Goal: Task Accomplishment & Management: Use online tool/utility

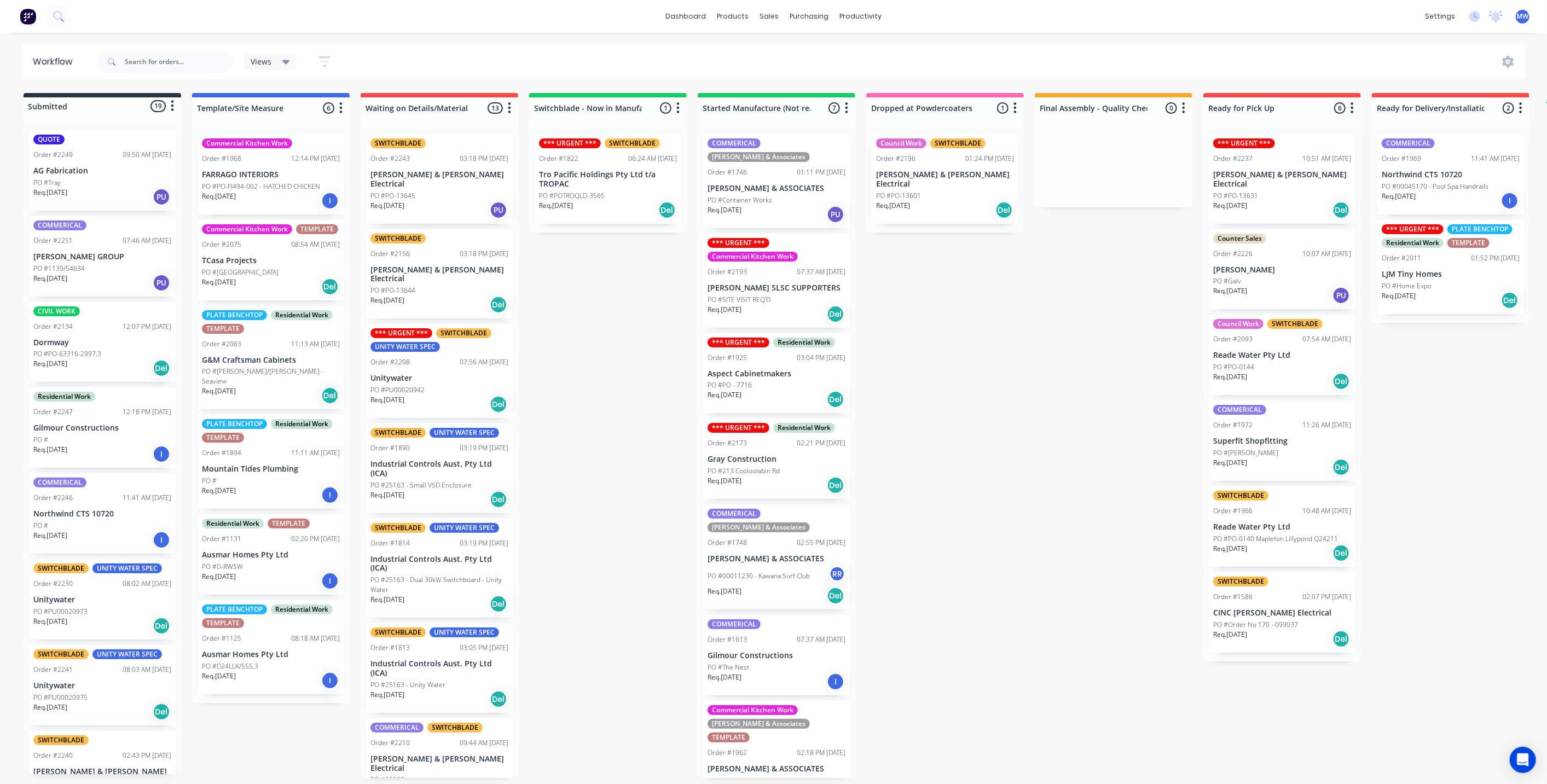
click at [568, 363] on div "Submitted 19 Status colour #273444 hex #273444 Save Cancel Summaries Total orde…" at bounding box center [904, 435] width 1825 height 685
click at [807, 748] on div "02:18 PM 28/08/25" at bounding box center [822, 753] width 49 height 10
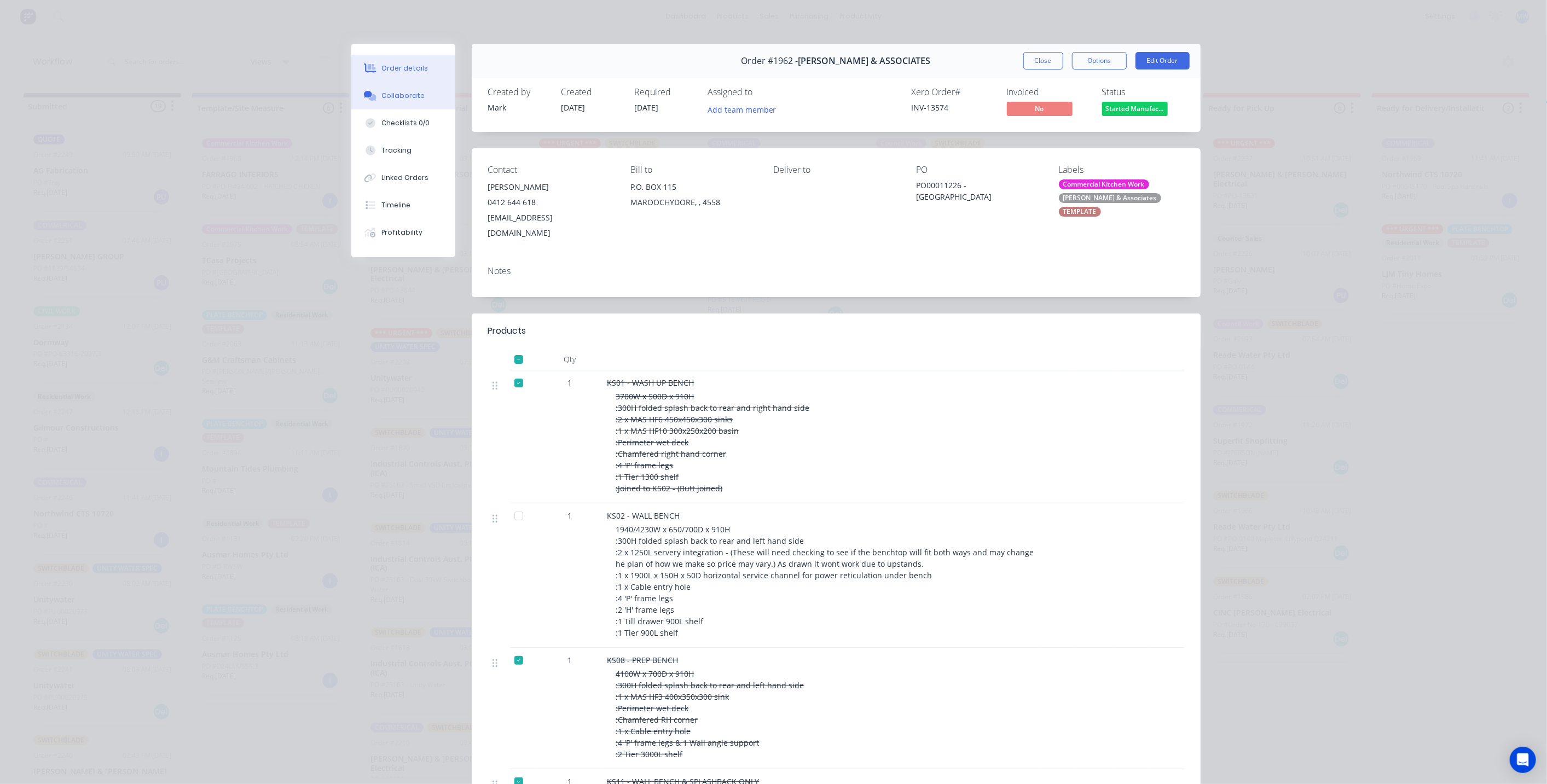
click at [404, 98] on div "Collaborate" at bounding box center [403, 95] width 43 height 10
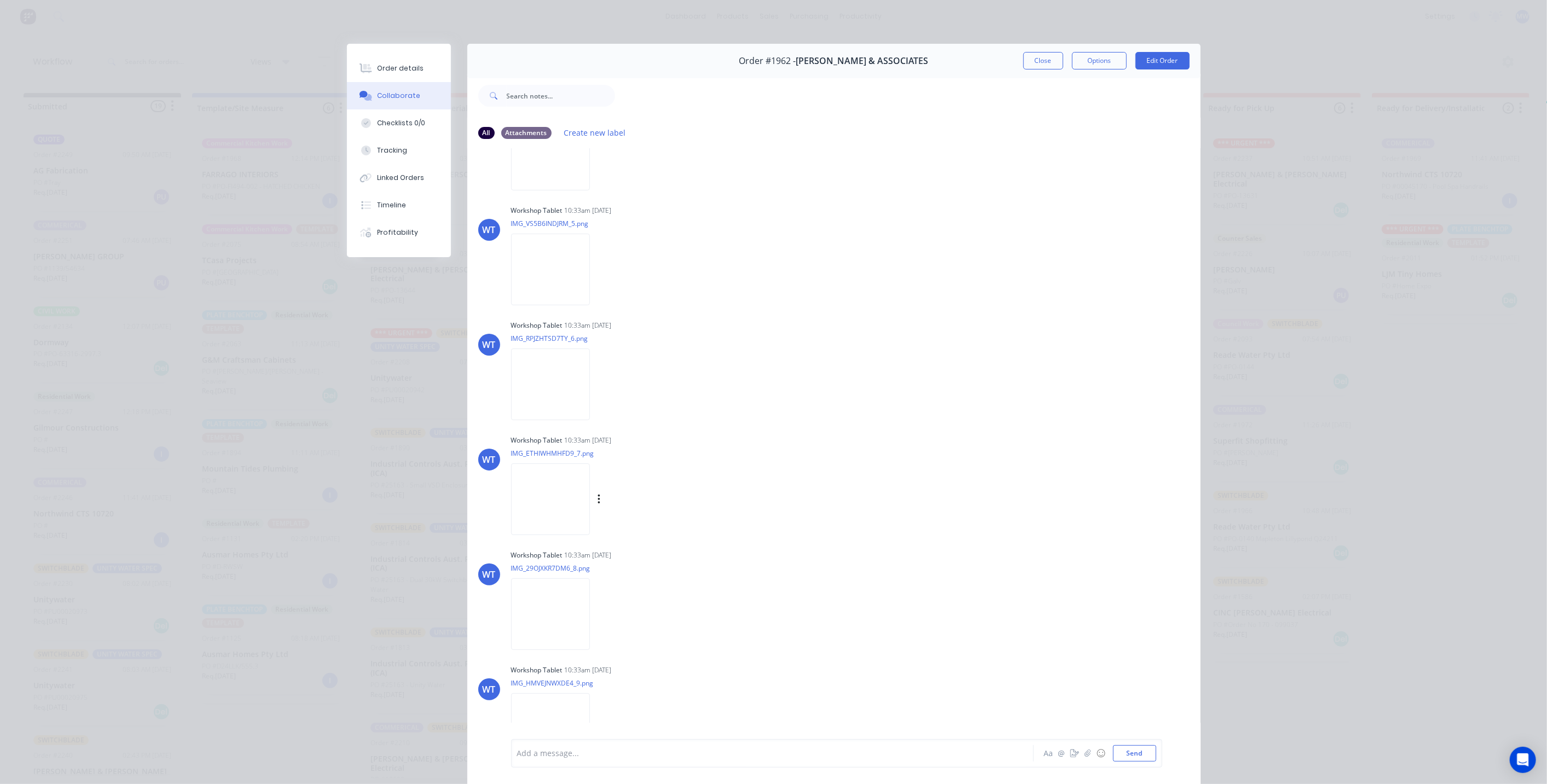
scroll to position [1748, 0]
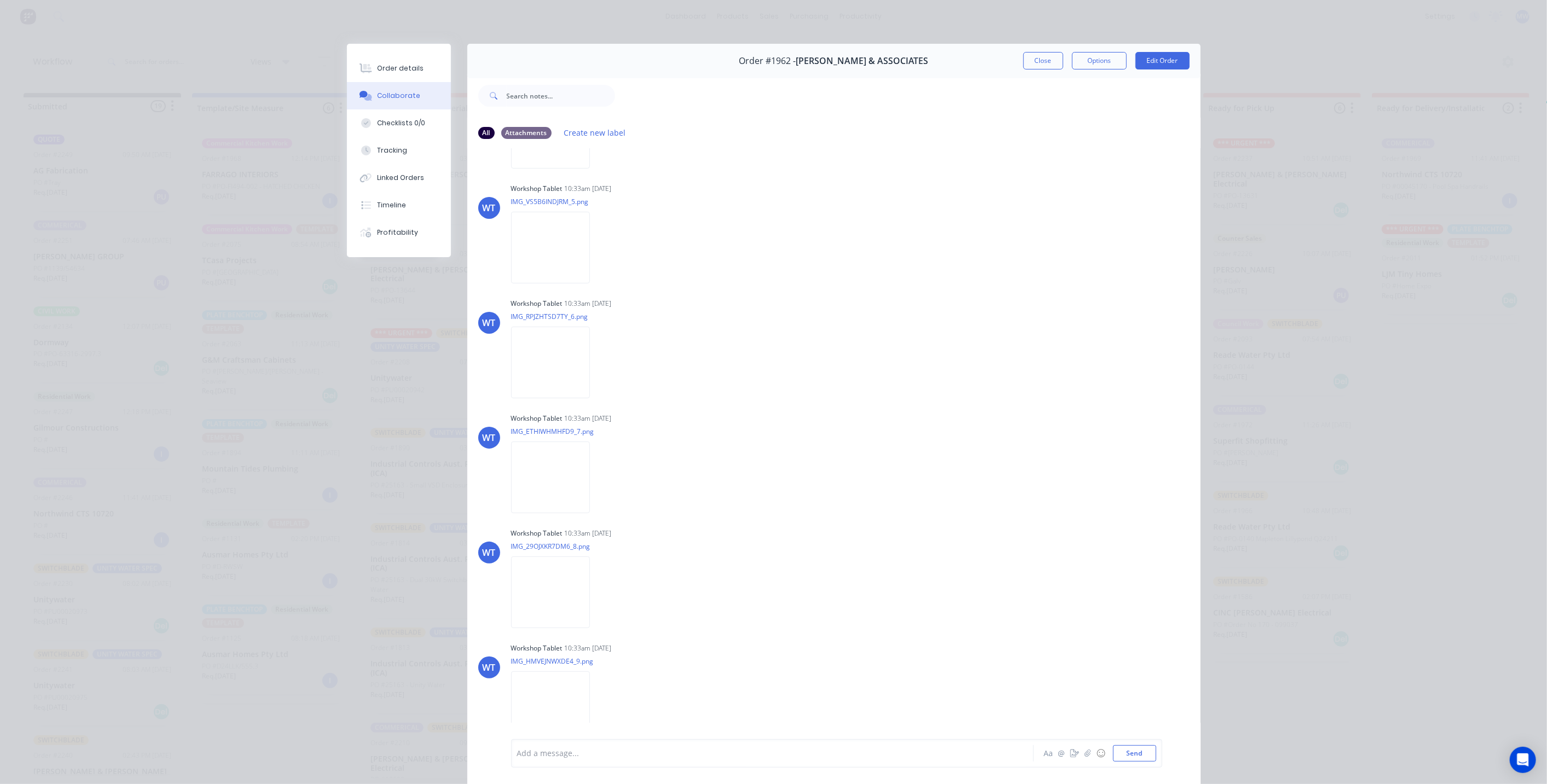
click at [605, 755] on div at bounding box center [757, 754] width 479 height 11
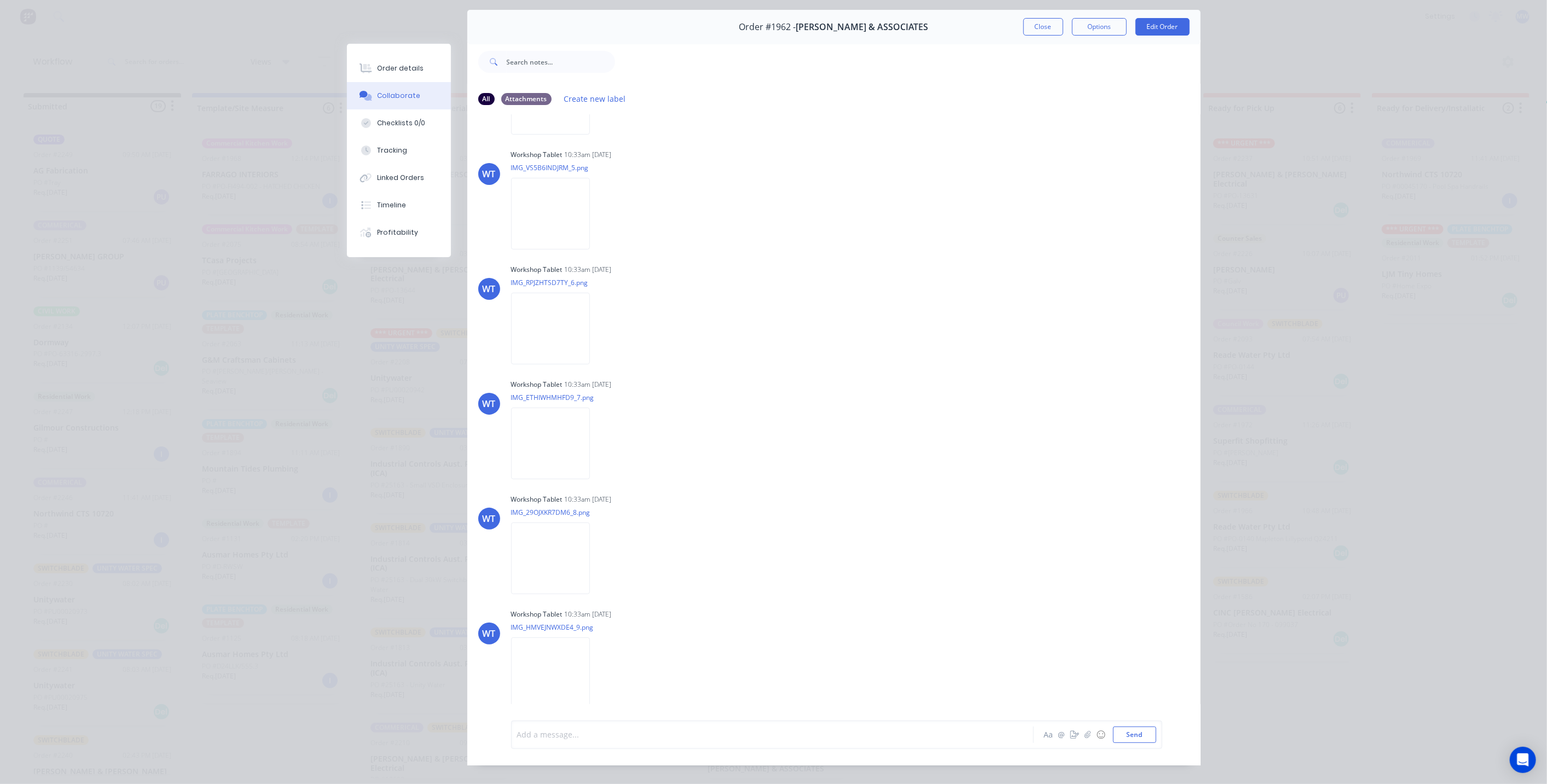
scroll to position [58, 0]
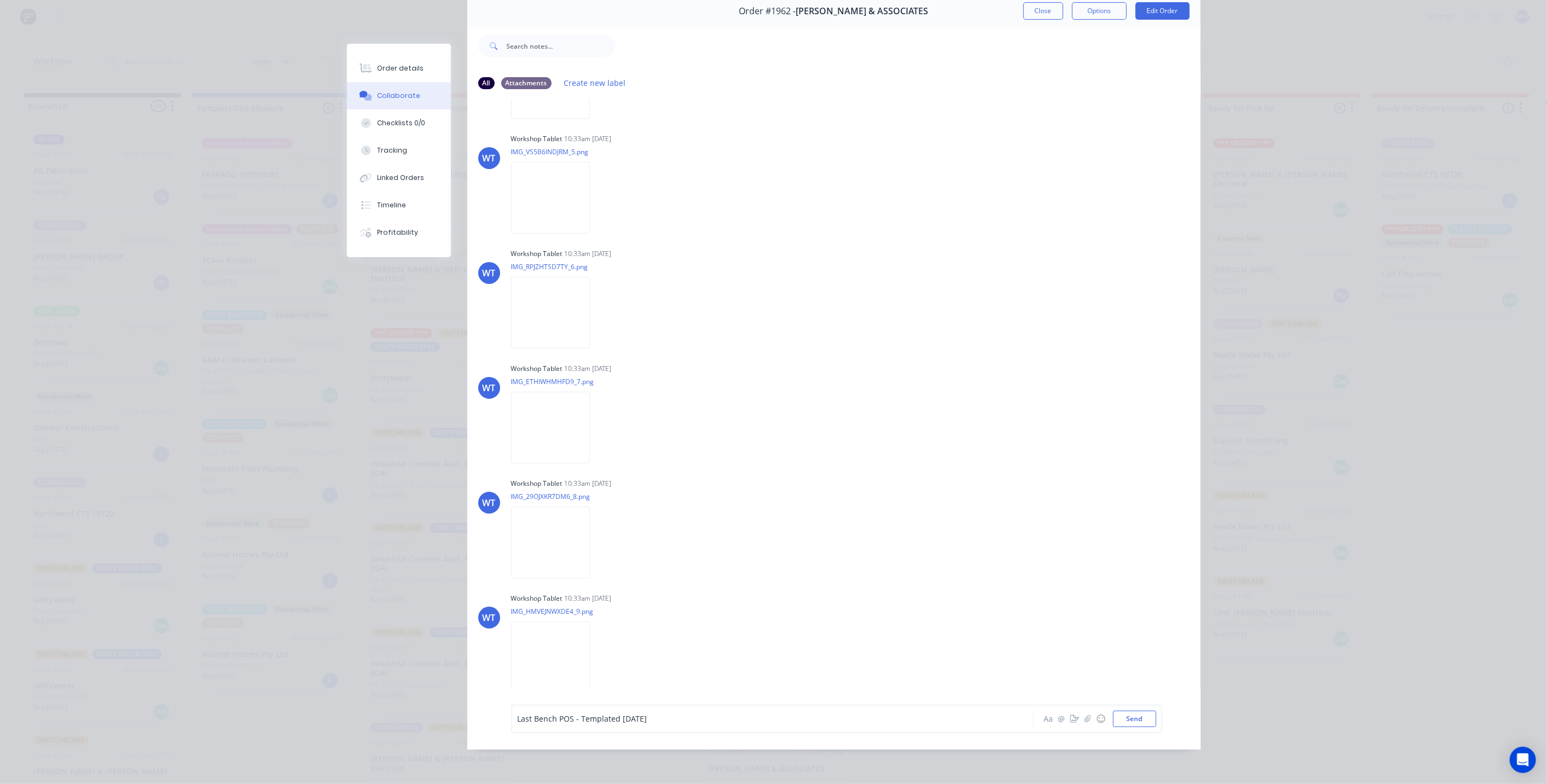
click at [1125, 711] on button "Send" at bounding box center [1135, 719] width 43 height 16
click at [1122, 717] on button "Send" at bounding box center [1135, 719] width 43 height 16
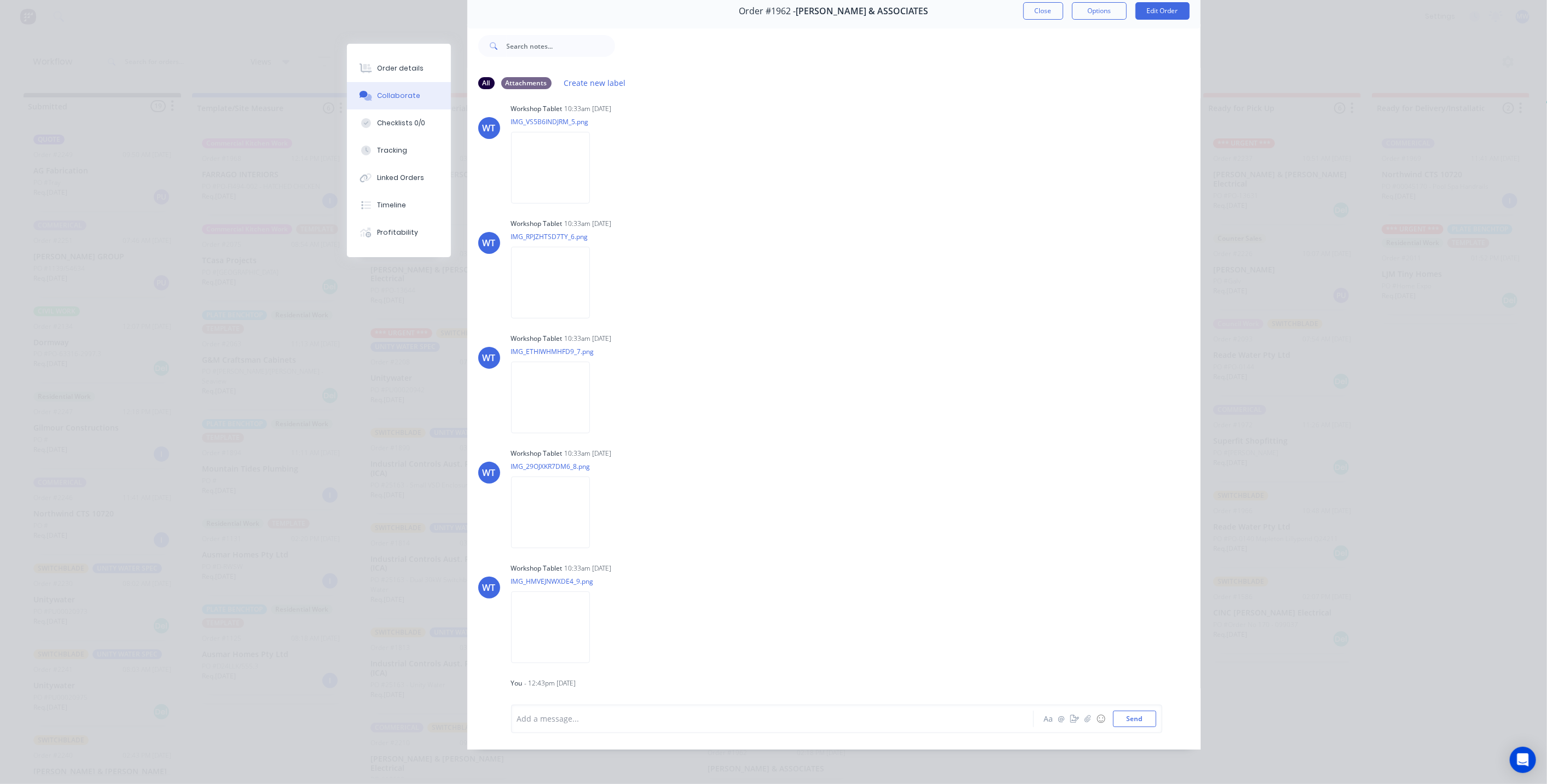
scroll to position [1793, 0]
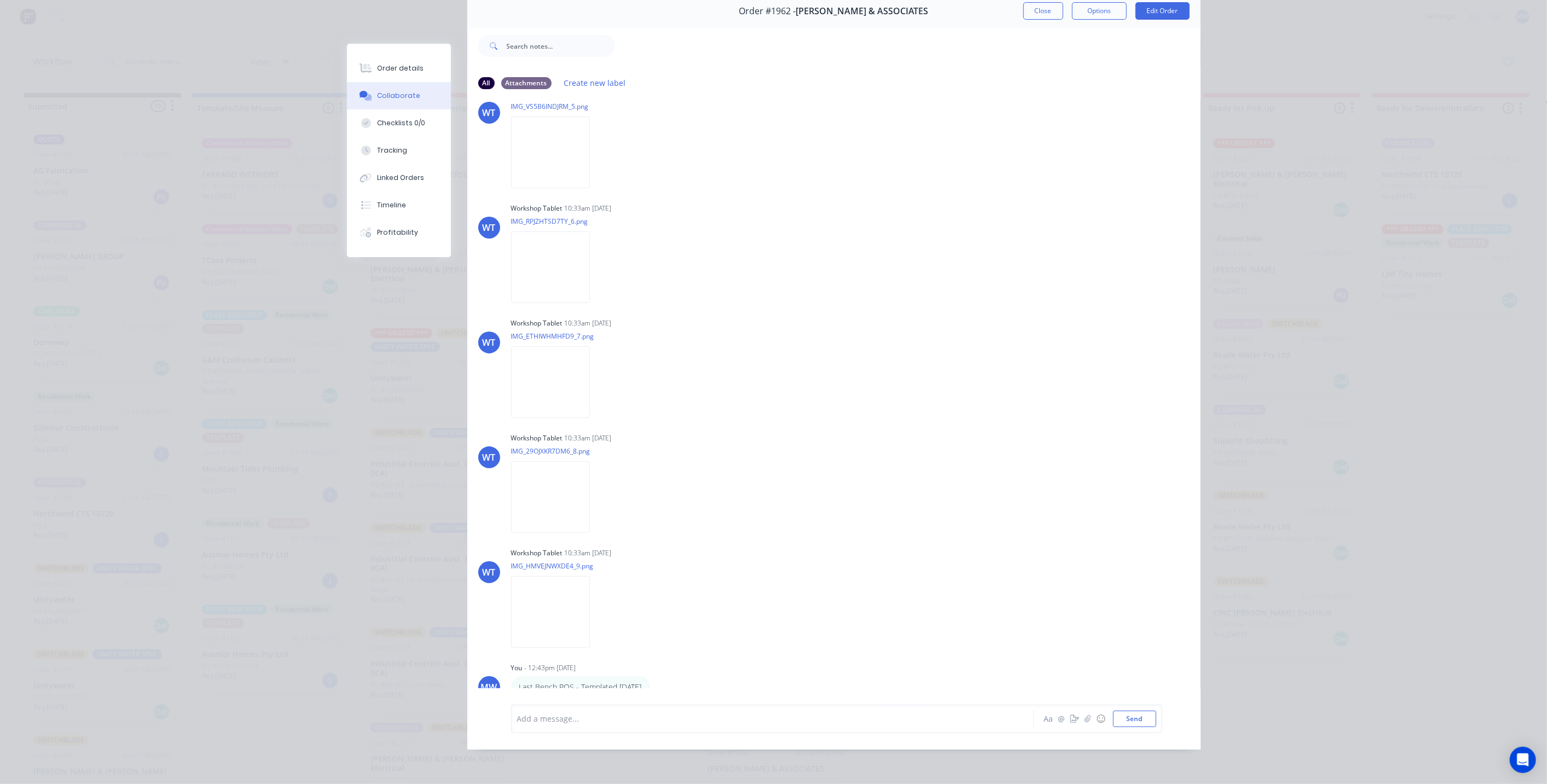
click at [624, 718] on div at bounding box center [757, 719] width 479 height 11
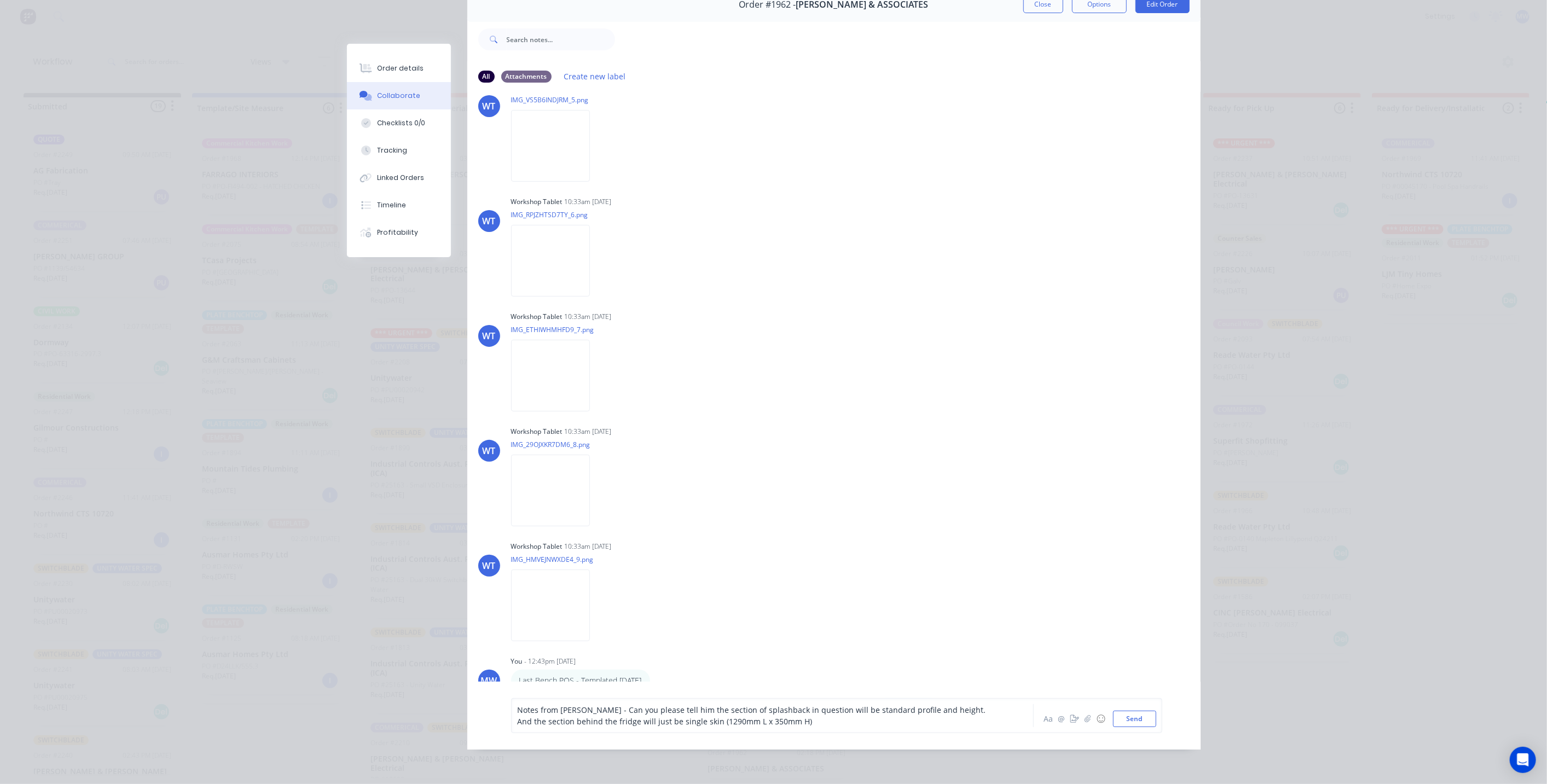
click at [1130, 743] on div "Notes from Matt - Can you please tell him the section of splashback in question…" at bounding box center [834, 716] width 734 height 68
click at [1133, 725] on button "Send" at bounding box center [1135, 719] width 43 height 16
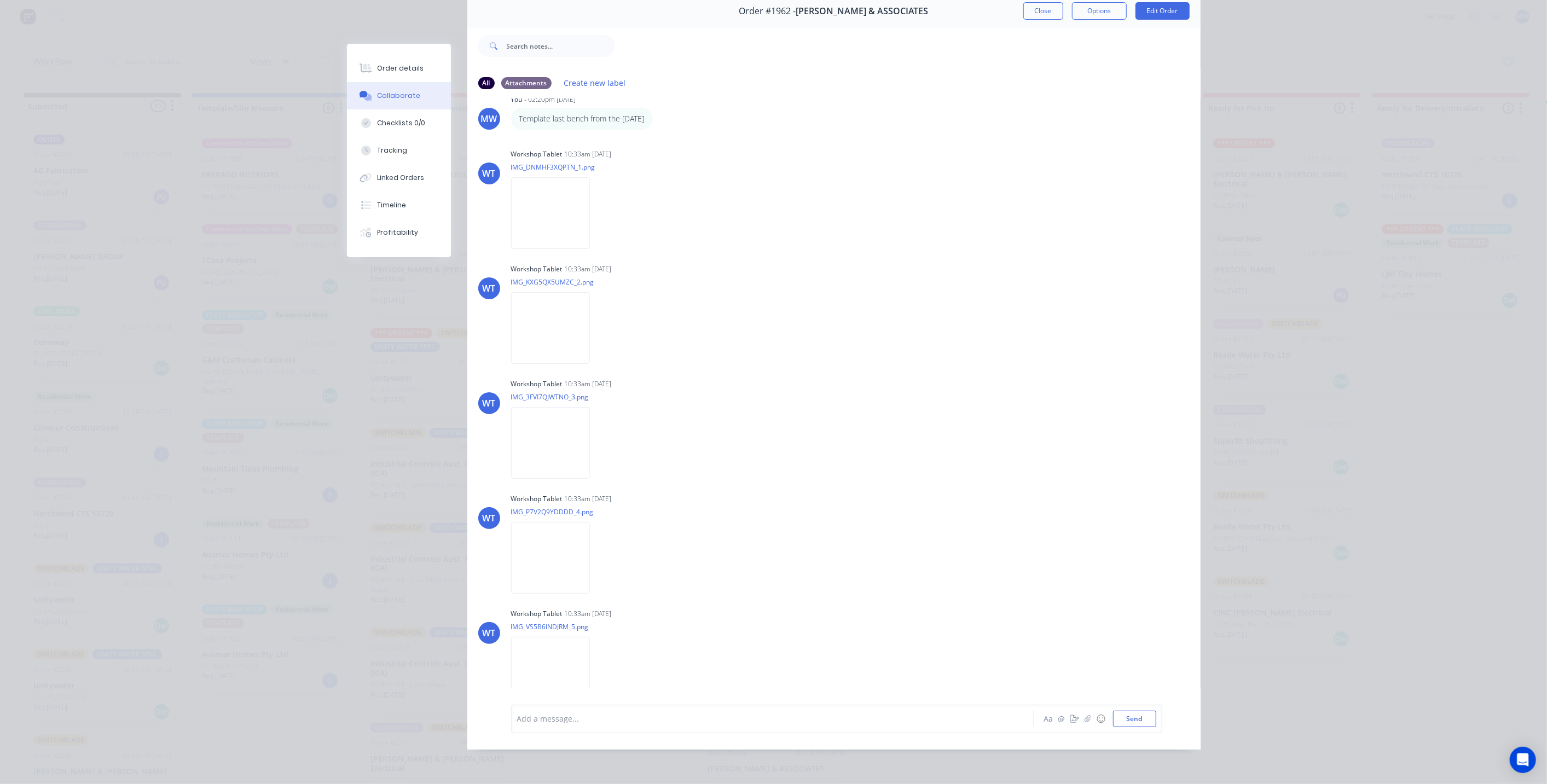
scroll to position [1262, 0]
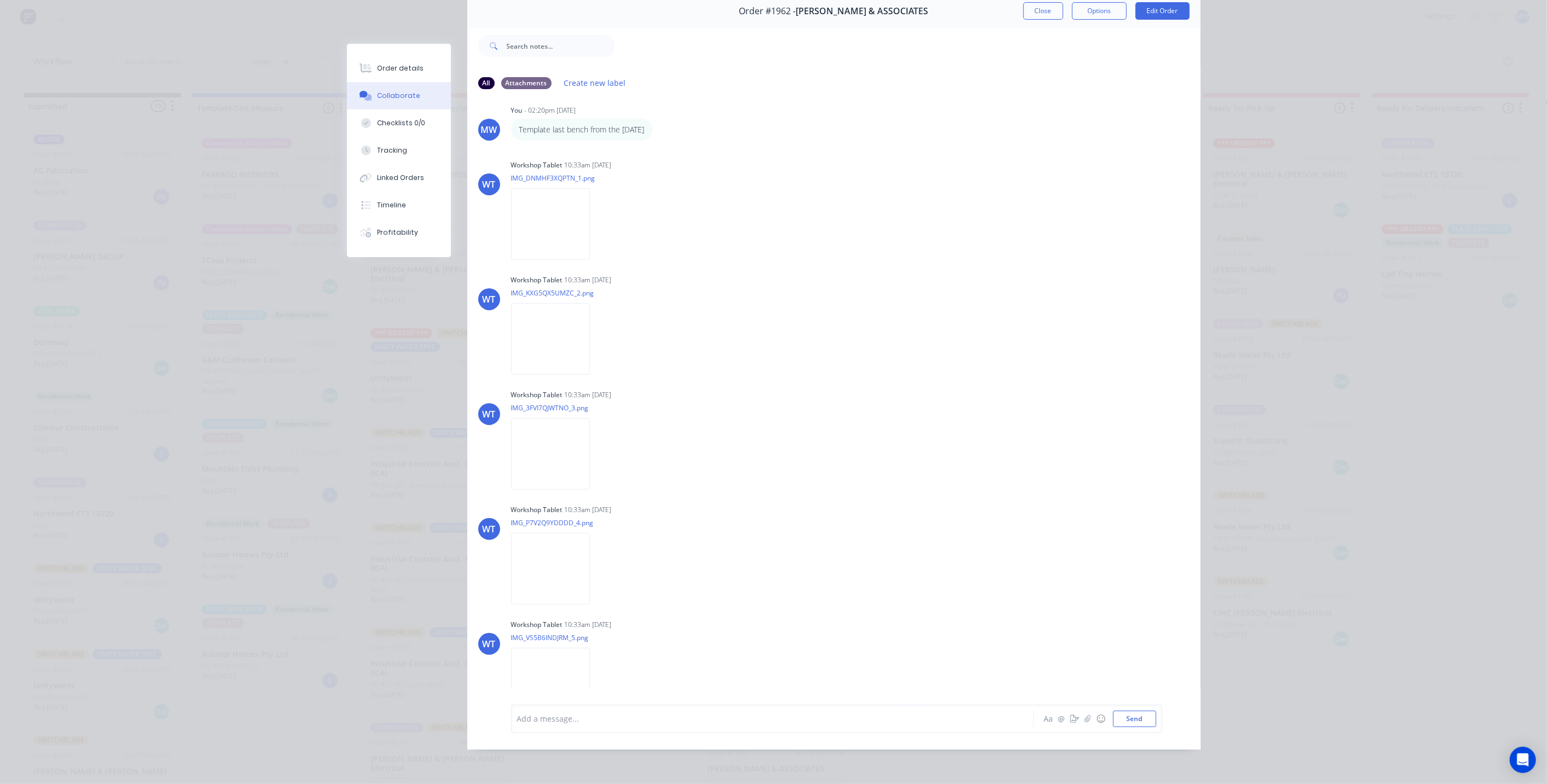
click at [1037, 8] on button "Close" at bounding box center [1043, 11] width 40 height 17
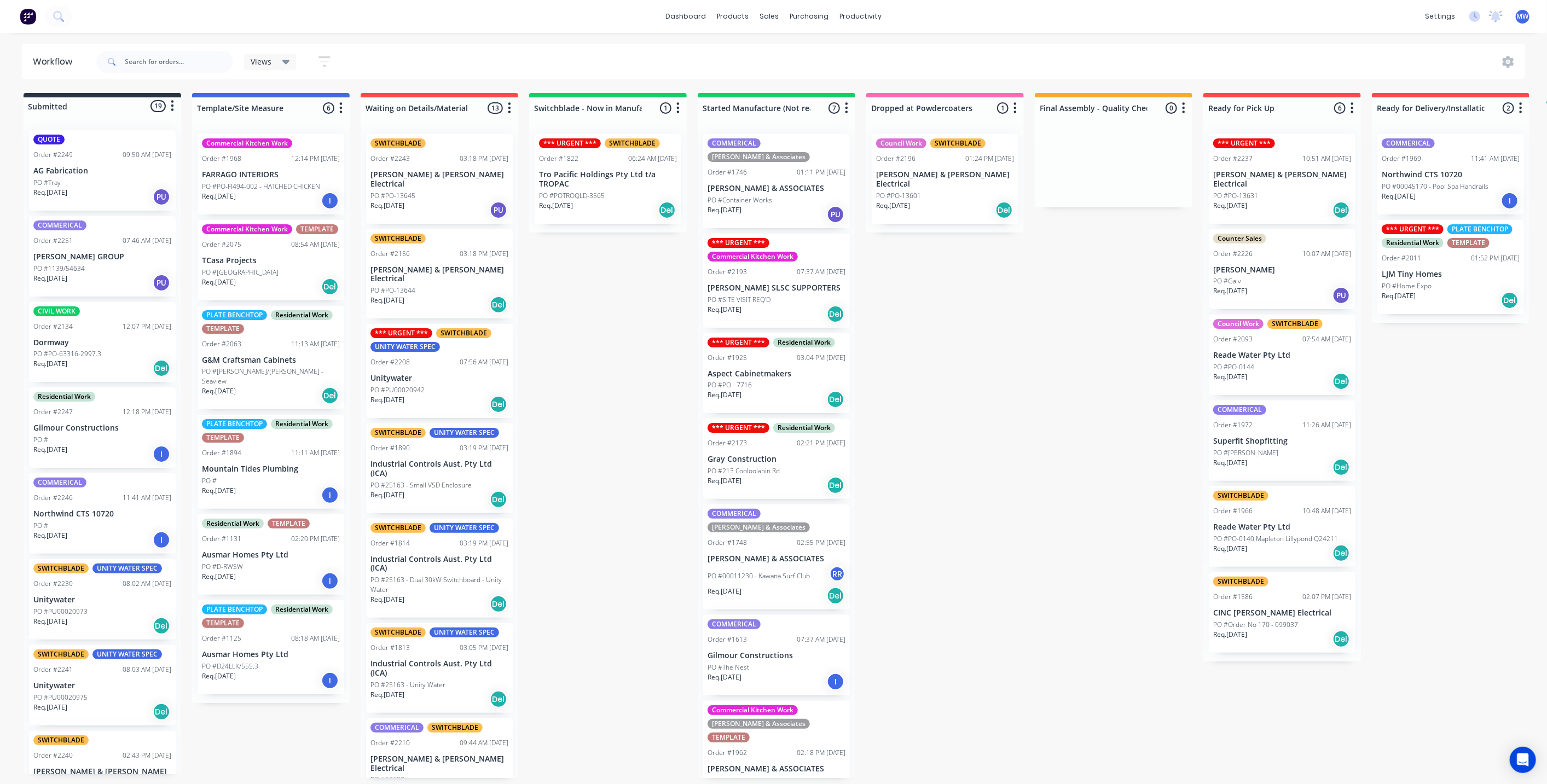
click at [588, 394] on div "Submitted 19 Status colour #273444 hex #273444 Save Cancel Summaries Total orde…" at bounding box center [904, 435] width 1825 height 685
click at [581, 393] on div "Submitted 19 Status colour #273444 hex #273444 Save Cancel Summaries Total orde…" at bounding box center [904, 435] width 1825 height 685
click at [239, 256] on p "TCasa Projects" at bounding box center [271, 260] width 138 height 9
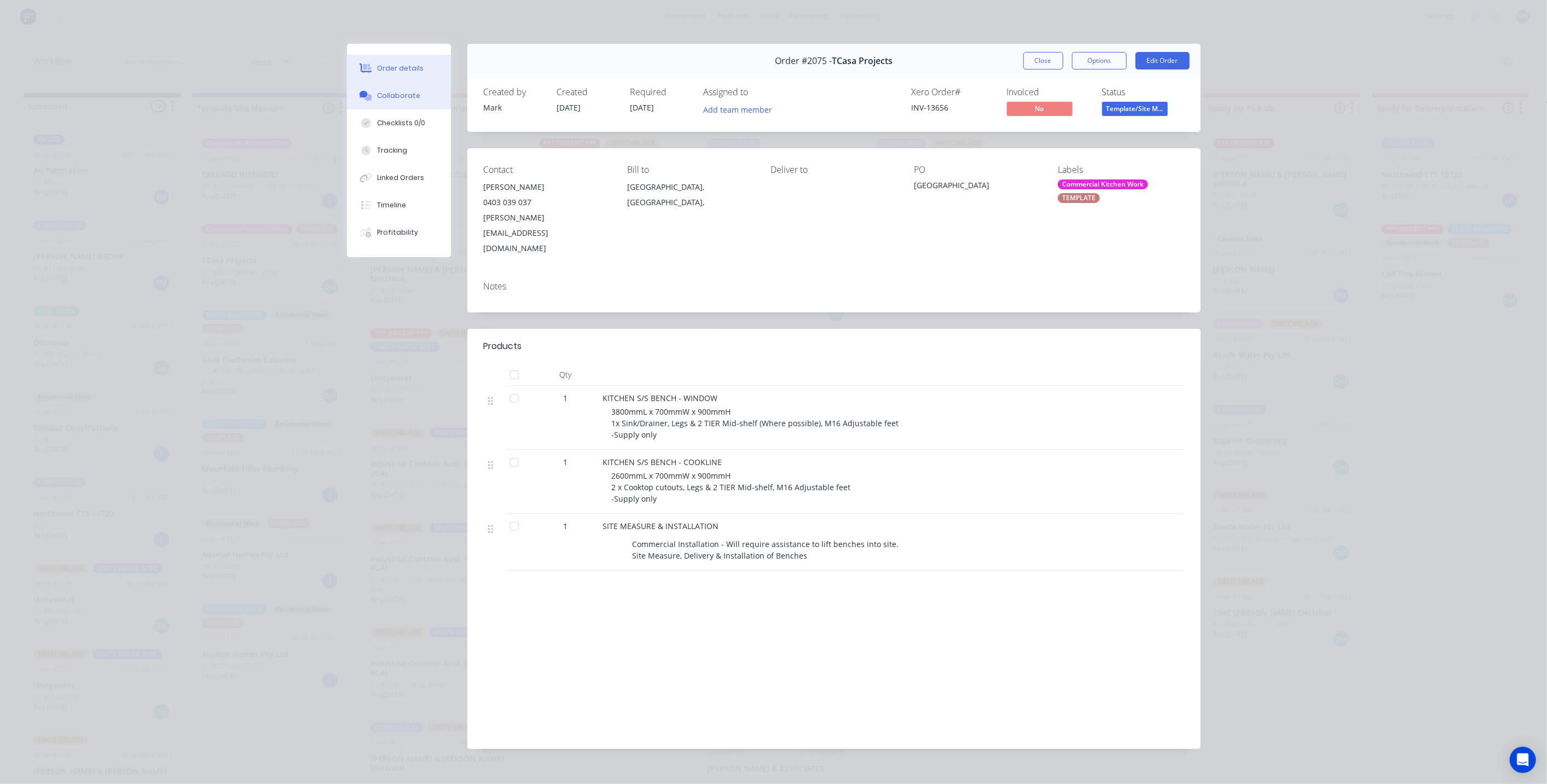
click at [386, 105] on button "Collaborate" at bounding box center [399, 96] width 104 height 28
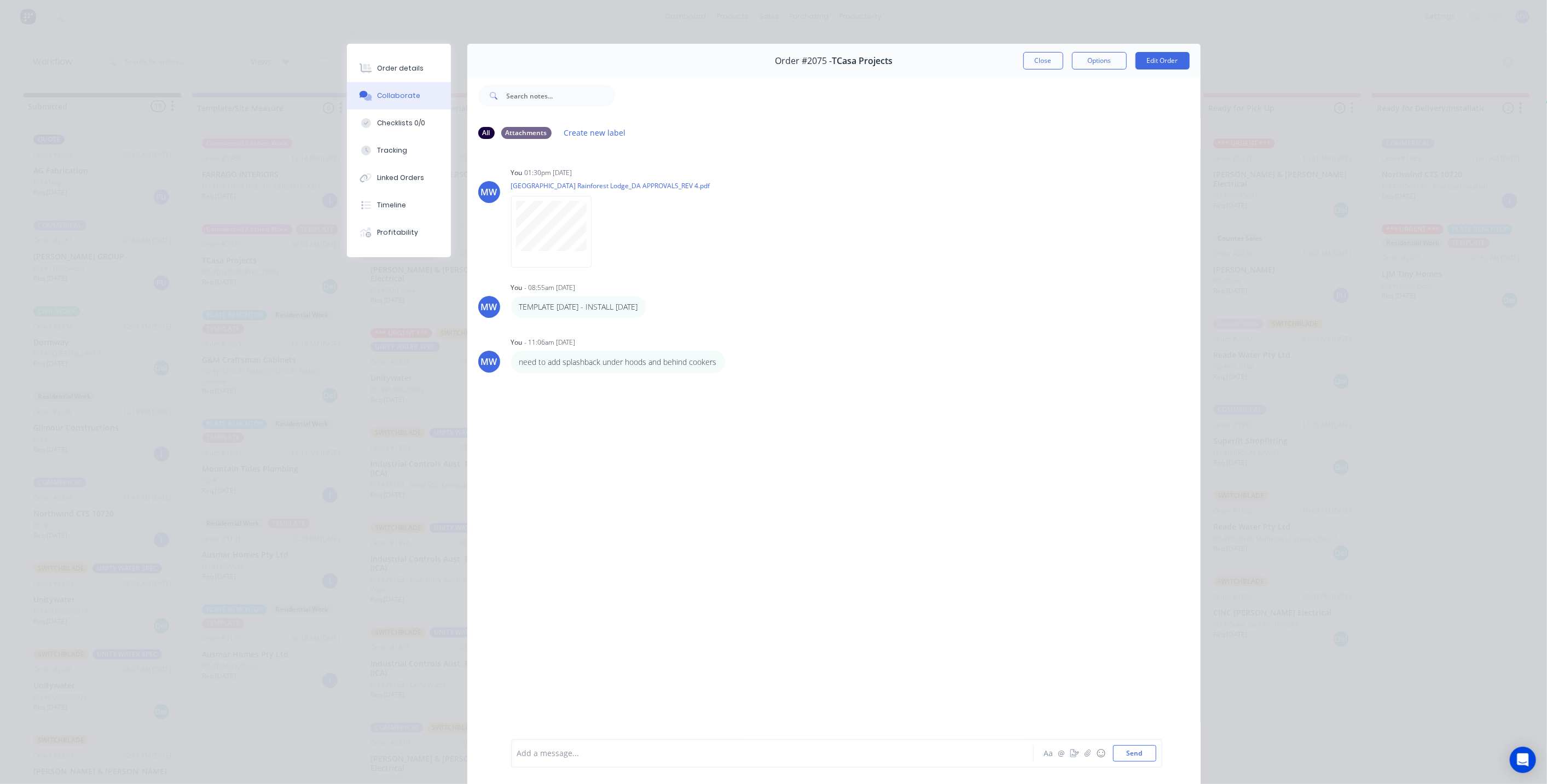
click at [1033, 59] on button "Close" at bounding box center [1043, 60] width 40 height 17
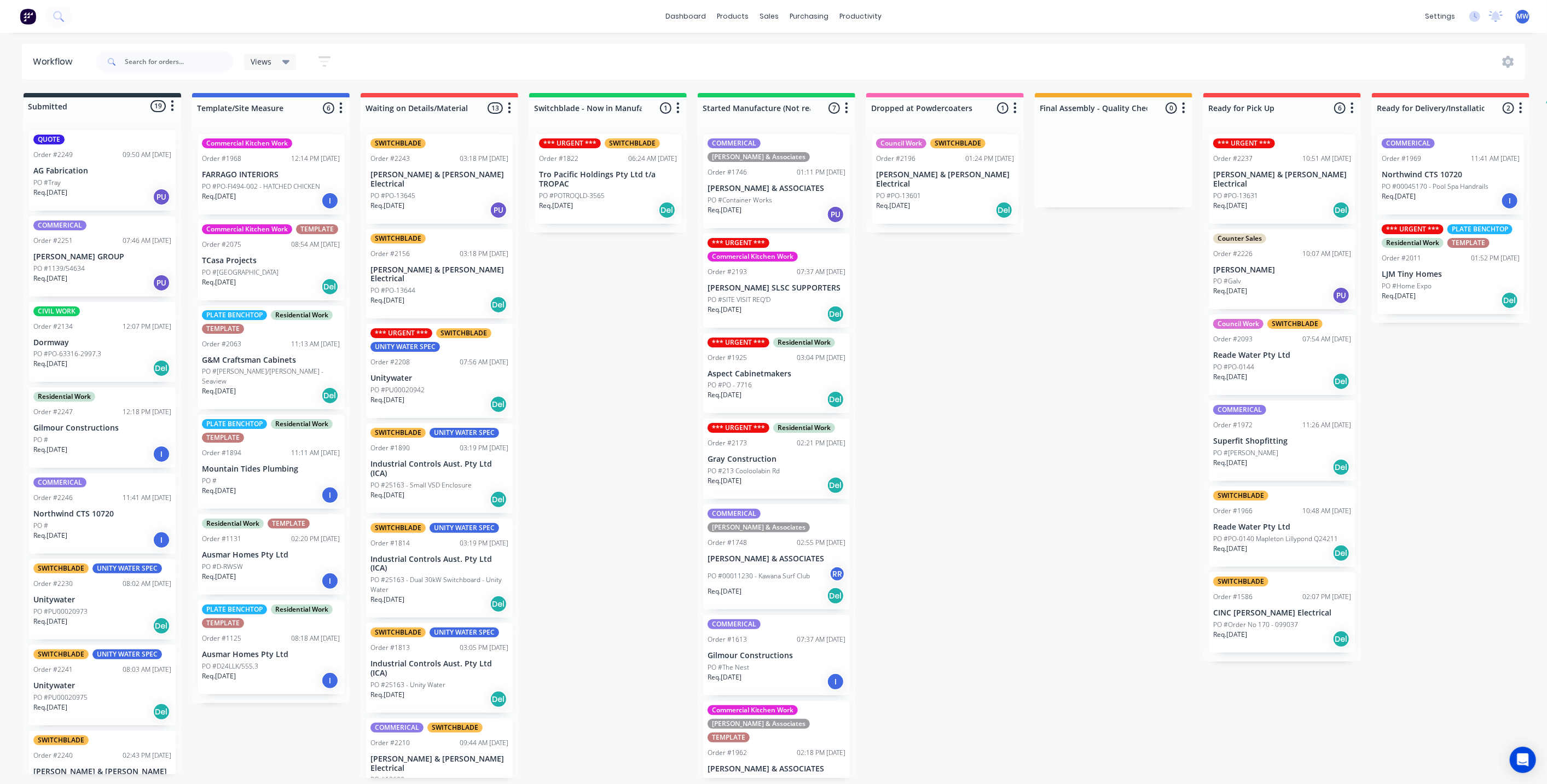
click at [941, 368] on div "Submitted 19 Status colour #273444 hex #273444 Save Cancel Summaries Total orde…" at bounding box center [904, 435] width 1825 height 685
click at [571, 335] on div "Submitted 19 Status colour #273444 hex #273444 Save Cancel Summaries Total orde…" at bounding box center [904, 435] width 1825 height 685
click at [622, 419] on div "Submitted 19 Status colour #273444 hex #273444 Save Cancel Summaries Total orde…" at bounding box center [904, 435] width 1825 height 685
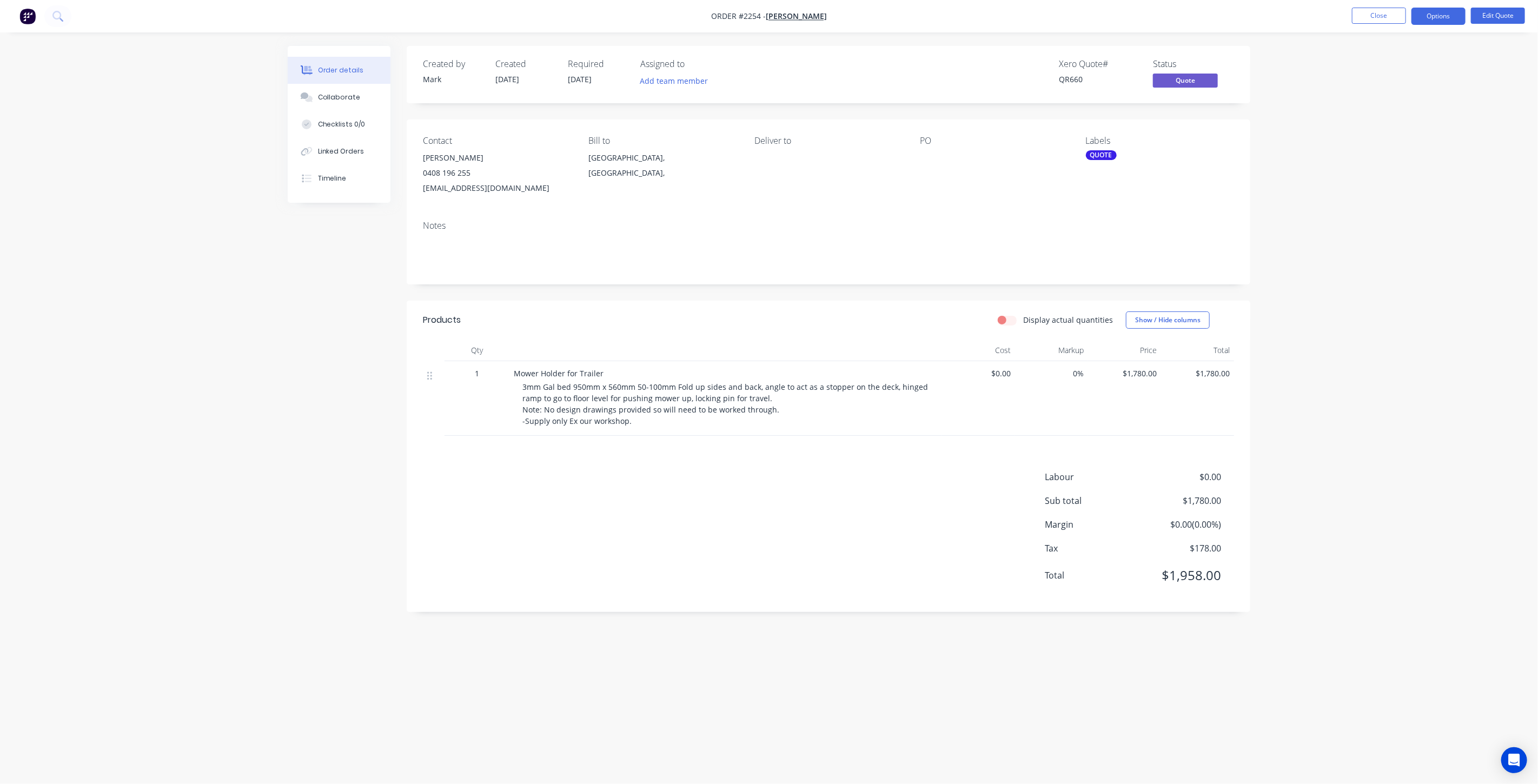
click at [1342, 78] on div "Order details Collaborate Checklists 0/0 Linked Orders Timeline Order details C…" at bounding box center [769, 392] width 1538 height 784
click at [1377, 17] on button "Close" at bounding box center [1379, 15] width 54 height 16
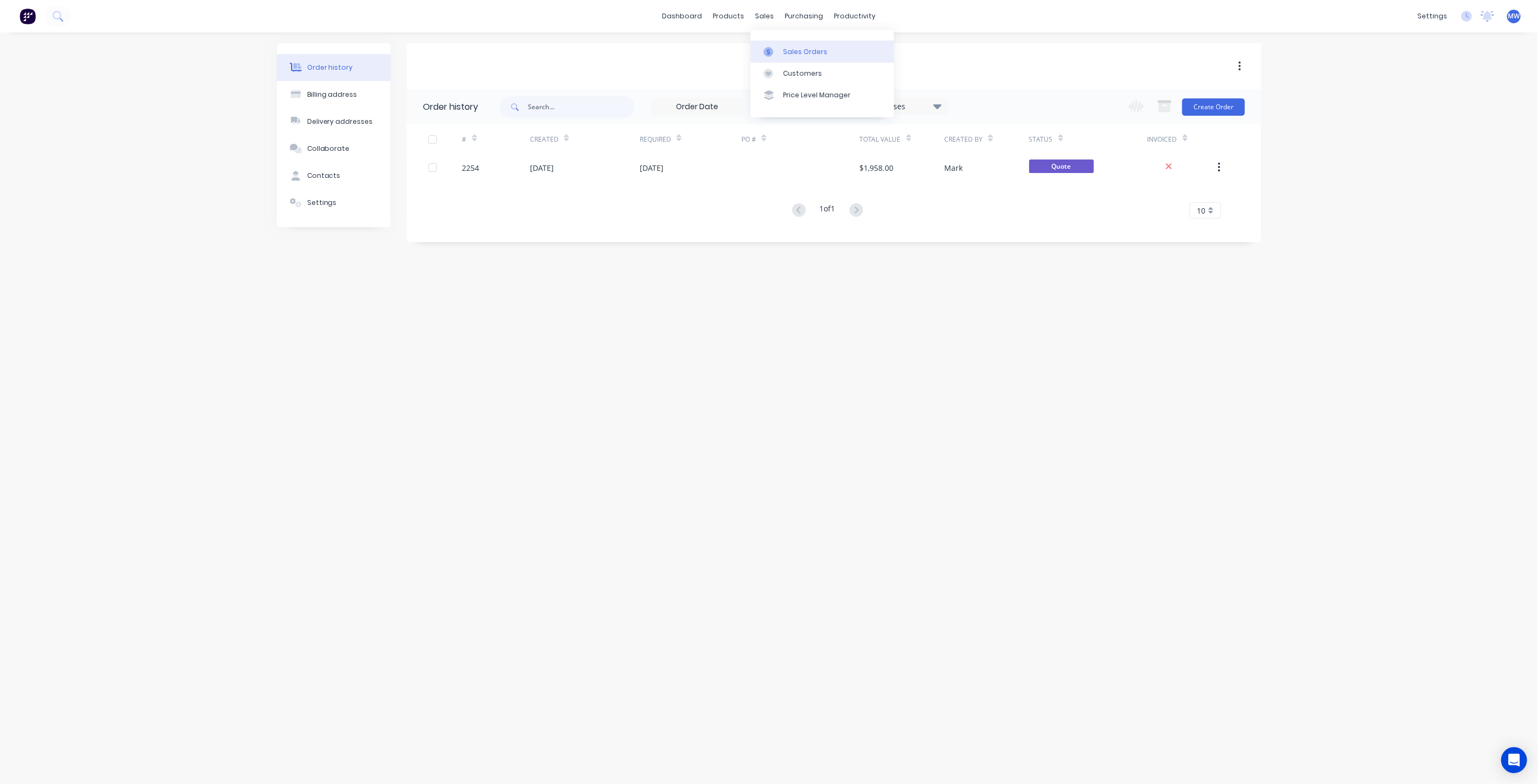
click at [789, 51] on div "Sales Orders" at bounding box center [804, 52] width 44 height 10
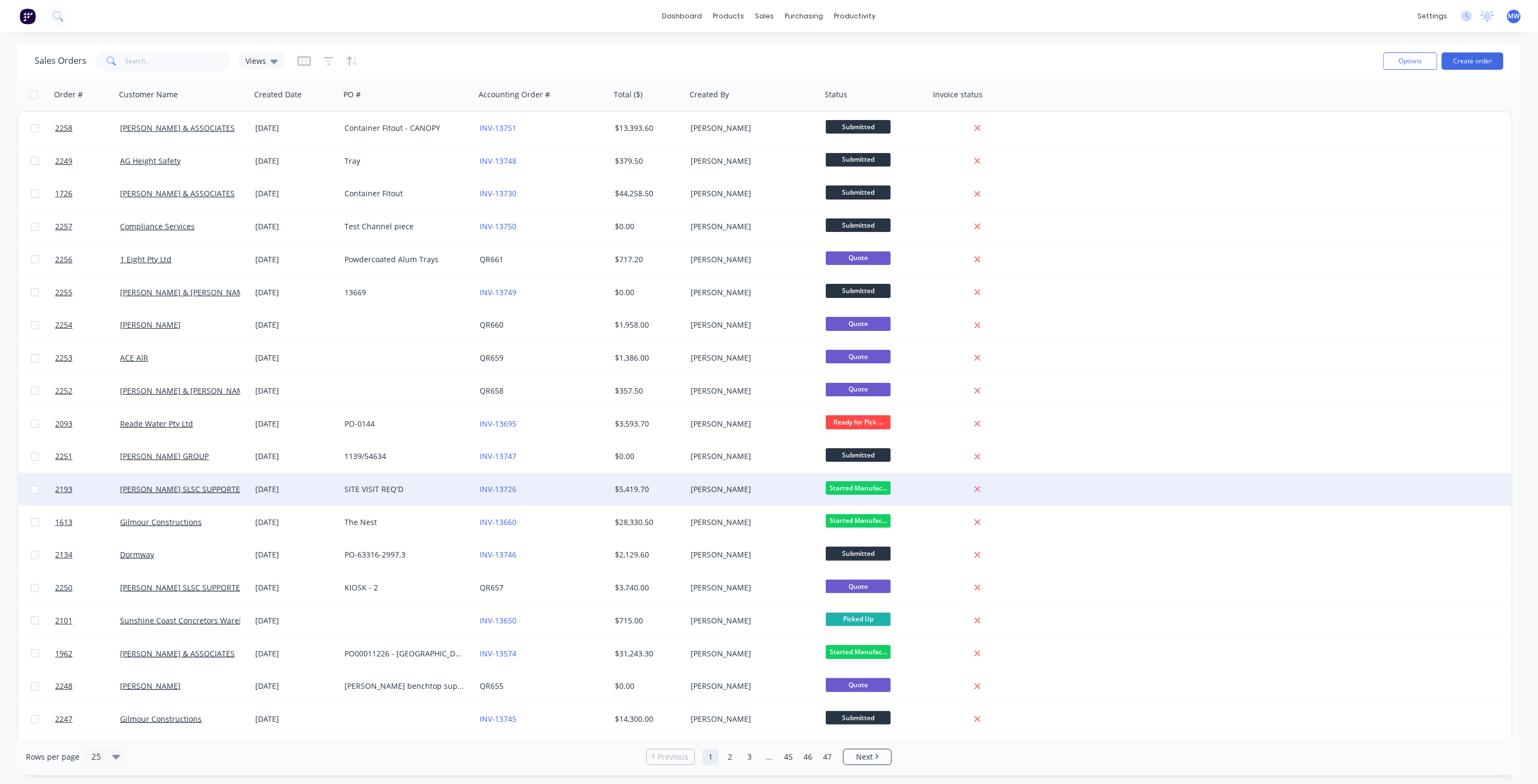
click at [193, 478] on div "[PERSON_NAME] SLSC SUPPORTERS" at bounding box center [184, 489] width 135 height 32
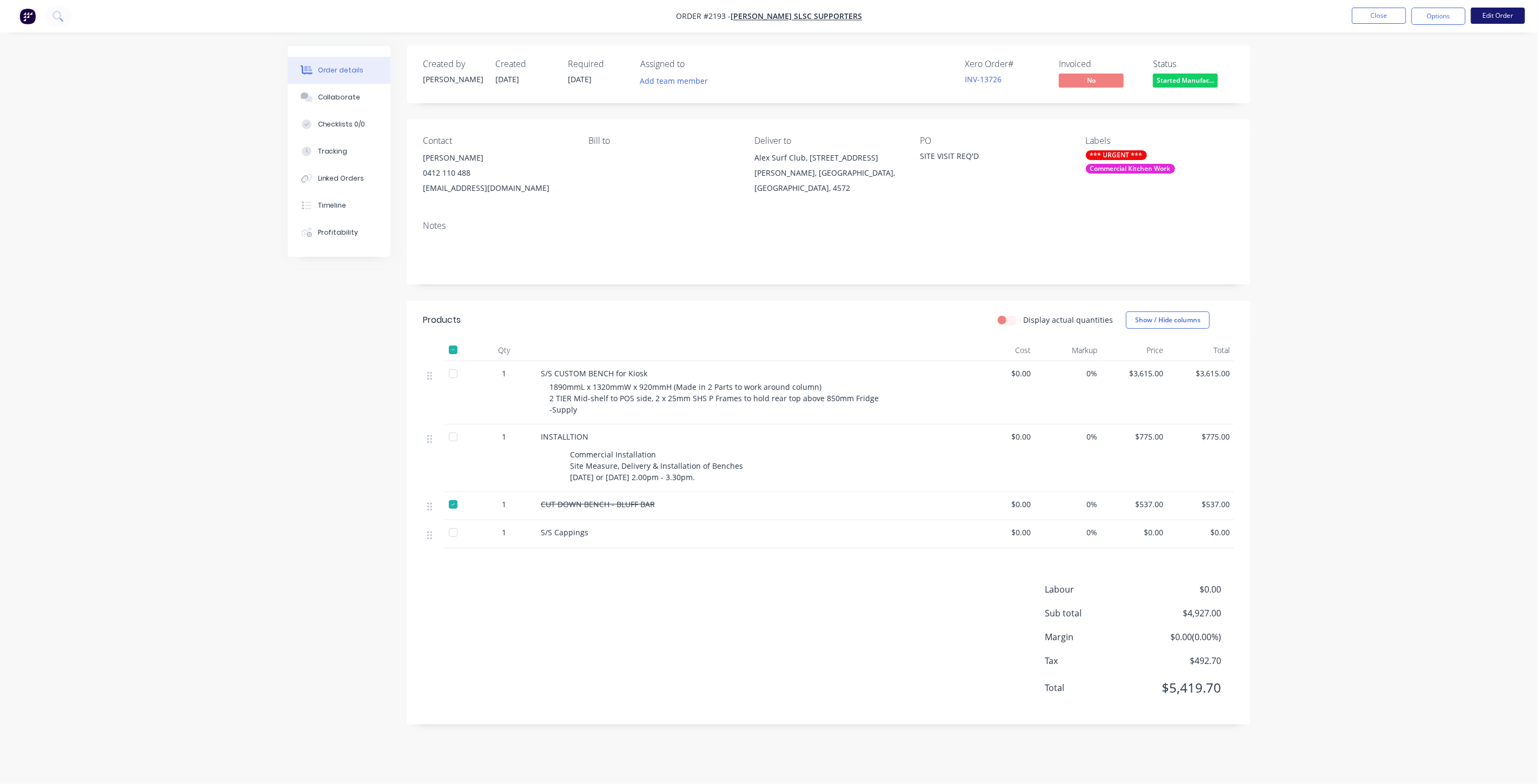
click at [1503, 14] on button "Edit Order" at bounding box center [1497, 15] width 54 height 16
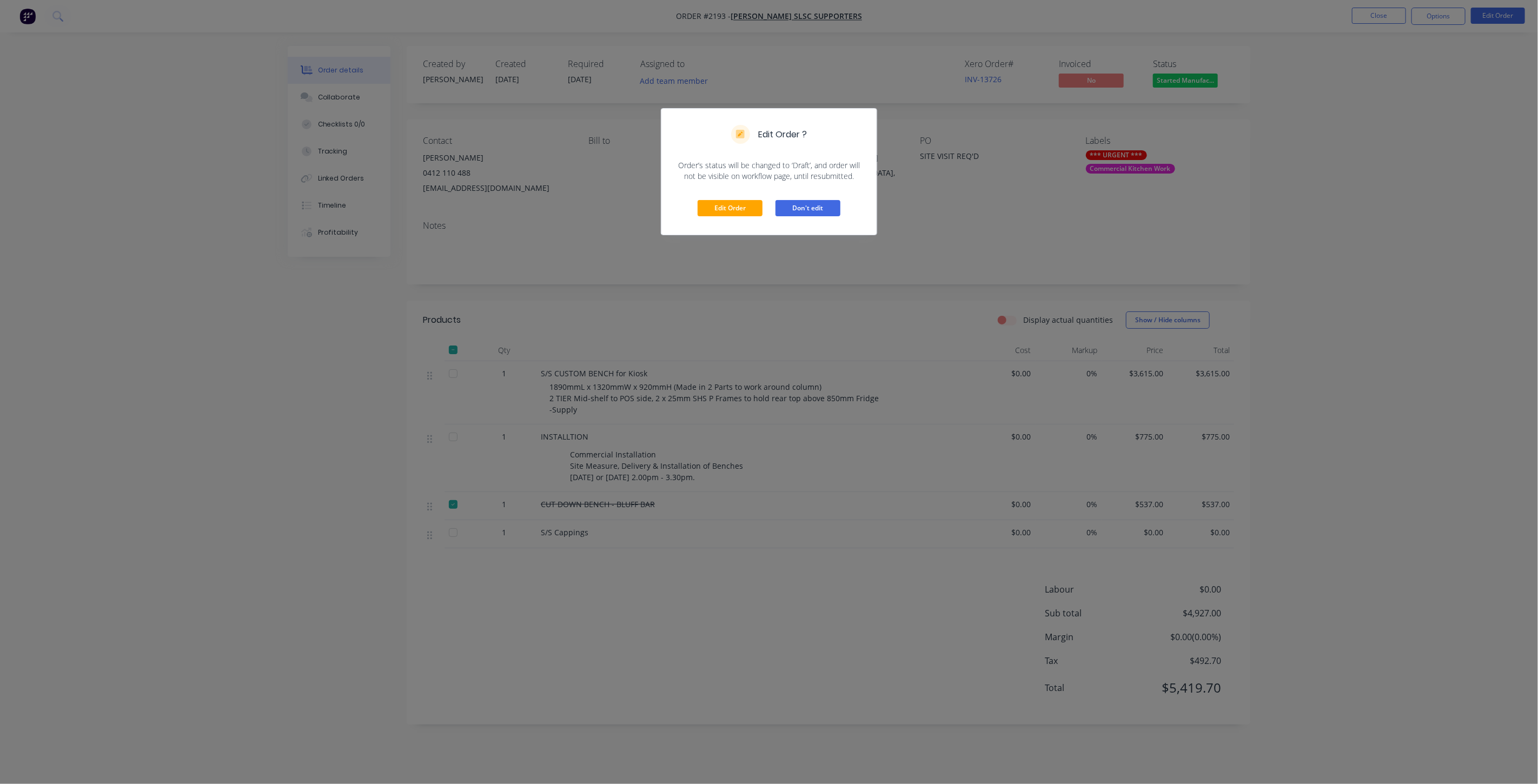
click at [783, 206] on button "Don't edit" at bounding box center [808, 208] width 65 height 16
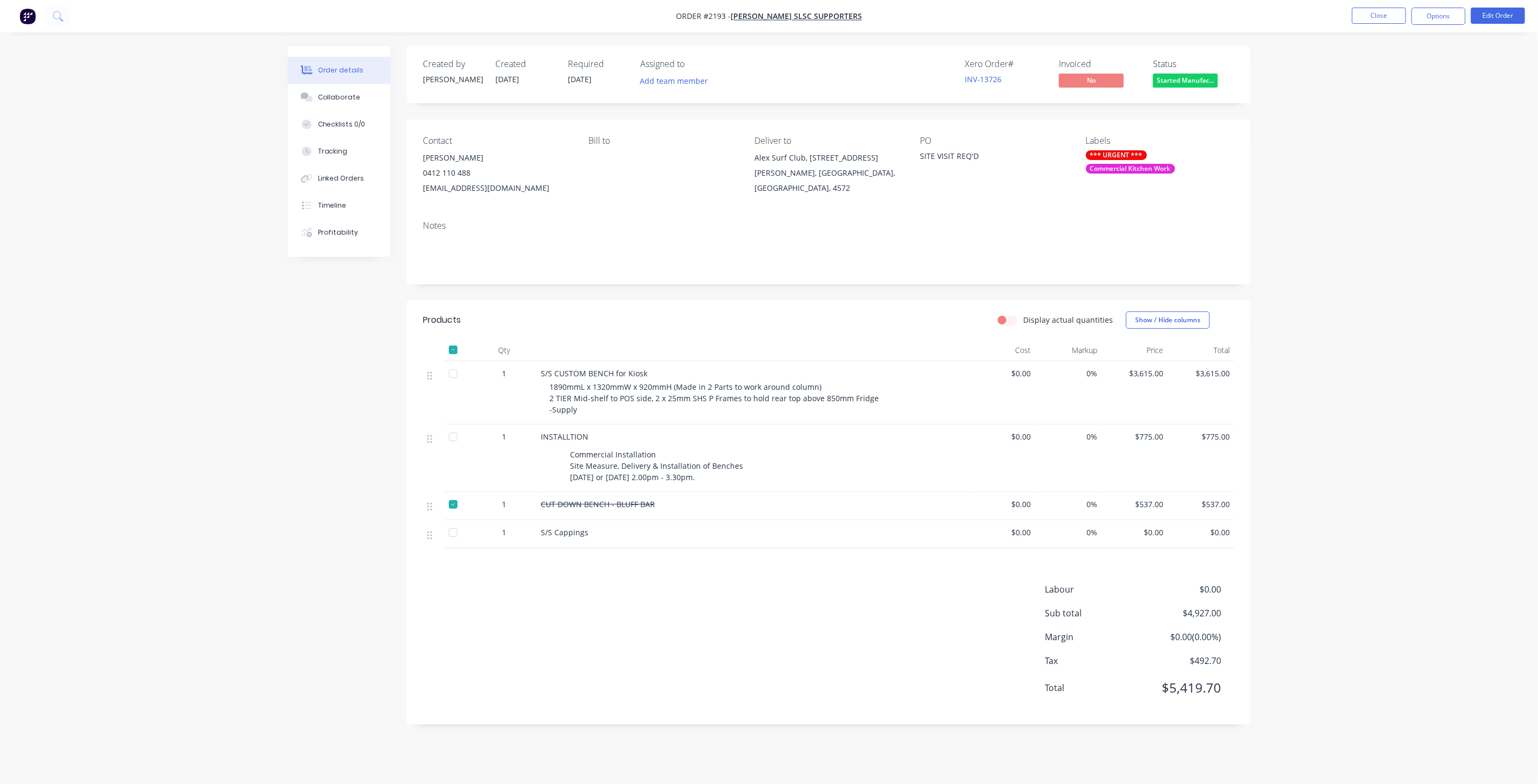
click at [206, 341] on div "Order details Collaborate Checklists 0/0 Tracking Linked Orders Timeline Profit…" at bounding box center [769, 392] width 1538 height 784
click at [781, 13] on span "[PERSON_NAME] SLSC SUPPORTERS" at bounding box center [796, 16] width 131 height 10
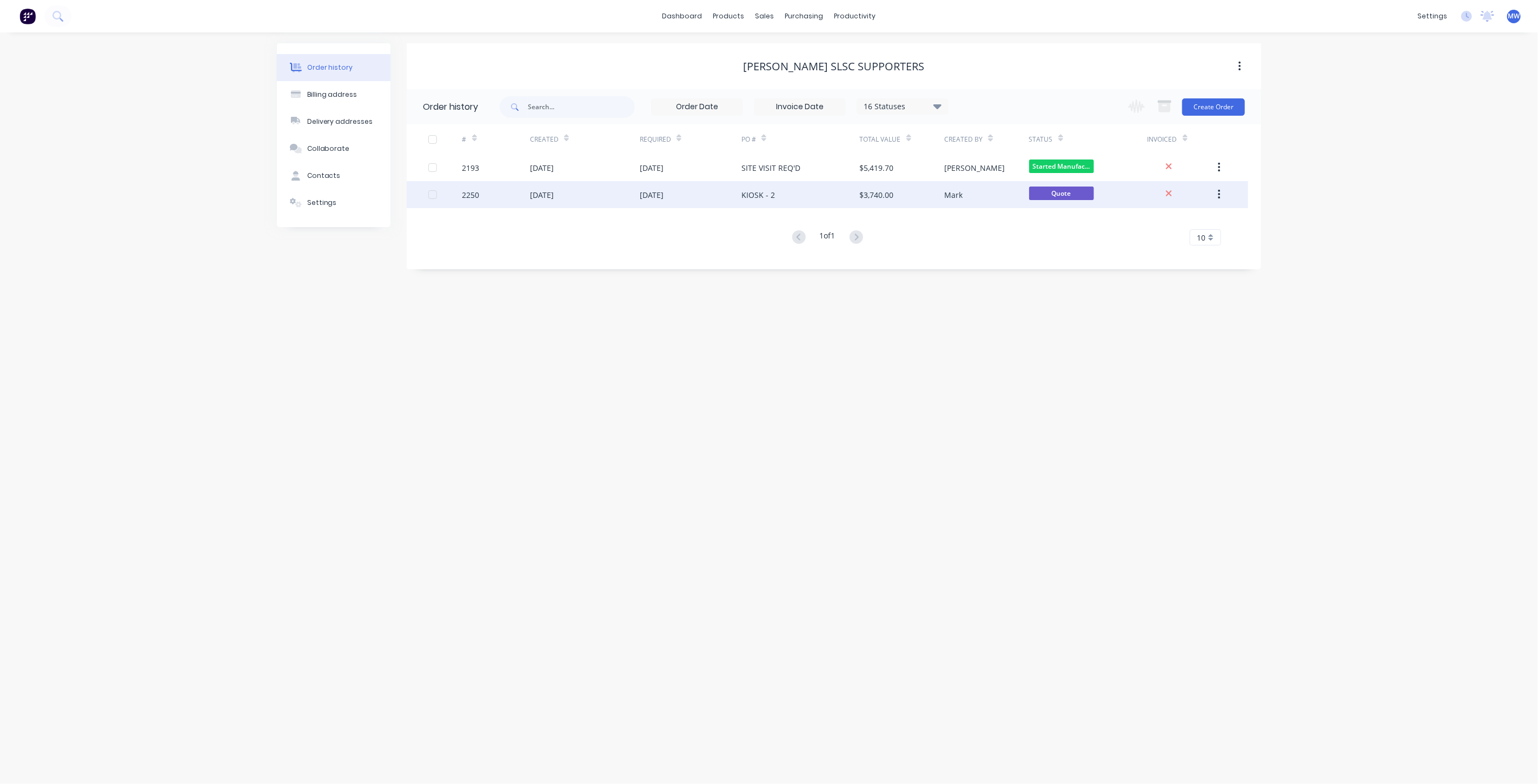
click at [626, 198] on div "[DATE]" at bounding box center [585, 195] width 110 height 27
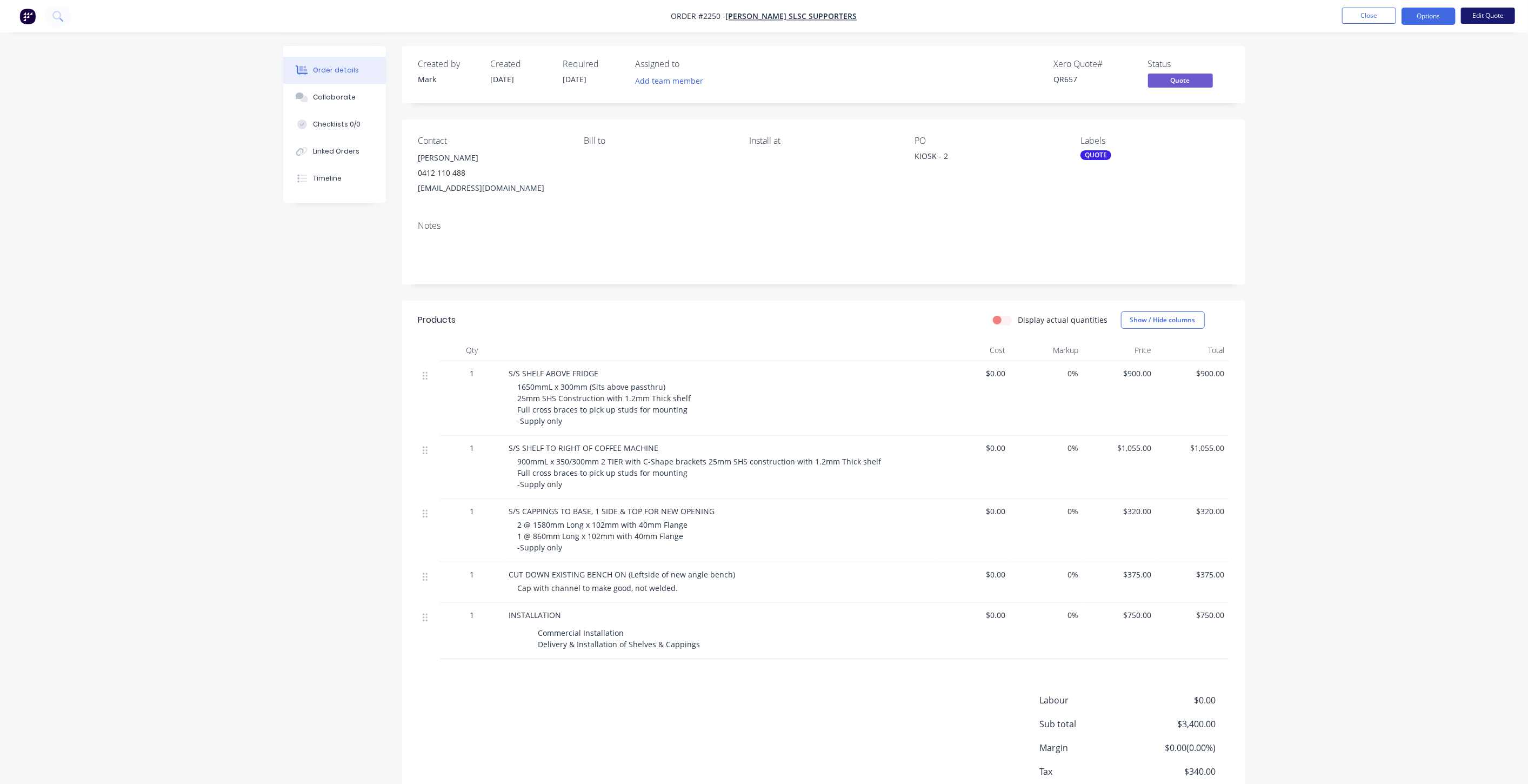
click at [1508, 13] on button "Edit Quote" at bounding box center [1488, 15] width 54 height 16
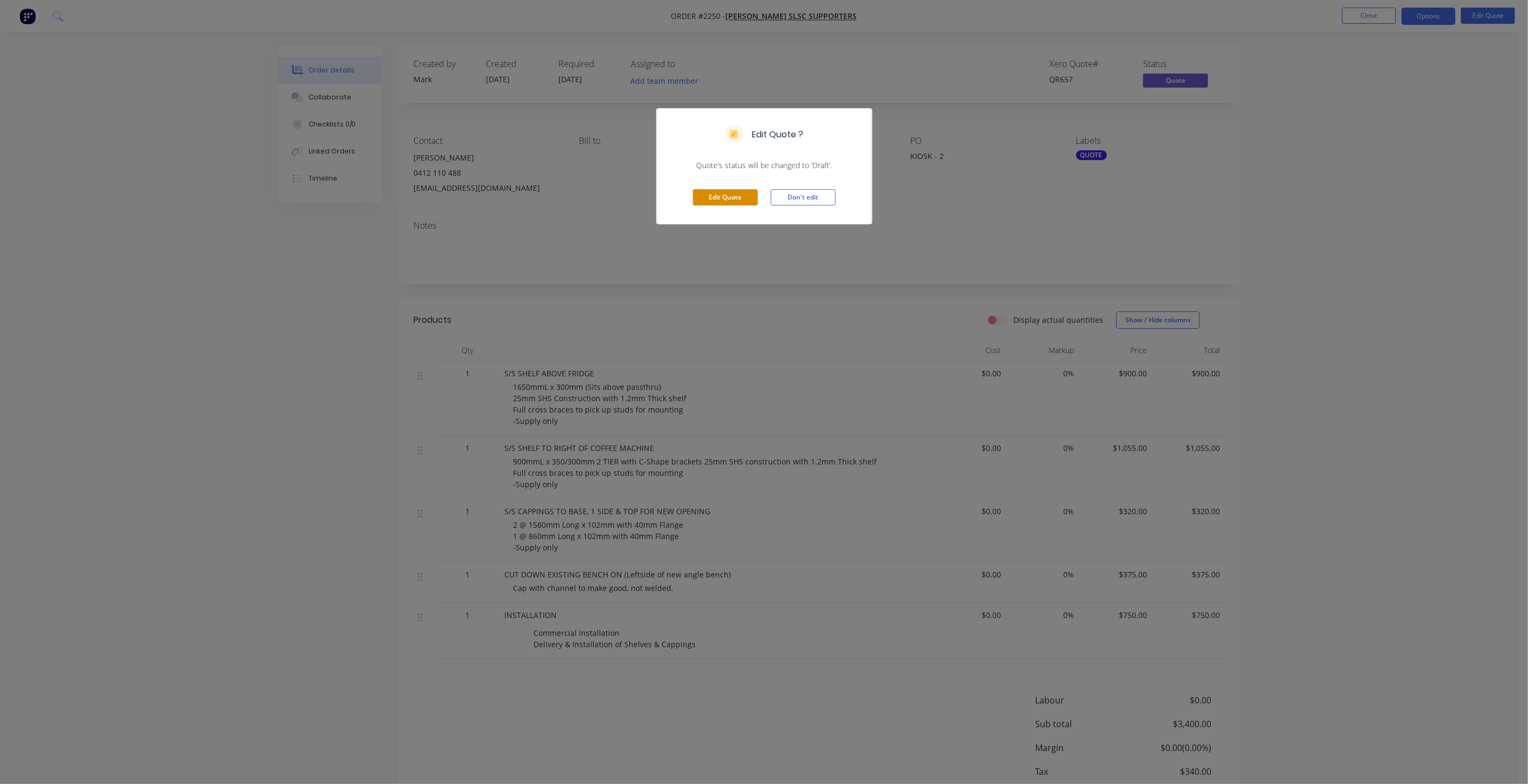
click at [729, 193] on button "Edit Quote" at bounding box center [725, 197] width 65 height 16
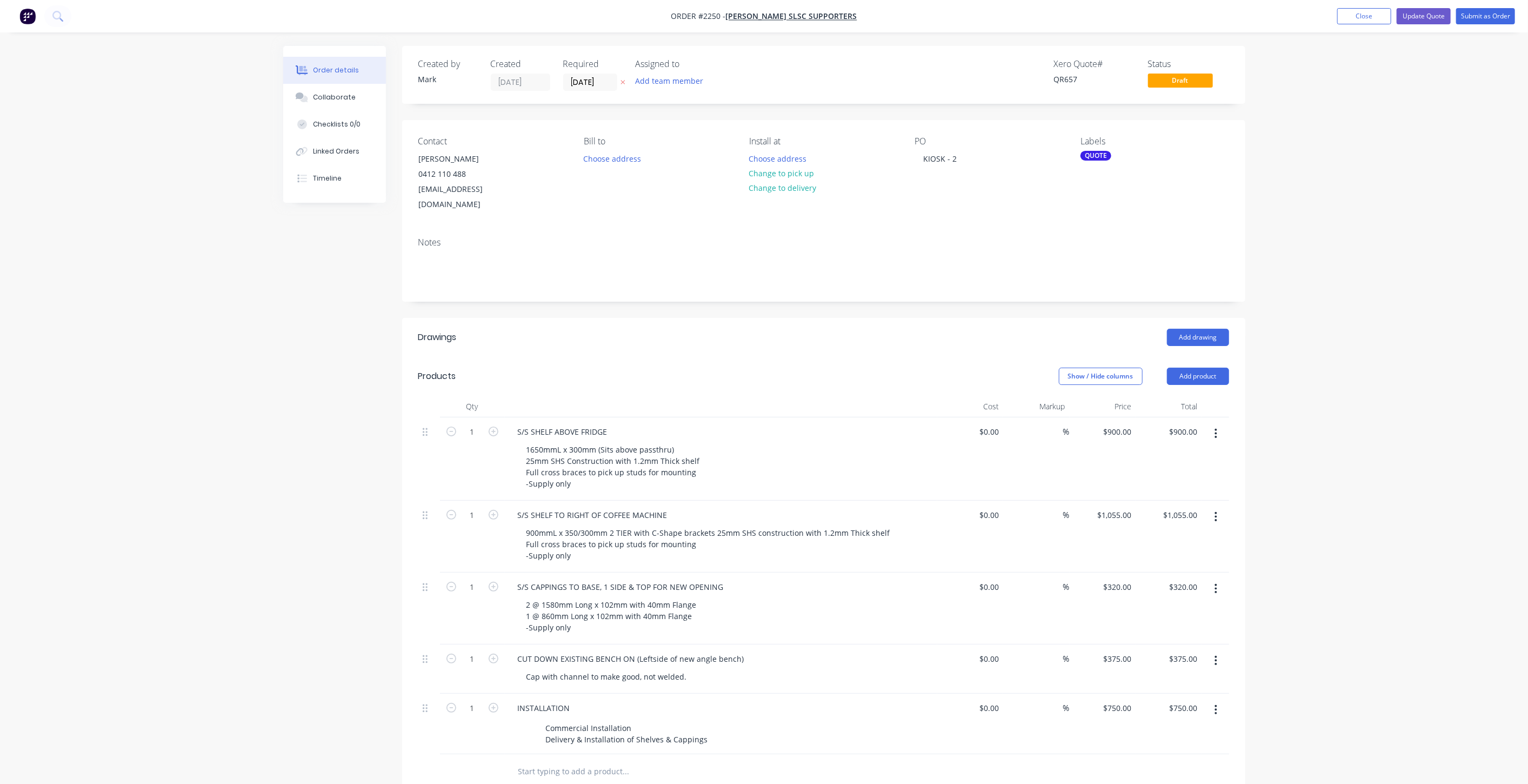
scroll to position [180, 0]
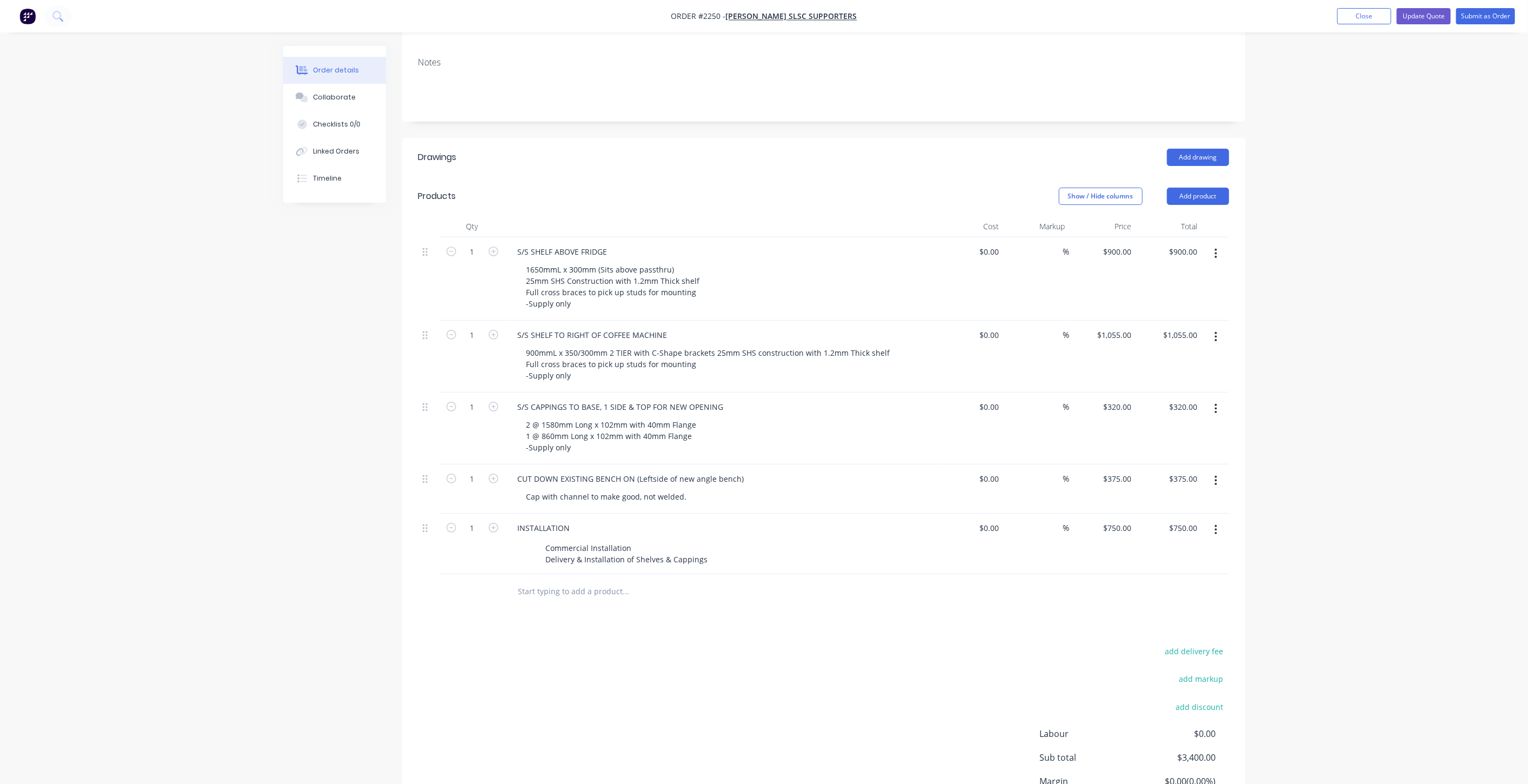
click at [1216, 331] on icon "button" at bounding box center [1216, 336] width 2 height 12
click at [1196, 422] on div "Delete" at bounding box center [1177, 429] width 83 height 15
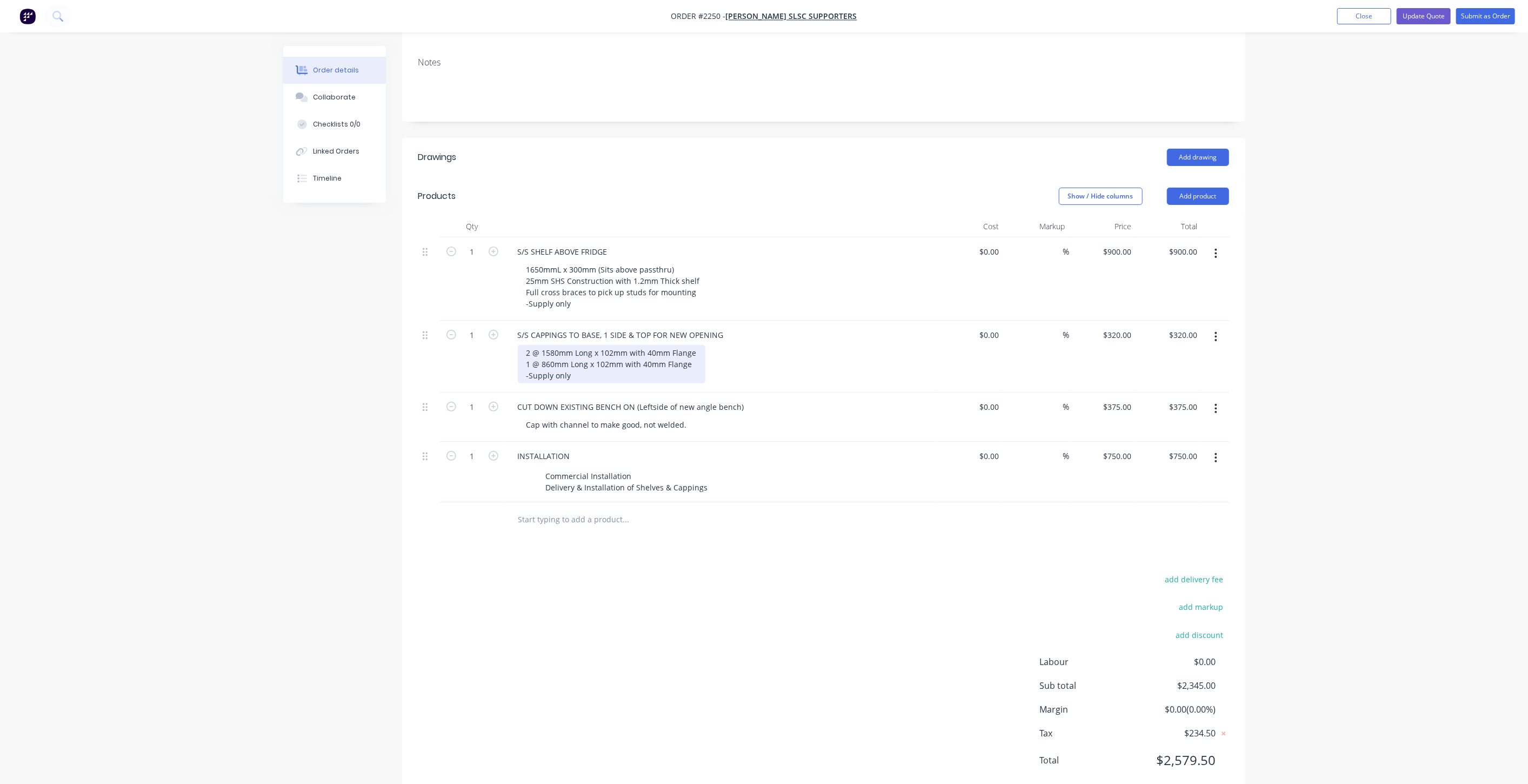
click at [629, 357] on div "2 @ 1580mm Long x 102mm with 40mm Flange 1 @ 860mm Long x 102mm with 40mm Flang…" at bounding box center [611, 364] width 188 height 39
click at [266, 360] on div "Order details Collaborate Checklists 0/0 Linked Orders Timeline Order details C…" at bounding box center [764, 316] width 1528 height 992
click at [269, 343] on div "Order details Collaborate Checklists 0/0 Linked Orders Timeline Order details C…" at bounding box center [764, 316] width 1528 height 992
click at [1487, 332] on div "Order details Collaborate Checklists 0/0 Linked Orders Timeline Order details C…" at bounding box center [764, 316] width 1528 height 992
click at [315, 445] on div "Created by Mark Created 28/08/25 Required 28/08/25 Assigned to Add team member …" at bounding box center [764, 339] width 962 height 947
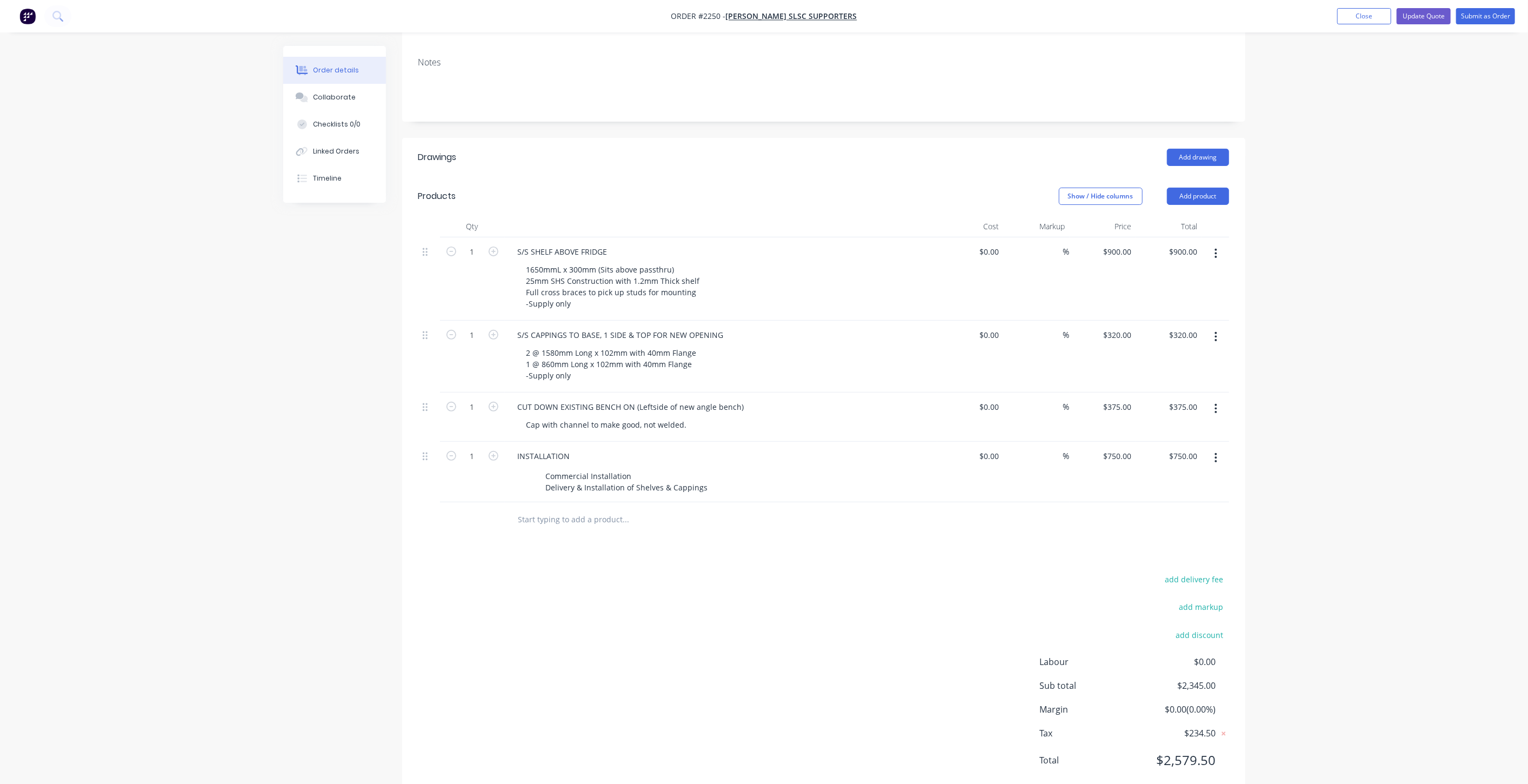
click at [1291, 474] on div "Order details Collaborate Checklists 0/0 Linked Orders Timeline Order details C…" at bounding box center [764, 316] width 1528 height 992
click at [1121, 448] on input "750" at bounding box center [1126, 456] width 19 height 15
type input "$575.00"
click at [1307, 496] on div "Order details Collaborate Checklists 0/0 Linked Orders Timeline Order details C…" at bounding box center [764, 316] width 1528 height 992
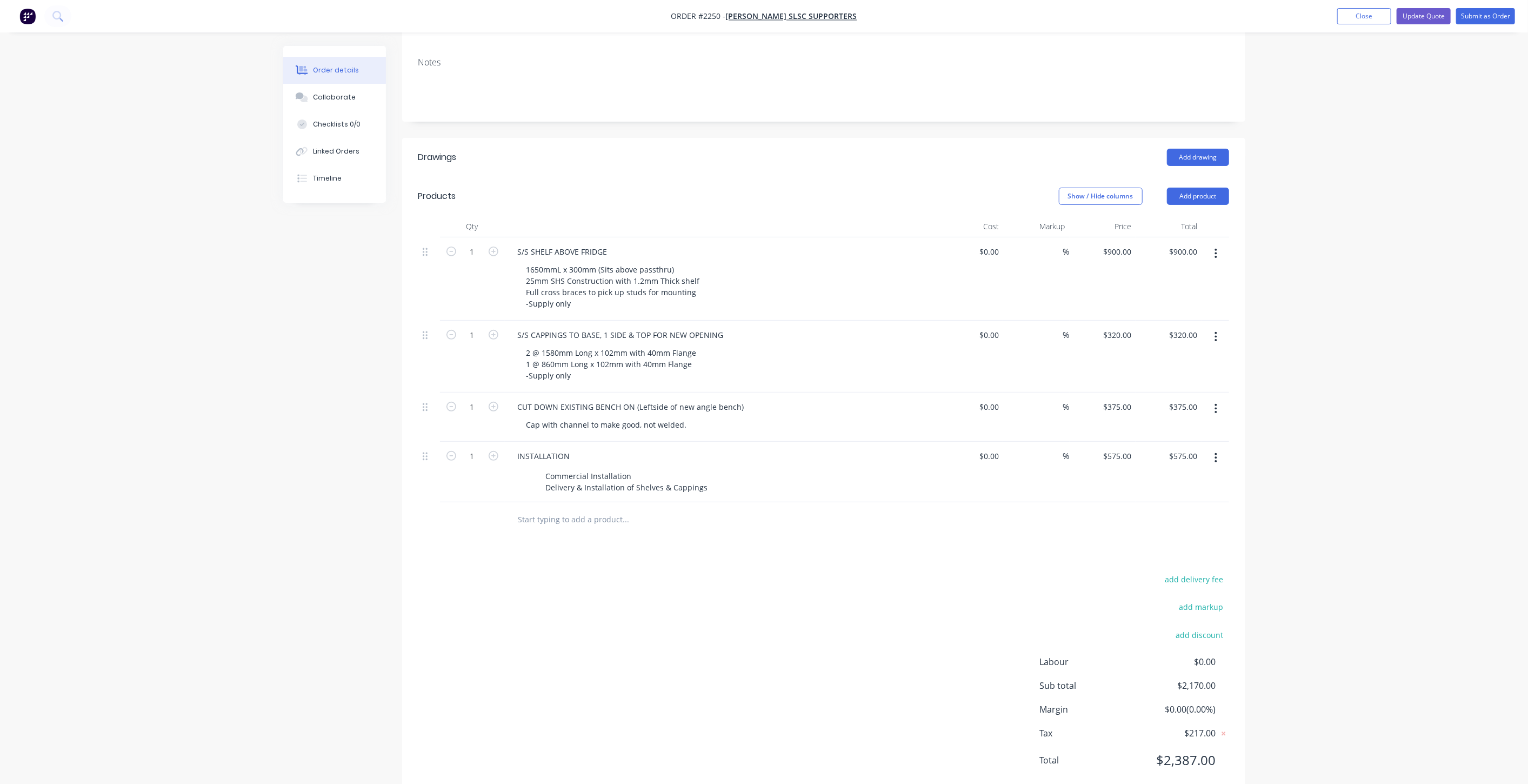
click at [1322, 234] on div "Order details Collaborate Checklists 0/0 Linked Orders Timeline Order details C…" at bounding box center [764, 316] width 1528 height 992
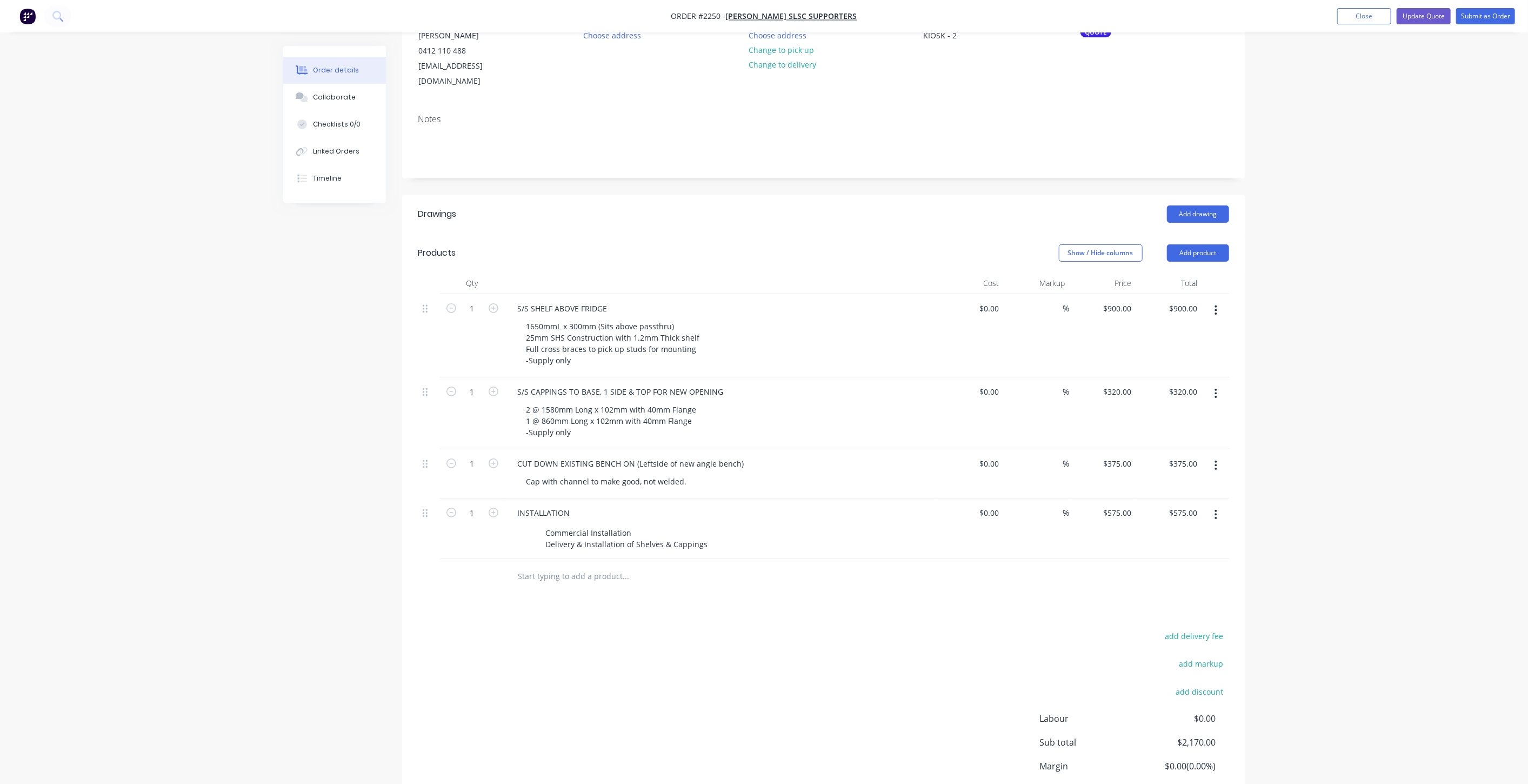
scroll to position [60, 0]
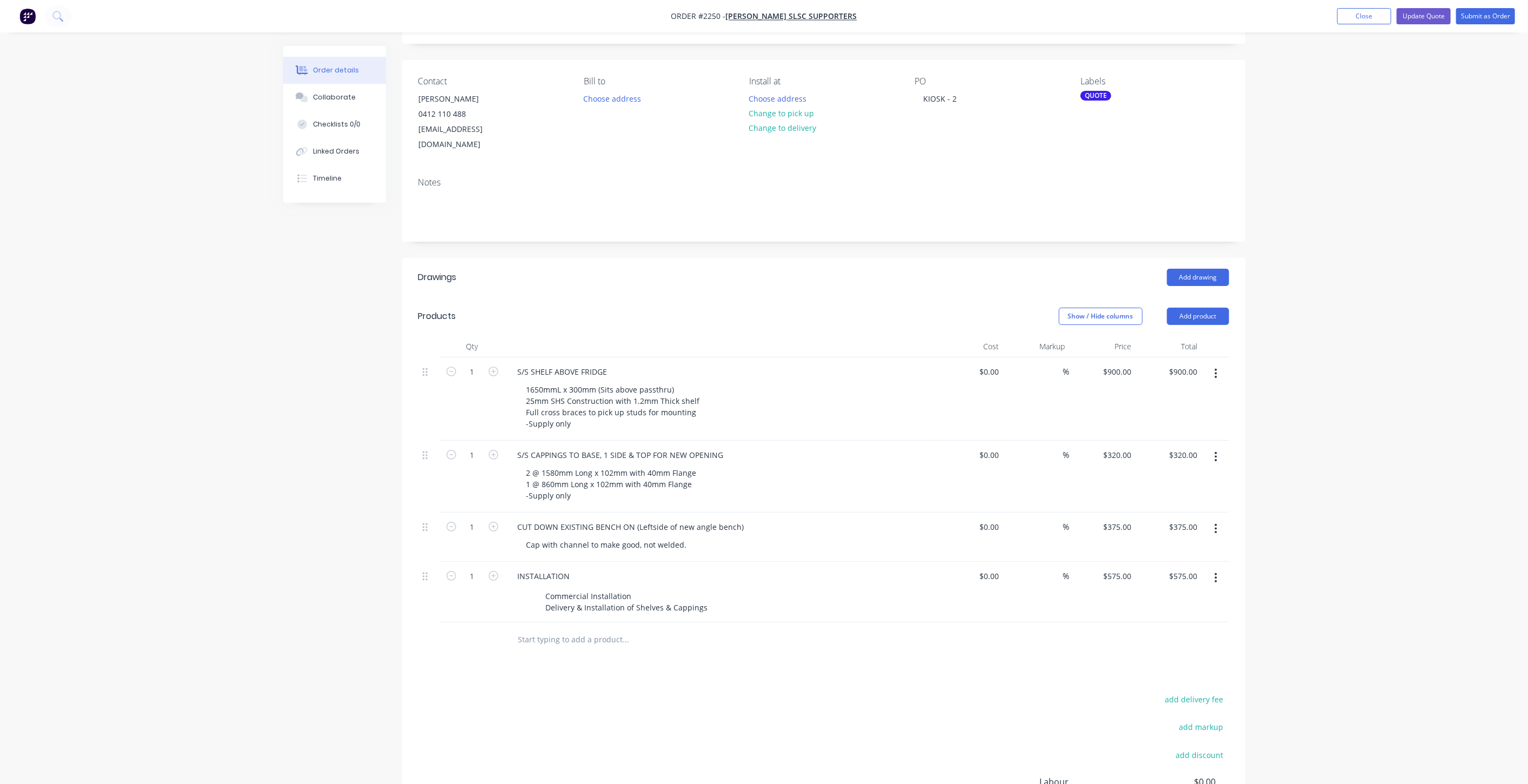
click at [1353, 349] on div "Order details Collaborate Checklists 0/0 Linked Orders Timeline Order details C…" at bounding box center [764, 435] width 1528 height 992
click at [1419, 15] on button "Update Quote" at bounding box center [1423, 16] width 54 height 16
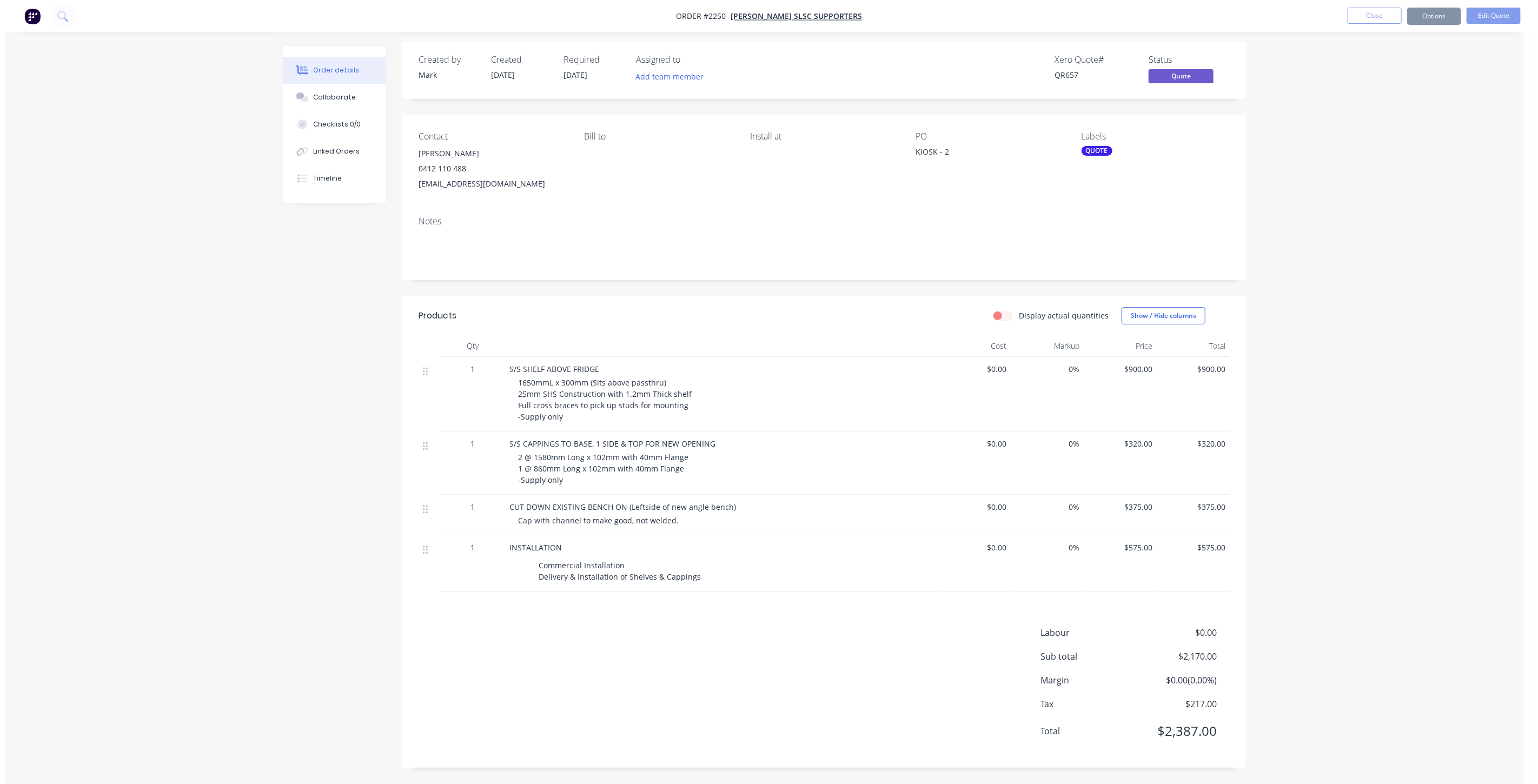
scroll to position [0, 0]
click at [1366, 12] on button "Close" at bounding box center [1369, 15] width 54 height 16
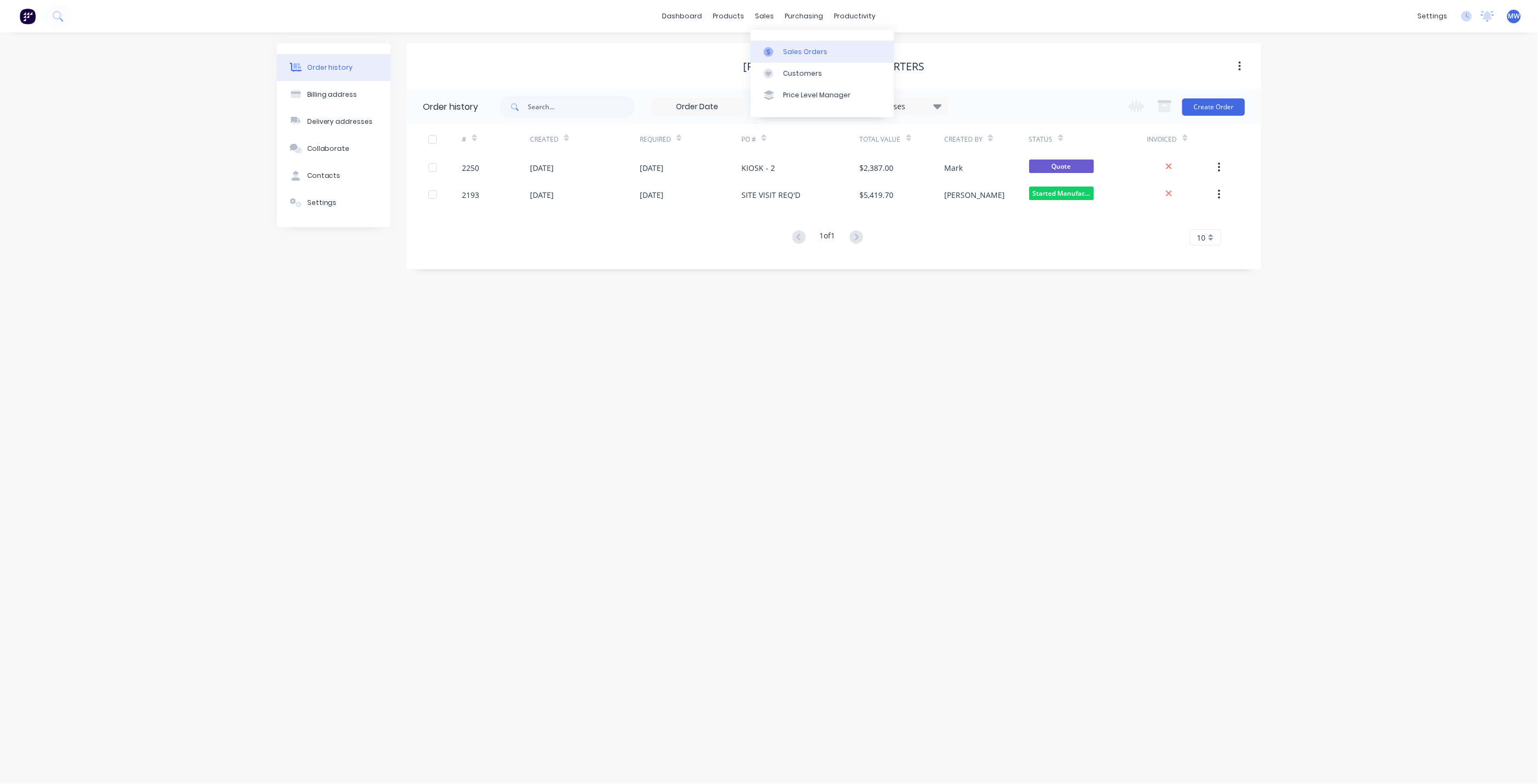
click at [803, 52] on div "Sales Orders" at bounding box center [804, 52] width 44 height 10
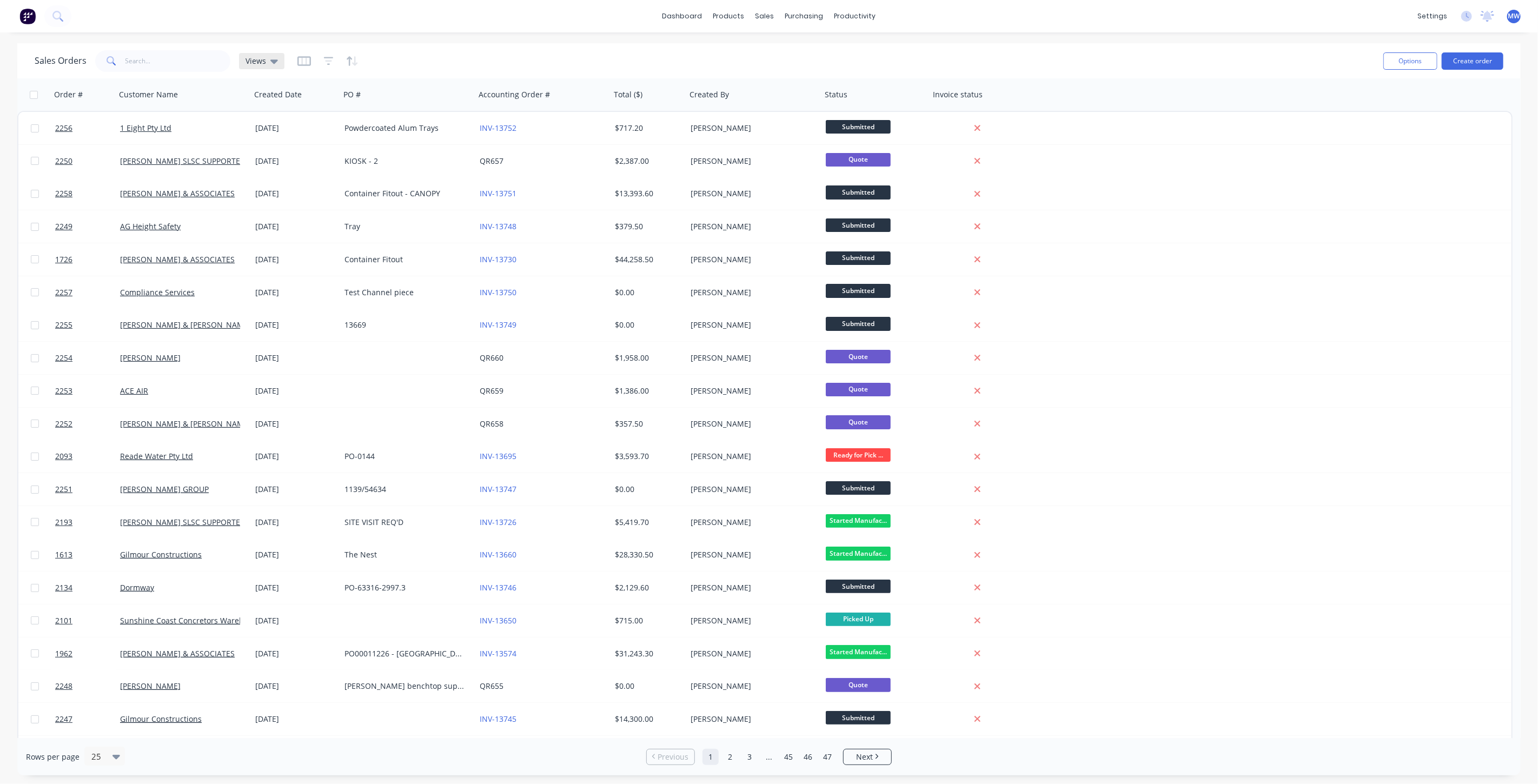
click at [275, 64] on icon at bounding box center [274, 60] width 7 height 12
click at [275, 175] on button "DRAFT QUOTES" at bounding box center [304, 174] width 123 height 12
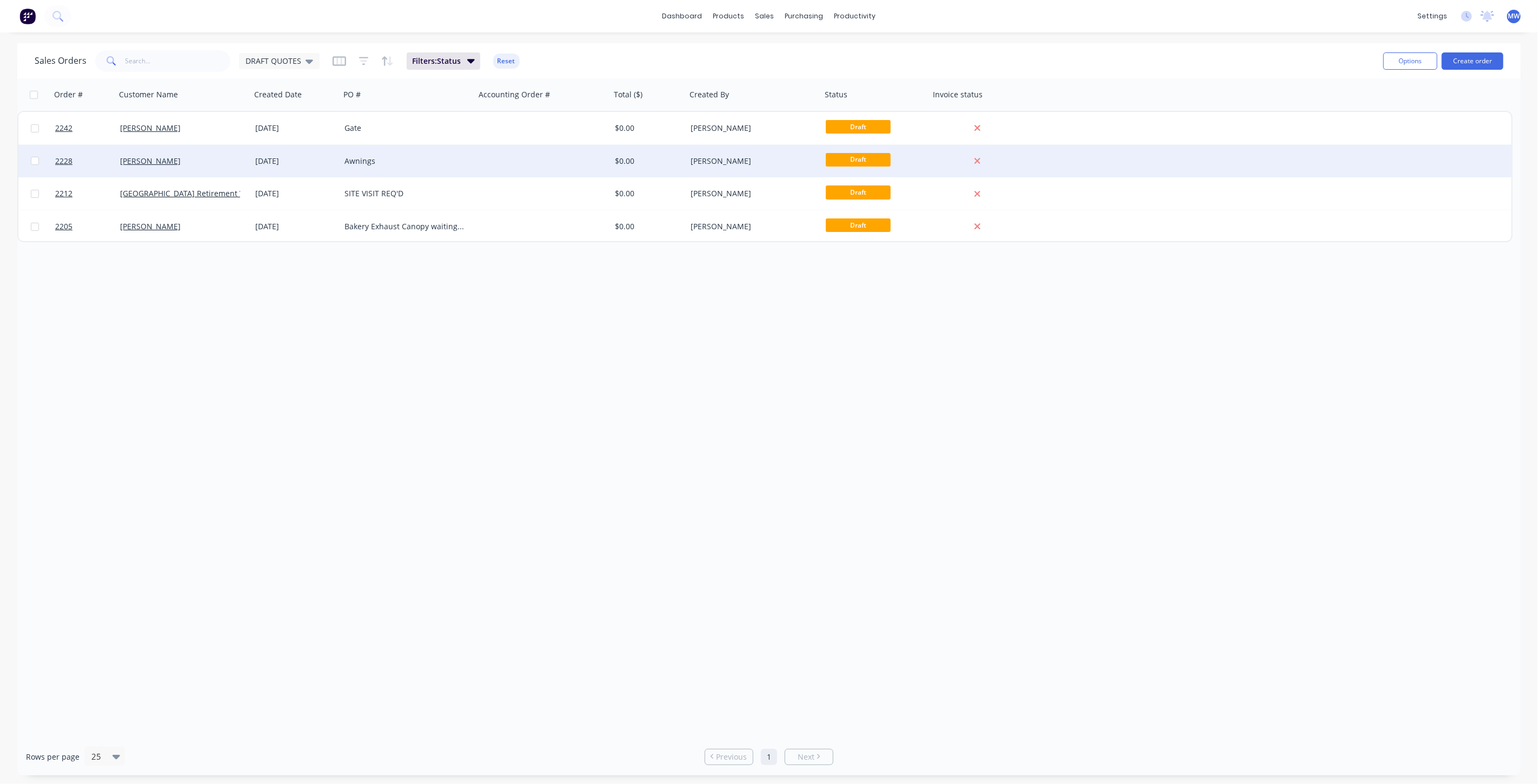
click at [444, 159] on div "Awnings" at bounding box center [404, 160] width 120 height 10
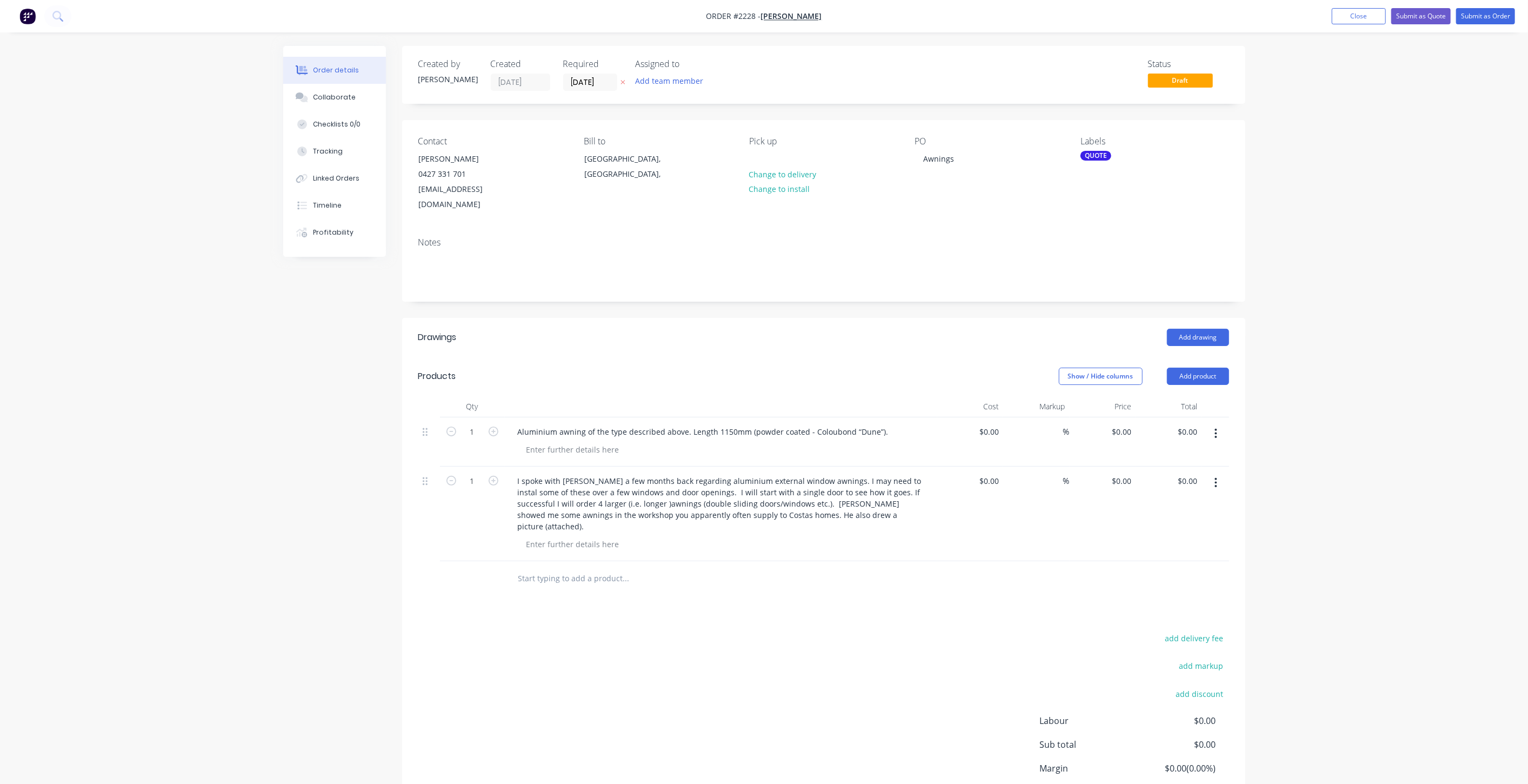
drag, startPoint x: 1252, startPoint y: 208, endPoint x: 1260, endPoint y: 207, distance: 8.1
click at [1252, 208] on div "Order details Collaborate Checklists 0/0 Tracking Linked Orders Timeline Profit…" at bounding box center [764, 459] width 984 height 826
click at [1363, 21] on button "Close" at bounding box center [1358, 16] width 54 height 16
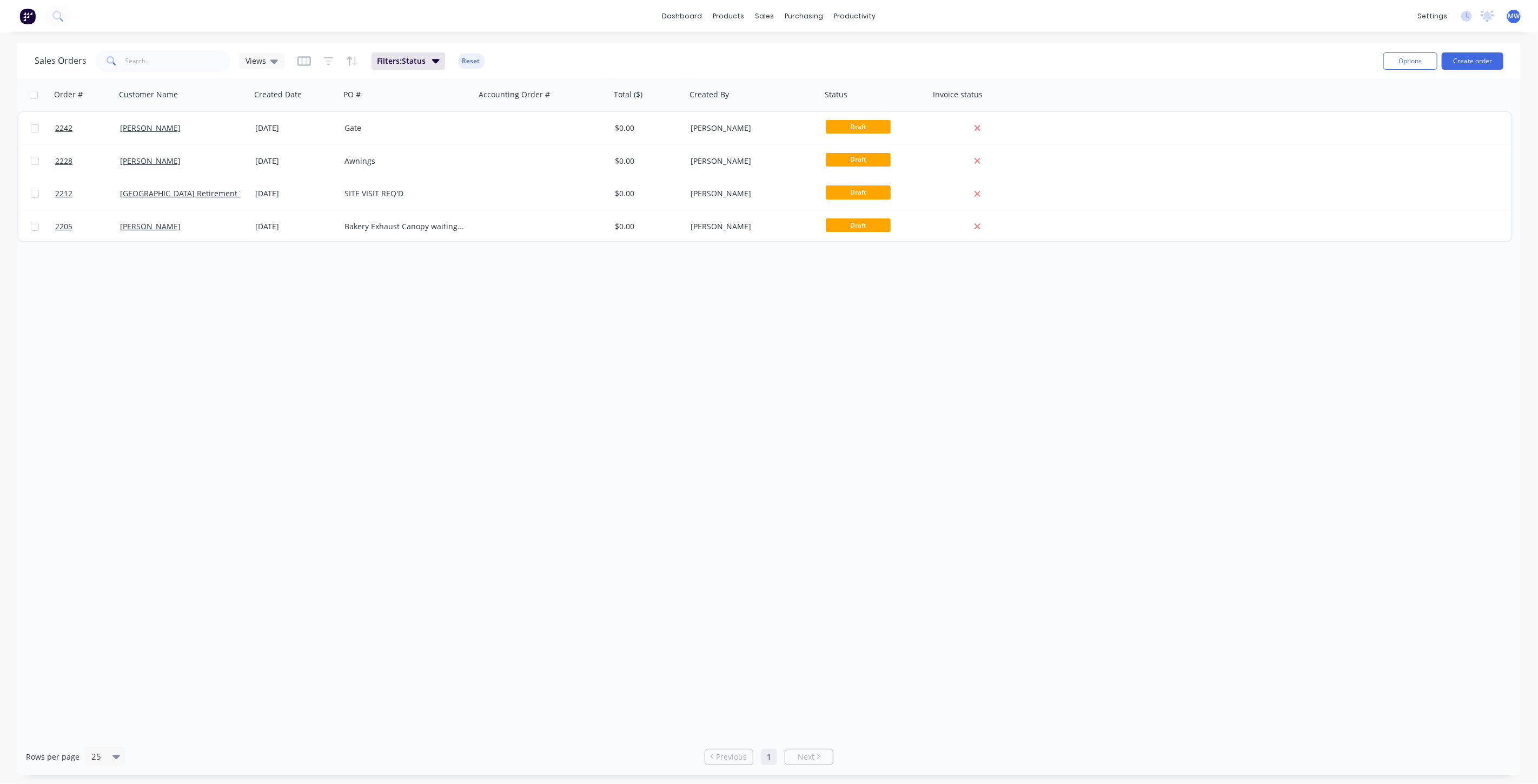
click at [290, 349] on div "Order # Customer Name Created Date PO # Accounting Order # Total ($) Created By…" at bounding box center [768, 407] width 1503 height 659
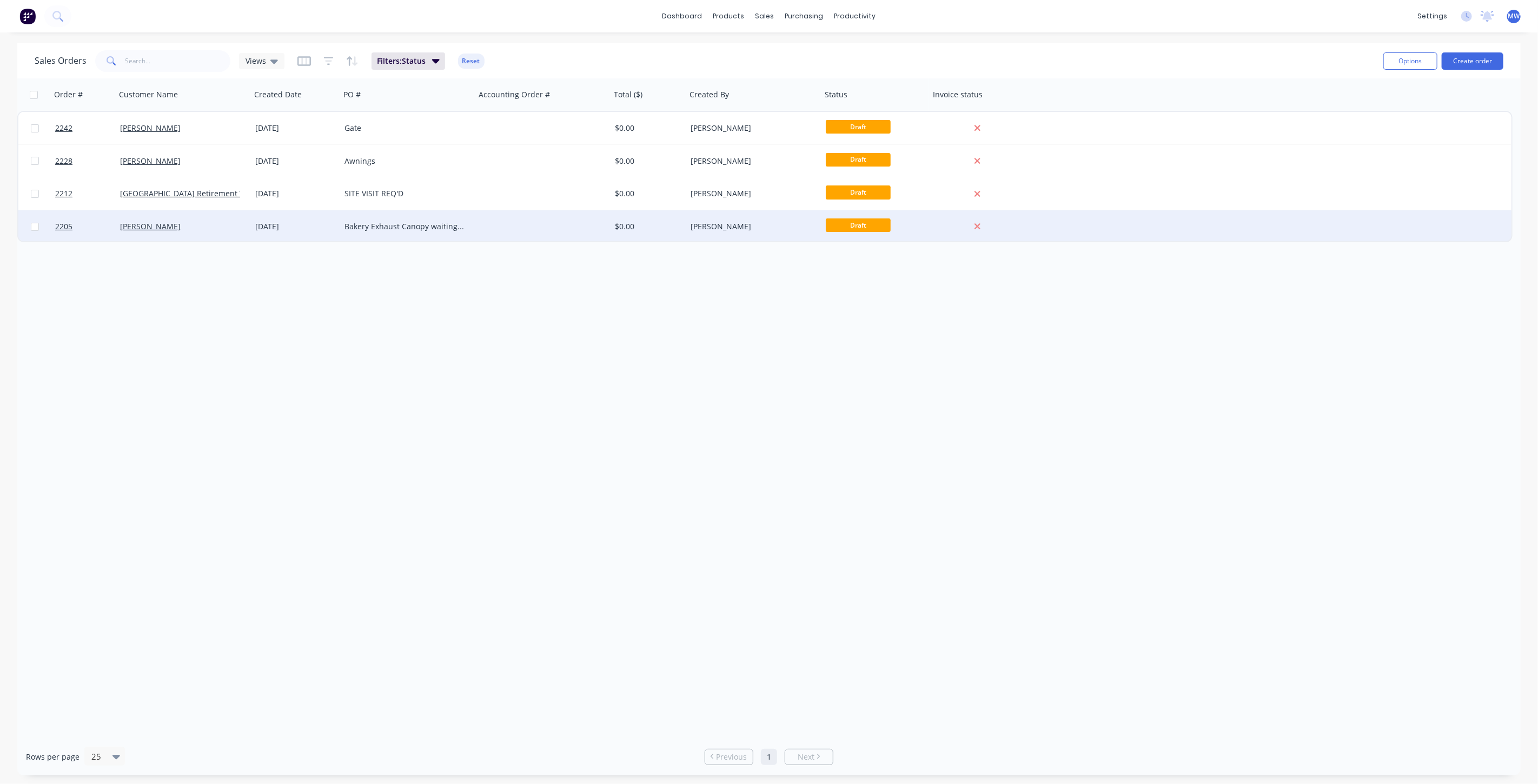
click at [330, 228] on div "[DATE]" at bounding box center [296, 226] width 81 height 10
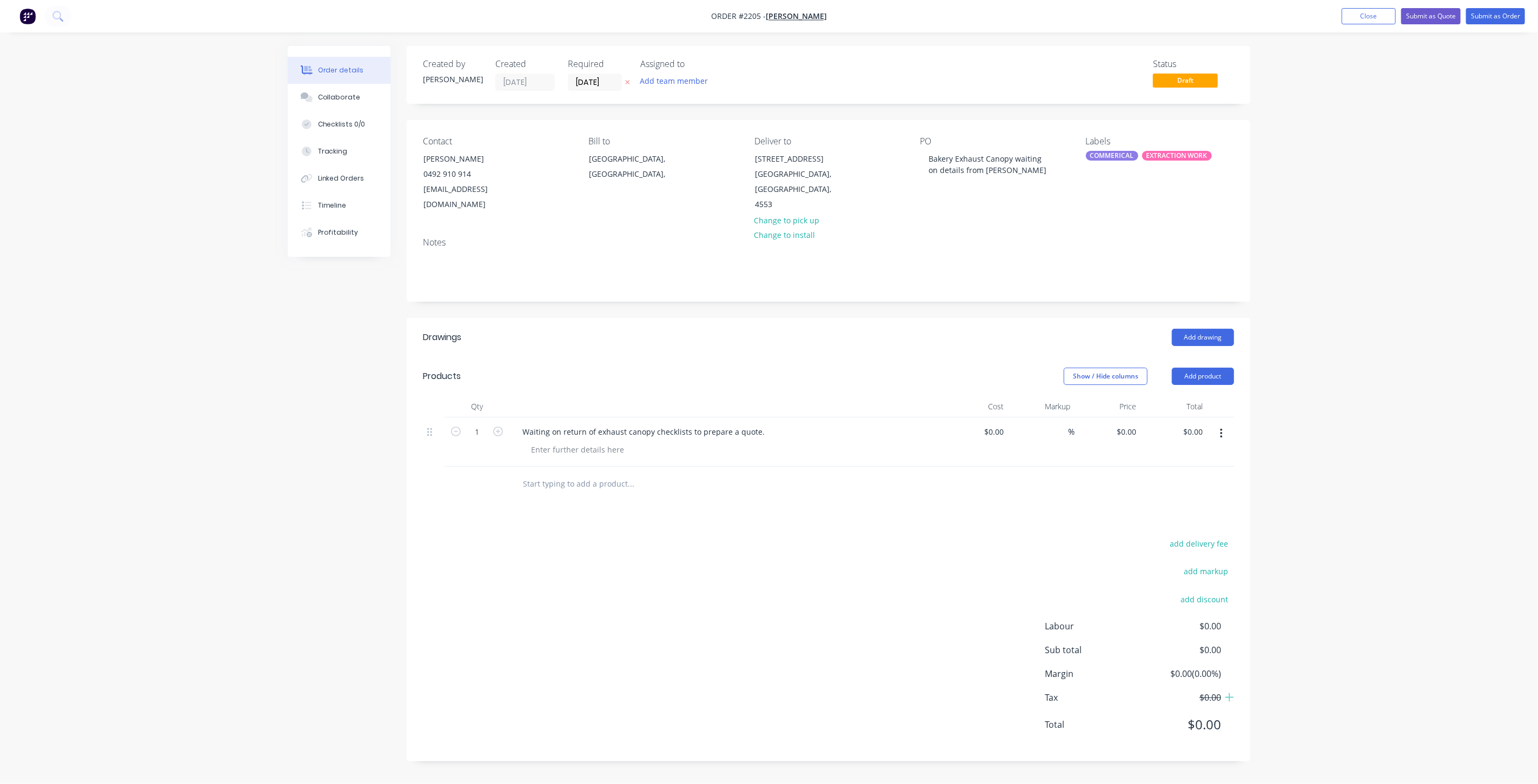
drag, startPoint x: 1381, startPoint y: 200, endPoint x: 1368, endPoint y: 96, distance: 104.8
click at [1381, 200] on div "Order details Collaborate Checklists 0/0 Tracking Linked Orders Timeline Profit…" at bounding box center [769, 392] width 1538 height 784
click at [1365, 10] on button "Close" at bounding box center [1368, 16] width 54 height 16
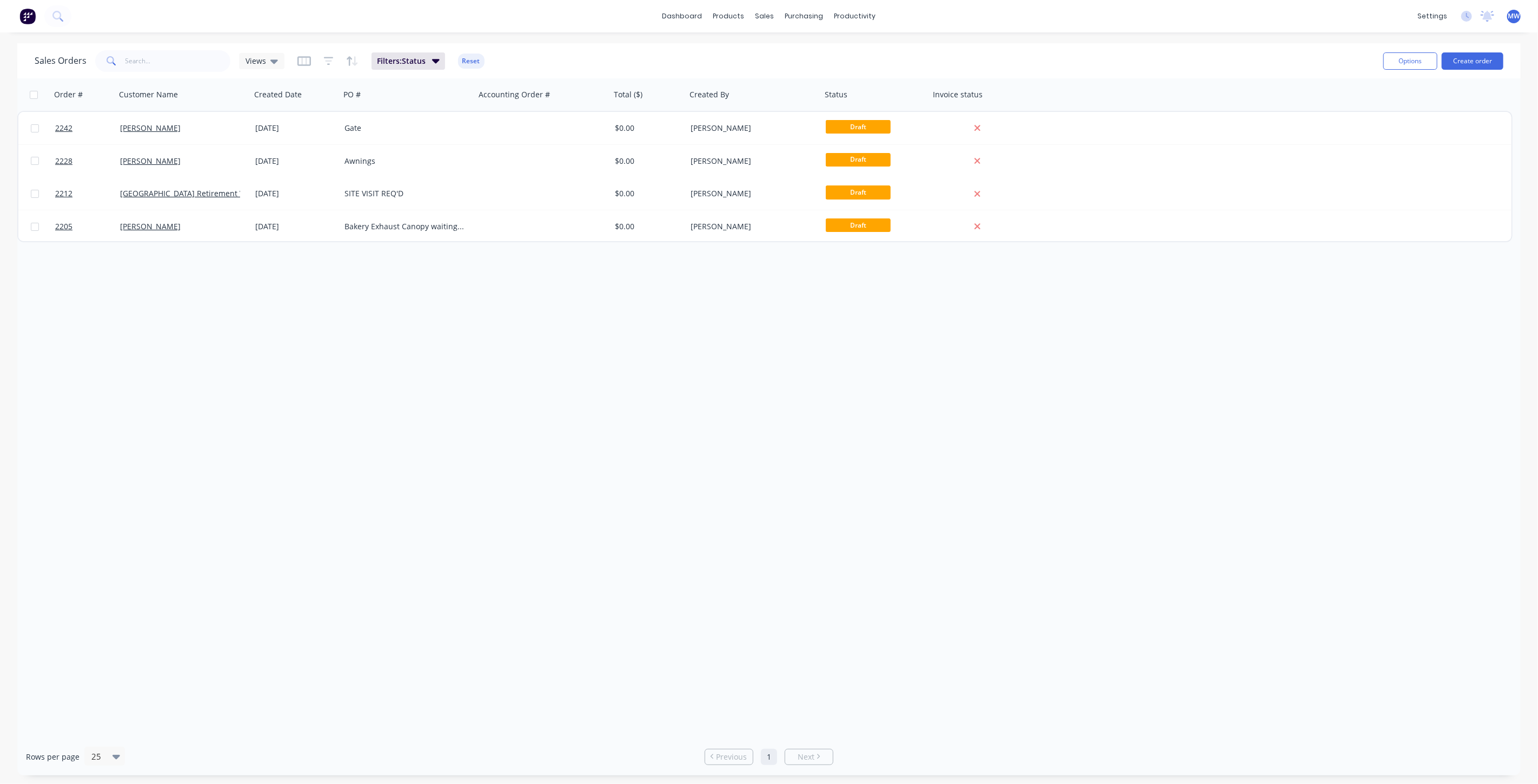
drag, startPoint x: 406, startPoint y: 352, endPoint x: 406, endPoint y: 188, distance: 164.0
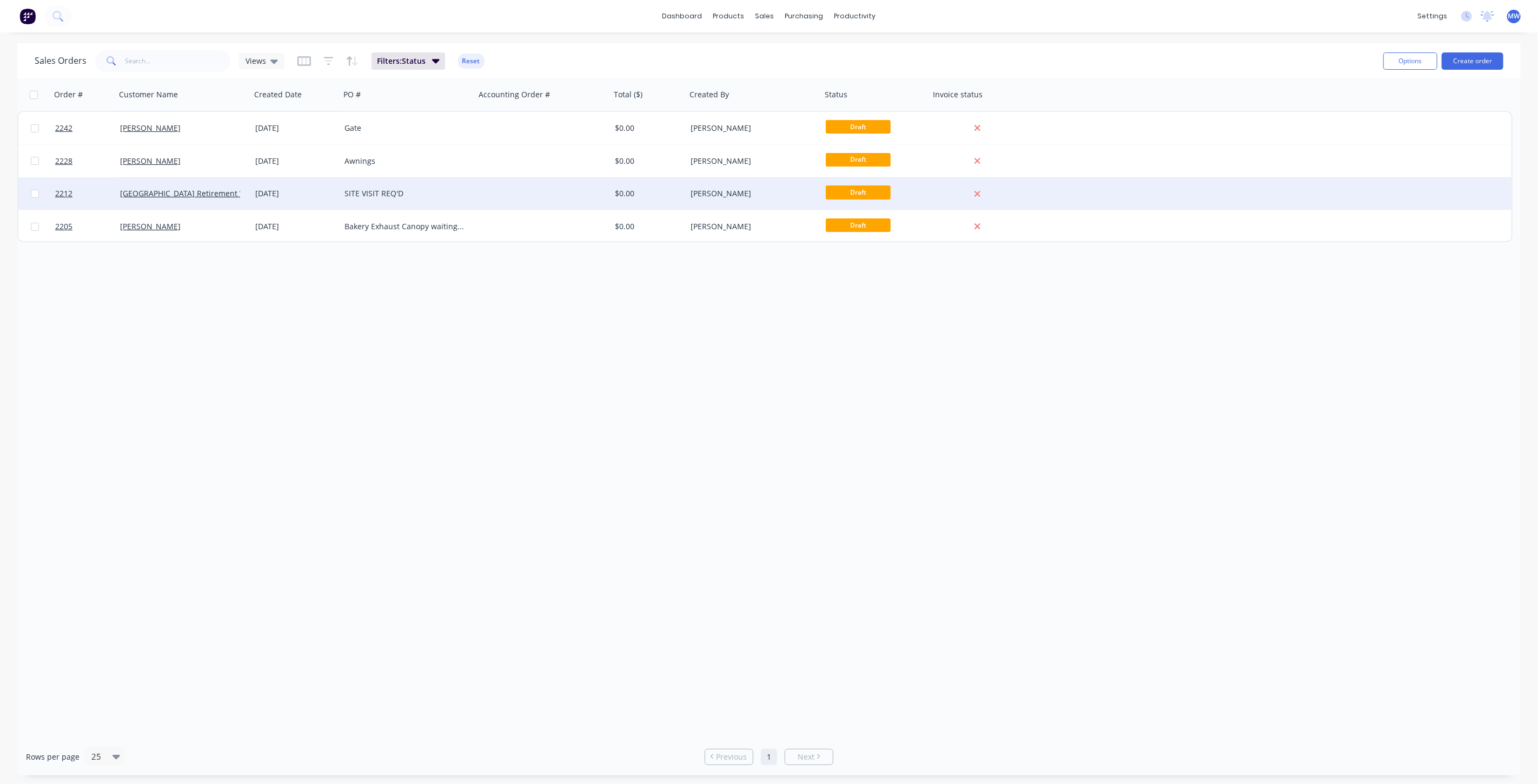
click at [406, 351] on div "Order # Customer Name Created Date PO # Accounting Order # Total ($) Created By…" at bounding box center [768, 407] width 1503 height 659
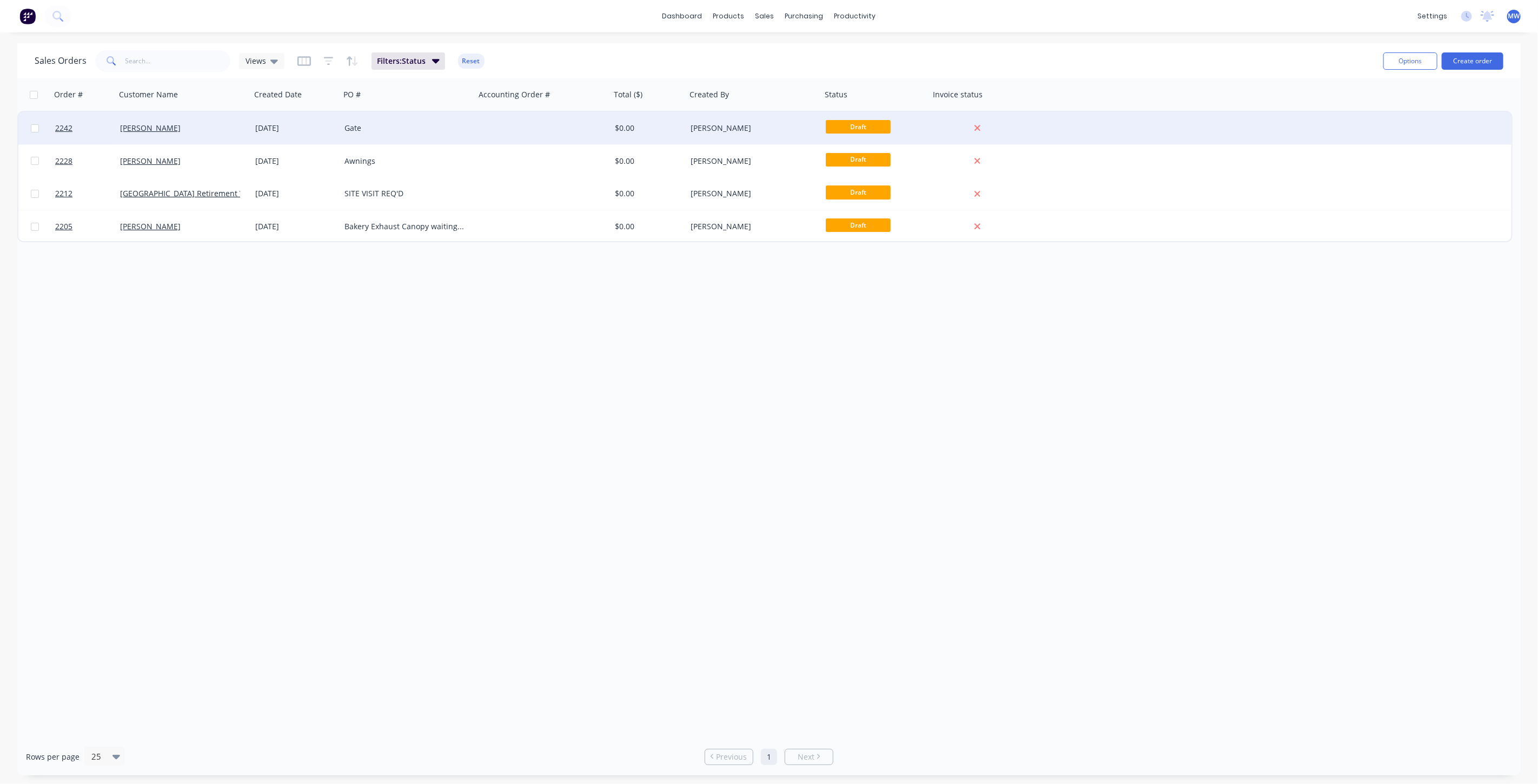
click at [522, 130] on div at bounding box center [543, 128] width 135 height 32
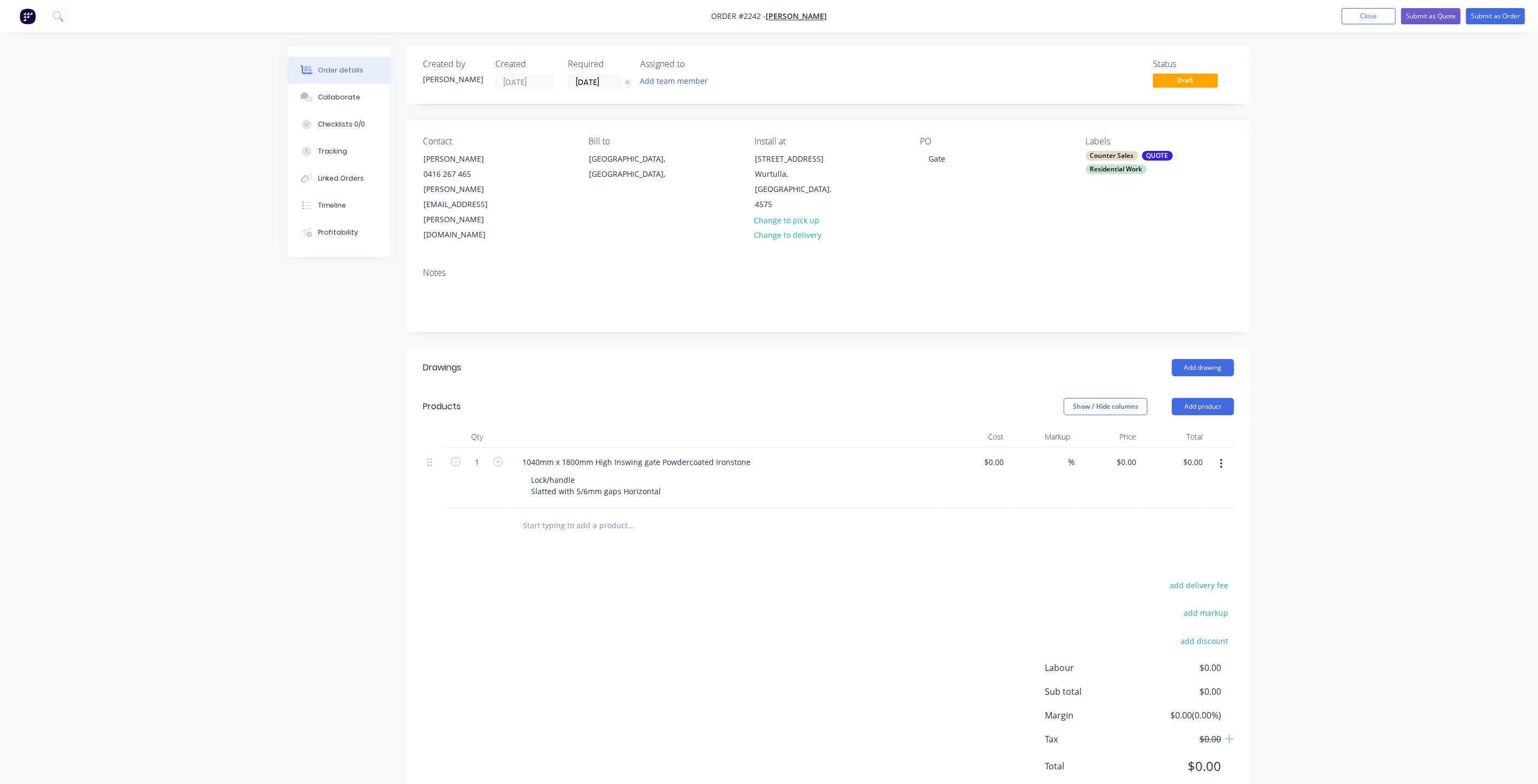
drag, startPoint x: 1496, startPoint y: 172, endPoint x: 1391, endPoint y: 33, distance: 174.2
click at [1495, 172] on div "Order details Collaborate Checklists 0/0 Tracking Linked Orders Timeline Profit…" at bounding box center [769, 409] width 1538 height 819
click at [1374, 14] on button "Close" at bounding box center [1368, 16] width 54 height 16
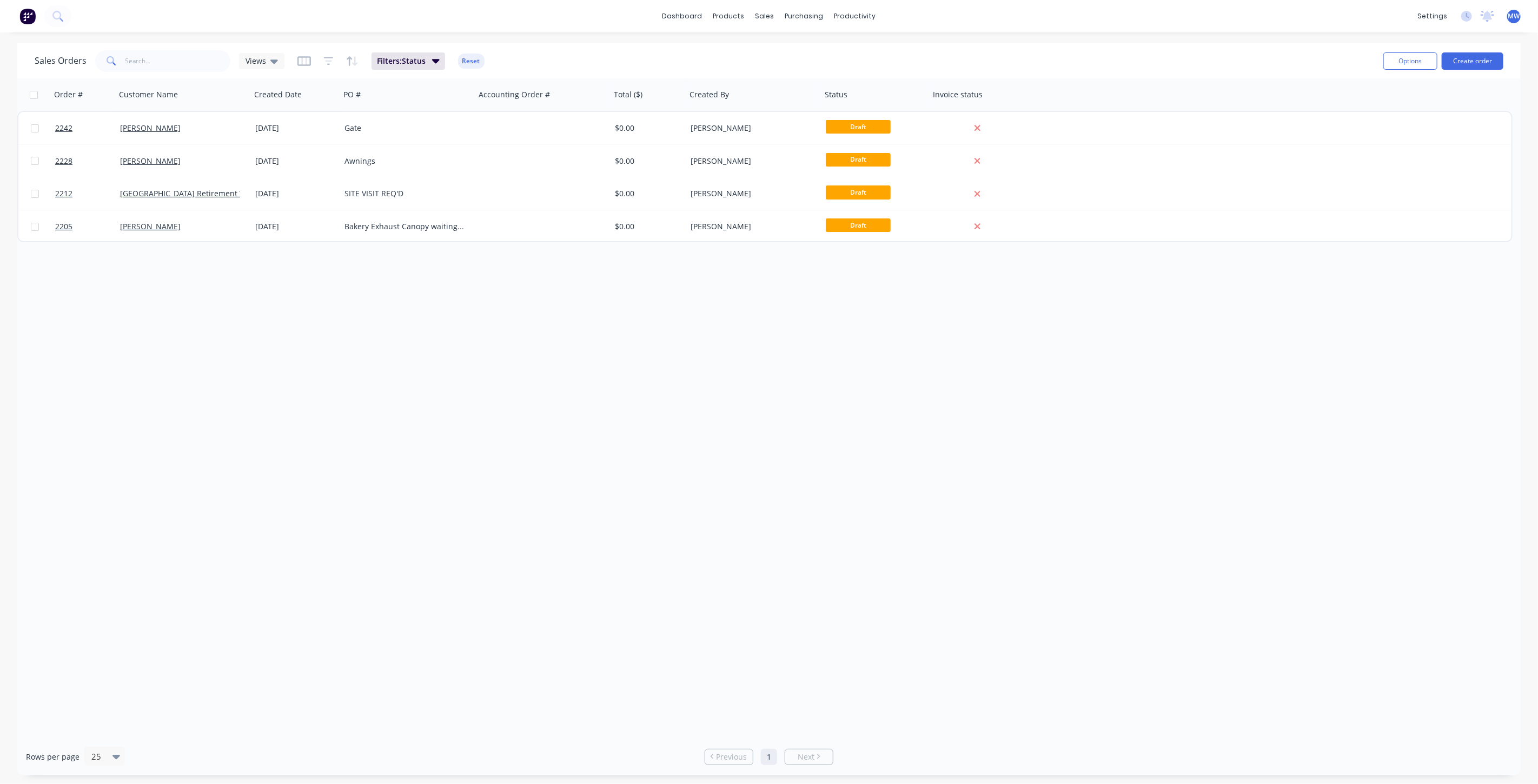
click at [488, 341] on div "Order # Customer Name Created Date PO # Accounting Order # Total ($) Created By…" at bounding box center [768, 407] width 1503 height 659
click at [489, 353] on div "Order # Customer Name Created Date PO # Accounting Order # Total ($) Created By…" at bounding box center [768, 407] width 1503 height 659
click at [499, 346] on div "Order # Customer Name Created Date PO # Accounting Order # Total ($) Created By…" at bounding box center [768, 407] width 1503 height 659
click at [461, 348] on div "Order # Customer Name Created Date PO # Accounting Order # Total ($) Created By…" at bounding box center [768, 407] width 1503 height 659
click at [460, 354] on div "Order # Customer Name Created Date PO # Accounting Order # Total ($) Created By…" at bounding box center [768, 407] width 1503 height 659
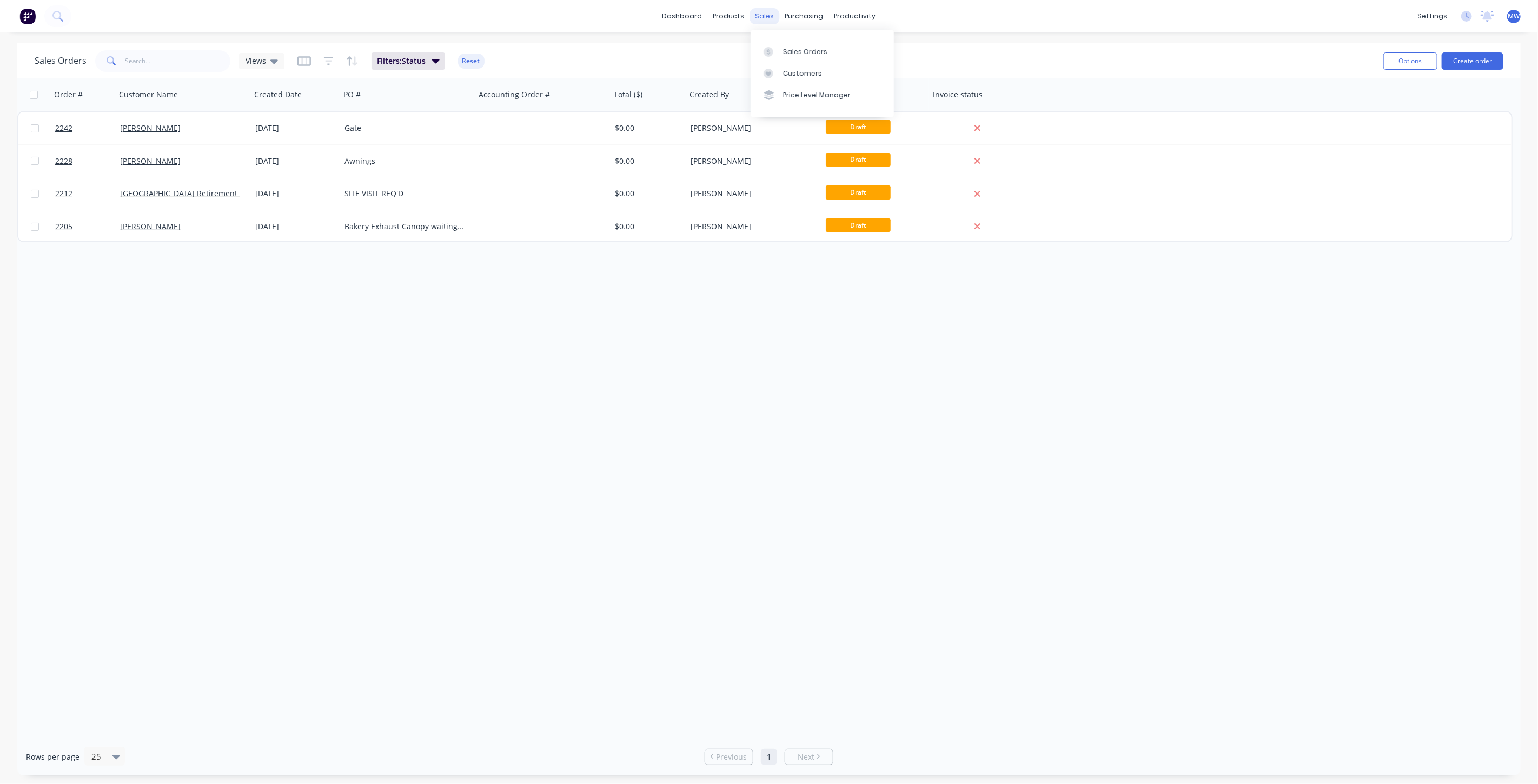
drag, startPoint x: 765, startPoint y: 17, endPoint x: 772, endPoint y: 19, distance: 7.3
click at [765, 16] on div "sales" at bounding box center [764, 16] width 30 height 16
click at [789, 50] on div "Sales Orders" at bounding box center [804, 52] width 44 height 10
click at [267, 59] on div "Views" at bounding box center [262, 61] width 32 height 10
click at [281, 155] on button "None (Default)" at bounding box center [304, 152] width 123 height 12
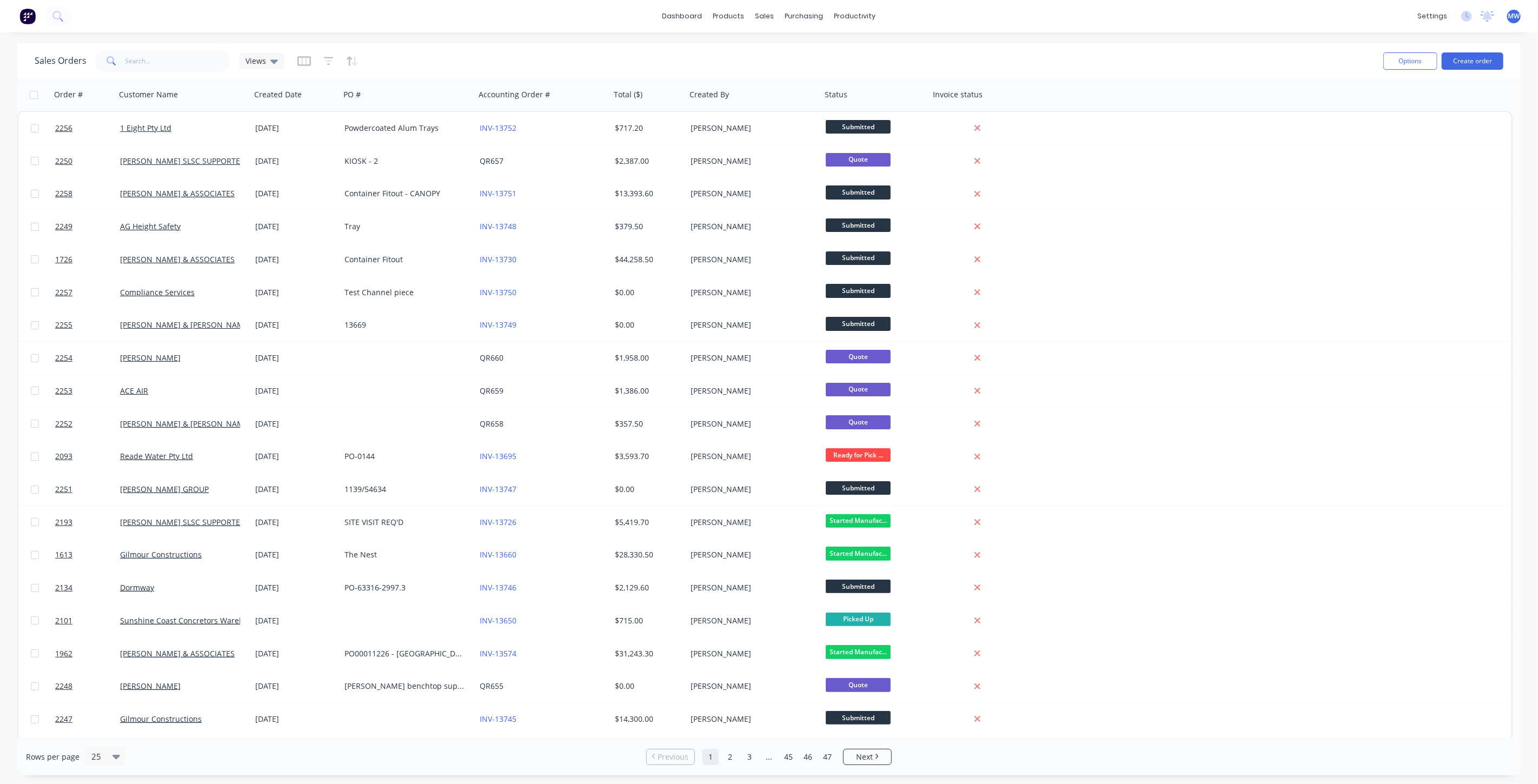
click at [531, 11] on div "dashboard products sales purchasing productivity dashboard products Product Cat…" at bounding box center [769, 16] width 1538 height 32
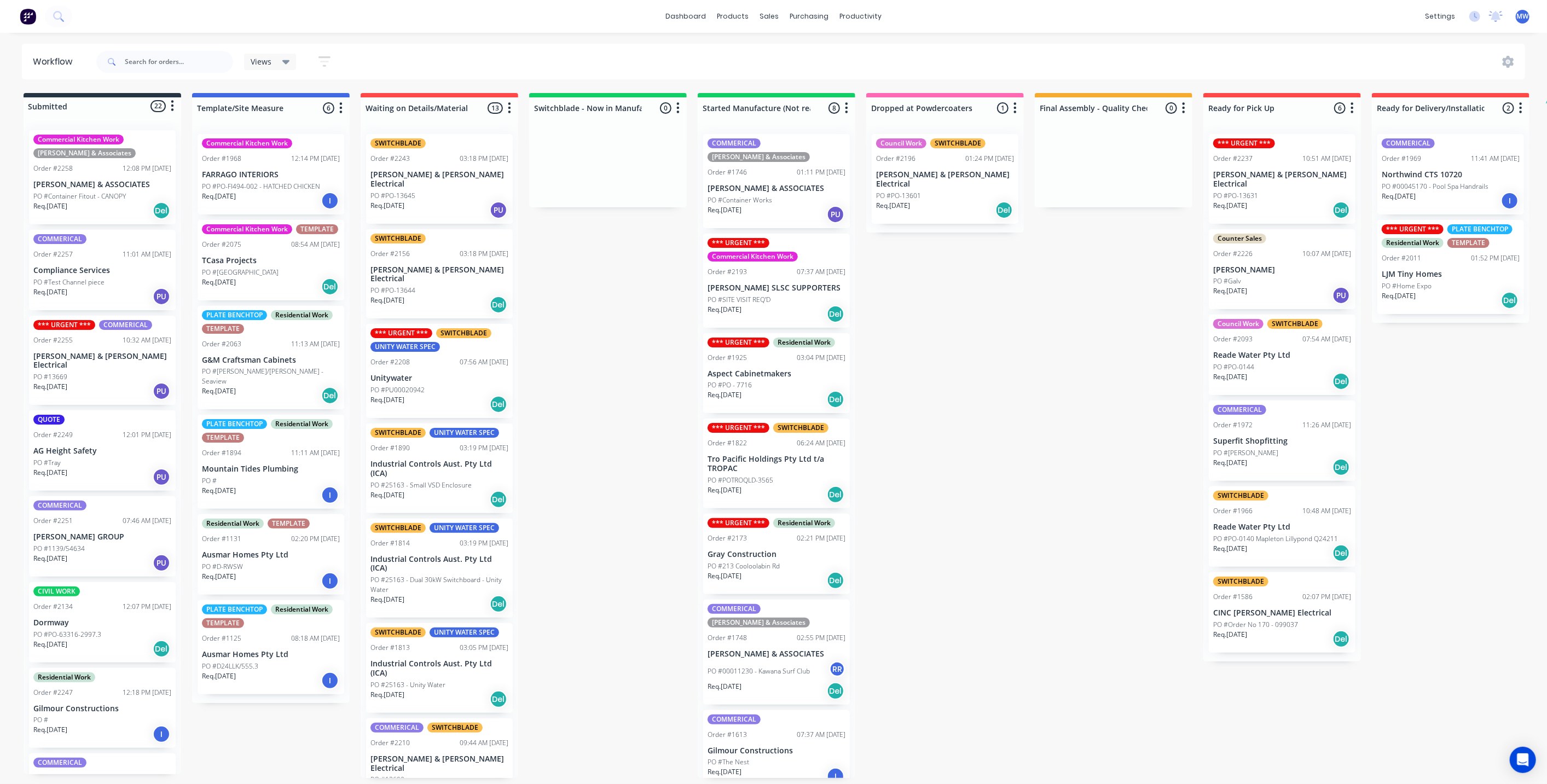
click at [601, 291] on div "Submitted 22 Status colour #273444 hex #273444 Save Cancel Summaries Total orde…" at bounding box center [904, 435] width 1825 height 685
click at [74, 630] on p "PO #PO-63316-2997.3" at bounding box center [67, 635] width 68 height 10
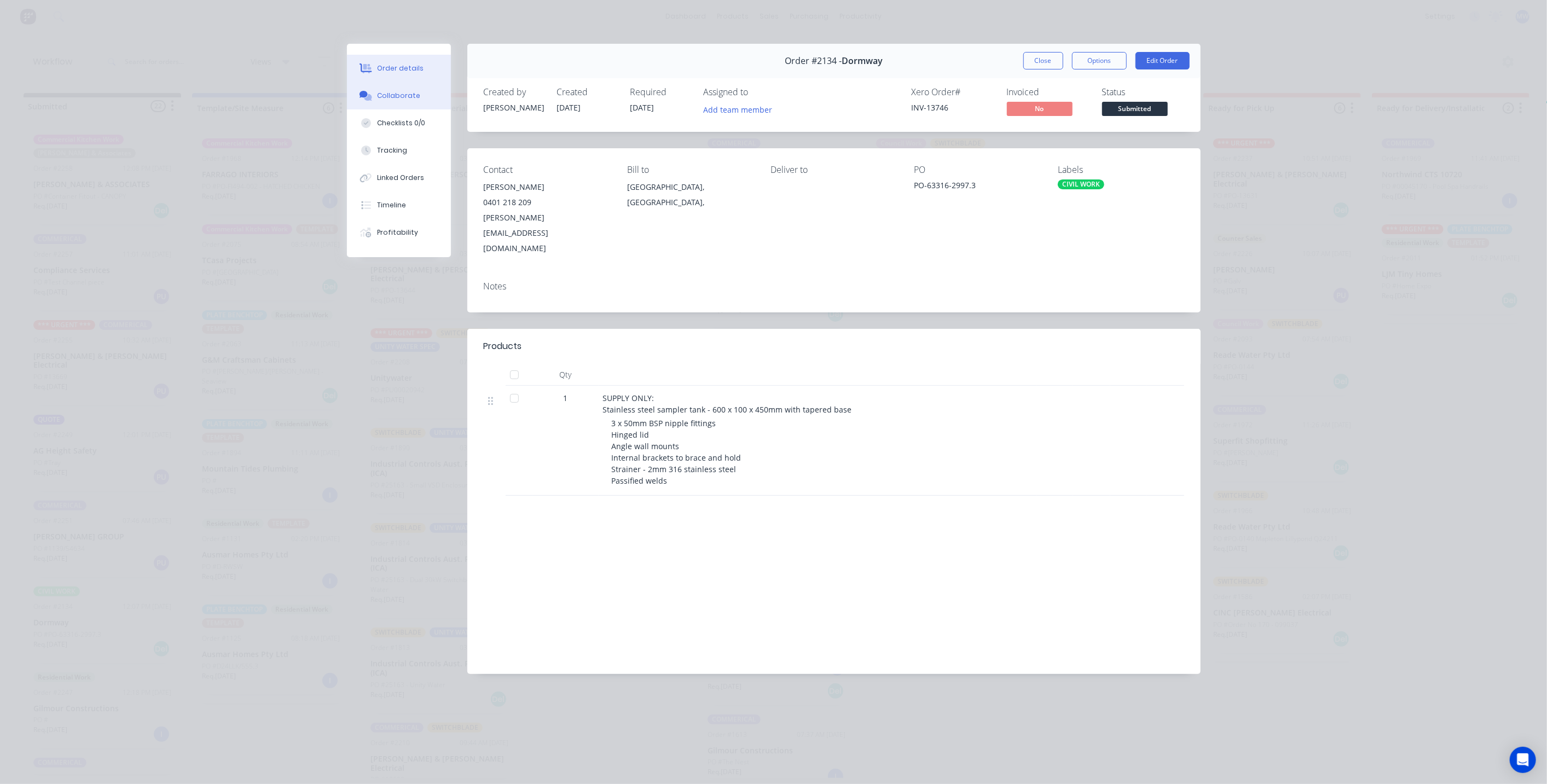
click at [396, 86] on button "Collaborate" at bounding box center [399, 96] width 104 height 28
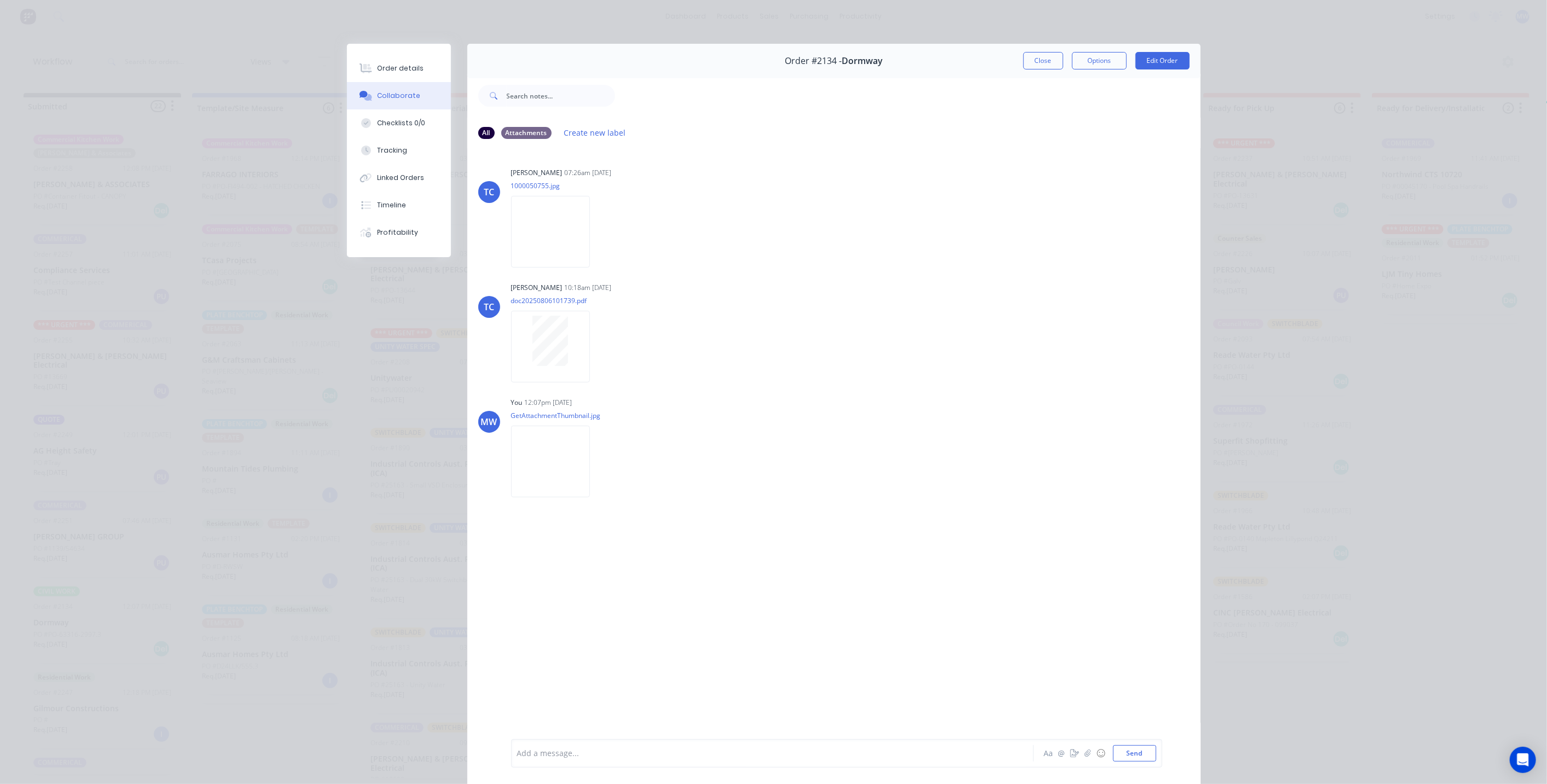
click at [242, 214] on div "Order details Collaborate Checklists 0/0 Tracking Linked Orders Timeline Profit…" at bounding box center [774, 392] width 1547 height 784
click at [1040, 54] on button "Close" at bounding box center [1043, 60] width 40 height 17
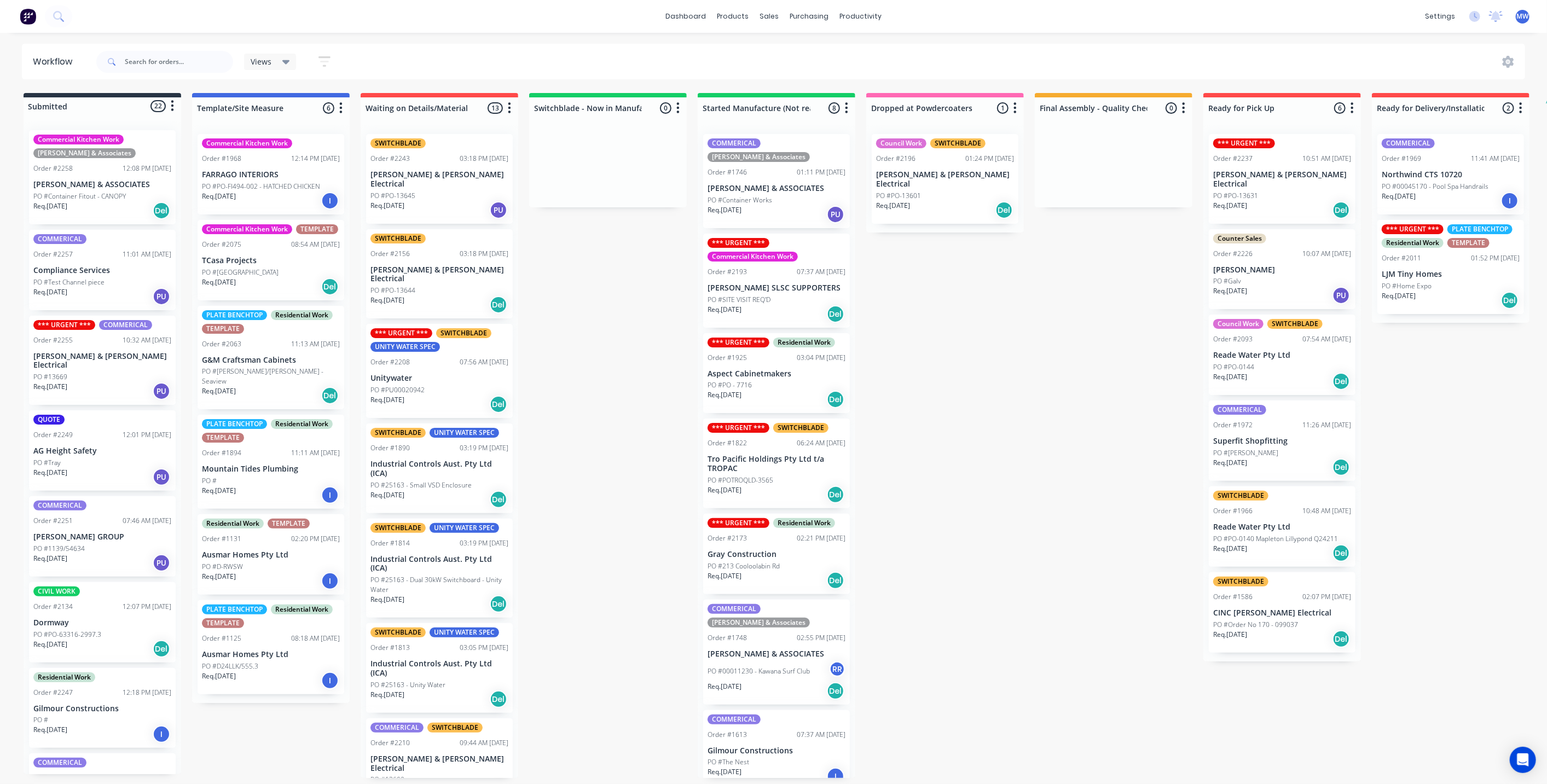
drag, startPoint x: 961, startPoint y: 293, endPoint x: 914, endPoint y: 269, distance: 52.8
click at [960, 293] on div "Submitted 22 Status colour #273444 hex #273444 Save Cancel Summaries Total orde…" at bounding box center [904, 435] width 1825 height 685
click at [1063, 466] on div "Submitted 22 Status colour #273444 hex #273444 Save Cancel Summaries Total orde…" at bounding box center [904, 435] width 1825 height 685
click at [557, 324] on div "Submitted 22 Status colour #273444 hex #273444 Save Cancel Summaries Total orde…" at bounding box center [904, 435] width 1825 height 685
click at [594, 319] on div "Submitted 22 Status colour #273444 hex #273444 Save Cancel Summaries Total orde…" at bounding box center [904, 435] width 1825 height 685
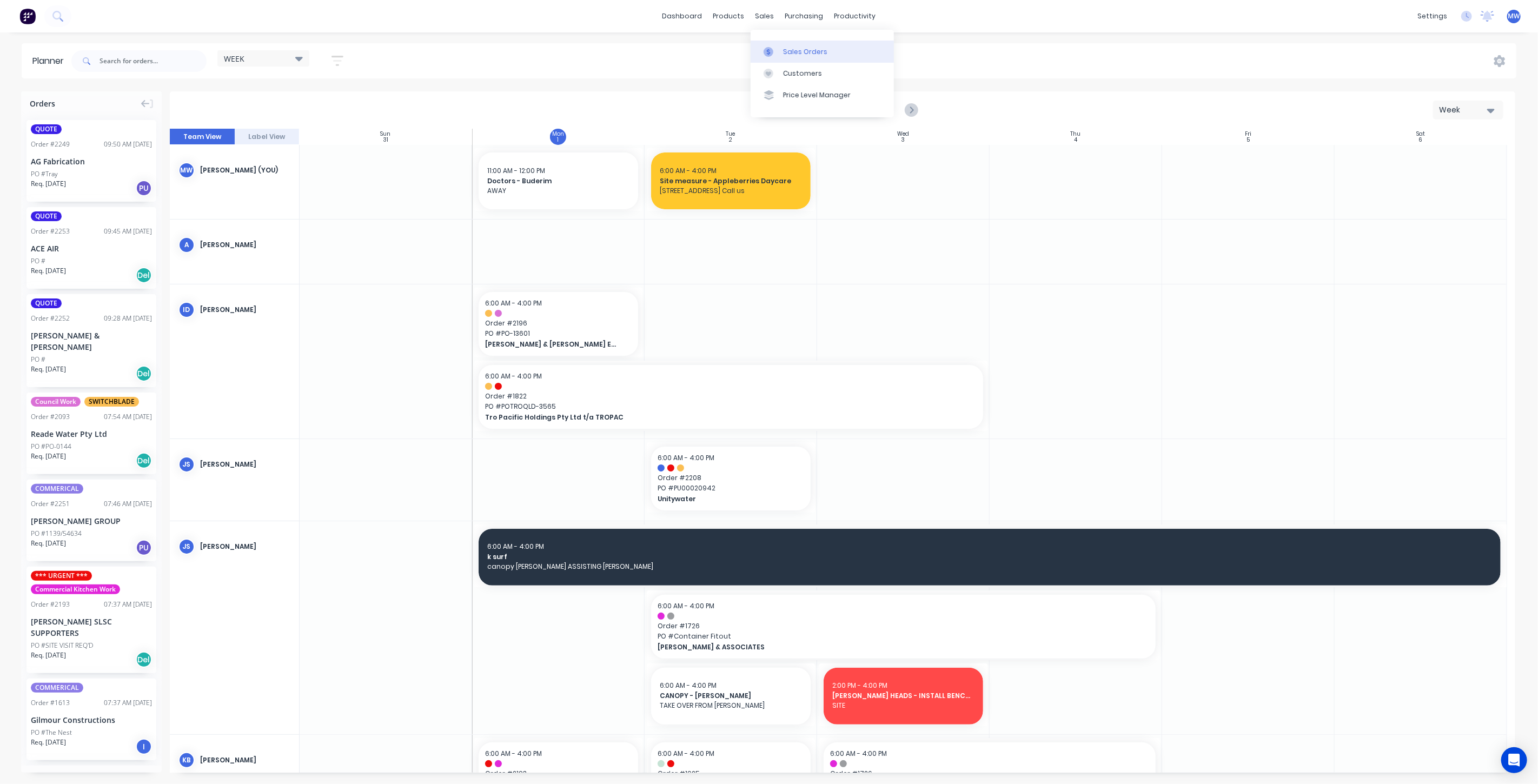
click at [801, 54] on div "Sales Orders" at bounding box center [804, 52] width 44 height 10
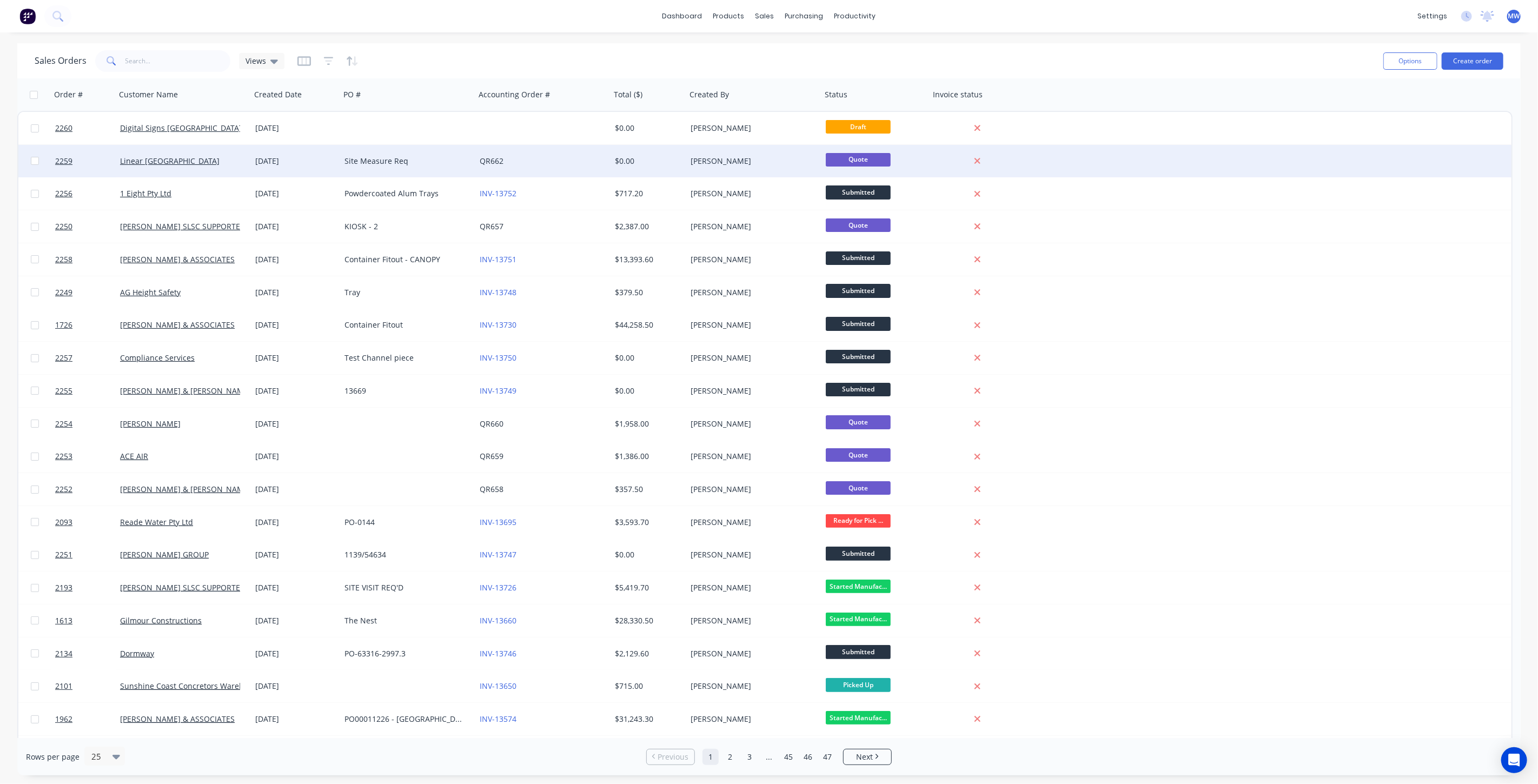
click at [440, 163] on div "Site Measure Req" at bounding box center [404, 160] width 120 height 10
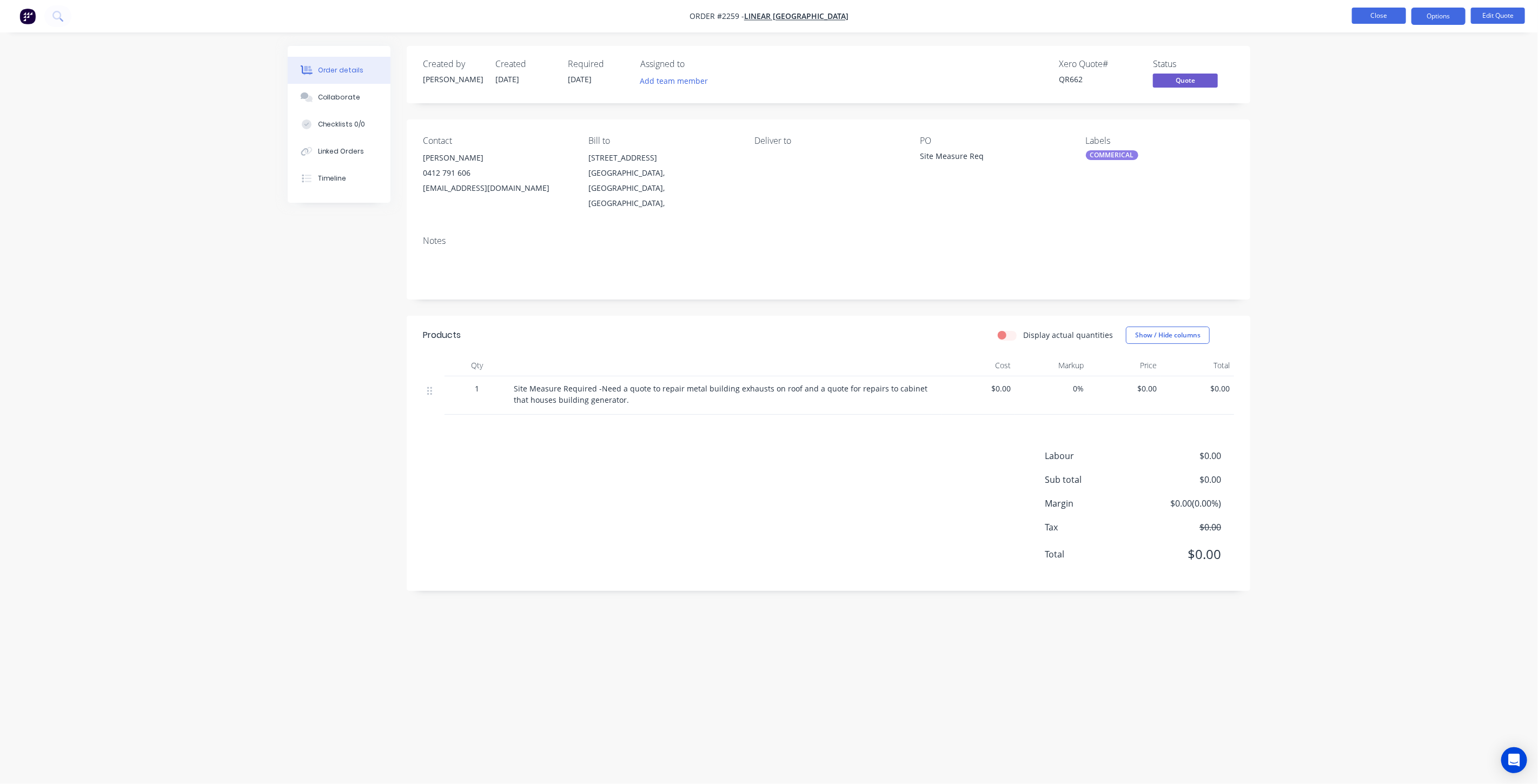
click at [1375, 14] on button "Close" at bounding box center [1379, 15] width 54 height 16
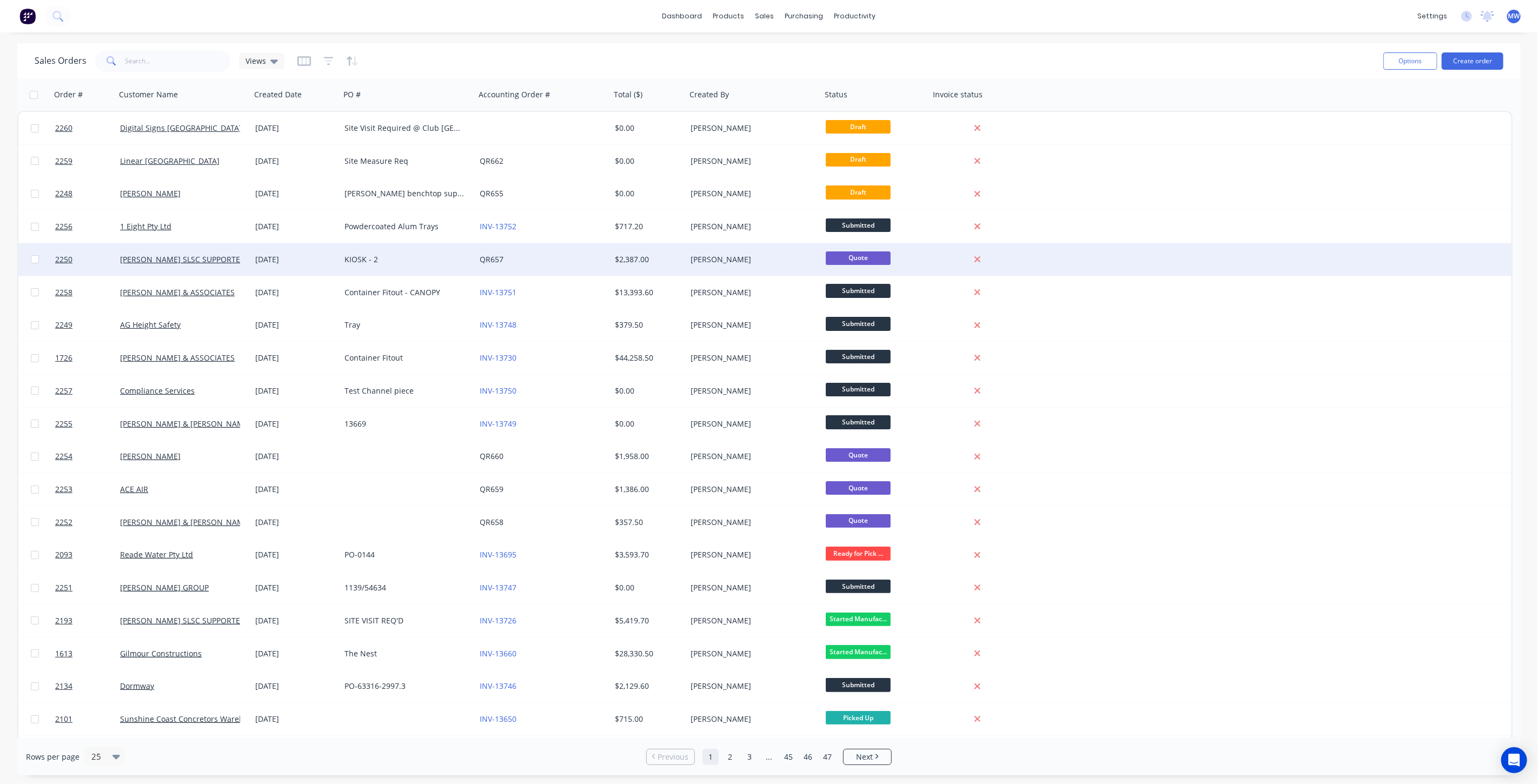
click at [329, 266] on div "28 Aug 2025" at bounding box center [296, 259] width 89 height 32
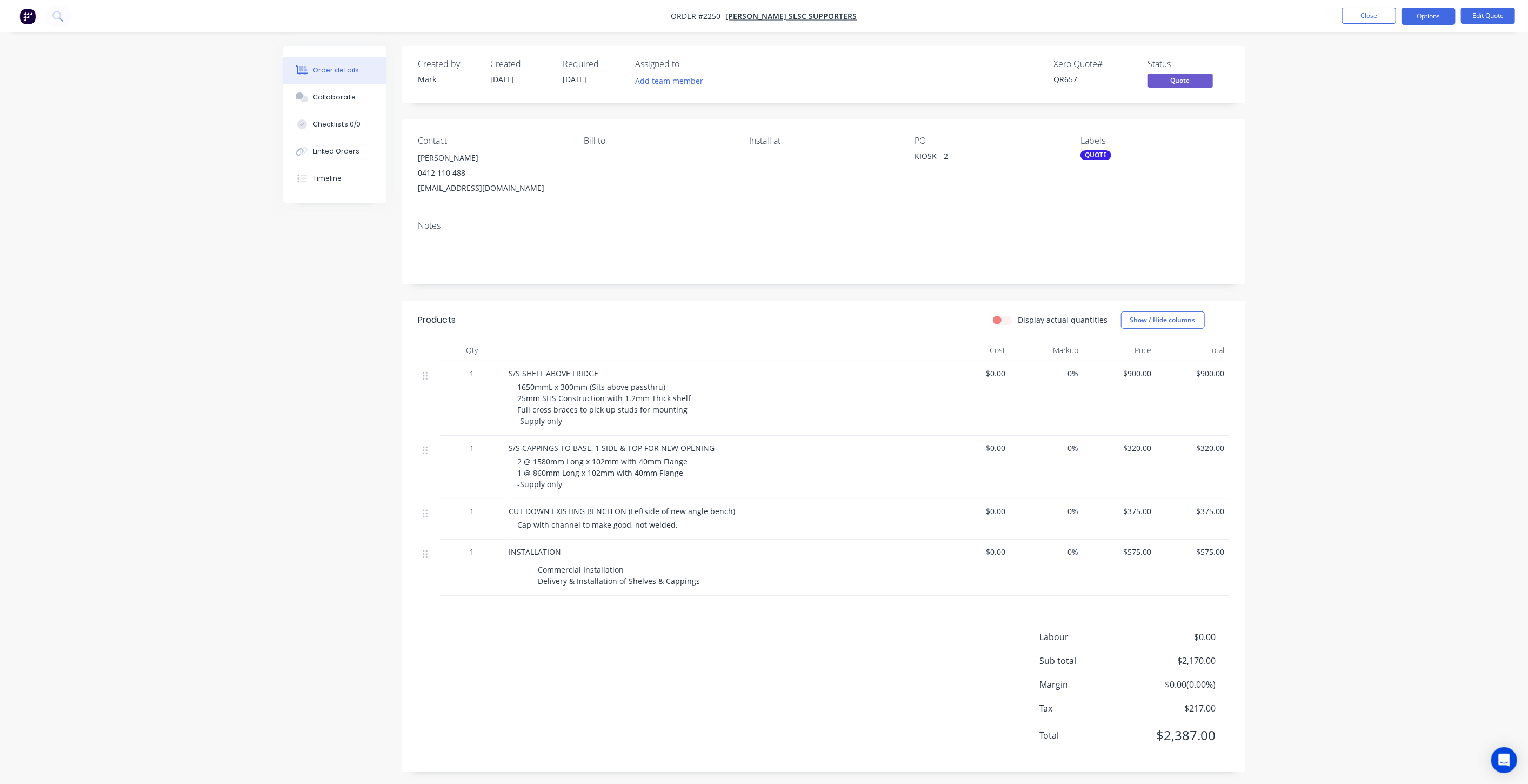
click at [1375, 138] on div "Order details Collaborate Checklists 0/0 Linked Orders Timeline Order details C…" at bounding box center [764, 394] width 1528 height 788
click at [1440, 284] on div "Order details Collaborate Checklists 0/0 Linked Orders Timeline Order details C…" at bounding box center [764, 394] width 1528 height 788
click at [1426, 286] on div "Order details Collaborate Checklists 0/0 Linked Orders Timeline Order details C…" at bounding box center [764, 394] width 1528 height 788
click at [1271, 382] on div "Order details Collaborate Checklists 0/0 Linked Orders Timeline Order details C…" at bounding box center [764, 394] width 1528 height 788
click at [1268, 379] on div "Order details Collaborate Checklists 0/0 Linked Orders Timeline Order details C…" at bounding box center [764, 394] width 1528 height 788
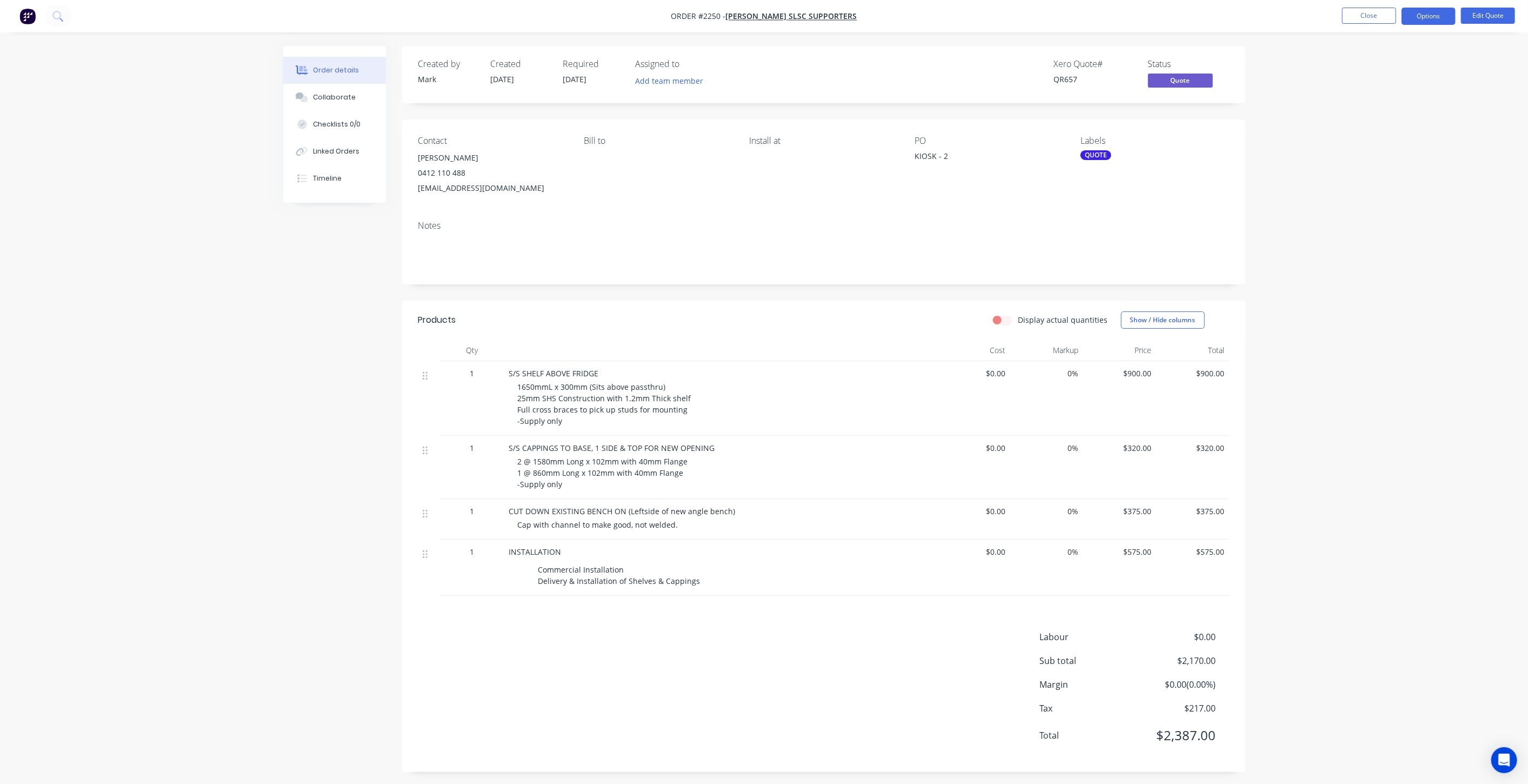
click at [1341, 136] on div "Order details Collaborate Checklists 0/0 Linked Orders Timeline Order details C…" at bounding box center [764, 394] width 1528 height 788
click at [1435, 11] on button "Options" at bounding box center [1428, 15] width 54 height 17
click at [1411, 133] on div "Convert to Order" at bounding box center [1397, 130] width 100 height 15
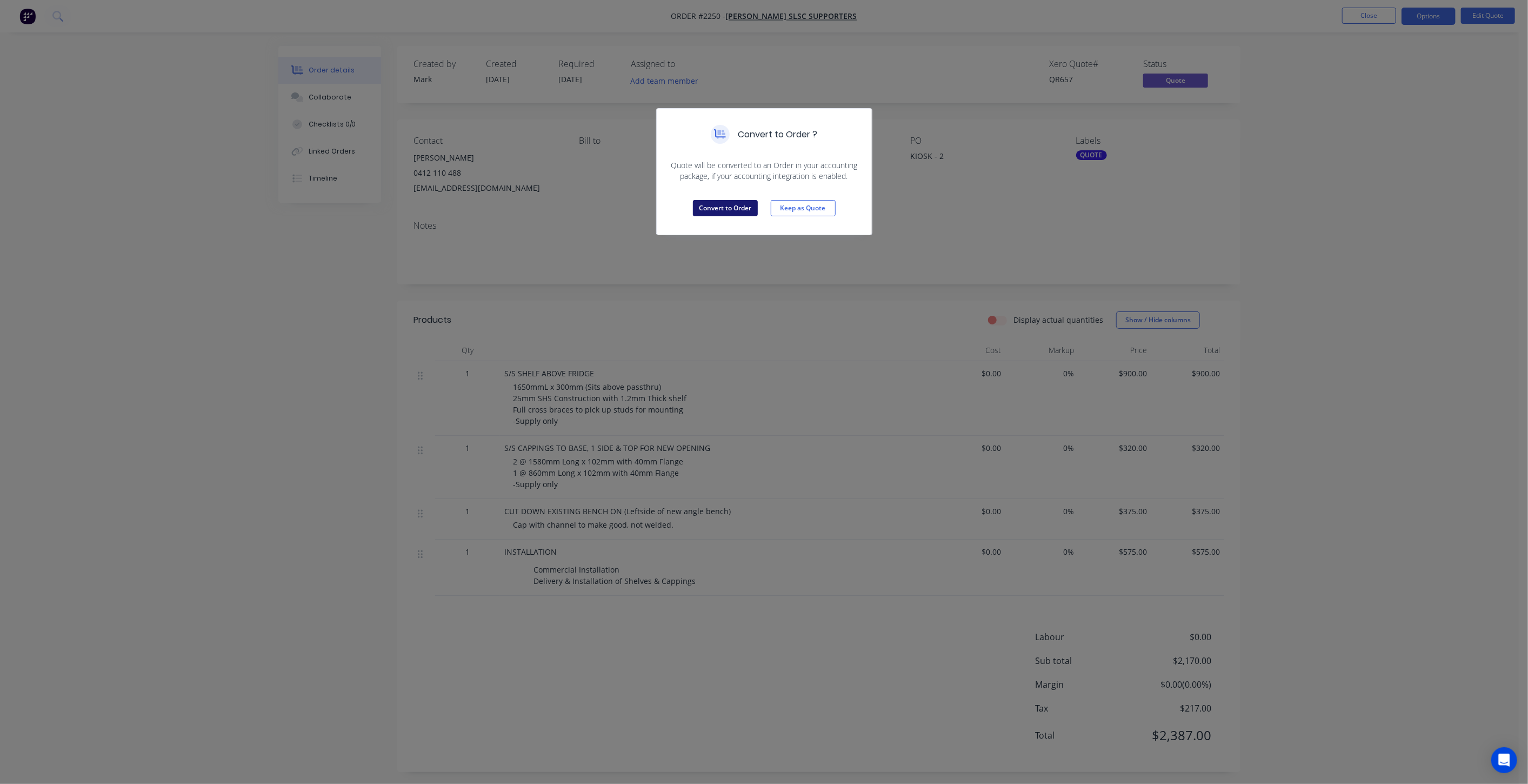
click at [740, 203] on button "Convert to Order" at bounding box center [725, 208] width 65 height 16
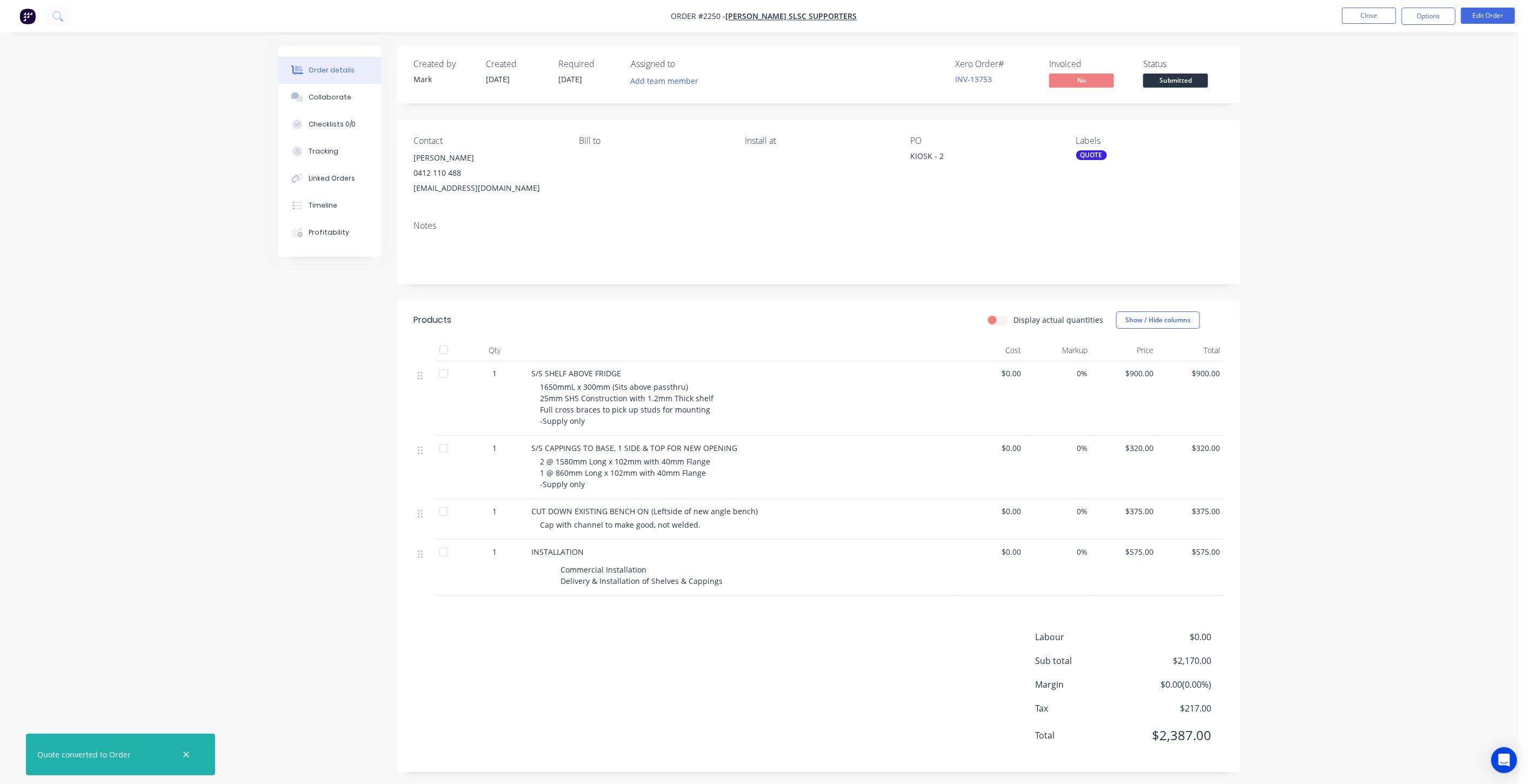
click at [1087, 157] on div "QUOTE" at bounding box center [1092, 155] width 31 height 10
click at [1095, 270] on div at bounding box center [1096, 270] width 22 height 22
click at [1095, 253] on div at bounding box center [1096, 249] width 22 height 22
click at [1099, 251] on div at bounding box center [1096, 249] width 22 height 22
click at [1096, 258] on div at bounding box center [1096, 254] width 22 height 22
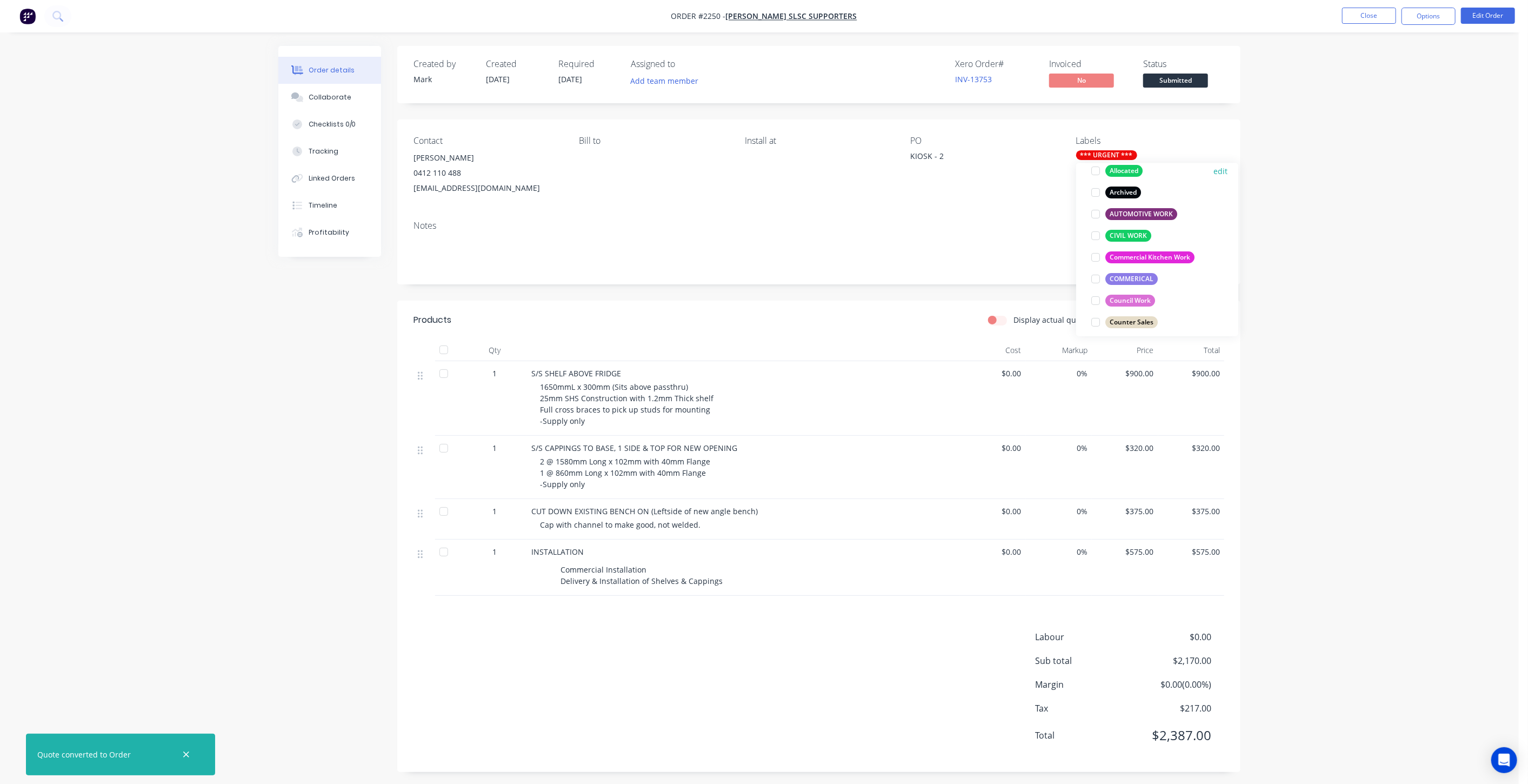
scroll to position [180, 0]
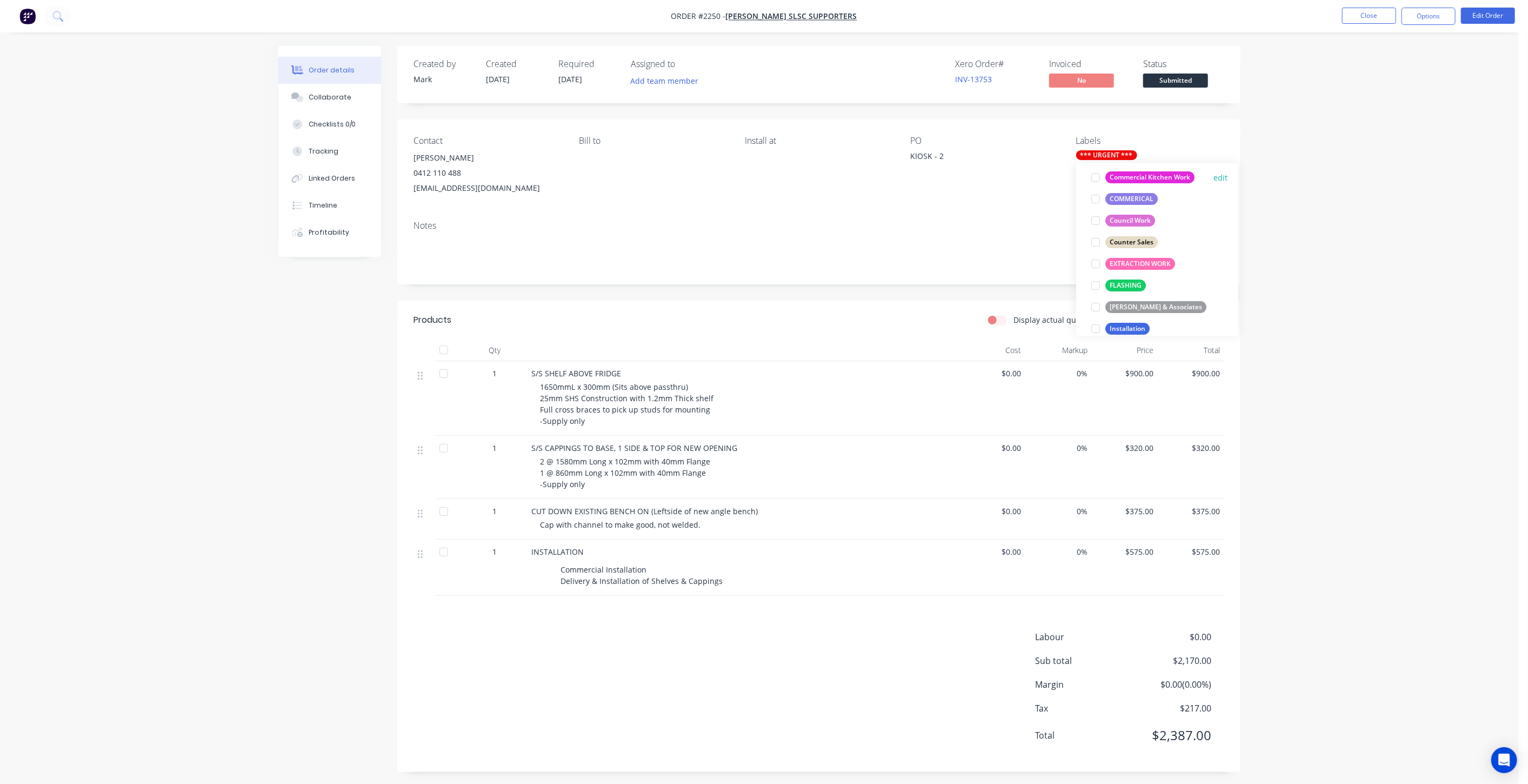
click at [1094, 177] on div at bounding box center [1096, 177] width 22 height 22
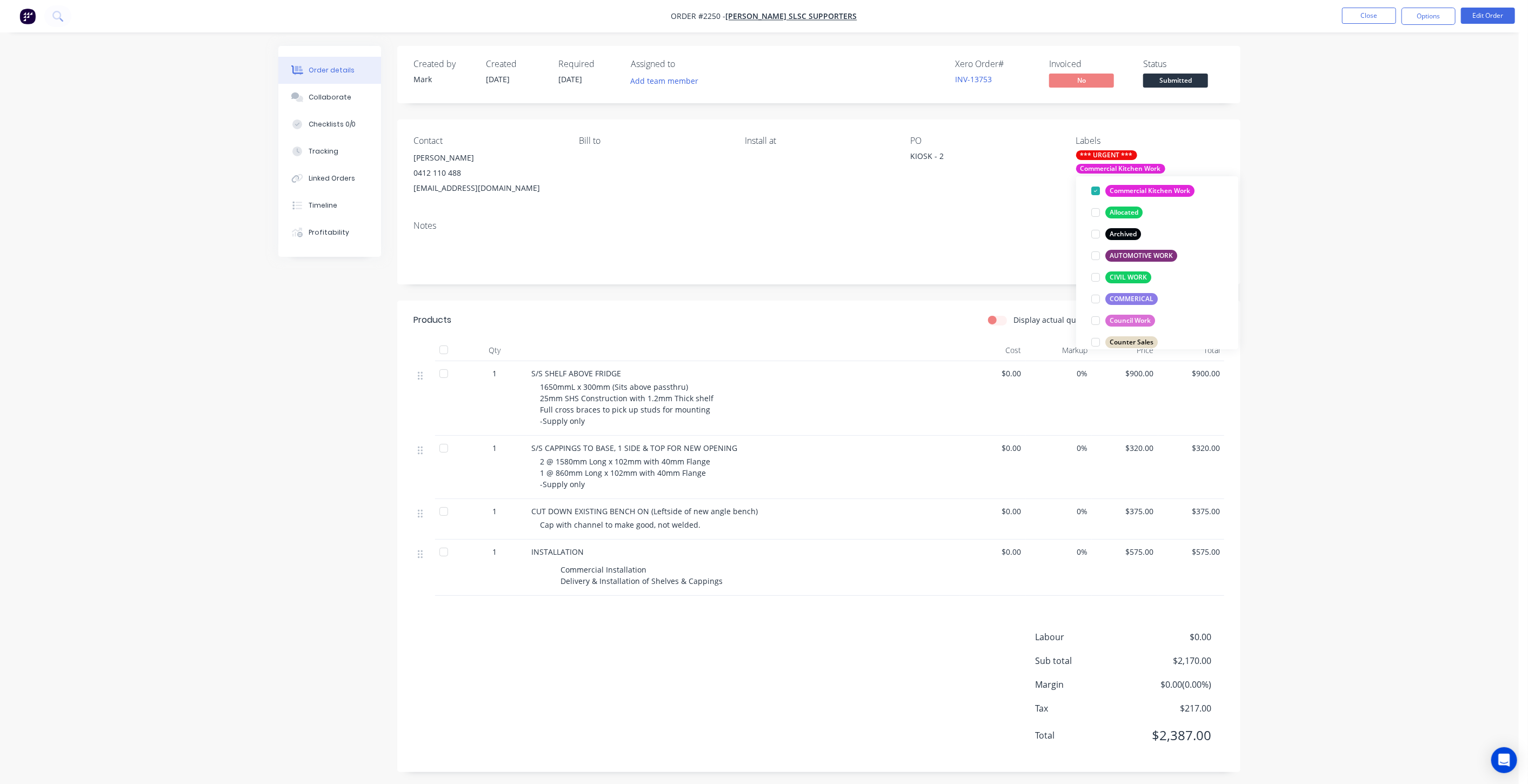
click at [1393, 163] on div "Order details Collaborate Checklists 0/0 Tracking Linked Orders Timeline Profit…" at bounding box center [759, 394] width 1519 height 788
click at [1440, 16] on button "Options" at bounding box center [1428, 15] width 54 height 17
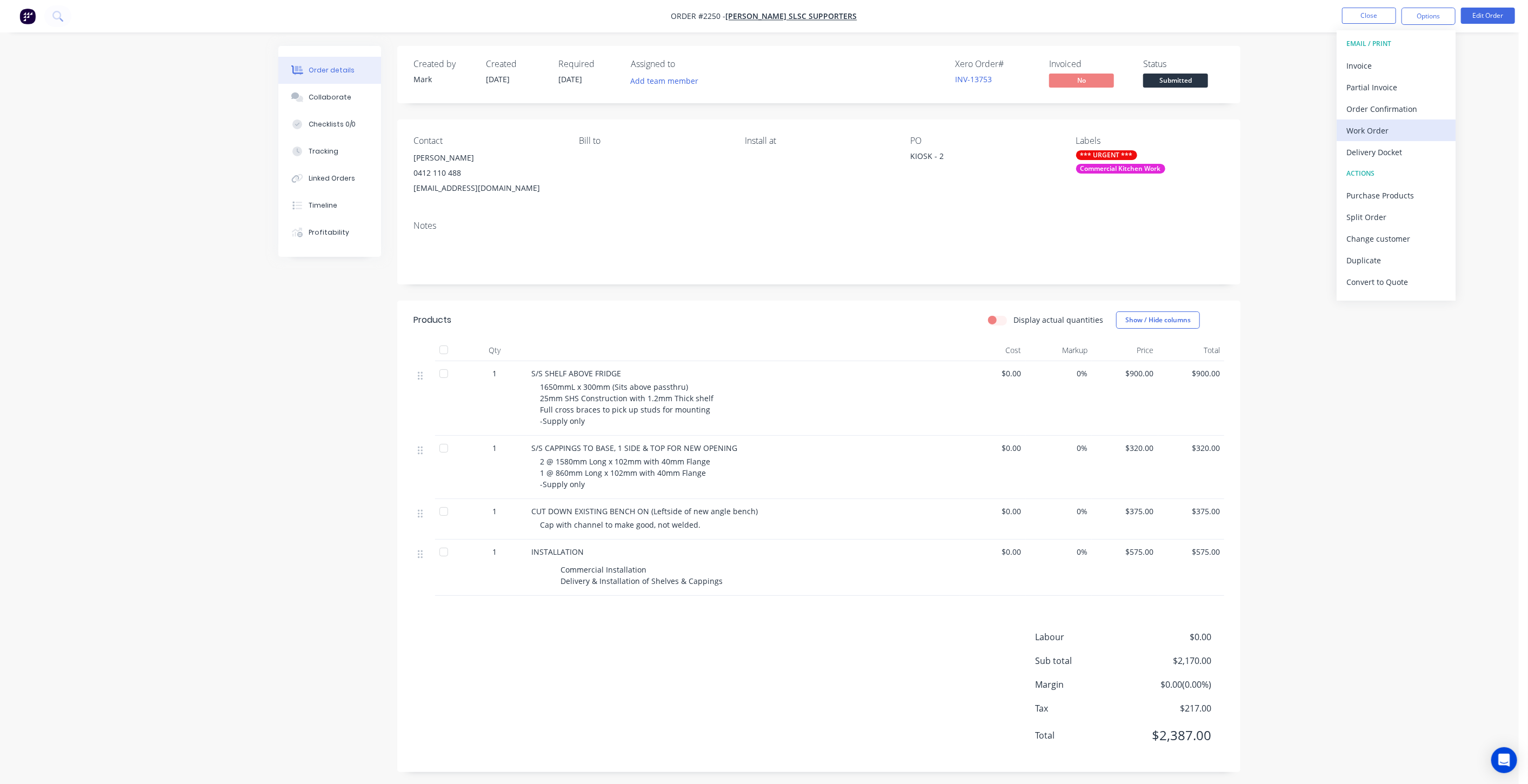
click at [1417, 124] on div "Work Order" at bounding box center [1397, 130] width 100 height 15
click at [1390, 106] on div "Without pricing" at bounding box center [1397, 109] width 100 height 15
drag, startPoint x: 1318, startPoint y: 146, endPoint x: 1323, endPoint y: 129, distance: 17.7
click at [1318, 145] on div "Order details Collaborate Checklists 0/0 Tracking Linked Orders Timeline Profit…" at bounding box center [759, 394] width 1519 height 788
click at [1369, 19] on button "Close" at bounding box center [1369, 15] width 54 height 16
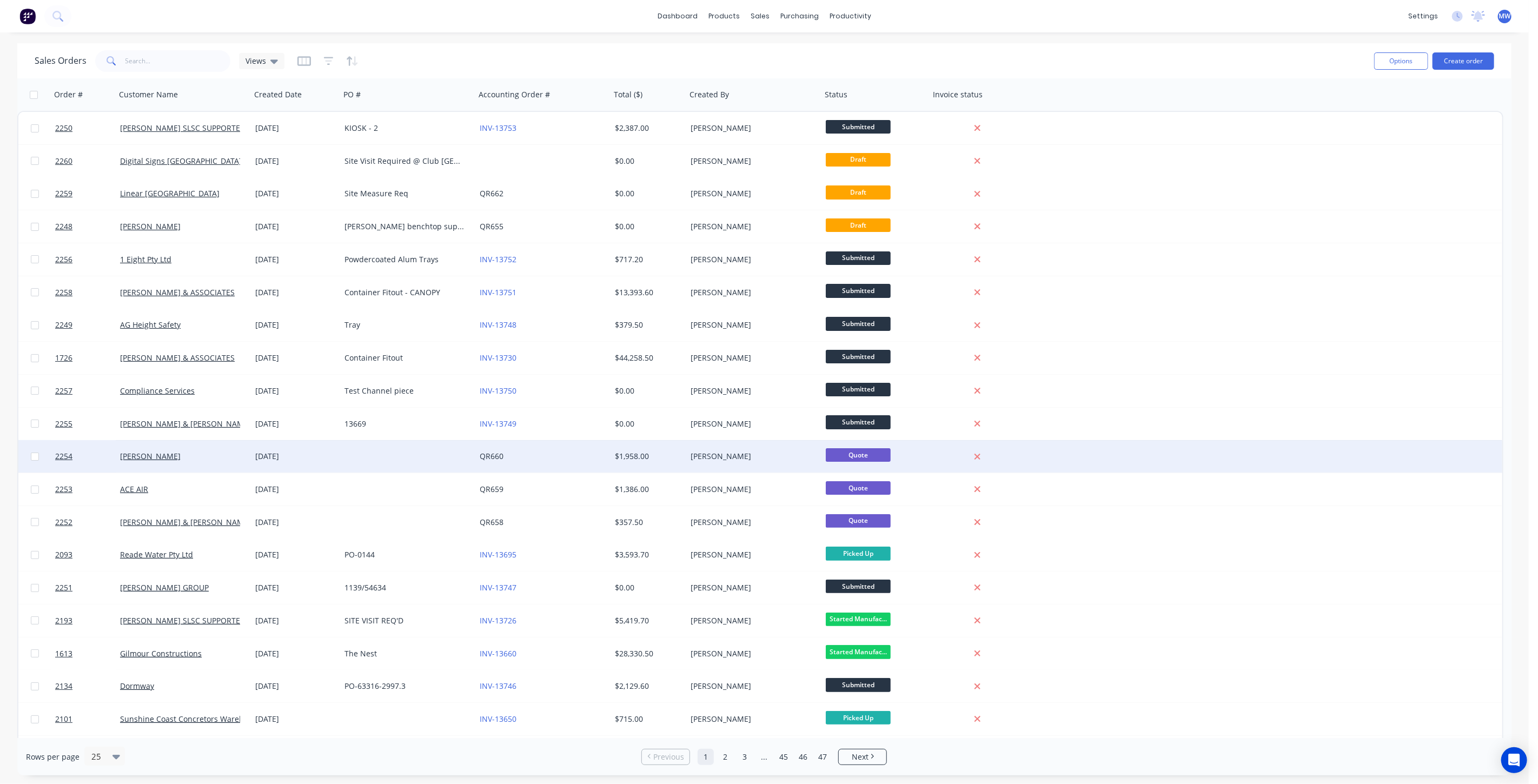
click at [346, 447] on div at bounding box center [407, 456] width 135 height 32
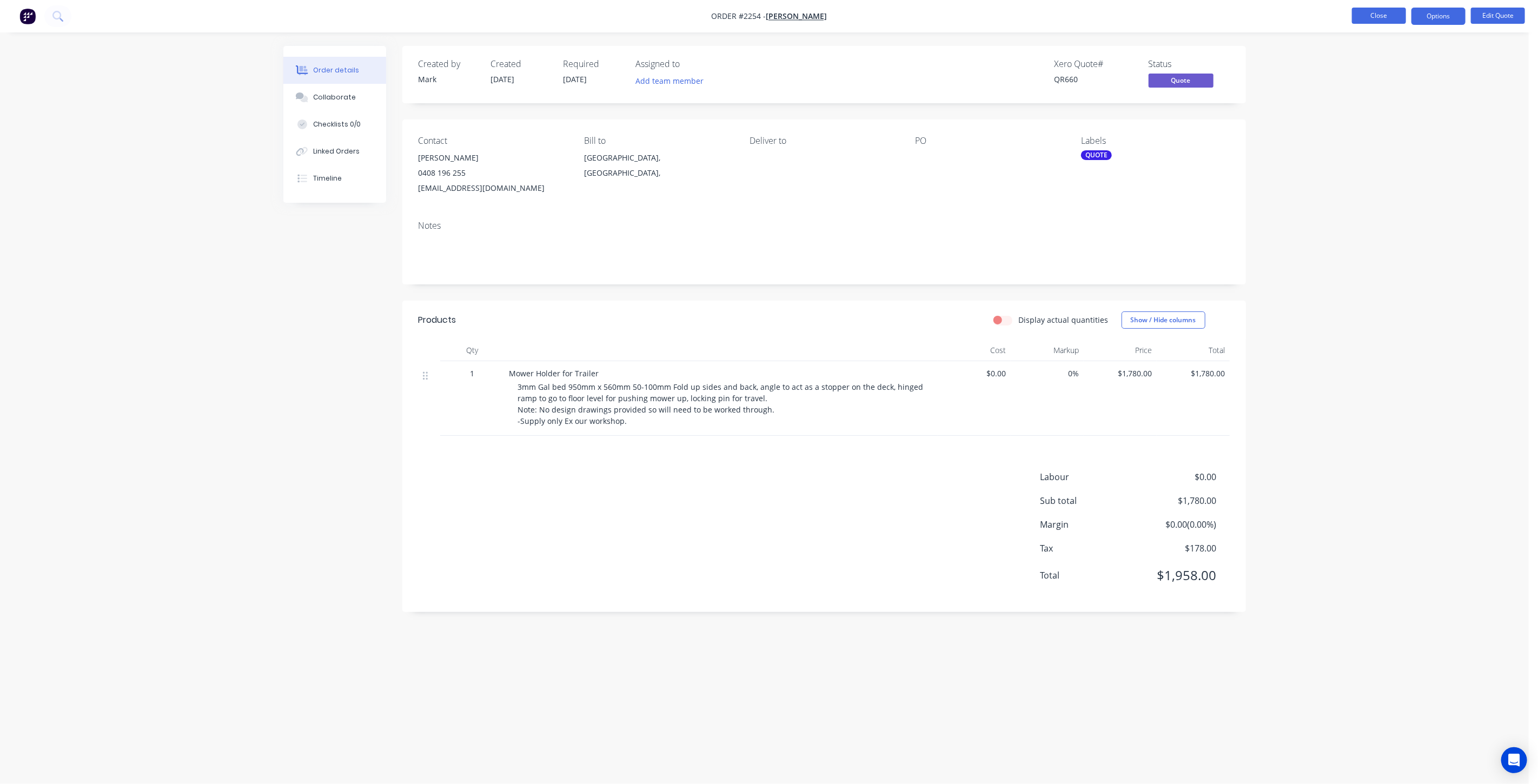
click at [1354, 17] on button "Close" at bounding box center [1379, 15] width 54 height 16
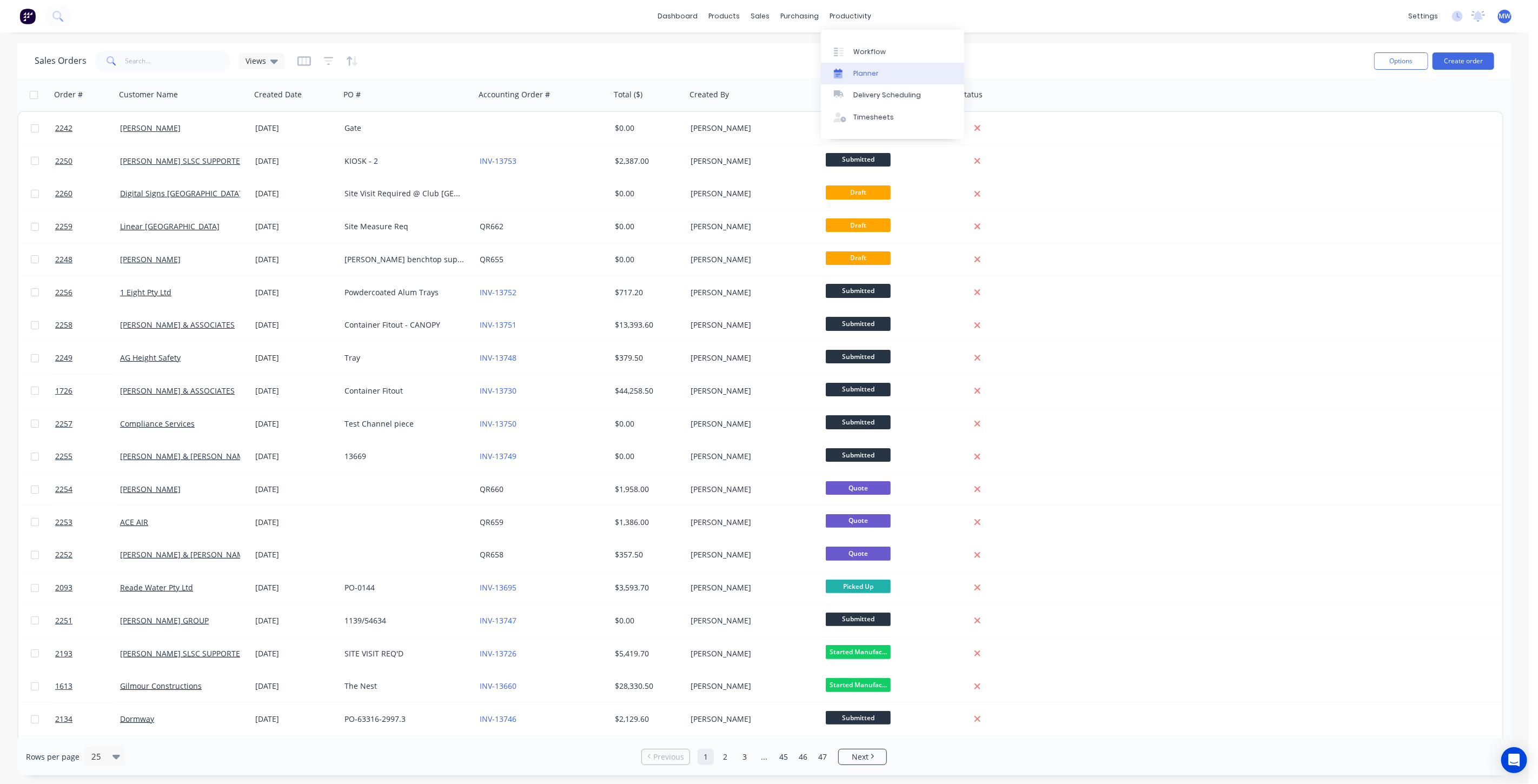
click at [865, 68] on div "Planner" at bounding box center [866, 73] width 26 height 10
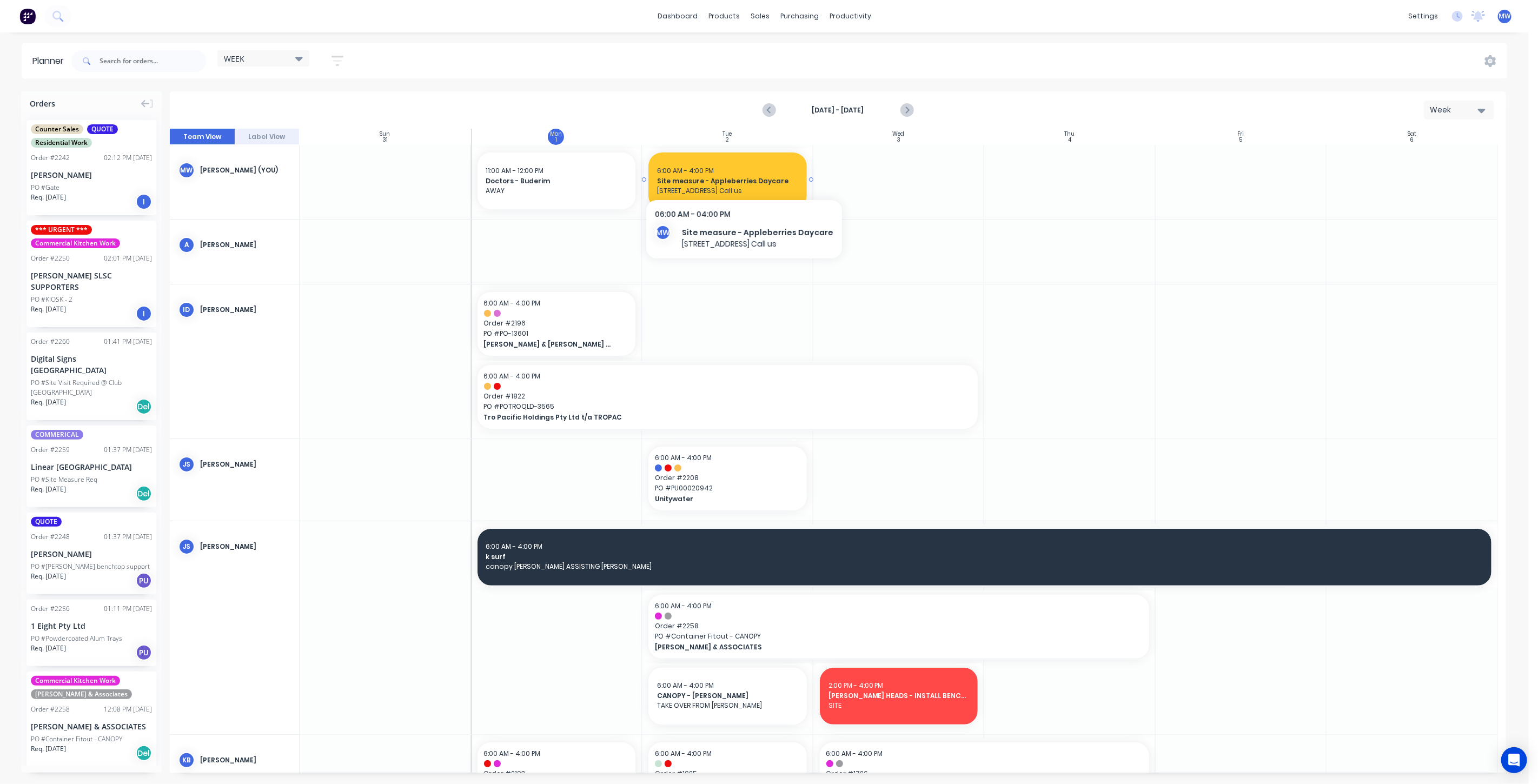
drag, startPoint x: 746, startPoint y: 174, endPoint x: 906, endPoint y: 180, distance: 160.1
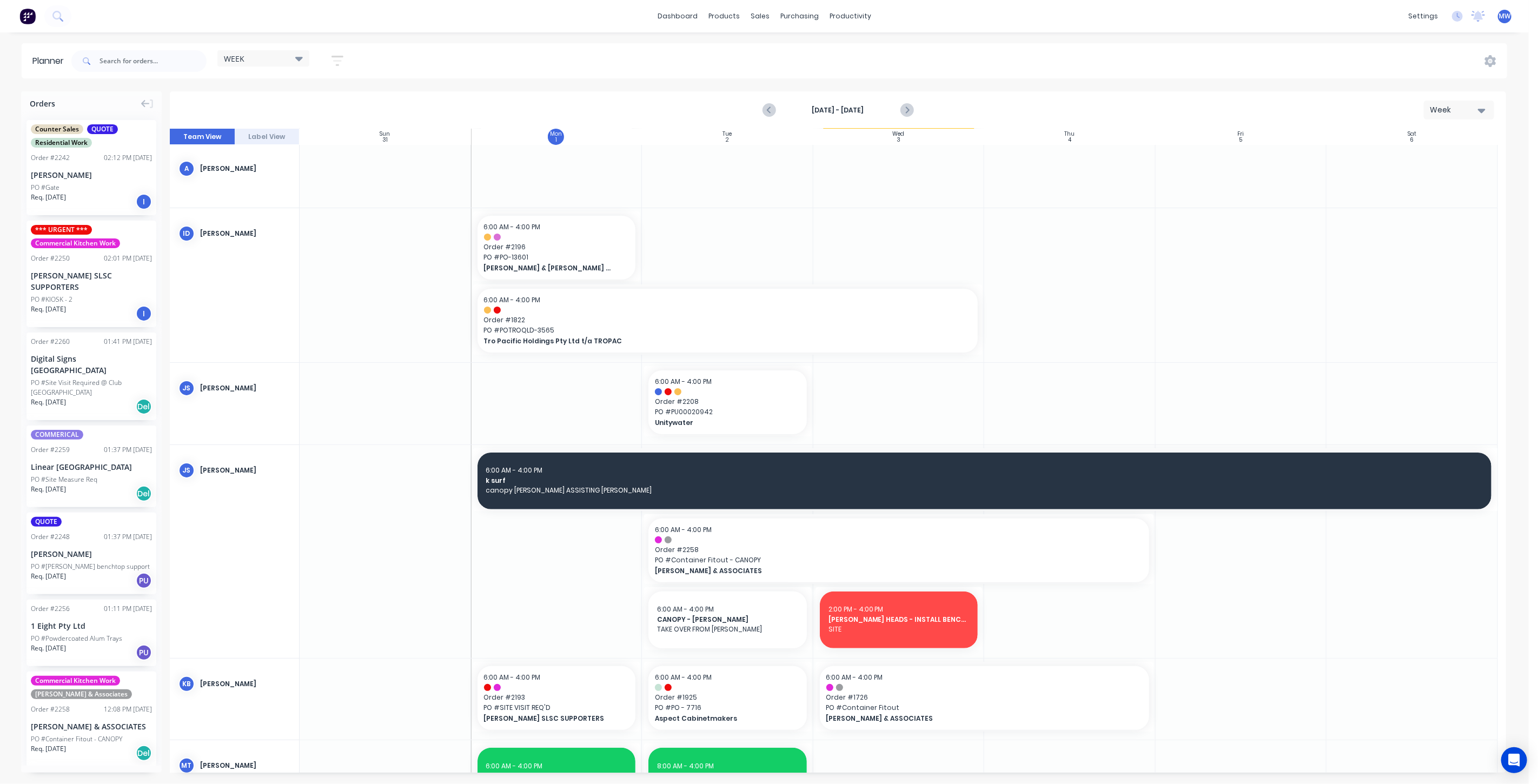
scroll to position [120, 0]
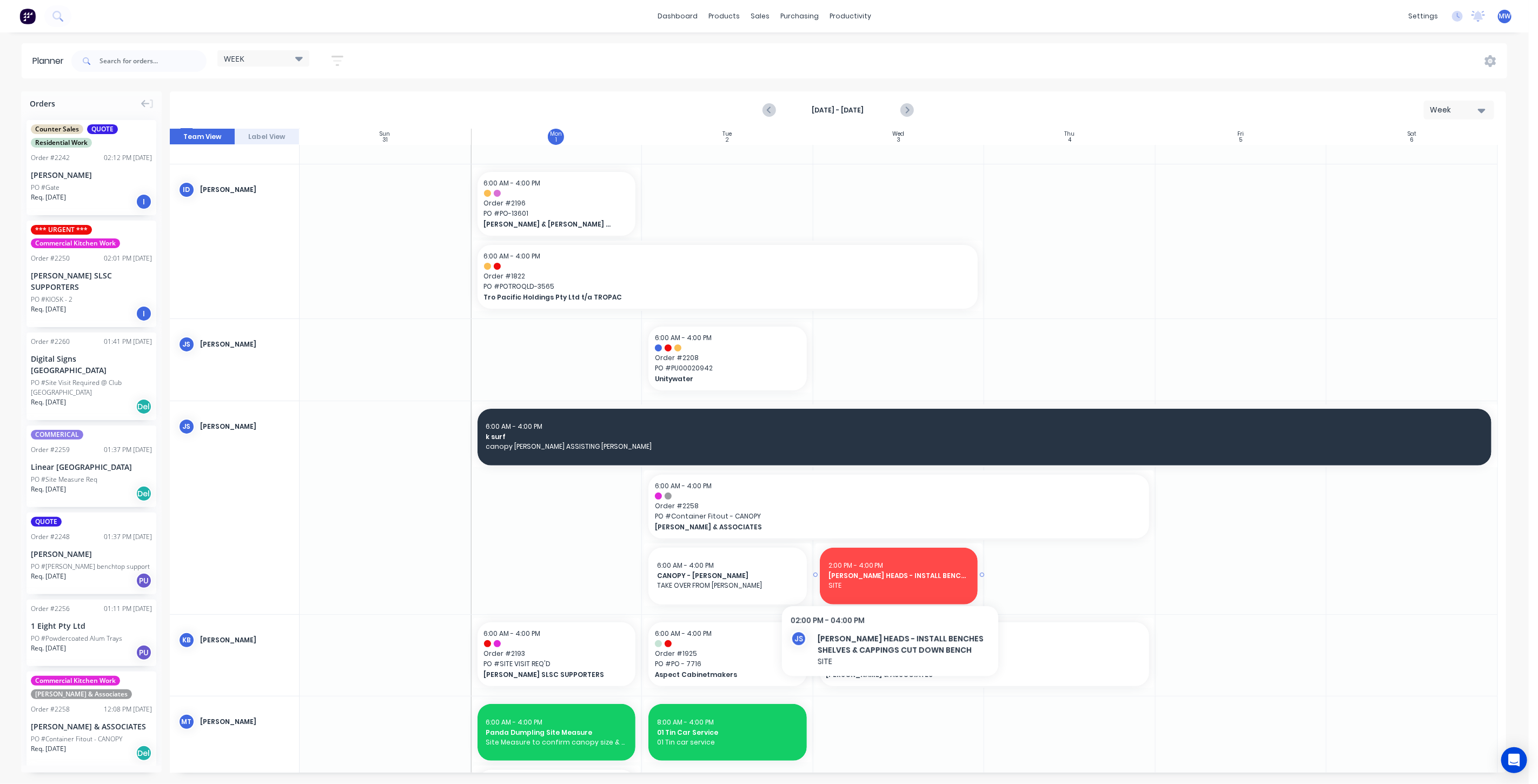
click at [890, 576] on span "ALEX HEADS - INSTALL BENCHES SHELVES & CAPPINGS CUT DOWN BENCH" at bounding box center [899, 576] width 141 height 10
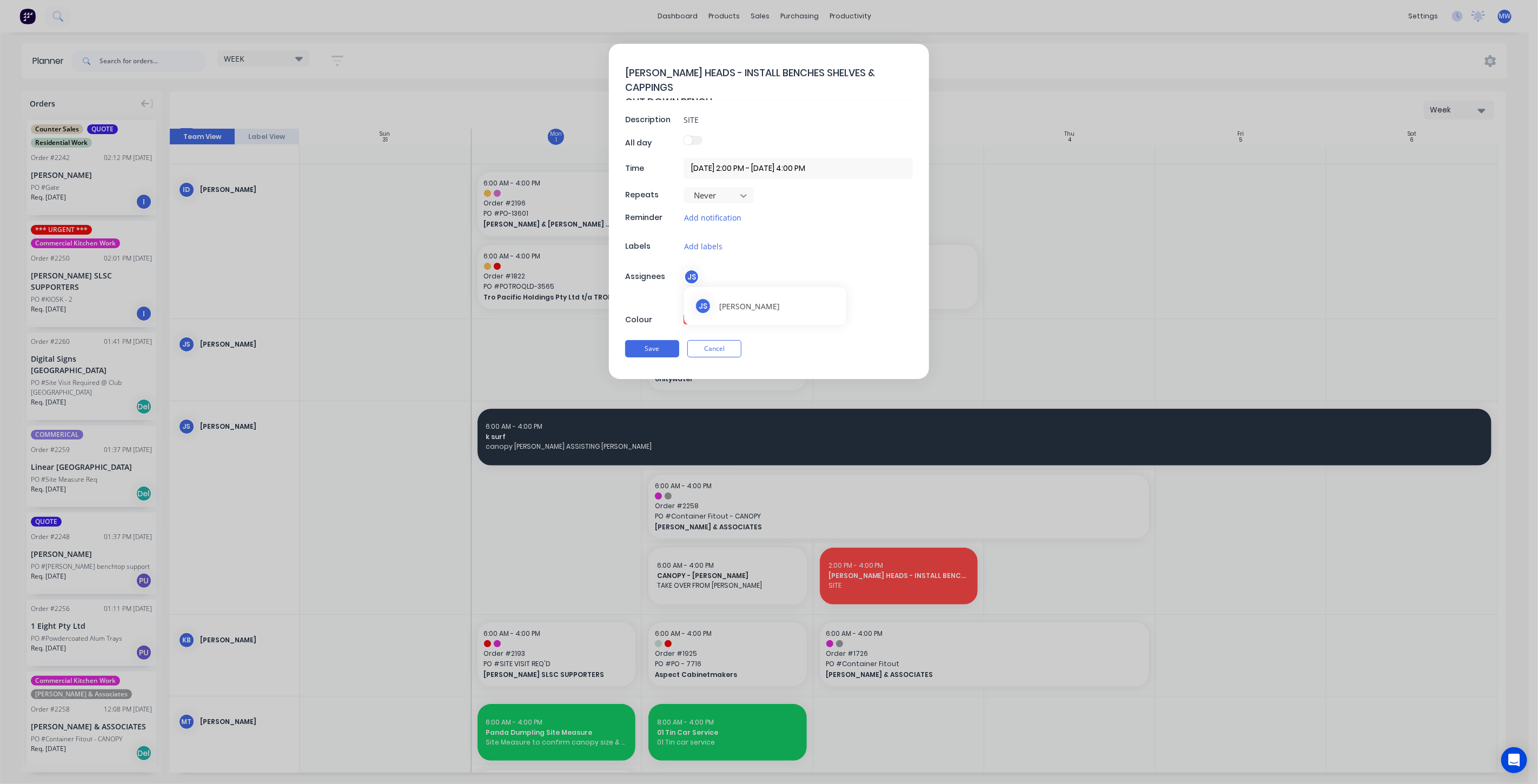
click at [695, 277] on div "JS" at bounding box center [692, 277] width 16 height 16
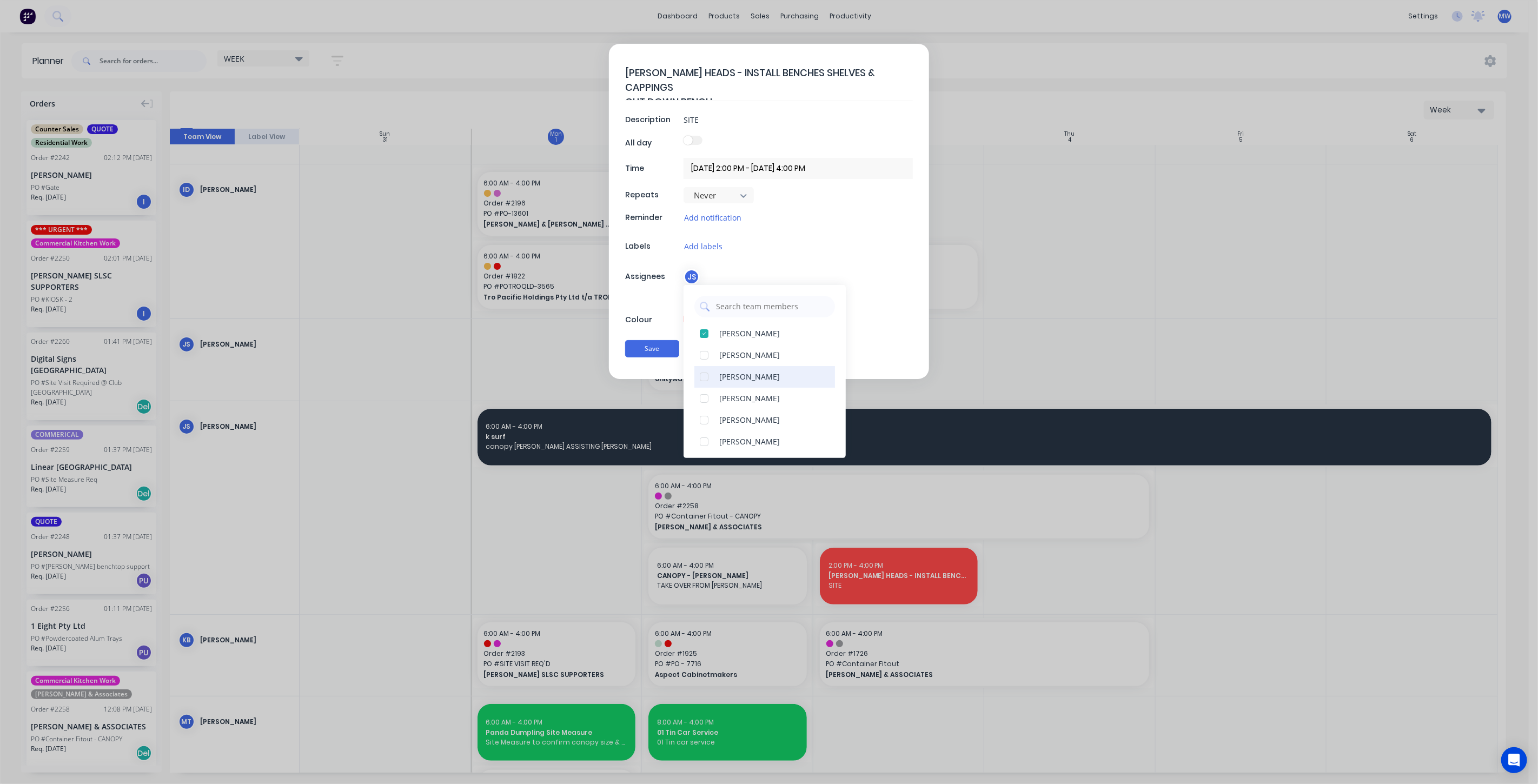
click at [703, 374] on div at bounding box center [704, 377] width 22 height 22
click at [704, 418] on div at bounding box center [704, 419] width 22 height 22
click at [705, 352] on div at bounding box center [704, 355] width 22 height 22
click at [669, 350] on button "Save" at bounding box center [651, 348] width 54 height 17
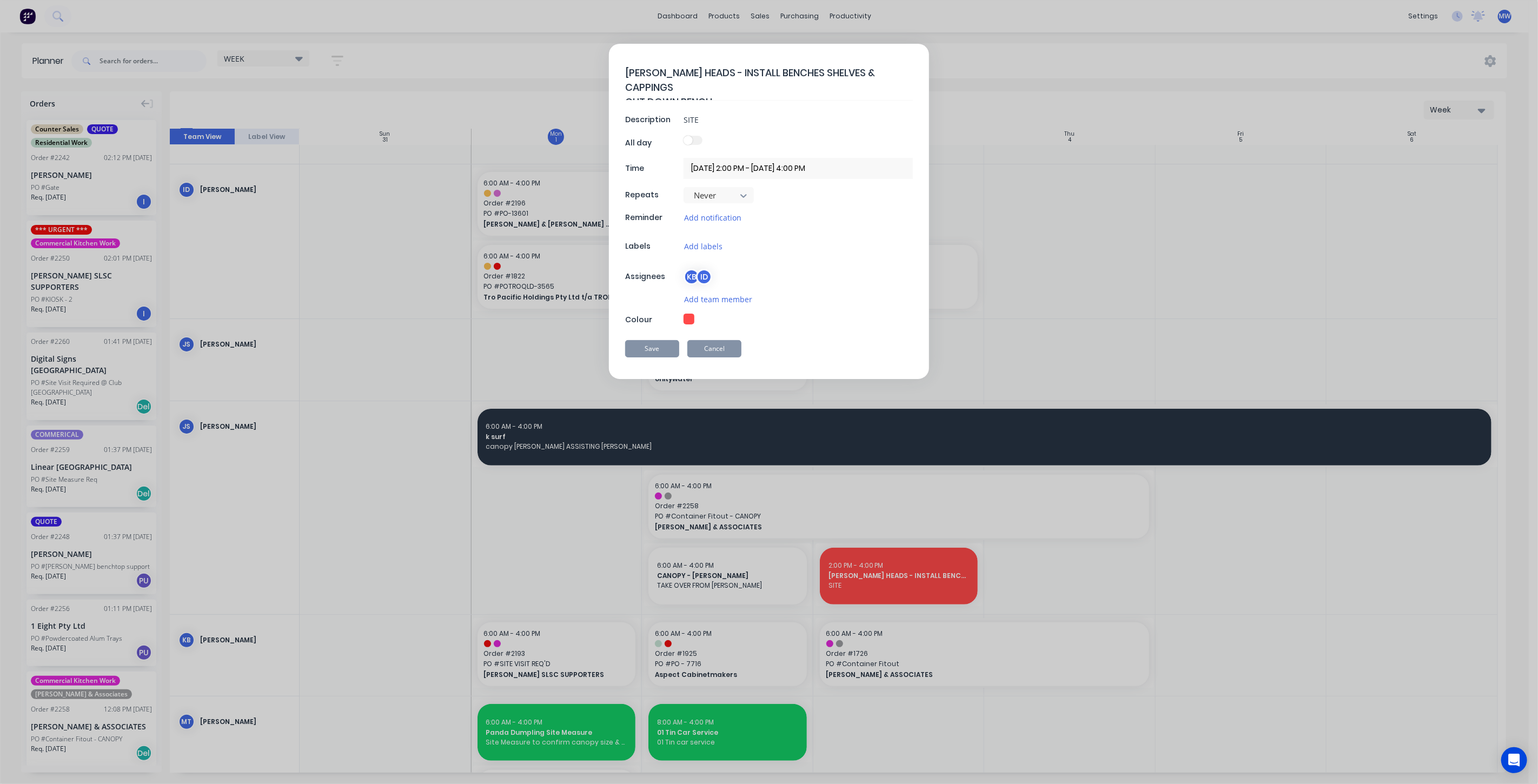
type textarea "x"
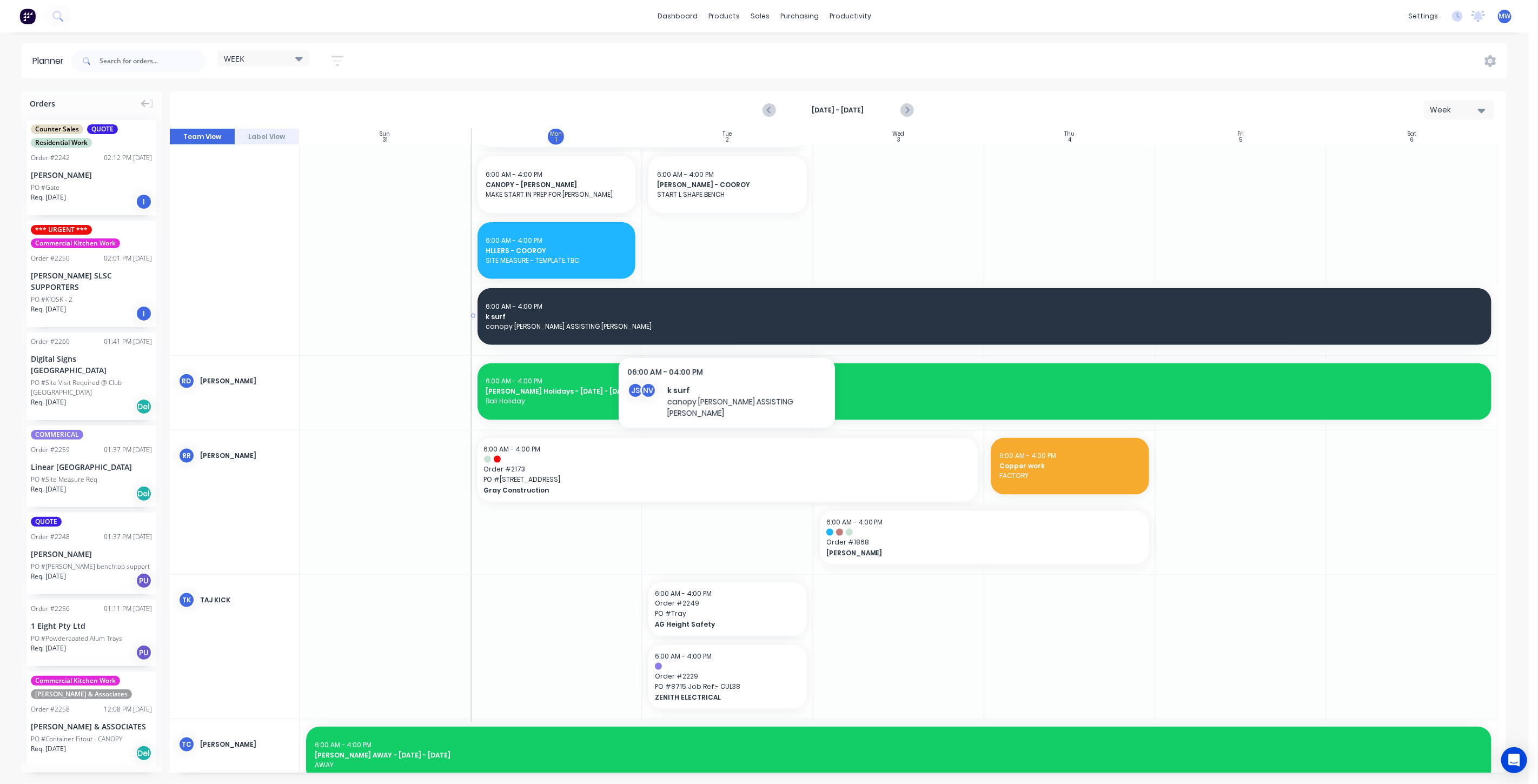
scroll to position [1201, 0]
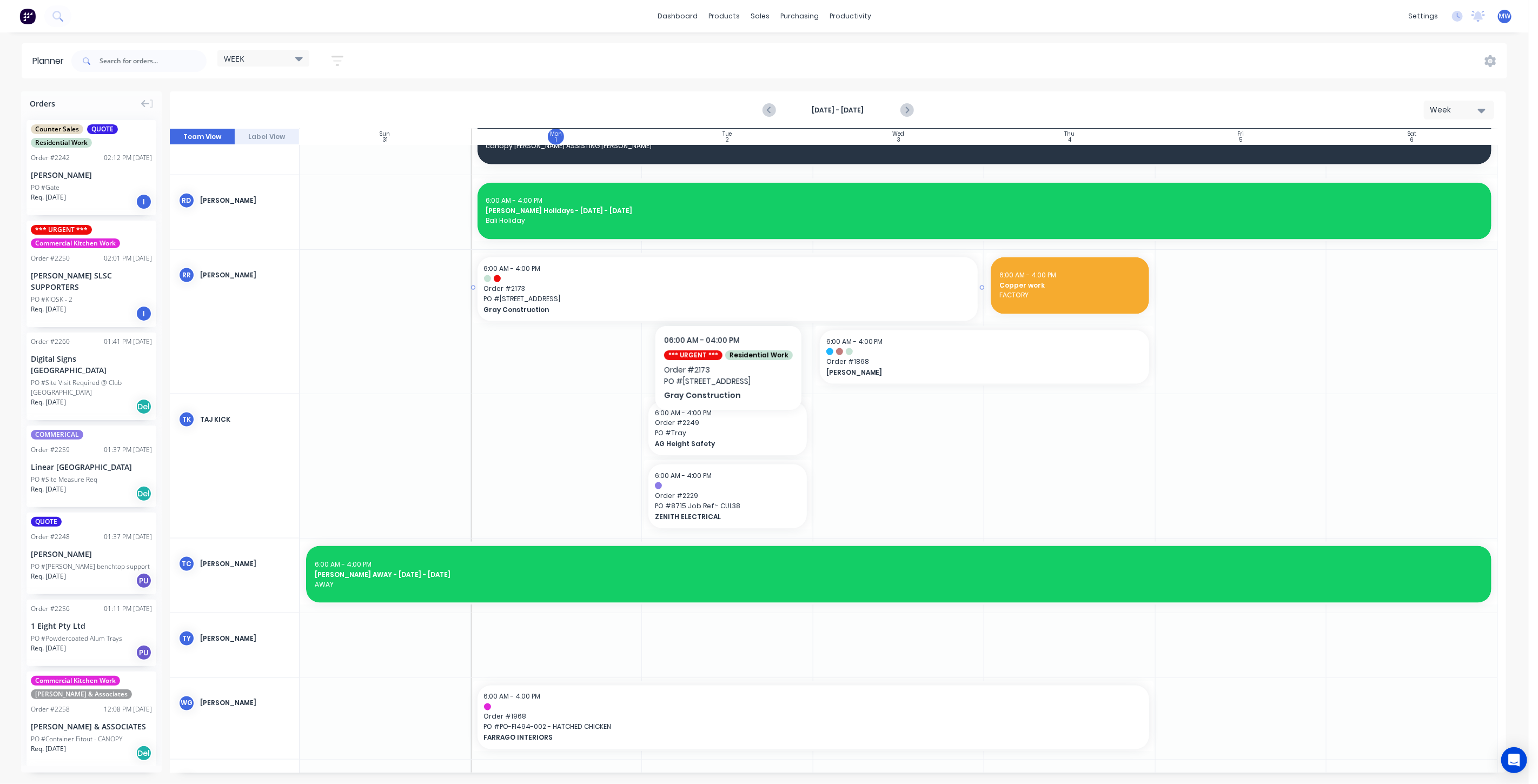
click at [568, 288] on span "Order # 2173" at bounding box center [728, 289] width 488 height 10
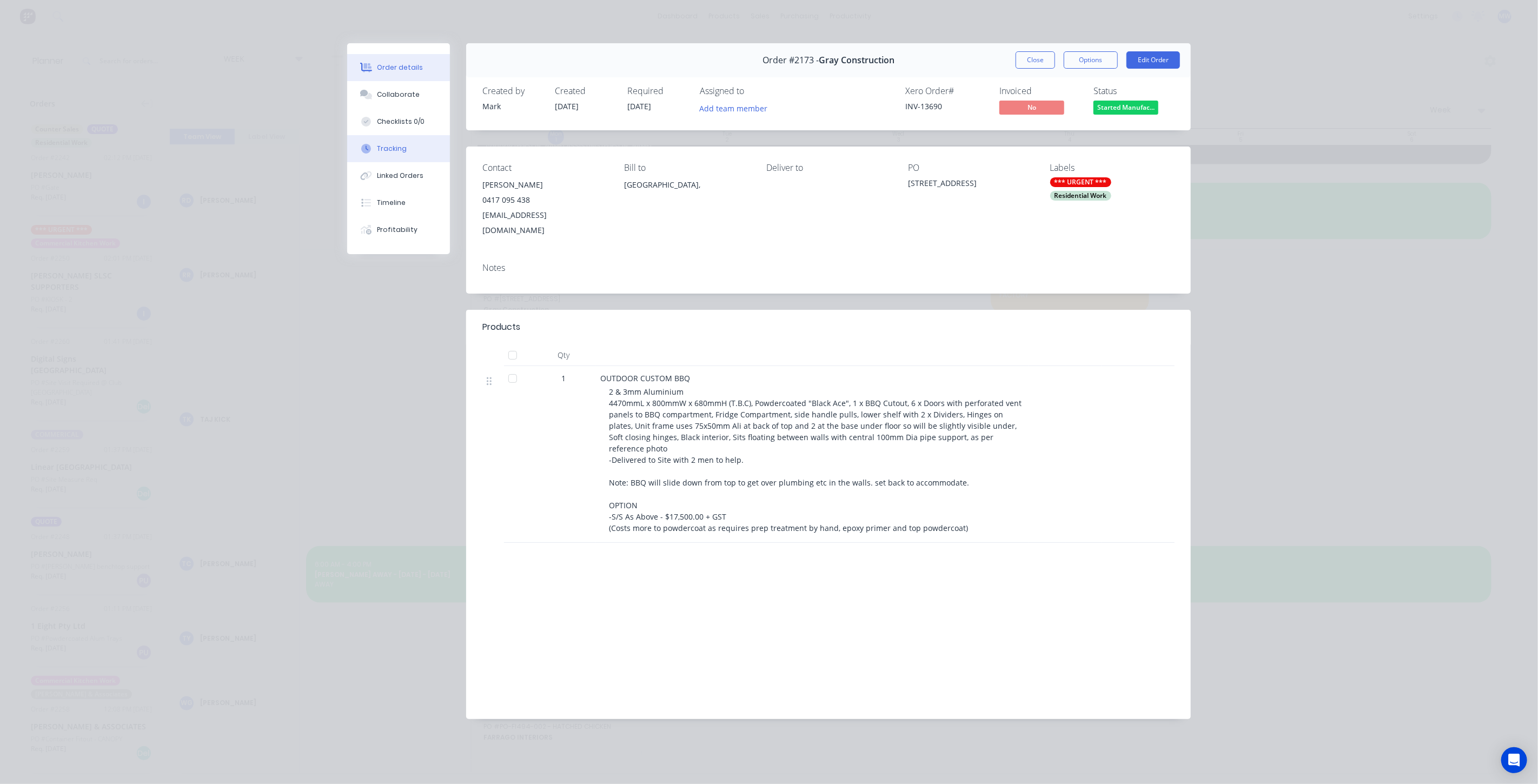
click at [400, 151] on div "Tracking" at bounding box center [392, 149] width 30 height 10
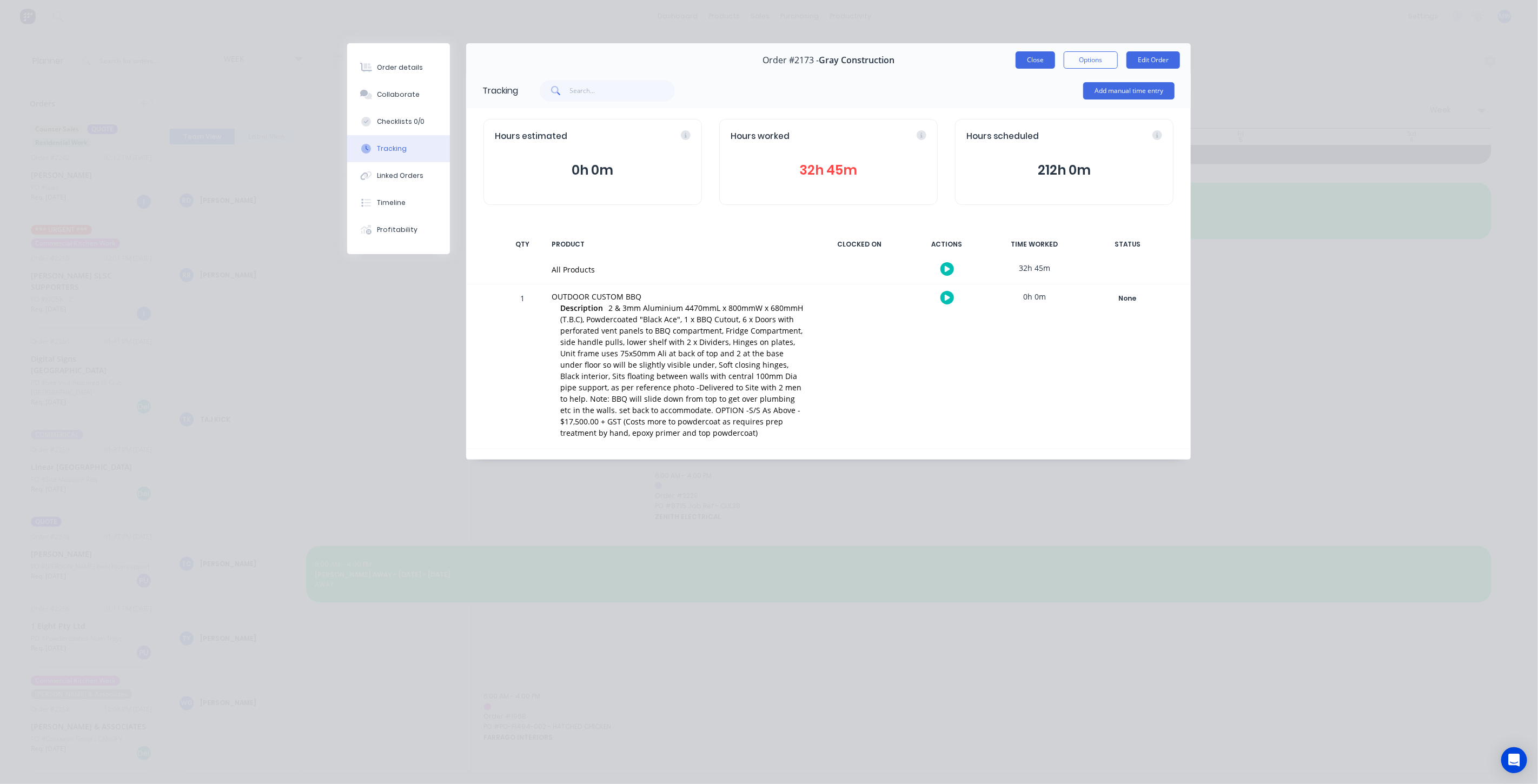
click at [1027, 63] on button "Close" at bounding box center [1035, 60] width 39 height 17
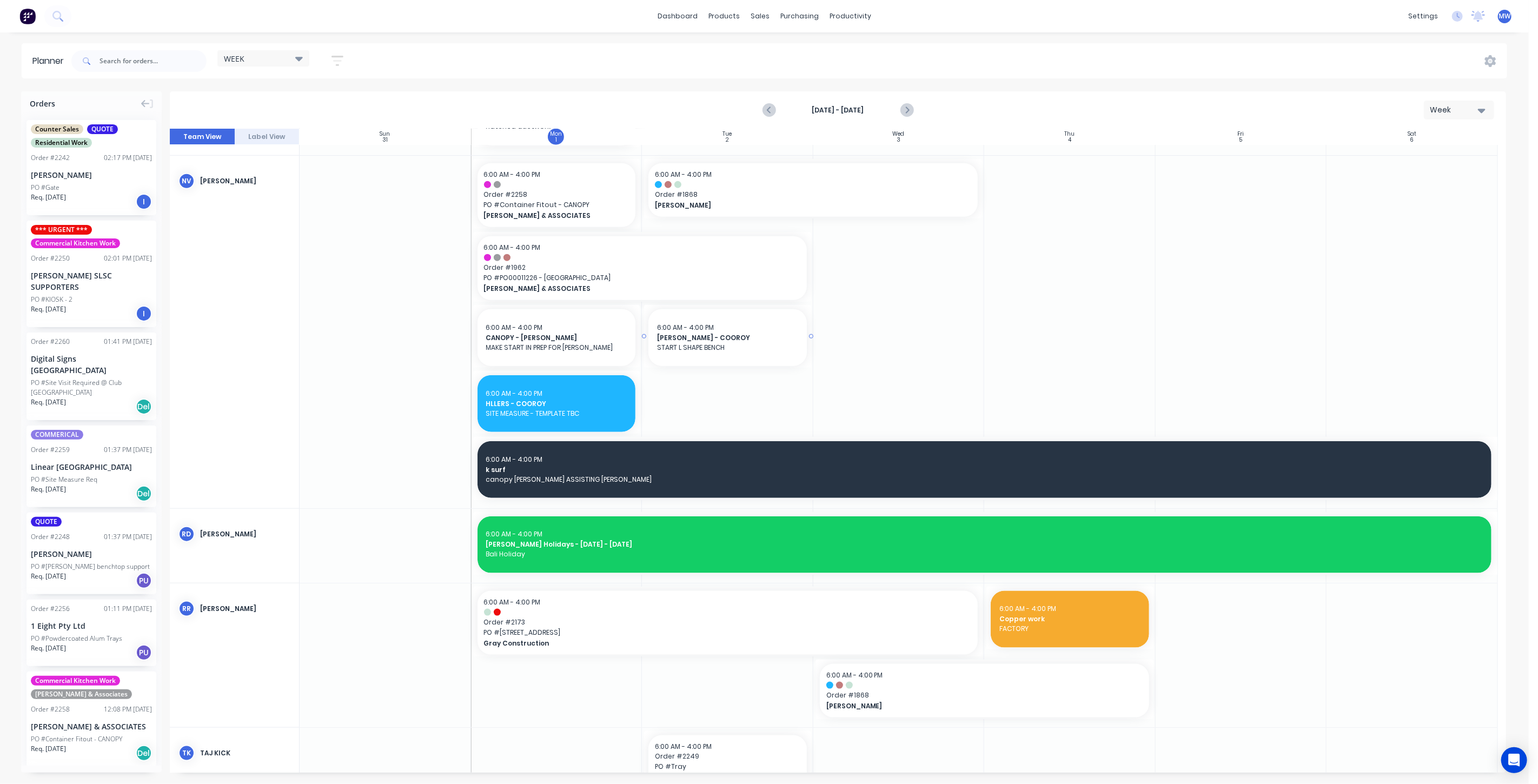
scroll to position [840, 0]
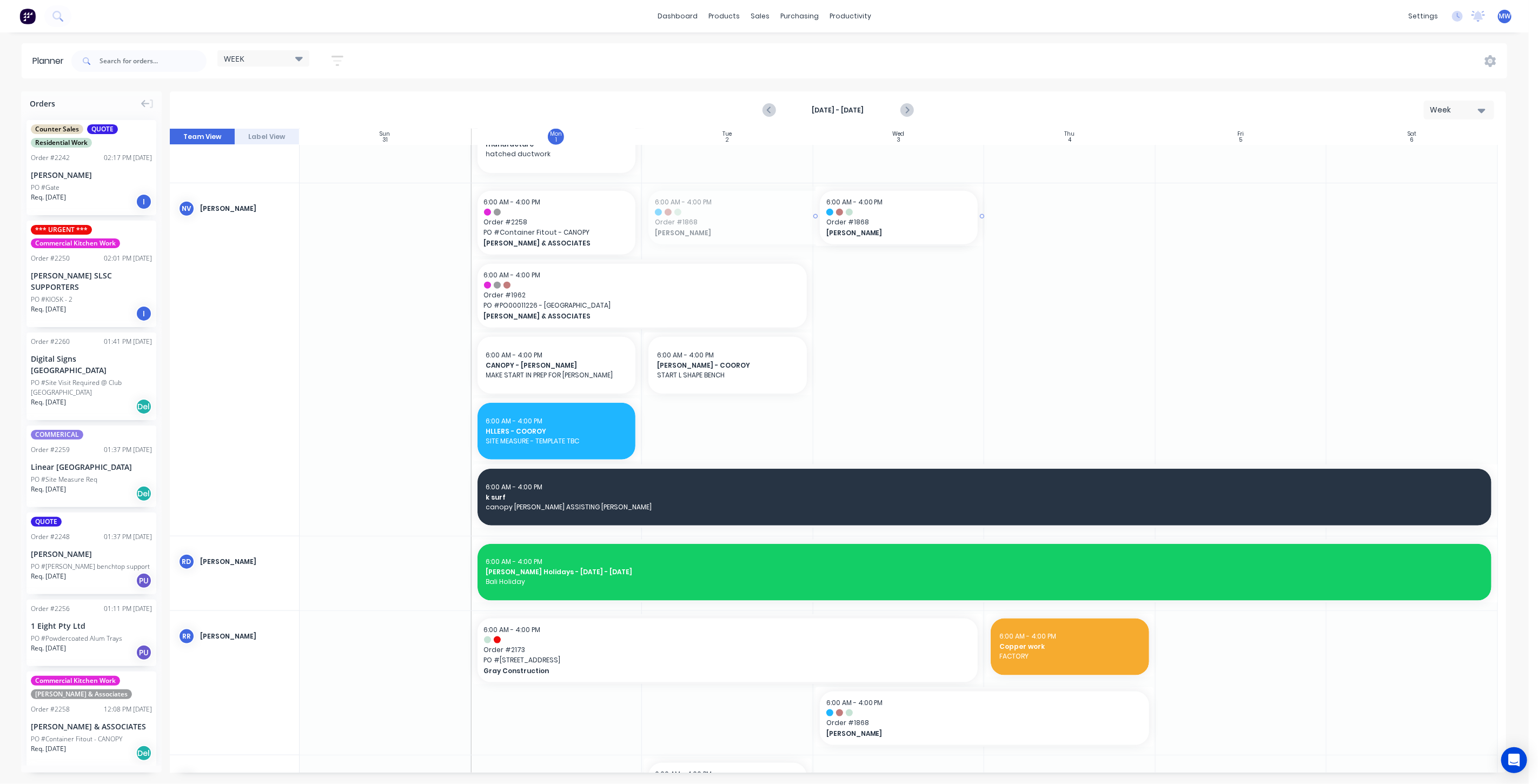
drag, startPoint x: 644, startPoint y: 213, endPoint x: 904, endPoint y: 192, distance: 260.8
drag, startPoint x: 888, startPoint y: 220, endPoint x: 1013, endPoint y: 217, distance: 125.0
drag, startPoint x: 811, startPoint y: 220, endPoint x: 824, endPoint y: 218, distance: 13.2
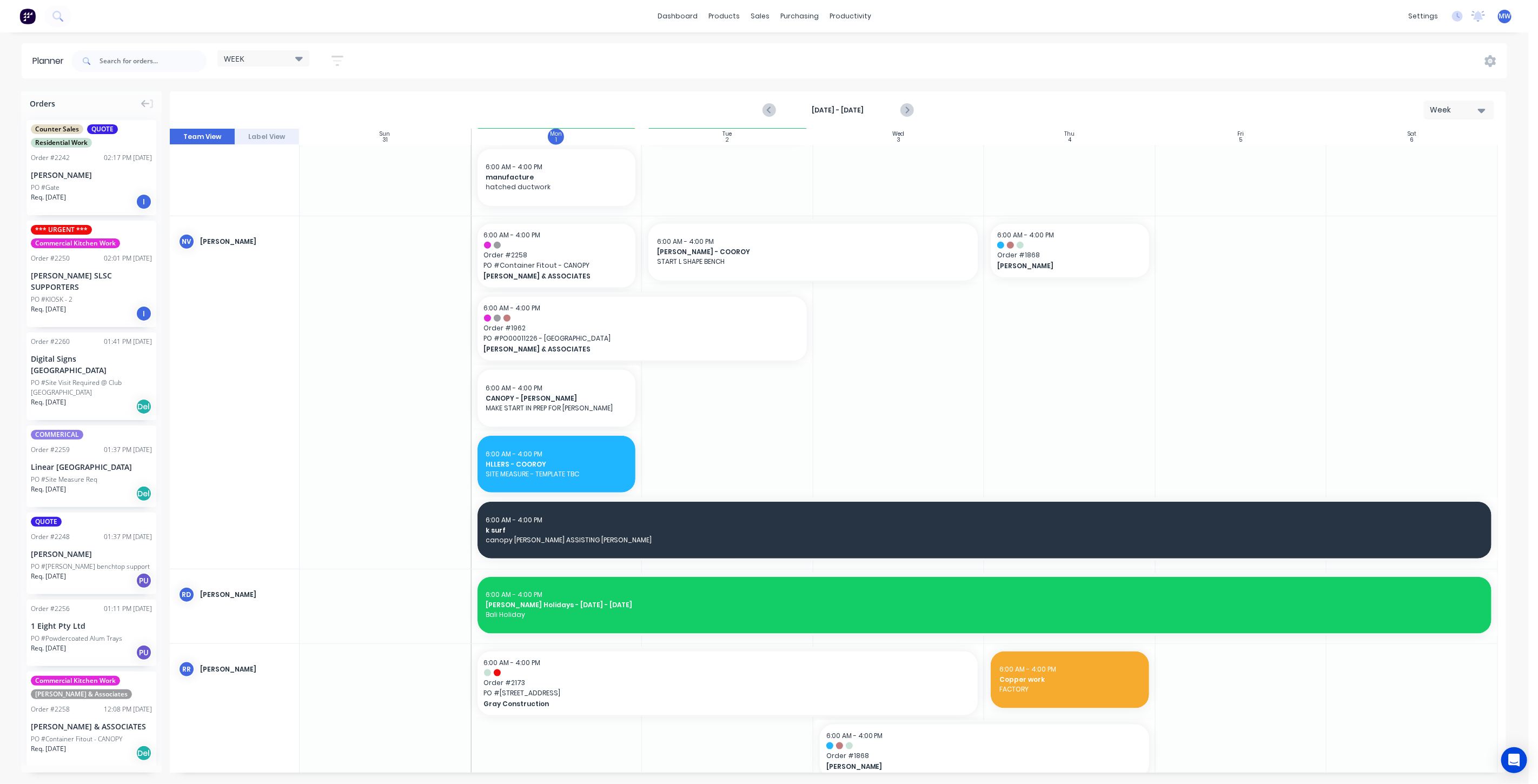
scroll to position [780, 0]
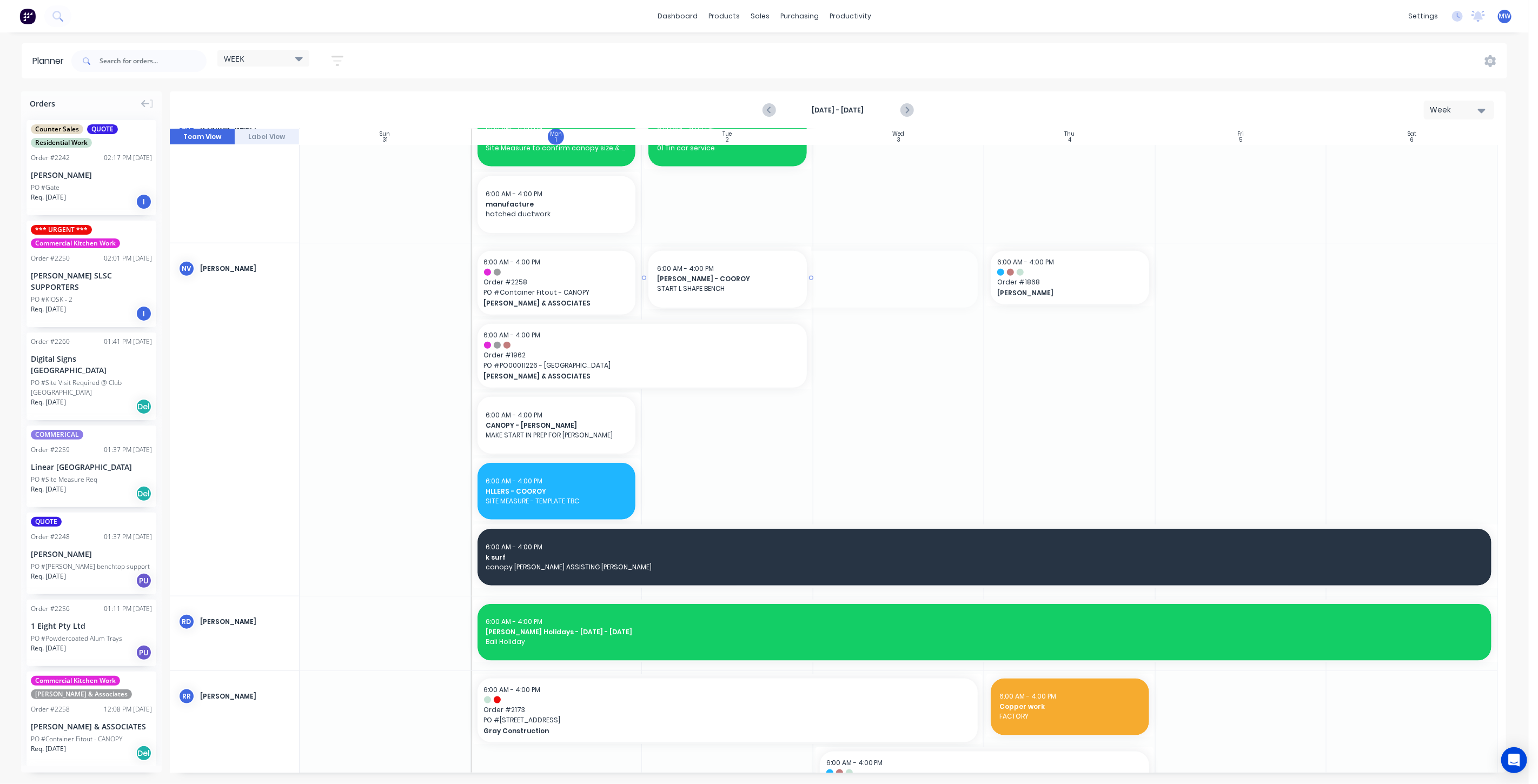
drag, startPoint x: 979, startPoint y: 276, endPoint x: 749, endPoint y: 280, distance: 230.0
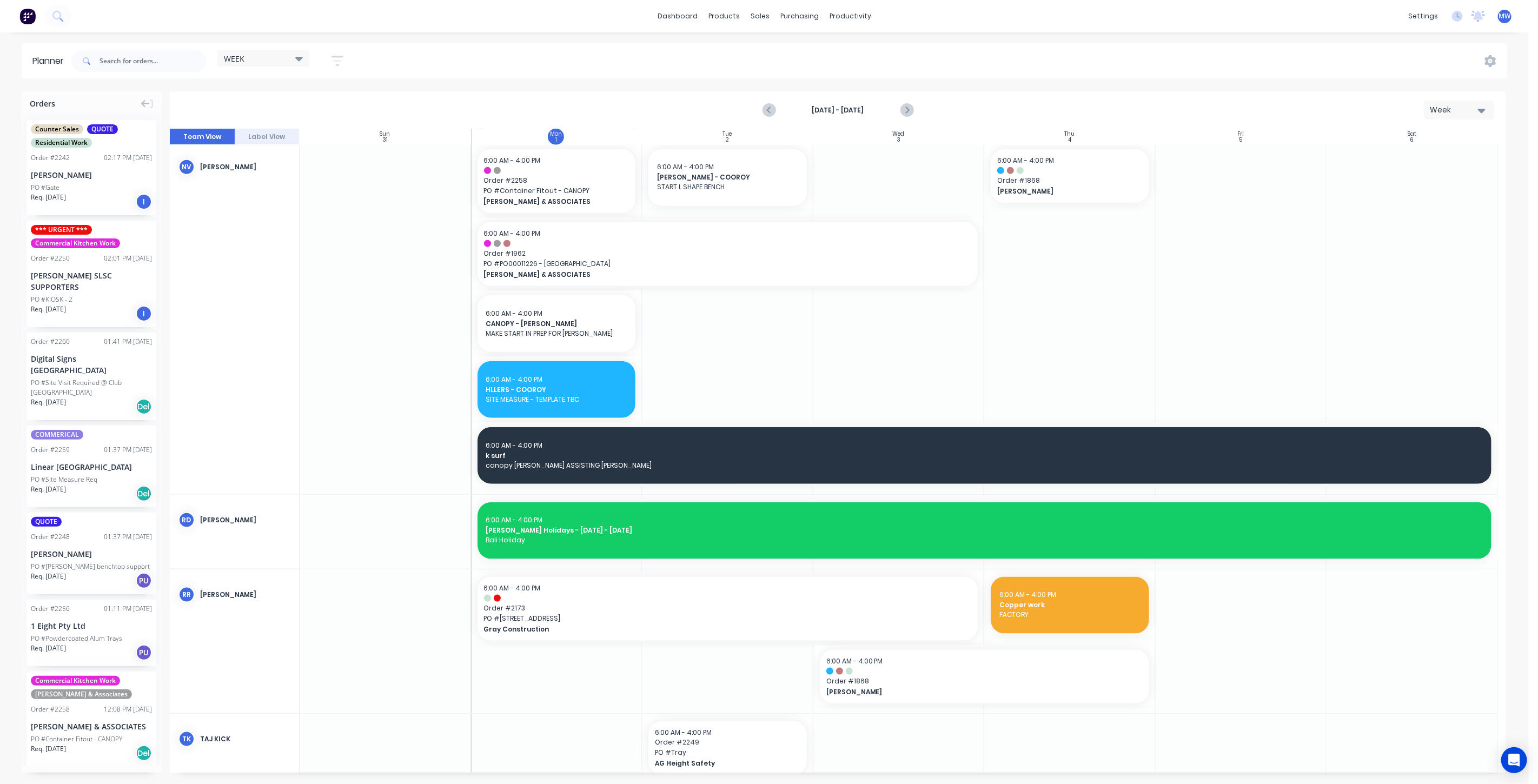
scroll to position [900, 0]
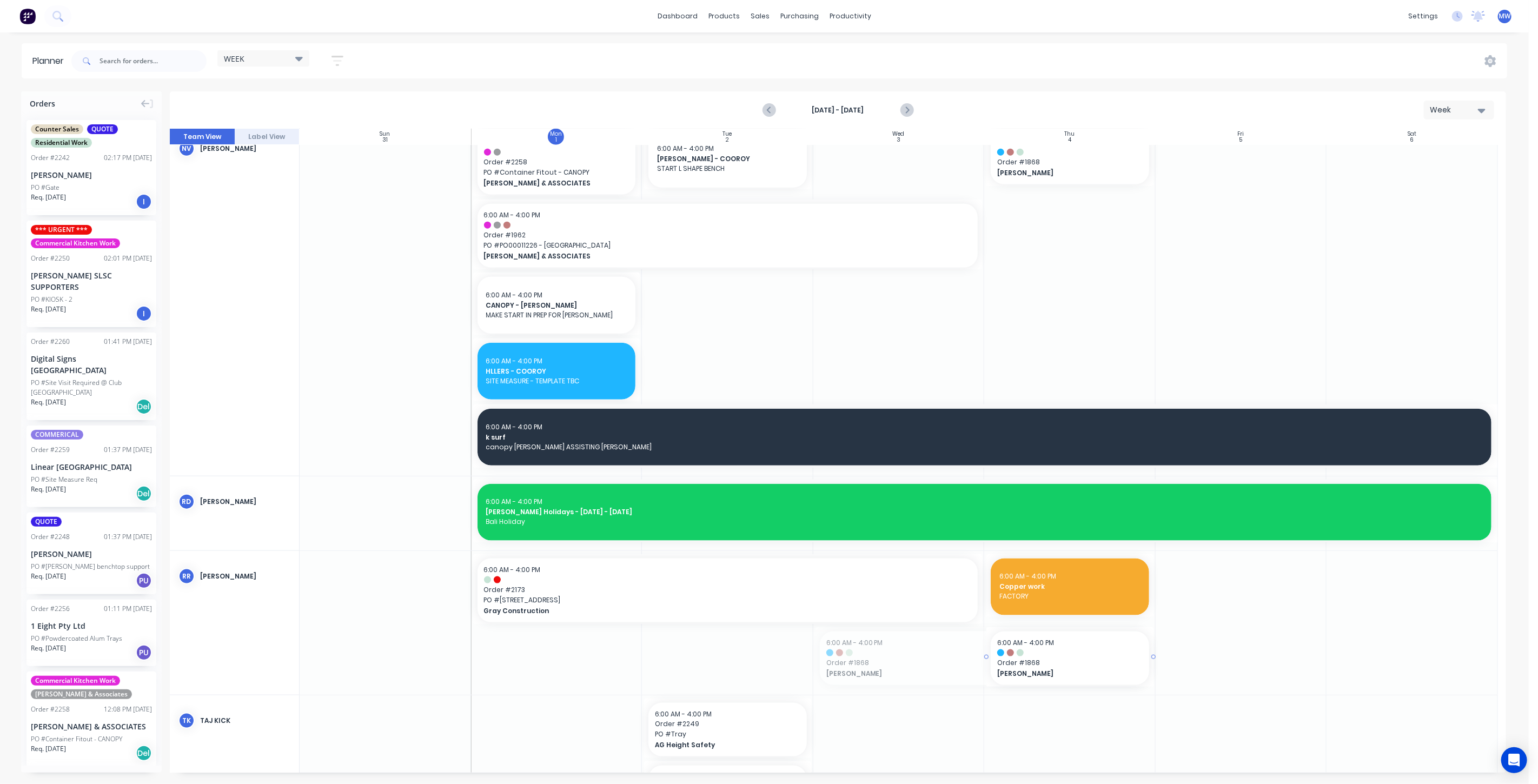
drag, startPoint x: 814, startPoint y: 655, endPoint x: 827, endPoint y: 654, distance: 13.0
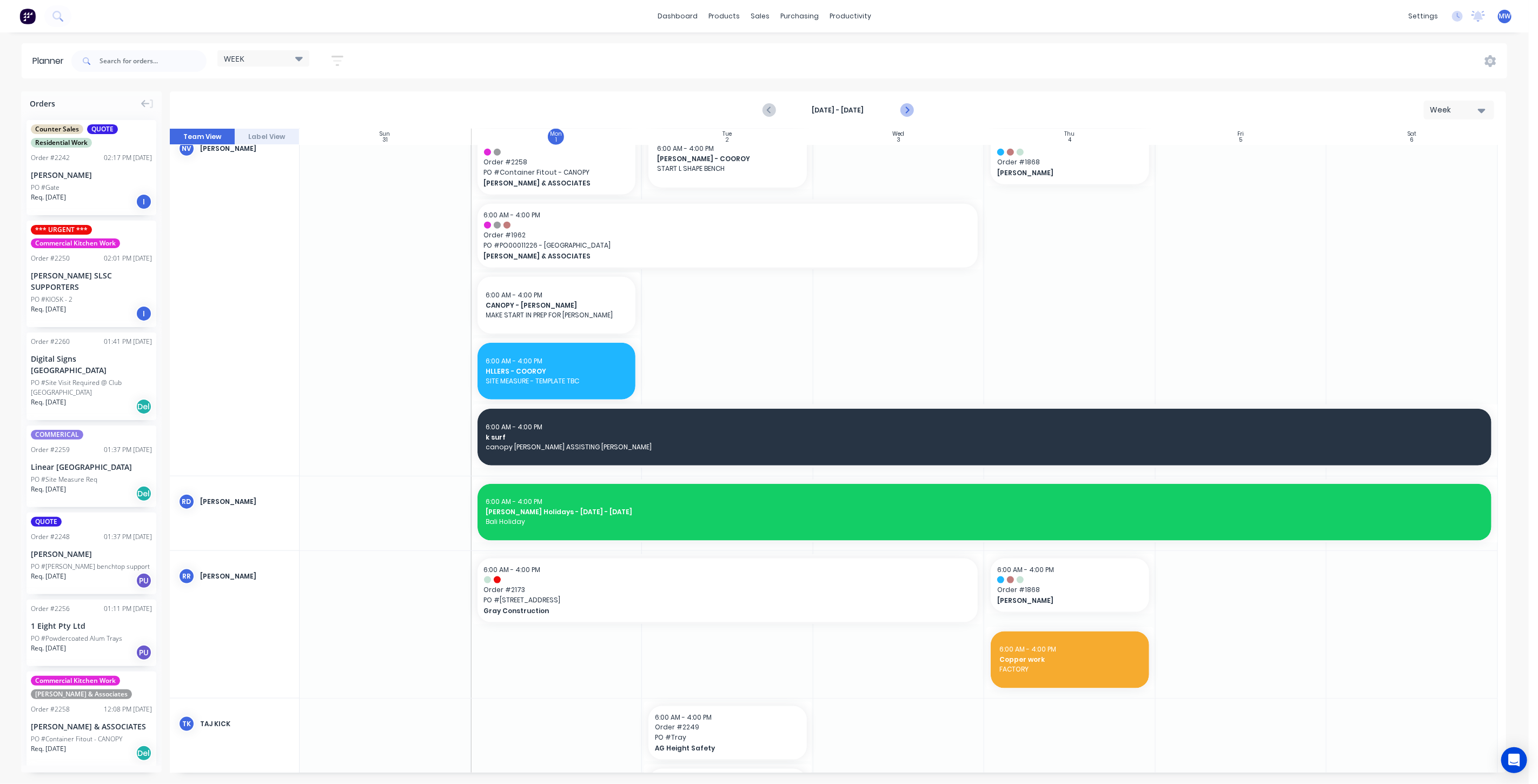
click at [909, 112] on icon "Next page" at bounding box center [906, 110] width 13 height 13
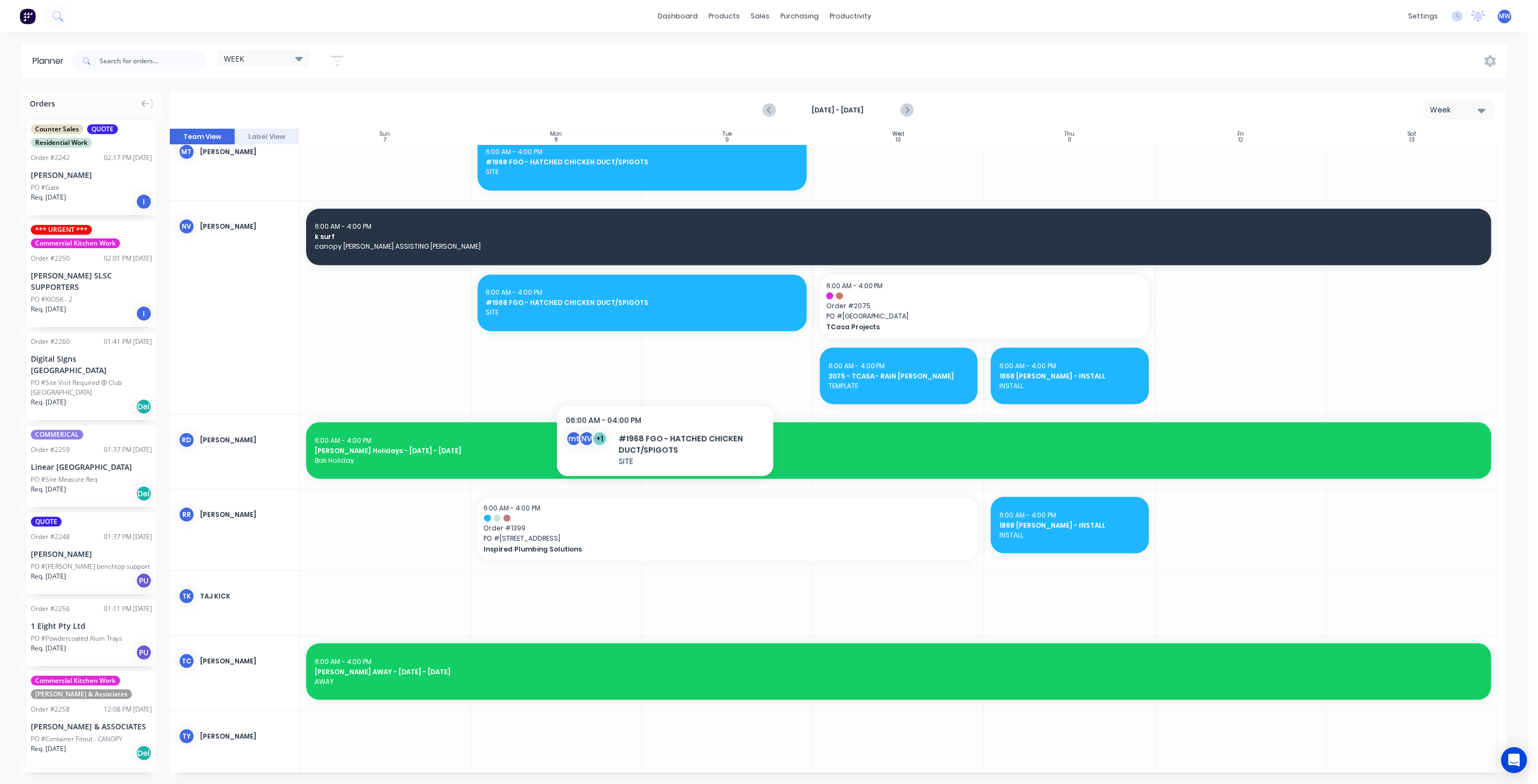
scroll to position [889, 0]
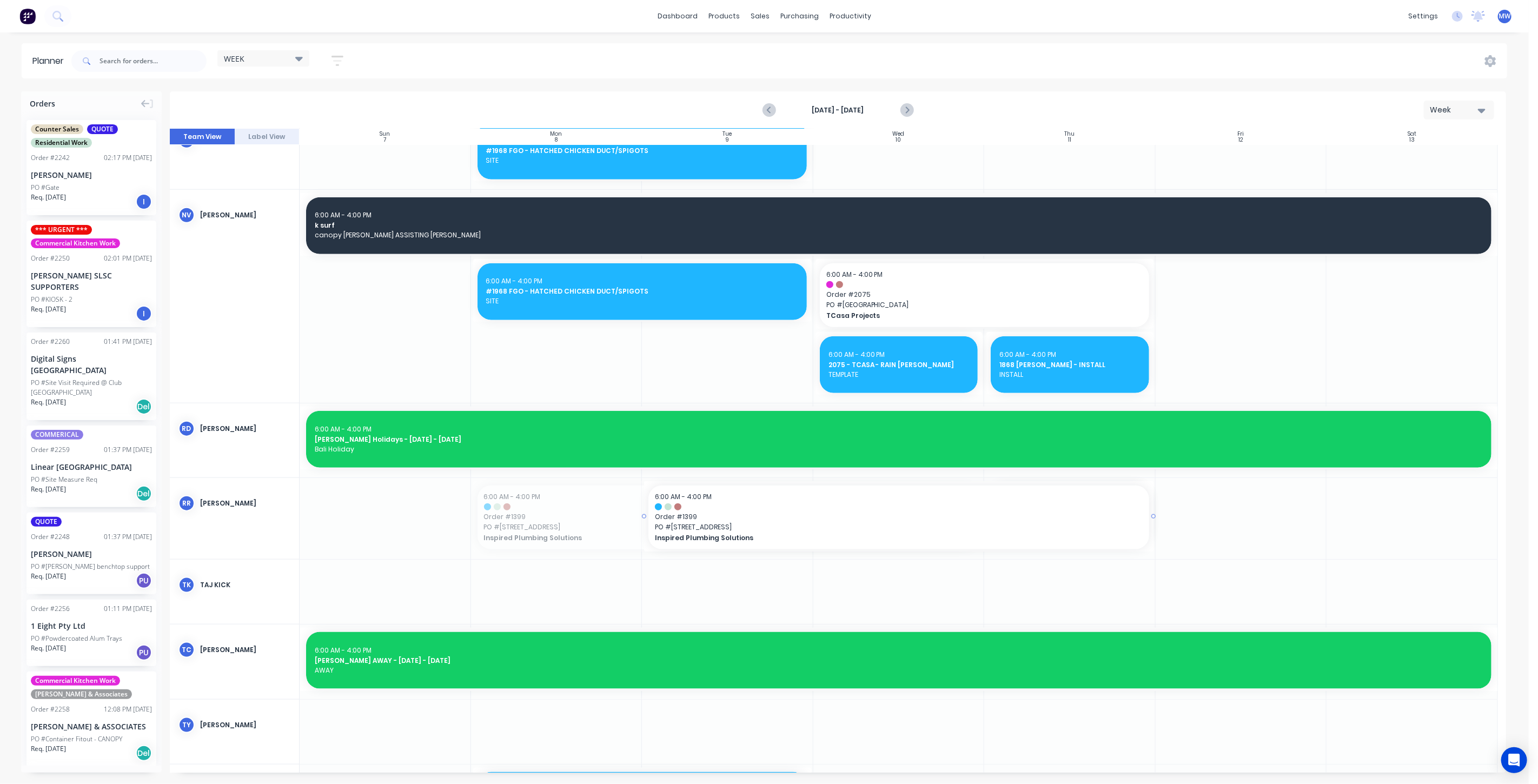
drag, startPoint x: 556, startPoint y: 518, endPoint x: 815, endPoint y: 532, distance: 259.4
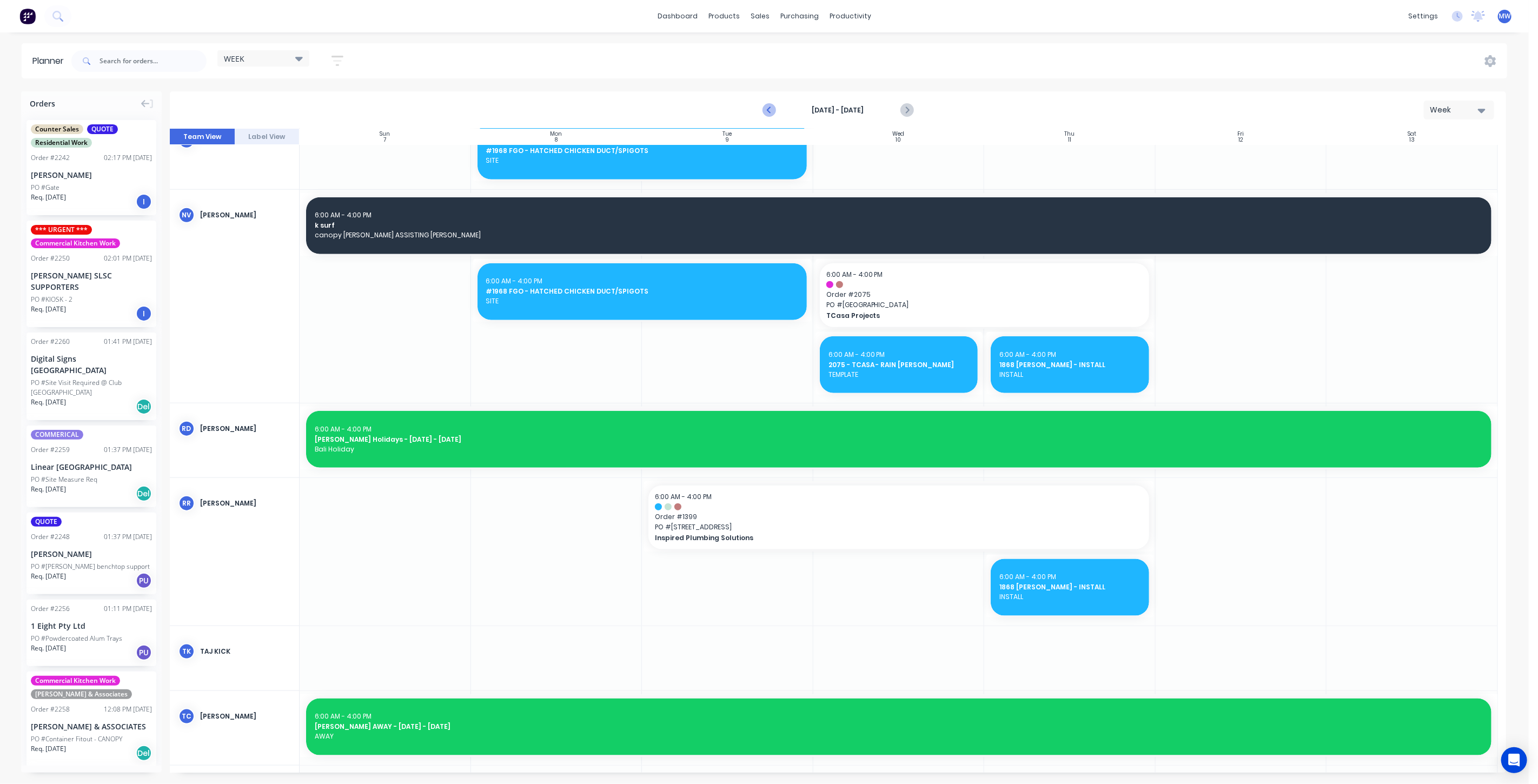
click at [770, 106] on icon "Previous page" at bounding box center [770, 110] width 5 height 9
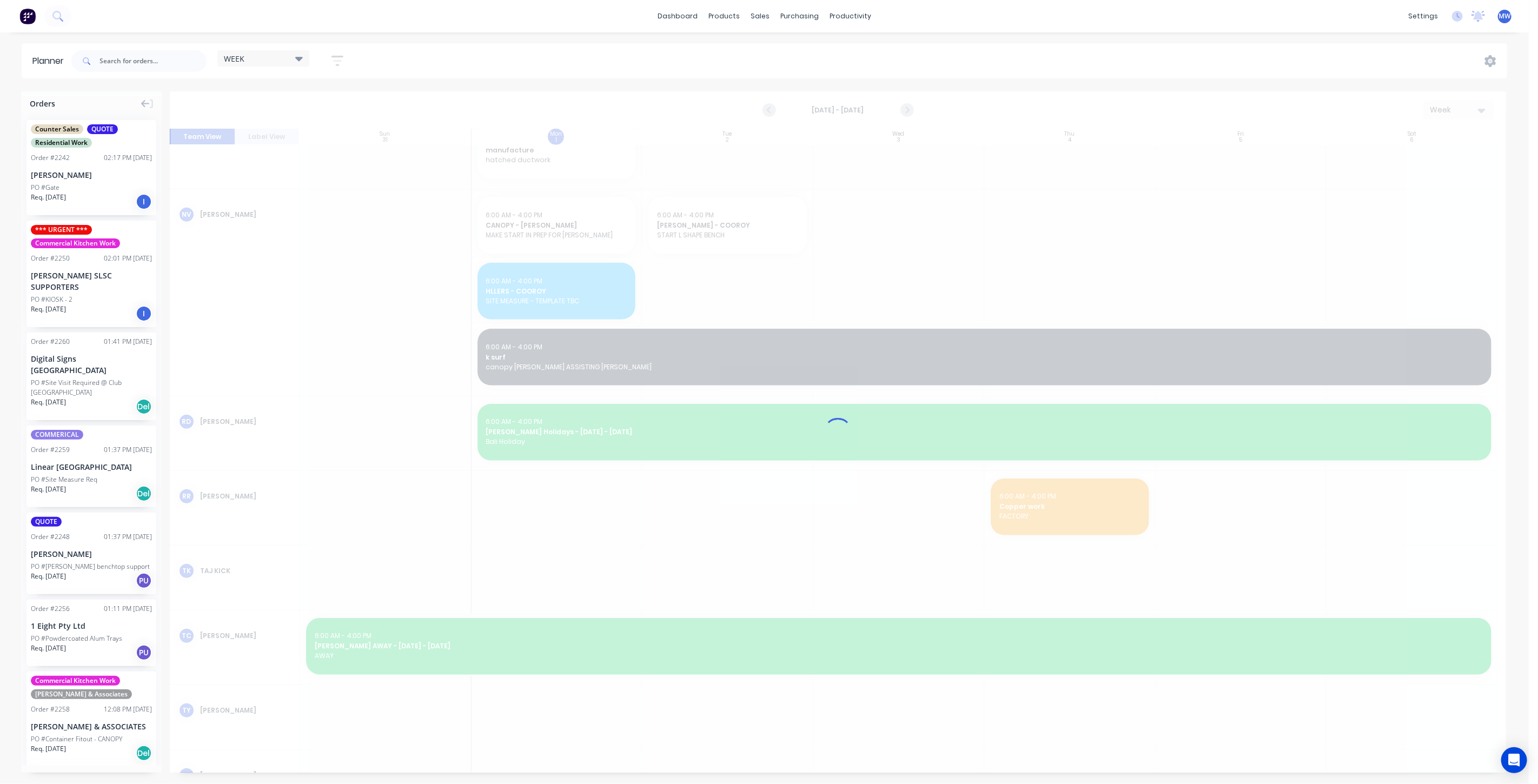
scroll to position [696, 0]
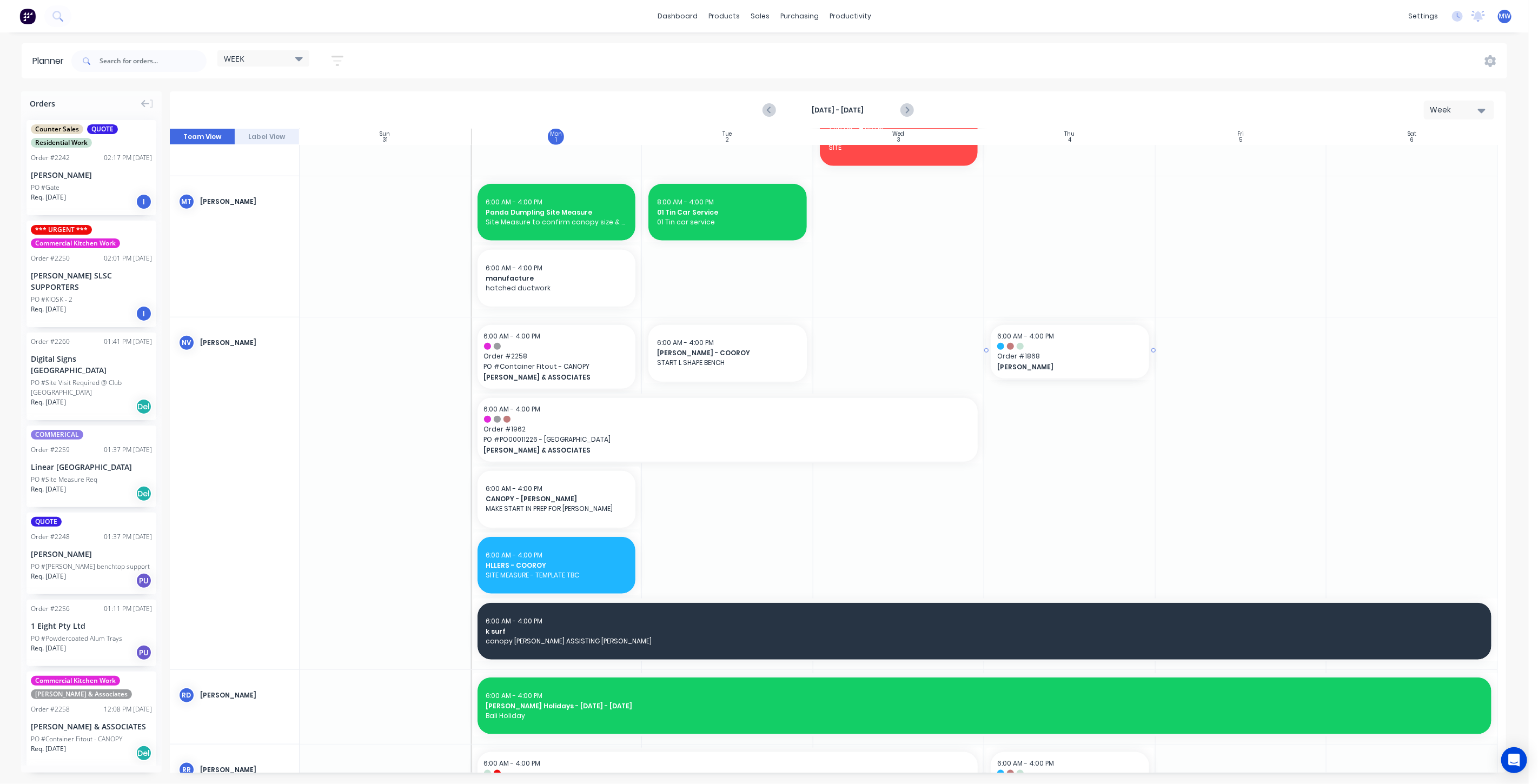
drag, startPoint x: 986, startPoint y: 349, endPoint x: 889, endPoint y: 351, distance: 97.0
drag, startPoint x: 1032, startPoint y: 361, endPoint x: 1015, endPoint y: 361, distance: 17.0
drag, startPoint x: 981, startPoint y: 350, endPoint x: 994, endPoint y: 350, distance: 13.0
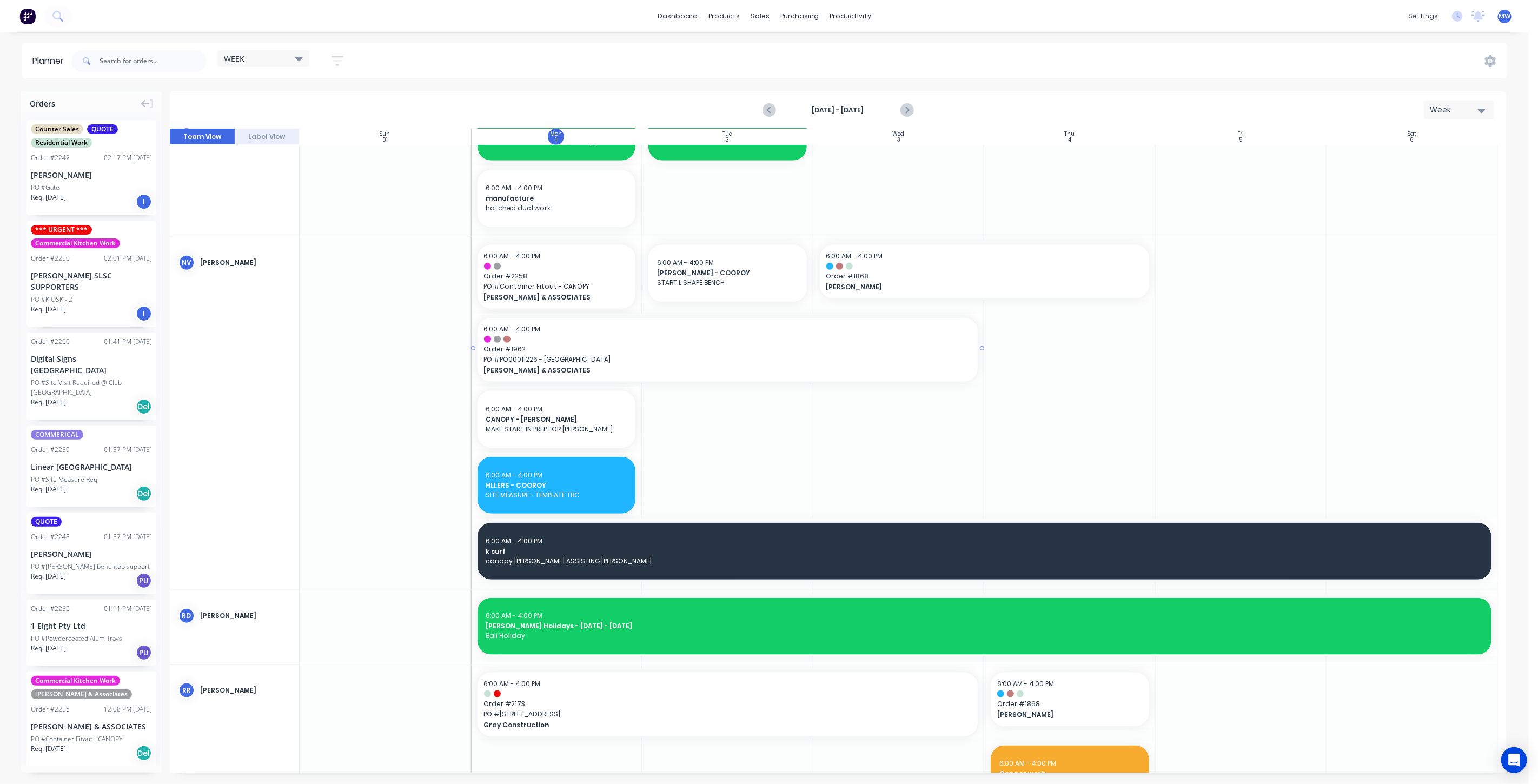
scroll to position [784, 0]
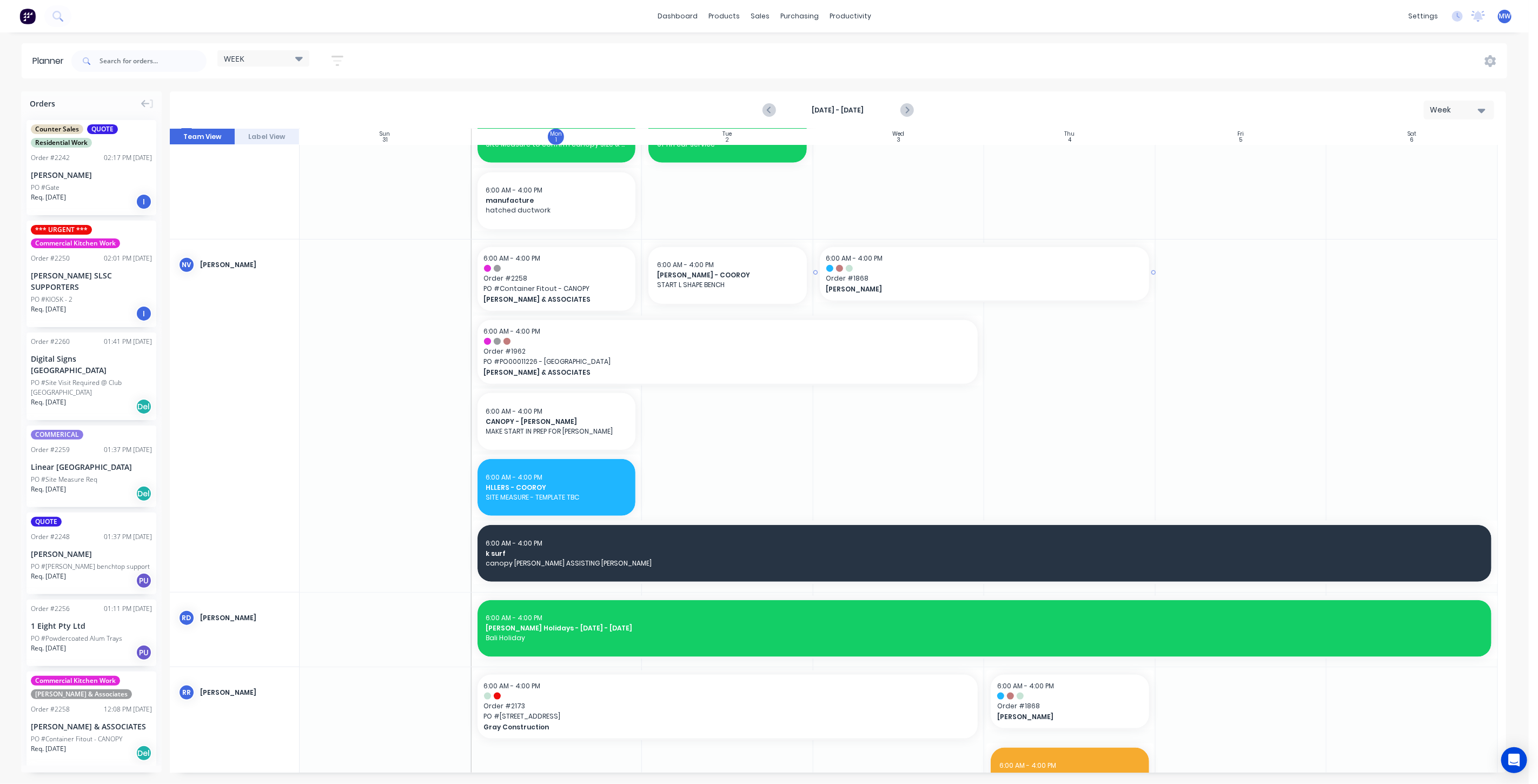
click at [920, 286] on span "[PERSON_NAME]" at bounding box center [969, 289] width 285 height 10
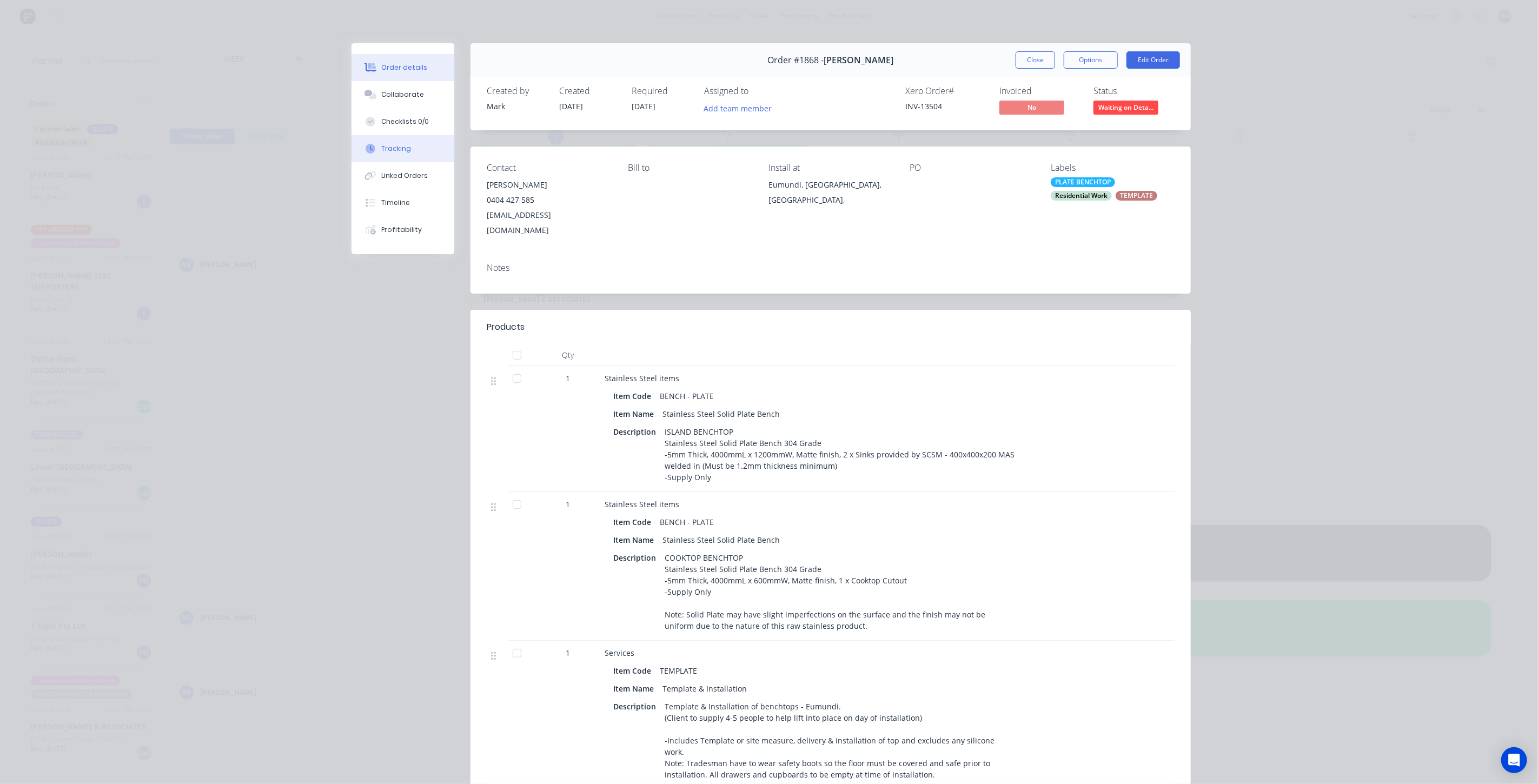
click at [413, 155] on button "Tracking" at bounding box center [403, 149] width 103 height 27
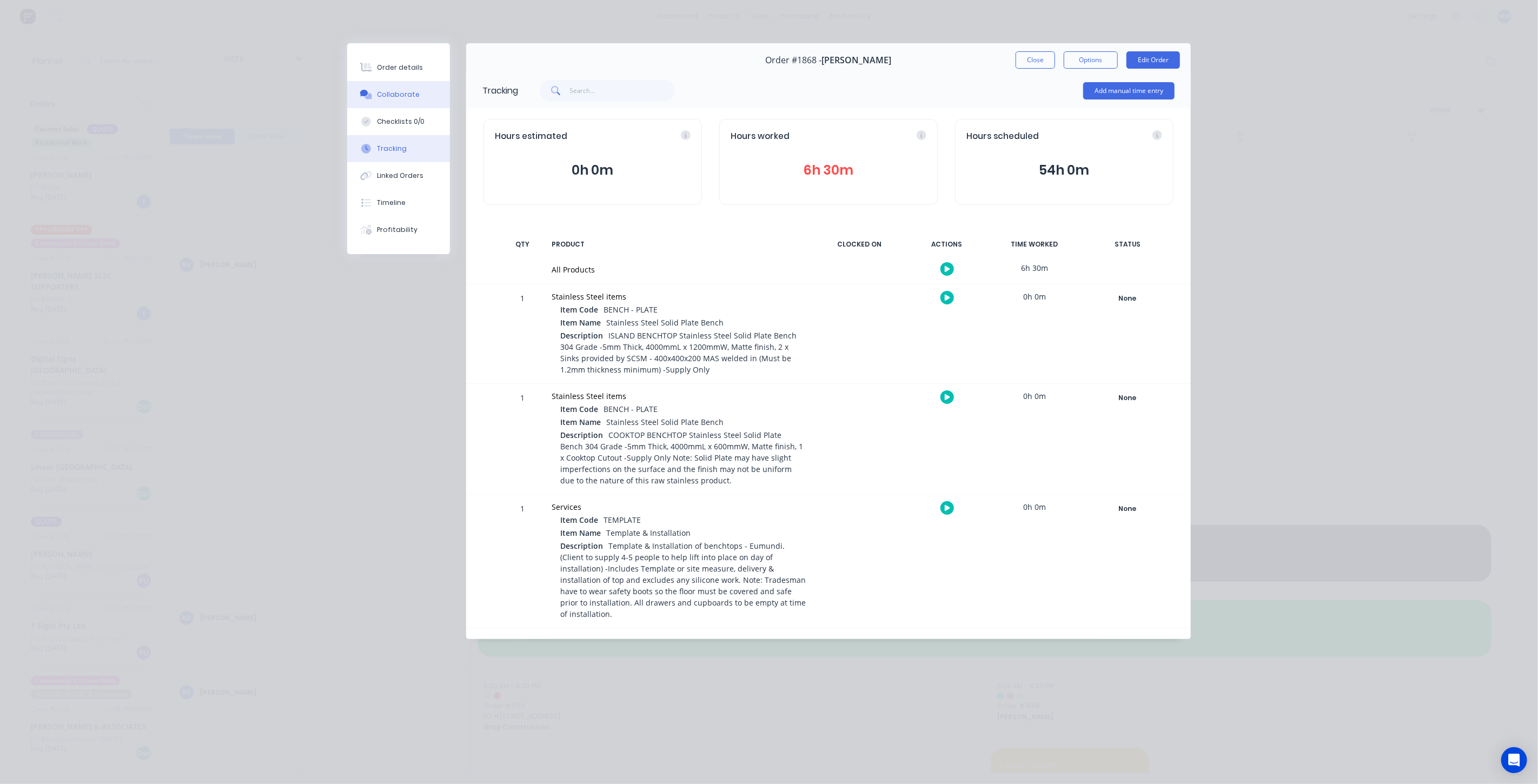
click at [416, 103] on button "Collaborate" at bounding box center [399, 95] width 103 height 27
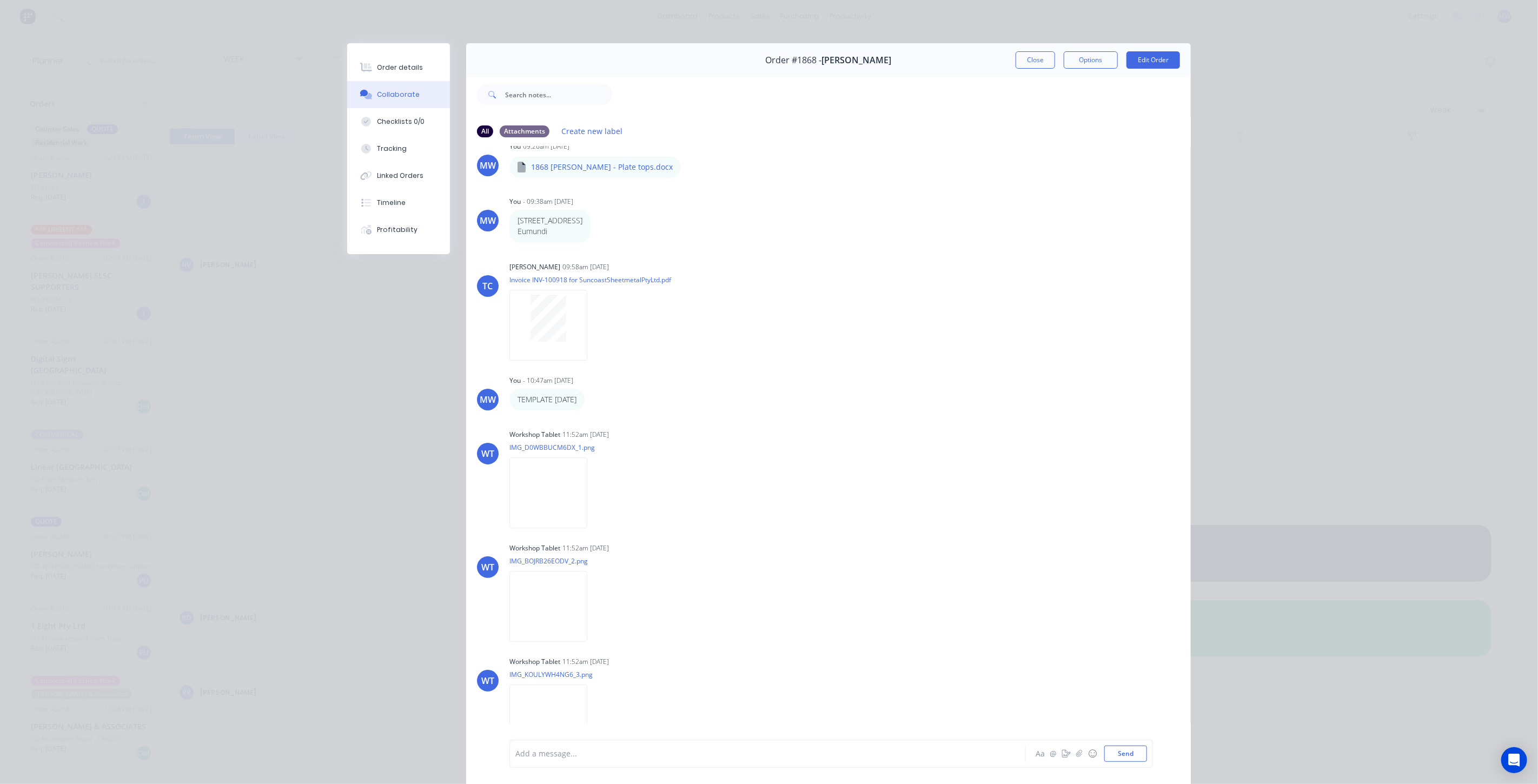
scroll to position [0, 0]
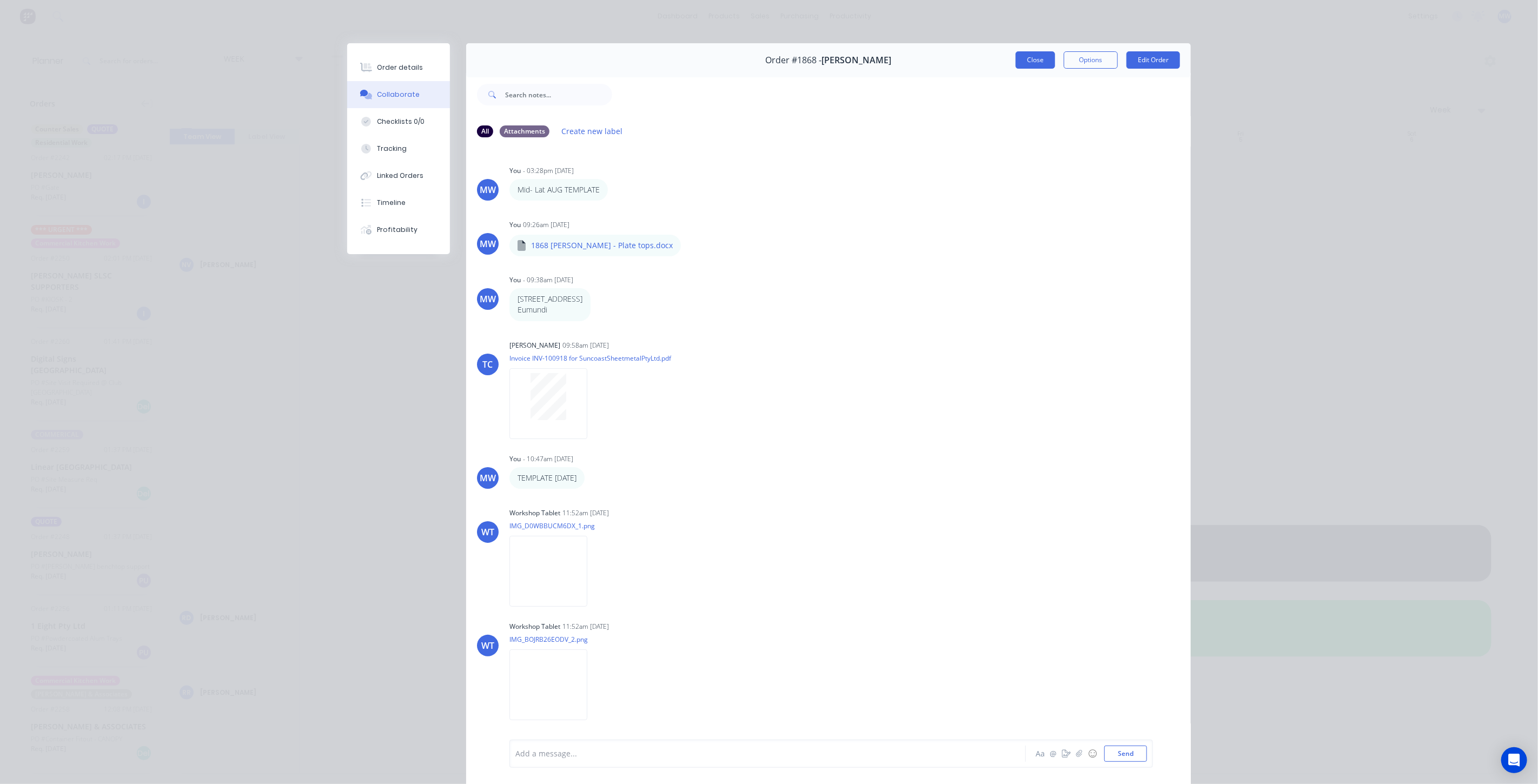
click at [1020, 64] on button "Close" at bounding box center [1035, 60] width 39 height 17
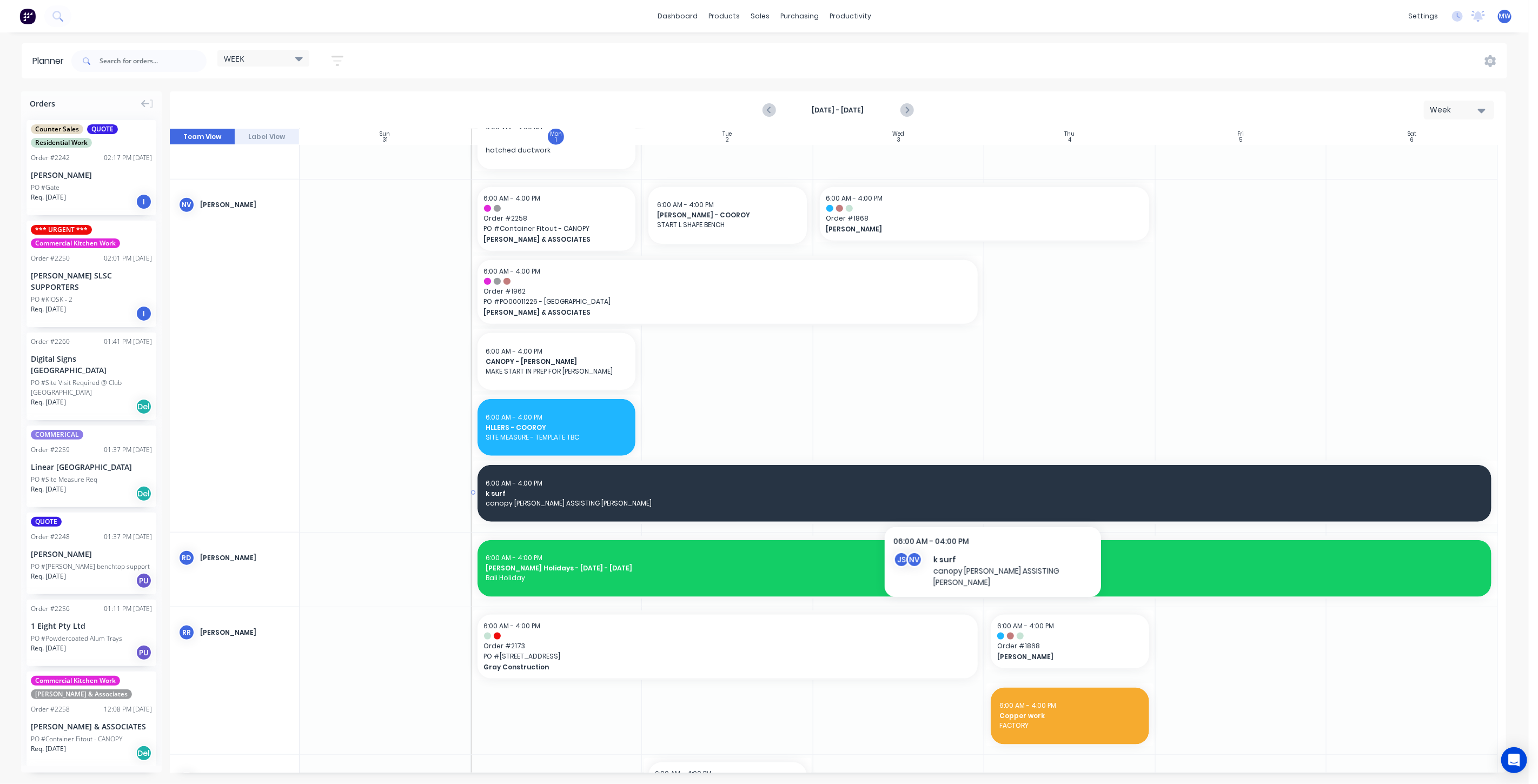
scroll to position [724, 0]
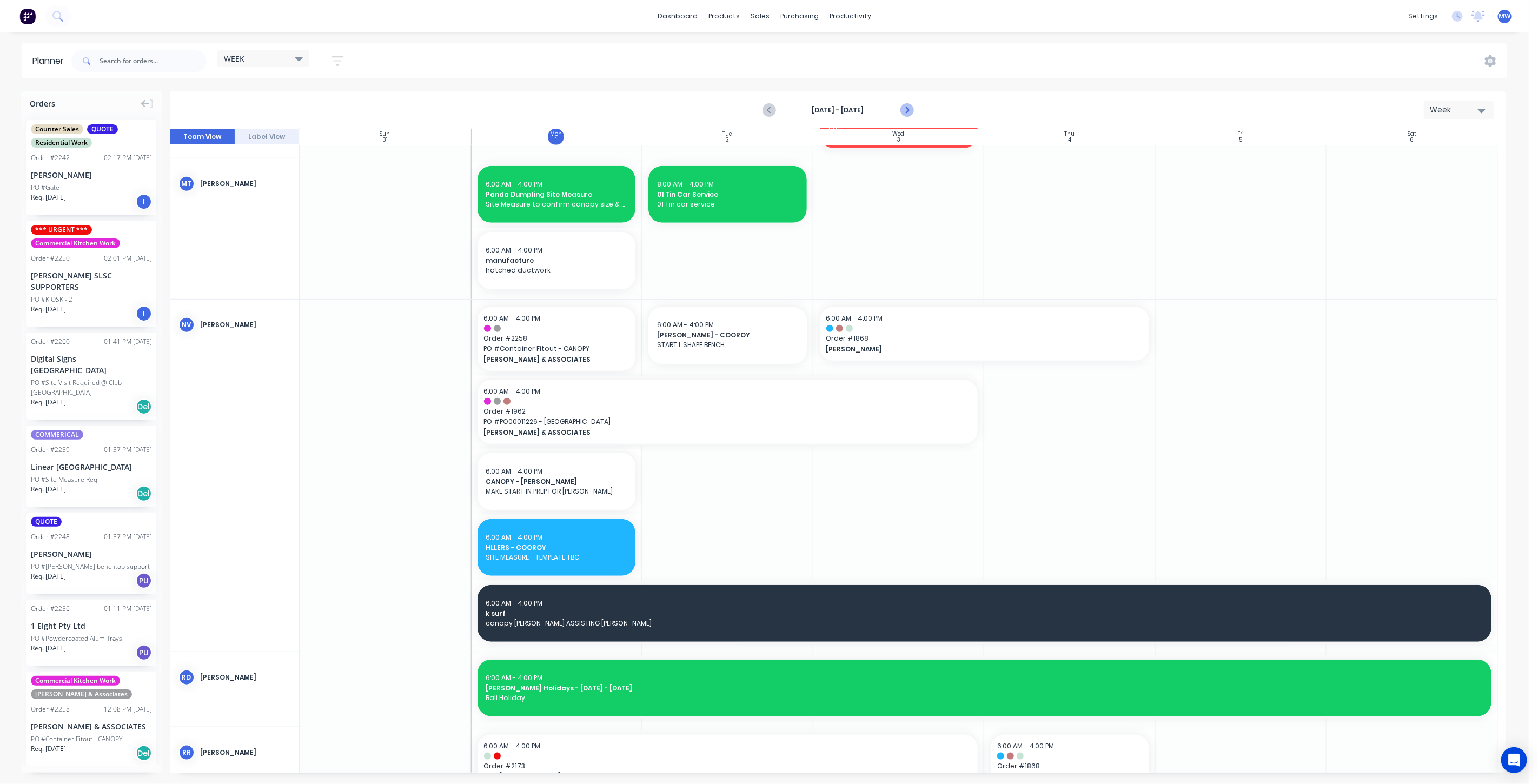
click at [909, 114] on icon "Next page" at bounding box center [906, 110] width 13 height 13
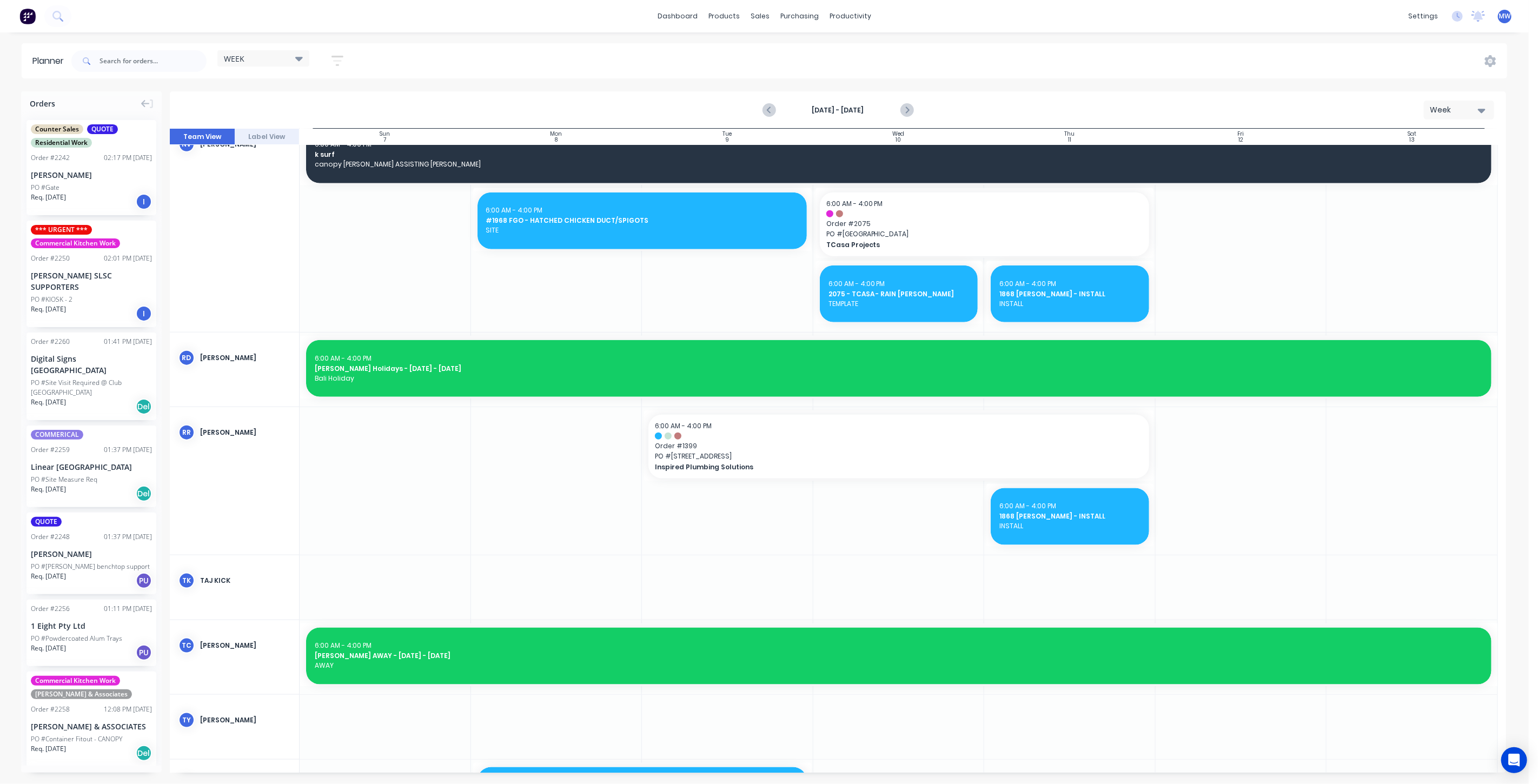
scroll to position [840, 0]
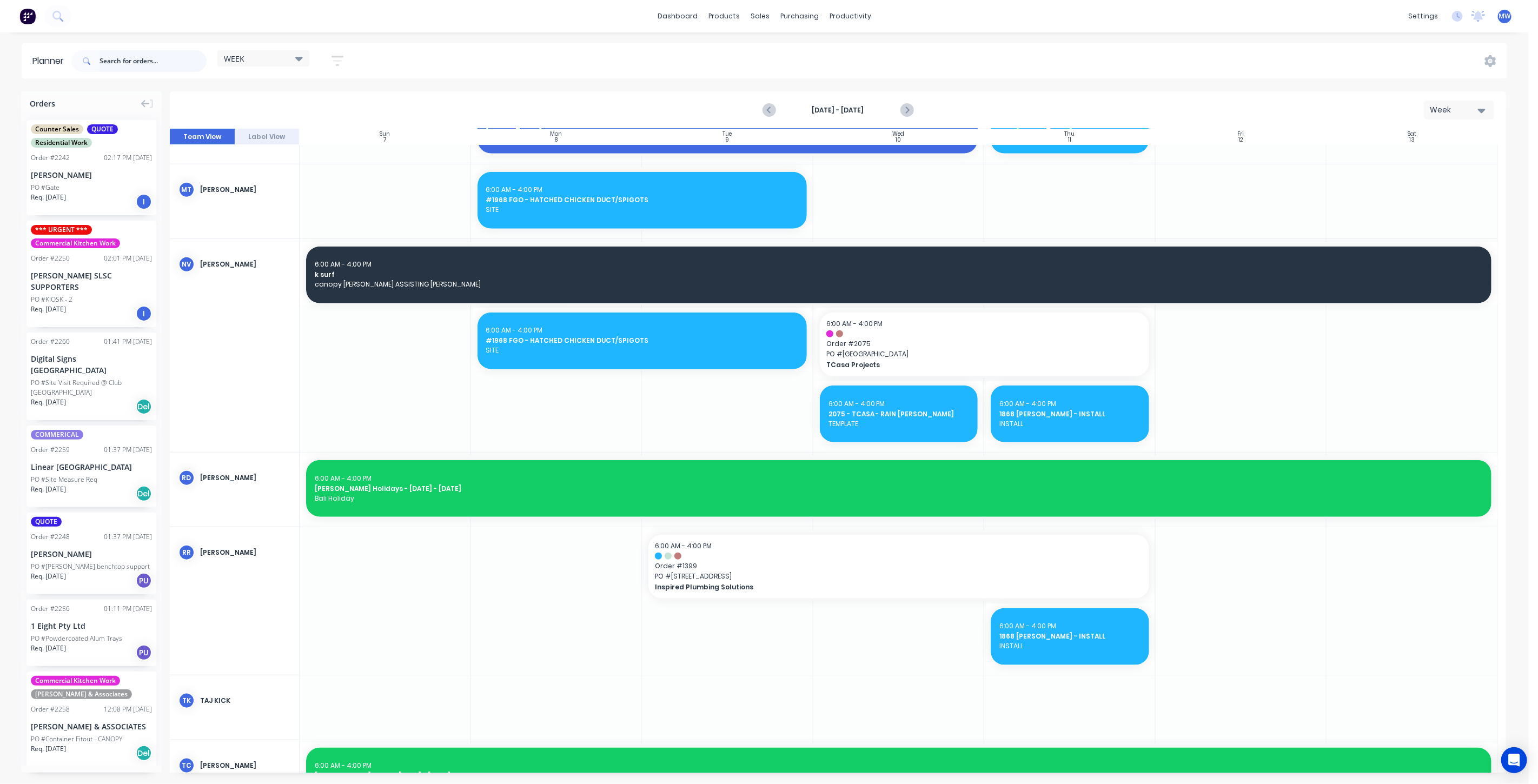
click at [134, 62] on input "text" at bounding box center [153, 60] width 107 height 22
type input "1868"
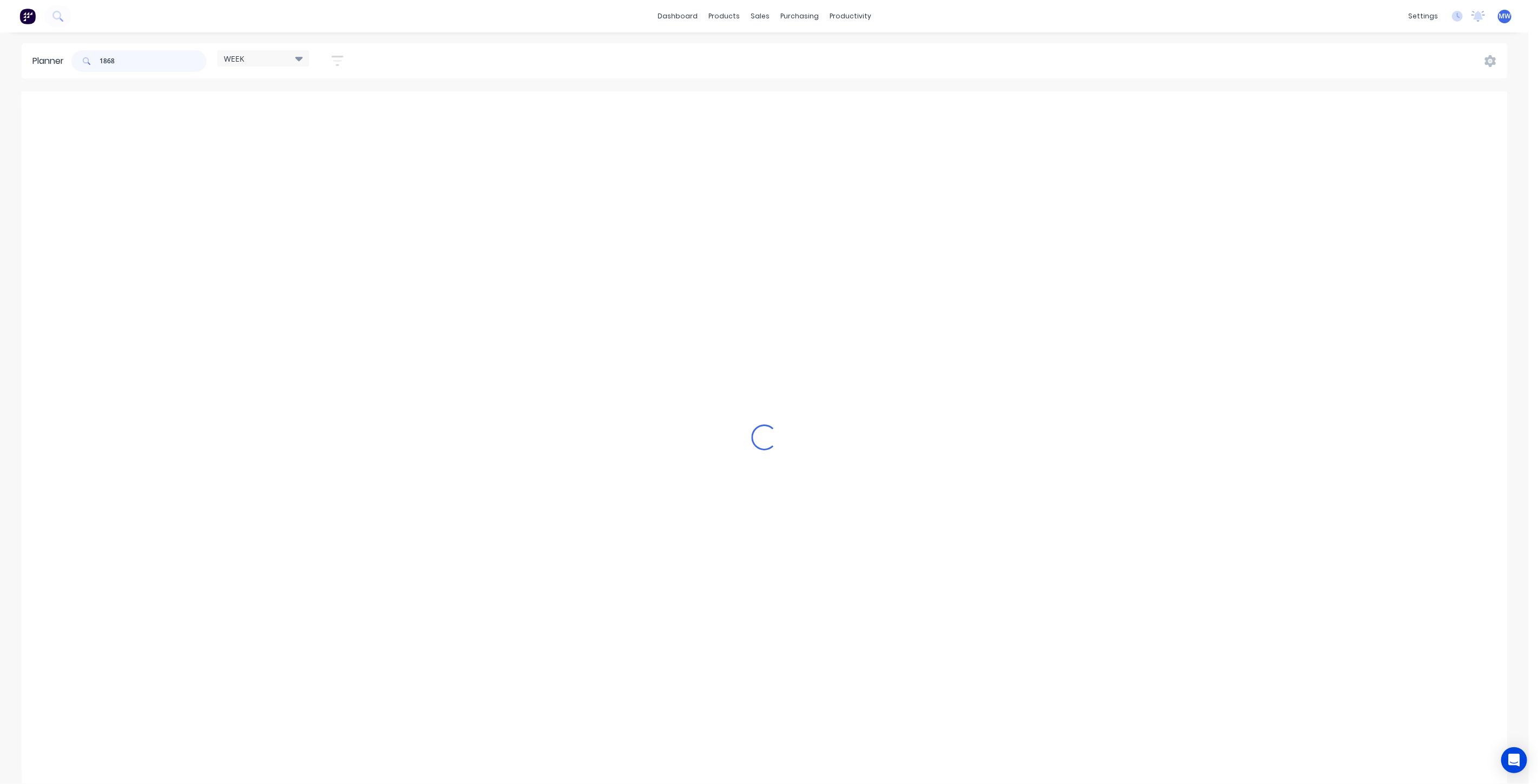
scroll to position [542, 0]
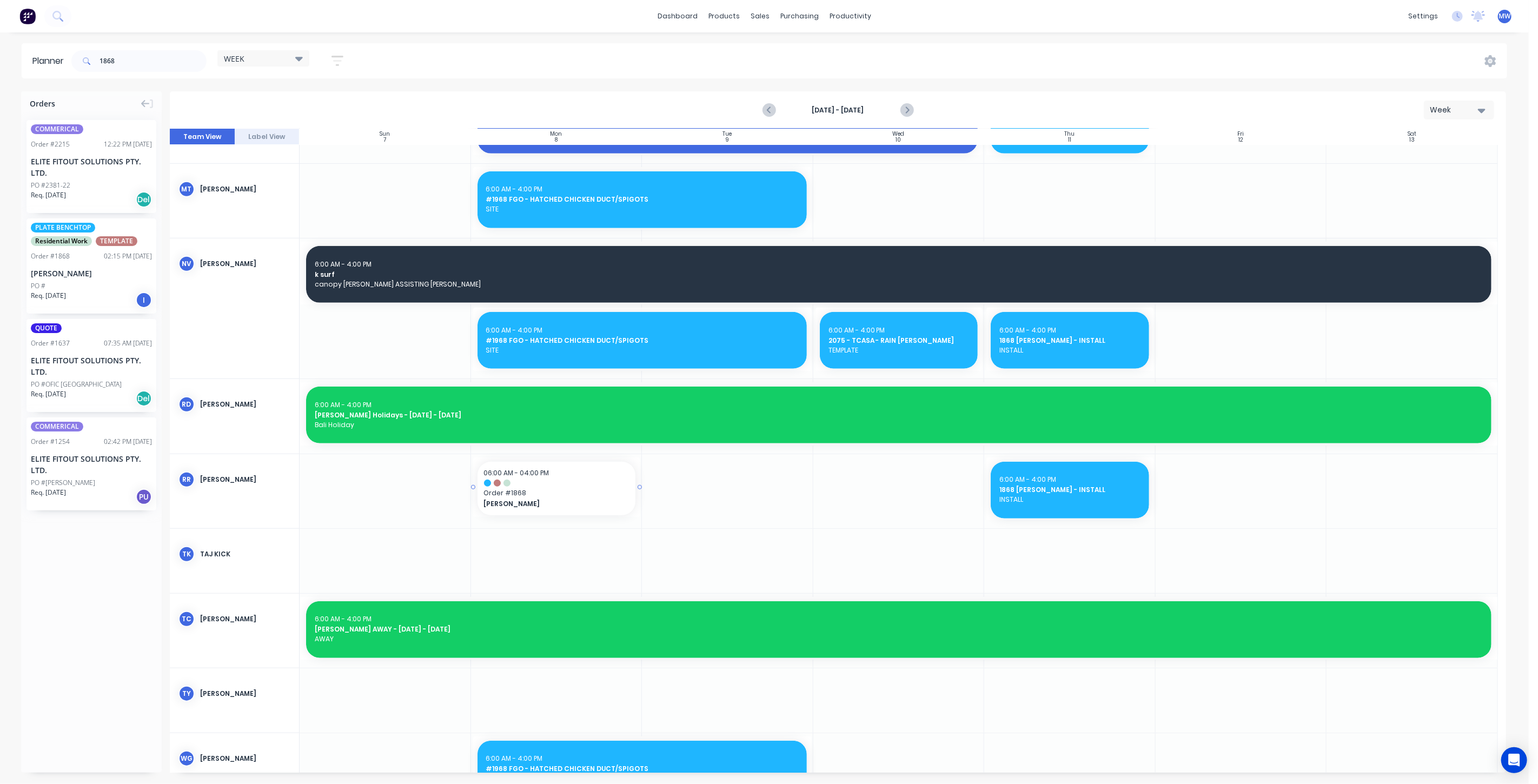
drag, startPoint x: 83, startPoint y: 267, endPoint x: 582, endPoint y: 504, distance: 552.4
drag, startPoint x: 135, startPoint y: 64, endPoint x: 60, endPoint y: 60, distance: 75.1
click at [64, 60] on header "Planner 1868 WEEK Save new view None edit WEEK (Default) edit Rex edit SCSM - M…" at bounding box center [764, 61] width 1485 height 35
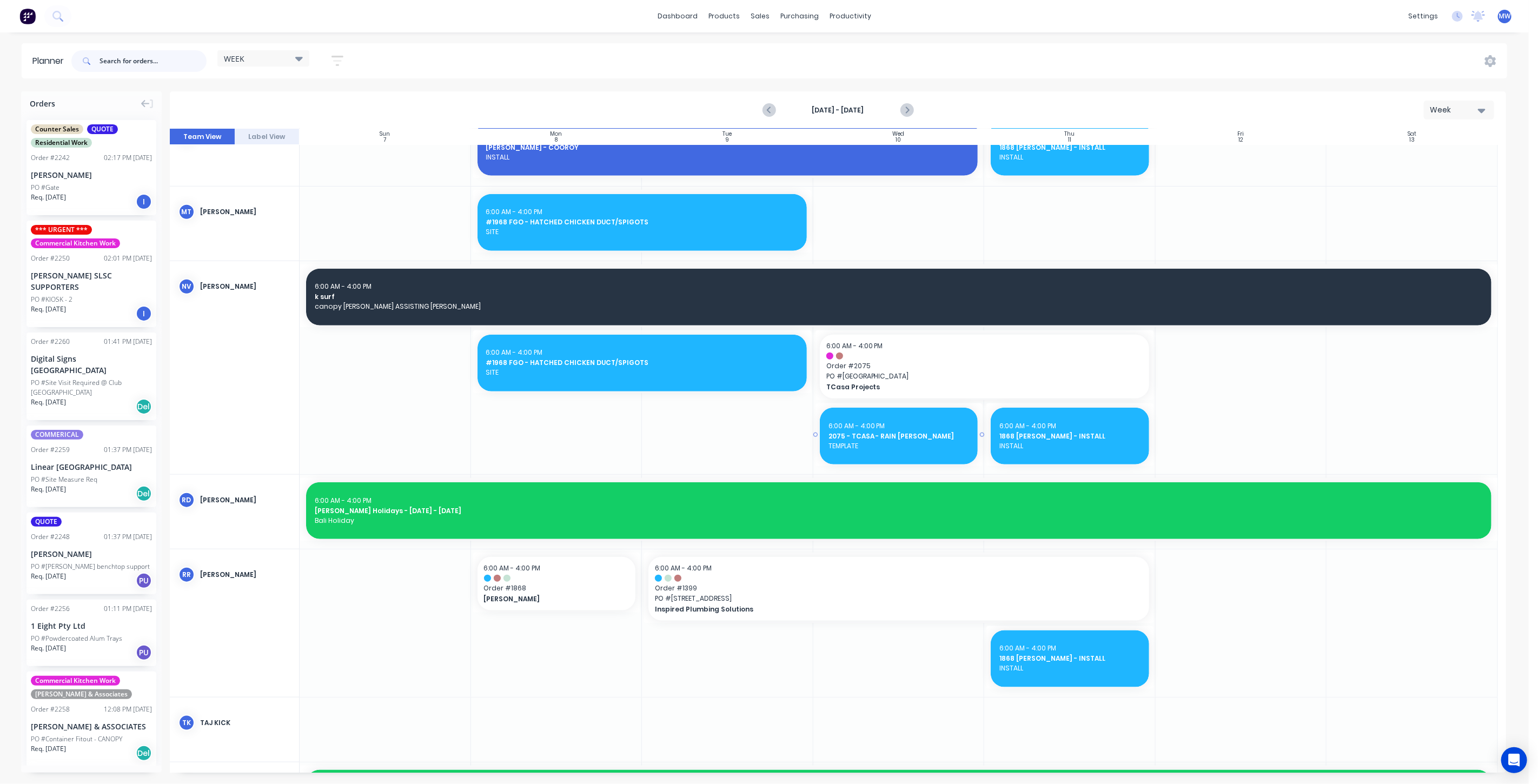
scroll to position [830, 0]
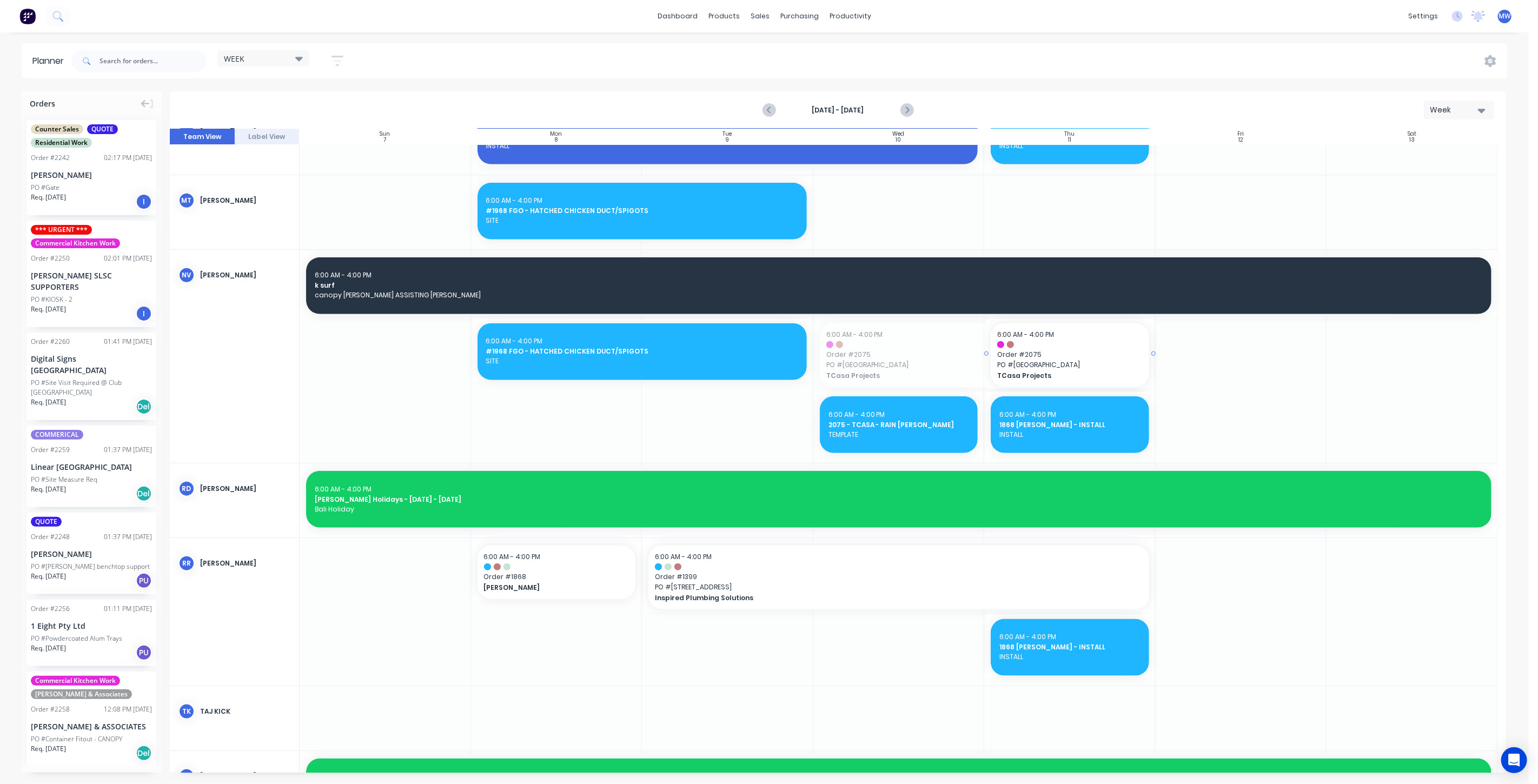
drag, startPoint x: 814, startPoint y: 352, endPoint x: 825, endPoint y: 351, distance: 11.0
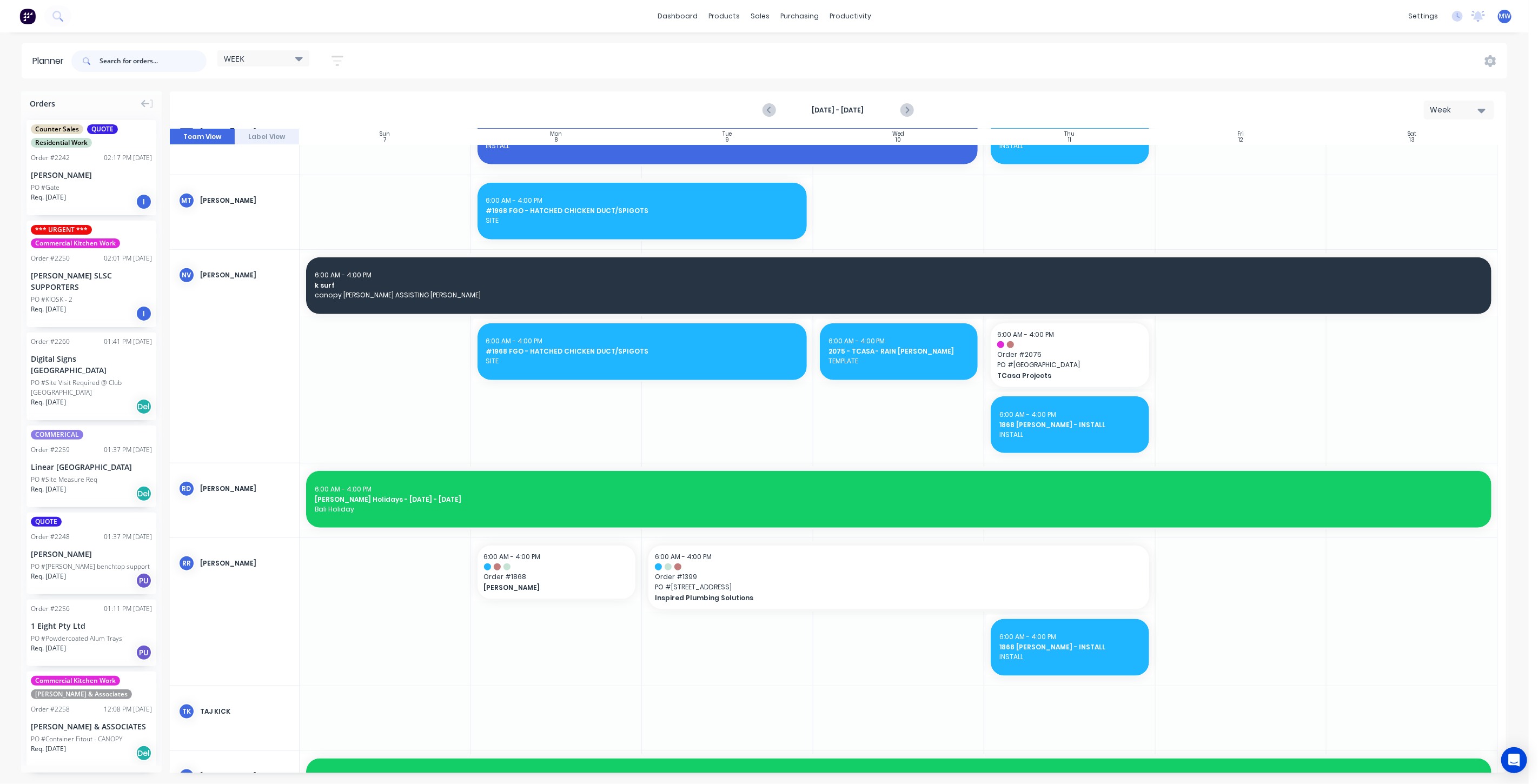
click at [153, 60] on input "text" at bounding box center [153, 60] width 107 height 22
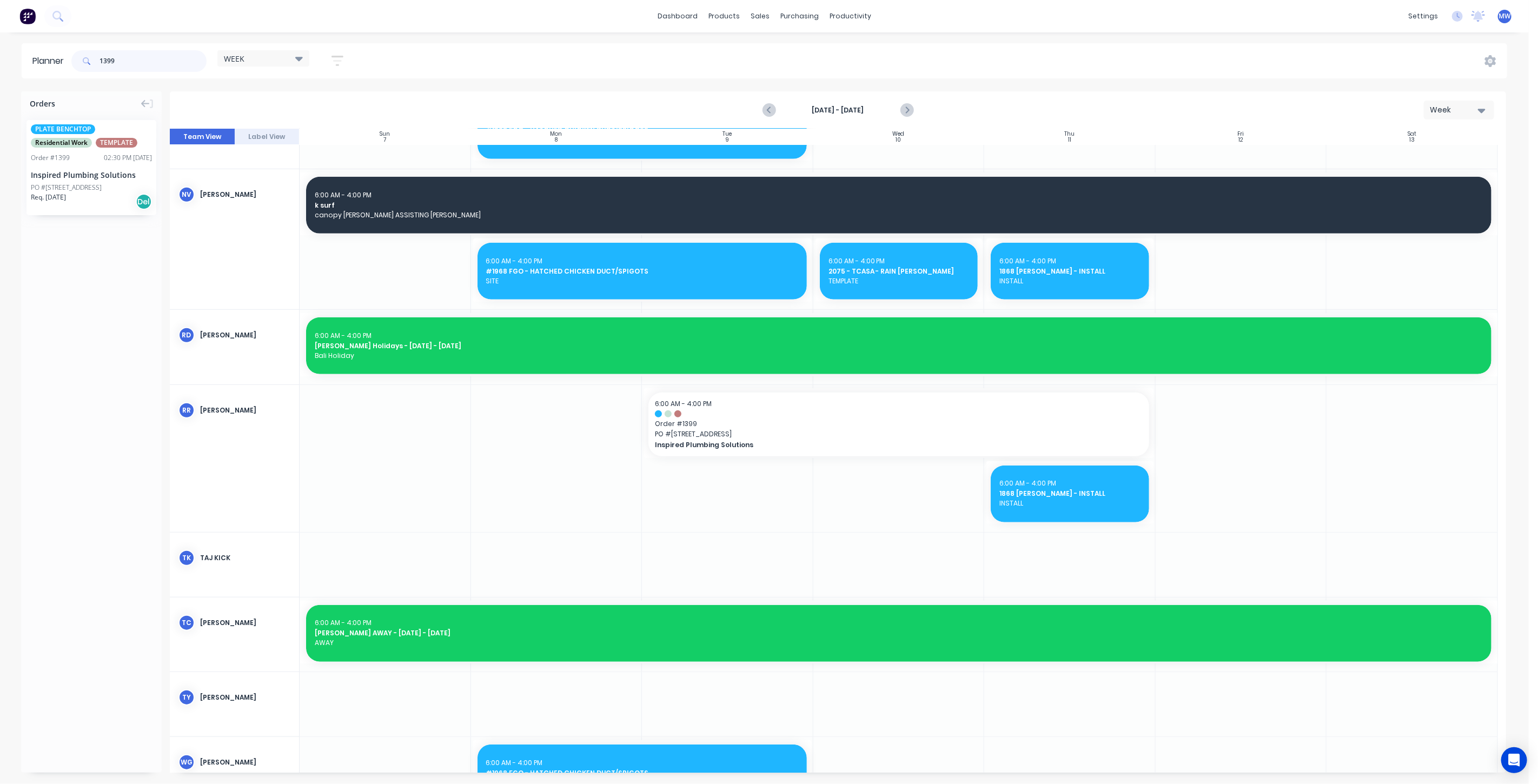
scroll to position [530, 0]
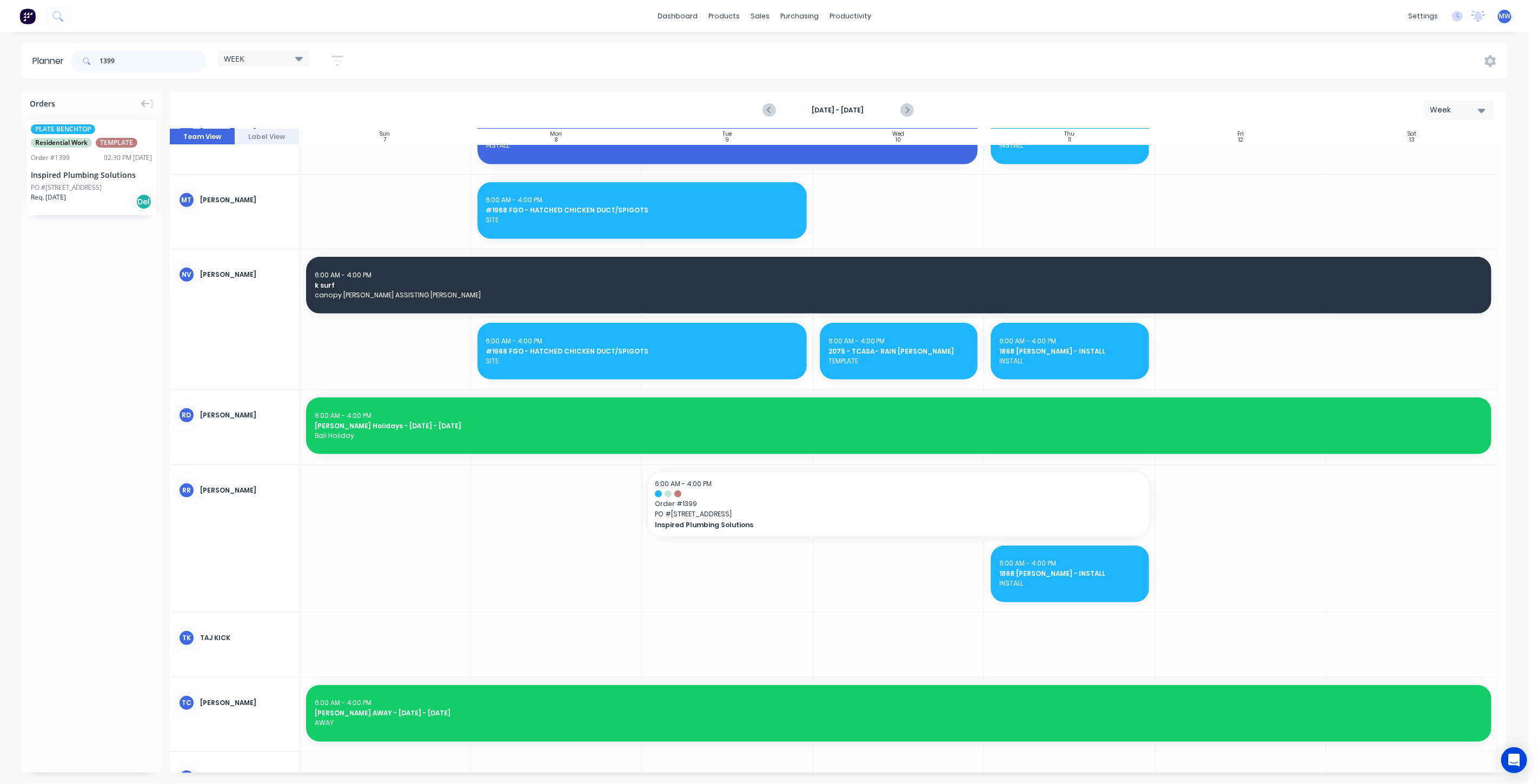
type input "1399"
drag, startPoint x: 103, startPoint y: 171, endPoint x: 878, endPoint y: 369, distance: 799.9
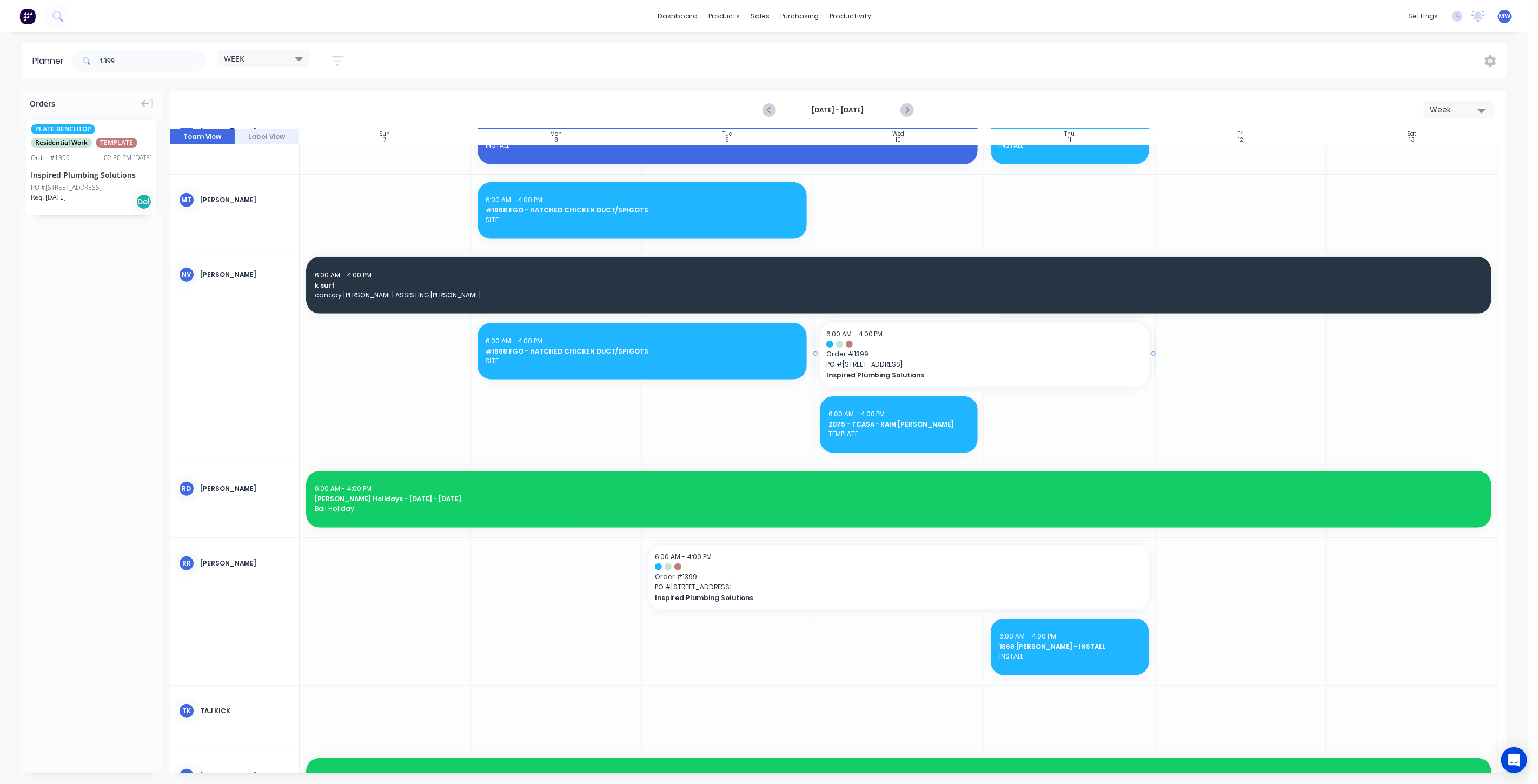
drag, startPoint x: 980, startPoint y: 354, endPoint x: 988, endPoint y: 353, distance: 8.1
click at [908, 110] on icon "Next page" at bounding box center [906, 110] width 13 height 13
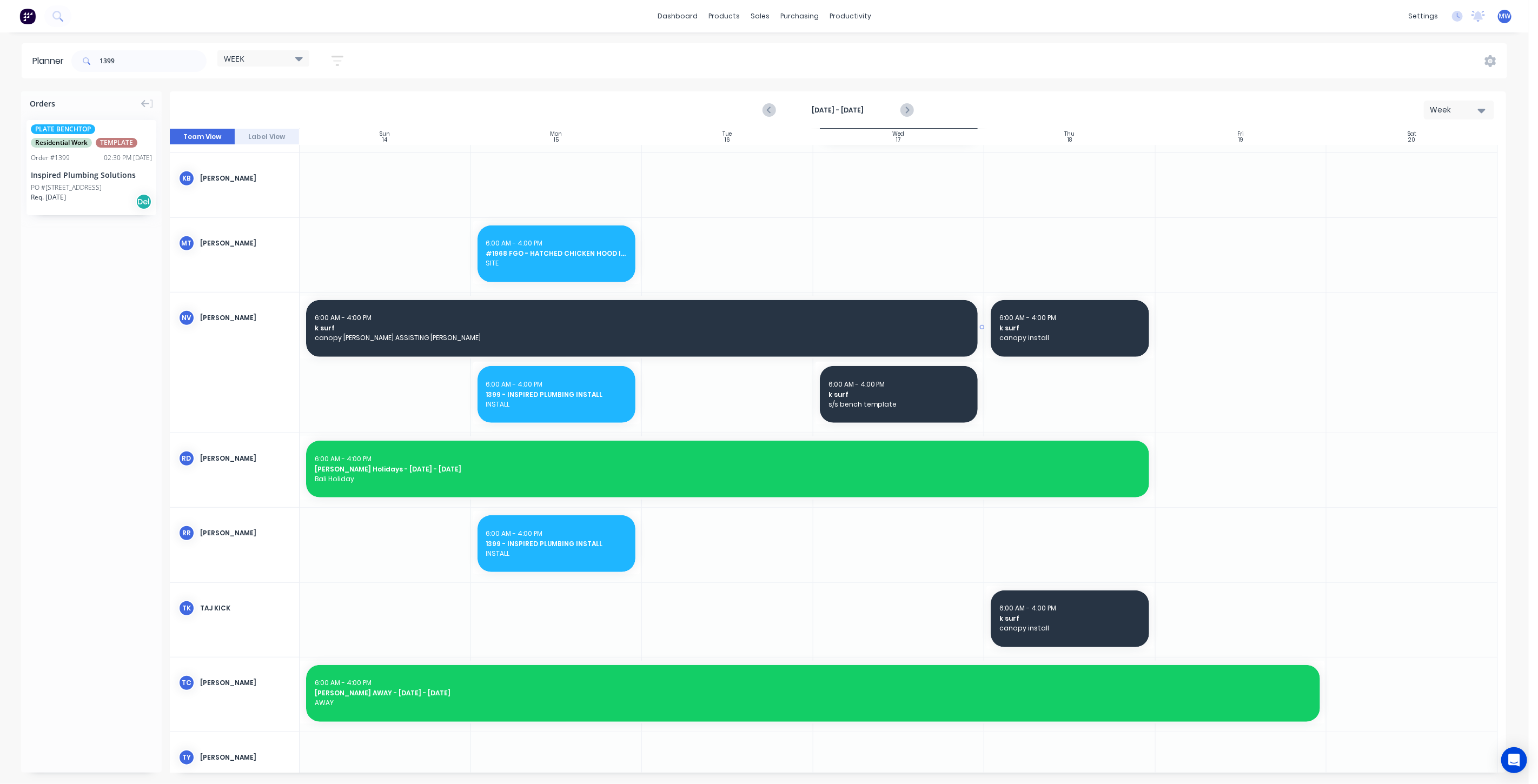
scroll to position [469, 0]
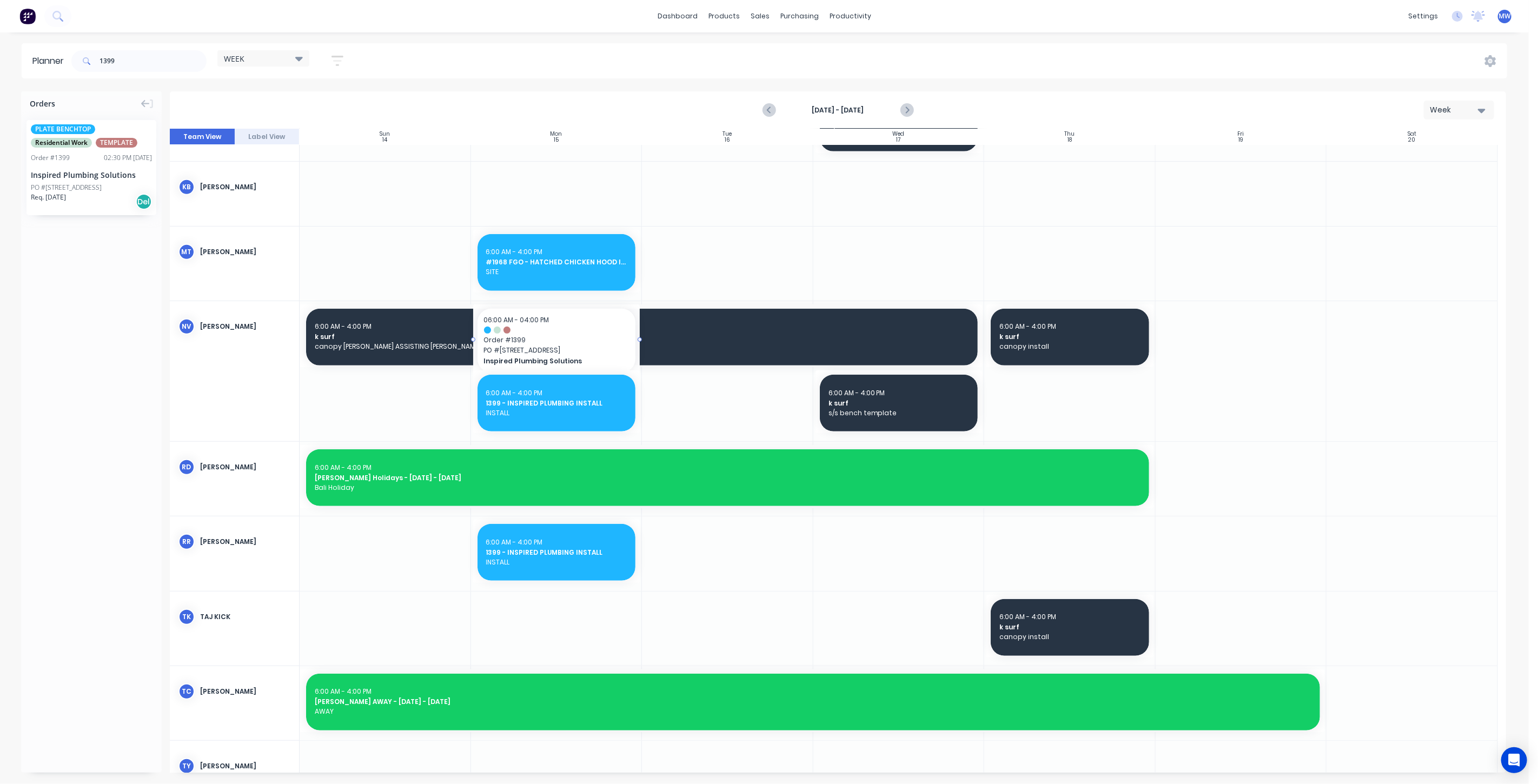
drag, startPoint x: 80, startPoint y: 183, endPoint x: 494, endPoint y: 390, distance: 462.9
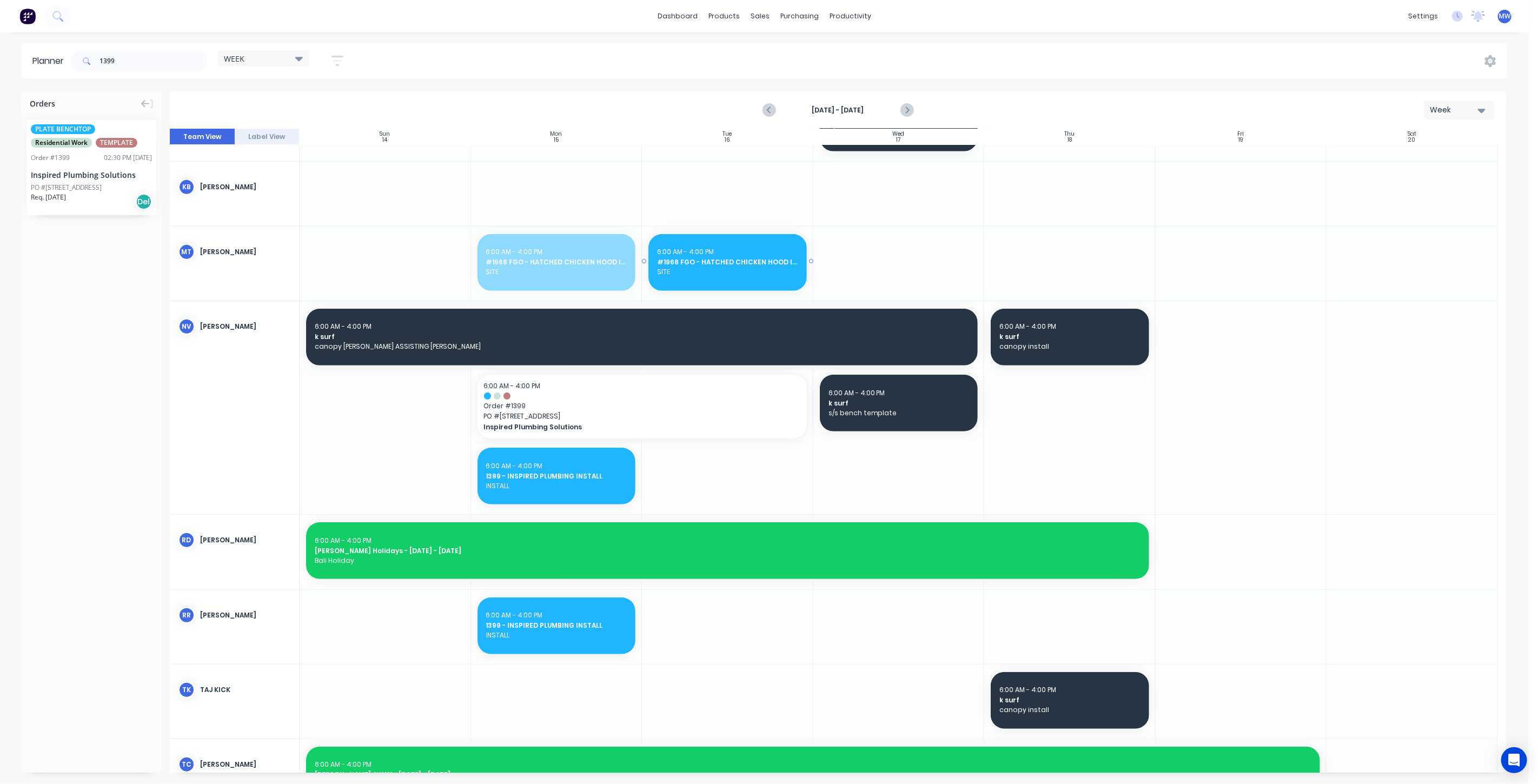
drag, startPoint x: 570, startPoint y: 250, endPoint x: 745, endPoint y: 270, distance: 176.1
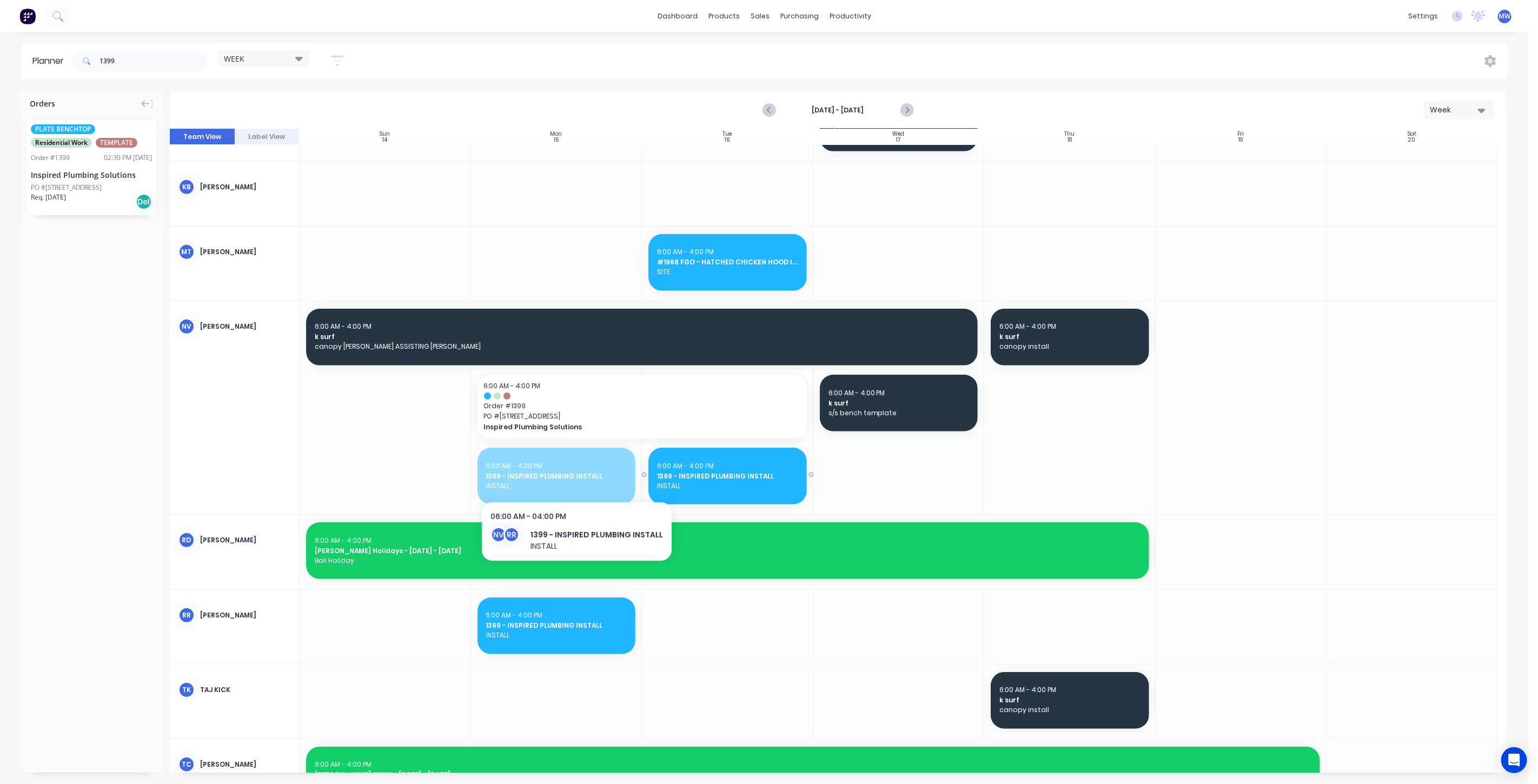
drag, startPoint x: 559, startPoint y: 475, endPoint x: 779, endPoint y: 489, distance: 220.4
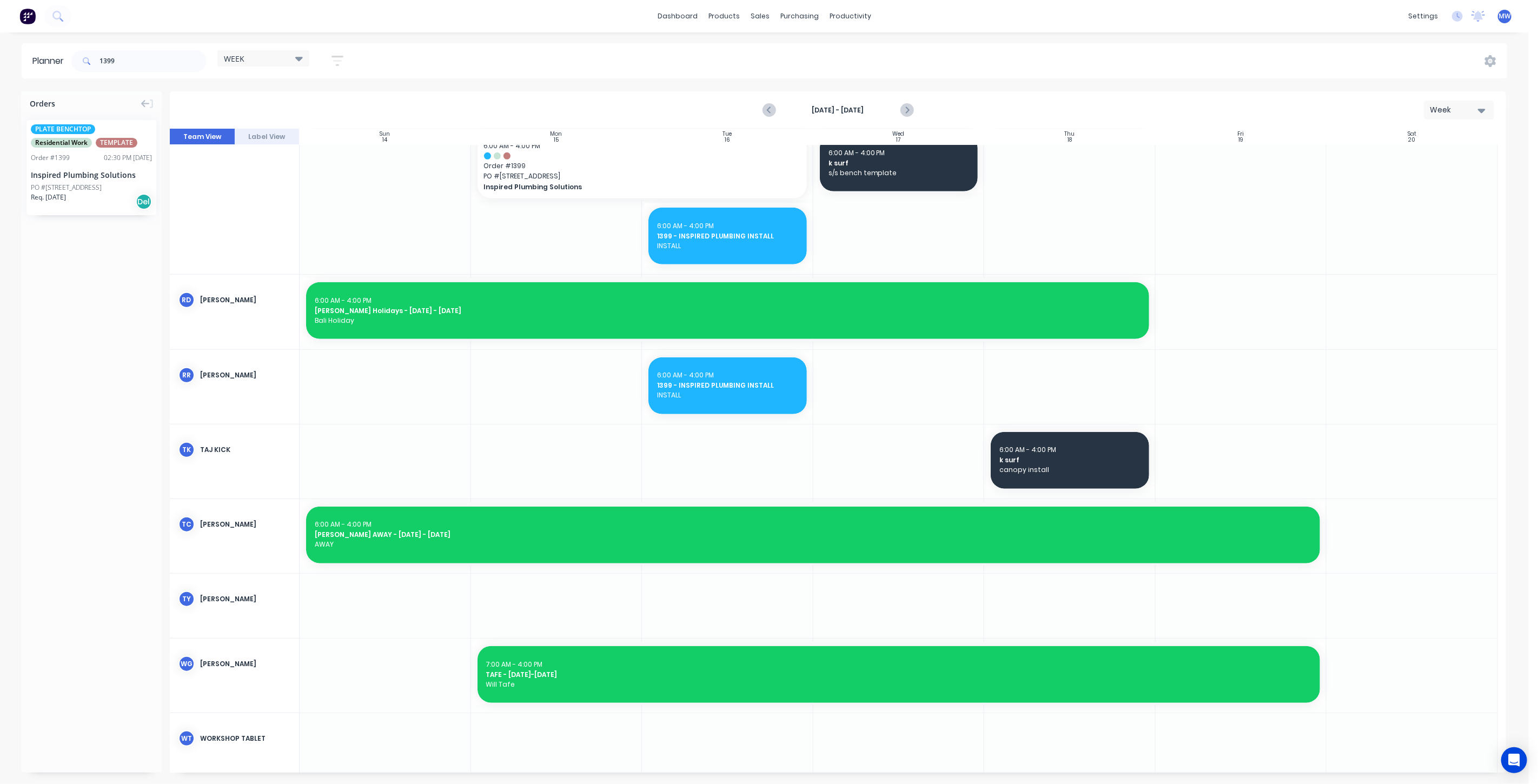
scroll to position [409, 0]
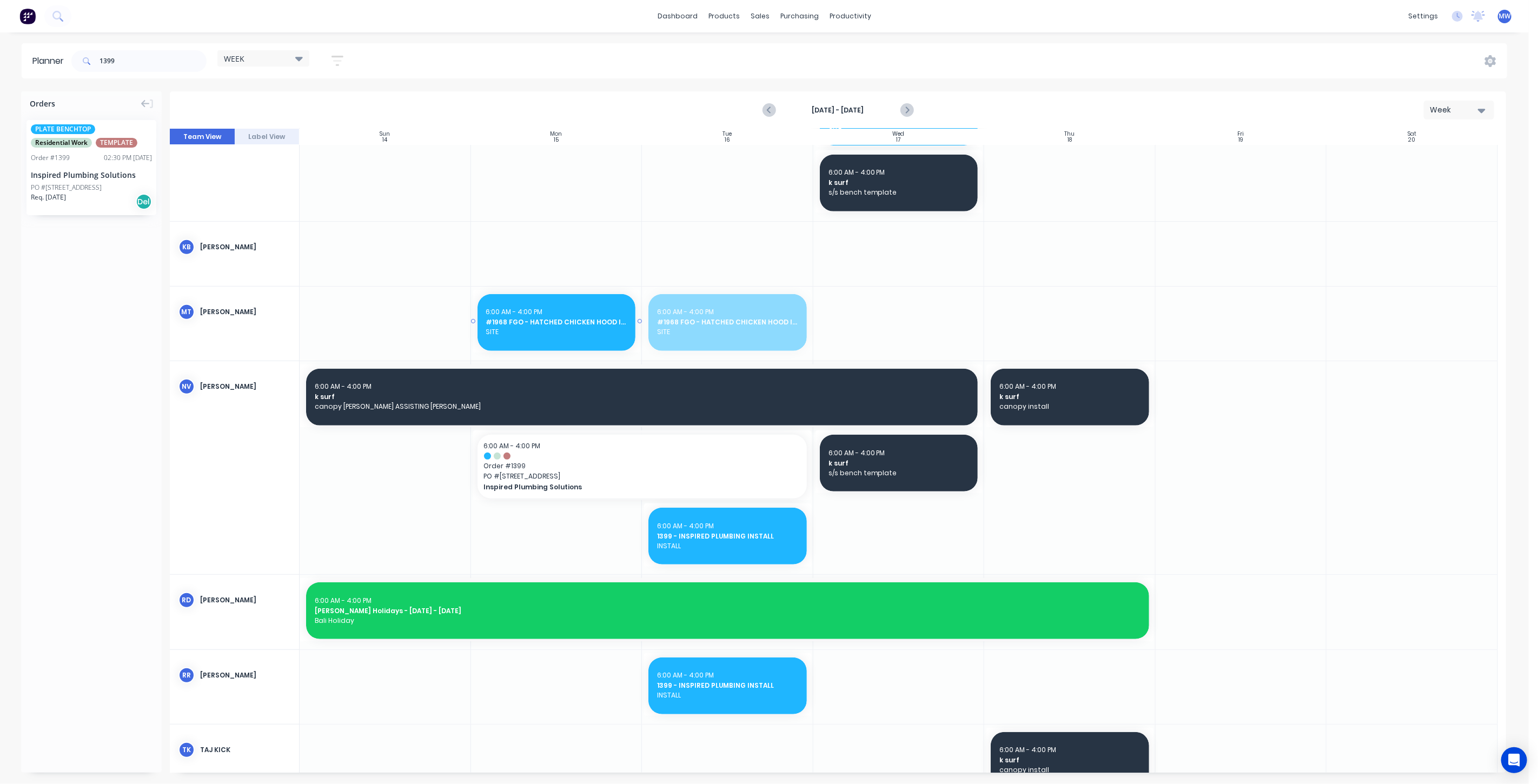
drag, startPoint x: 738, startPoint y: 326, endPoint x: 584, endPoint y: 331, distance: 154.1
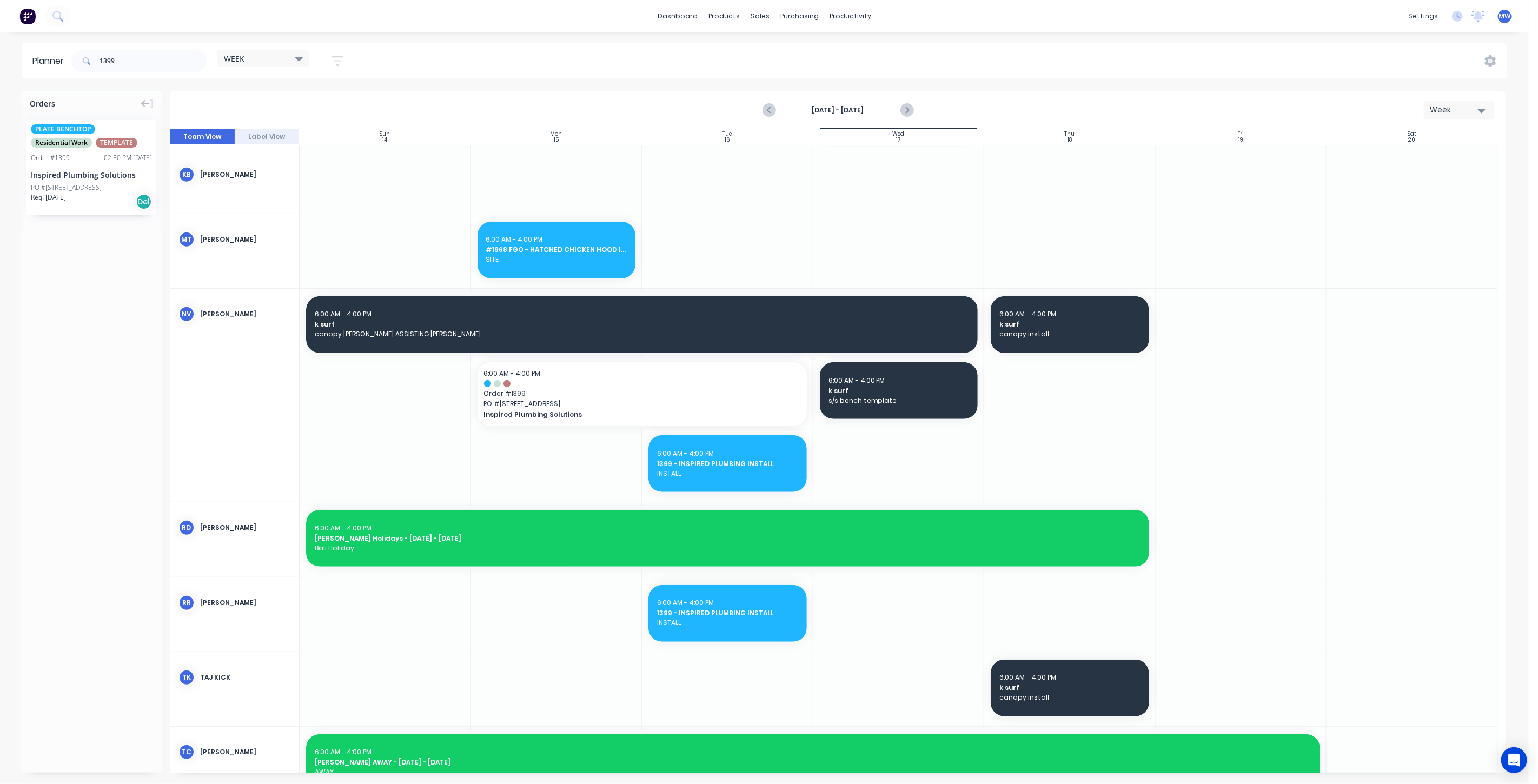
scroll to position [241, 0]
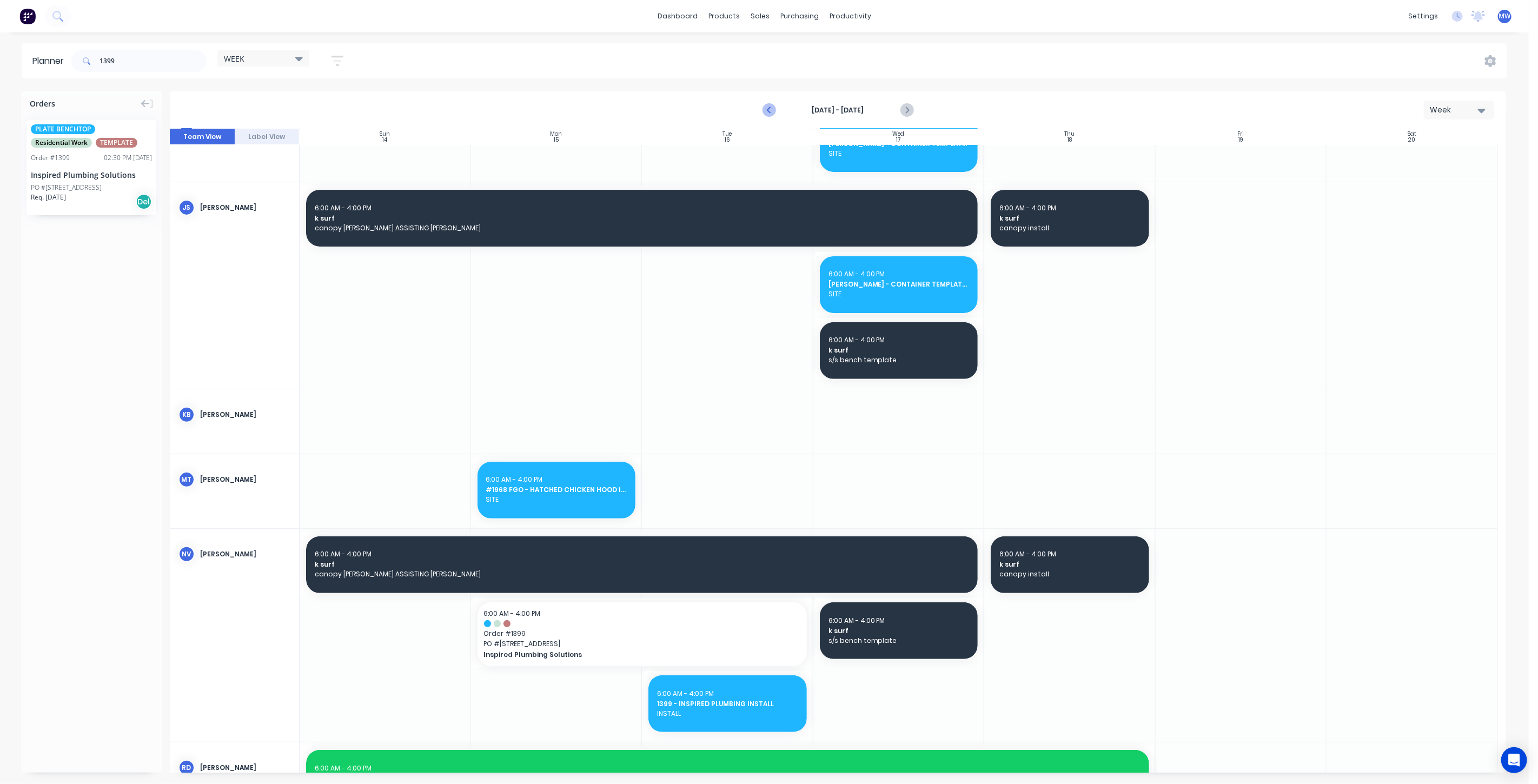
click at [766, 109] on icon "Previous page" at bounding box center [769, 110] width 13 height 13
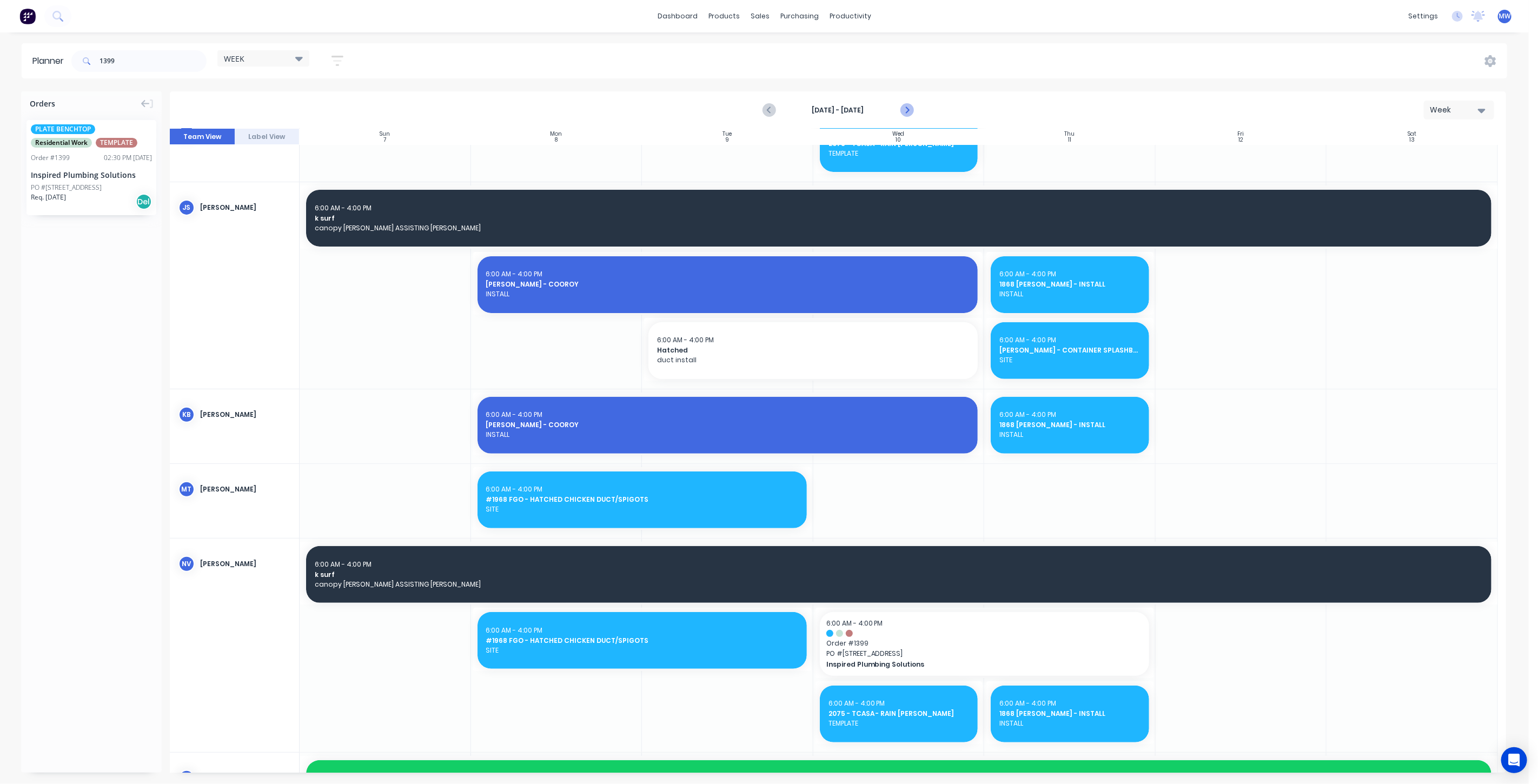
click at [908, 109] on icon "Next page" at bounding box center [906, 110] width 5 height 9
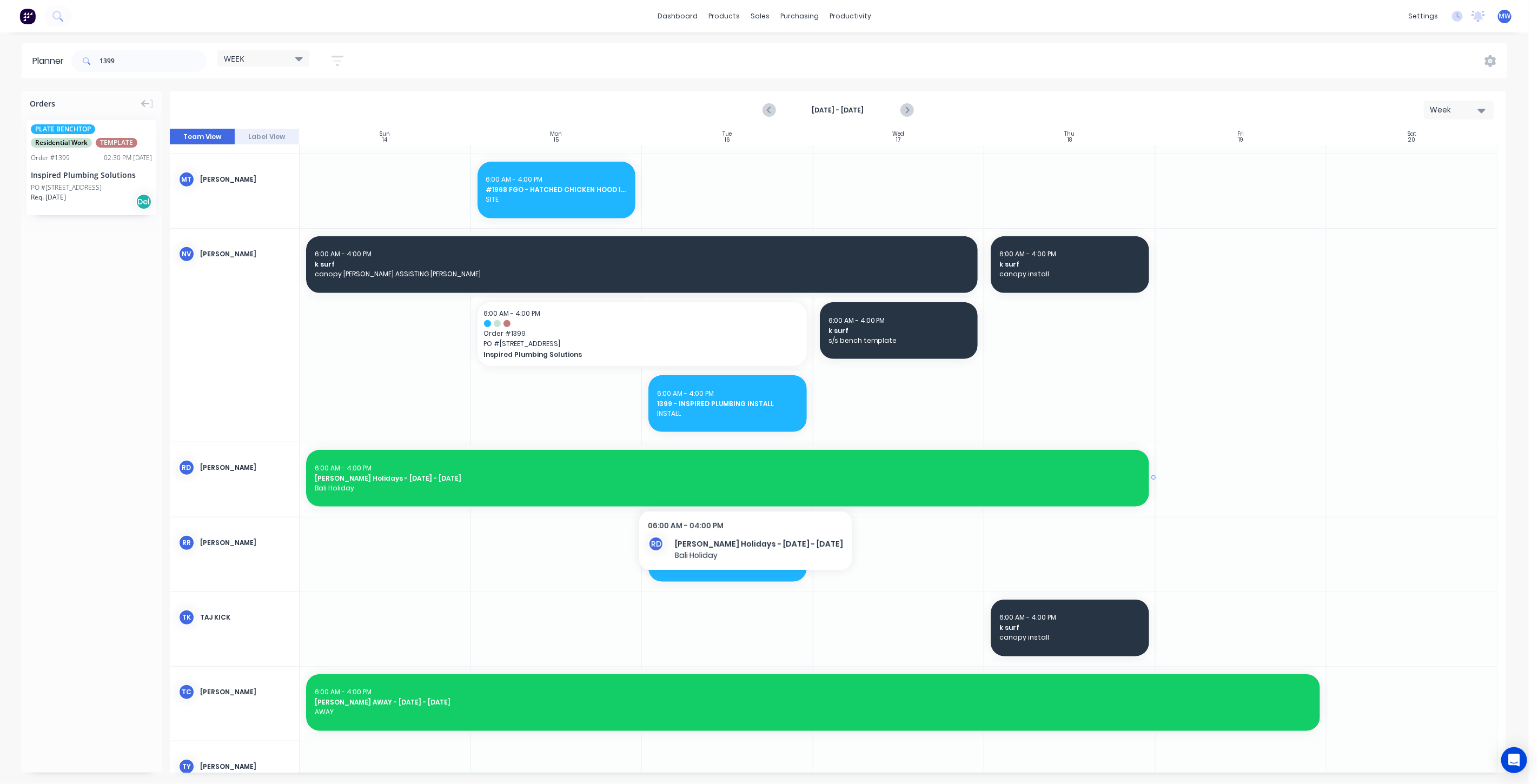
scroll to position [602, 0]
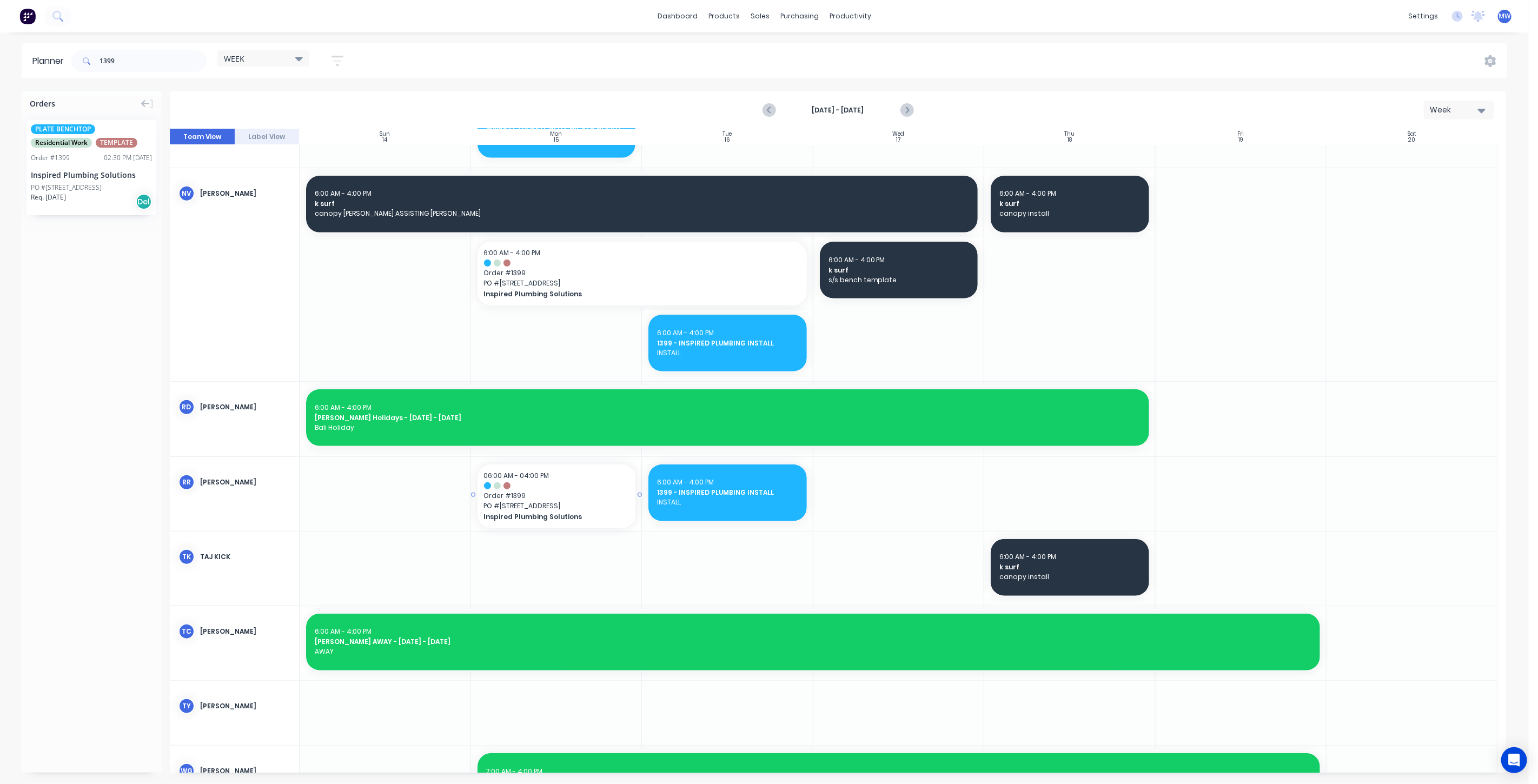
drag, startPoint x: 89, startPoint y: 152, endPoint x: 577, endPoint y: 499, distance: 598.8
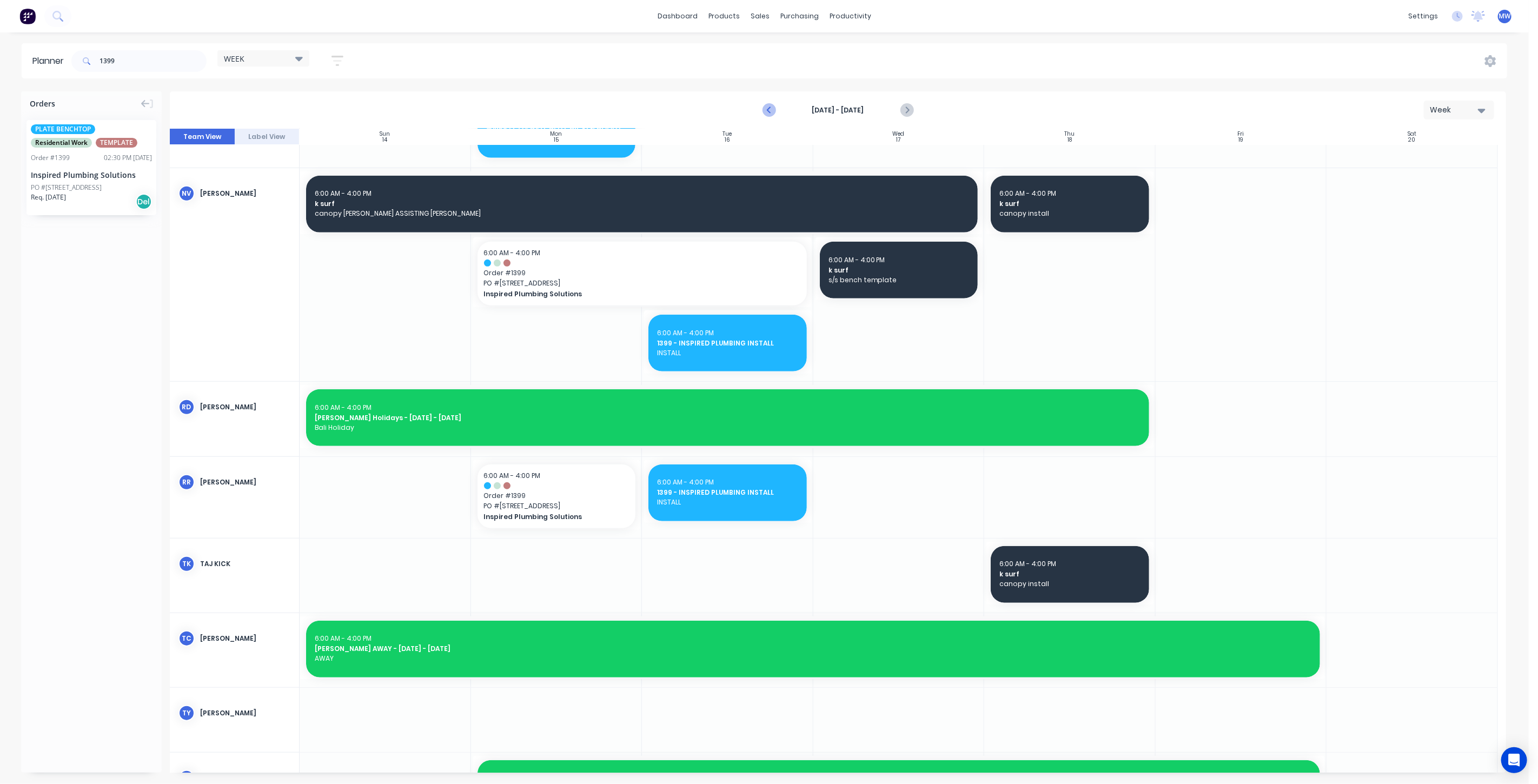
click at [771, 110] on icon "Previous page" at bounding box center [769, 110] width 13 height 13
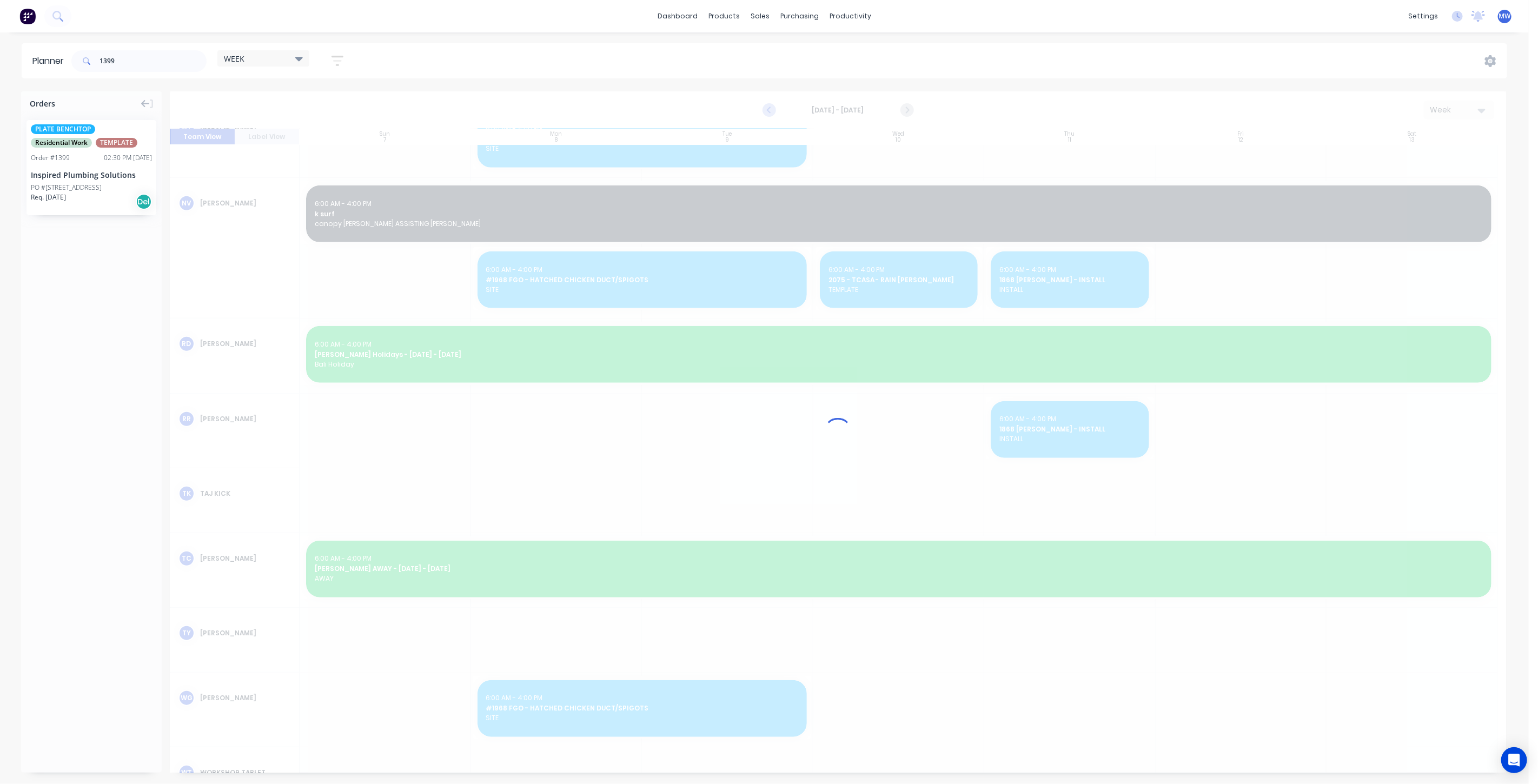
scroll to position [612, 0]
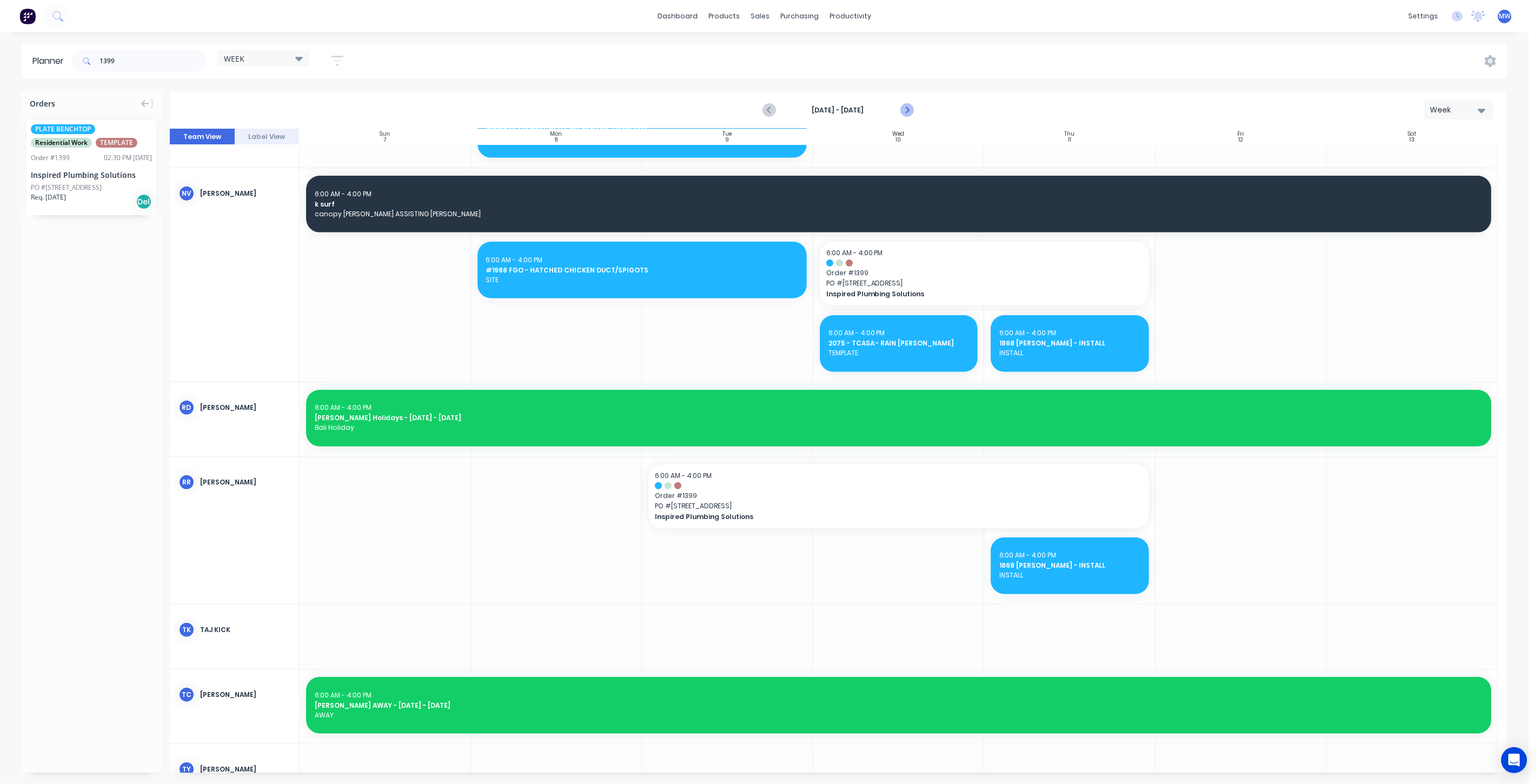
click at [908, 111] on icon "Next page" at bounding box center [906, 110] width 13 height 13
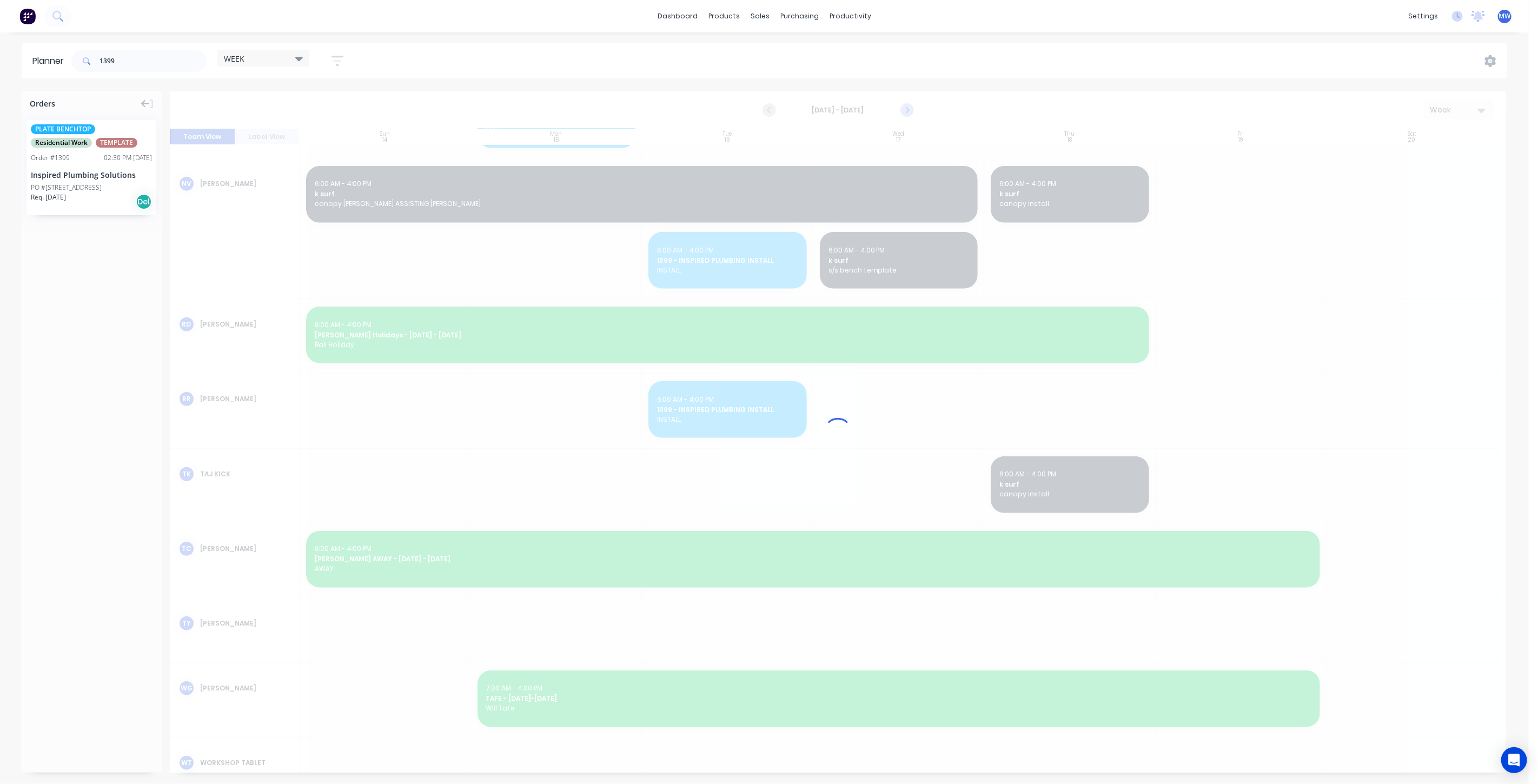
scroll to position [602, 0]
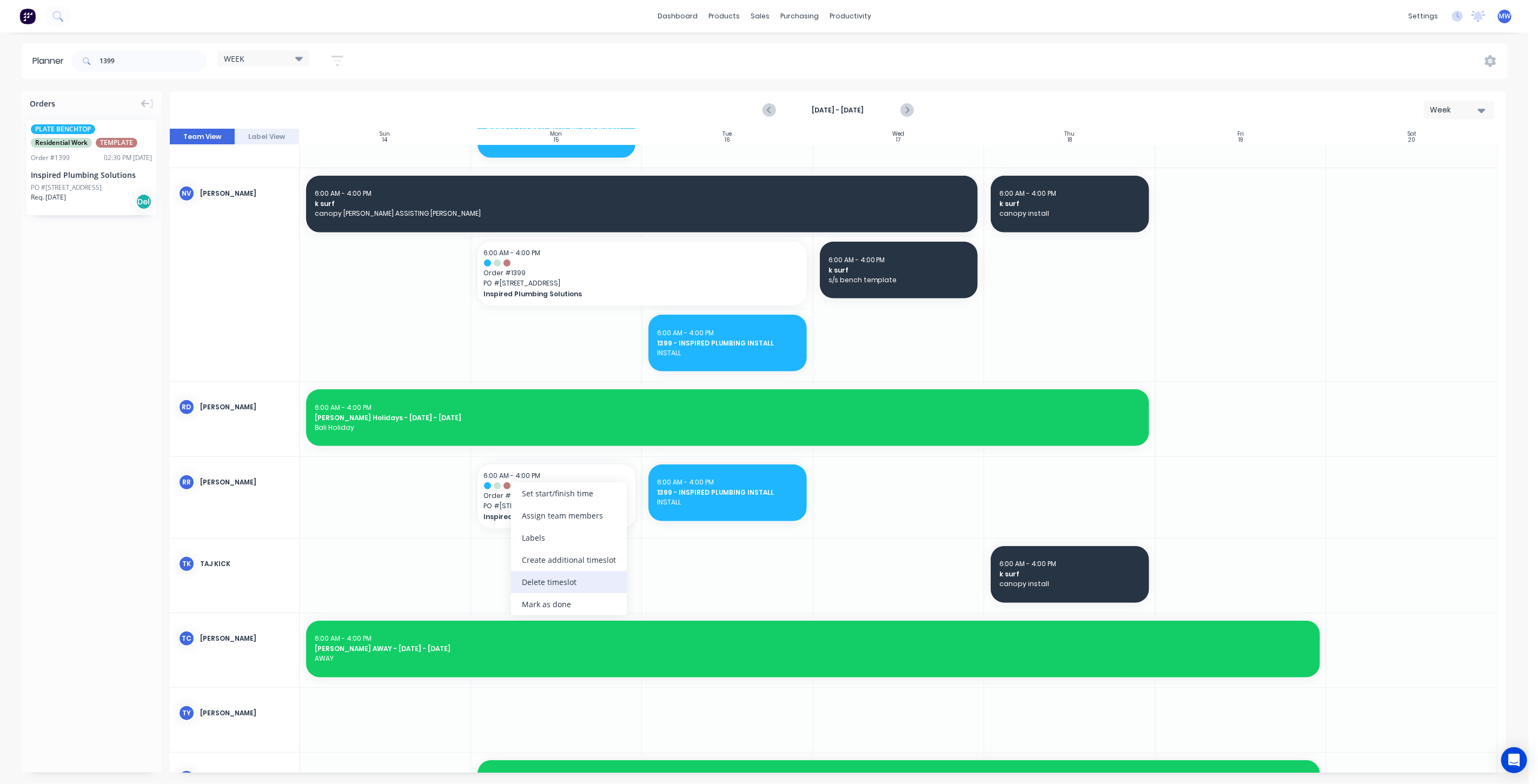
click at [572, 580] on div "Delete timeslot" at bounding box center [569, 582] width 116 height 23
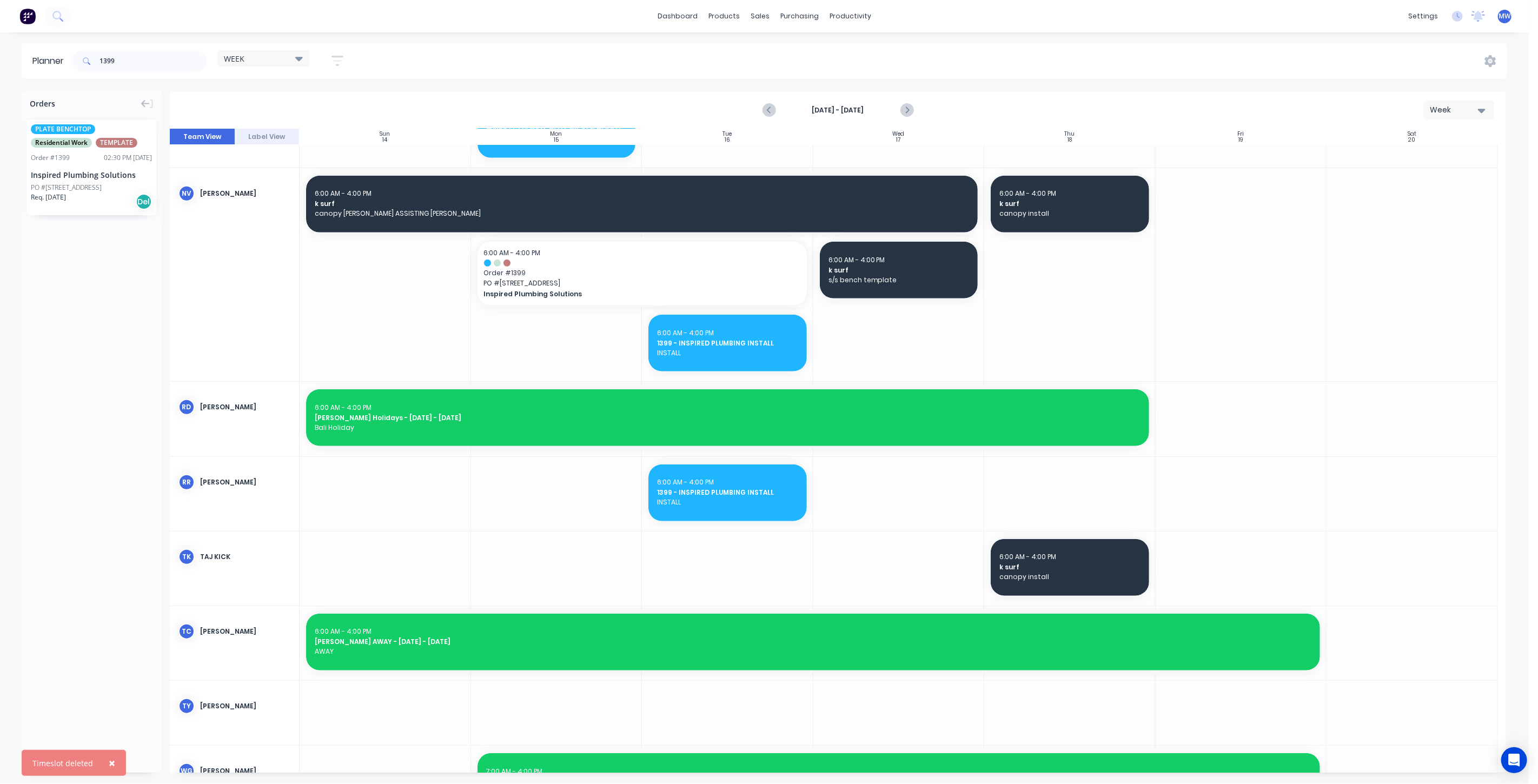
scroll to position [361, 0]
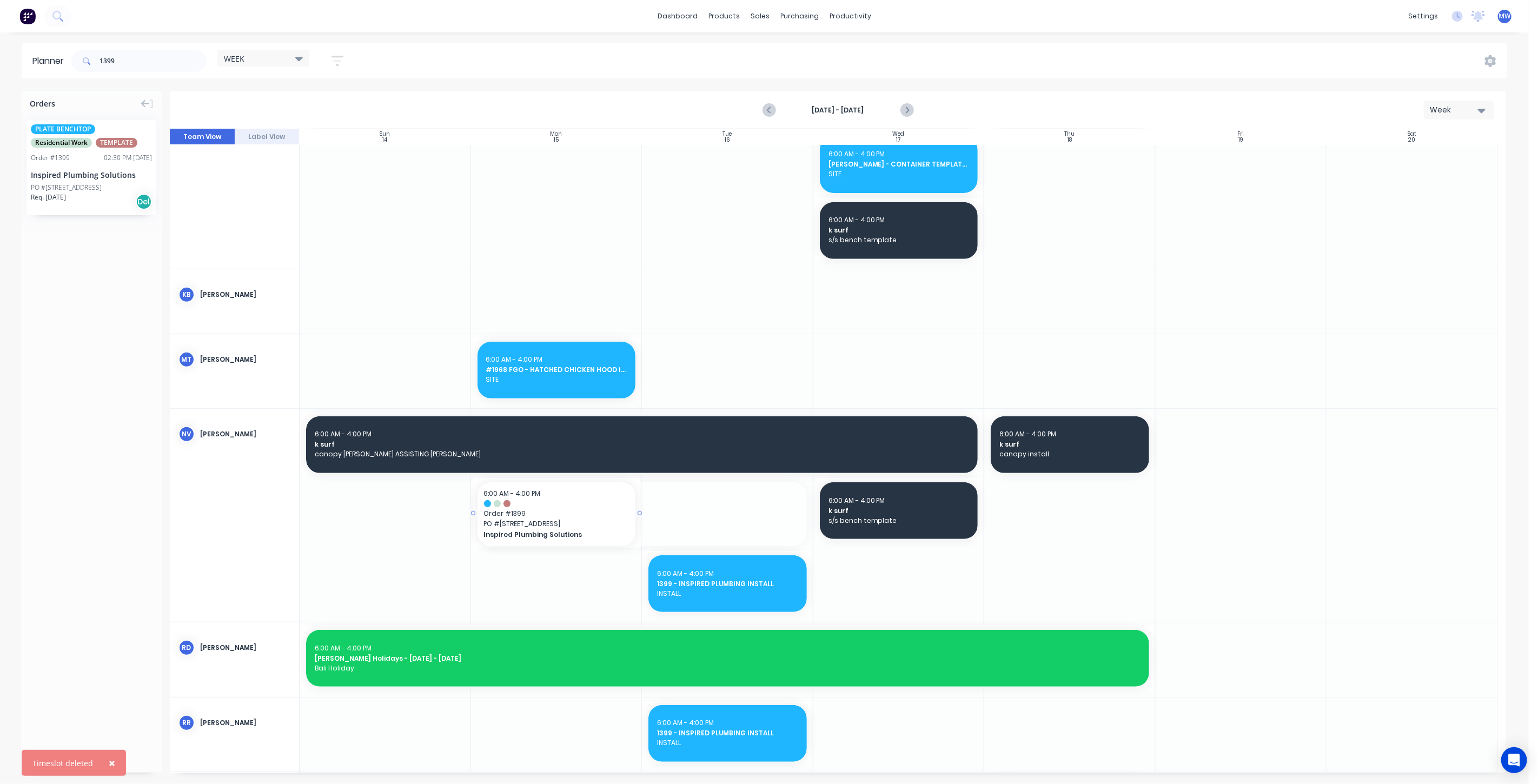
drag, startPoint x: 809, startPoint y: 510, endPoint x: 608, endPoint y: 510, distance: 201.0
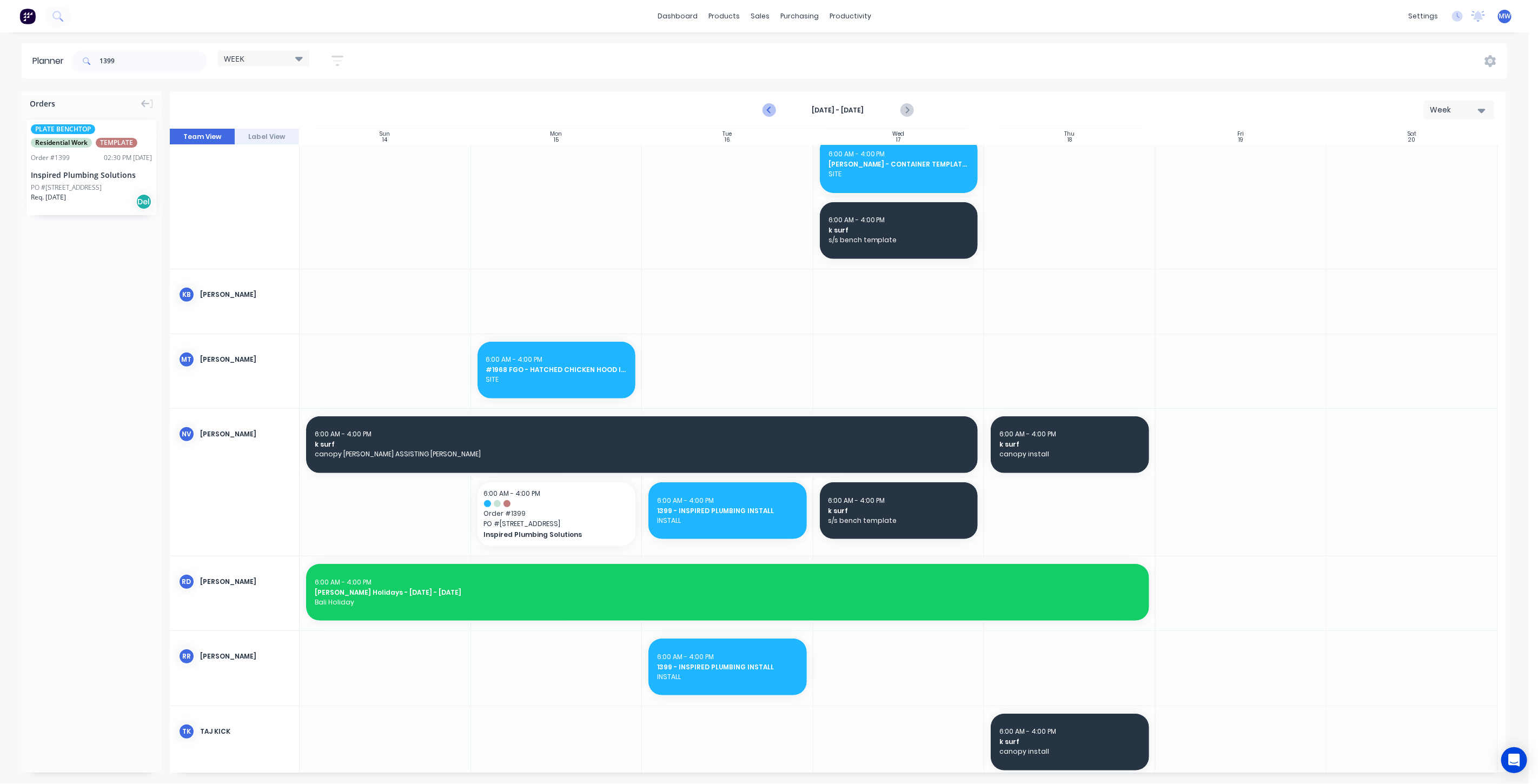
click at [770, 111] on icon "Previous page" at bounding box center [769, 110] width 13 height 13
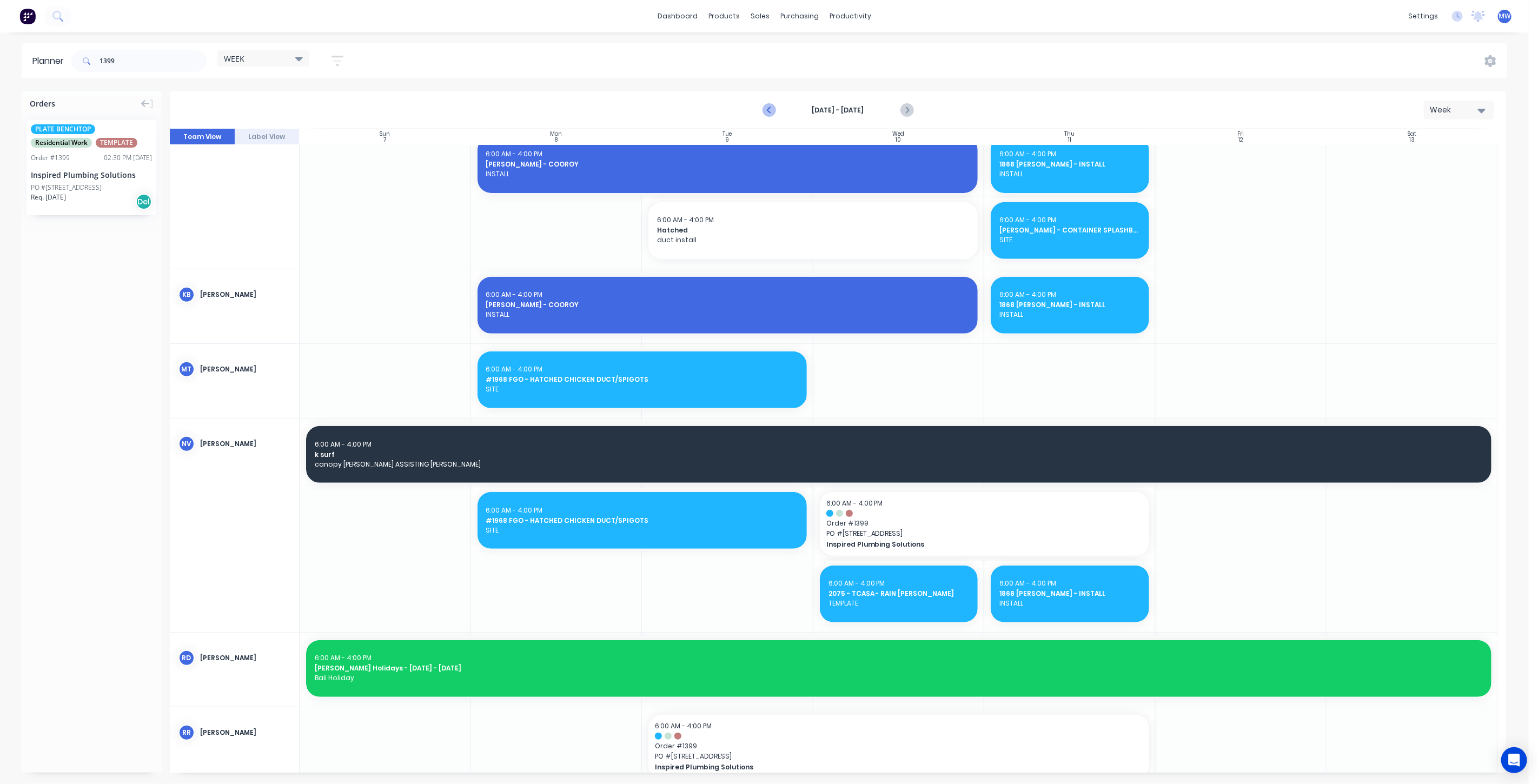
click at [770, 111] on icon "Previous page" at bounding box center [769, 110] width 13 height 13
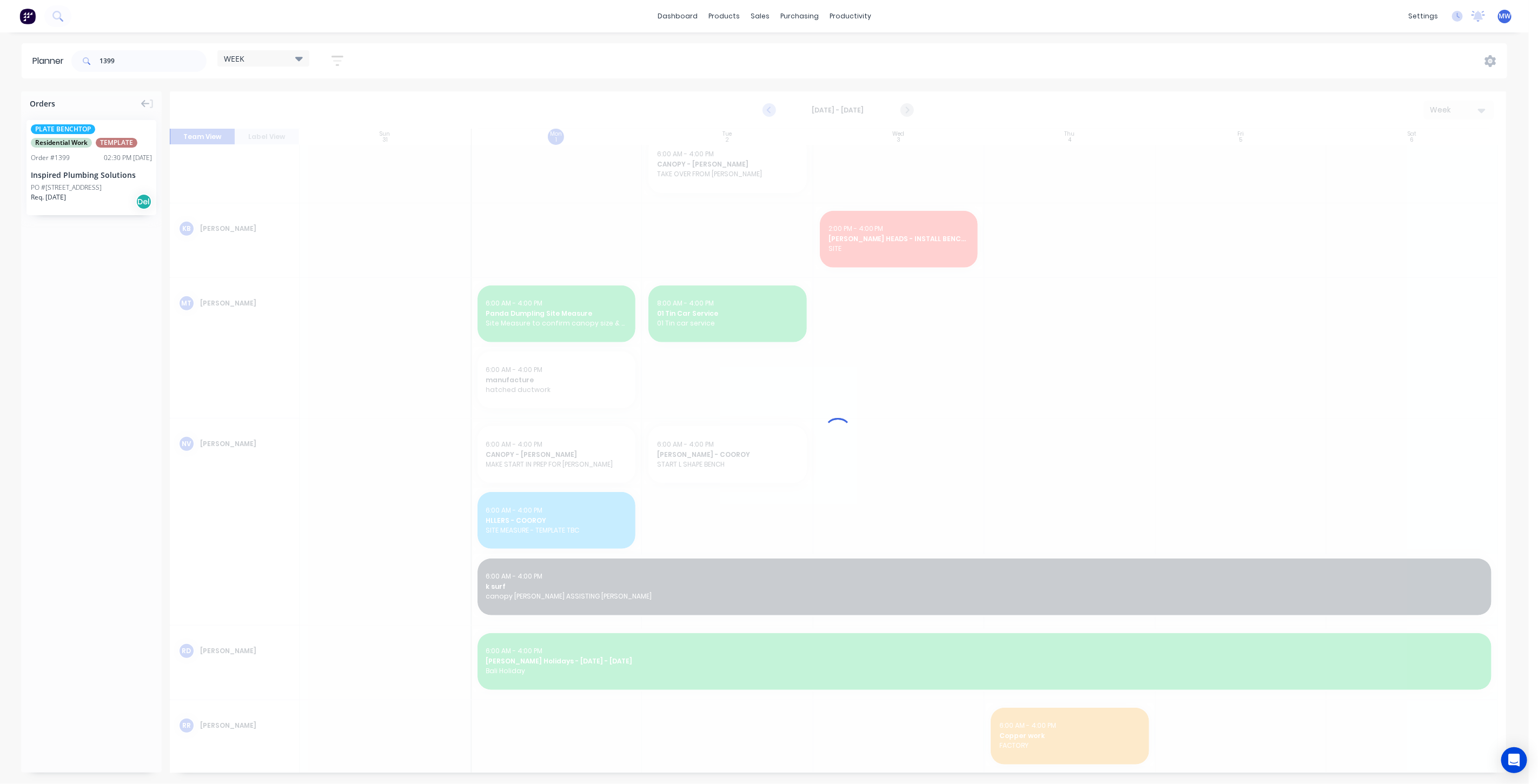
scroll to position [295, 0]
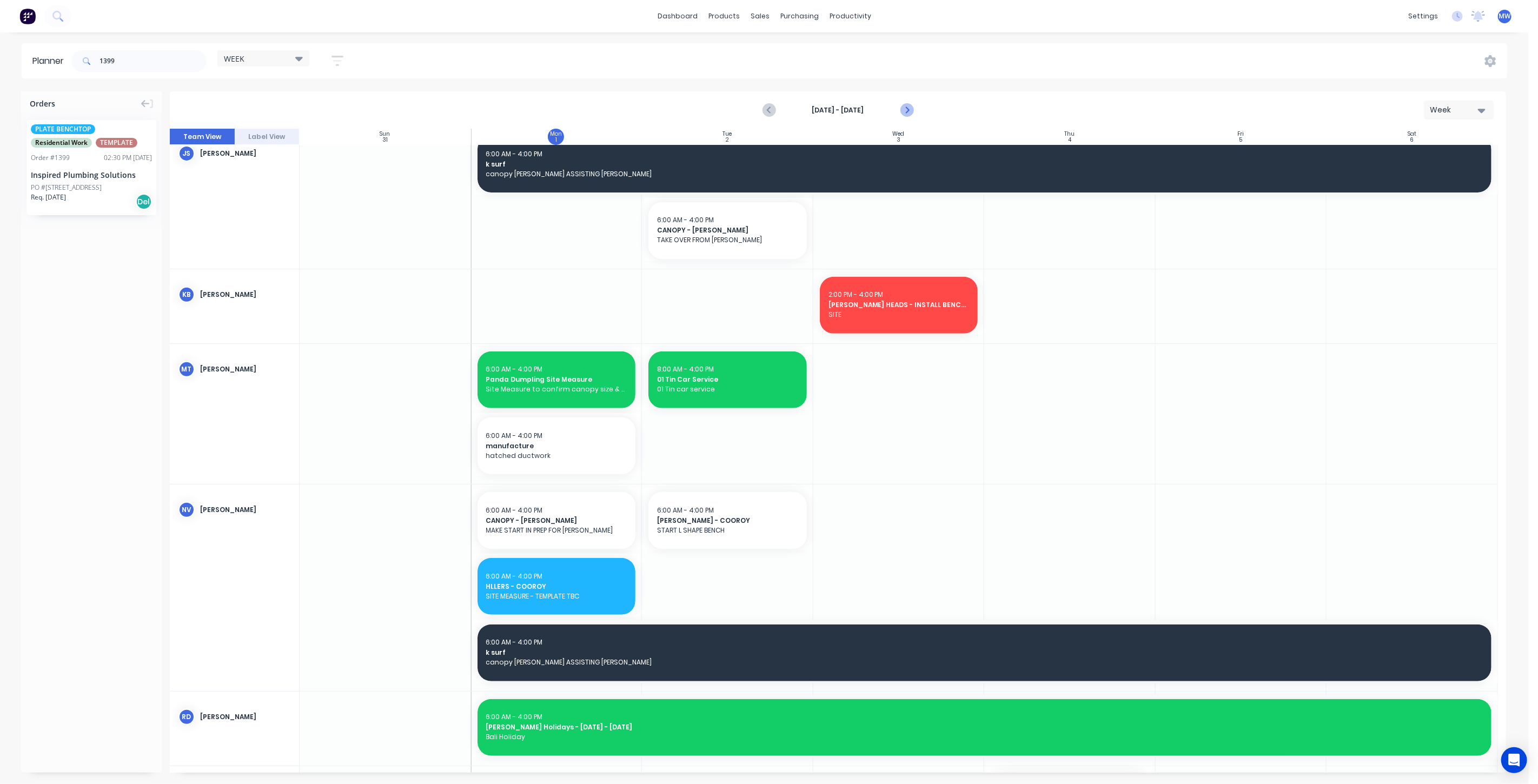
click at [908, 106] on icon "Next page" at bounding box center [906, 110] width 13 height 13
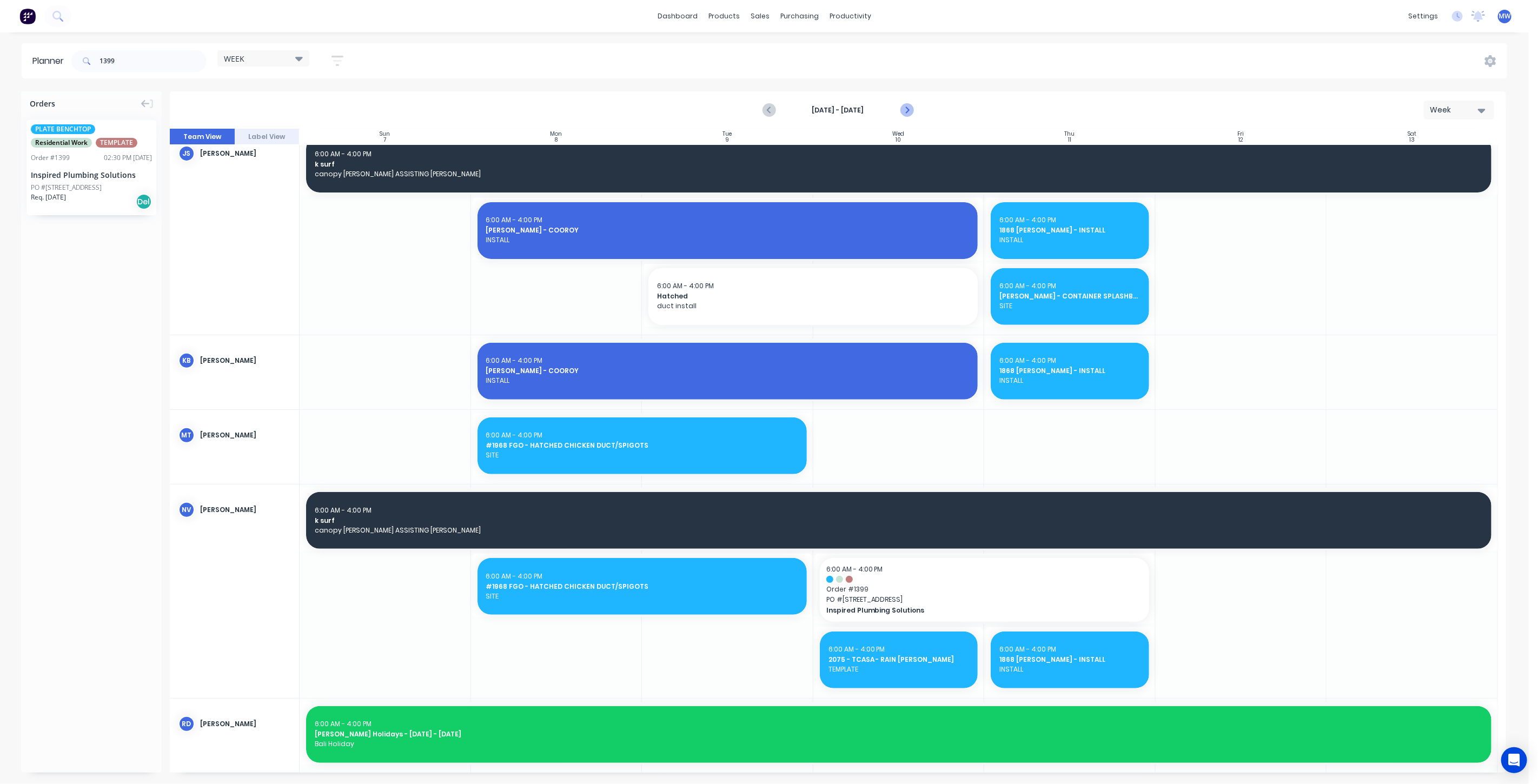
scroll to position [361, 0]
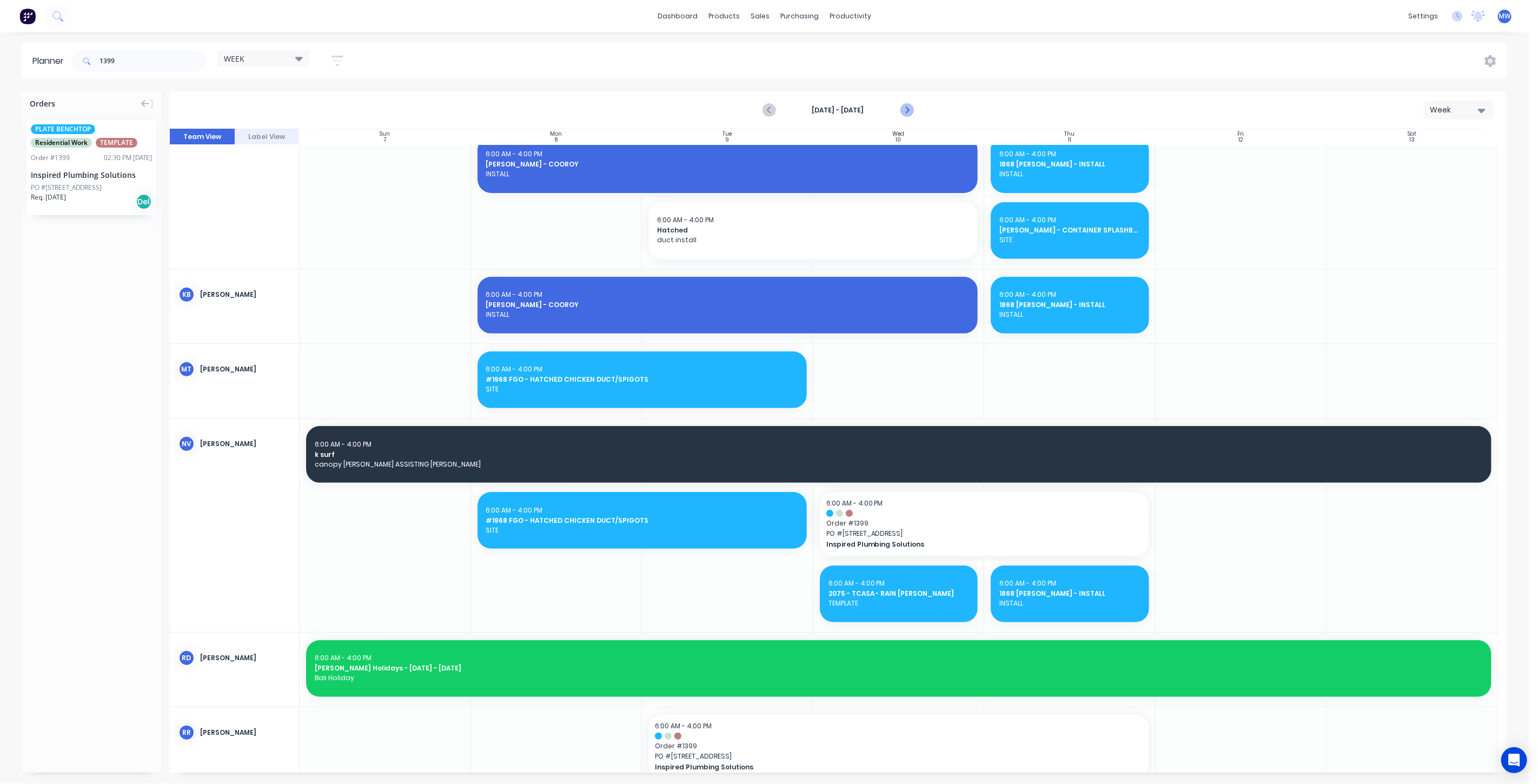
click at [908, 107] on icon "Next page" at bounding box center [906, 110] width 13 height 13
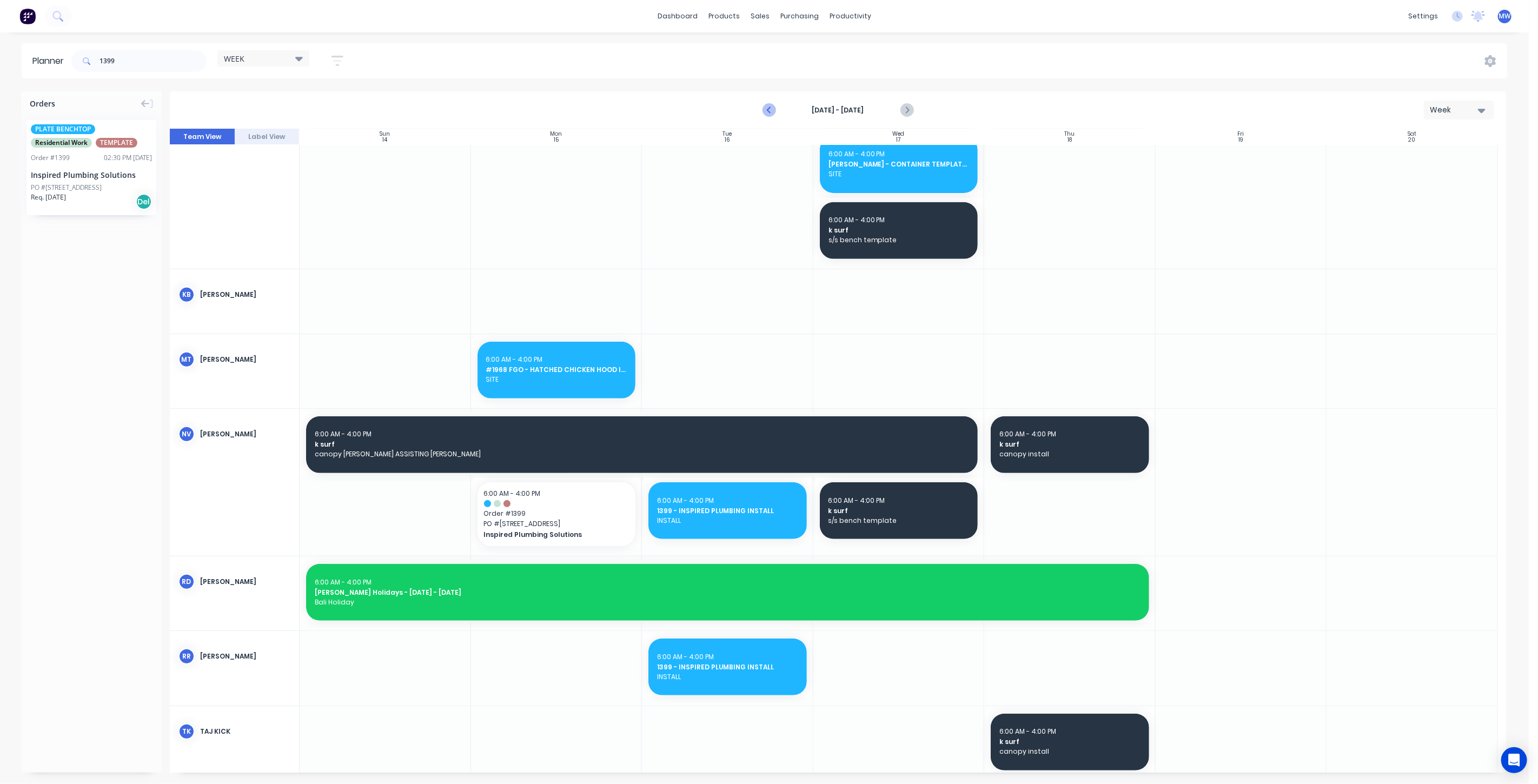
click at [766, 109] on icon "Previous page" at bounding box center [769, 110] width 13 height 13
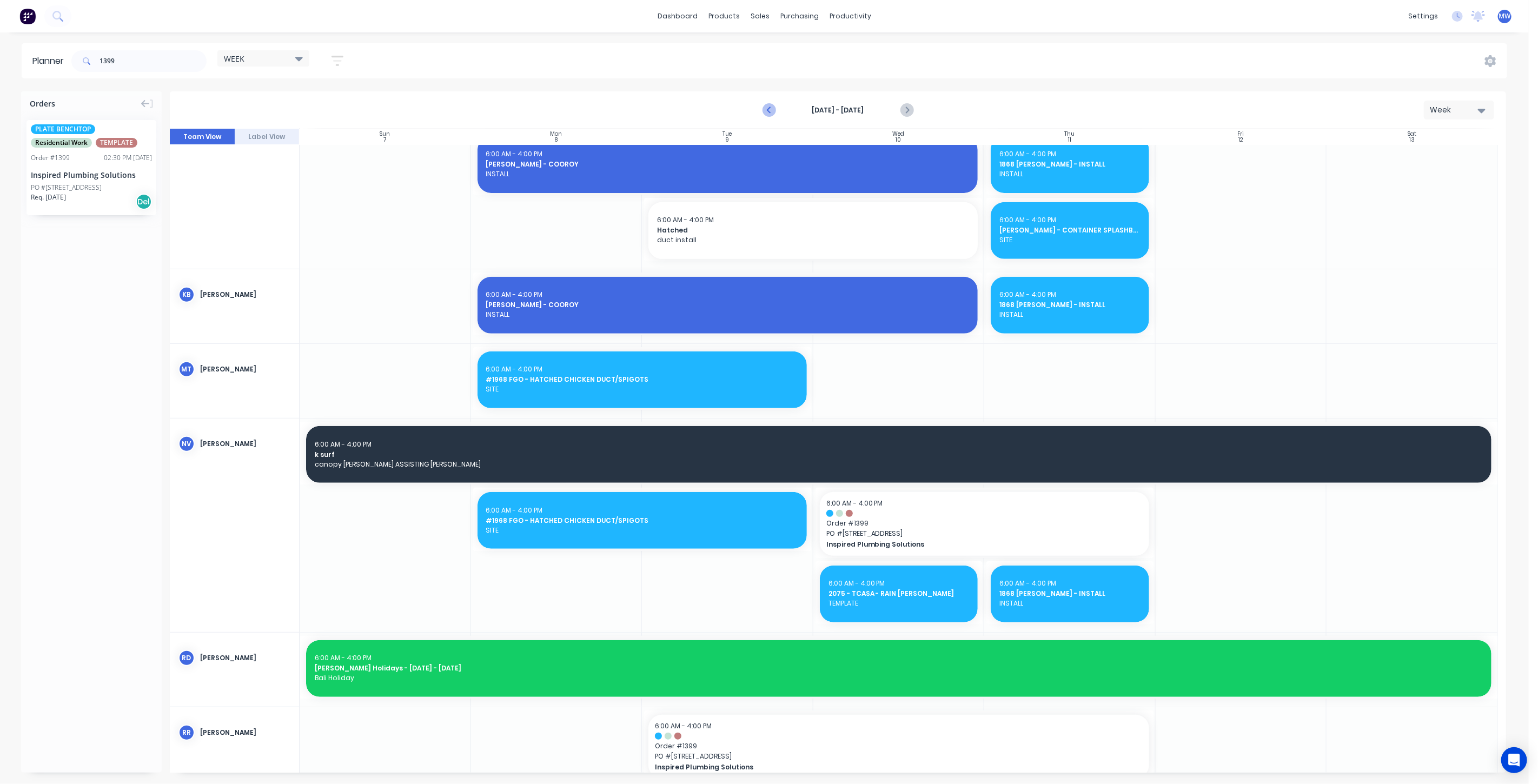
click at [766, 109] on icon "Previous page" at bounding box center [769, 110] width 13 height 13
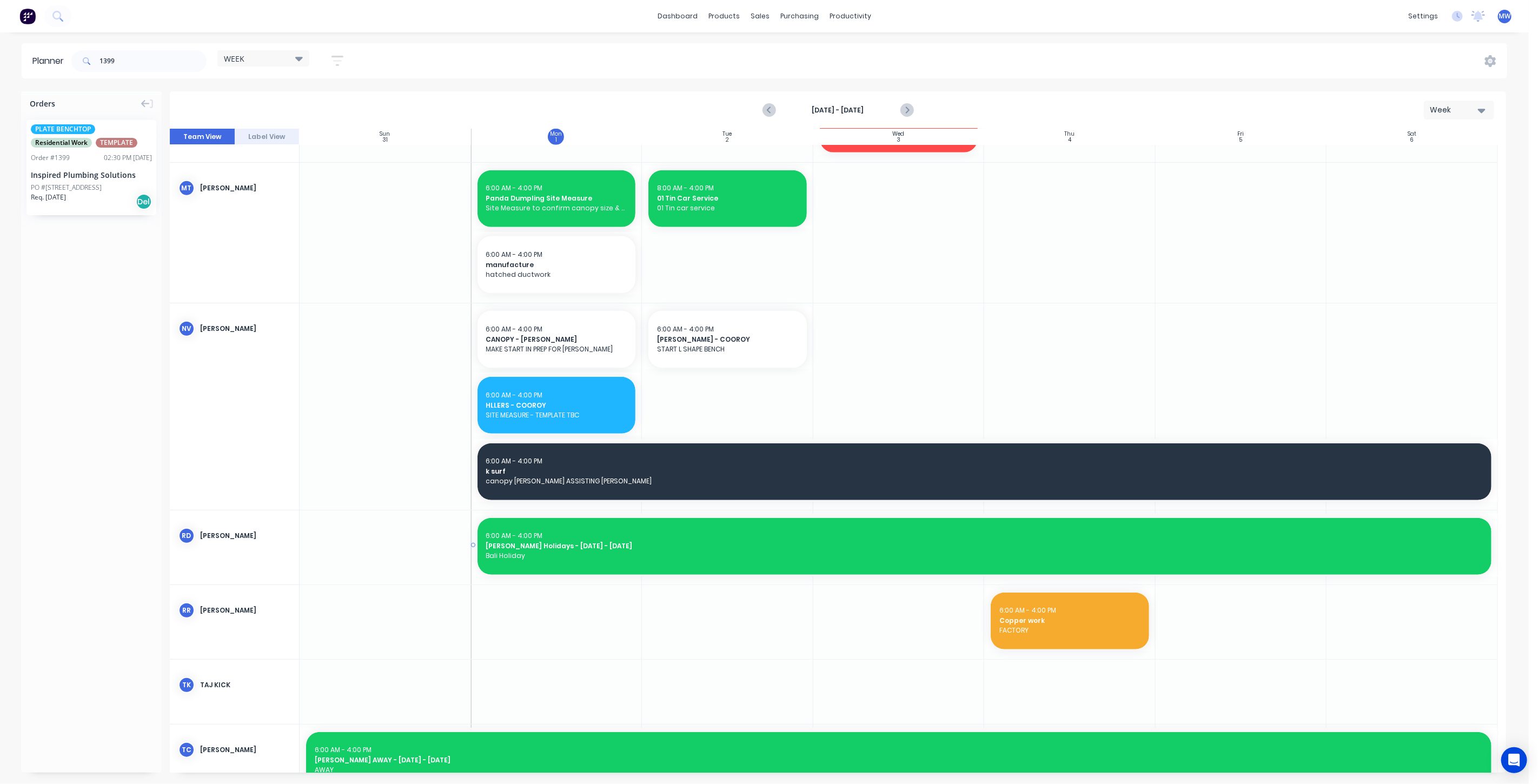
scroll to position [476, 0]
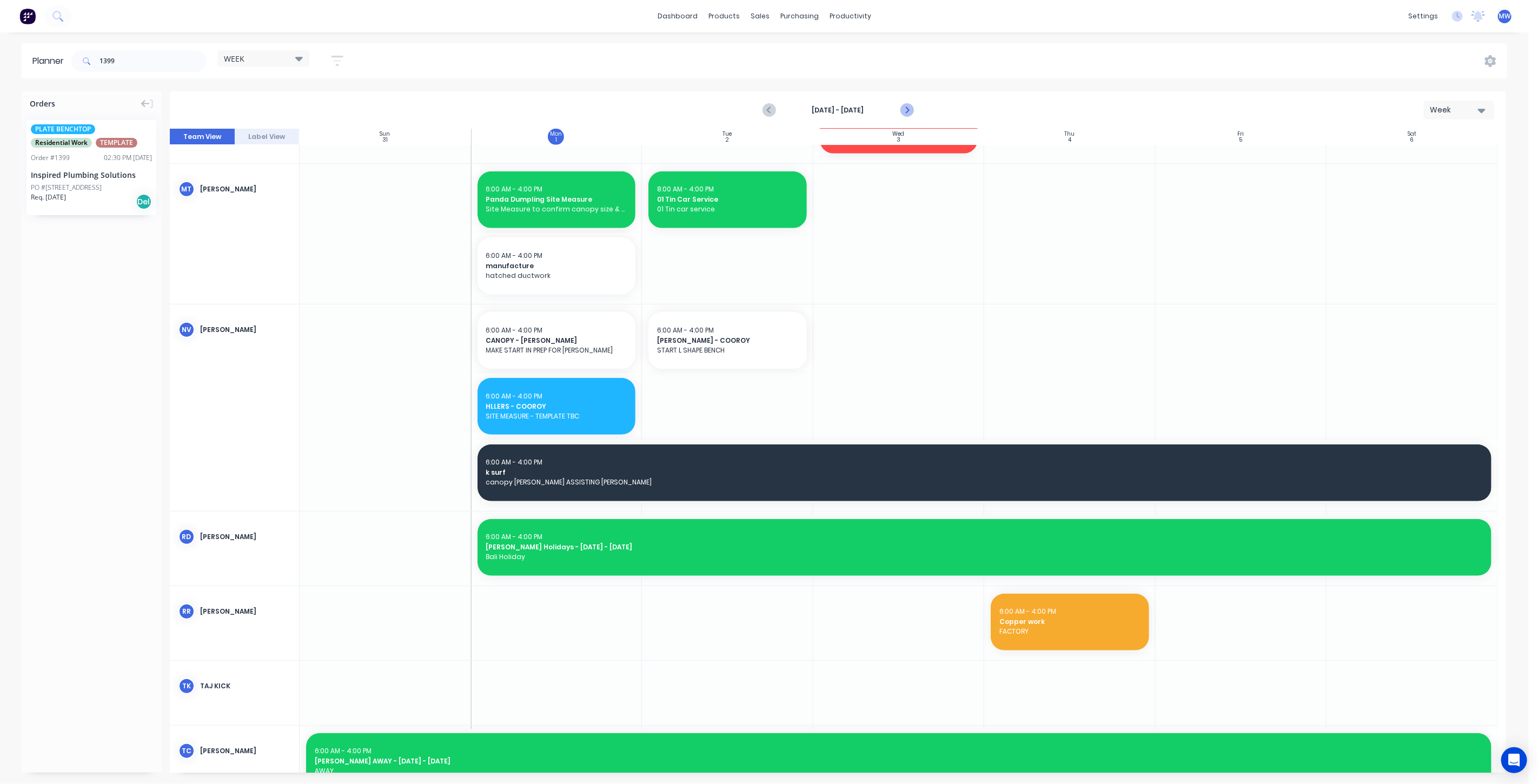
click at [905, 113] on icon "Next page" at bounding box center [906, 110] width 13 height 13
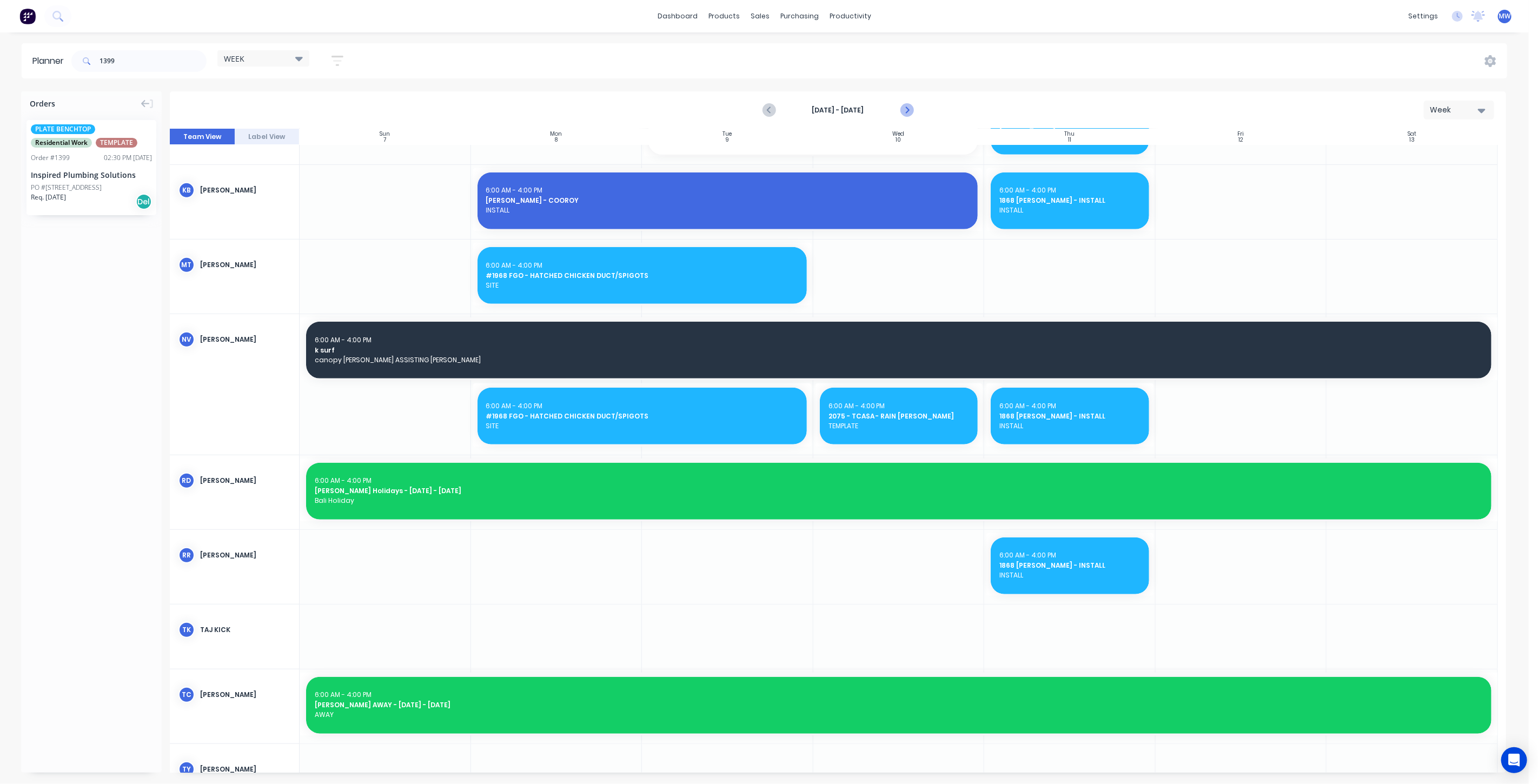
scroll to position [551, 0]
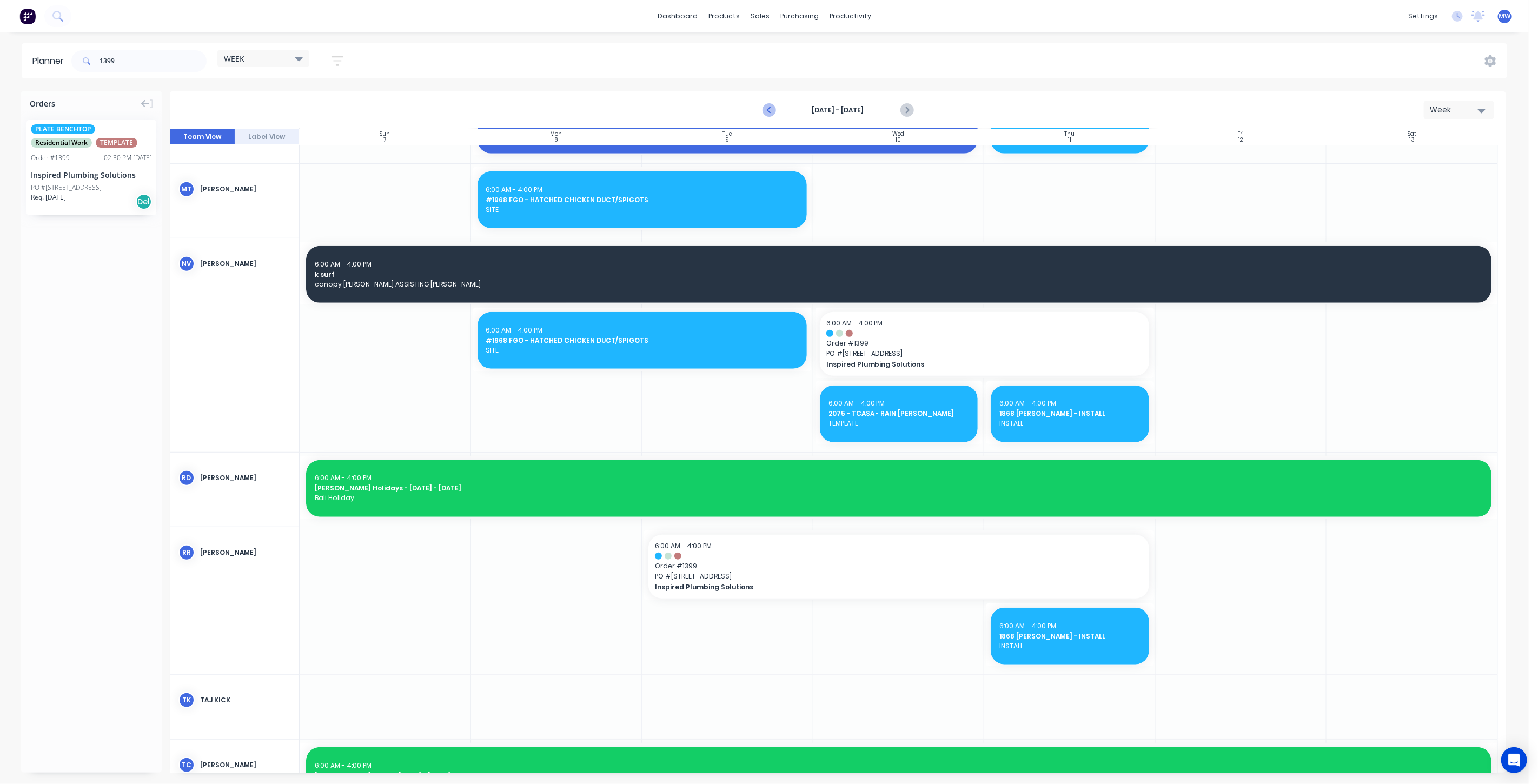
click at [767, 112] on icon "Previous page" at bounding box center [769, 110] width 13 height 13
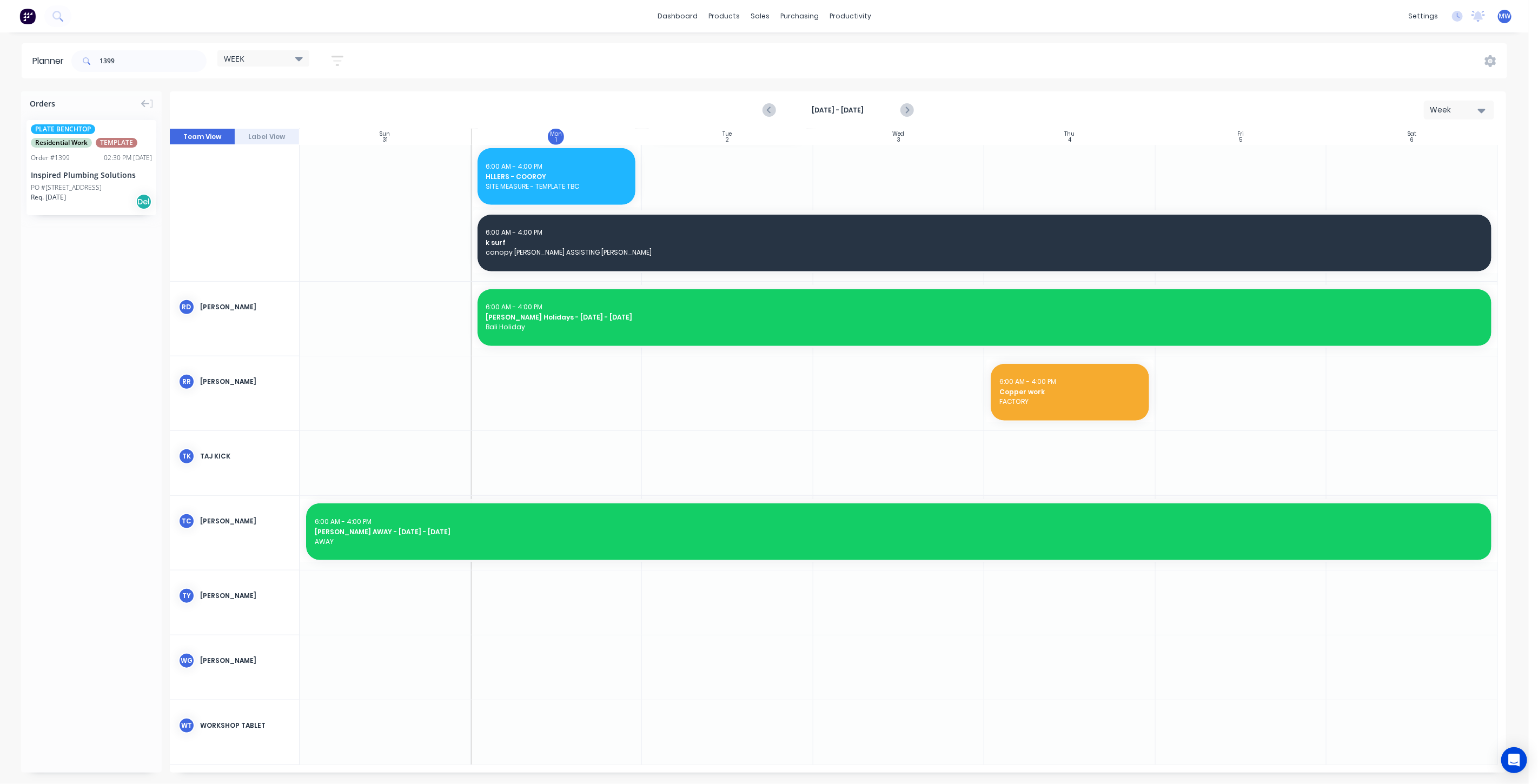
scroll to position [698, 0]
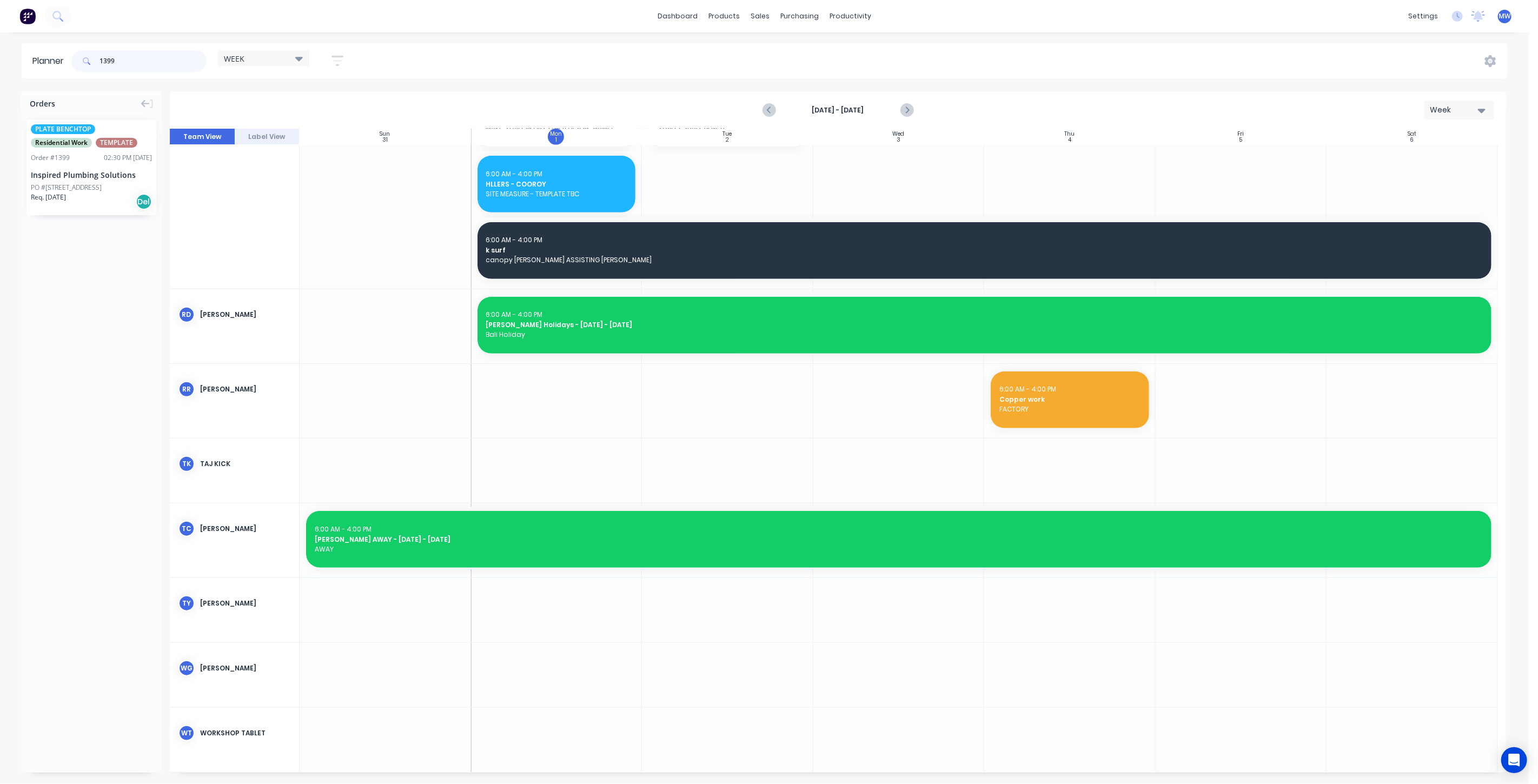
drag, startPoint x: 133, startPoint y: 59, endPoint x: -1, endPoint y: 59, distance: 134.0
click at [0, 59] on html "dashboard products sales purchasing productivity dashboard products Product Cat…" at bounding box center [769, 392] width 1538 height 784
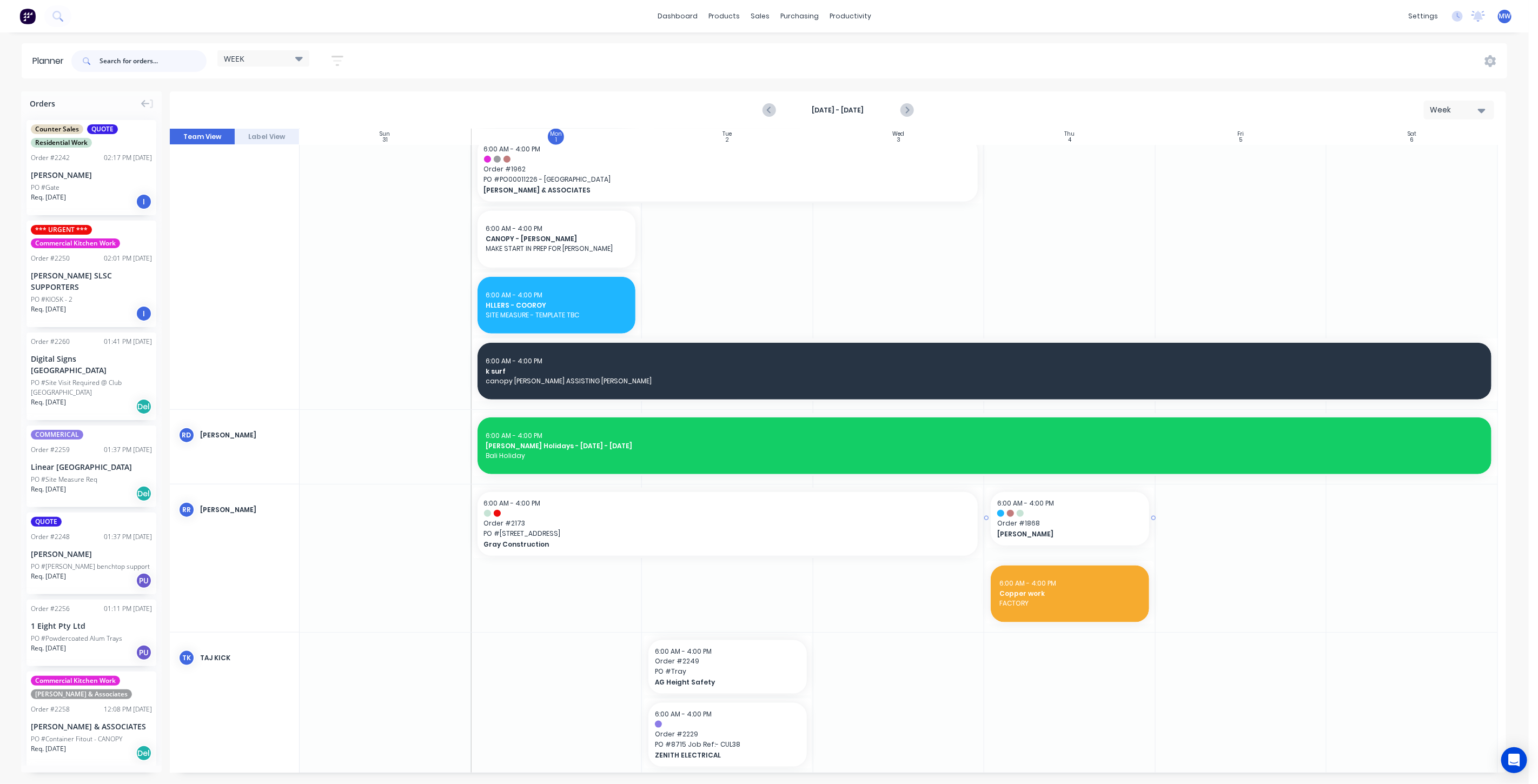
scroll to position [1006, 0]
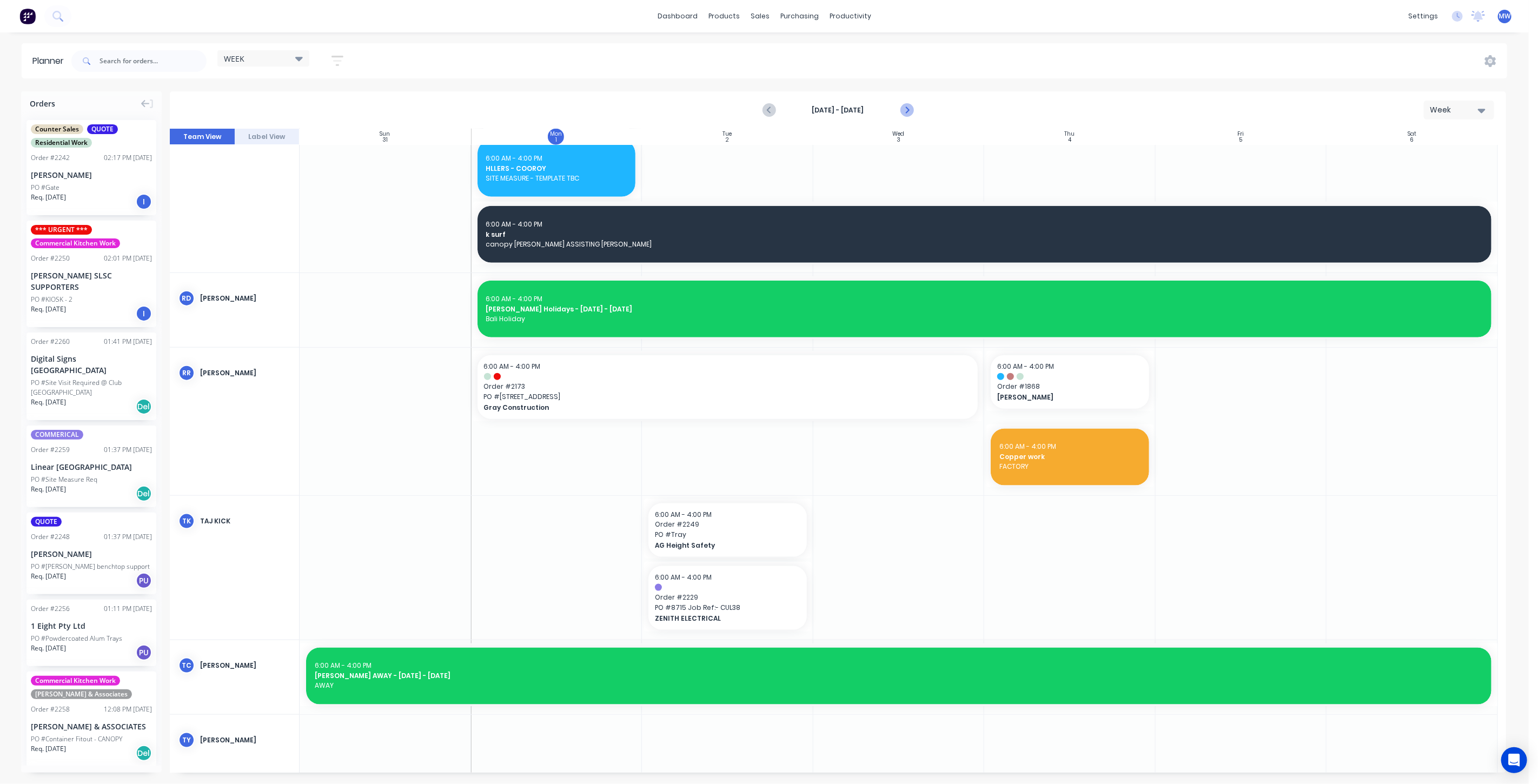
click at [905, 109] on icon "Next page" at bounding box center [906, 110] width 13 height 13
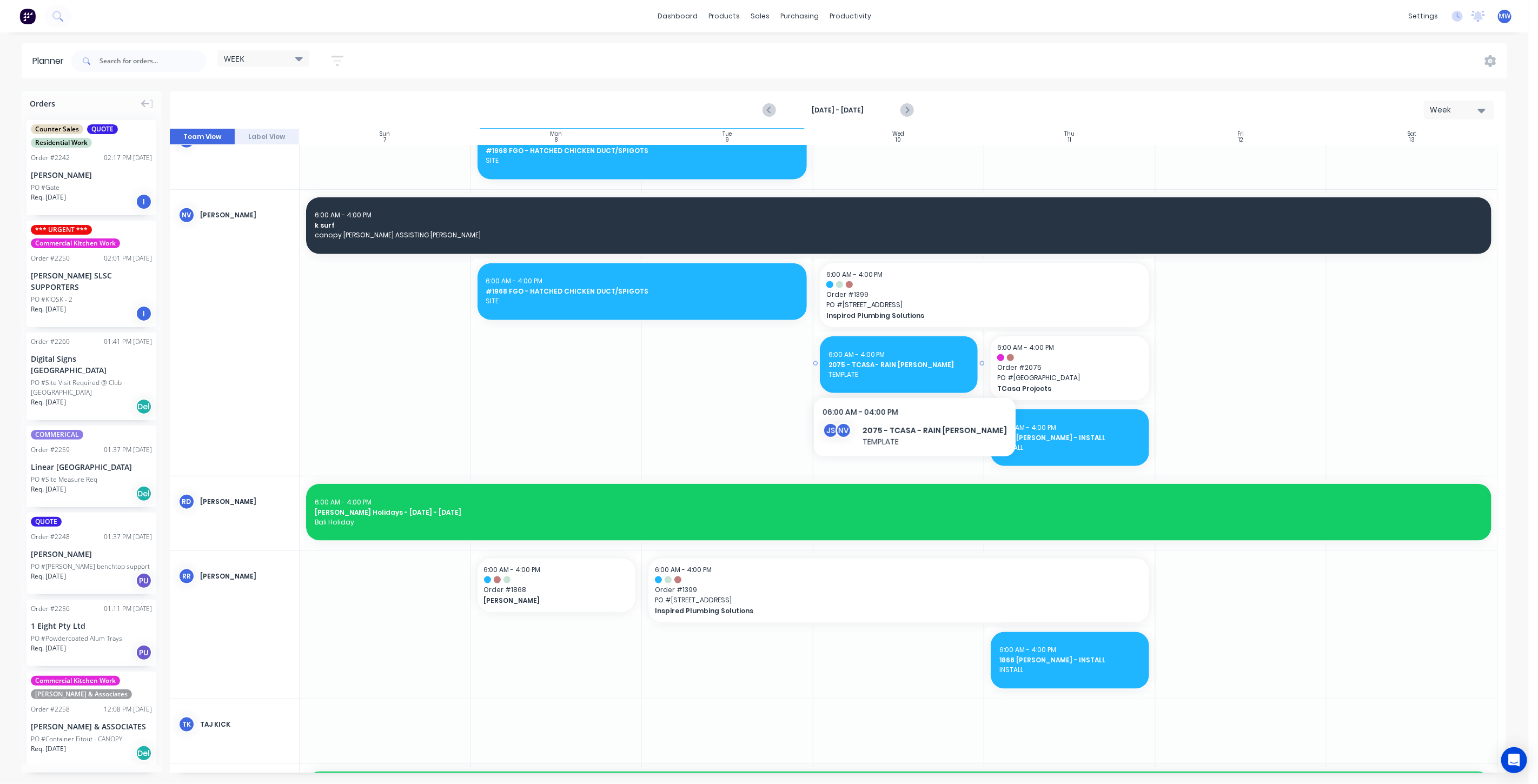
scroll to position [1070, 0]
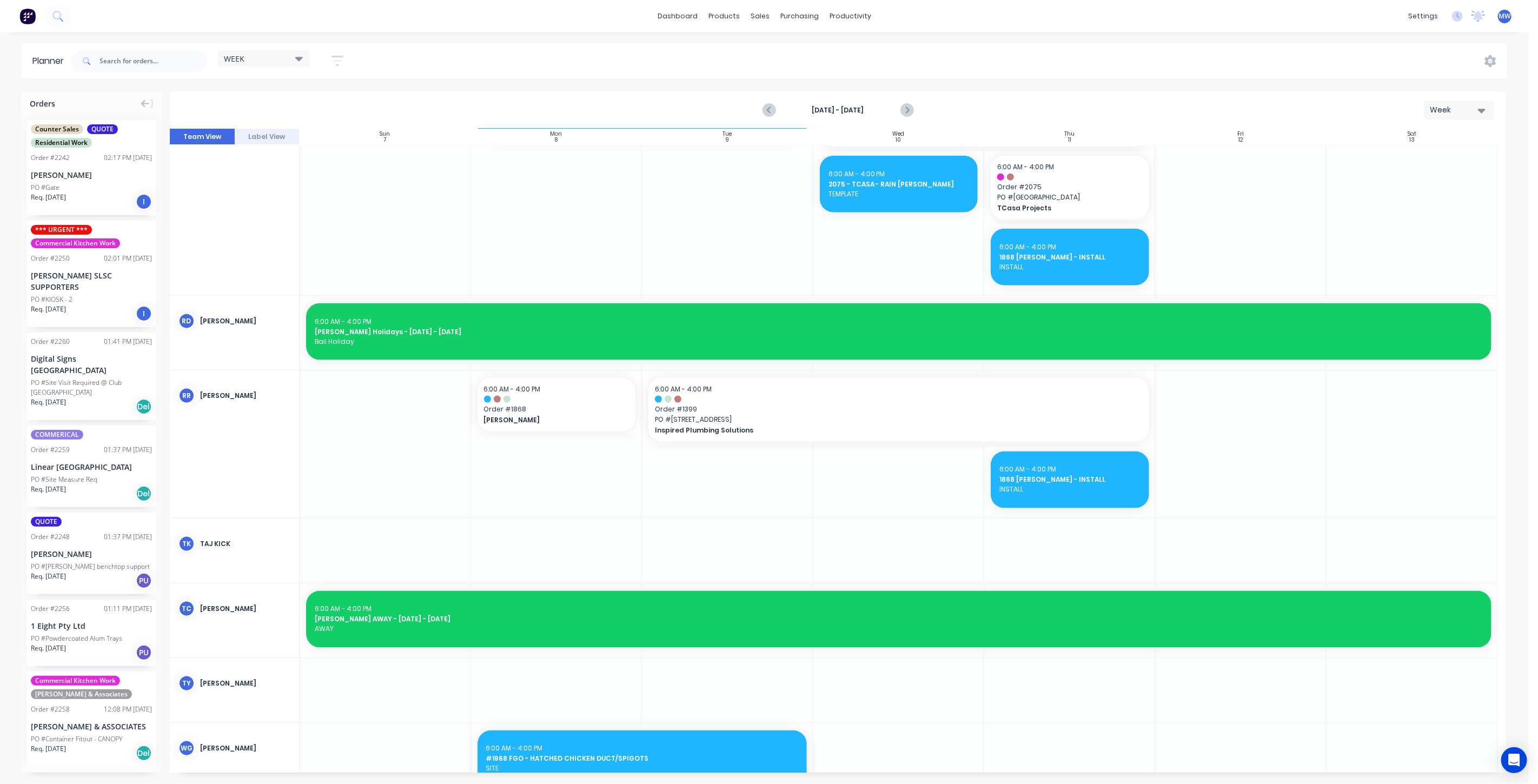
click at [593, 494] on div at bounding box center [556, 444] width 172 height 147
click at [594, 494] on div at bounding box center [556, 444] width 172 height 147
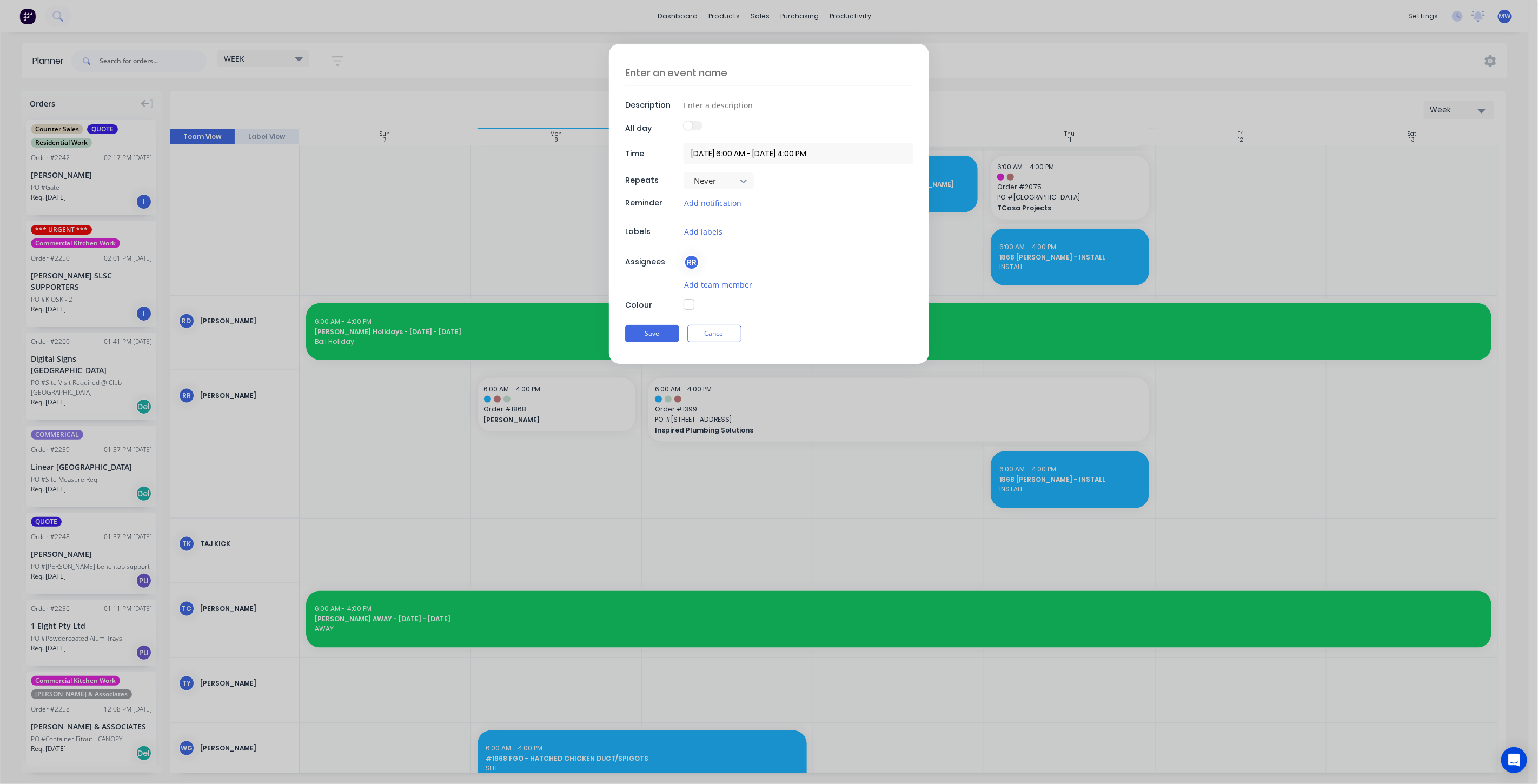
click at [702, 75] on textarea at bounding box center [768, 73] width 287 height 26
type textarea "x"
type textarea "C"
type textarea "x"
type textarea "CO"
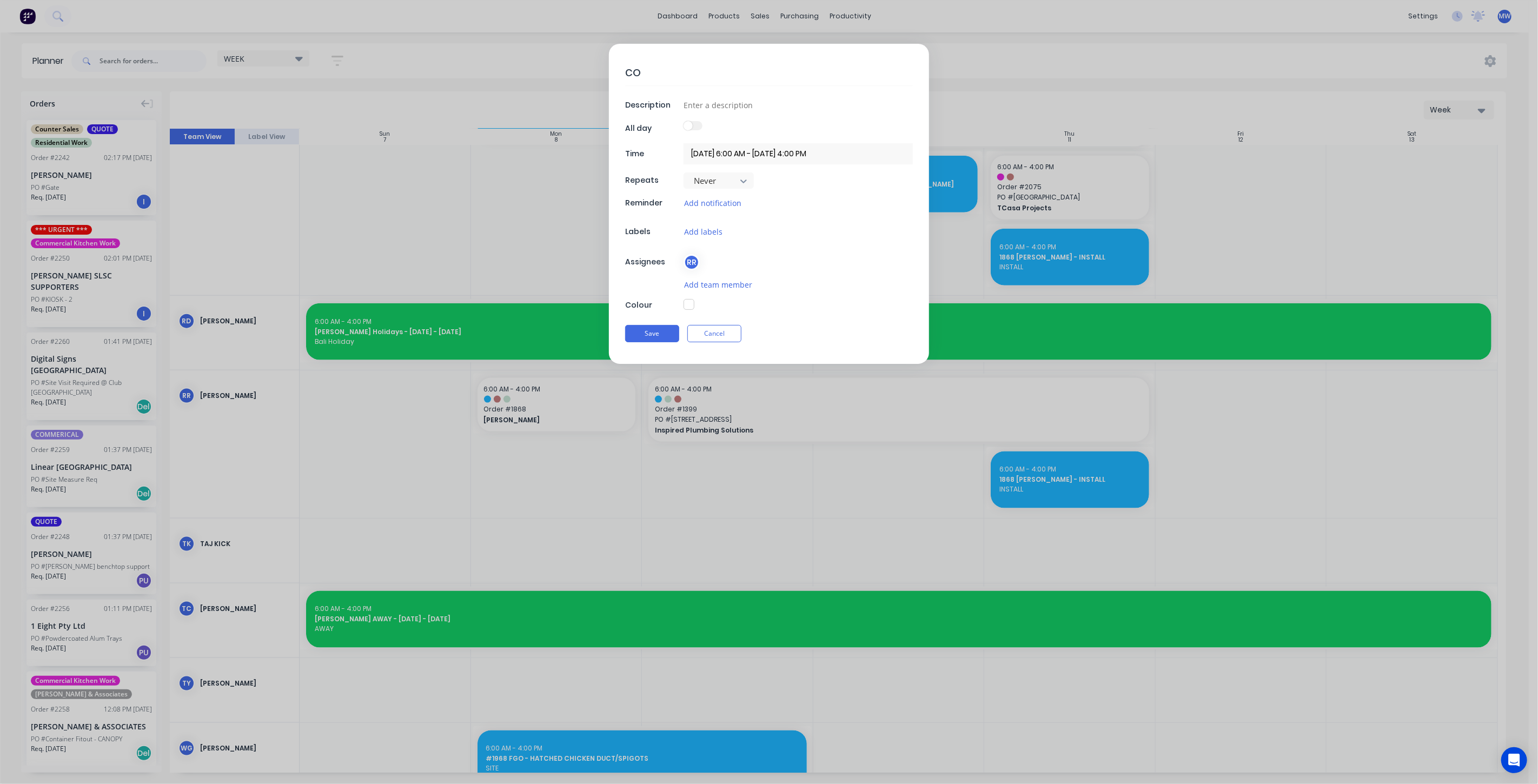
type textarea "x"
type textarea "COP"
type textarea "x"
type textarea "COPP"
type textarea "x"
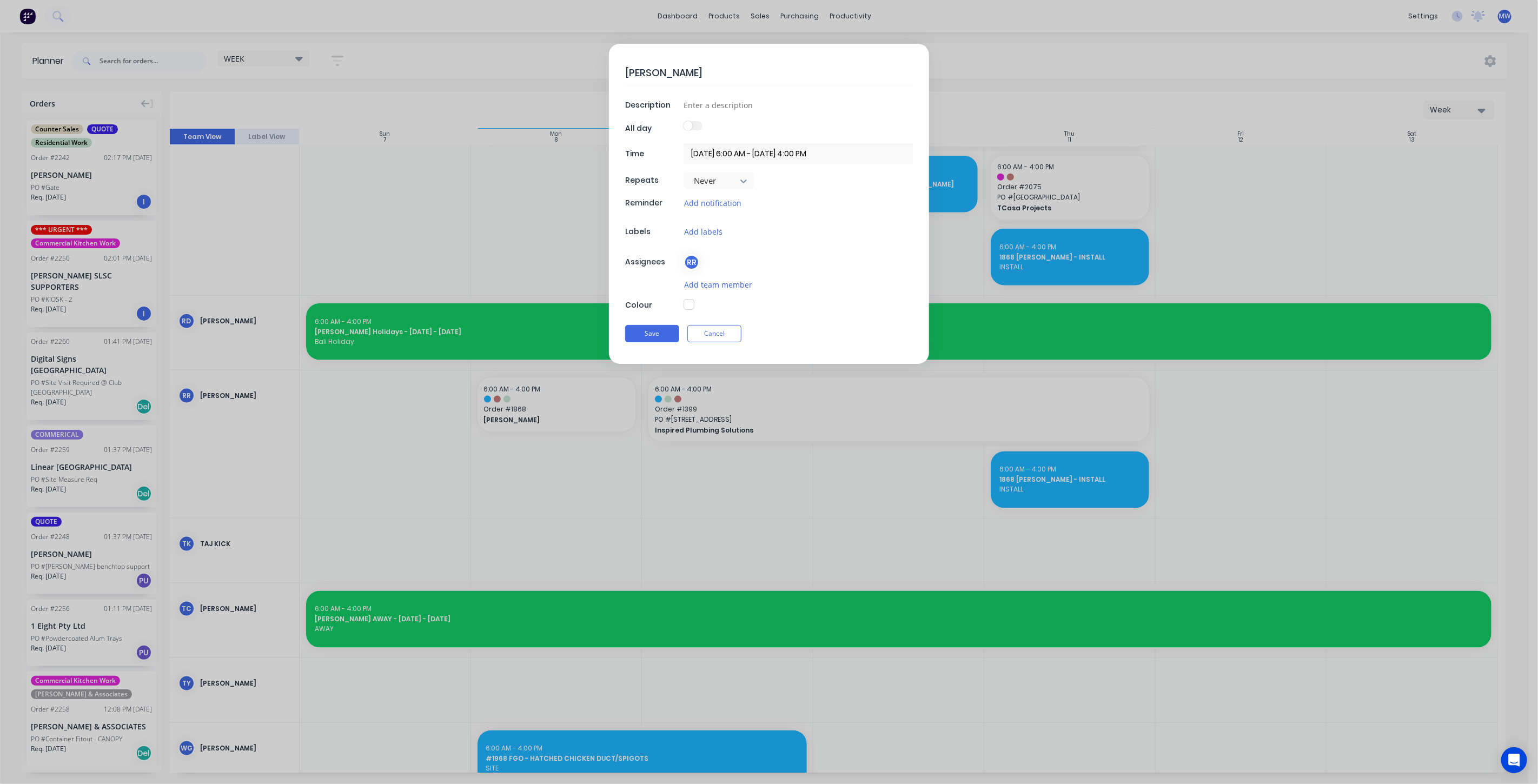
type textarea "COPPE"
type textarea "x"
type textarea "COPPER"
type textarea "x"
type textarea "COPPER"
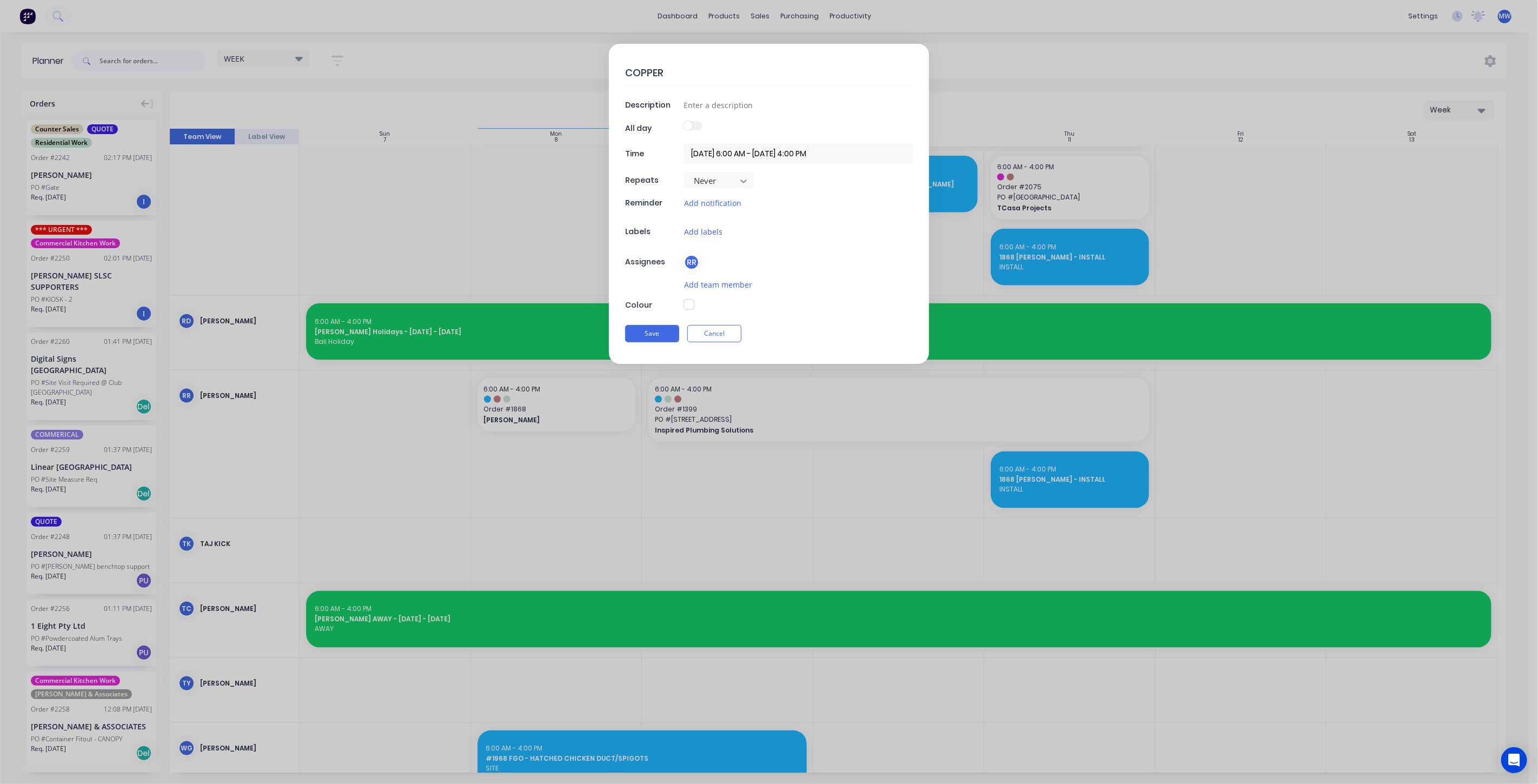
type textarea "x"
type textarea "COPPER W"
type textarea "x"
type textarea "COPPER WO"
type textarea "x"
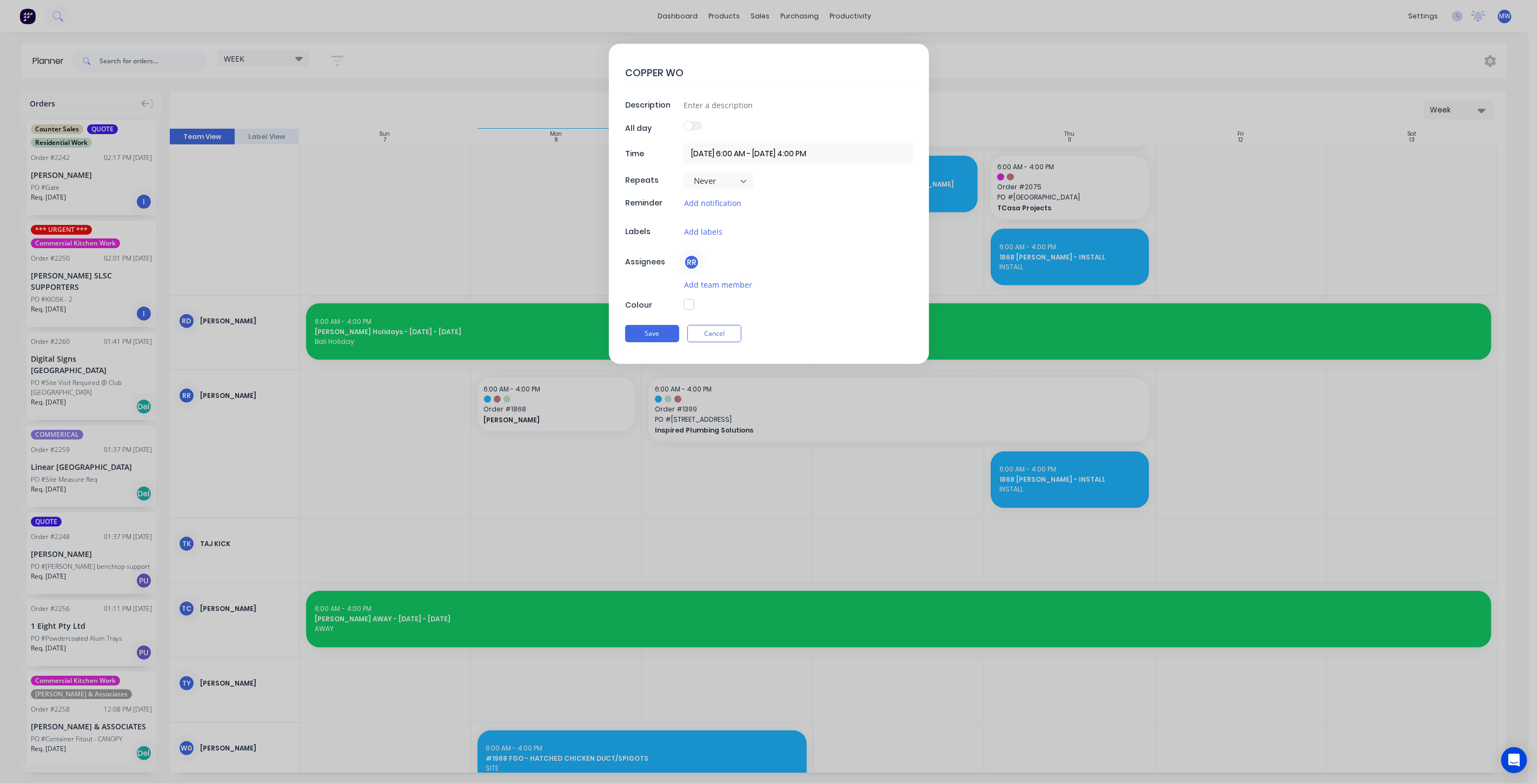
type textarea "COPPER WOR"
type textarea "x"
type textarea "COPPER WORK"
type textarea "x"
click at [718, 331] on button "Cancel" at bounding box center [713, 333] width 54 height 17
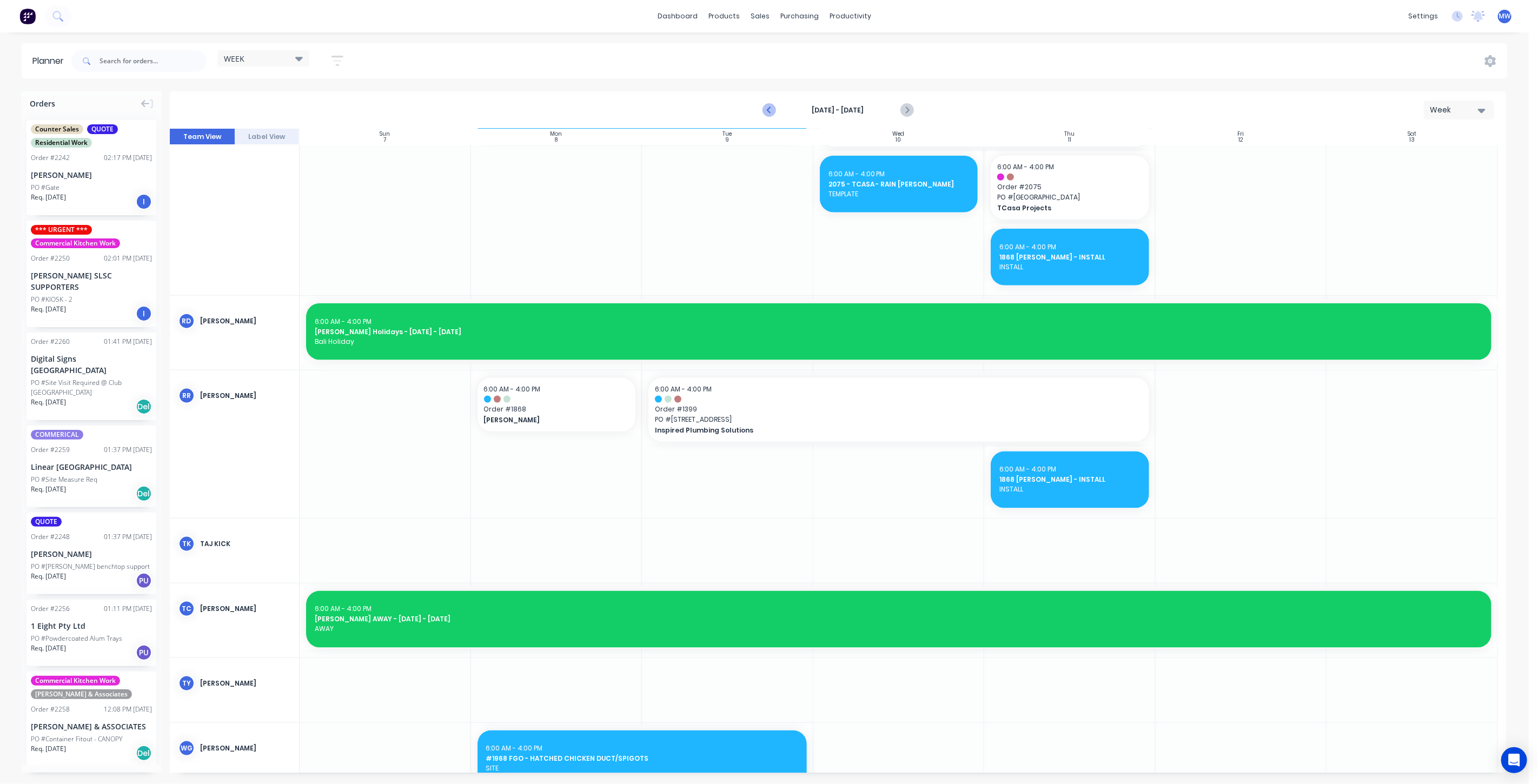
click at [767, 111] on icon "Previous page" at bounding box center [769, 110] width 13 height 13
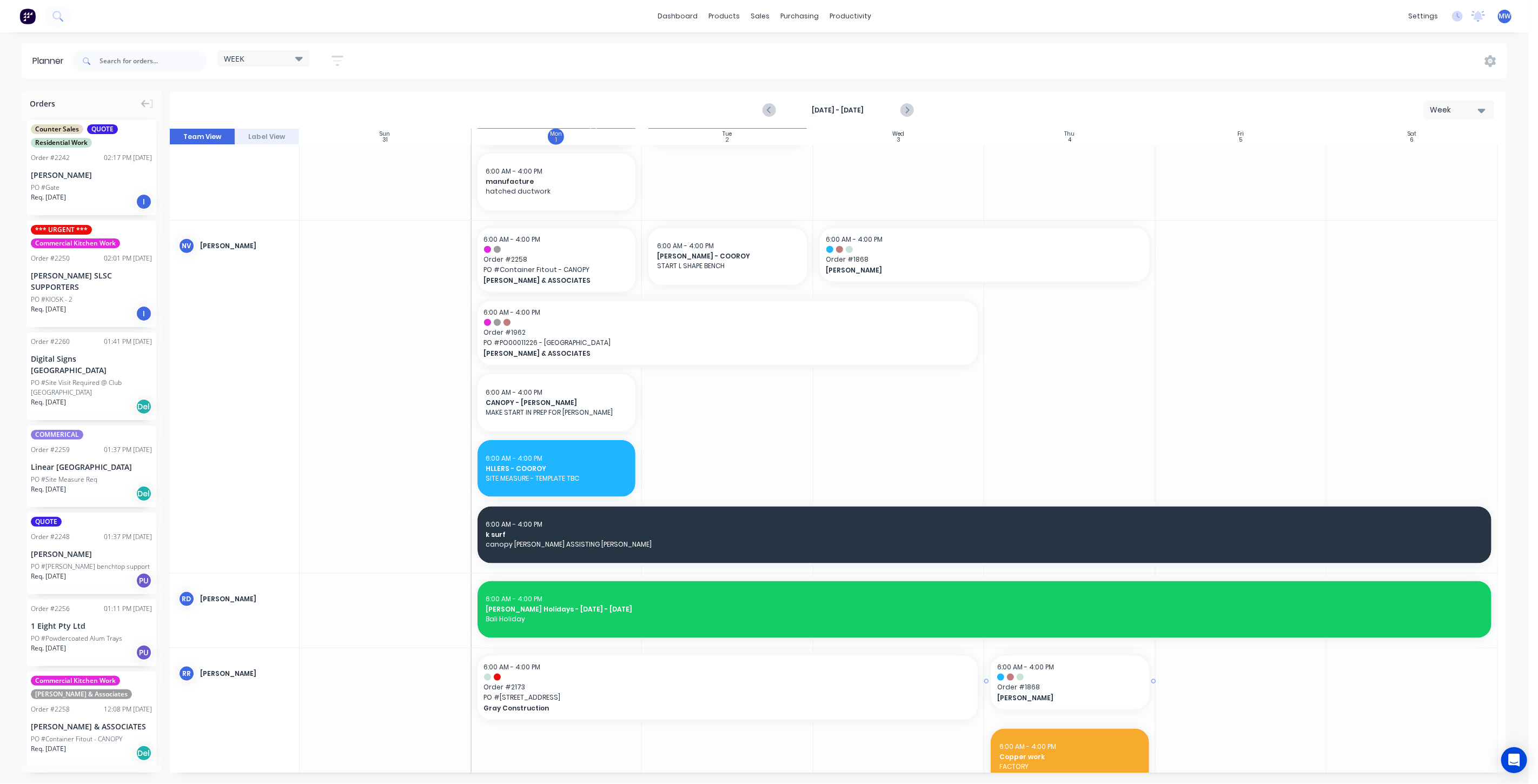
scroll to position [1232, 0]
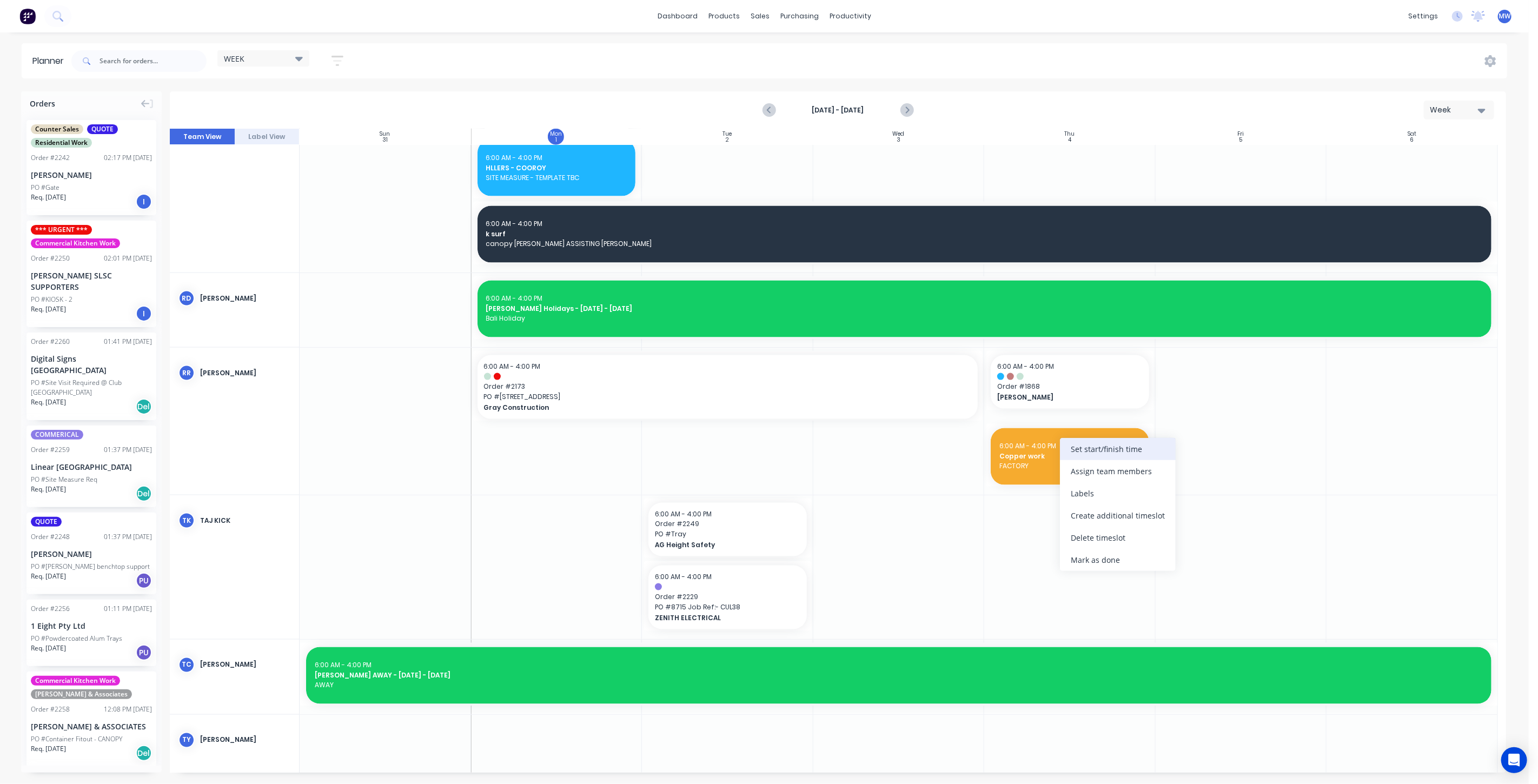
click at [1103, 452] on div "Set start/finish time" at bounding box center [1118, 449] width 116 height 23
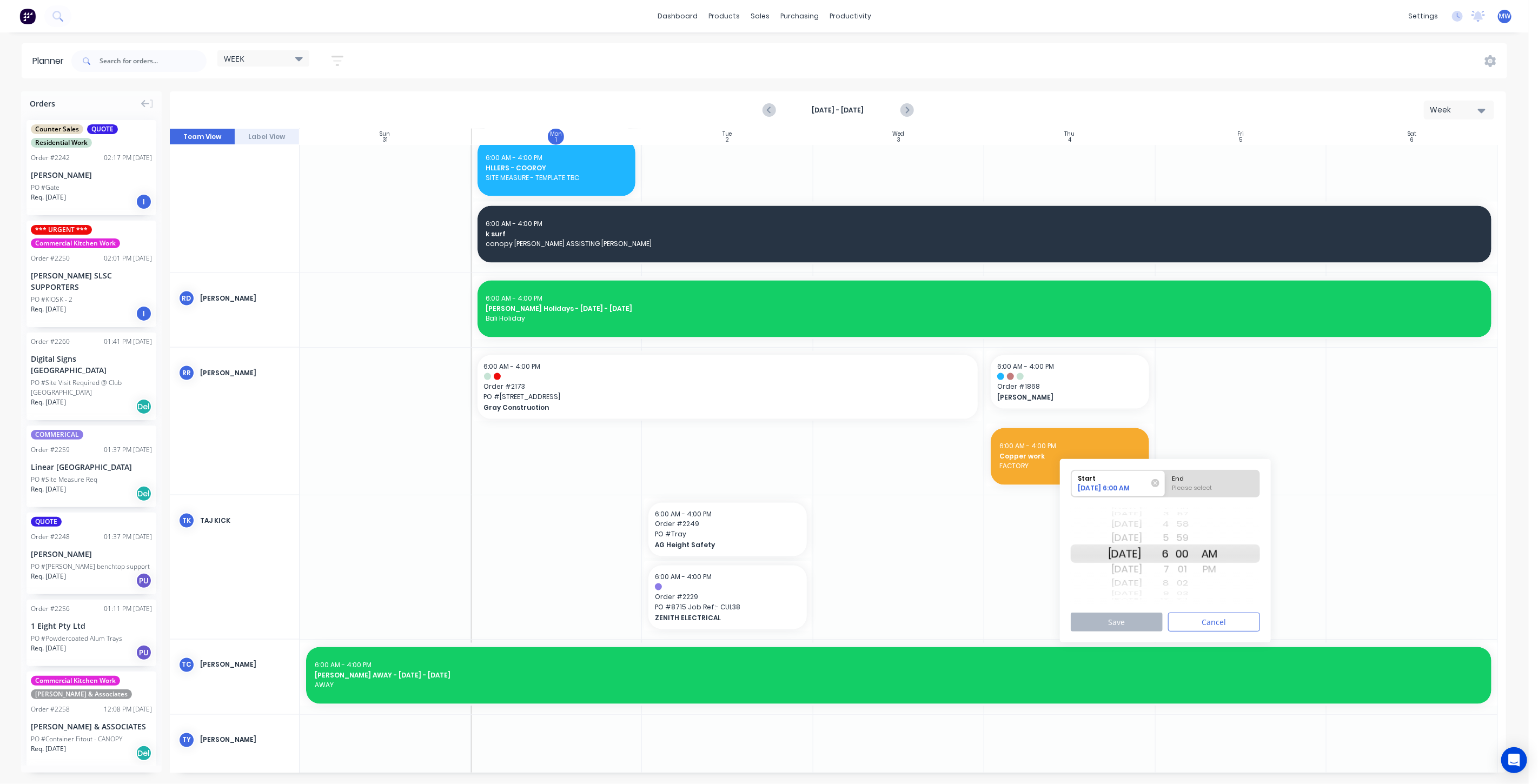
click at [1142, 552] on div "Mon Sep 8" at bounding box center [1125, 553] width 34 height 19
click at [1228, 480] on div "End" at bounding box center [1212, 477] width 88 height 14
click at [1166, 480] on input "End Please select" at bounding box center [1165, 483] width 1 height 27
radio input "true"
click at [1223, 565] on div "PM" at bounding box center [1209, 568] width 27 height 17
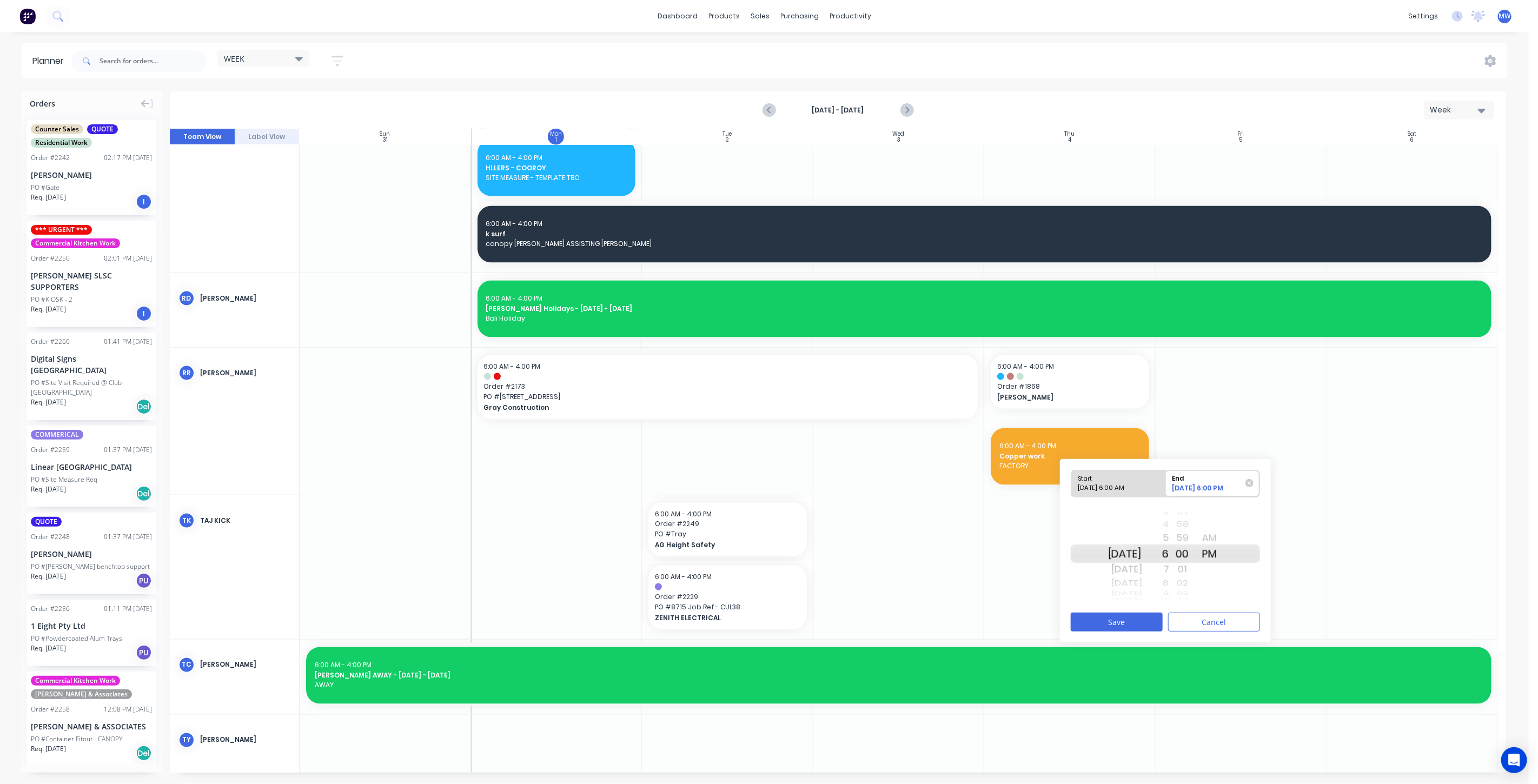
click at [1169, 522] on div "4" at bounding box center [1156, 524] width 27 height 14
click at [1124, 624] on button "Save" at bounding box center [1116, 622] width 92 height 19
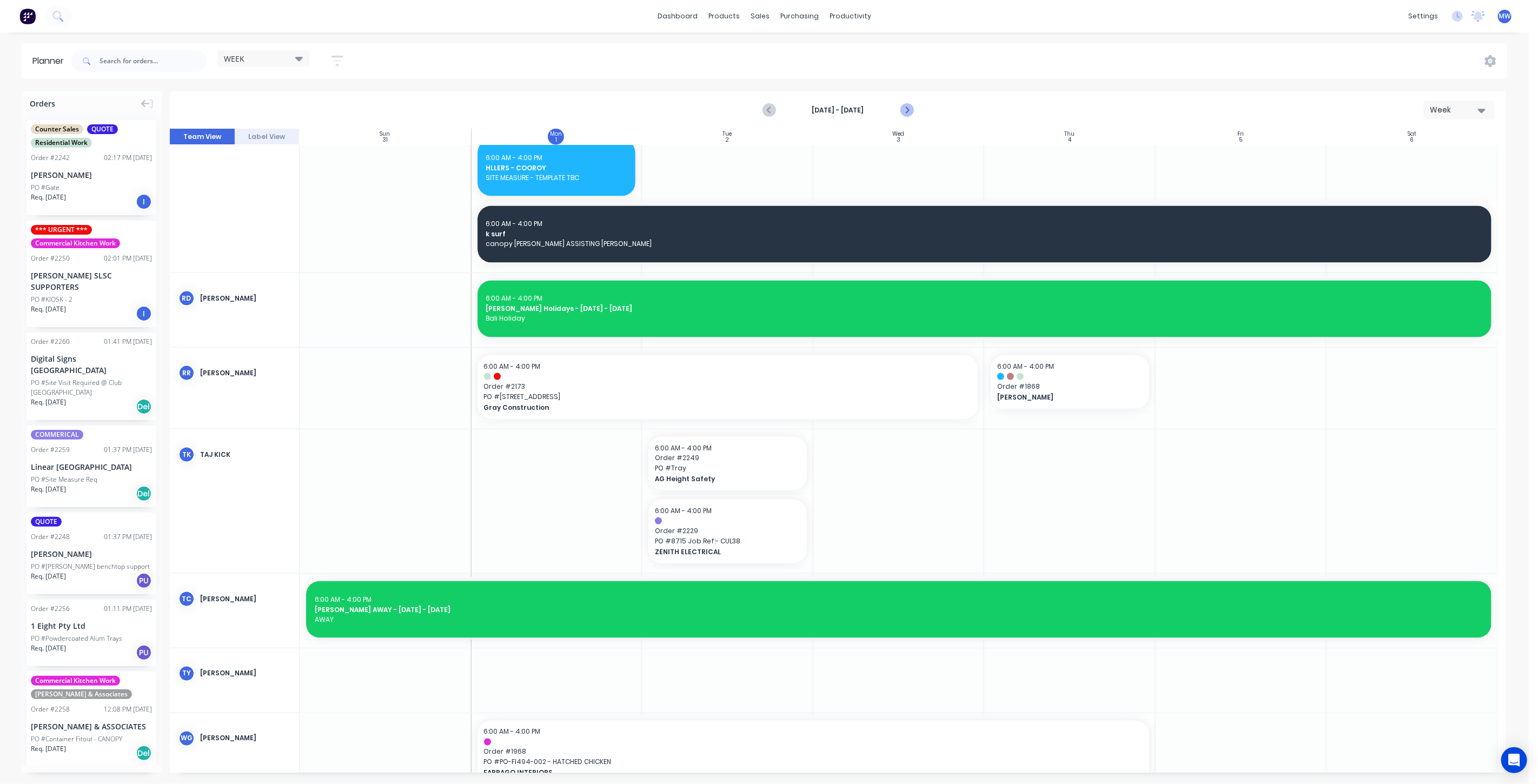
click at [907, 109] on icon "Next page" at bounding box center [906, 110] width 5 height 9
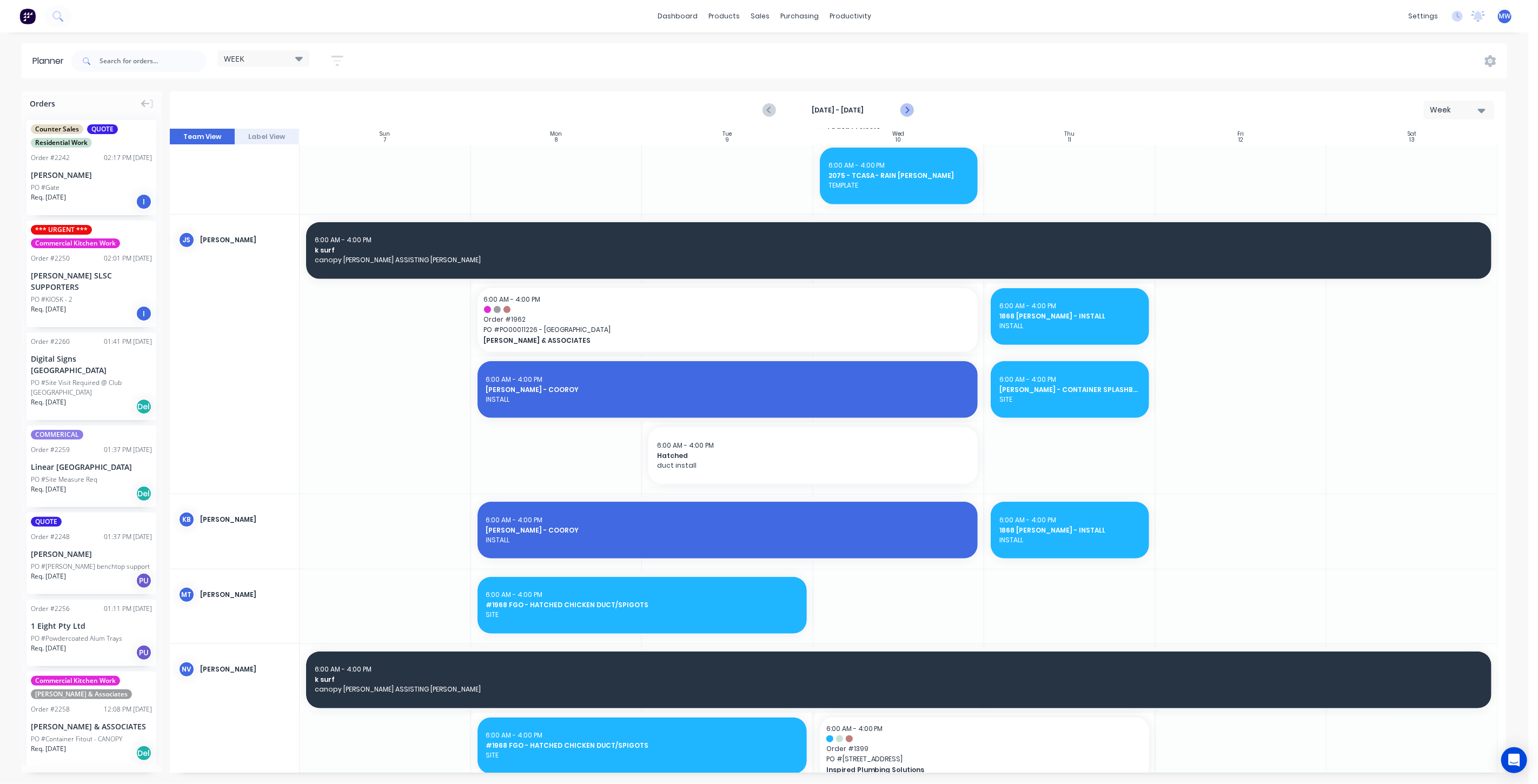
scroll to position [650, 0]
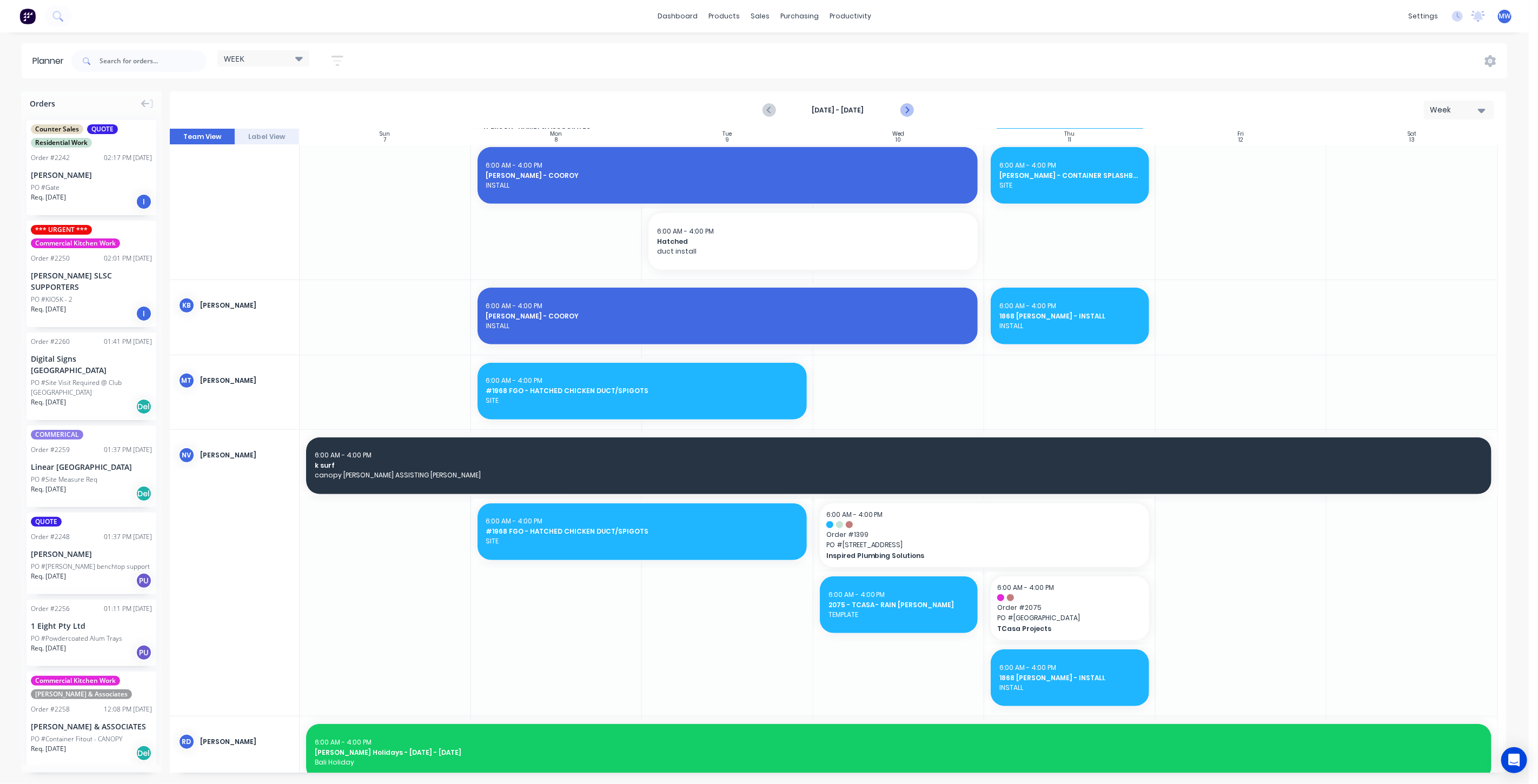
click at [907, 109] on icon "Next page" at bounding box center [906, 110] width 5 height 9
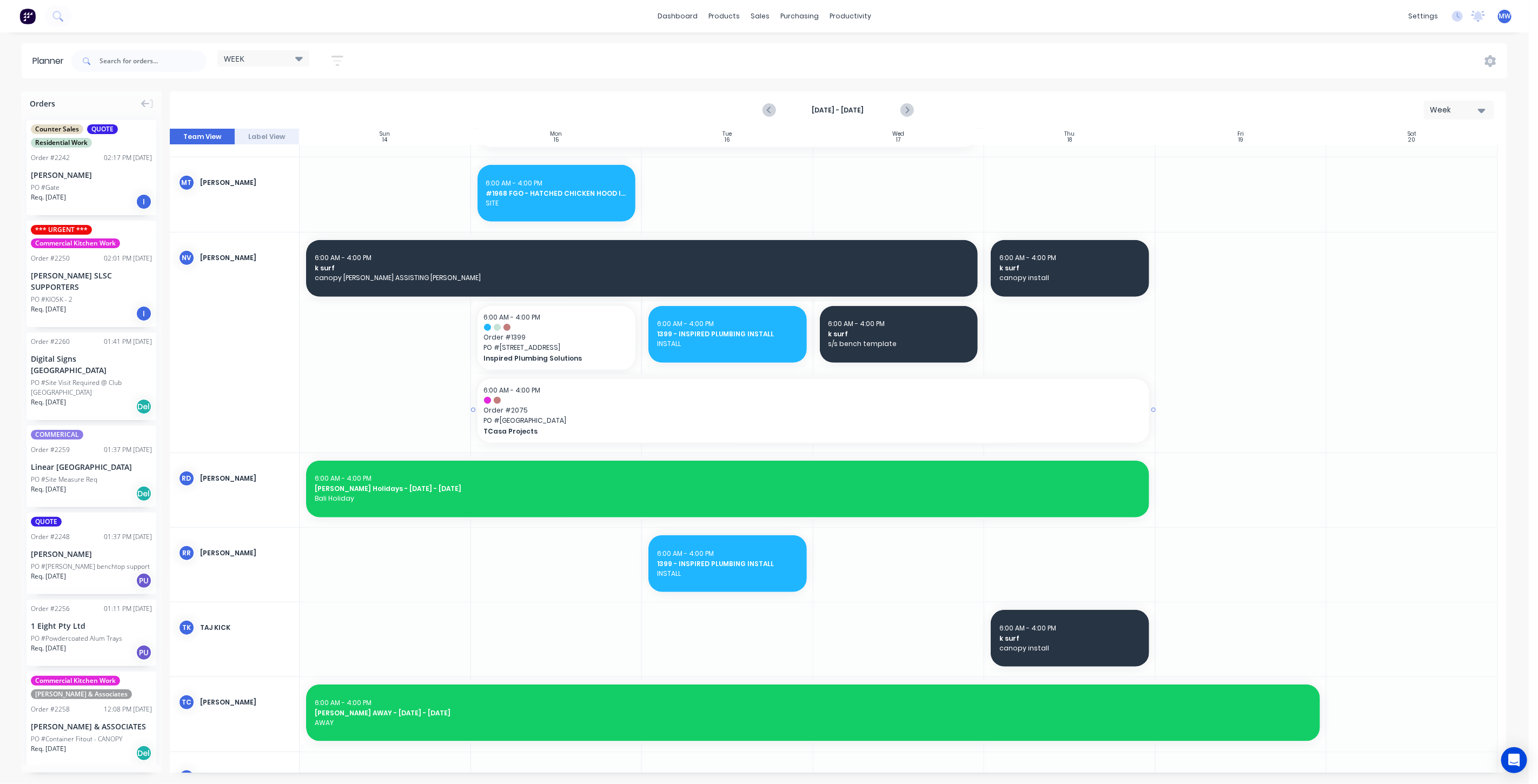
scroll to position [753, 0]
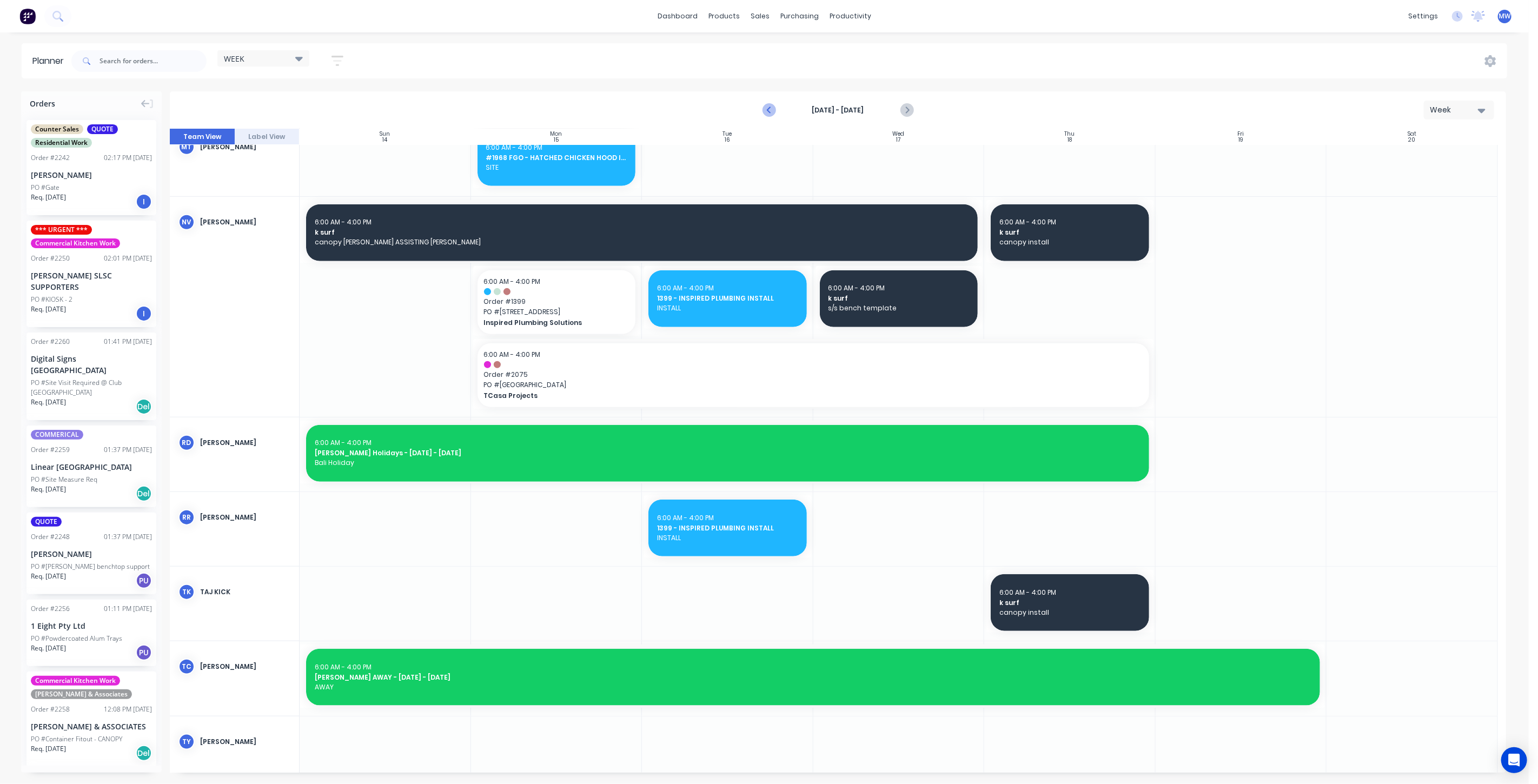
click at [770, 105] on icon "Previous page" at bounding box center [769, 110] width 13 height 13
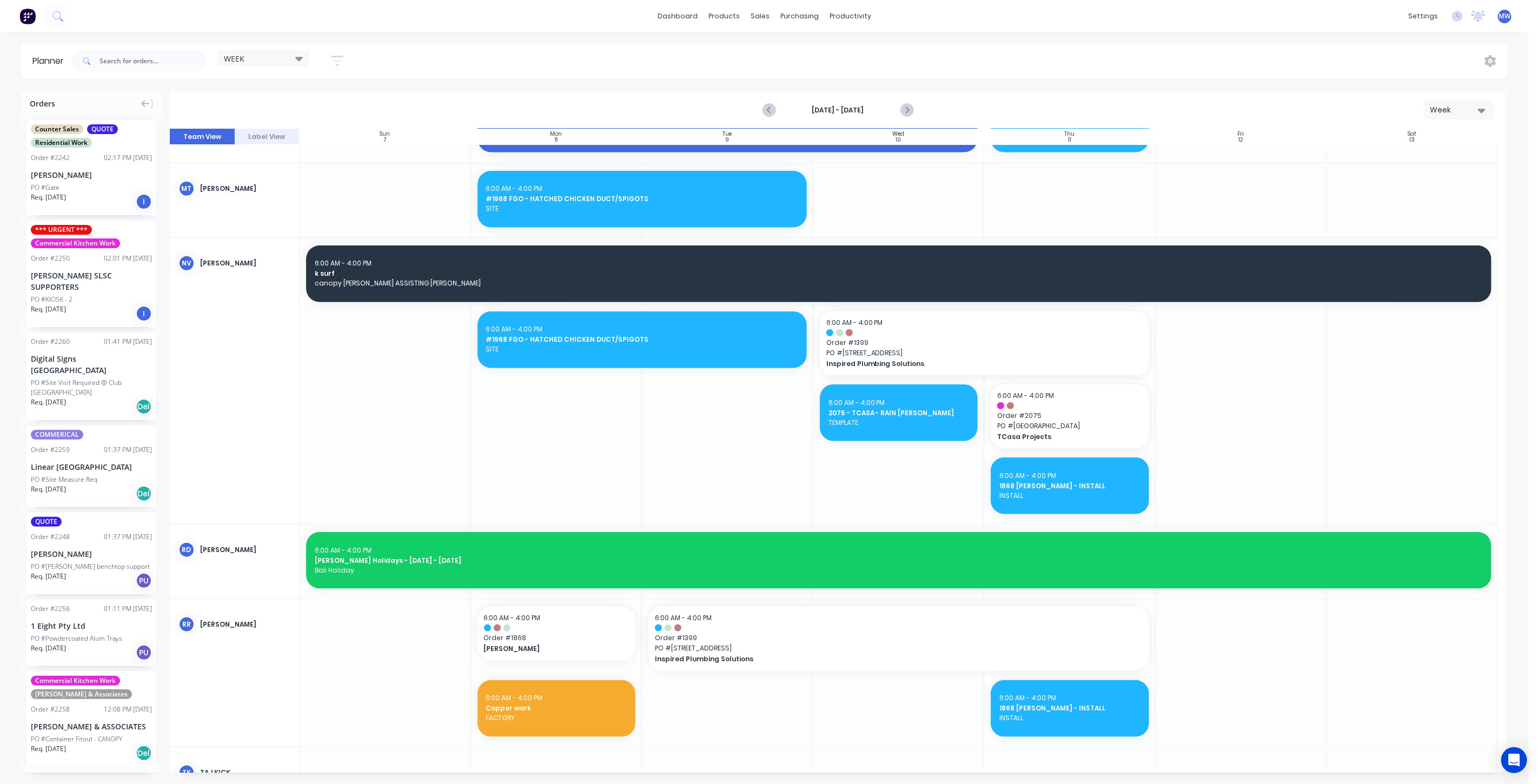
scroll to position [970, 0]
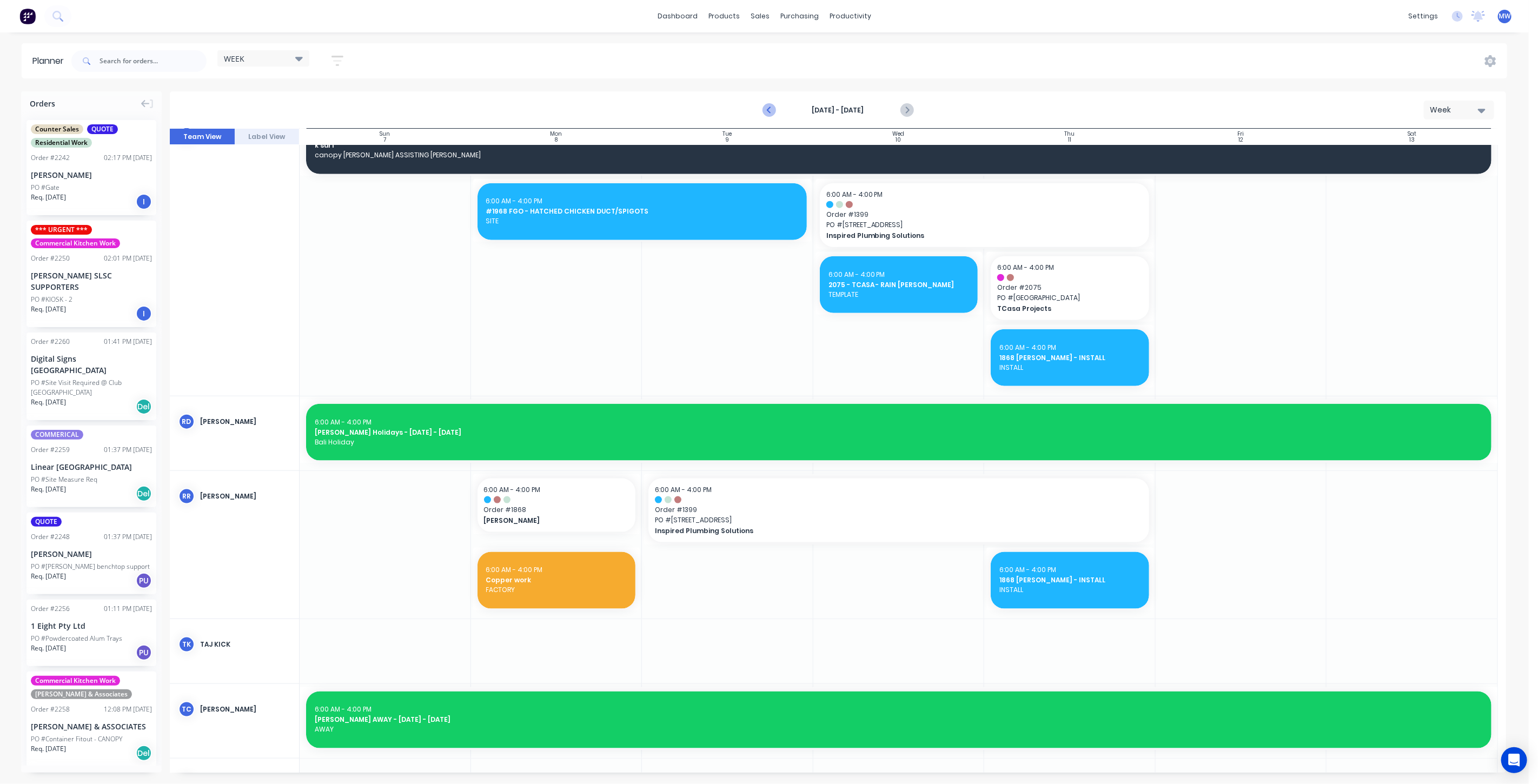
click at [774, 109] on icon "Previous page" at bounding box center [769, 110] width 13 height 13
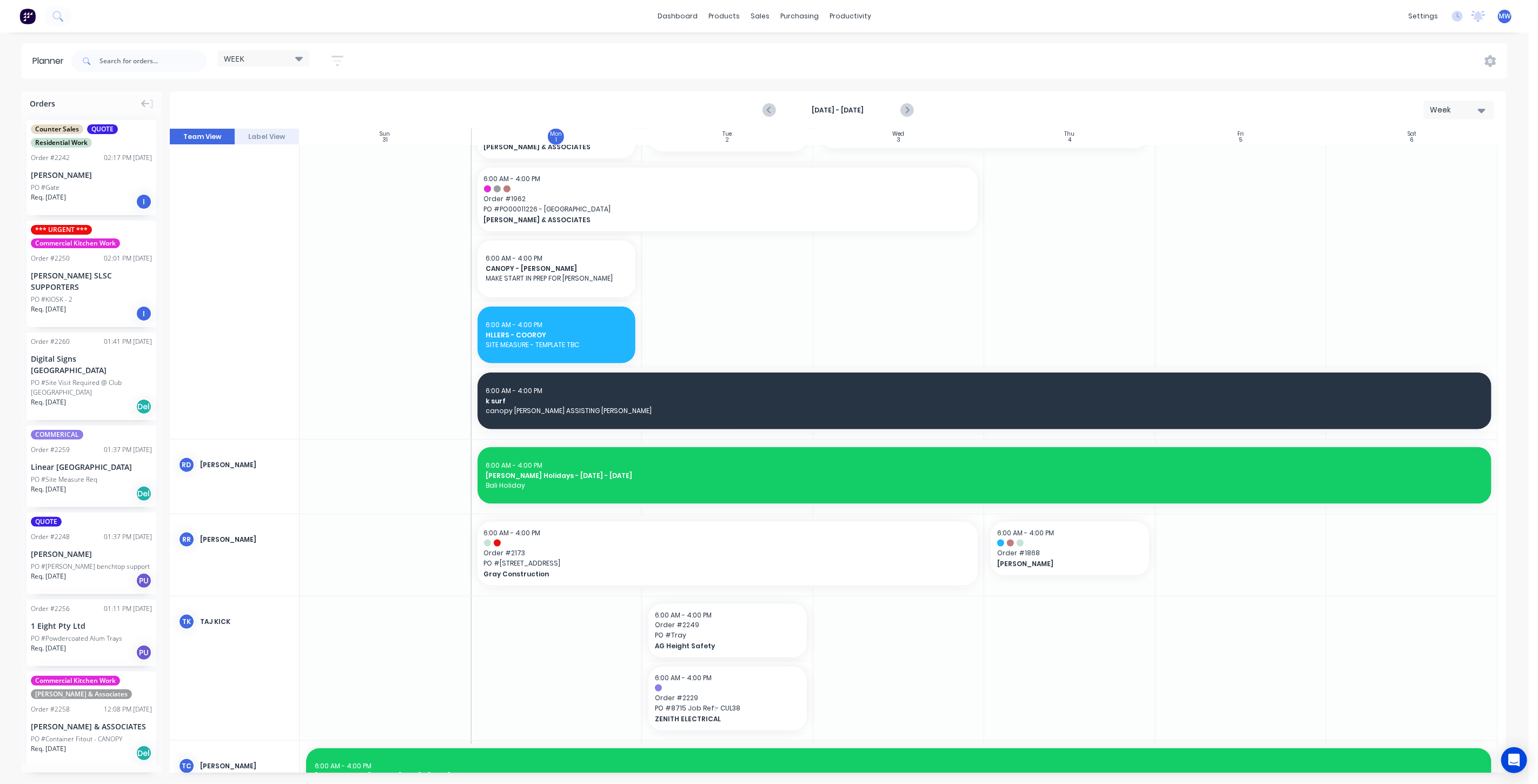
scroll to position [1106, 0]
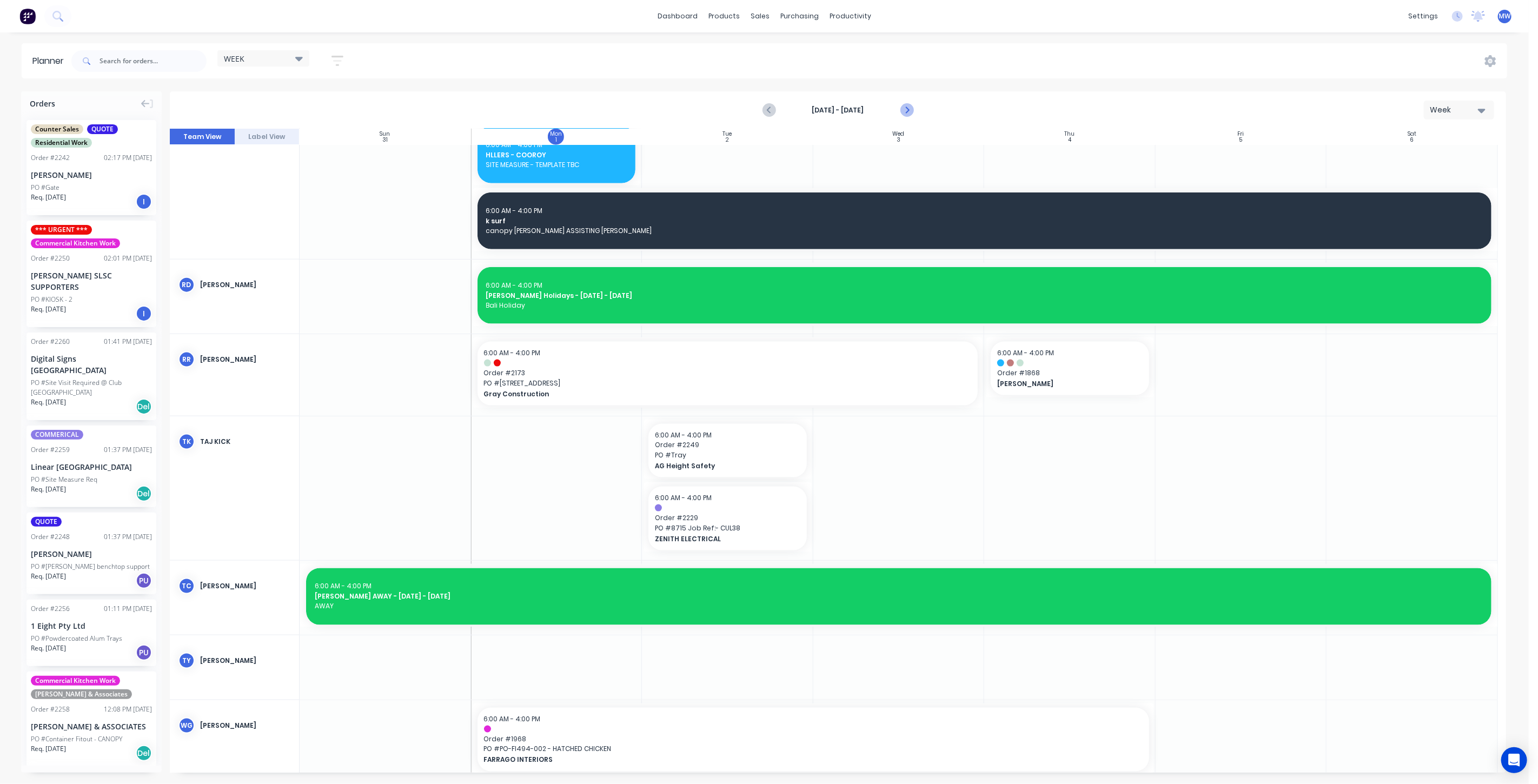
click at [903, 108] on icon "Next page" at bounding box center [906, 110] width 13 height 13
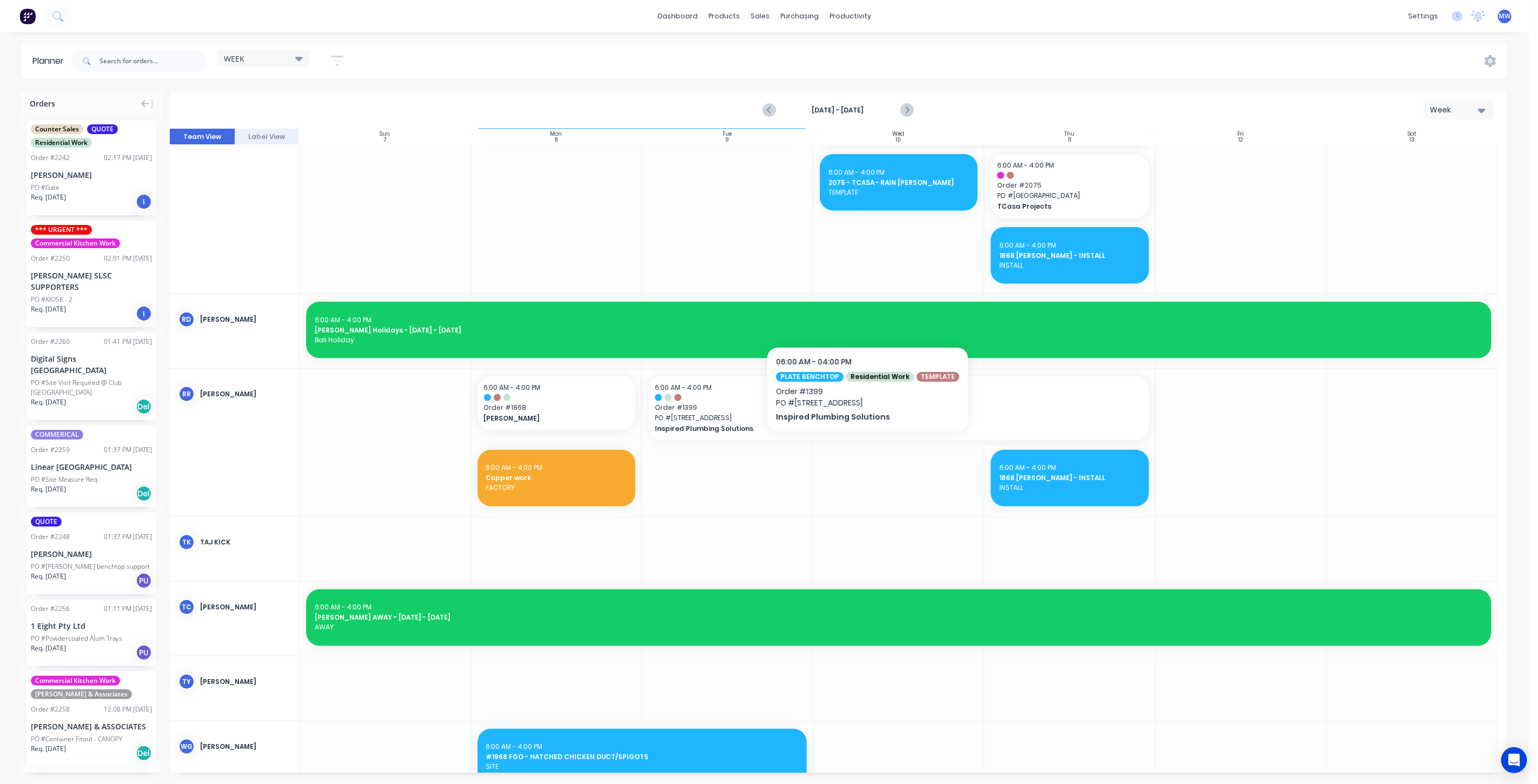
scroll to position [1130, 0]
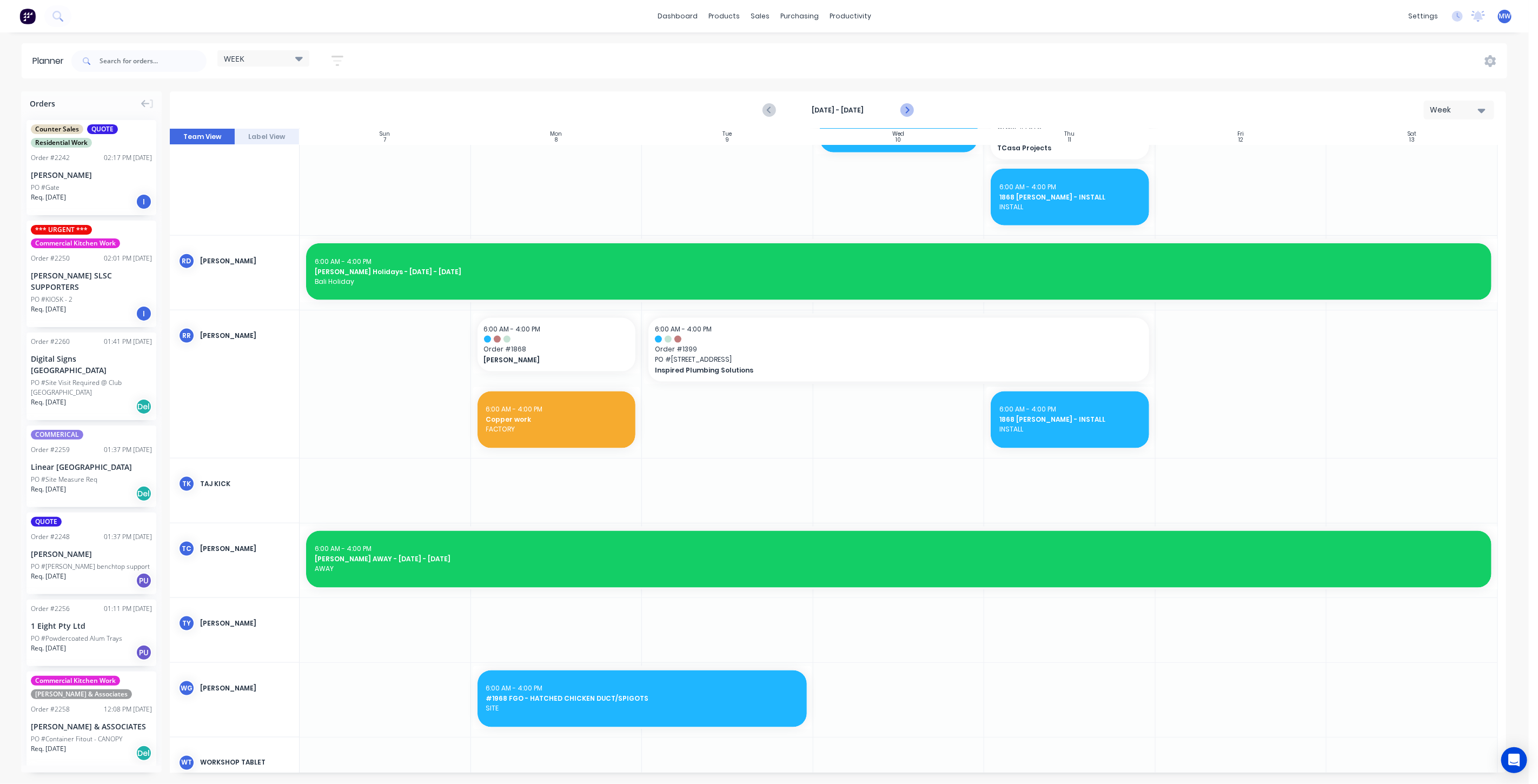
click at [907, 108] on icon "Next page" at bounding box center [906, 110] width 13 height 13
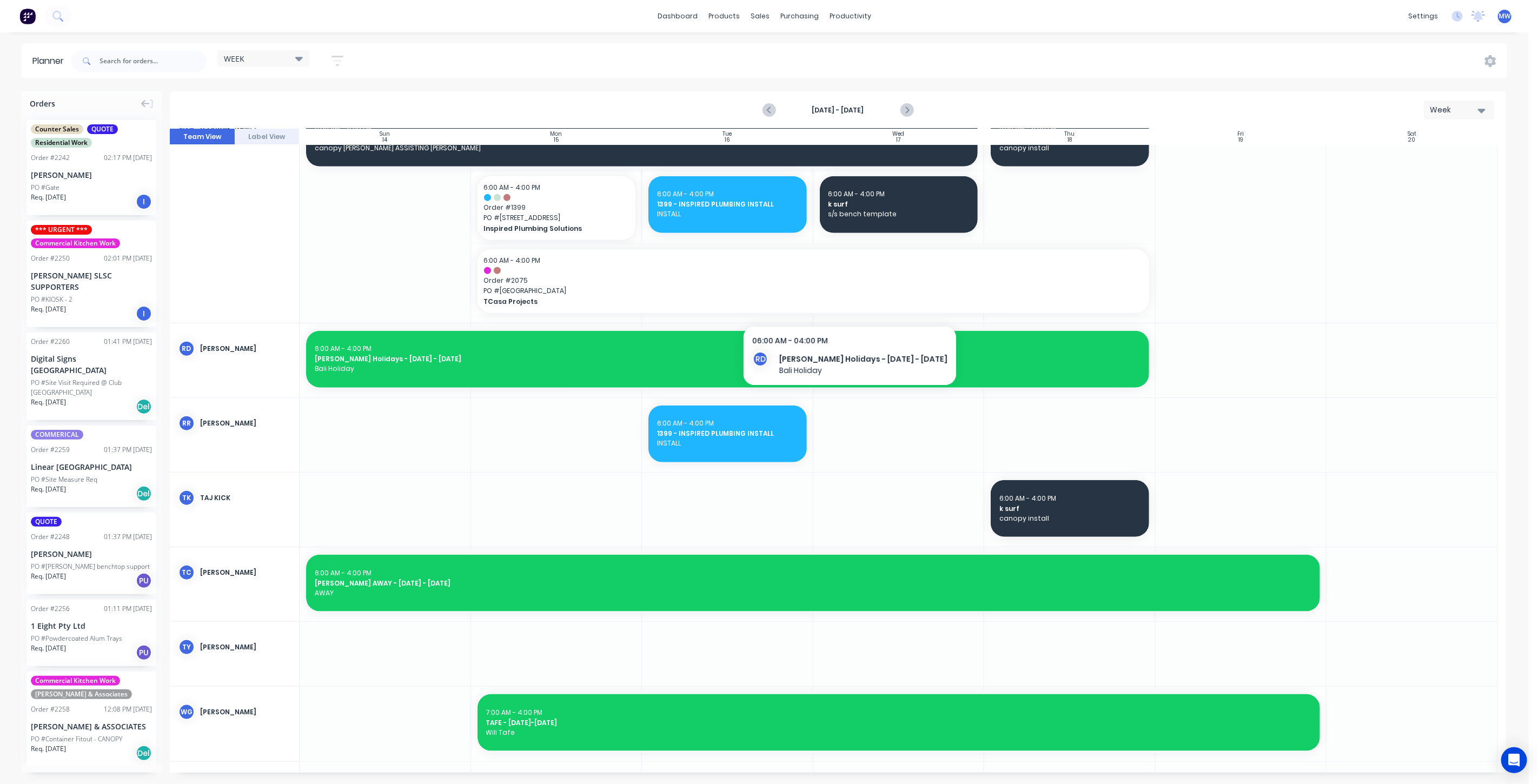
scroll to position [771, 0]
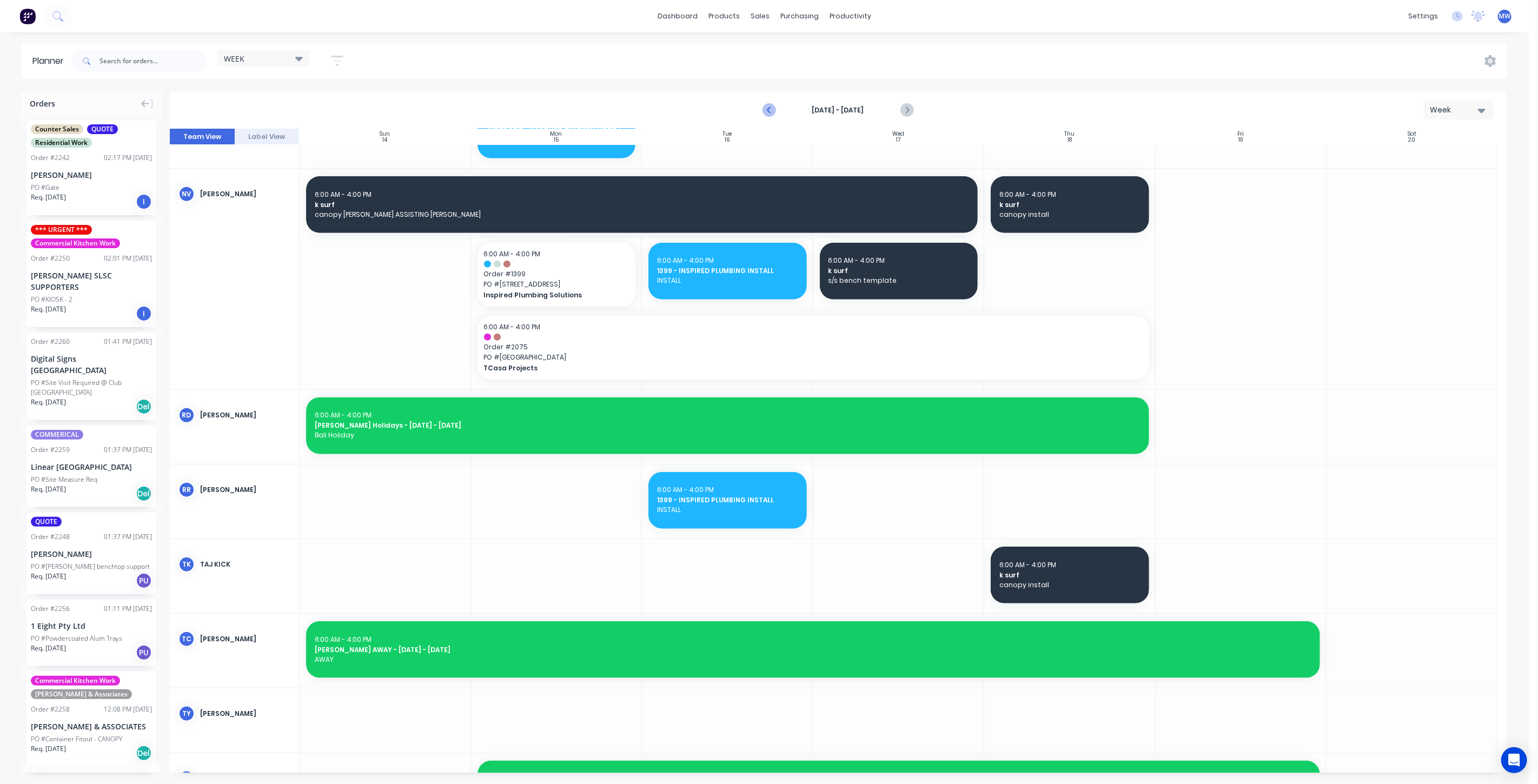
click at [769, 111] on icon "Previous page" at bounding box center [770, 110] width 5 height 9
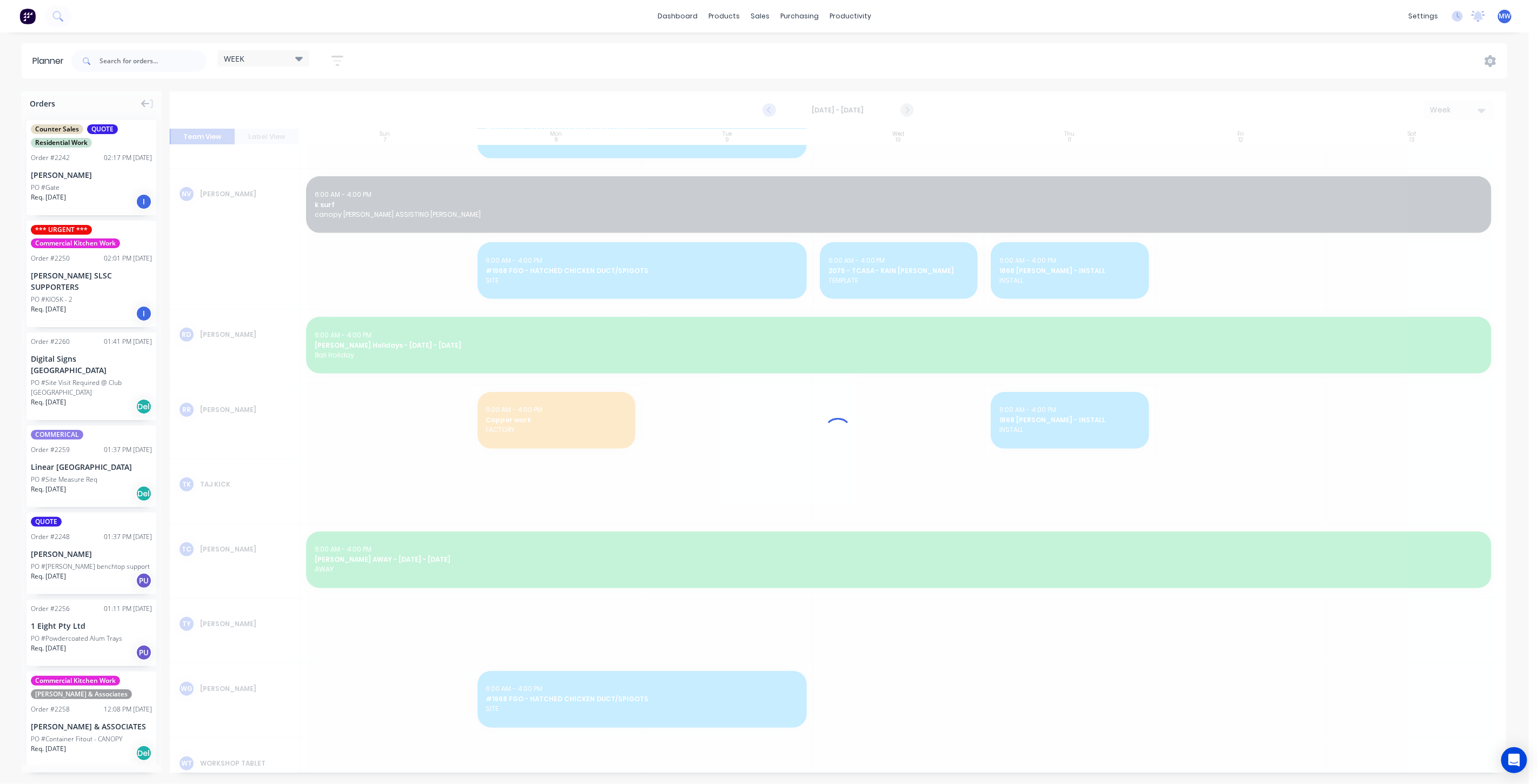
scroll to position [729, 0]
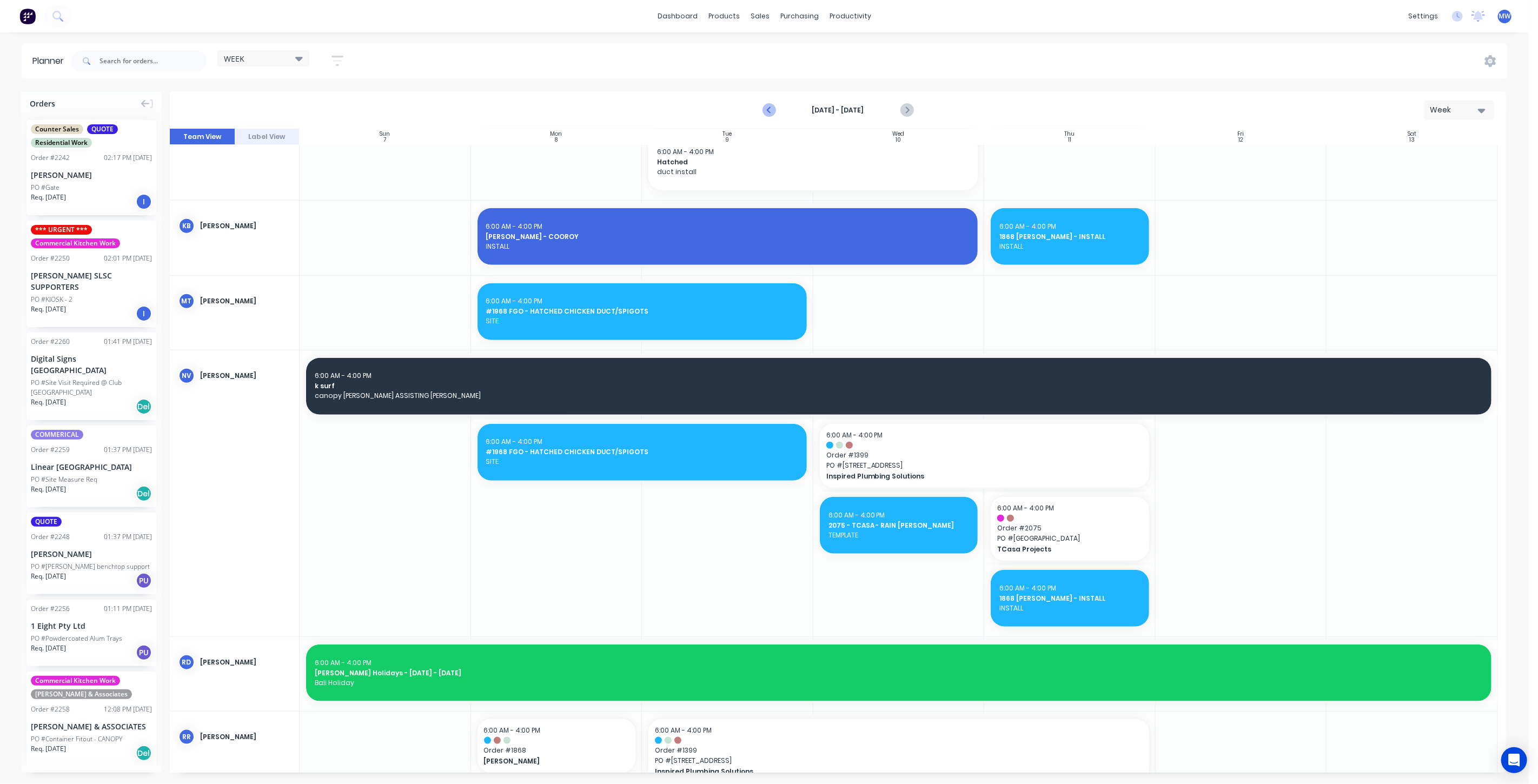
click at [769, 111] on icon "Previous page" at bounding box center [770, 110] width 5 height 9
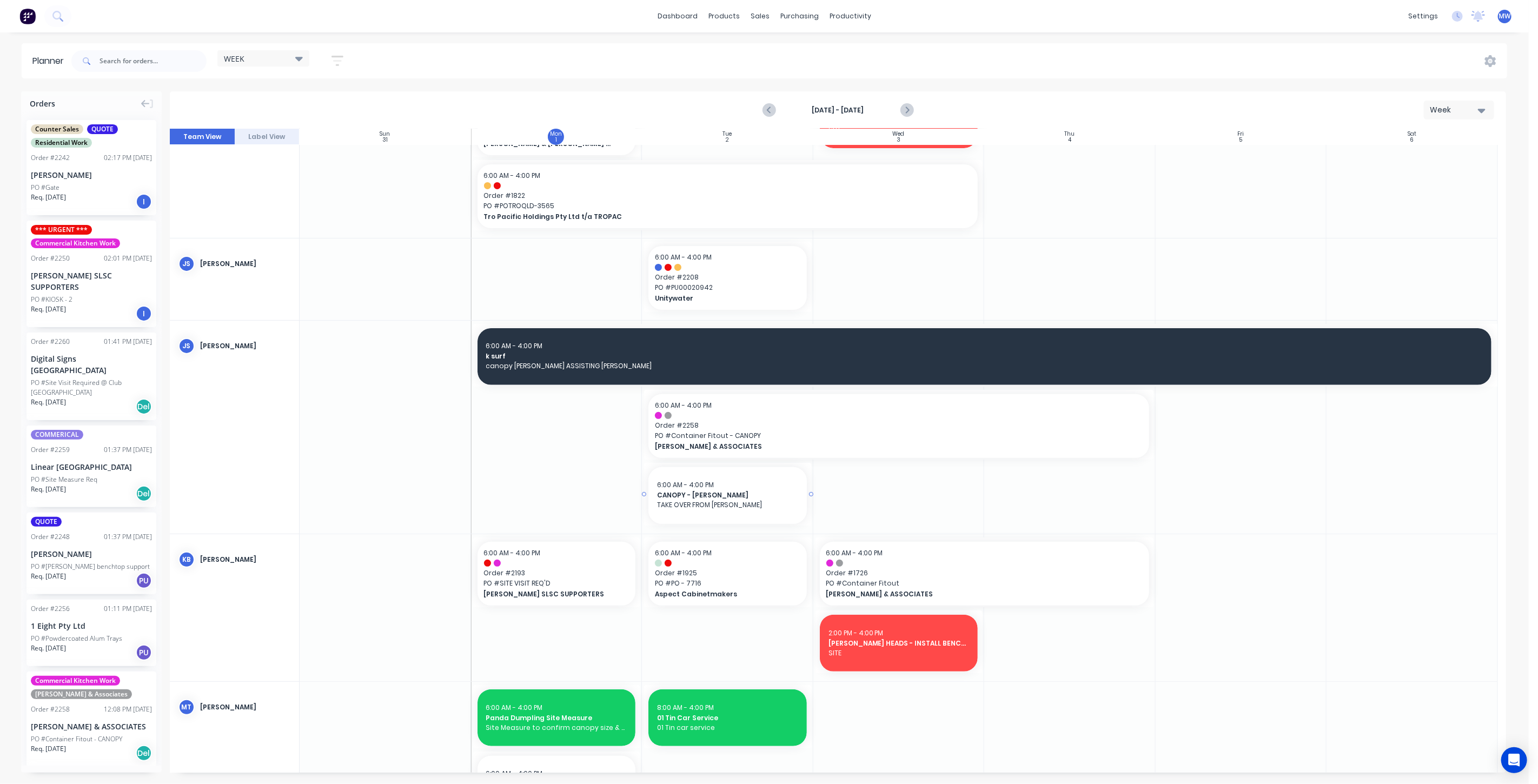
scroll to position [151, 0]
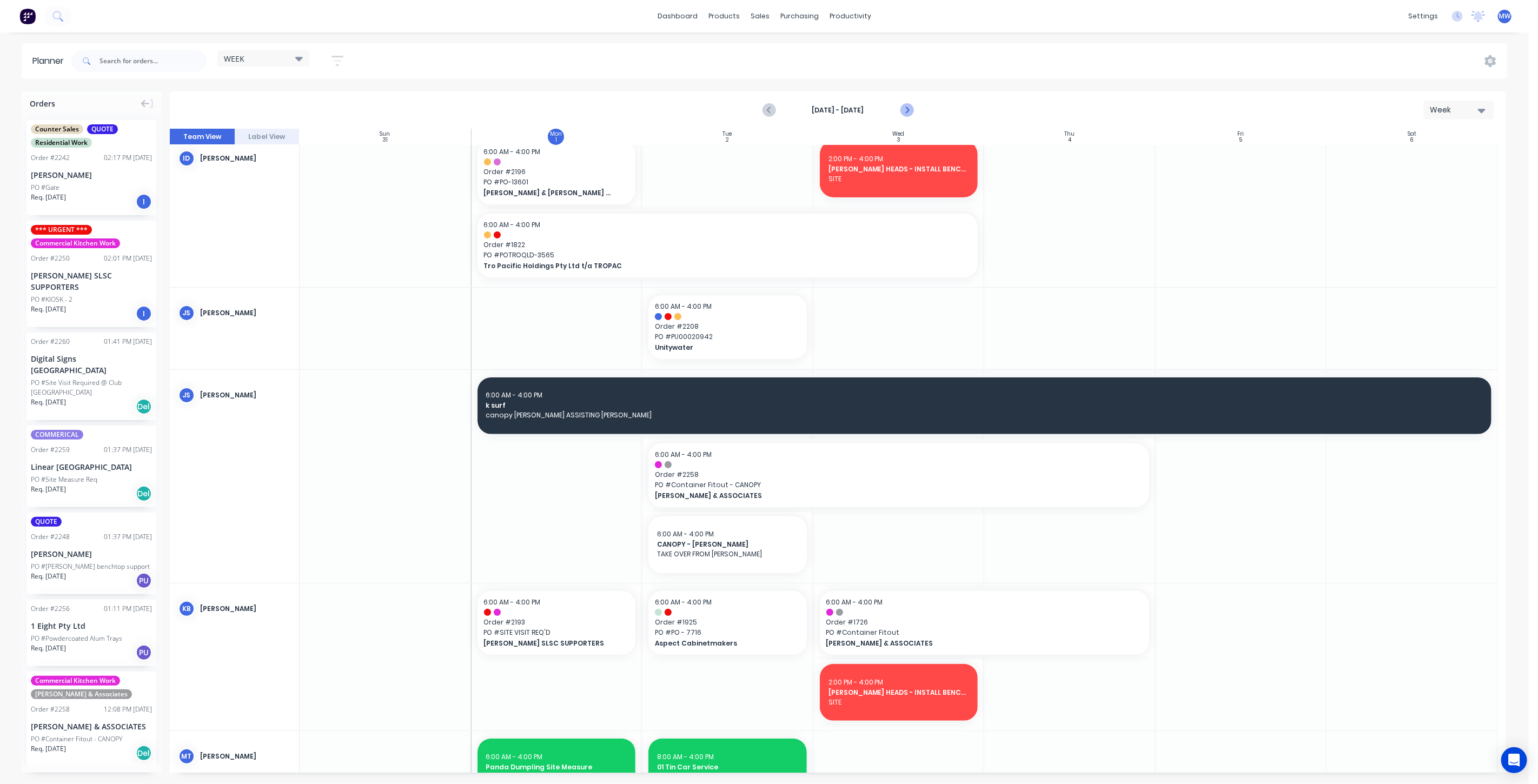
click at [904, 113] on icon "Next page" at bounding box center [906, 110] width 5 height 9
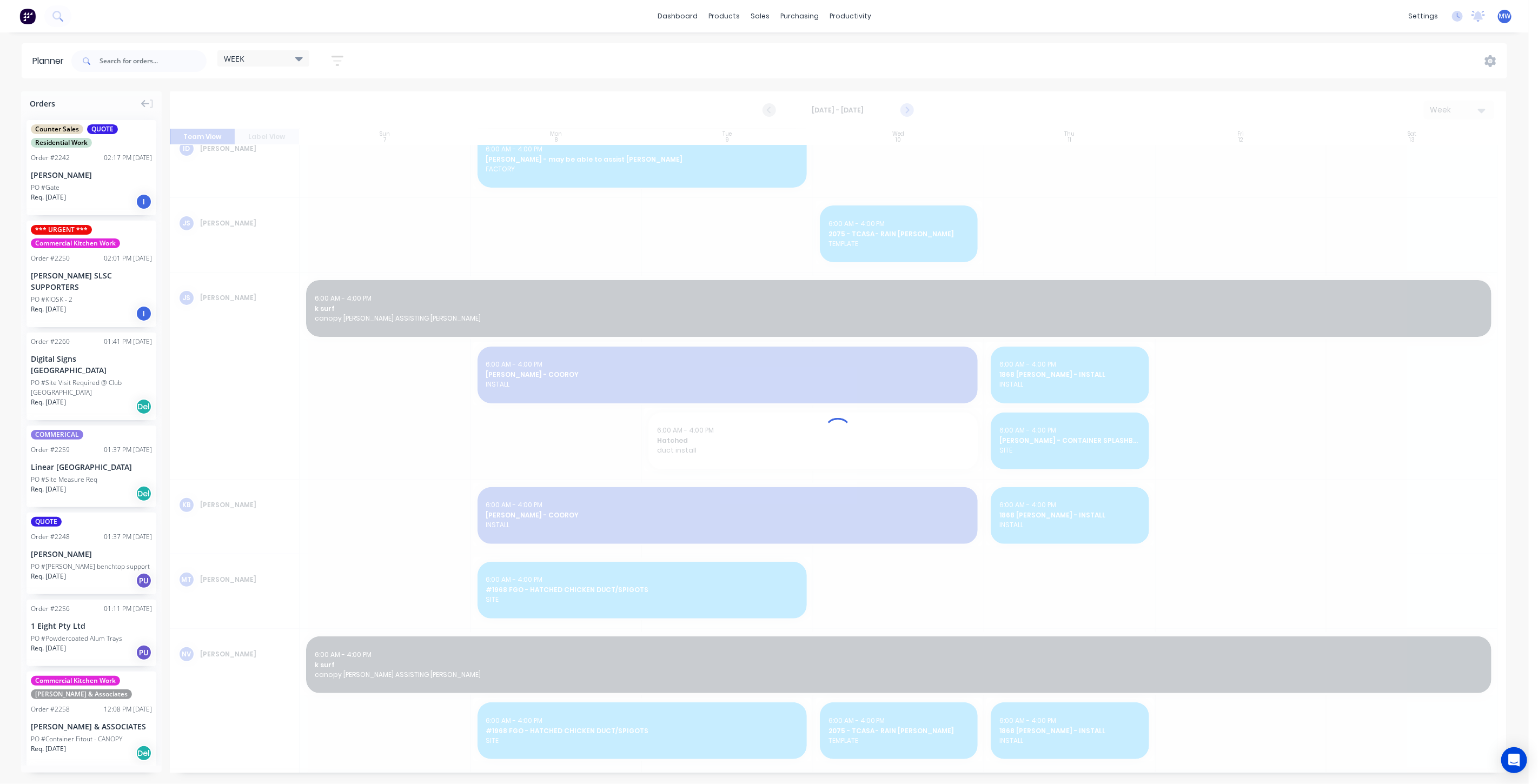
scroll to position [62, 0]
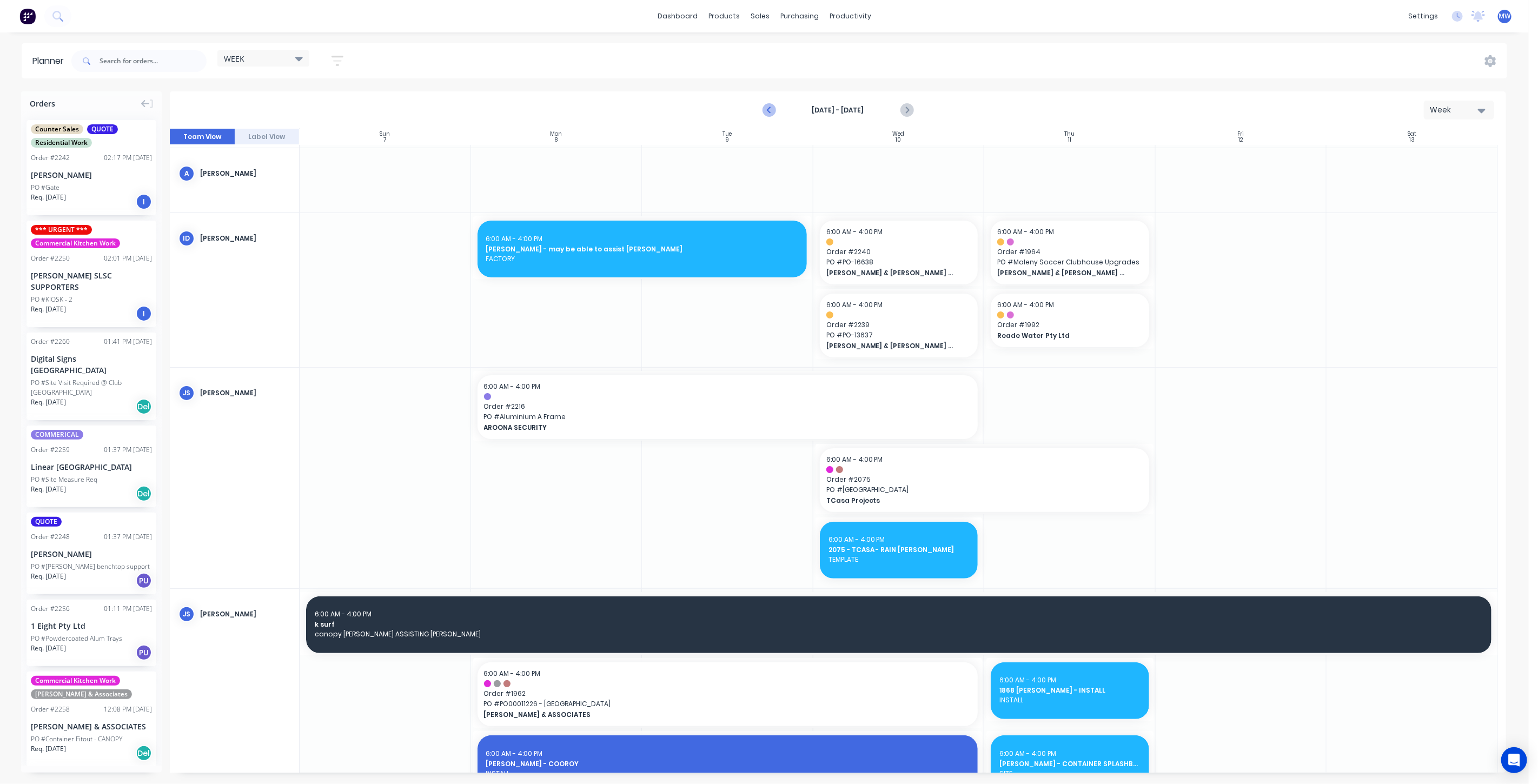
click at [770, 113] on icon "Previous page" at bounding box center [770, 110] width 5 height 9
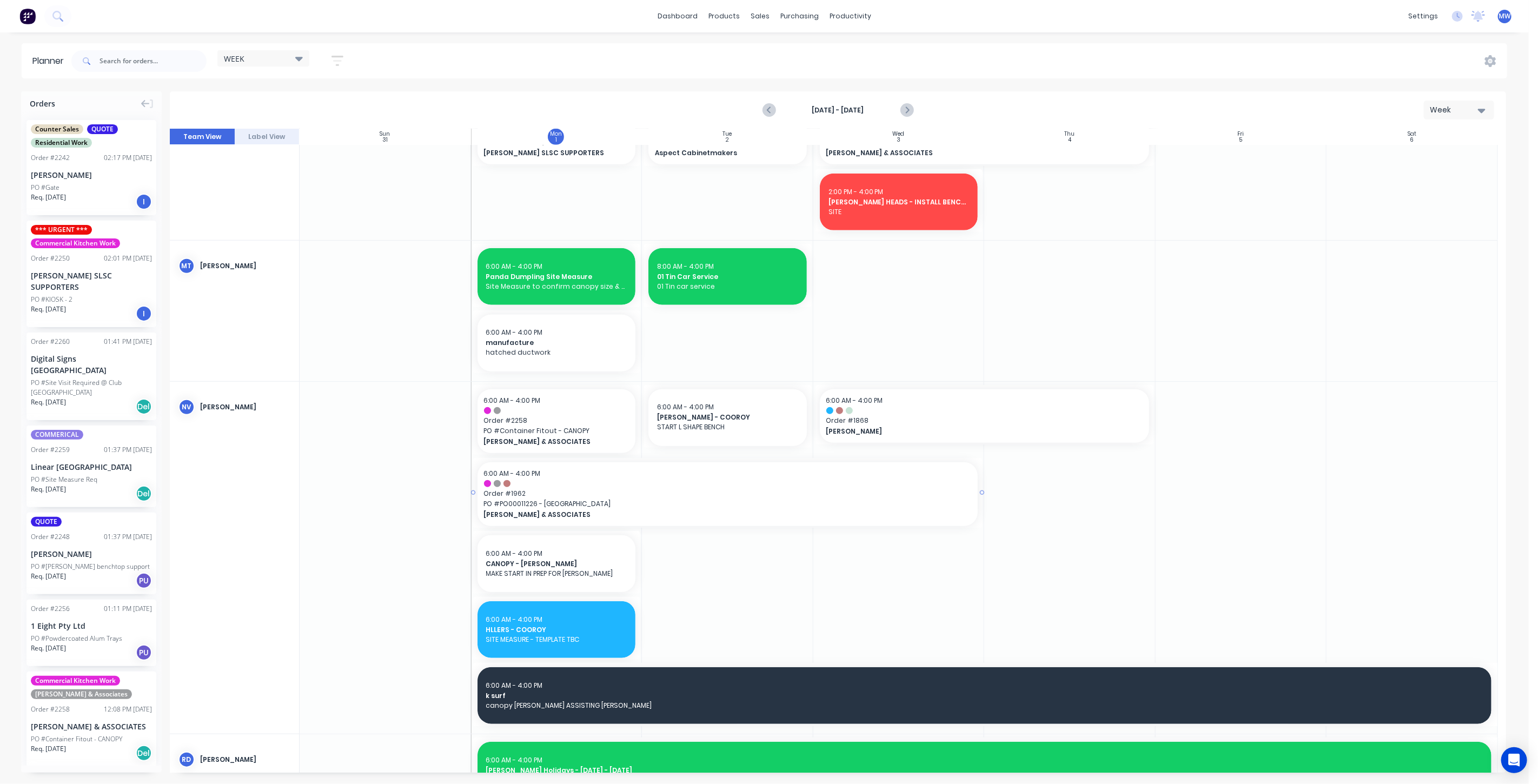
scroll to position [661, 0]
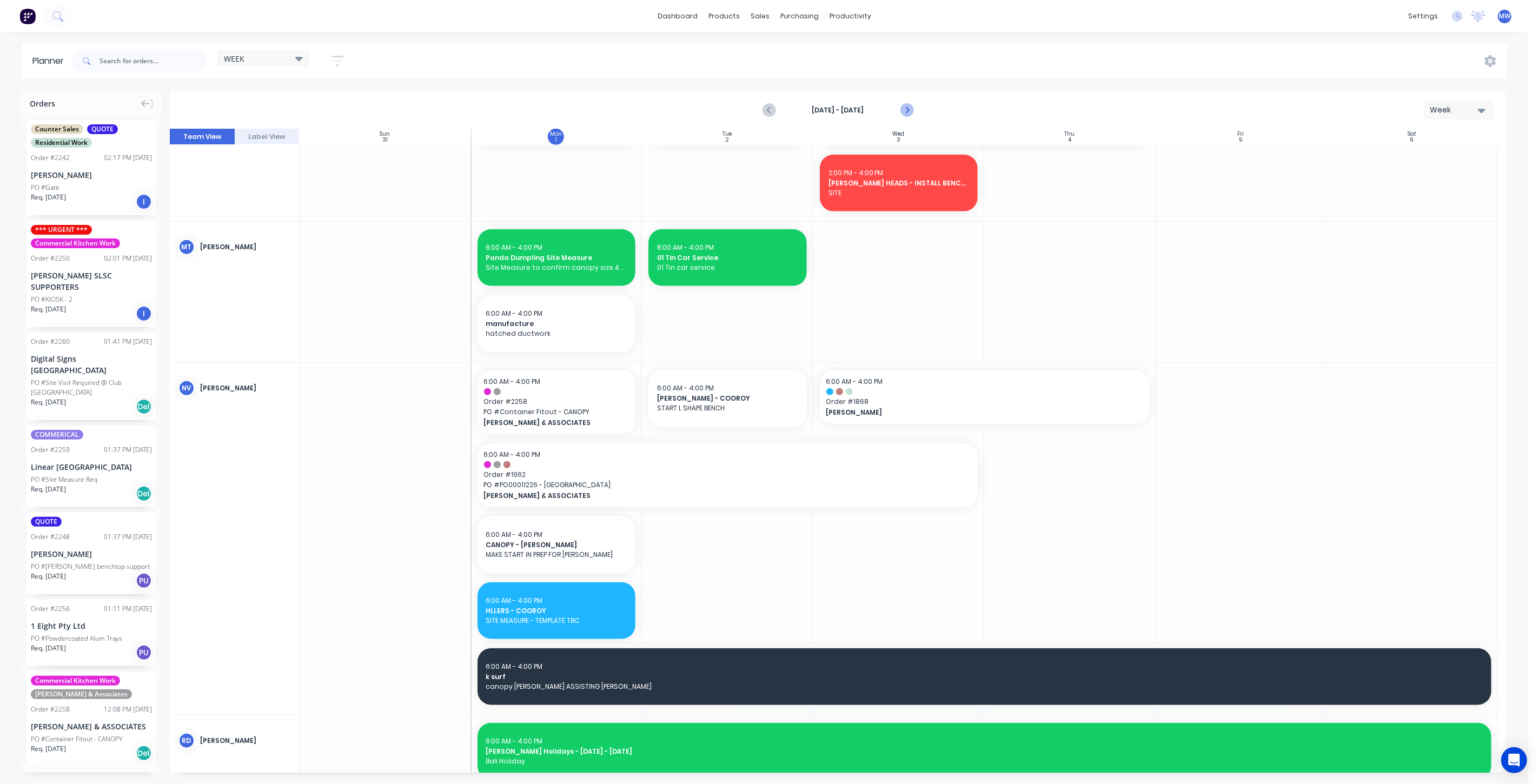
click at [908, 109] on icon "Next page" at bounding box center [906, 110] width 5 height 9
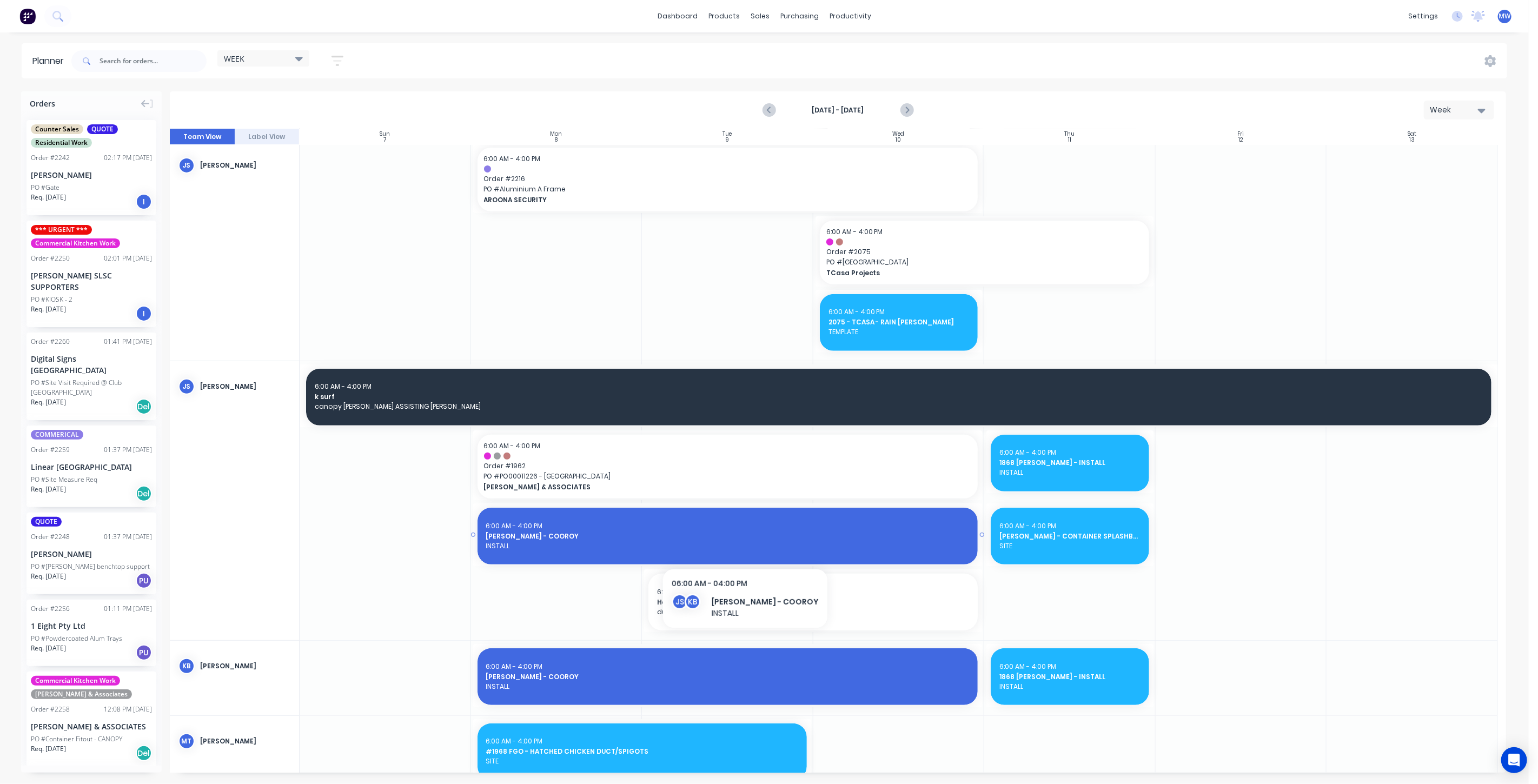
scroll to position [590, 0]
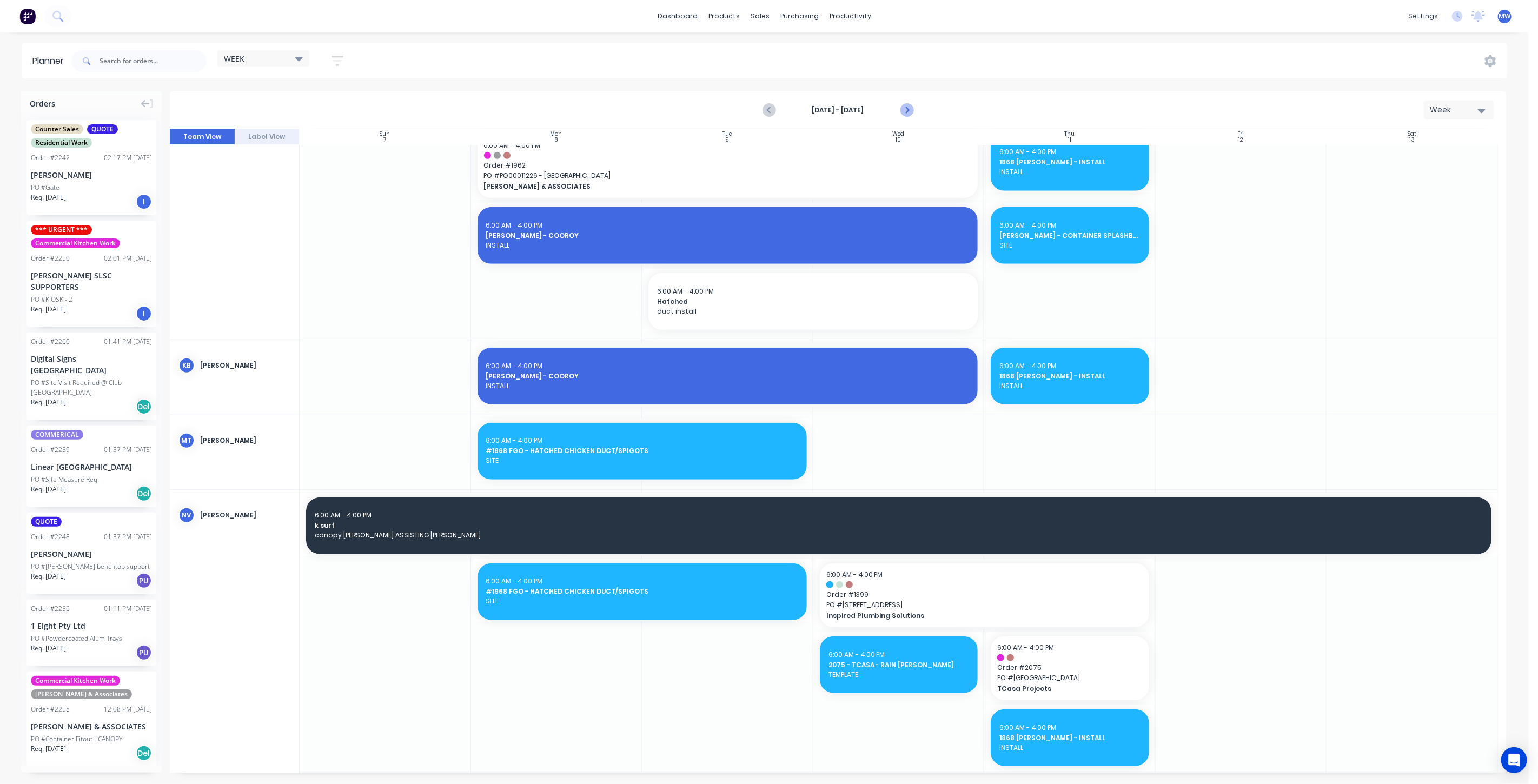
click at [907, 112] on icon "Next page" at bounding box center [906, 110] width 5 height 9
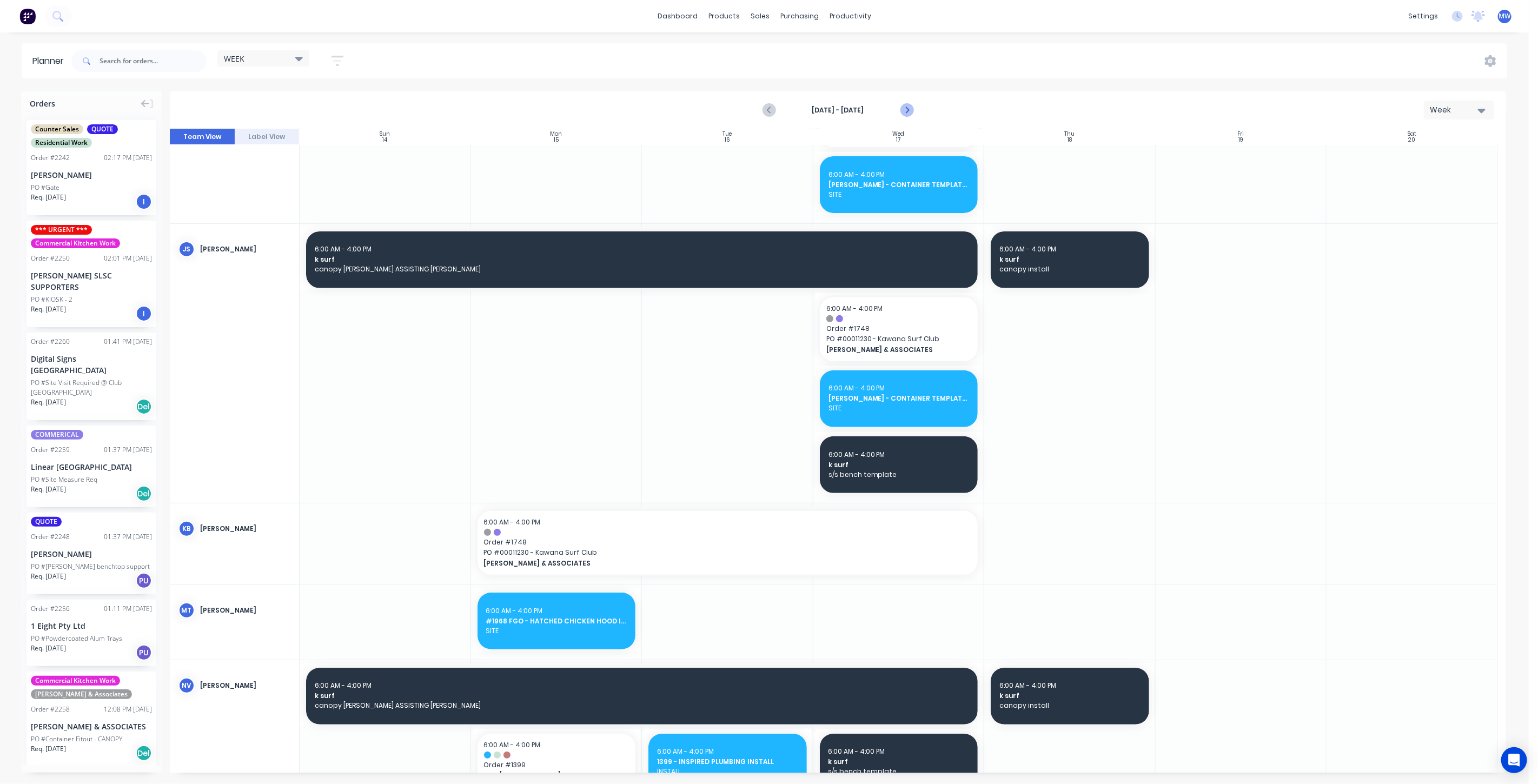
scroll to position [526, 0]
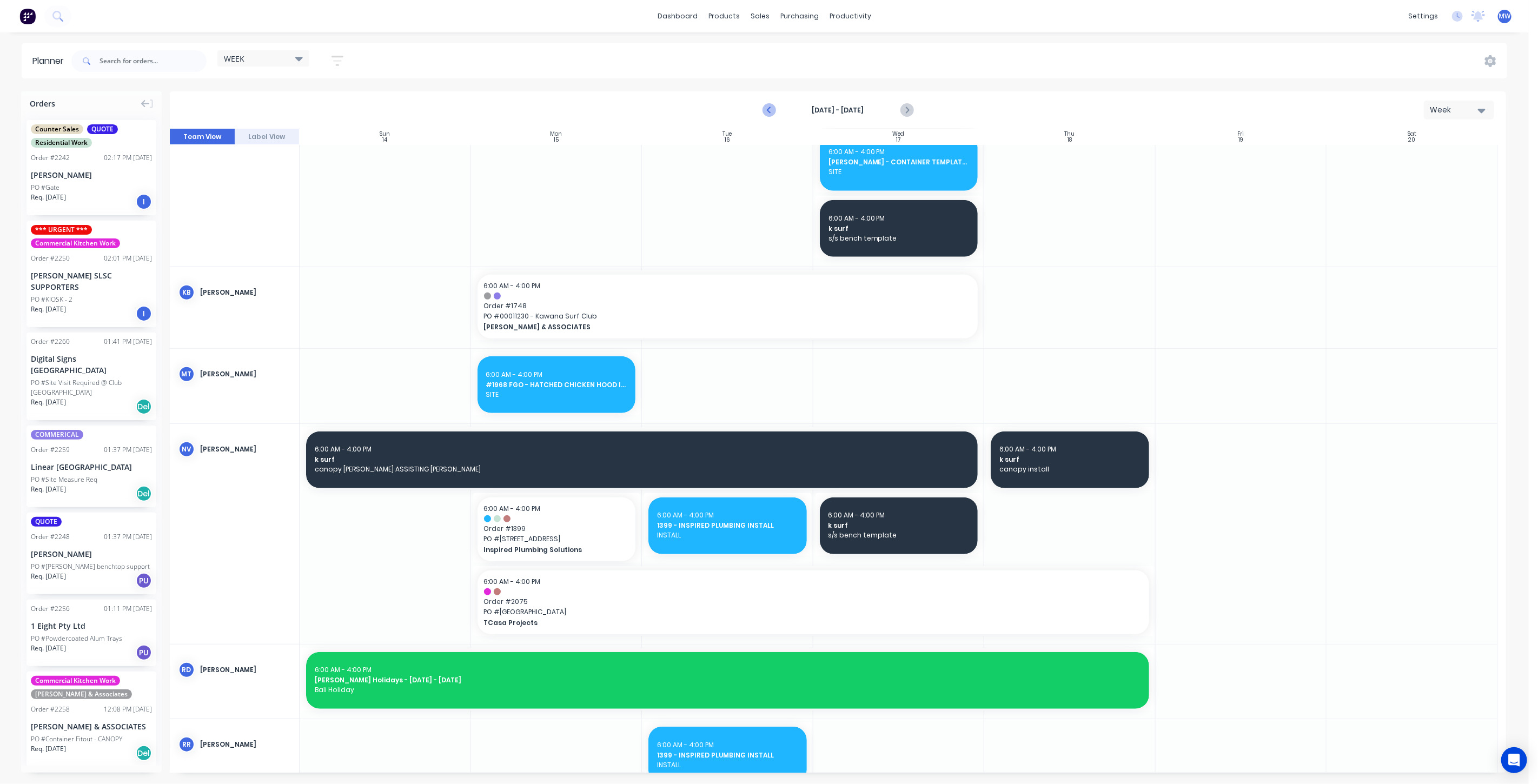
click at [768, 106] on icon "Previous page" at bounding box center [769, 110] width 13 height 13
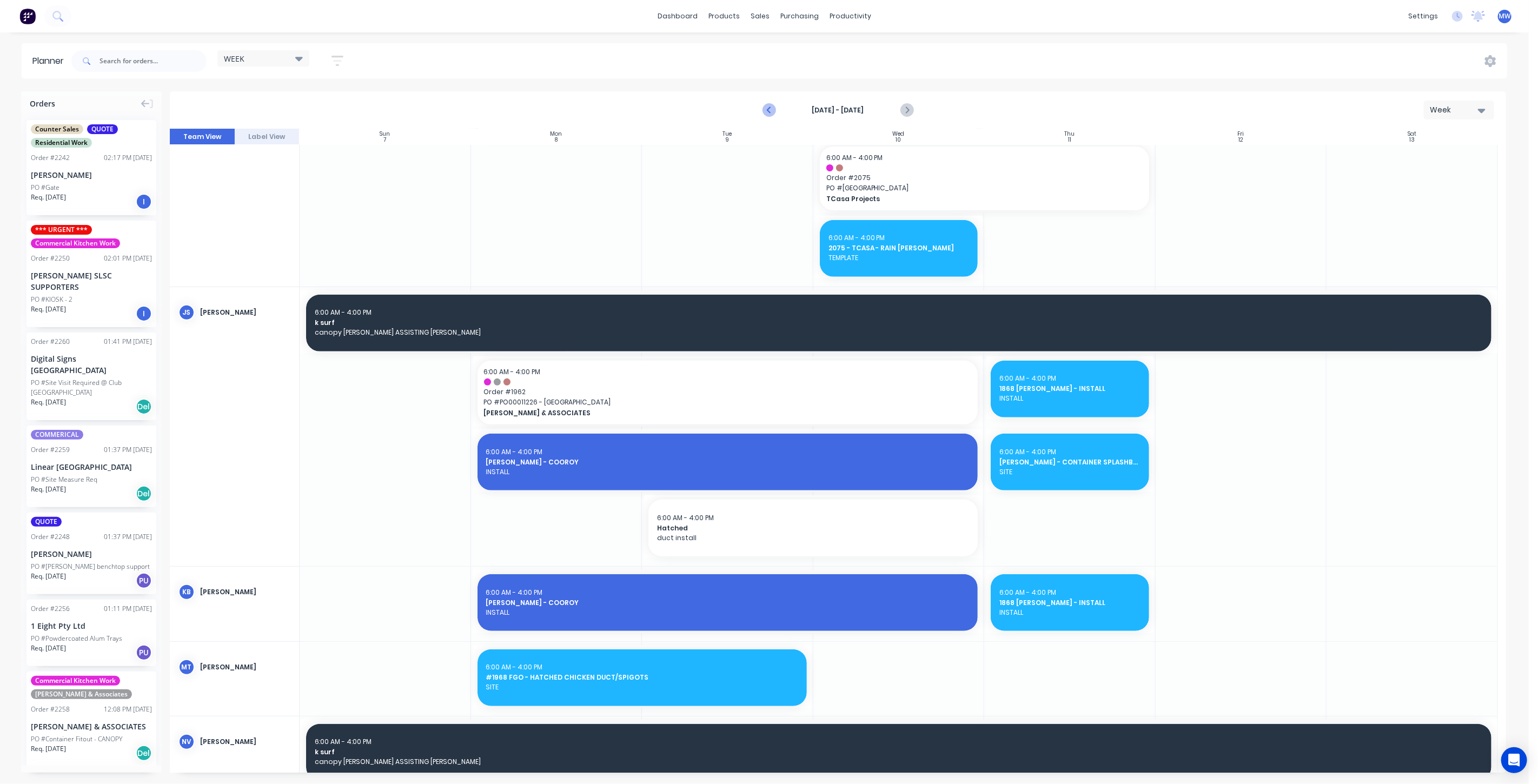
scroll to position [650, 0]
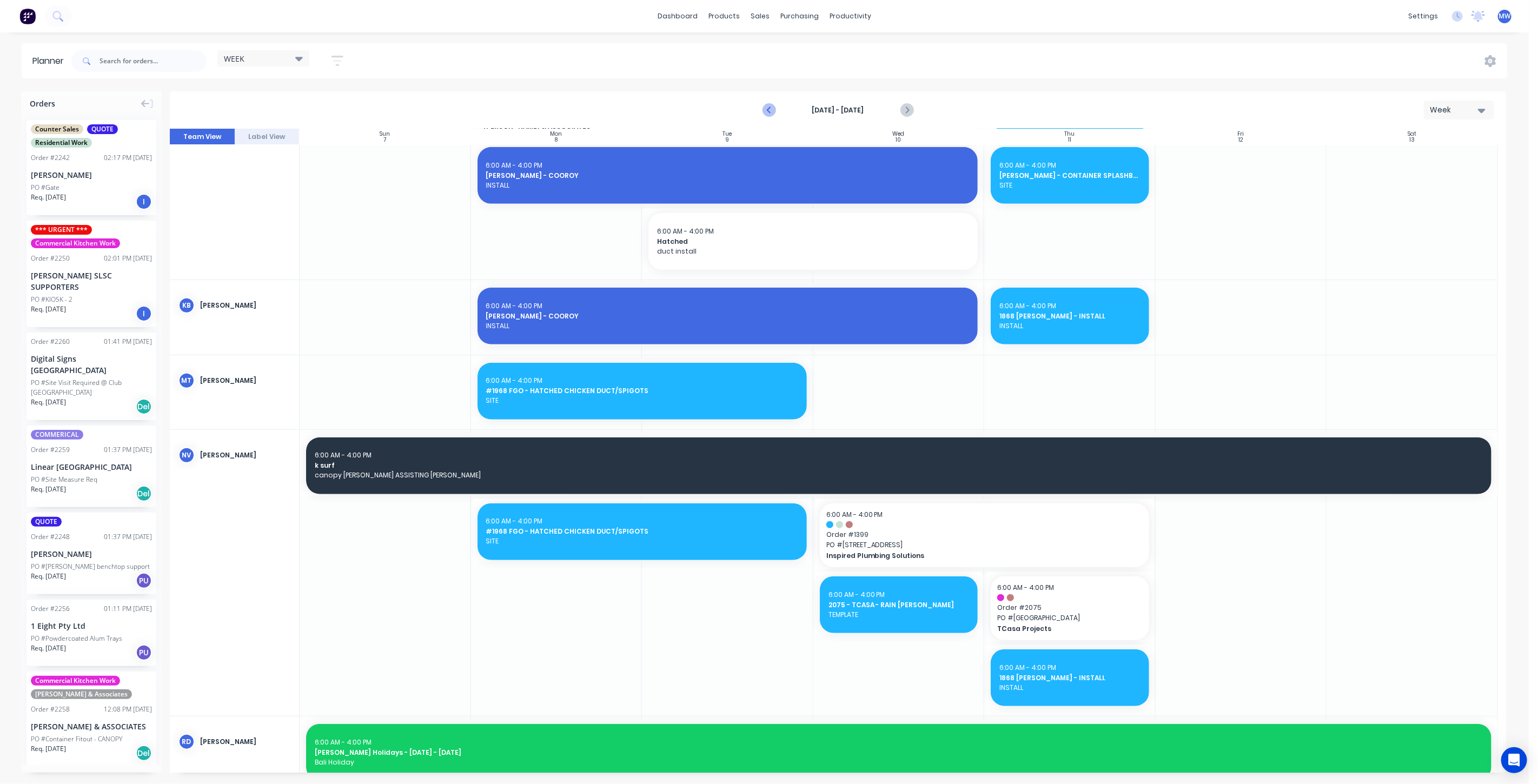
click at [768, 106] on icon "Previous page" at bounding box center [769, 110] width 13 height 13
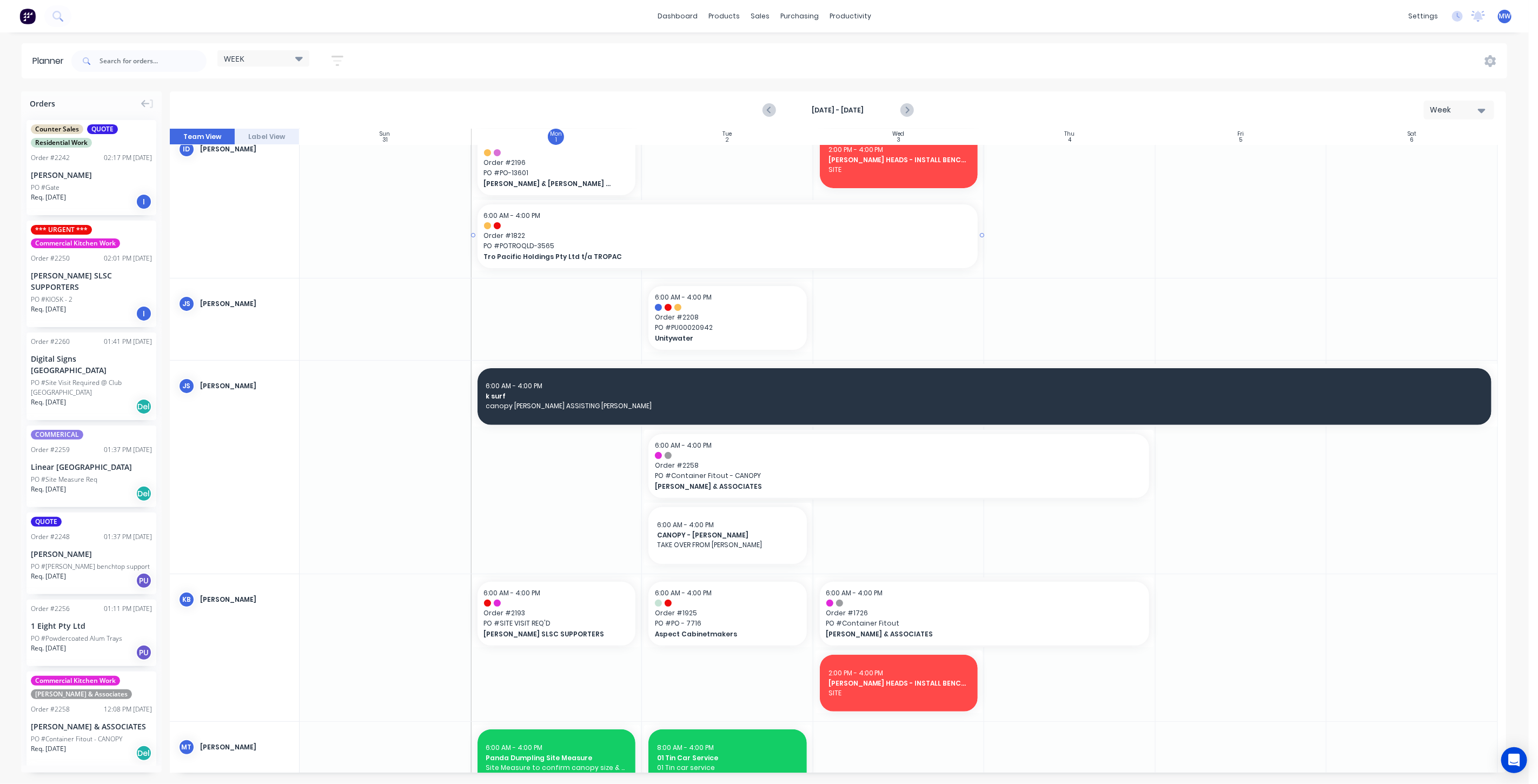
scroll to position [0, 0]
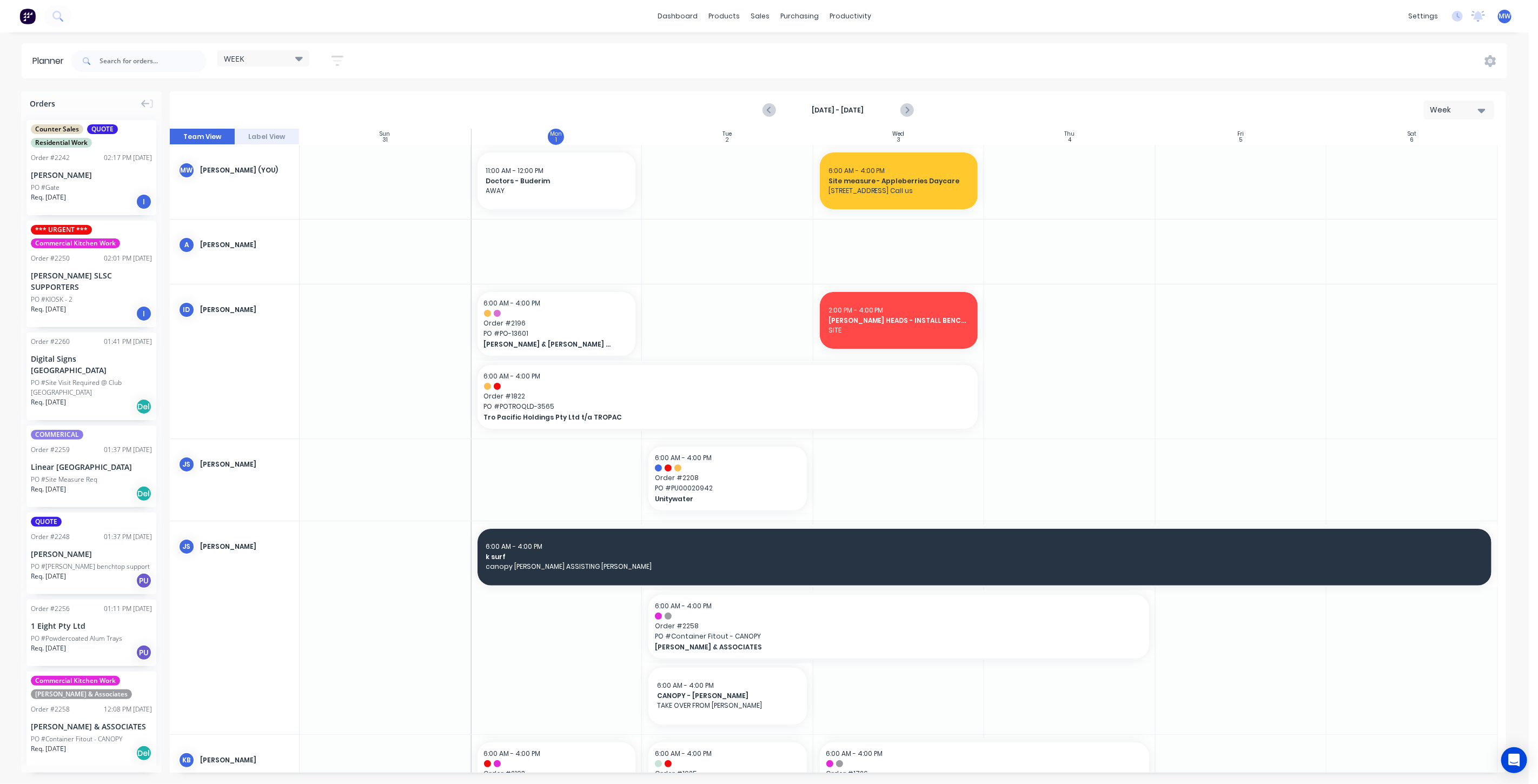
click at [845, 217] on div at bounding box center [899, 182] width 172 height 74
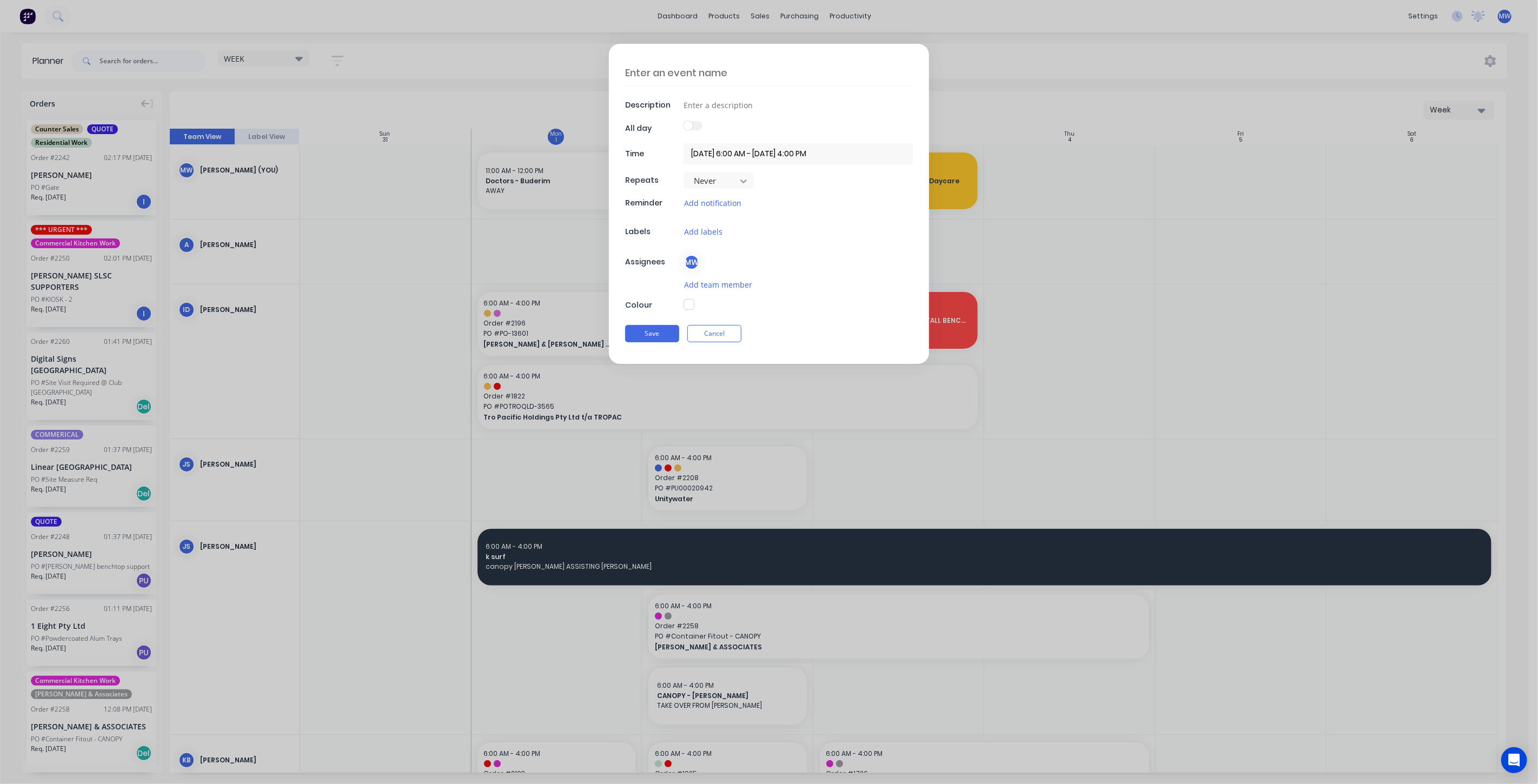
click at [647, 72] on textarea at bounding box center [768, 73] width 287 height 26
type textarea "x"
type textarea "P"
type textarea "x"
type textarea "PA"
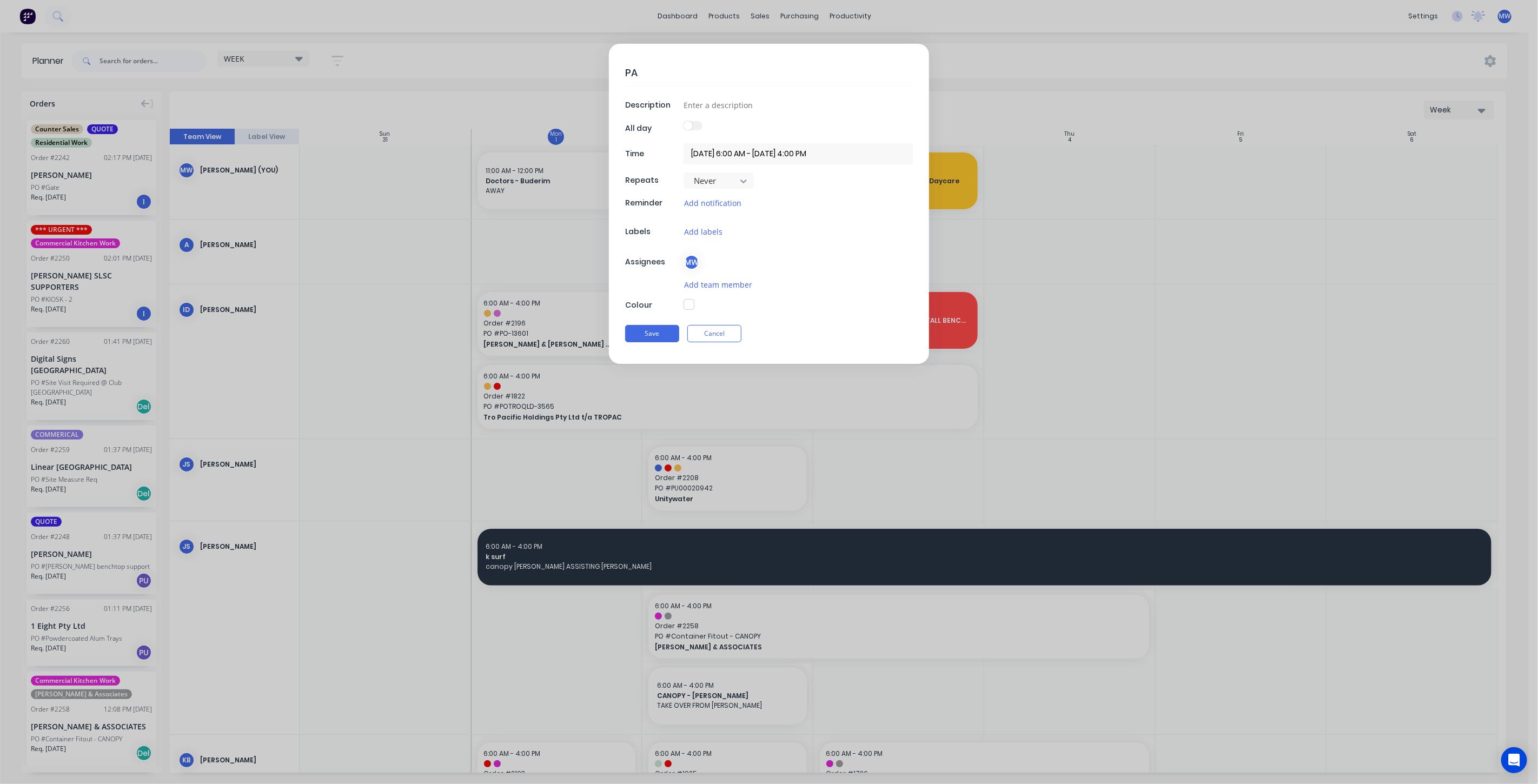
type textarea "x"
type textarea "PAY"
type textarea "x"
type textarea "PAYR"
type textarea "x"
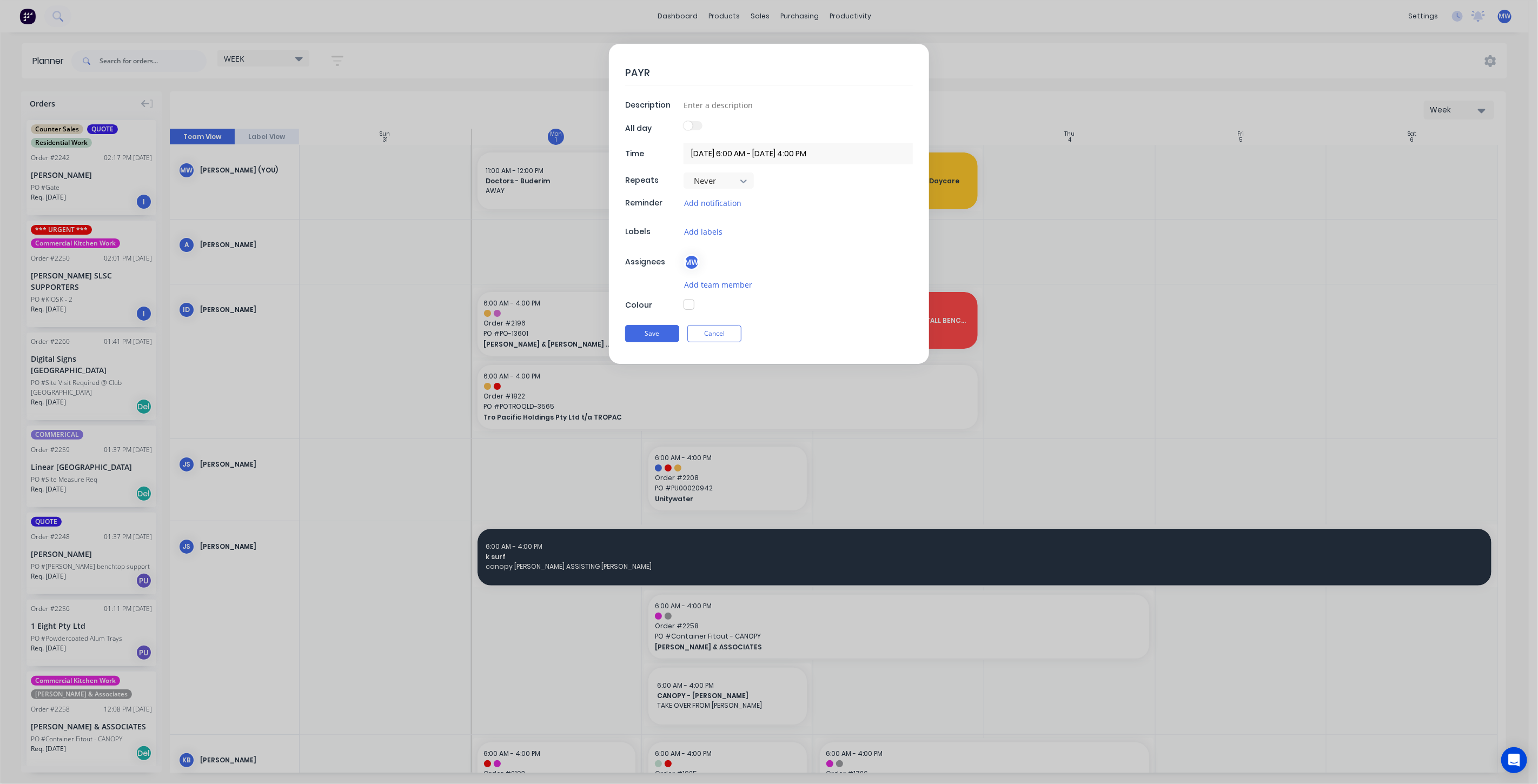
type textarea "PAYRO"
type textarea "x"
type textarea "PAYROL"
type textarea "x"
type textarea "PAYROLL"
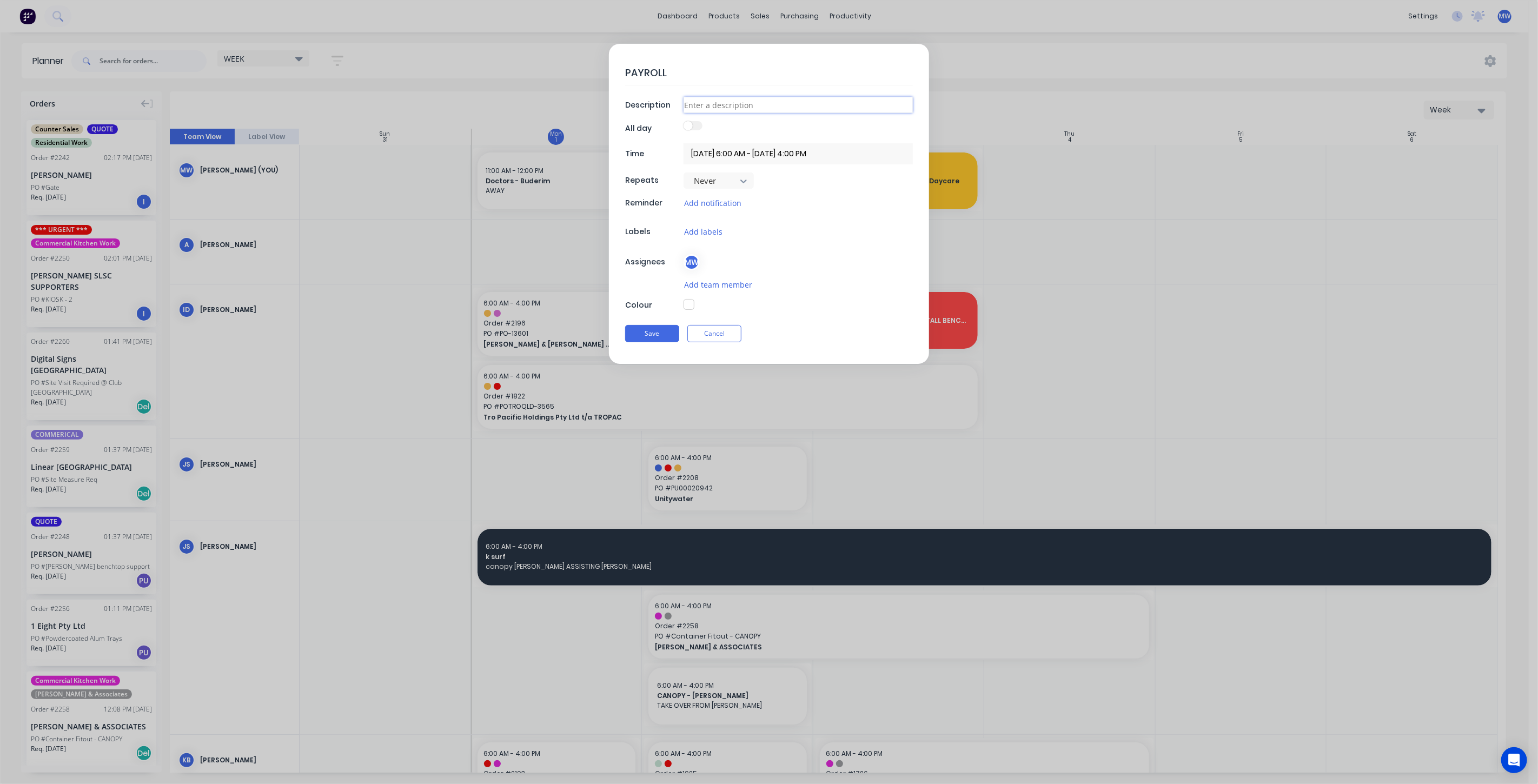
type textarea "x"
click at [735, 101] on input at bounding box center [798, 105] width 229 height 16
type input "FACTORY"
click at [733, 241] on div "Weekly" at bounding box center [718, 245] width 70 height 20
click at [690, 305] on button "button" at bounding box center [688, 303] width 10 height 10
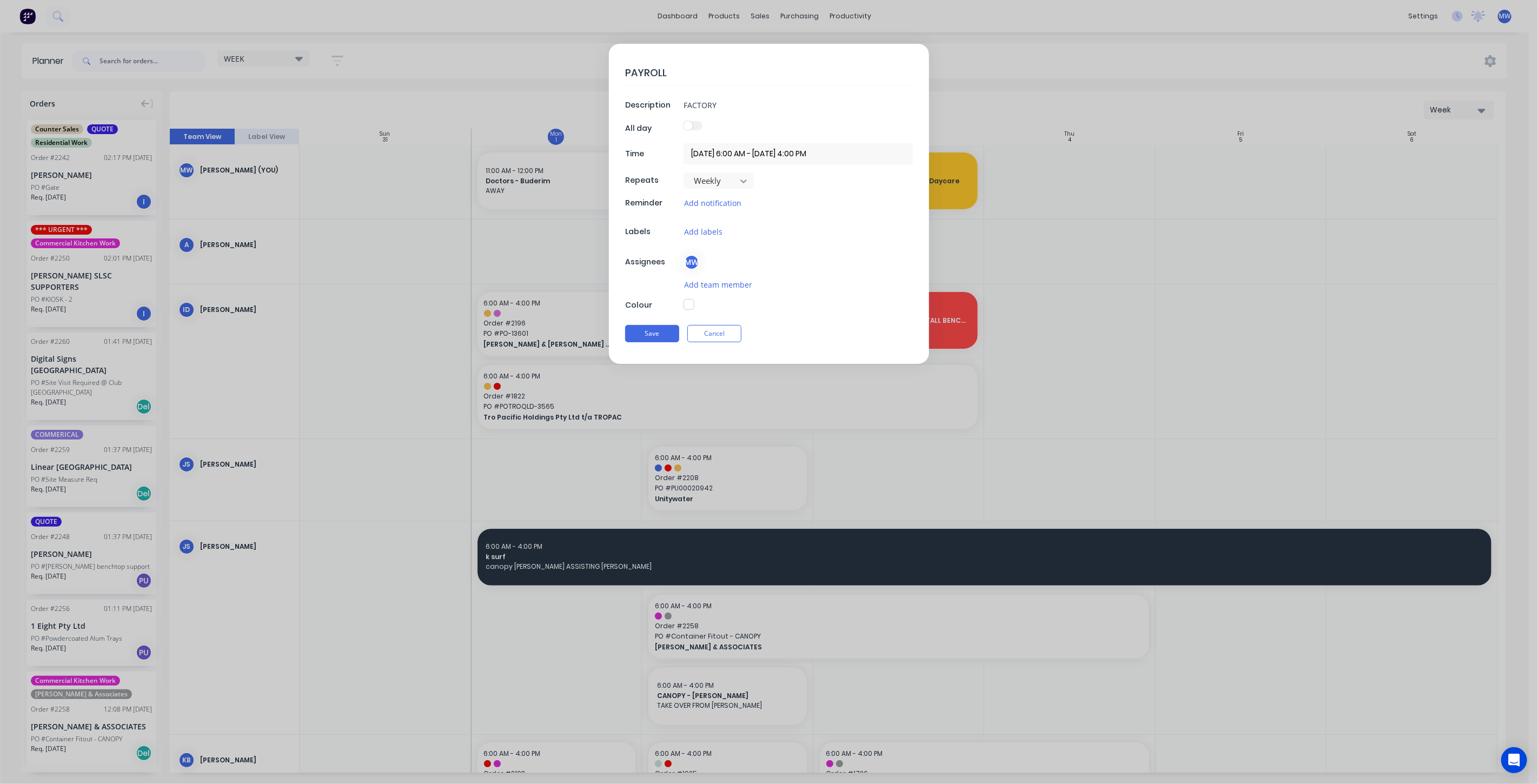
type textarea "x"
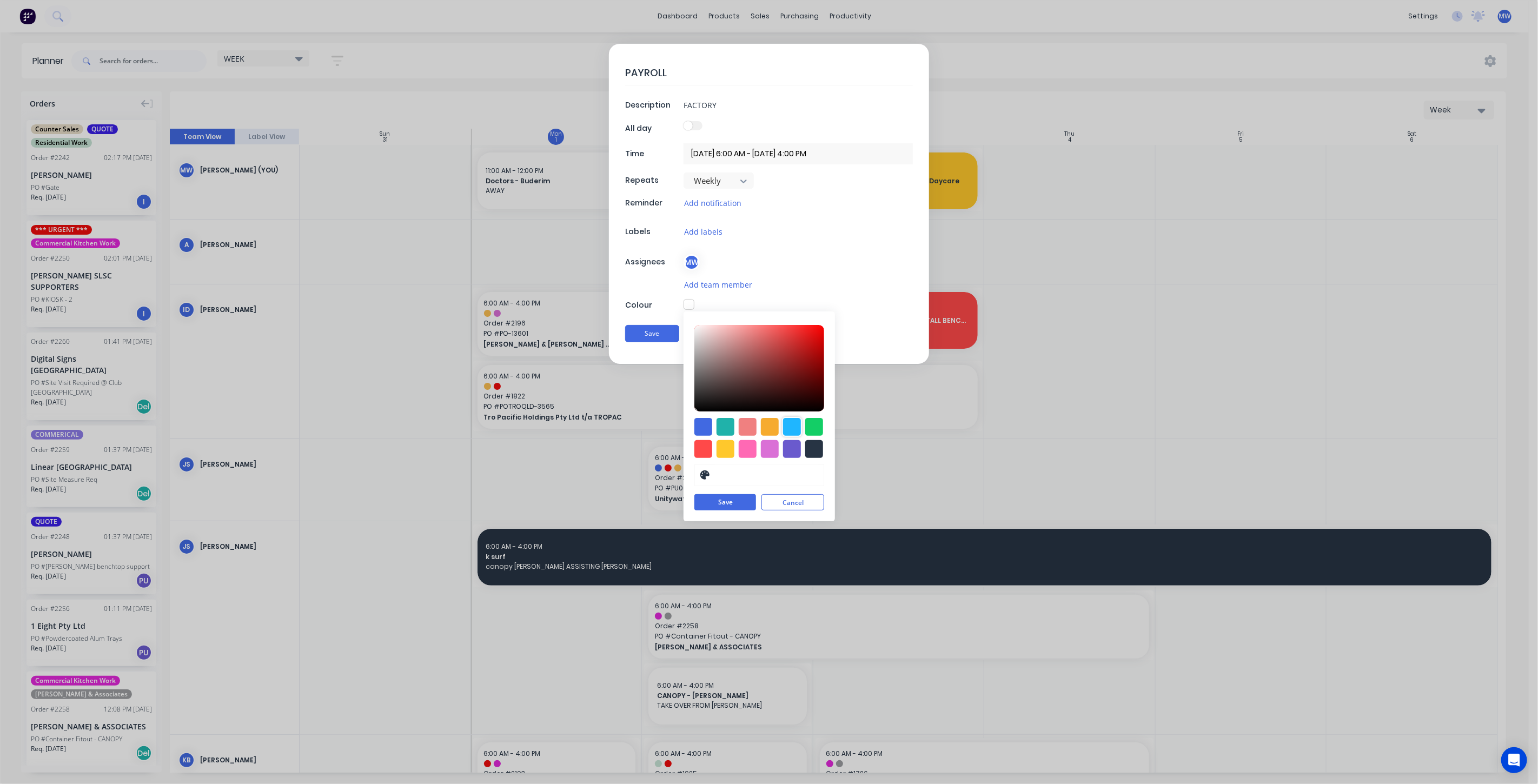
click at [789, 423] on div at bounding box center [792, 427] width 18 height 18
type input "#1FB6FF"
click at [728, 501] on button "Save" at bounding box center [725, 502] width 62 height 16
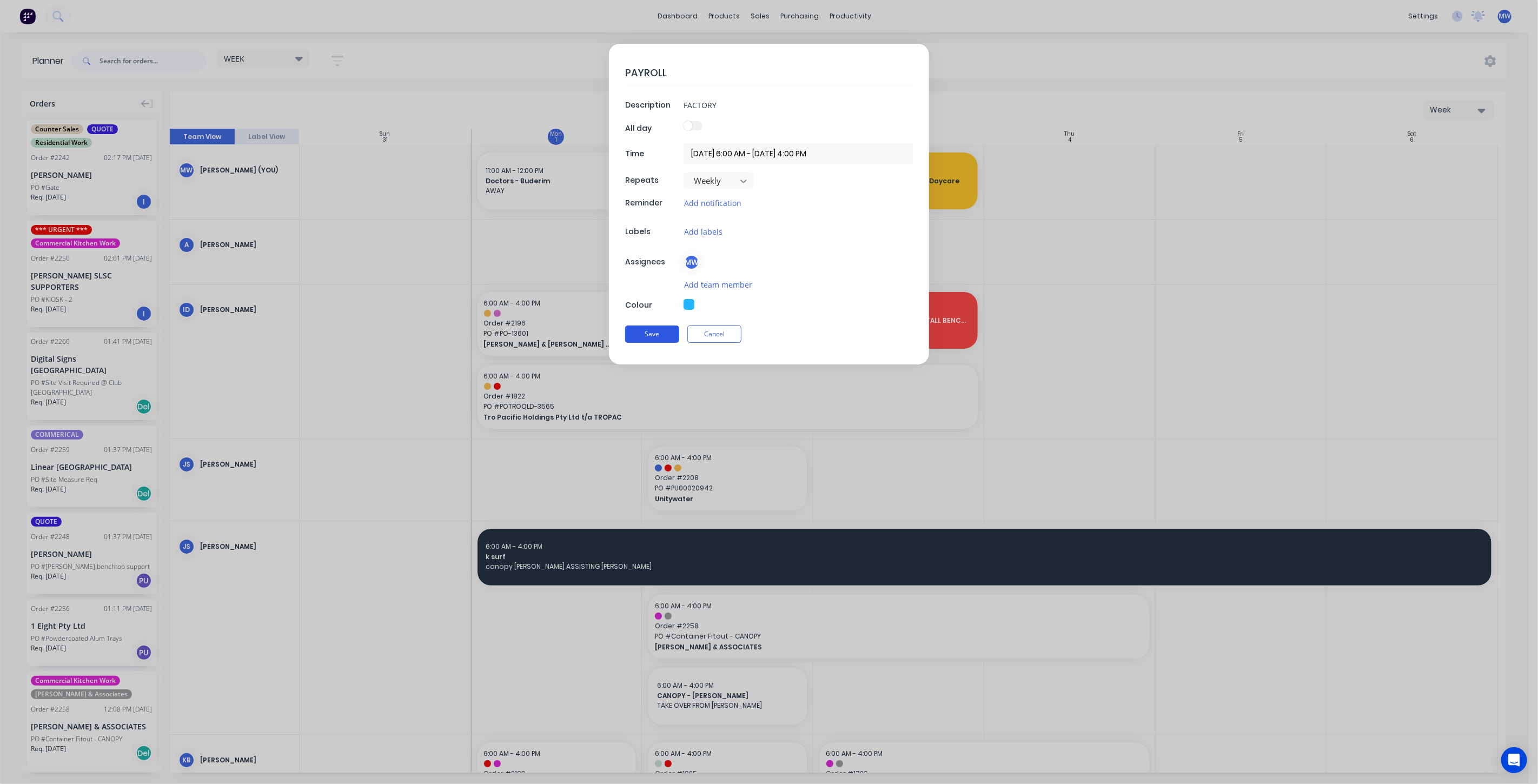
click at [651, 334] on button "Save" at bounding box center [651, 333] width 54 height 17
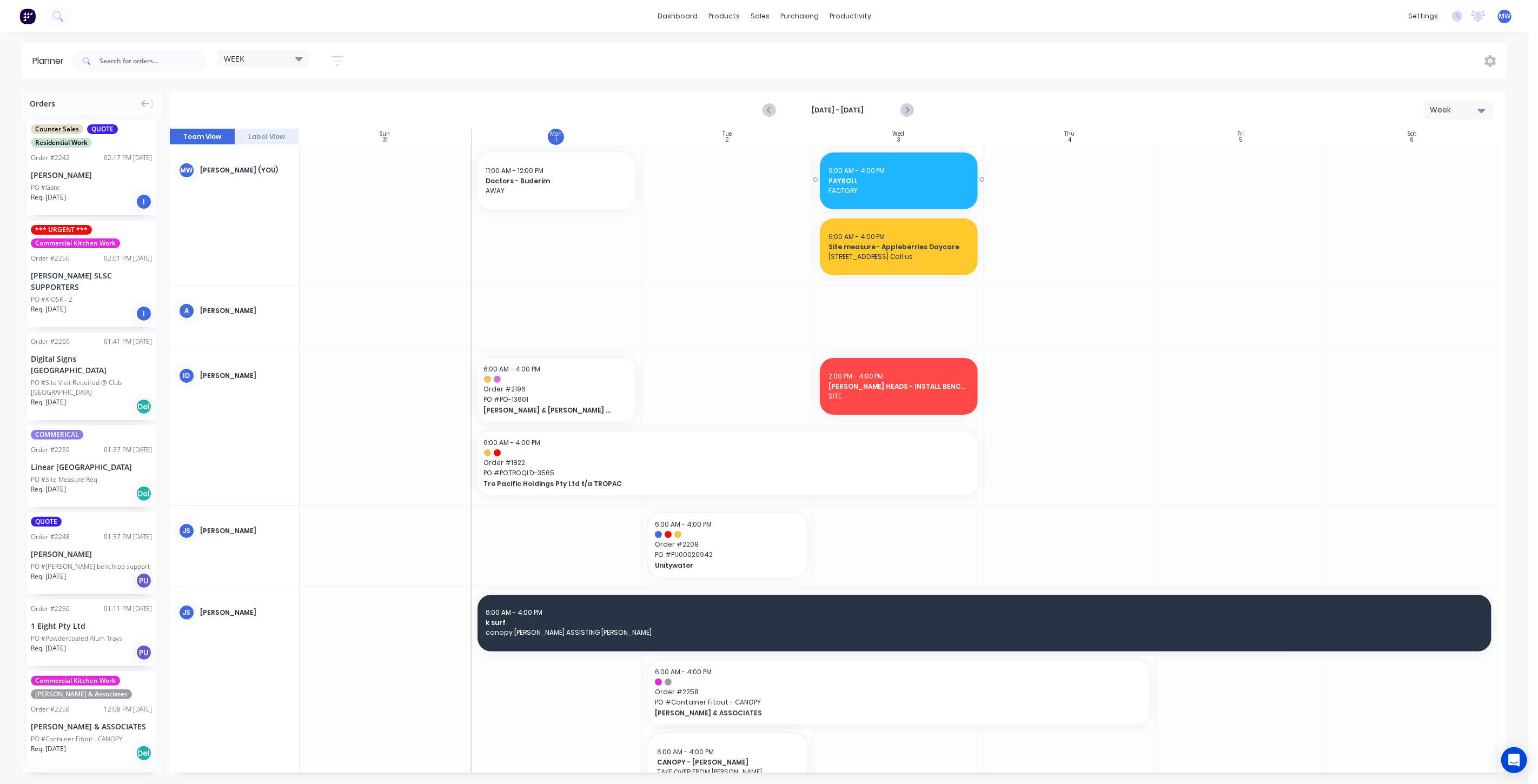
click at [896, 177] on span "PAYROLL" at bounding box center [899, 181] width 141 height 10
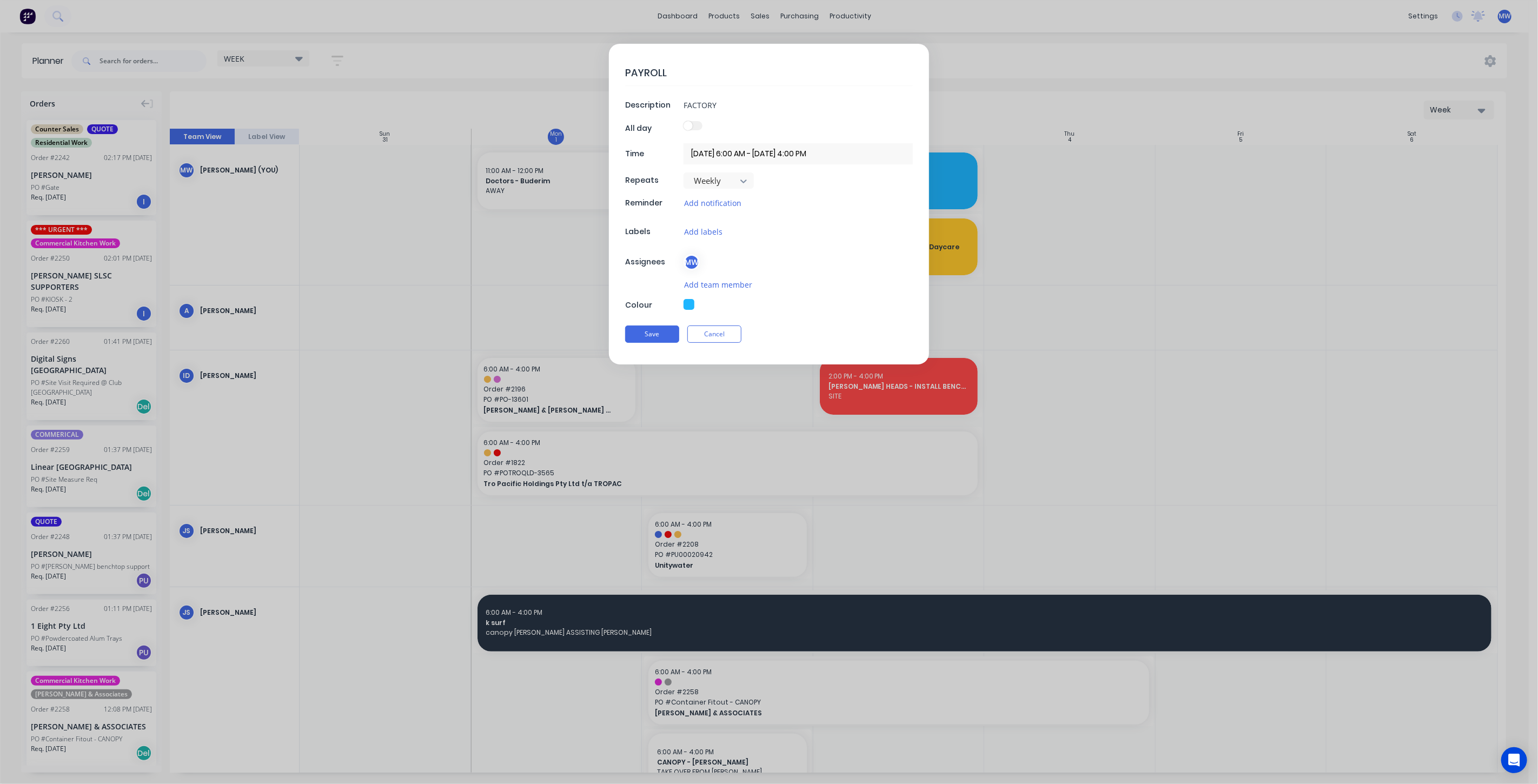
click at [688, 304] on button "button" at bounding box center [688, 303] width 10 height 10
type textarea "x"
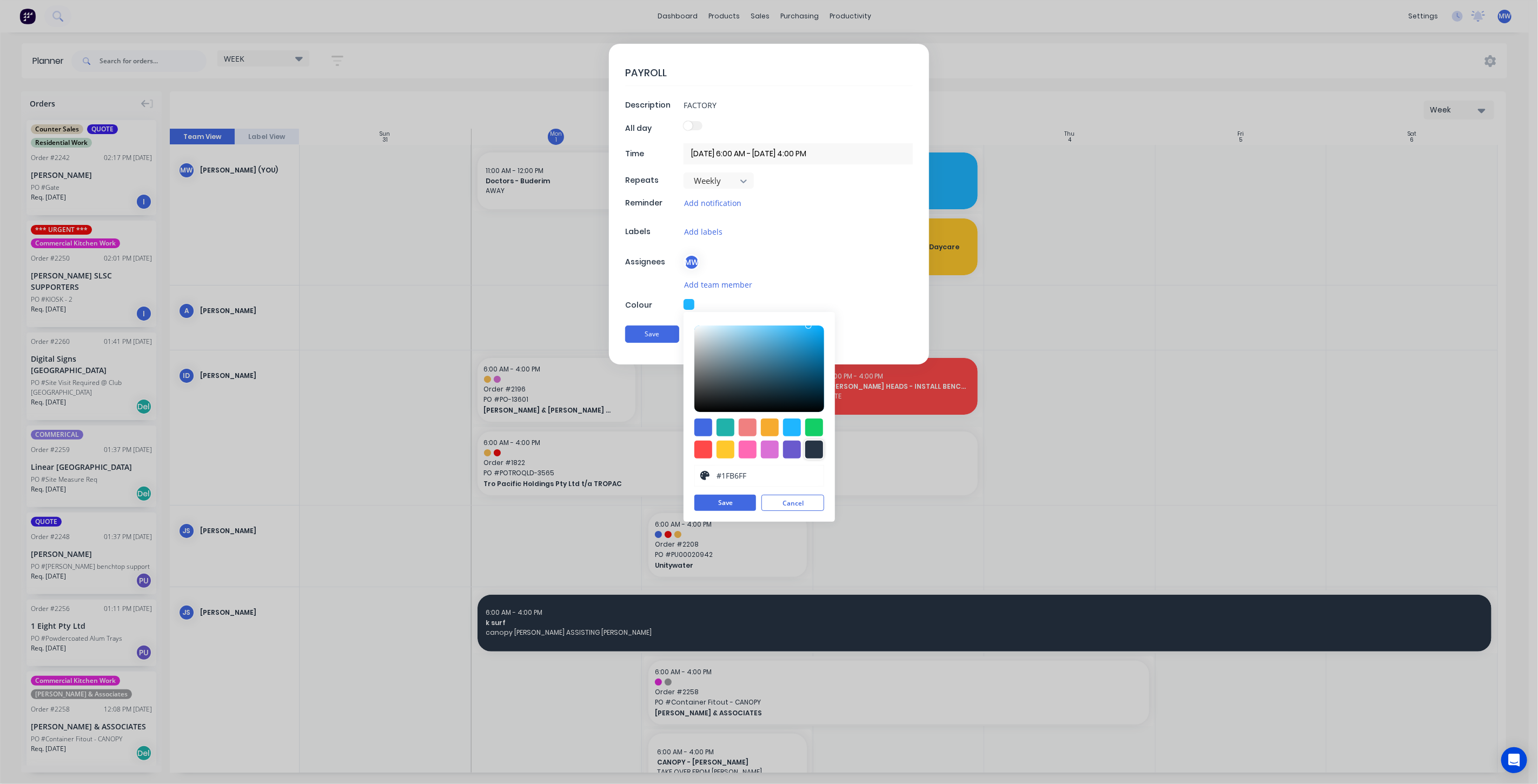
click at [812, 444] on div at bounding box center [814, 449] width 18 height 18
type input "#273444"
click at [715, 494] on button "Save" at bounding box center [725, 502] width 62 height 16
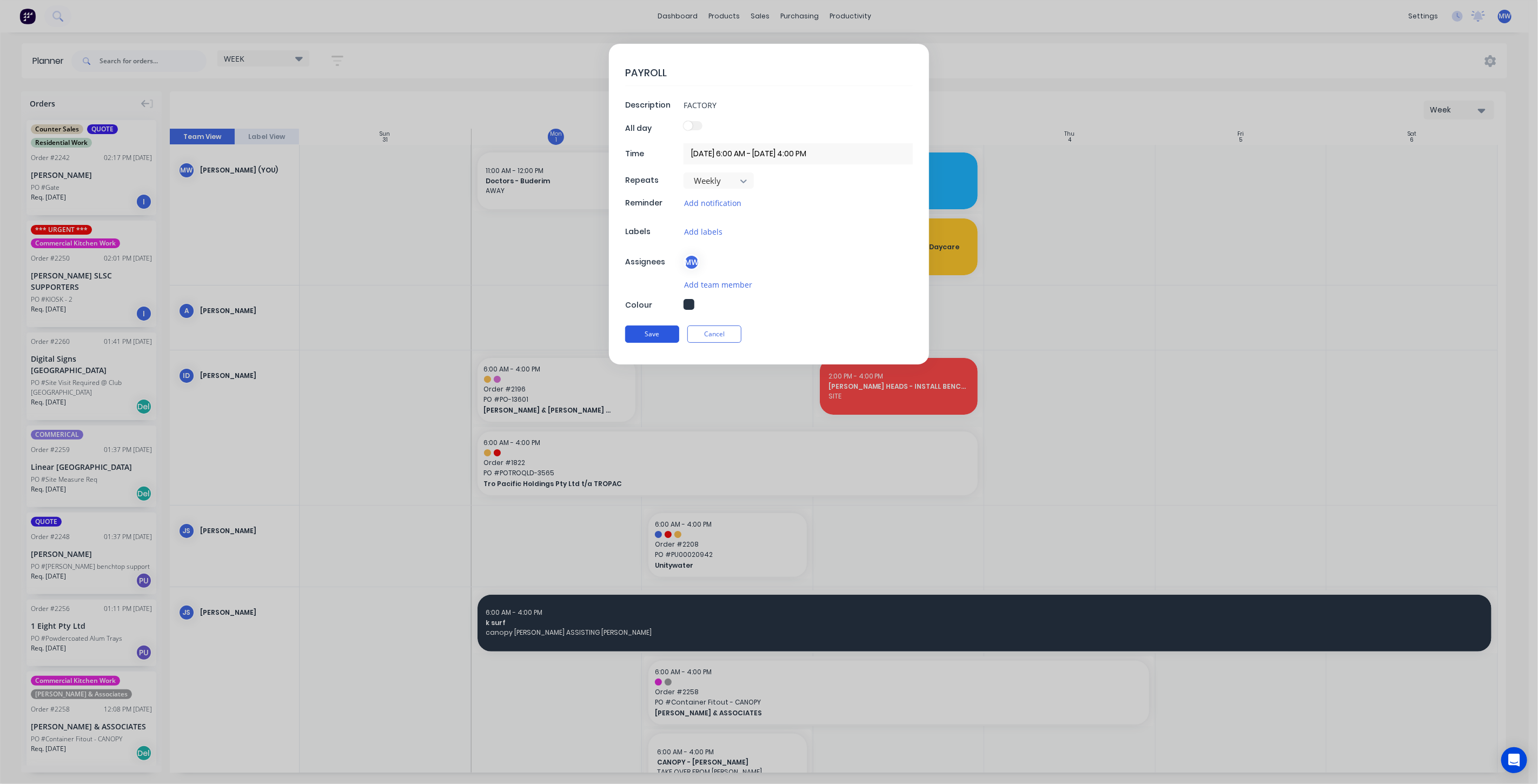
click at [652, 331] on button "Save" at bounding box center [651, 333] width 54 height 17
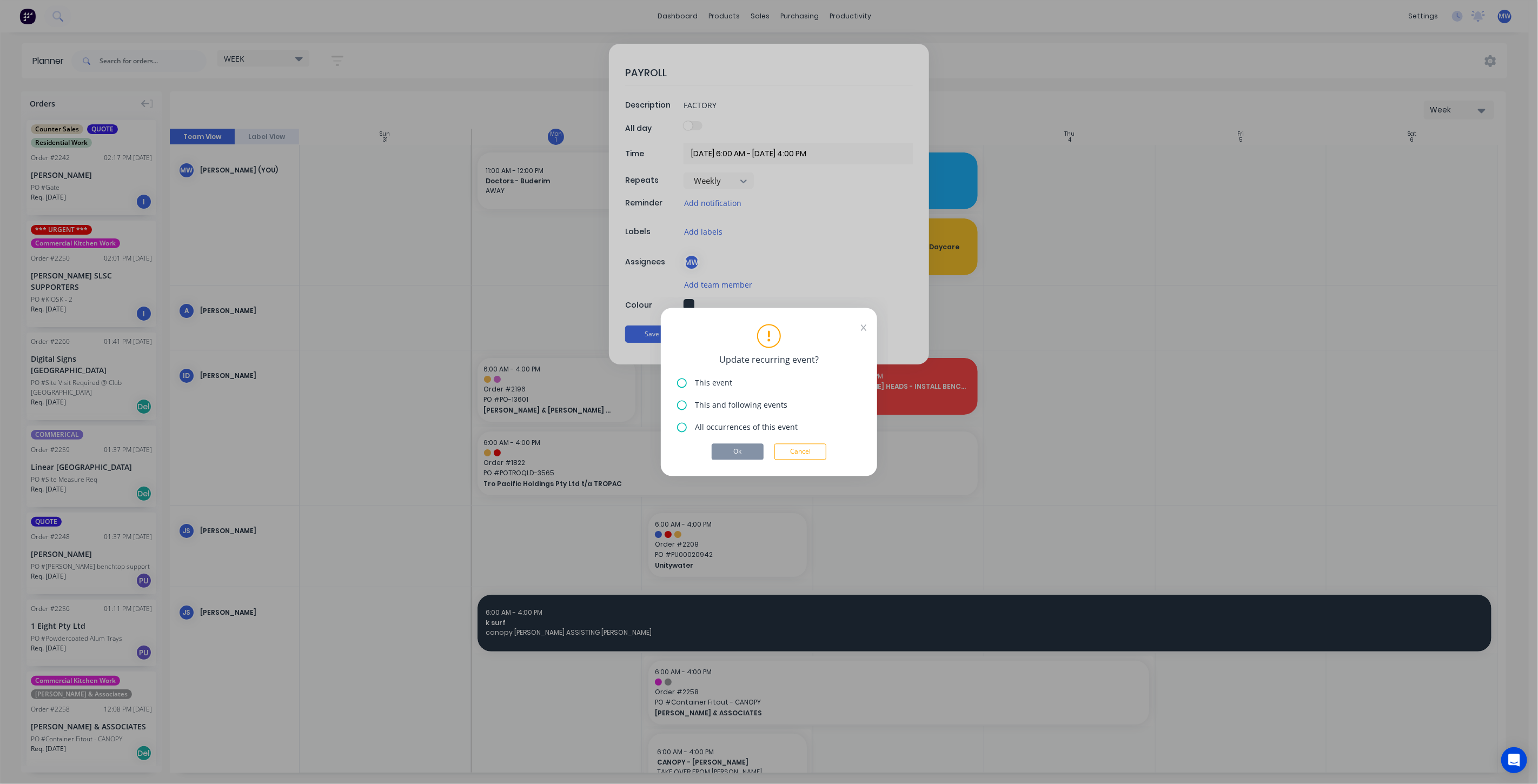
click at [682, 406] on icon at bounding box center [682, 405] width 10 height 10
click at [733, 448] on button "Ok" at bounding box center [738, 452] width 52 height 16
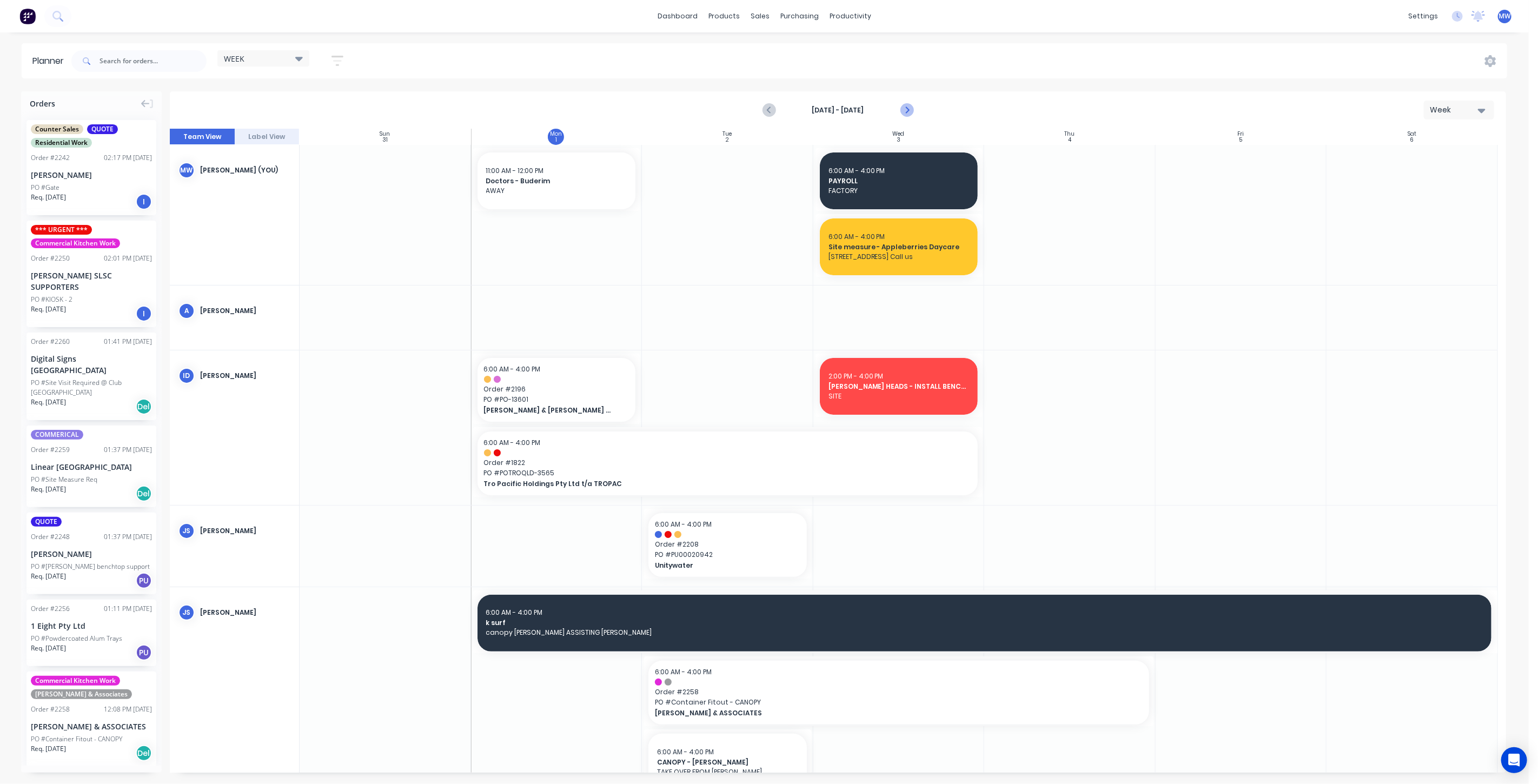
drag, startPoint x: 912, startPoint y: 109, endPoint x: 907, endPoint y: 113, distance: 6.4
click at [912, 109] on button "Next page" at bounding box center [906, 110] width 22 height 22
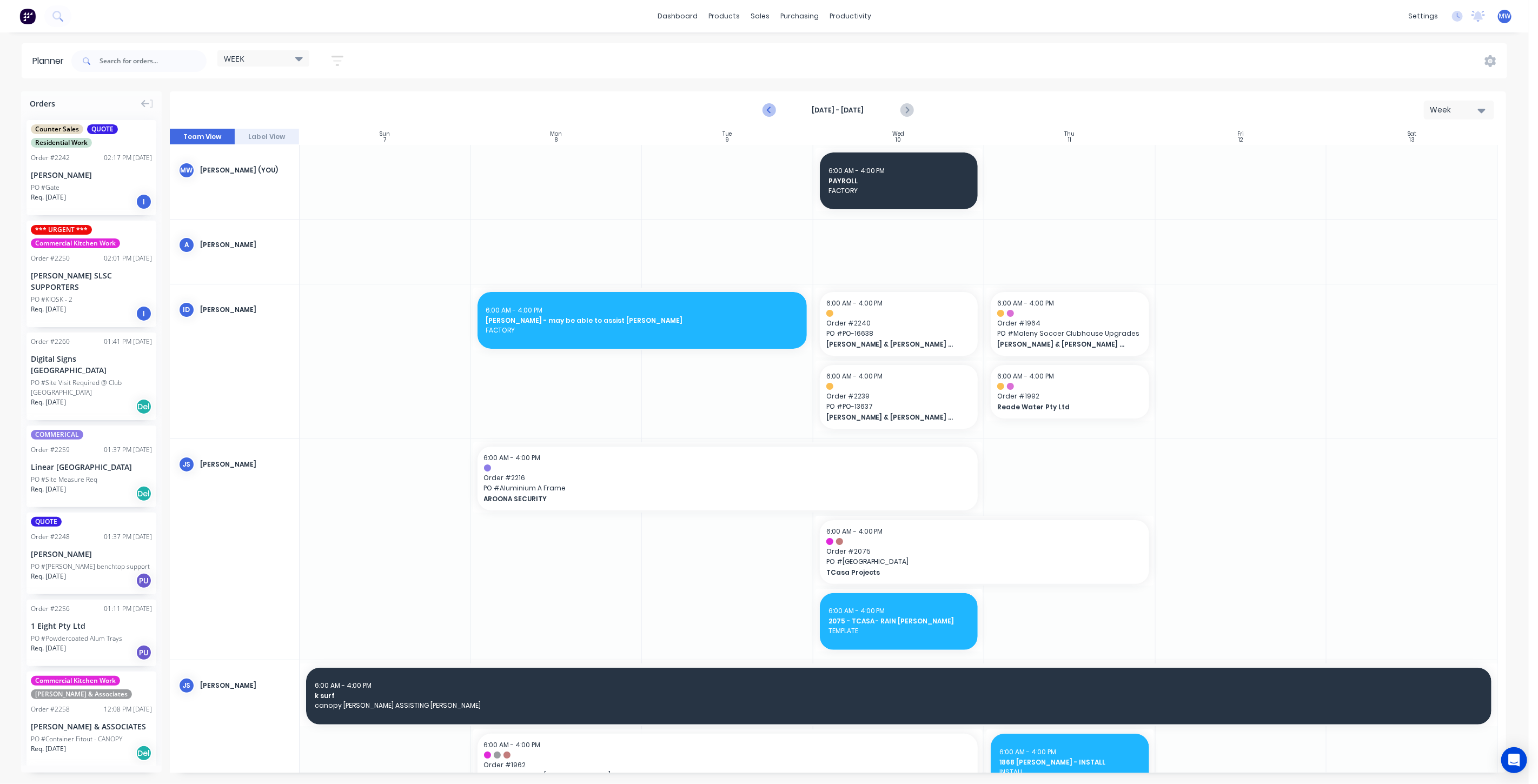
click at [771, 111] on icon "Previous page" at bounding box center [769, 110] width 13 height 13
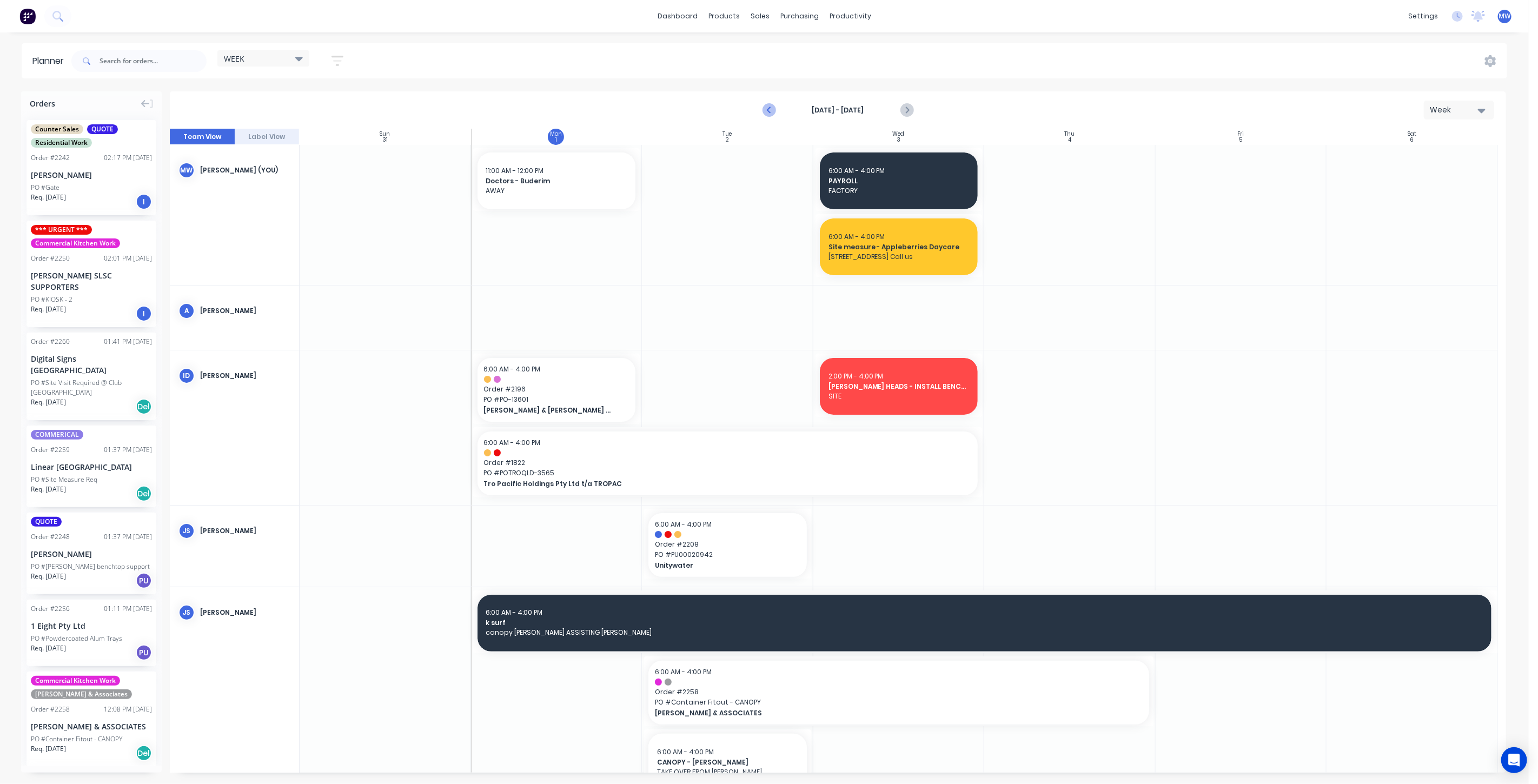
click at [771, 111] on icon "Previous page" at bounding box center [769, 110] width 13 height 13
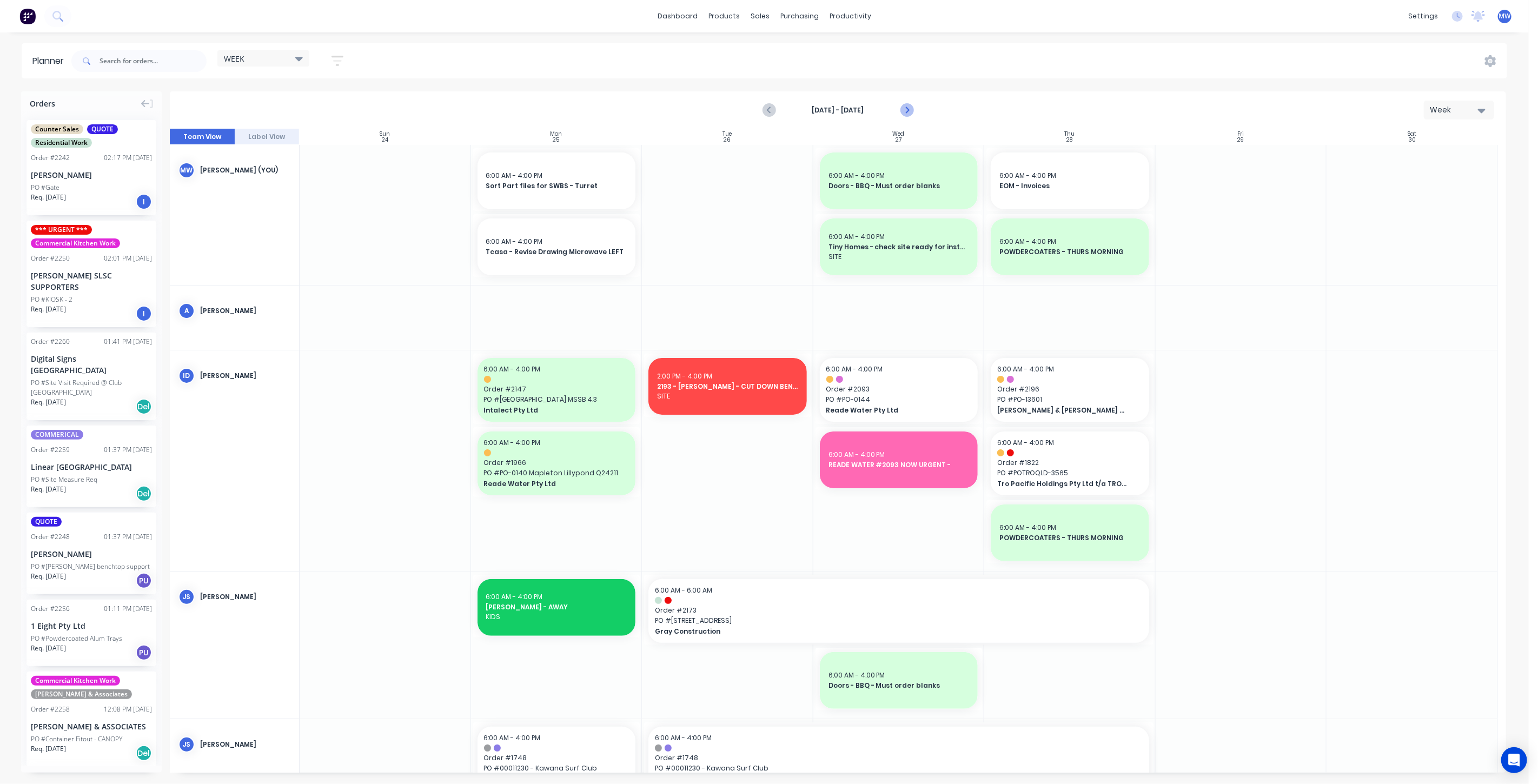
click at [908, 111] on icon "Next page" at bounding box center [906, 110] width 5 height 9
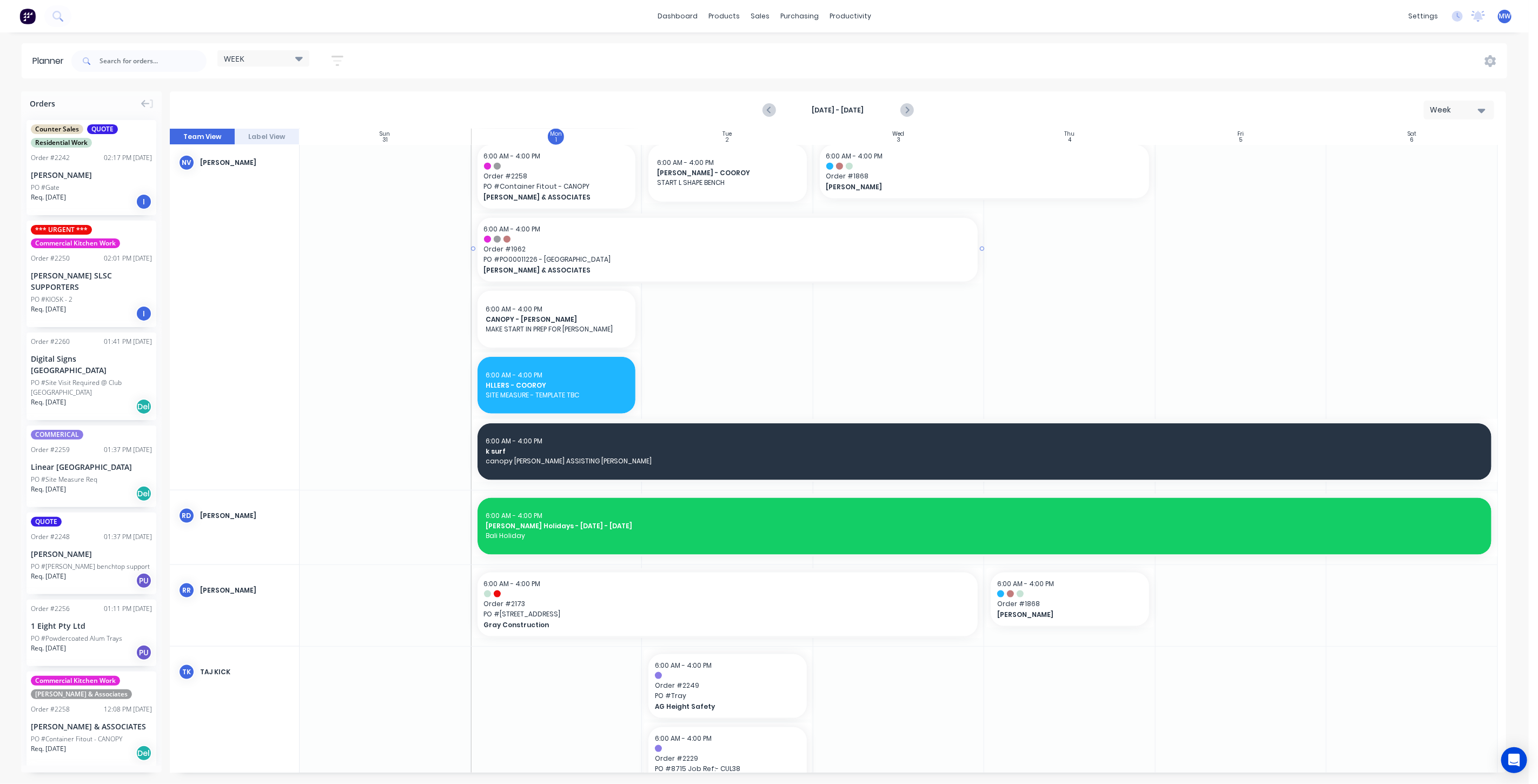
scroll to position [960, 0]
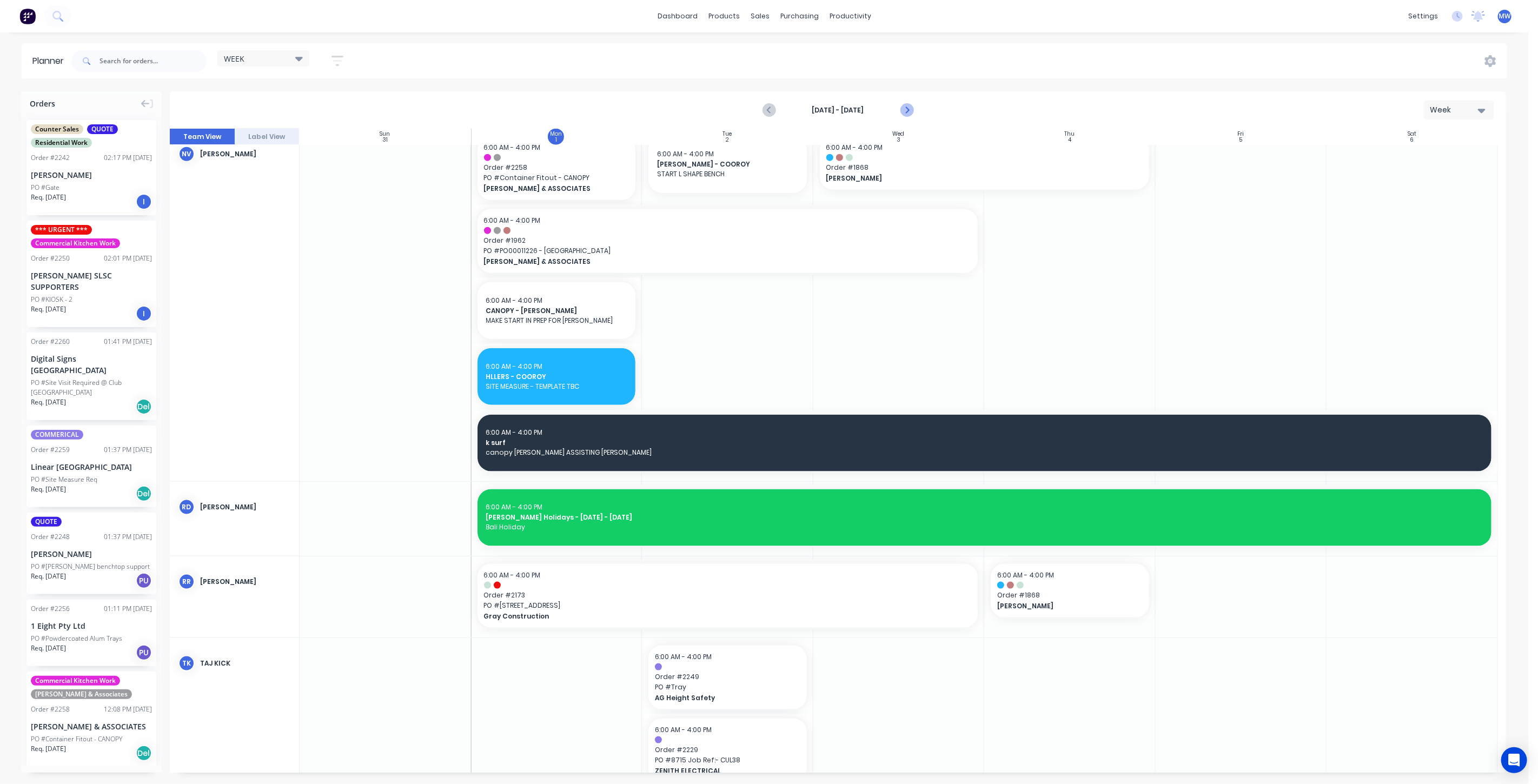
click at [907, 108] on icon "Next page" at bounding box center [906, 110] width 13 height 13
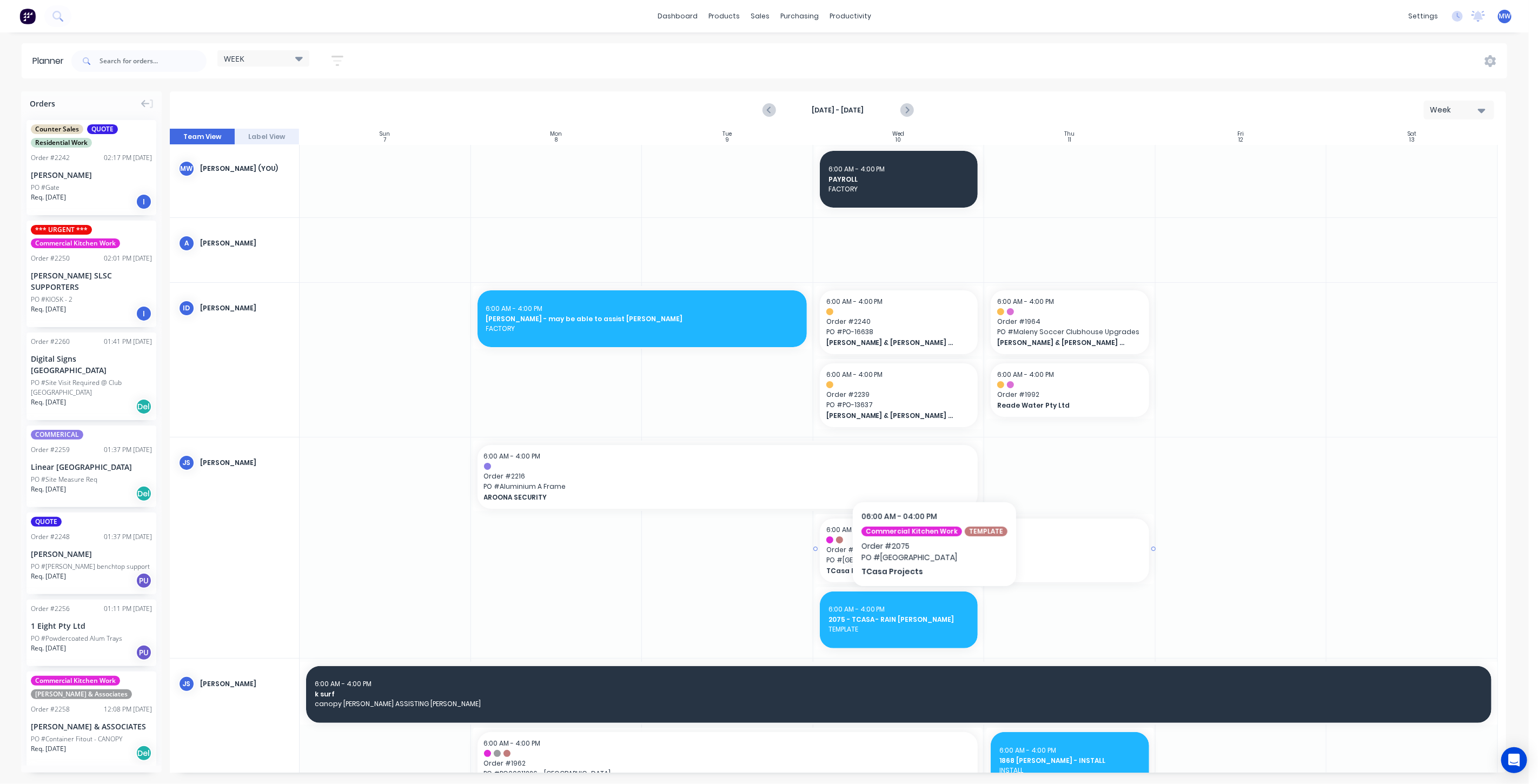
scroll to position [0, 0]
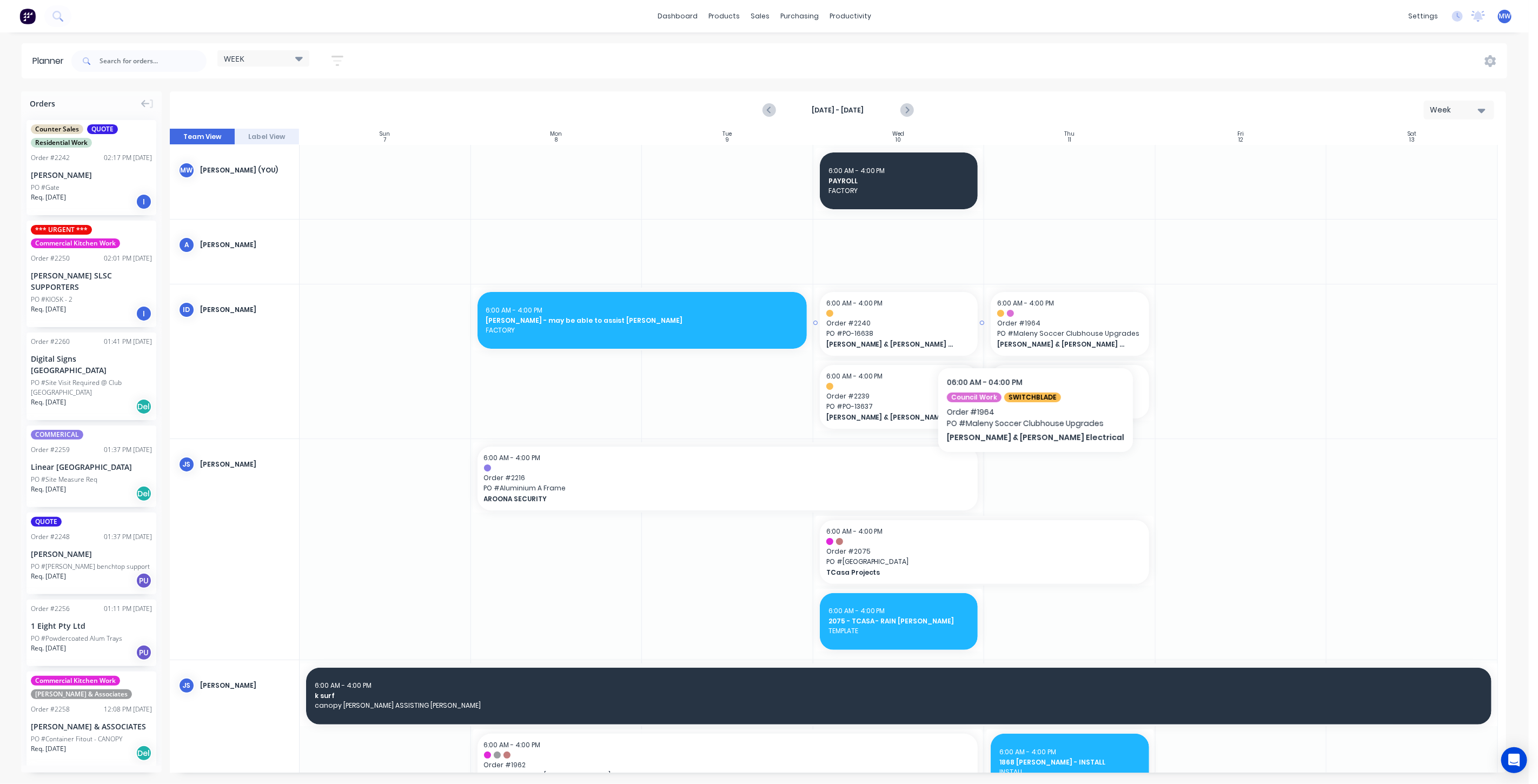
click at [891, 308] on div "6:00 AM - 4:00 PM Order # 2240 PO # PO-16638 Bailey & Dalton Electrical" at bounding box center [899, 324] width 159 height 64
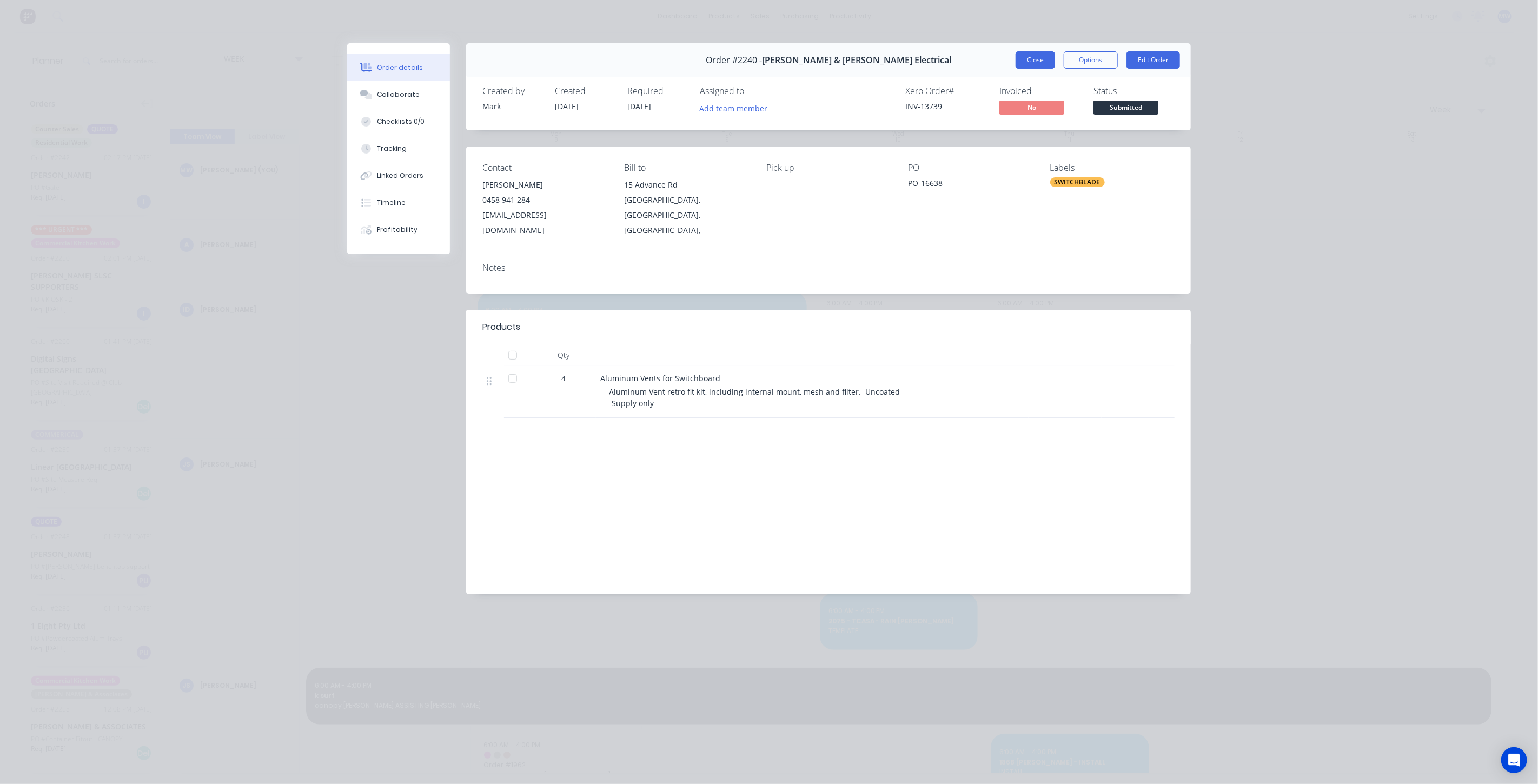
click at [1035, 62] on button "Close" at bounding box center [1035, 60] width 39 height 17
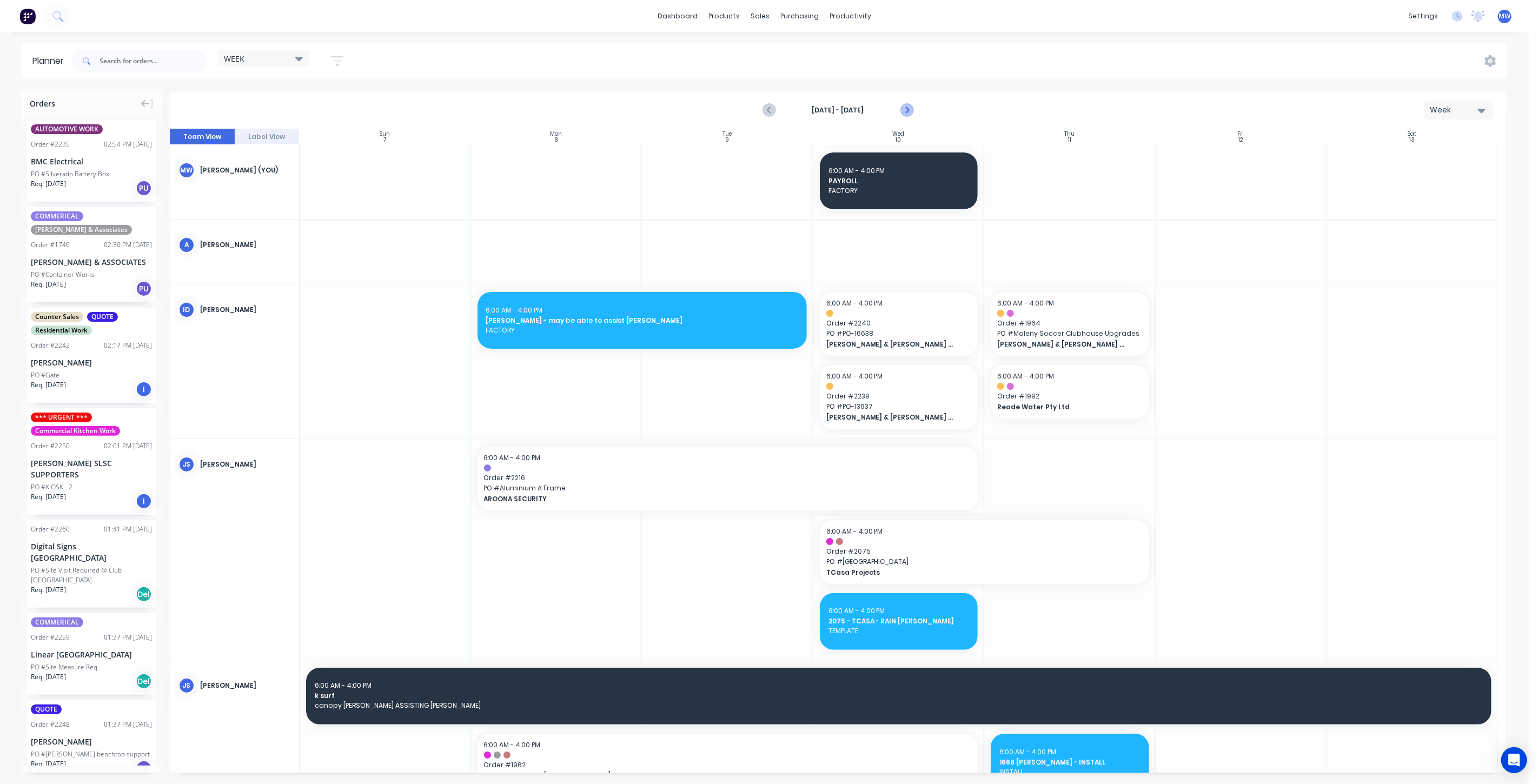
click at [908, 108] on icon "Next page" at bounding box center [906, 110] width 13 height 13
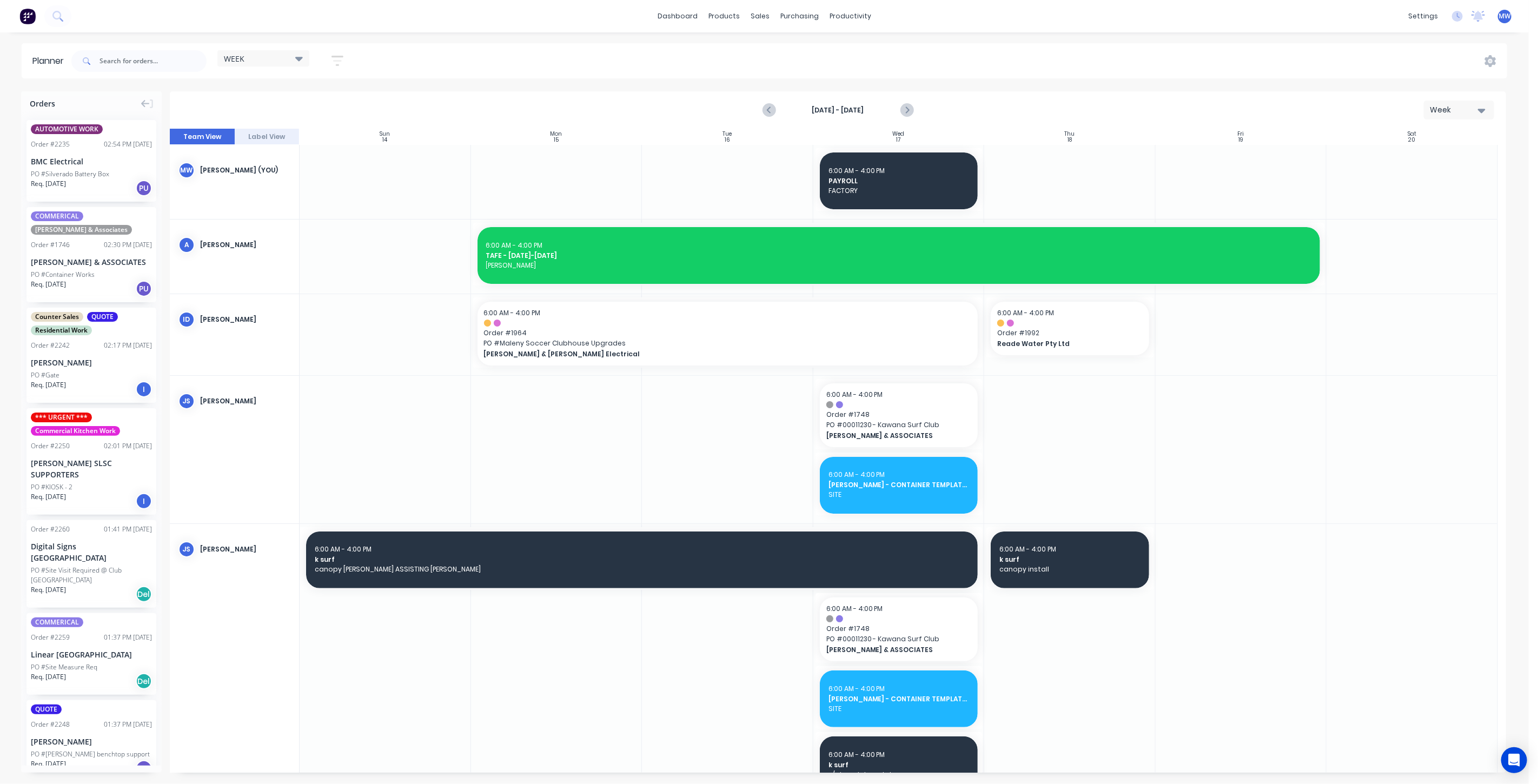
click at [908, 109] on icon "Next page" at bounding box center [906, 110] width 13 height 13
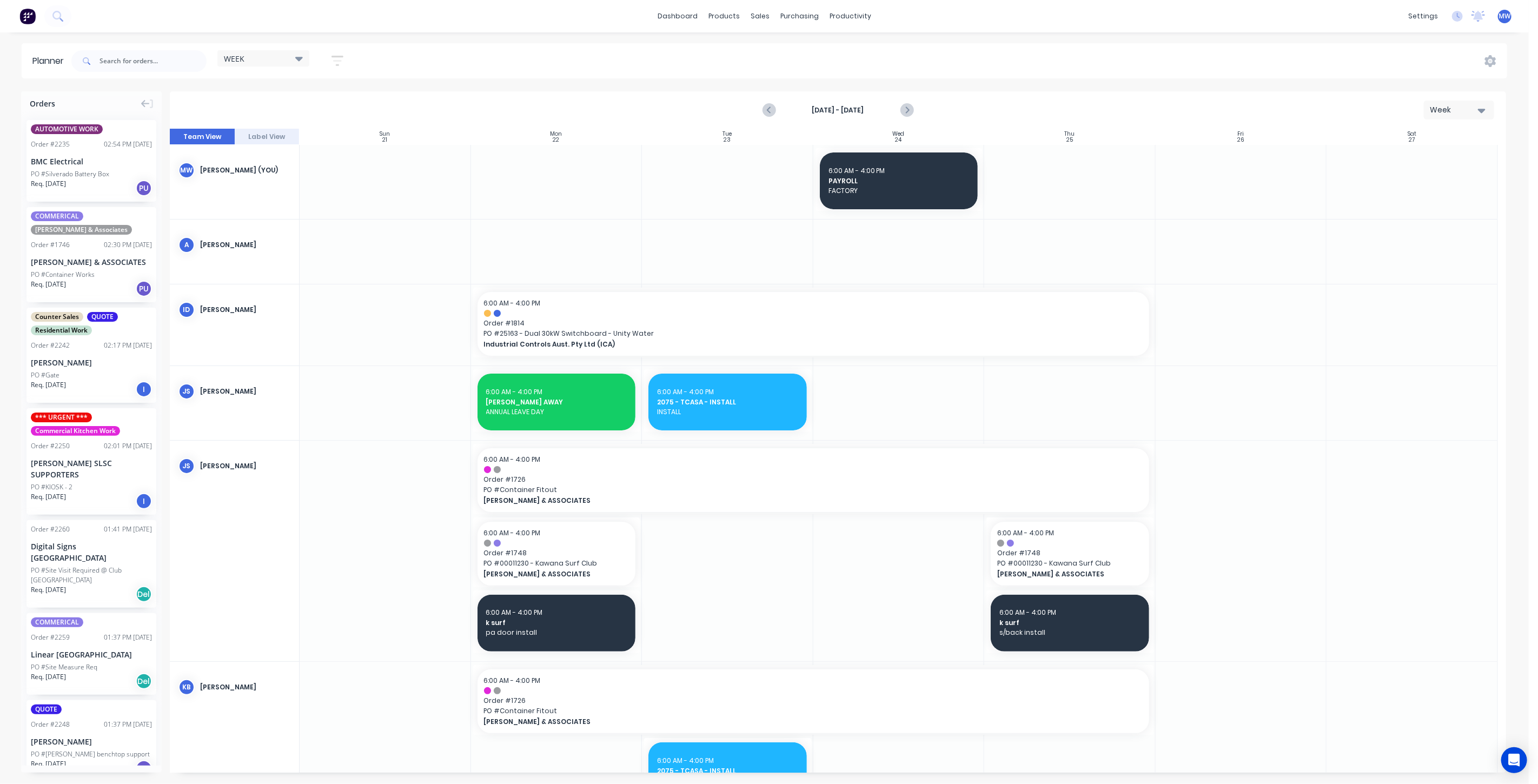
click at [924, 216] on div at bounding box center [899, 182] width 172 height 74
click at [914, 217] on div at bounding box center [899, 182] width 172 height 74
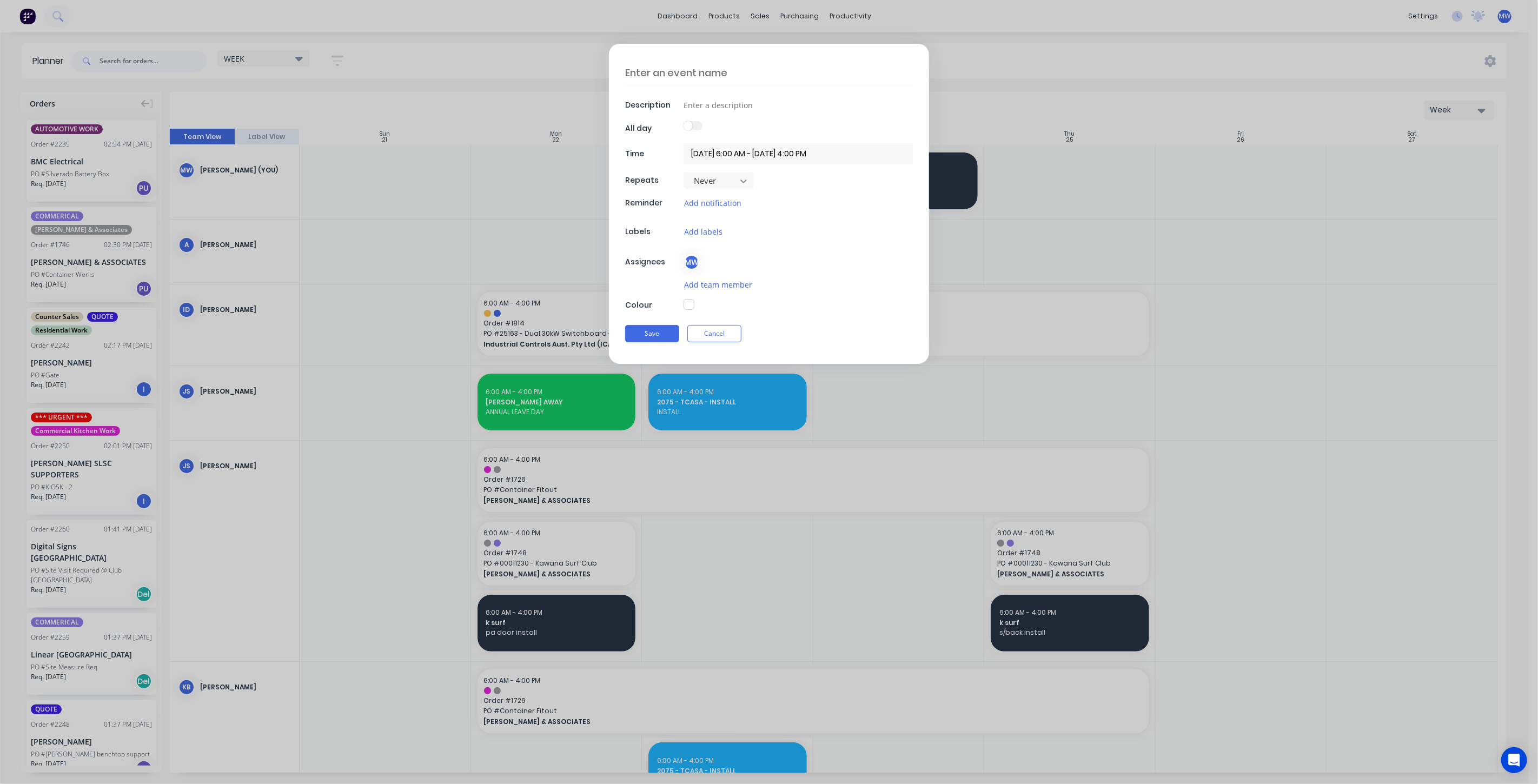
click at [703, 72] on textarea at bounding box center [768, 73] width 287 height 26
type textarea "x"
type textarea "AW"
type textarea "x"
type textarea "AWE"
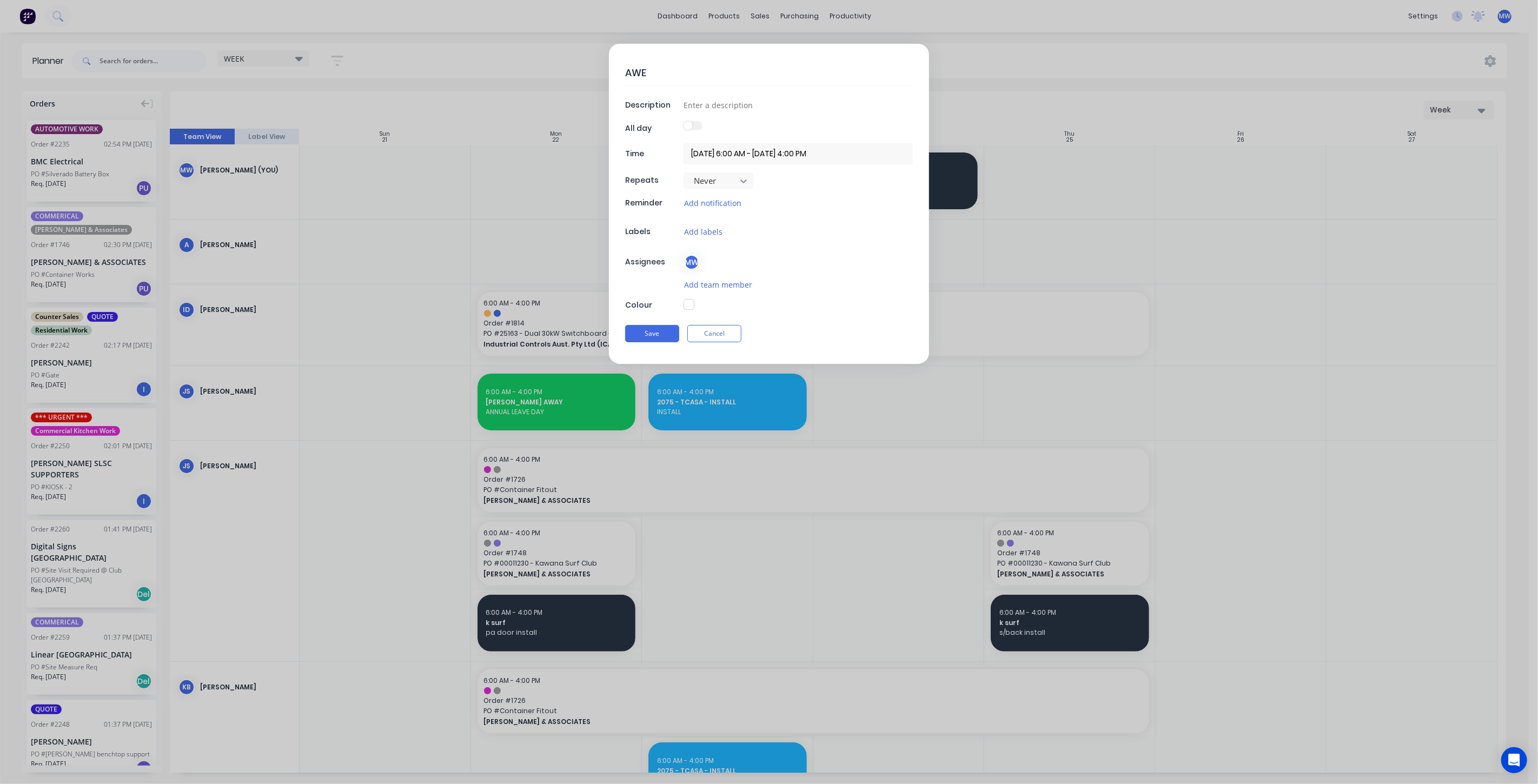
type textarea "x"
type textarea "AWEA"
type textarea "x"
type textarea "AWEAY"
type textarea "x"
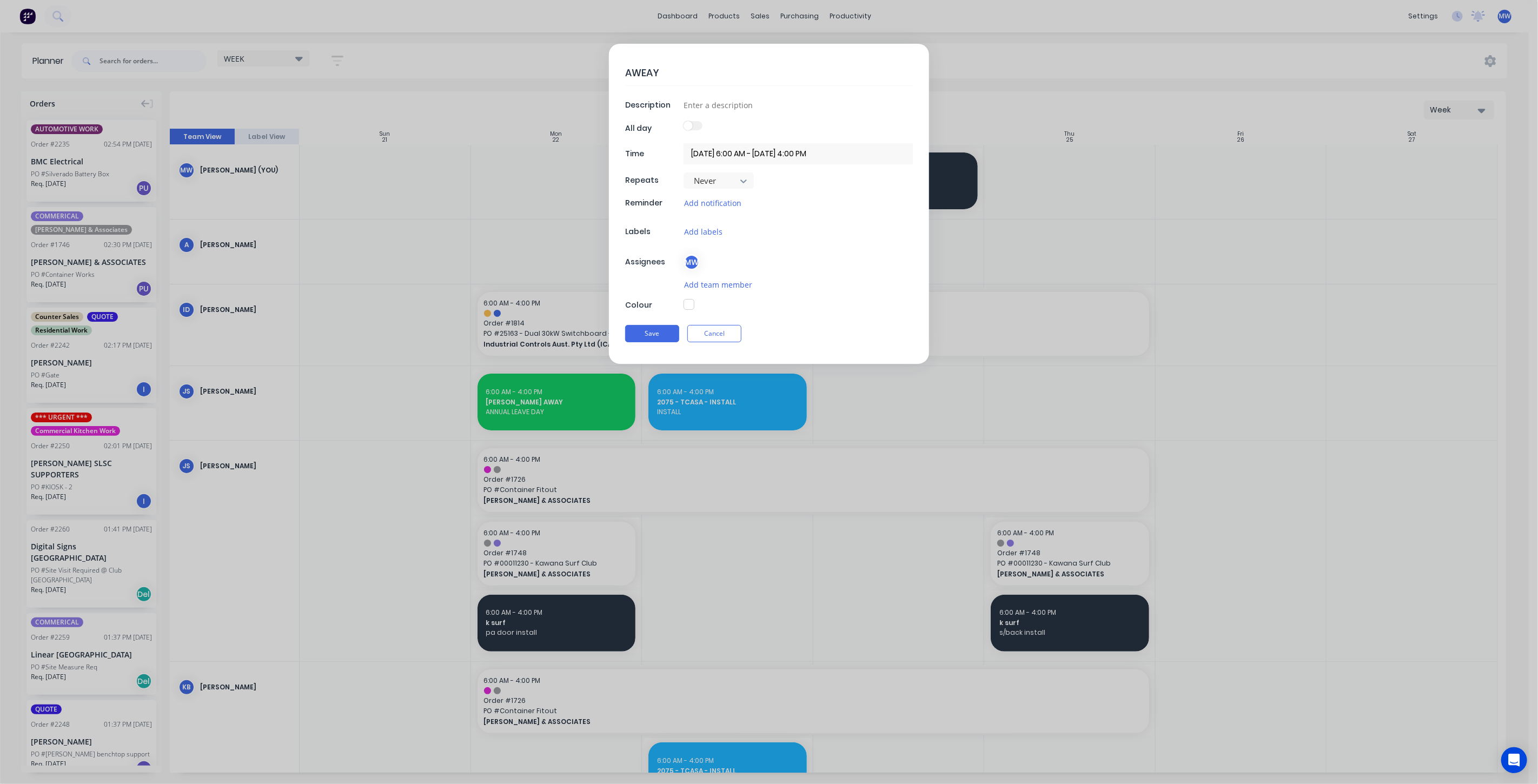
type textarea "AWEAY"
type textarea "x"
type textarea "AWEAY -"
type textarea "x"
type textarea "AWEAY -"
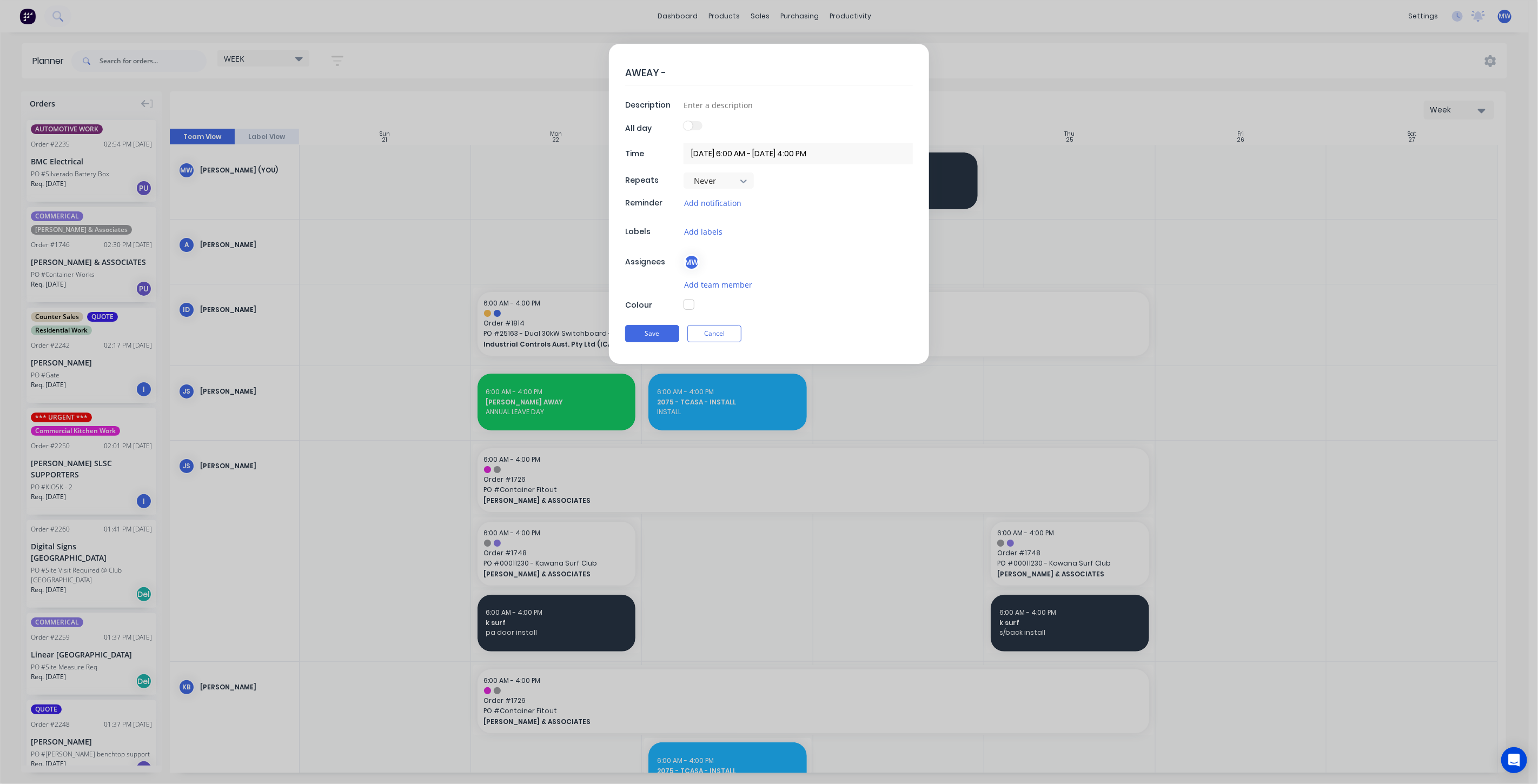
type textarea "x"
type textarea "AWEAY -"
type textarea "x"
type textarea "AWEAY"
type textarea "x"
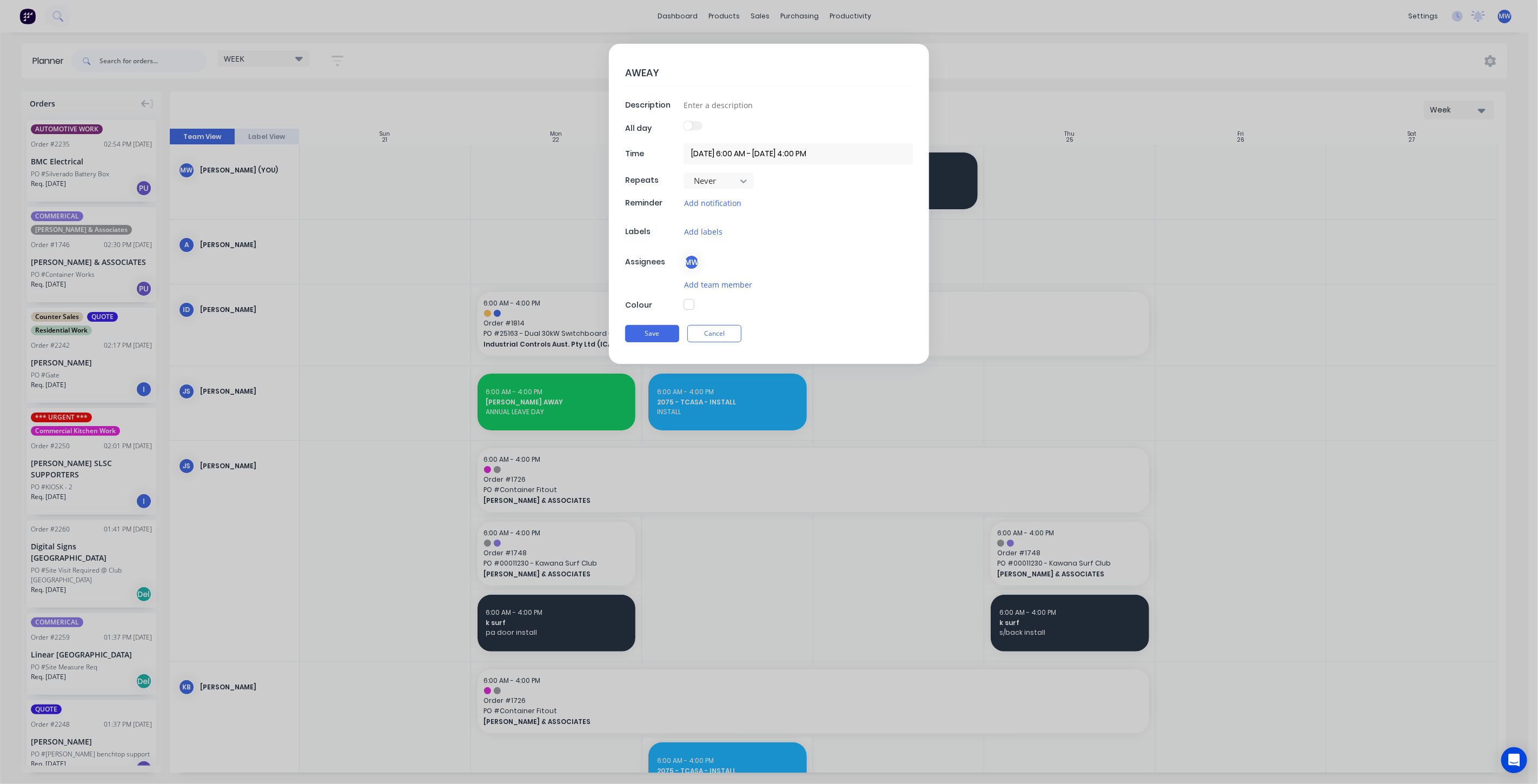
type textarea "AWEAY"
type textarea "x"
type textarea "AWEA"
type textarea "x"
type textarea "AWE"
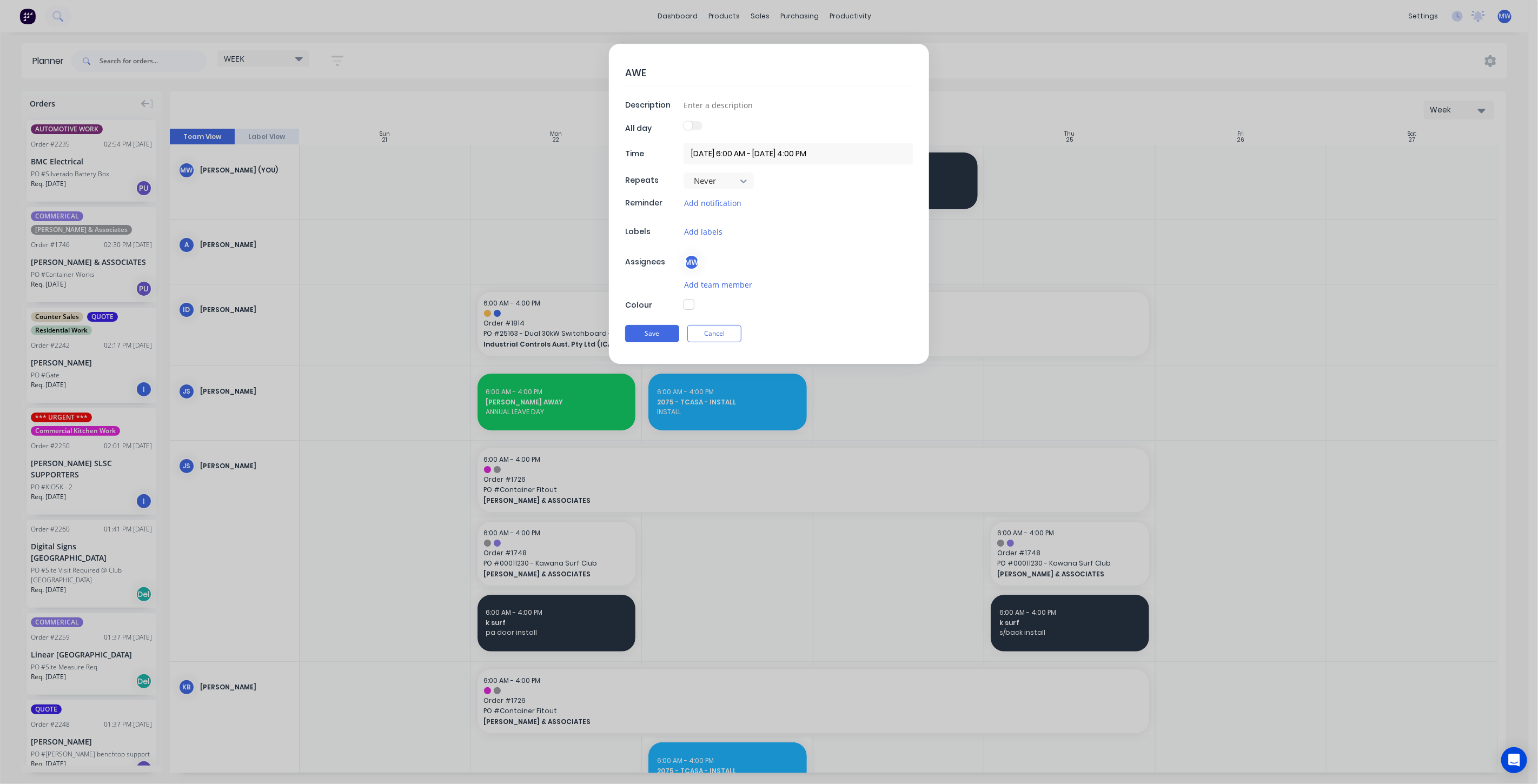
type textarea "x"
type textarea "AW"
type textarea "x"
type textarea "AWA"
type textarea "x"
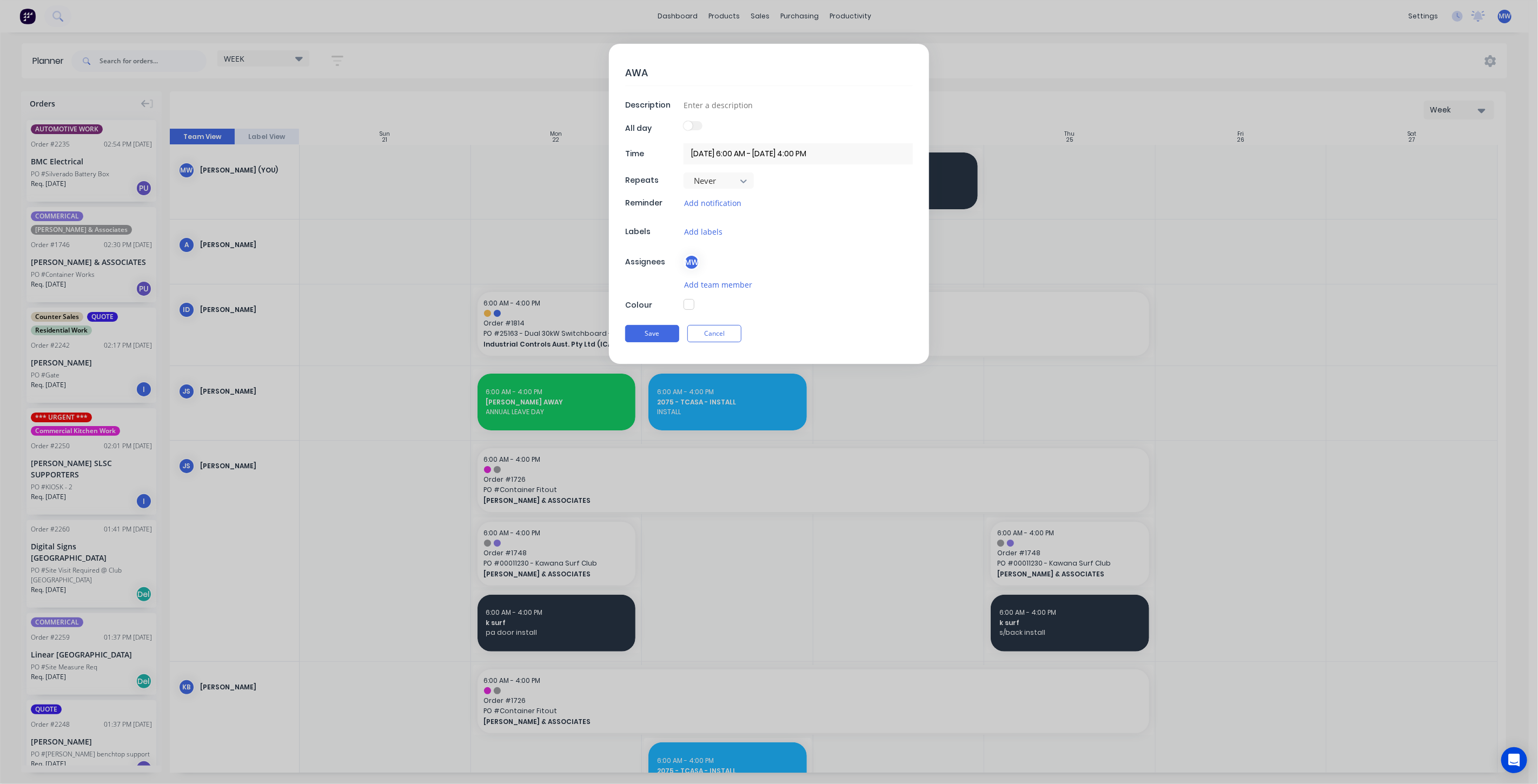
type textarea "AWAY"
type textarea "x"
type textarea "AWAY"
type textarea "x"
type textarea "AWAY -"
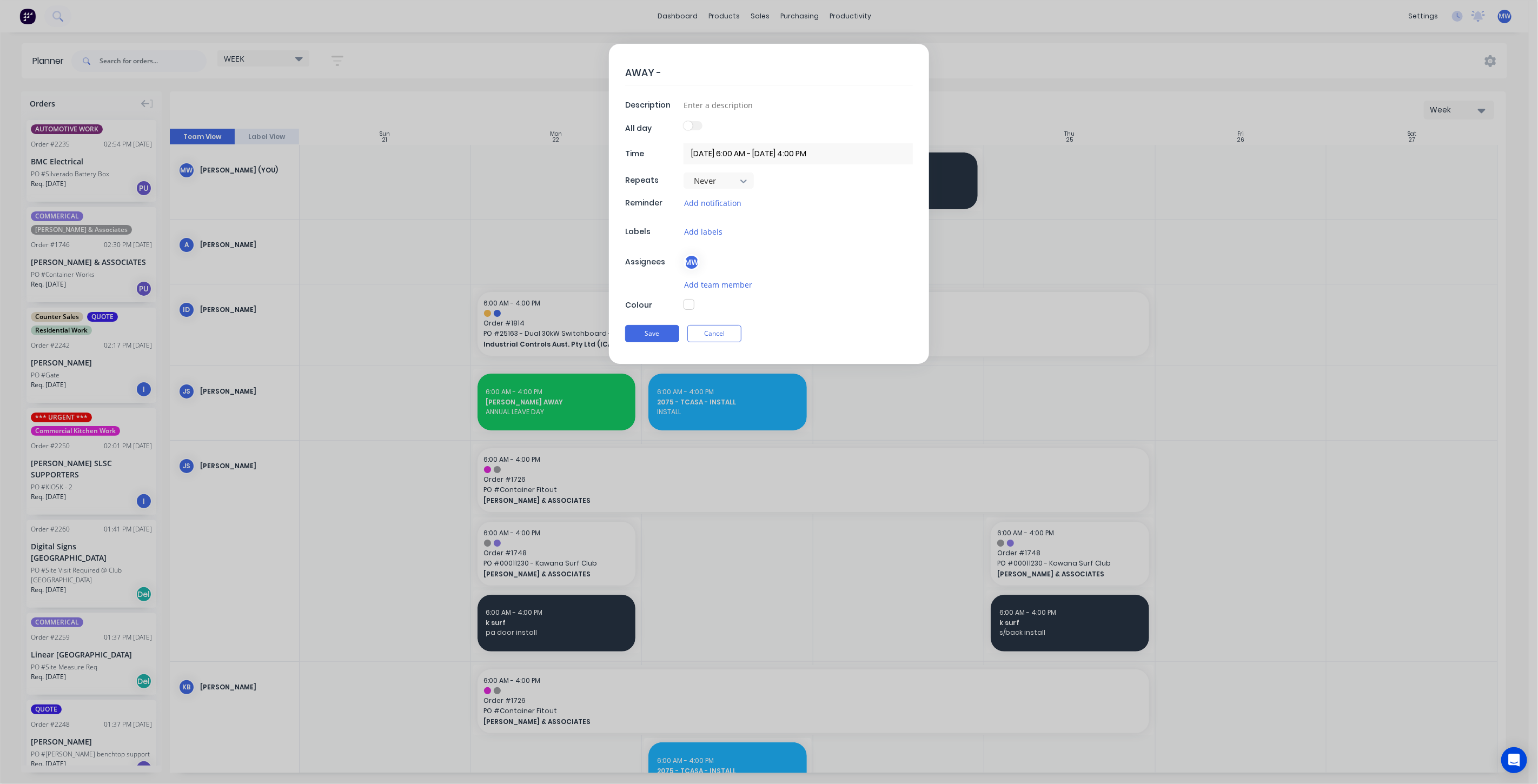
type textarea "x"
type textarea "AWAY -"
type textarea "x"
type textarea "AWAY - s"
type textarea "x"
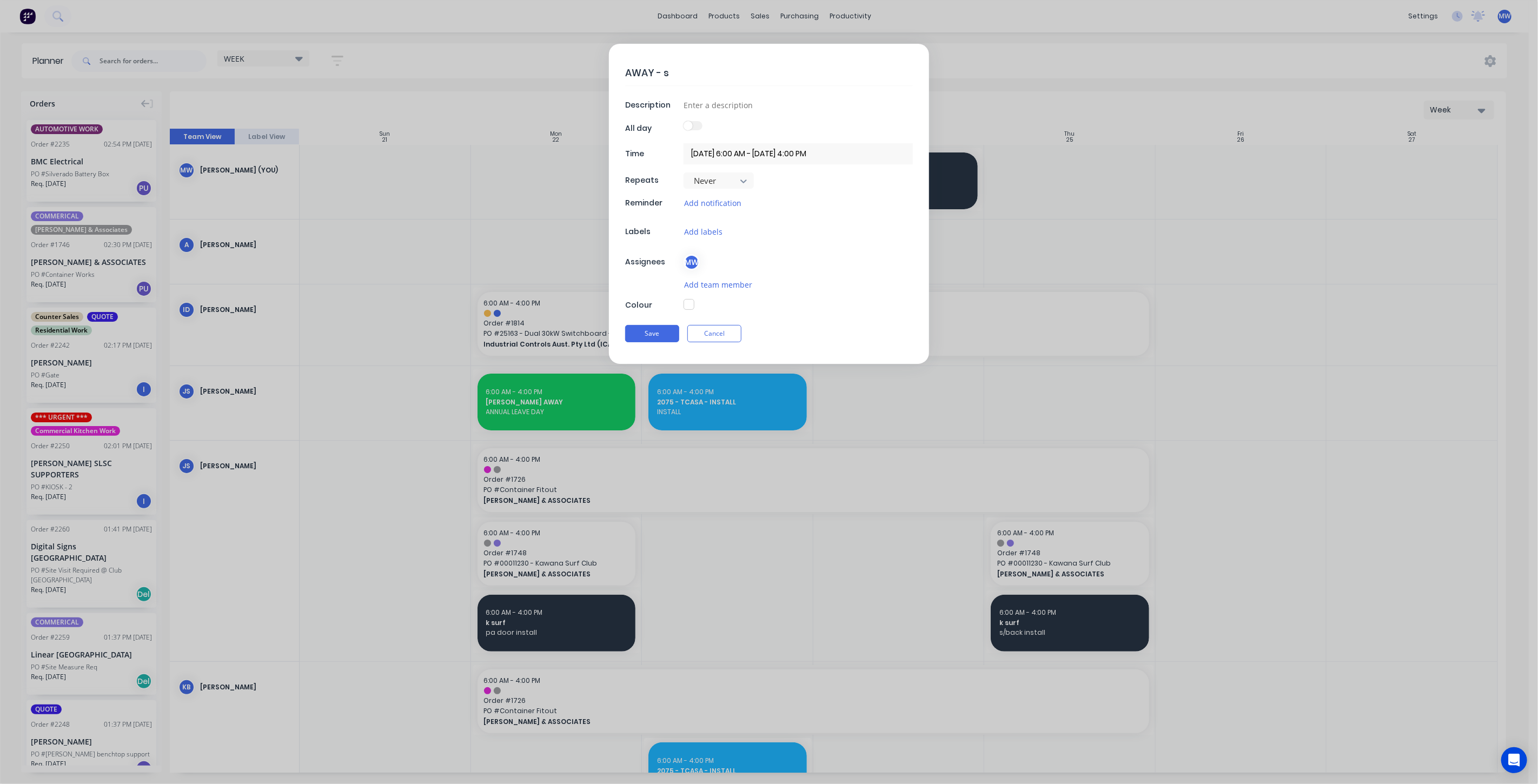
type textarea "AWAY - sC"
type textarea "x"
type textarea "AWAY - sCH"
type textarea "x"
type textarea "AWAY - sCHO"
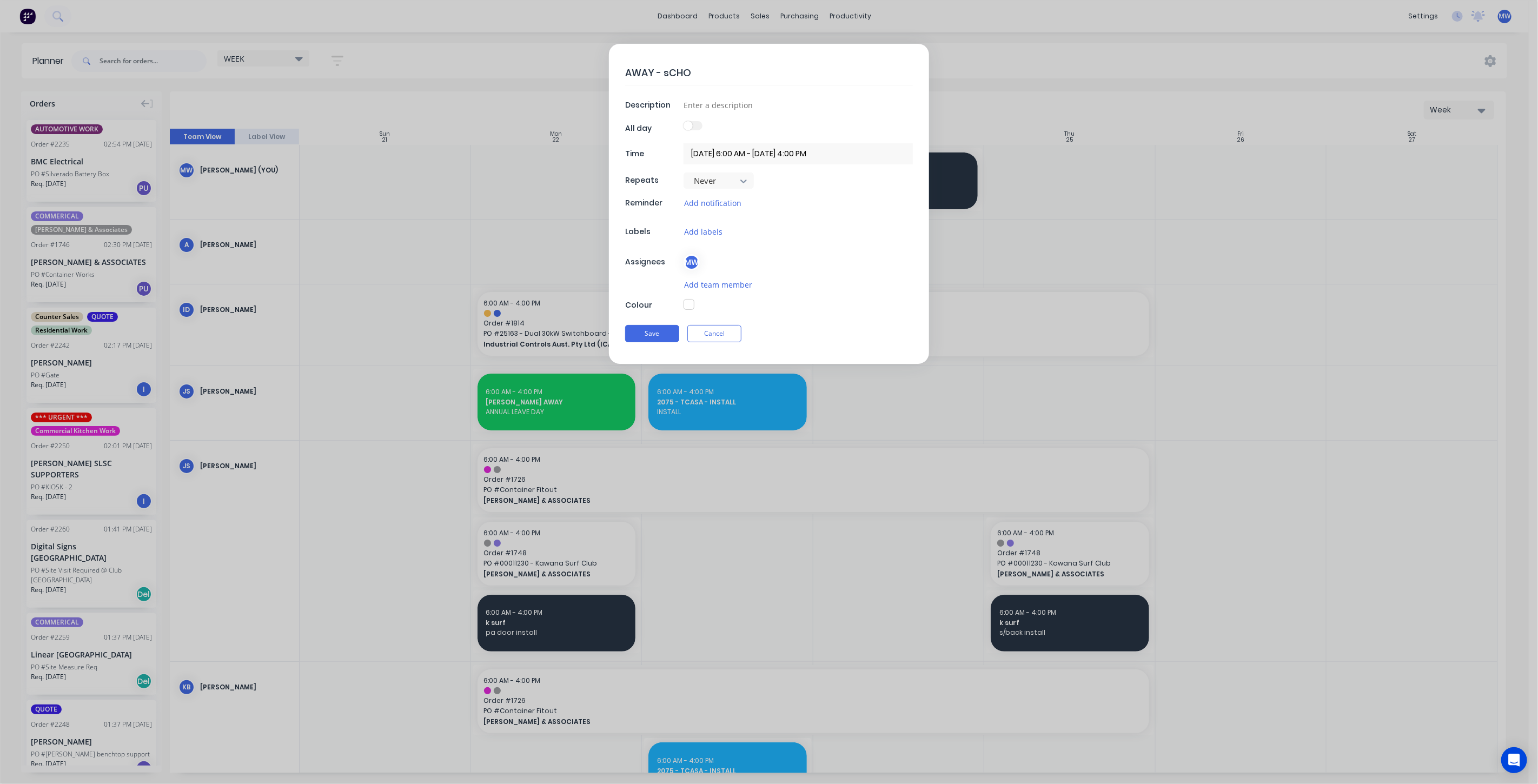
type textarea "x"
type textarea "AWAY - sCHOO"
type textarea "x"
type textarea "AWAY - sCHOOL"
type textarea "x"
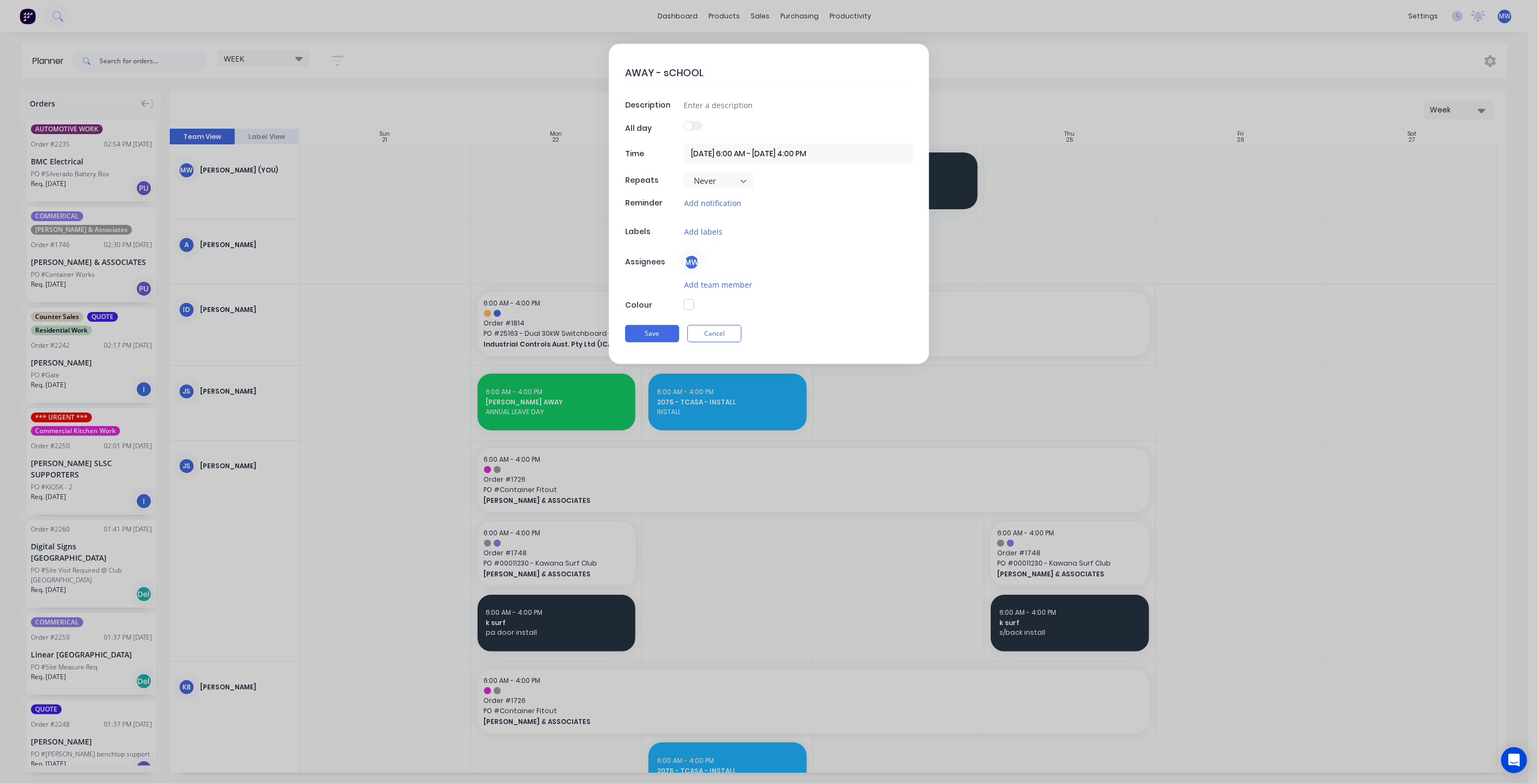
type textarea "AWAY - sCHOOL"
type textarea "x"
type textarea "AWAY - sCHOOL"
type textarea "x"
type textarea "AWAY - sCHOO"
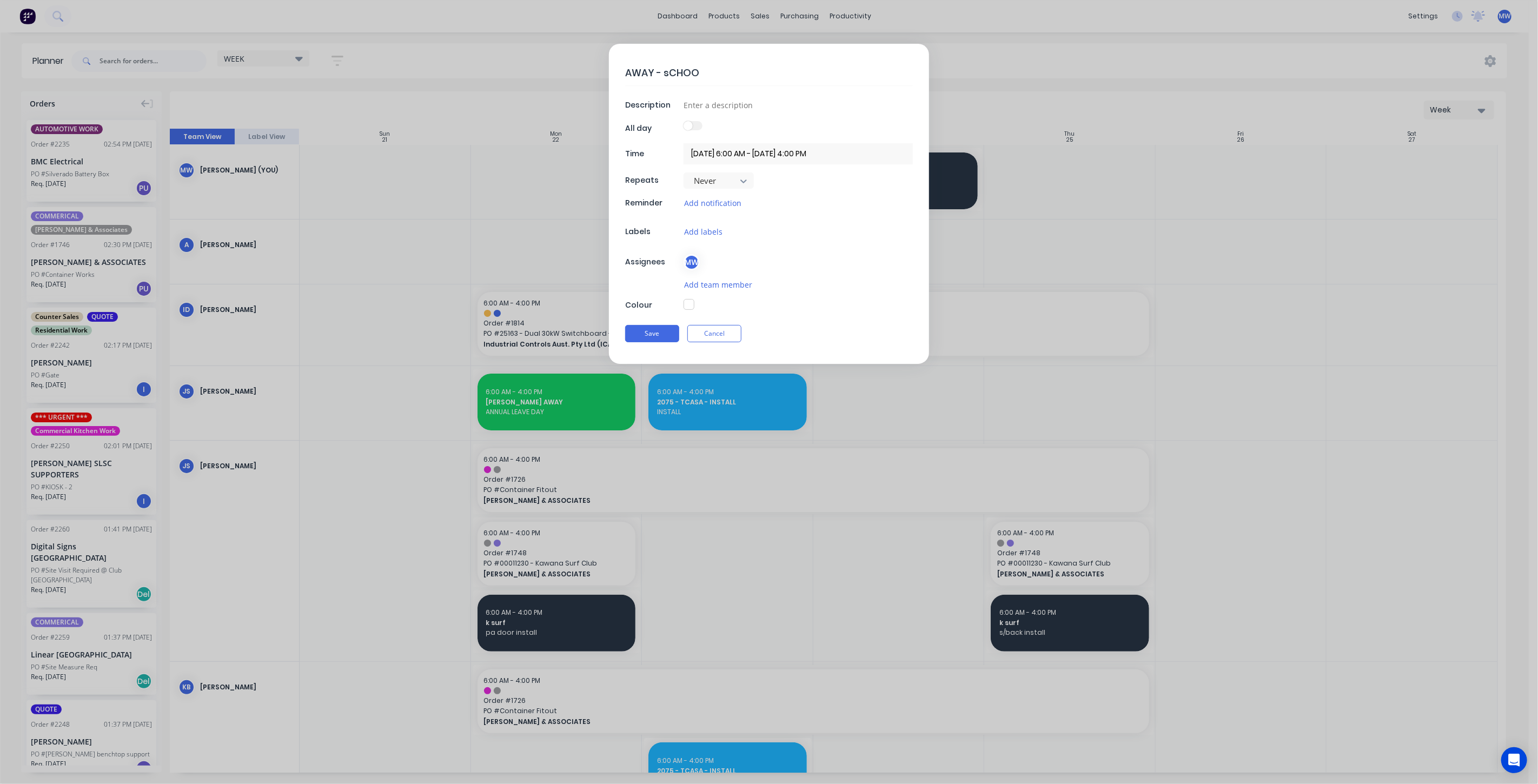
type textarea "x"
type textarea "AWAY - sCHO"
type textarea "x"
type textarea "AWAY - sCH"
type textarea "x"
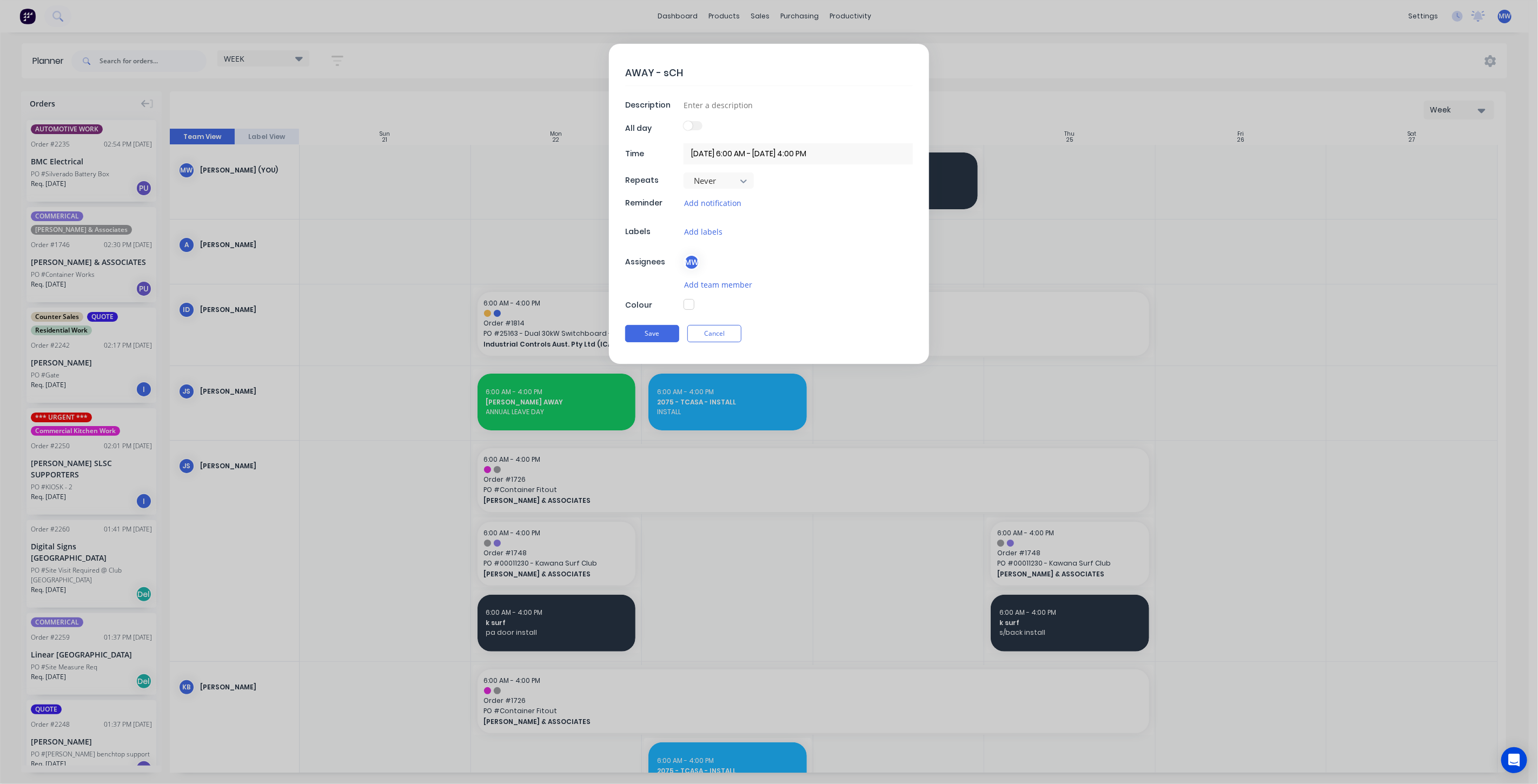
type textarea "AWAY - sC"
type textarea "x"
type textarea "AWAY - s"
type textarea "x"
type textarea "AWAY -"
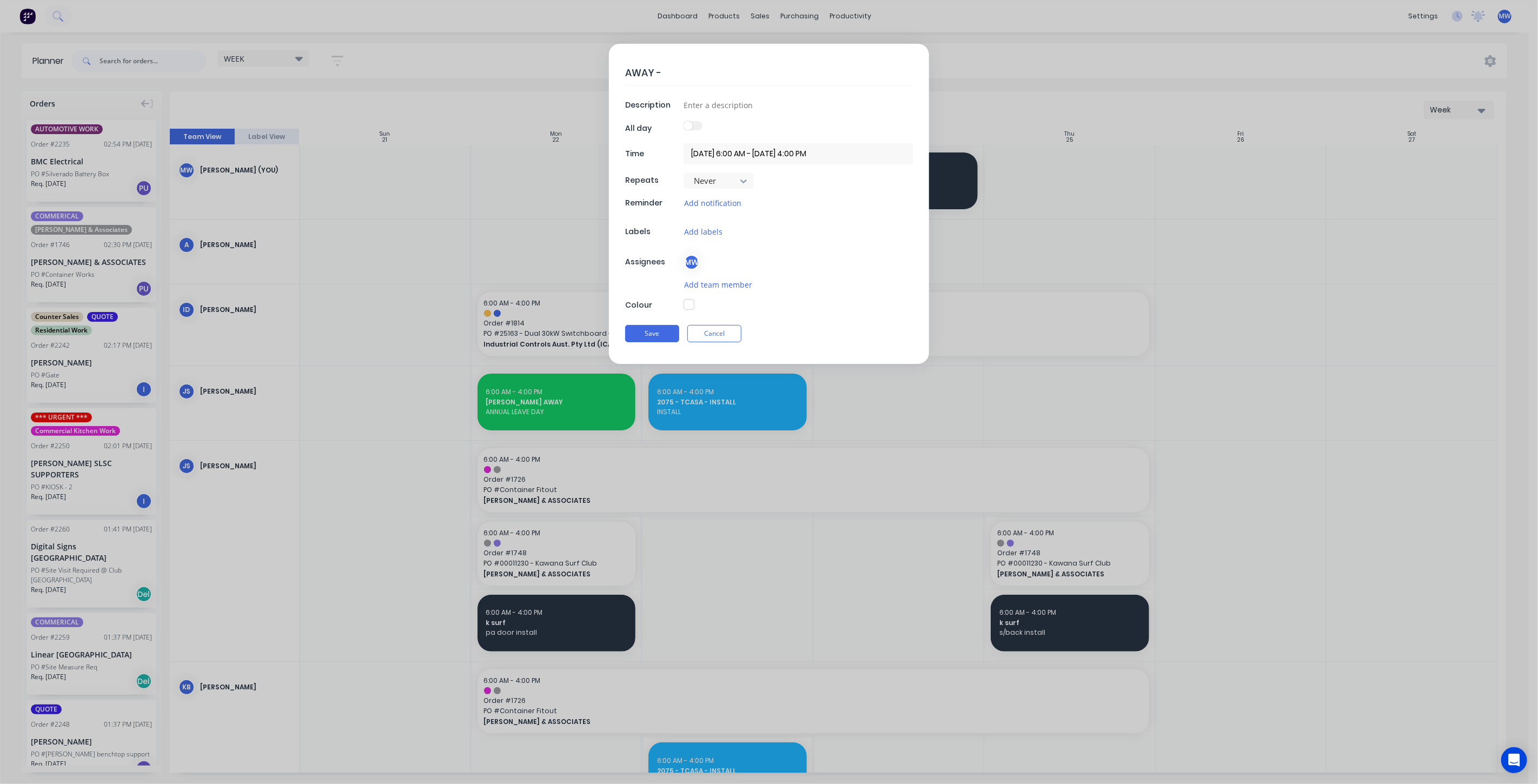
type textarea "x"
type textarea "AWAY - S"
type textarea "x"
type textarea "AWAY - Sc"
type textarea "x"
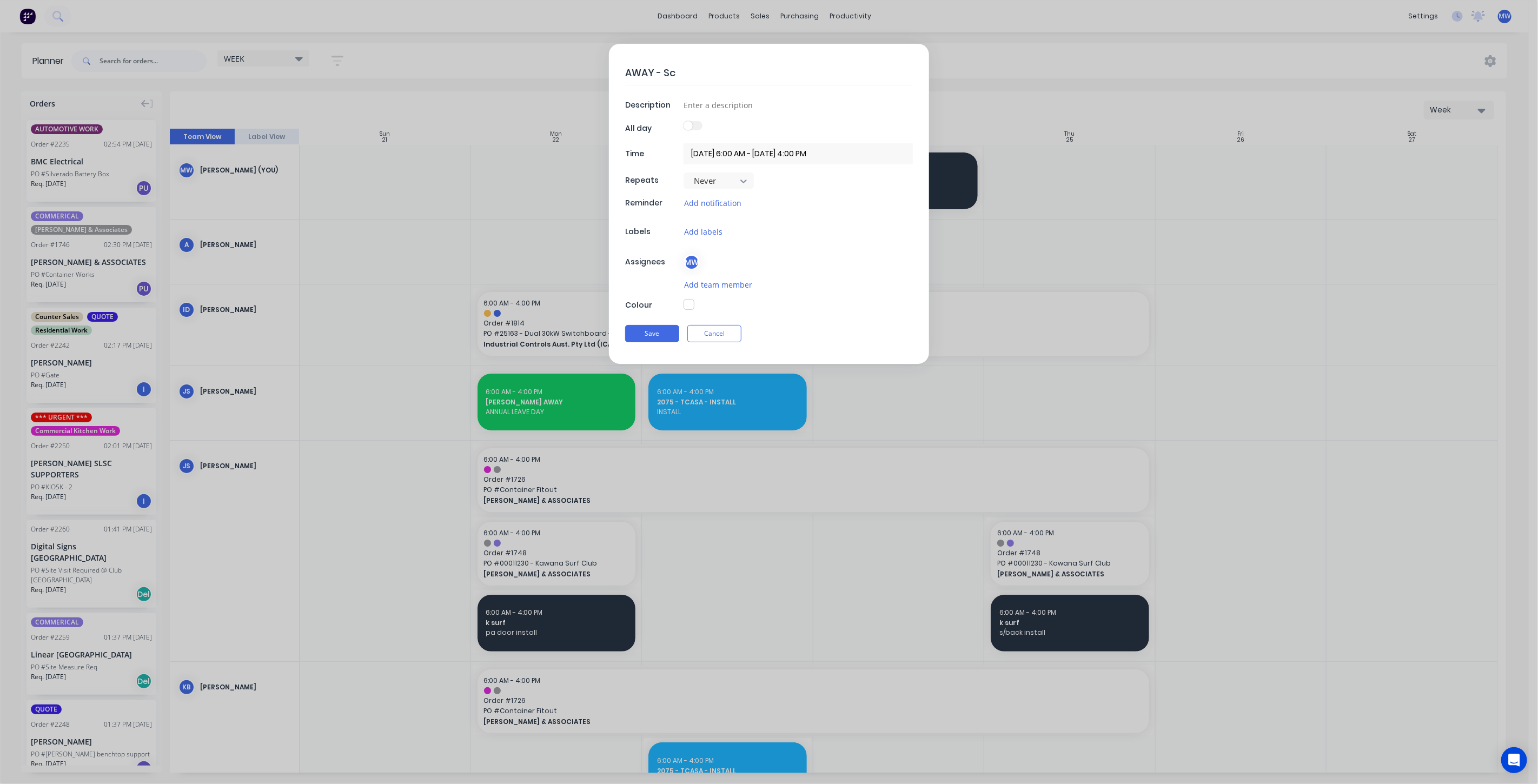
type textarea "AWAY - Sch"
type textarea "x"
type textarea "AWAY - Scho"
type textarea "x"
type textarea "AWAY - Schoo"
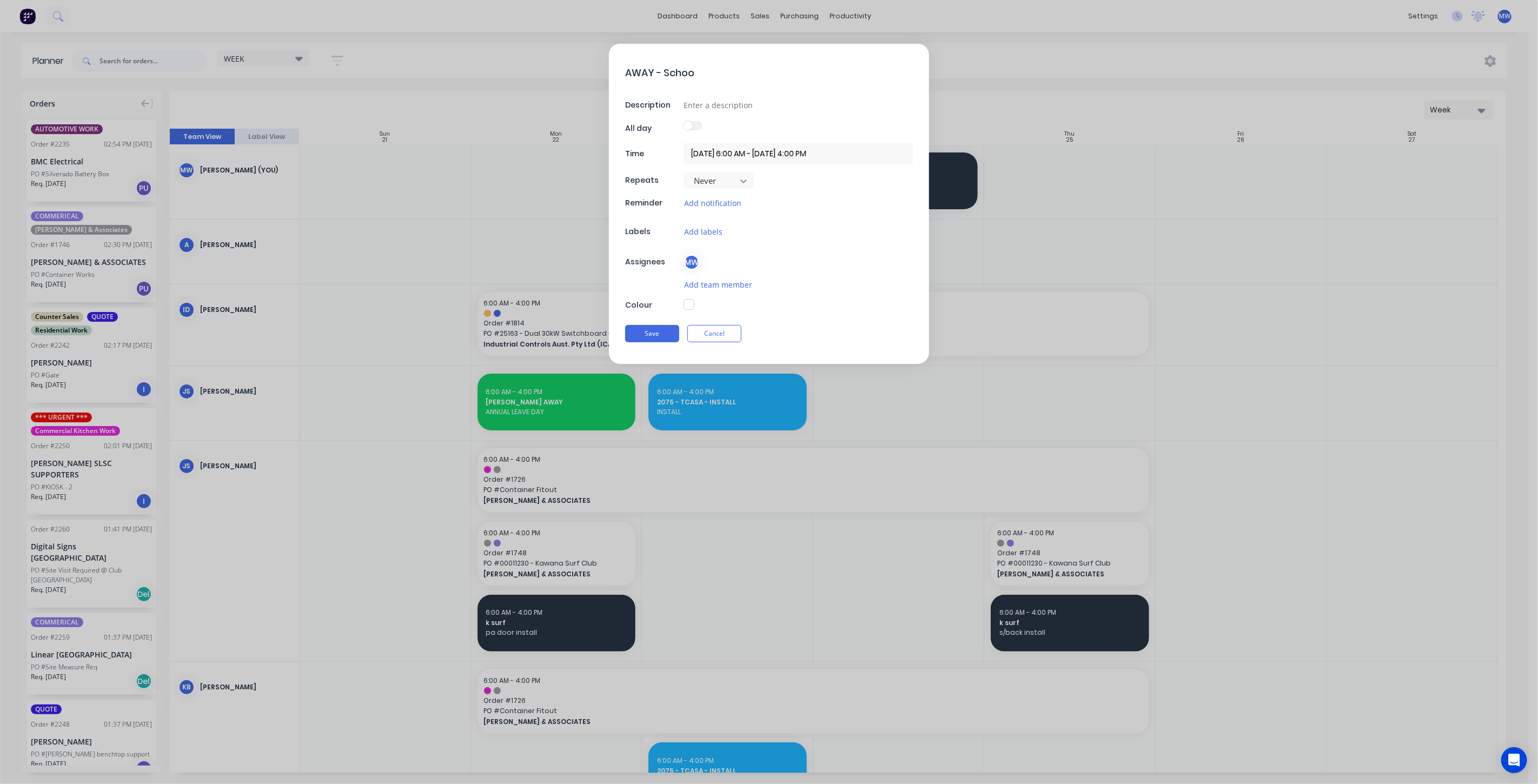
type textarea "x"
type textarea "AWAY - School"
type textarea "x"
type textarea "AWAY - School"
type textarea "x"
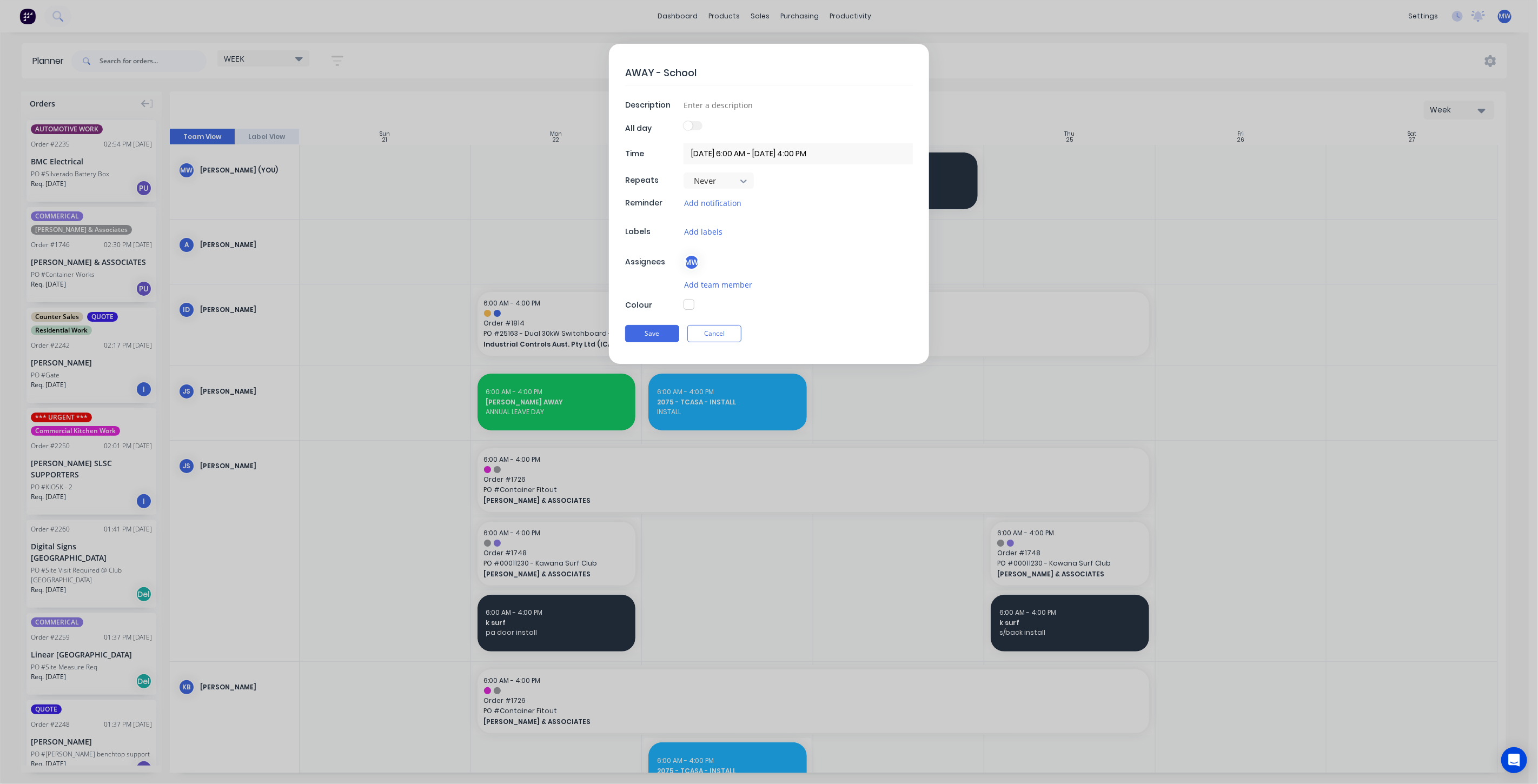
type textarea "AWAY - School H"
type textarea "x"
type textarea "AWAY - School Ho"
type textarea "x"
type textarea "AWAY - School Hol"
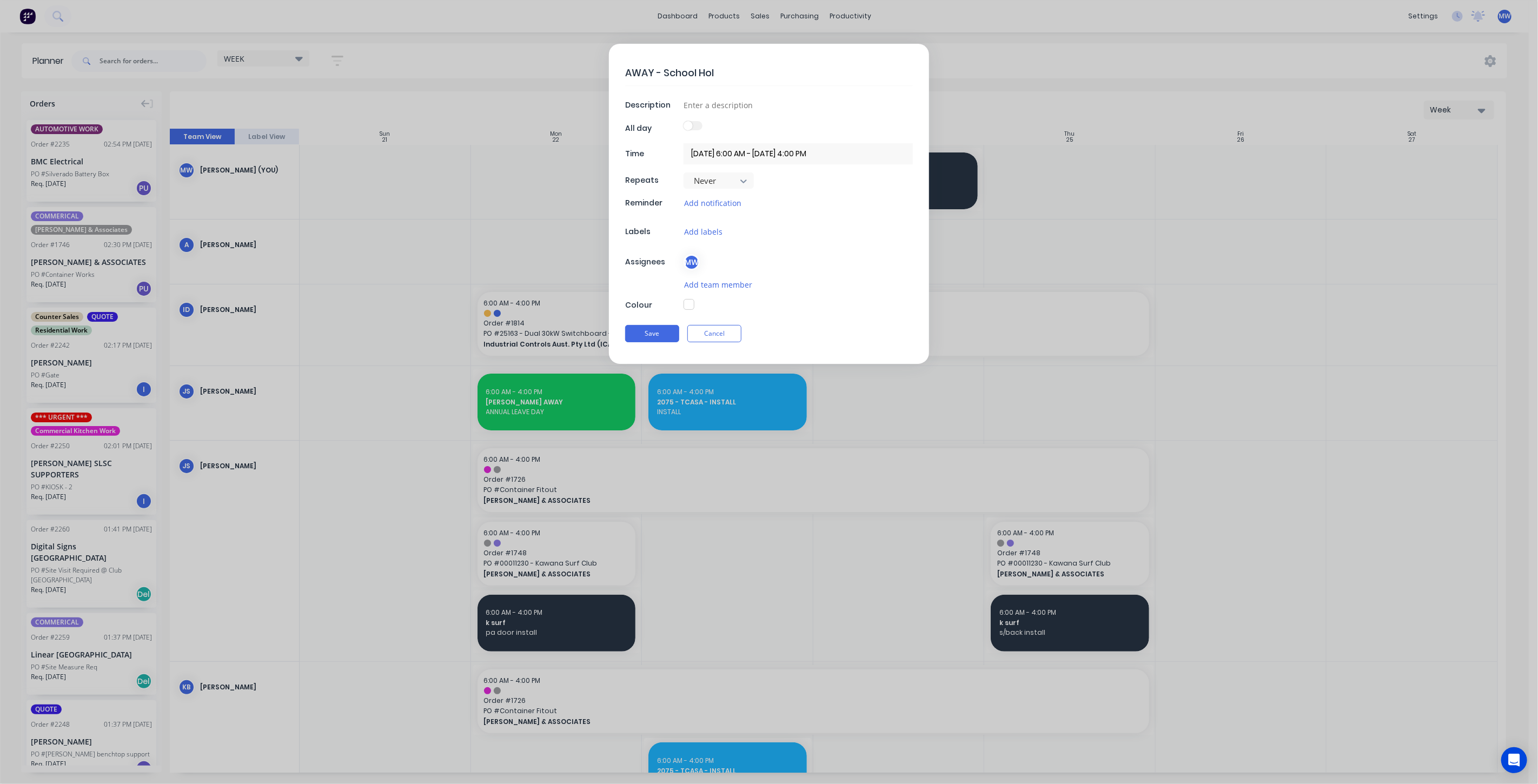
type textarea "x"
type textarea "AWAY - School Holi"
type textarea "x"
type textarea "AWAY - School Holid"
type textarea "x"
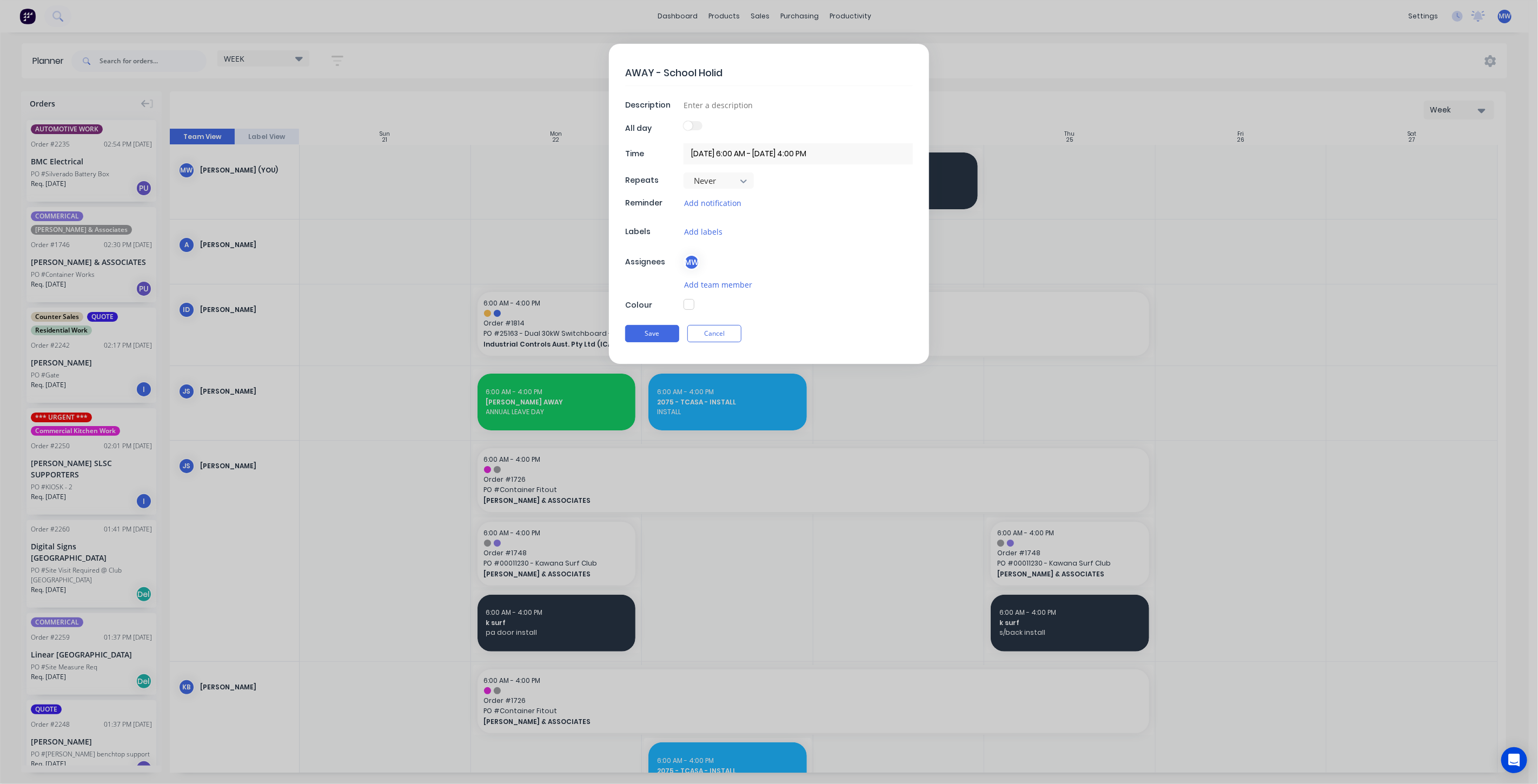
type textarea "AWAY - School Holida"
type textarea "x"
type textarea "AWAY - School Holiday"
type textarea "x"
type textarea "AWAY - School Holidays"
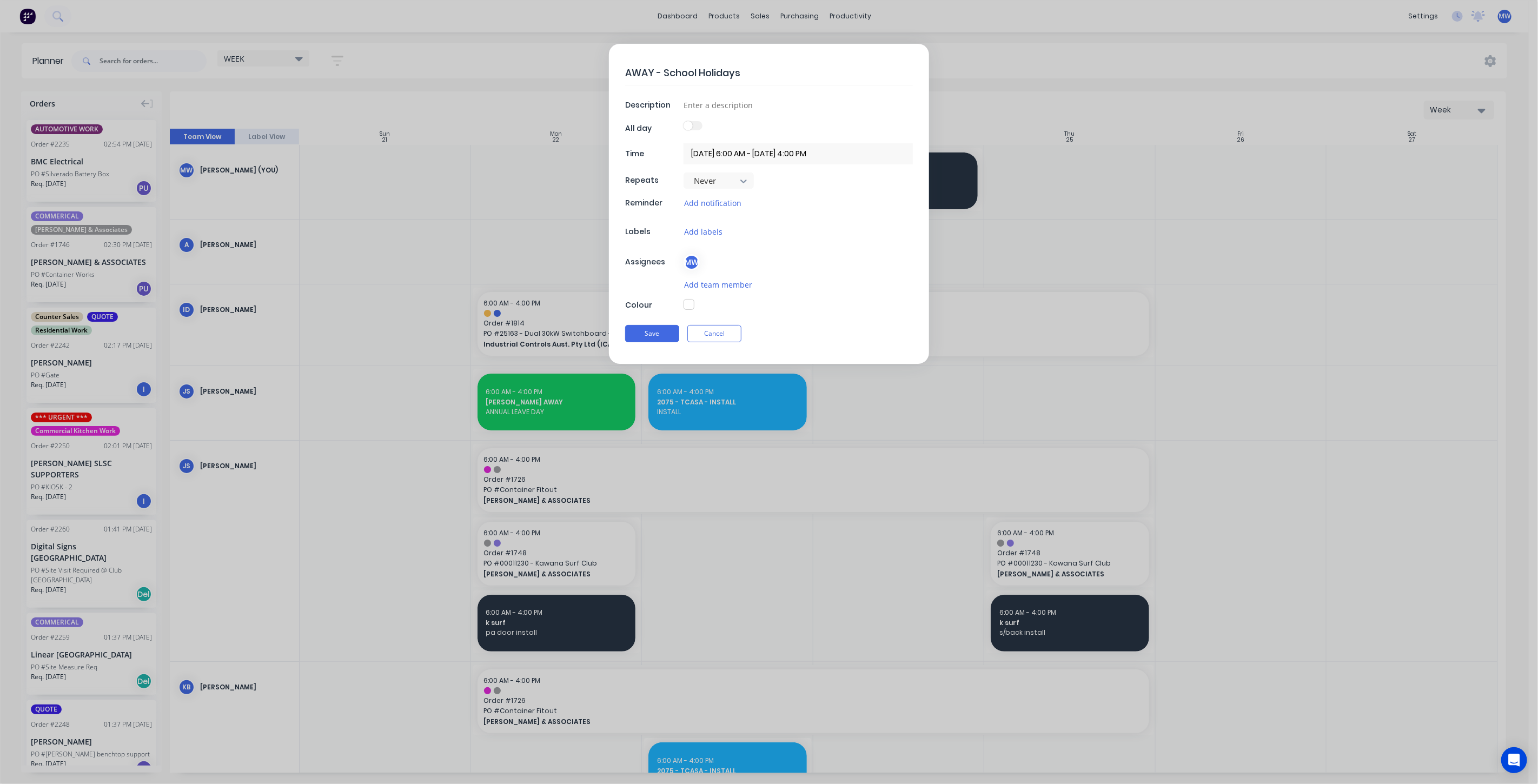
type textarea "x"
type textarea "AWAY - School Holidays"
type textarea "x"
click at [717, 101] on input at bounding box center [798, 105] width 229 height 16
type input "AWAY"
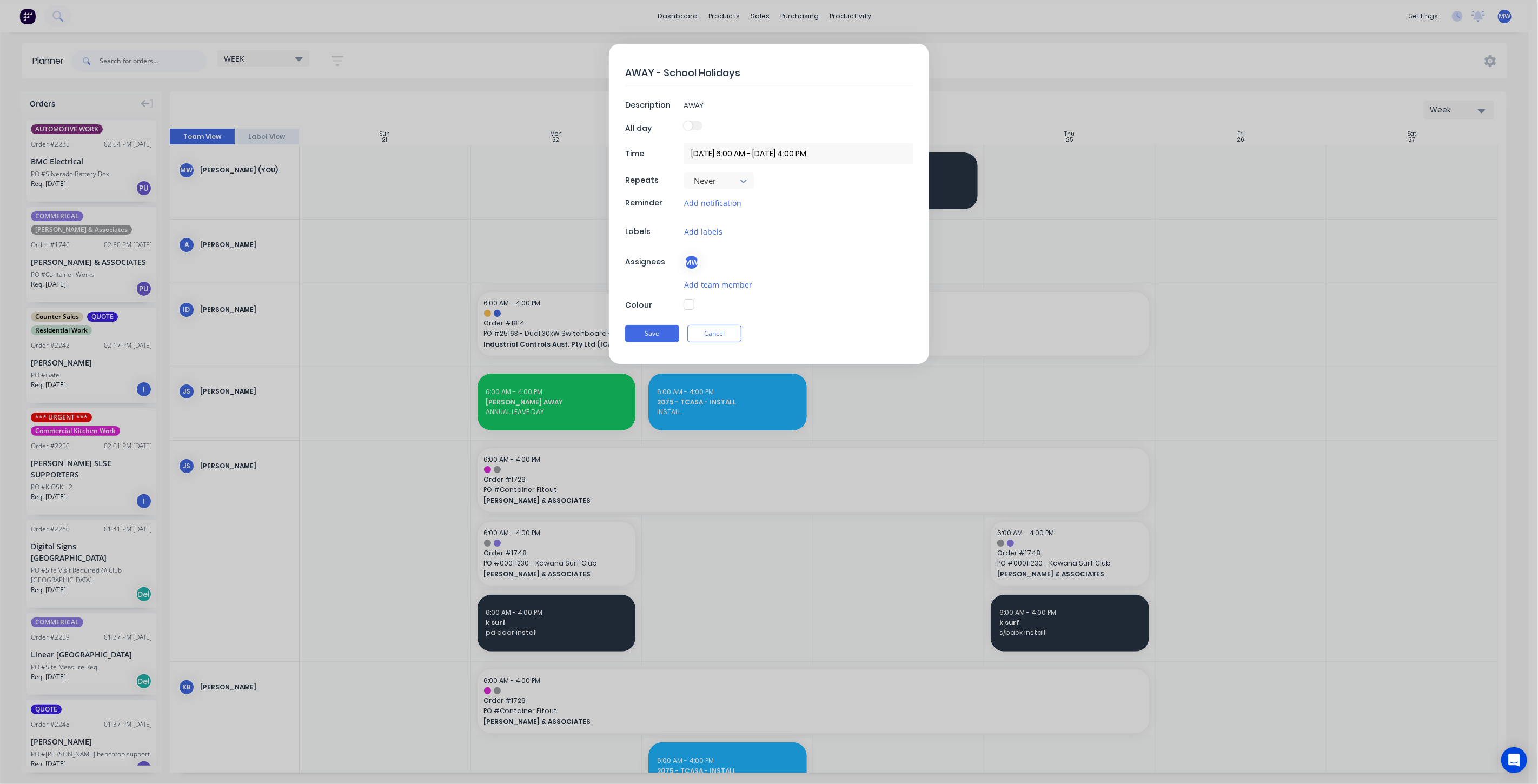
click at [689, 303] on button "button" at bounding box center [688, 303] width 10 height 10
type textarea "x"
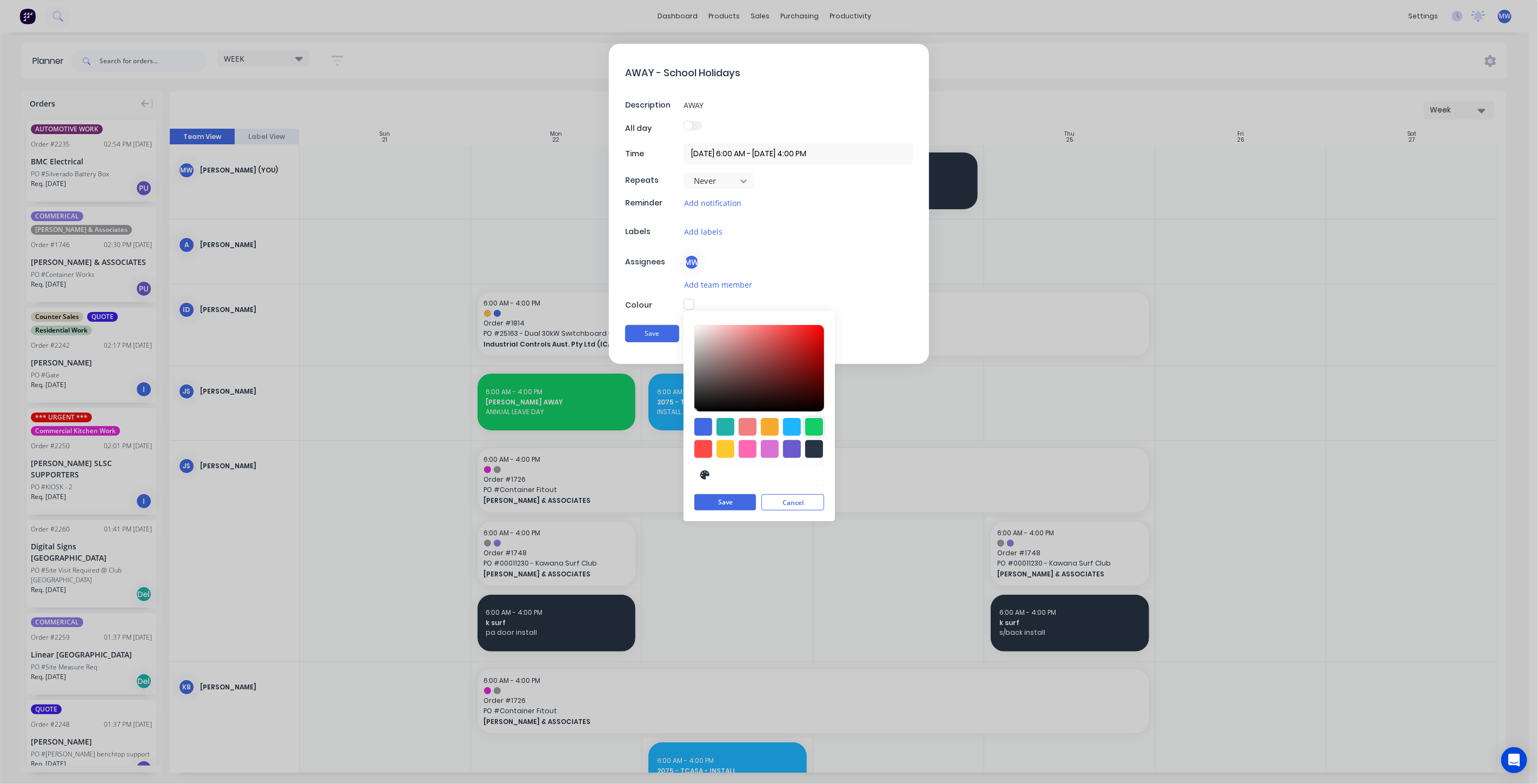
click at [811, 427] on div at bounding box center [814, 427] width 18 height 18
type input "#13CE66"
click at [740, 504] on button "Save" at bounding box center [725, 502] width 62 height 16
type textarea "x"
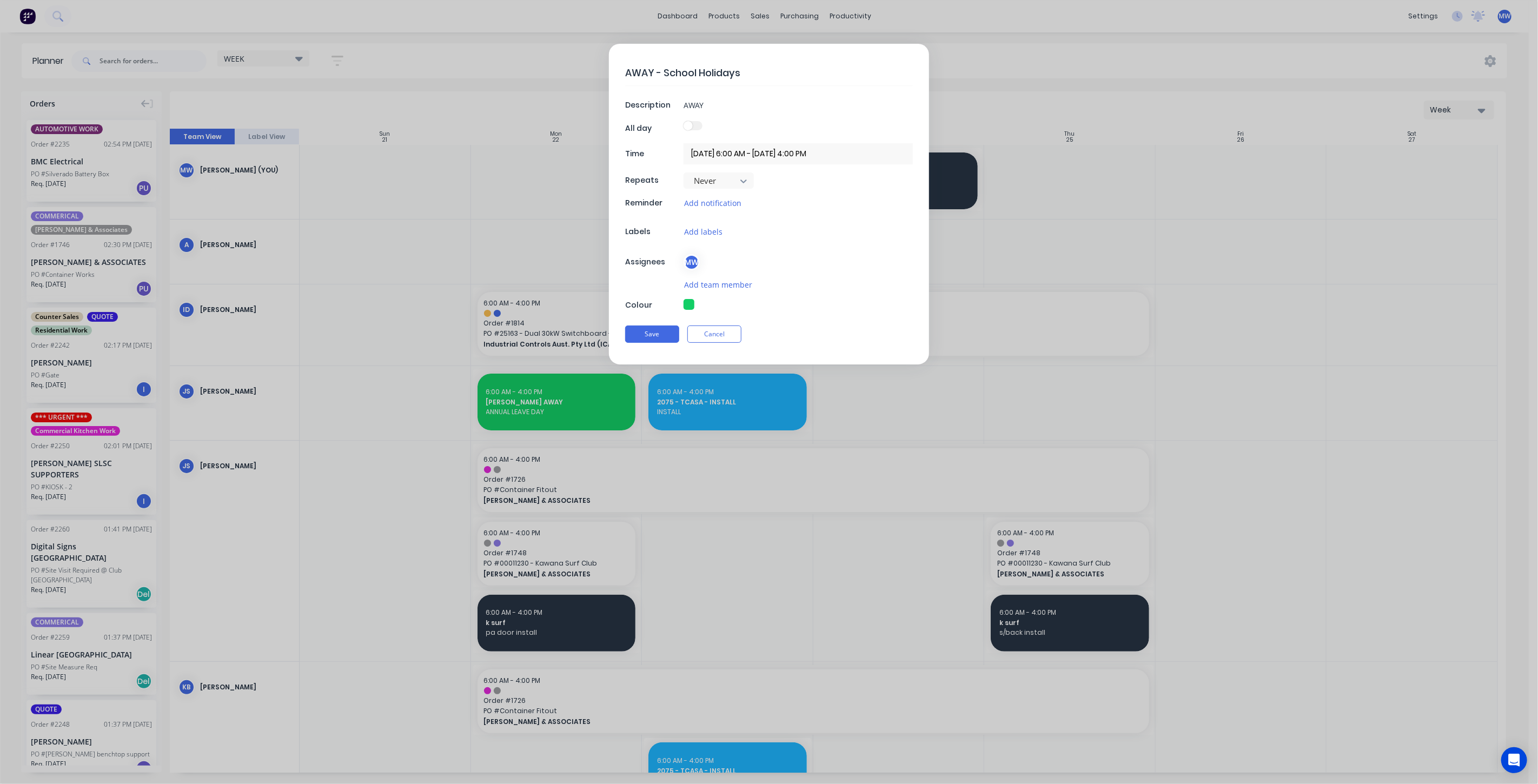
click at [796, 155] on input "24/09/2025 6:00 AM - 24/09/2025 4:00 PM" at bounding box center [798, 154] width 229 height 21
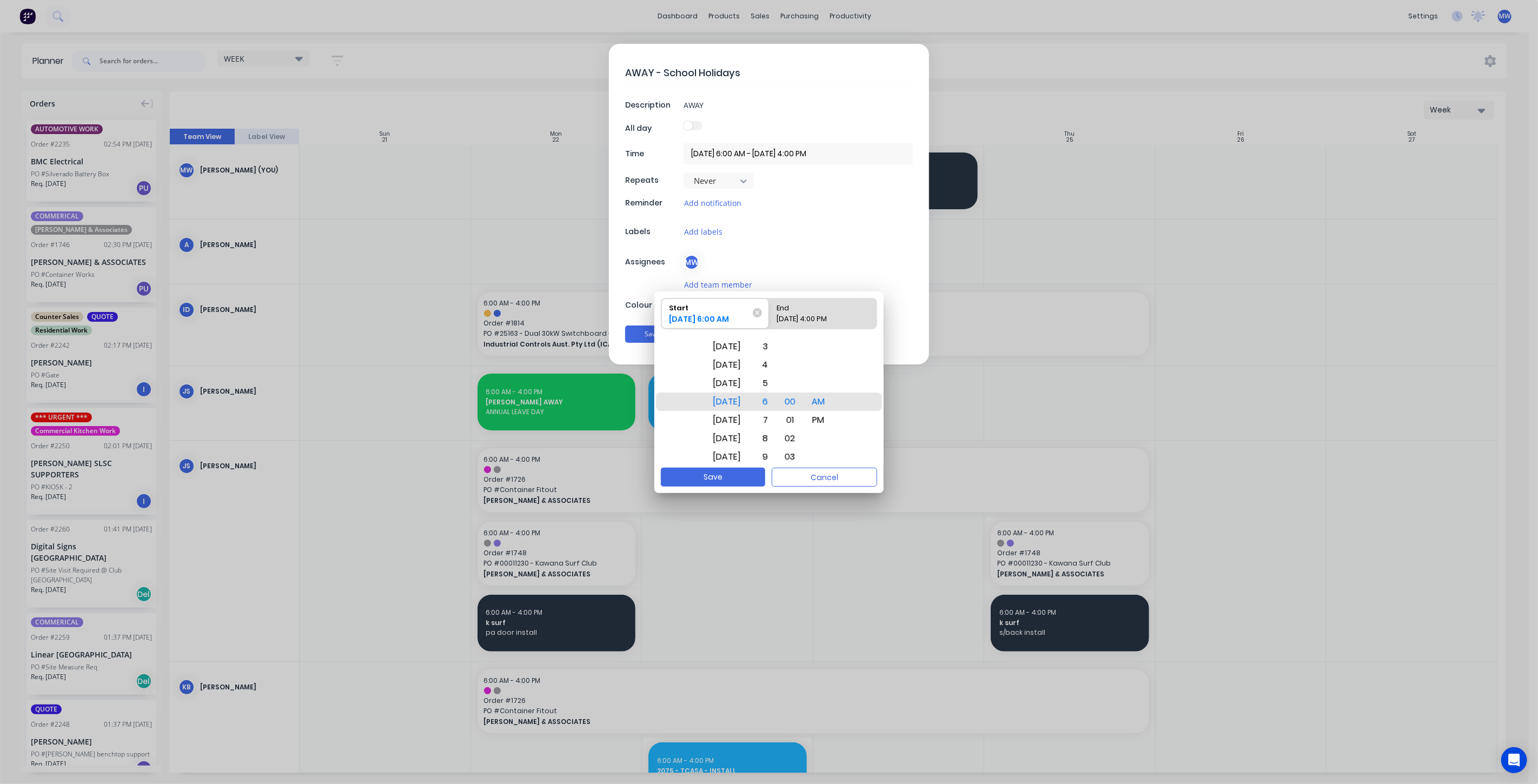
click at [816, 309] on div "End" at bounding box center [817, 306] width 89 height 15
click at [769, 309] on input "End 24/09/2025 4:00 PM" at bounding box center [769, 314] width 1 height 31
radio input "true"
click at [734, 418] on div "Thu Sep 25" at bounding box center [727, 419] width 41 height 19
click at [726, 479] on button "Save" at bounding box center [713, 477] width 105 height 19
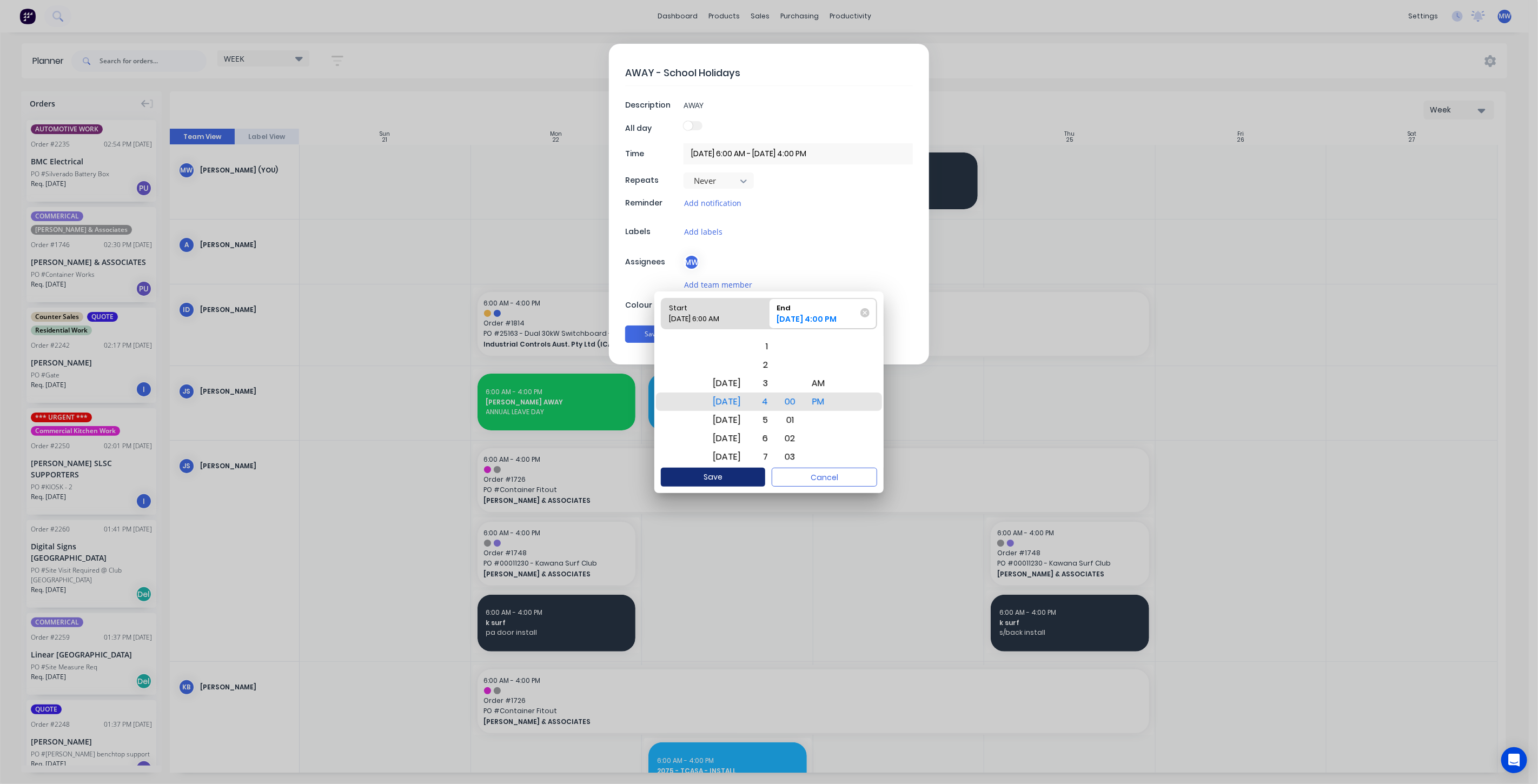
type textarea "x"
type input "24/09/2025 6:00 AM - 25/09/2025 4:00 PM"
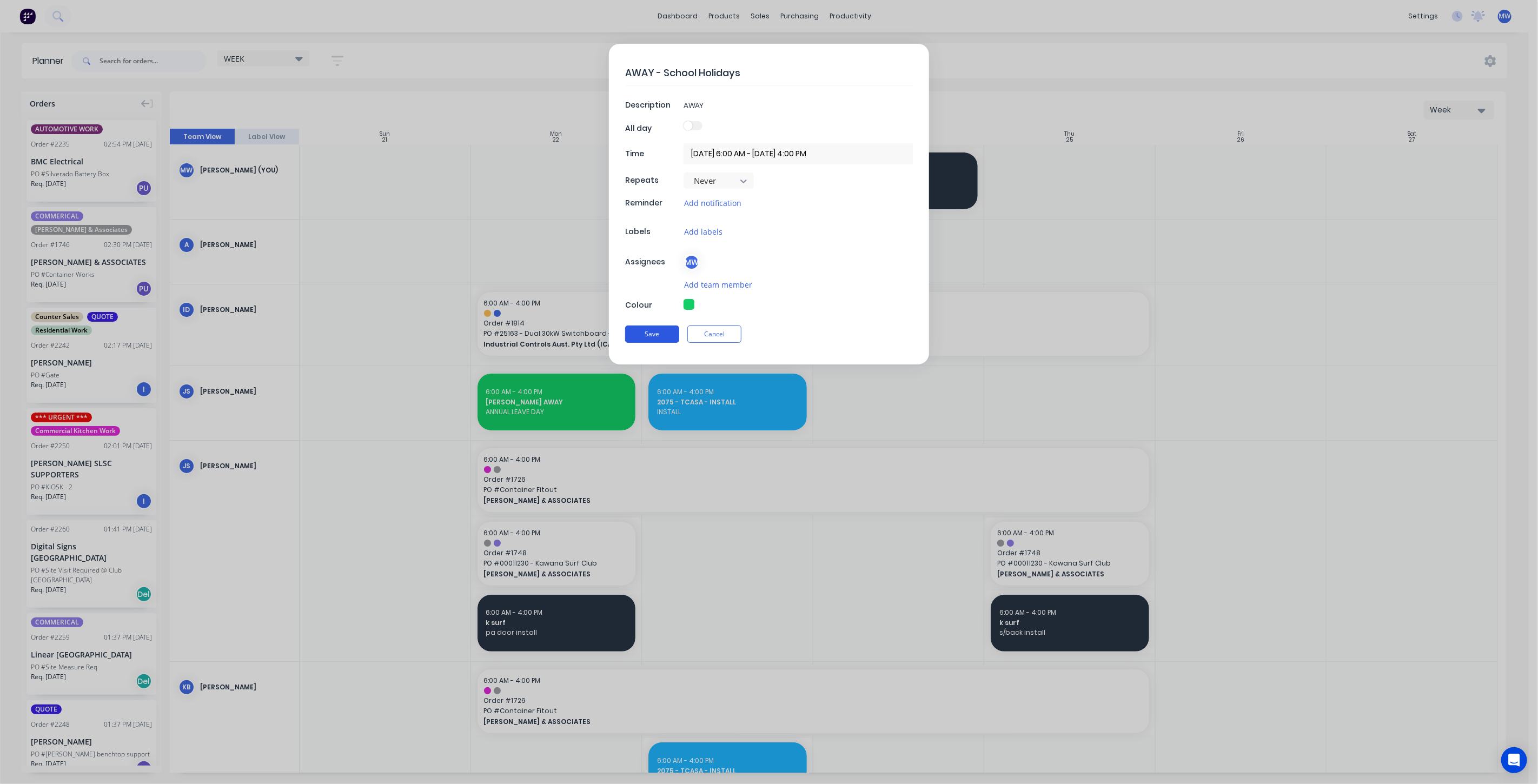
click at [658, 332] on button "Save" at bounding box center [651, 333] width 54 height 17
type textarea "x"
type input "24/09/2025 6:00 AM - 24/09/2025 4:00 PM"
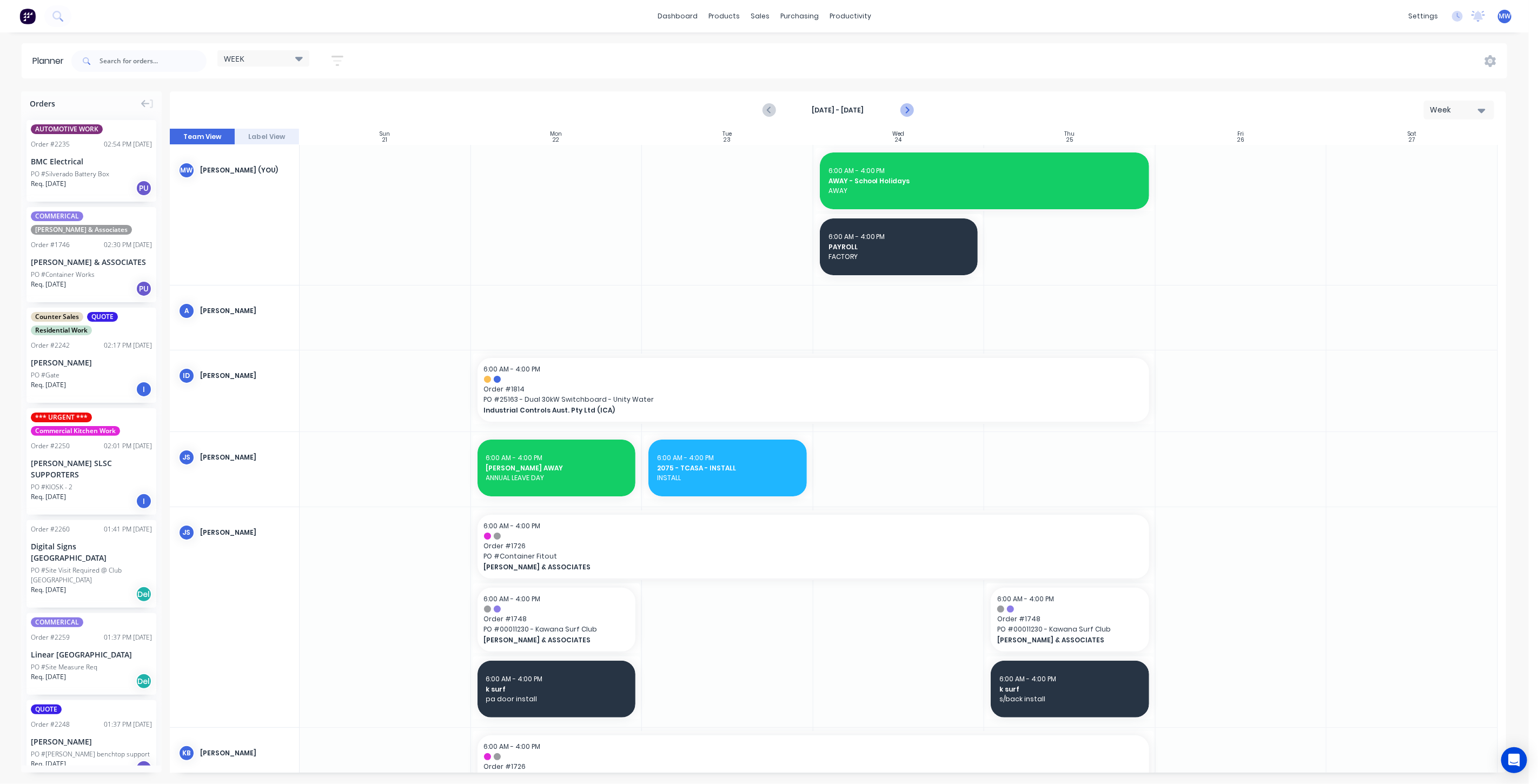
click at [908, 105] on icon "Next page" at bounding box center [906, 110] width 13 height 13
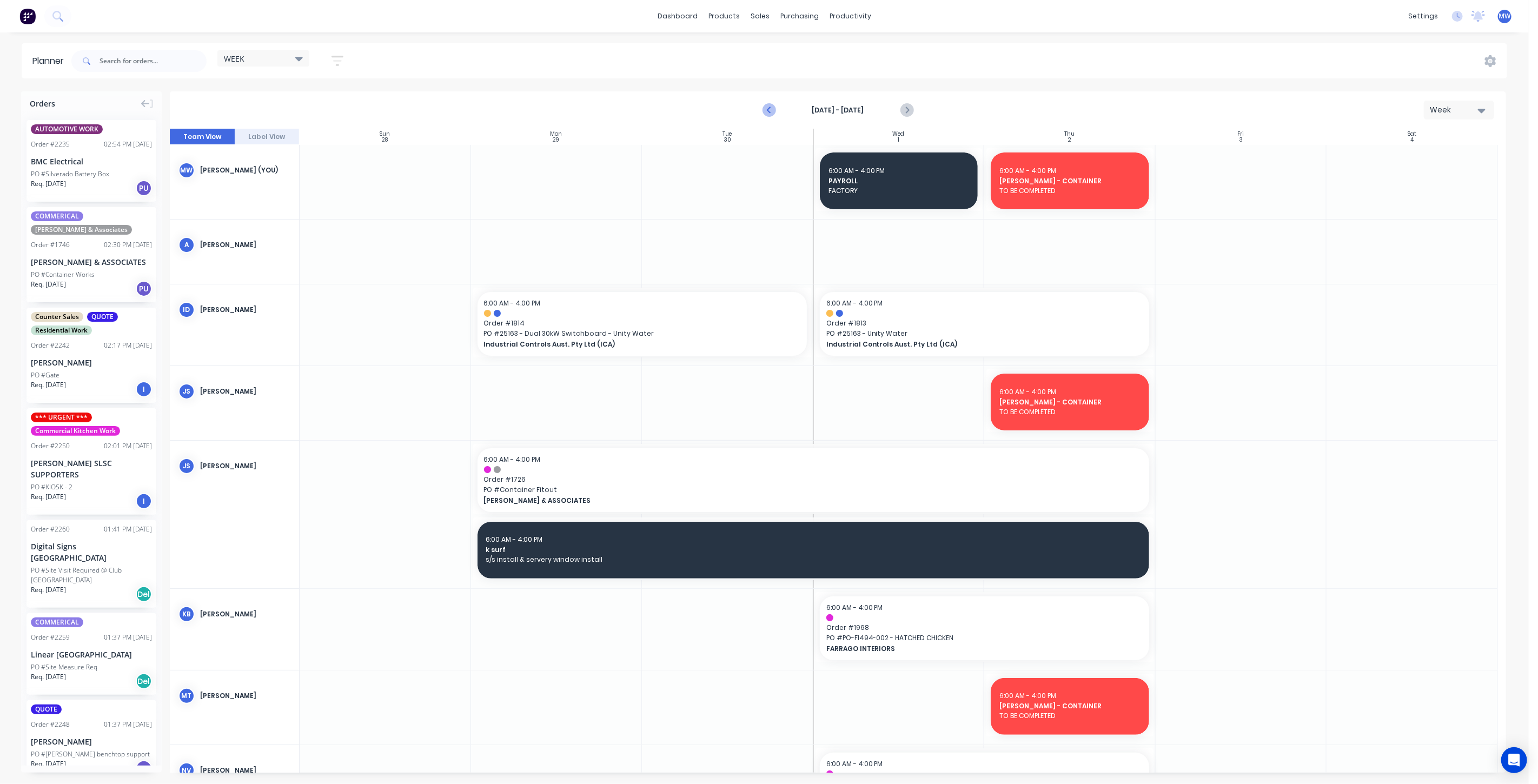
click at [771, 112] on icon "Previous page" at bounding box center [770, 110] width 5 height 9
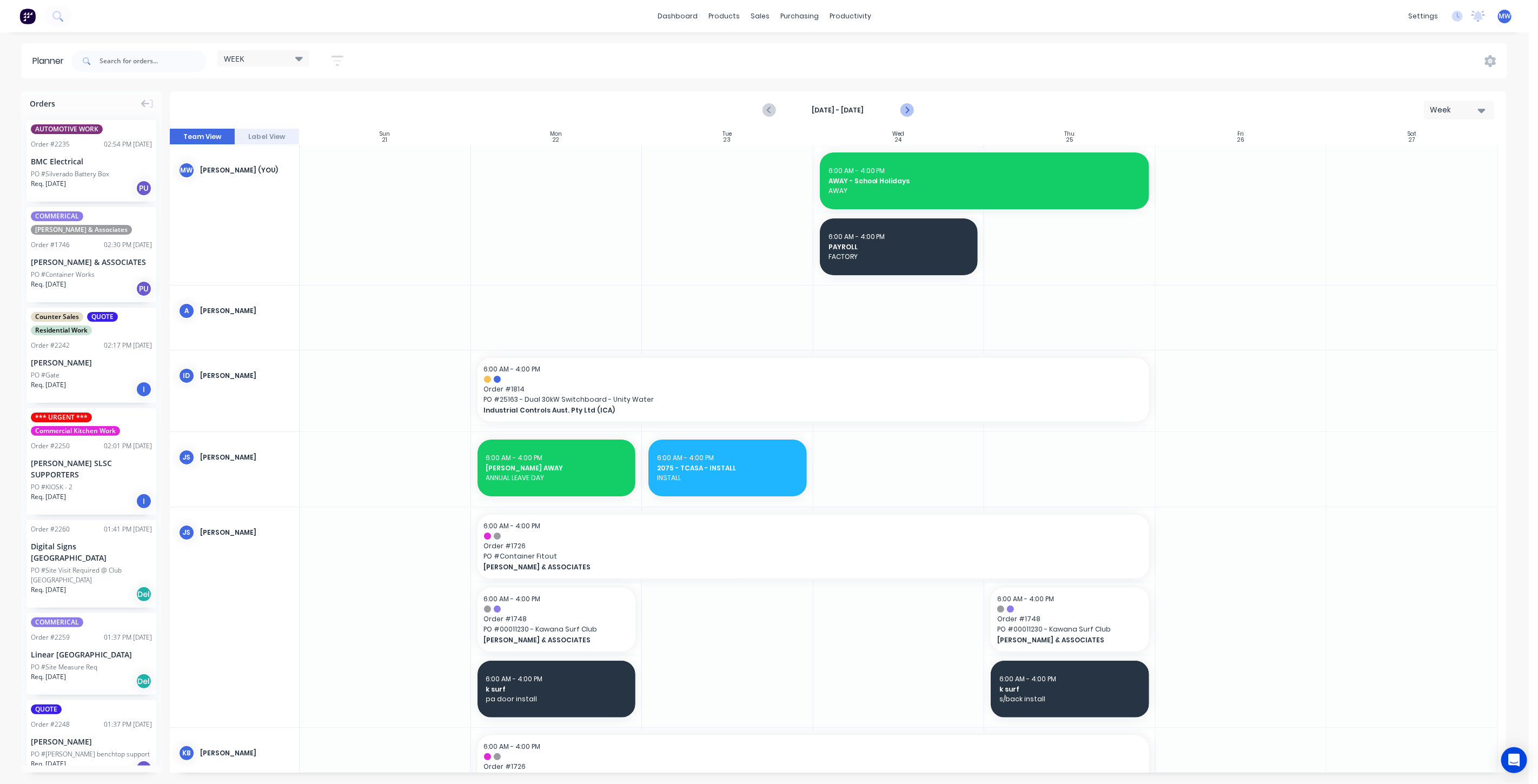
click at [909, 108] on icon "Next page" at bounding box center [906, 110] width 13 height 13
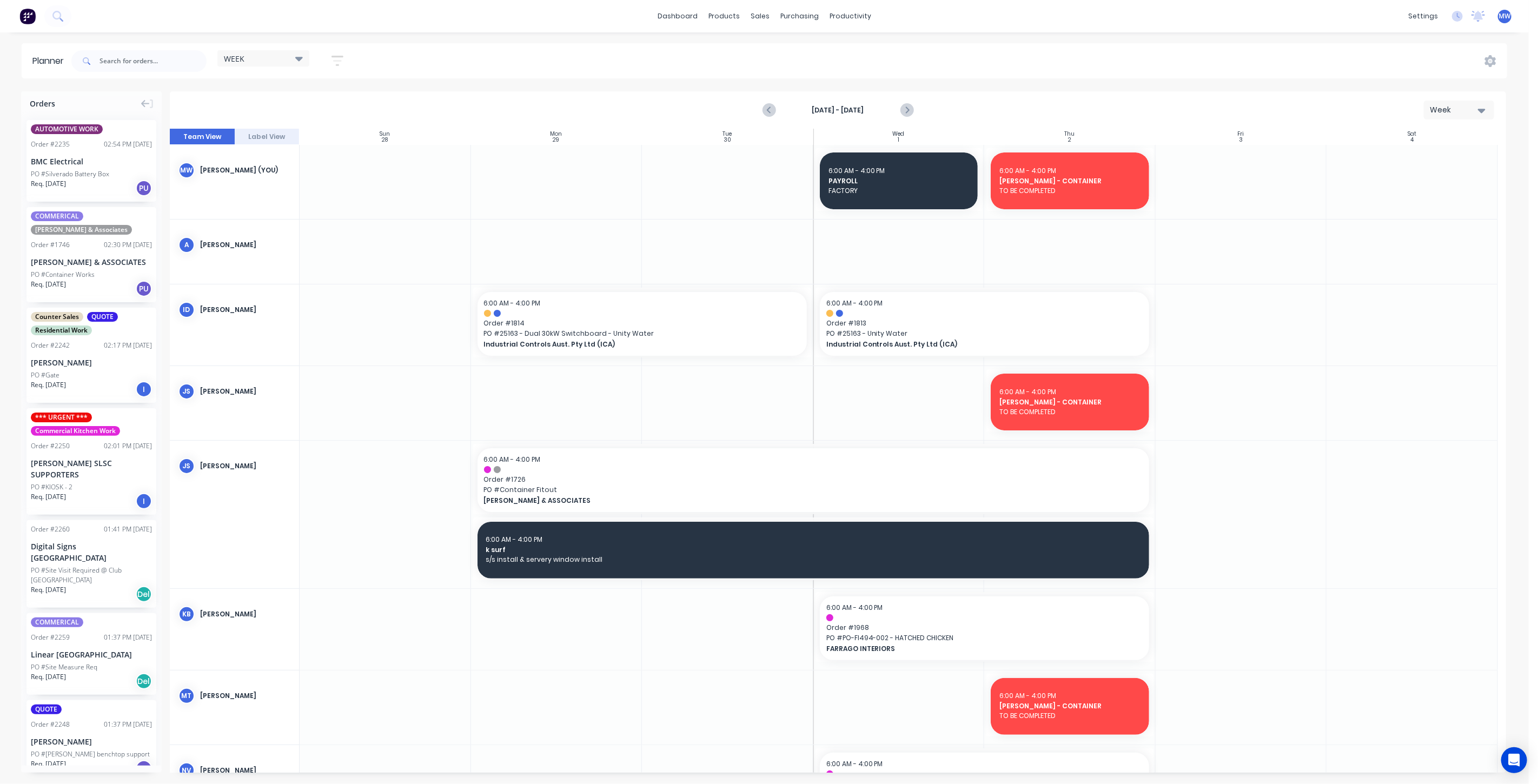
click at [878, 215] on div at bounding box center [899, 182] width 172 height 74
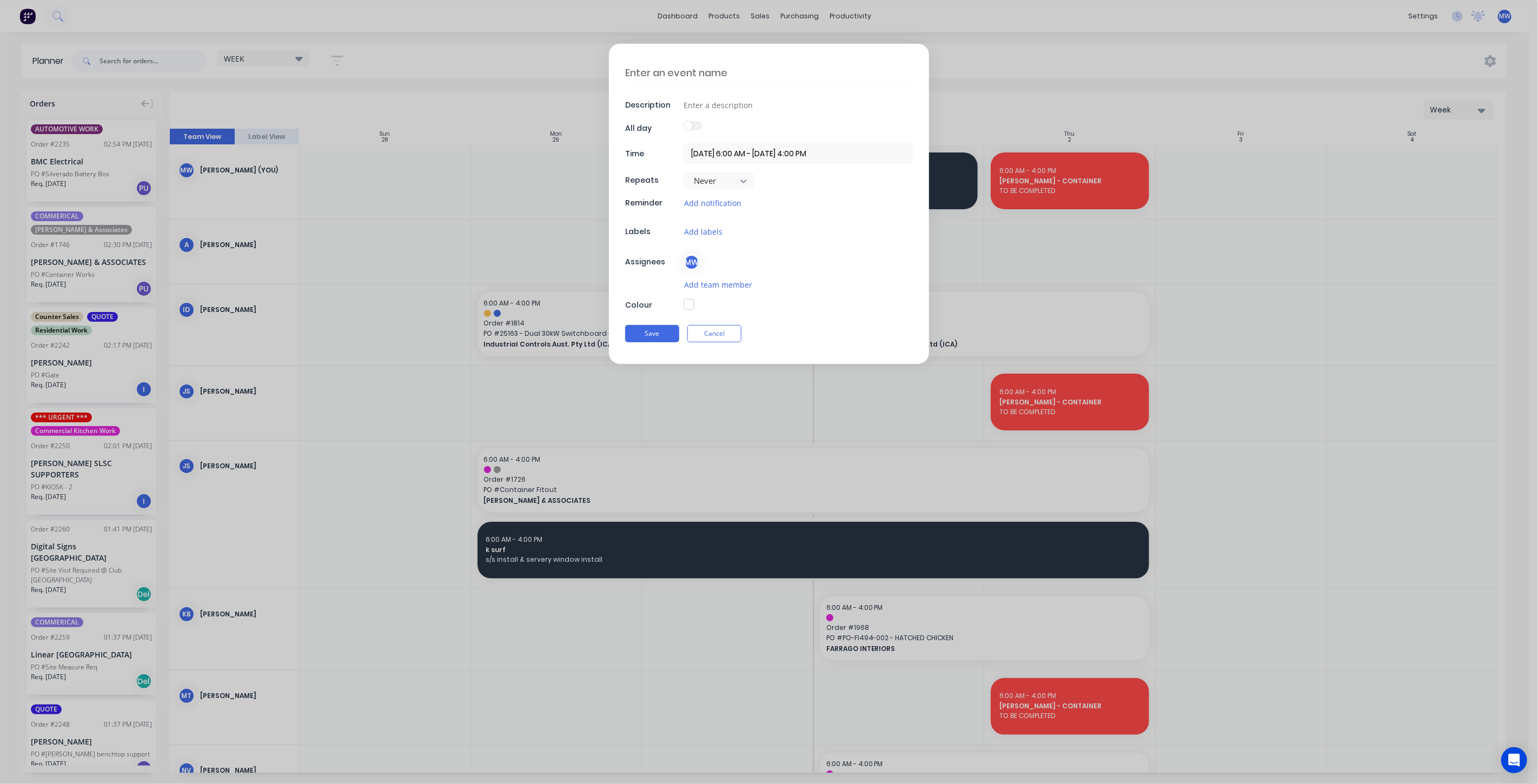
click at [717, 73] on textarea at bounding box center [768, 73] width 287 height 26
type textarea "x"
type textarea "A"
type textarea "x"
type textarea "AW"
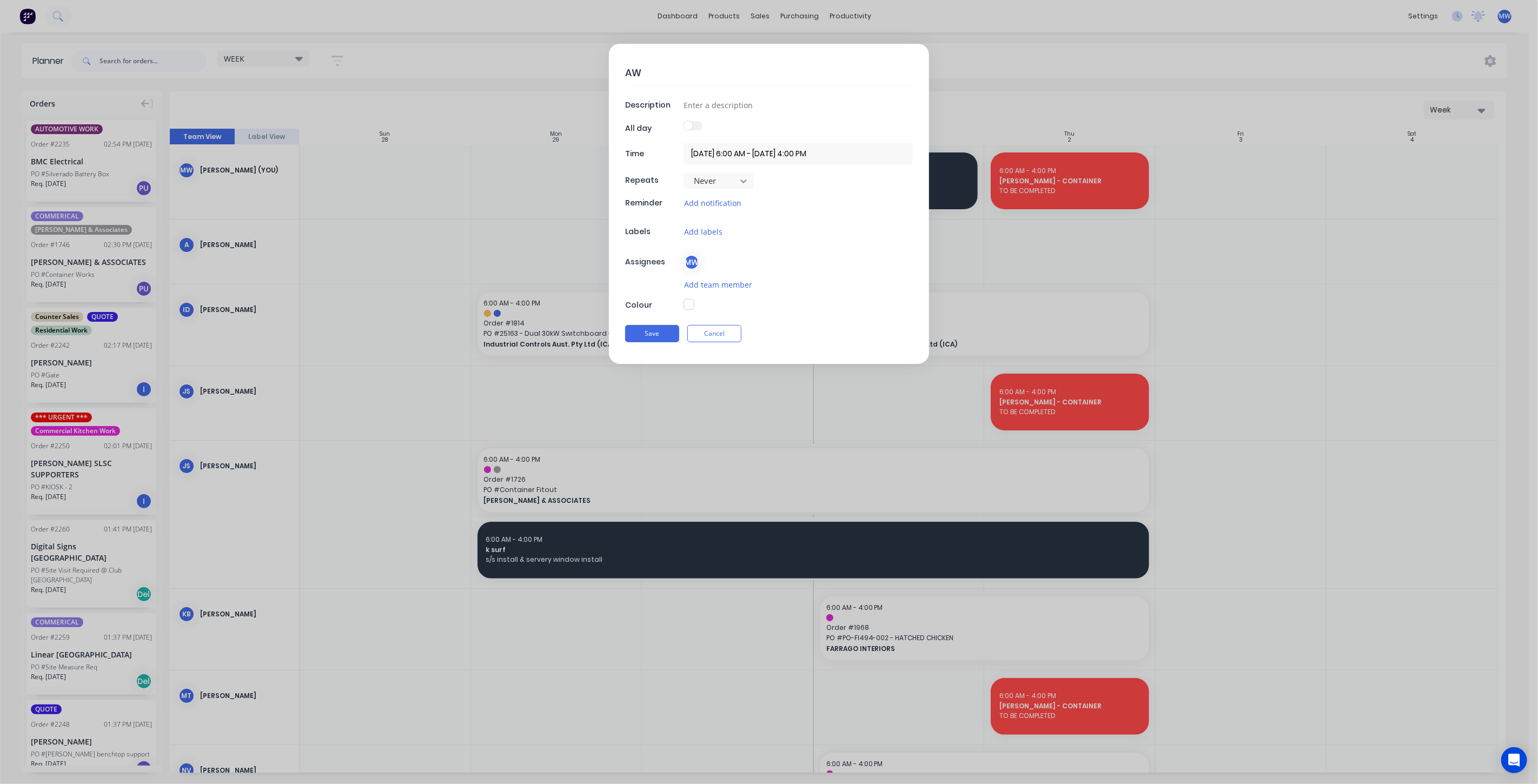
type textarea "x"
type textarea "AWA"
type textarea "x"
type textarea "AWAY"
type textarea "x"
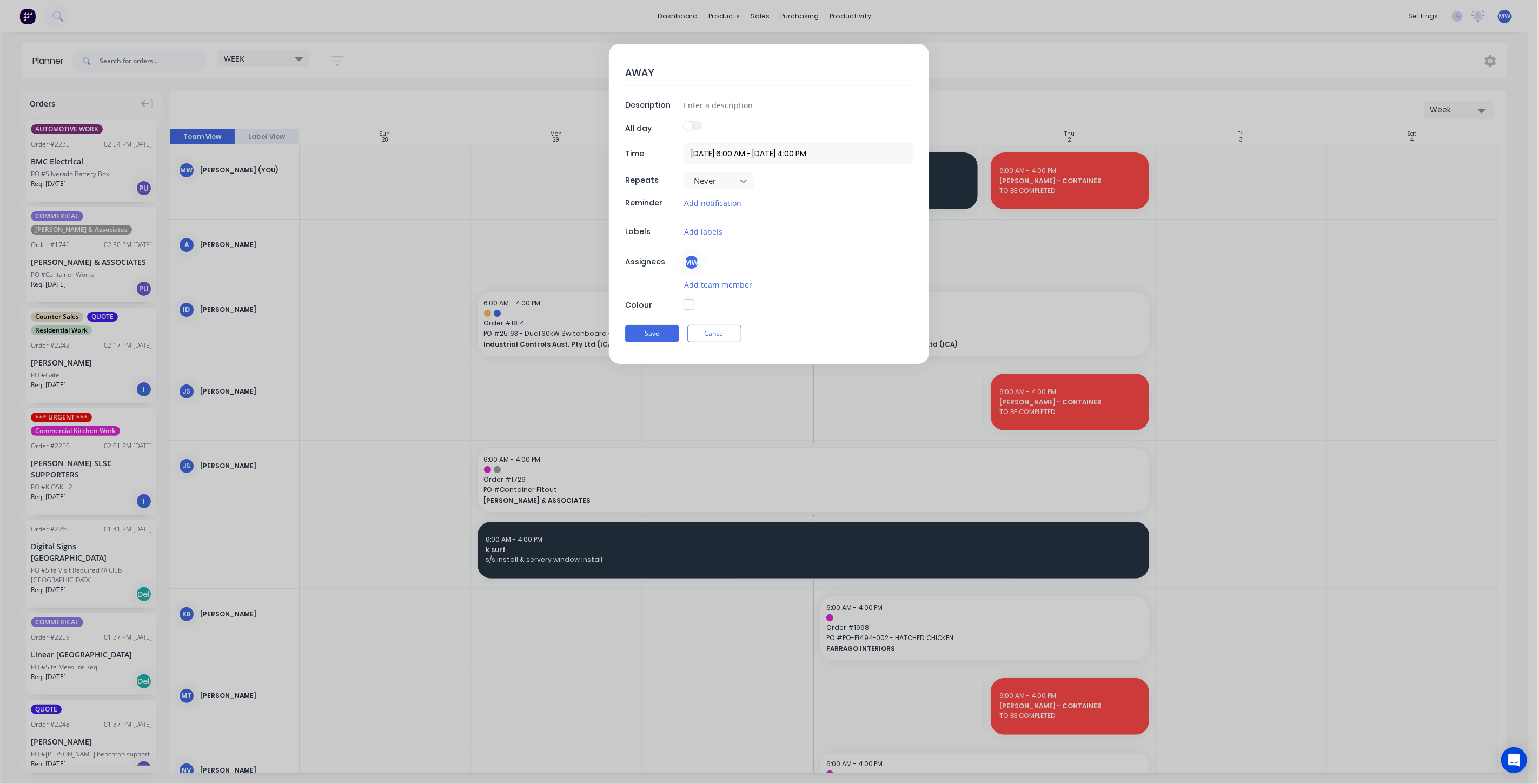
type textarea "AWAY"
type textarea "x"
type textarea "AWAY -"
type textarea "x"
type textarea "AWAY -"
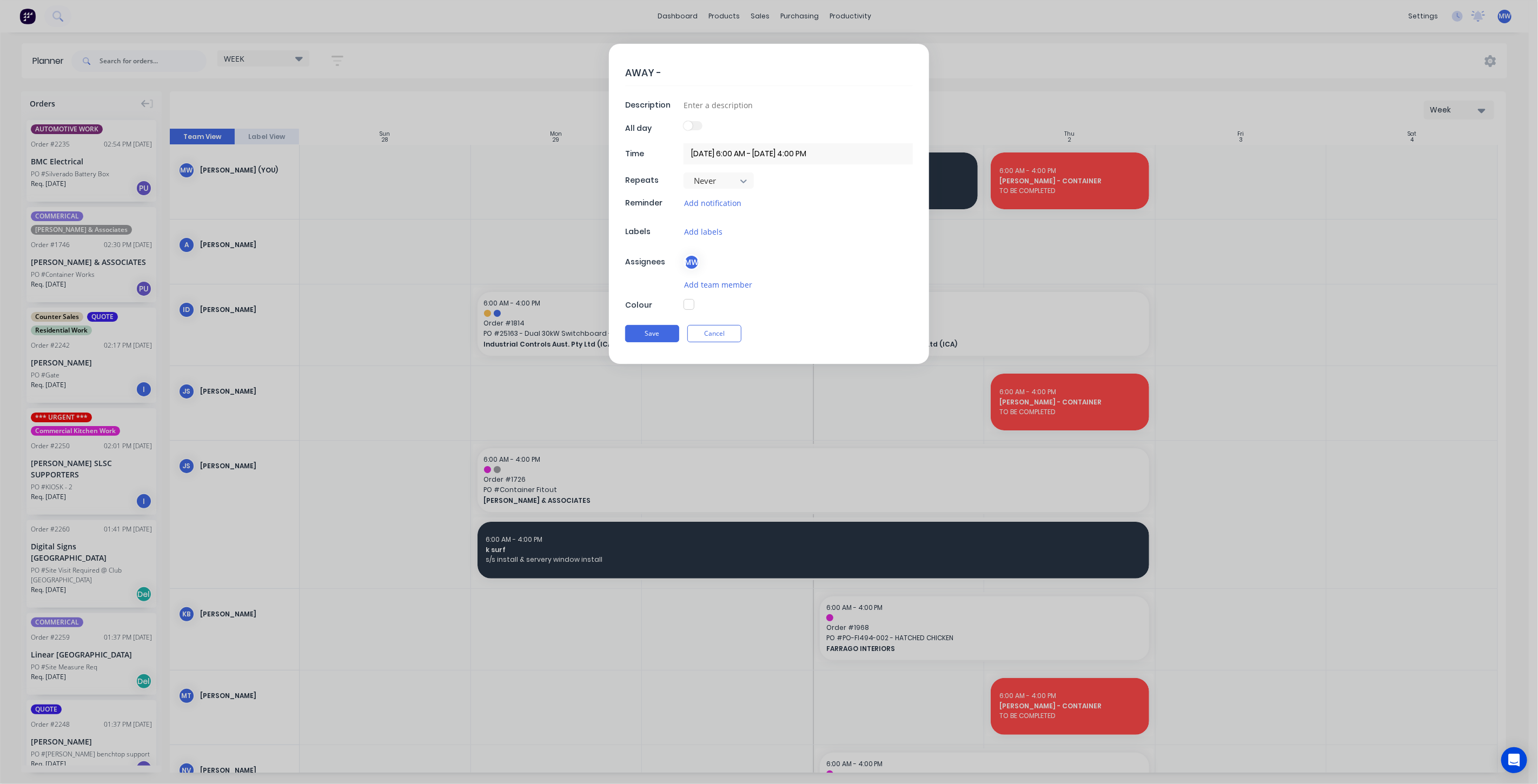
type textarea "x"
type textarea "AWAY - S"
type textarea "x"
type textarea "AWAY - Sc"
type textarea "x"
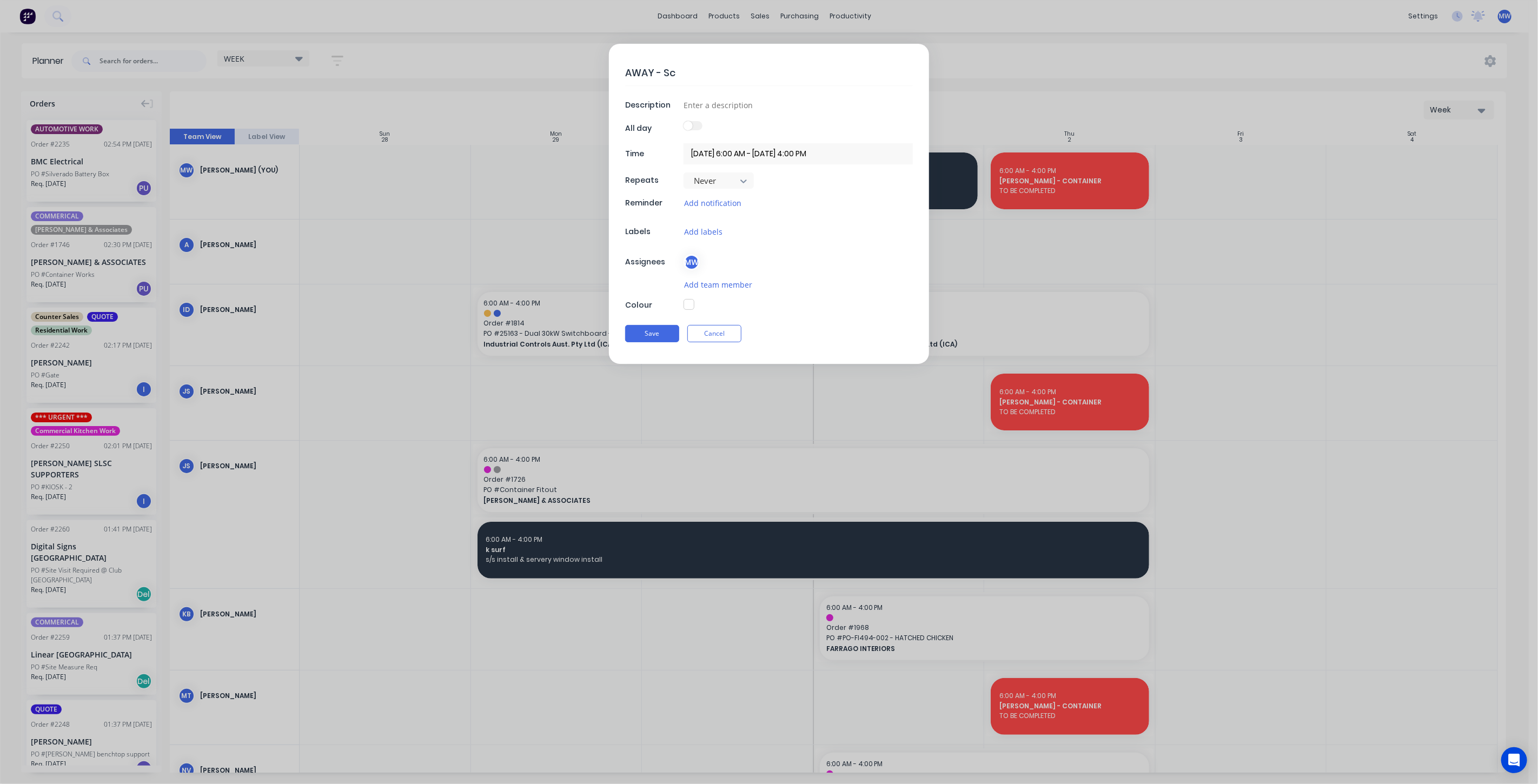
type textarea "AWAY - Sch"
type textarea "x"
type textarea "AWAY - Scho"
type textarea "x"
type textarea "AWAY - Schoo"
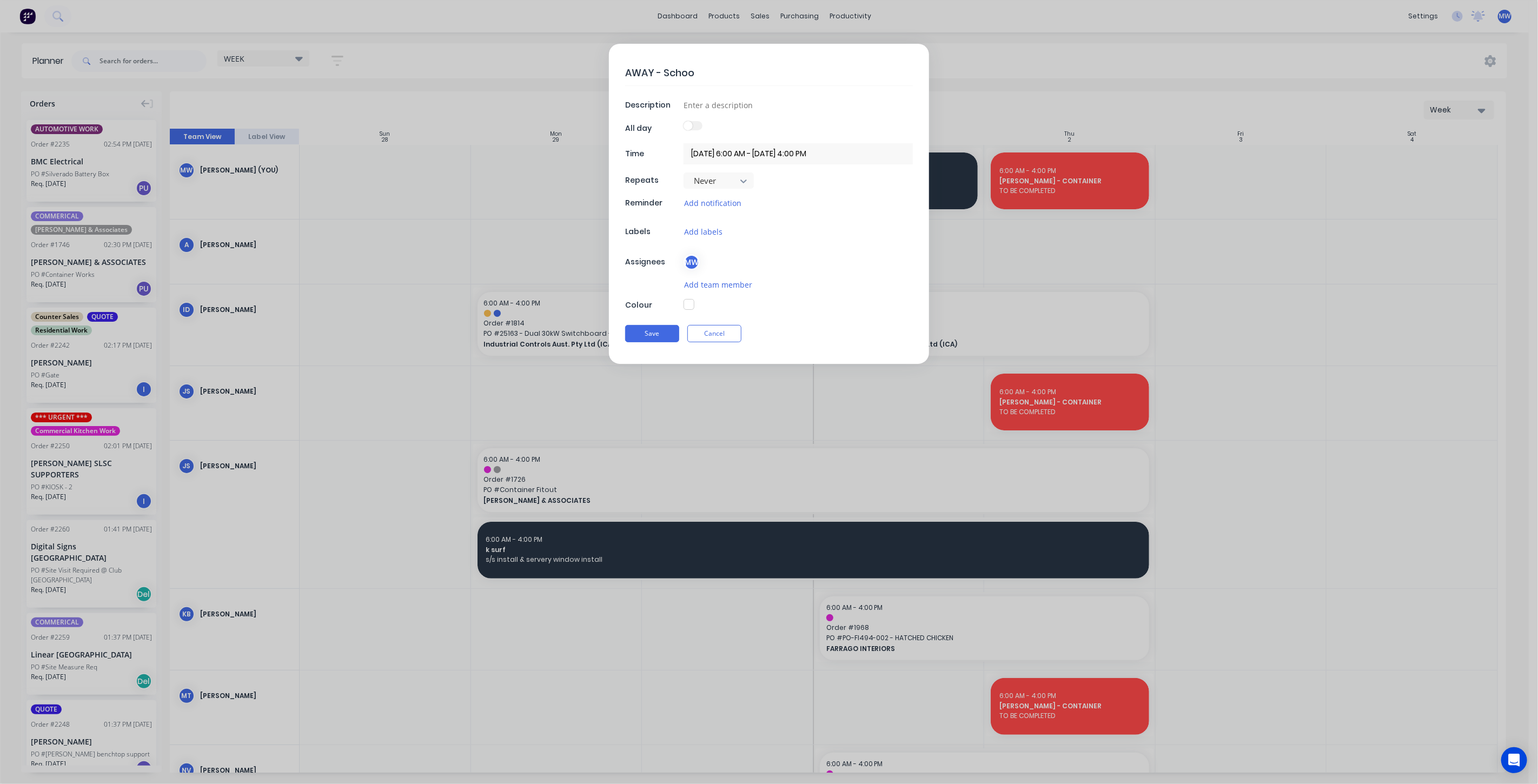
type textarea "x"
type textarea "AWAY - School"
type textarea "x"
type textarea "AWAY - School"
type textarea "x"
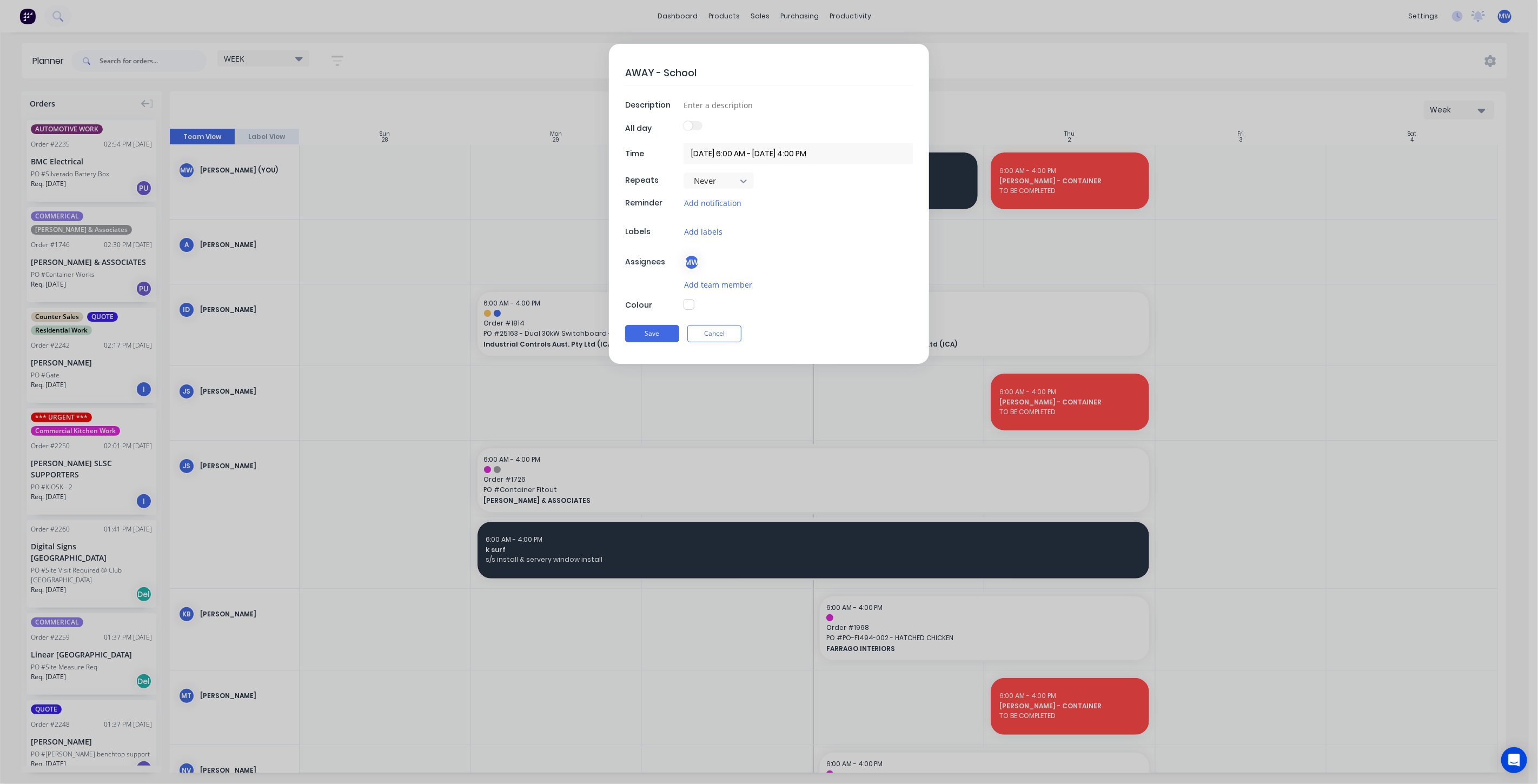
type textarea "AWAY - School H"
type textarea "x"
type textarea "AWAY - School Ho"
type textarea "x"
type textarea "AWAY - School Hol"
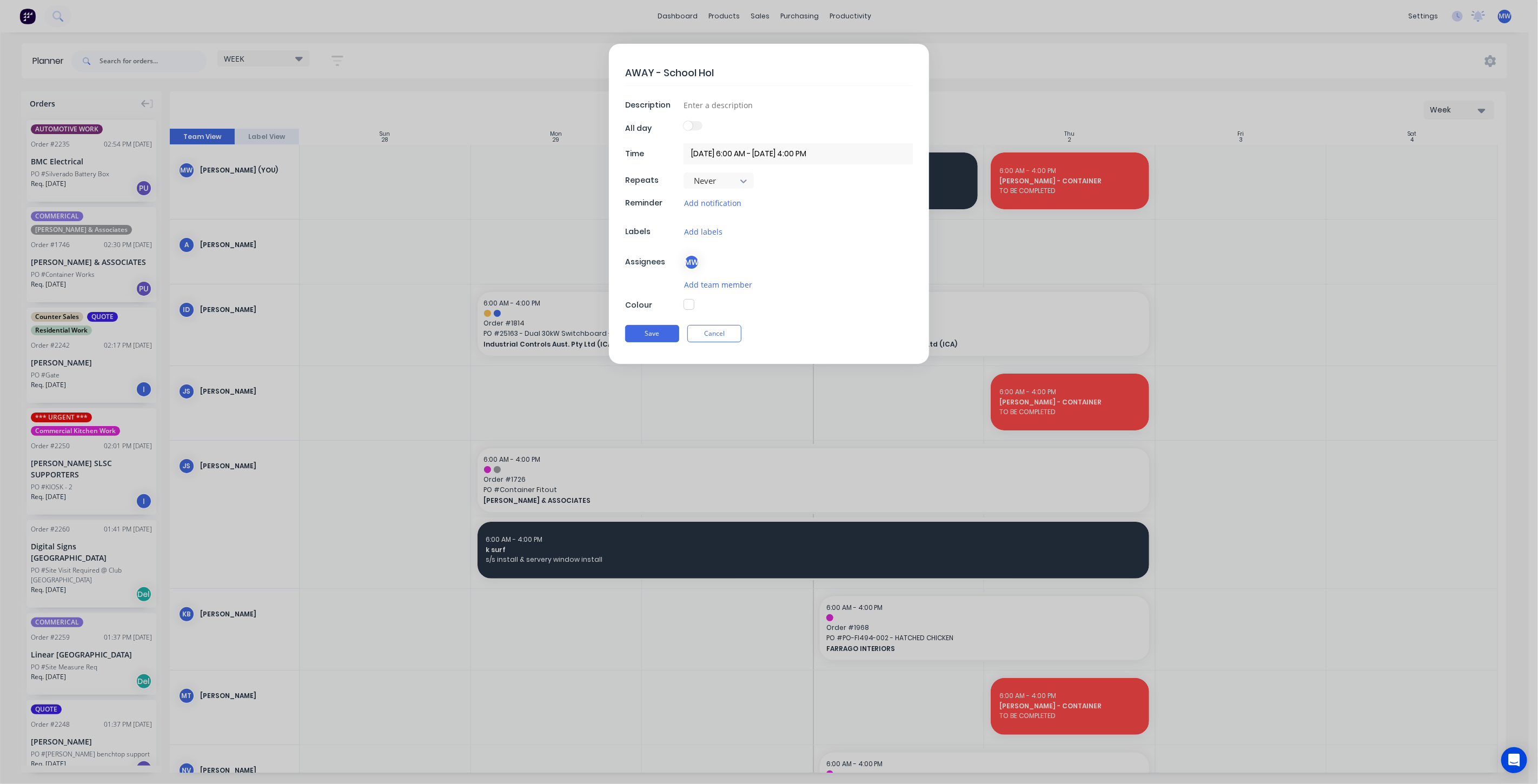
type textarea "x"
type textarea "AWAY - School Holi"
type textarea "x"
type textarea "AWAY - School Holid"
type textarea "x"
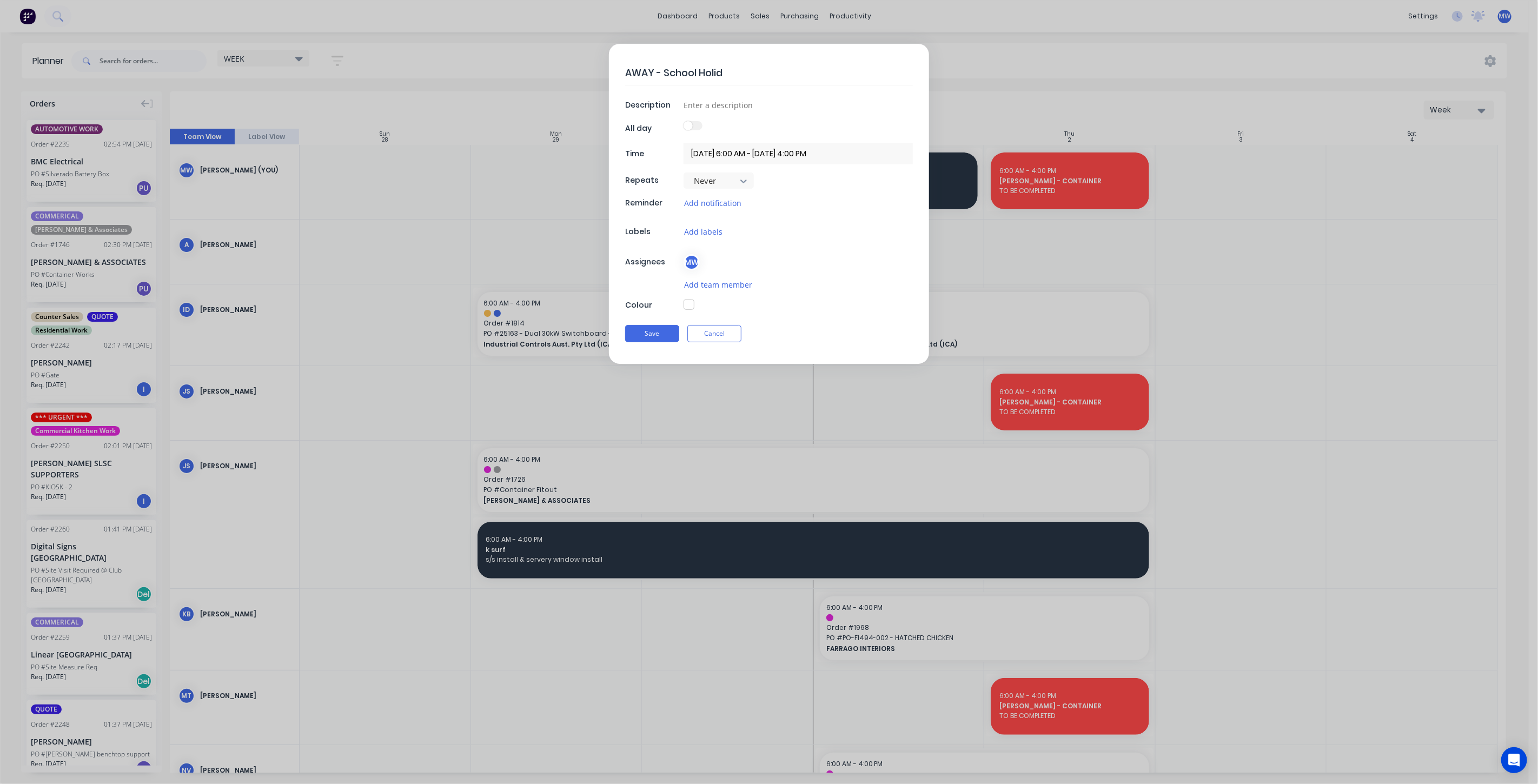
type textarea "AWAY - School Holida"
type textarea "x"
type textarea "AWAY - School Holiday"
type textarea "x"
type textarea "AWAY - School Holidays"
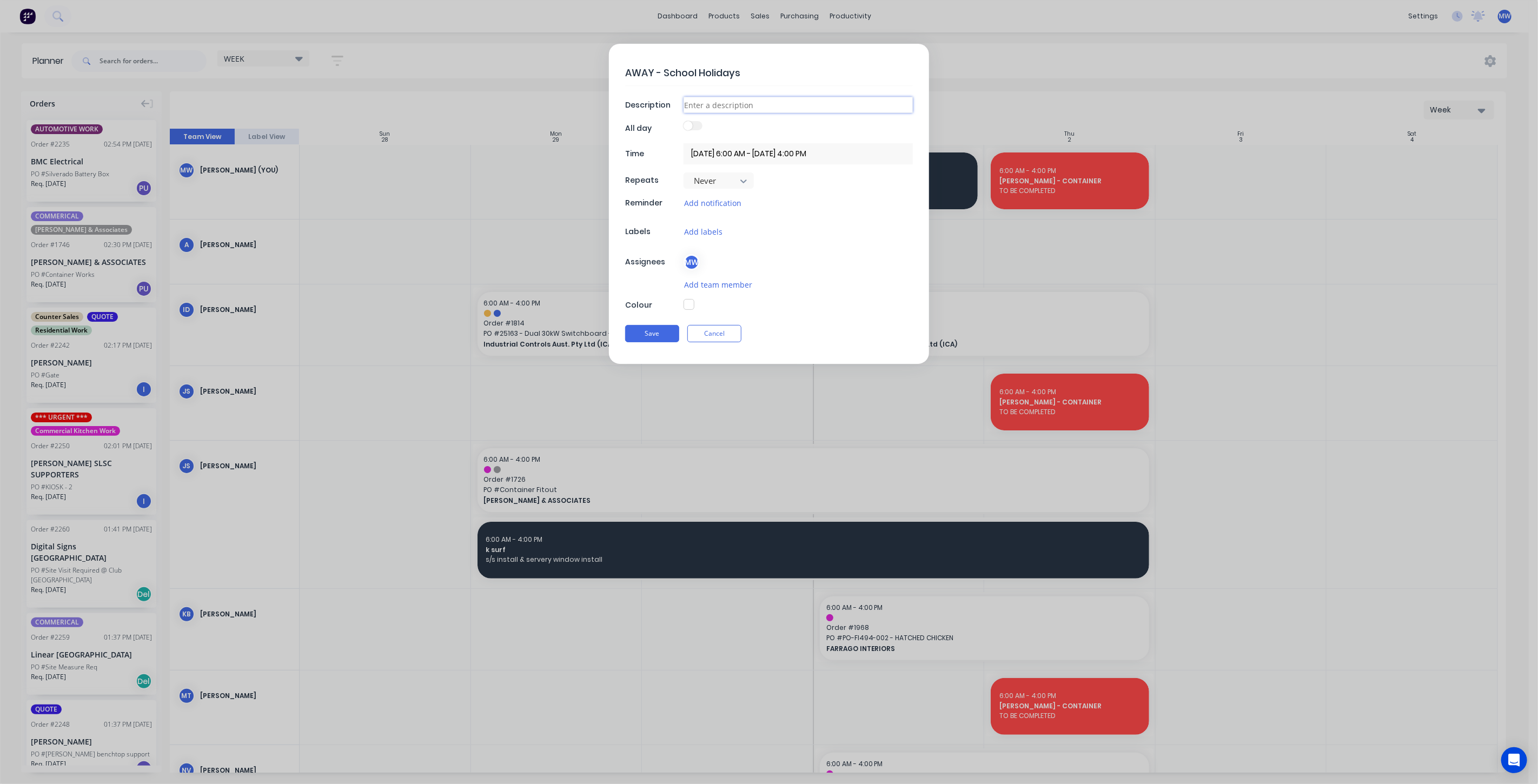
type textarea "x"
click at [722, 103] on input at bounding box center [798, 105] width 229 height 16
type input "AWAY"
click at [750, 155] on input "01/10/2025 6:00 AM - 01/10/2025 4:00 PM" at bounding box center [798, 154] width 229 height 21
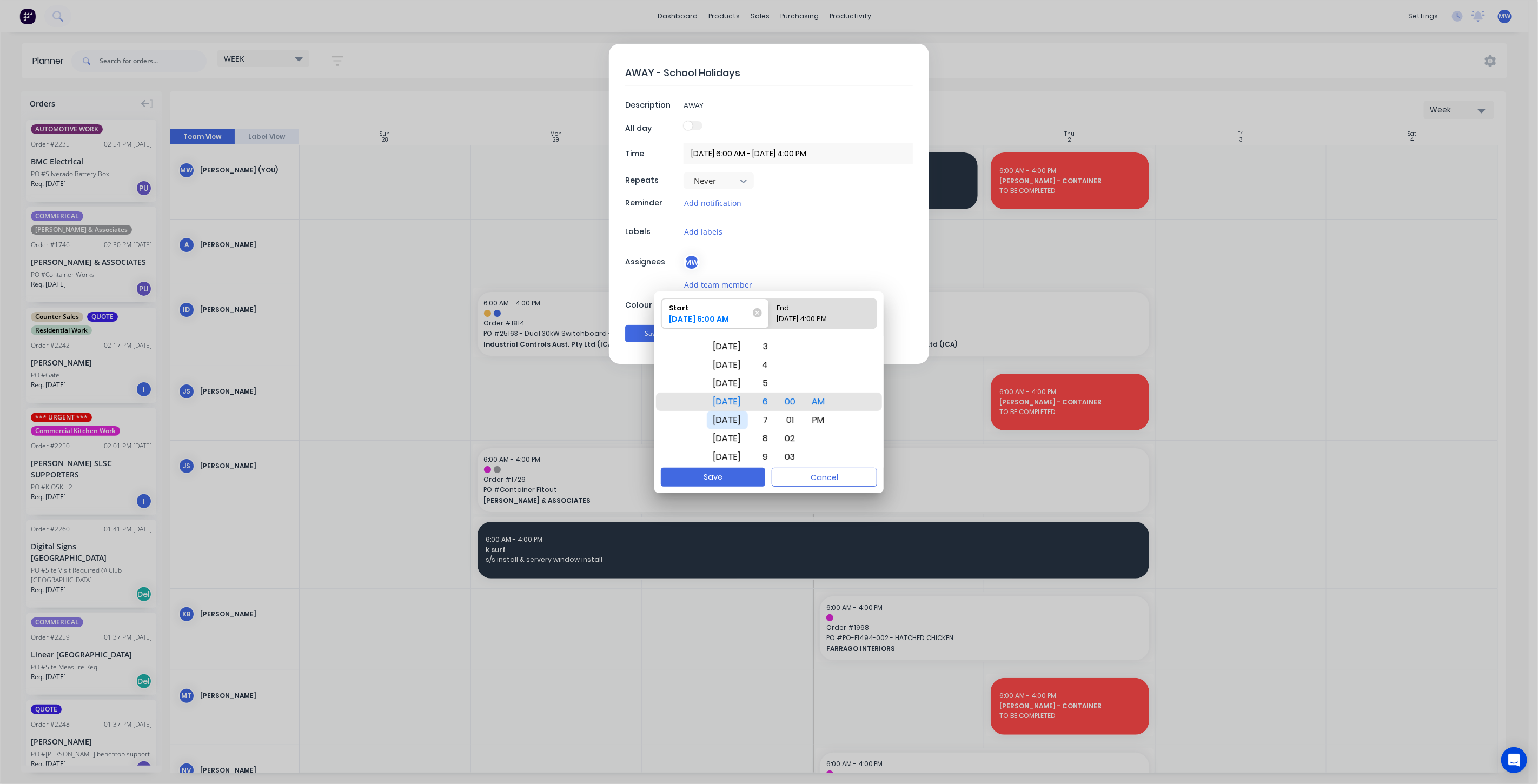
click at [747, 423] on div "Thu Oct 2" at bounding box center [727, 419] width 41 height 19
click at [829, 419] on div "PM" at bounding box center [818, 419] width 26 height 19
click at [775, 365] on div "4" at bounding box center [763, 365] width 24 height 19
click at [724, 385] on div "Wed Oct 1" at bounding box center [727, 383] width 41 height 19
click at [829, 386] on div "AM" at bounding box center [818, 383] width 26 height 19
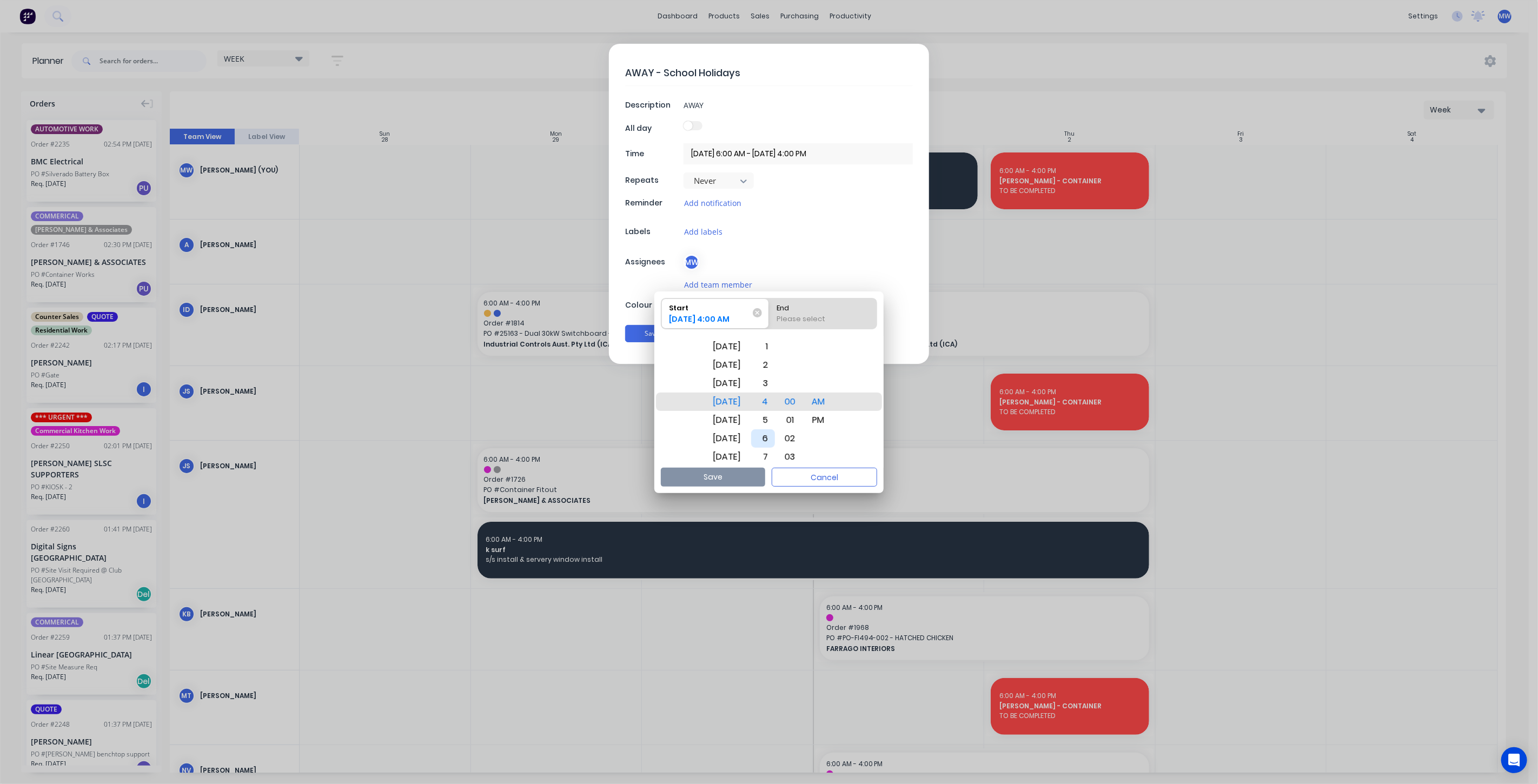
click at [775, 439] on div "6" at bounding box center [763, 438] width 24 height 19
drag, startPoint x: 821, startPoint y: 319, endPoint x: 804, endPoint y: 341, distance: 27.8
click at [821, 319] on div "Please select" at bounding box center [823, 320] width 101 height 15
click at [769, 319] on input "End Please select" at bounding box center [769, 314] width 1 height 31
click at [736, 419] on div "Thu Oct 2" at bounding box center [727, 419] width 41 height 19
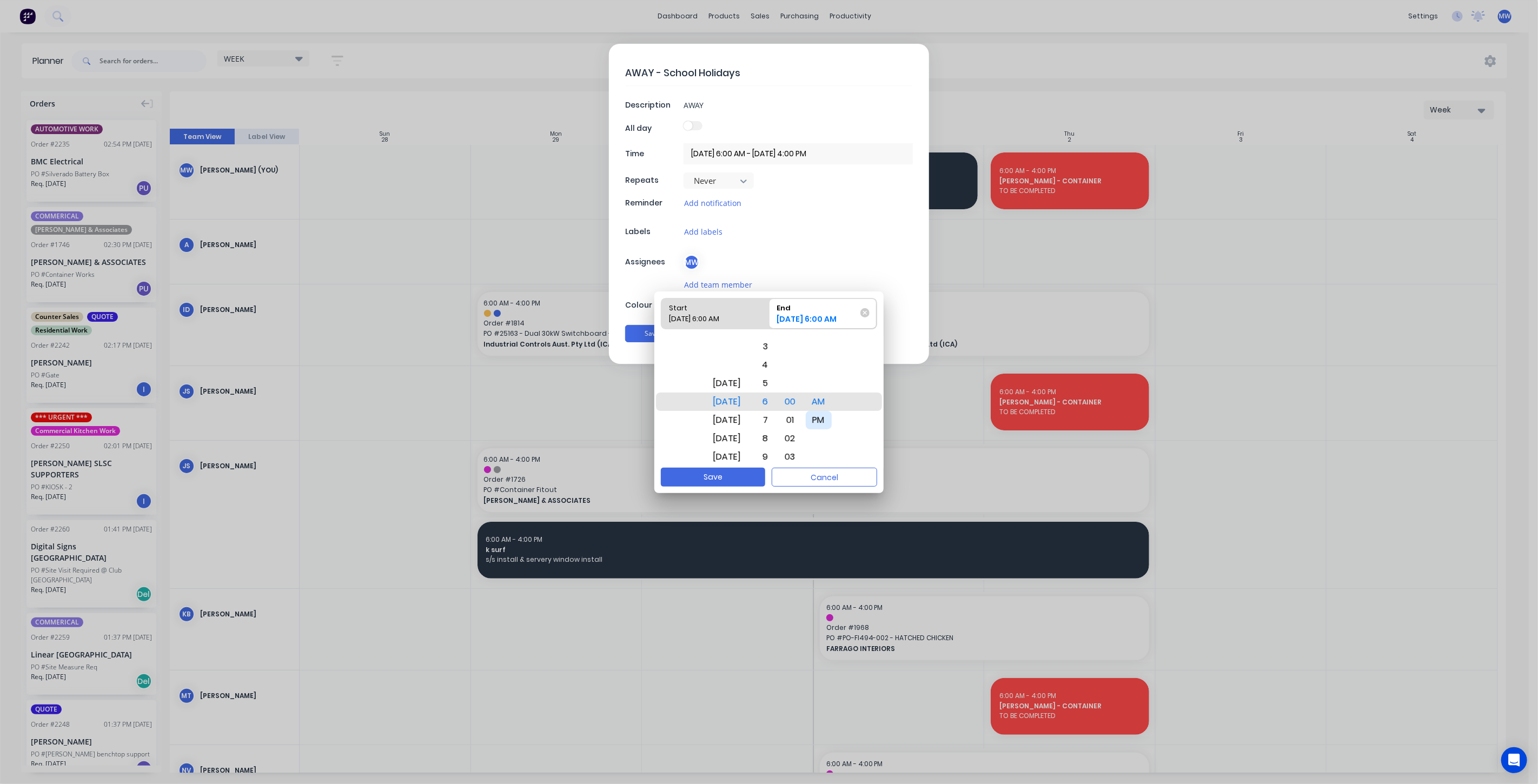
click at [825, 415] on div "PM" at bounding box center [818, 419] width 26 height 19
click at [775, 365] on div "4" at bounding box center [763, 365] width 24 height 19
click at [732, 475] on button "Save" at bounding box center [713, 477] width 105 height 19
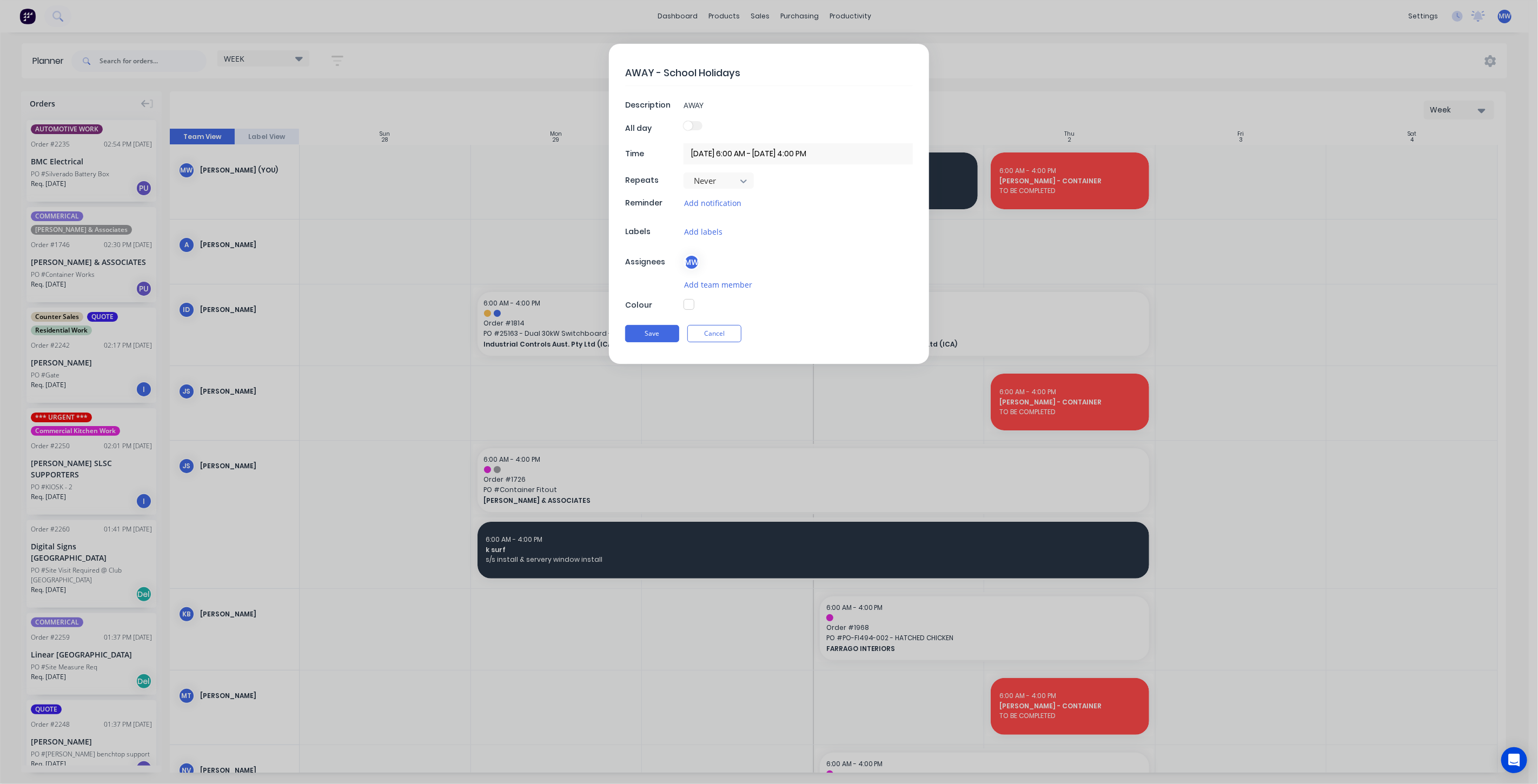
click at [690, 307] on button "button" at bounding box center [688, 303] width 10 height 10
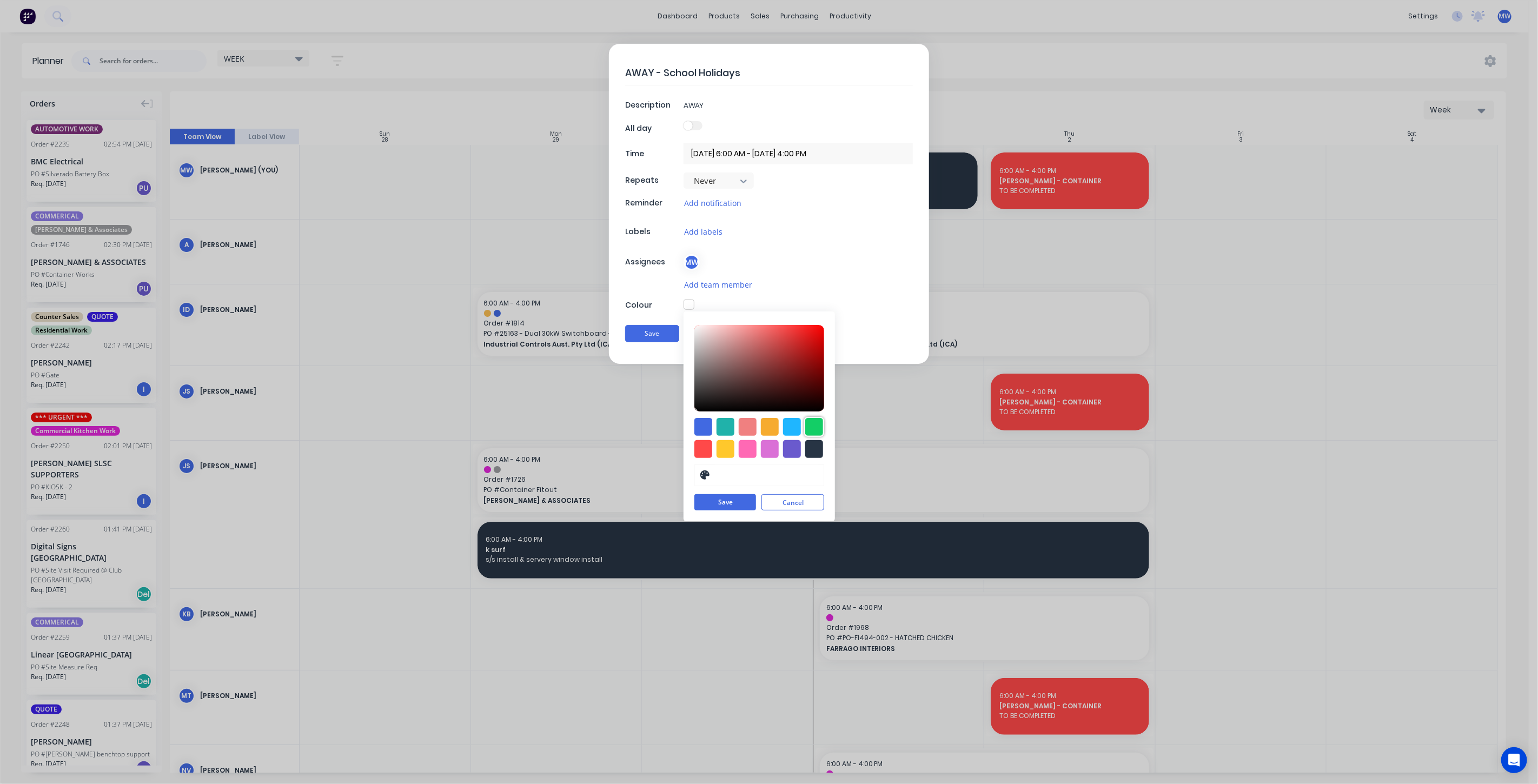
click at [807, 424] on div at bounding box center [814, 427] width 18 height 18
click at [725, 501] on button "Save" at bounding box center [725, 502] width 62 height 16
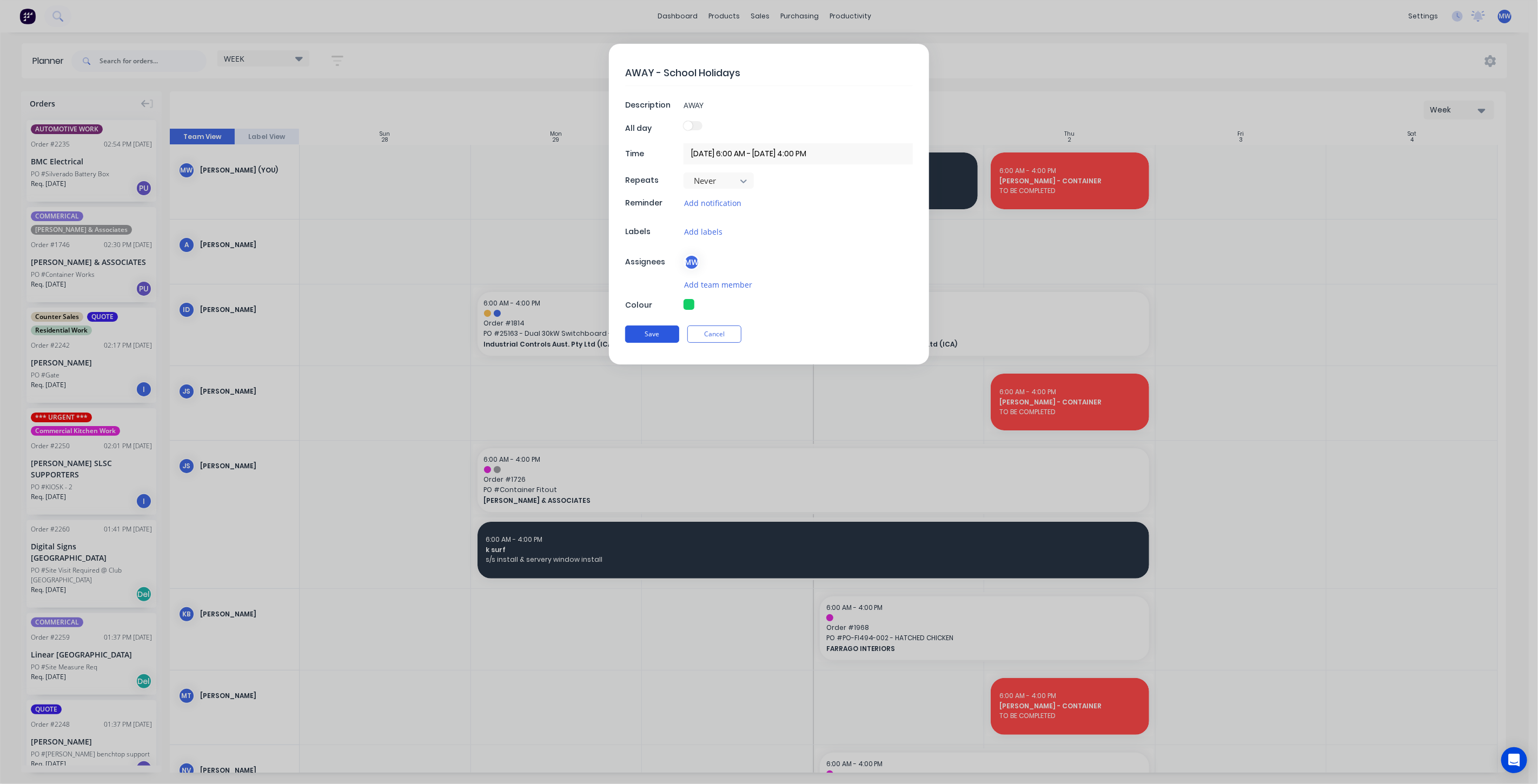
click at [647, 336] on button "Save" at bounding box center [651, 333] width 54 height 17
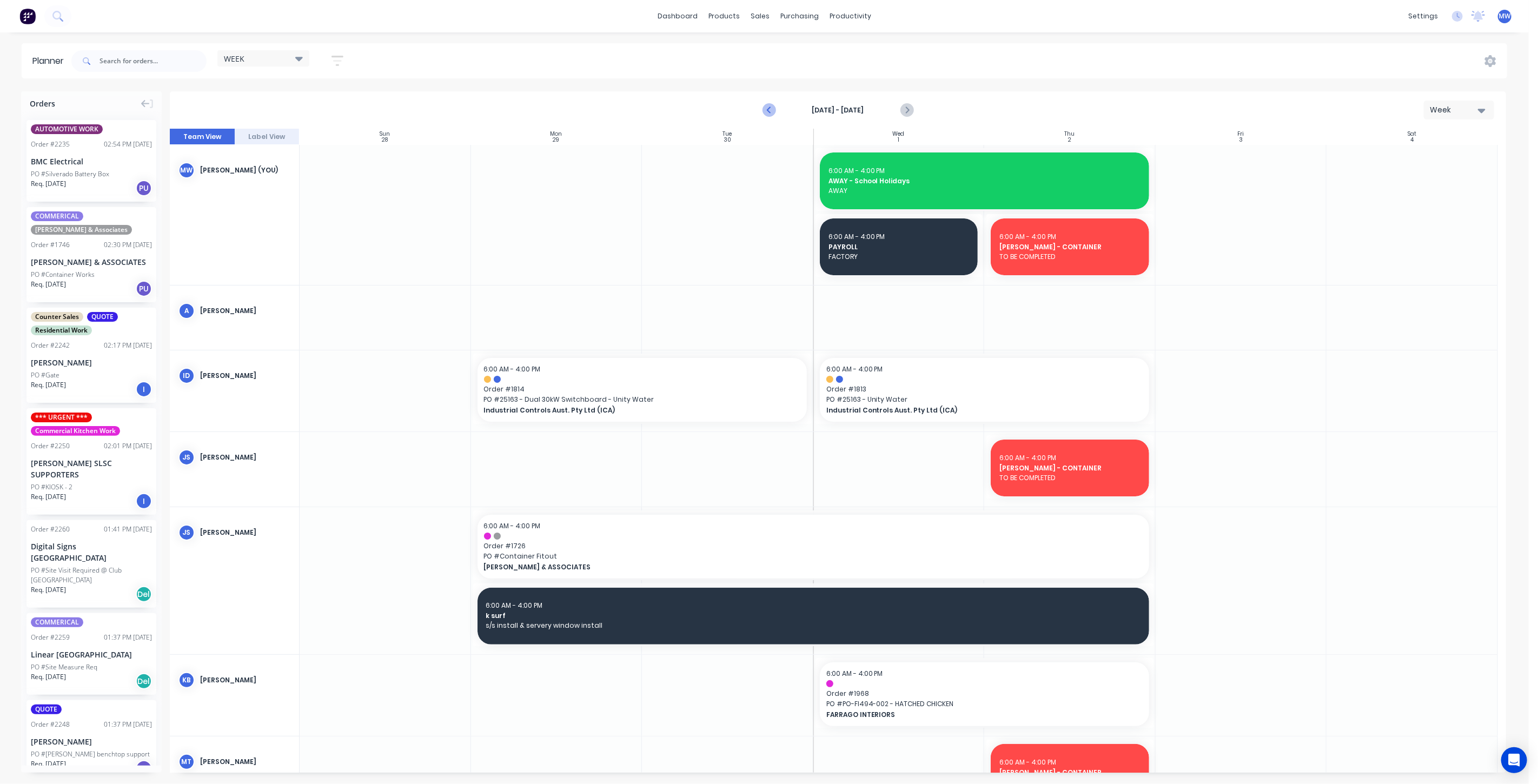
click at [771, 109] on icon "Previous page" at bounding box center [769, 110] width 13 height 13
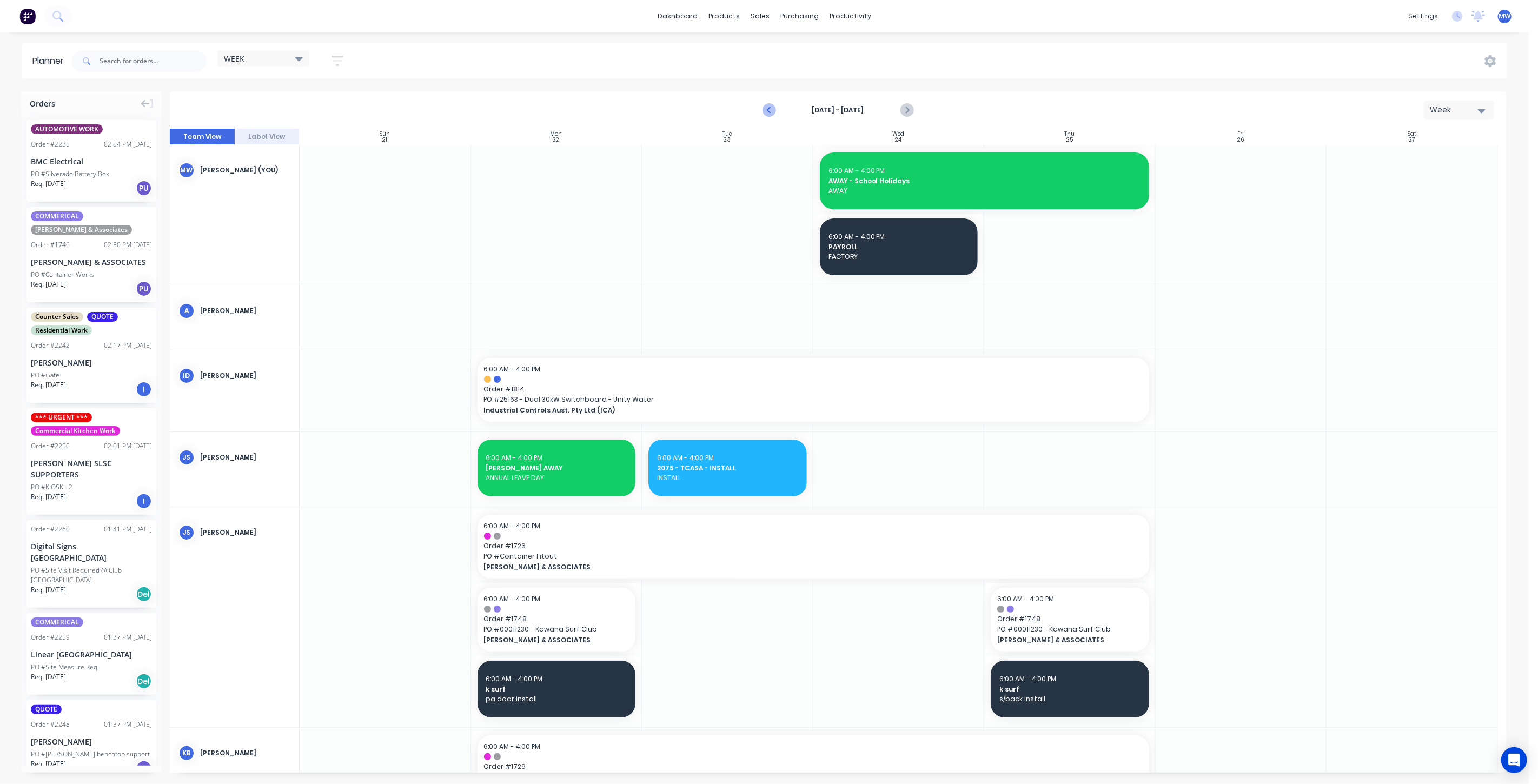
click at [767, 110] on icon "Previous page" at bounding box center [770, 110] width 5 height 9
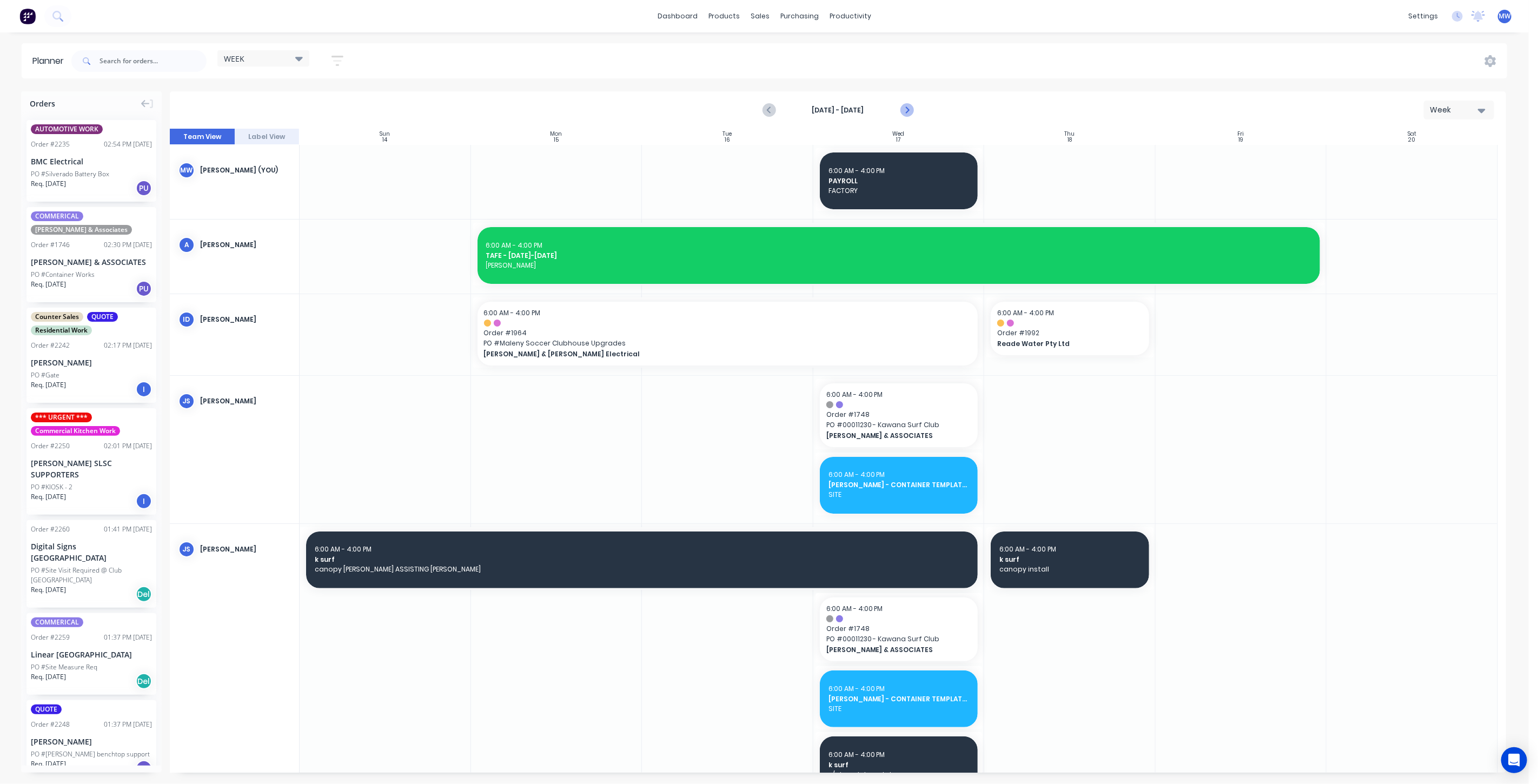
click at [905, 109] on icon "Next page" at bounding box center [906, 110] width 13 height 13
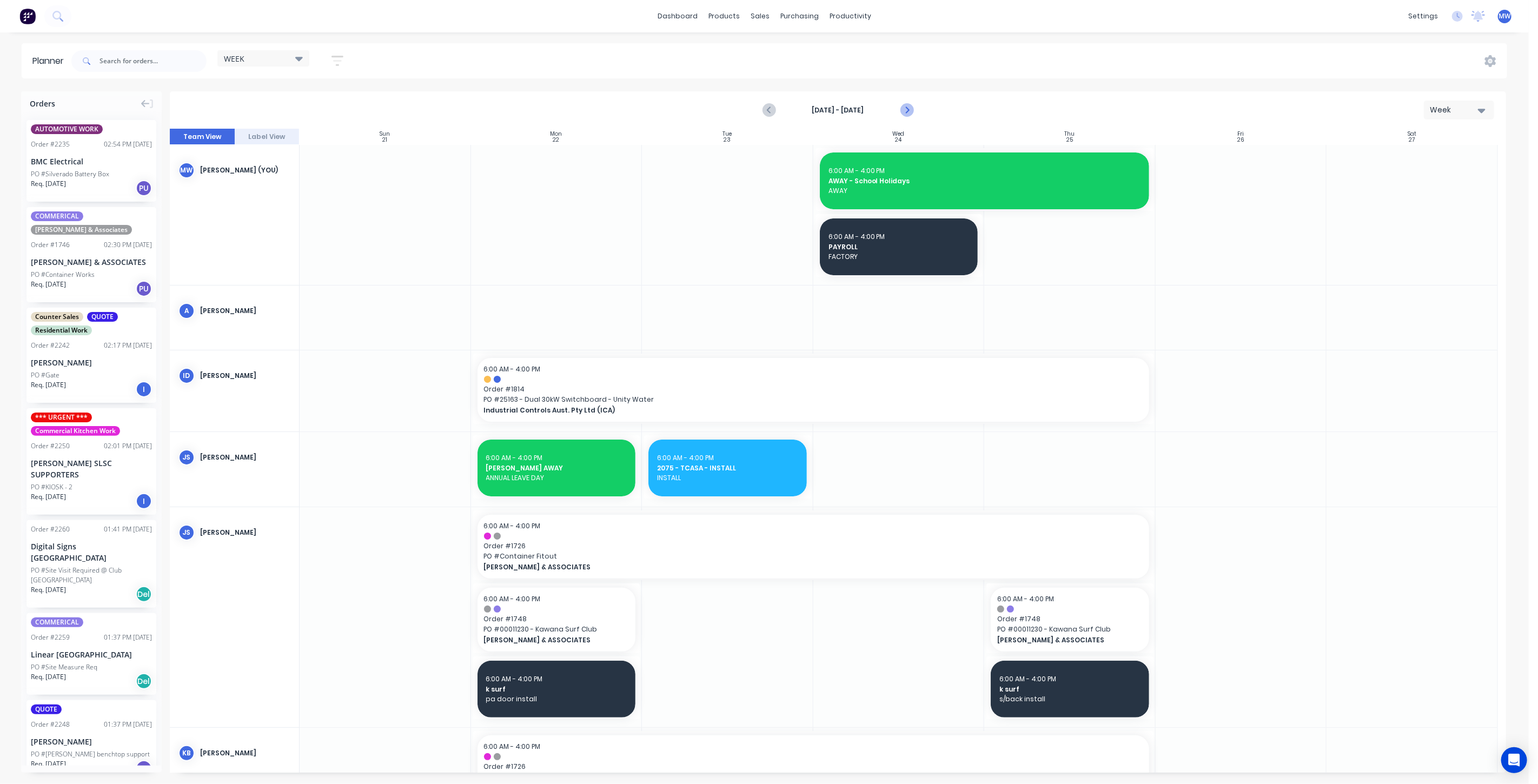
click at [908, 114] on icon "Next page" at bounding box center [906, 110] width 13 height 13
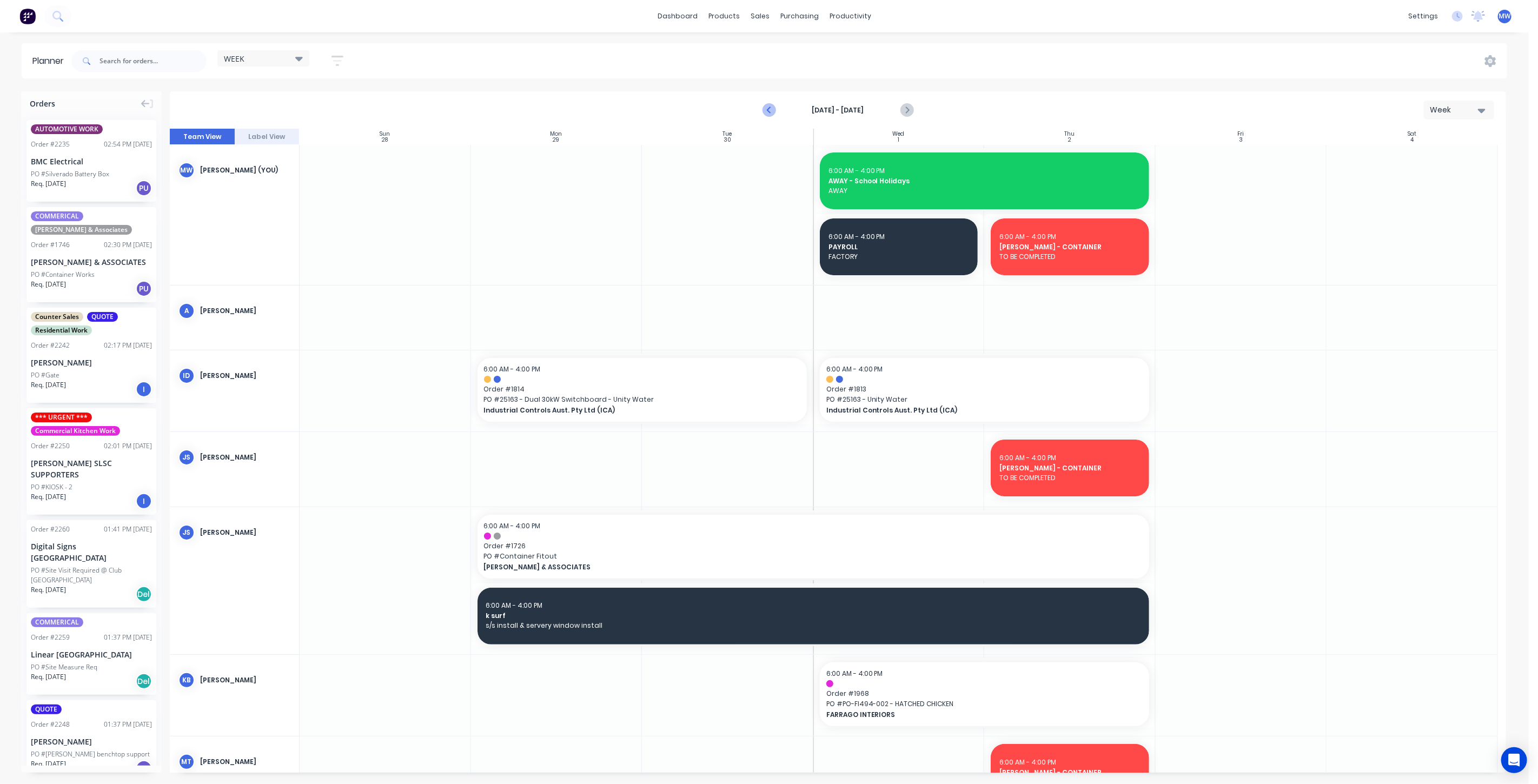
drag, startPoint x: 763, startPoint y: 110, endPoint x: 773, endPoint y: 117, distance: 12.2
click at [764, 111] on icon "Previous page" at bounding box center [769, 110] width 13 height 13
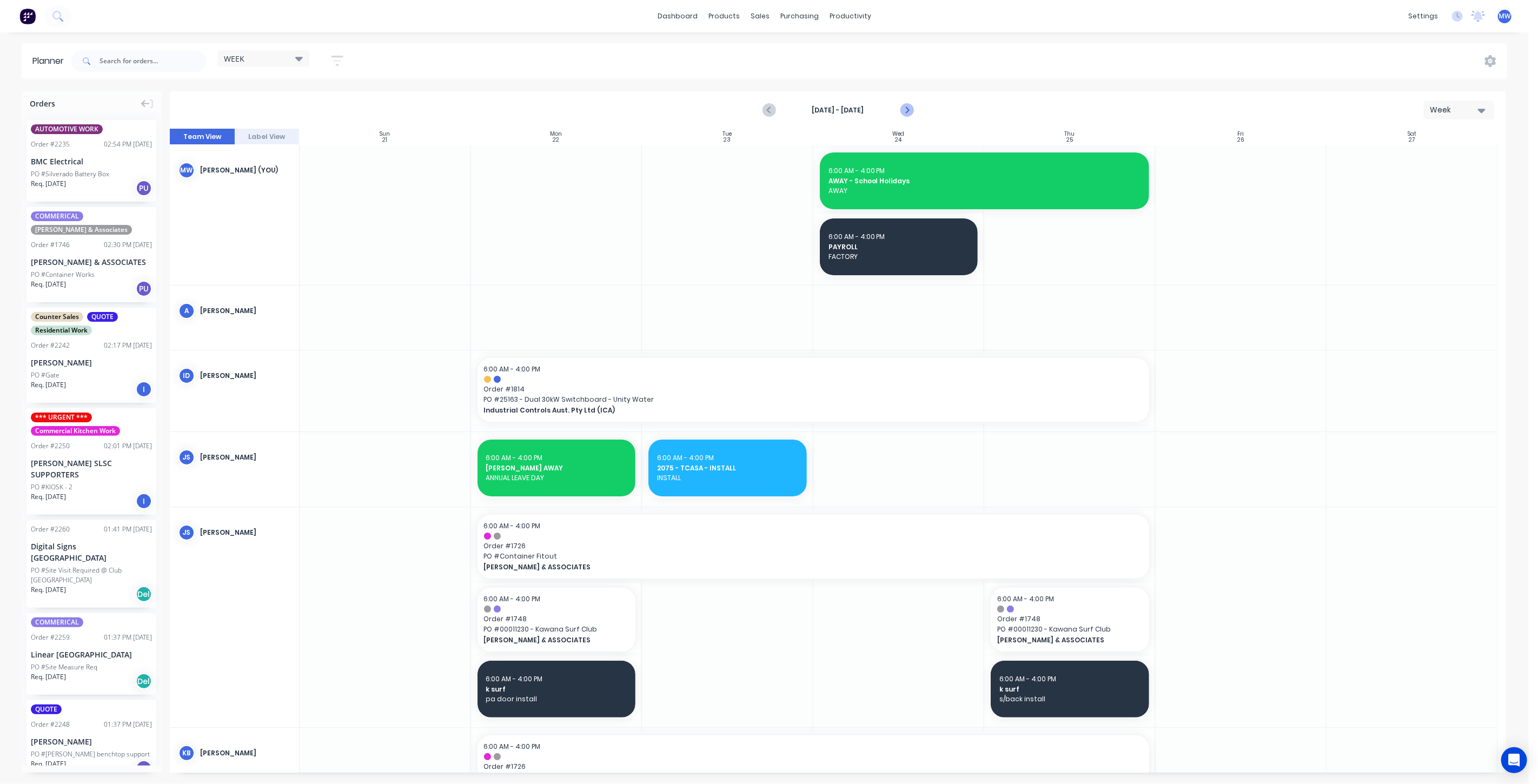
click at [906, 111] on icon "Next page" at bounding box center [906, 110] width 5 height 9
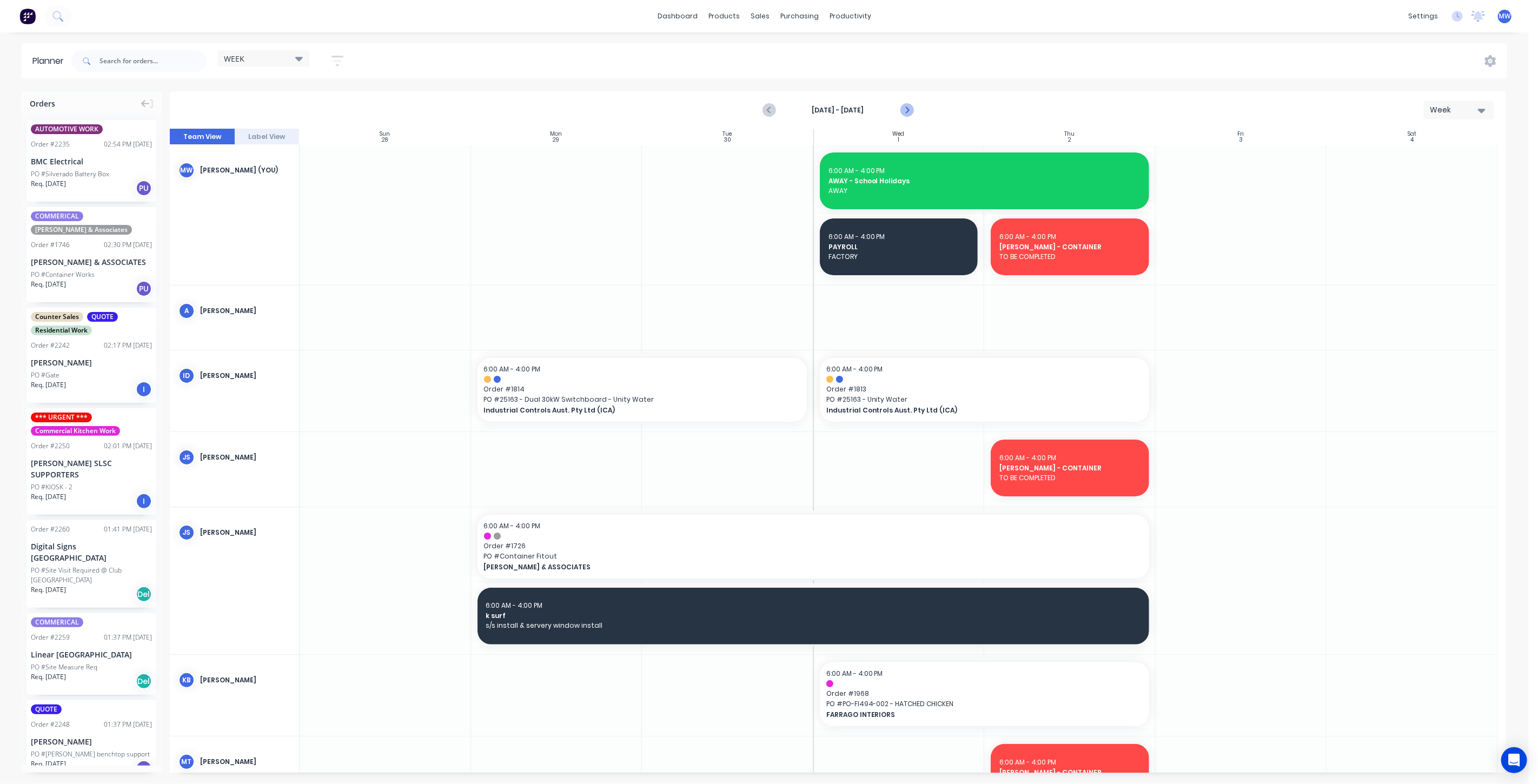
click at [910, 110] on icon "Next page" at bounding box center [906, 110] width 13 height 13
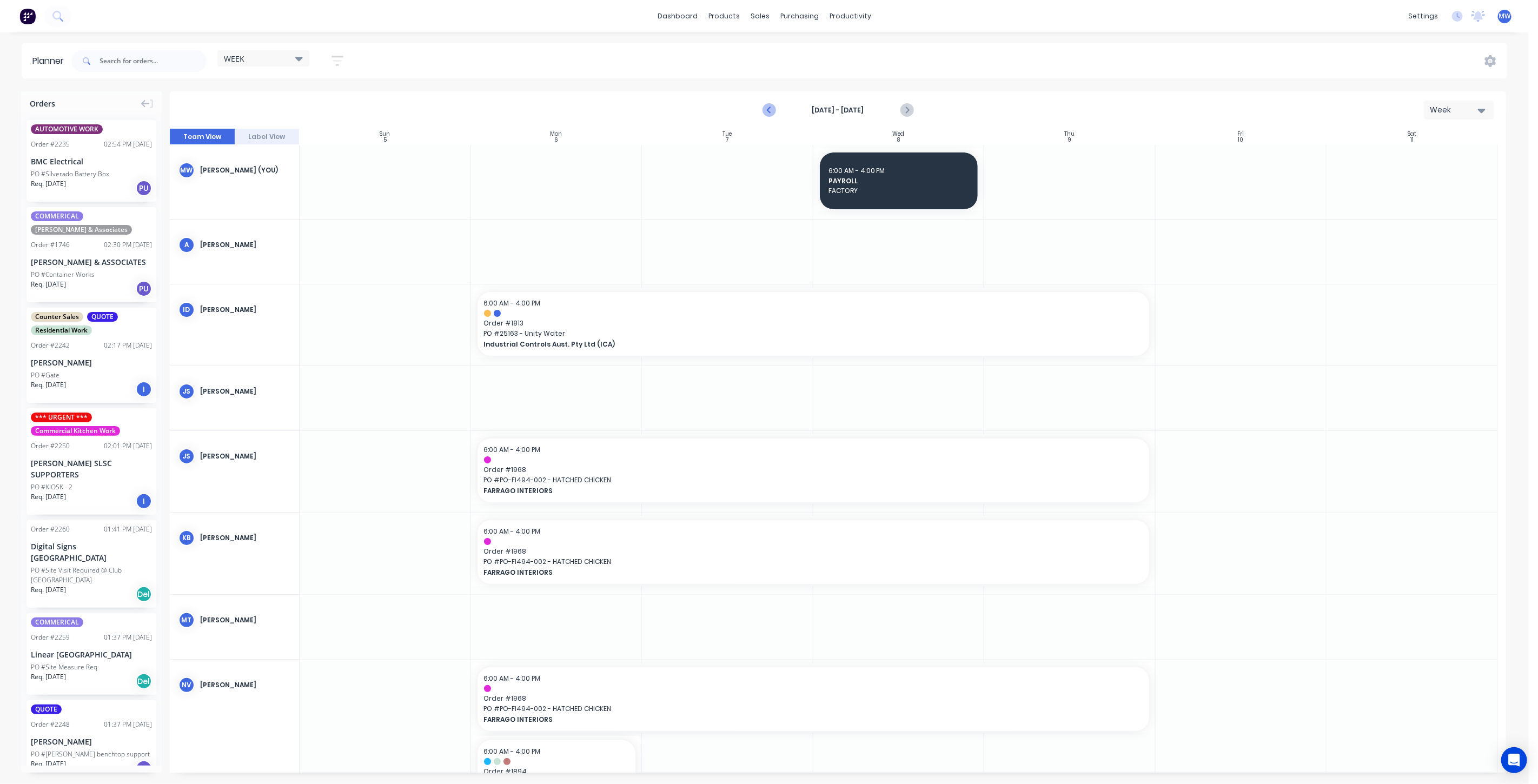
click at [771, 111] on icon "Previous page" at bounding box center [769, 110] width 13 height 13
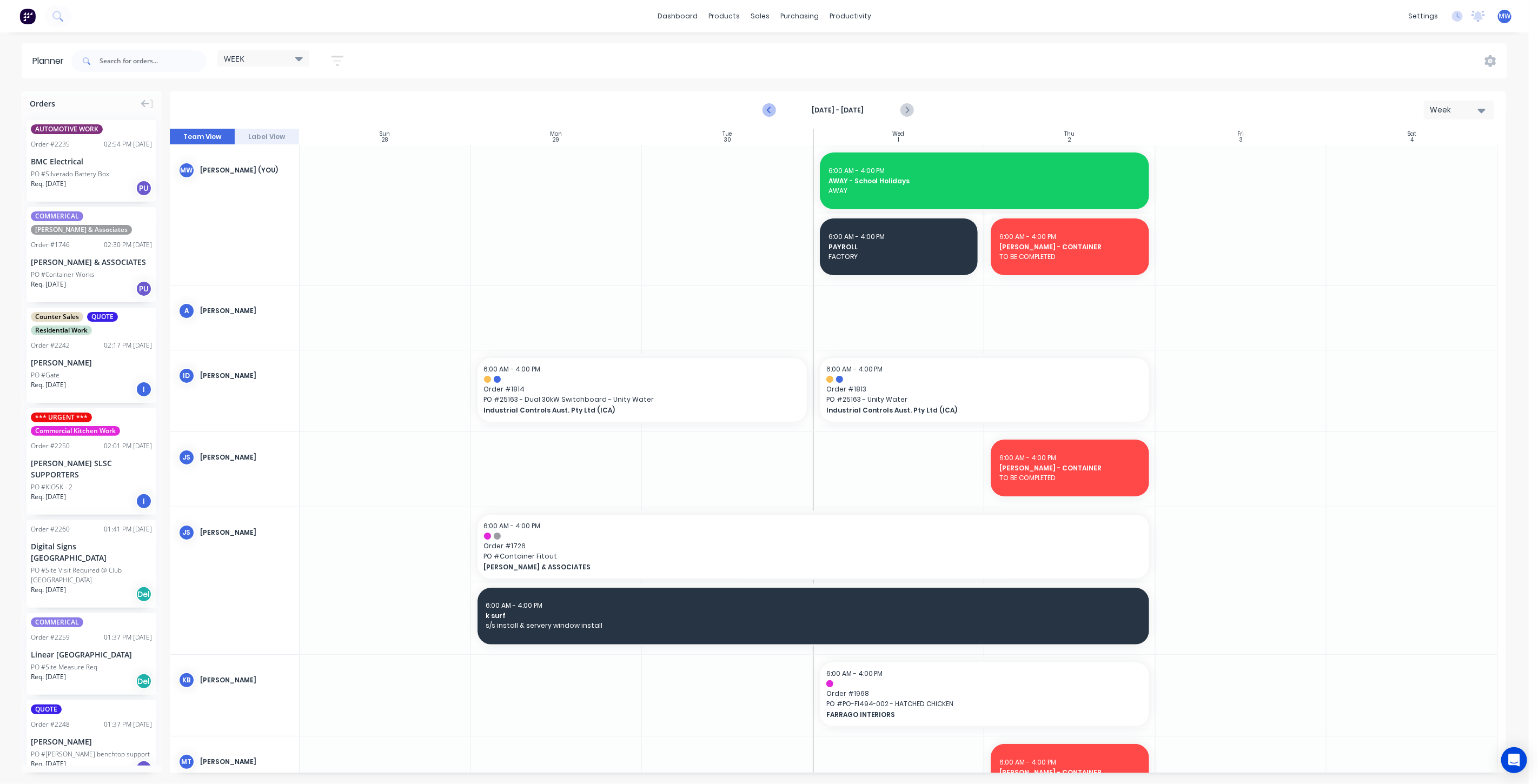
click at [769, 111] on icon "Previous page" at bounding box center [769, 110] width 13 height 13
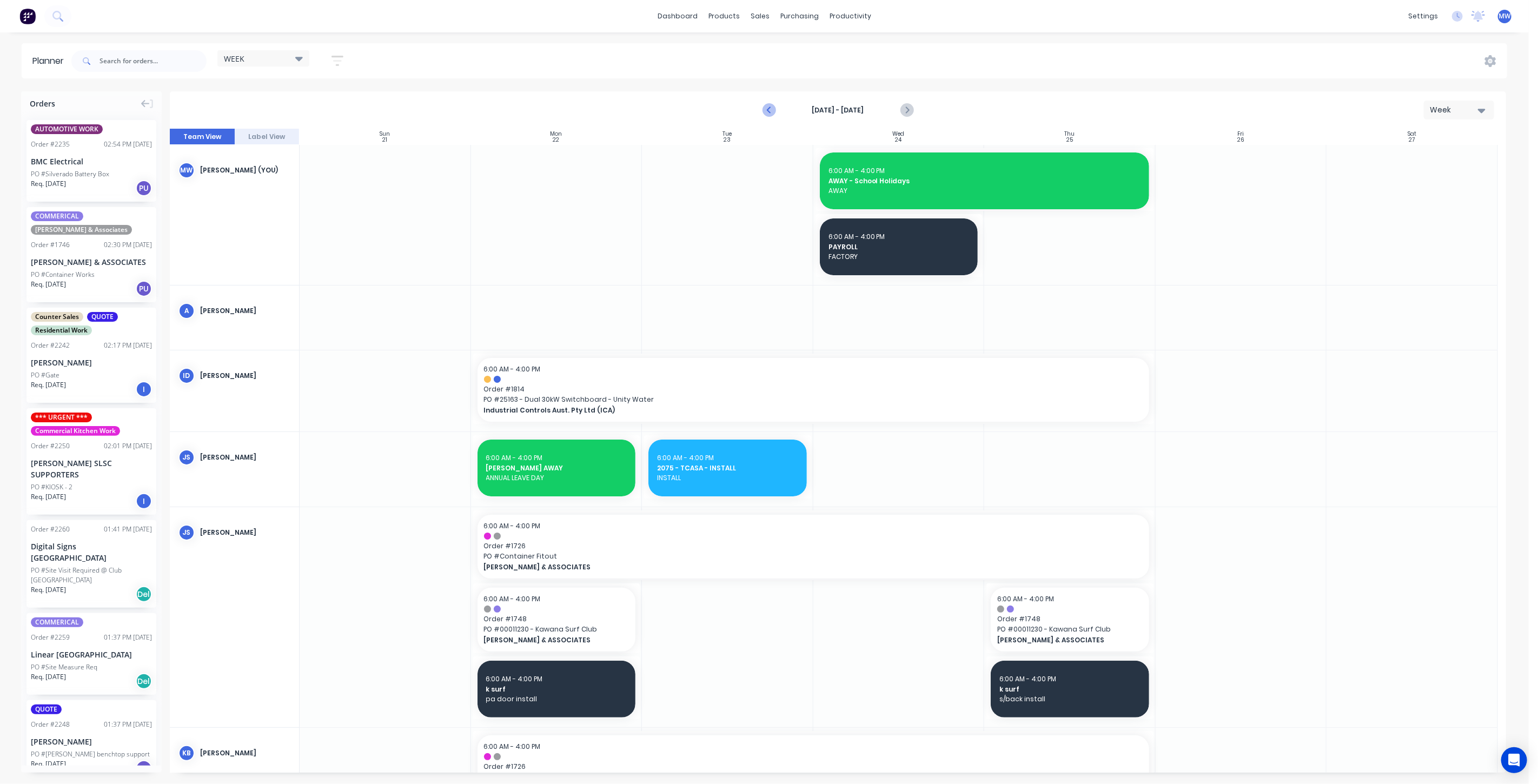
click at [769, 111] on icon "Previous page" at bounding box center [769, 110] width 13 height 13
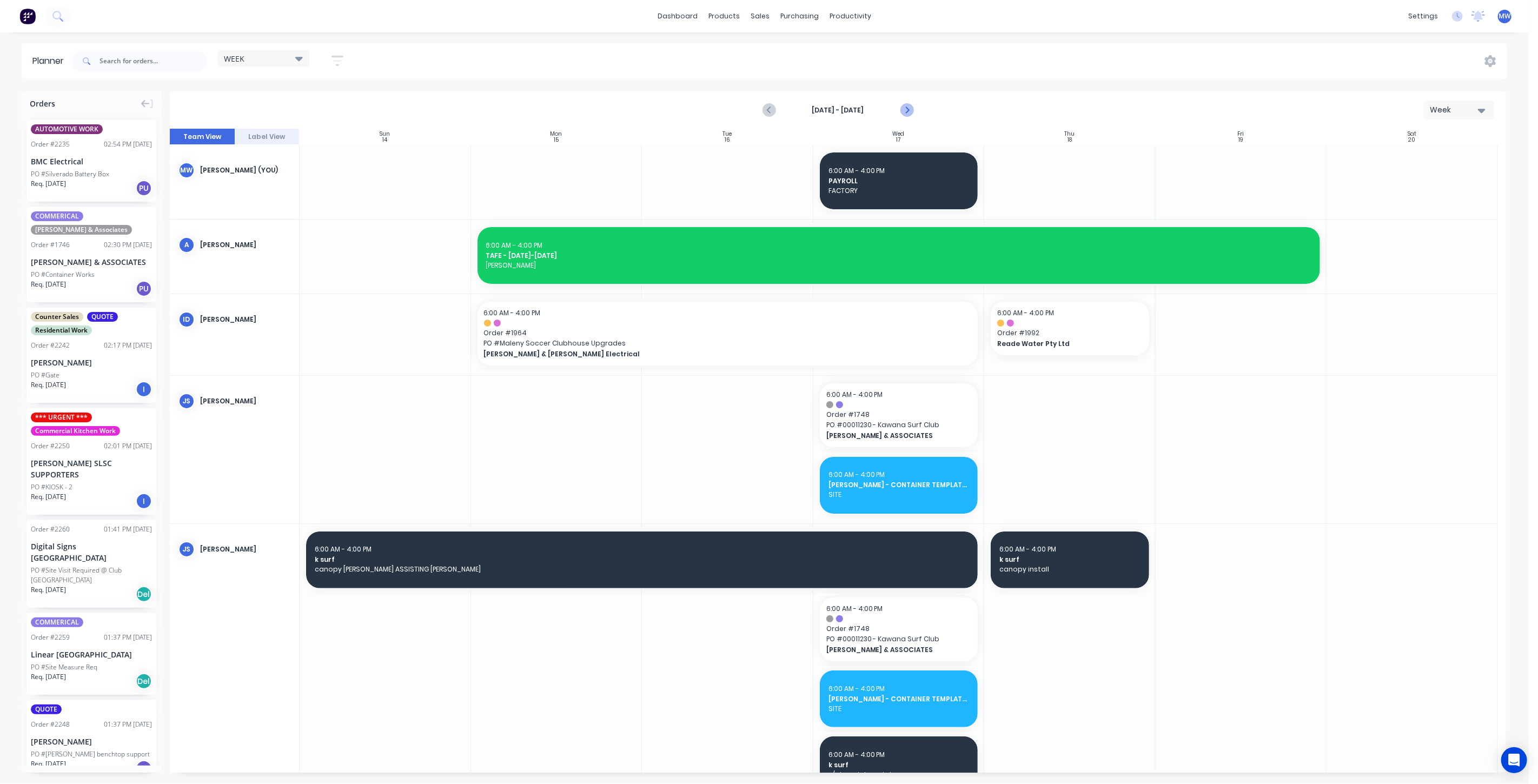
click at [908, 106] on icon "Next page" at bounding box center [906, 110] width 13 height 13
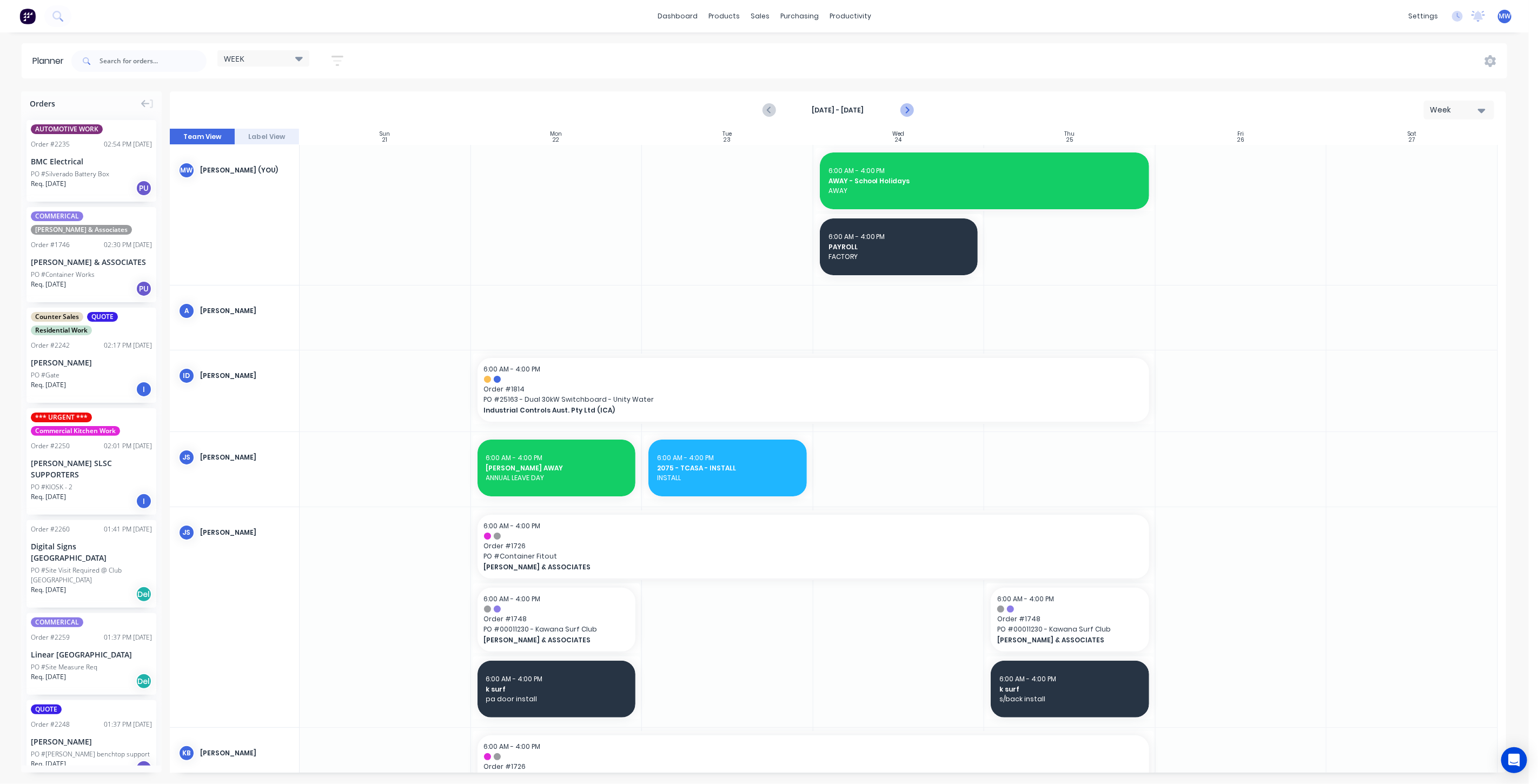
click at [908, 107] on icon "Next page" at bounding box center [906, 110] width 13 height 13
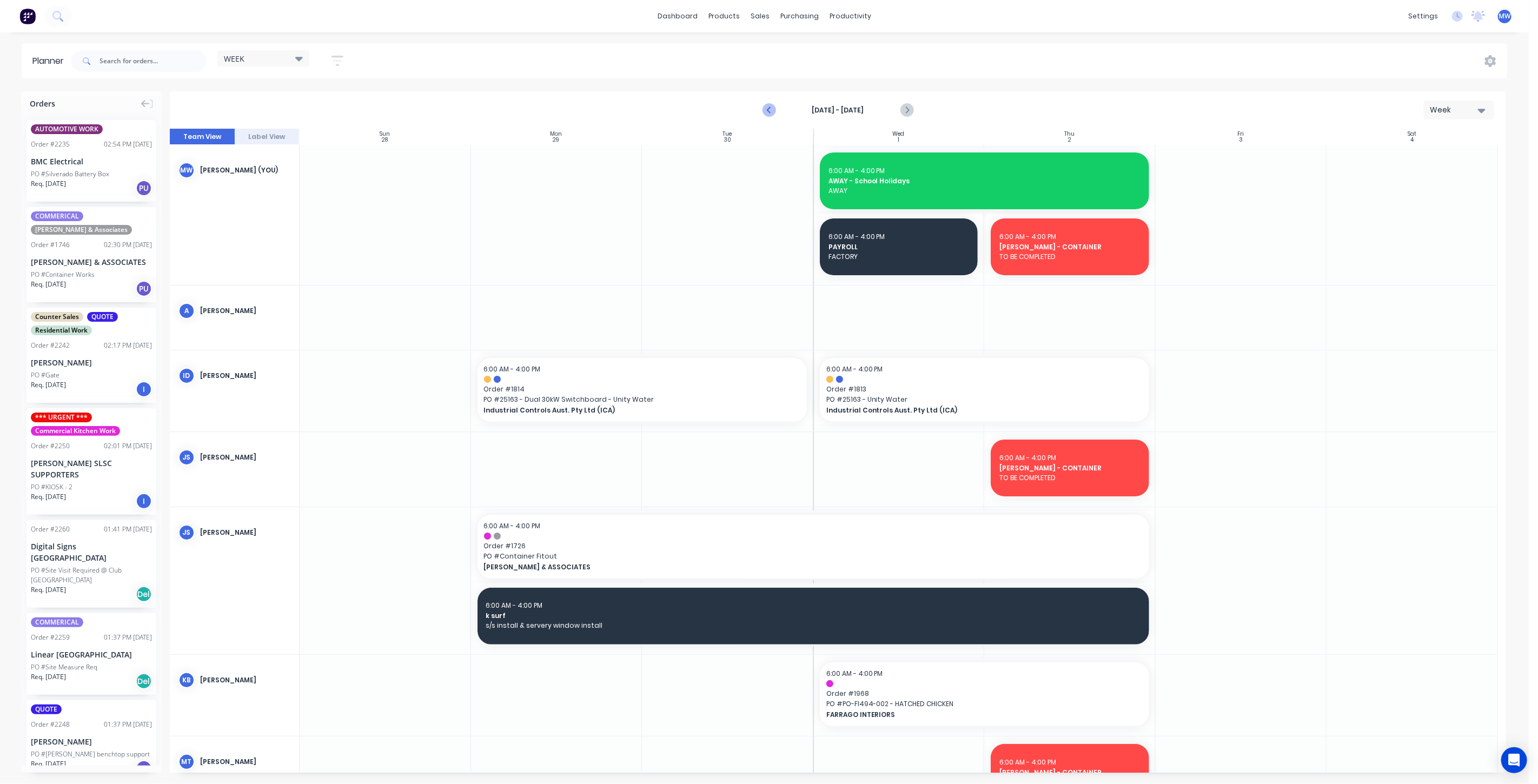
click at [769, 109] on icon "Previous page" at bounding box center [769, 110] width 13 height 13
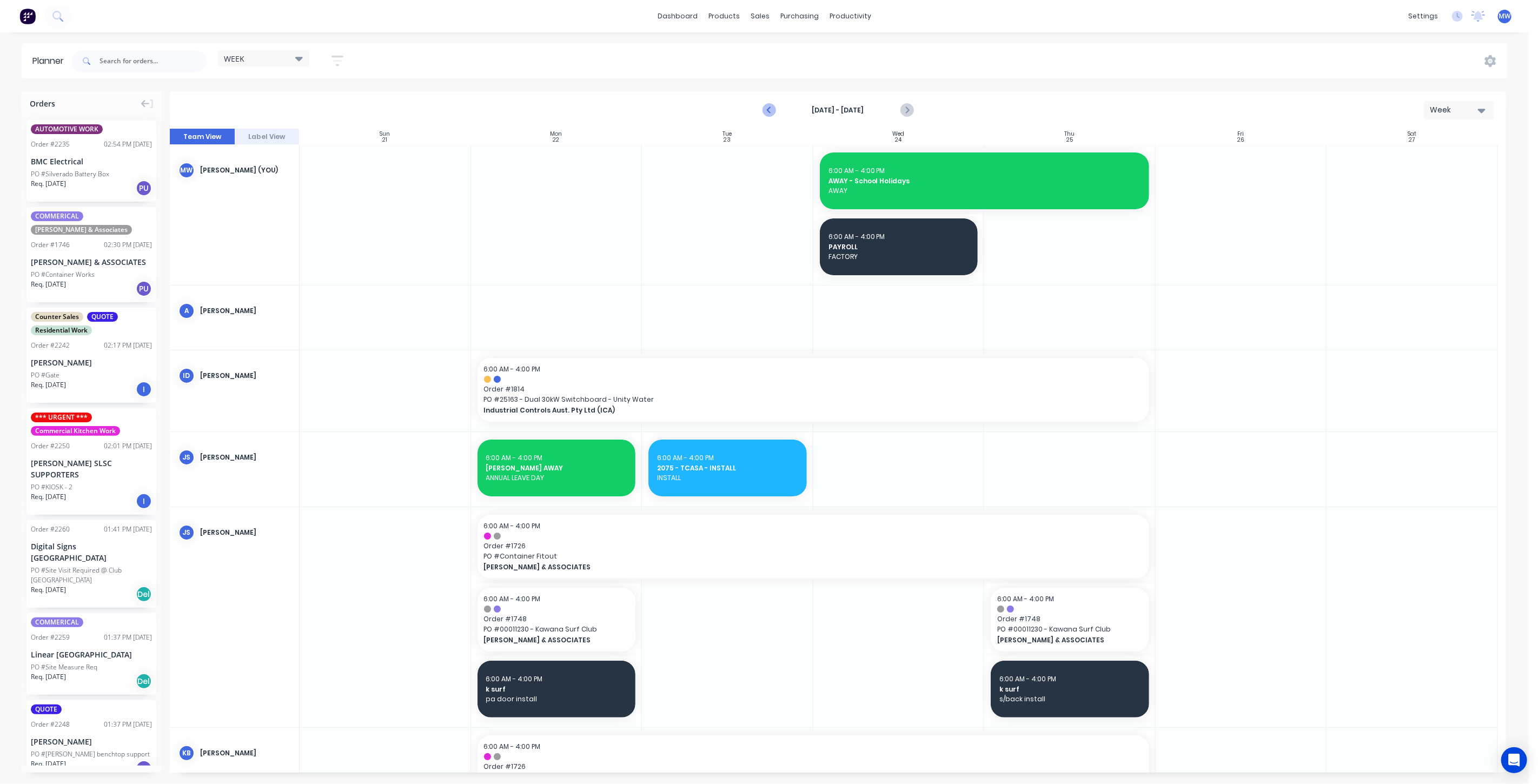
click at [767, 110] on icon "Previous page" at bounding box center [769, 110] width 13 height 13
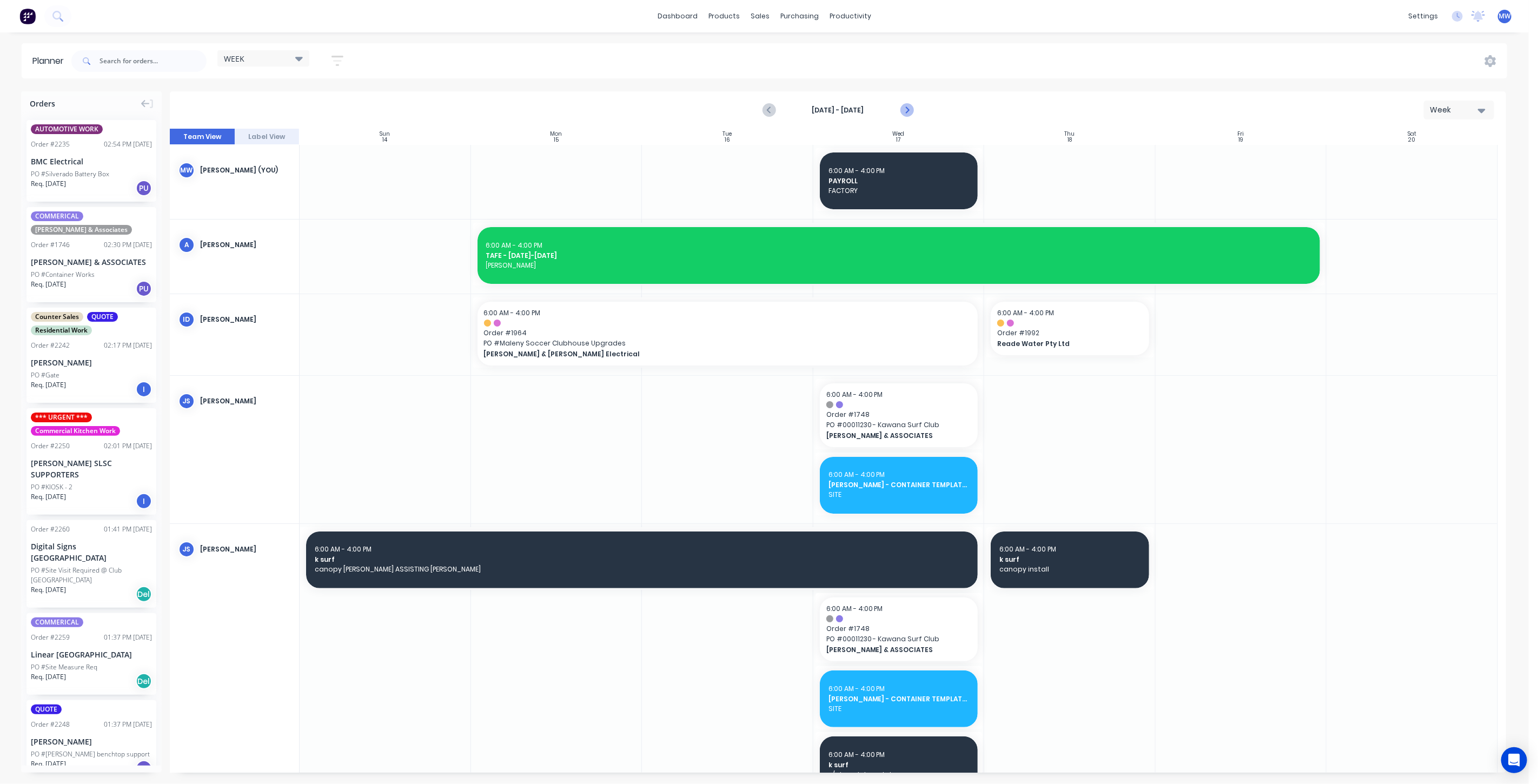
click at [903, 113] on icon "Next page" at bounding box center [906, 110] width 13 height 13
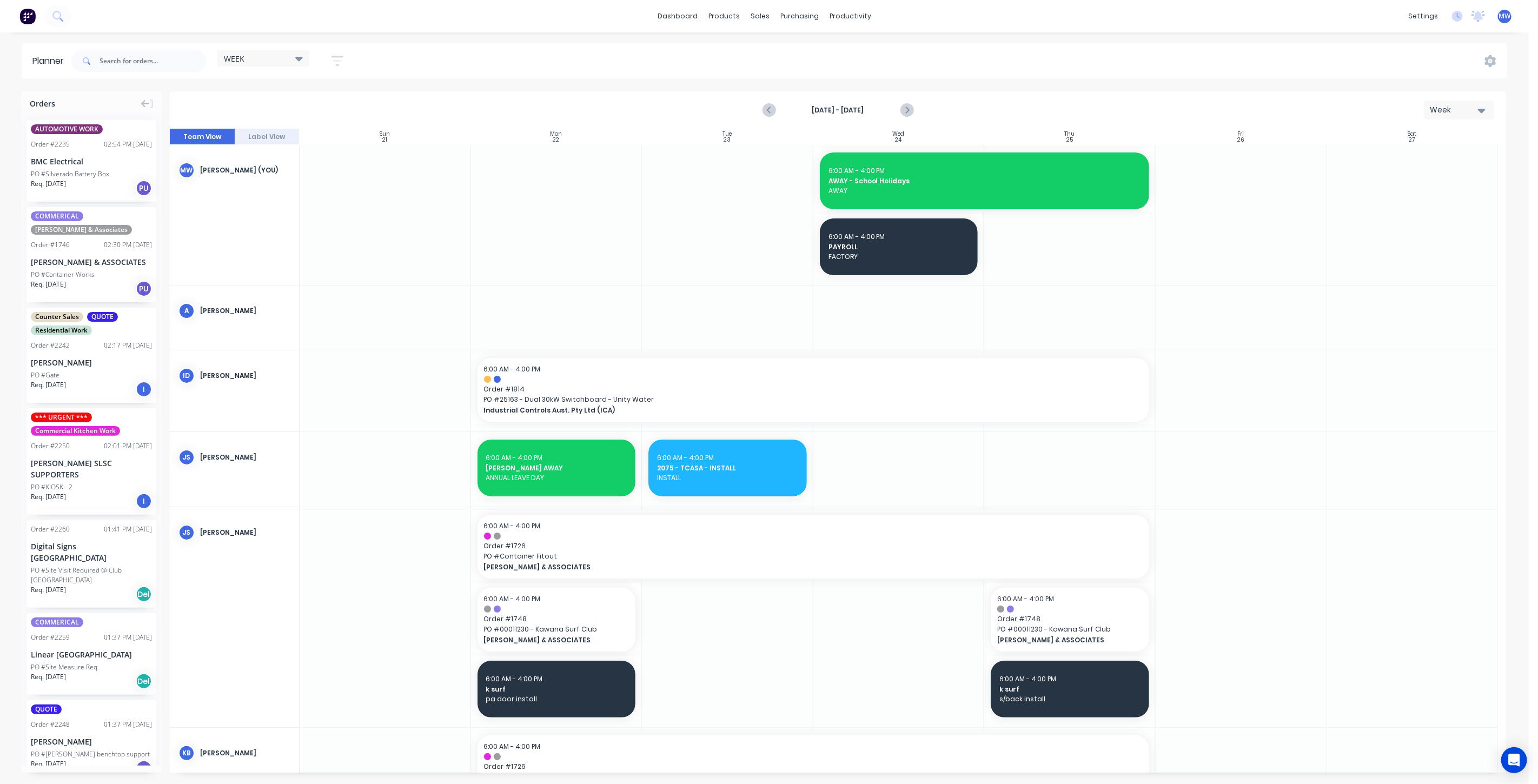
click at [550, 183] on div at bounding box center [556, 215] width 172 height 140
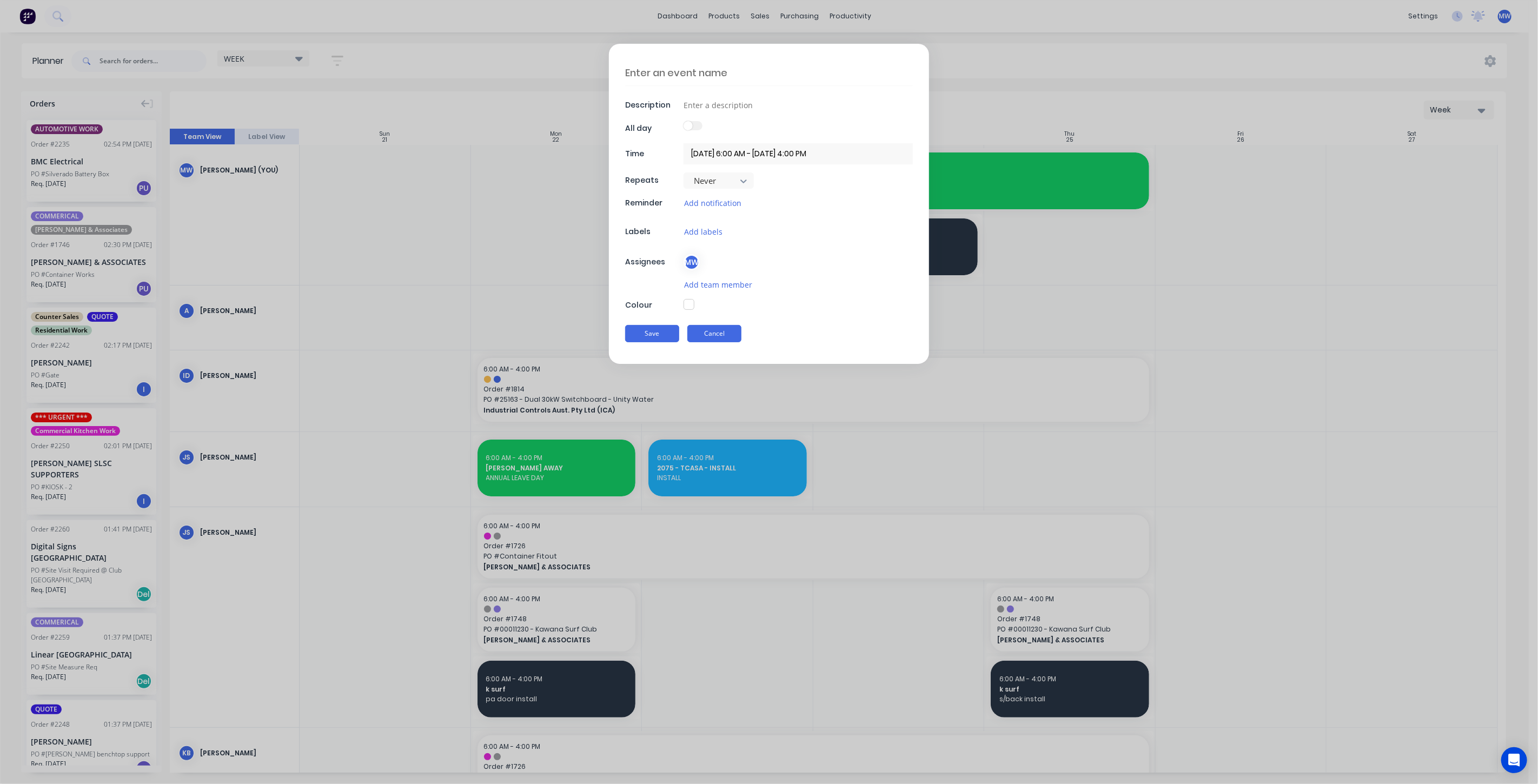
click at [704, 329] on button "Cancel" at bounding box center [713, 333] width 54 height 17
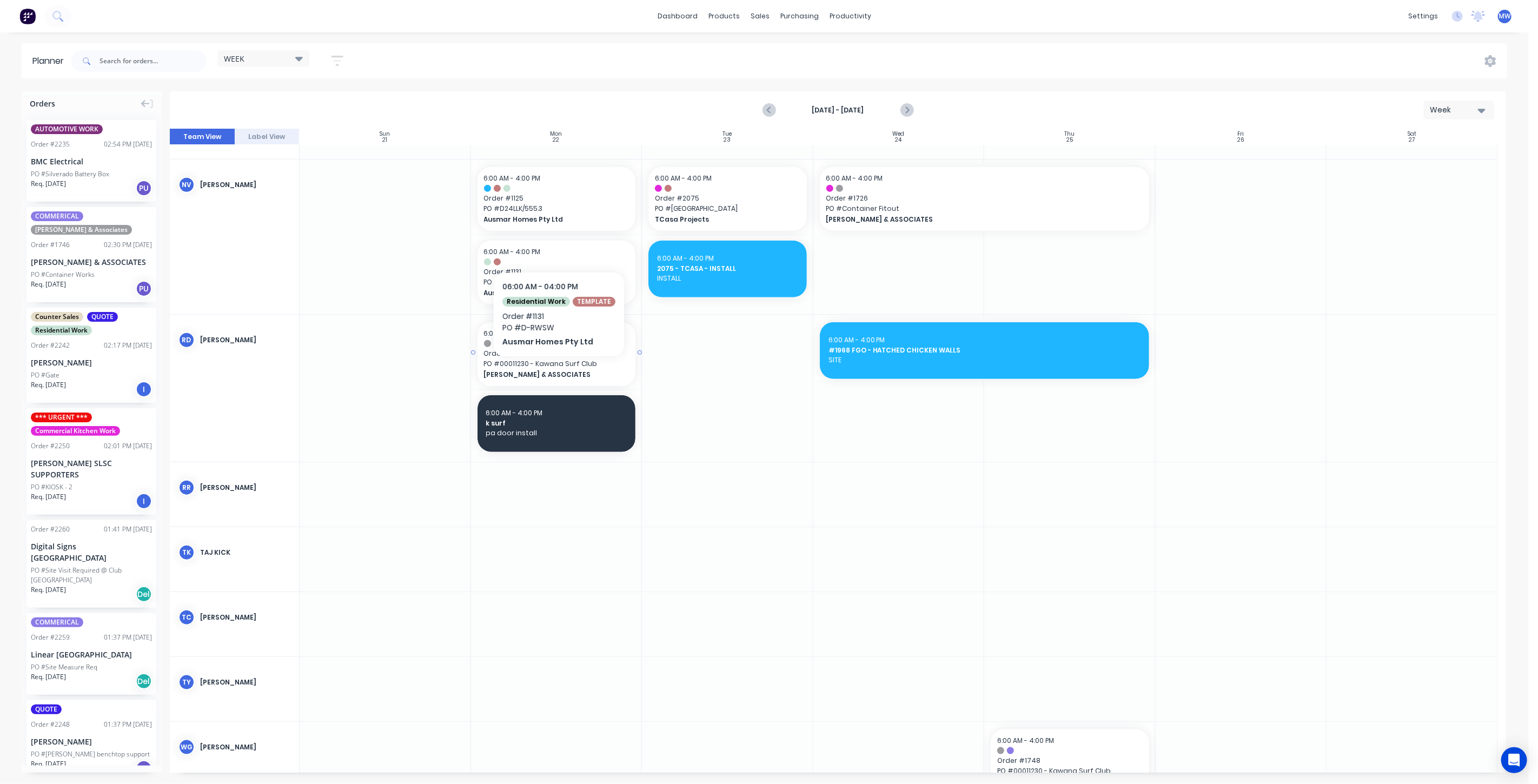
scroll to position [950, 0]
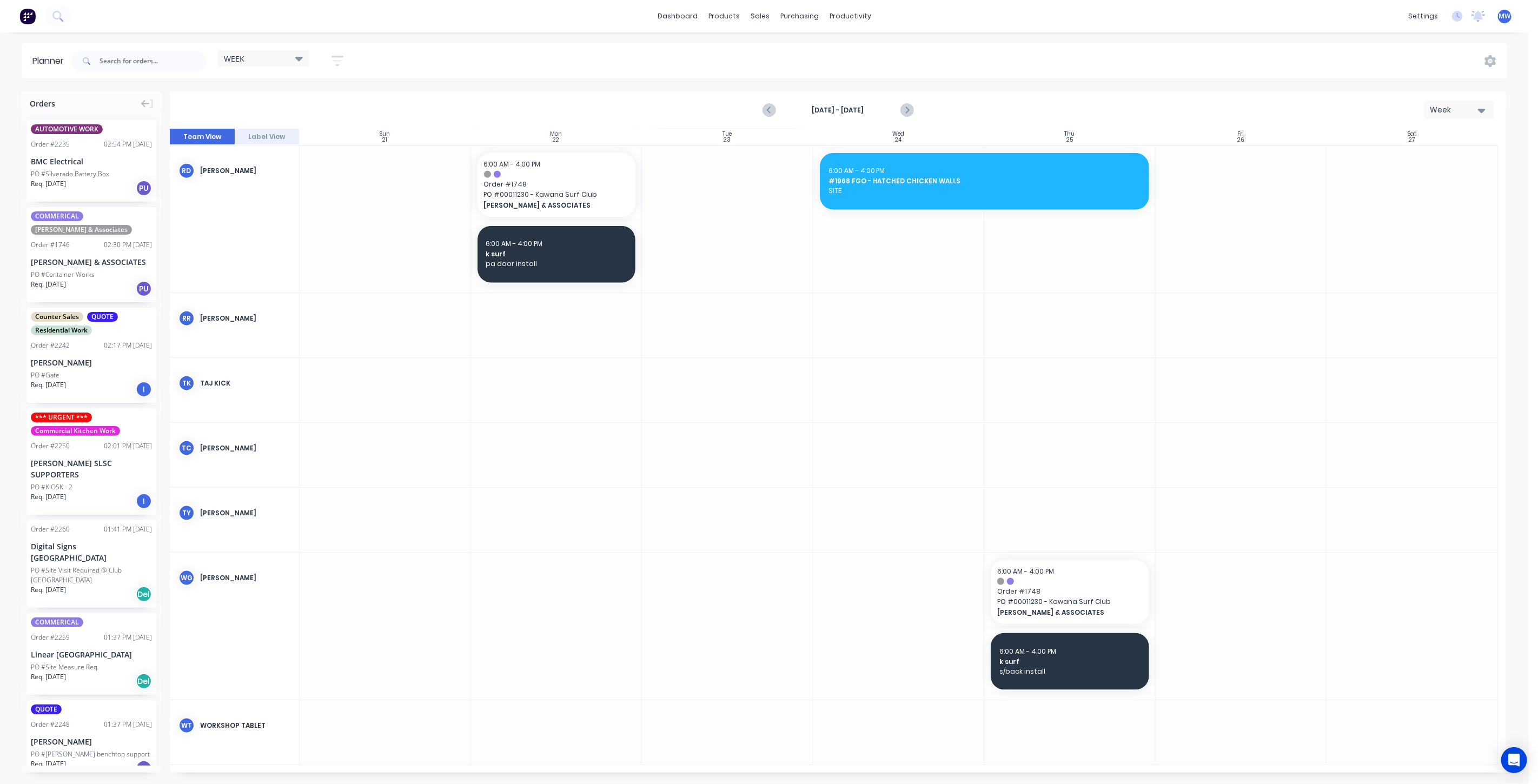
click at [540, 439] on div at bounding box center [556, 455] width 172 height 64
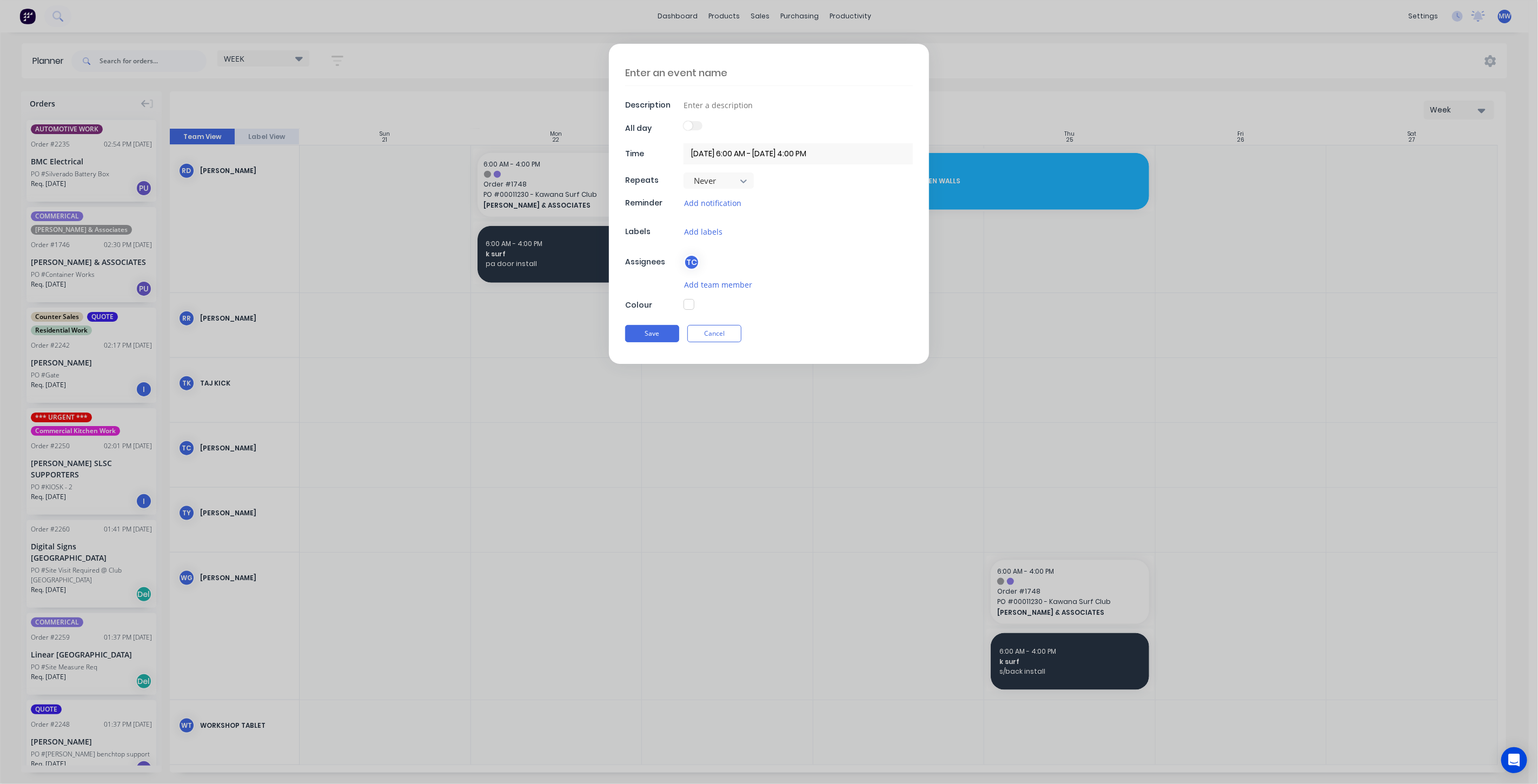
scroll to position [942, 0]
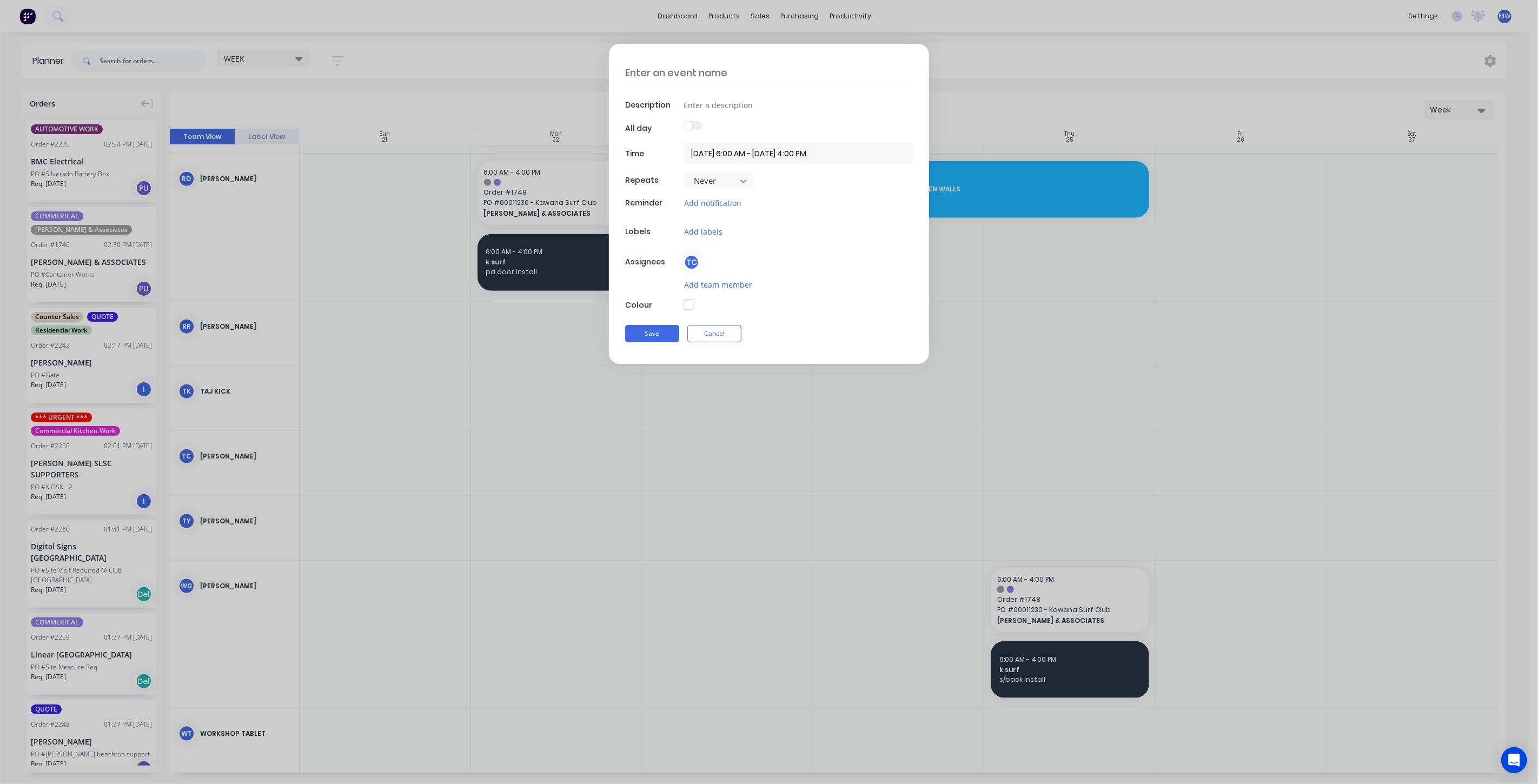
click at [651, 72] on textarea at bounding box center [768, 73] width 287 height 26
click at [713, 103] on input at bounding box center [798, 105] width 229 height 16
click at [662, 328] on button "Save" at bounding box center [651, 333] width 54 height 17
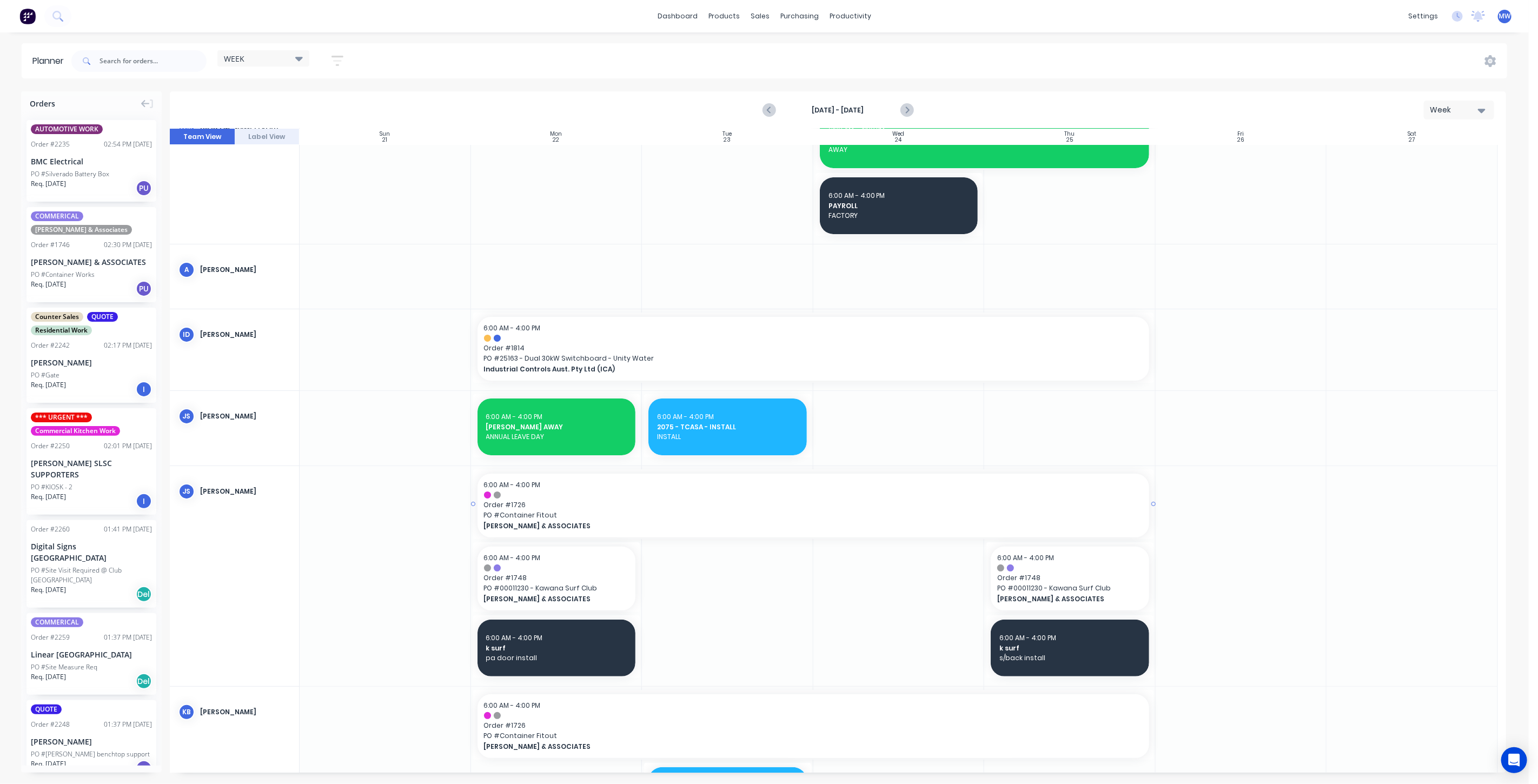
scroll to position [0, 0]
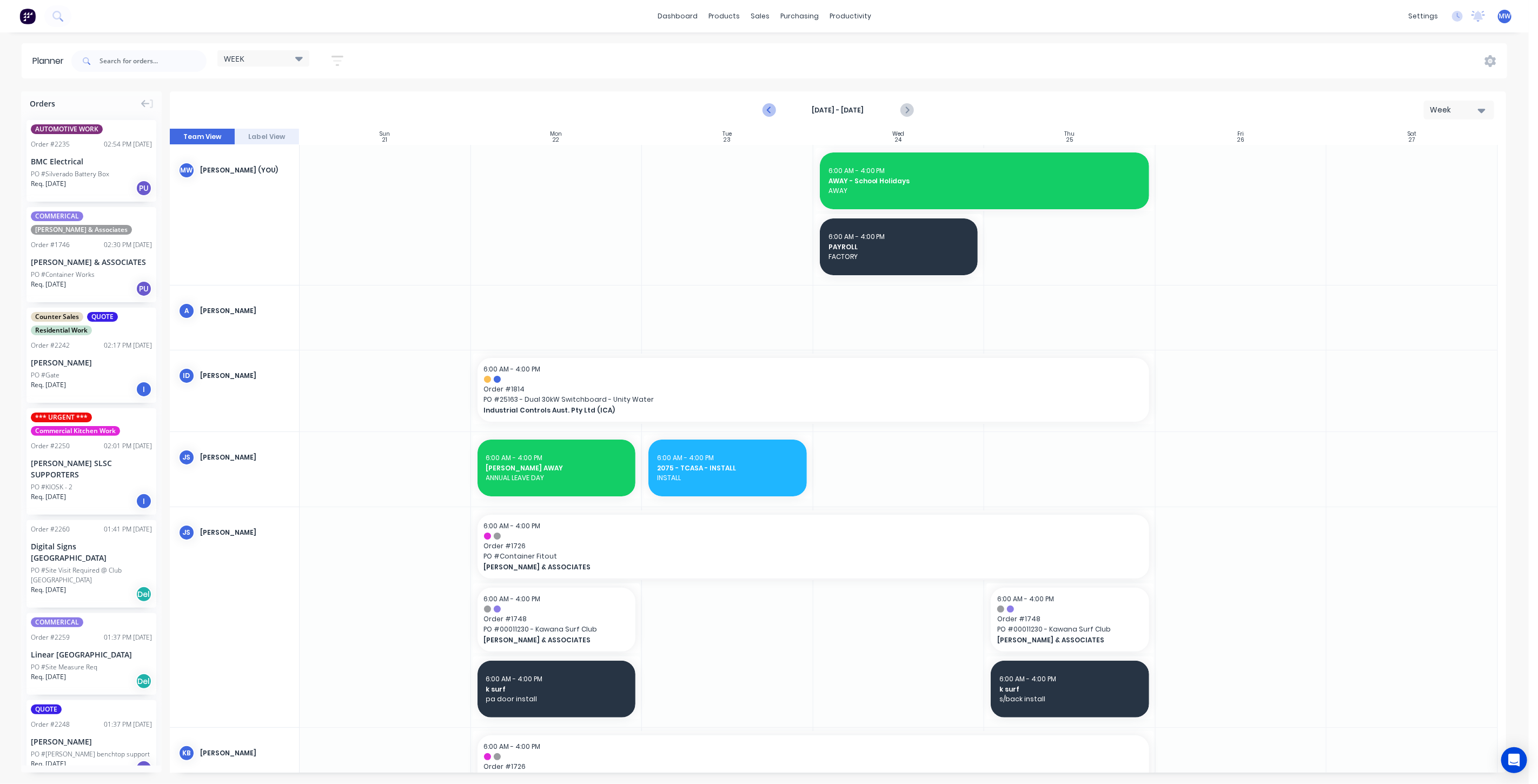
click at [765, 106] on icon "Previous page" at bounding box center [769, 110] width 13 height 13
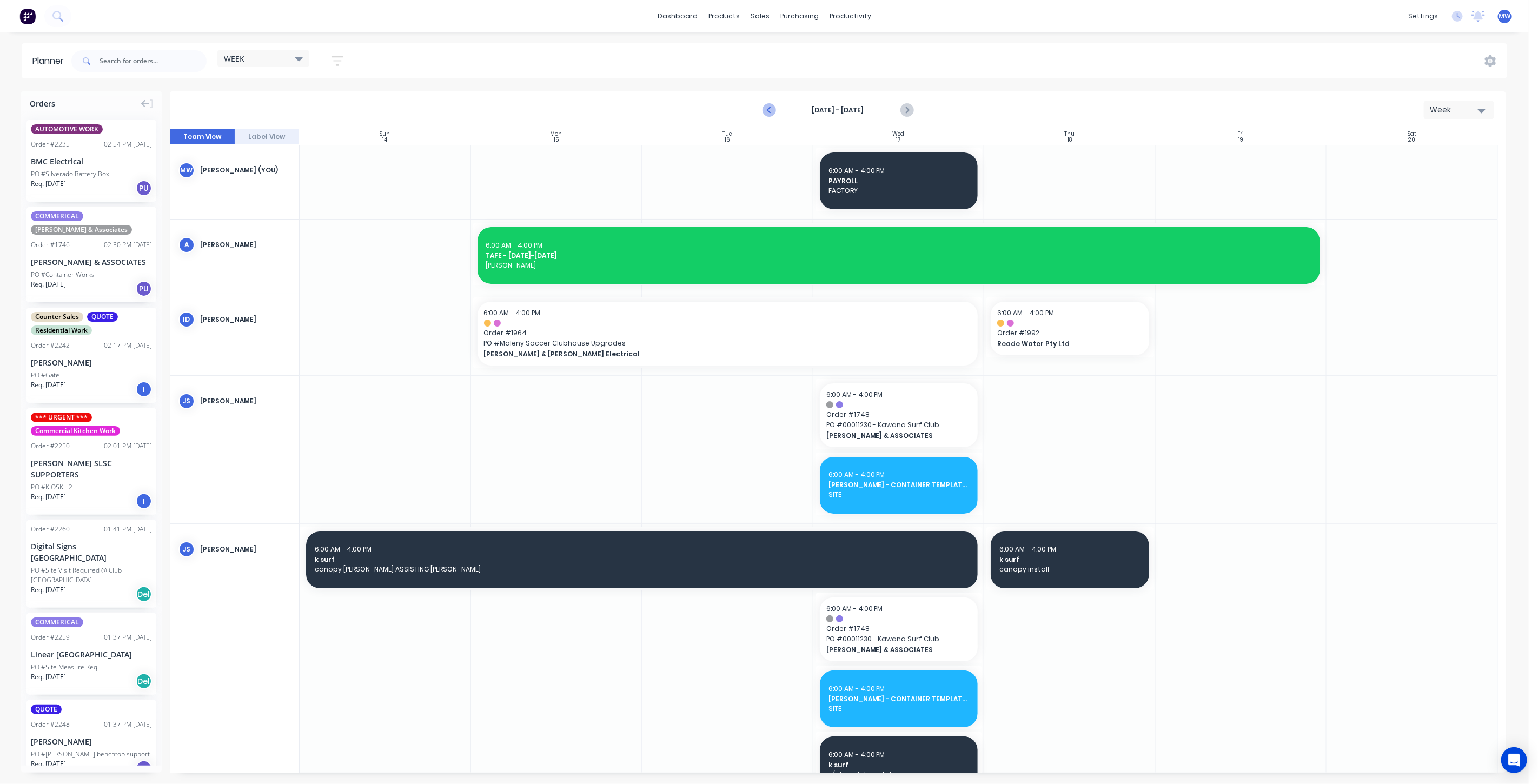
click at [765, 106] on icon "Previous page" at bounding box center [769, 110] width 13 height 13
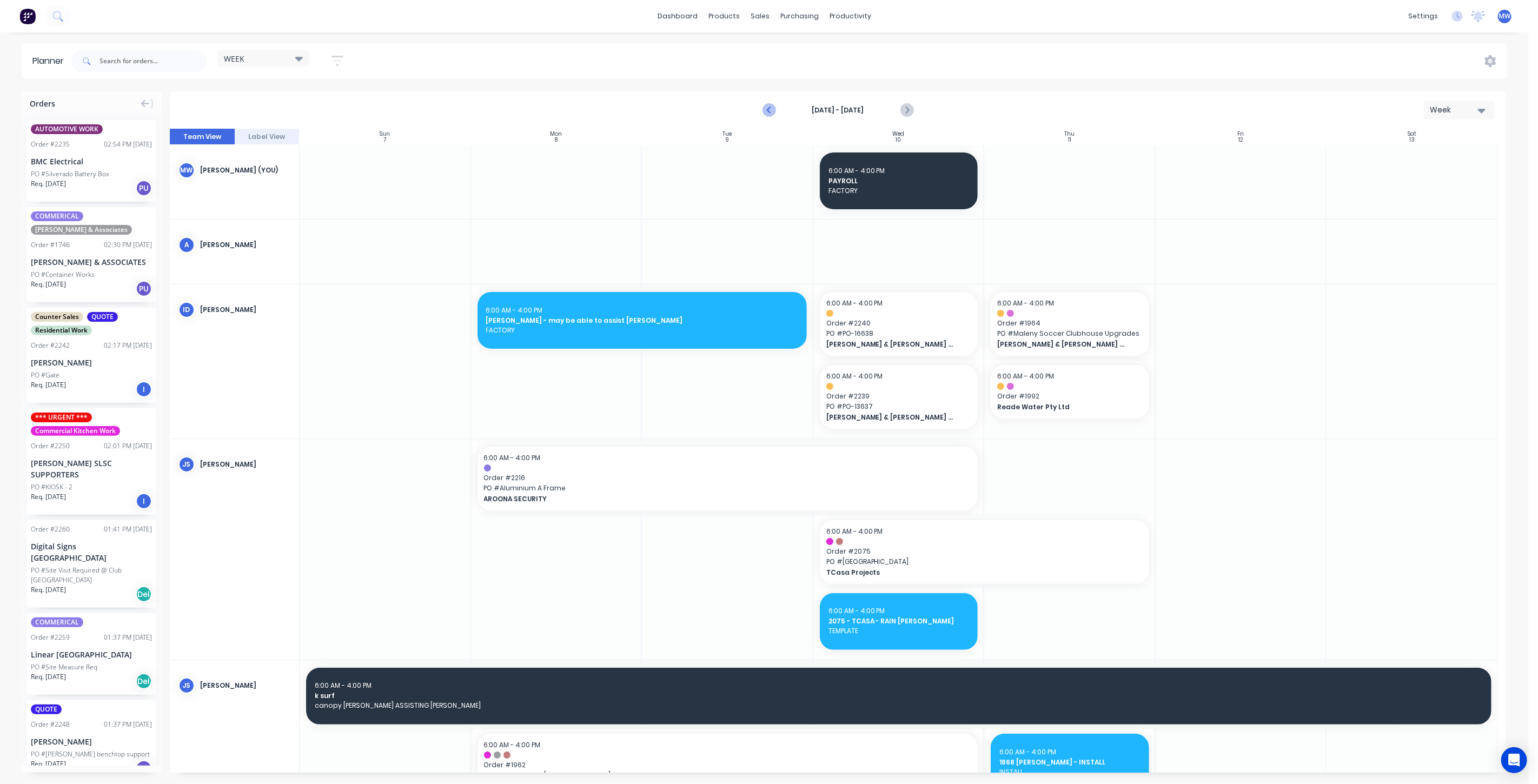
click at [767, 109] on icon "Previous page" at bounding box center [769, 110] width 13 height 13
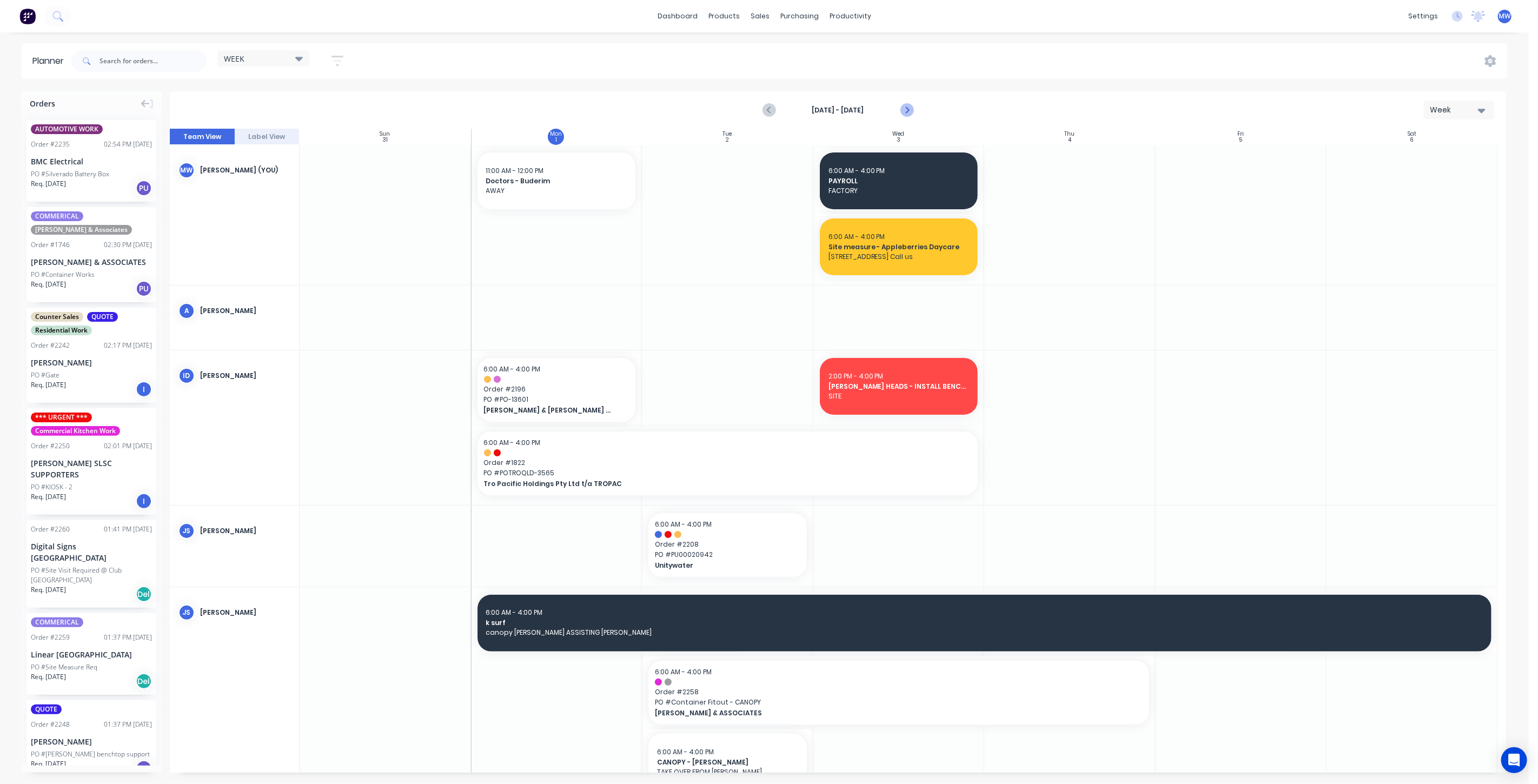
click at [908, 109] on icon "Next page" at bounding box center [906, 110] width 5 height 9
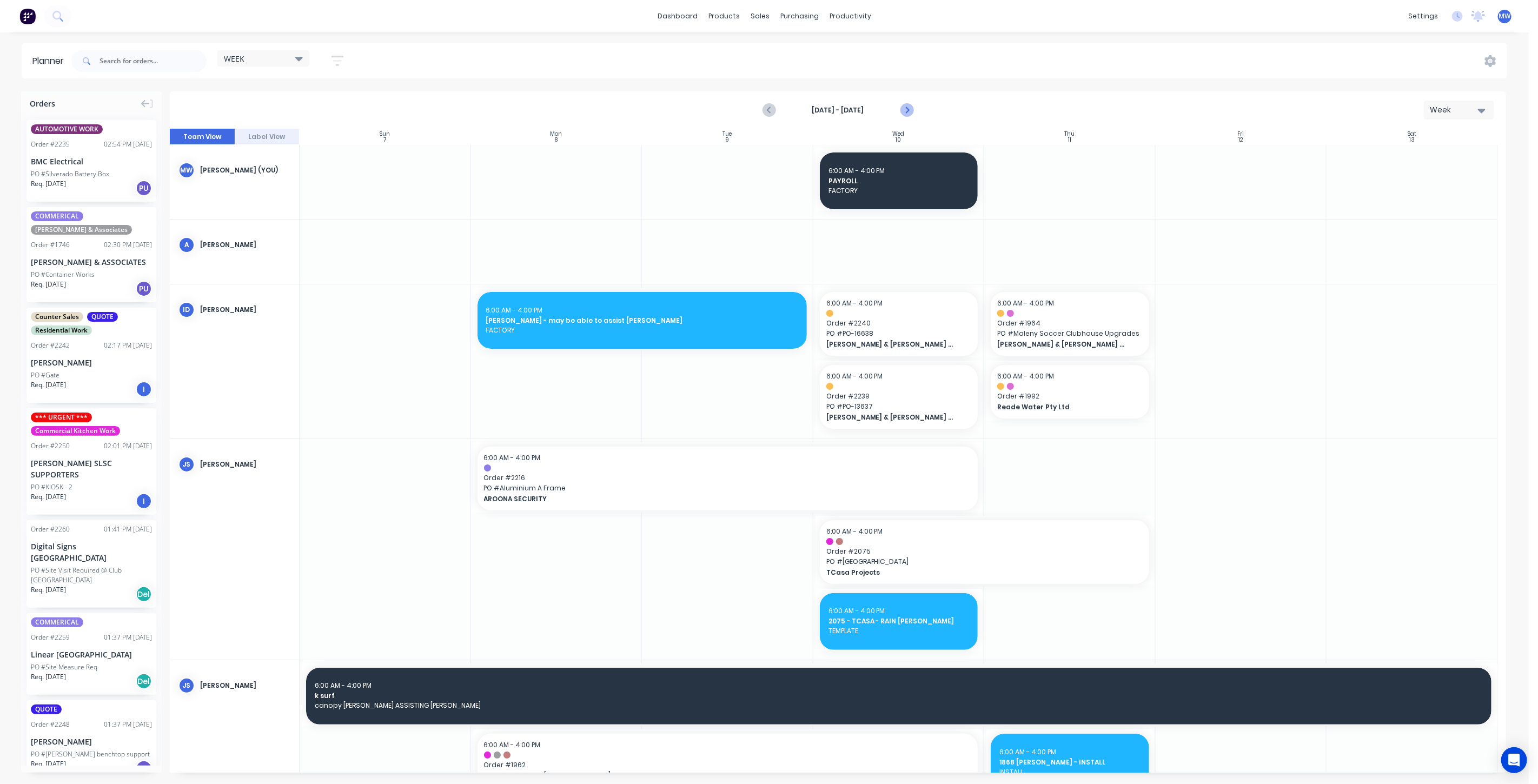
click at [908, 109] on icon "Next page" at bounding box center [906, 110] width 5 height 9
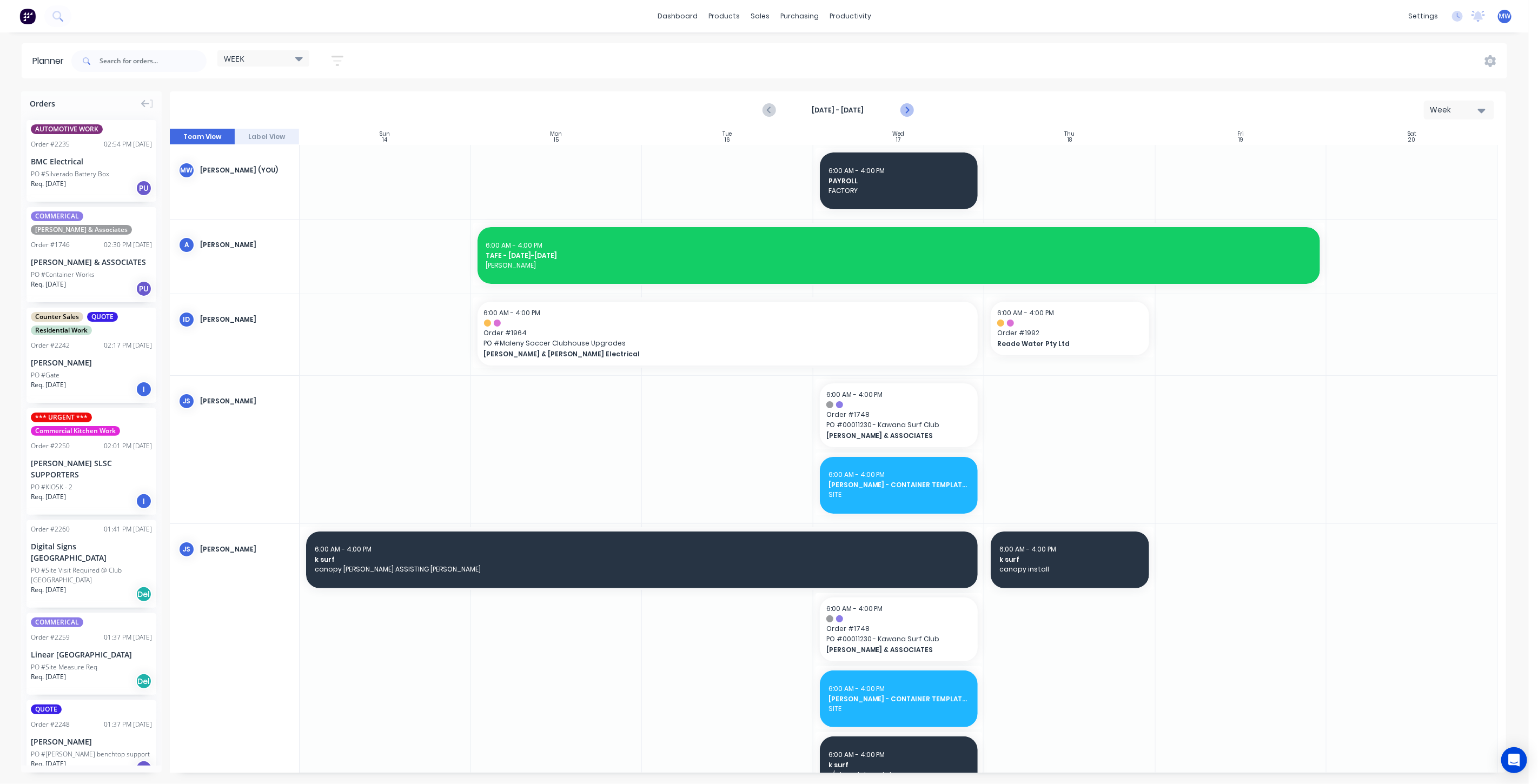
click at [908, 109] on icon "Next page" at bounding box center [906, 110] width 5 height 9
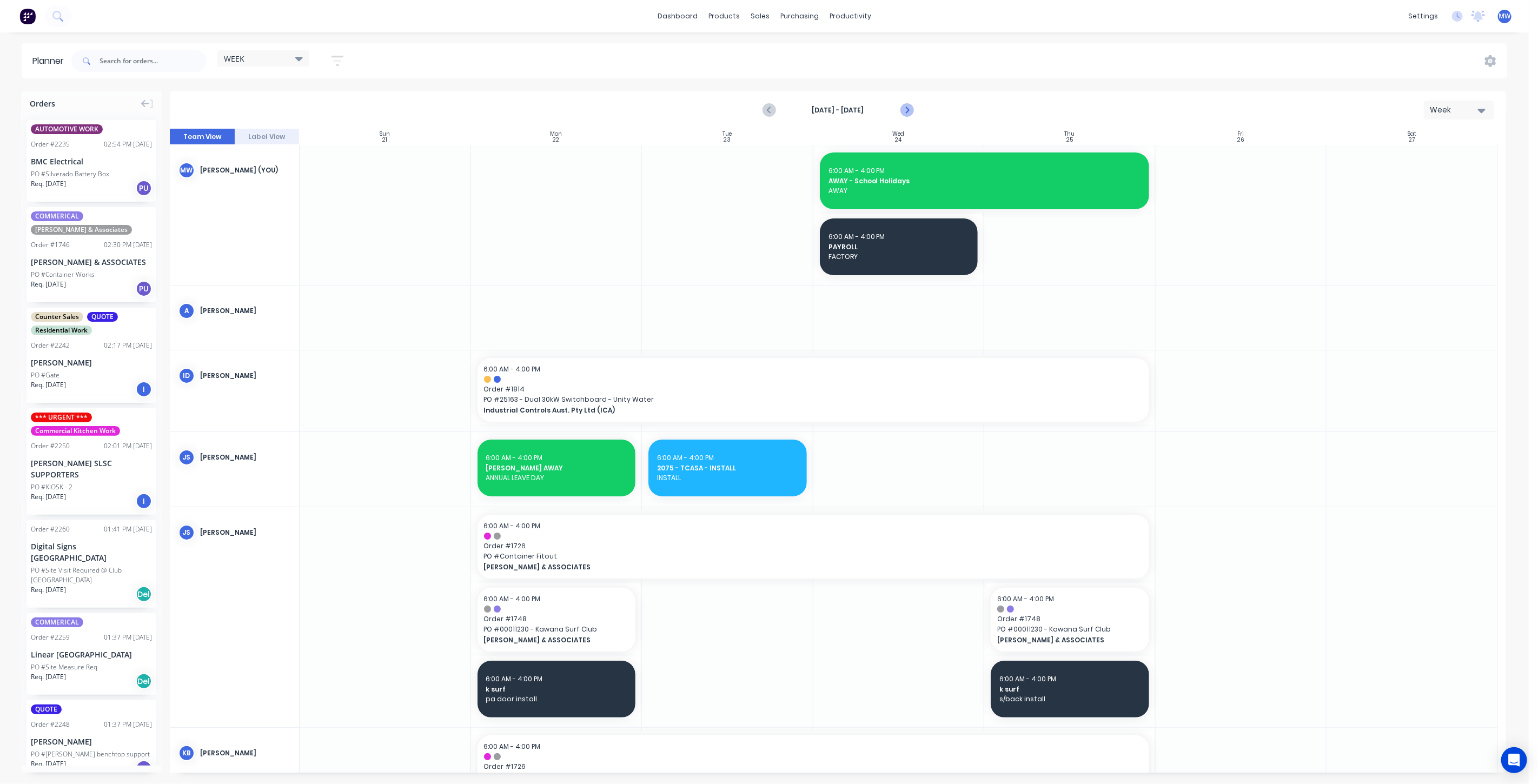
click at [908, 109] on icon "Next page" at bounding box center [906, 110] width 5 height 9
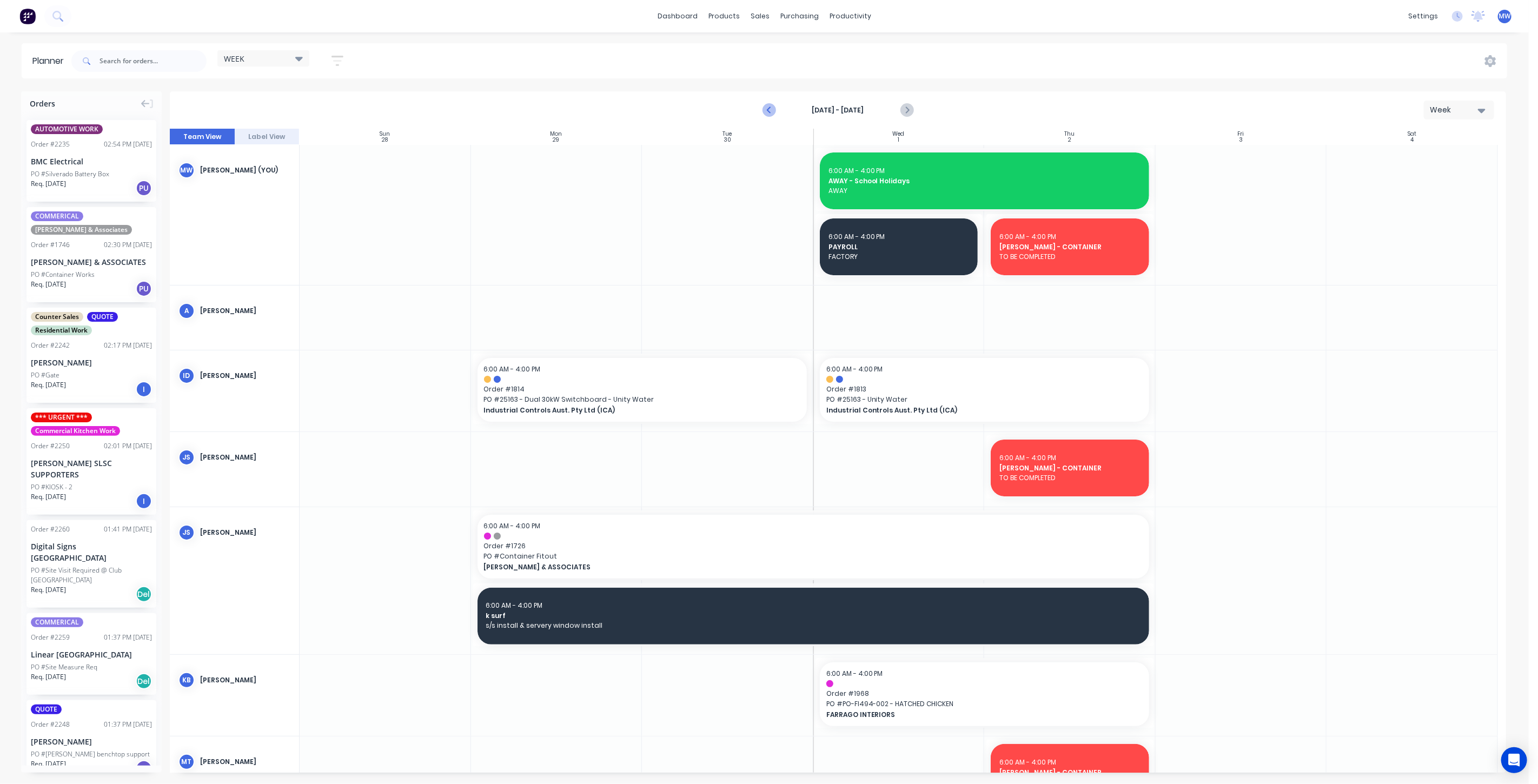
click at [763, 107] on icon "Previous page" at bounding box center [769, 110] width 13 height 13
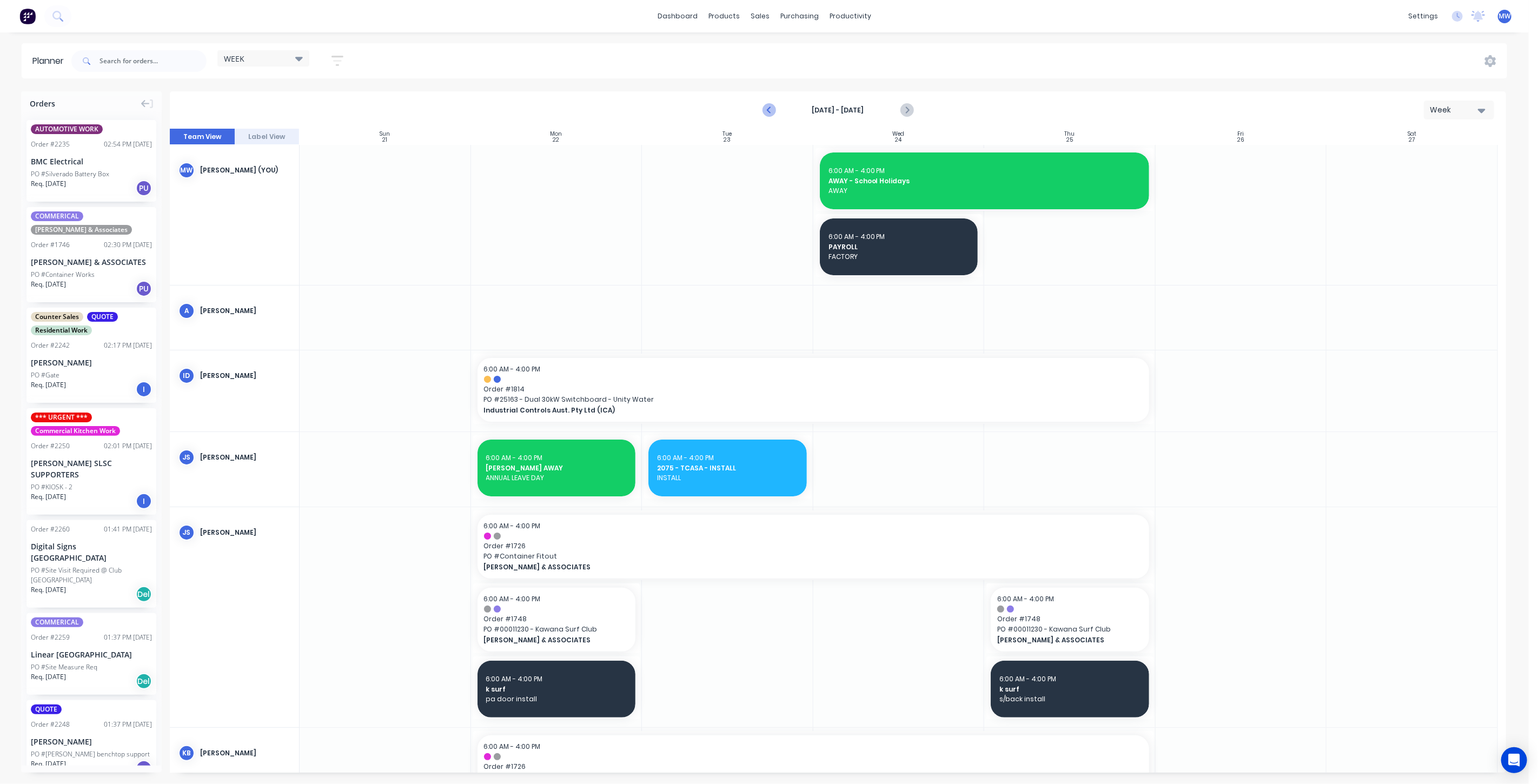
click at [769, 113] on icon "Previous page" at bounding box center [769, 110] width 13 height 13
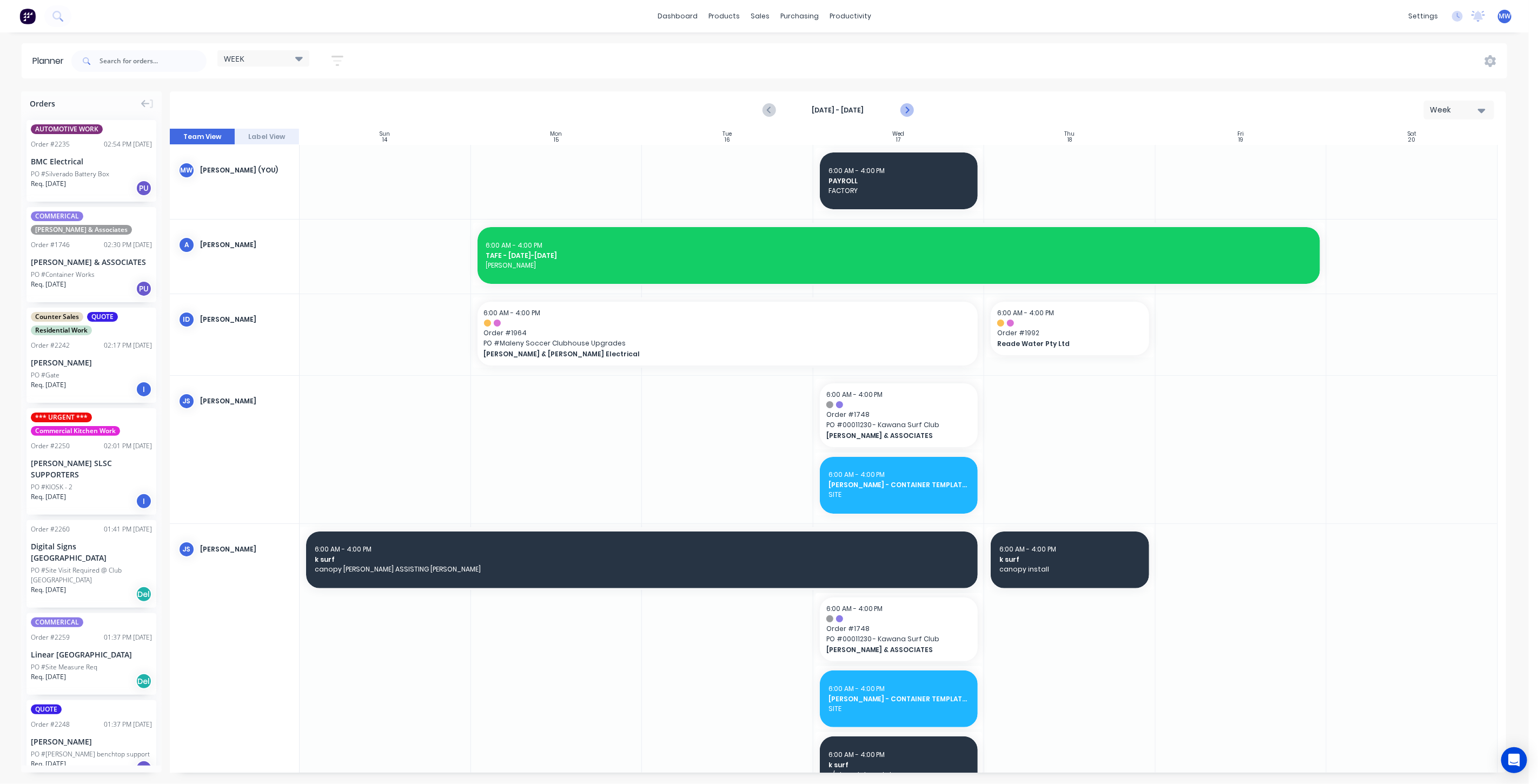
click at [904, 108] on icon "Next page" at bounding box center [906, 110] width 13 height 13
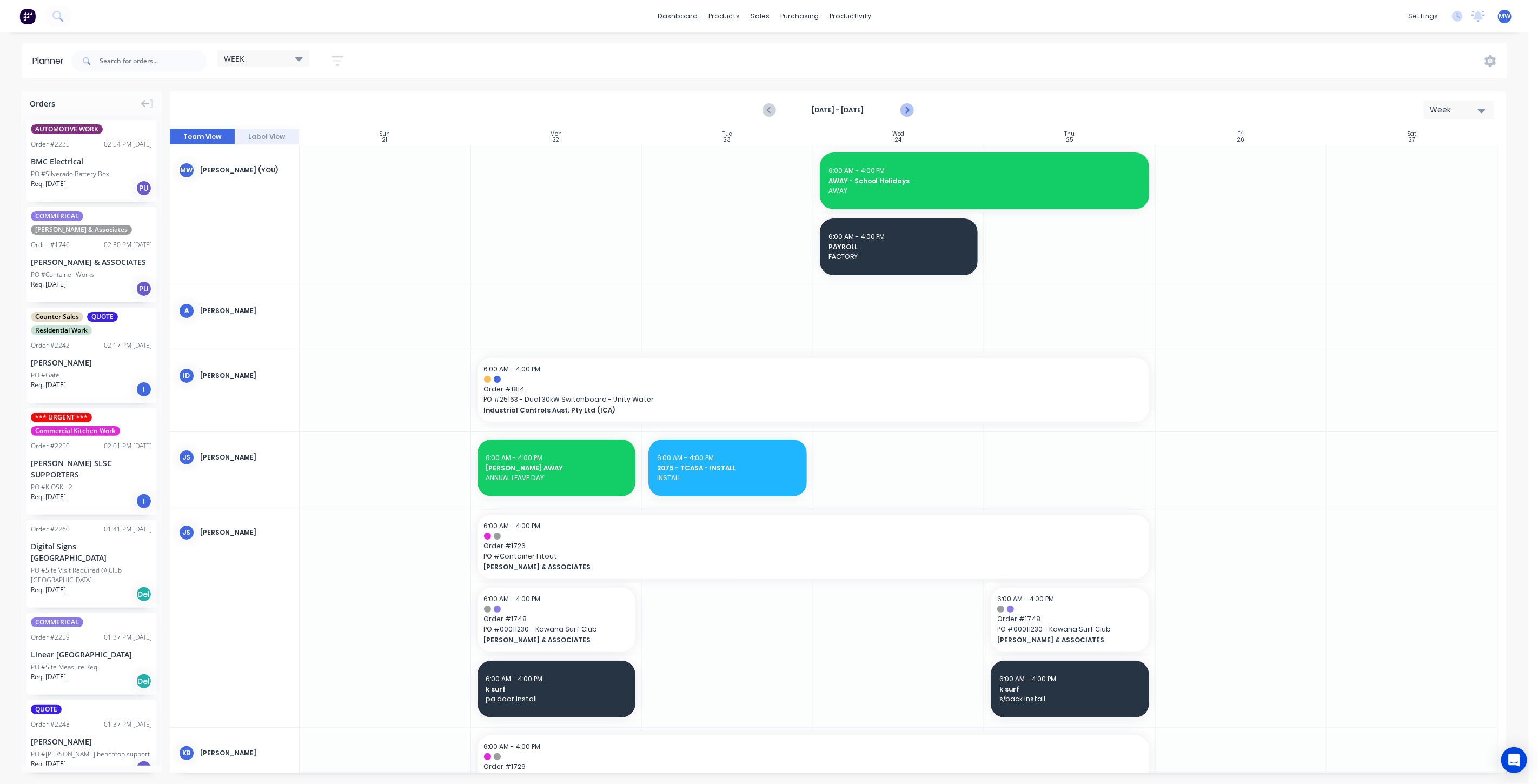
click at [904, 108] on icon "Next page" at bounding box center [906, 110] width 13 height 13
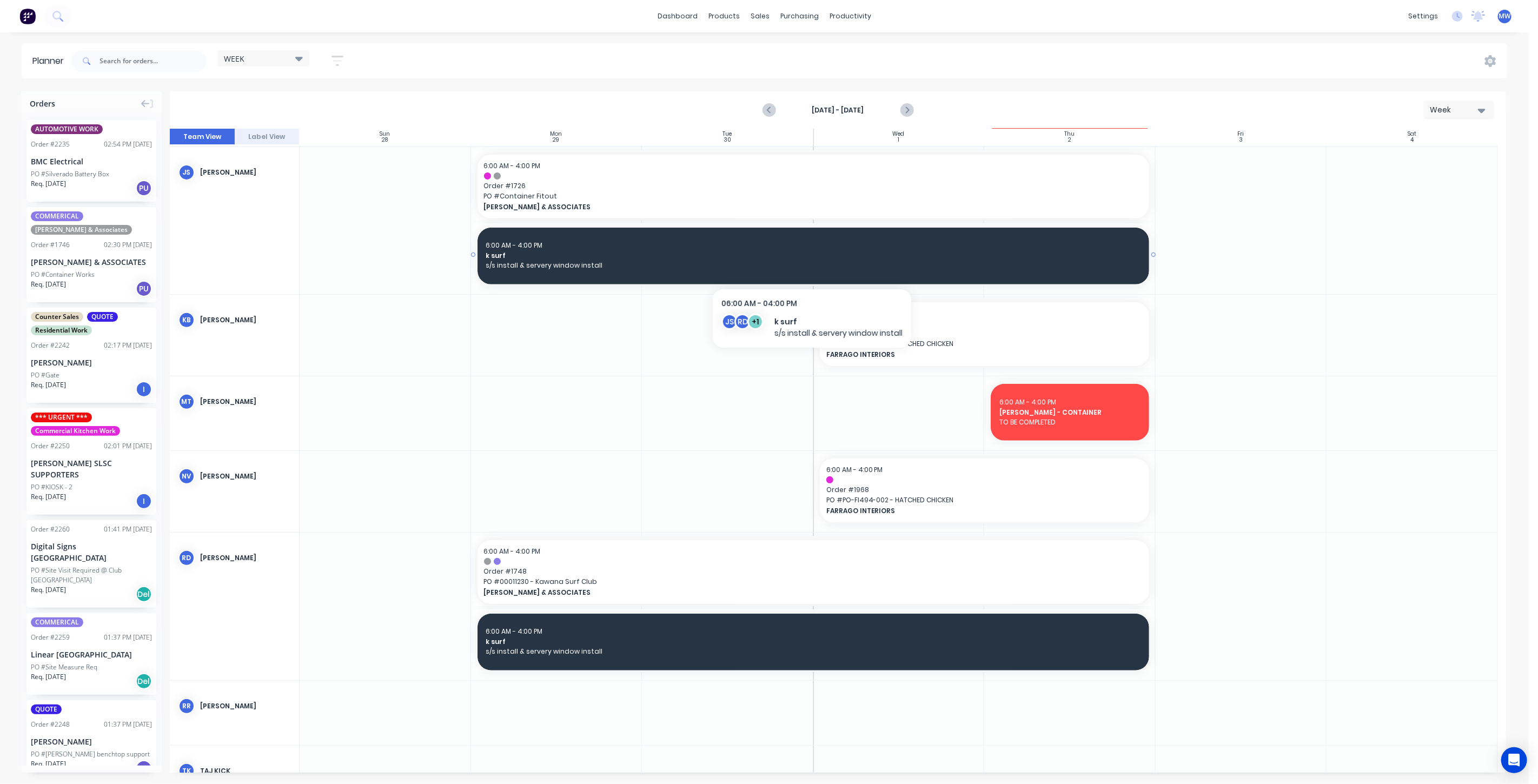
scroll to position [240, 0]
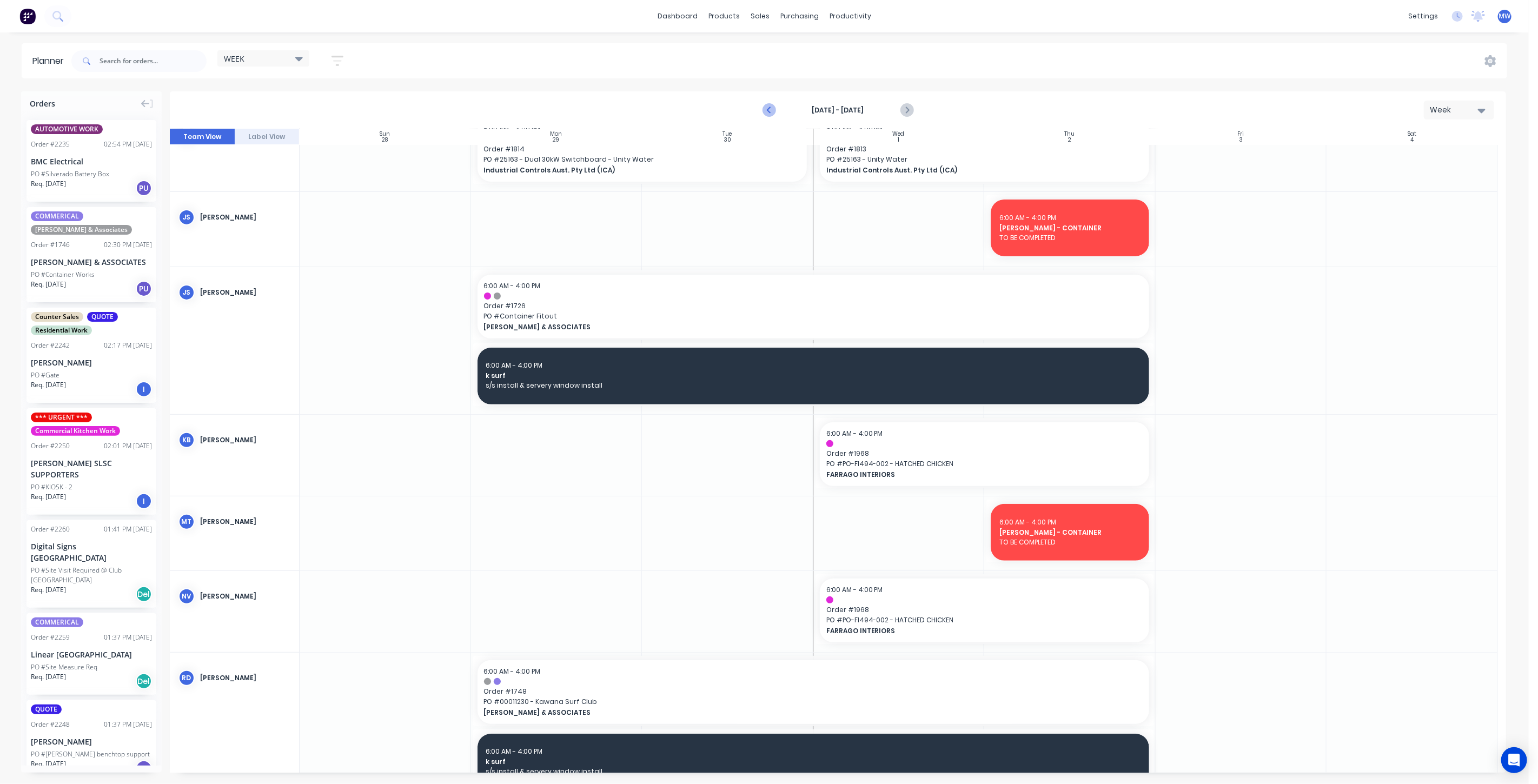
click at [767, 109] on icon "Previous page" at bounding box center [770, 110] width 5 height 9
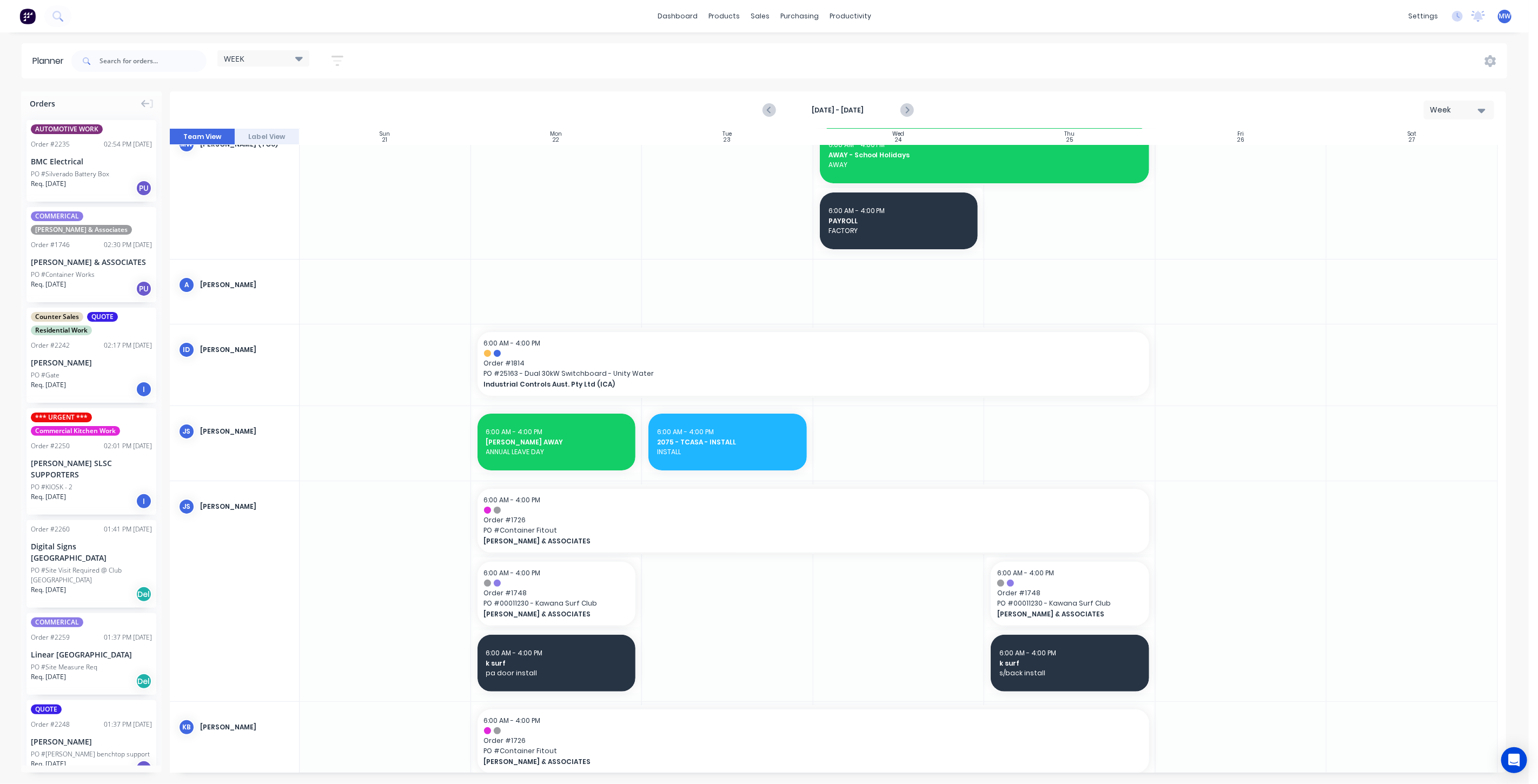
scroll to position [0, 0]
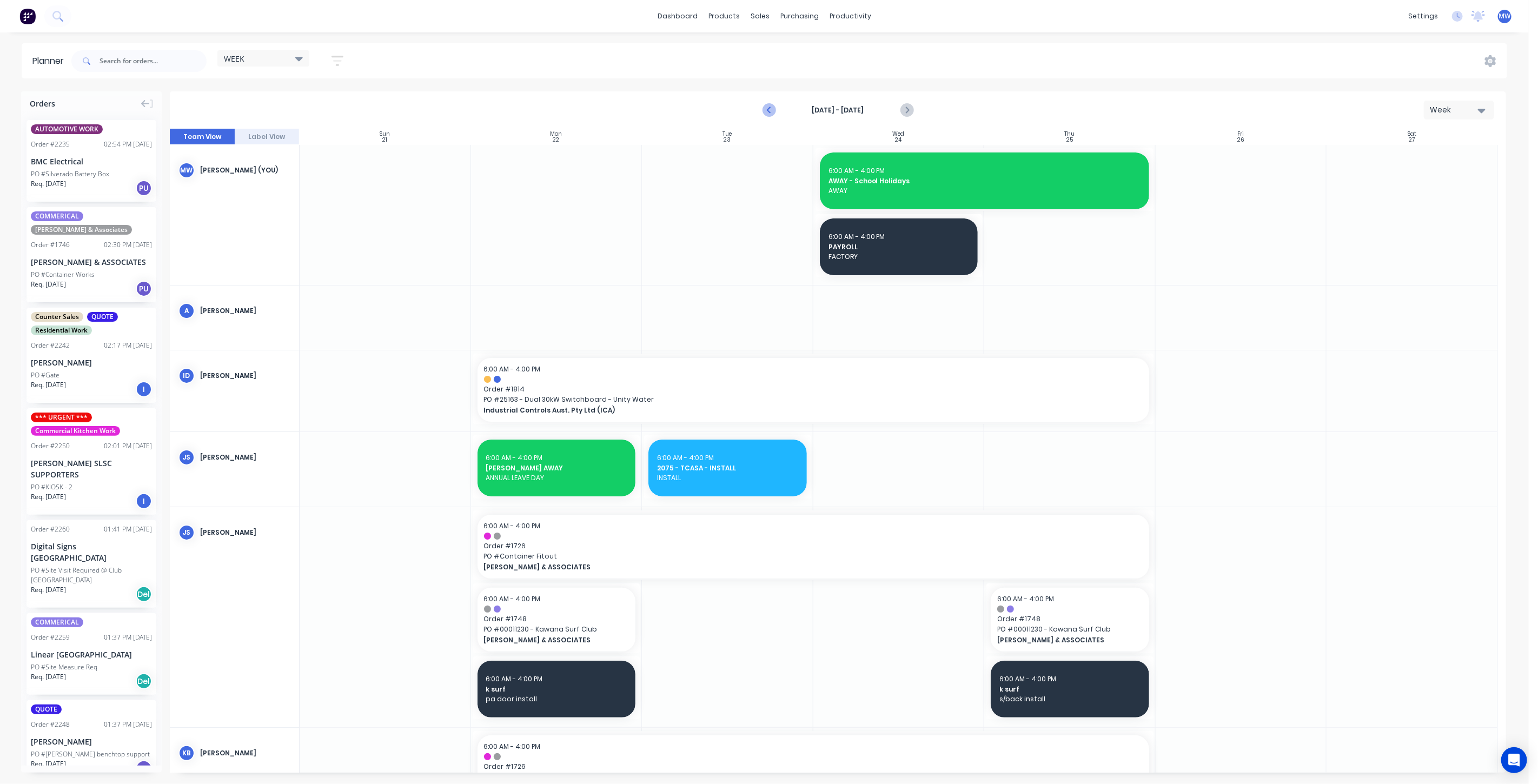
click at [767, 109] on icon "Previous page" at bounding box center [769, 110] width 13 height 13
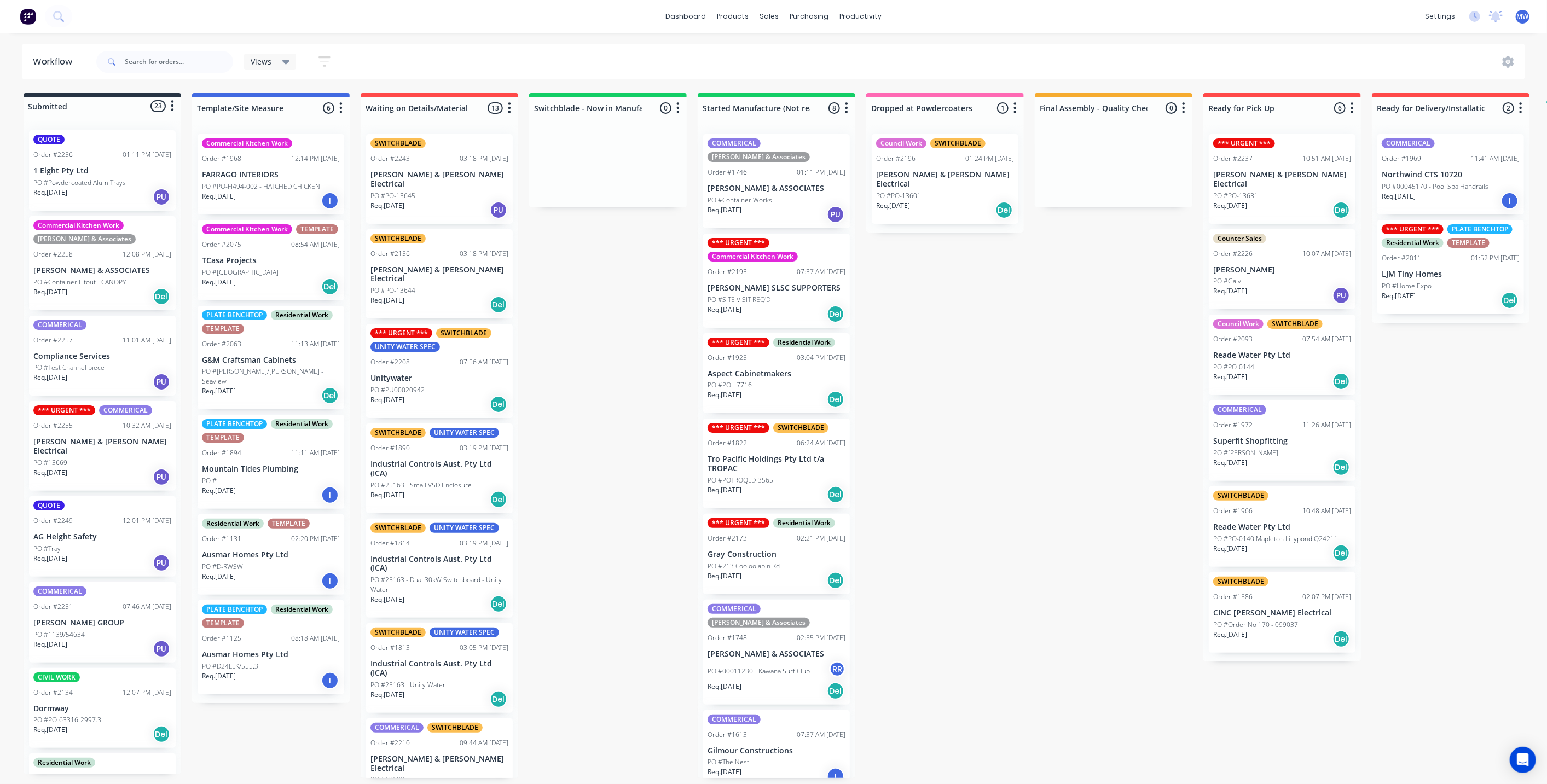
click at [602, 385] on div "Submitted 23 Status colour #273444 hex #273444 Save Cancel Summaries Total orde…" at bounding box center [904, 435] width 1825 height 685
click at [614, 309] on div "Submitted 23 Status colour #273444 hex #273444 Save Cancel Summaries Total orde…" at bounding box center [904, 435] width 1825 height 685
click at [554, 249] on div "Submitted 23 Status colour #273444 hex #273444 Save Cancel Summaries Total orde…" at bounding box center [904, 435] width 1825 height 685
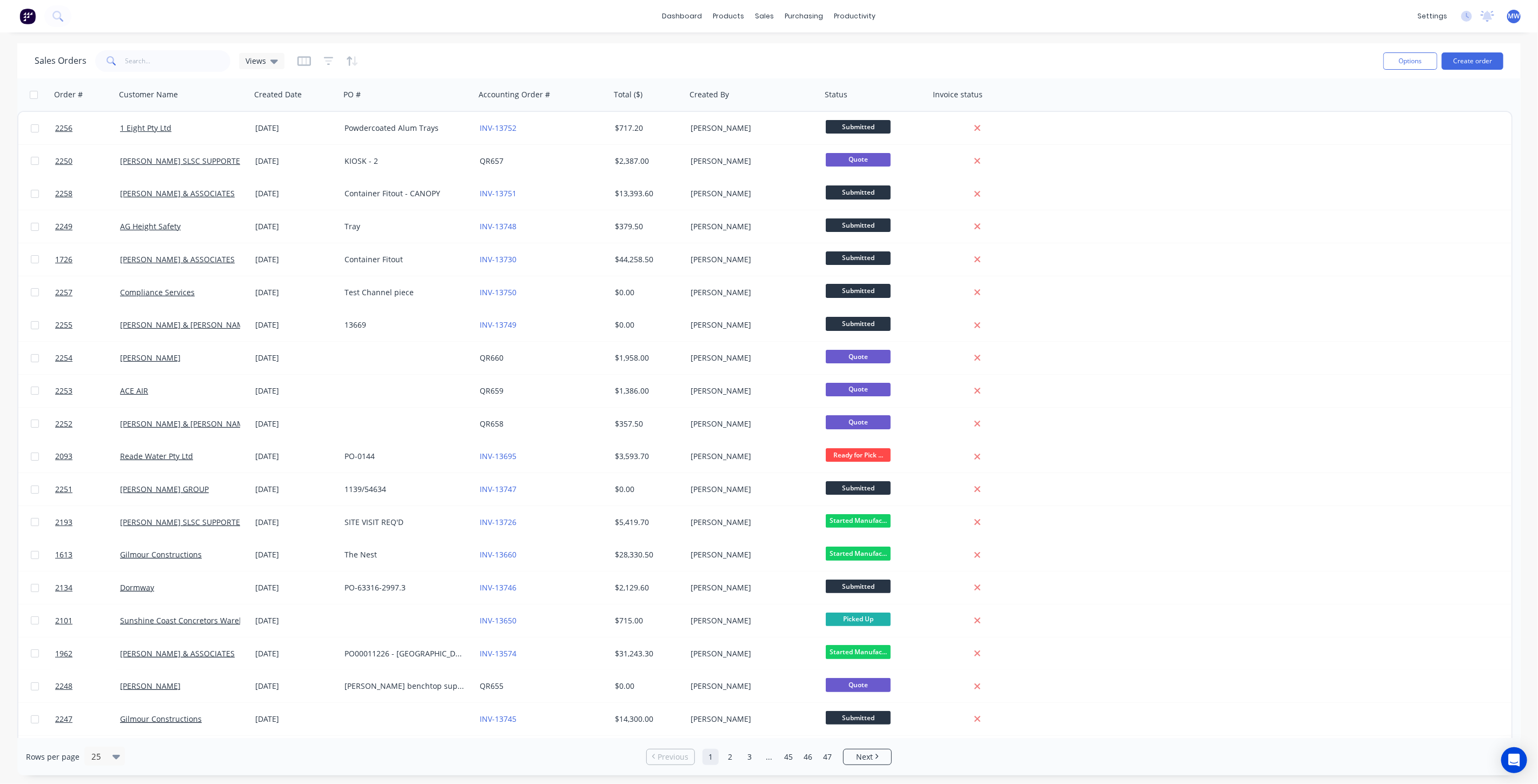
click at [460, 47] on div "Sales Orders Views Options Create order" at bounding box center [768, 61] width 1503 height 35
click at [271, 66] on div "Views" at bounding box center [262, 61] width 45 height 16
click at [286, 180] on div "DRAFT QUOTES edit" at bounding box center [315, 174] width 145 height 22
click at [286, 179] on button "DRAFT QUOTES" at bounding box center [304, 174] width 123 height 12
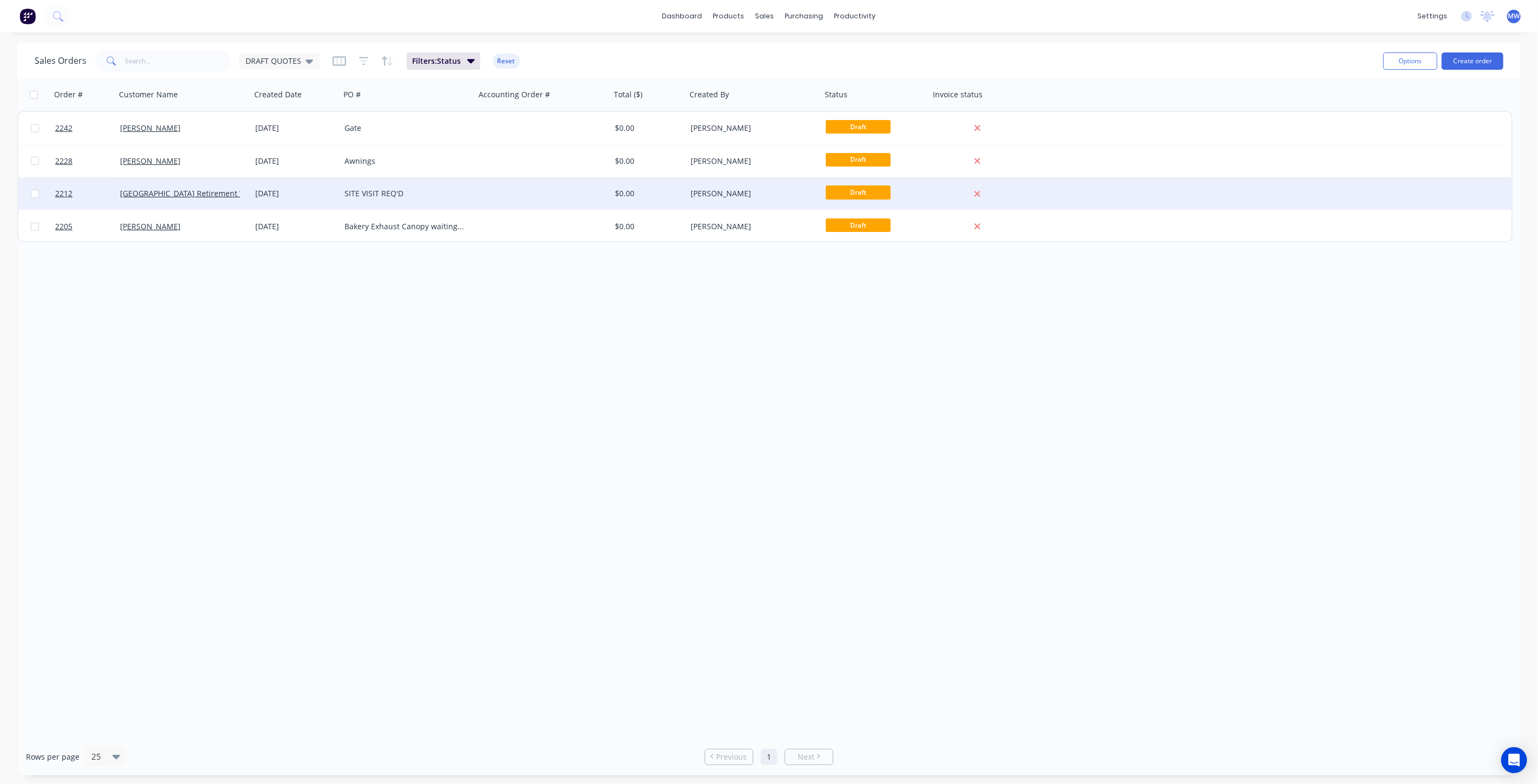
click at [436, 198] on div "SITE VISIT REQ'D" at bounding box center [404, 193] width 120 height 10
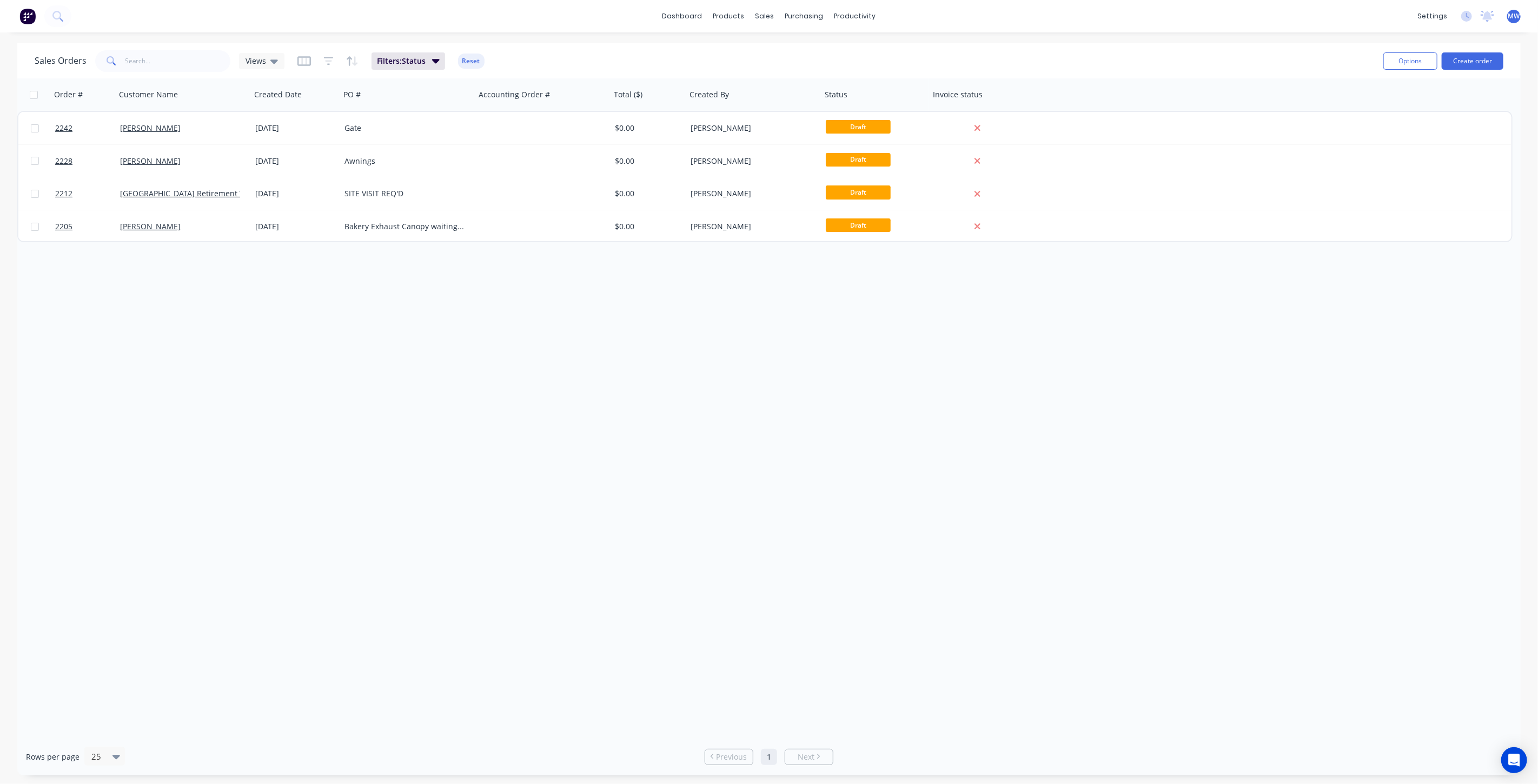
click at [291, 408] on div "Order # Customer Name Created Date PO # Accounting Order # Total ($) Created By…" at bounding box center [768, 407] width 1503 height 659
drag, startPoint x: 315, startPoint y: 428, endPoint x: 317, endPoint y: 422, distance: 6.3
click at [316, 427] on div "Order # Customer Name Created Date PO # Accounting Order # Total ($) Created By…" at bounding box center [768, 407] width 1503 height 659
drag, startPoint x: 364, startPoint y: 455, endPoint x: 407, endPoint y: 27, distance: 430.2
click at [365, 450] on div "Order # Customer Name Created Date PO # Accounting Order # Total ($) Created By…" at bounding box center [768, 407] width 1503 height 659
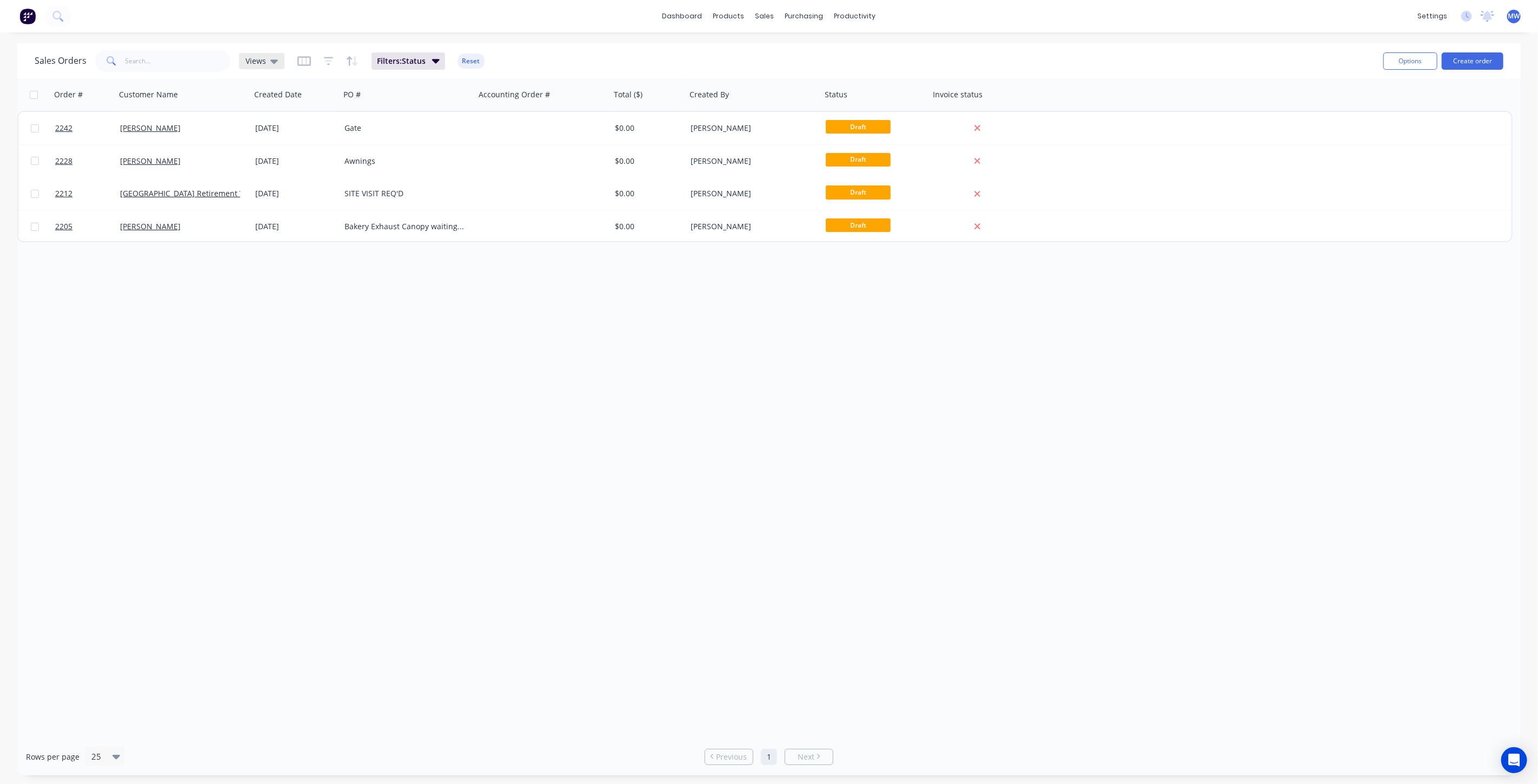
click at [263, 64] on span "Views" at bounding box center [256, 60] width 21 height 11
click at [282, 155] on button "None (Default)" at bounding box center [304, 152] width 123 height 12
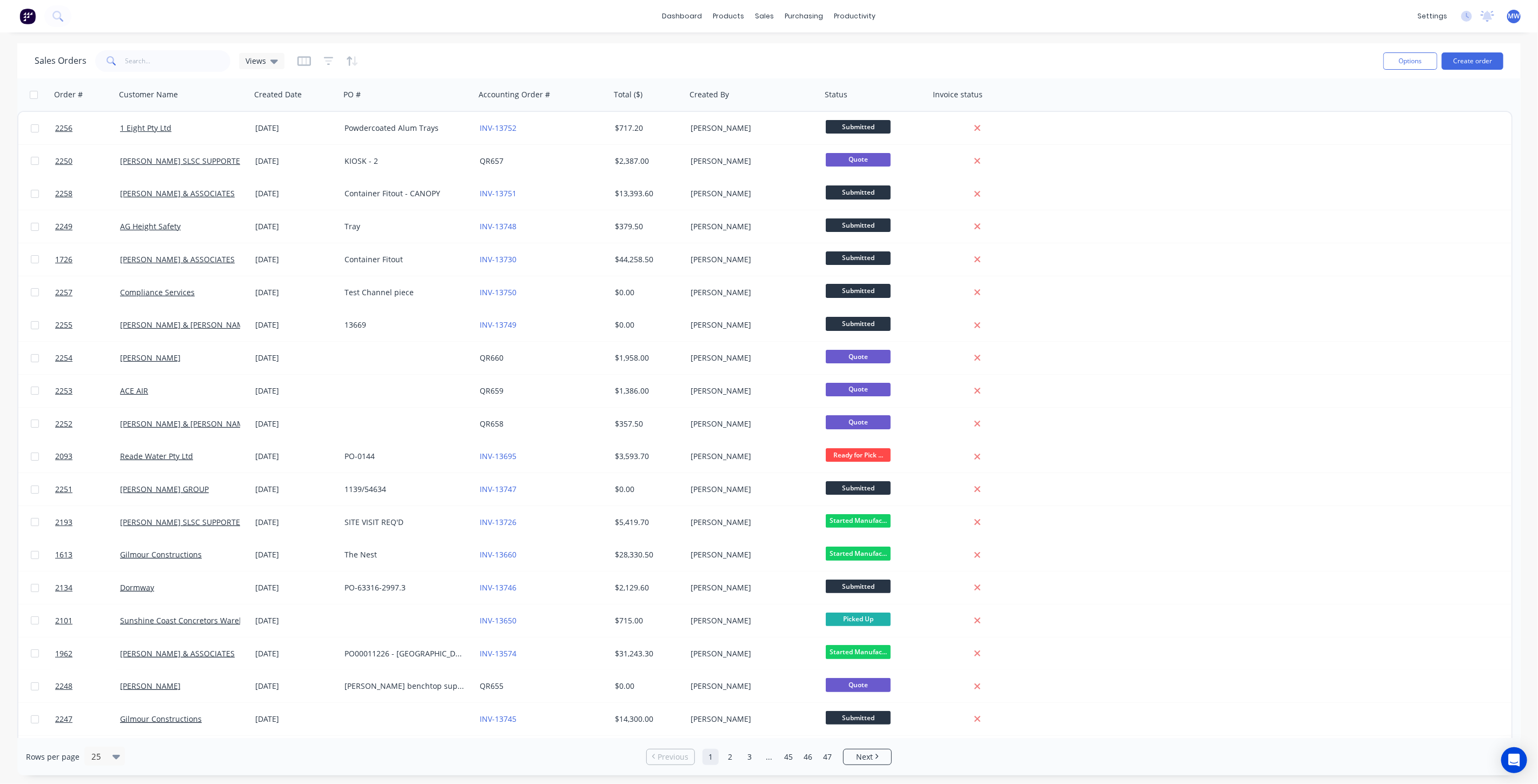
click at [468, 58] on div "Sales Orders Views" at bounding box center [705, 60] width 1340 height 27
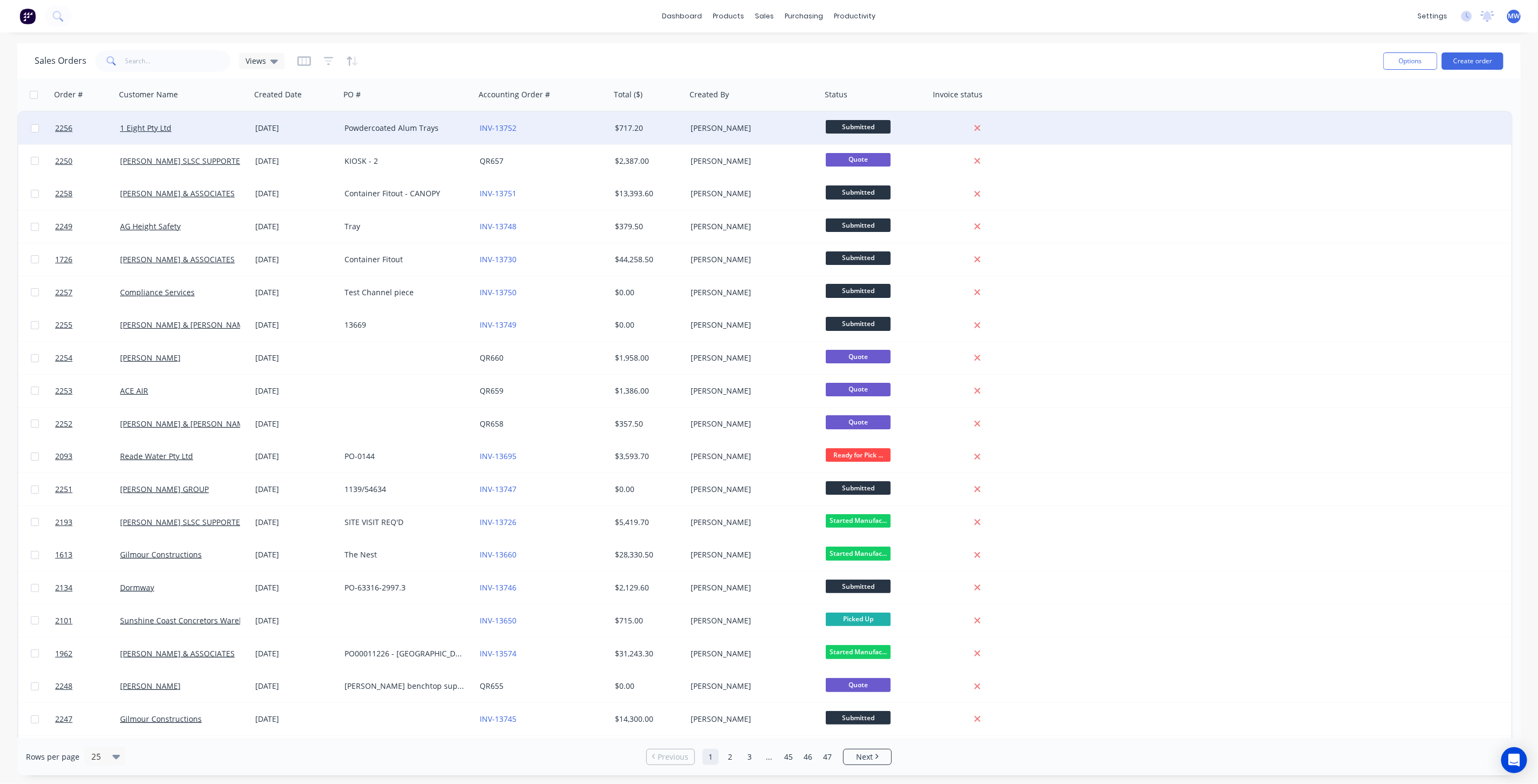
click at [424, 128] on div "Powdercoated Alum Trays" at bounding box center [404, 127] width 120 height 10
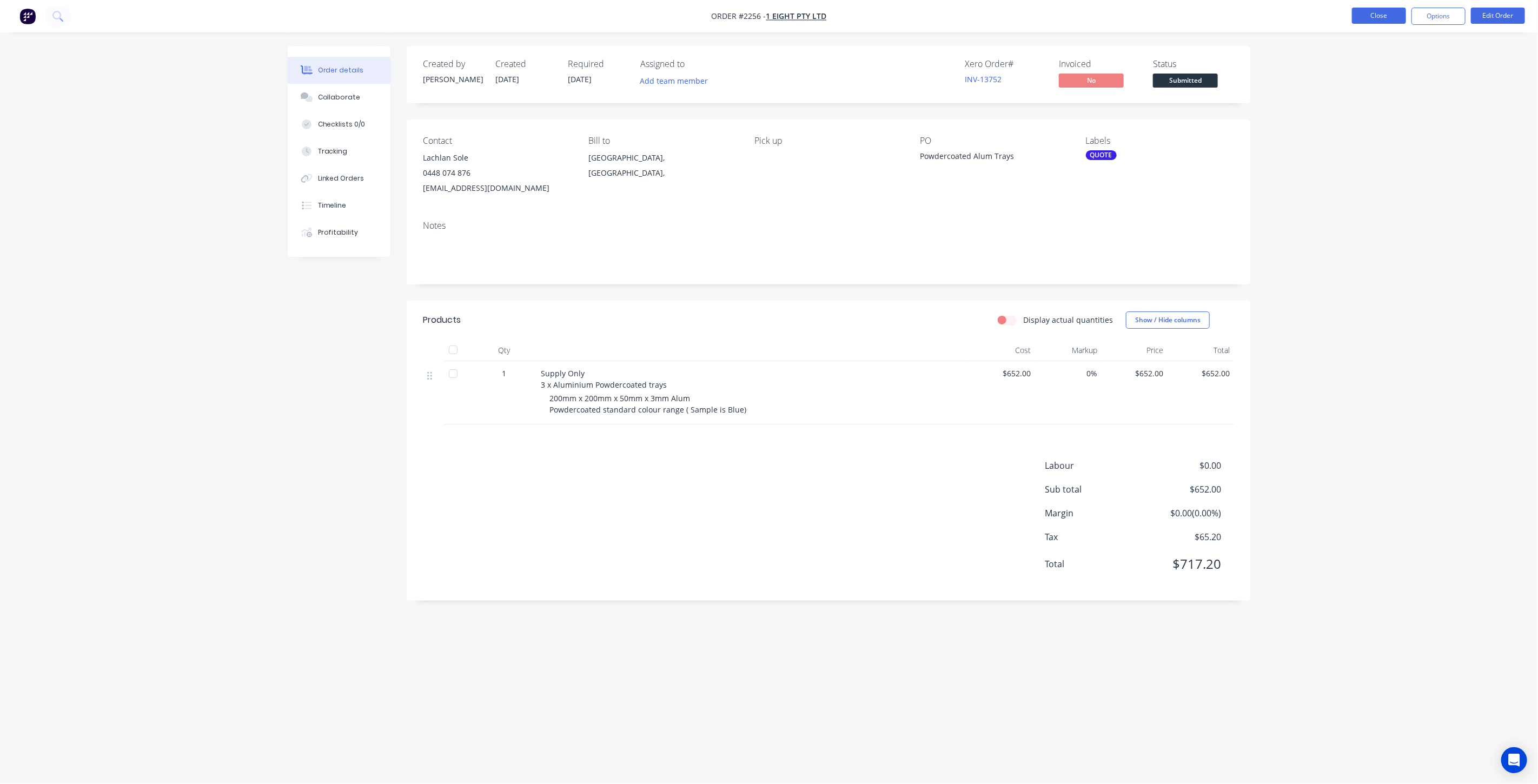
click at [1370, 16] on button "Close" at bounding box center [1379, 15] width 54 height 16
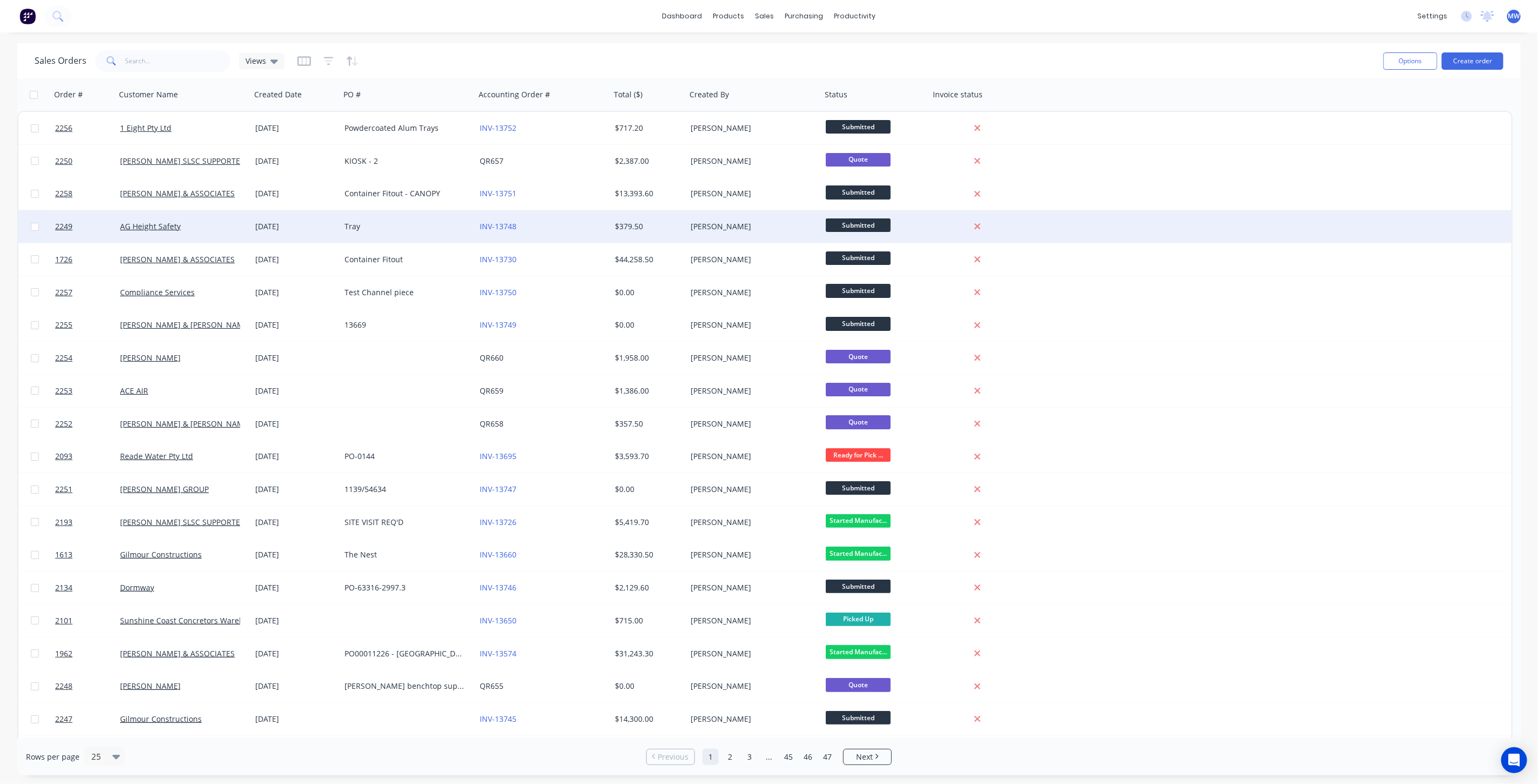
click at [381, 225] on div "Tray" at bounding box center [404, 226] width 120 height 10
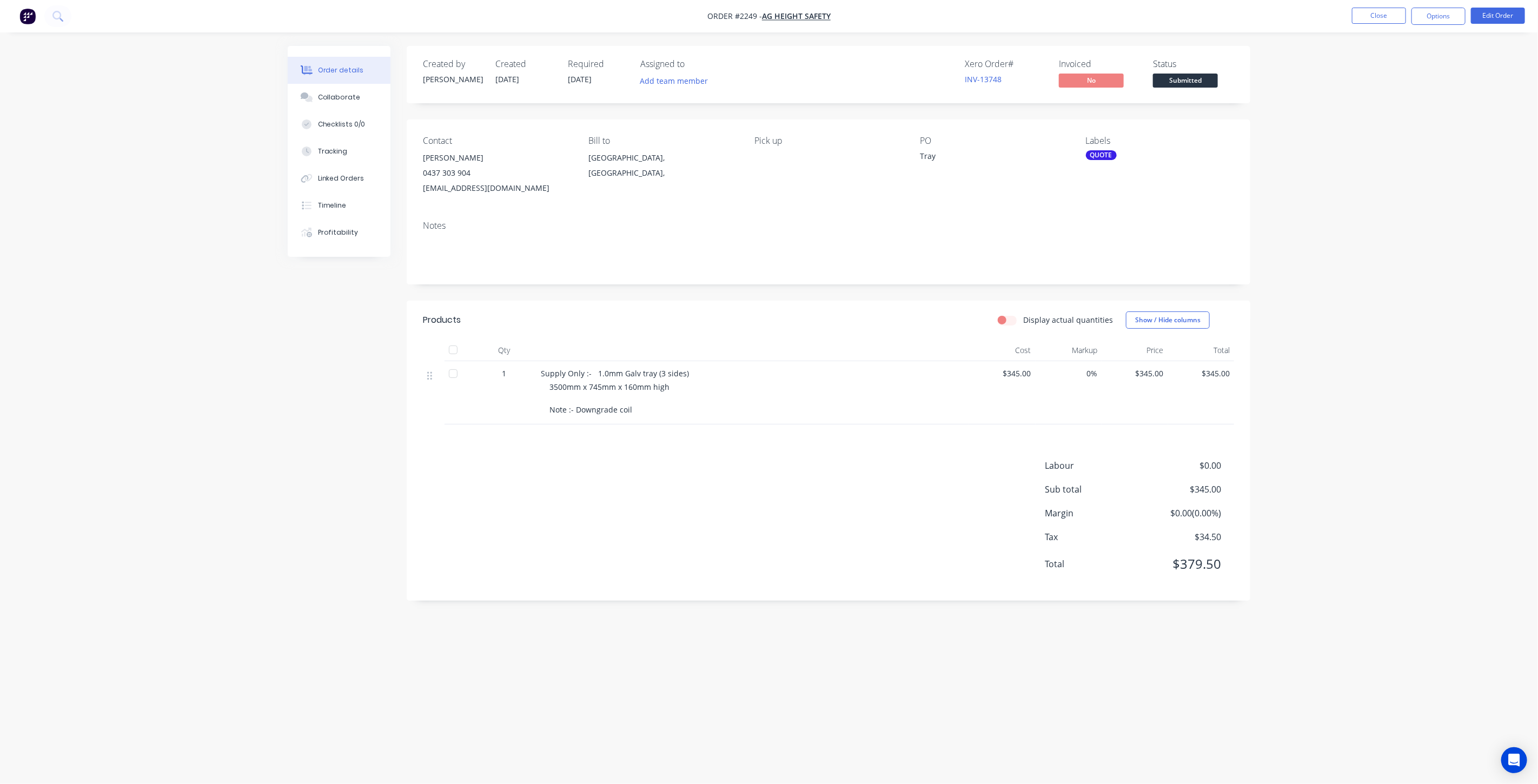
click at [1313, 225] on div "Order details Collaborate Checklists 0/0 Tracking Linked Orders Timeline Profit…" at bounding box center [769, 392] width 1538 height 784
click at [794, 14] on span "AG Height Safety" at bounding box center [796, 16] width 68 height 10
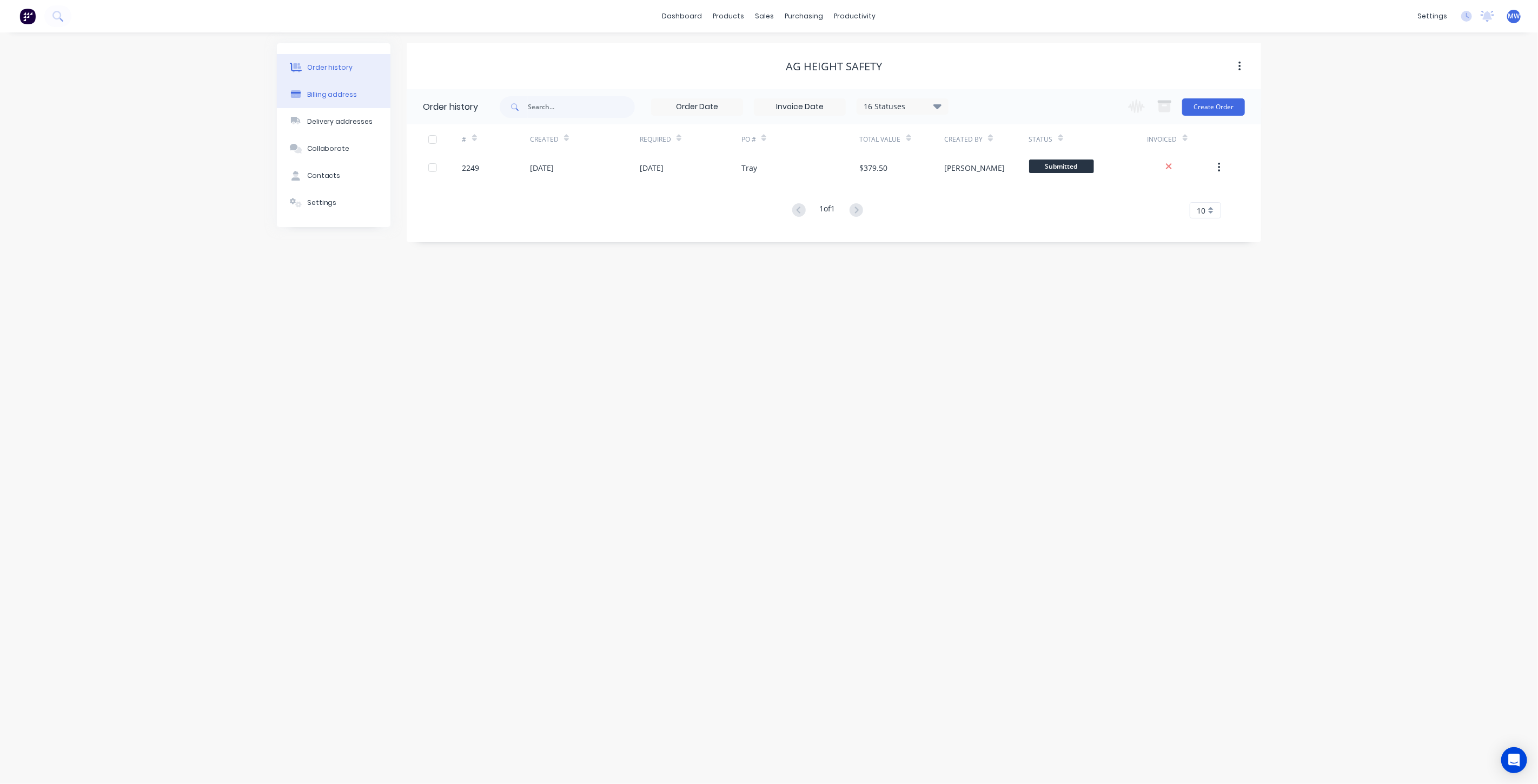
click at [329, 93] on div "Billing address" at bounding box center [332, 94] width 50 height 10
select select "AU"
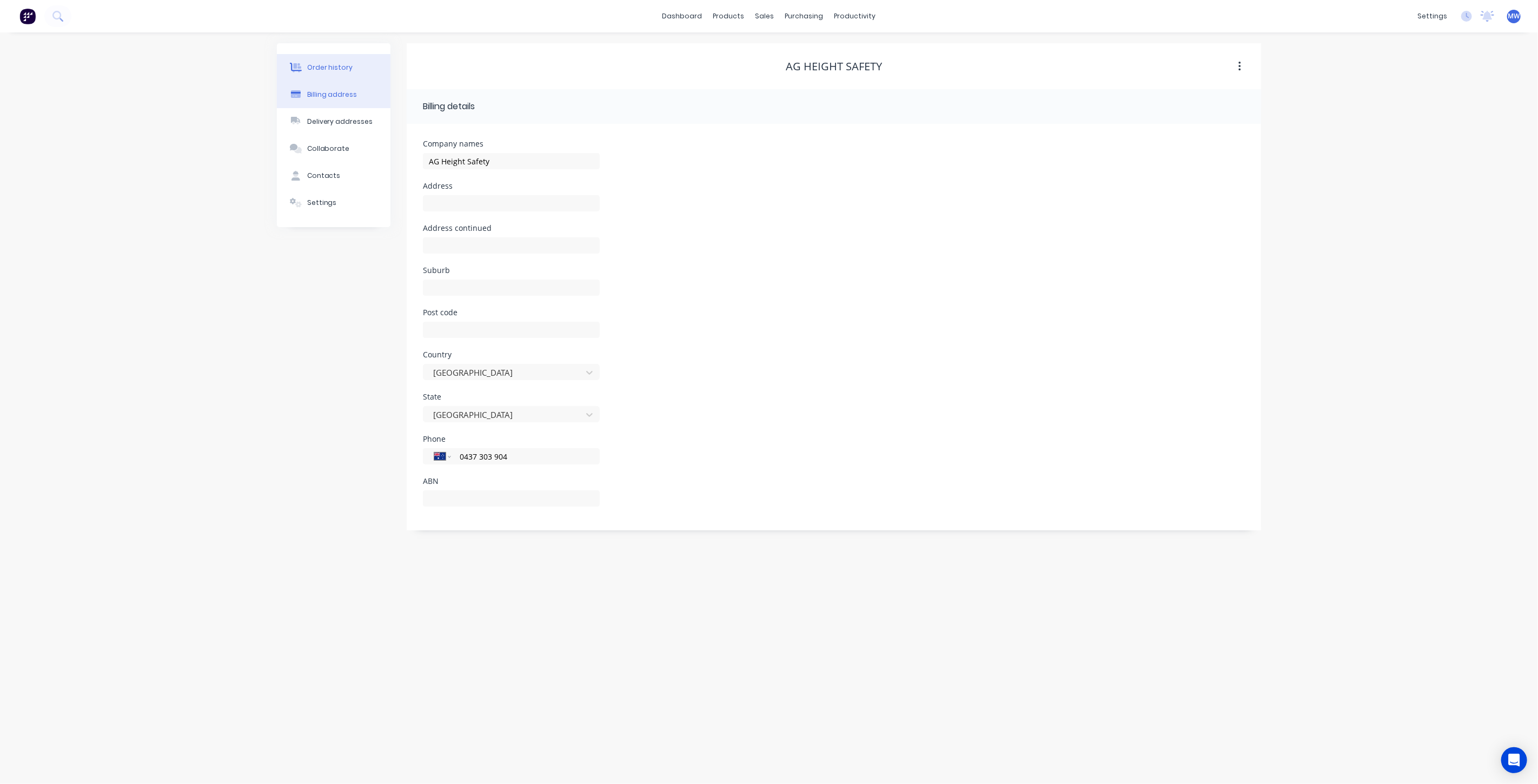
click at [339, 60] on button "Order history" at bounding box center [333, 68] width 114 height 27
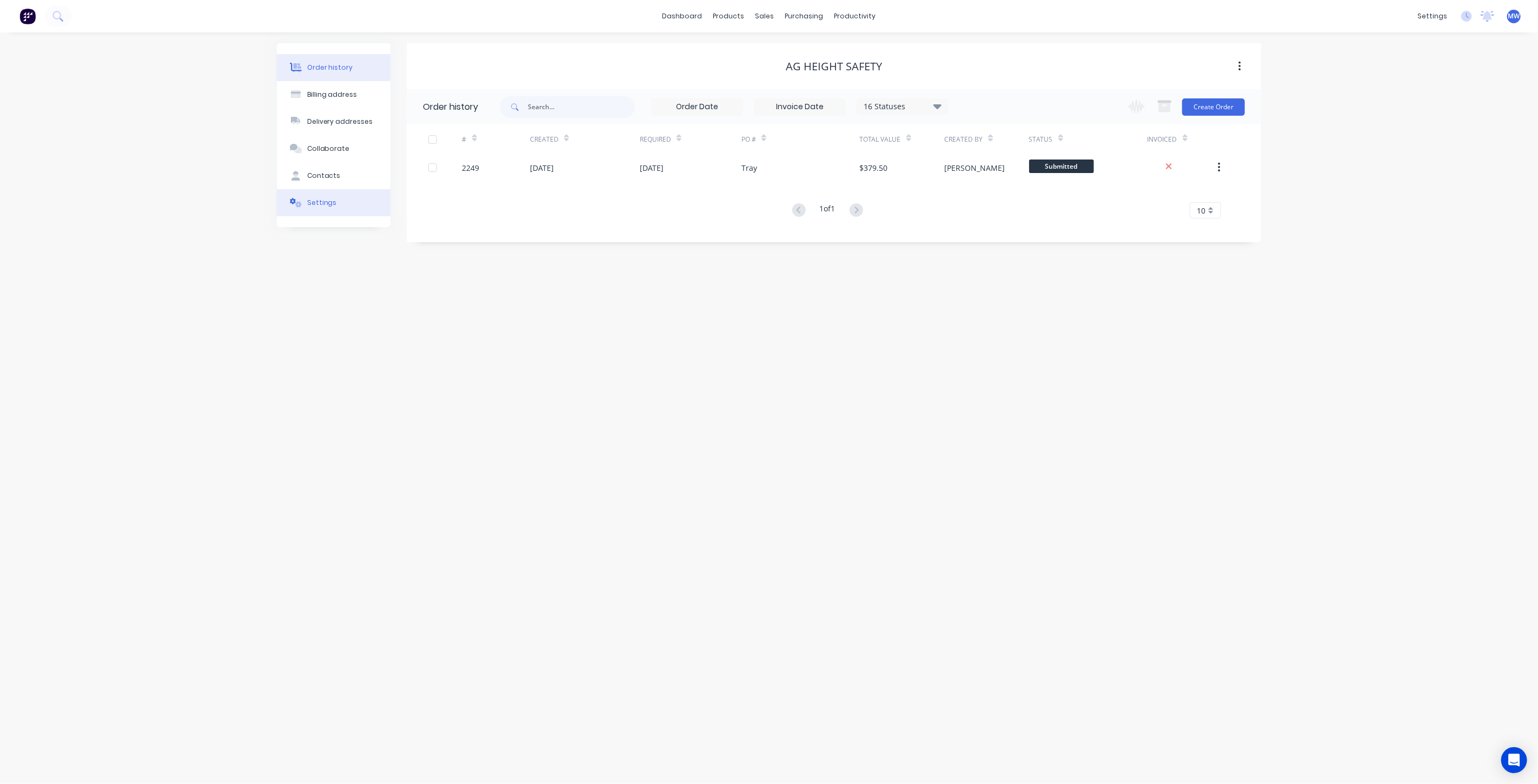
click at [333, 205] on button "Settings" at bounding box center [333, 203] width 114 height 27
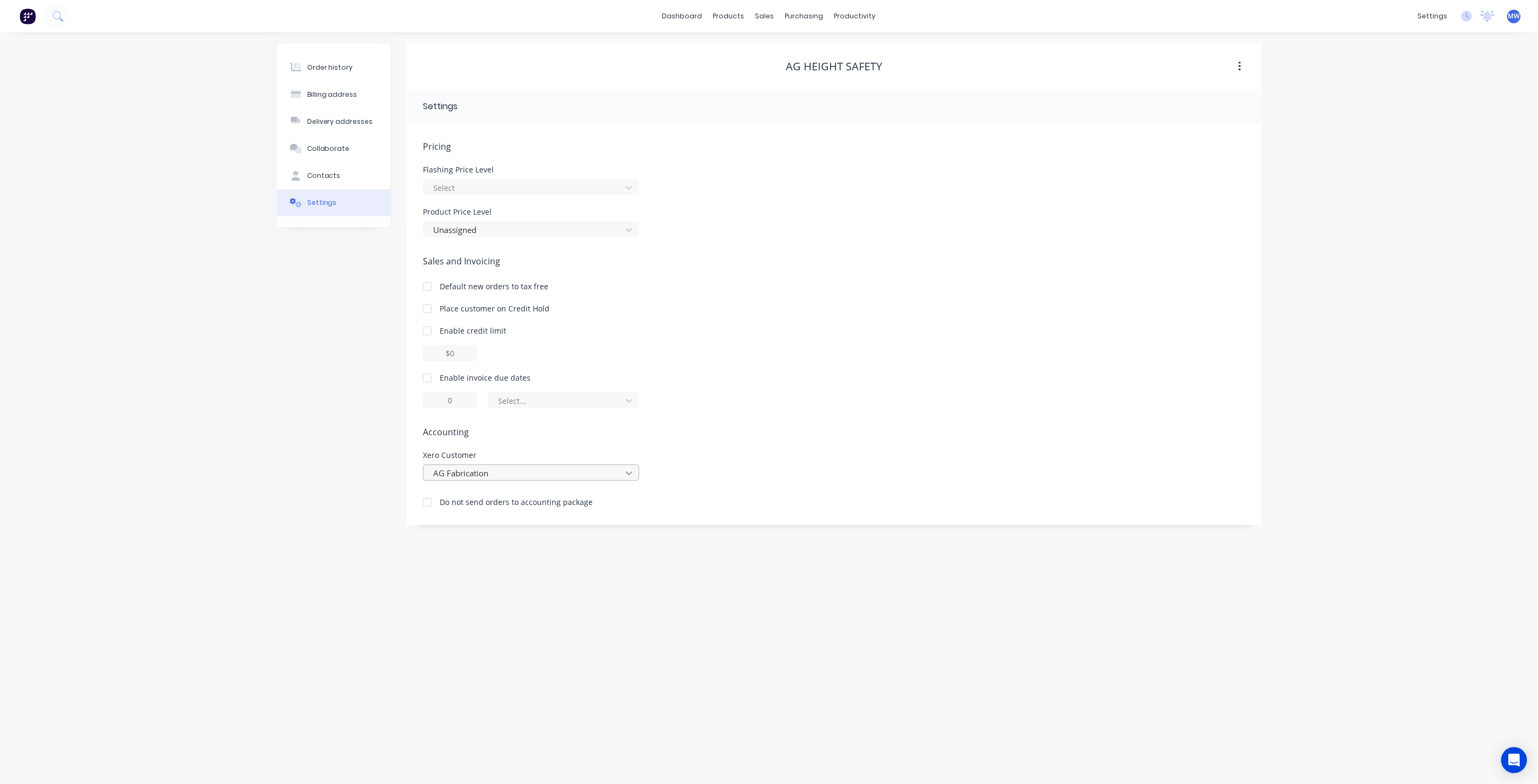
click at [633, 472] on icon at bounding box center [628, 472] width 10 height 10
click at [800, 441] on div "Pricing Flashing Price Level Select Product Price Level Unassigned Sales and In…" at bounding box center [833, 332] width 822 height 385
click at [152, 315] on div "Order history Billing address Delivery addresses Collaborate Contacts Settings …" at bounding box center [769, 407] width 1538 height 751
click at [510, 475] on div at bounding box center [523, 472] width 184 height 14
click at [496, 472] on div at bounding box center [523, 472] width 184 height 14
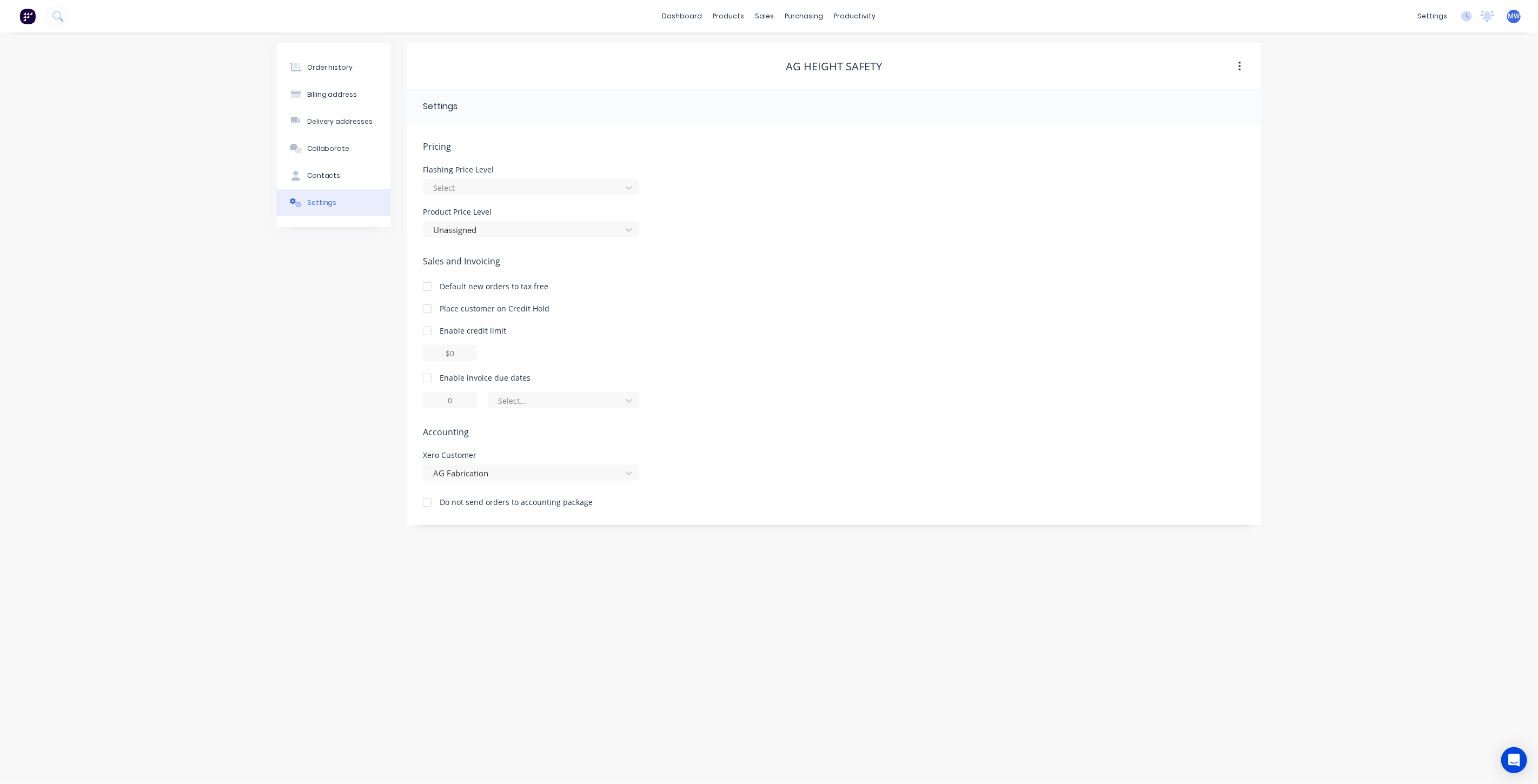
drag, startPoint x: 1364, startPoint y: 215, endPoint x: 1413, endPoint y: 2, distance: 218.6
click at [1365, 208] on div "Order history Billing address Delivery addresses Collaborate Contacts Settings …" at bounding box center [769, 407] width 1538 height 751
click at [1403, 119] on link "Integrations" at bounding box center [1381, 117] width 143 height 22
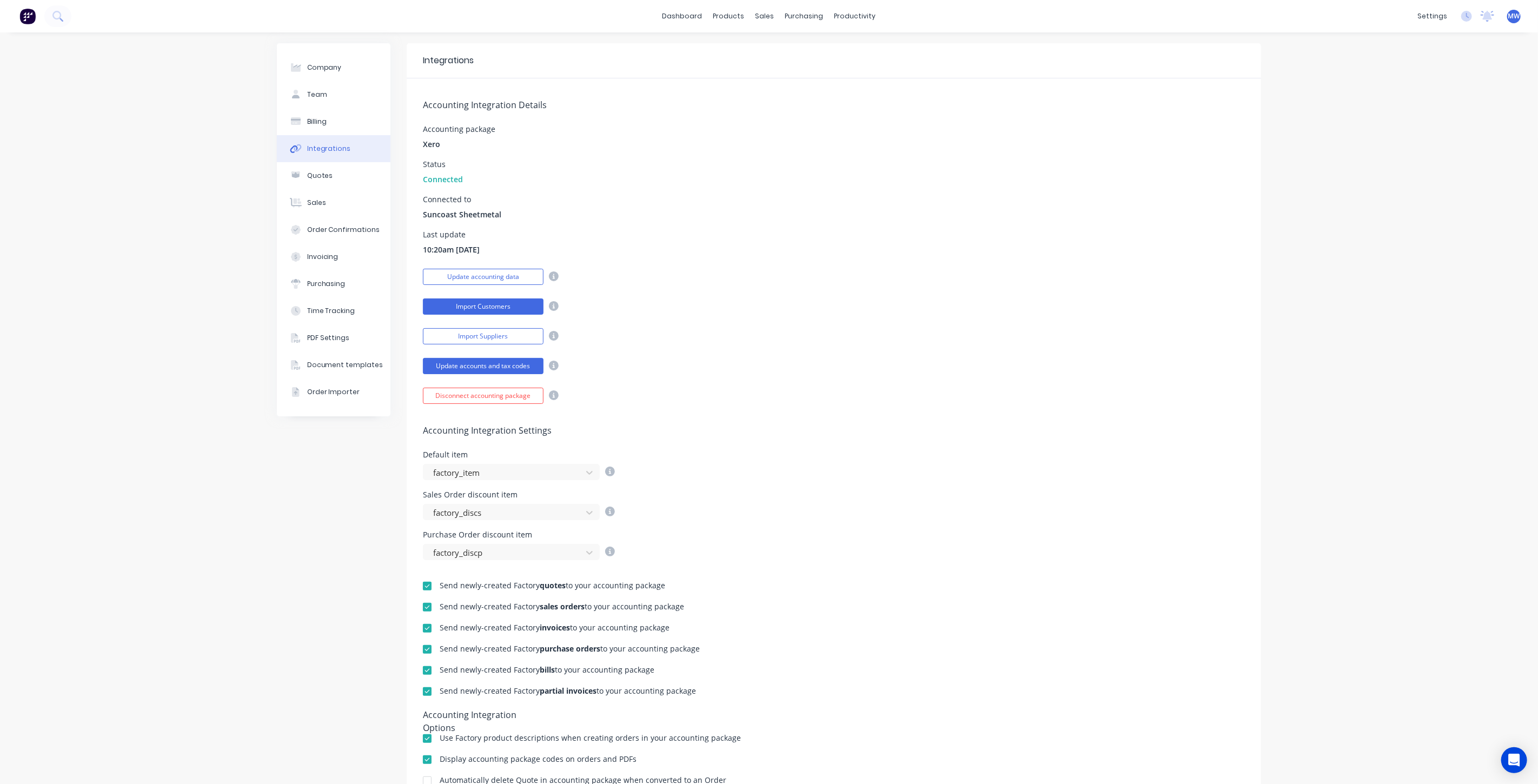
click at [475, 302] on button "Import Customers" at bounding box center [483, 307] width 121 height 16
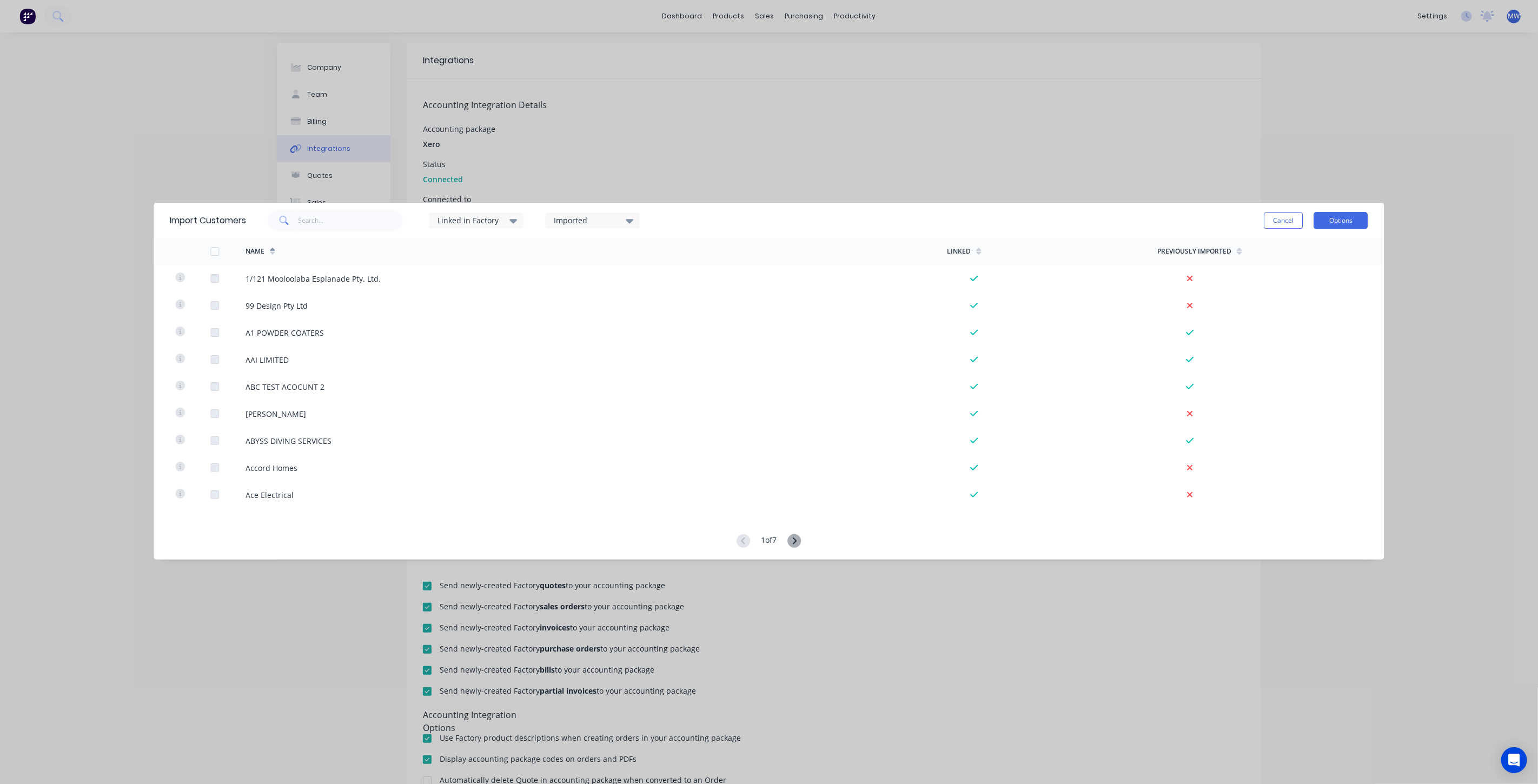
click at [1336, 220] on button "Options" at bounding box center [1341, 220] width 54 height 17
click at [1341, 276] on div "Import all customers" at bounding box center [1316, 274] width 83 height 15
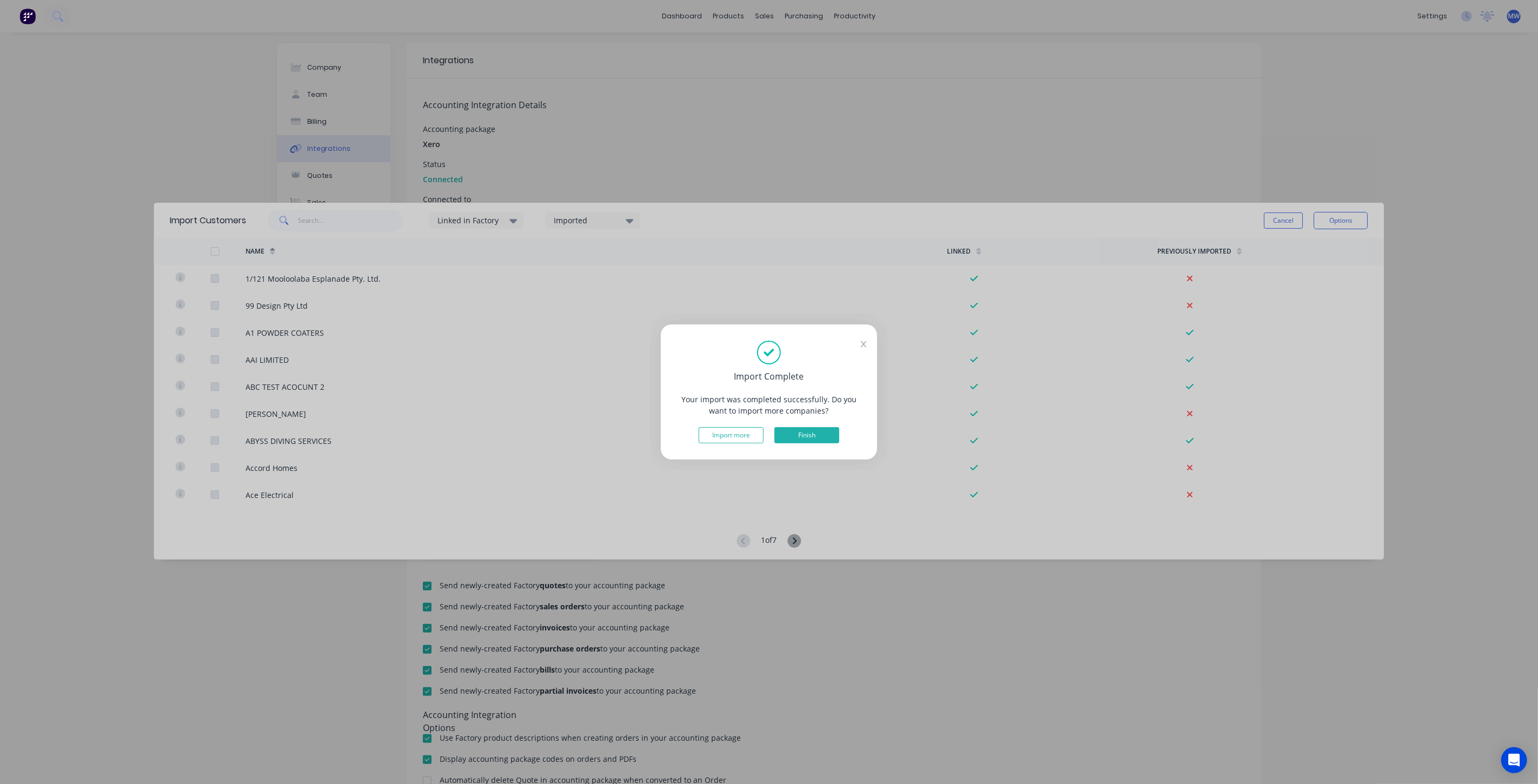
click at [829, 438] on button "Finish" at bounding box center [807, 435] width 65 height 16
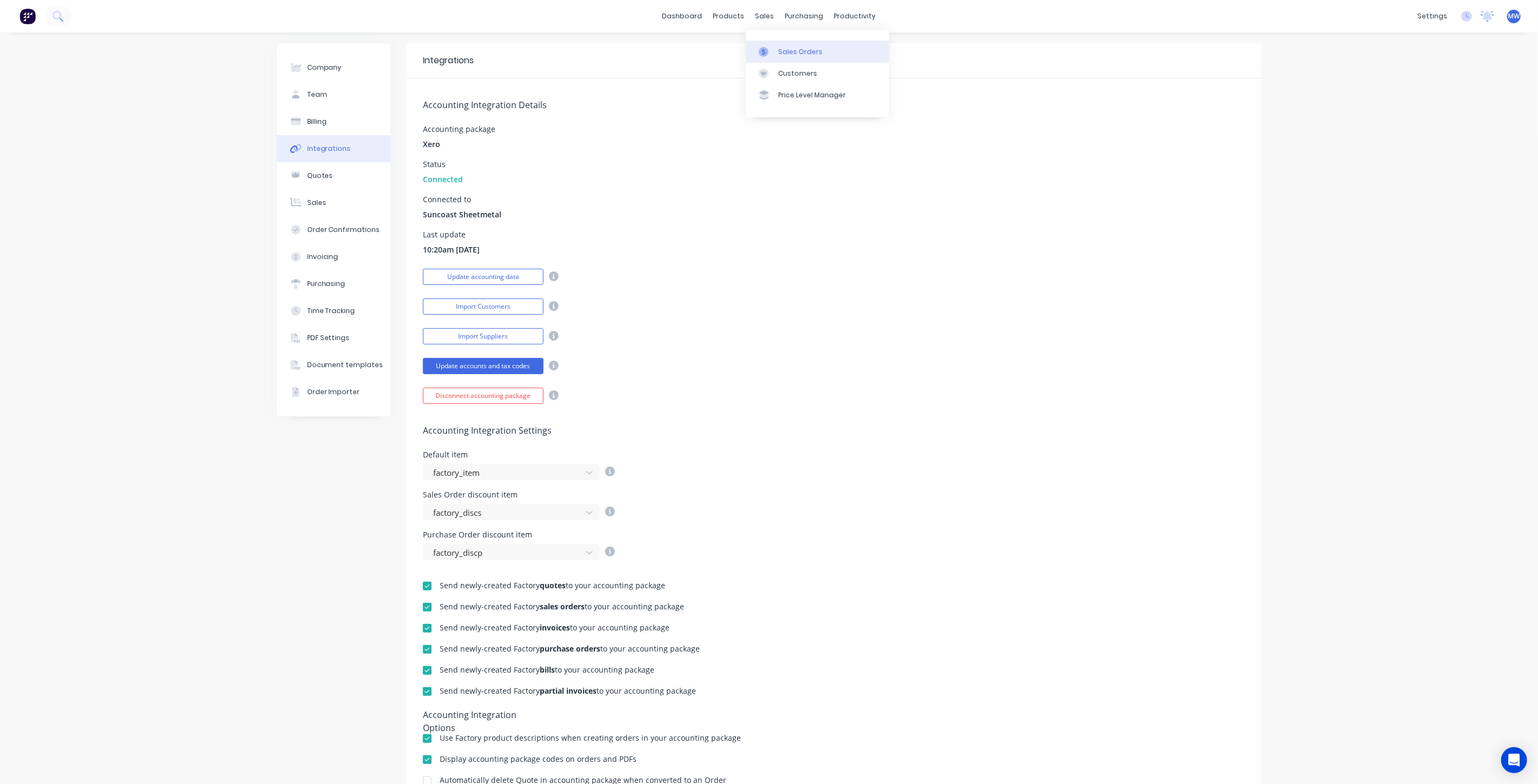
click at [792, 48] on div "Sales Orders" at bounding box center [800, 52] width 44 height 10
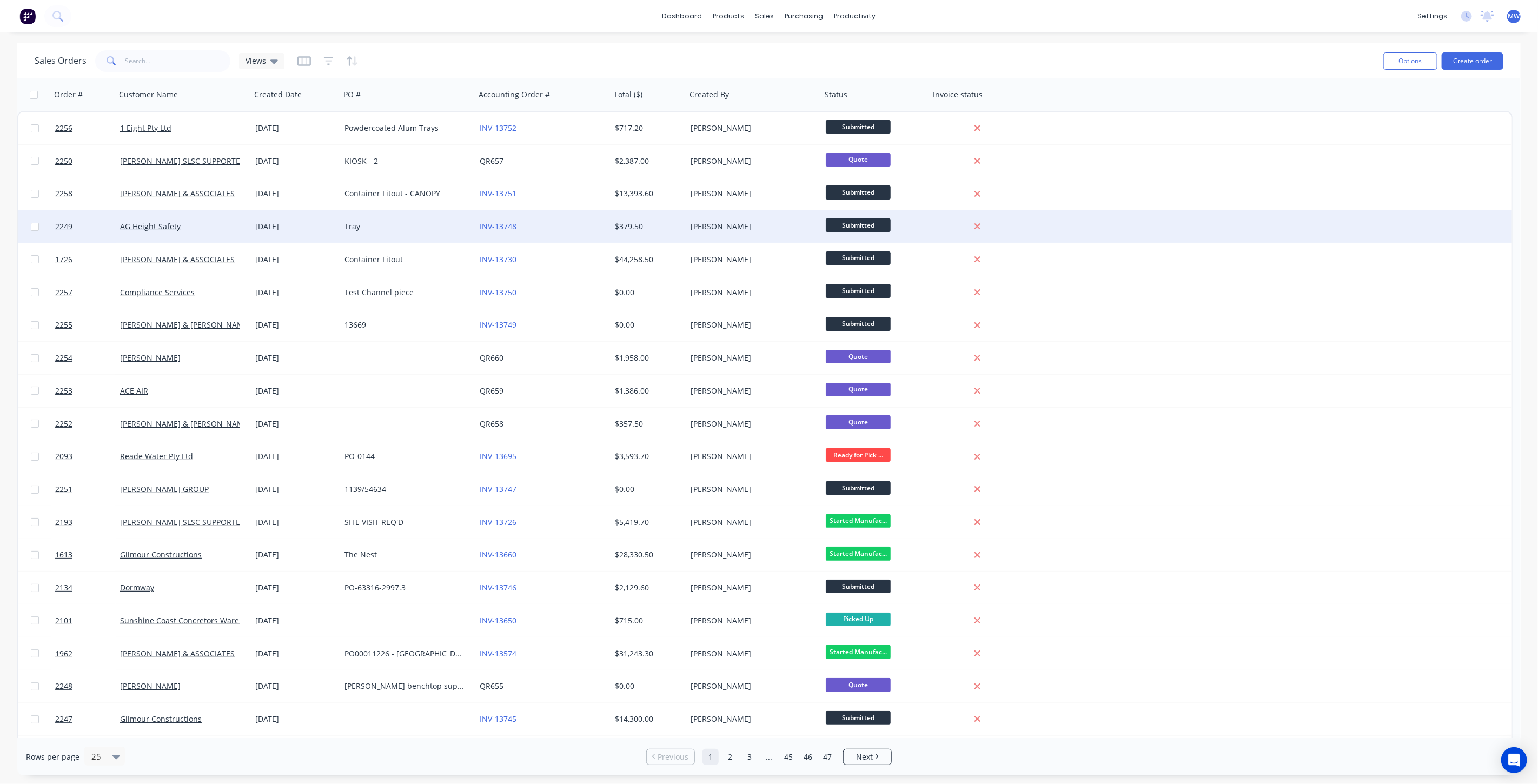
click at [407, 234] on div "Tray" at bounding box center [407, 226] width 135 height 32
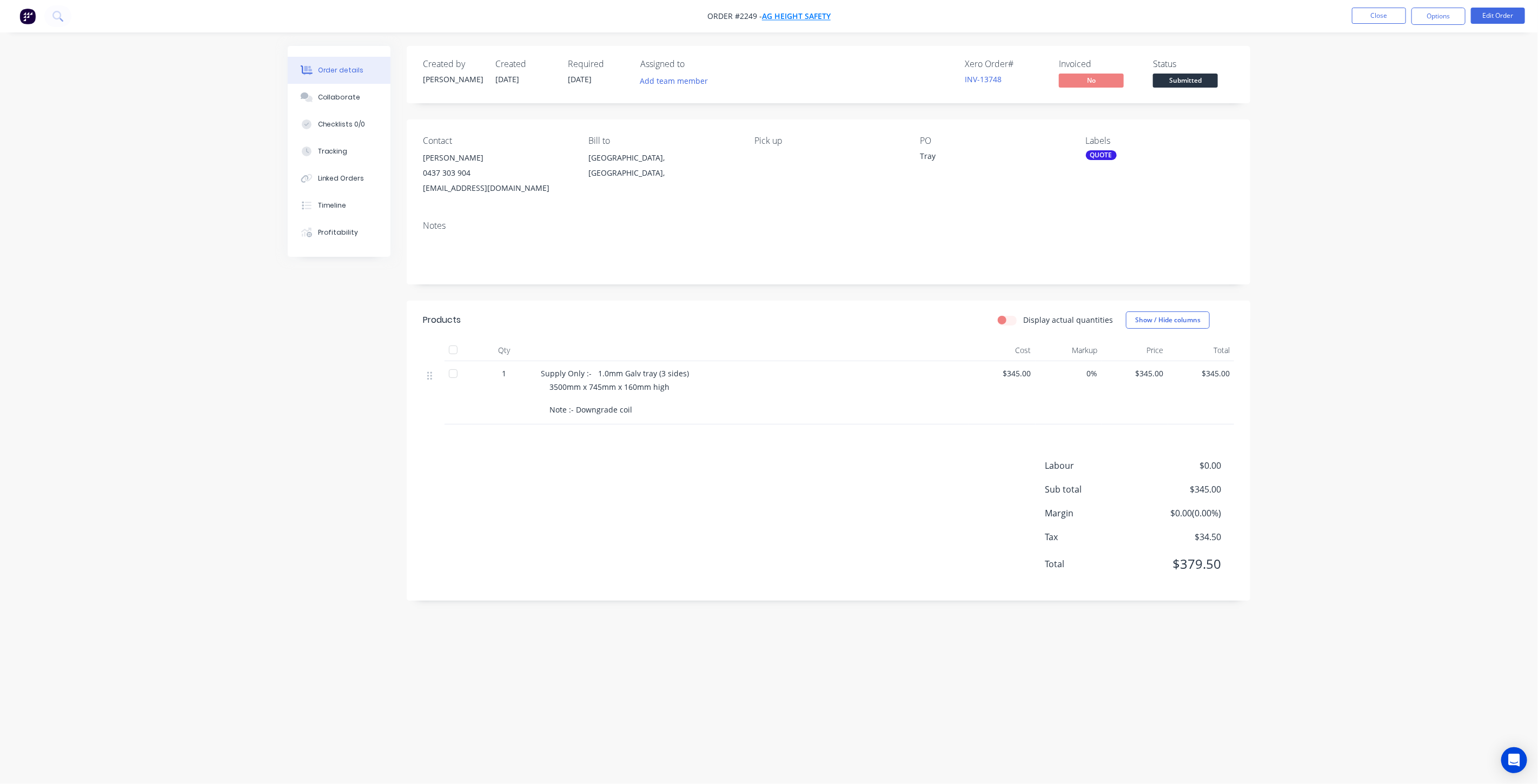
click at [786, 14] on span "AG Height Safety" at bounding box center [796, 16] width 68 height 10
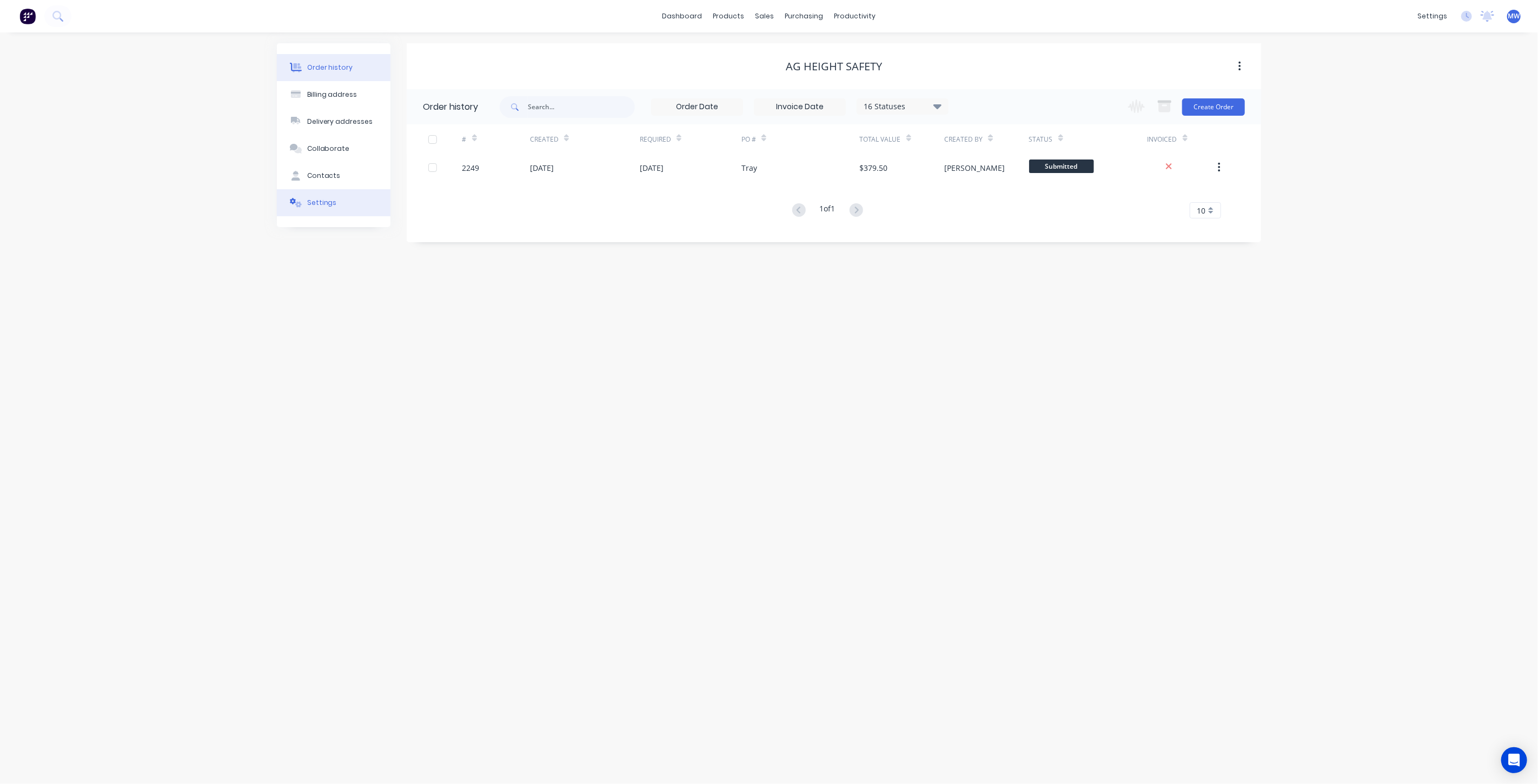
click at [338, 200] on button "Settings" at bounding box center [333, 203] width 114 height 27
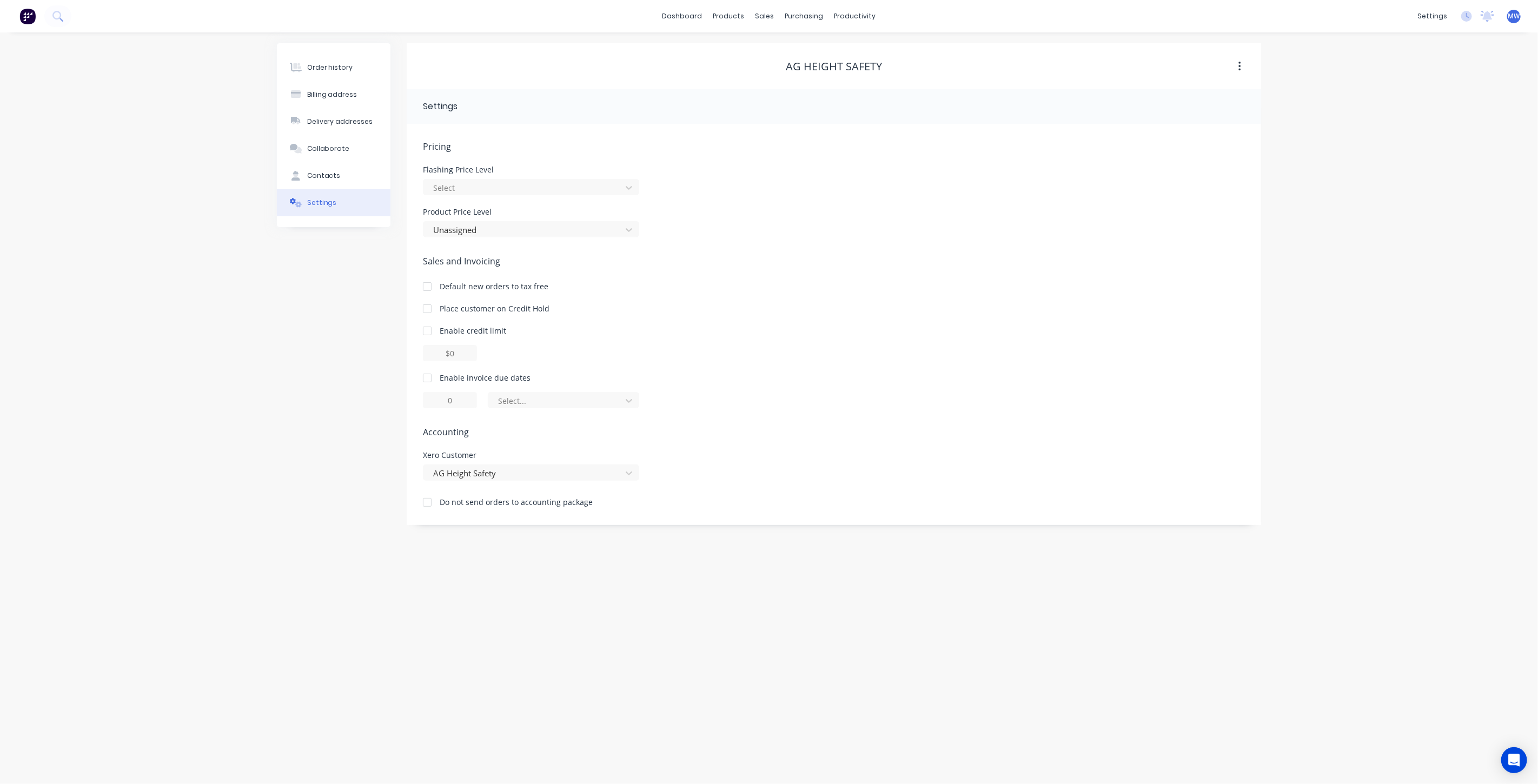
click at [729, 470] on div "Xero Customer AG Height Safety" at bounding box center [833, 466] width 822 height 29
click at [246, 419] on div "Order history Billing address Delivery addresses Collaborate Contacts Settings …" at bounding box center [769, 407] width 1538 height 751
click at [792, 45] on link "Sales Orders" at bounding box center [822, 51] width 143 height 22
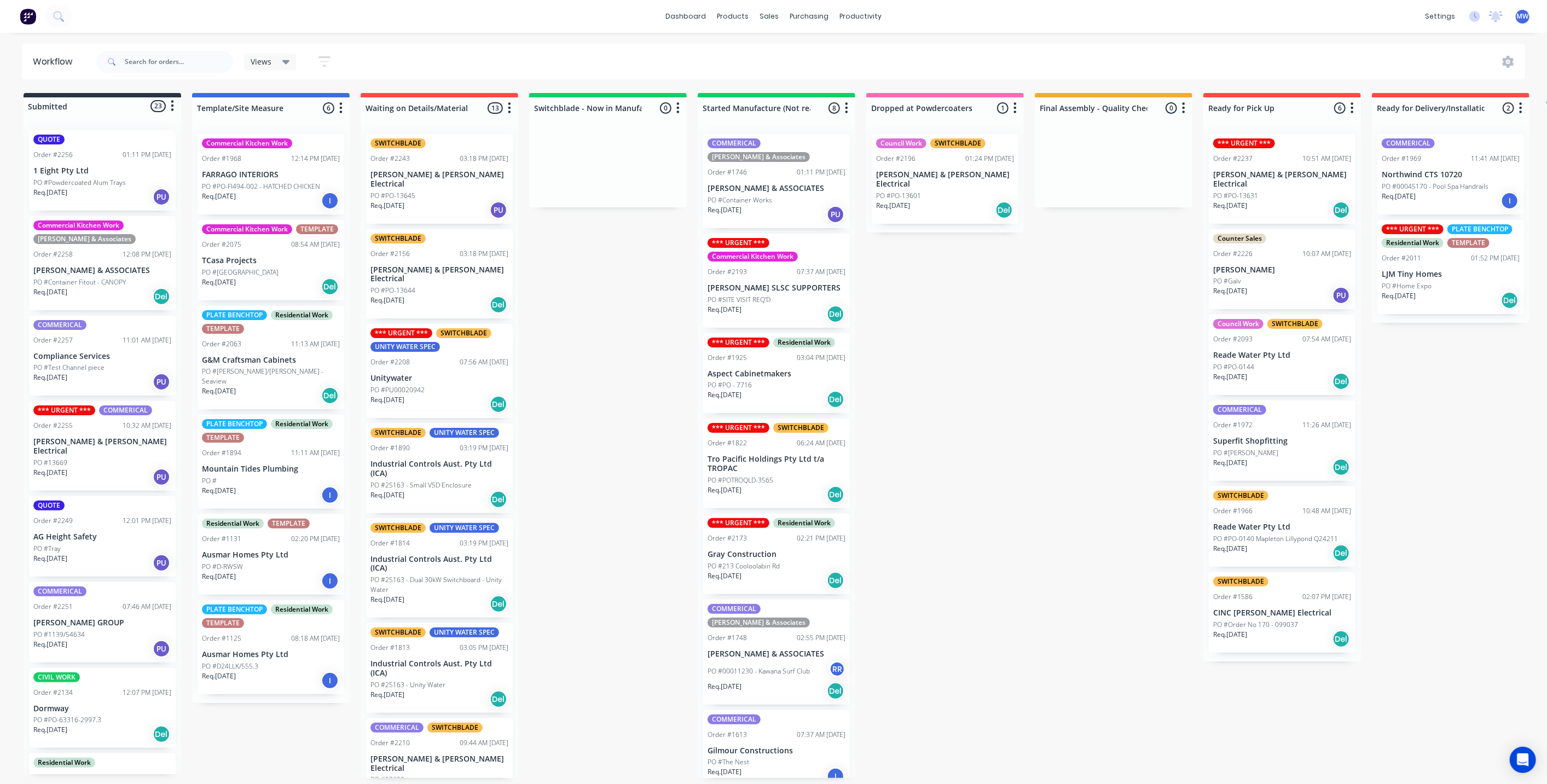
click at [611, 312] on div "Submitted 23 Status colour #273444 hex #273444 Save Cancel Summaries Total orde…" at bounding box center [904, 435] width 1825 height 685
click at [584, 333] on div "Submitted 23 Status colour #273444 hex #273444 Save Cancel Summaries Total orde…" at bounding box center [904, 435] width 1825 height 685
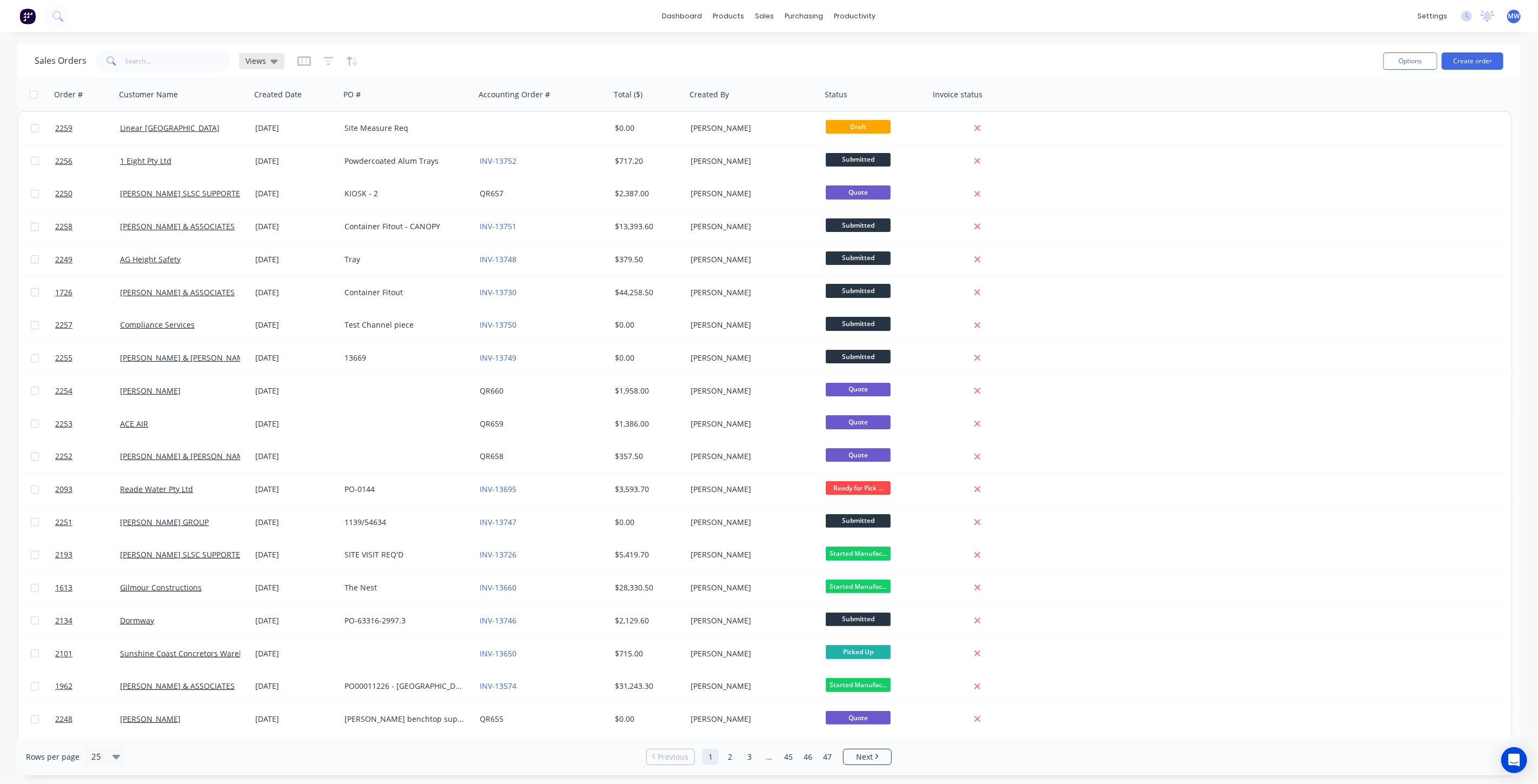
click at [263, 58] on span "Views" at bounding box center [256, 60] width 21 height 11
click at [285, 175] on button "DRAFT QUOTES" at bounding box center [304, 174] width 123 height 12
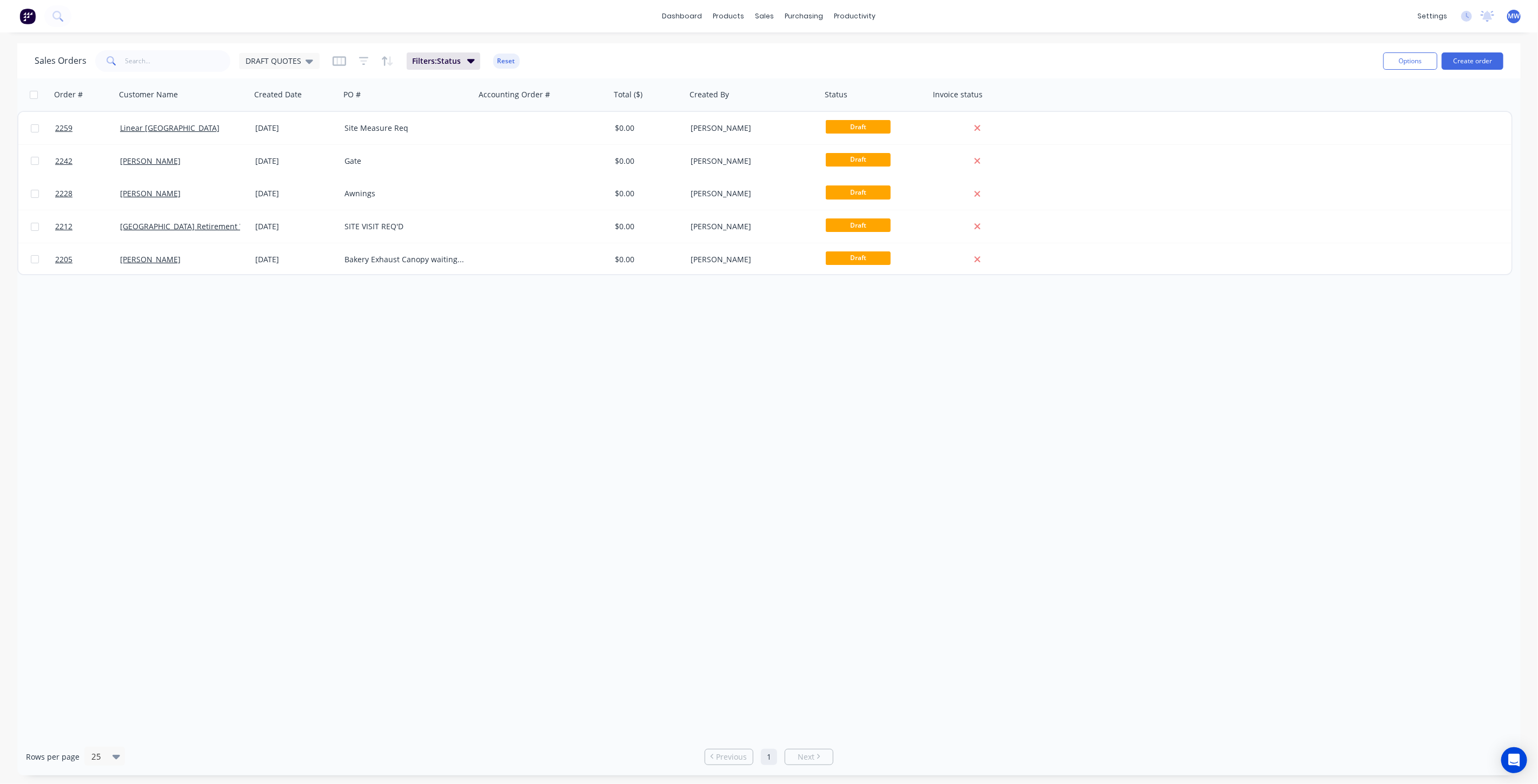
click at [345, 431] on div "Order # Customer Name Created Date PO # Accounting Order # Total ($) Created By…" at bounding box center [768, 407] width 1503 height 659
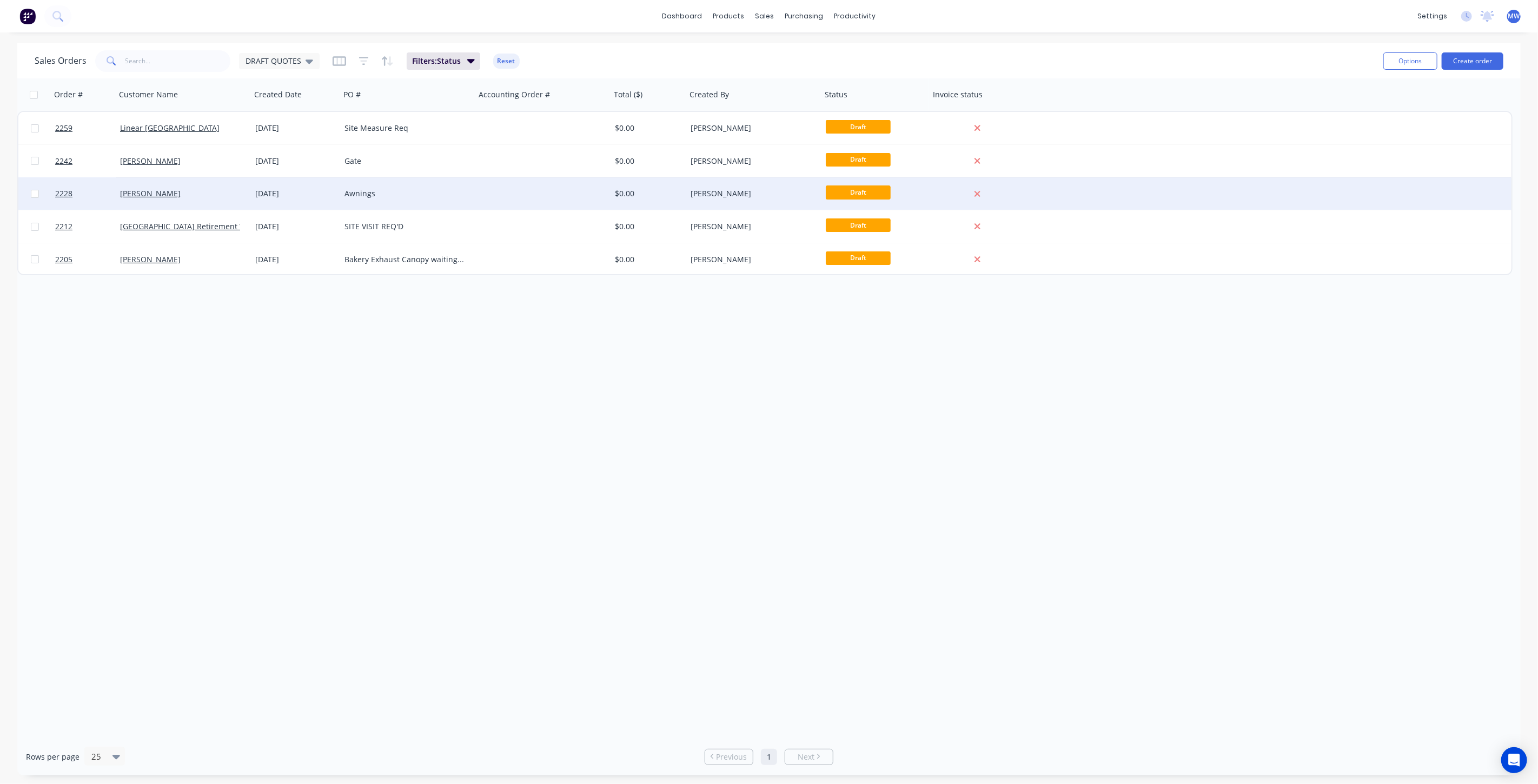
drag, startPoint x: 473, startPoint y: 453, endPoint x: 354, endPoint y: 191, distance: 287.8
click at [463, 448] on div "Order # Customer Name Created Date PO # Accounting Order # Total ($) Created By…" at bounding box center [768, 407] width 1503 height 659
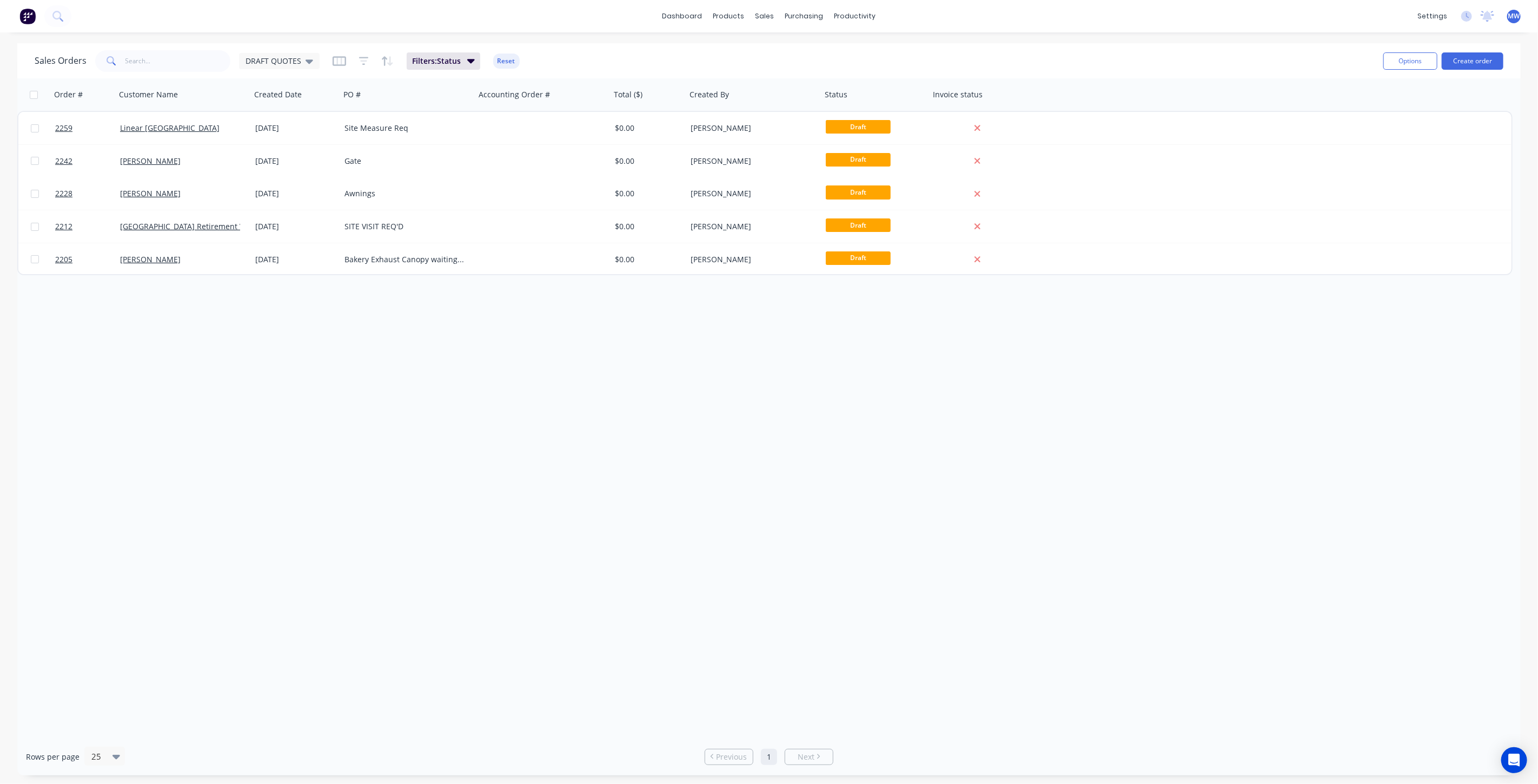
drag, startPoint x: 422, startPoint y: 398, endPoint x: 358, endPoint y: 308, distance: 110.4
click at [420, 407] on div "Order # Customer Name Created Date PO # Accounting Order # Total ($) Created By…" at bounding box center [768, 407] width 1503 height 659
click at [188, 61] on input "text" at bounding box center [178, 60] width 105 height 22
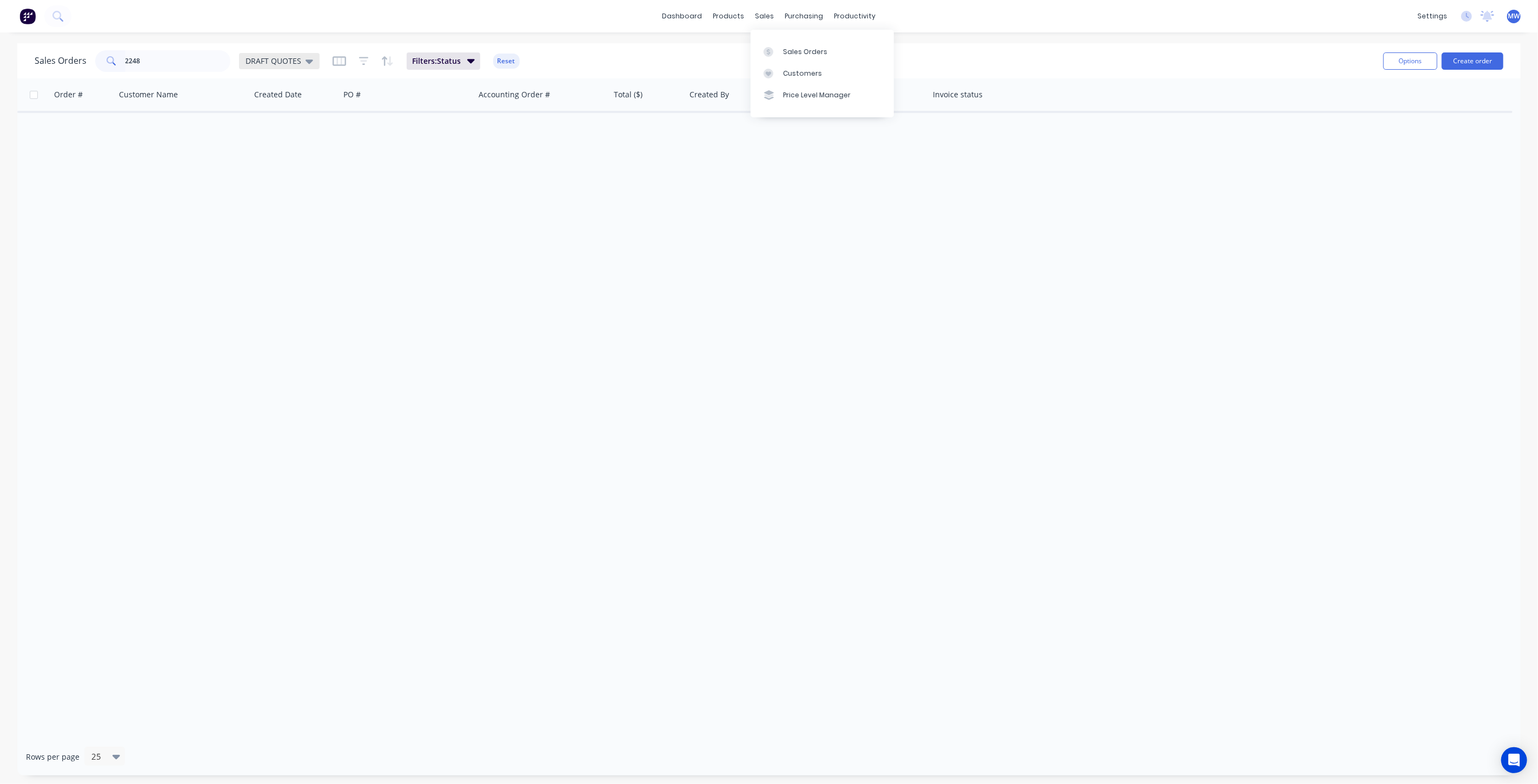
click at [296, 62] on span "DRAFT QUOTES" at bounding box center [273, 60] width 56 height 11
drag, startPoint x: 302, startPoint y: 108, endPoint x: 300, endPoint y: 113, distance: 5.4
click at [302, 107] on input "text" at bounding box center [323, 101] width 118 height 22
click at [291, 154] on button "None (Default)" at bounding box center [304, 152] width 123 height 12
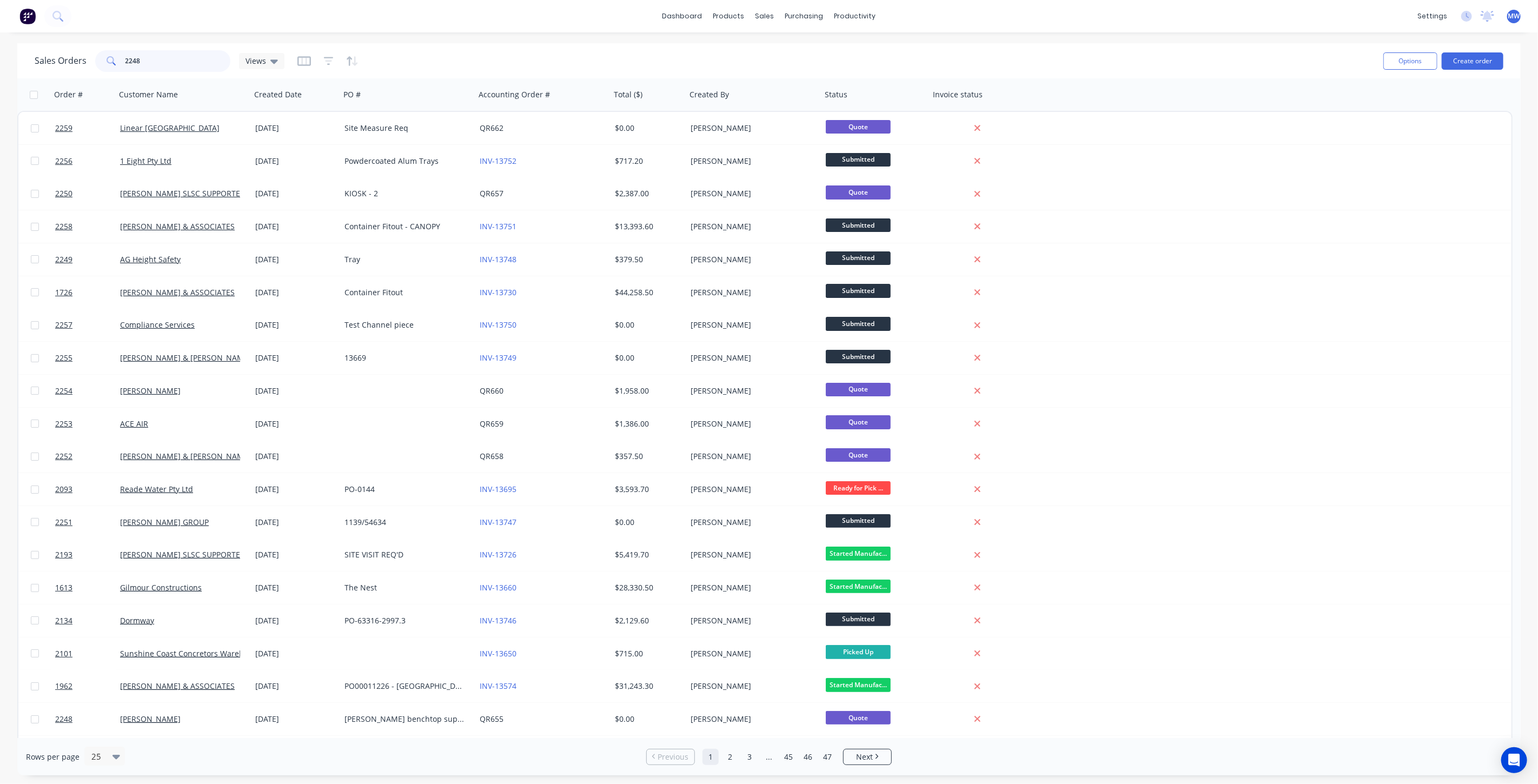
click at [163, 60] on input "2248" at bounding box center [178, 60] width 105 height 22
drag, startPoint x: 155, startPoint y: 65, endPoint x: 62, endPoint y: 68, distance: 93.0
click at [65, 70] on div "Sales Orders 2248 Views" at bounding box center [159, 60] width 250 height 22
type input "2248"
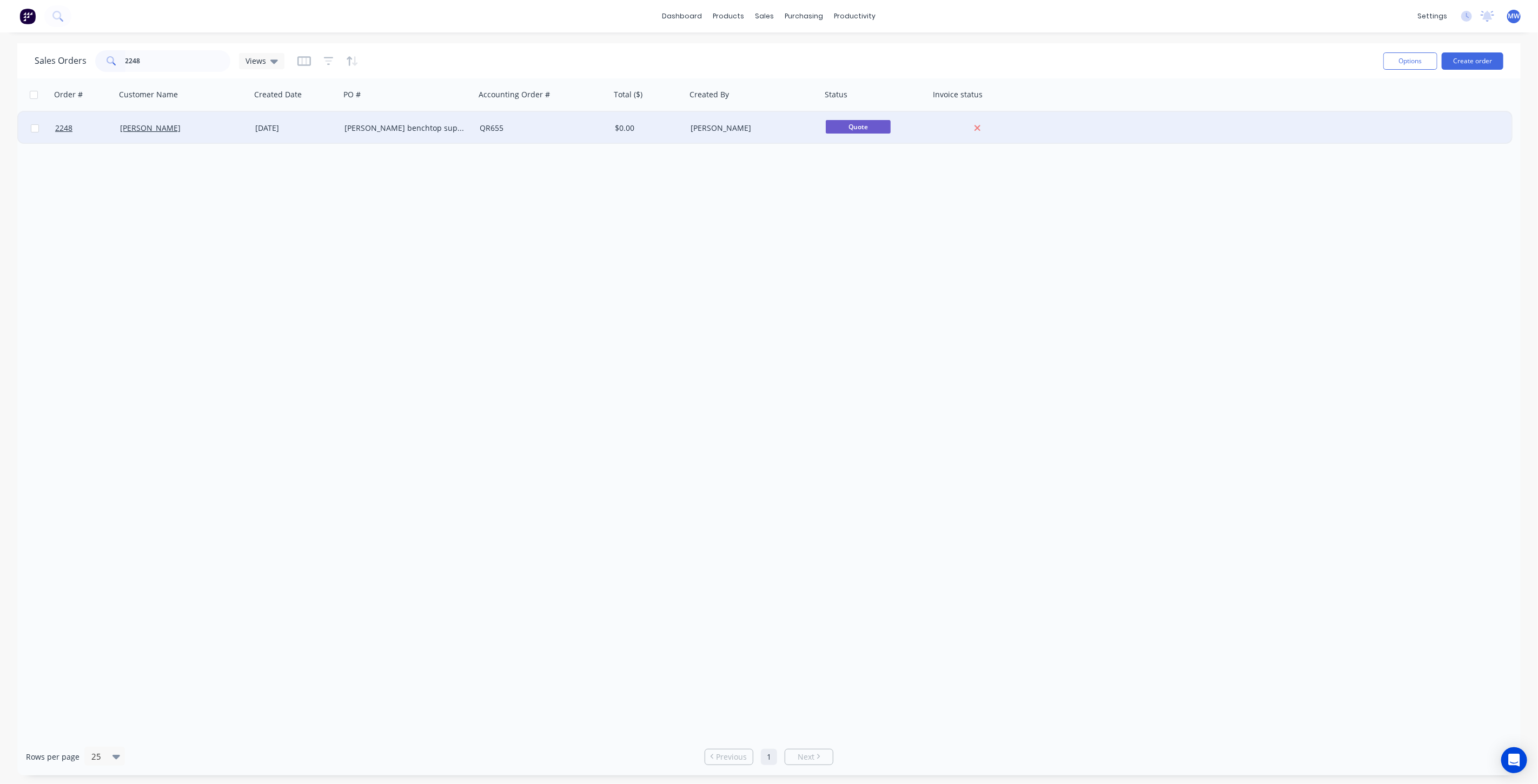
click at [552, 132] on div "QR655" at bounding box center [540, 127] width 120 height 10
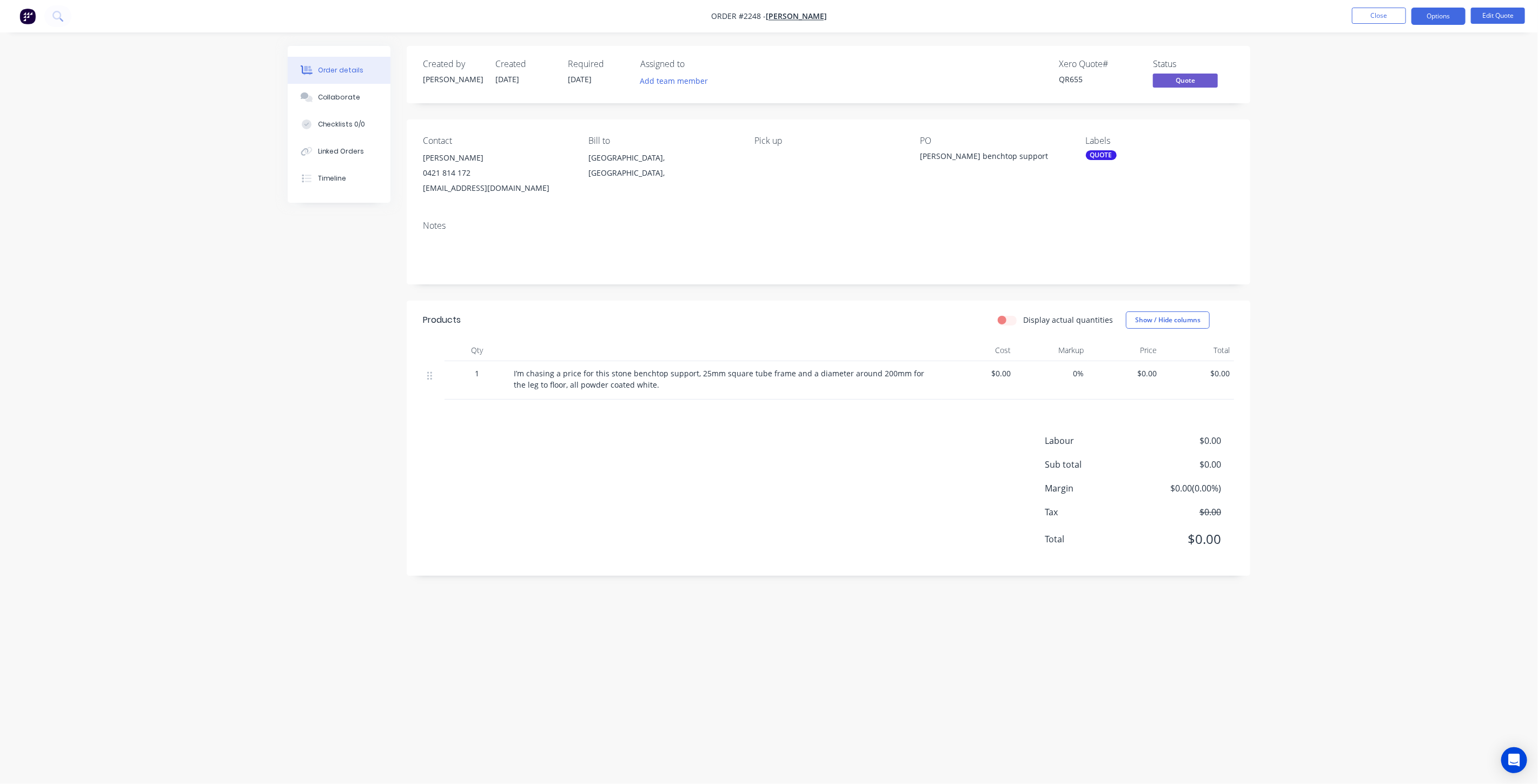
click at [1404, 391] on div "Order details Collaborate Checklists 0/0 Linked Orders Timeline Order details C…" at bounding box center [769, 392] width 1538 height 784
click at [324, 95] on div "Collaborate" at bounding box center [339, 97] width 43 height 10
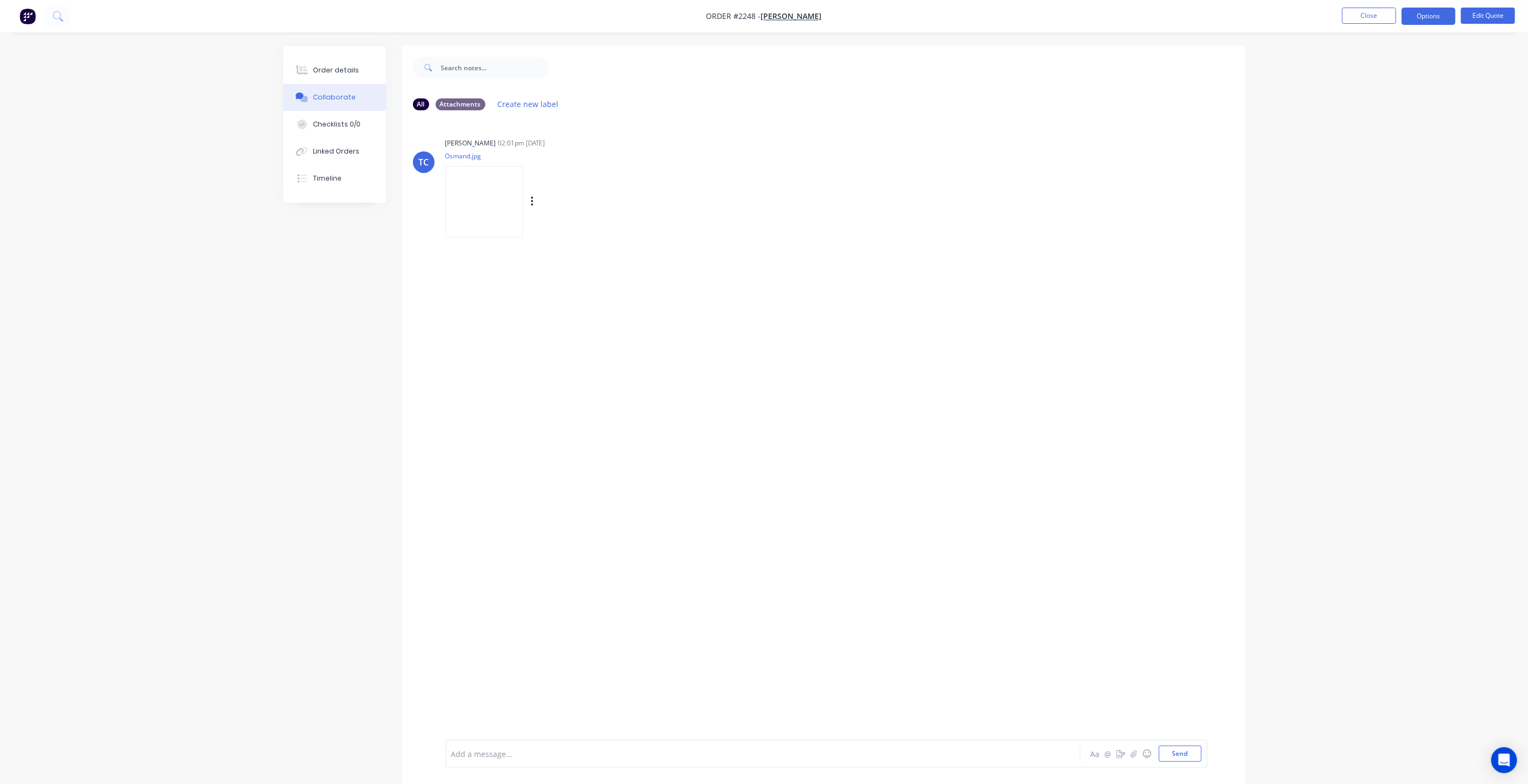
click at [481, 184] on img at bounding box center [484, 201] width 78 height 71
click at [878, 290] on div "TC Tracy Corbett 02:01pm 28/08/25 Osmand.jpg Labels Download Delete" at bounding box center [824, 429] width 843 height 621
click at [324, 68] on div "Order details" at bounding box center [336, 70] width 46 height 10
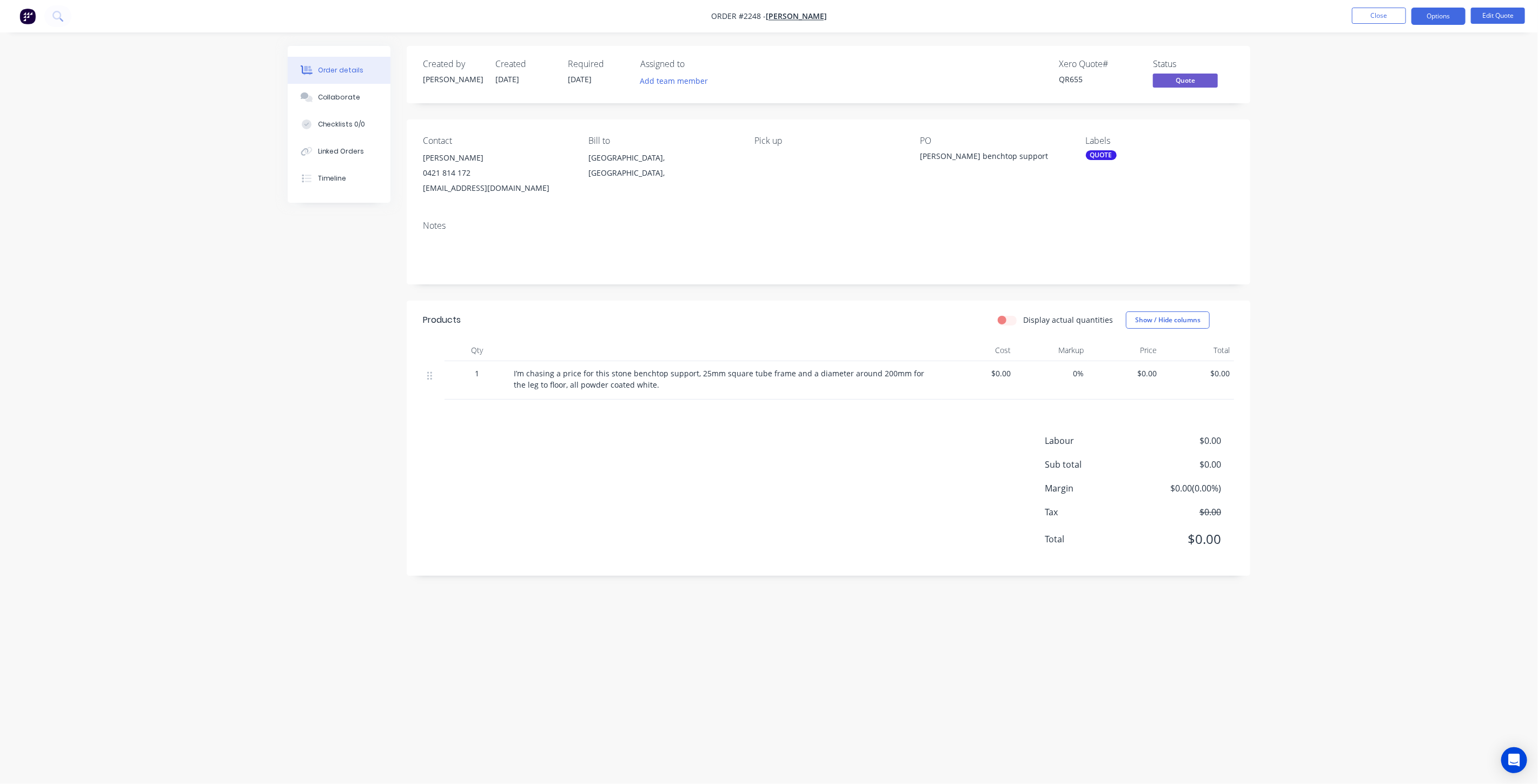
click at [1362, 236] on div "Order details Collaborate Checklists 0/0 Linked Orders Timeline Order details C…" at bounding box center [769, 392] width 1538 height 784
click at [1350, 237] on div "Order details Collaborate Checklists 0/0 Linked Orders Timeline Order details C…" at bounding box center [769, 392] width 1538 height 784
click at [1319, 210] on div "Order details Collaborate Checklists 0/0 Linked Orders Timeline Order details C…" at bounding box center [769, 392] width 1538 height 784
click at [1395, 220] on div "Order details Collaborate Checklists 0/0 Linked Orders Timeline Order details C…" at bounding box center [769, 392] width 1538 height 784
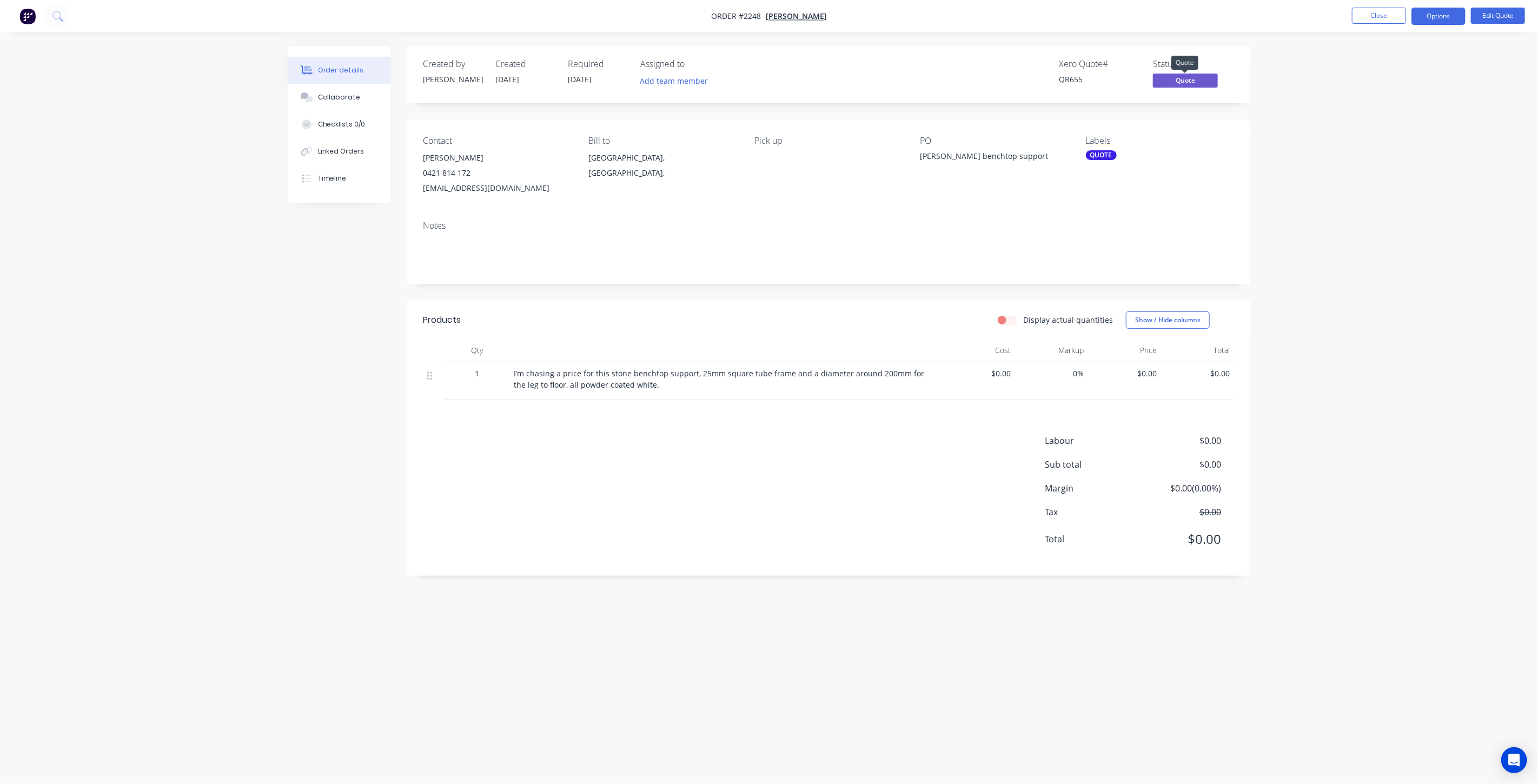
click at [1175, 84] on span "Quote" at bounding box center [1185, 80] width 65 height 14
click at [1327, 146] on div "Order details Collaborate Checklists 0/0 Linked Orders Timeline Order details C…" at bounding box center [769, 392] width 1538 height 784
click at [1385, 369] on div "Order details Collaborate Checklists 0/0 Linked Orders Timeline Order details C…" at bounding box center [769, 392] width 1538 height 784
click at [1177, 80] on span "Quote" at bounding box center [1185, 80] width 65 height 14
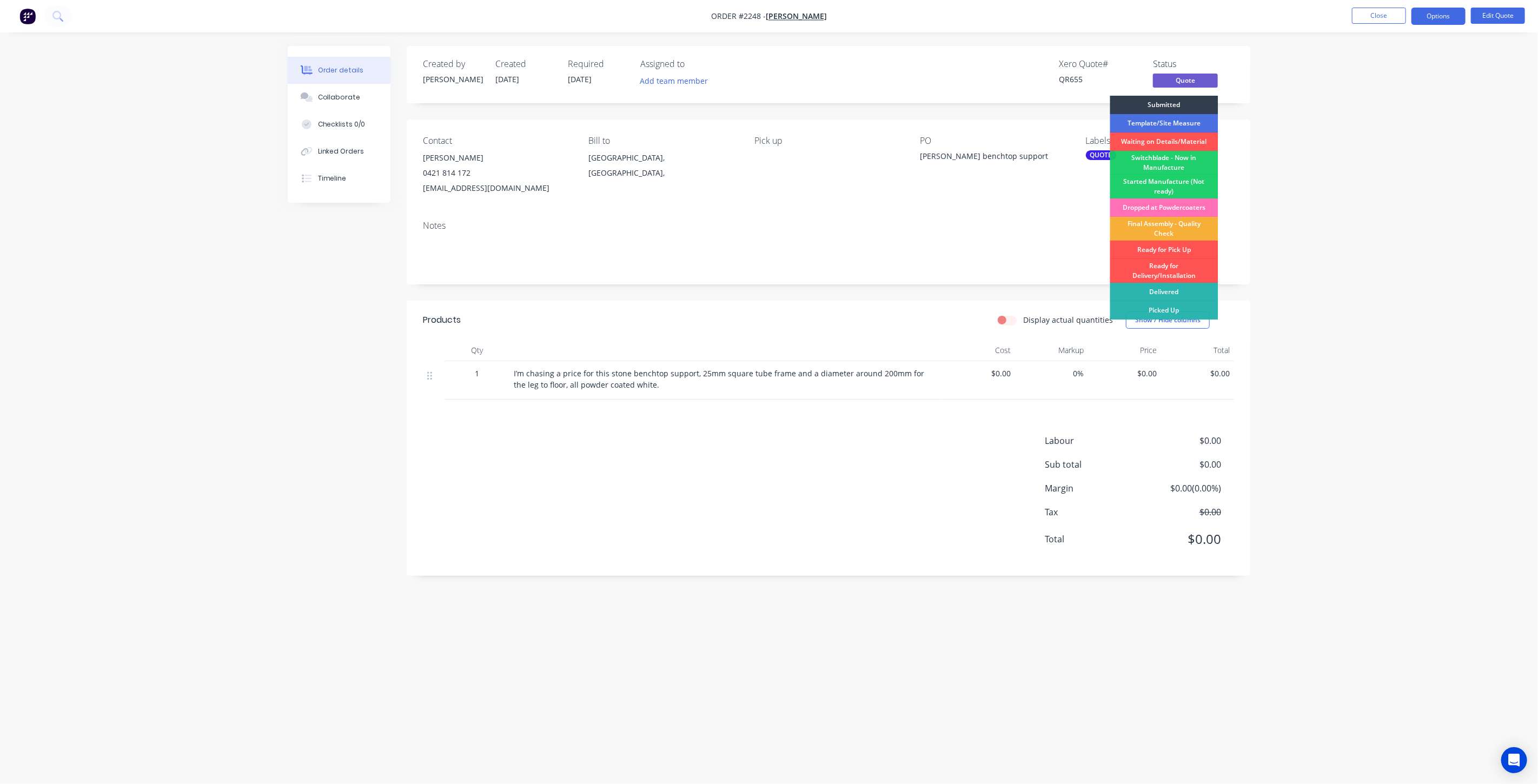
click at [1424, 147] on div "Order details Collaborate Checklists 0/0 Linked Orders Timeline Order details C…" at bounding box center [769, 392] width 1538 height 784
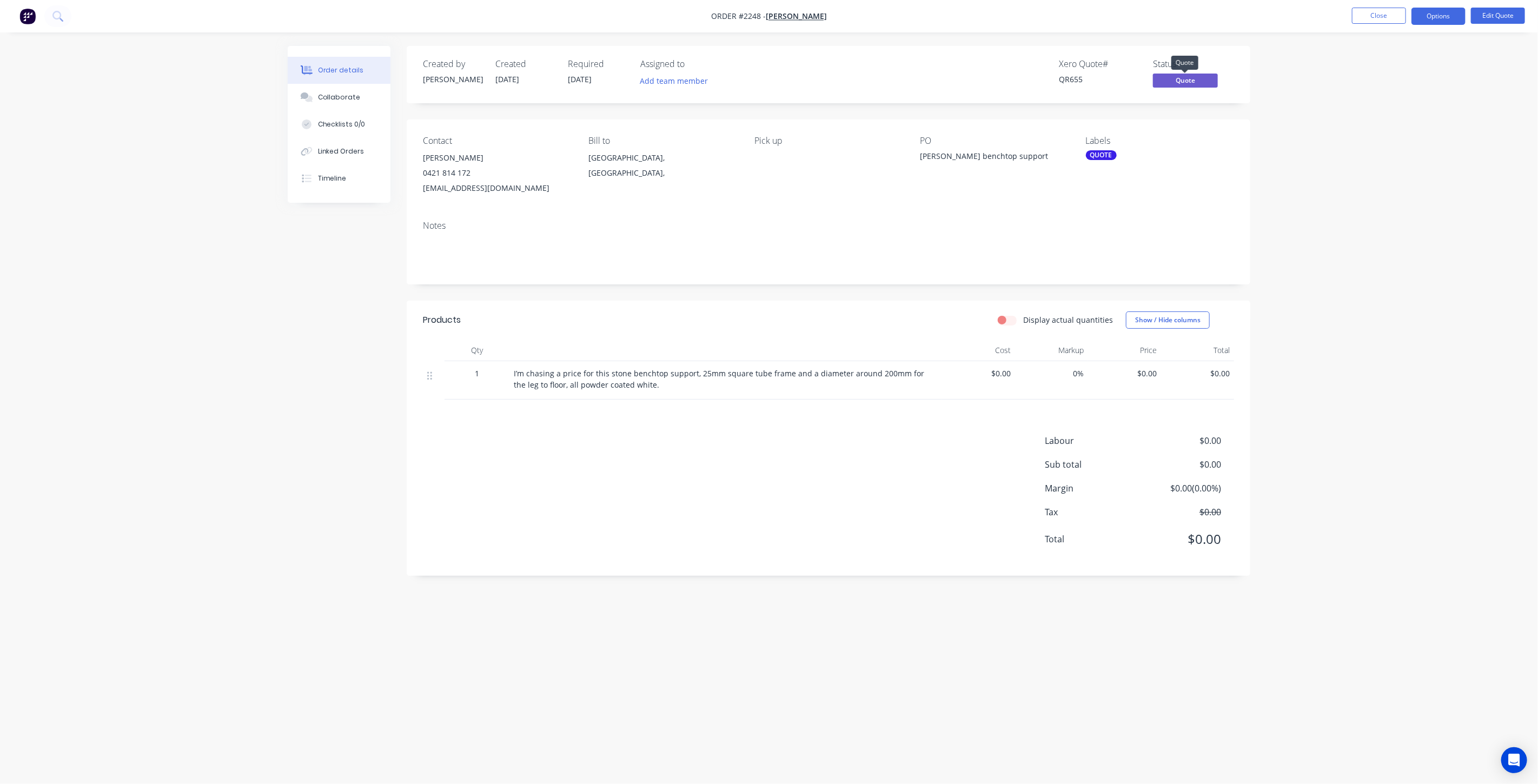
click at [1184, 82] on span "Quote" at bounding box center [1185, 80] width 65 height 14
click at [1365, 254] on div "Order details Collaborate Checklists 0/0 Linked Orders Timeline Order details C…" at bounding box center [769, 392] width 1538 height 784
click at [1383, 139] on div "Order details Collaborate Checklists 0/0 Linked Orders Timeline Order details C…" at bounding box center [769, 392] width 1538 height 784
click at [1275, 189] on div "Order details Collaborate Checklists 0/0 Linked Orders Timeline Order details C…" at bounding box center [769, 392] width 1538 height 784
click at [1275, 187] on div "Order details Collaborate Checklists 0/0 Linked Orders Timeline Order details C…" at bounding box center [769, 392] width 1538 height 784
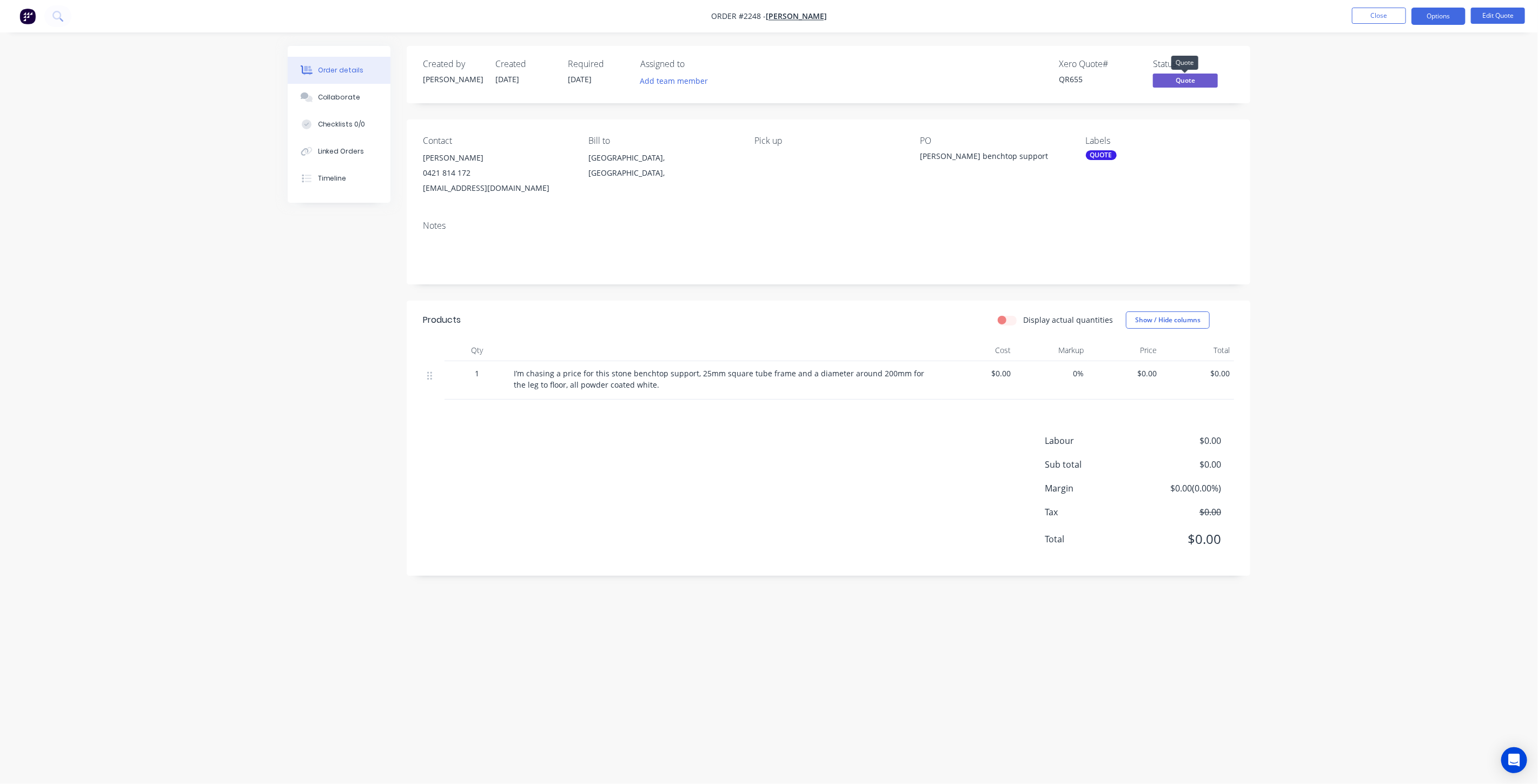
click at [1189, 78] on span "Quote" at bounding box center [1185, 80] width 65 height 14
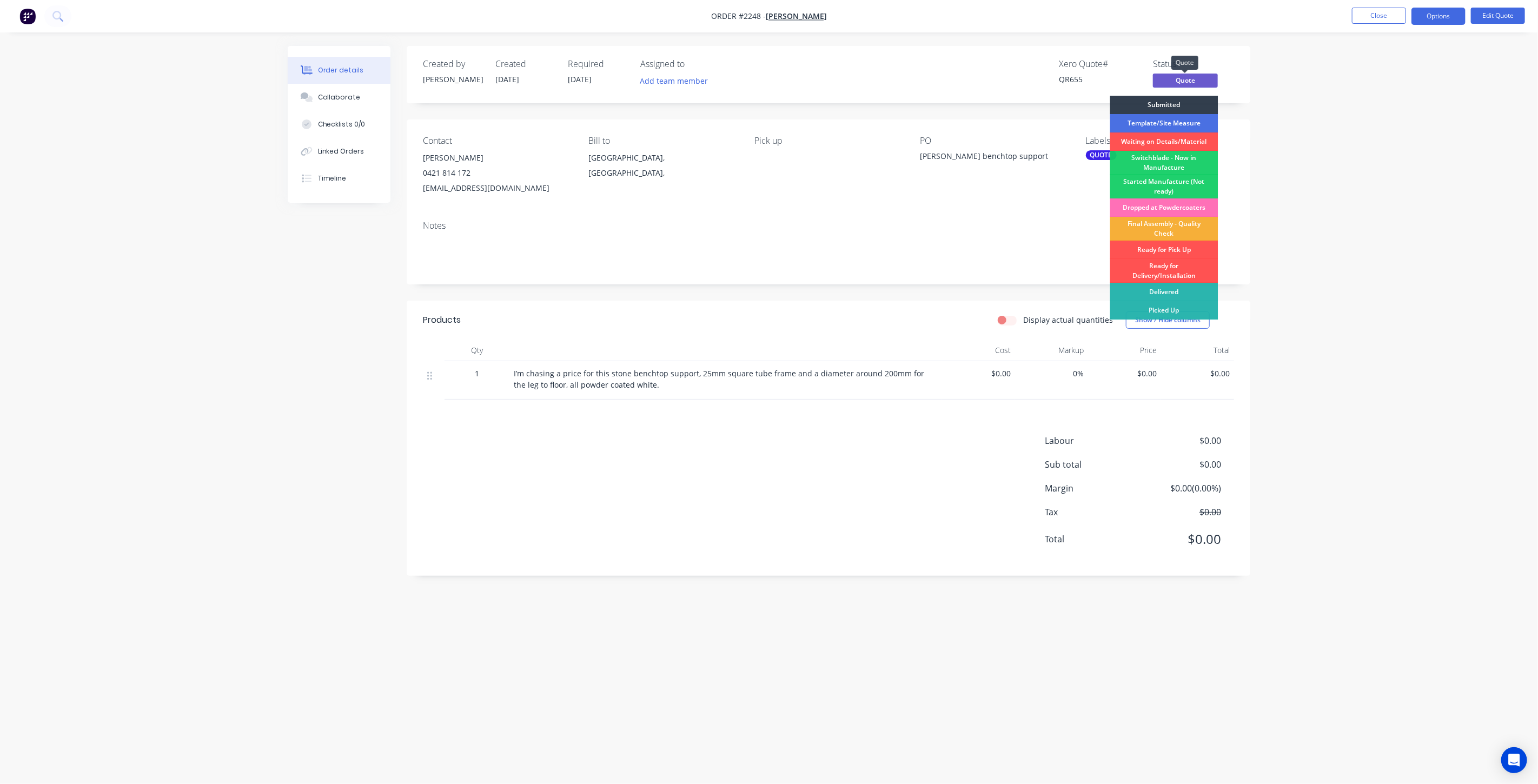
drag, startPoint x: 1193, startPoint y: 78, endPoint x: 1358, endPoint y: 57, distance: 166.3
click at [1358, 57] on div "Order details Collaborate Checklists 0/0 Linked Orders Timeline Order details C…" at bounding box center [769, 392] width 1538 height 784
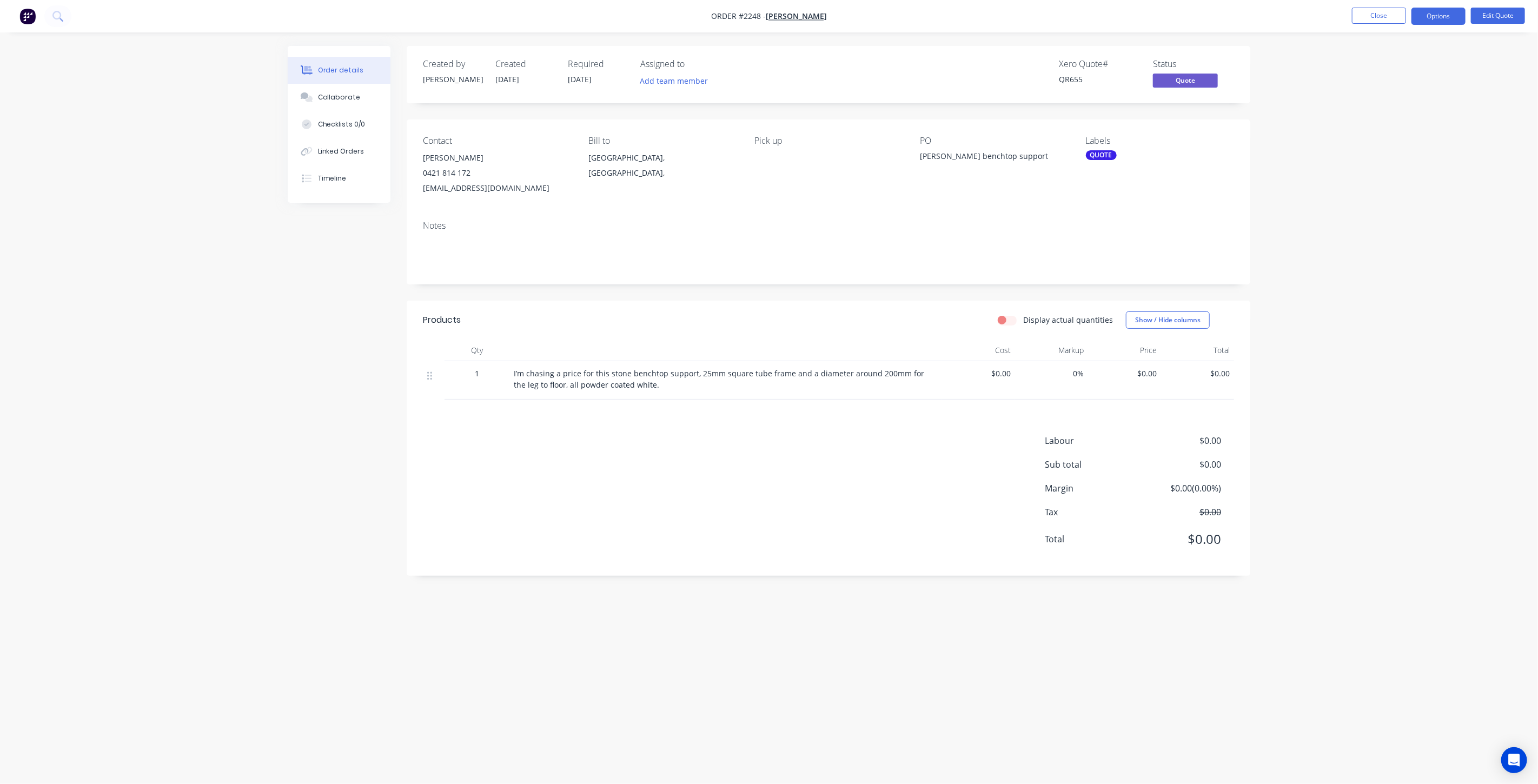
click at [1354, 83] on div "Order details Collaborate Checklists 0/0 Linked Orders Timeline Order details C…" at bounding box center [769, 392] width 1538 height 784
click at [1499, 17] on button "Edit Quote" at bounding box center [1497, 15] width 54 height 16
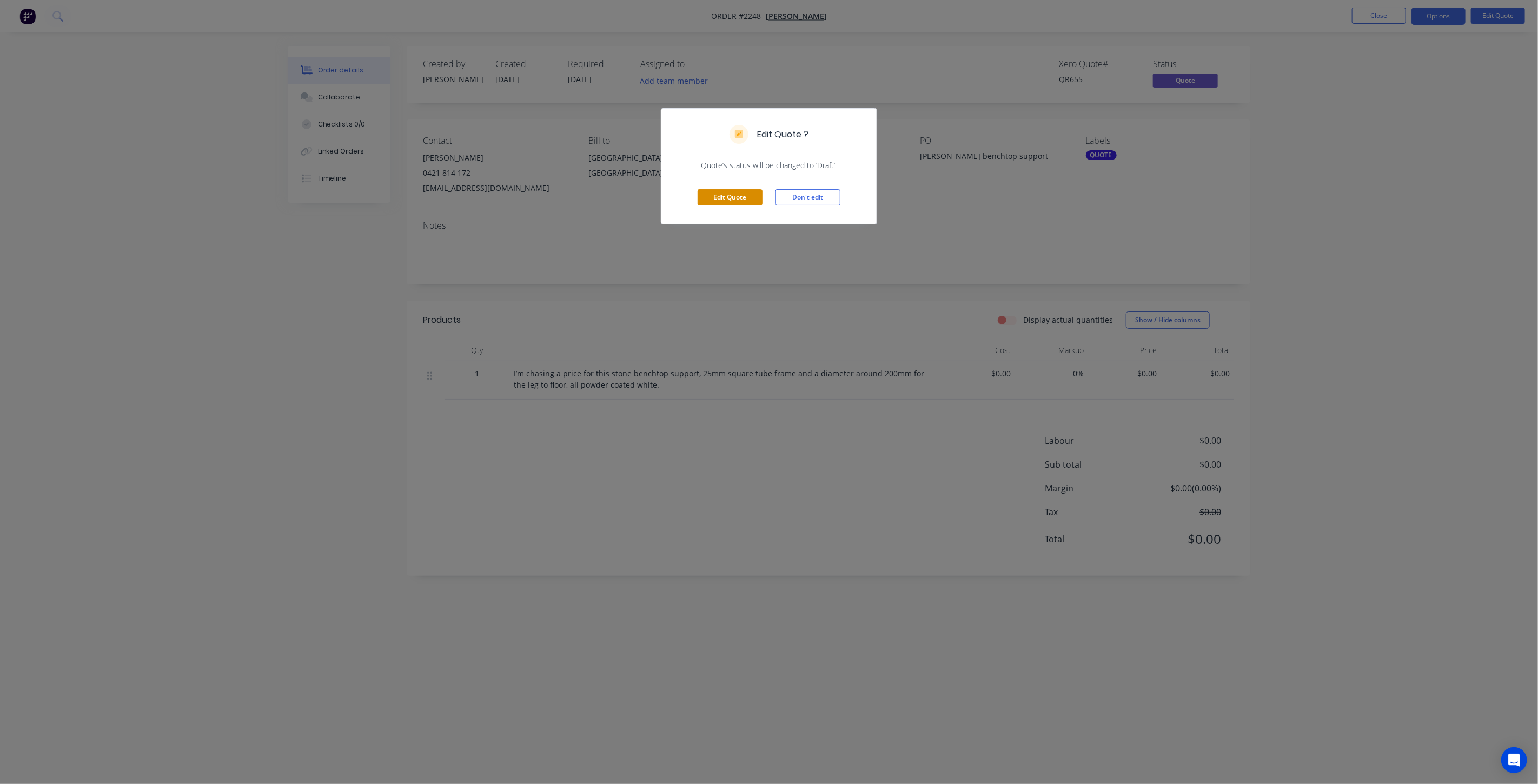
click at [733, 196] on button "Edit Quote" at bounding box center [730, 197] width 65 height 16
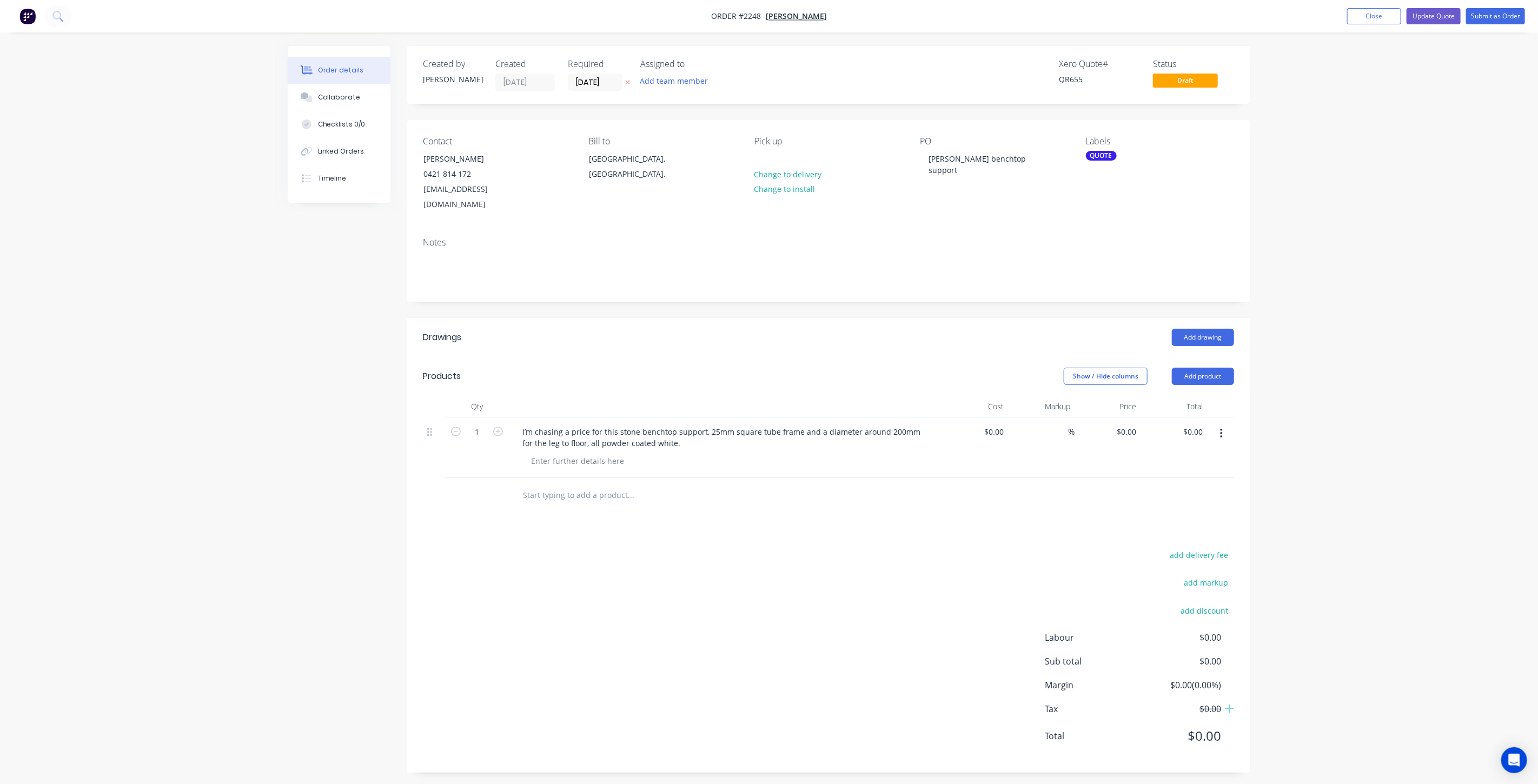
click at [1445, 194] on div "Order details Collaborate Checklists 0/0 Linked Orders Timeline Order details C…" at bounding box center [769, 394] width 1538 height 789
click at [1357, 15] on button "Close" at bounding box center [1374, 16] width 54 height 16
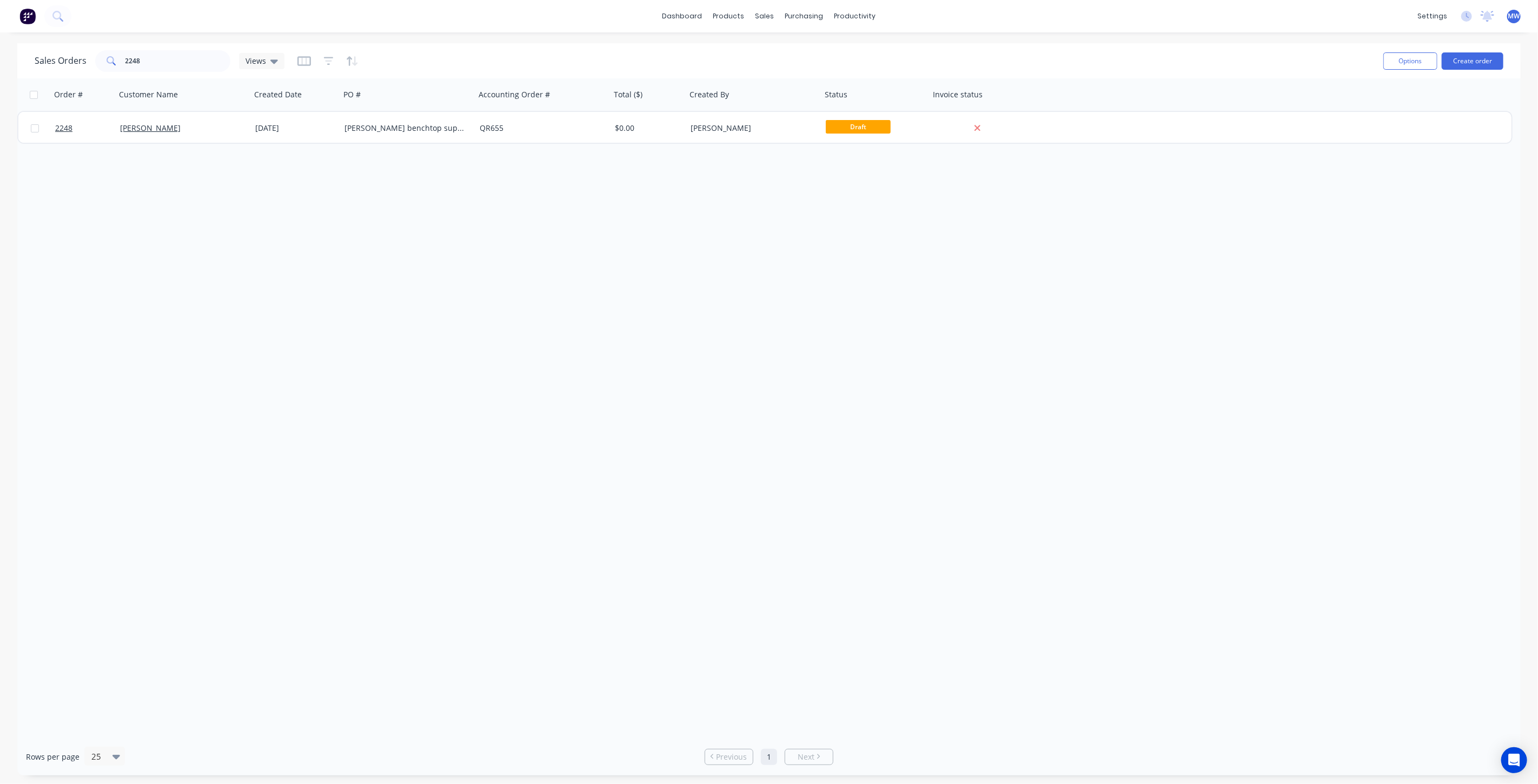
click at [256, 283] on div "Order # Customer Name Created Date PO # Accounting Order # Total ($) Created By…" at bounding box center [768, 407] width 1503 height 659
click at [792, 45] on link "Sales Orders" at bounding box center [822, 51] width 143 height 22
click at [310, 208] on div "Order # Customer Name Created Date PO # Accounting Order # Total ($) Created By…" at bounding box center [768, 407] width 1503 height 659
drag, startPoint x: 170, startPoint y: 60, endPoint x: 14, endPoint y: 64, distance: 156.1
click at [17, 64] on div "Sales Orders 2248 Views Options Create order" at bounding box center [768, 61] width 1503 height 35
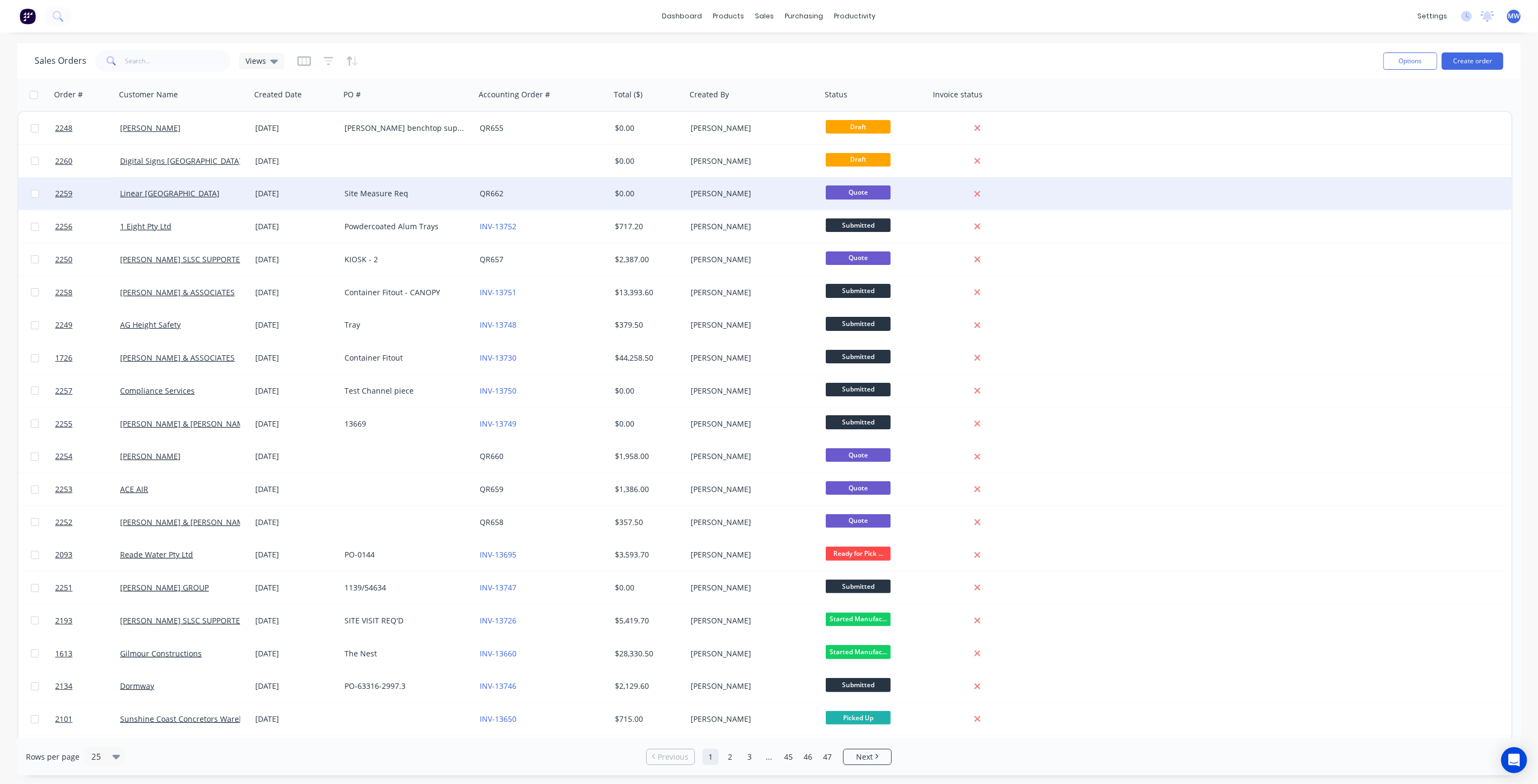
click at [451, 186] on div "Site Measure Req" at bounding box center [407, 193] width 135 height 32
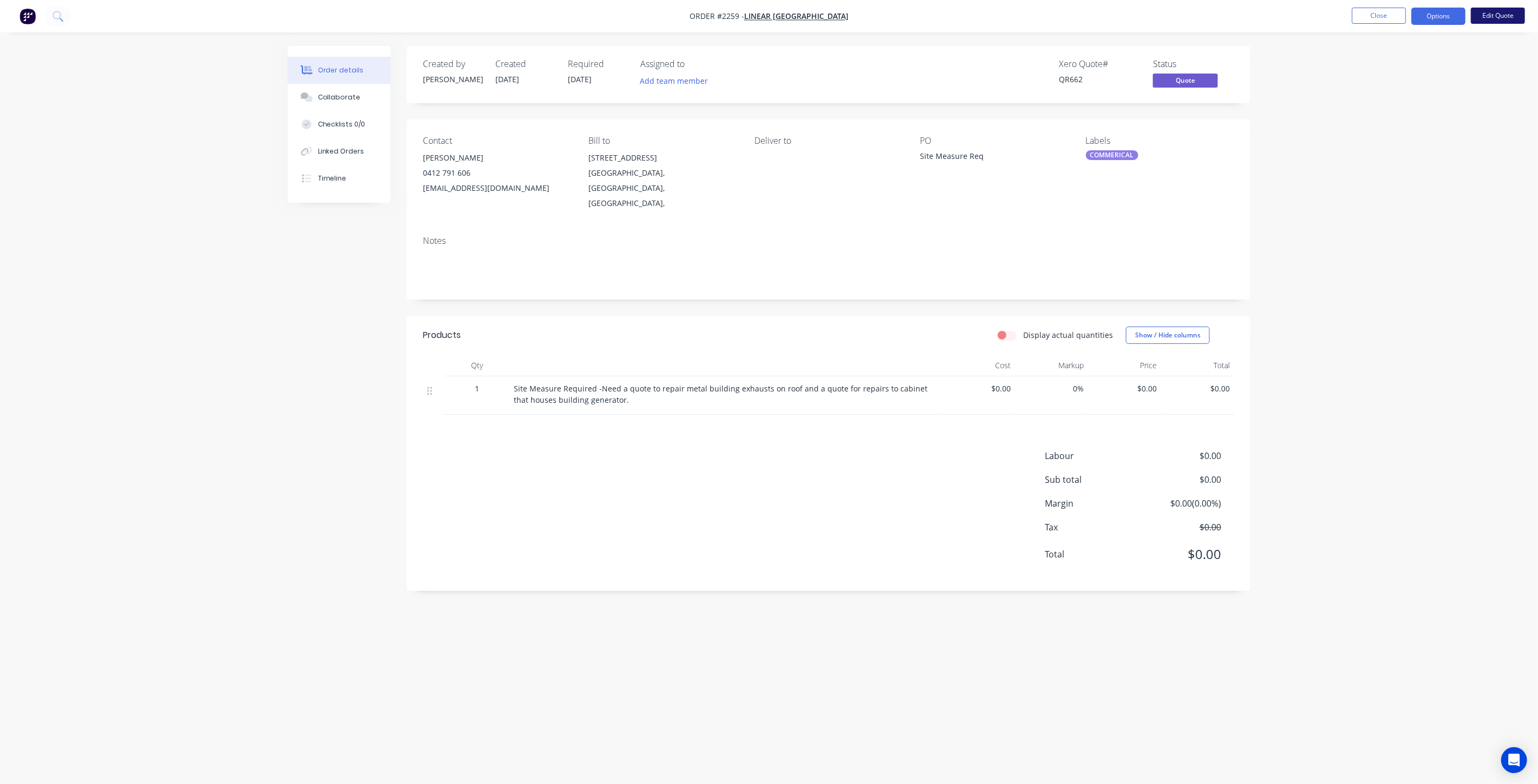
click at [1513, 21] on button "Edit Quote" at bounding box center [1497, 15] width 54 height 16
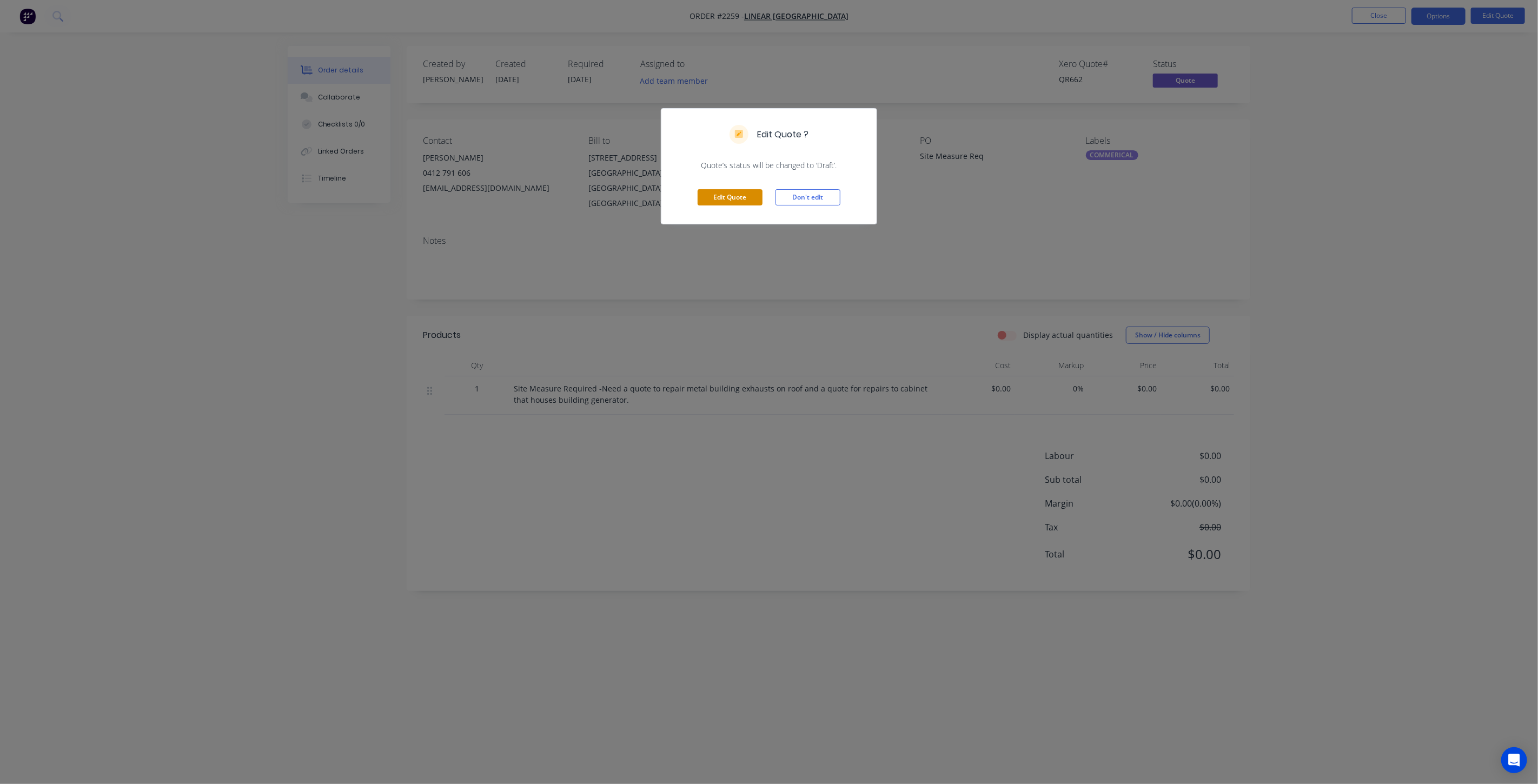
click at [730, 192] on button "Edit Quote" at bounding box center [730, 197] width 65 height 16
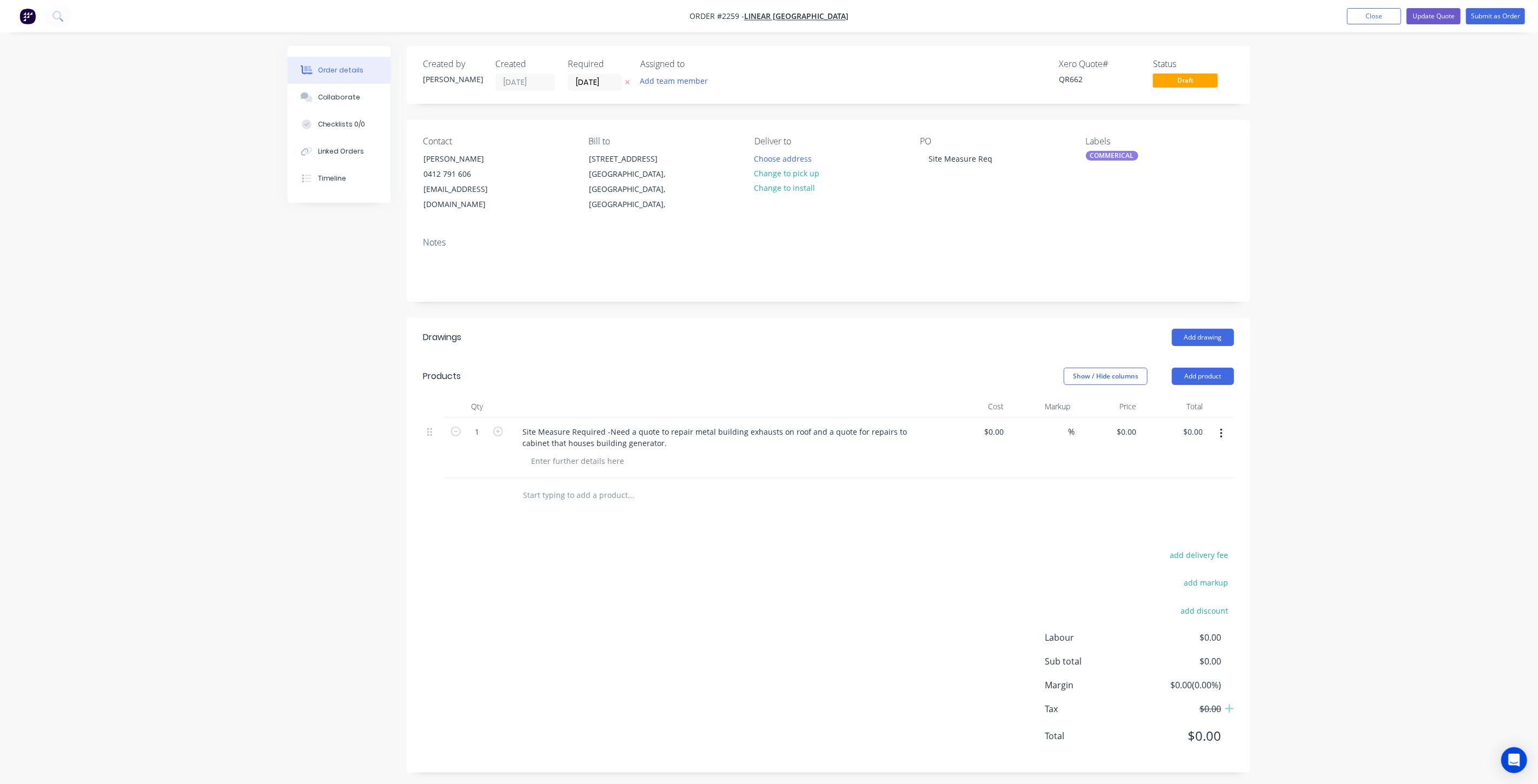
click at [190, 270] on div "Order details Collaborate Checklists 0/0 Linked Orders Timeline Order details C…" at bounding box center [769, 394] width 1538 height 789
click at [1361, 16] on button "Close" at bounding box center [1374, 16] width 54 height 16
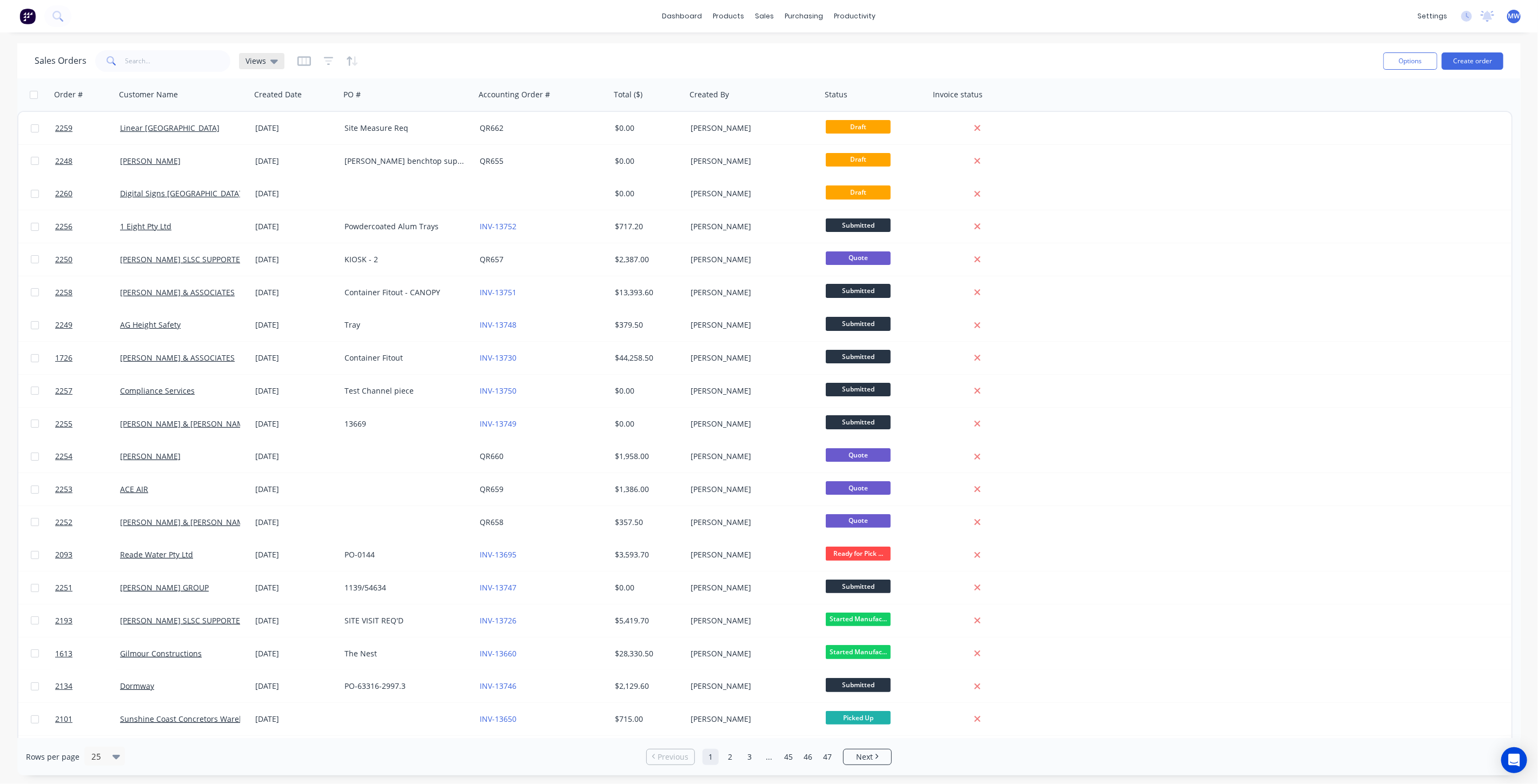
click at [264, 62] on div "Views" at bounding box center [262, 61] width 32 height 10
click at [278, 175] on button "DRAFT QUOTES" at bounding box center [304, 174] width 123 height 12
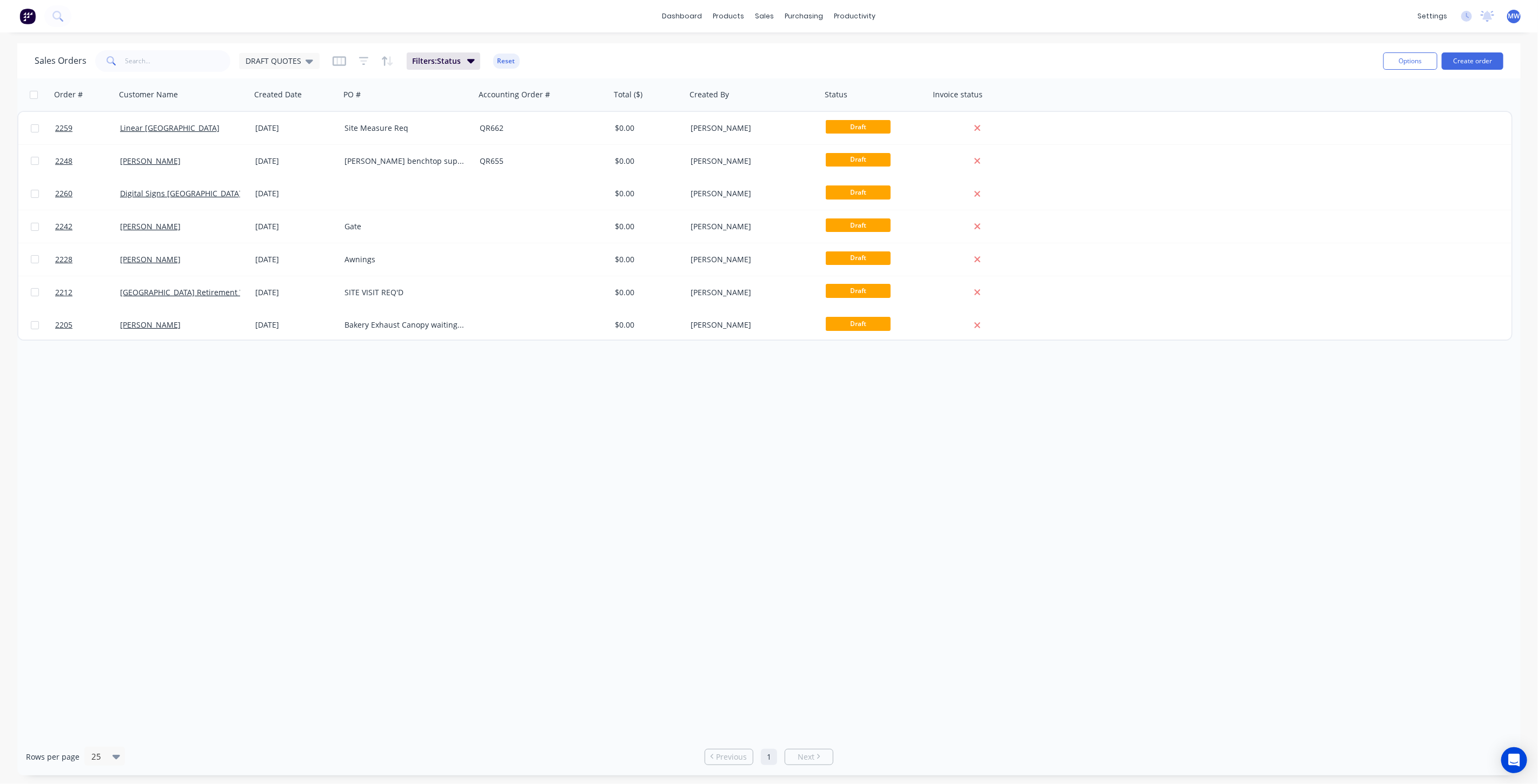
click at [325, 460] on div "Order # Customer Name Created Date PO # Accounting Order # Total ($) Created By…" at bounding box center [768, 407] width 1503 height 659
click at [320, 464] on div "Order # Customer Name Created Date PO # Accounting Order # Total ($) Created By…" at bounding box center [768, 407] width 1503 height 659
drag, startPoint x: 617, startPoint y: 596, endPoint x: 606, endPoint y: 588, distance: 13.6
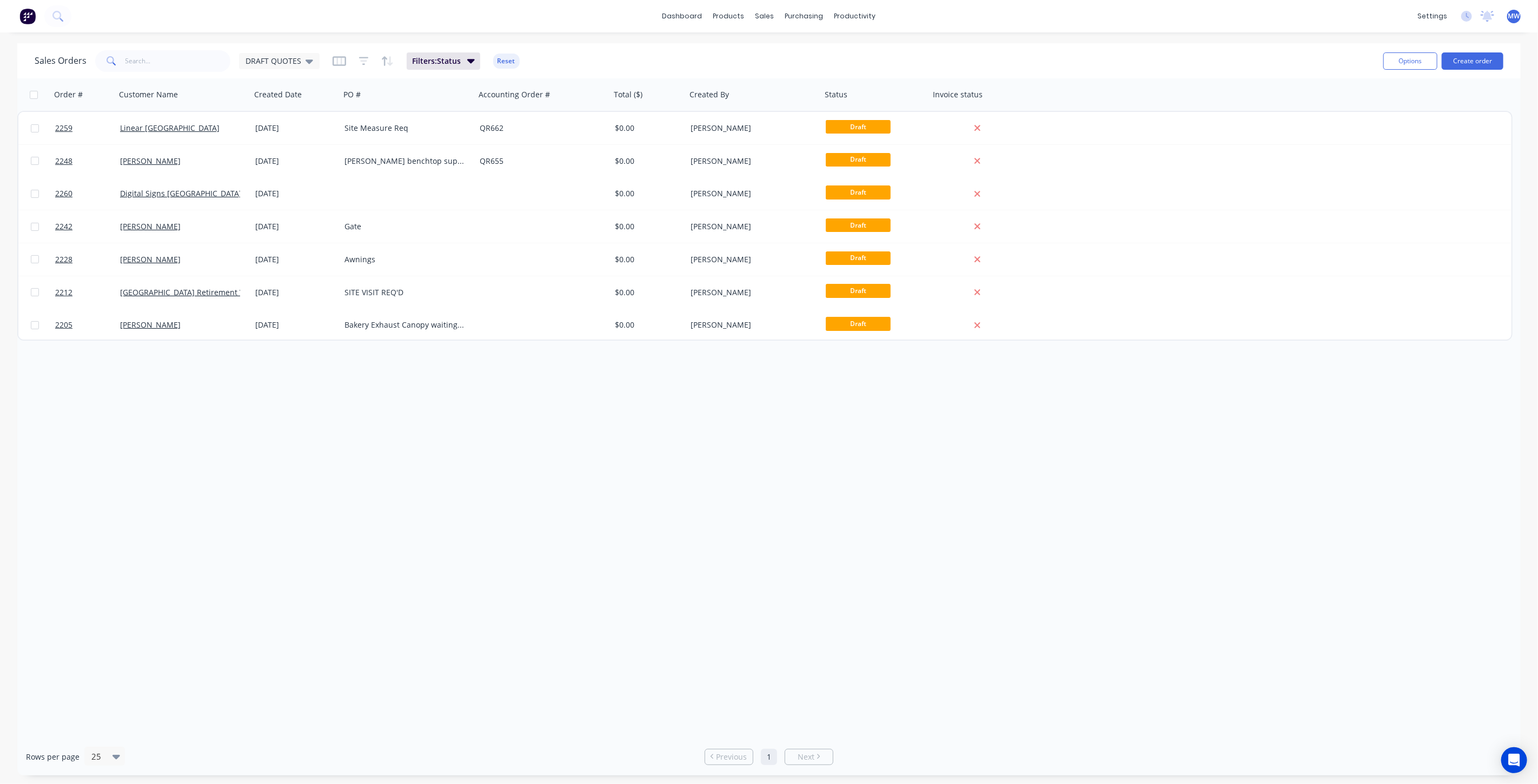
click at [615, 595] on div "Order # Customer Name Created Date PO # Accounting Order # Total ($) Created By…" at bounding box center [768, 407] width 1503 height 659
click at [397, 478] on div "Order # Customer Name Created Date PO # Accounting Order # Total ($) Created By…" at bounding box center [768, 407] width 1503 height 659
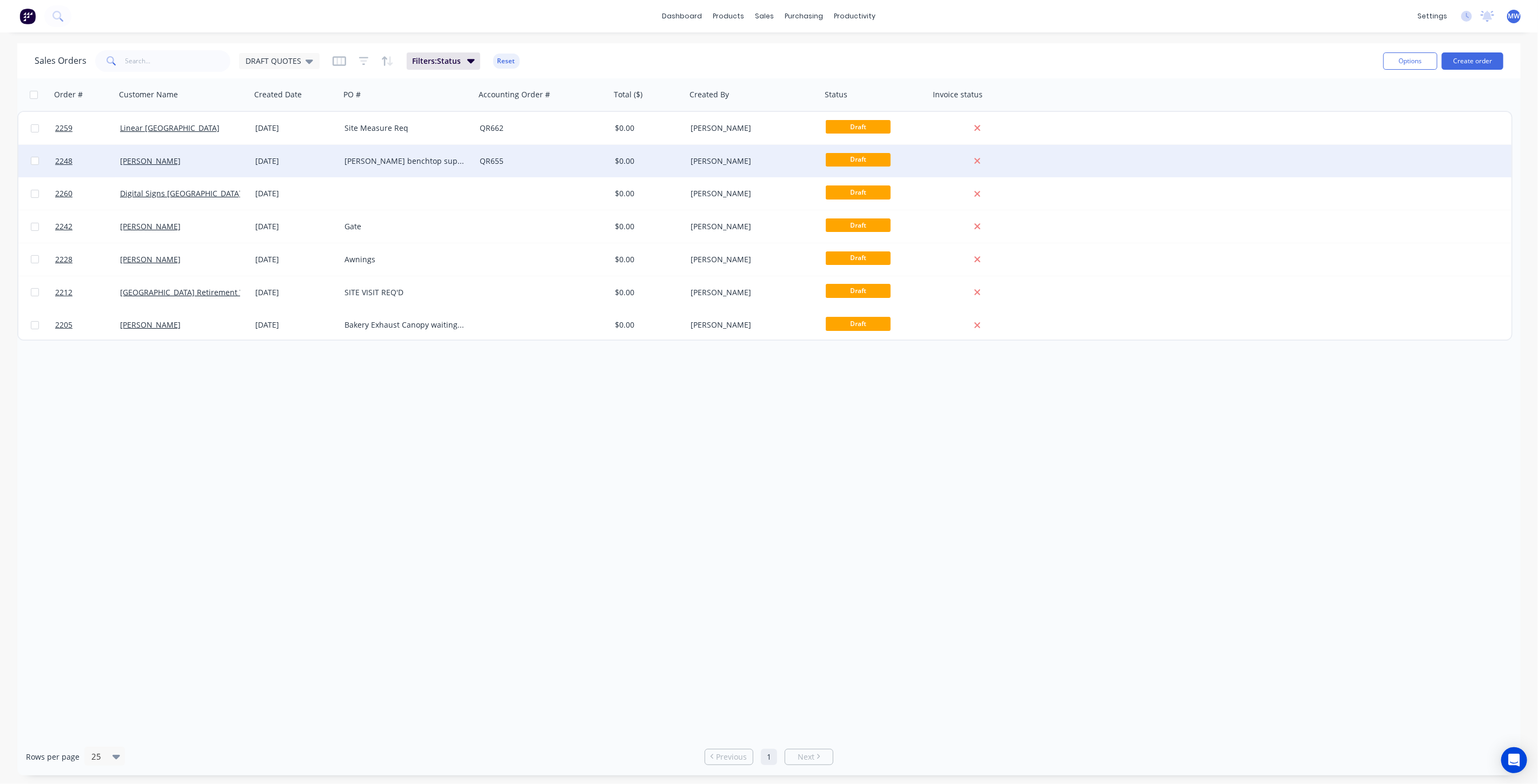
click at [399, 158] on div "Rika Stone benchtop support" at bounding box center [404, 160] width 120 height 10
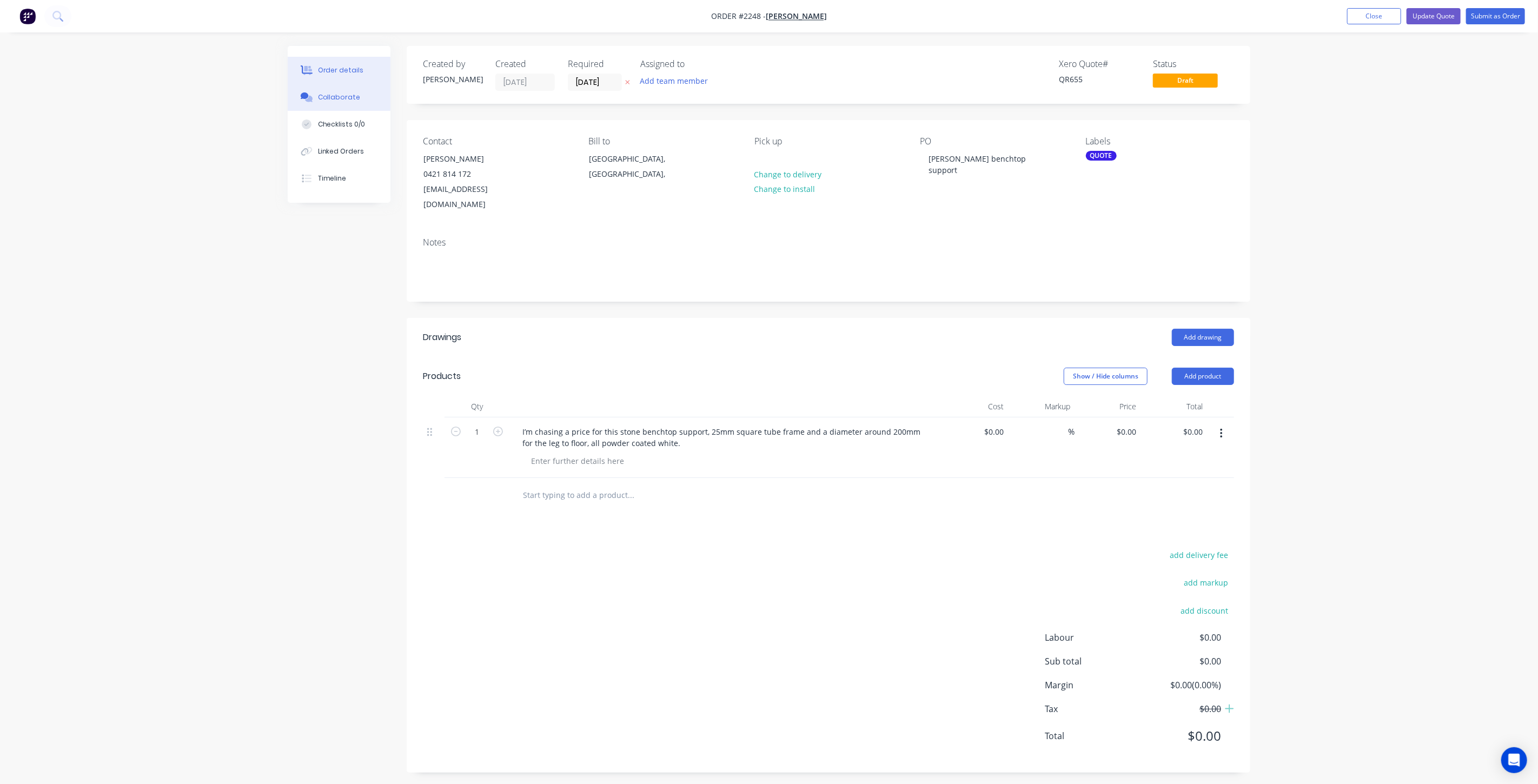
click at [340, 99] on div "Collaborate" at bounding box center [339, 97] width 43 height 10
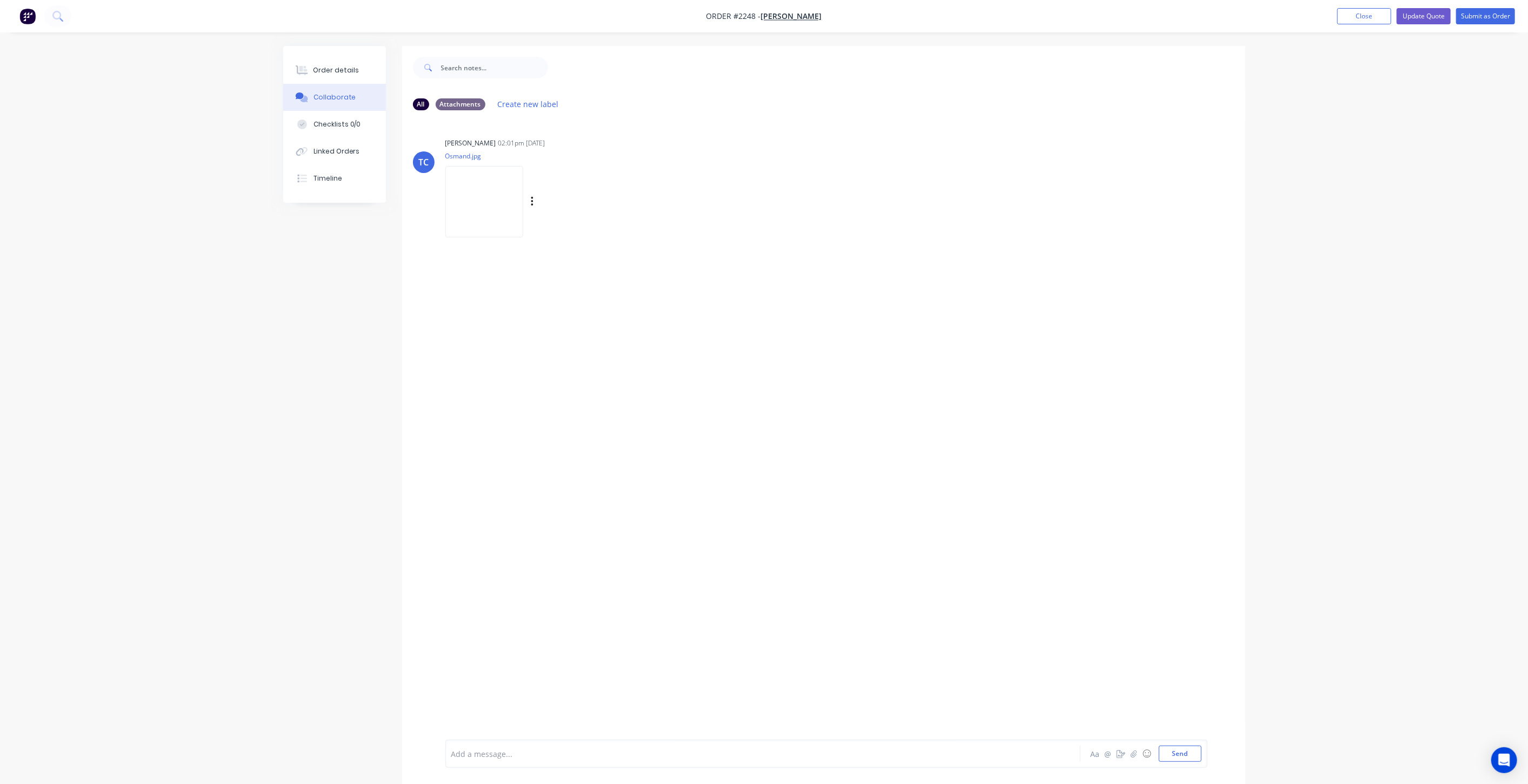
click at [500, 213] on img at bounding box center [484, 201] width 78 height 71
click at [345, 43] on div "Order details Collaborate Checklists 0/0 Linked Orders Timeline Order details C…" at bounding box center [764, 400] width 1528 height 800
click at [343, 67] on div "Order details" at bounding box center [336, 70] width 46 height 10
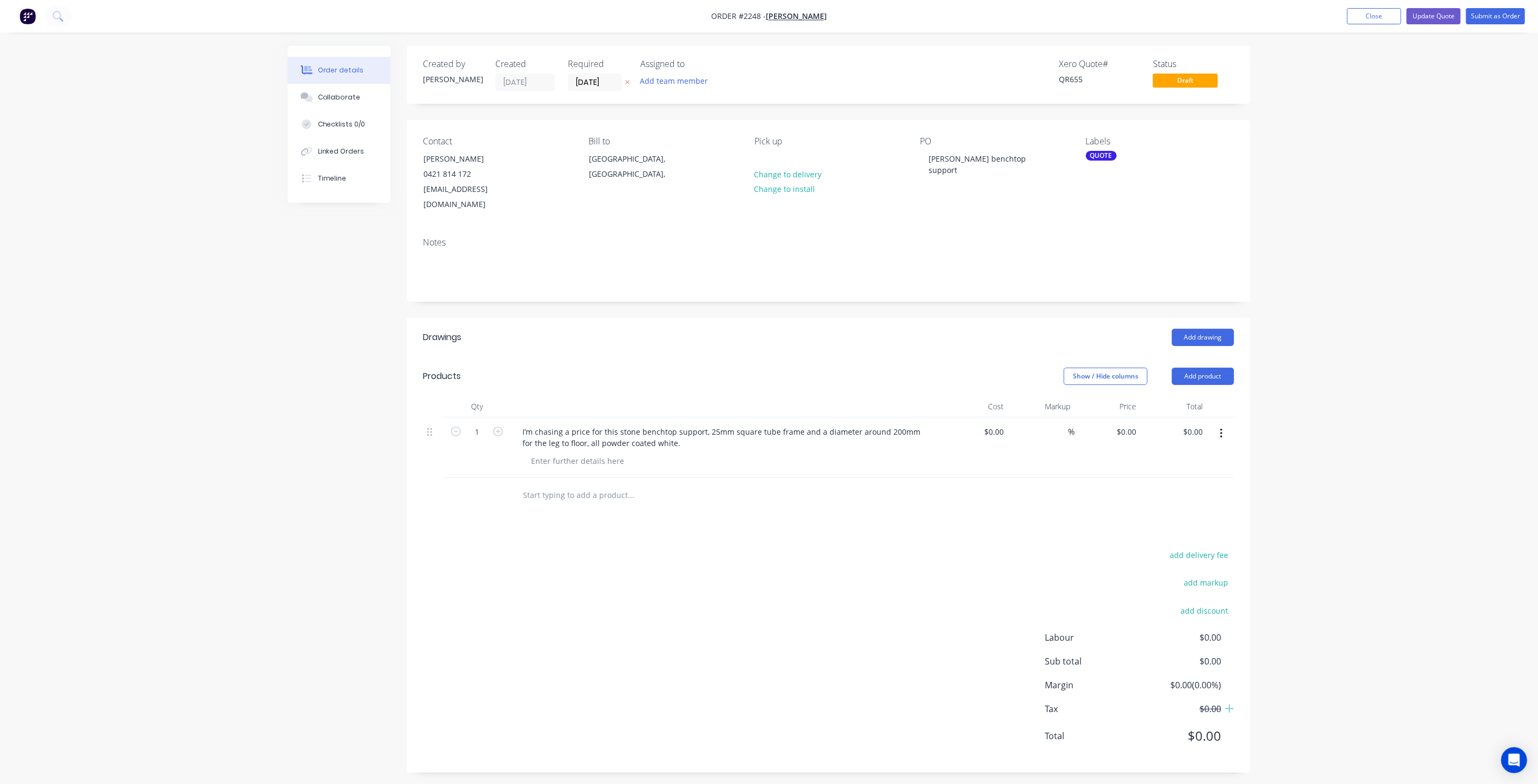
click at [1356, 257] on div "Order details Collaborate Checklists 0/0 Linked Orders Timeline Order details C…" at bounding box center [769, 394] width 1538 height 789
click at [1362, 16] on button "Close" at bounding box center [1374, 16] width 54 height 16
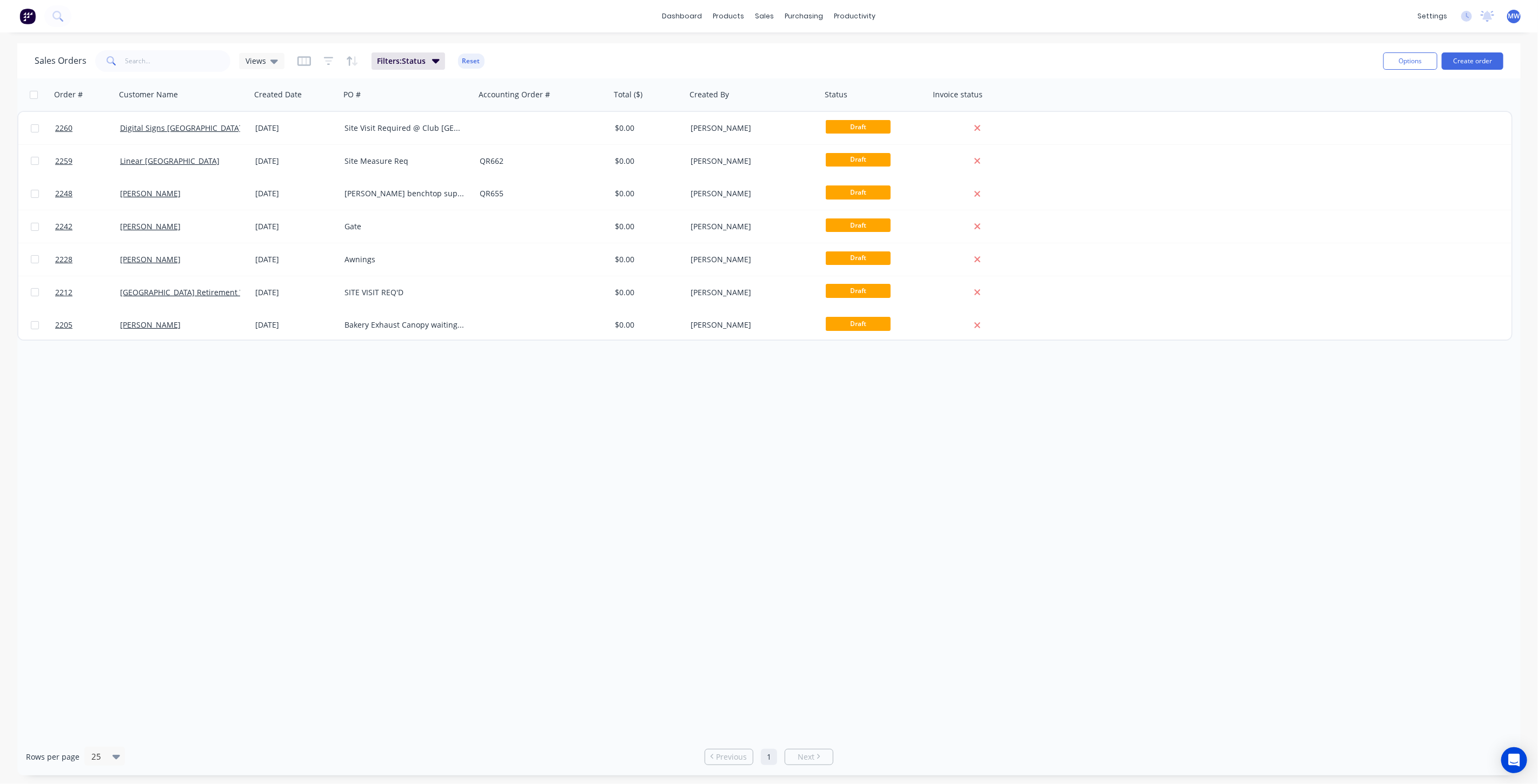
click at [495, 501] on div "Order # Customer Name Created Date PO # Accounting Order # Total ($) Created By…" at bounding box center [768, 407] width 1503 height 659
click at [476, 474] on div "Order # Customer Name Created Date PO # Accounting Order # Total ($) Created By…" at bounding box center [768, 407] width 1503 height 659
click at [541, 458] on div "Order # Customer Name Created Date PO # Accounting Order # Total ($) Created By…" at bounding box center [768, 407] width 1503 height 659
click at [528, 425] on div "Order # Customer Name Created Date PO # Accounting Order # Total ($) Created By…" at bounding box center [768, 407] width 1503 height 659
click at [507, 425] on div "Order # Customer Name Created Date PO # Accounting Order # Total ($) Created By…" at bounding box center [768, 407] width 1503 height 659
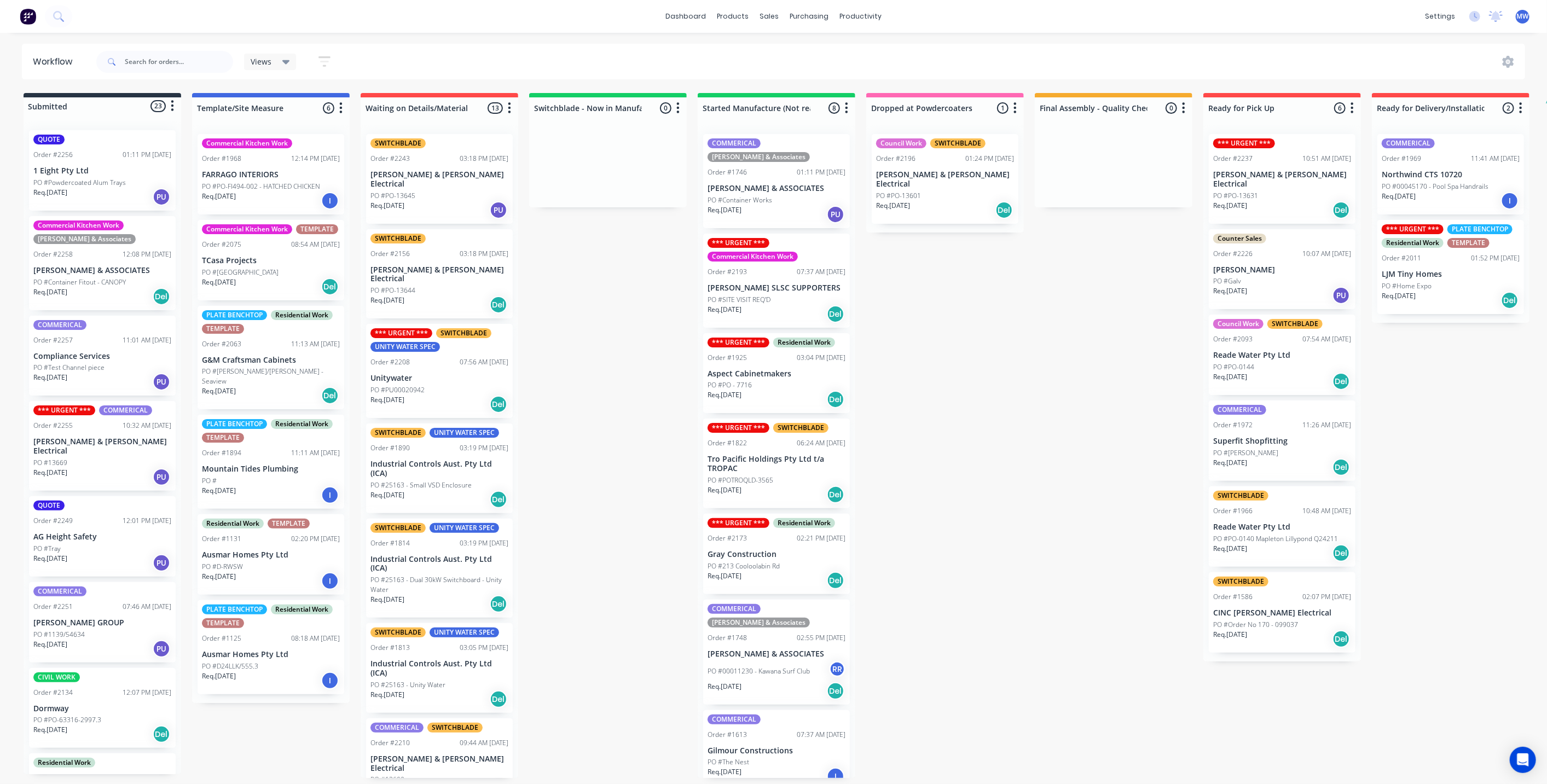
click at [633, 473] on div "Submitted 23 Status colour #273444 hex #273444 Save Cancel Summaries Total orde…" at bounding box center [904, 435] width 1825 height 685
click at [95, 166] on p "1 Eight Pty Ltd" at bounding box center [102, 170] width 138 height 9
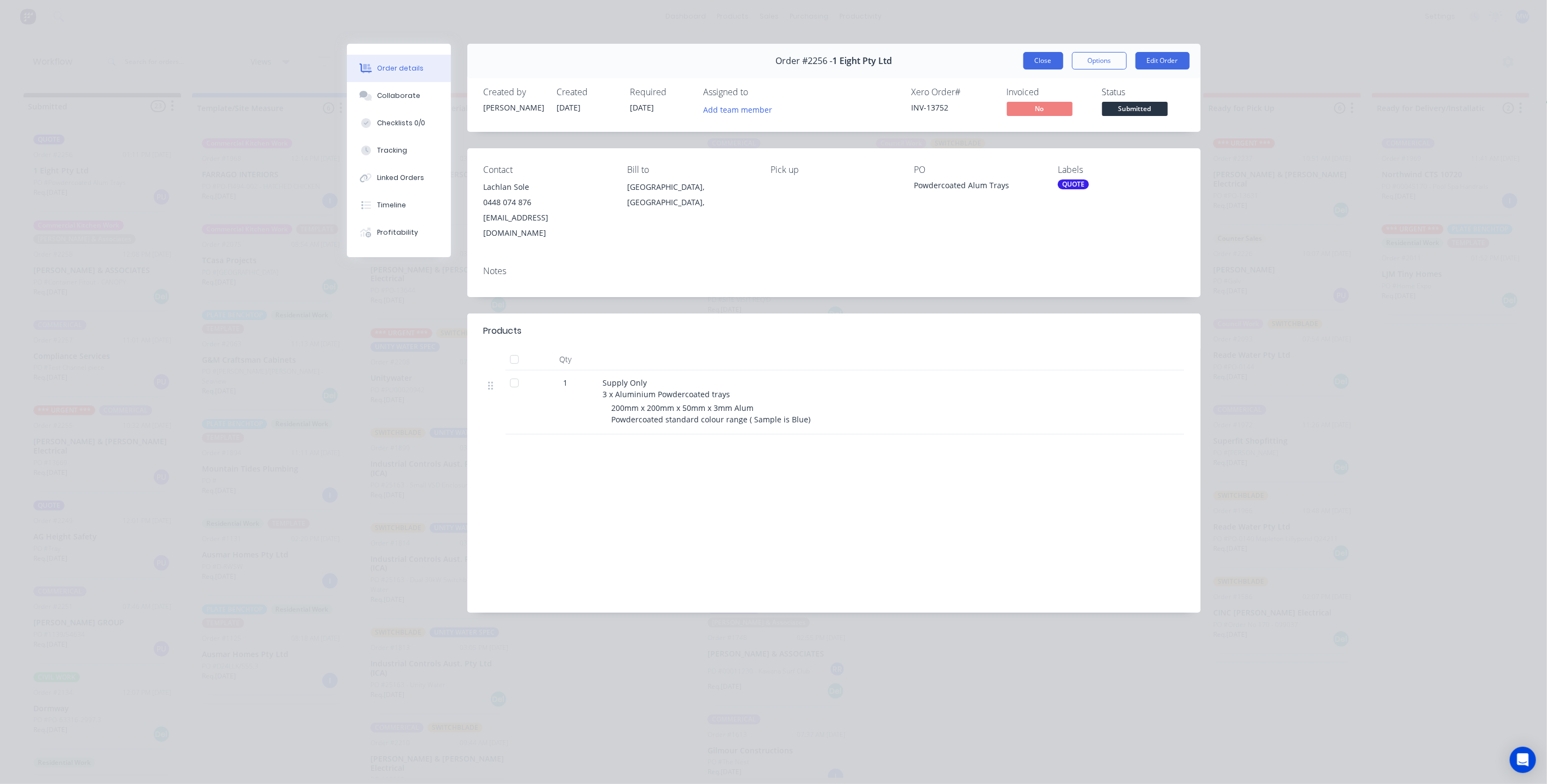
click at [1038, 69] on button "Close" at bounding box center [1043, 60] width 40 height 17
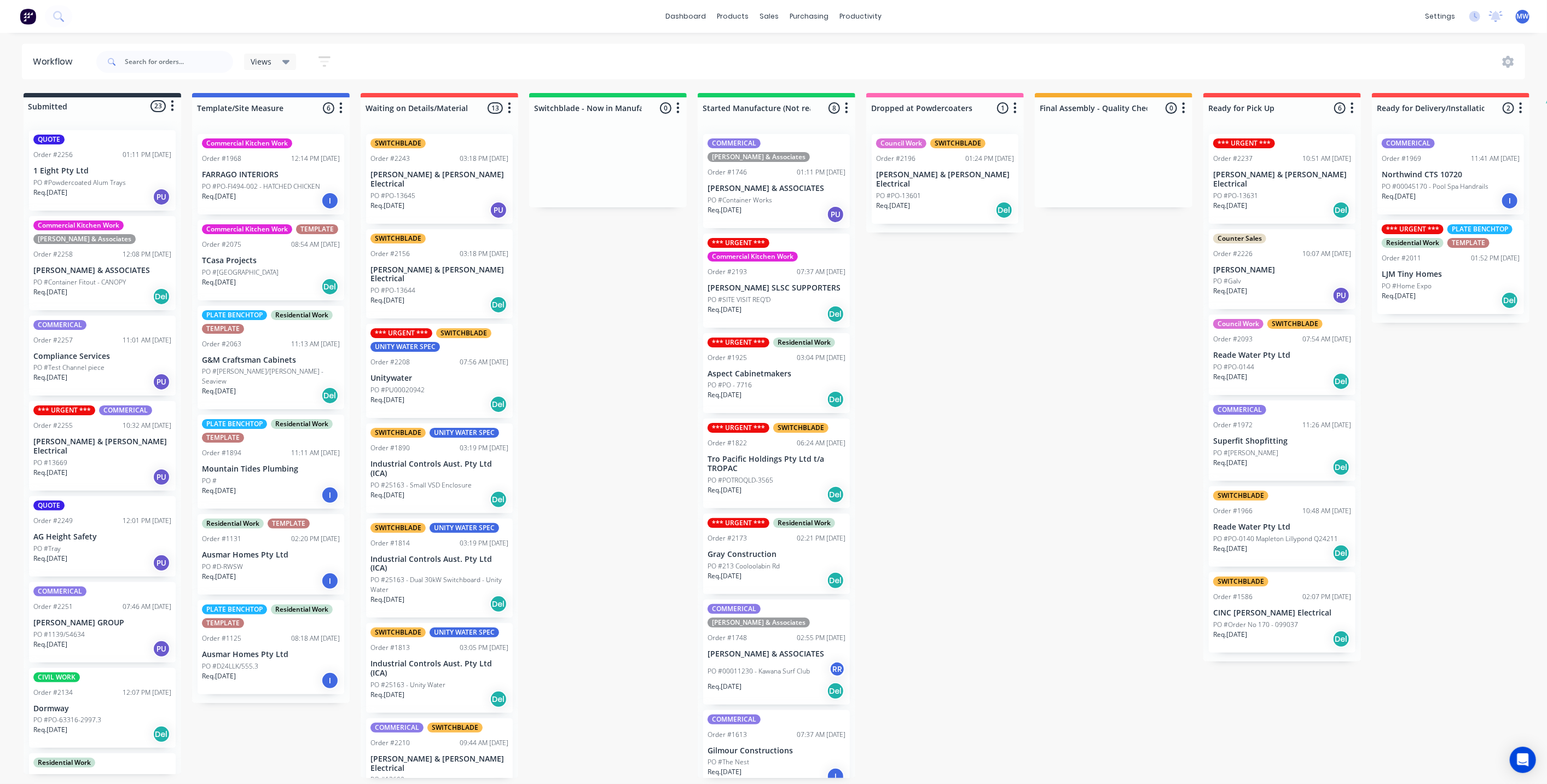
click at [1037, 62] on div "Views Save new view None (Default) edit SCSM - MAIN edit SUNCOAST MAIN VIEW edi…" at bounding box center [809, 62] width 1432 height 33
click at [86, 152] on div "Order #2256 01:11 PM [DATE]" at bounding box center [102, 155] width 138 height 10
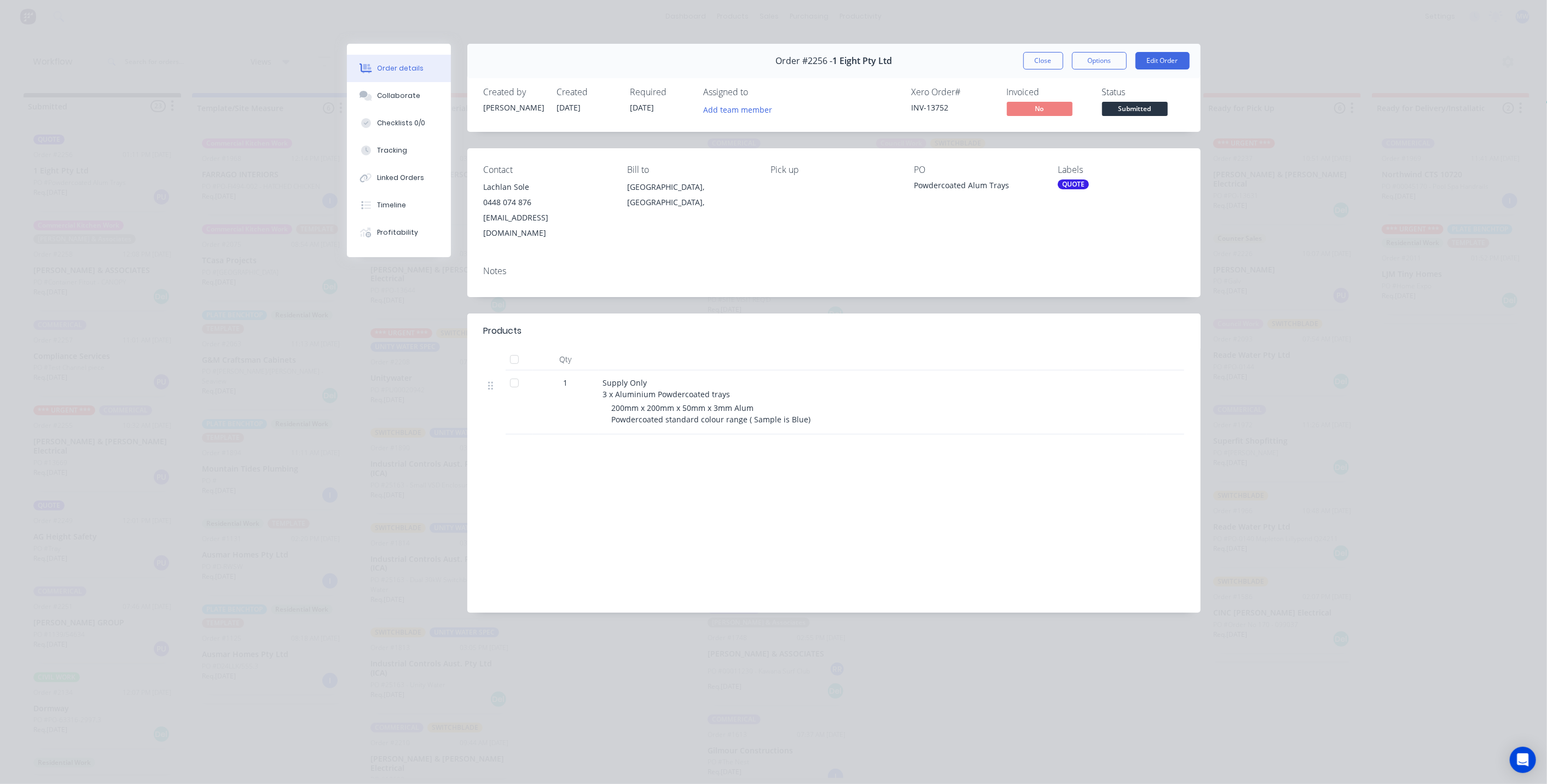
click at [1078, 188] on div "QUOTE" at bounding box center [1073, 184] width 31 height 10
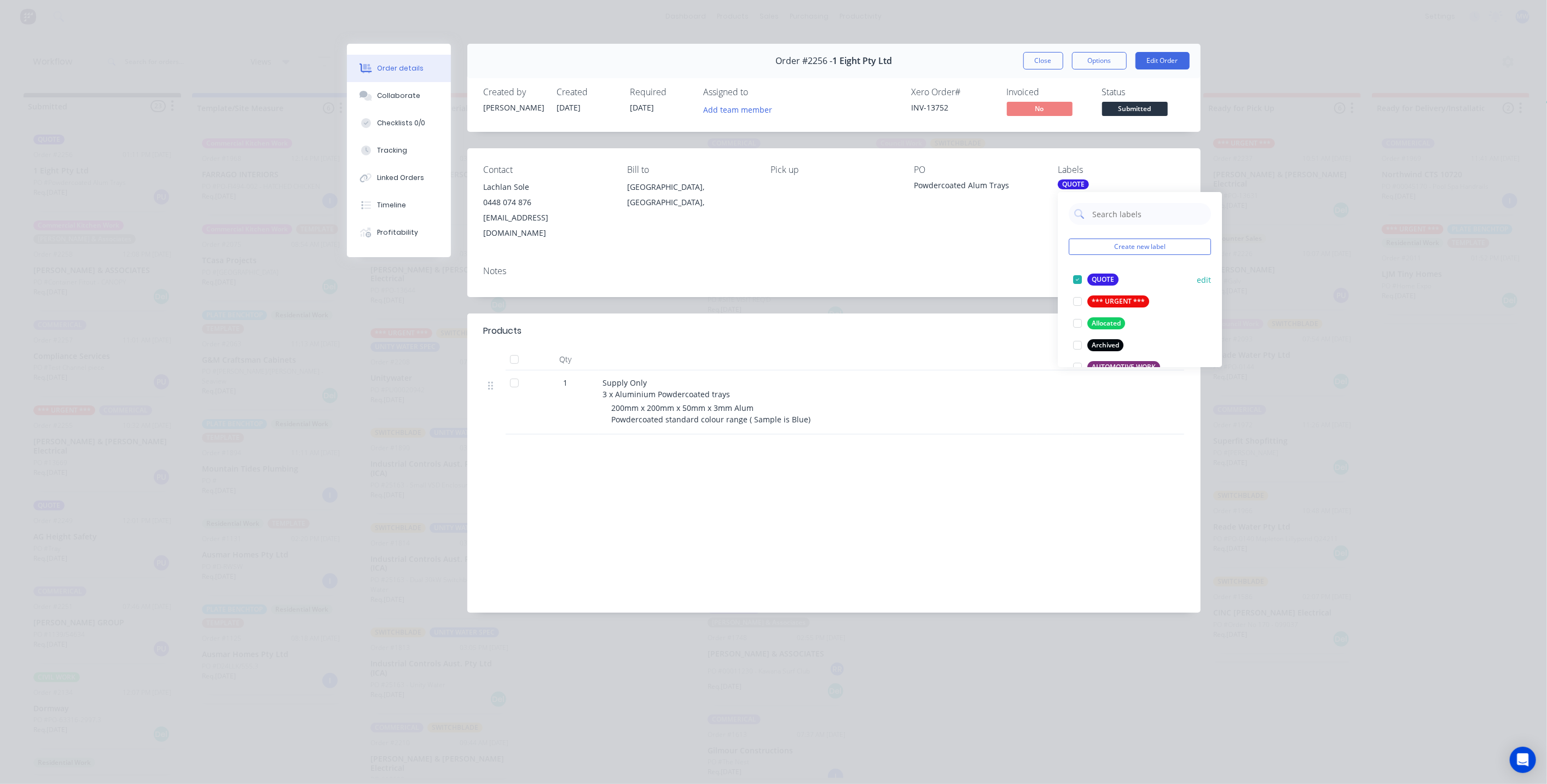
click at [1080, 280] on div at bounding box center [1078, 280] width 22 height 22
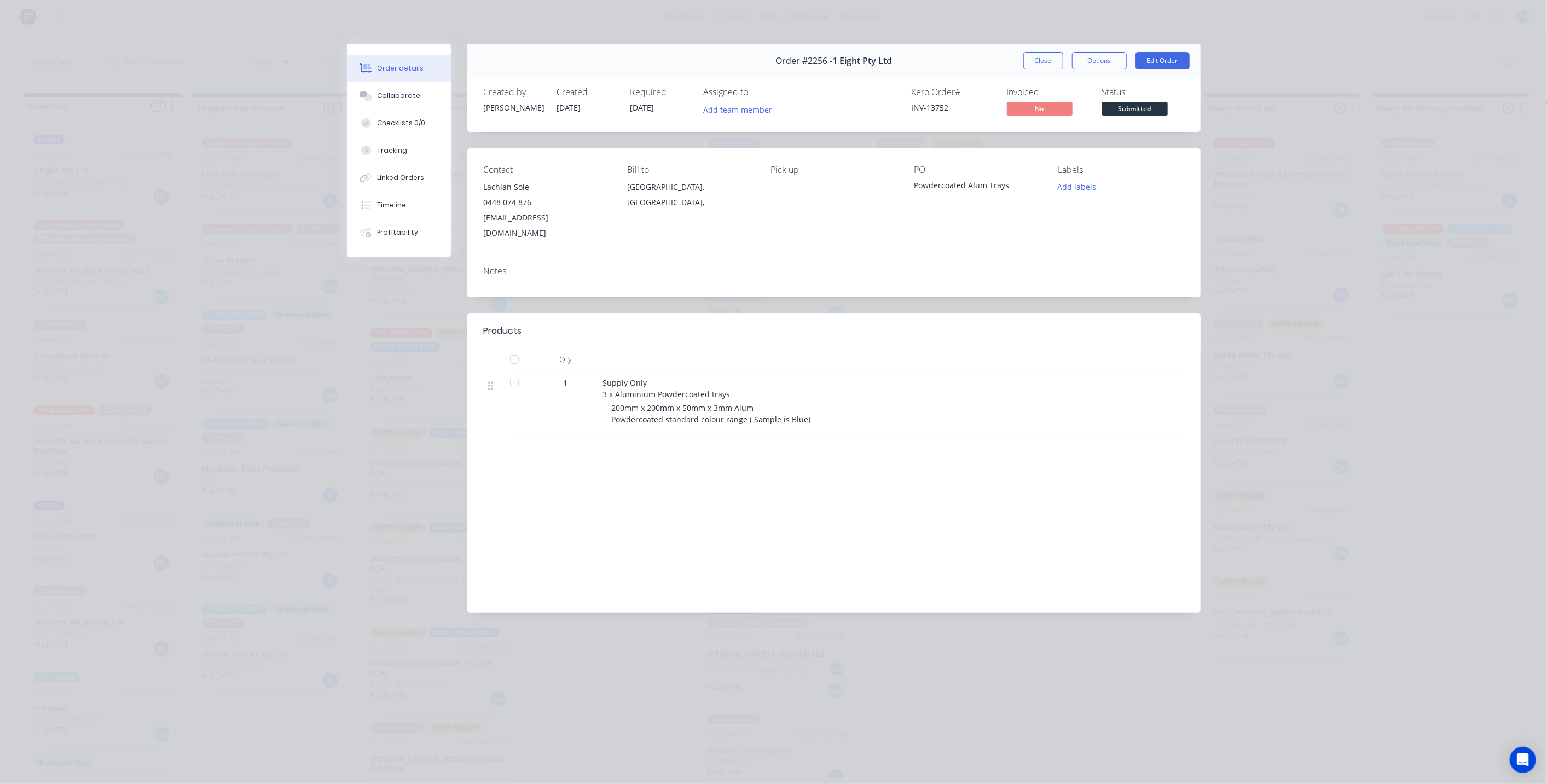
click at [974, 267] on div "Notes" at bounding box center [834, 277] width 734 height 40
click at [1051, 57] on button "Close" at bounding box center [1043, 60] width 40 height 17
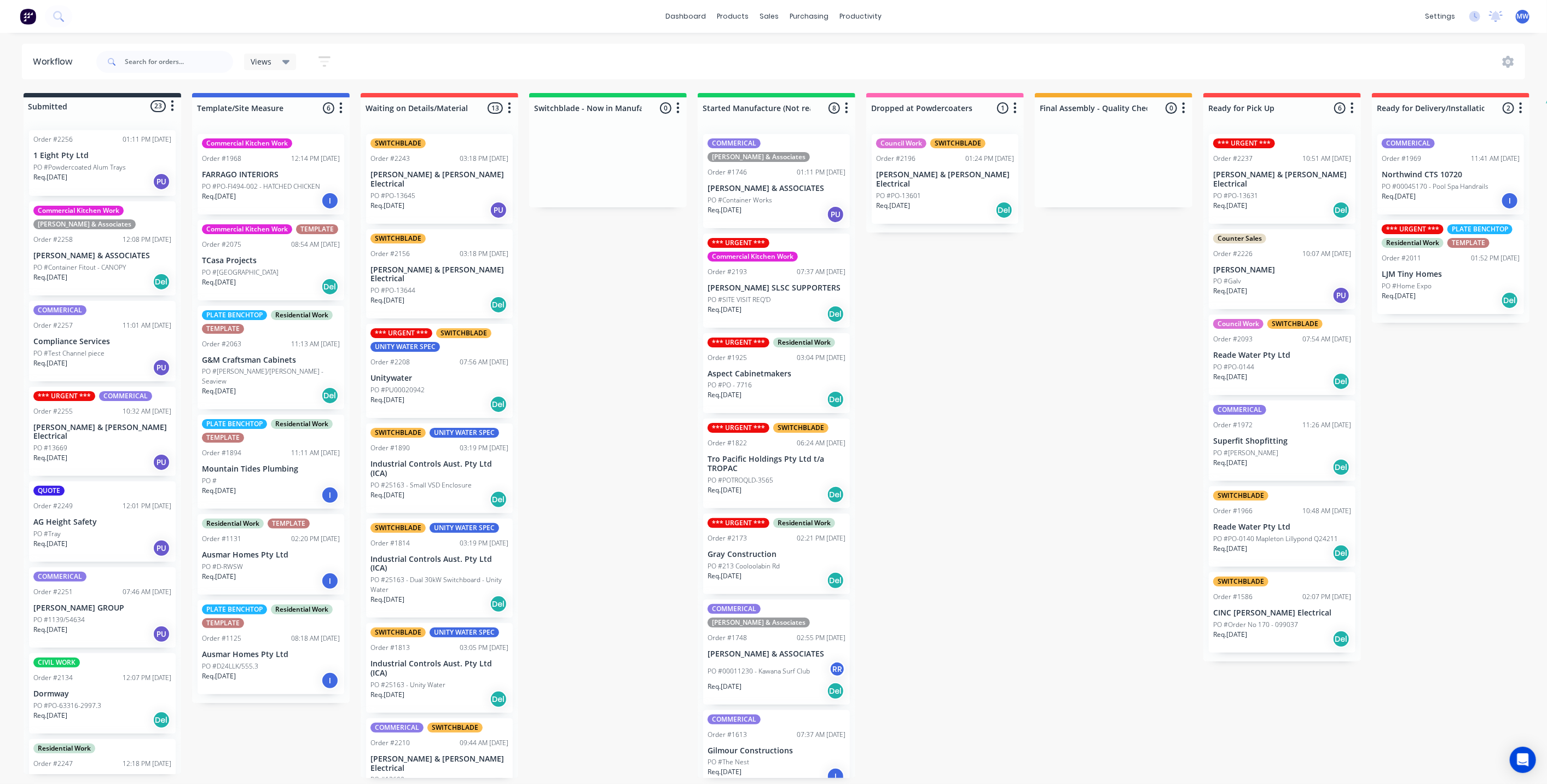
click at [591, 328] on div "Submitted 23 Status colour #273444 hex #273444 Save Cancel Summaries Total orde…" at bounding box center [904, 435] width 1825 height 685
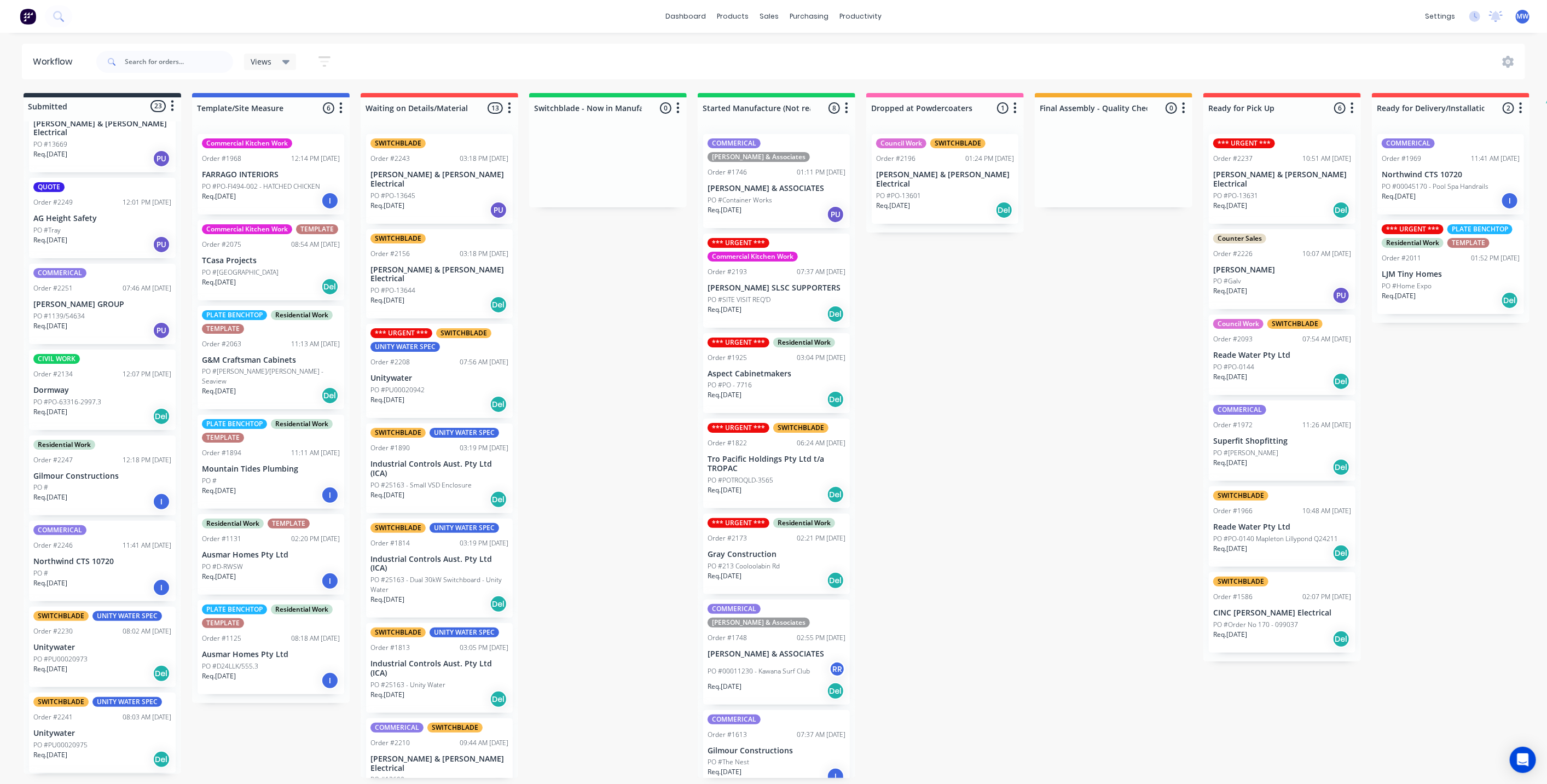
scroll to position [183, 0]
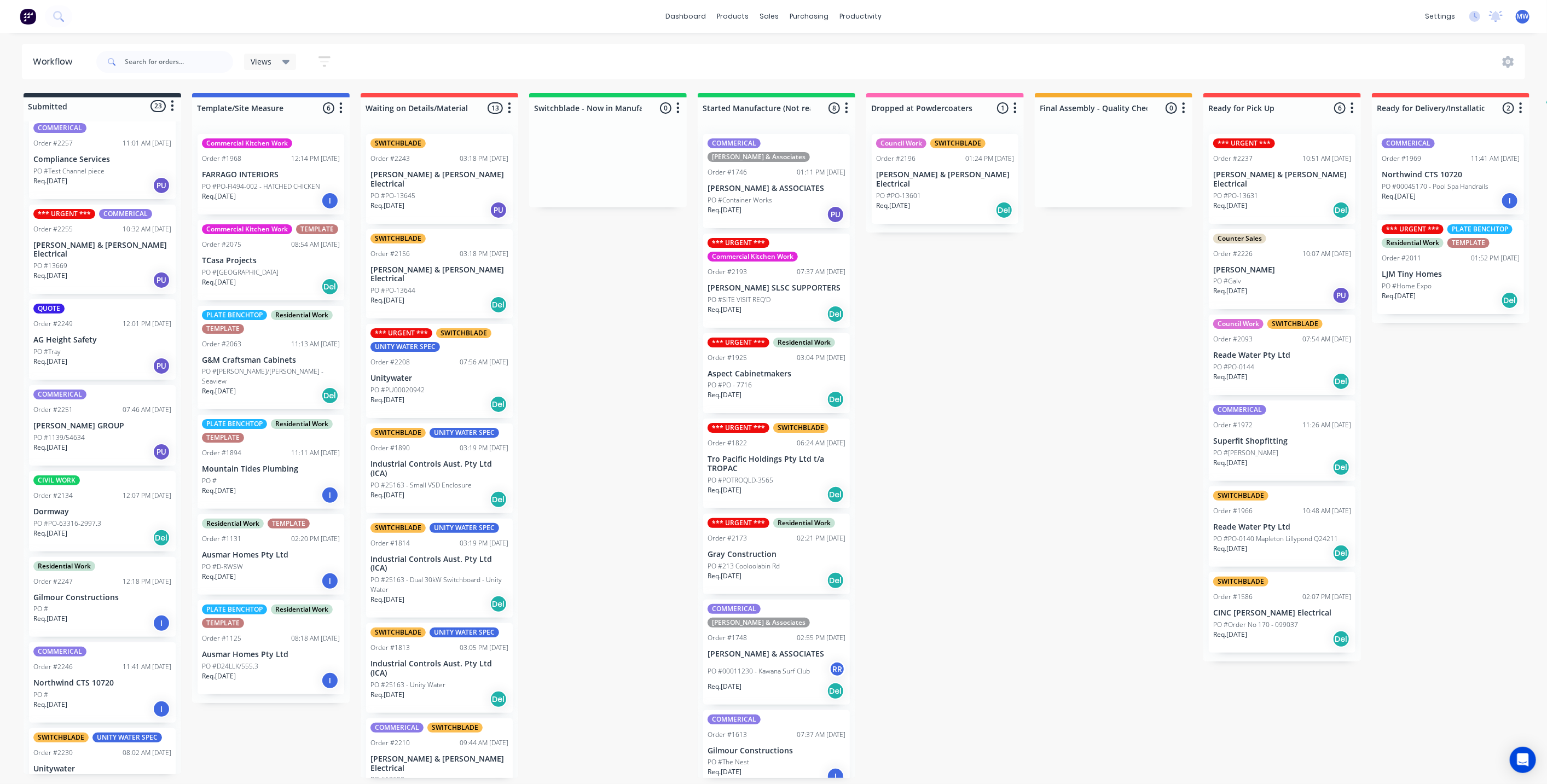
click at [108, 347] on div "PO #Tray" at bounding box center [102, 352] width 138 height 10
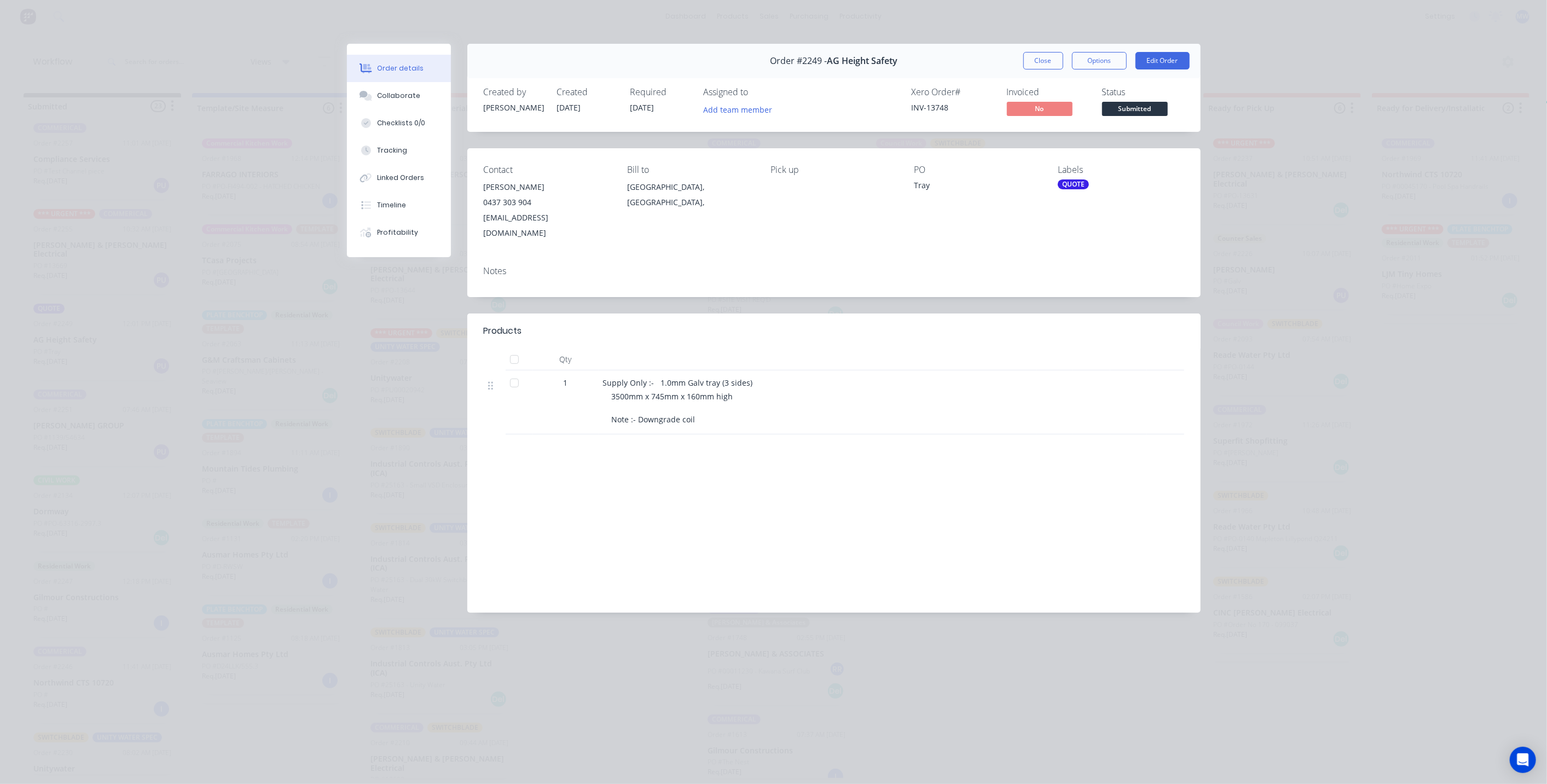
click at [1080, 185] on div "QUOTE" at bounding box center [1073, 184] width 31 height 10
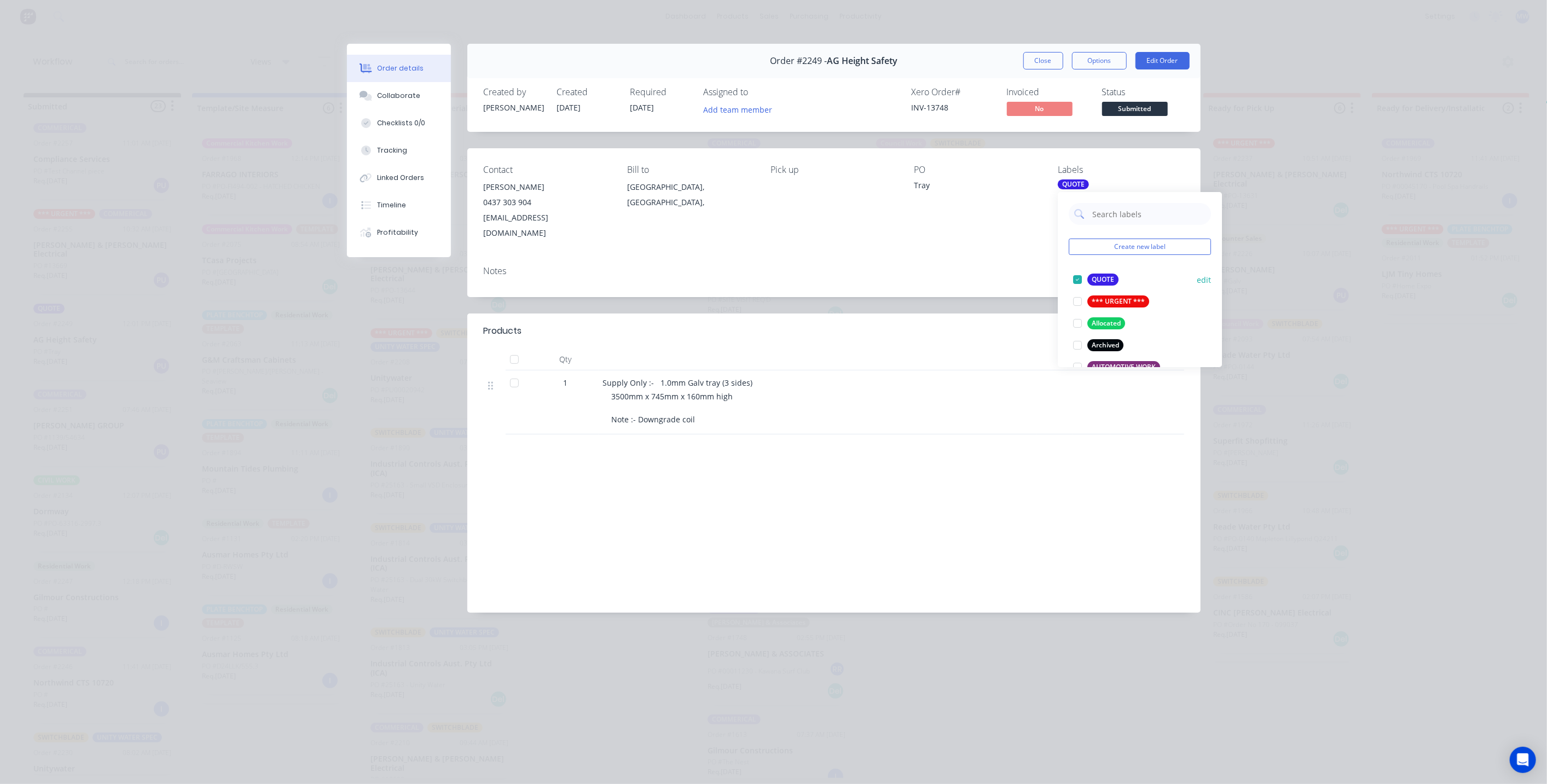
click at [1078, 279] on div at bounding box center [1078, 280] width 22 height 22
click at [999, 280] on div "Notes" at bounding box center [834, 277] width 734 height 40
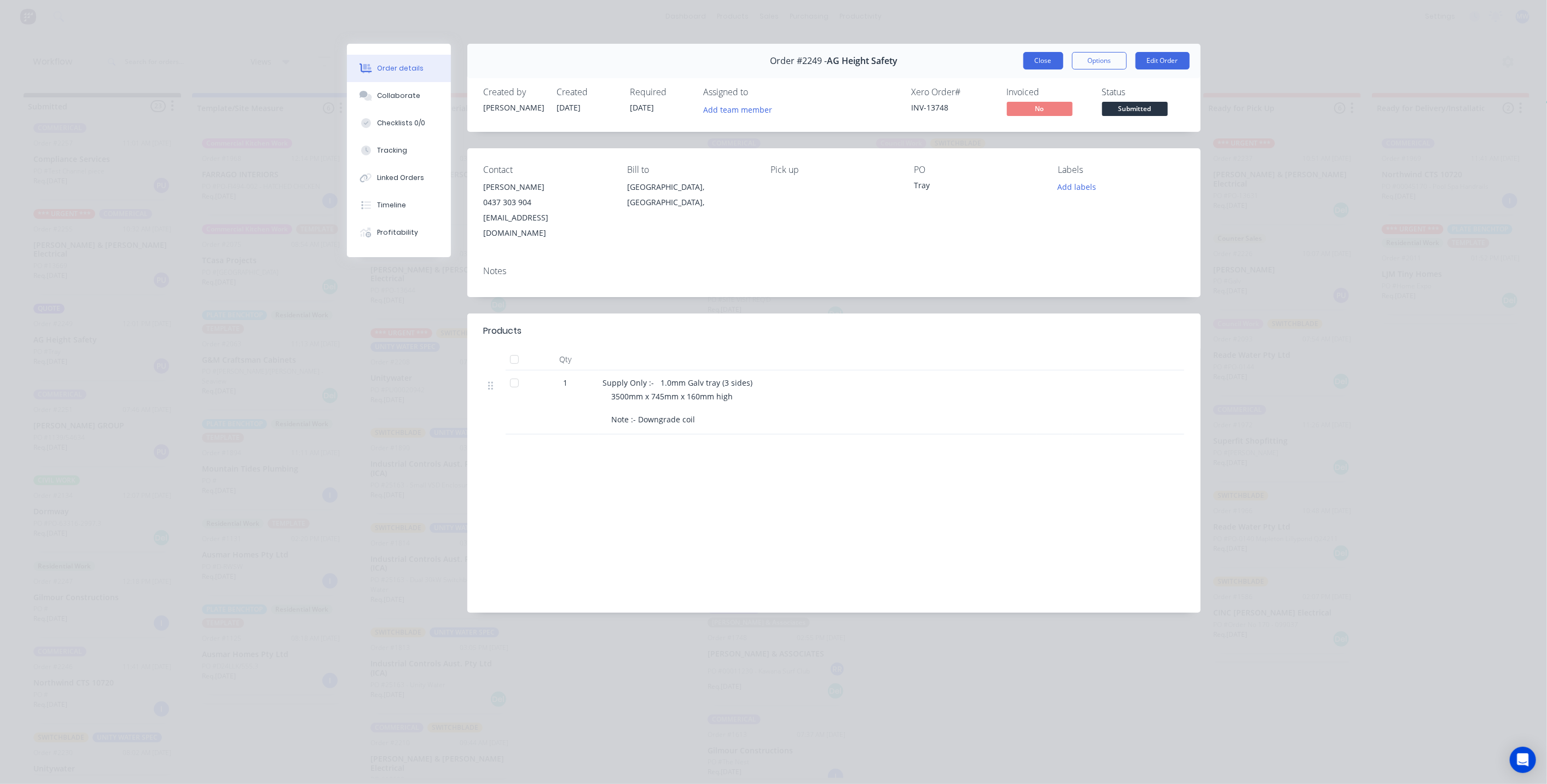
click at [1042, 59] on button "Close" at bounding box center [1043, 60] width 40 height 17
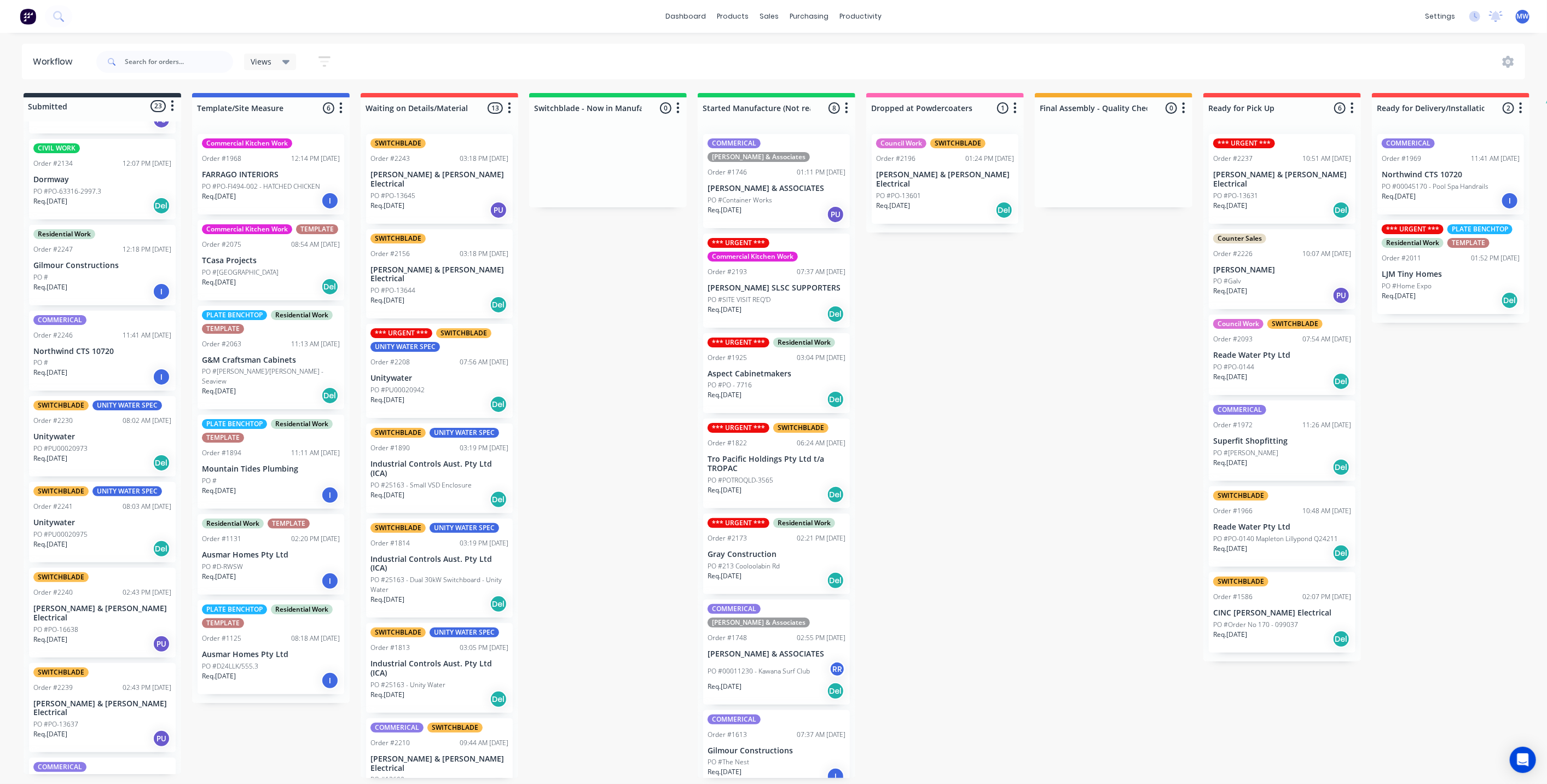
scroll to position [608, 0]
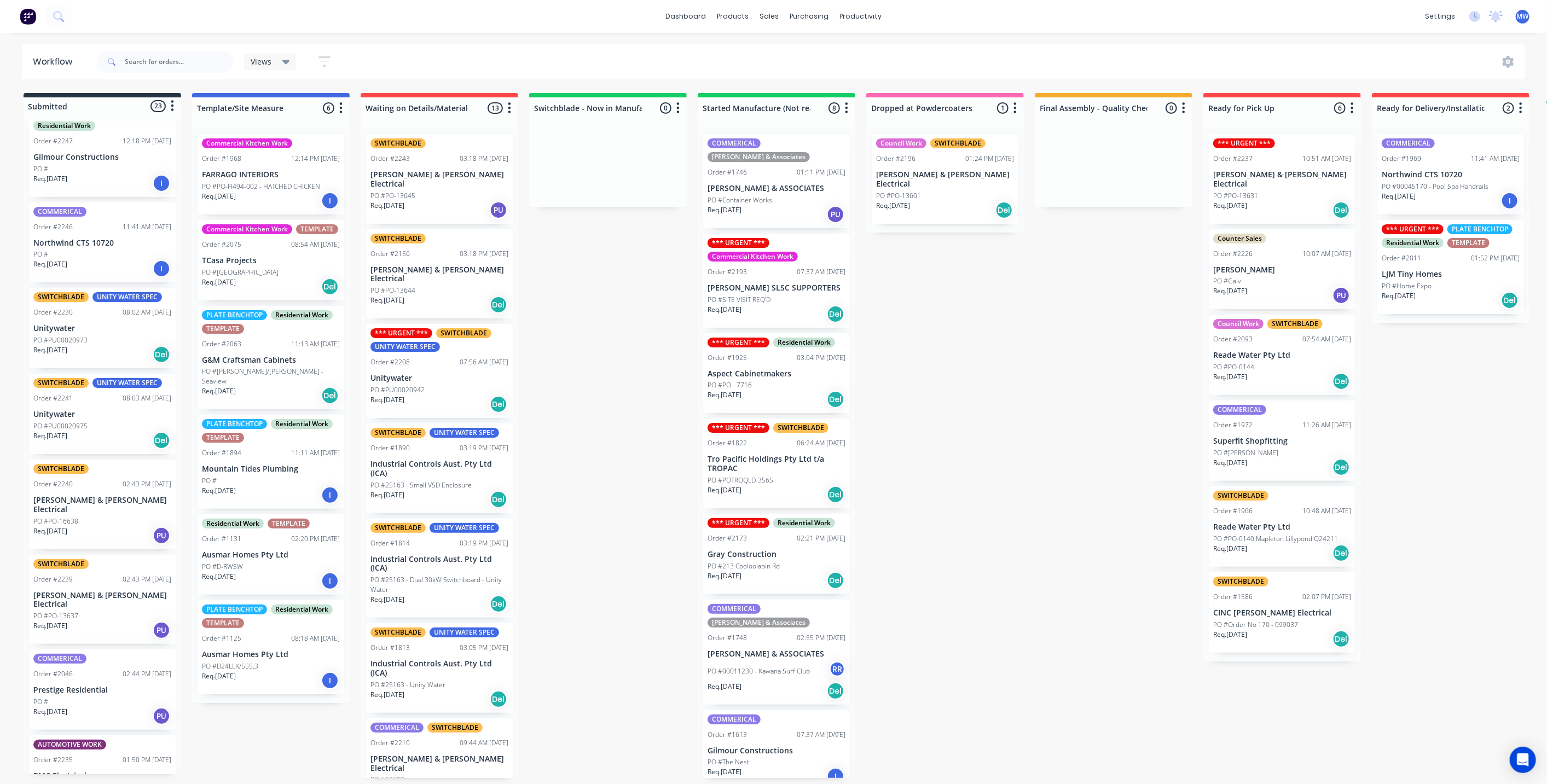
click at [116, 311] on div "SWITCHBLADE UNITY WATER SPEC Order #2230 08:02 AM [DATE] Unitywater PO #PU00020…" at bounding box center [103, 328] width 147 height 81
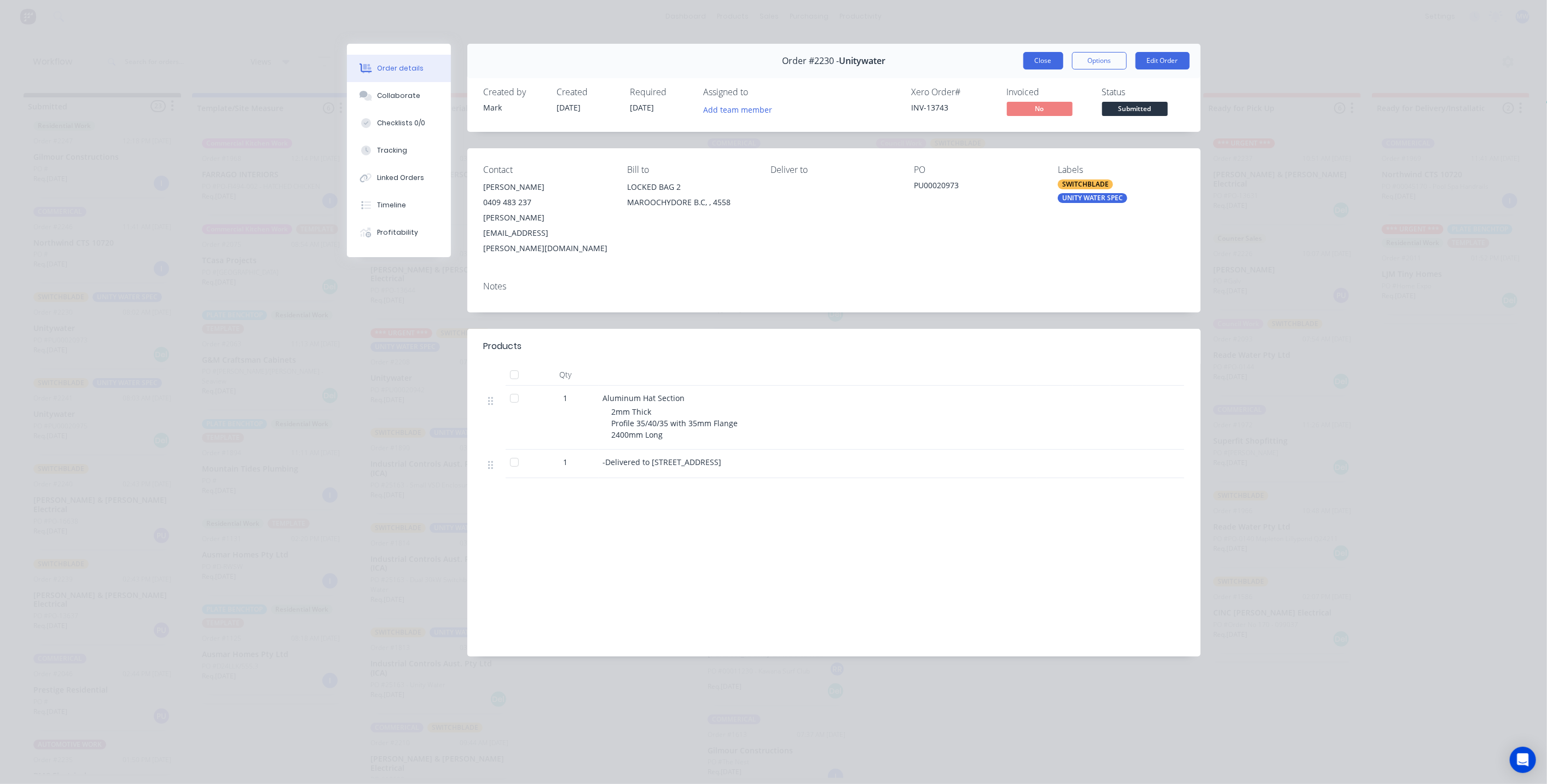
click at [1038, 63] on button "Close" at bounding box center [1043, 60] width 40 height 17
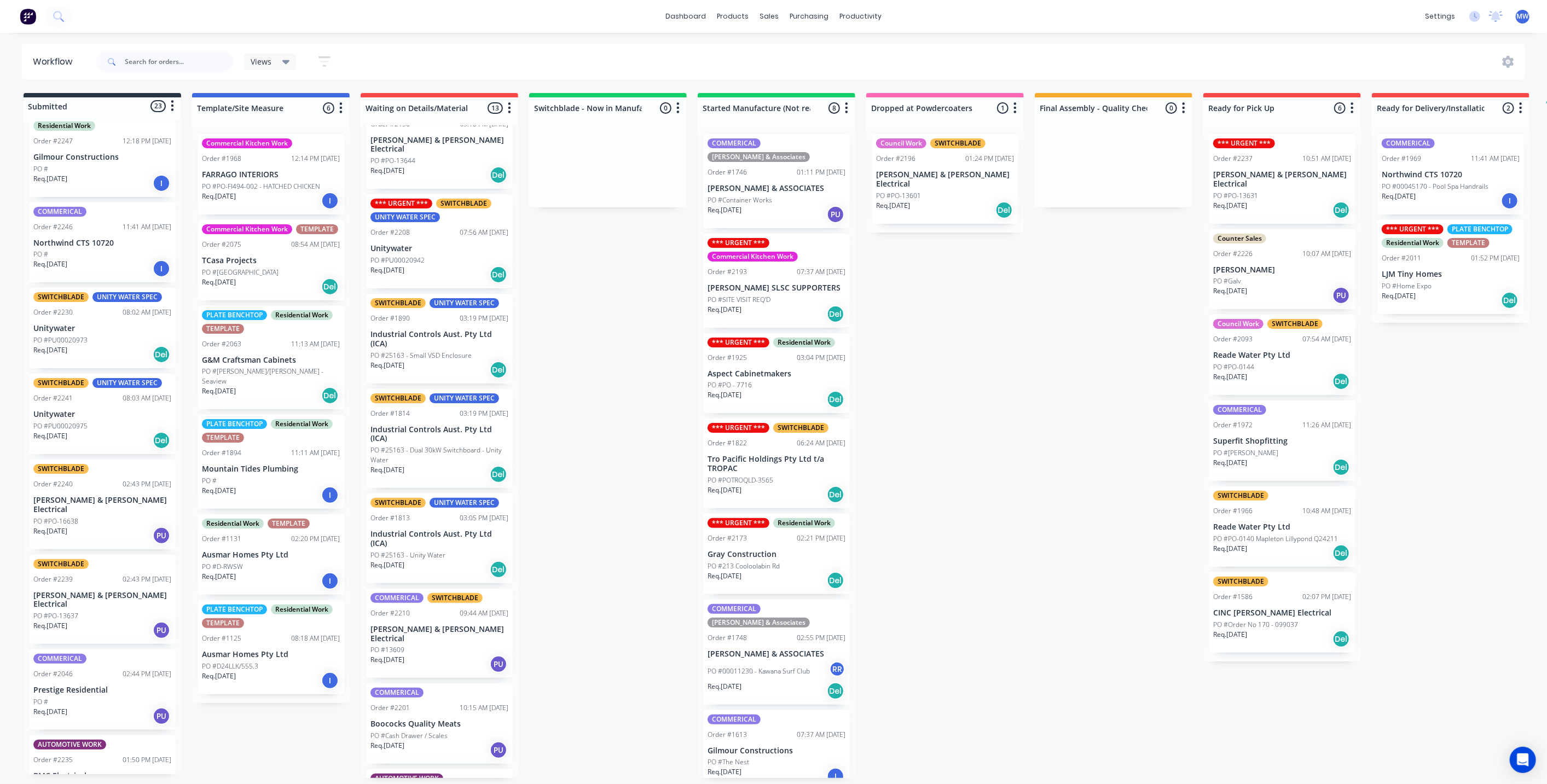
scroll to position [61, 0]
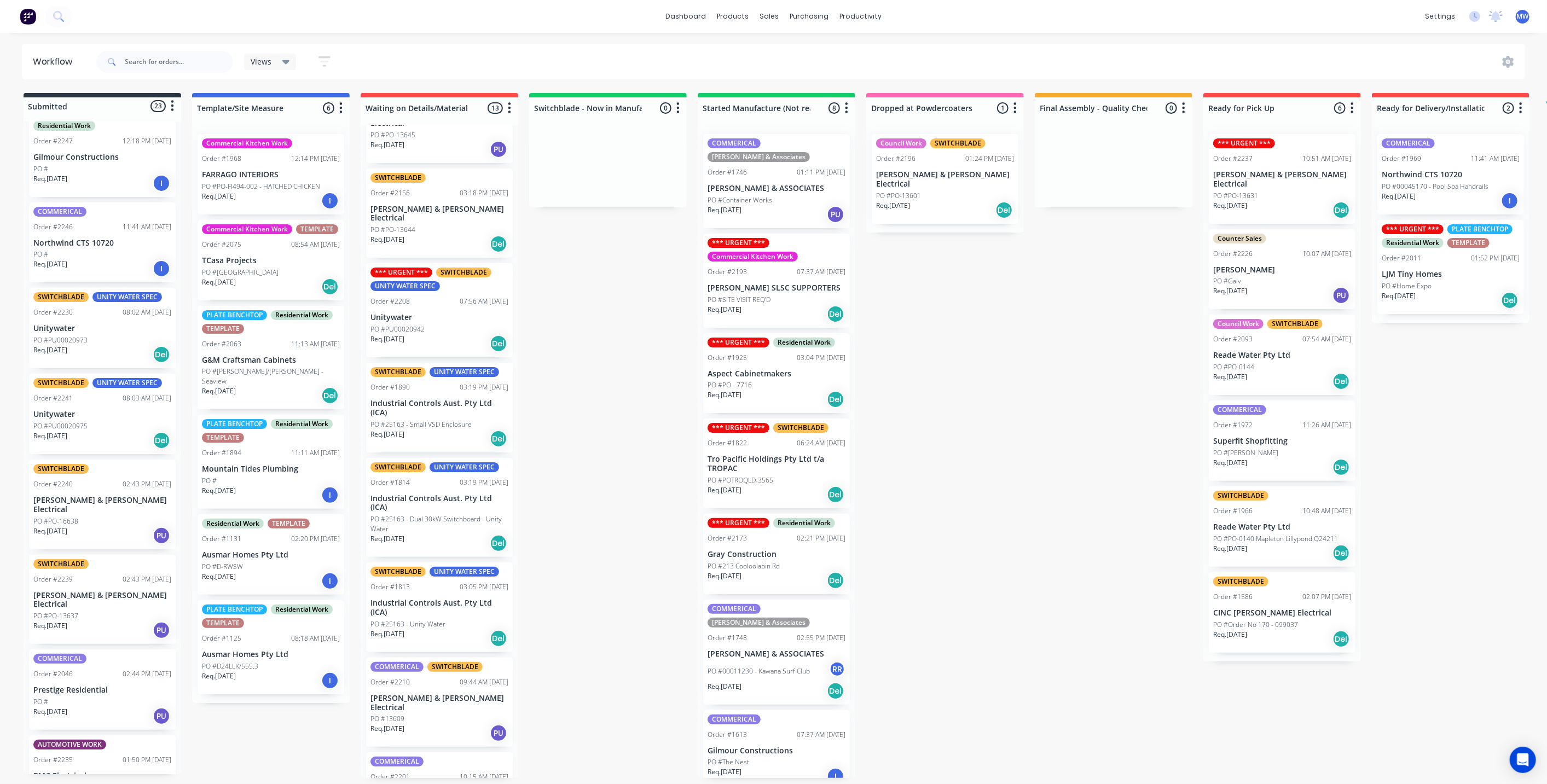
click at [446, 324] on div "PO #PU00020942" at bounding box center [439, 329] width 138 height 10
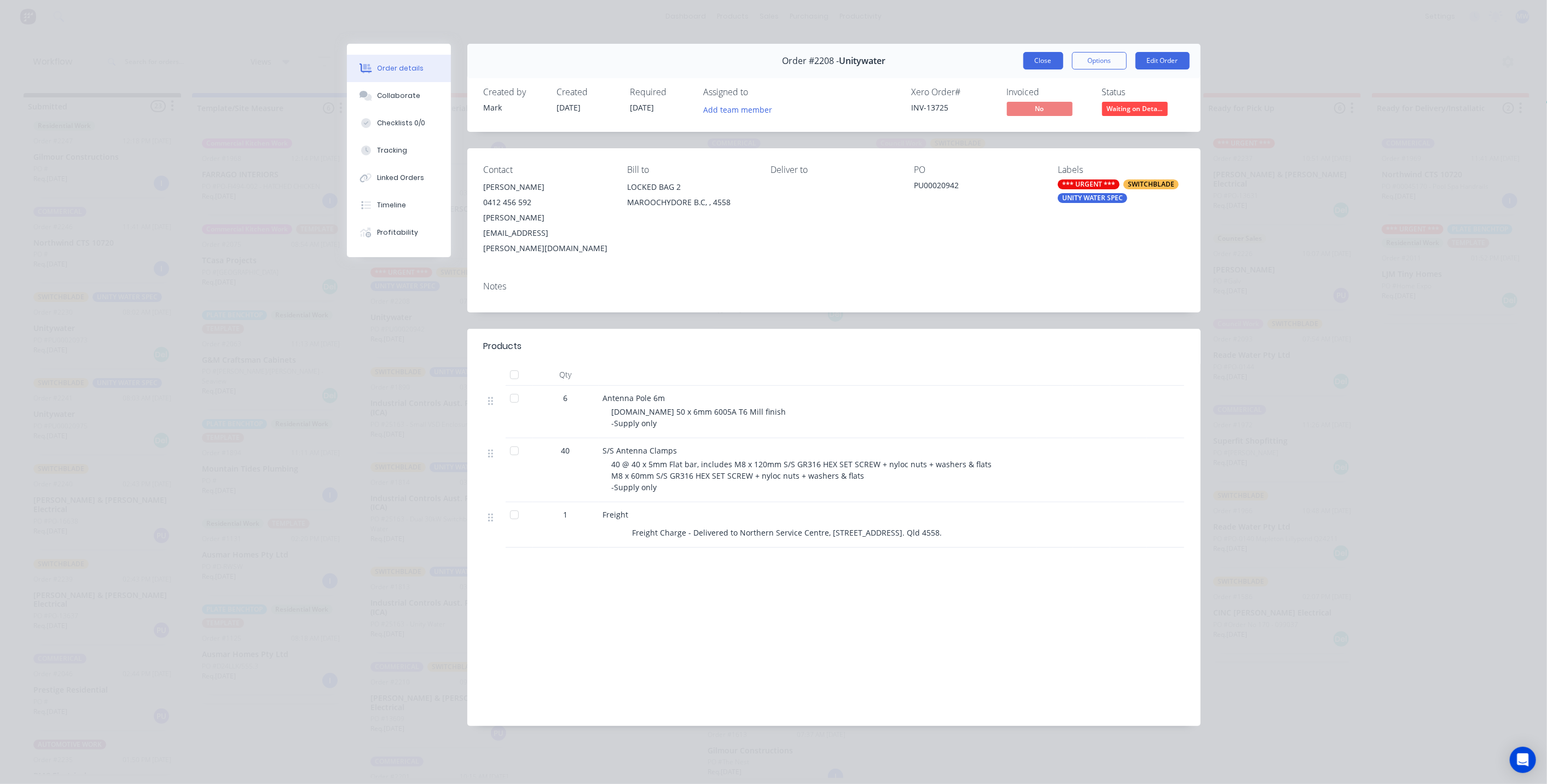
click at [1046, 60] on button "Close" at bounding box center [1043, 60] width 40 height 17
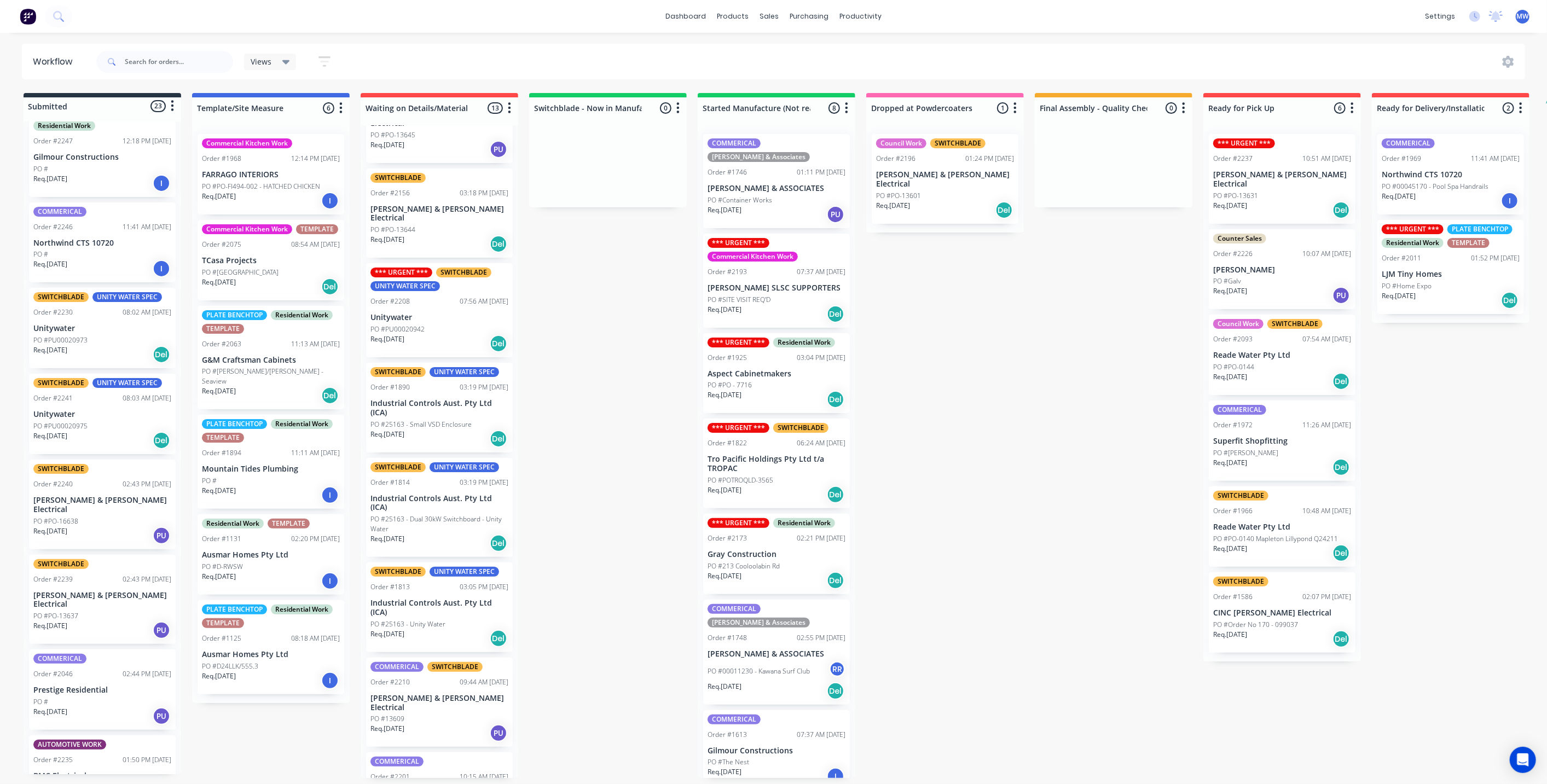
click at [85, 336] on p "PO #PU00020973" at bounding box center [60, 341] width 54 height 10
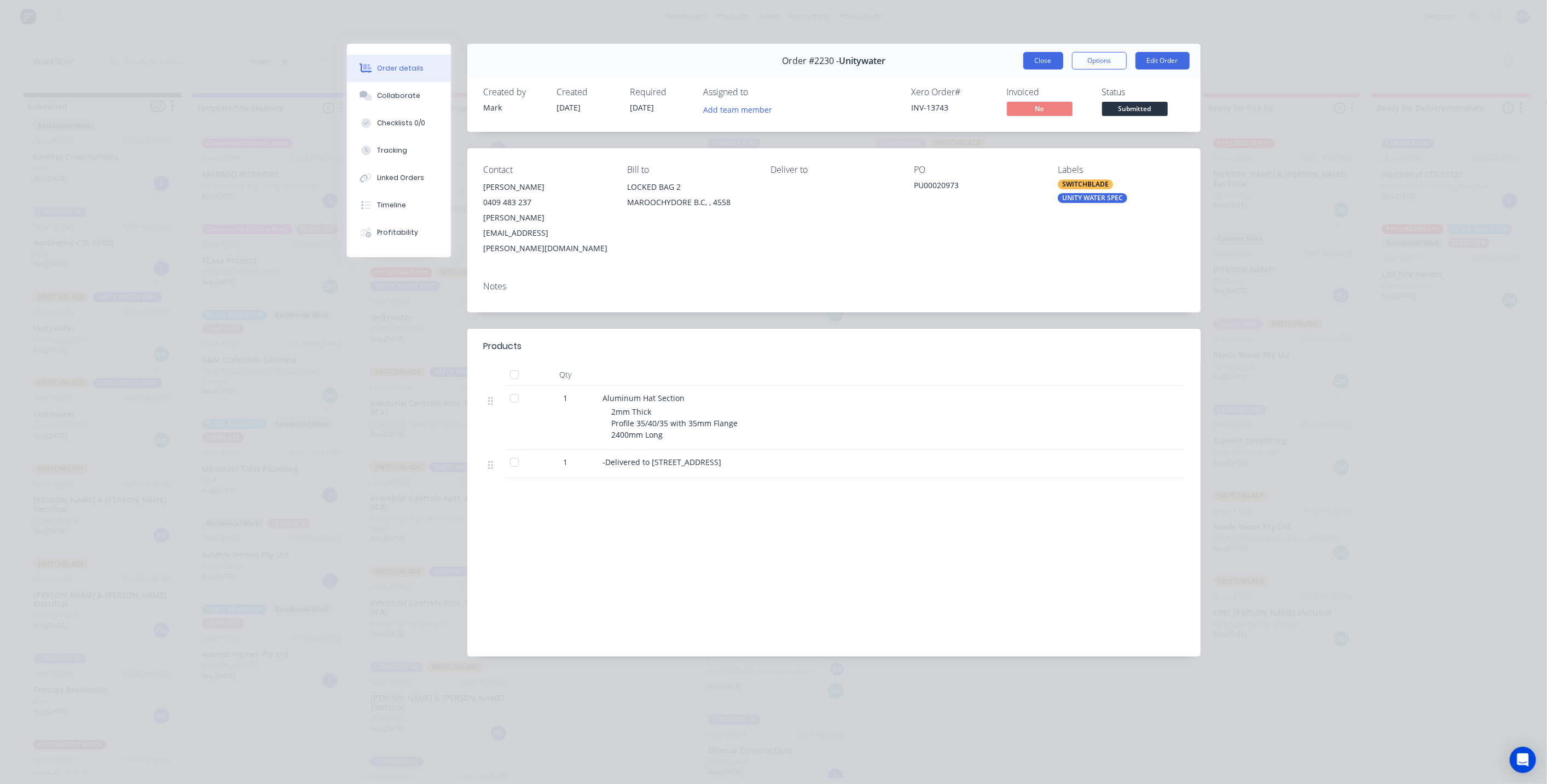
click at [1044, 61] on button "Close" at bounding box center [1043, 60] width 40 height 17
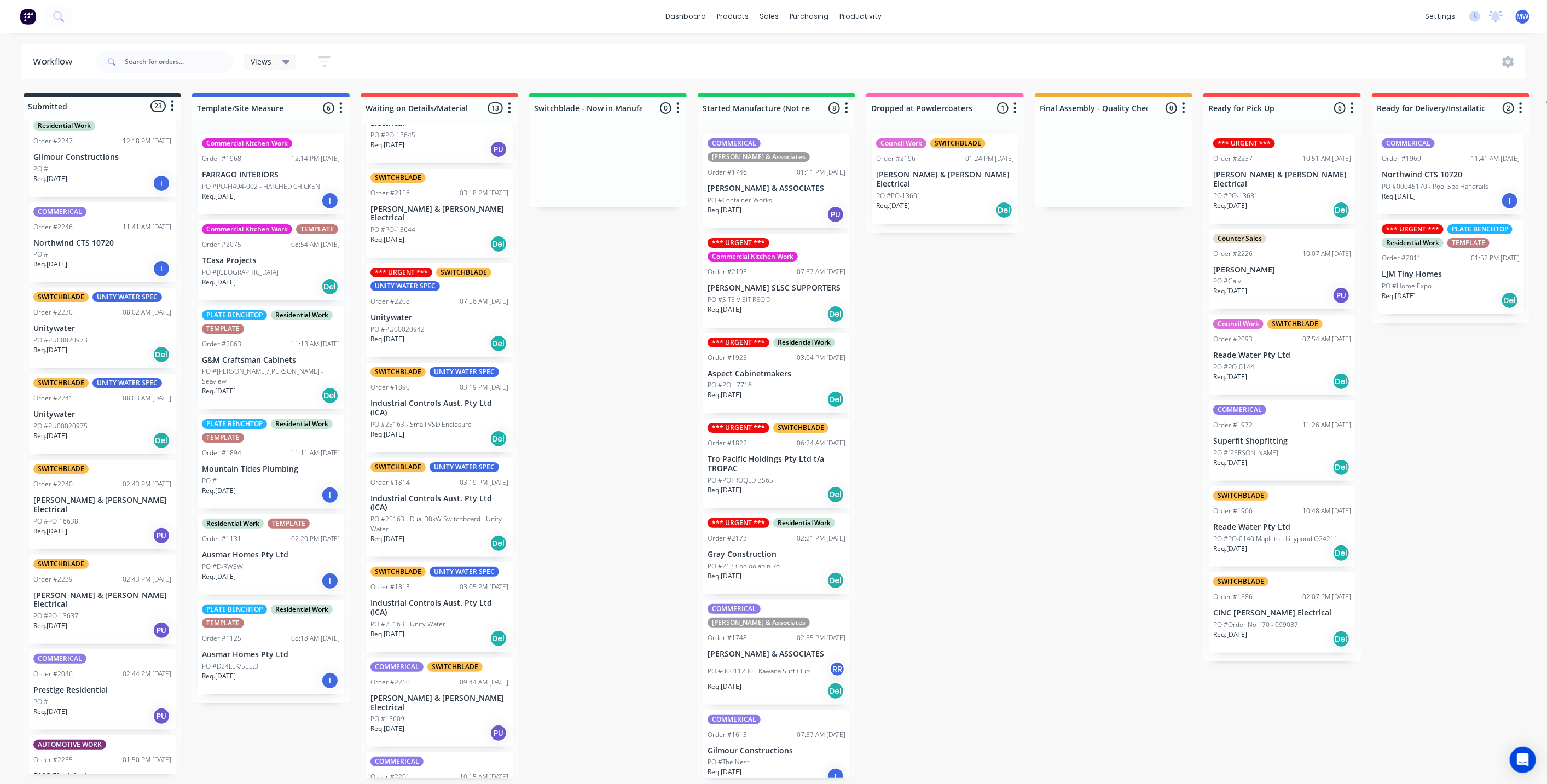
click at [86, 399] on div "SWITCHBLADE UNITY WATER SPEC Order #2241 08:03 AM [DATE] Unitywater PO #PU00020…" at bounding box center [103, 414] width 147 height 81
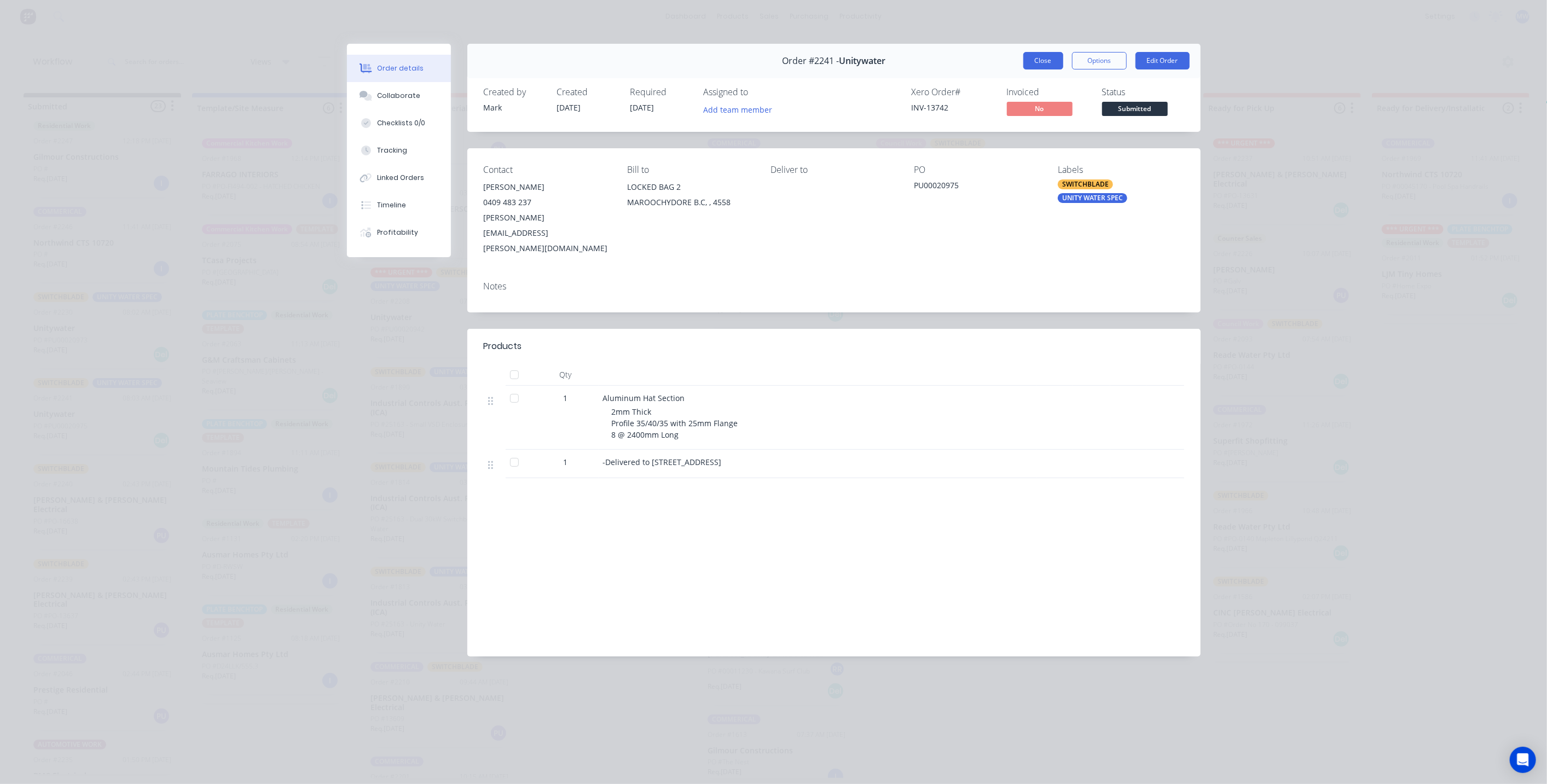
click at [1049, 64] on button "Close" at bounding box center [1043, 60] width 40 height 17
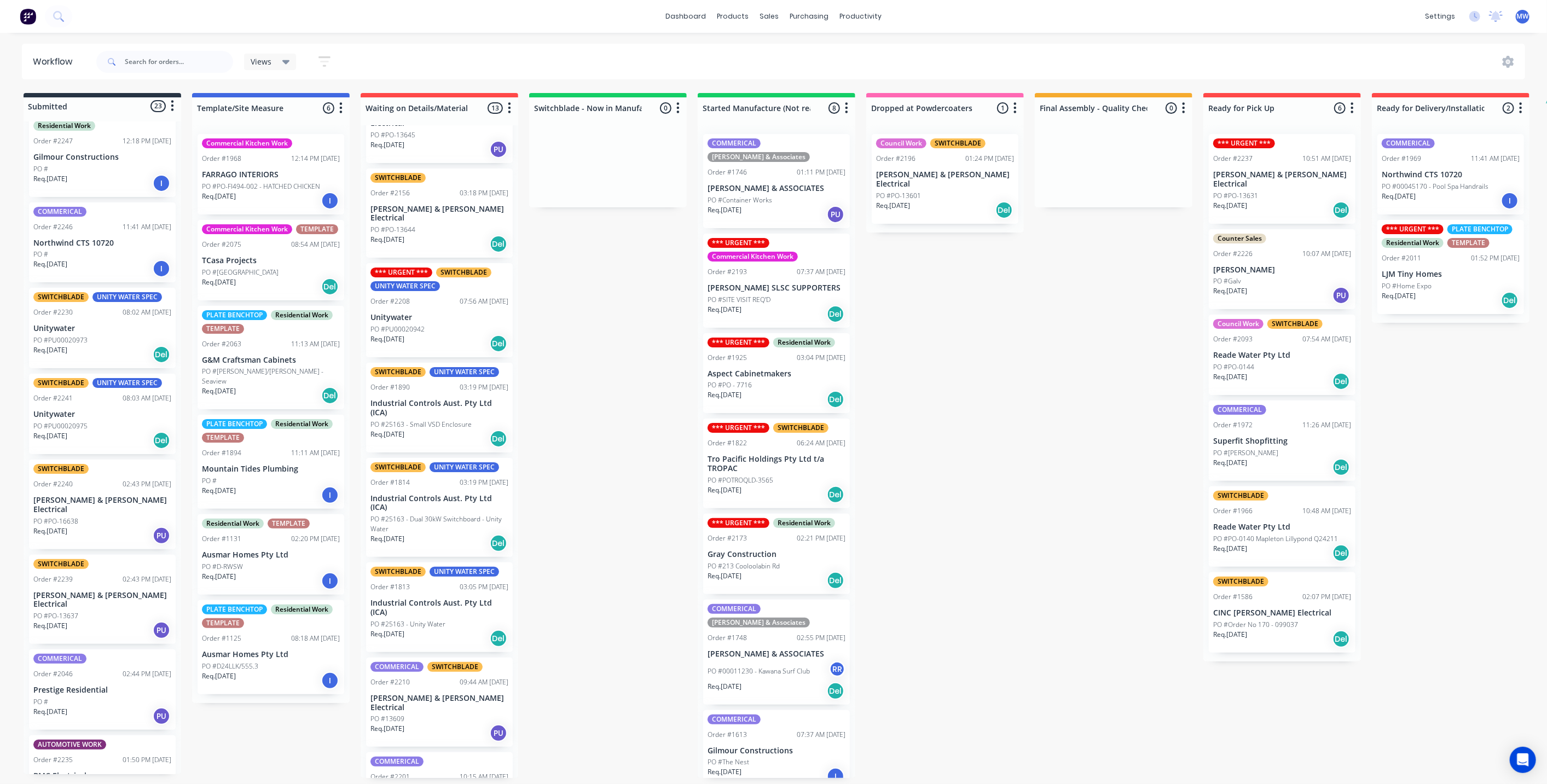
click at [553, 419] on div "Submitted 23 Status colour #273444 hex #273444 Save Cancel Summaries Total orde…" at bounding box center [904, 435] width 1825 height 685
click at [87, 324] on p "Unitywater" at bounding box center [102, 328] width 138 height 9
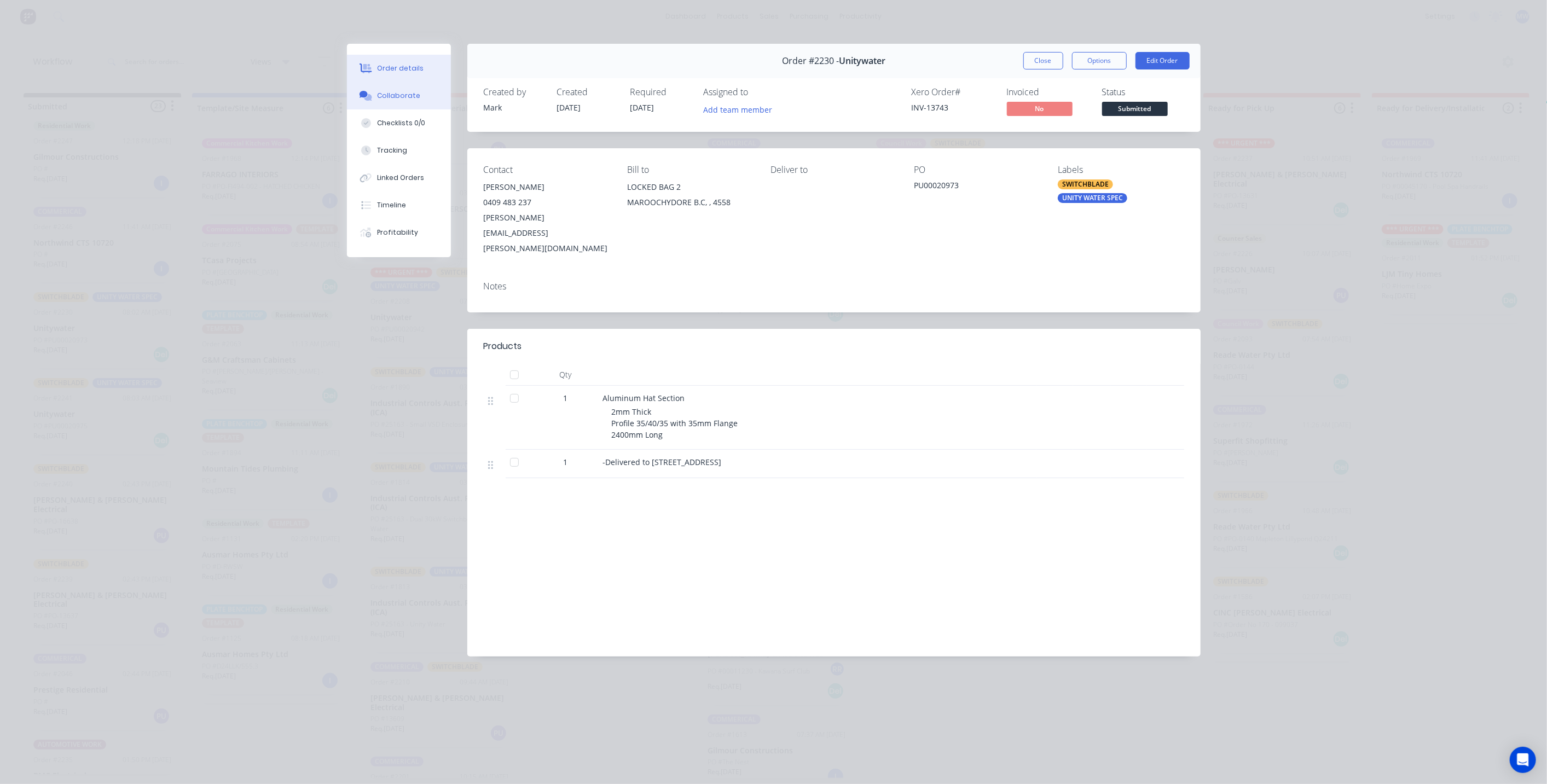
click at [381, 95] on div "Collaborate" at bounding box center [399, 95] width 43 height 10
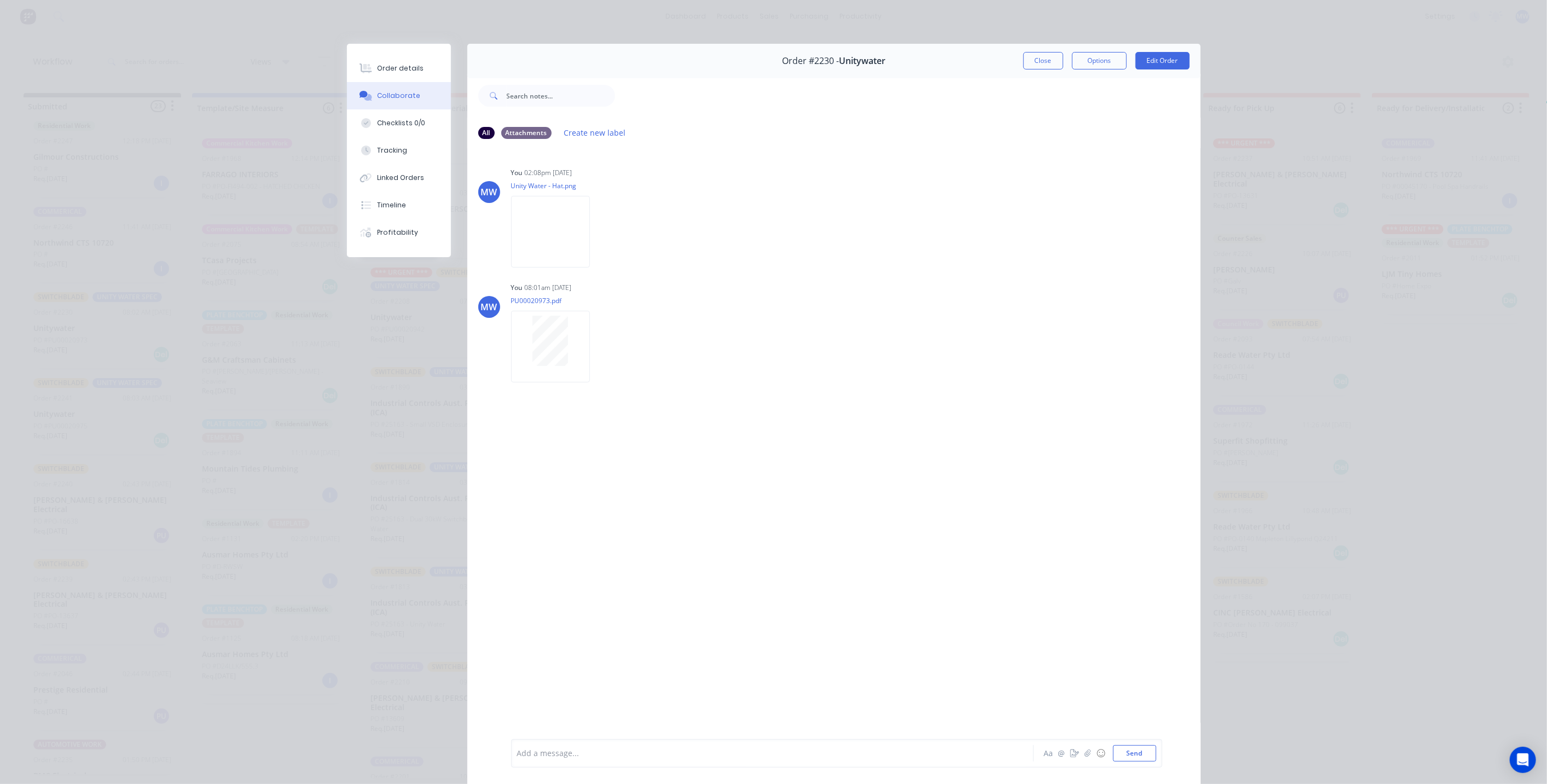
click at [1036, 59] on button "Close" at bounding box center [1043, 60] width 40 height 17
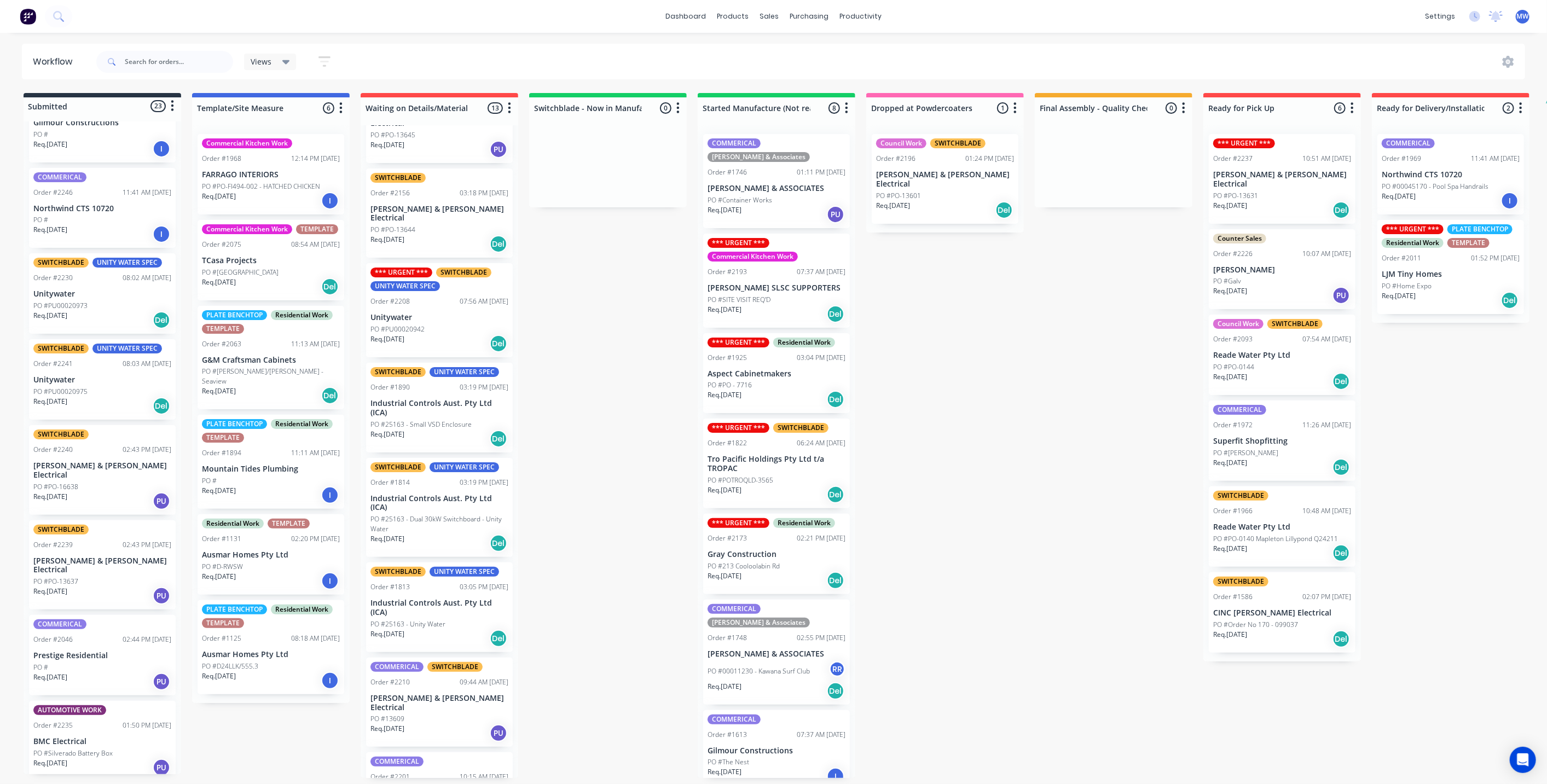
scroll to position [669, 0]
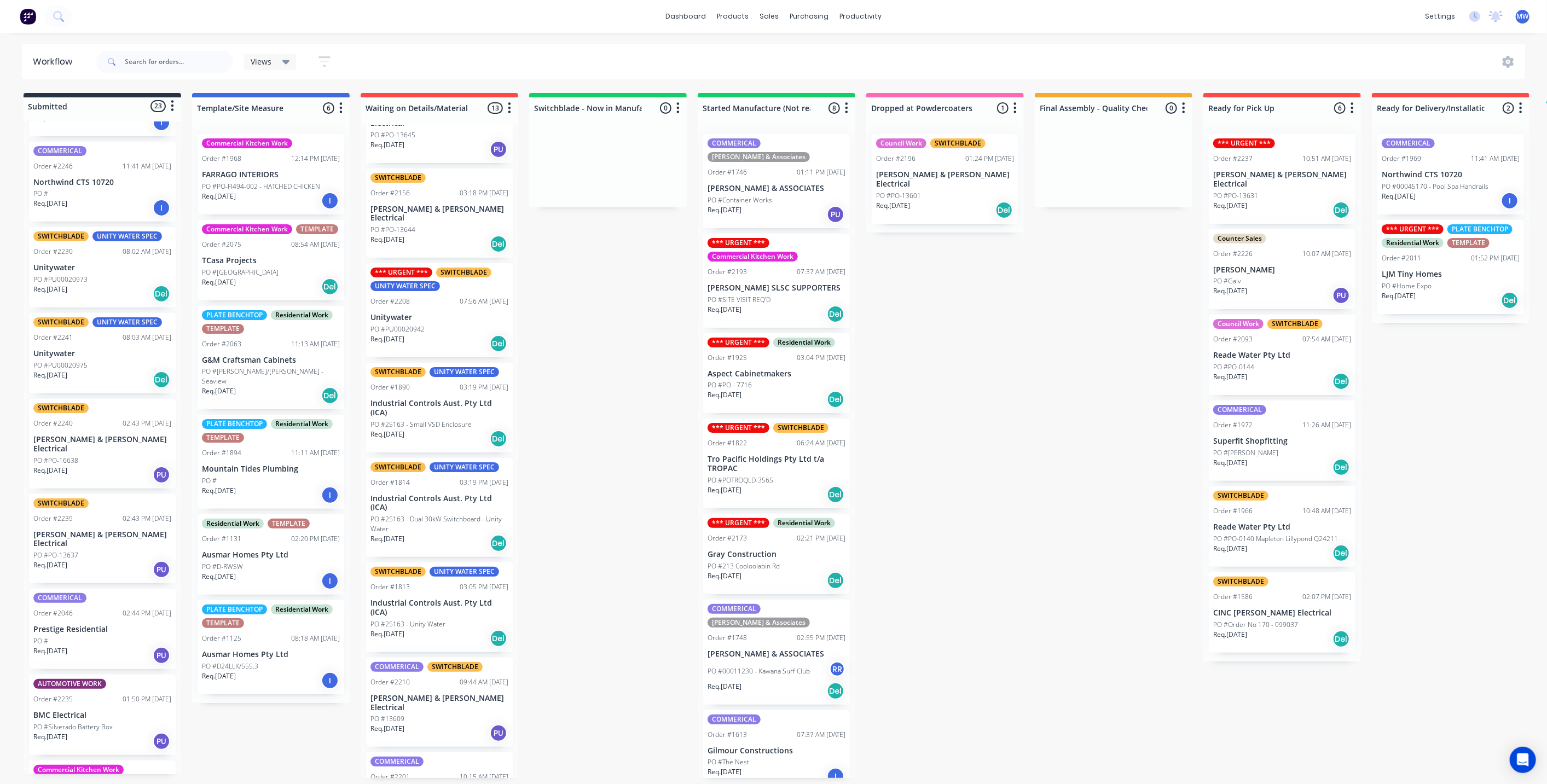
click at [119, 435] on p "[PERSON_NAME] & [PERSON_NAME] Electrical" at bounding box center [102, 444] width 138 height 19
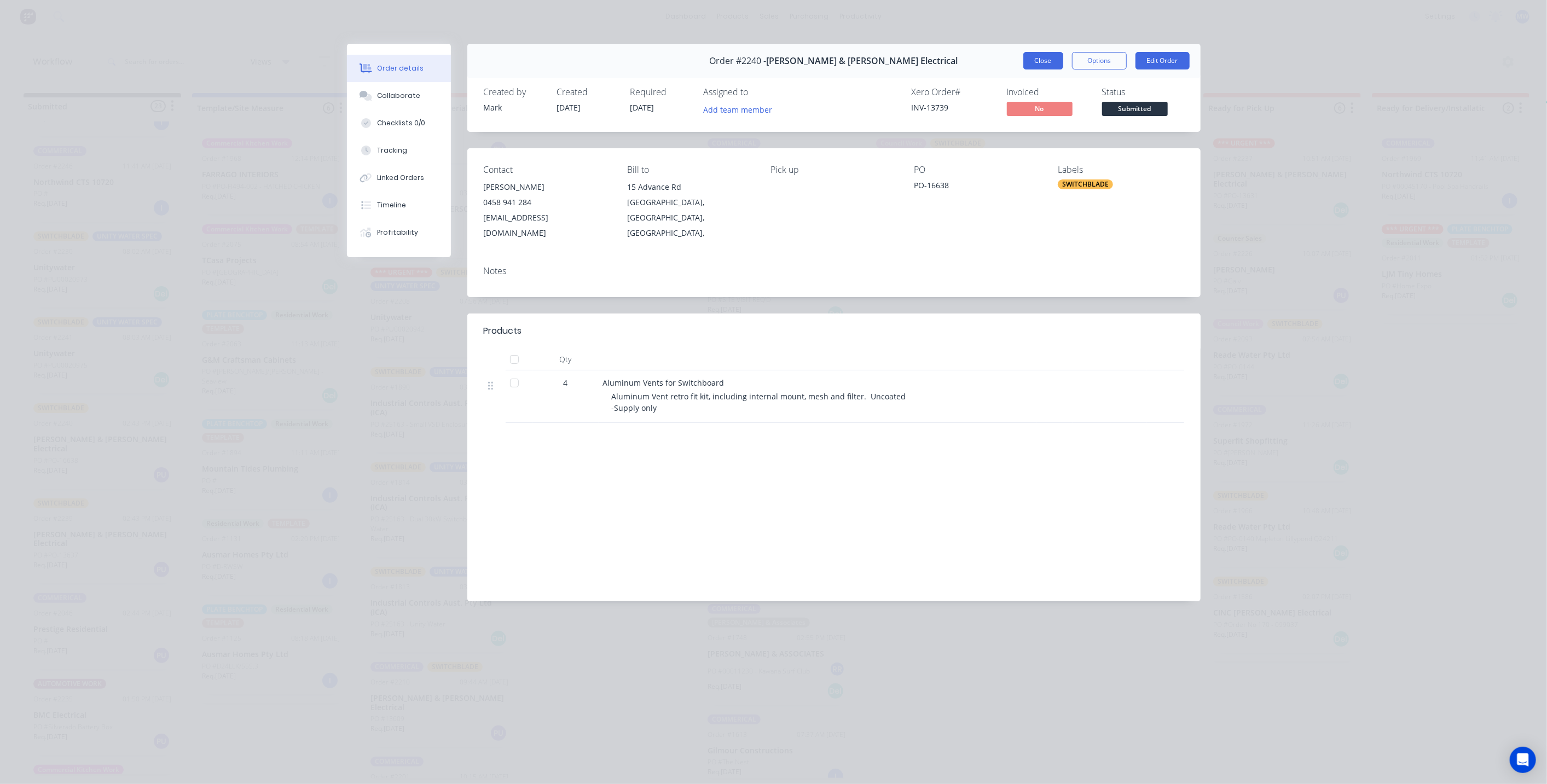
click at [1032, 61] on button "Close" at bounding box center [1043, 60] width 40 height 17
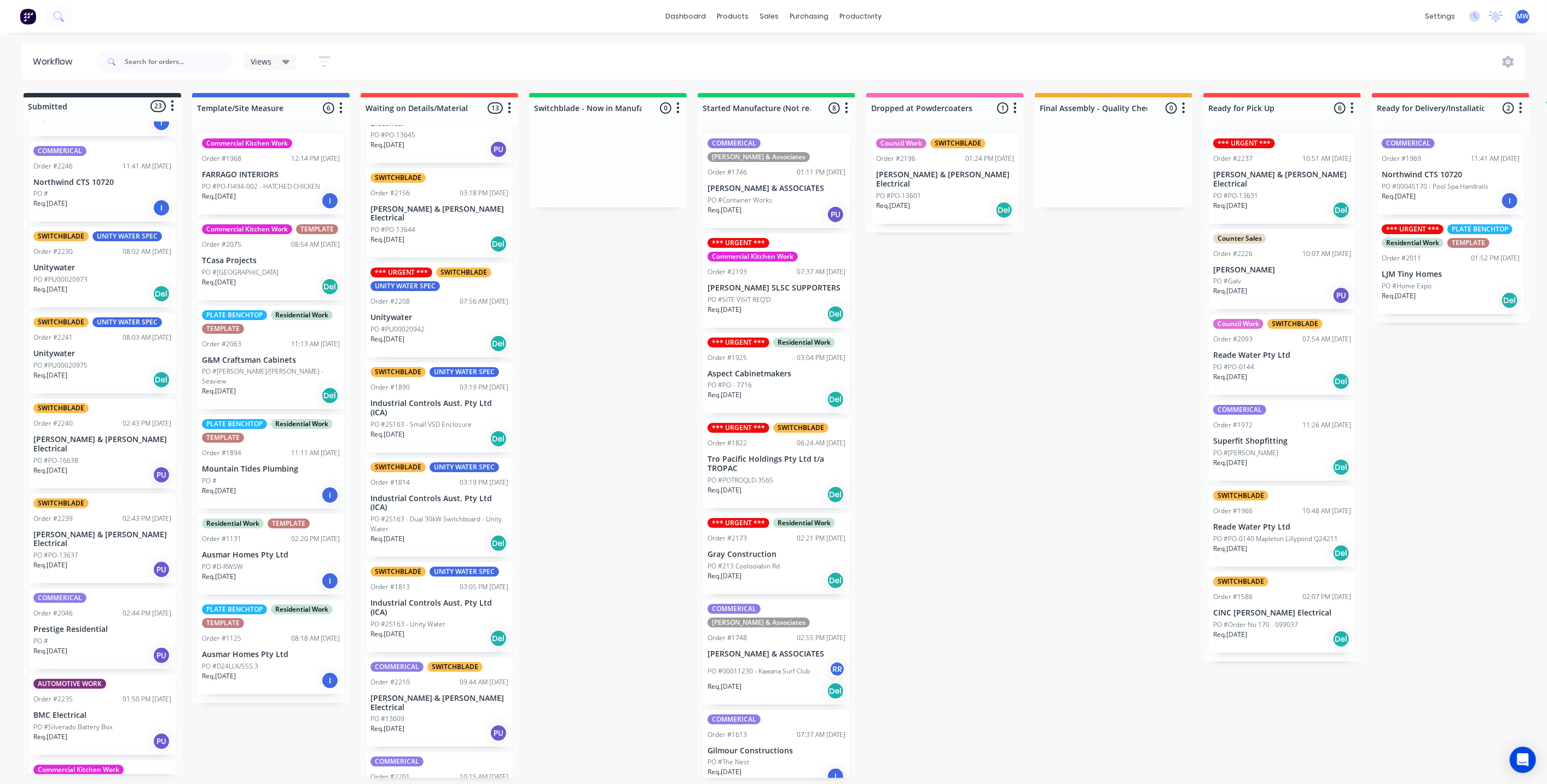
click at [81, 507] on div "SWITCHBLADE Order #2239 02:43 PM 27/08/25 Bailey & Dalton Electrical PO #PO-136…" at bounding box center [103, 539] width 147 height 90
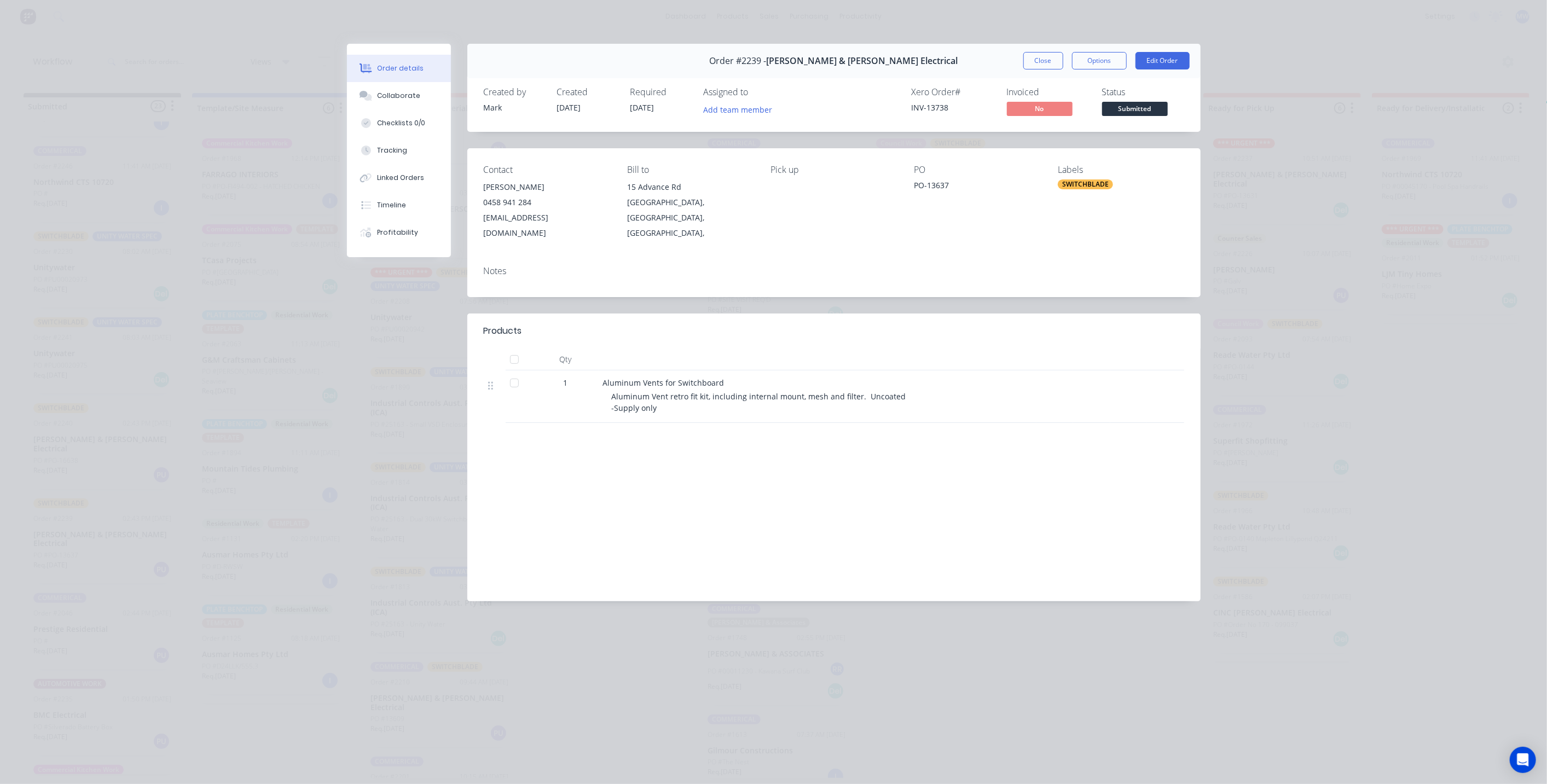
click at [1035, 63] on button "Close" at bounding box center [1043, 60] width 40 height 17
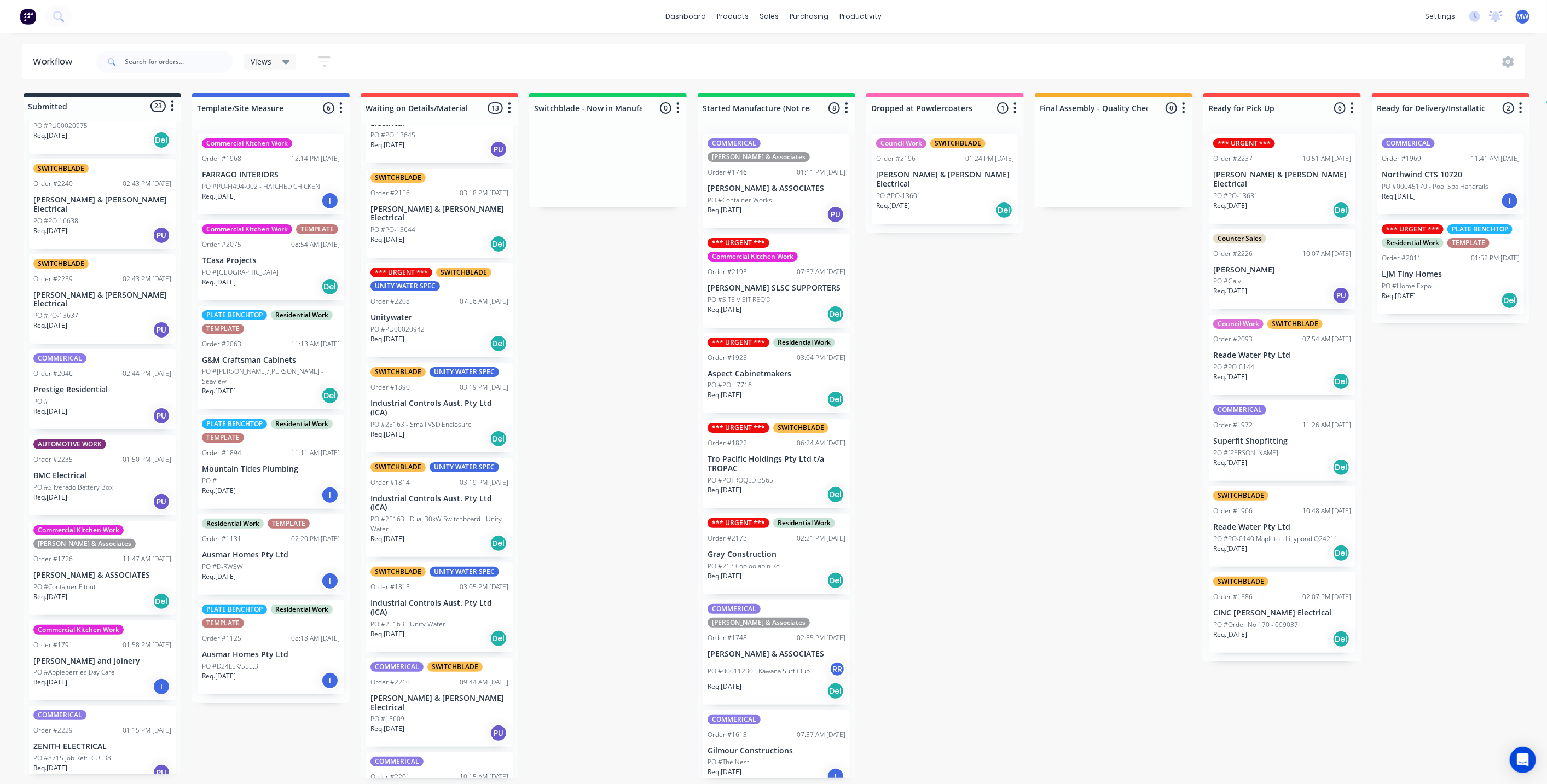
scroll to position [1033, 0]
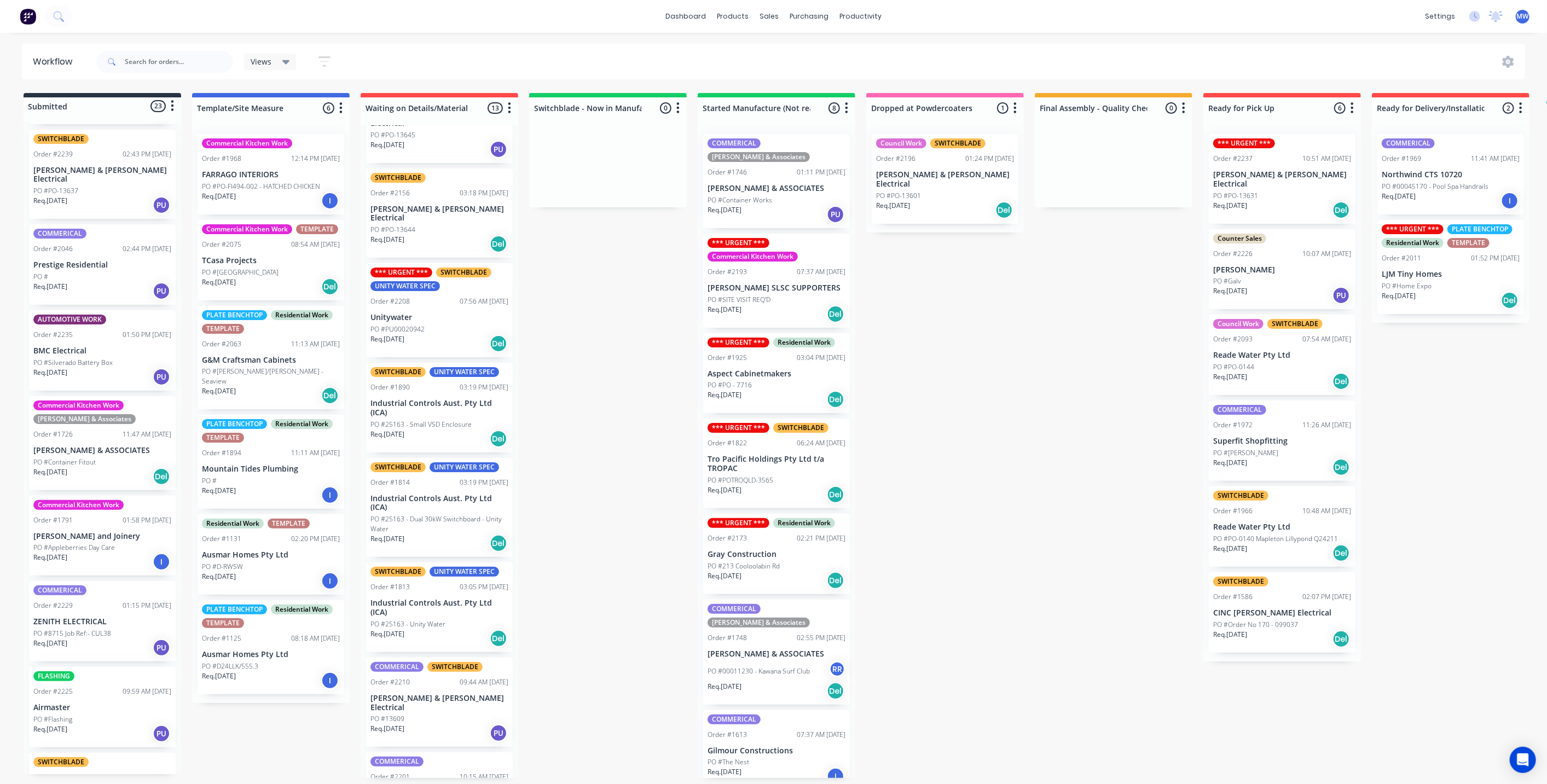
click at [558, 404] on div "Submitted 23 Status colour #273444 hex #273444 Save Cancel Summaries Total orde…" at bounding box center [904, 435] width 1825 height 685
click at [86, 368] on div "Req. 04/09/25 PU" at bounding box center [102, 377] width 138 height 19
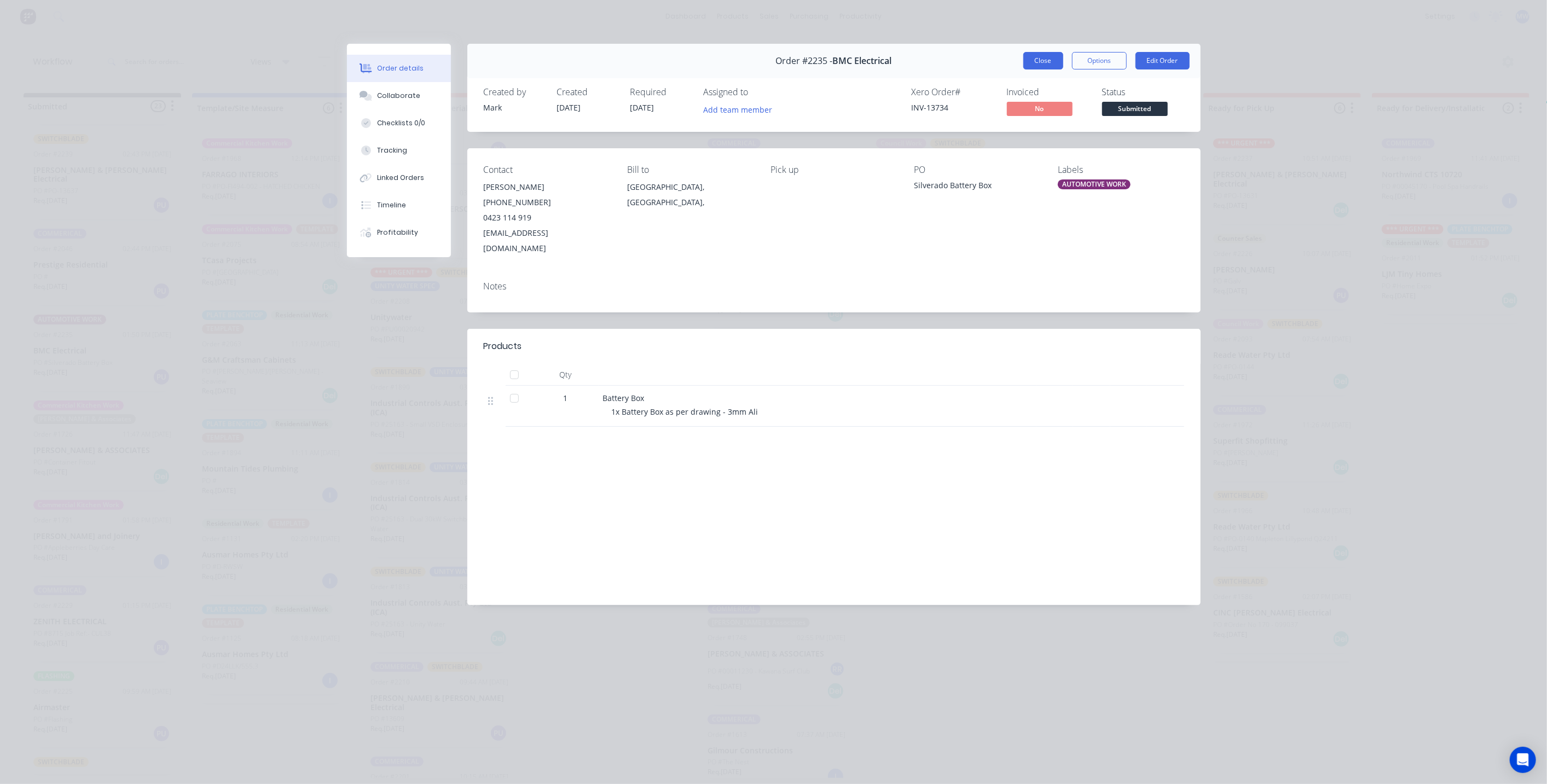
click at [1044, 57] on button "Close" at bounding box center [1043, 60] width 40 height 17
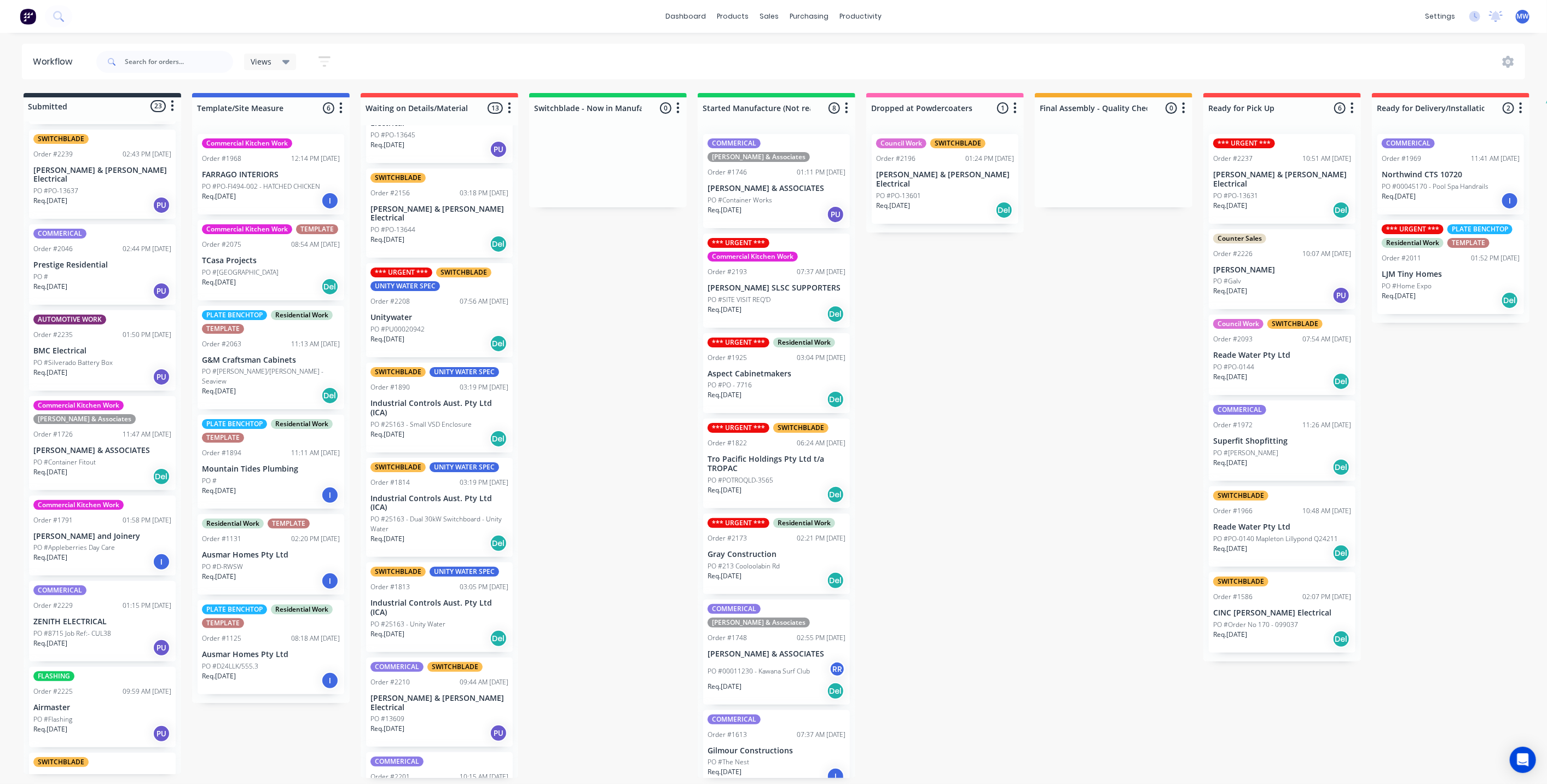
click at [616, 420] on div "Submitted 23 Status colour #273444 hex #273444 Save Cancel Summaries Total orde…" at bounding box center [904, 435] width 1825 height 685
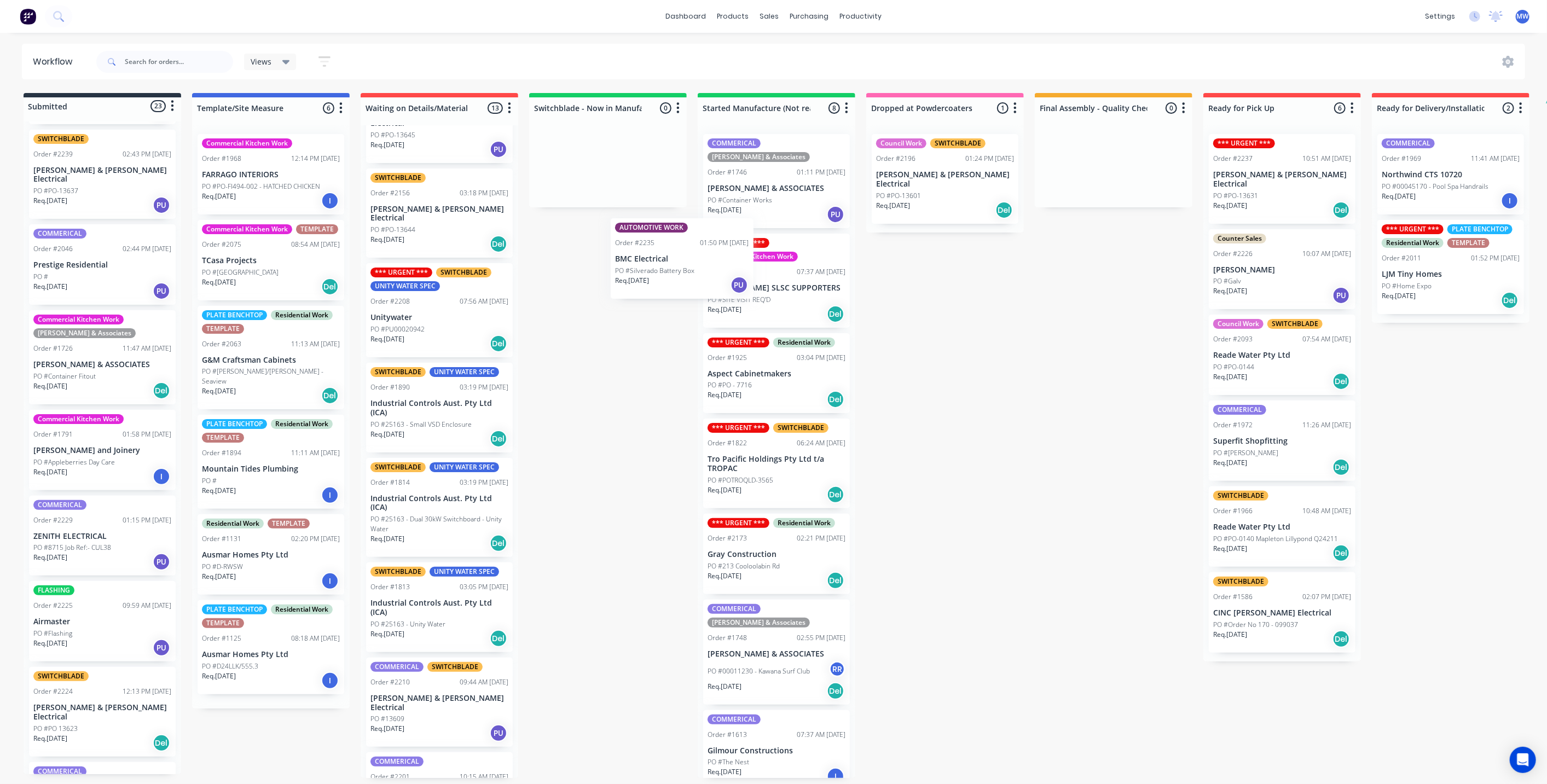
drag, startPoint x: 55, startPoint y: 333, endPoint x: 597, endPoint y: 209, distance: 556.0
click at [597, 212] on div "Submitted 23 Status colour #273444 hex #273444 Save Cancel Summaries Total orde…" at bounding box center [904, 435] width 1825 height 685
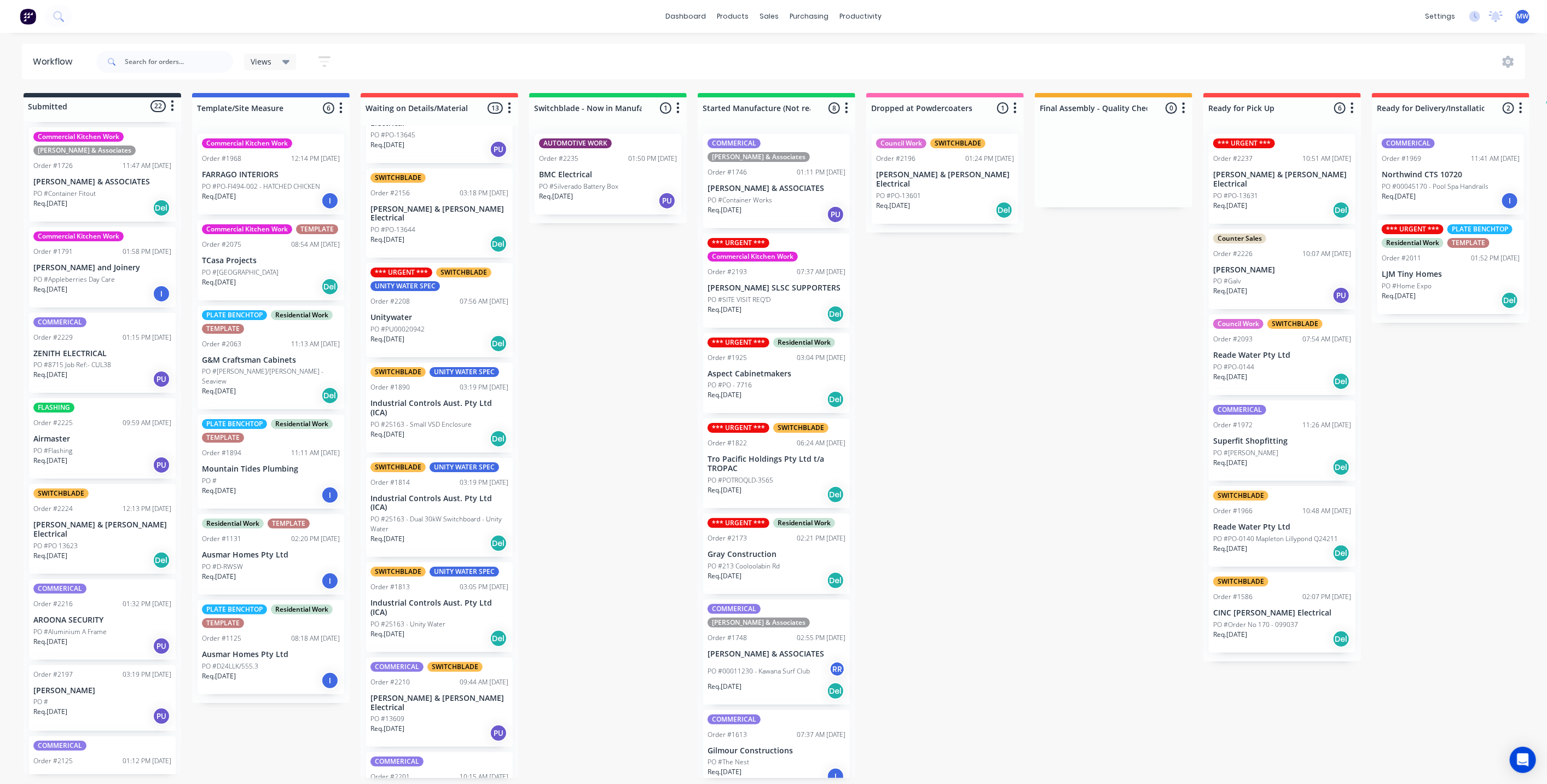
click at [643, 296] on div "Submitted 22 Status colour #273444 hex #273444 Save Cancel Summaries Total orde…" at bounding box center [904, 435] width 1825 height 685
drag, startPoint x: 936, startPoint y: 310, endPoint x: 612, endPoint y: 280, distance: 325.4
click at [934, 307] on div "Submitted 22 Status colour #273444 hex #273444 Save Cancel Summaries Total orde…" at bounding box center [904, 435] width 1825 height 685
click at [594, 282] on div "Submitted 22 Status colour #273444 hex #273444 Save Cancel Summaries Total orde…" at bounding box center [904, 435] width 1825 height 685
click at [620, 331] on div "Submitted 22 Status colour #273444 hex #273444 Save Cancel Summaries Total orde…" at bounding box center [904, 435] width 1825 height 685
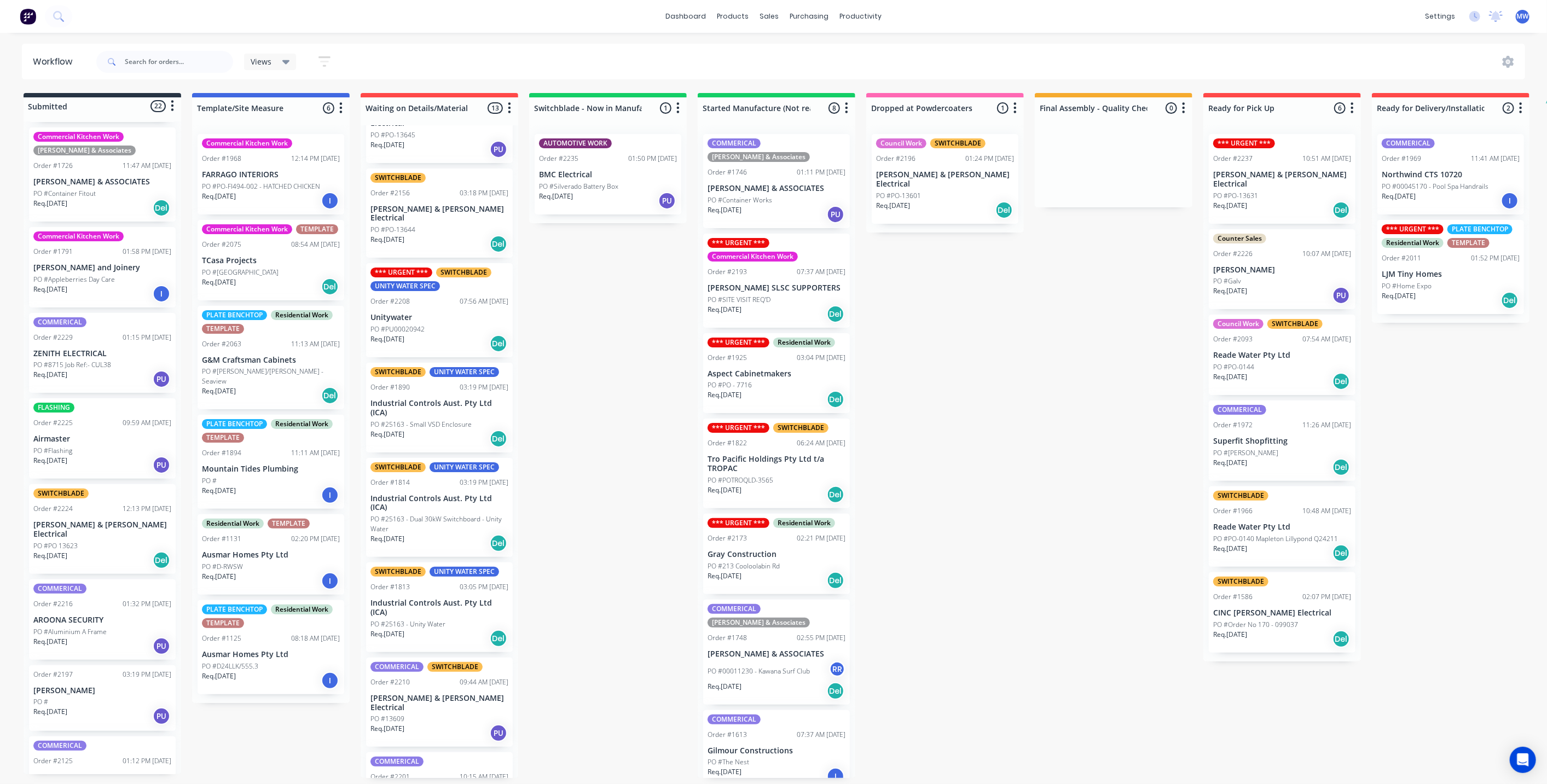
click at [572, 288] on div "Submitted 22 Status colour #273444 hex #273444 Save Cancel Summaries Total orde…" at bounding box center [904, 435] width 1825 height 685
click at [641, 288] on div "Submitted 22 Status colour #273444 hex #273444 Save Cancel Summaries Total orde…" at bounding box center [904, 435] width 1825 height 685
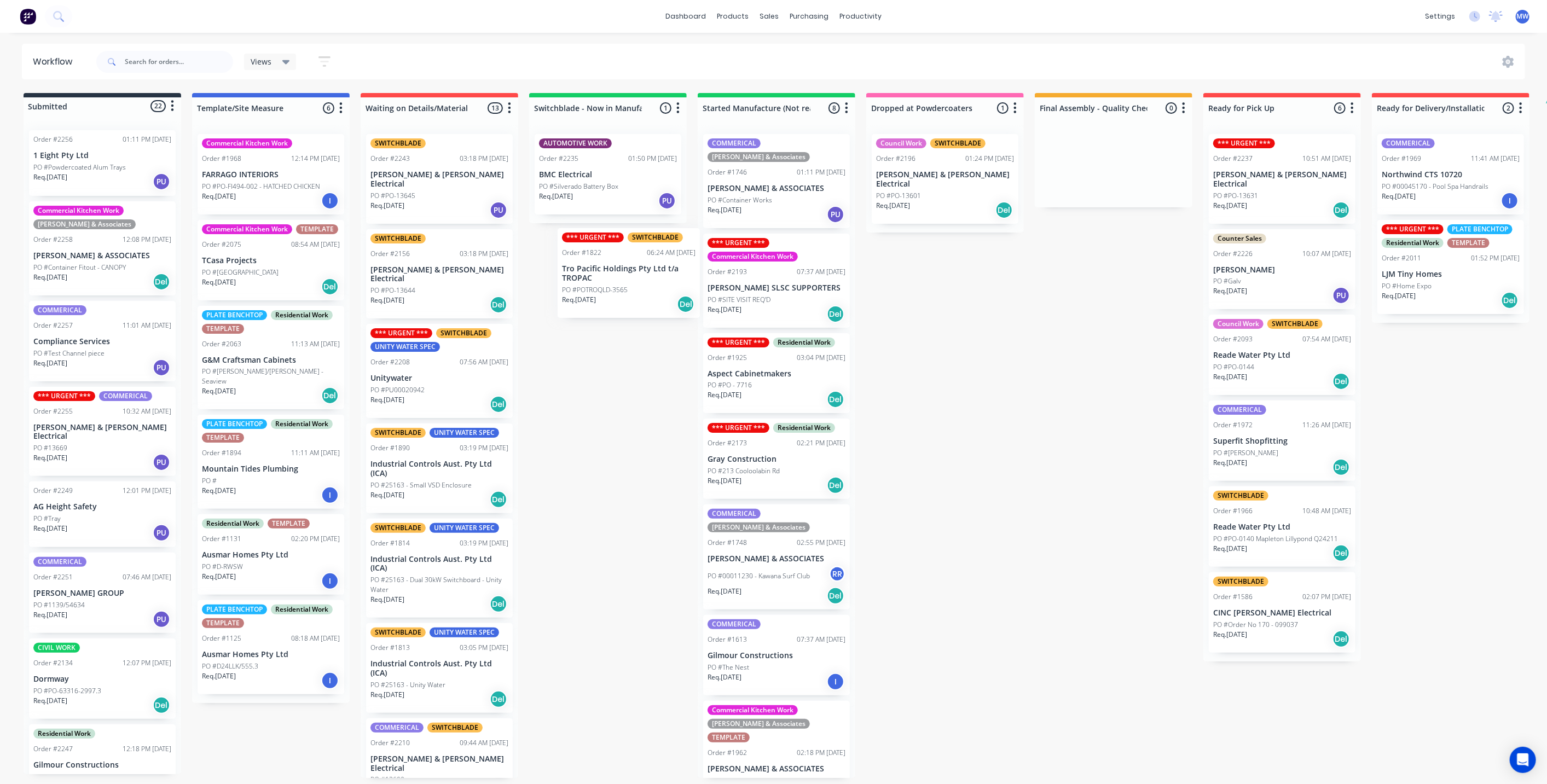
drag, startPoint x: 754, startPoint y: 477, endPoint x: 597, endPoint y: 266, distance: 263.0
click at [598, 271] on div "Submitted 22 Status colour #273444 hex #273444 Save Cancel Summaries Total orde…" at bounding box center [904, 435] width 1825 height 685
click at [1005, 405] on div "Submitted 22 Status colour #273444 hex #273444 Save Cancel Summaries Total orde…" at bounding box center [904, 435] width 1825 height 685
click at [634, 399] on div "Submitted 22 Status colour #273444 hex #273444 Save Cancel Summaries Total orde…" at bounding box center [904, 435] width 1825 height 685
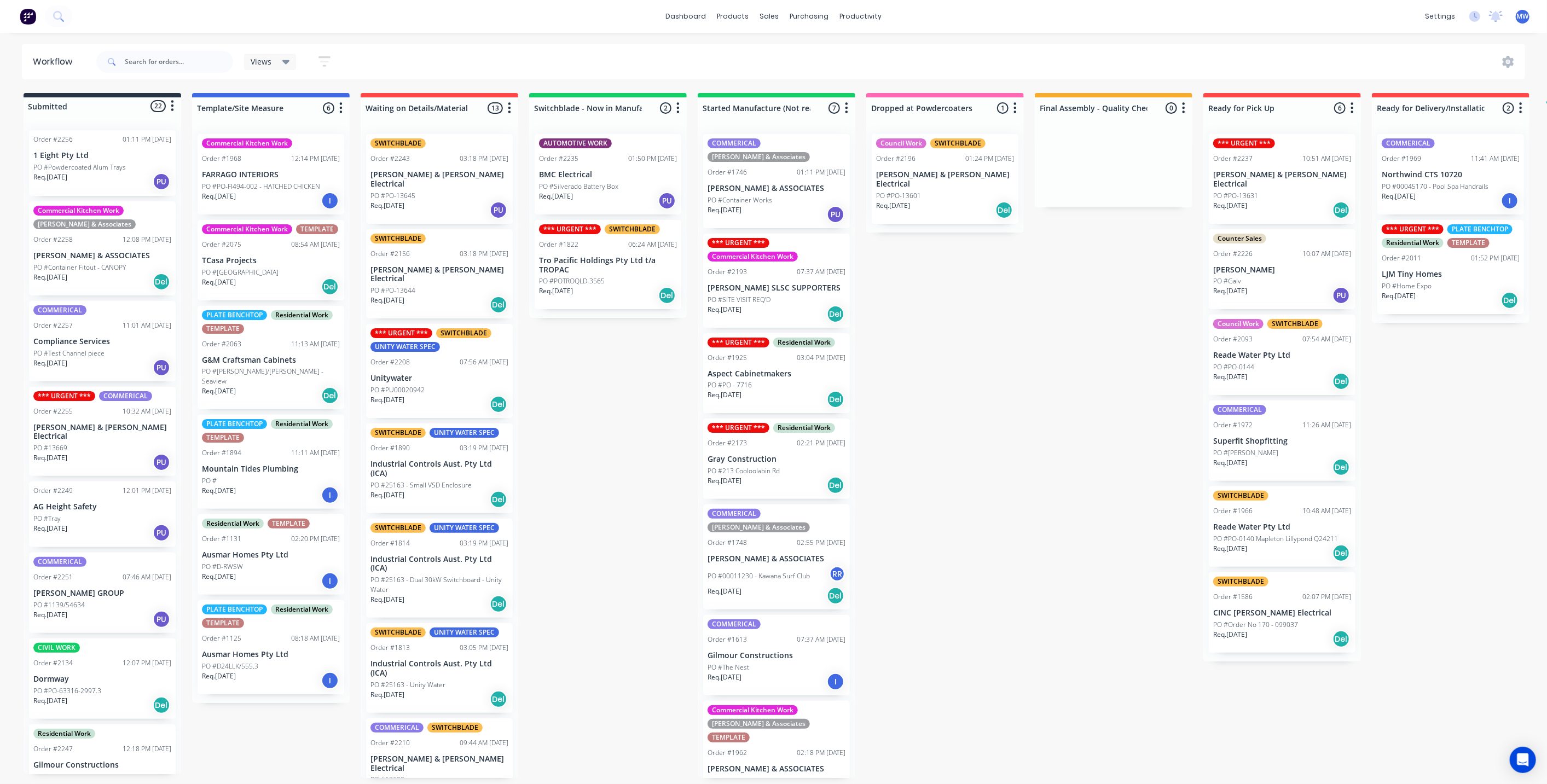
click at [624, 395] on div "Submitted 22 Status colour #273444 hex #273444 Save Cancel Summaries Total orde…" at bounding box center [904, 435] width 1825 height 685
click at [947, 377] on div "Submitted 22 Status colour #273444 hex #273444 Save Cancel Summaries Total orde…" at bounding box center [904, 435] width 1825 height 685
click at [597, 395] on div "Submitted 22 Status colour #273444 hex #273444 Save Cancel Summaries Total orde…" at bounding box center [904, 435] width 1825 height 685
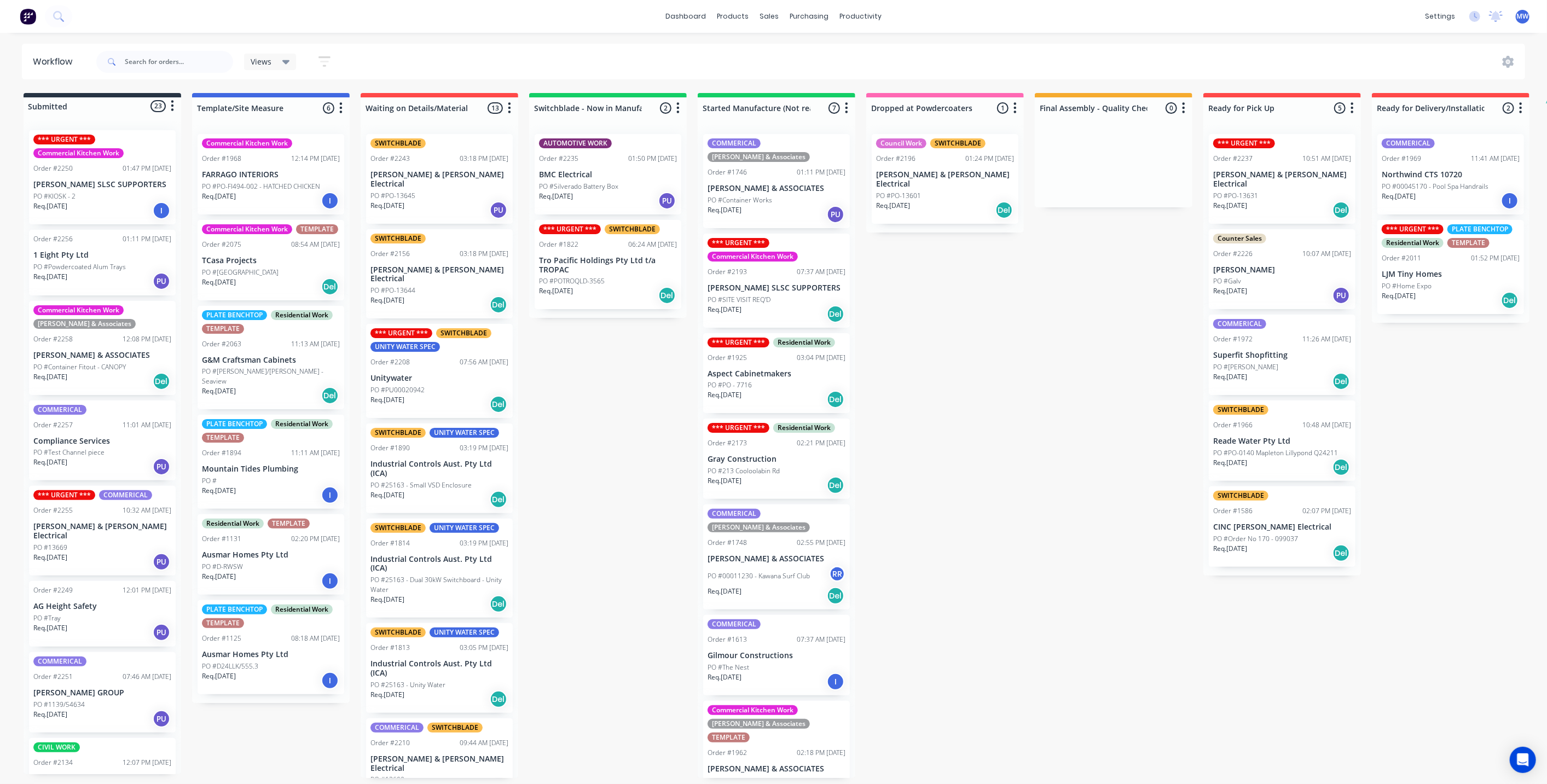
click at [605, 385] on div "Submitted 23 Status colour #273444 hex #273444 Save Cancel Summaries Total orde…" at bounding box center [904, 435] width 1825 height 685
click at [949, 368] on div "Submitted 23 Status colour #273444 hex #273444 Save Cancel Summaries Total orde…" at bounding box center [904, 435] width 1825 height 685
click at [571, 418] on div "Submitted 23 Status colour #273444 hex #273444 Save Cancel Summaries Total orde…" at bounding box center [904, 435] width 1825 height 685
click at [100, 204] on div "Req. [DATE] I" at bounding box center [102, 210] width 138 height 19
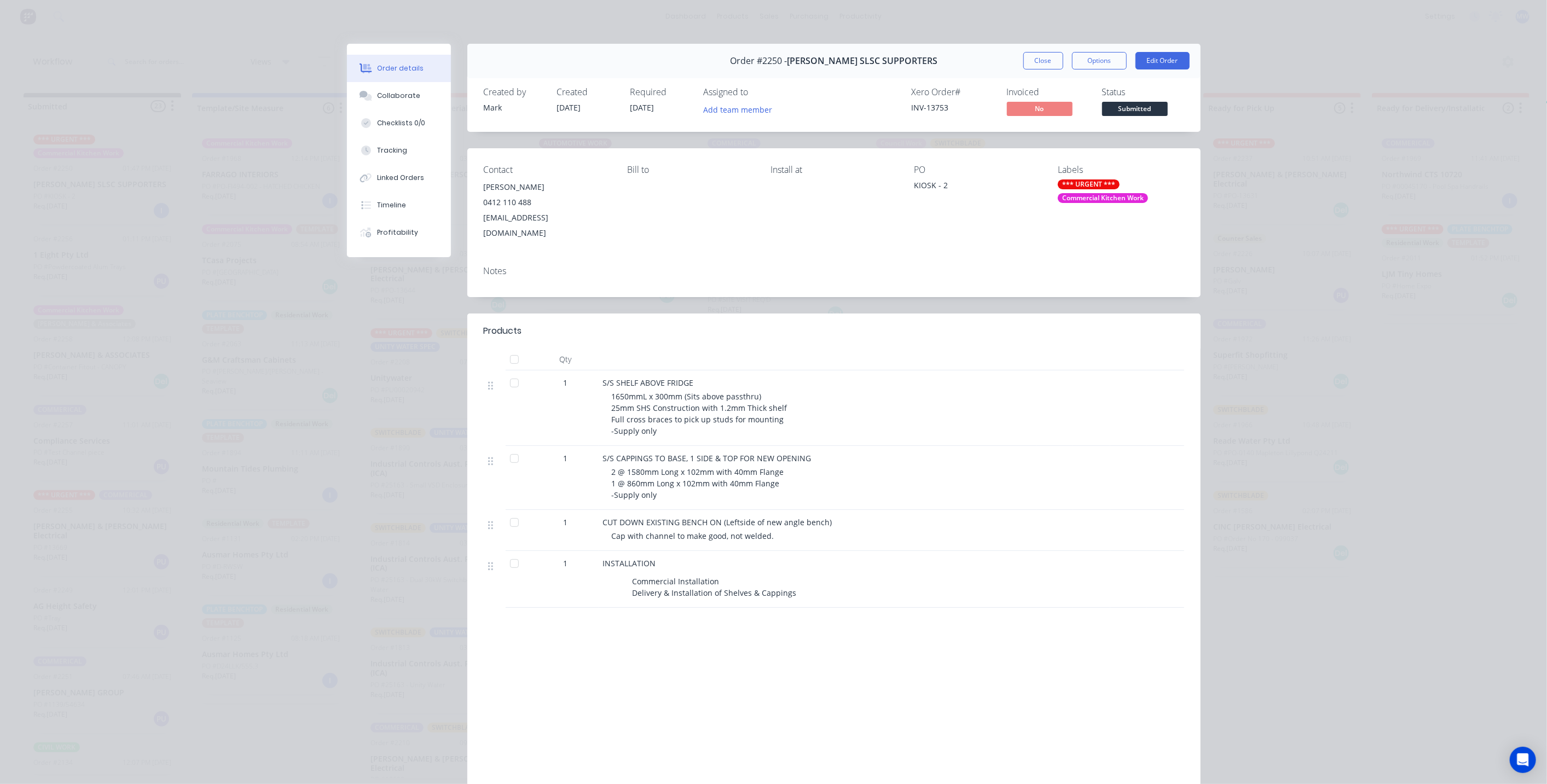
click at [534, 263] on div "Notes" at bounding box center [834, 277] width 734 height 40
click at [500, 272] on div "Notes" at bounding box center [834, 277] width 734 height 40
click at [494, 262] on div "Notes" at bounding box center [834, 277] width 734 height 40
click at [1165, 63] on button "Edit Order" at bounding box center [1162, 60] width 54 height 17
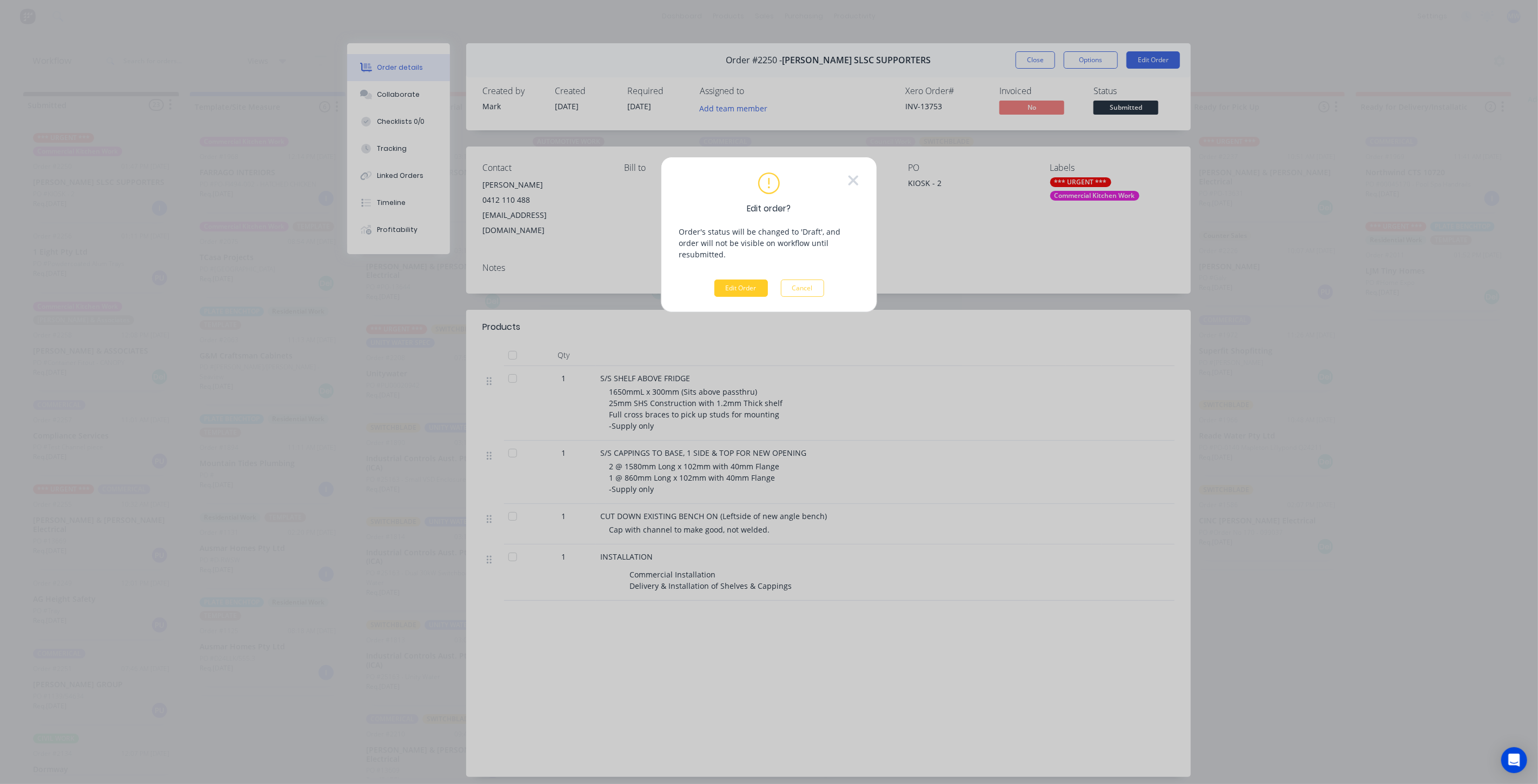
click at [750, 279] on button "Edit Order" at bounding box center [741, 287] width 53 height 17
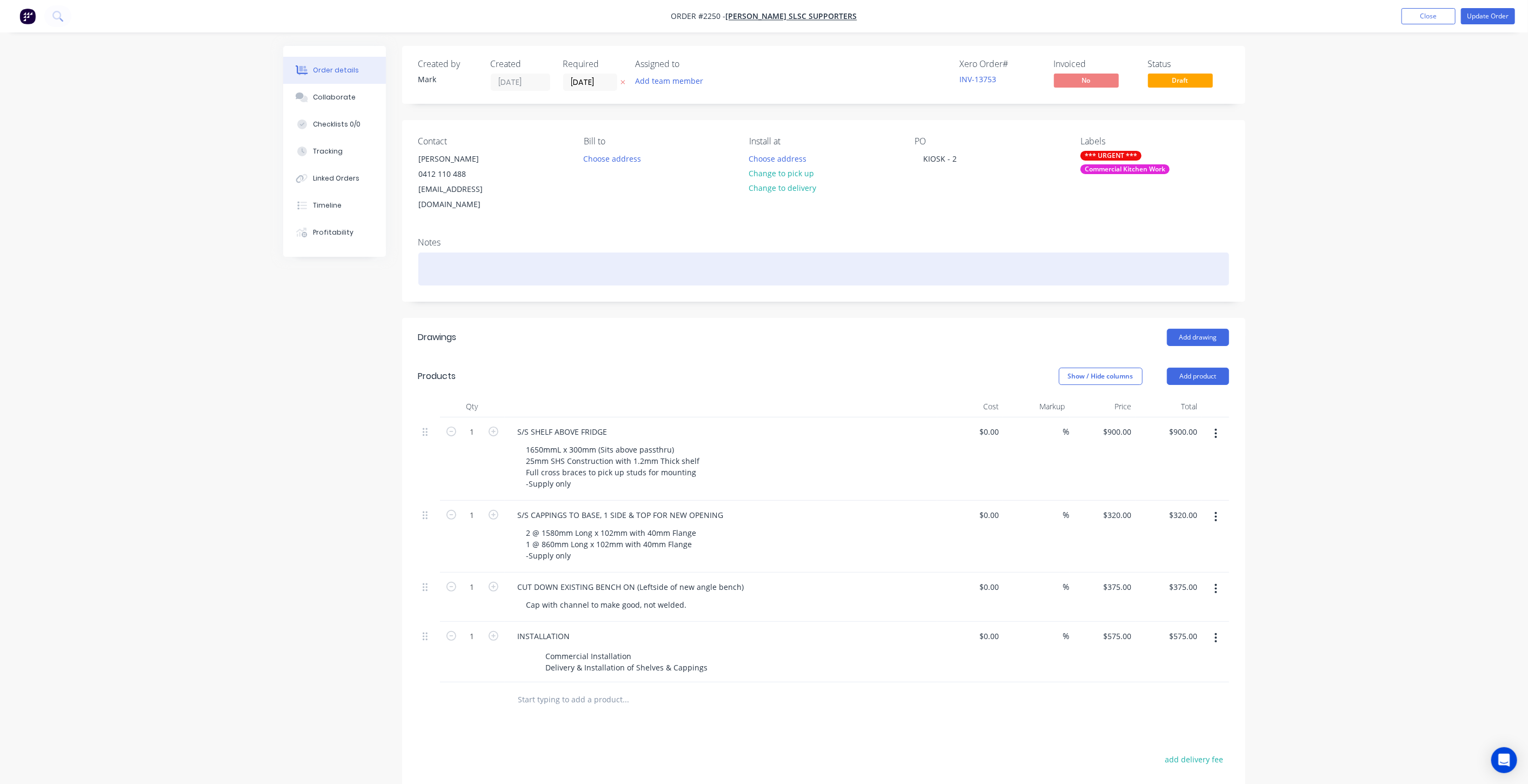
click at [491, 254] on div at bounding box center [824, 269] width 811 height 33
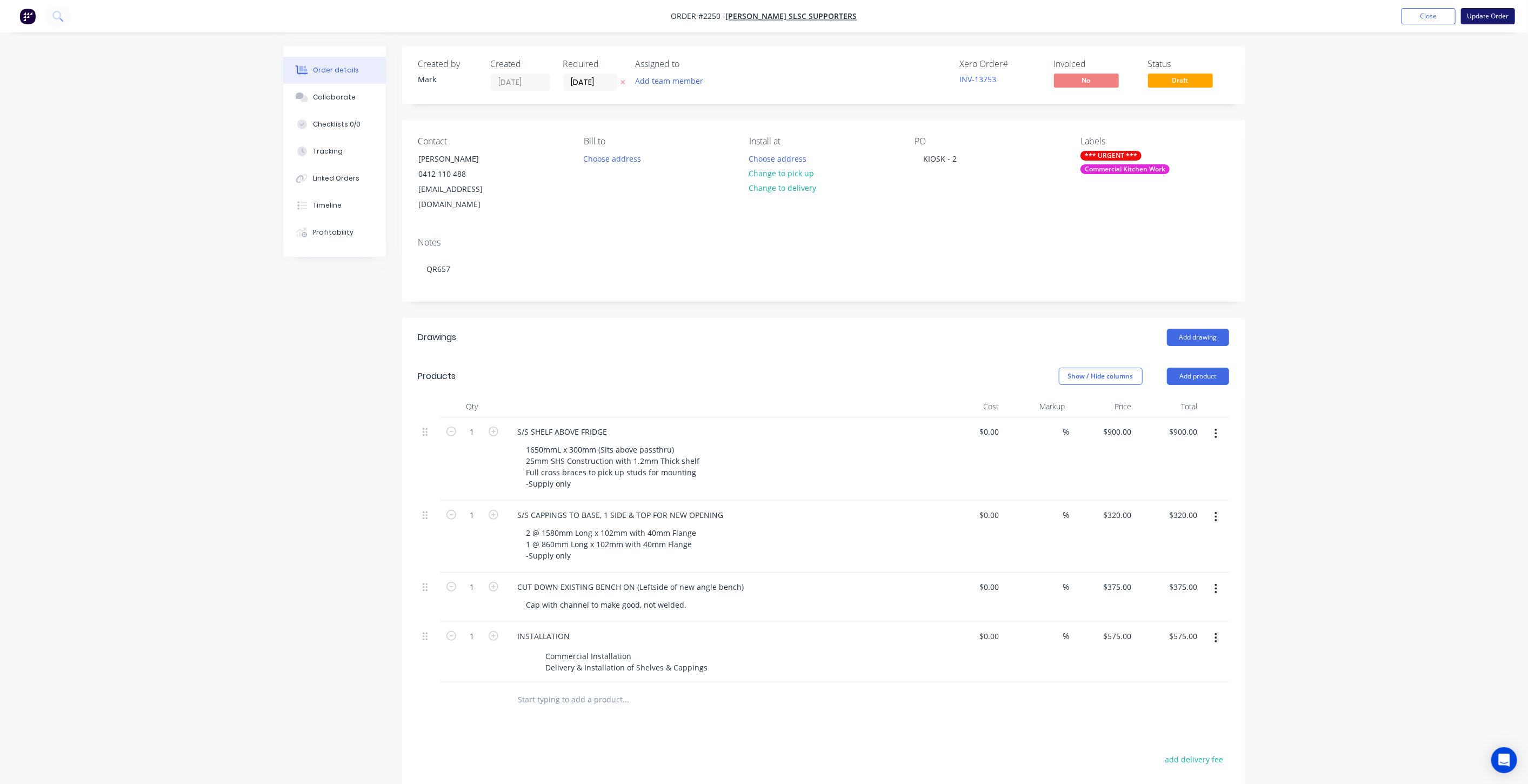
click at [1485, 19] on button "Update Order" at bounding box center [1488, 16] width 54 height 16
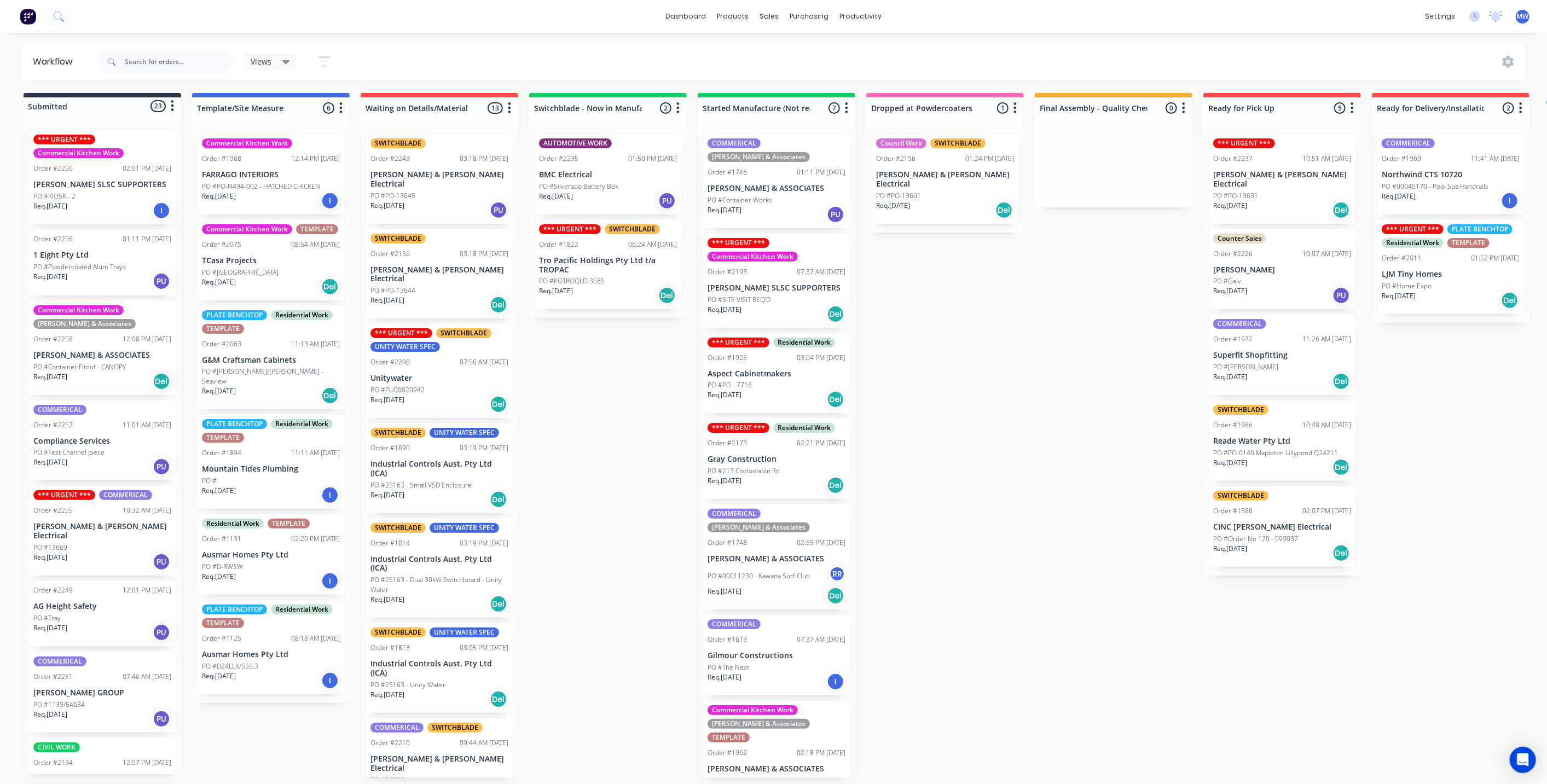
click at [112, 180] on p "[PERSON_NAME] SLSC SUPPORTERS" at bounding box center [102, 184] width 138 height 9
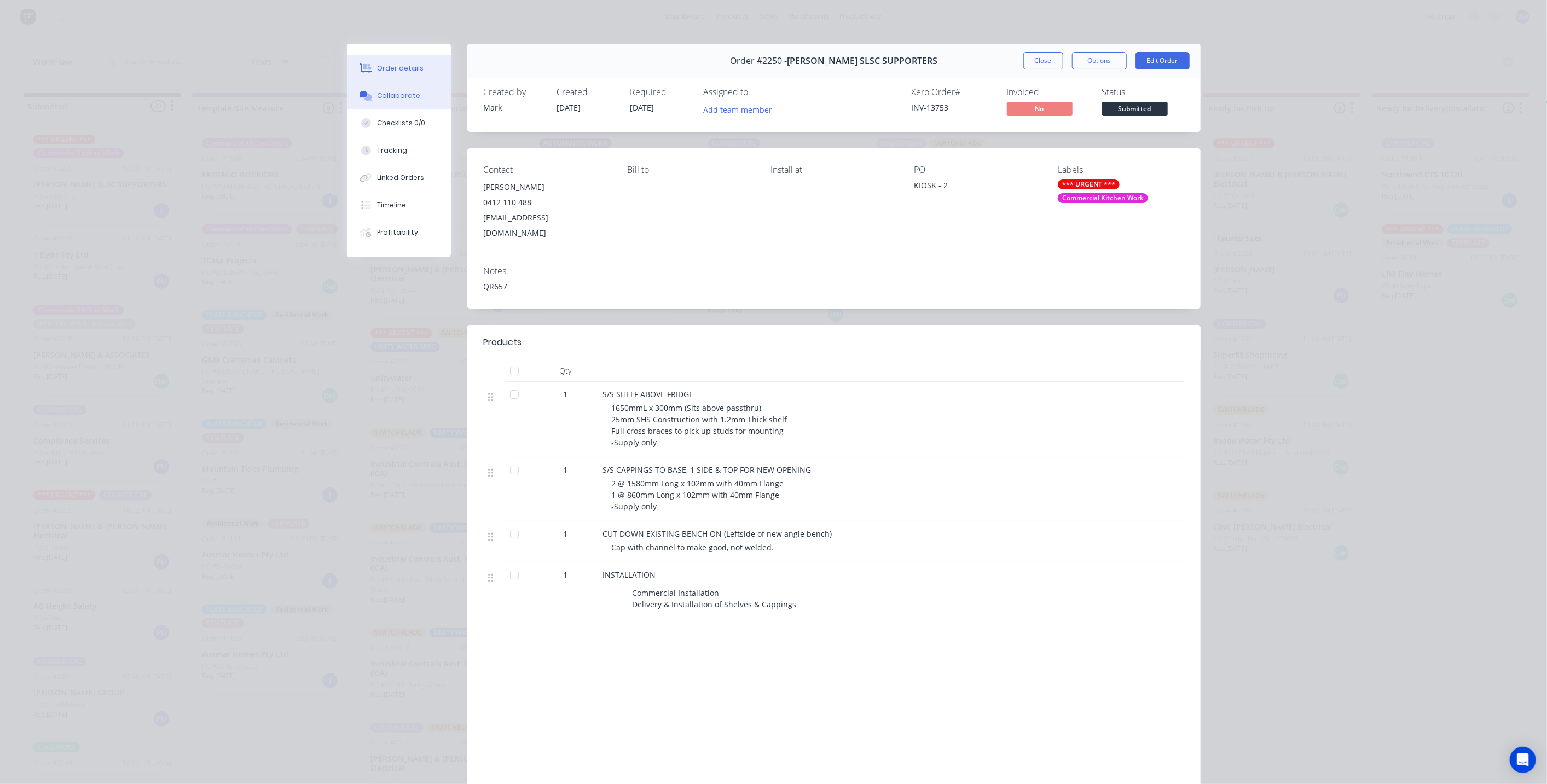
click at [402, 87] on button "Collaborate" at bounding box center [399, 96] width 104 height 28
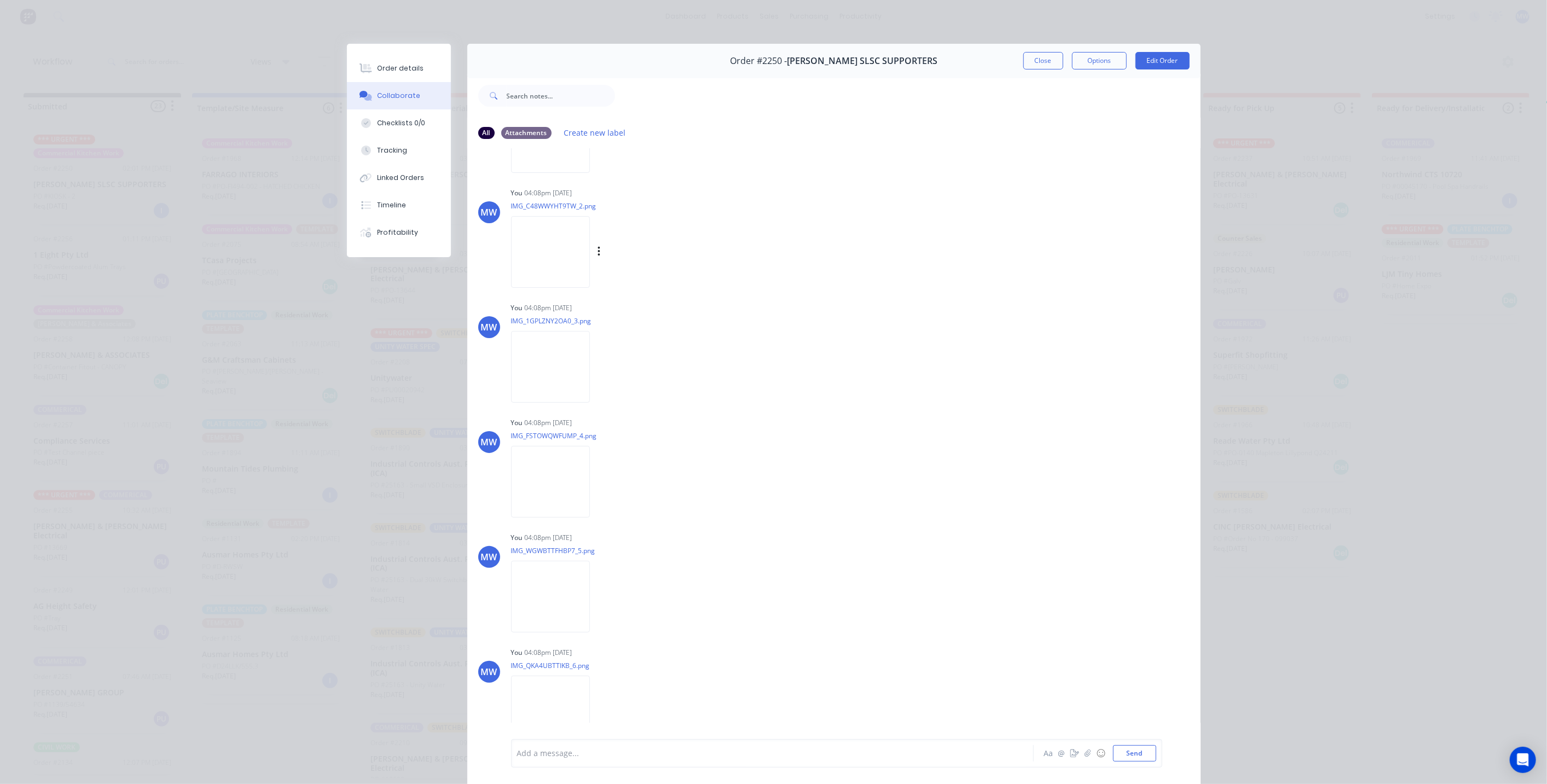
scroll to position [121, 0]
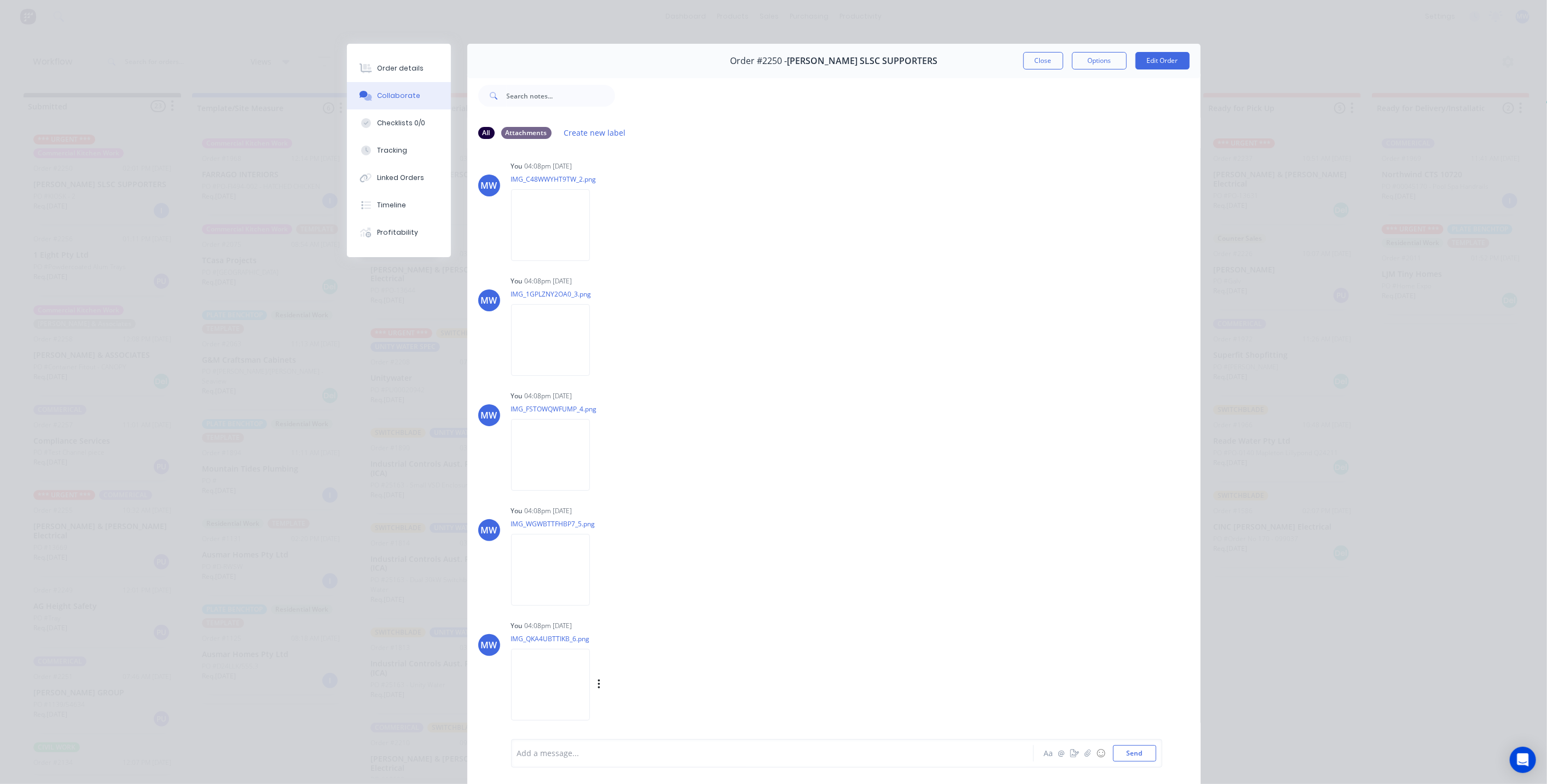
click at [564, 685] on img at bounding box center [550, 685] width 79 height 72
click at [526, 337] on img at bounding box center [550, 340] width 79 height 72
click at [575, 569] on img at bounding box center [550, 570] width 79 height 72
click at [549, 468] on img at bounding box center [550, 455] width 79 height 72
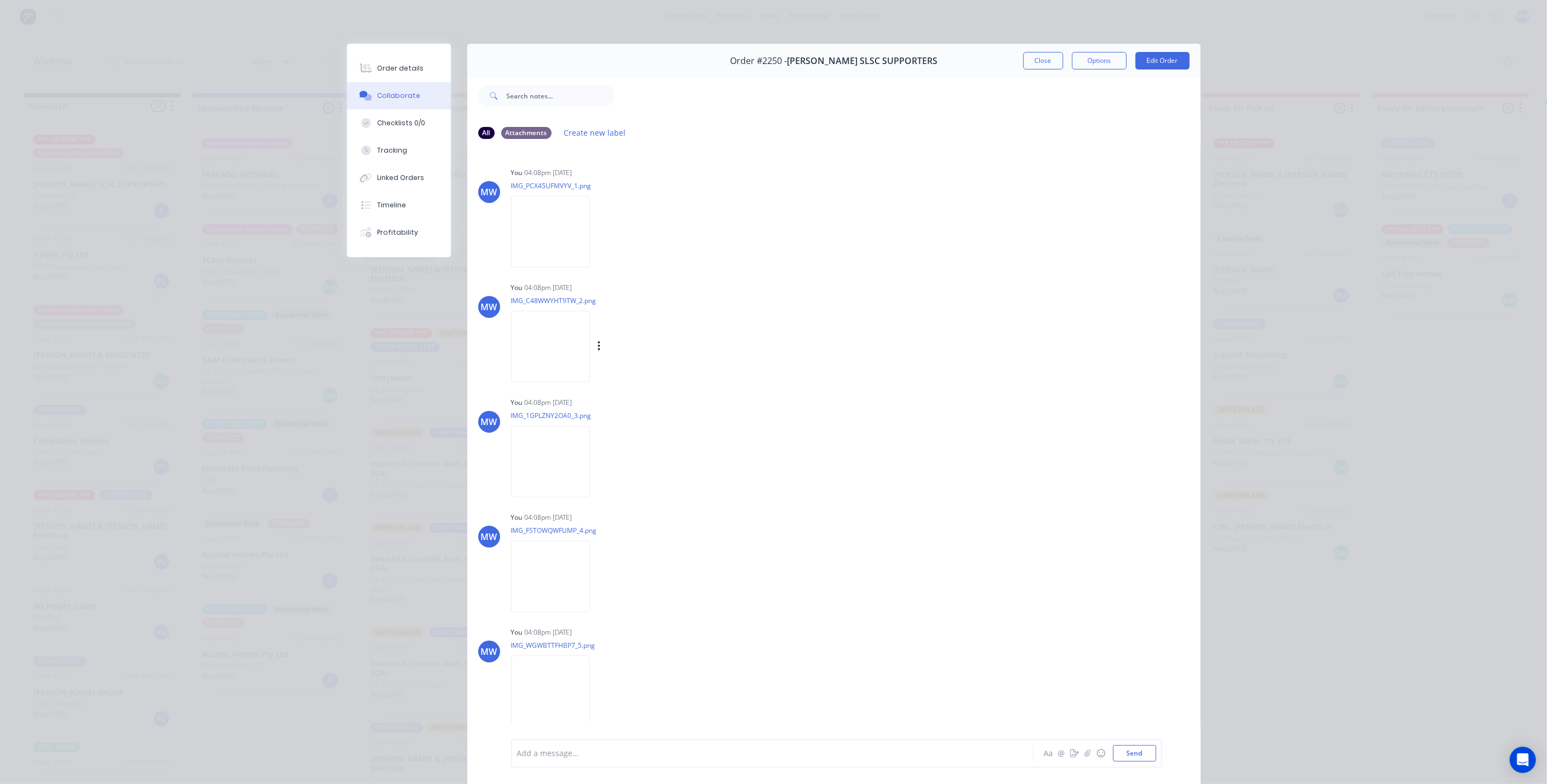
click at [557, 351] on img at bounding box center [550, 346] width 79 height 72
drag, startPoint x: 156, startPoint y: 319, endPoint x: 461, endPoint y: 282, distance: 307.2
click at [155, 318] on div "Order details Collaborate Checklists 0/0 Tracking Linked Orders Timeline Profit…" at bounding box center [774, 392] width 1547 height 784
click at [1045, 61] on button "Close" at bounding box center [1043, 60] width 40 height 17
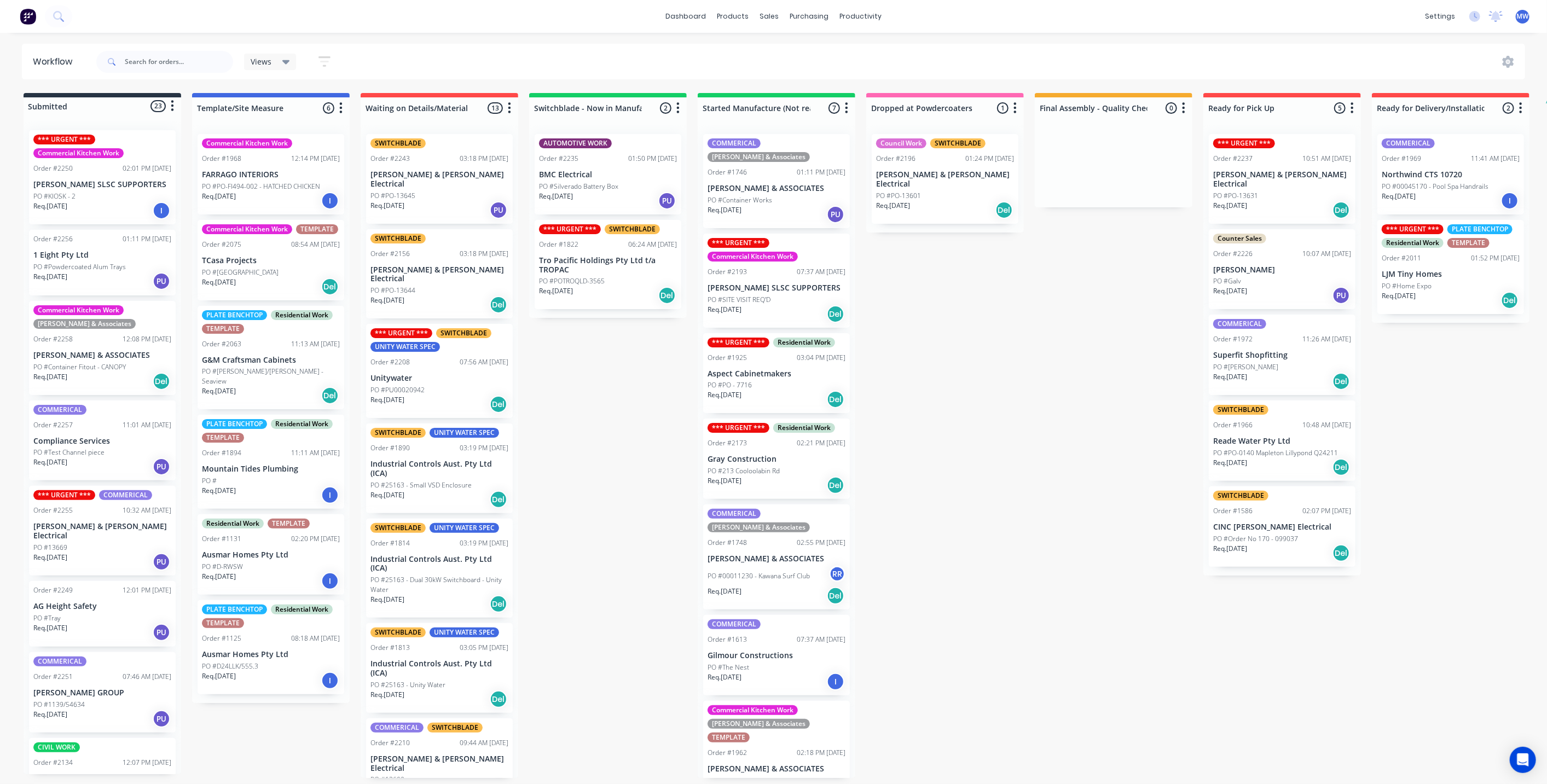
click at [906, 441] on div "Submitted 23 Status colour #273444 hex #273444 Save Cancel Summaries Total orde…" at bounding box center [904, 435] width 1825 height 685
click at [566, 414] on div "Submitted 23 Status colour #273444 hex #273444 Save Cancel Summaries Total orde…" at bounding box center [904, 435] width 1825 height 685
click at [648, 384] on div "Submitted 23 Status colour #273444 hex #273444 Save Cancel Summaries Total orde…" at bounding box center [904, 435] width 1825 height 685
click at [429, 286] on div "PO #PO-13644" at bounding box center [439, 291] width 138 height 10
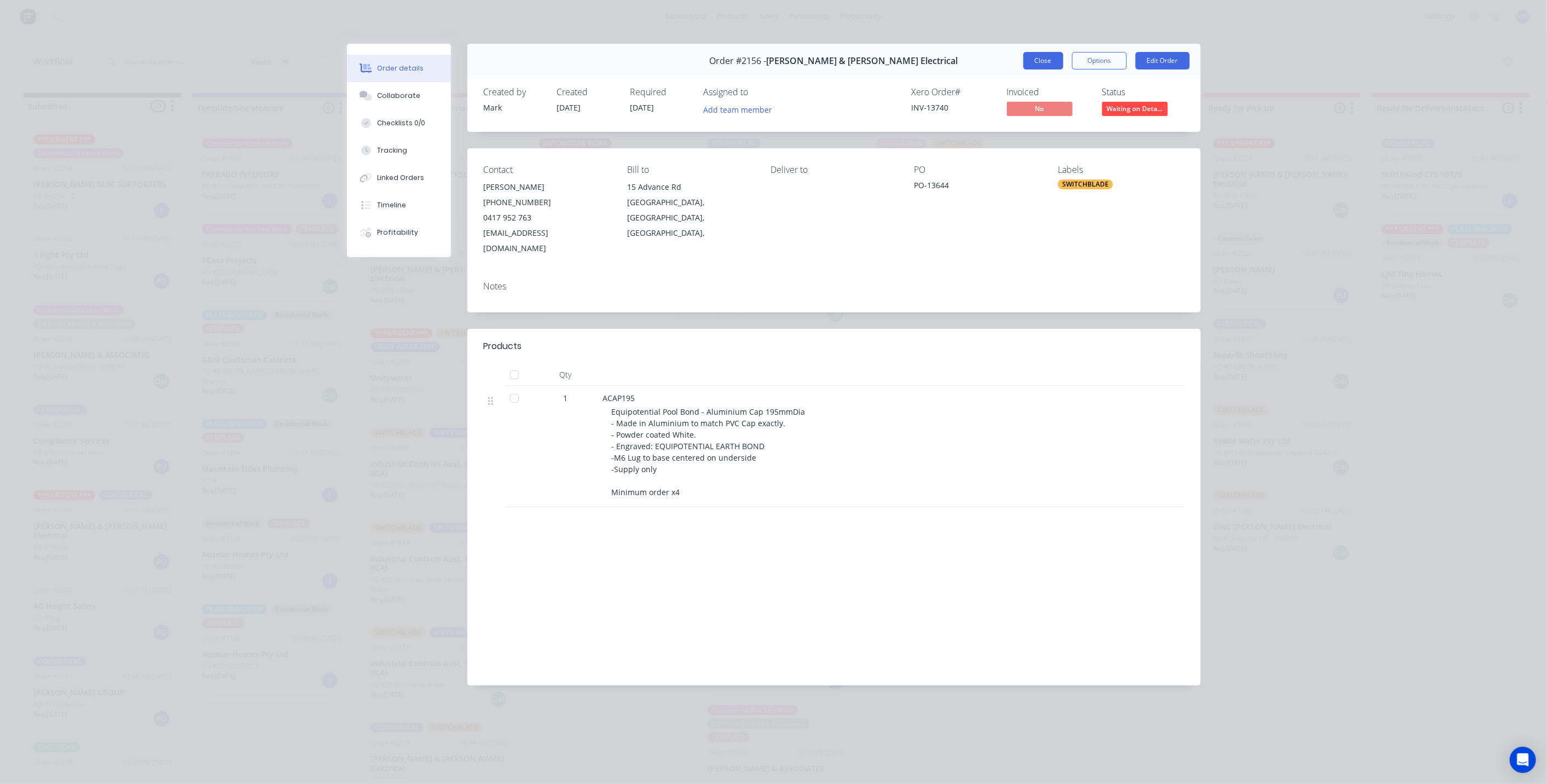
click at [1039, 64] on button "Close" at bounding box center [1043, 60] width 40 height 17
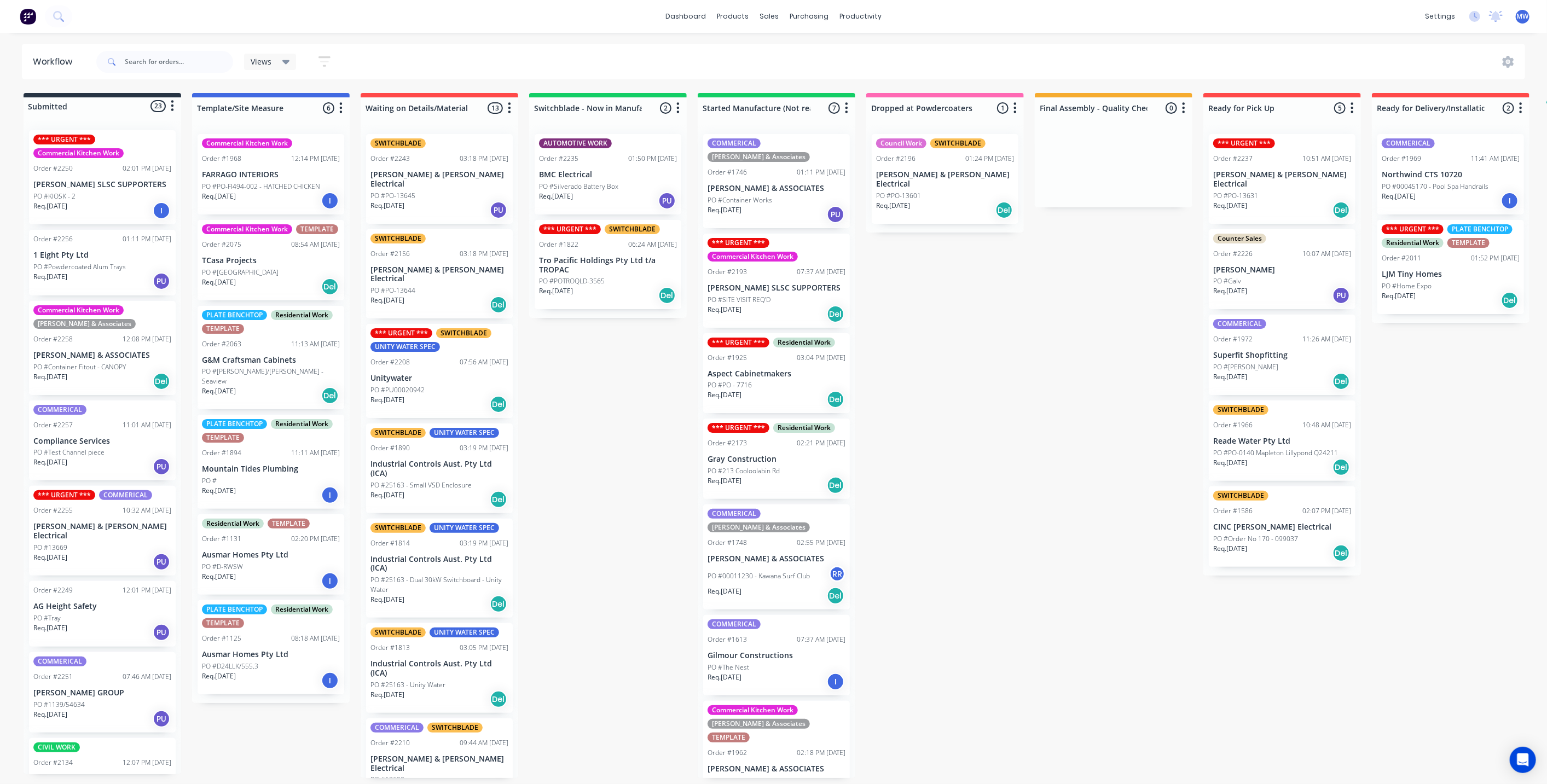
click at [574, 392] on div "Submitted 23 Status colour #273444 hex #273444 Save Cancel Summaries Total orde…" at bounding box center [904, 435] width 1825 height 685
click at [630, 379] on div "Submitted 23 Status colour #273444 hex #273444 Save Cancel Summaries Total orde…" at bounding box center [904, 435] width 1825 height 685
click at [607, 390] on div "Submitted 23 Status colour #273444 hex #273444 Save Cancel Summaries Total orde…" at bounding box center [904, 435] width 1825 height 685
click at [580, 435] on div "Submitted 23 Status colour #273444 hex #273444 Save Cancel Summaries Total orde…" at bounding box center [904, 435] width 1825 height 685
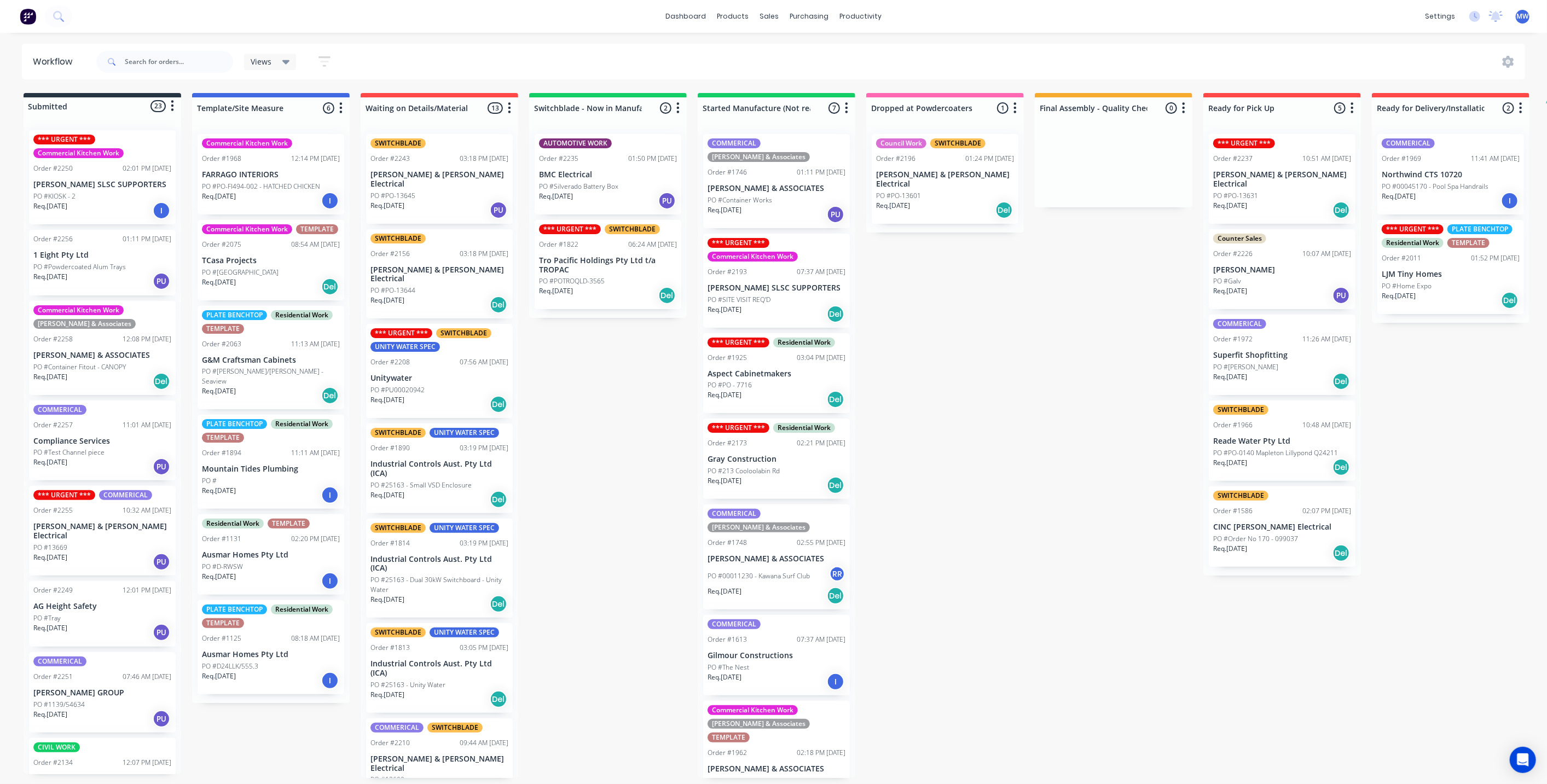
click at [580, 433] on div "Submitted 23 Status colour #273444 hex #273444 Save Cancel Summaries Total orde…" at bounding box center [904, 435] width 1825 height 685
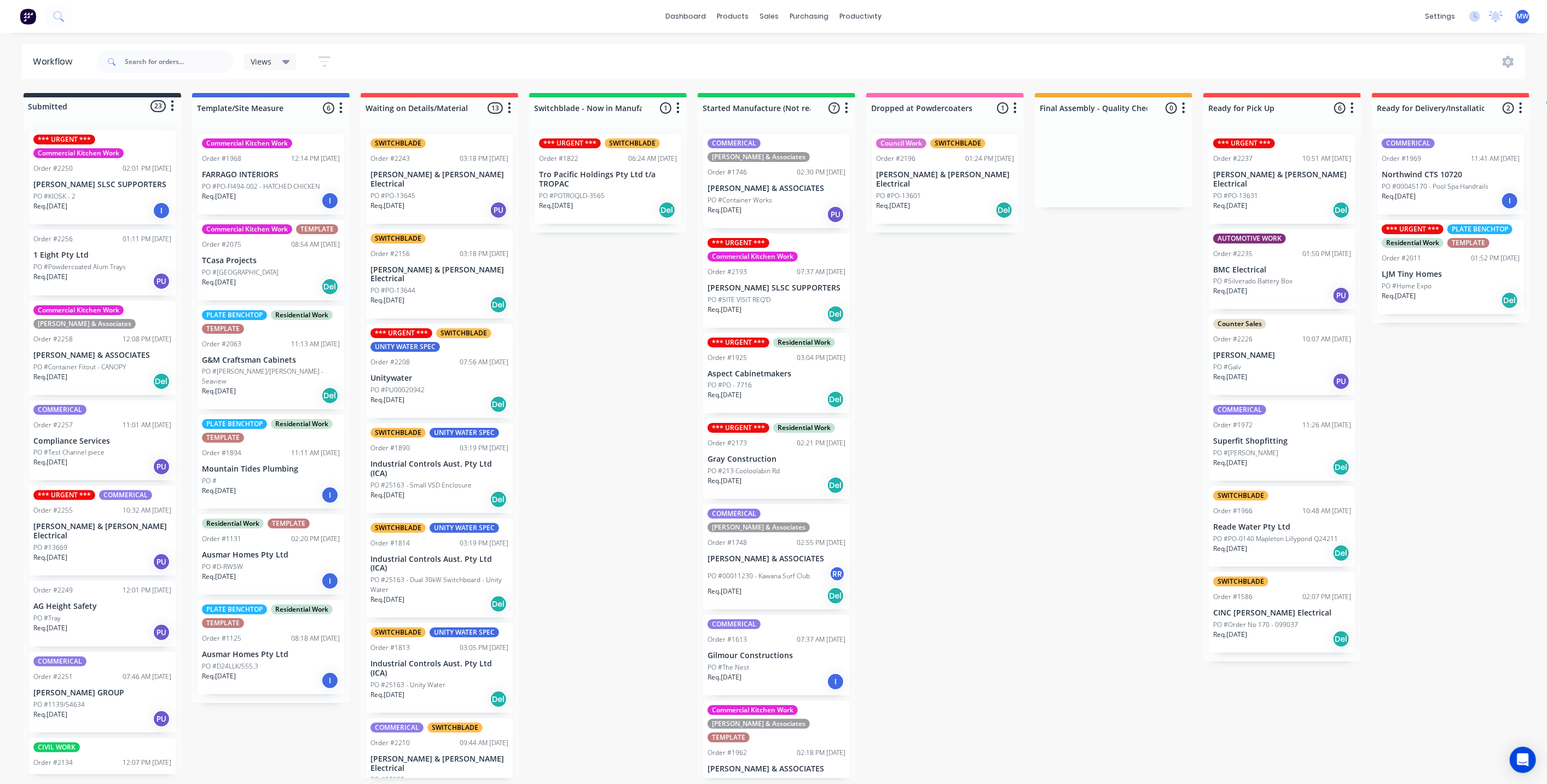
click at [1035, 330] on div "Submitted 23 Status colour #273444 hex #273444 Save Cancel Summaries Total orde…" at bounding box center [904, 435] width 1825 height 685
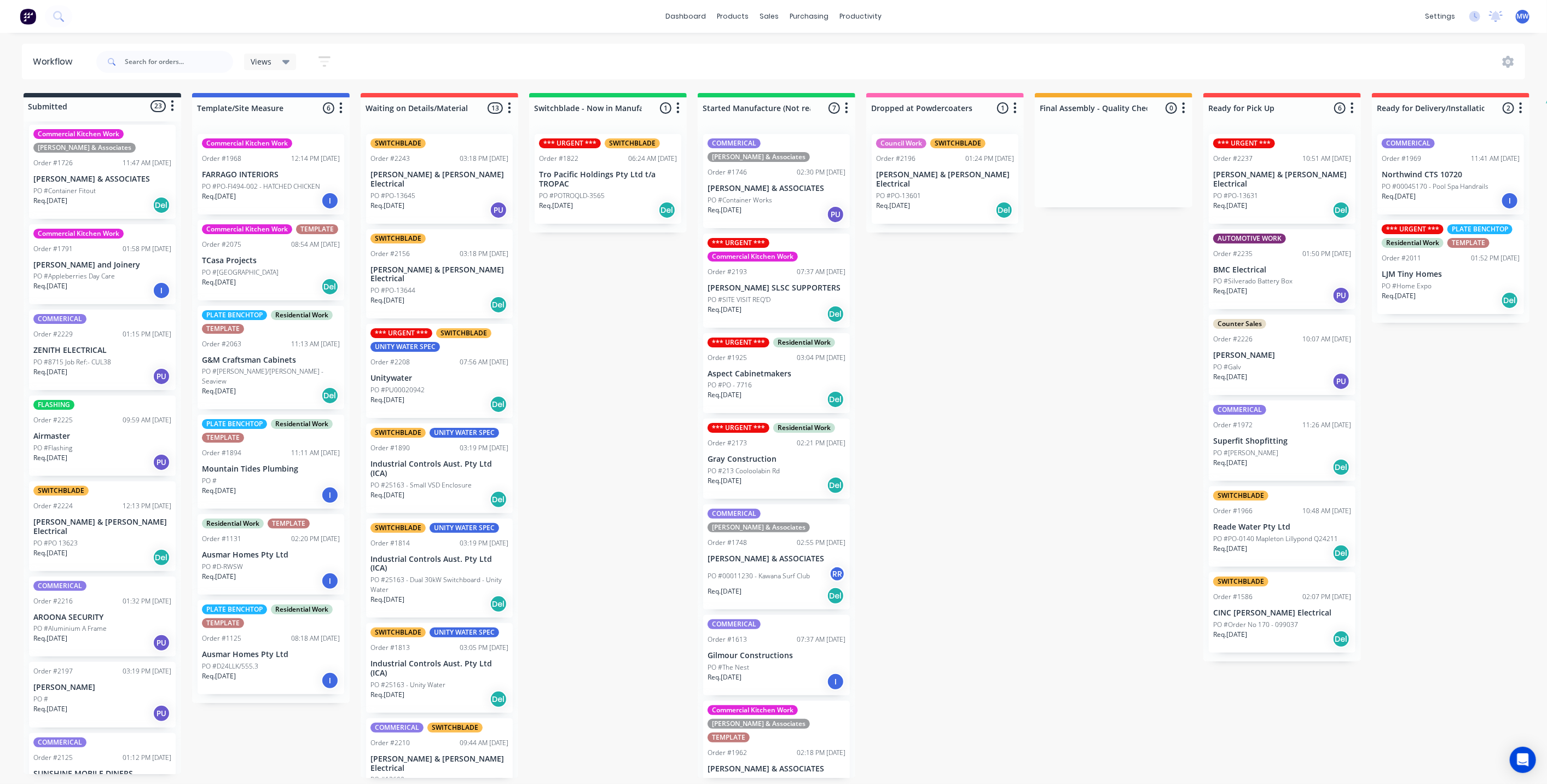
scroll to position [1319, 0]
click at [1056, 421] on div "Submitted 23 Status colour #273444 hex #273444 Save Cancel Summaries Total orde…" at bounding box center [904, 435] width 1825 height 685
click at [589, 414] on div "Submitted 23 Status colour #273444 hex #273444 Save Cancel Summaries Total orde…" at bounding box center [904, 435] width 1825 height 685
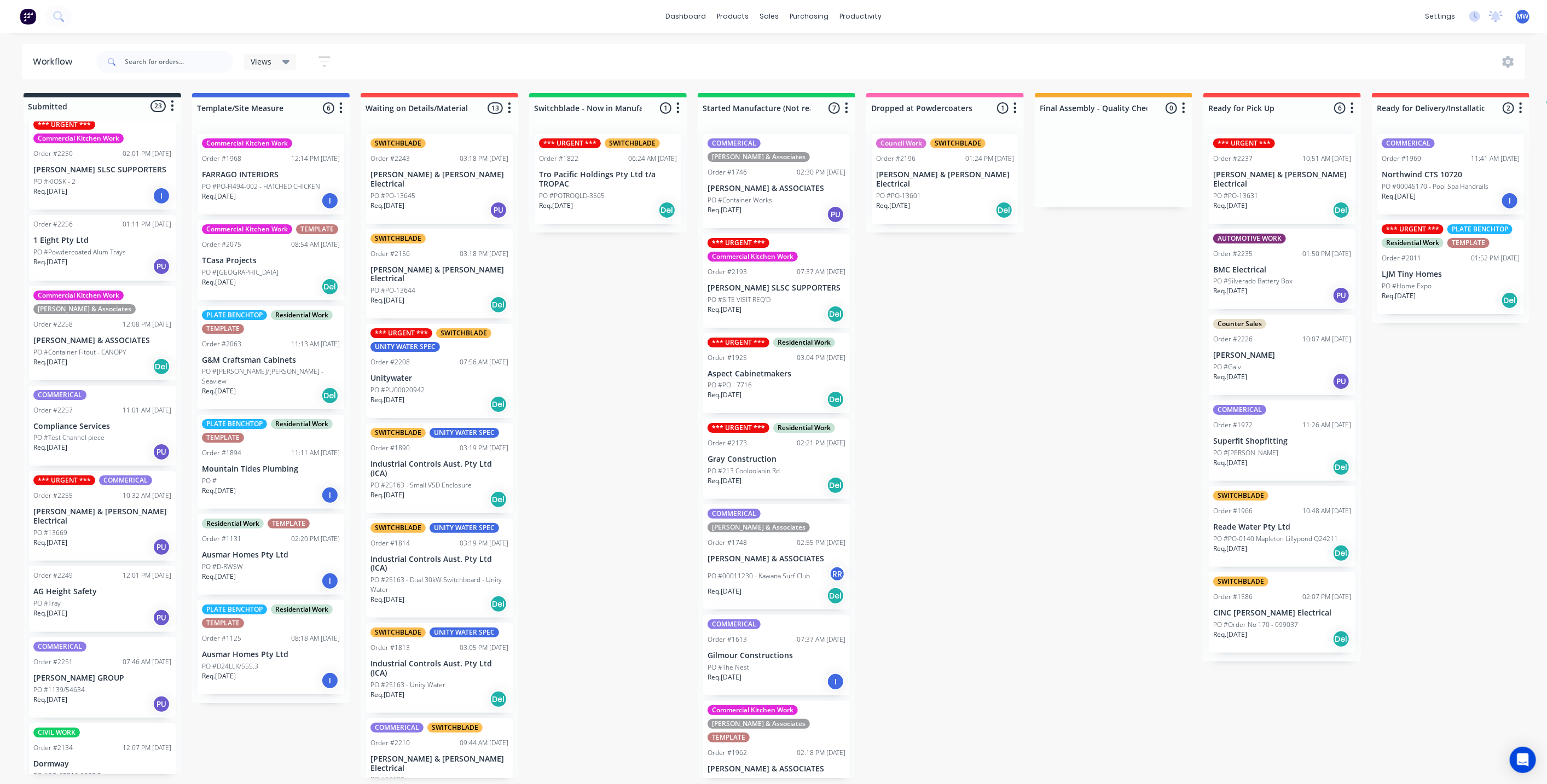
scroll to position [0, 0]
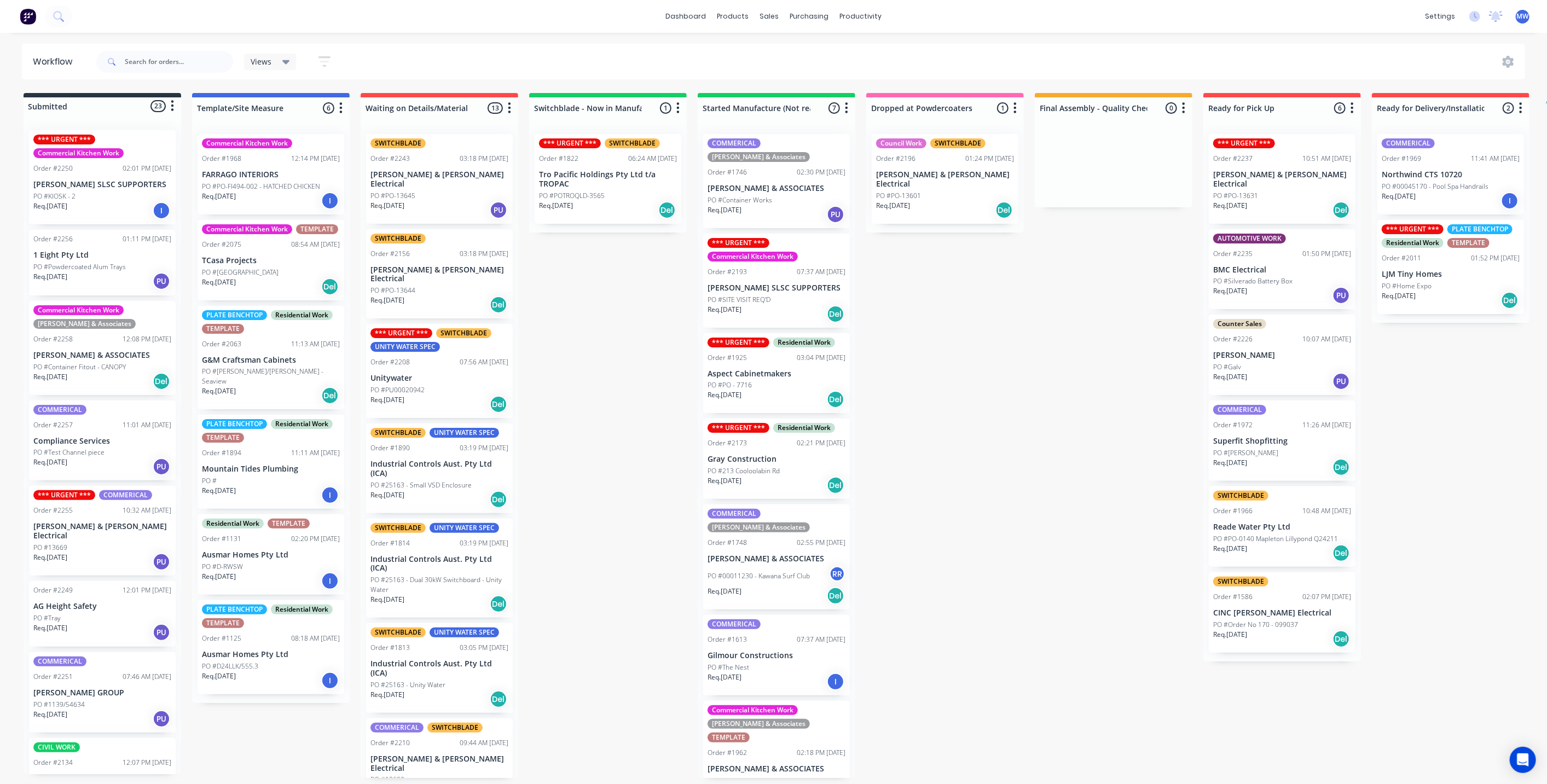
click at [81, 196] on div "PO #KIOSK - 2" at bounding box center [102, 196] width 138 height 10
click at [630, 329] on div "Submitted 23 Status colour #273444 hex #273444 Save Cancel Summaries Total orde…" at bounding box center [904, 435] width 1825 height 685
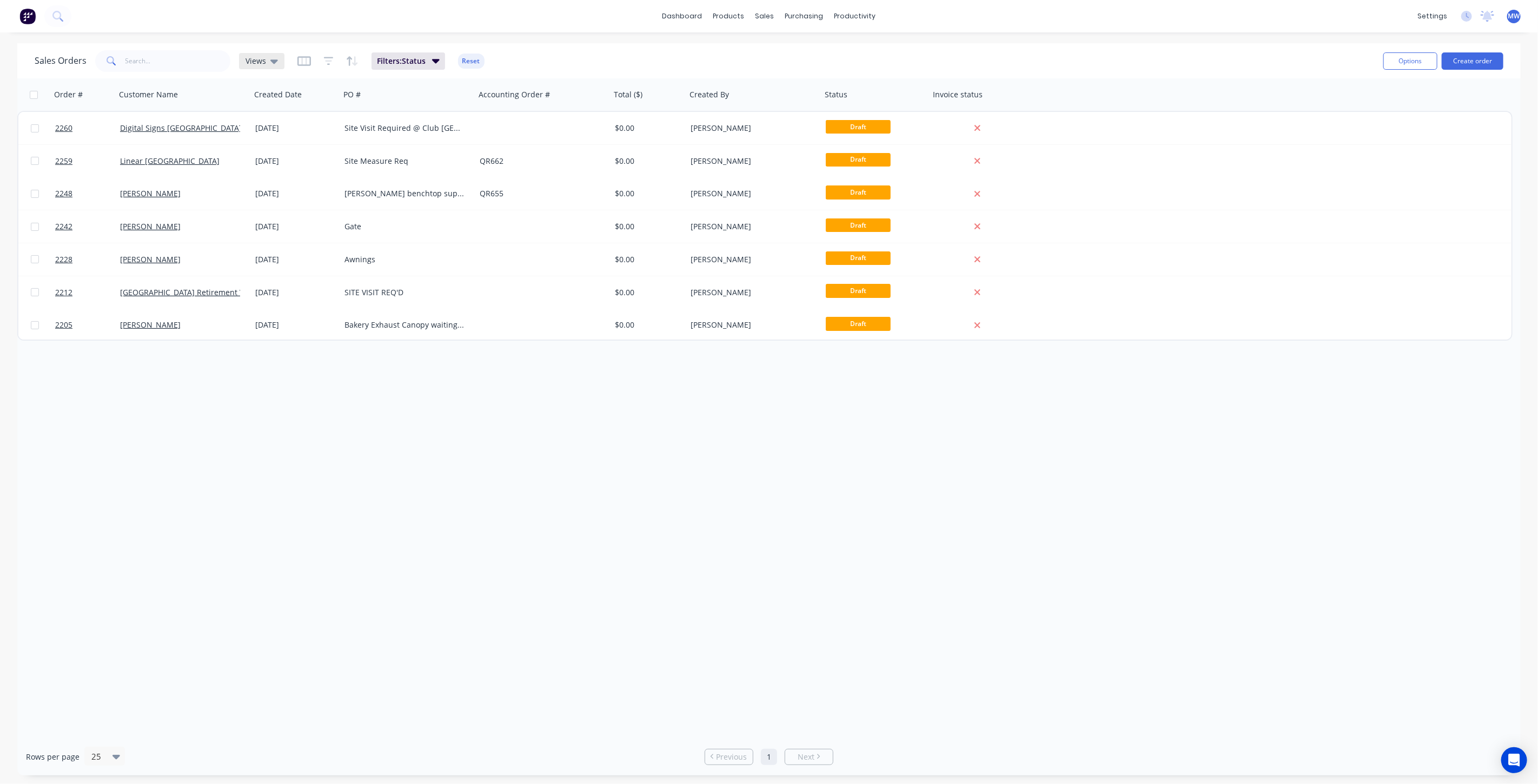
click at [271, 60] on icon at bounding box center [274, 61] width 7 height 4
click at [294, 151] on button "None (Default)" at bounding box center [304, 152] width 123 height 12
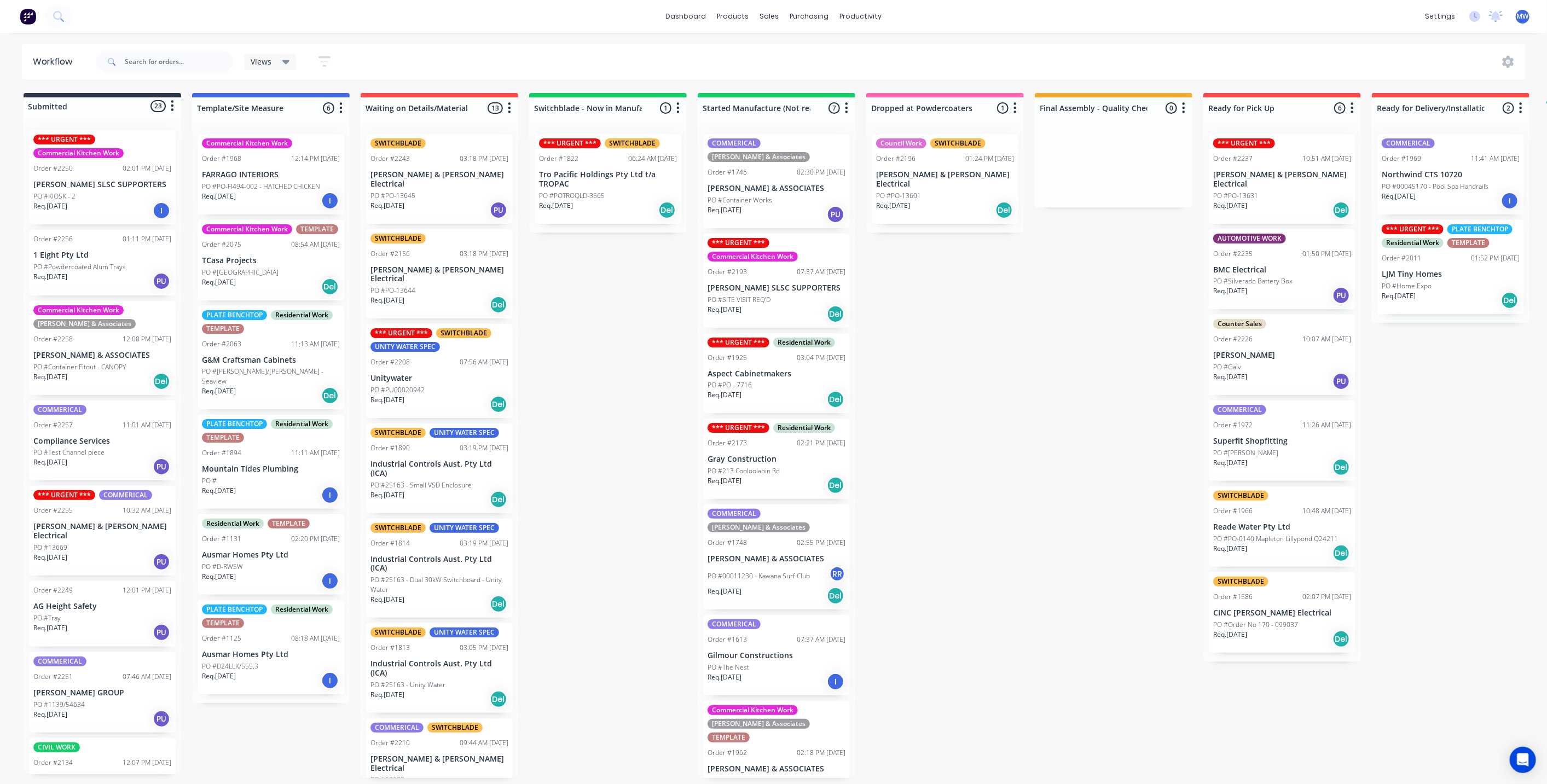
click at [614, 315] on div "Submitted 23 Status colour #273444 hex #273444 Save Cancel Summaries Total orde…" at bounding box center [904, 435] width 1825 height 685
drag, startPoint x: 581, startPoint y: 344, endPoint x: 553, endPoint y: 301, distance: 51.3
click at [575, 334] on div "Submitted 23 Status colour #273444 hex #273444 Save Cancel Summaries Total orde…" at bounding box center [904, 435] width 1825 height 685
click at [638, 339] on div "Submitted 23 Status colour #273444 hex #273444 Save Cancel Summaries Total orde…" at bounding box center [904, 435] width 1825 height 685
click at [633, 339] on div "Submitted 23 Status colour #273444 hex #273444 Save Cancel Summaries Total orde…" at bounding box center [904, 435] width 1825 height 685
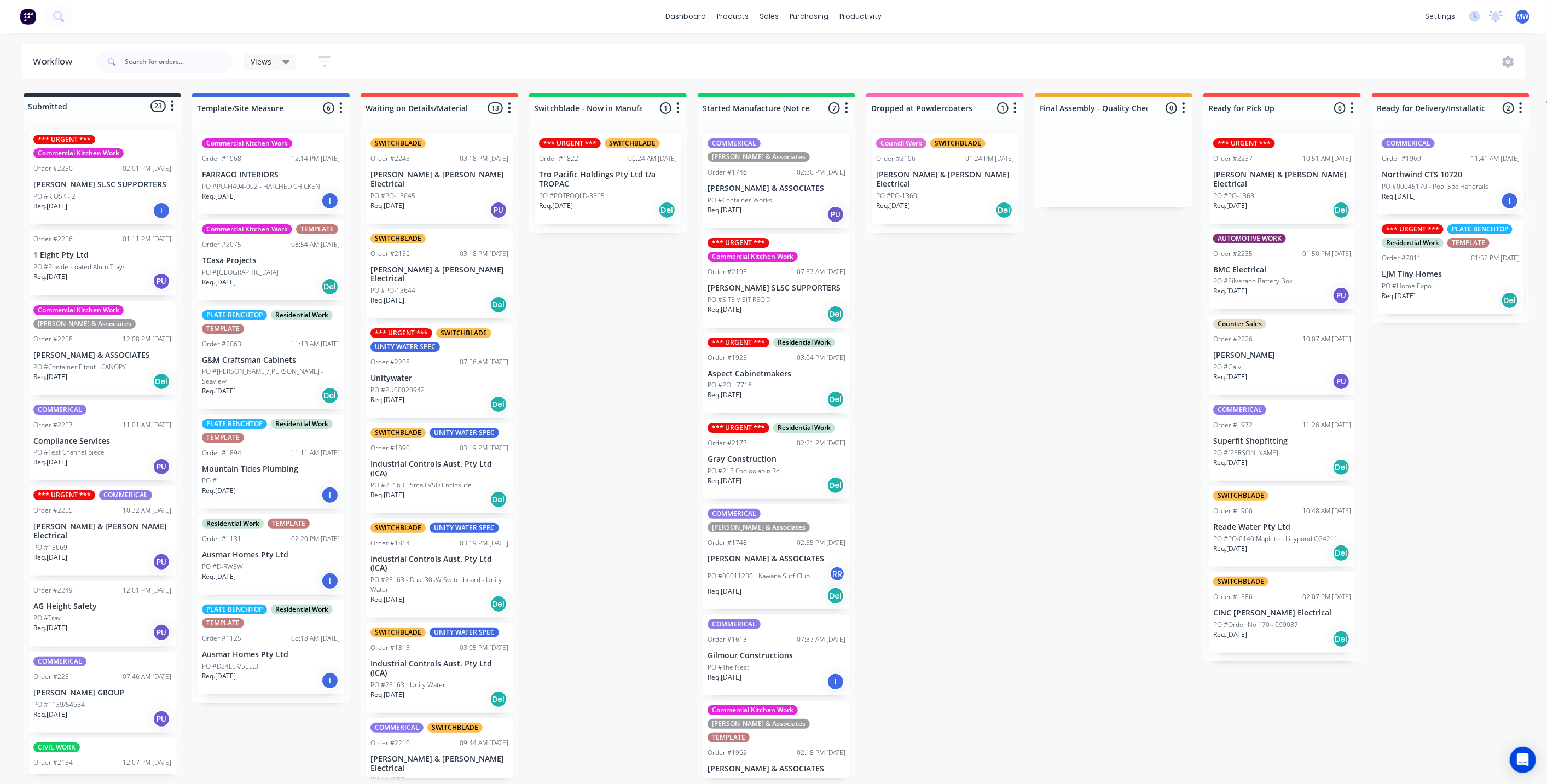
click at [89, 266] on p "PO #Powdercoated Alum Trays" at bounding box center [79, 267] width 92 height 10
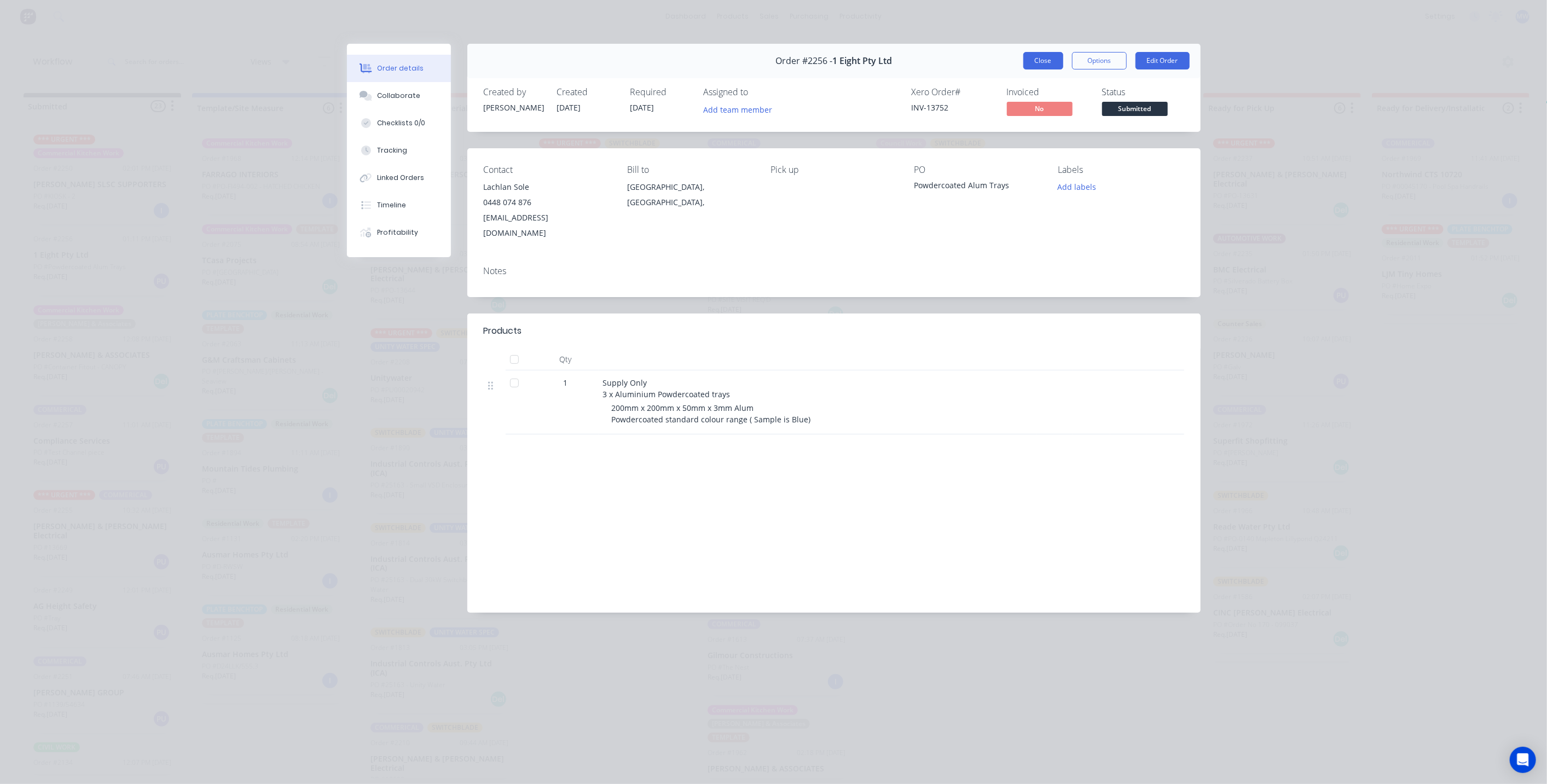
click at [1057, 59] on button "Close" at bounding box center [1043, 60] width 40 height 17
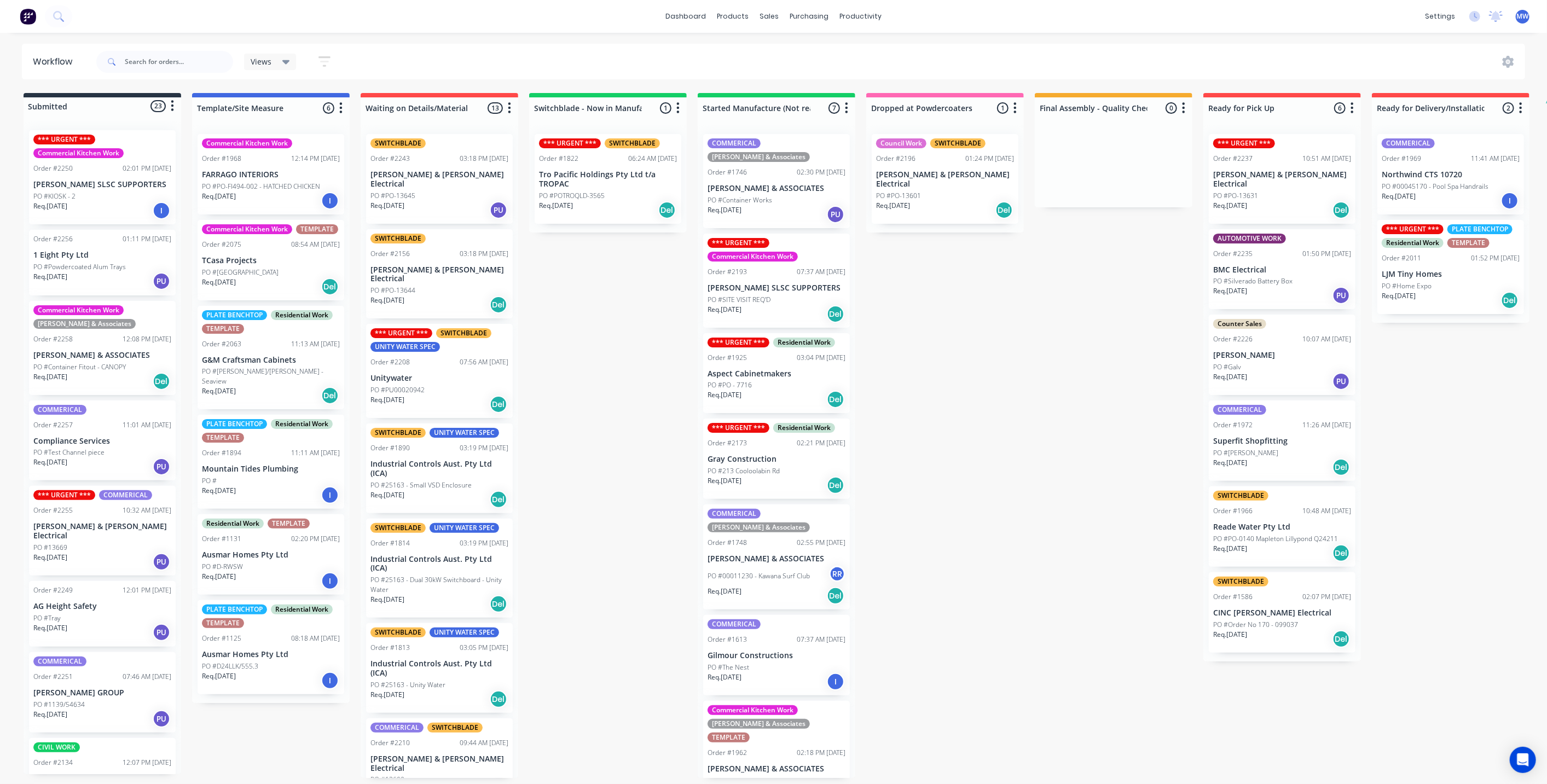
click at [106, 269] on p "PO #Powdercoated Alum Trays" at bounding box center [79, 267] width 92 height 10
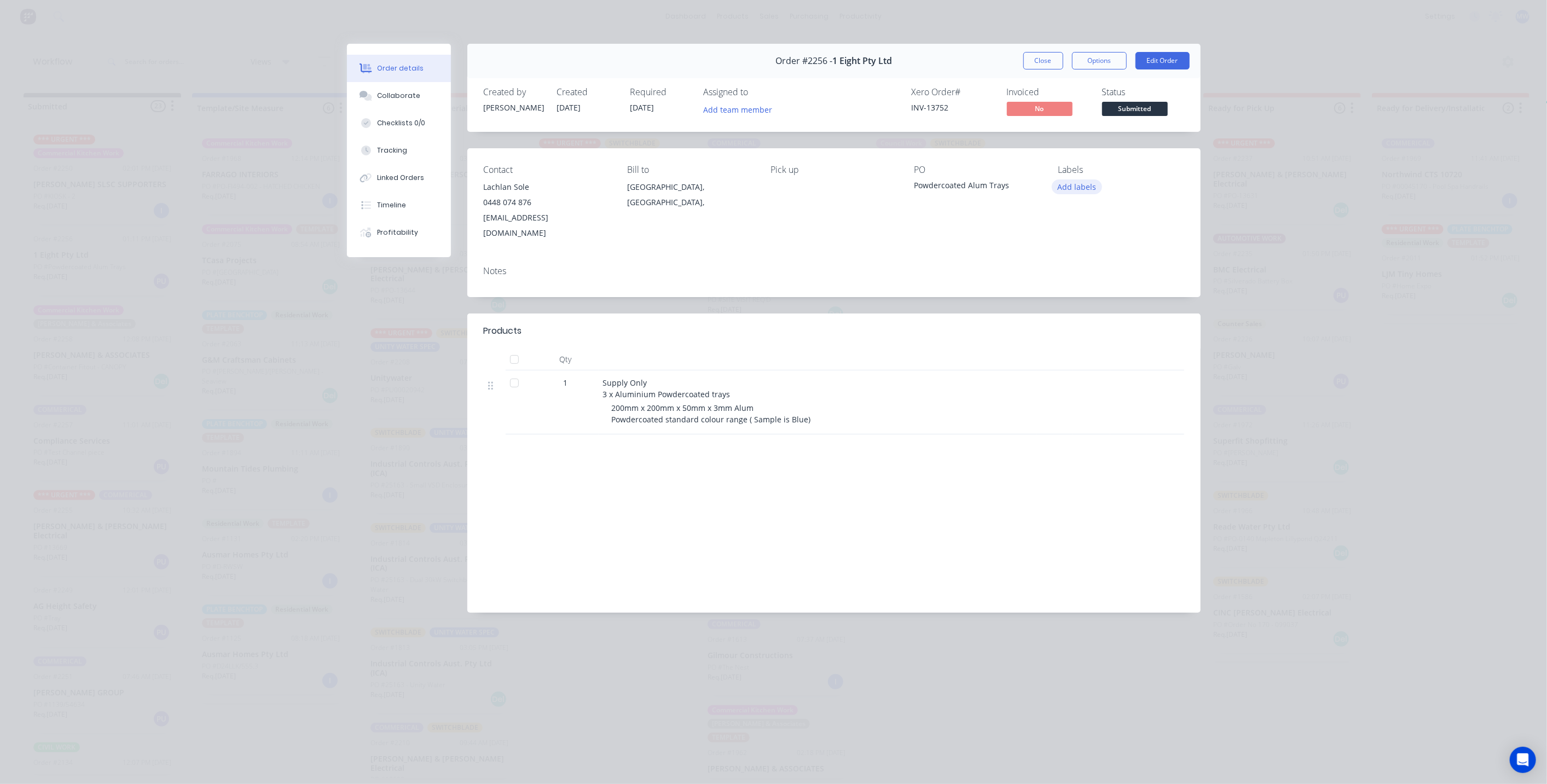
click at [1080, 187] on button "Add labels" at bounding box center [1078, 187] width 51 height 15
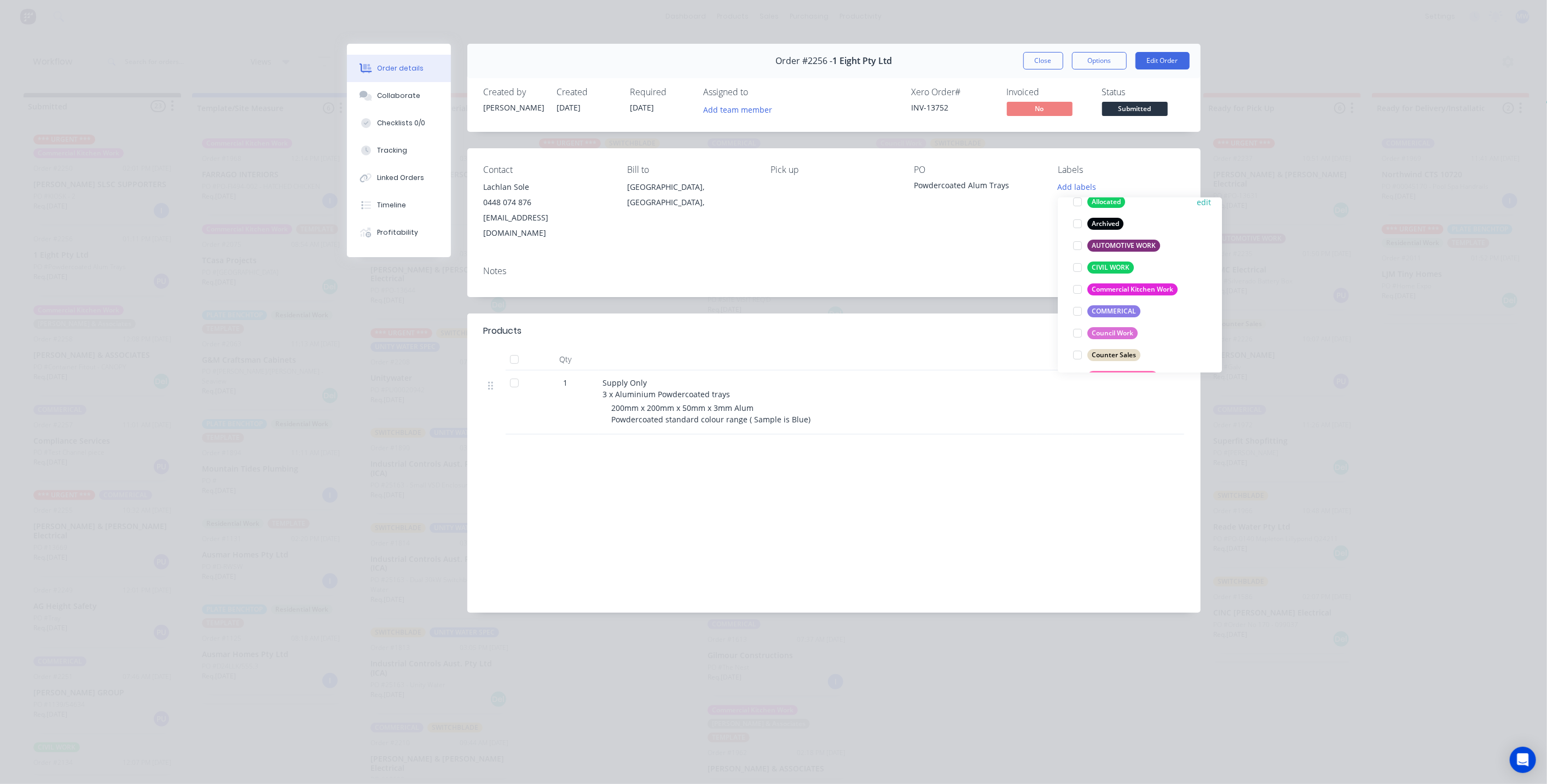
scroll to position [121, 0]
click at [1081, 293] on div at bounding box center [1078, 294] width 22 height 22
click at [1032, 61] on button "Close" at bounding box center [1043, 60] width 40 height 17
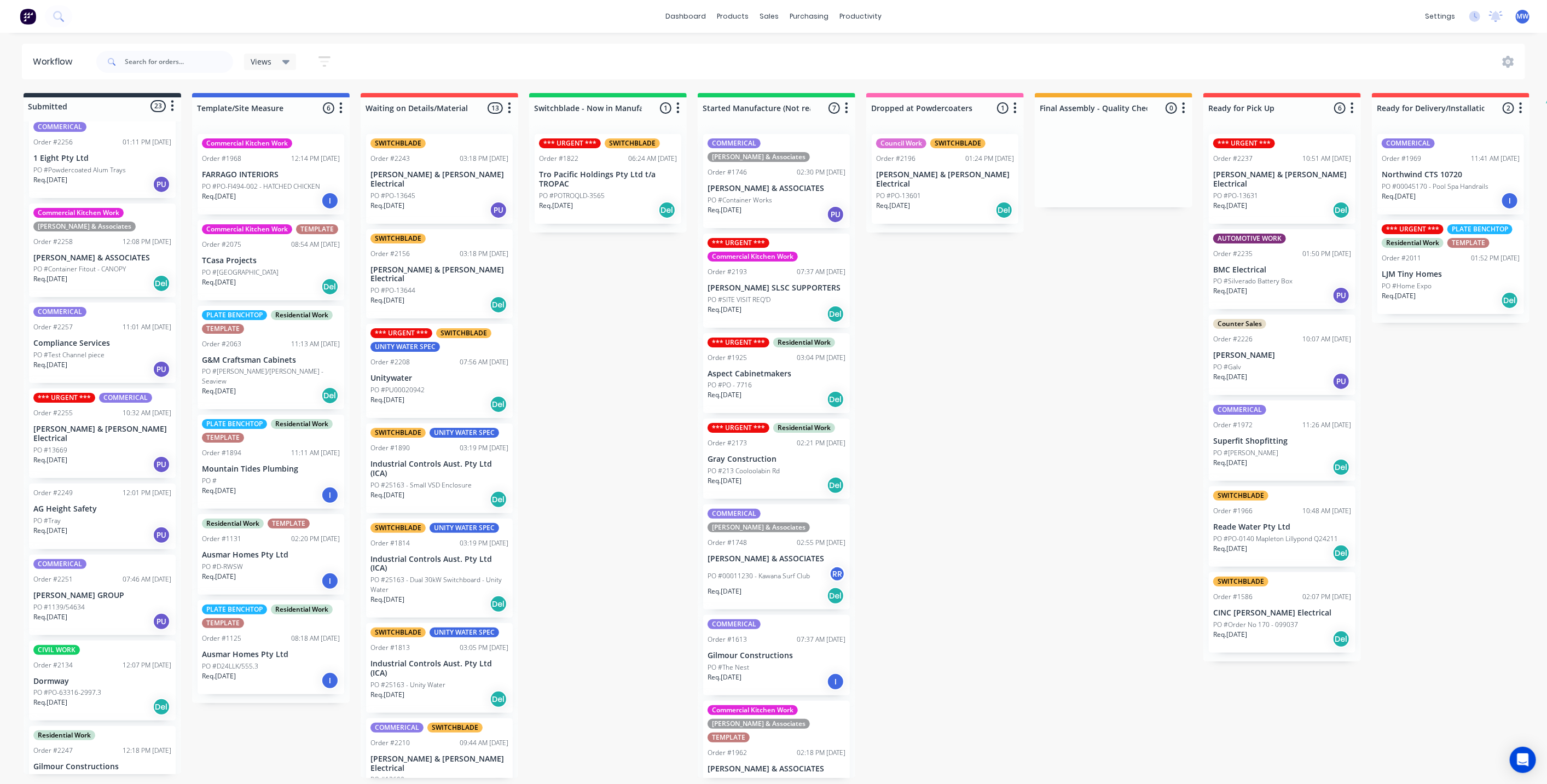
scroll to position [121, 0]
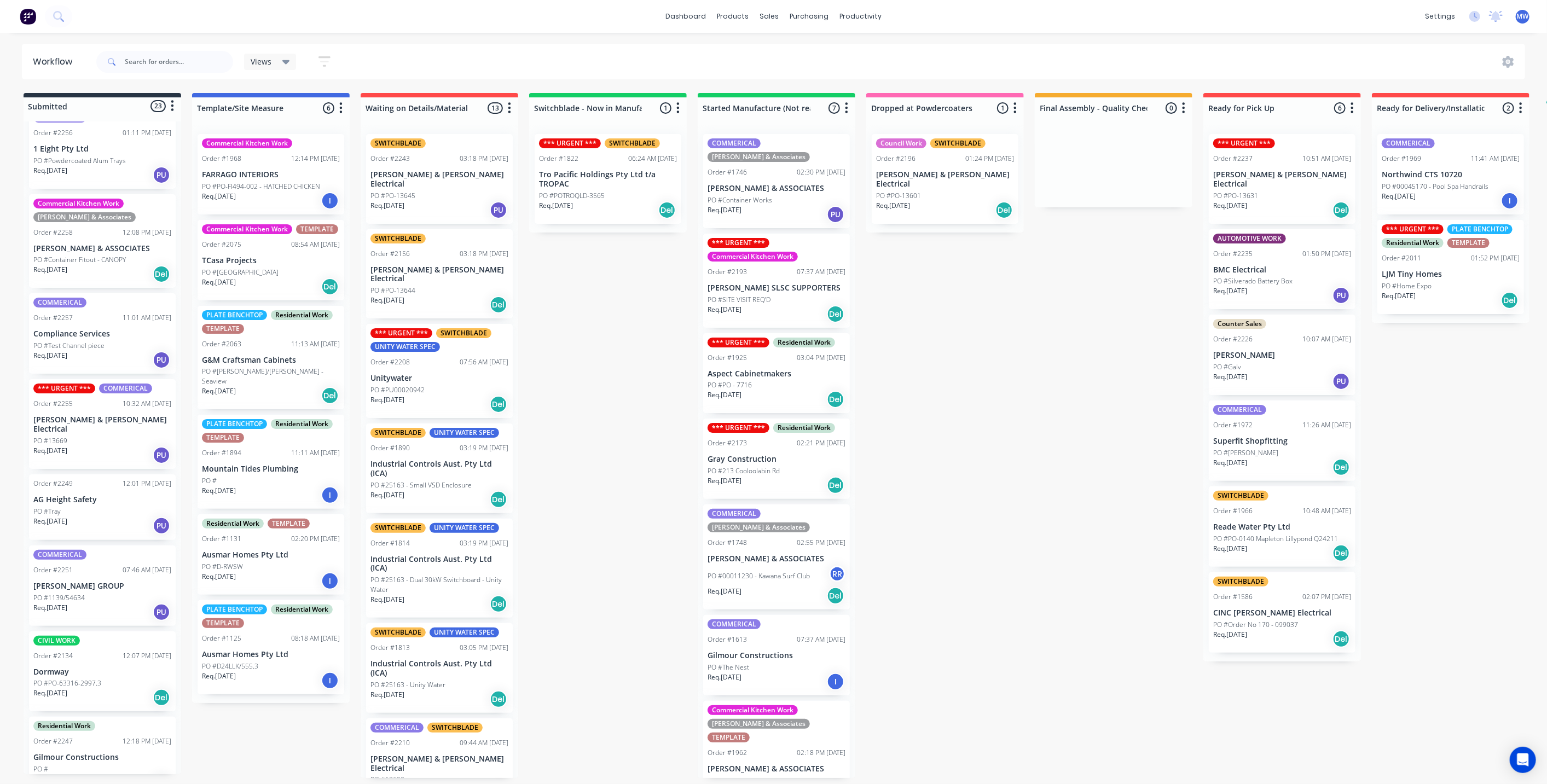
click at [95, 496] on p "AG Height Safety" at bounding box center [102, 500] width 138 height 9
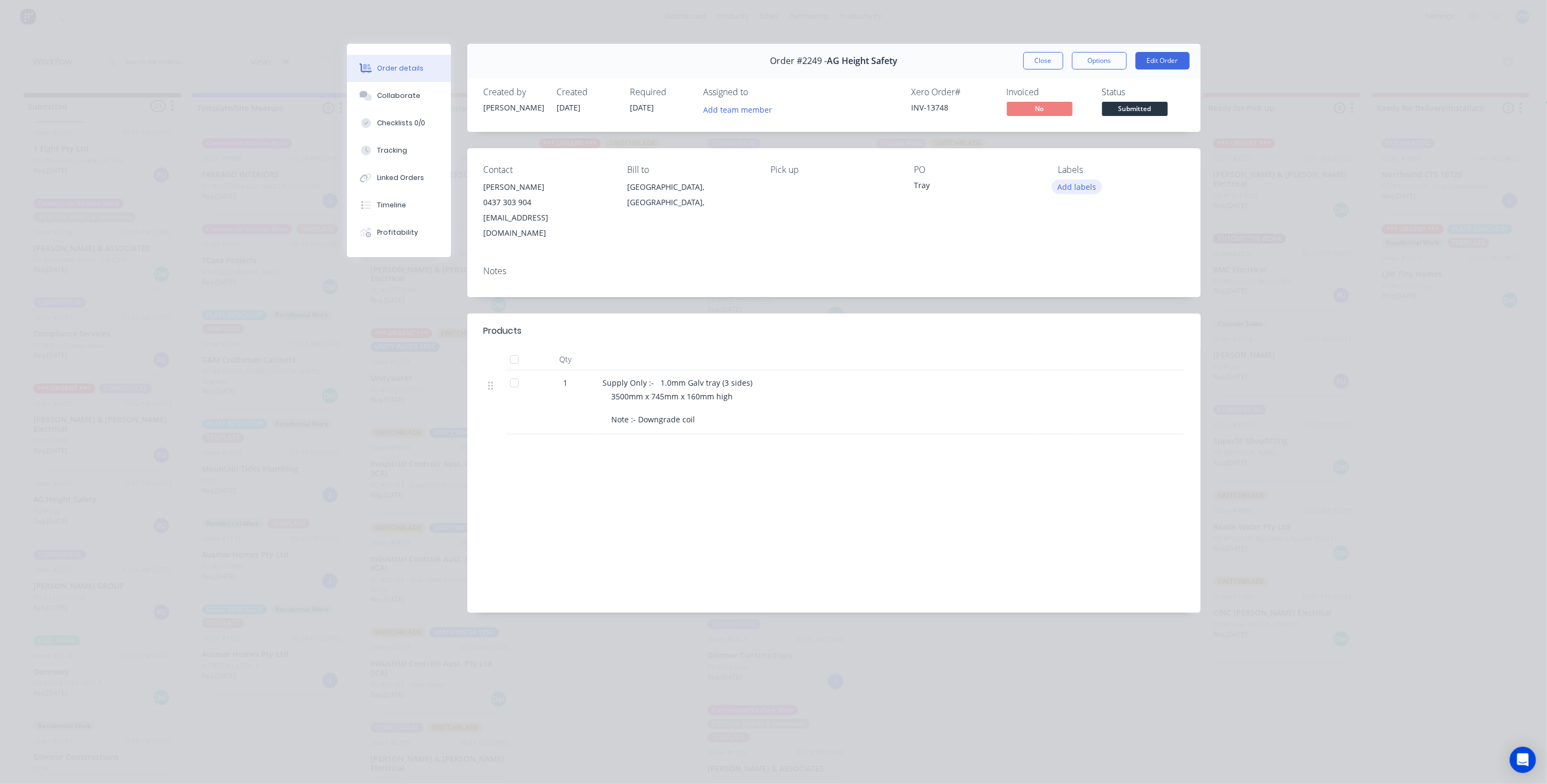
click at [1077, 187] on button "Add labels" at bounding box center [1078, 187] width 51 height 15
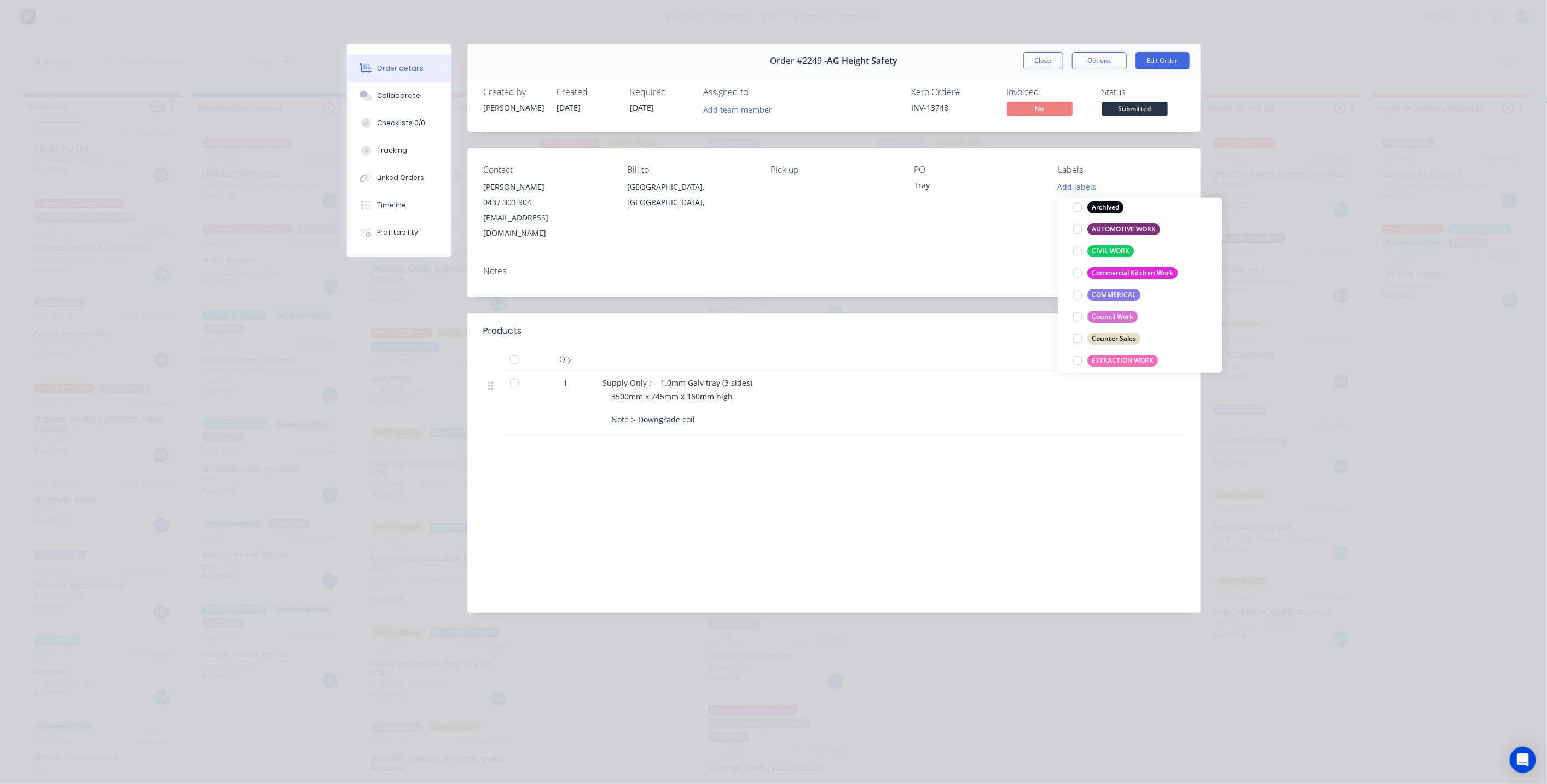
click at [1078, 296] on div at bounding box center [1078, 294] width 22 height 22
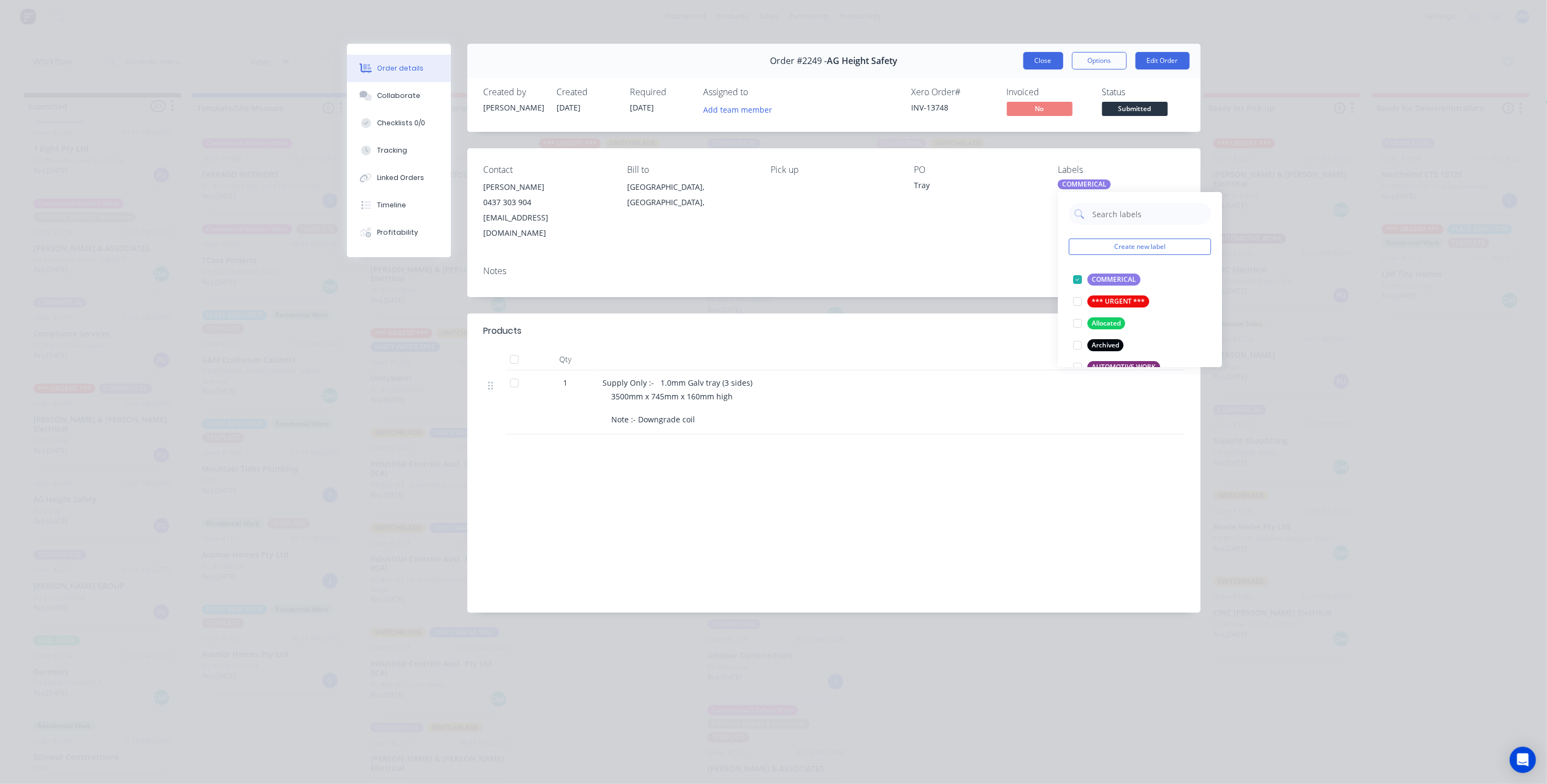
click at [1054, 55] on button "Close" at bounding box center [1043, 60] width 40 height 17
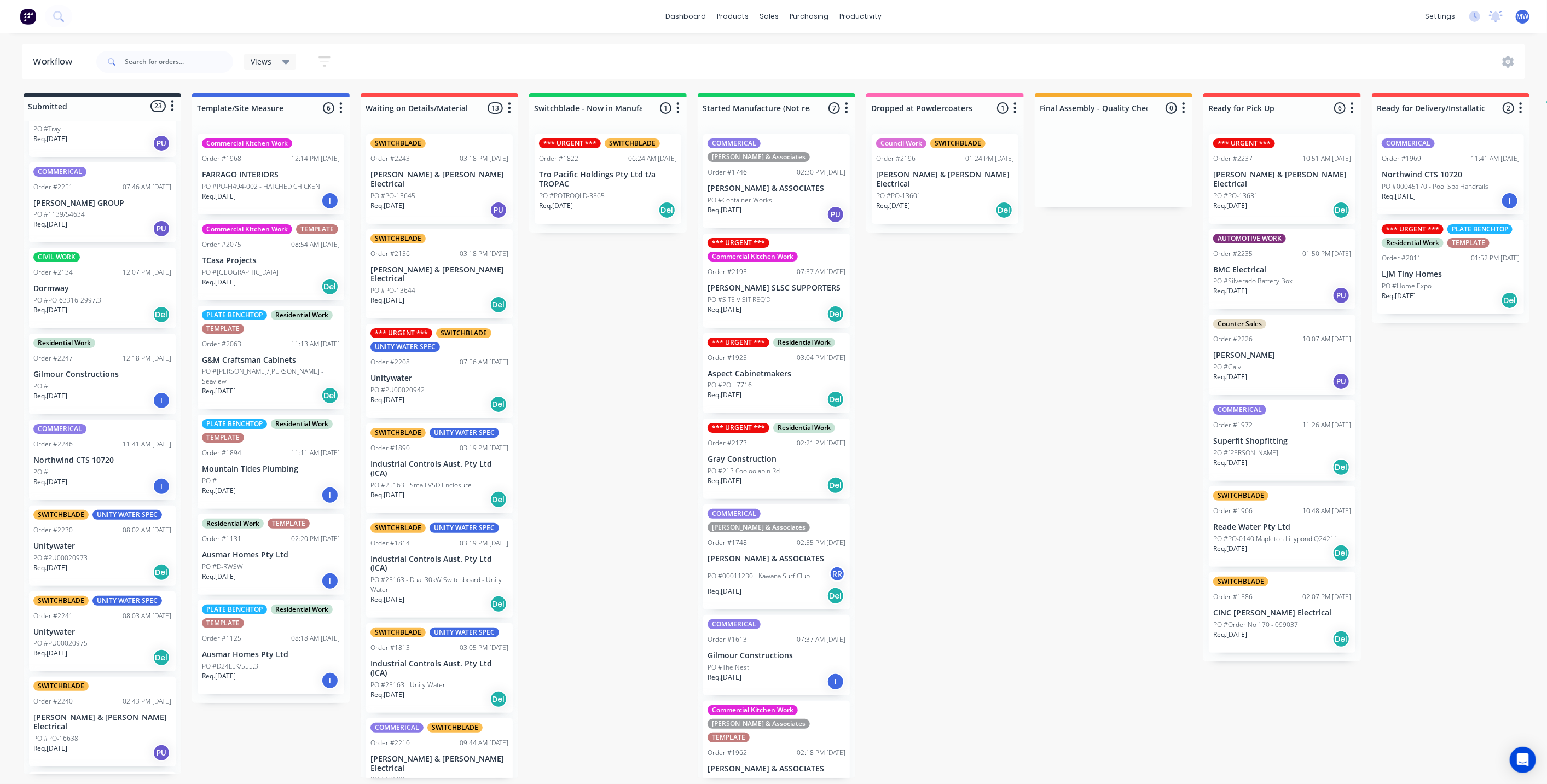
scroll to position [547, 0]
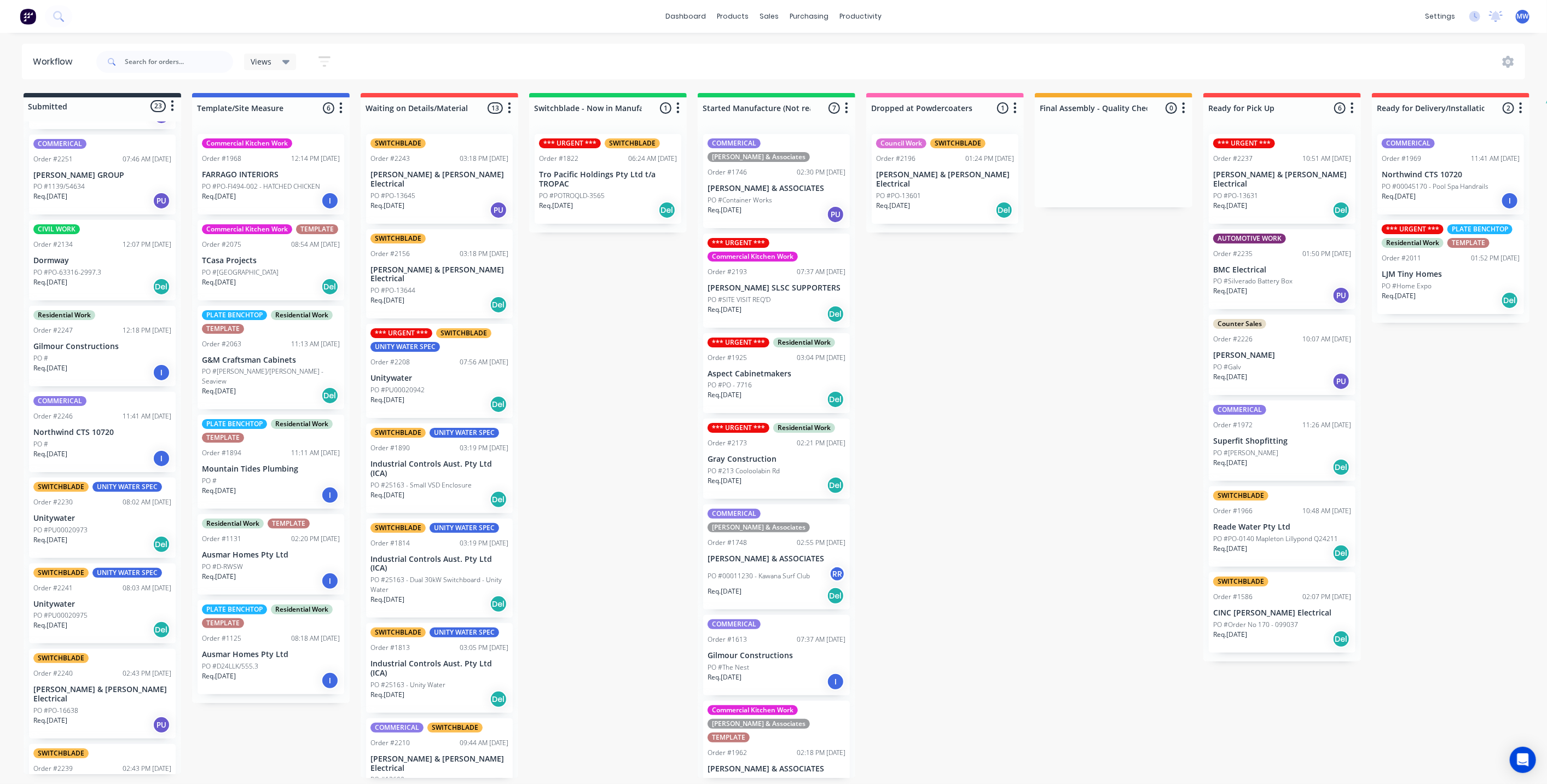
click at [94, 267] on p "PO #PO-63316-2997.3" at bounding box center [67, 272] width 68 height 10
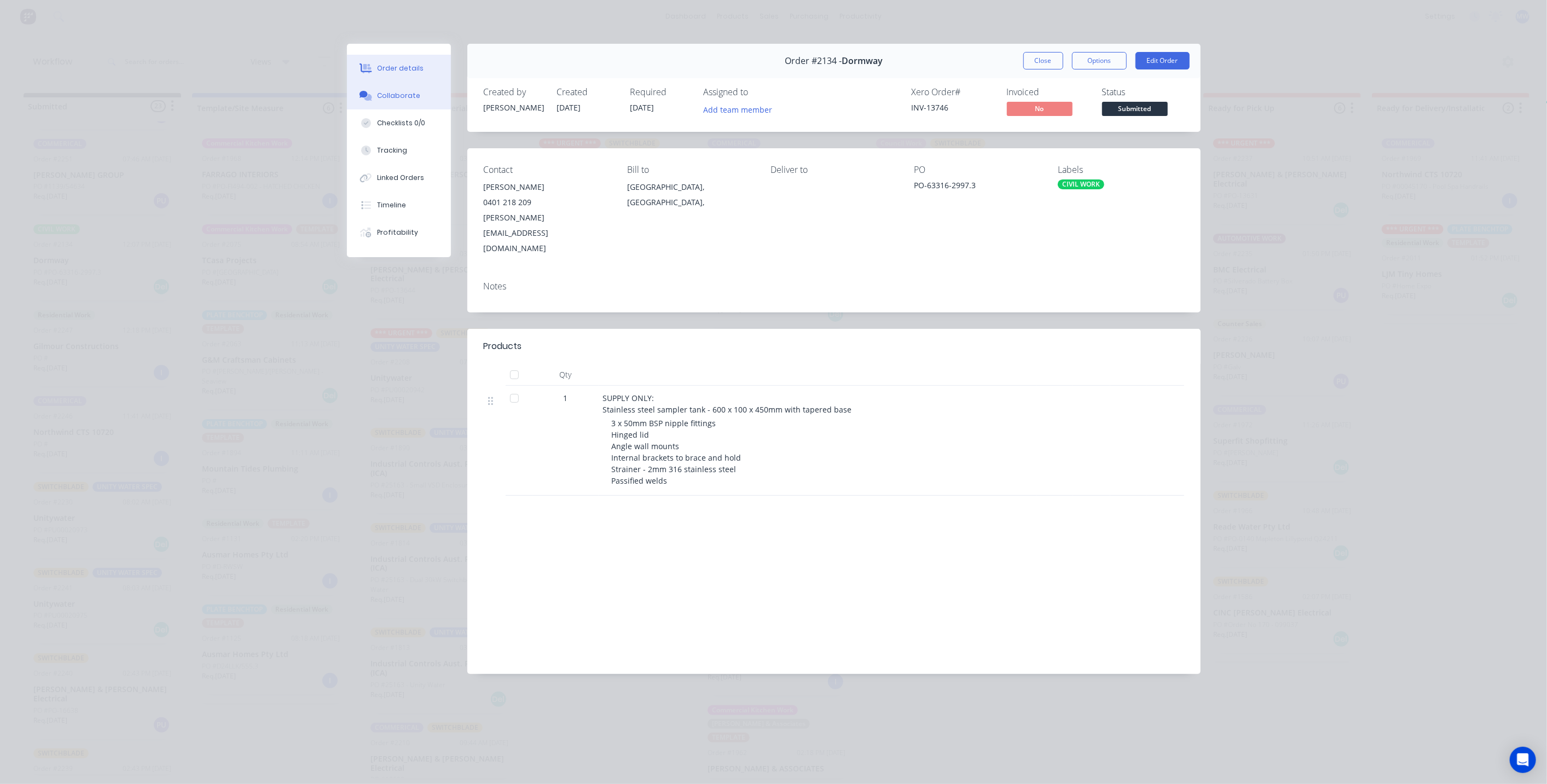
click at [409, 96] on div "Collaborate" at bounding box center [399, 95] width 43 height 10
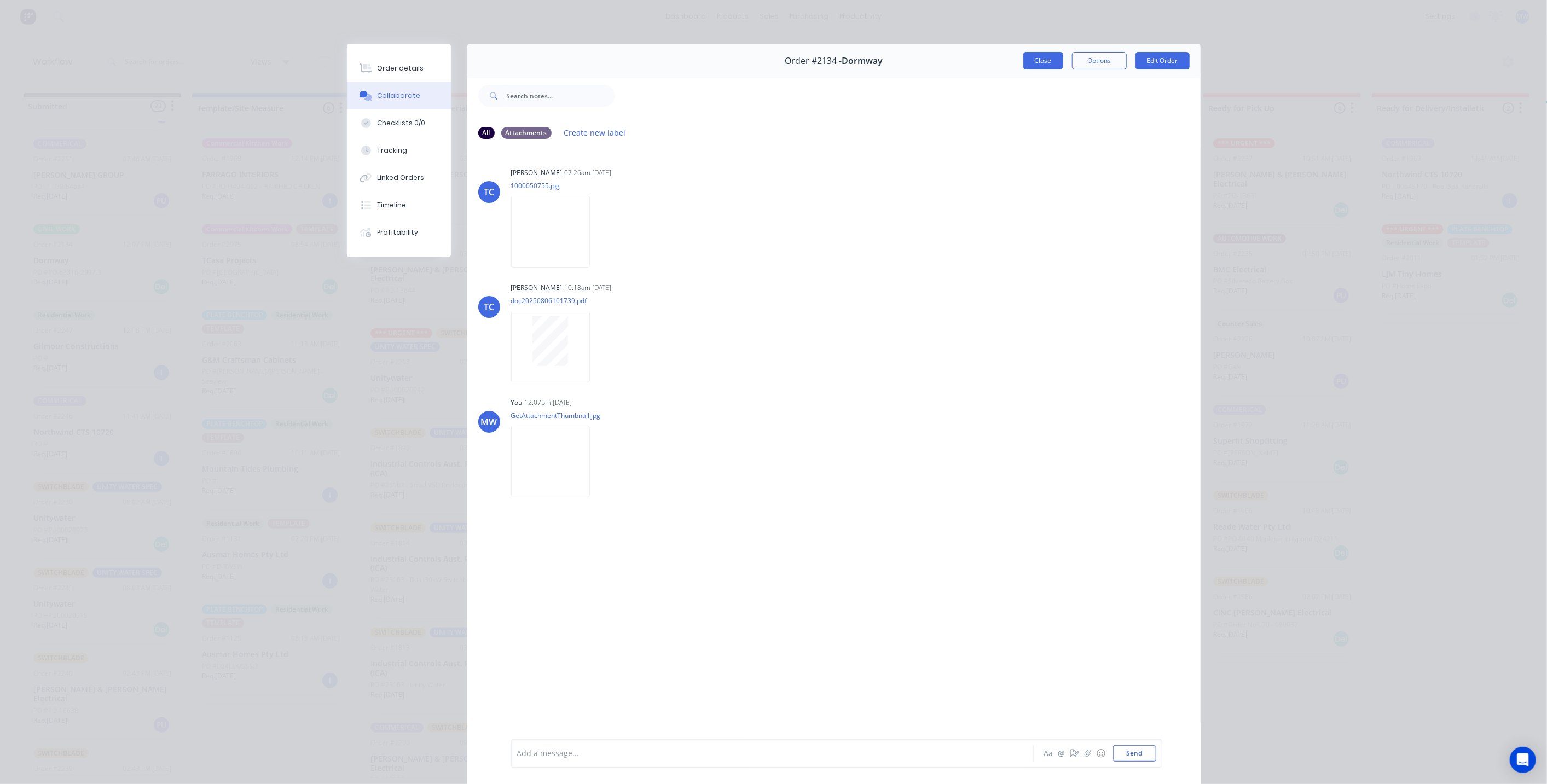
click at [1033, 63] on button "Close" at bounding box center [1043, 60] width 40 height 17
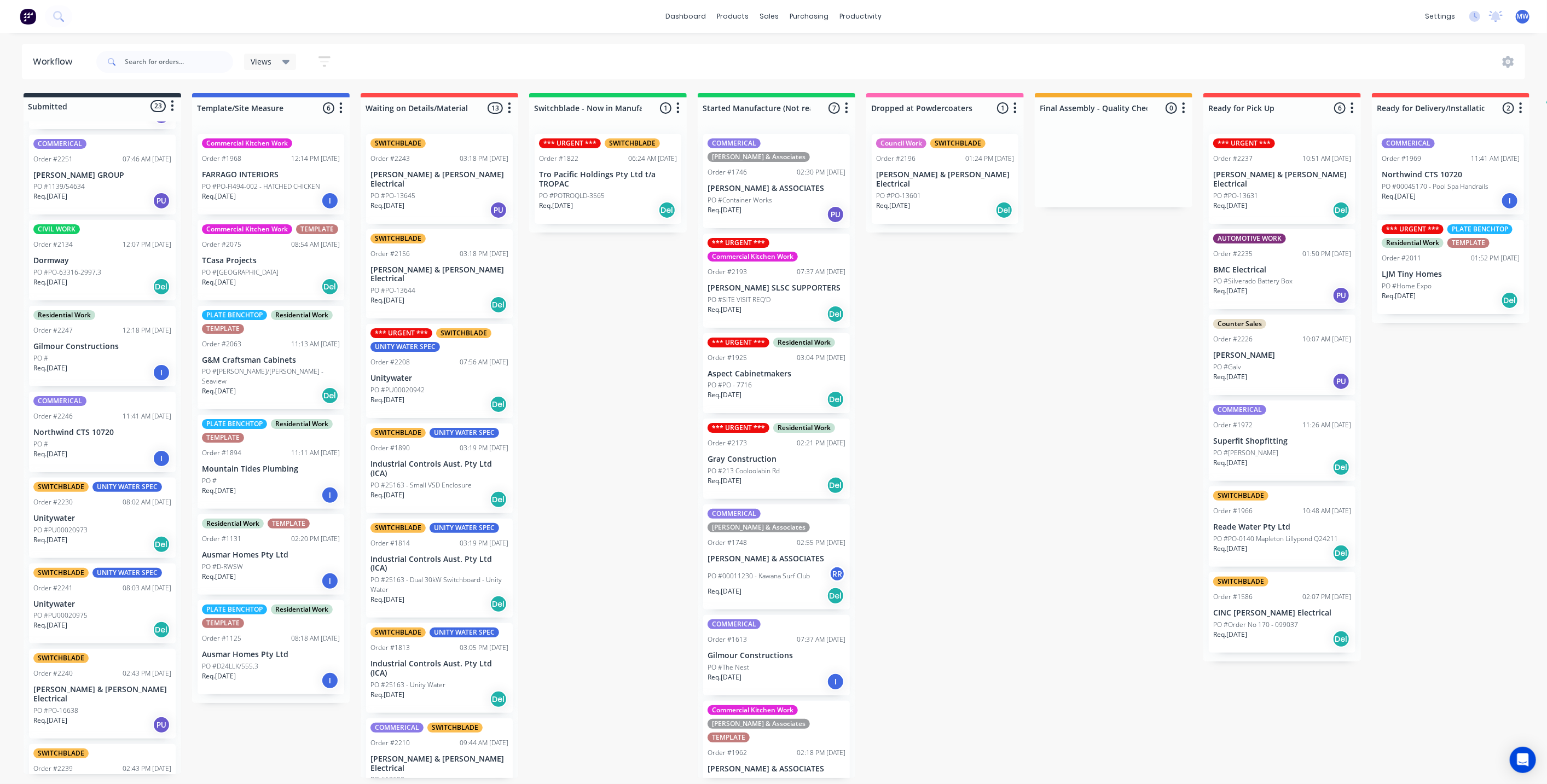
click at [566, 329] on div "Submitted 23 Status colour #273444 hex #273444 Save Cancel Summaries Total orde…" at bounding box center [904, 435] width 1825 height 685
click at [113, 280] on div "Req. 08/10/25 Del" at bounding box center [102, 286] width 138 height 19
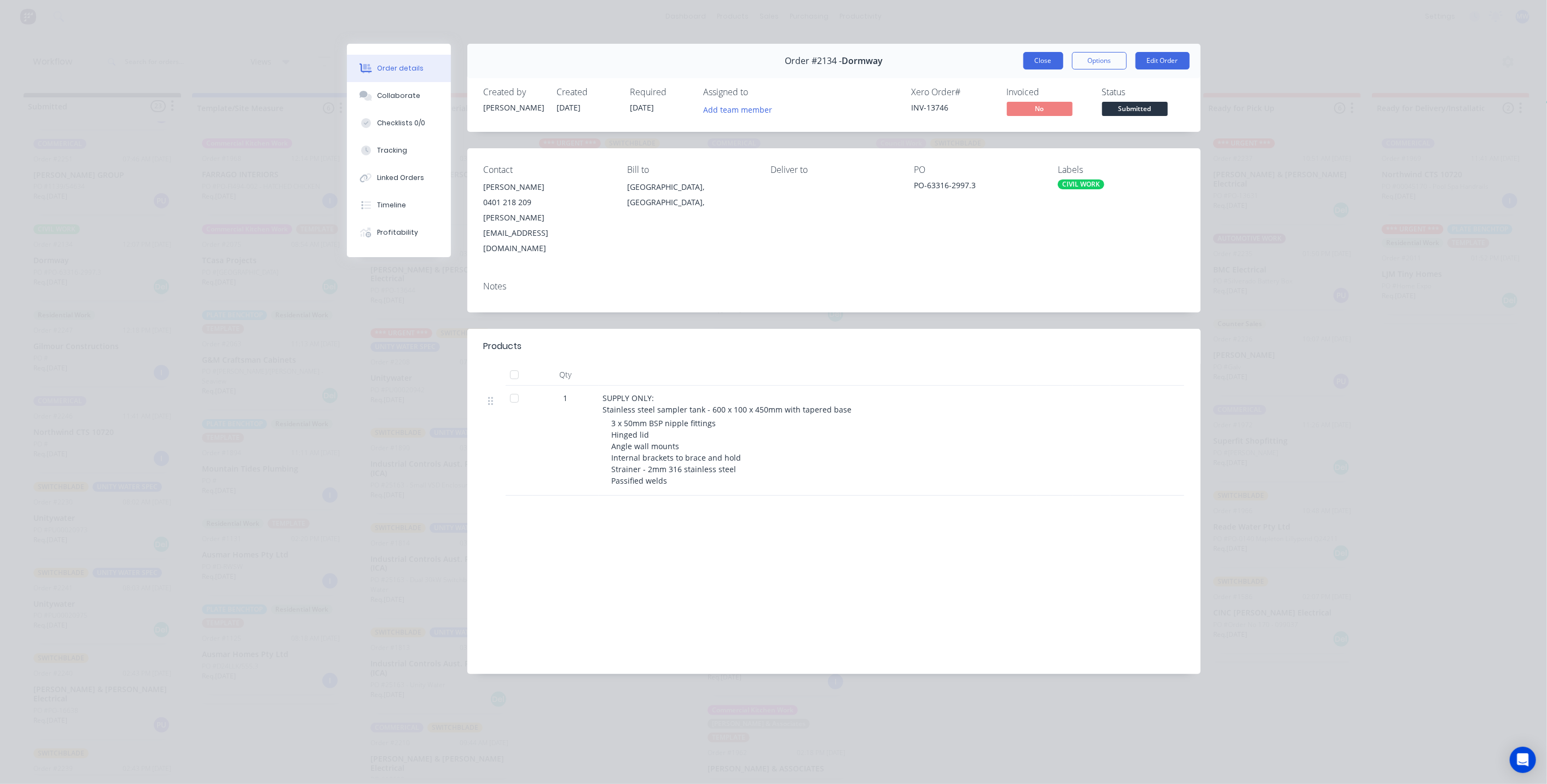
click at [1034, 63] on button "Close" at bounding box center [1043, 60] width 40 height 17
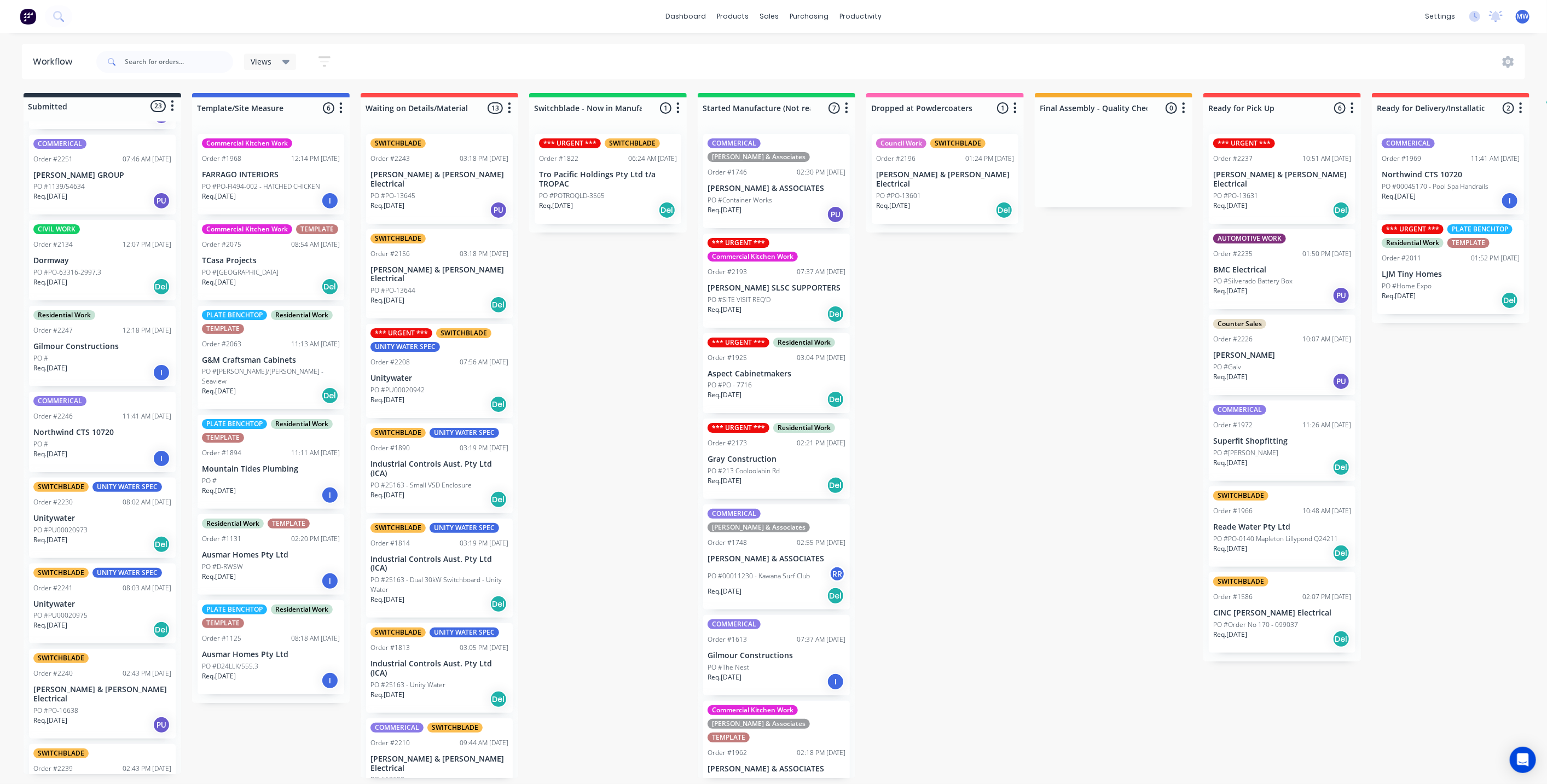
click at [615, 324] on div "Submitted 23 Status colour #273444 hex #273444 Save Cancel Summaries Total orde…" at bounding box center [904, 435] width 1825 height 685
click at [597, 312] on div "Submitted 23 Status colour #273444 hex #273444 Save Cancel Summaries Total orde…" at bounding box center [904, 435] width 1825 height 685
click at [109, 267] on div "PO #PO-63316-2997.3" at bounding box center [102, 272] width 138 height 10
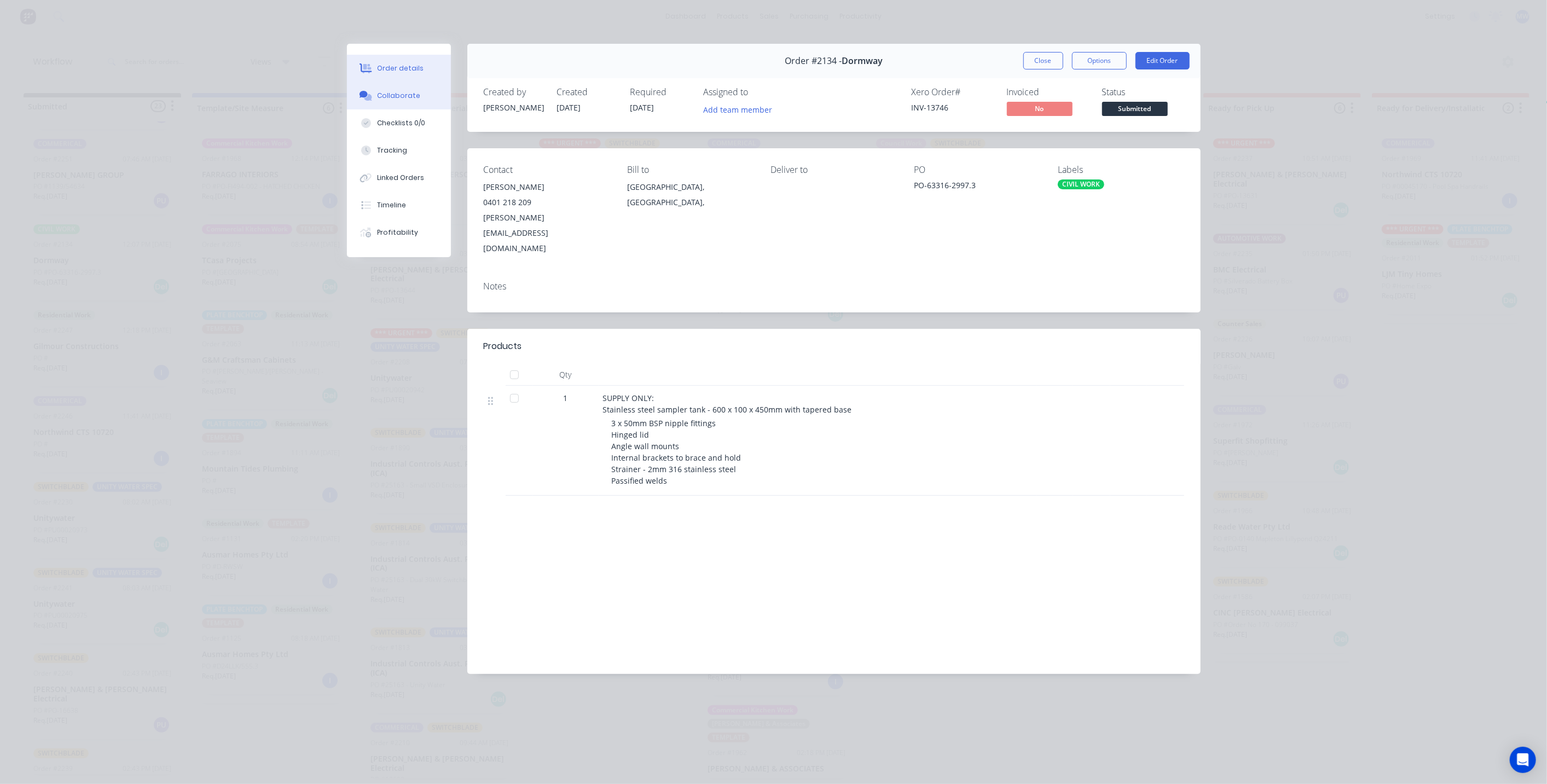
click at [407, 96] on div "Collaborate" at bounding box center [399, 95] width 43 height 10
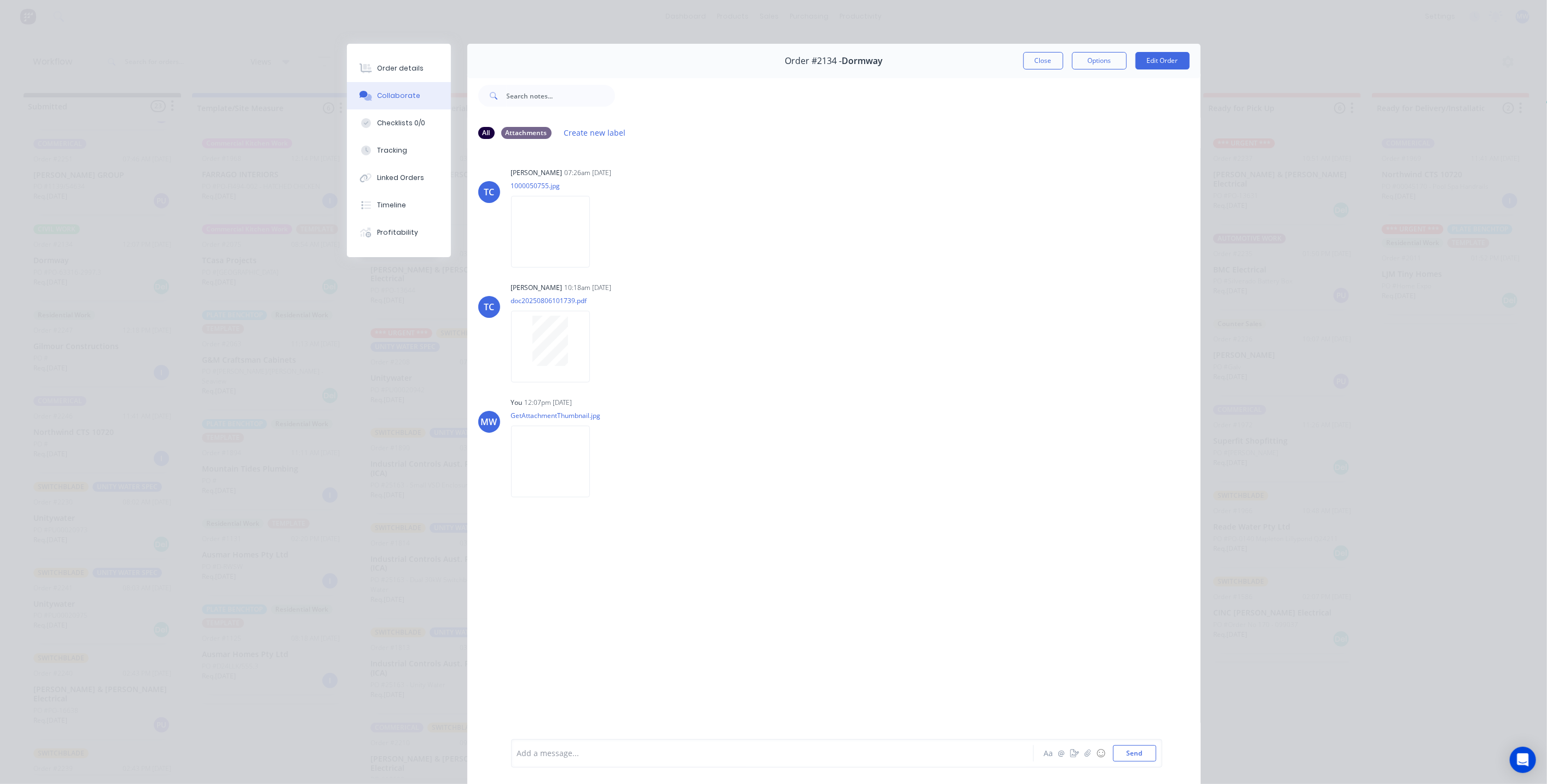
click at [605, 766] on div "Add a message... Aa @ ☺ Send" at bounding box center [836, 753] width 651 height 29
click at [606, 757] on div at bounding box center [757, 754] width 479 height 11
click at [1135, 750] on button "Send" at bounding box center [1135, 754] width 43 height 16
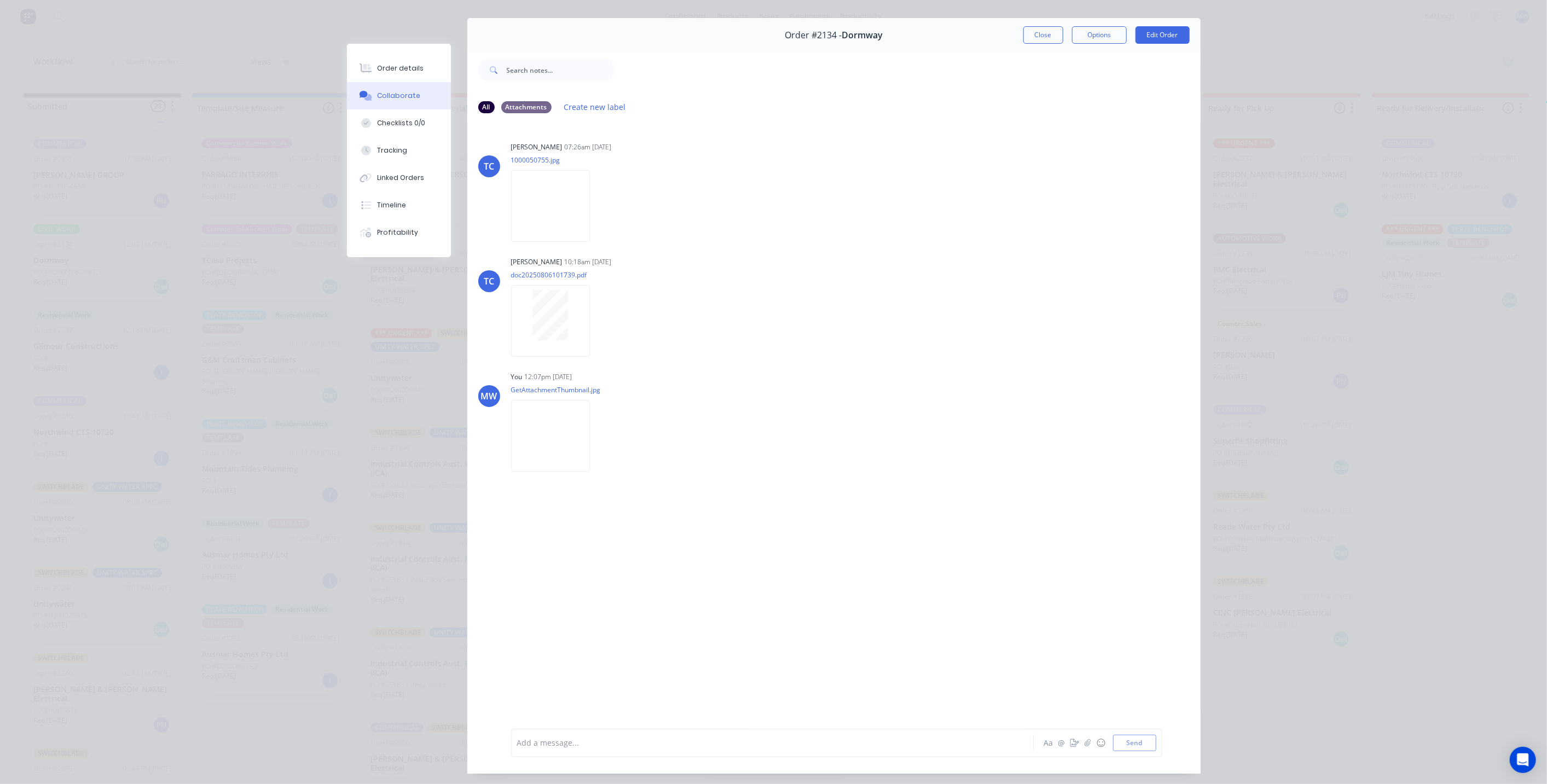
scroll to position [0, 0]
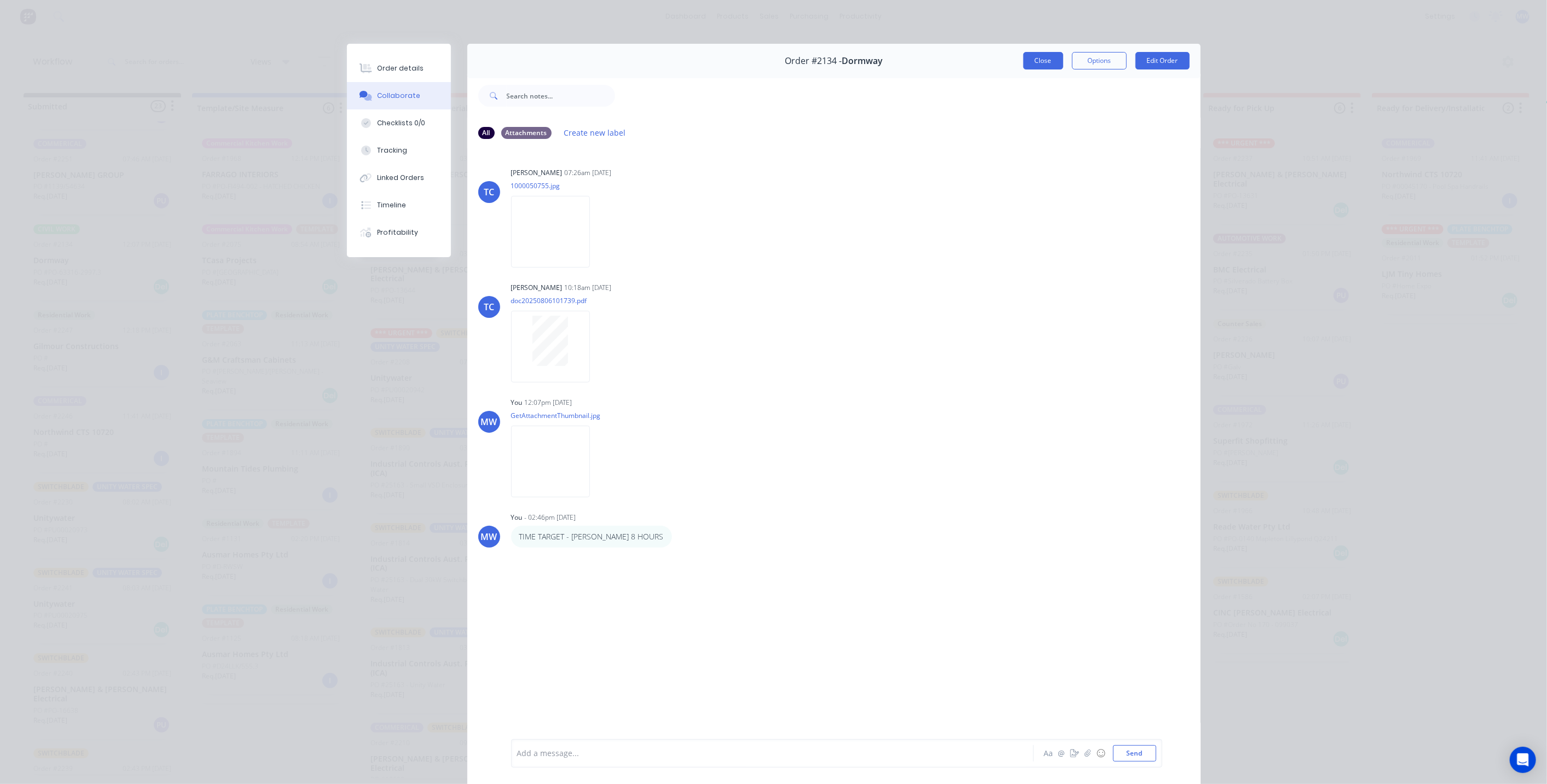
click at [1047, 63] on button "Close" at bounding box center [1043, 60] width 40 height 17
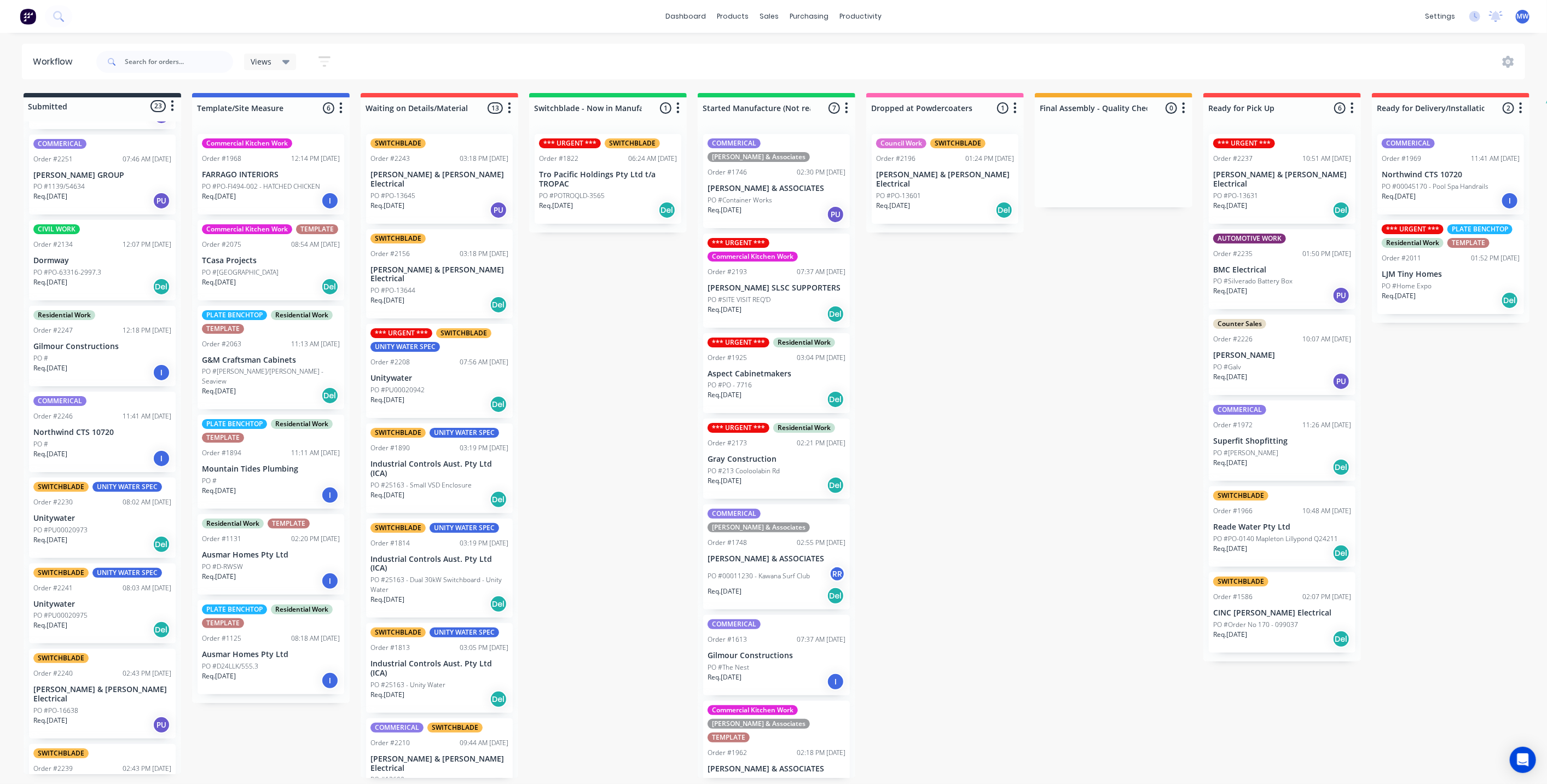
click at [1014, 371] on div "Submitted 23 Status colour #273444 hex #273444 Save Cancel Summaries Total orde…" at bounding box center [904, 435] width 1825 height 685
click at [106, 267] on div "PO #PO-63316-2997.3" at bounding box center [102, 272] width 138 height 10
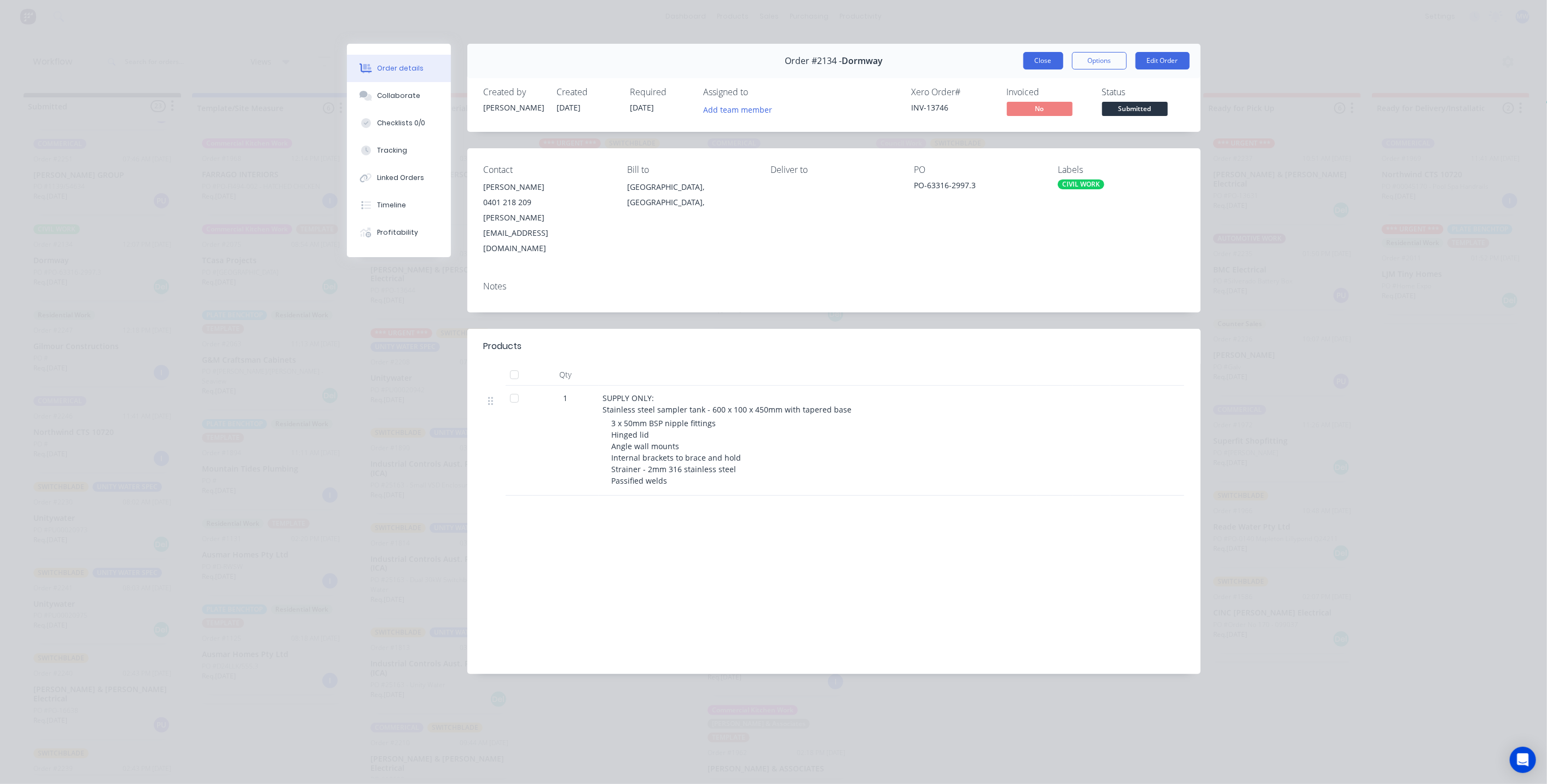
click at [1046, 61] on button "Close" at bounding box center [1043, 60] width 40 height 17
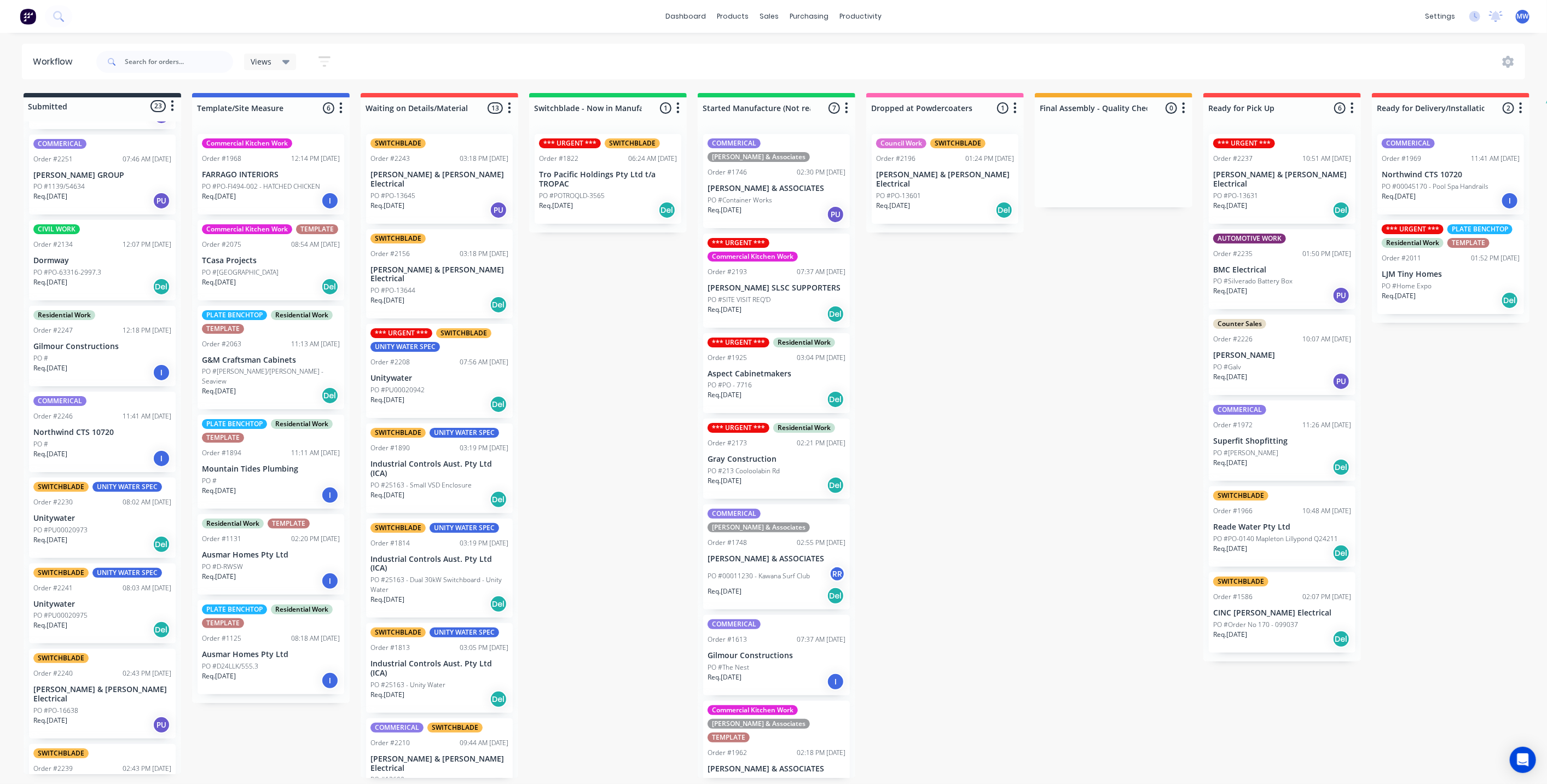
click at [1289, 276] on p "PO #Silverado Battery Box" at bounding box center [1253, 281] width 79 height 10
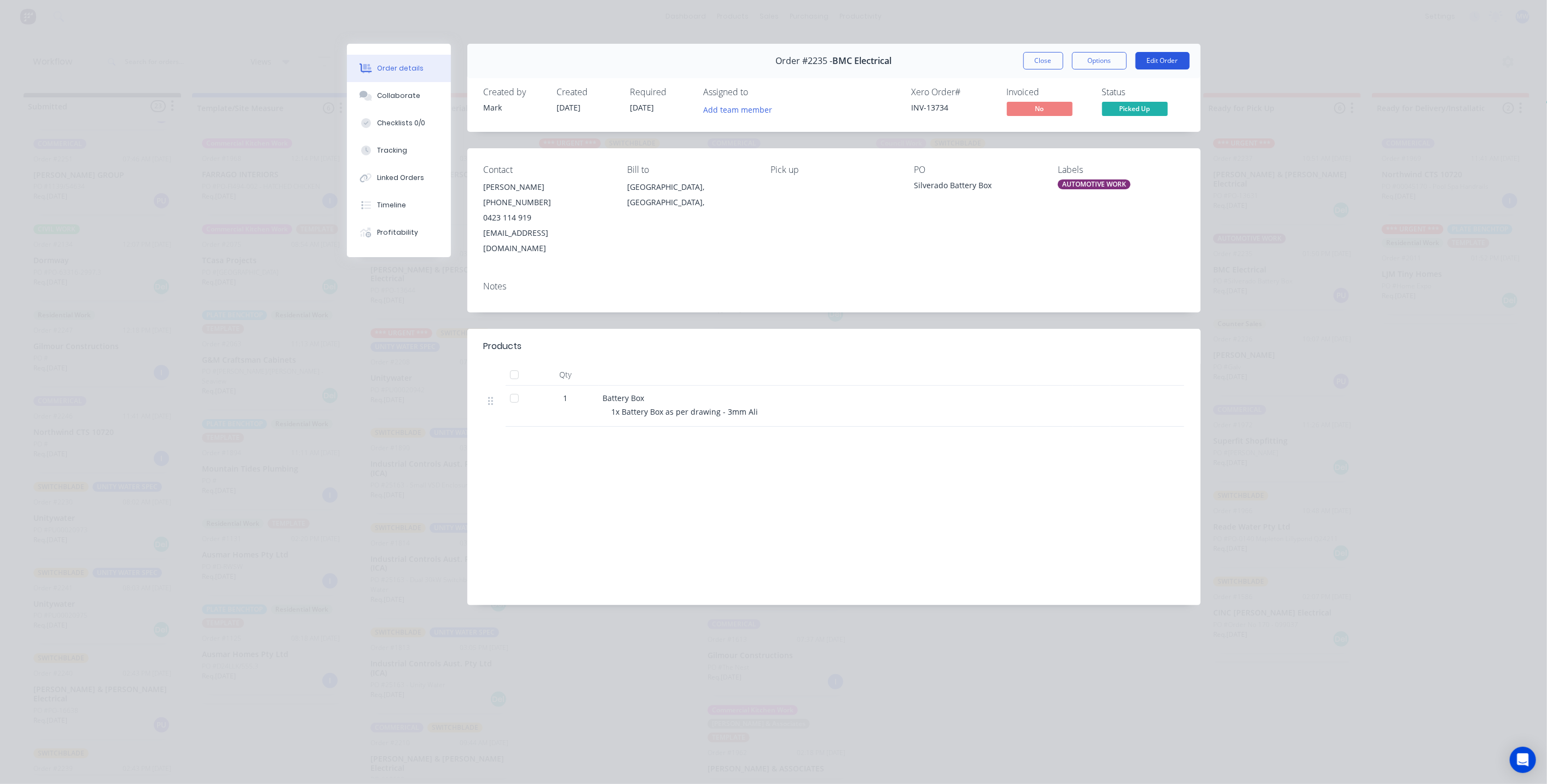
click at [1158, 66] on button "Edit Order" at bounding box center [1162, 60] width 54 height 17
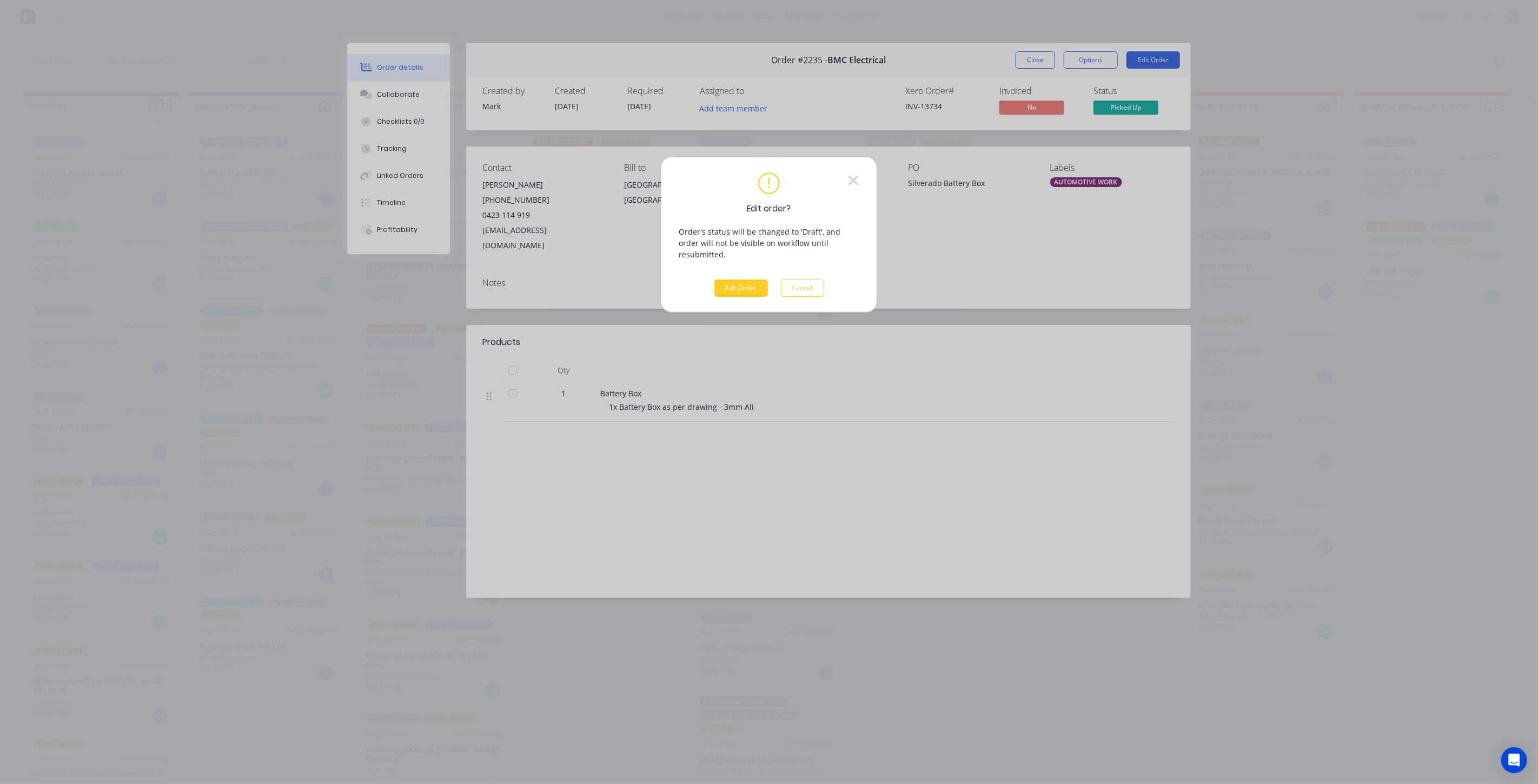
click at [746, 279] on button "Edit Order" at bounding box center [741, 287] width 53 height 17
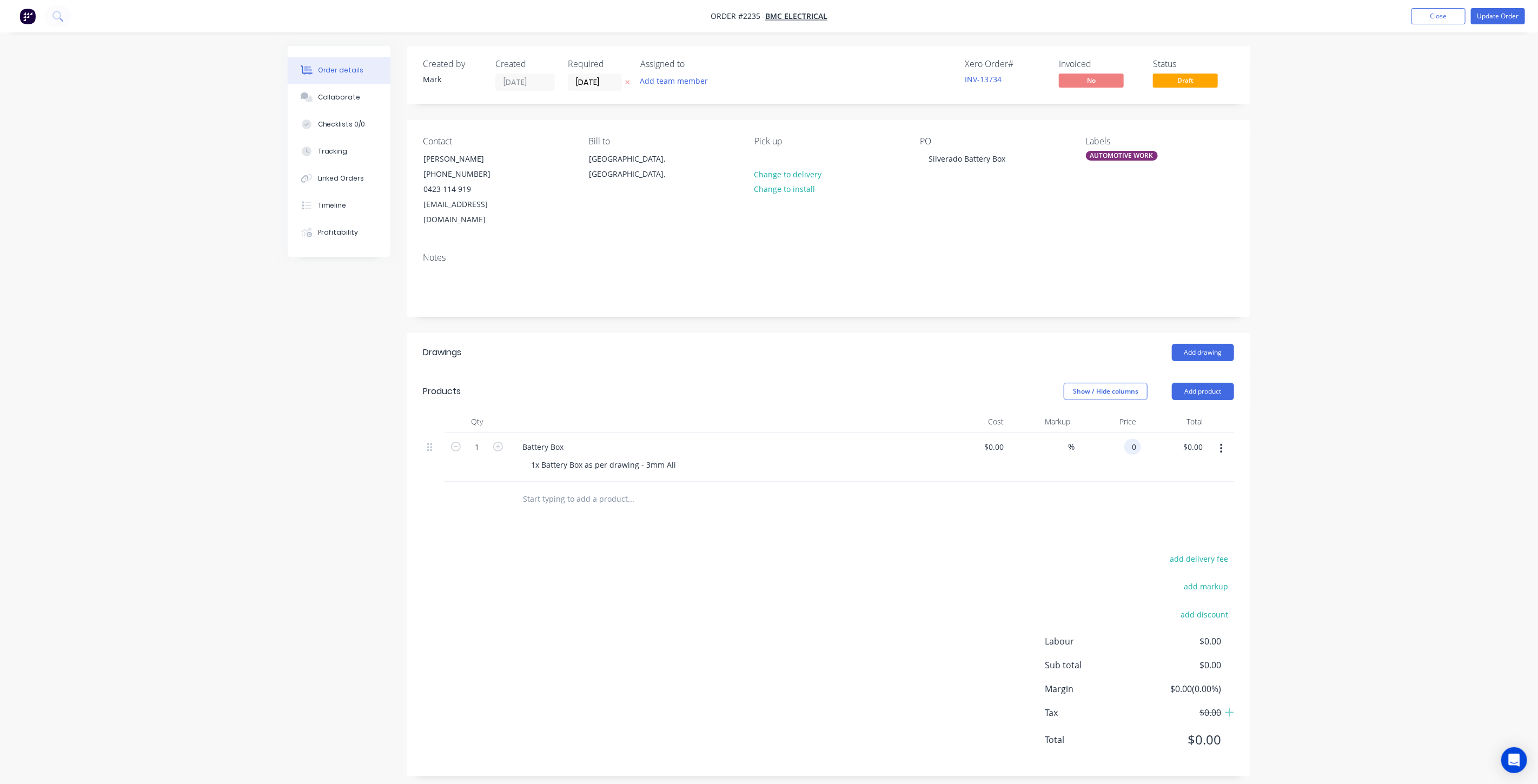
click at [1127, 439] on div "0 0" at bounding box center [1132, 446] width 17 height 15
type input "$455.00"
click at [1321, 332] on div "Order details Collaborate Checklists 0/0 Tracking Linked Orders Timeline Profit…" at bounding box center [769, 396] width 1538 height 792
click at [1492, 19] on button "Update Order" at bounding box center [1497, 16] width 54 height 16
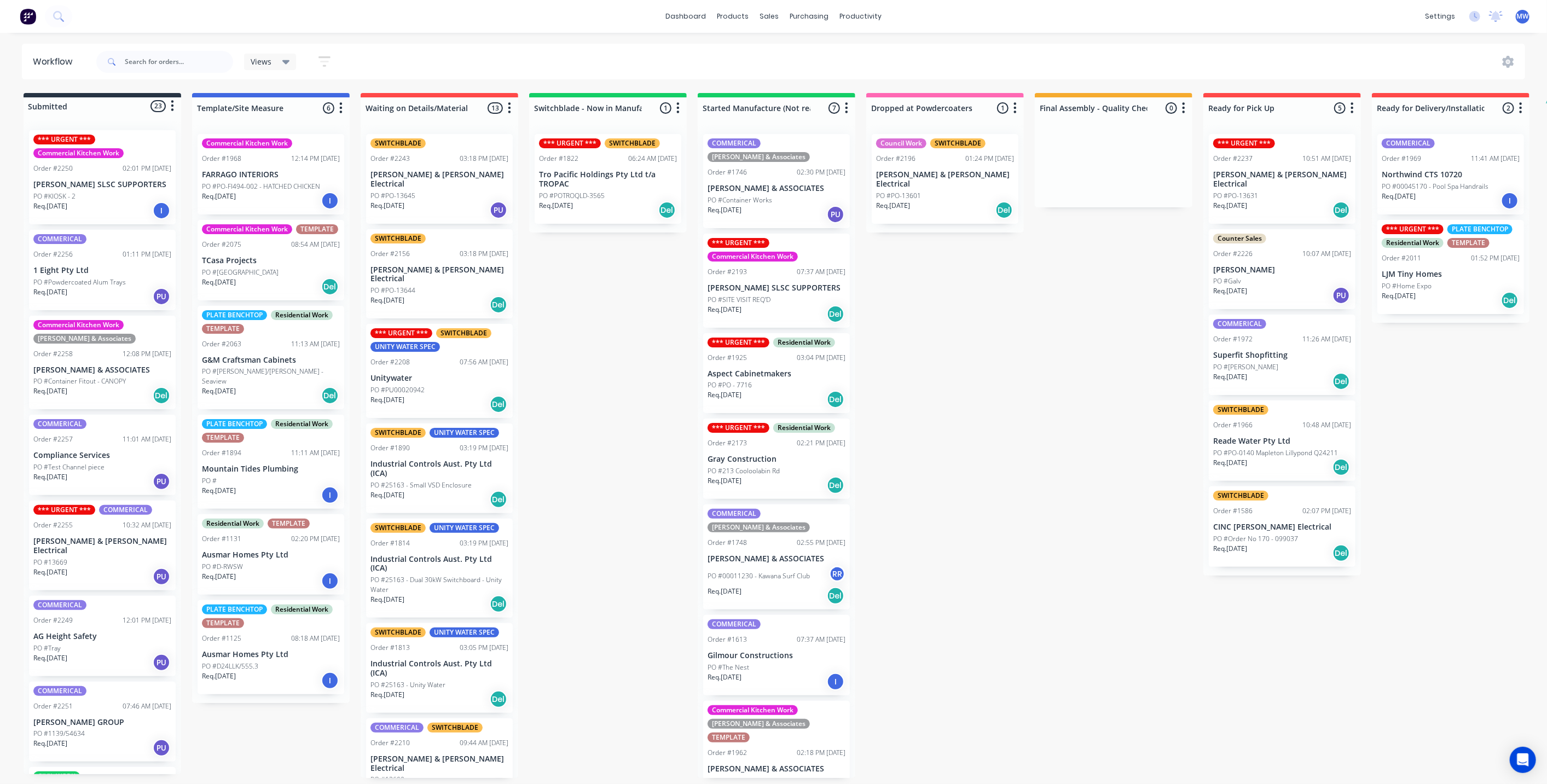
click at [787, 466] on div "PO #213 Cooloolabin Rd" at bounding box center [776, 471] width 138 height 10
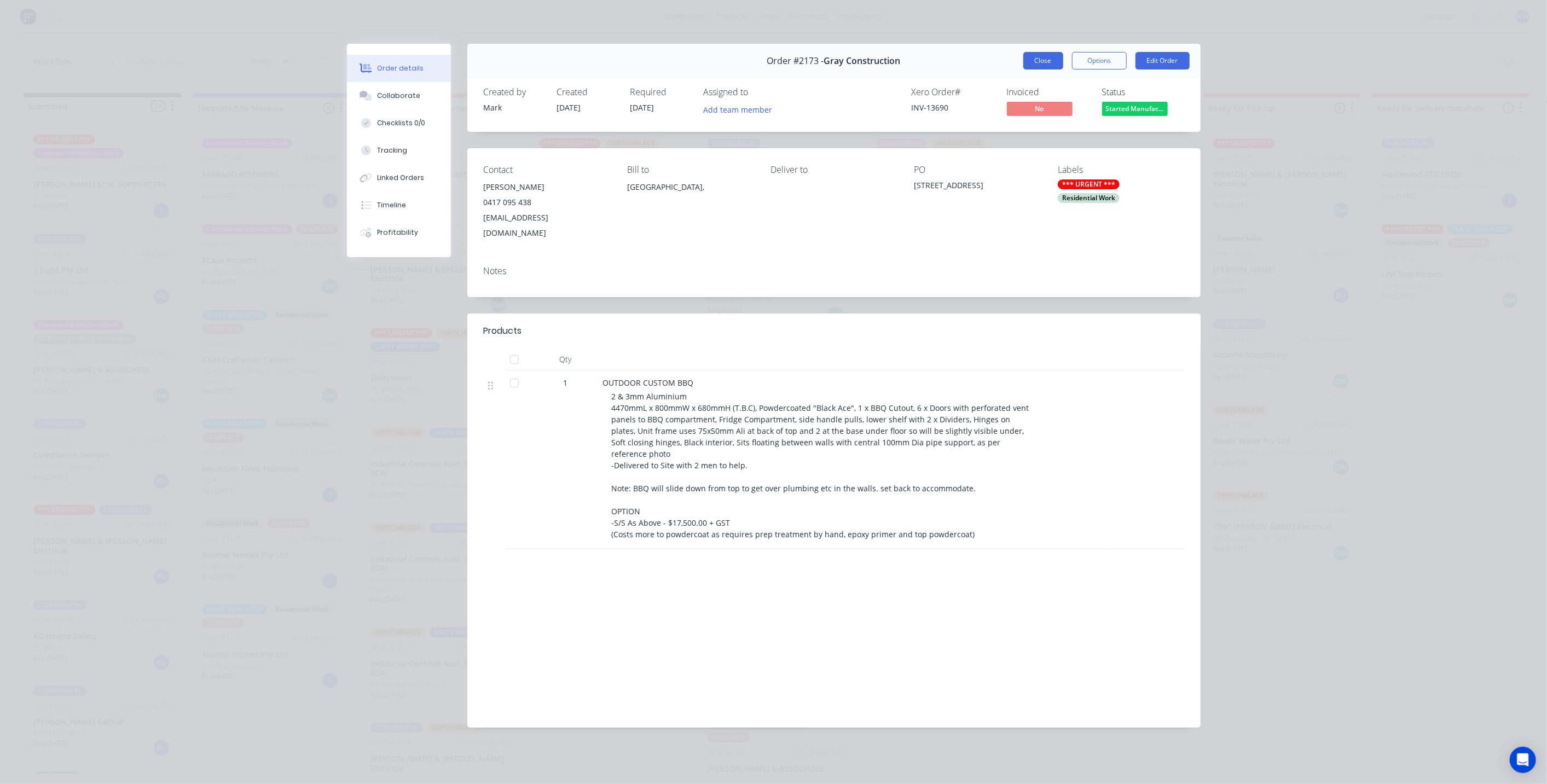
click at [1050, 57] on button "Close" at bounding box center [1043, 60] width 40 height 17
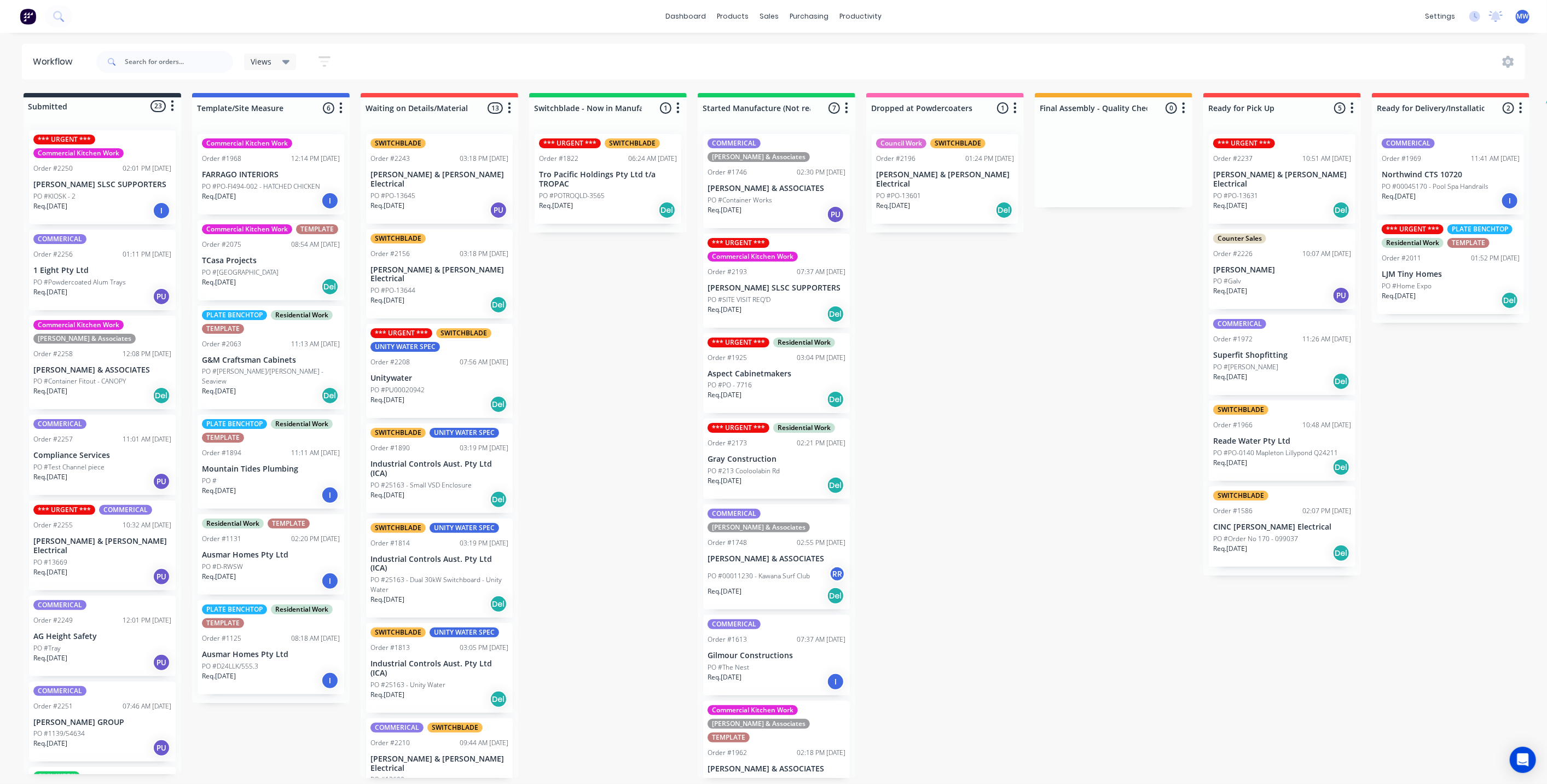
click at [601, 350] on div "Submitted 23 Status colour #273444 hex #273444 Save Cancel Summaries Total orde…" at bounding box center [904, 435] width 1825 height 685
click at [938, 427] on div "Submitted 23 Status colour #273444 hex #273444 Save Cancel Summaries Total orde…" at bounding box center [904, 435] width 1825 height 685
click at [765, 651] on p "Gilmour Constructions" at bounding box center [776, 655] width 138 height 9
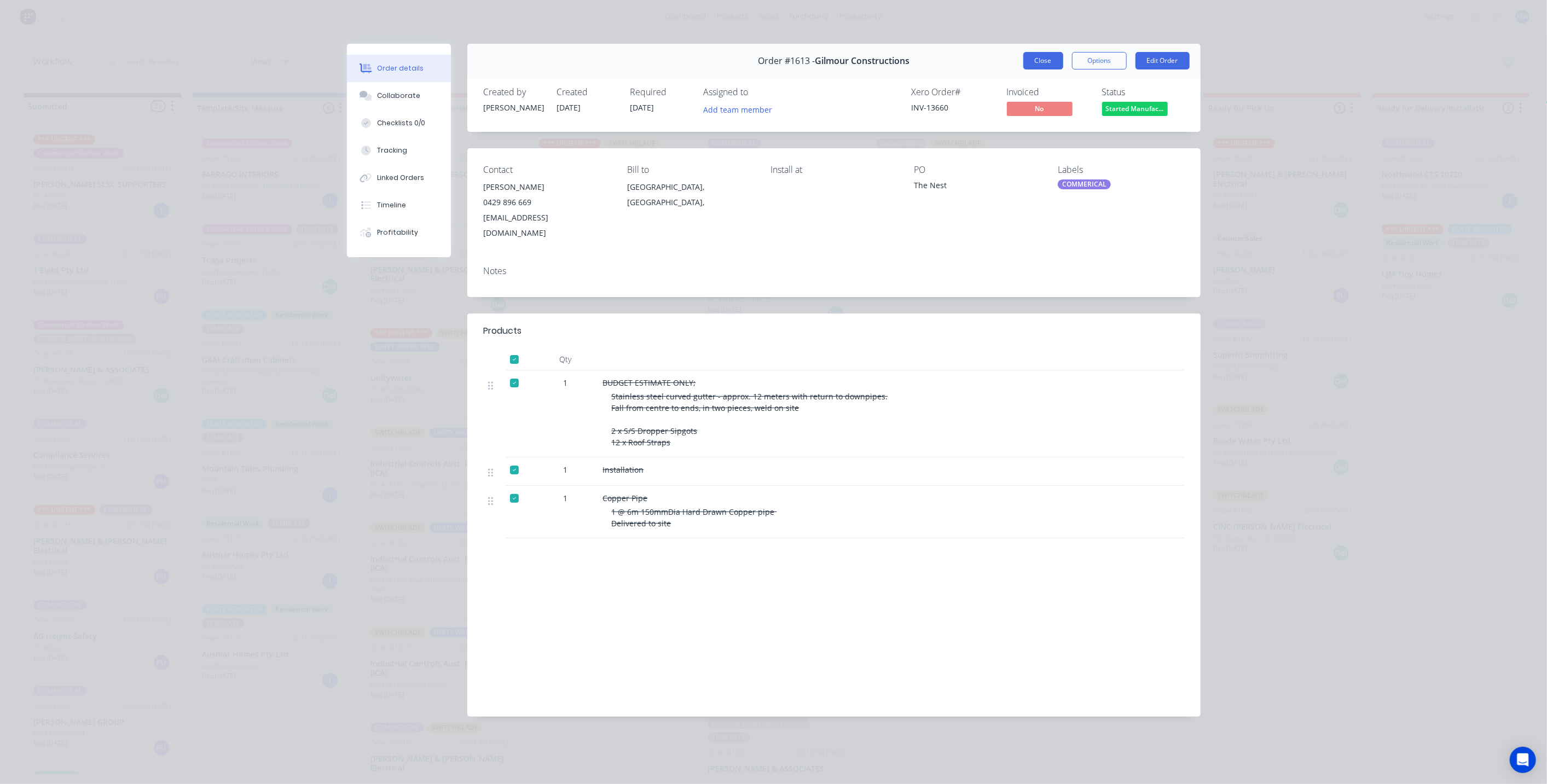
click at [1034, 61] on button "Close" at bounding box center [1043, 60] width 40 height 17
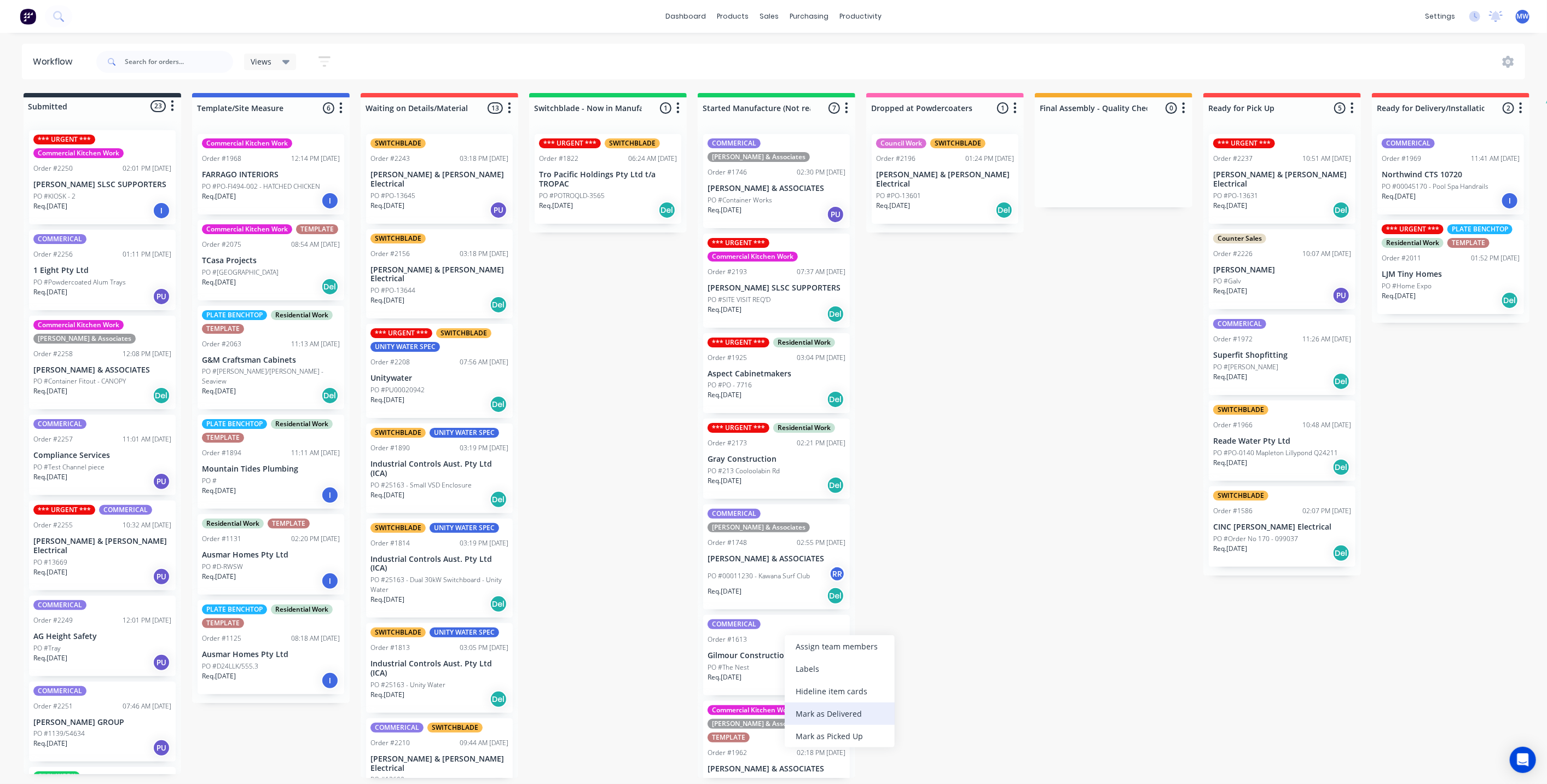
click at [844, 714] on div "Mark as Delivered" at bounding box center [840, 714] width 110 height 23
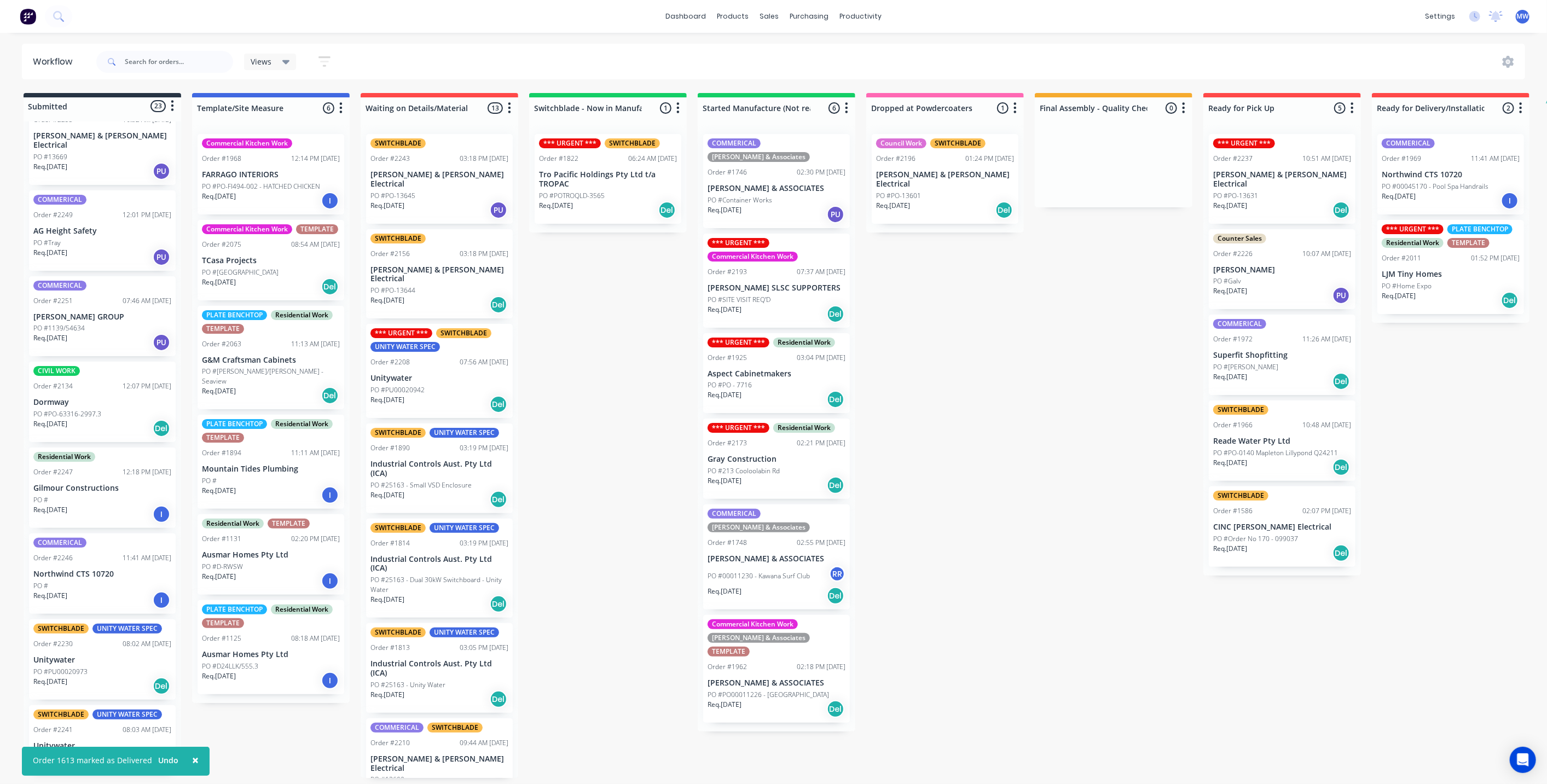
scroll to position [486, 0]
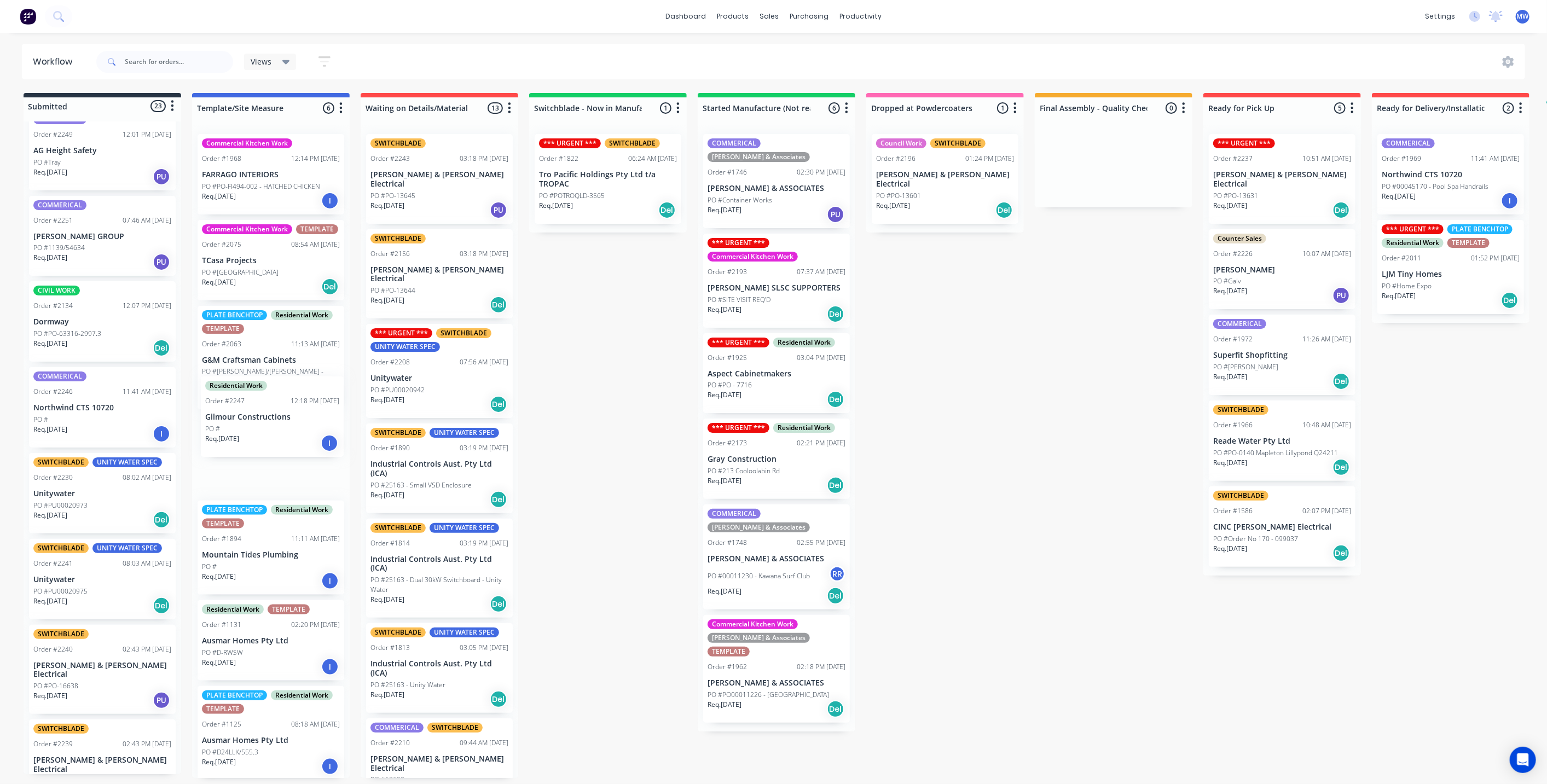
drag, startPoint x: 87, startPoint y: 404, endPoint x: 268, endPoint y: 425, distance: 182.2
click at [268, 425] on div "Submitted 23 Status colour #273444 hex #273444 Save Cancel Summaries Total orde…" at bounding box center [904, 435] width 1825 height 685
click at [98, 403] on p "Northwind CTS 10720" at bounding box center [102, 407] width 138 height 9
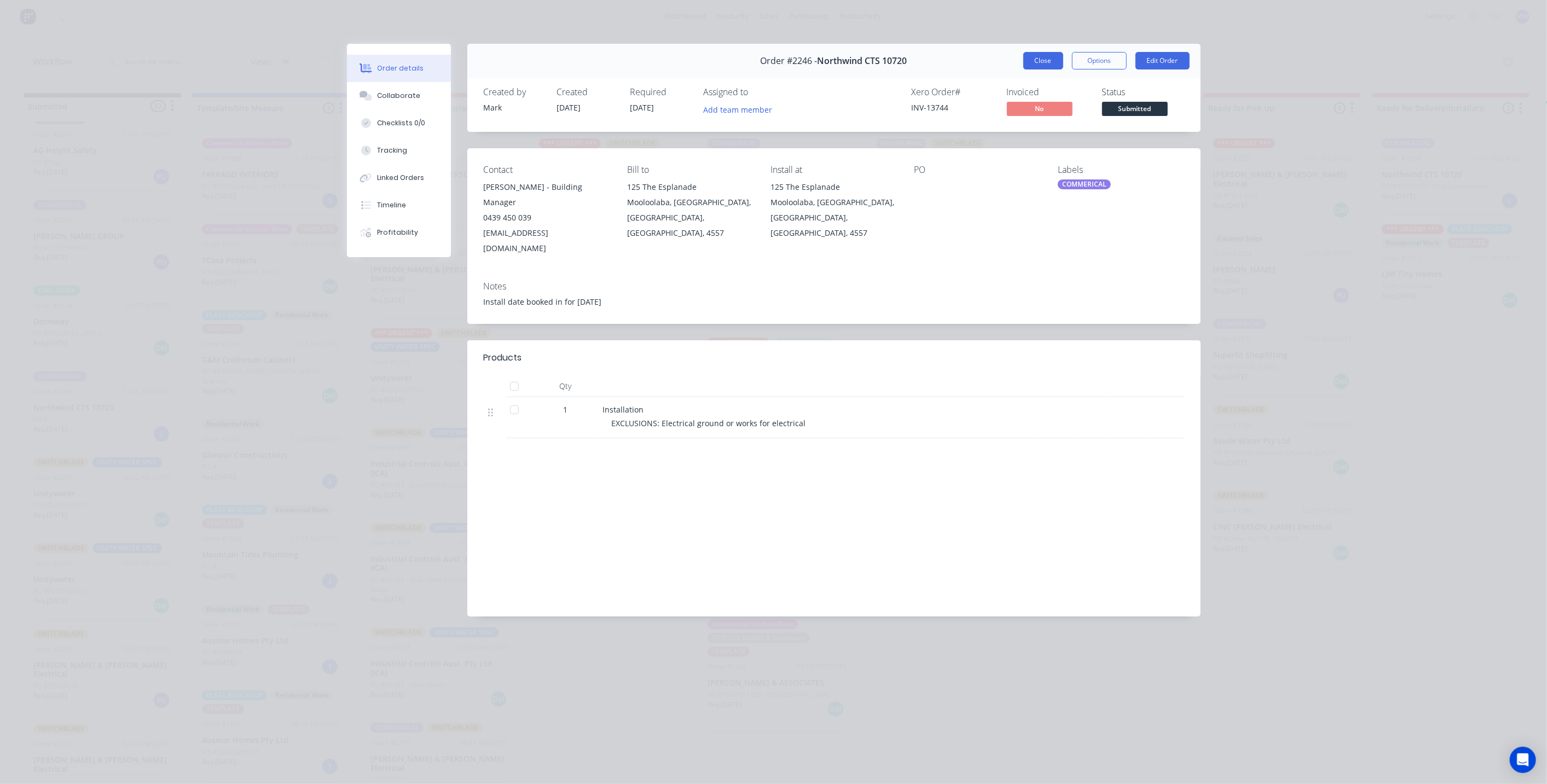
click at [1042, 62] on button "Close" at bounding box center [1043, 60] width 40 height 17
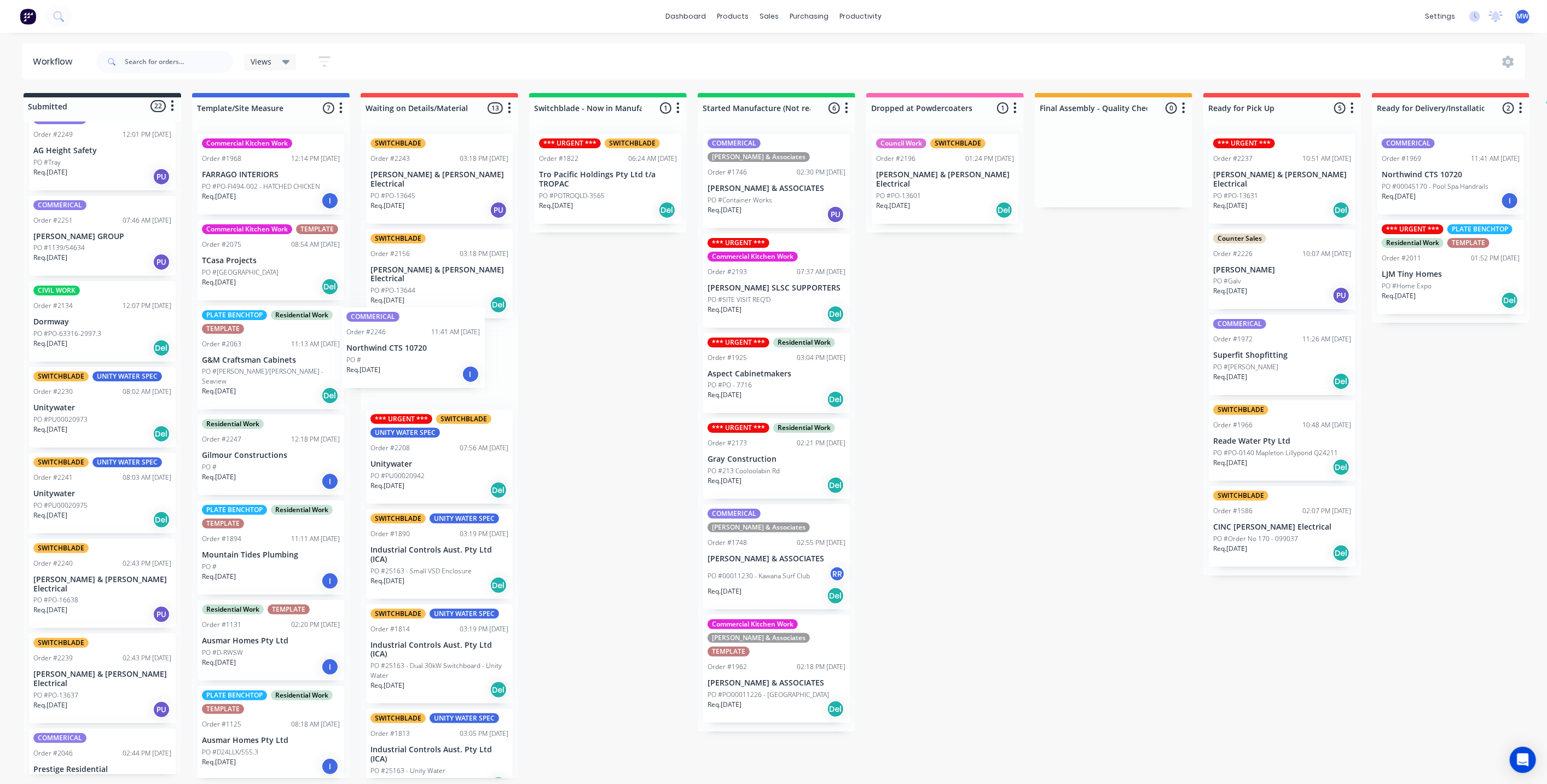
drag, startPoint x: 67, startPoint y: 400, endPoint x: 383, endPoint y: 353, distance: 319.5
click at [383, 353] on div "Submitted 22 Status colour #273444 hex #273444 Save Cancel Summaries Total orde…" at bounding box center [904, 435] width 1825 height 685
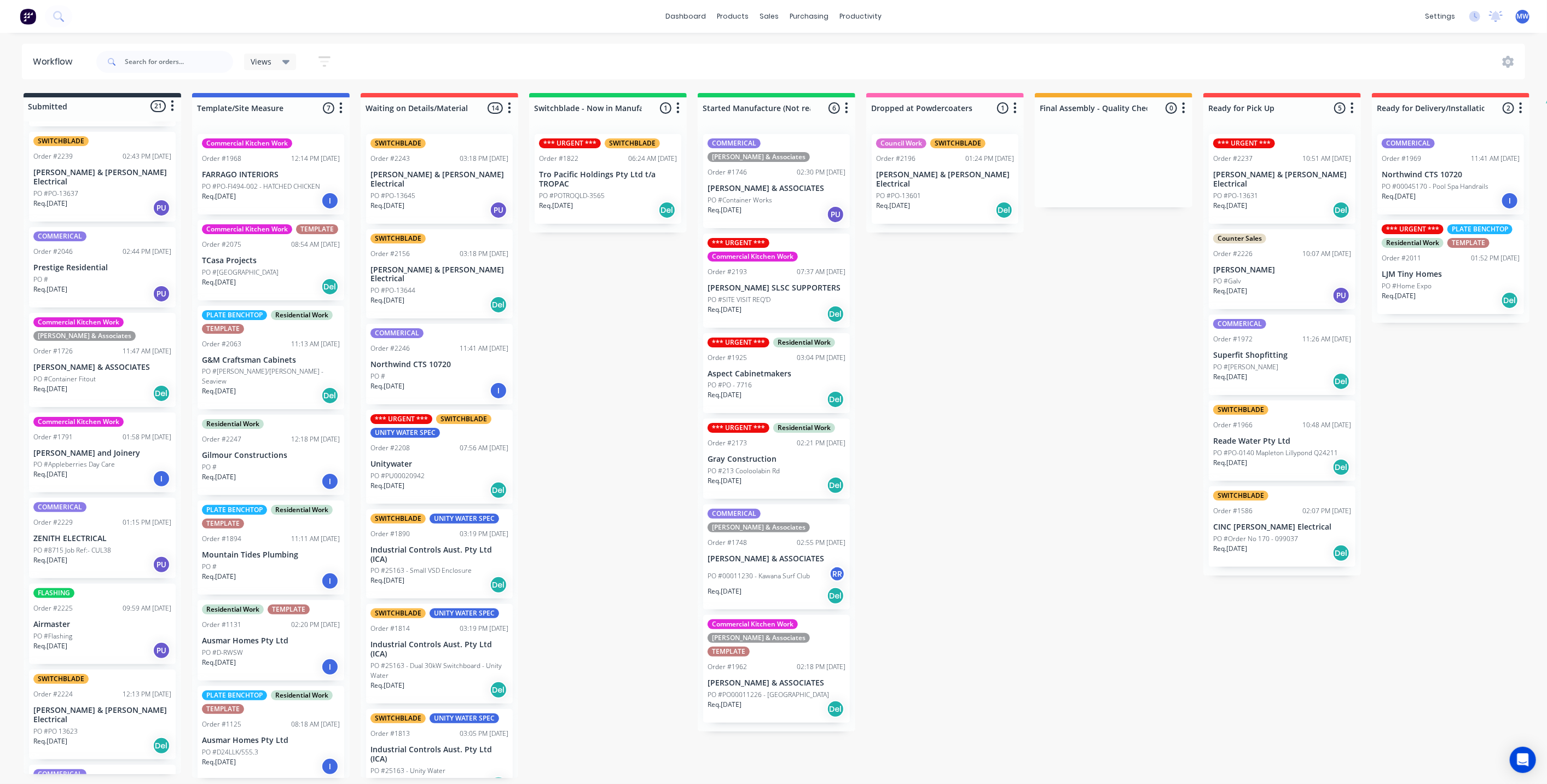
scroll to position [912, 0]
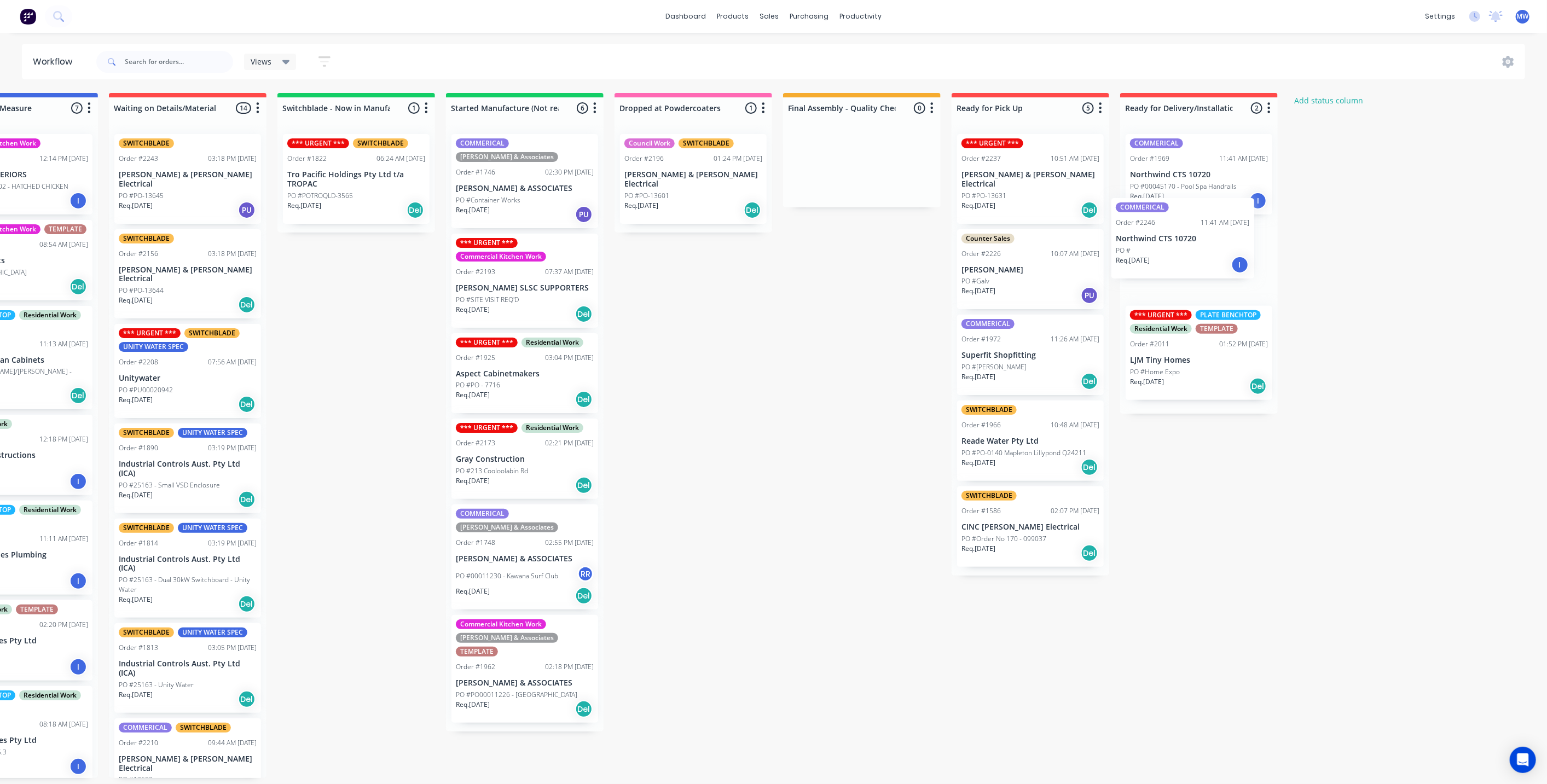
drag, startPoint x: 434, startPoint y: 347, endPoint x: 1188, endPoint y: 244, distance: 761.0
click at [1188, 244] on div "Submitted 21 Status colour #273444 hex #273444 Save Cancel Summaries Total orde…" at bounding box center [652, 435] width 1825 height 685
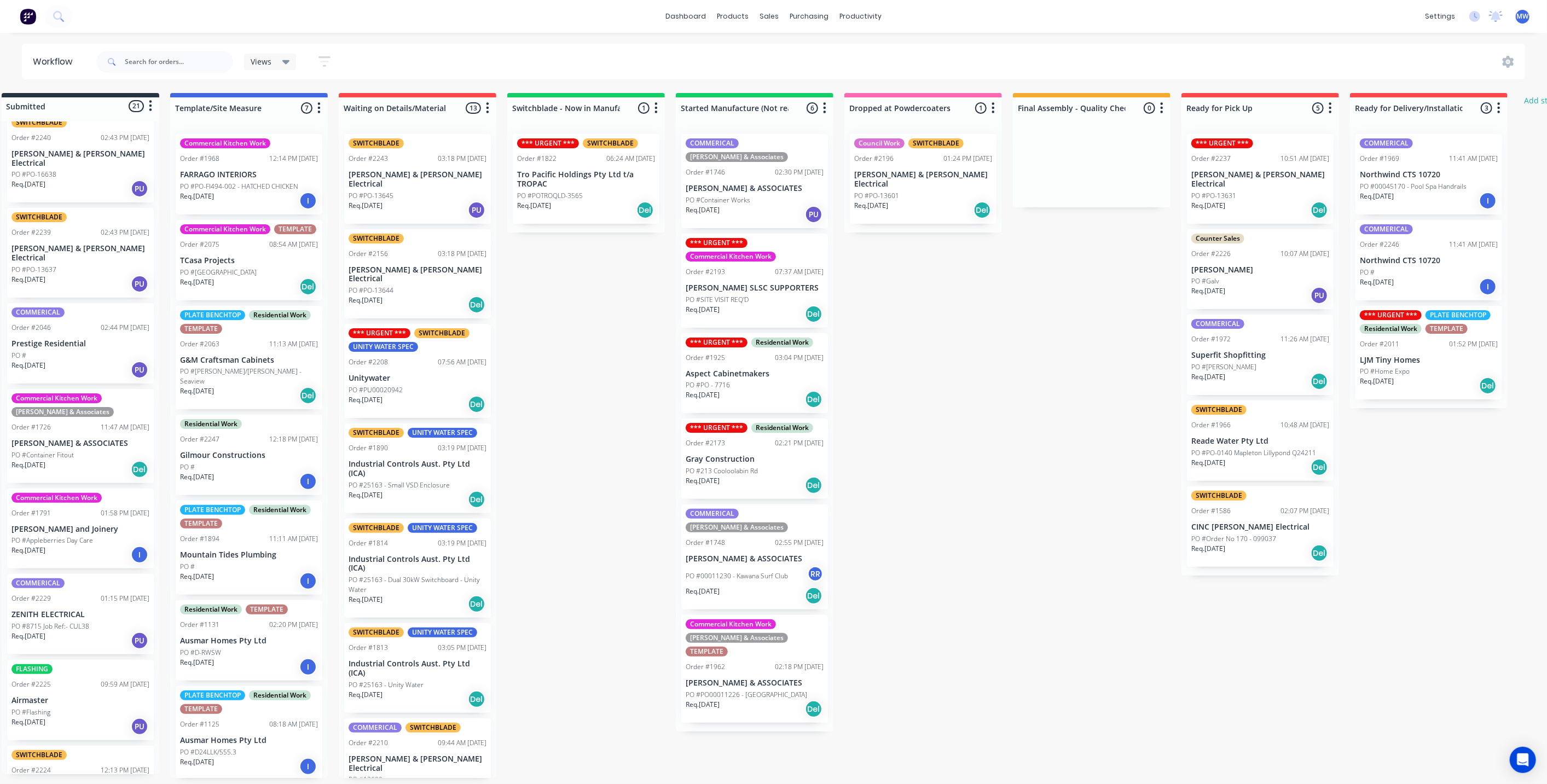
scroll to position [2, 0]
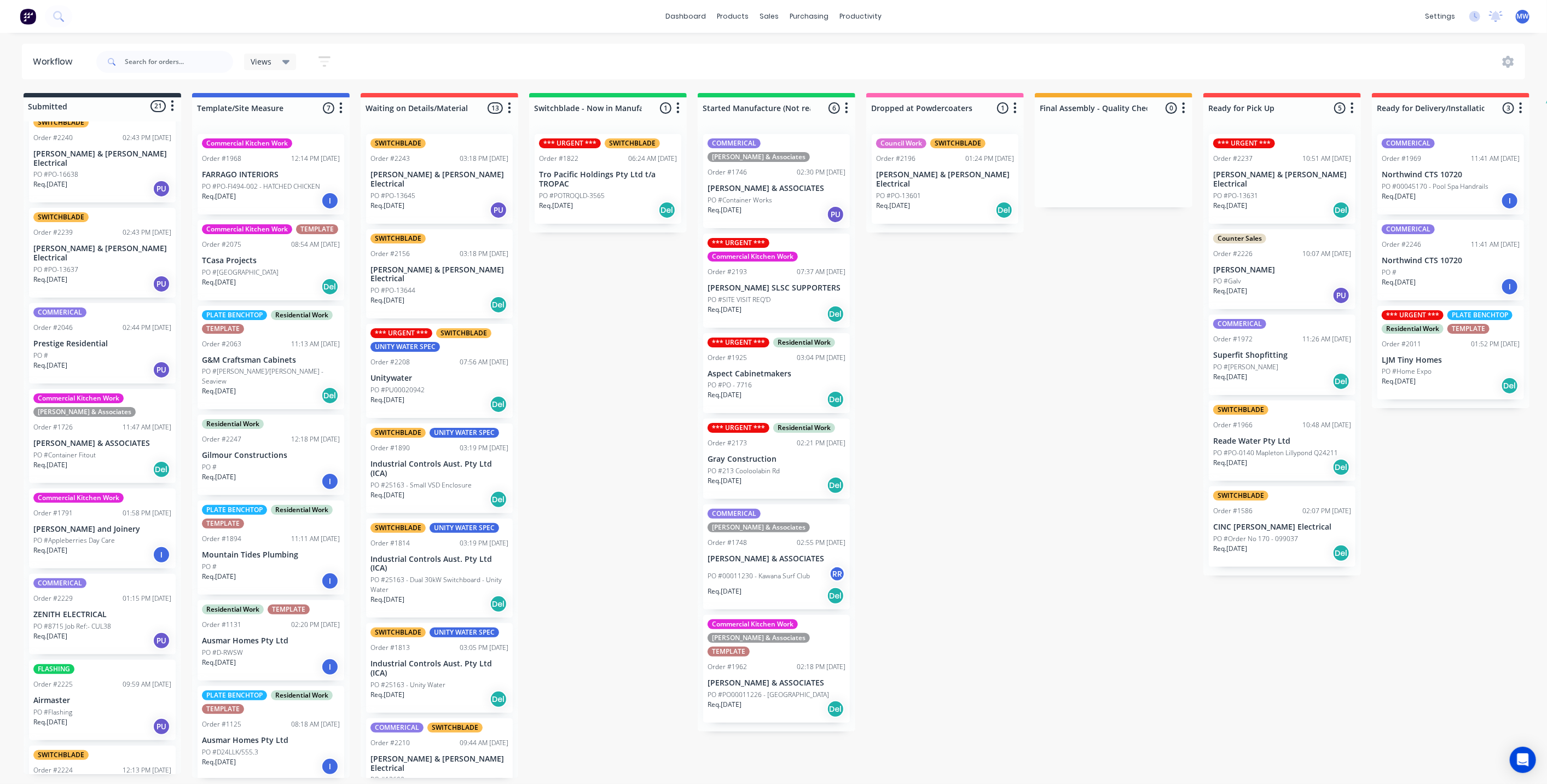
click at [1470, 182] on p "PO #00045170 - Pool Spa Handrails" at bounding box center [1435, 187] width 107 height 10
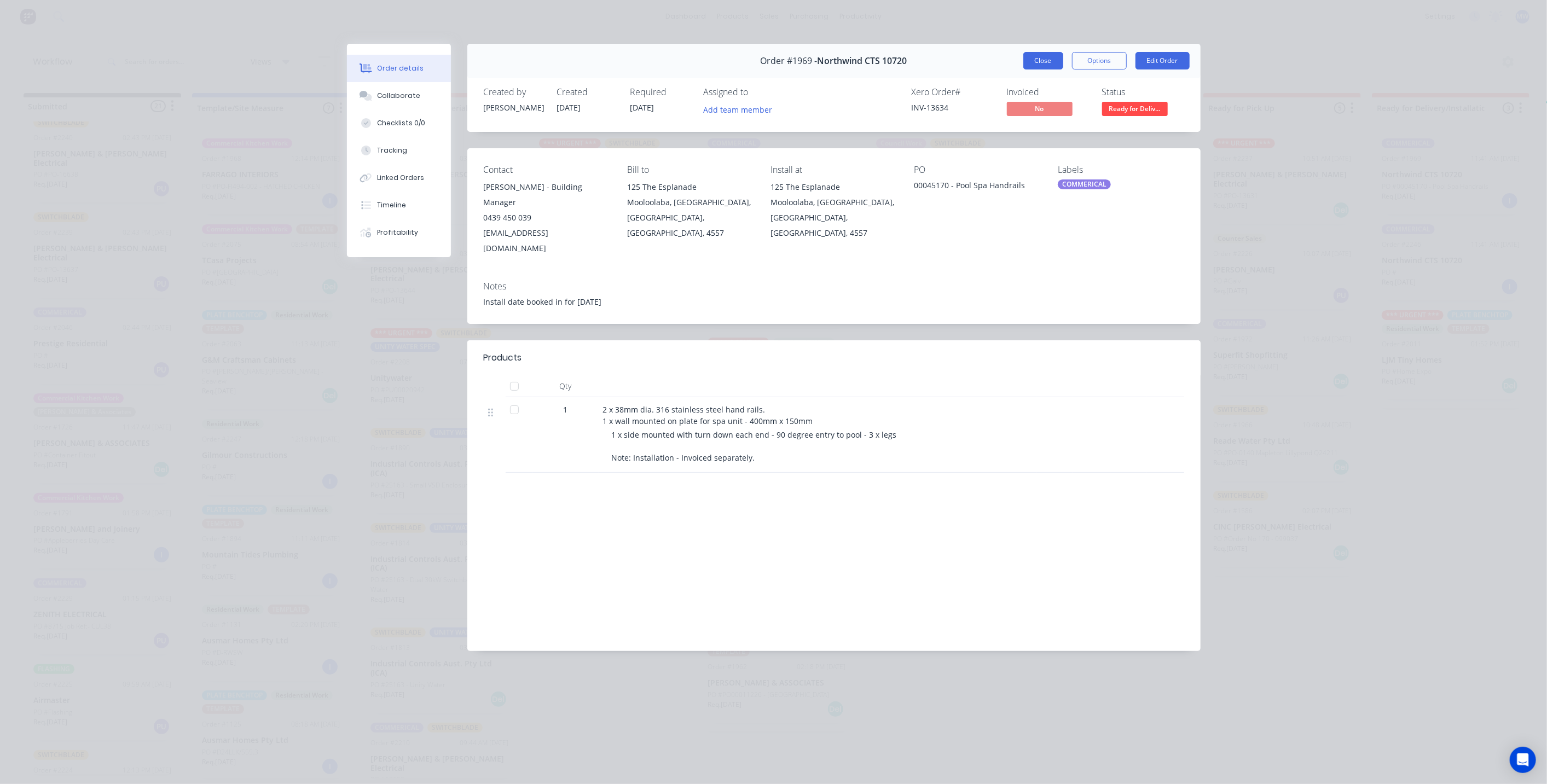
click at [1047, 60] on button "Close" at bounding box center [1043, 60] width 40 height 17
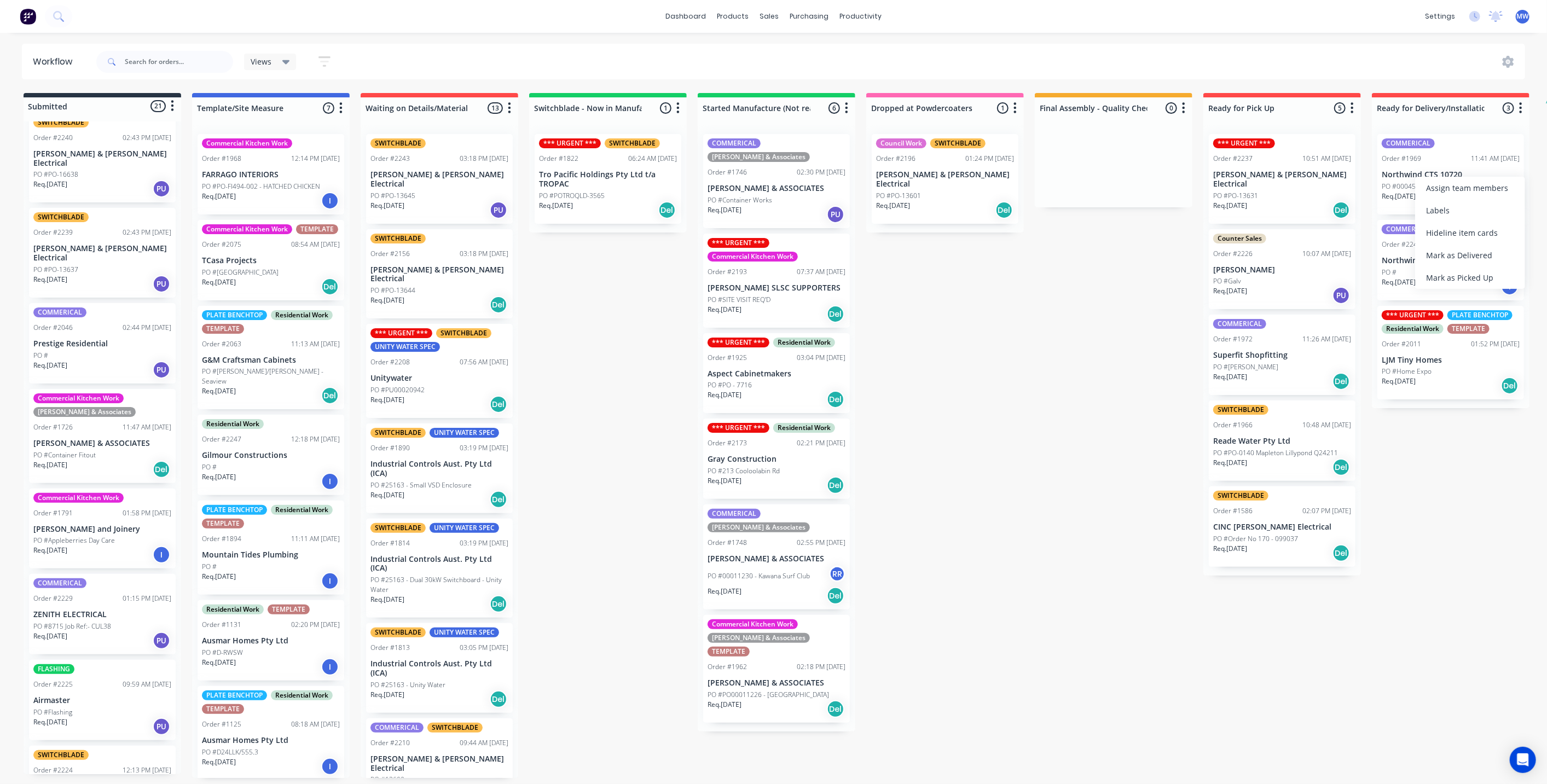
click at [1073, 376] on div "Submitted 21 Status colour #273444 hex #273444 Save Cancel Summaries Total orde…" at bounding box center [904, 435] width 1825 height 685
click at [1520, 106] on icon "button" at bounding box center [1521, 108] width 2 height 11
click at [1483, 146] on button "Notifications" at bounding box center [1473, 150] width 109 height 18
click at [1480, 458] on div "Submitted 21 Status colour #273444 hex #273444 Save Cancel Summaries Total orde…" at bounding box center [904, 435] width 1825 height 685
click at [1167, 331] on div "Submitted 21 Status colour #273444 hex #273444 Save Cancel Summaries Total orde…" at bounding box center [904, 435] width 1825 height 685
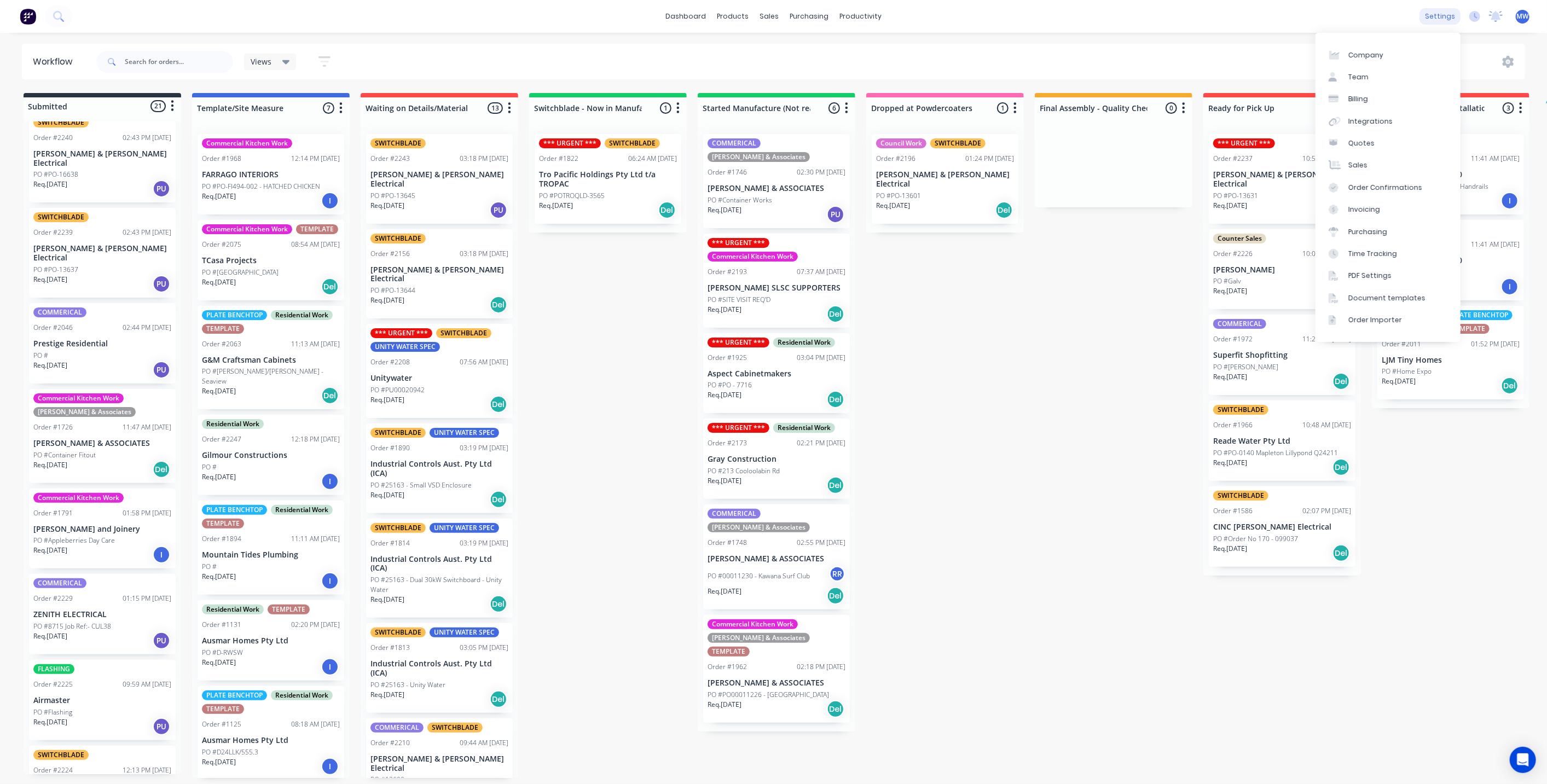
click at [1443, 12] on div "settings" at bounding box center [1440, 16] width 41 height 16
click at [1388, 272] on link "PDF Settings" at bounding box center [1388, 275] width 145 height 22
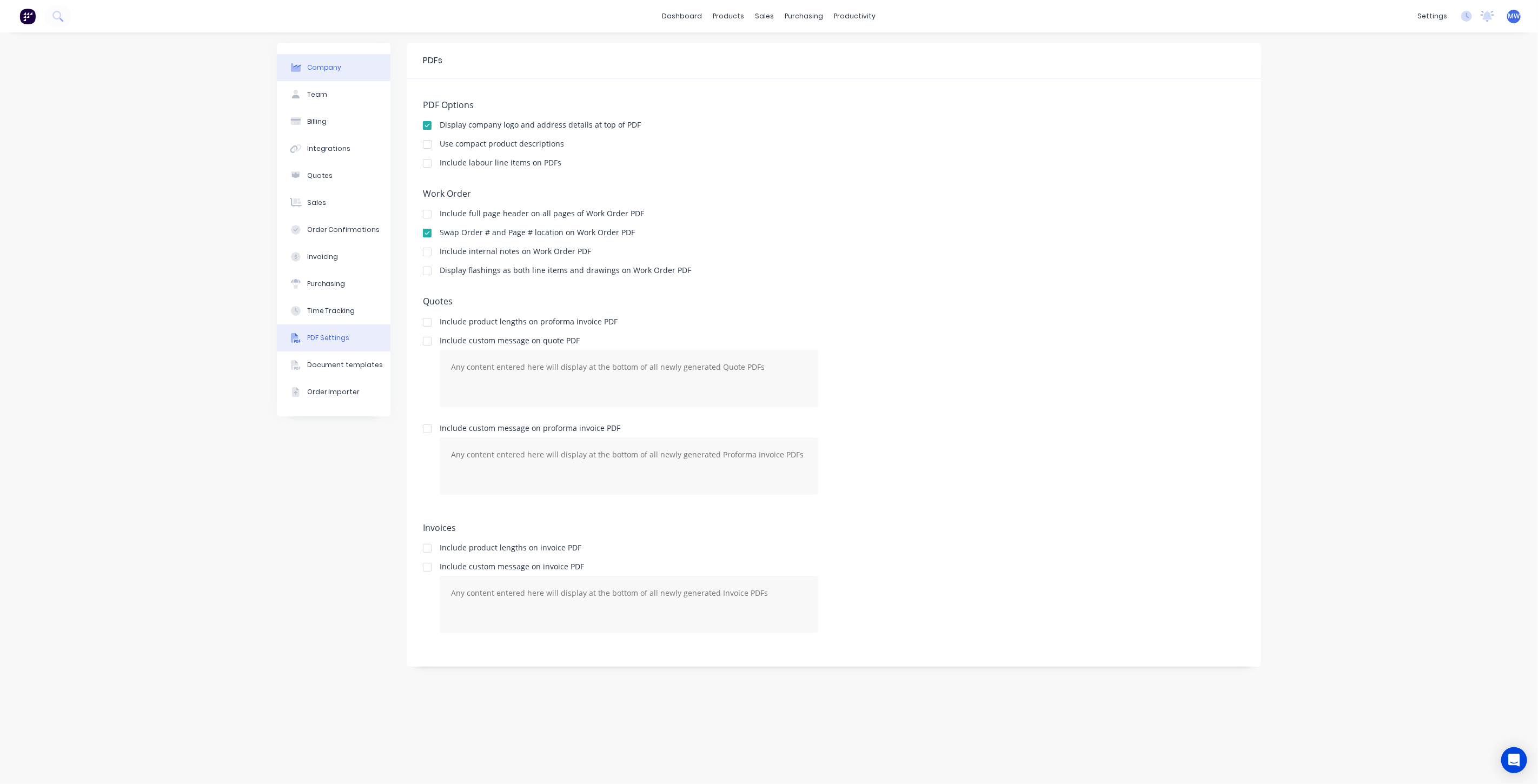
click at [338, 76] on button "Company" at bounding box center [333, 68] width 114 height 27
select select "AU"
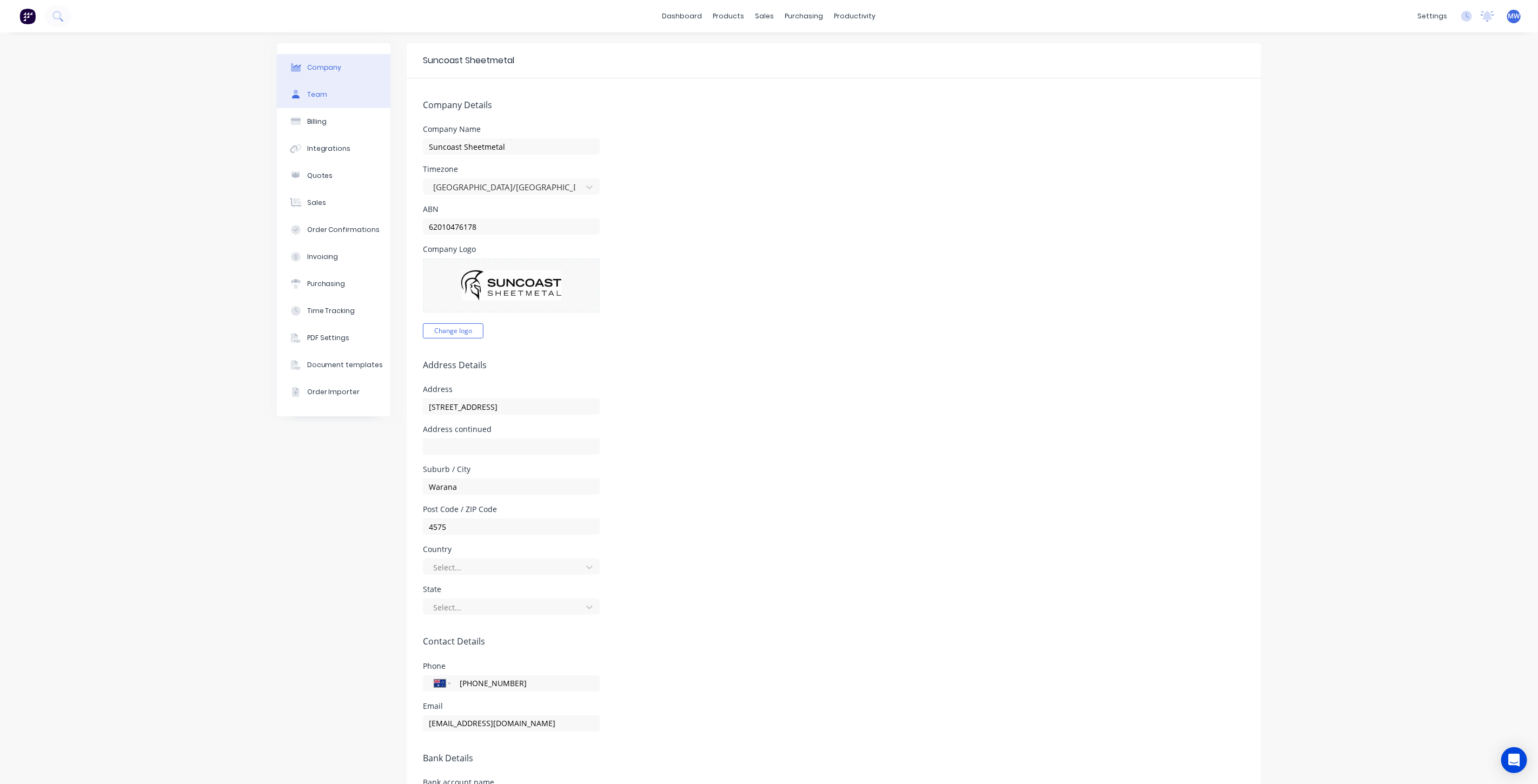
click at [334, 95] on button "Team" at bounding box center [333, 95] width 114 height 27
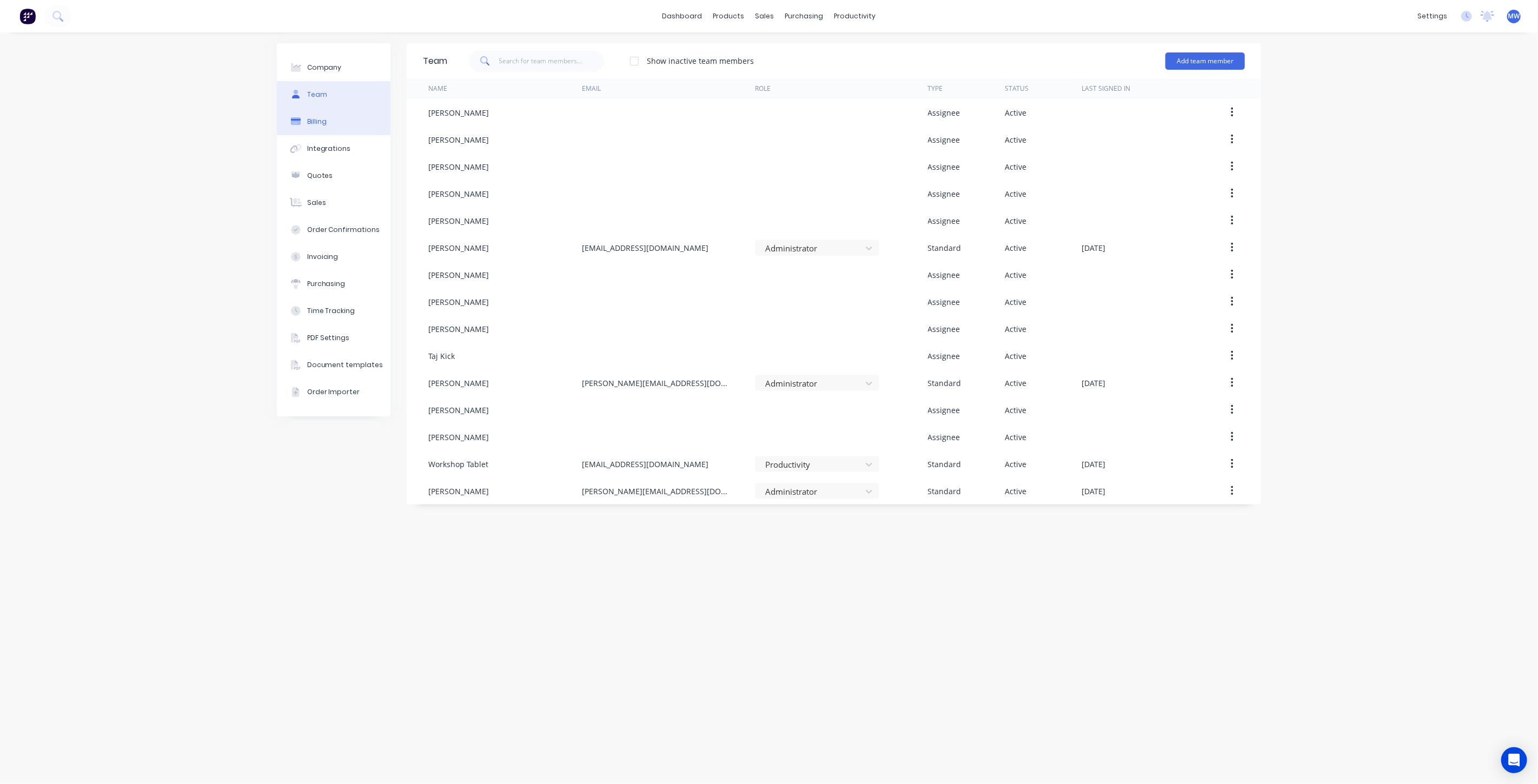
click at [330, 116] on button "Billing" at bounding box center [333, 122] width 114 height 27
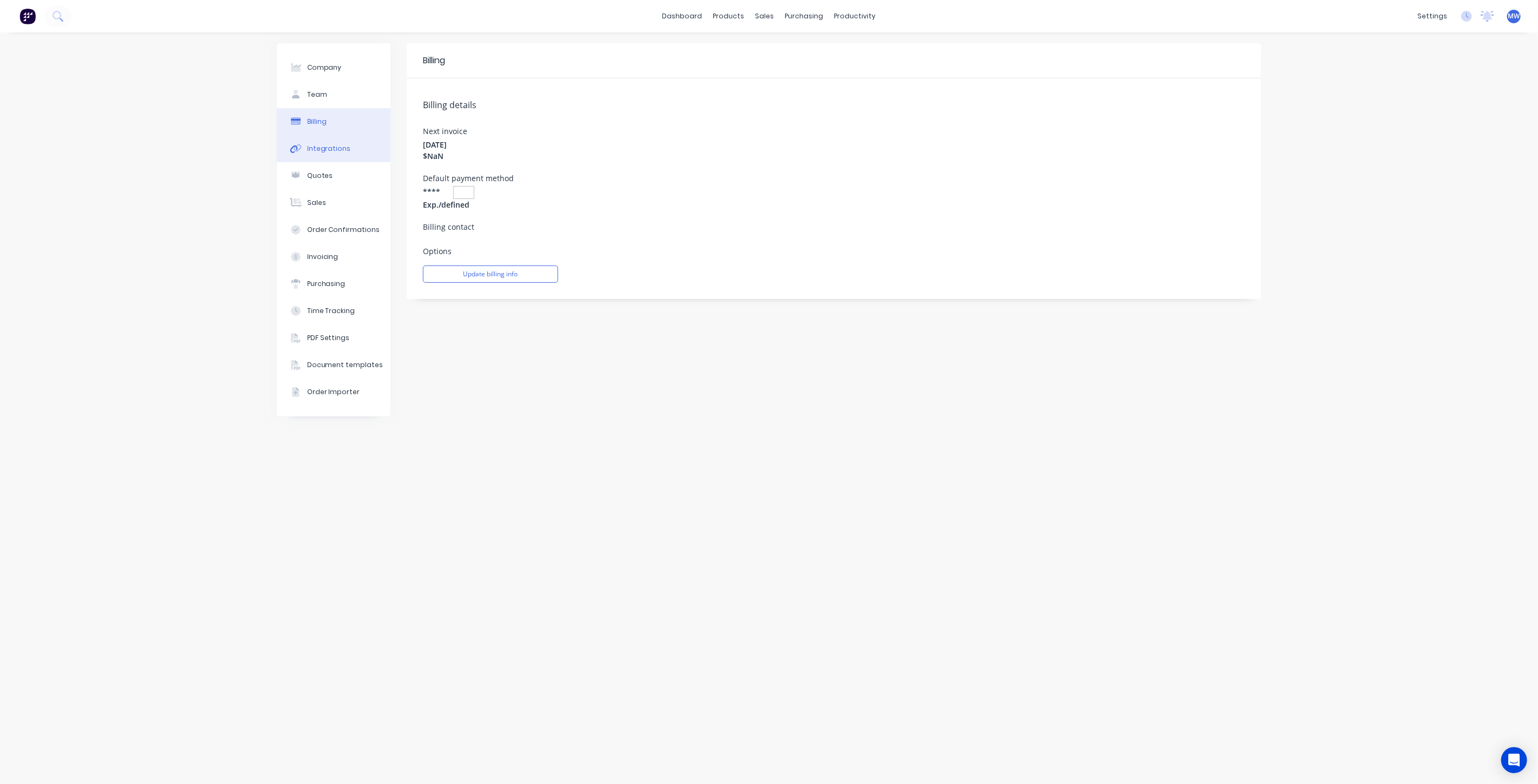
click at [328, 141] on button "Integrations" at bounding box center [333, 149] width 114 height 27
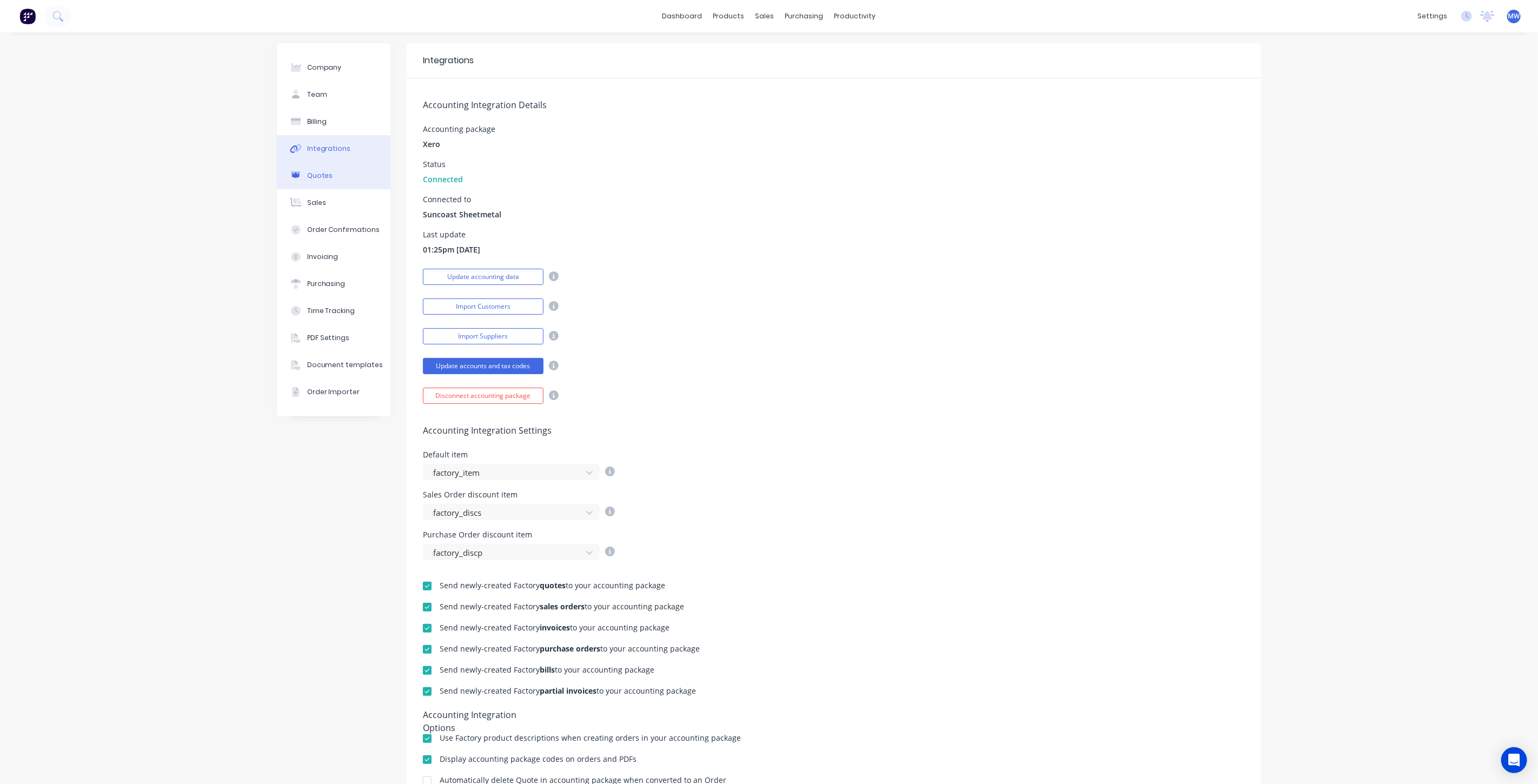
click at [325, 175] on button "Quotes" at bounding box center [333, 175] width 114 height 27
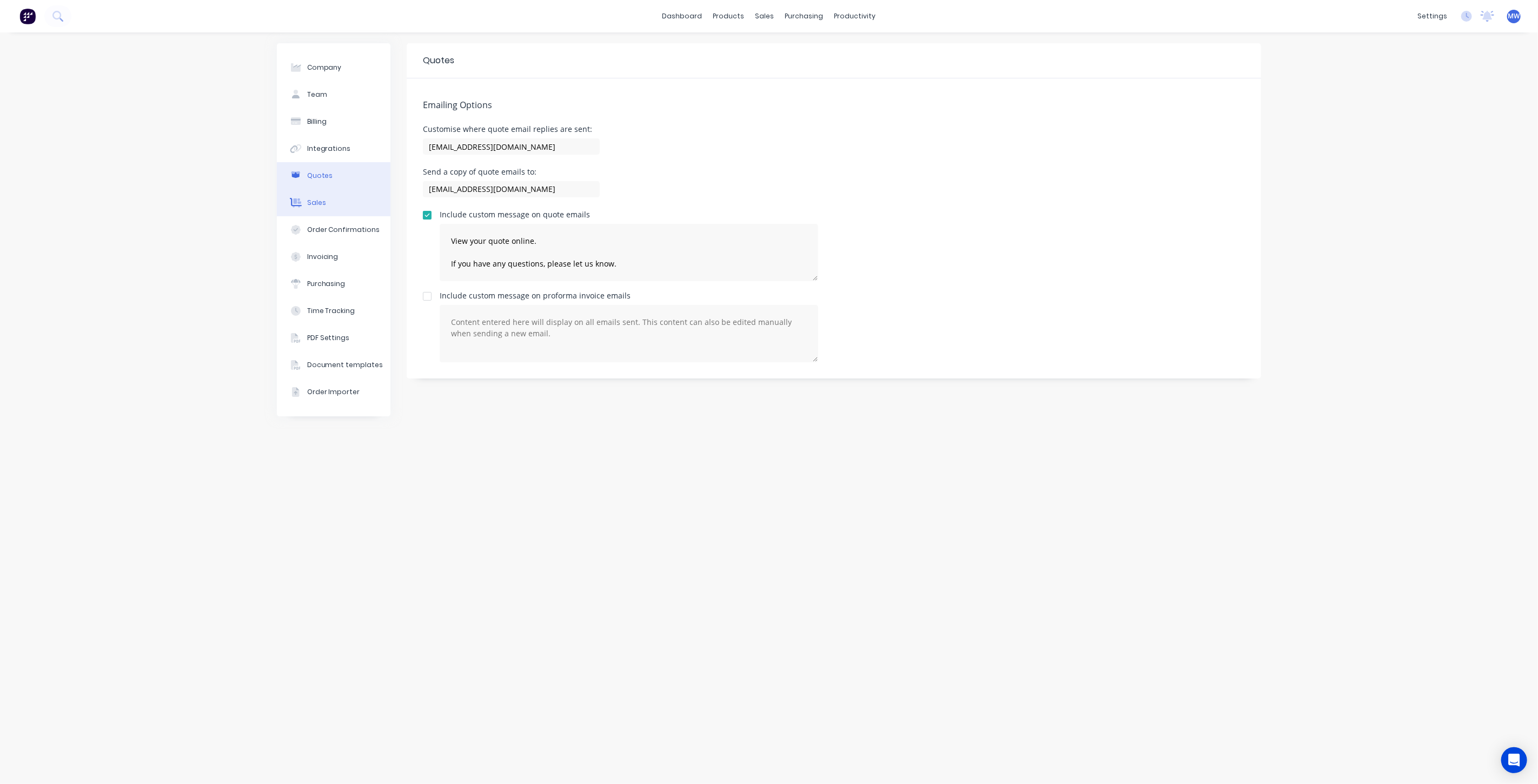
click at [328, 208] on button "Sales" at bounding box center [333, 203] width 114 height 27
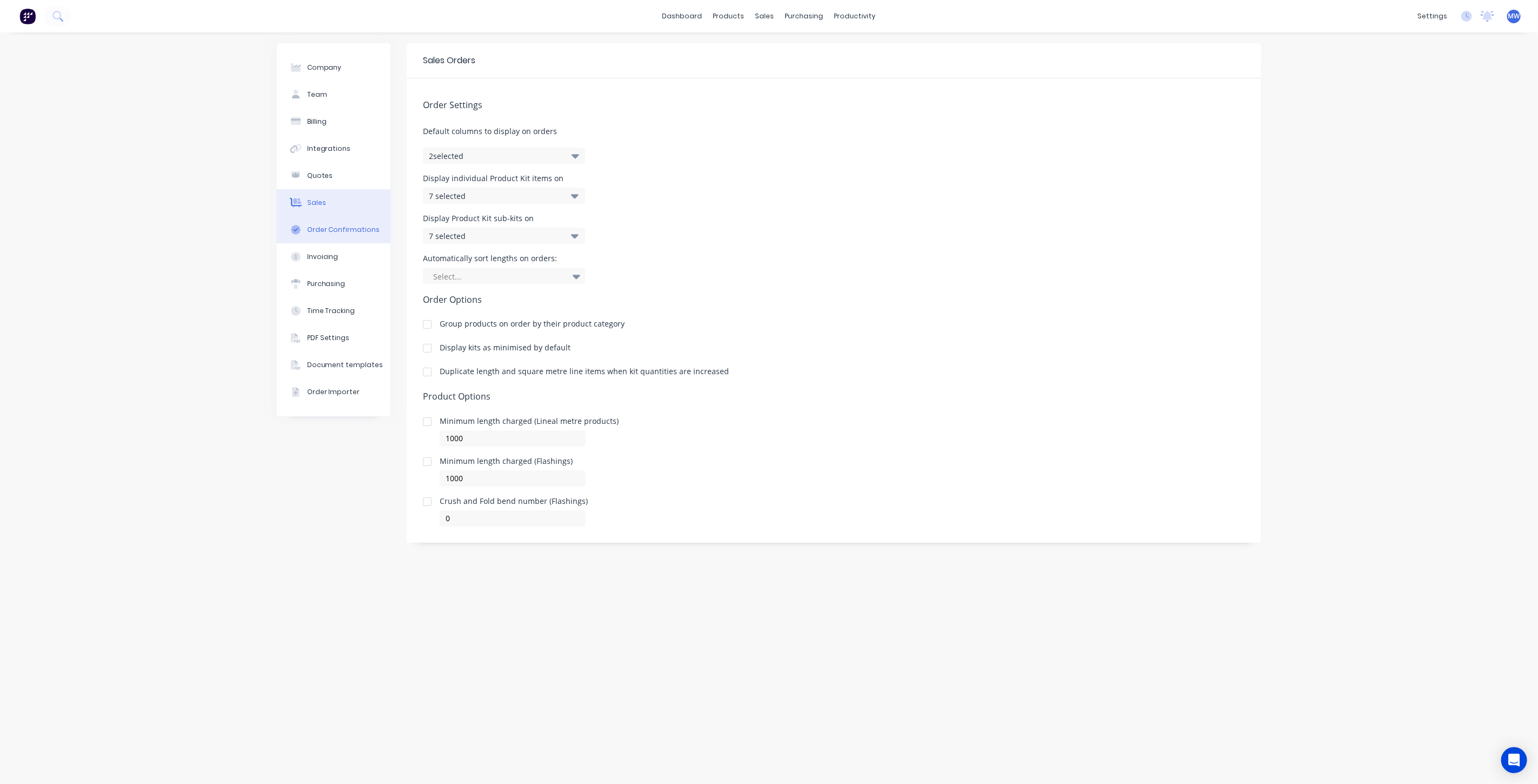
click at [330, 238] on button "Order Confirmations" at bounding box center [333, 230] width 114 height 27
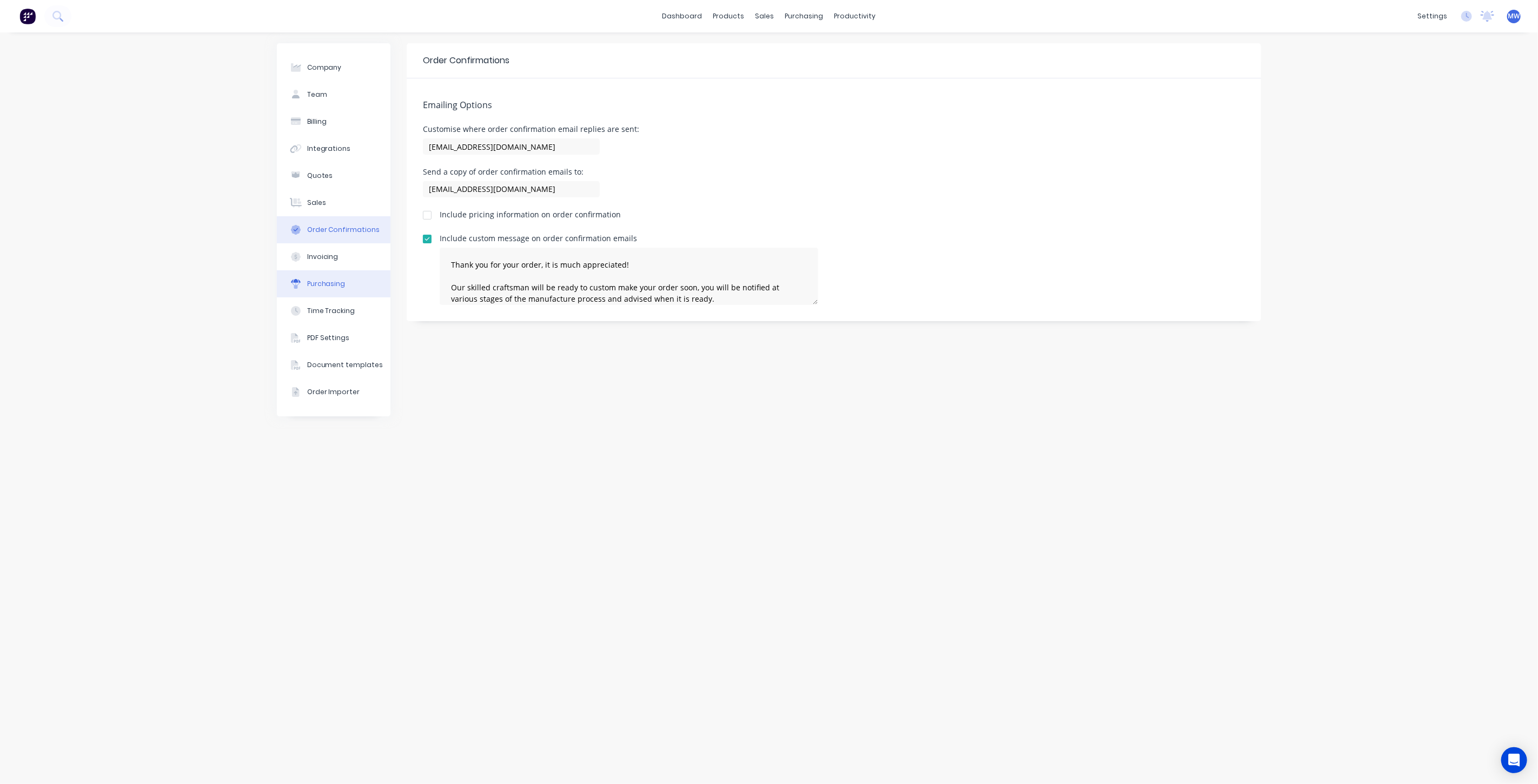
click at [329, 287] on div "Purchasing" at bounding box center [326, 283] width 39 height 10
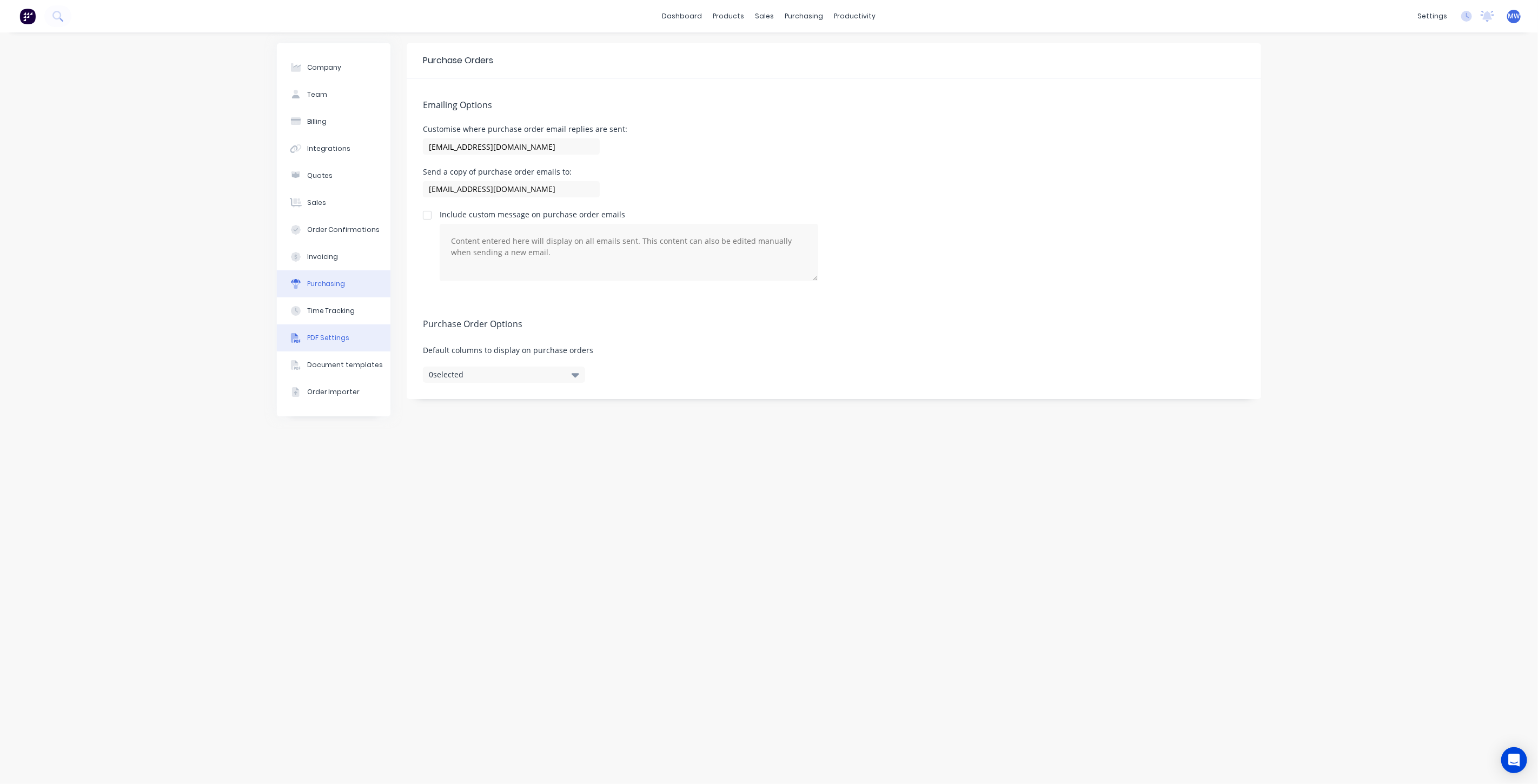
click at [332, 327] on button "PDF Settings" at bounding box center [333, 338] width 114 height 27
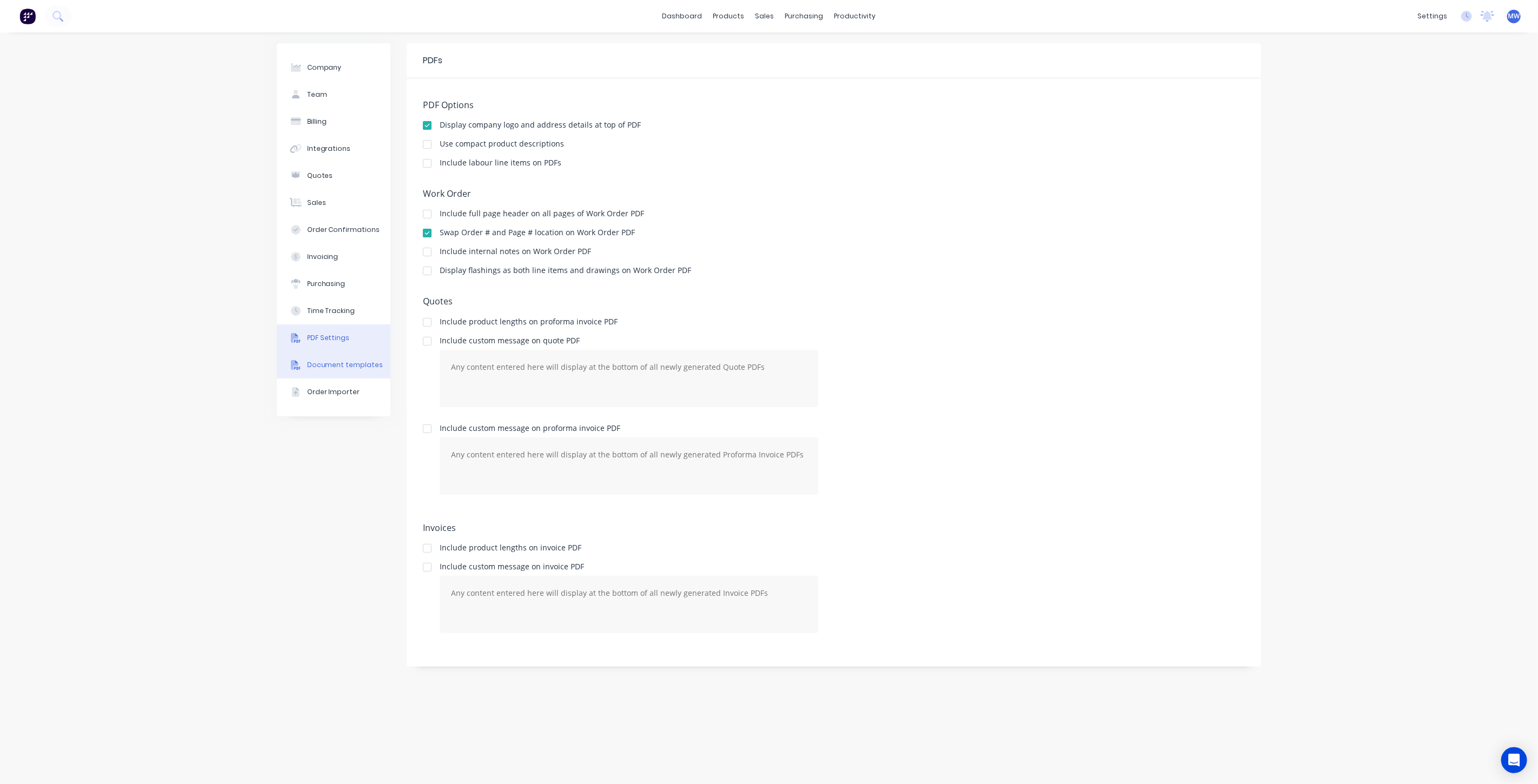
click at [340, 365] on div "Document templates" at bounding box center [345, 365] width 76 height 10
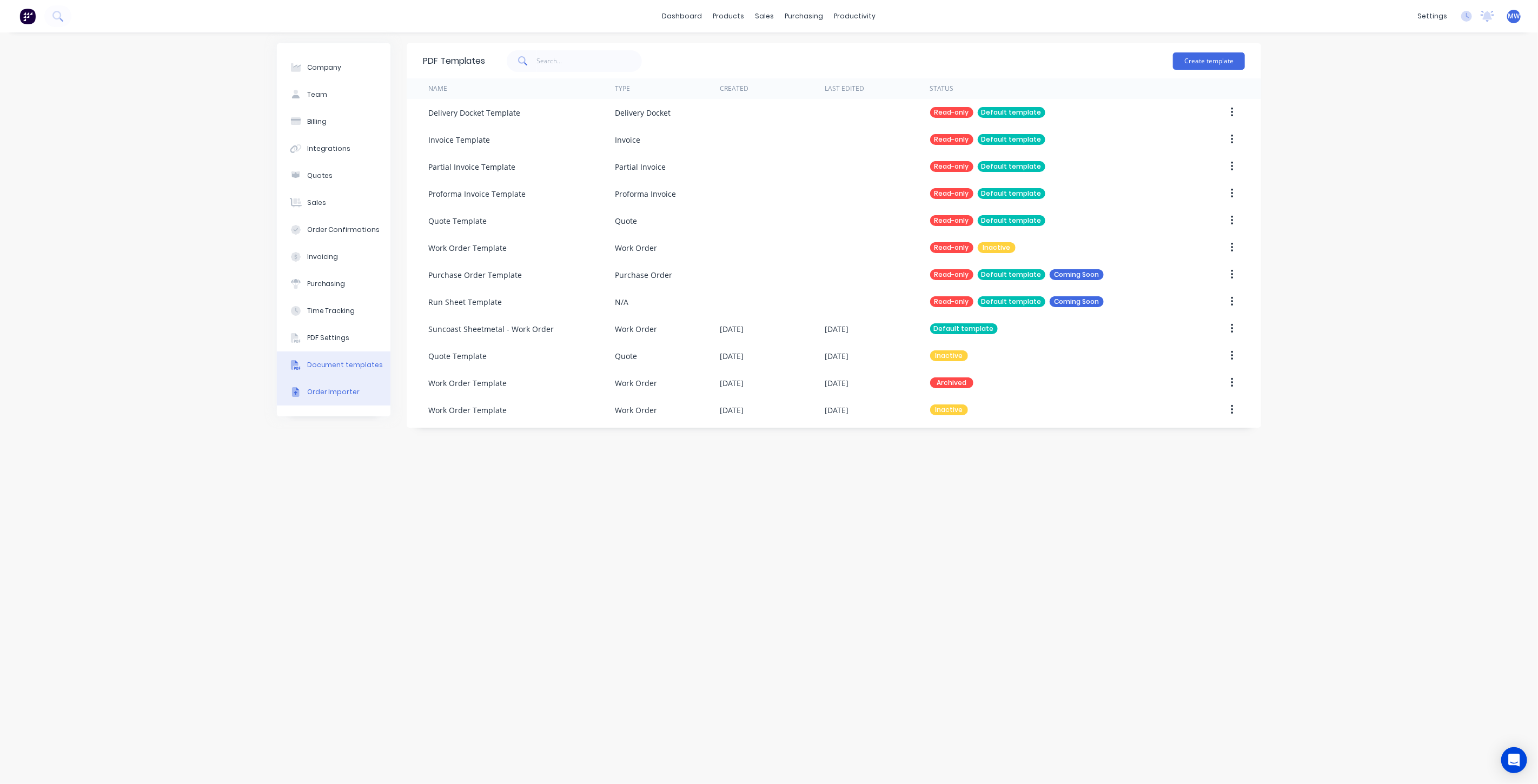
click at [349, 393] on div "Order Importer" at bounding box center [333, 392] width 53 height 10
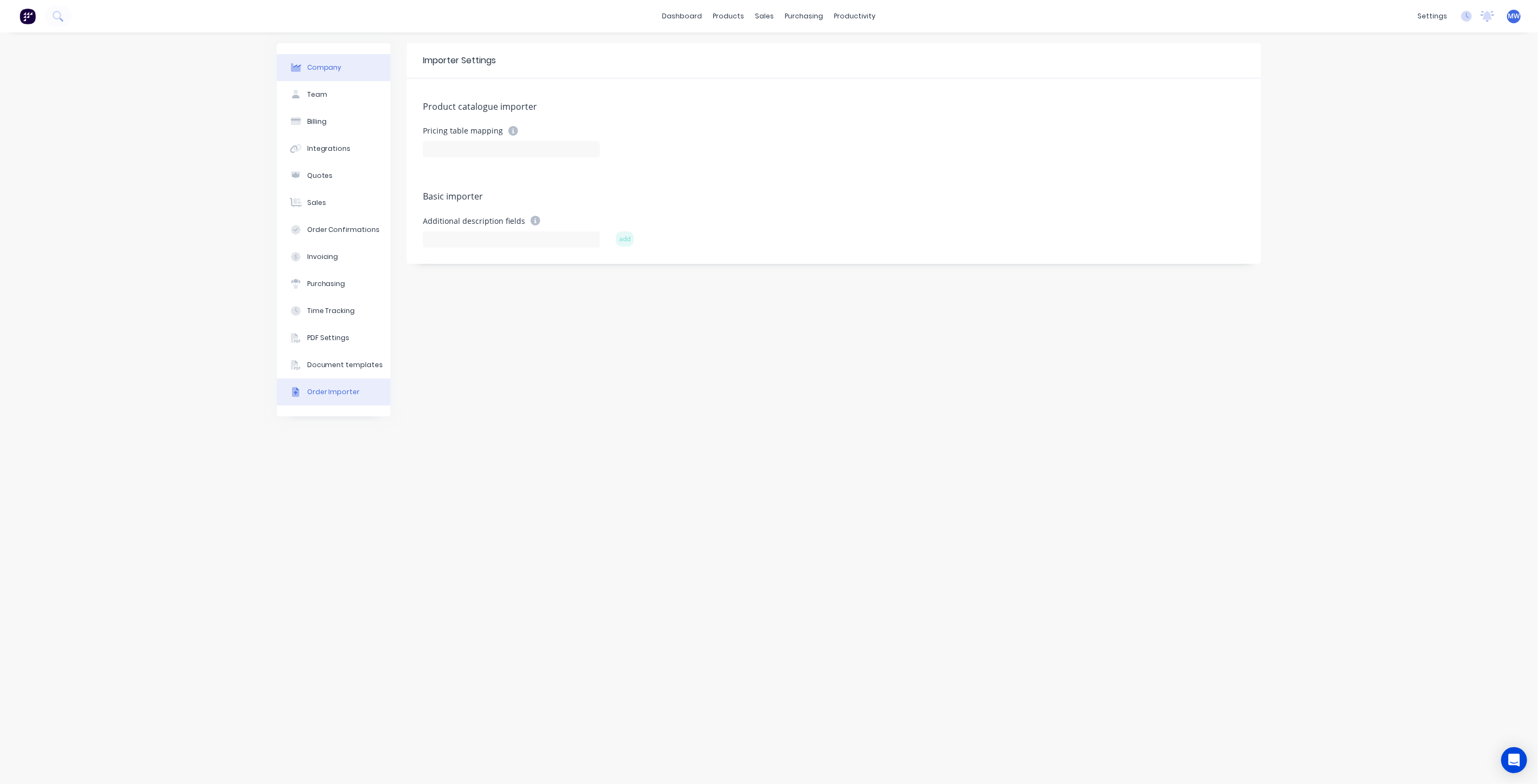
click at [329, 60] on button "Company" at bounding box center [333, 68] width 114 height 27
select select "AU"
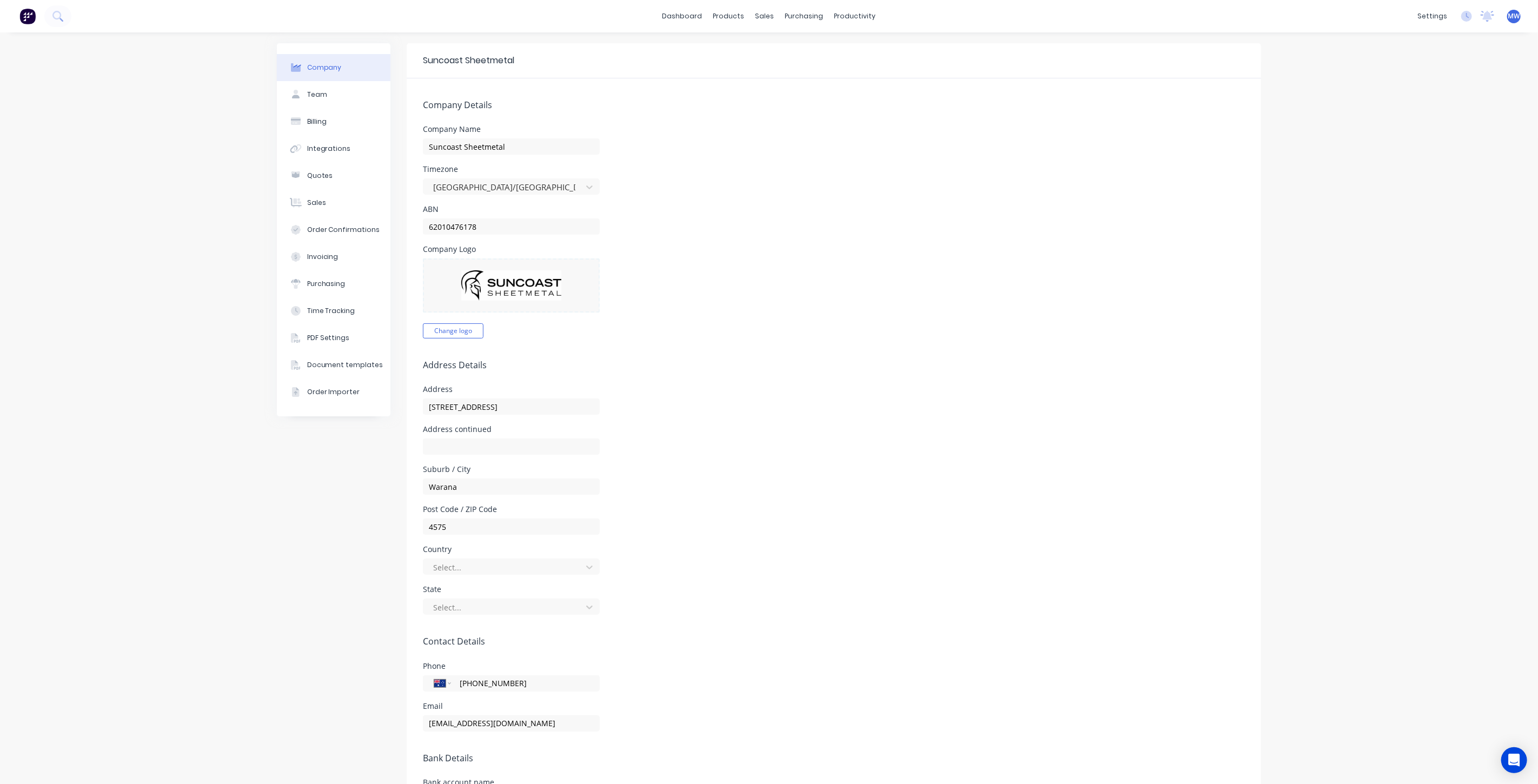
click at [1280, 121] on div "Company Team Billing Integrations Quotes Sales Order Confirmations Invoicing Pu…" at bounding box center [769, 484] width 1538 height 904
click at [866, 50] on div "Workflow" at bounding box center [870, 52] width 32 height 10
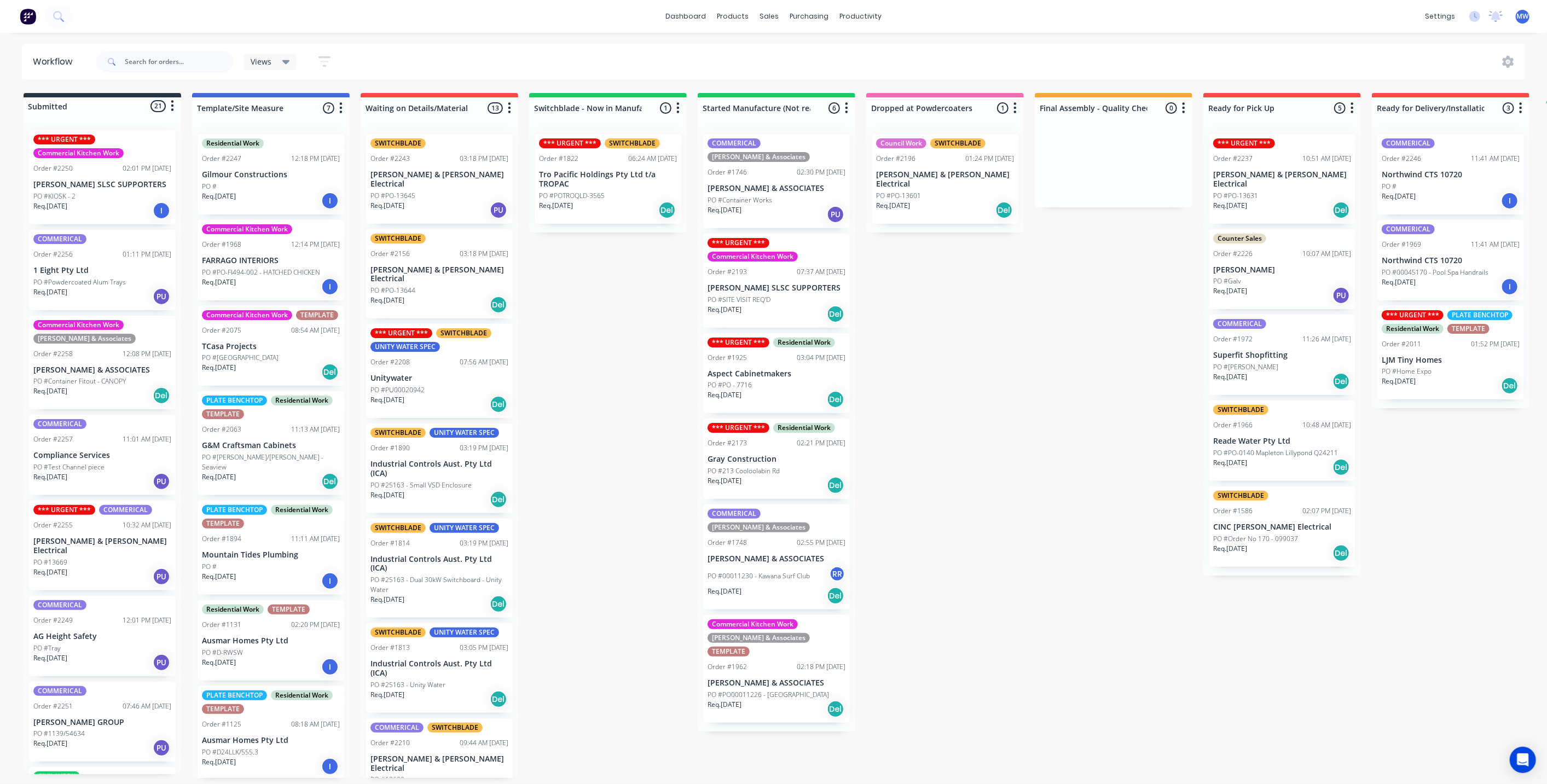
click at [427, 191] on div "PO #PO-13645" at bounding box center [439, 196] width 138 height 10
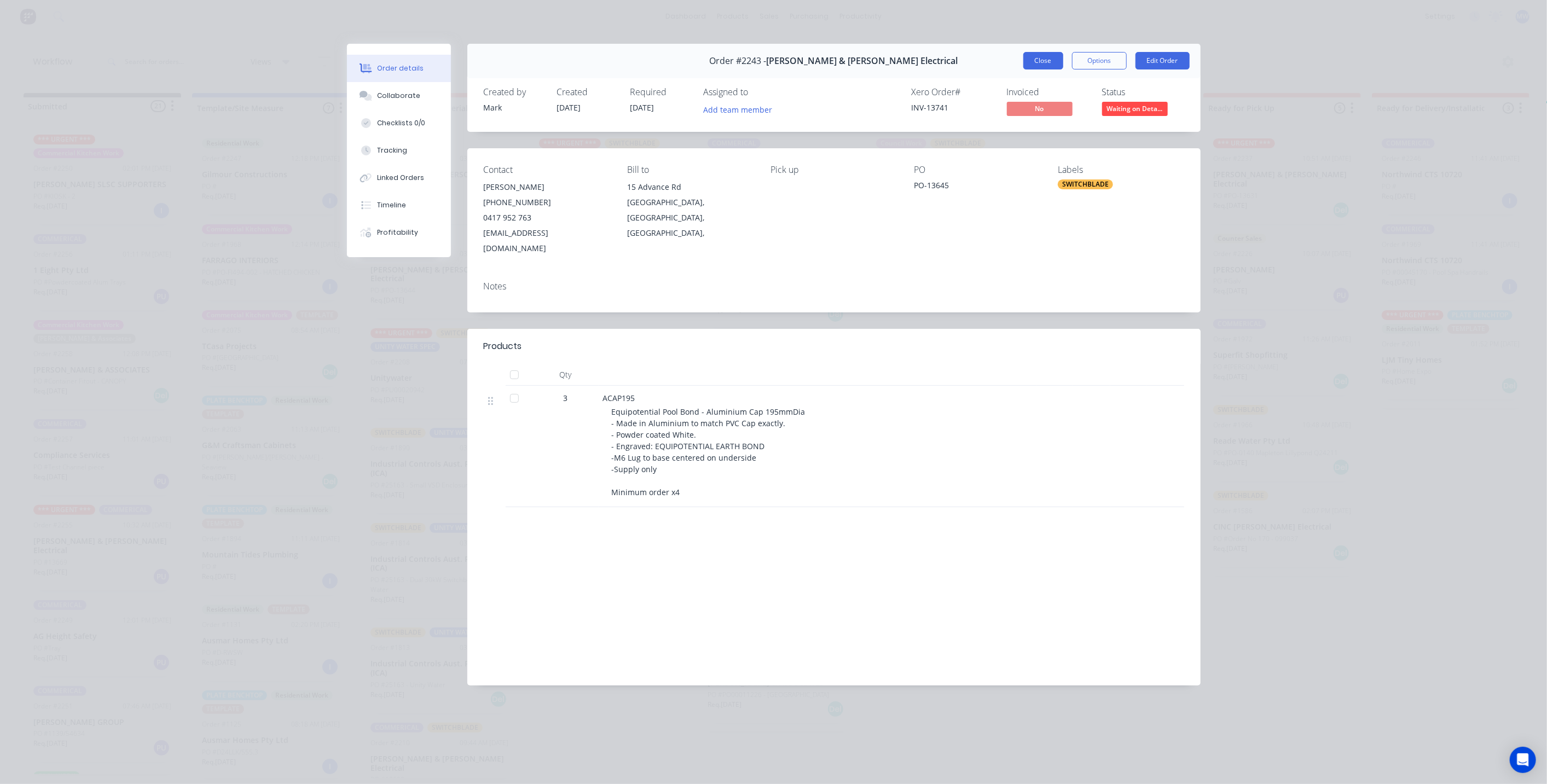
click at [1040, 61] on button "Close" at bounding box center [1043, 60] width 40 height 17
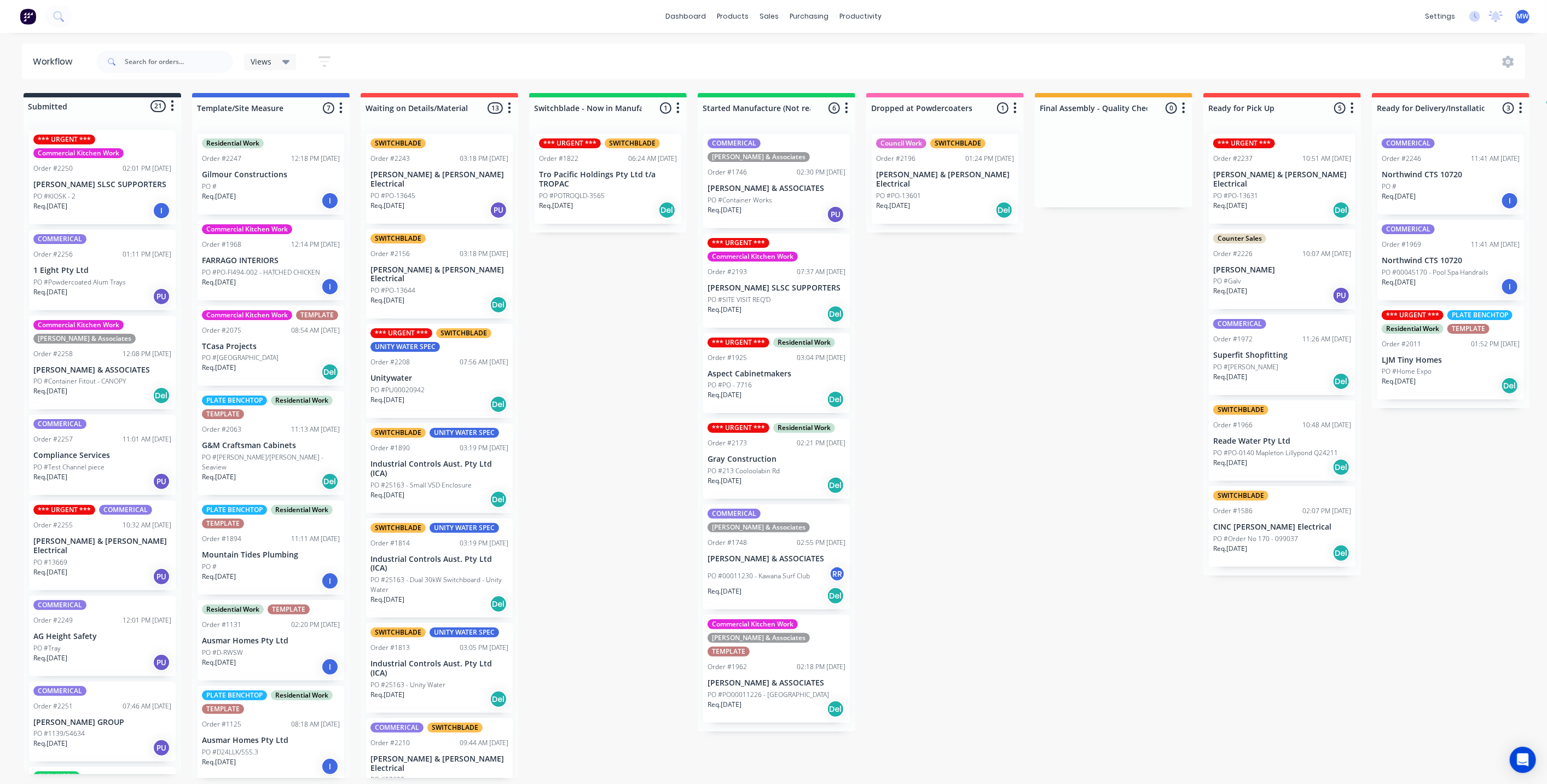
click at [558, 311] on div "Submitted 21 Status colour #273444 hex #273444 Save Cancel Summaries Total orde…" at bounding box center [904, 435] width 1825 height 685
drag, startPoint x: 635, startPoint y: 308, endPoint x: 540, endPoint y: 238, distance: 118.0
click at [636, 310] on div "Submitted 21 Status colour #273444 hex #273444 Save Cancel Summaries Total orde…" at bounding box center [904, 435] width 1825 height 685
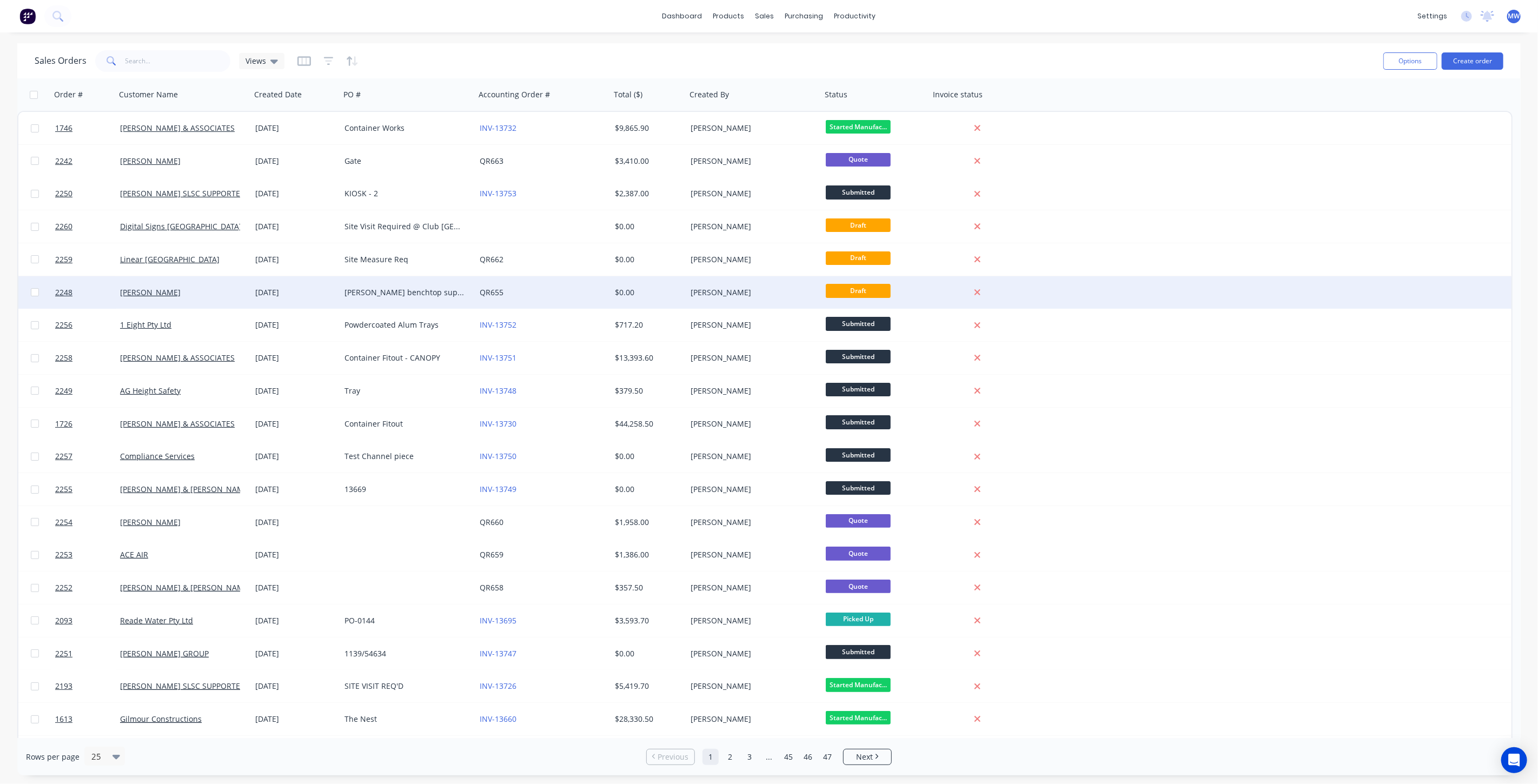
click at [581, 296] on div "QR655" at bounding box center [540, 292] width 120 height 10
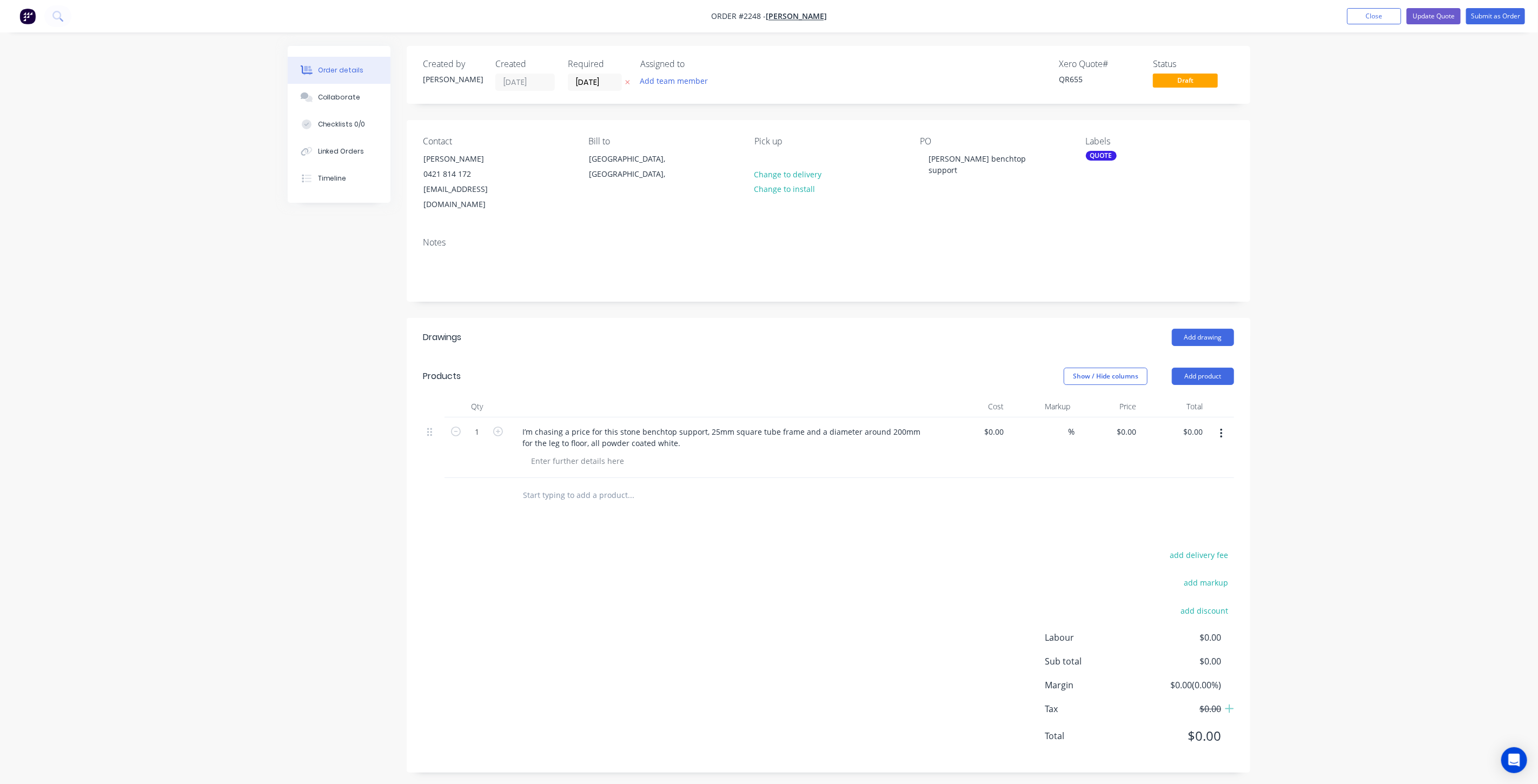
click at [347, 313] on div "Created by [PERSON_NAME] Created [DATE] Required [DATE] Assigned to Add team me…" at bounding box center [768, 417] width 962 height 743
click at [343, 107] on button "Collaborate" at bounding box center [339, 97] width 103 height 27
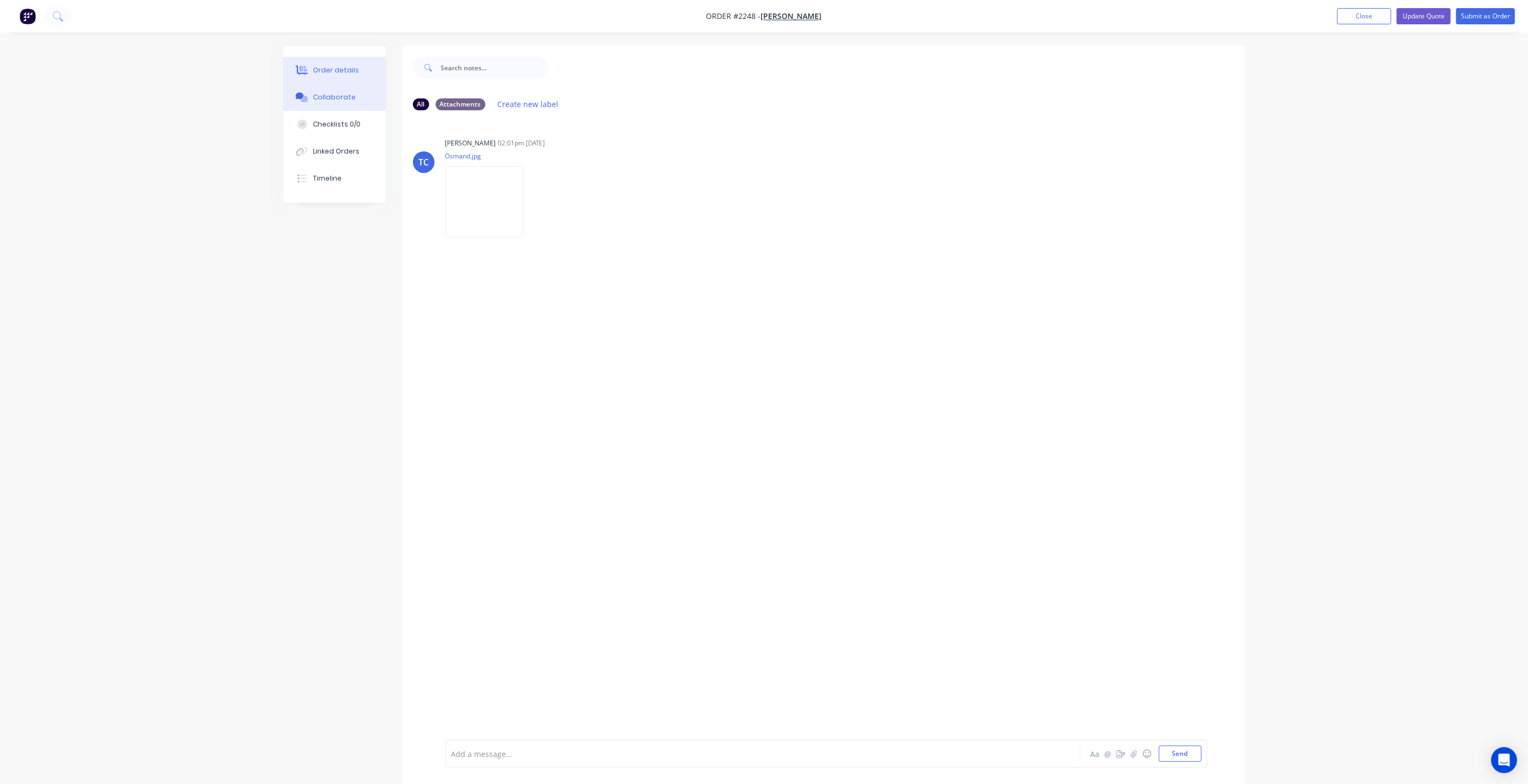
click at [337, 64] on button "Order details" at bounding box center [335, 71] width 103 height 27
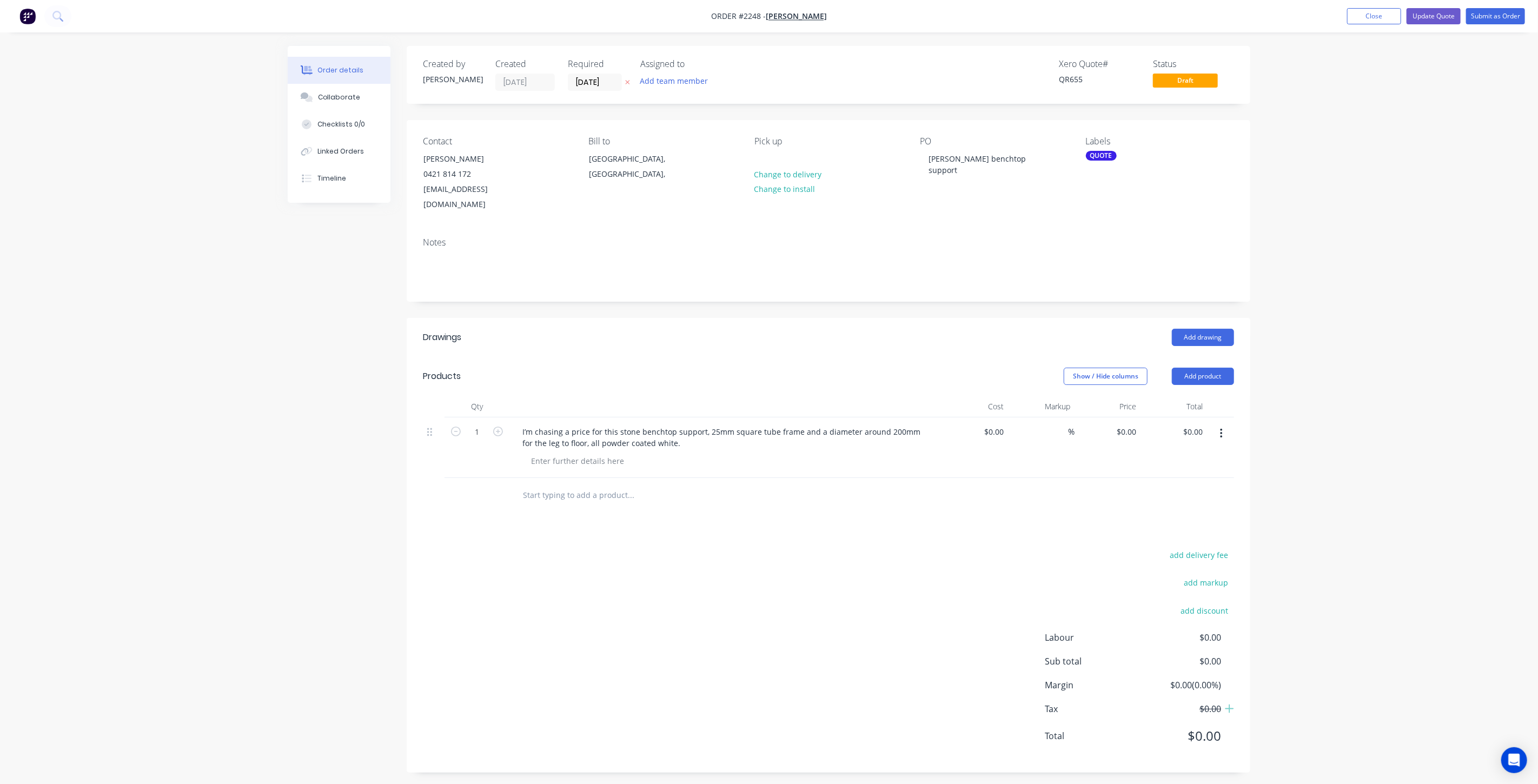
click at [1292, 169] on div "Order details Collaborate Checklists 0/0 Linked Orders Timeline Order details C…" at bounding box center [769, 394] width 1538 height 789
click at [1366, 21] on button "Close" at bounding box center [1374, 16] width 54 height 16
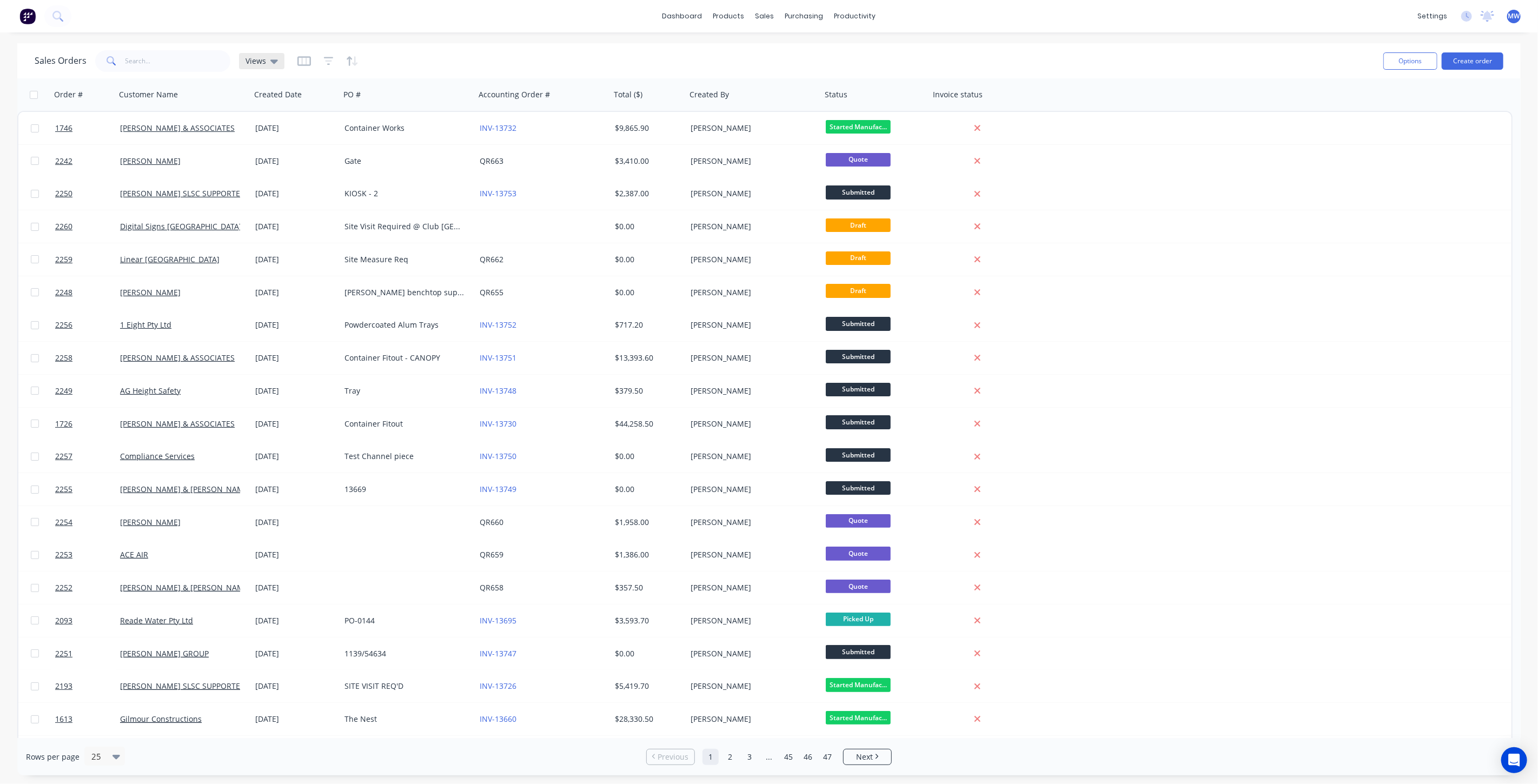
click at [271, 60] on icon at bounding box center [274, 61] width 7 height 4
click at [278, 173] on button "DRAFT QUOTES" at bounding box center [304, 174] width 123 height 12
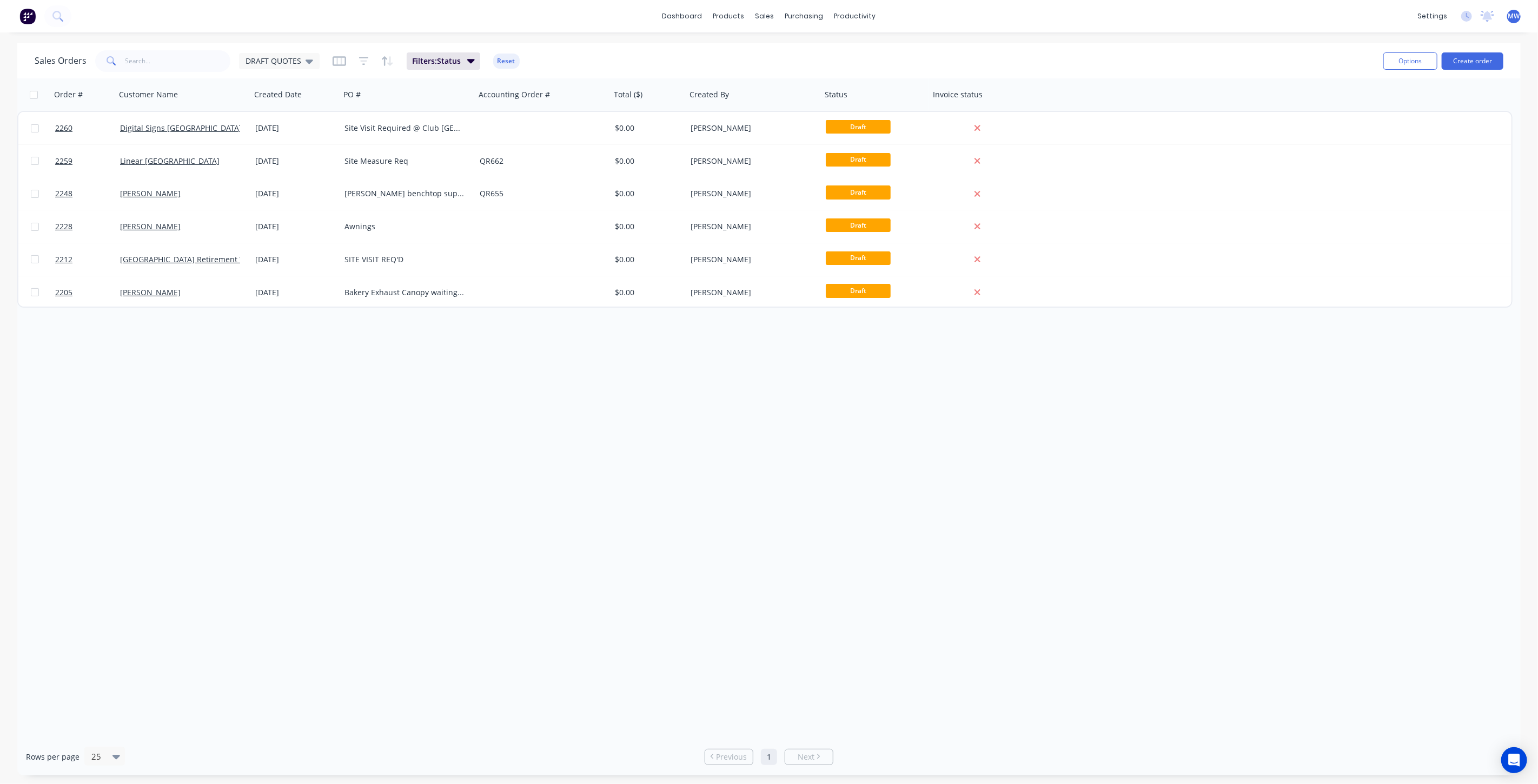
click at [352, 391] on div "Order # Customer Name Created Date PO # Accounting Order # Total ($) Created By…" at bounding box center [768, 407] width 1503 height 659
click at [387, 387] on div "Order # Customer Name Created Date PO # Accounting Order # Total ($) Created By…" at bounding box center [768, 407] width 1503 height 659
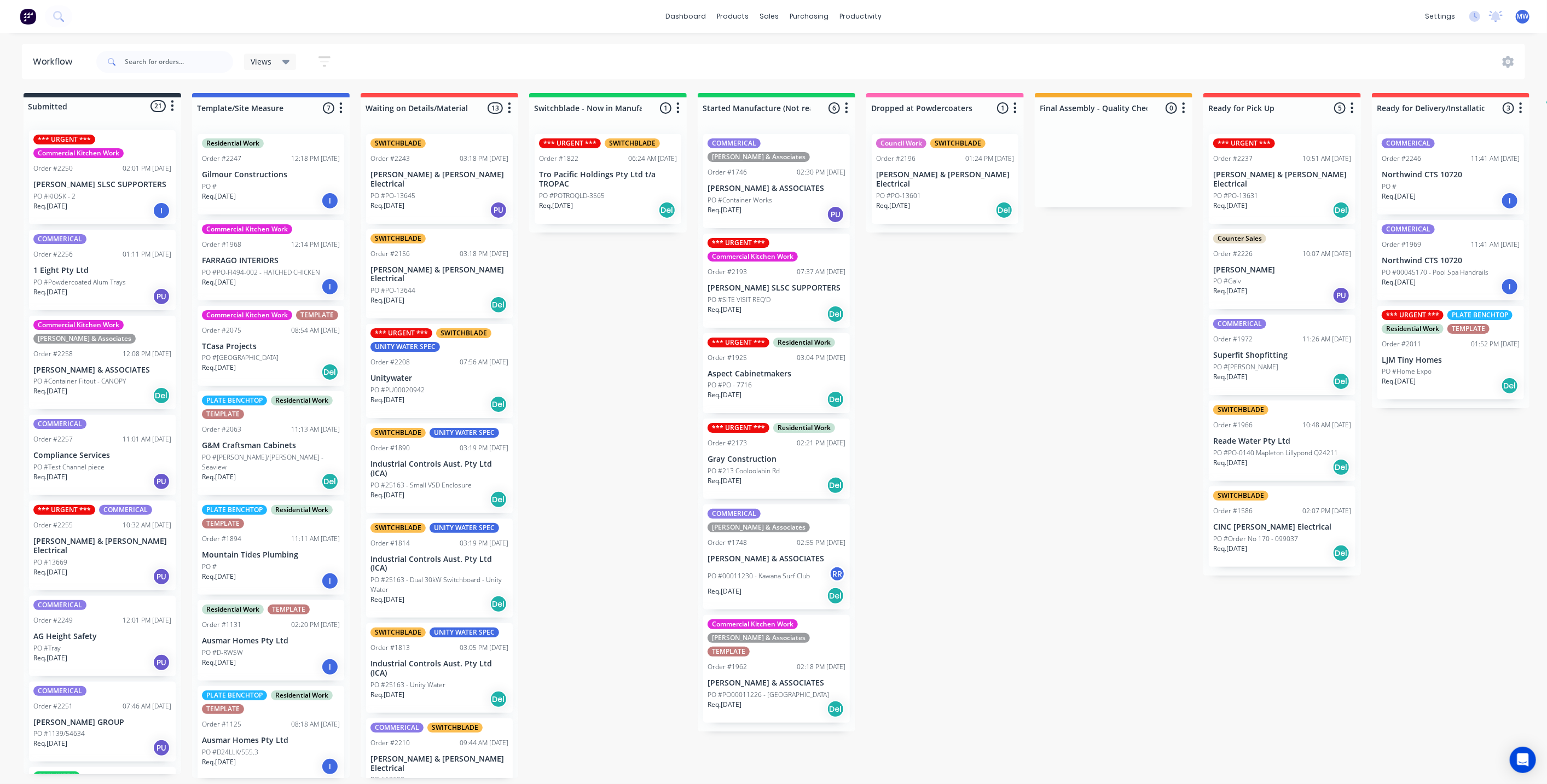
drag, startPoint x: 569, startPoint y: 333, endPoint x: 550, endPoint y: 325, distance: 20.6
click at [568, 333] on div "Submitted 21 Status colour #273444 hex #273444 Save Cancel Summaries Total orde…" at bounding box center [904, 435] width 1825 height 685
click at [562, 304] on div "Submitted 21 Status colour #273444 hex #273444 Save Cancel Summaries Total orde…" at bounding box center [904, 435] width 1825 height 685
click at [584, 321] on div "Submitted 21 Status colour #273444 hex #273444 Save Cancel Summaries Total orde…" at bounding box center [904, 435] width 1825 height 685
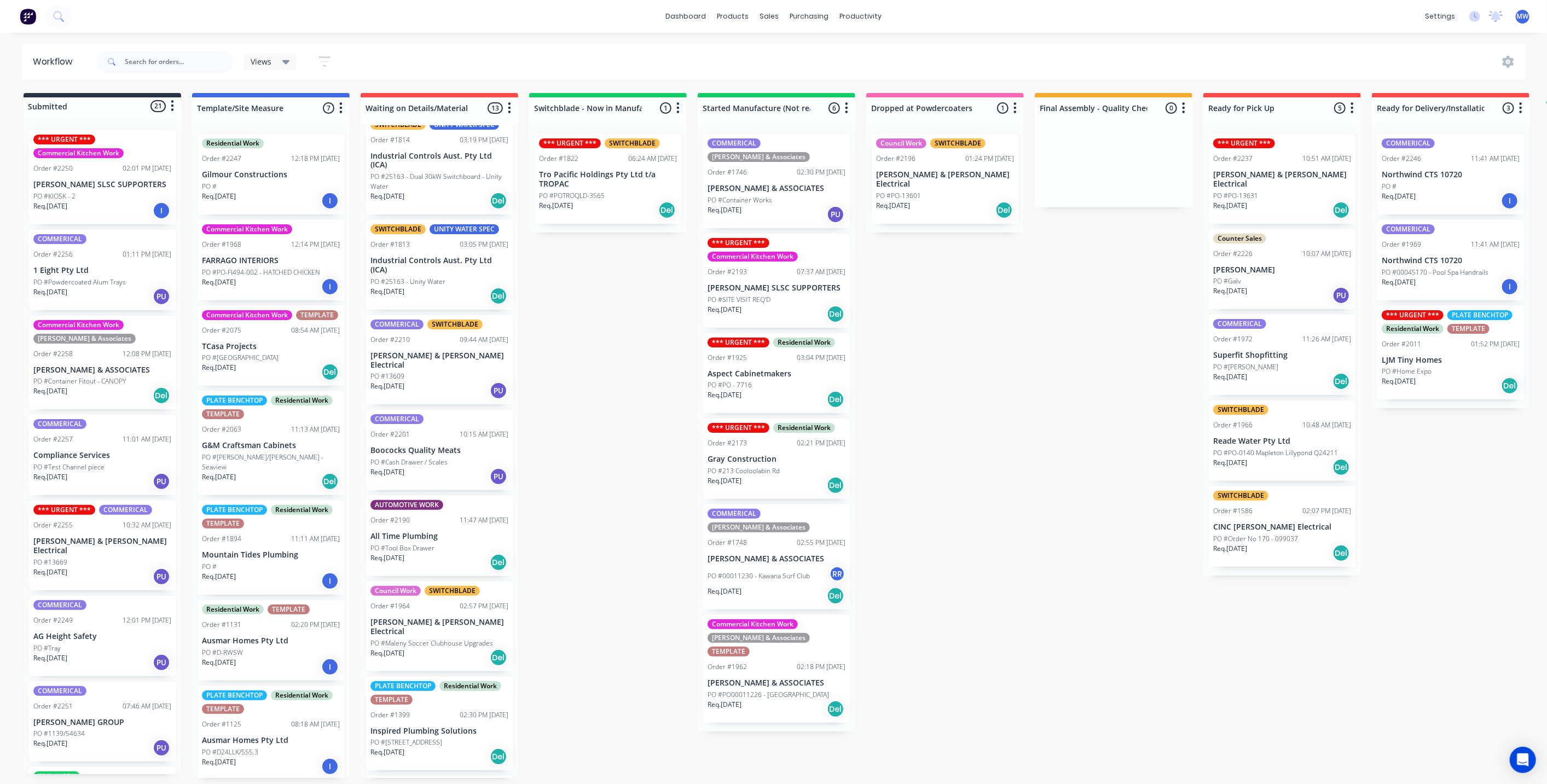
scroll to position [543, 0]
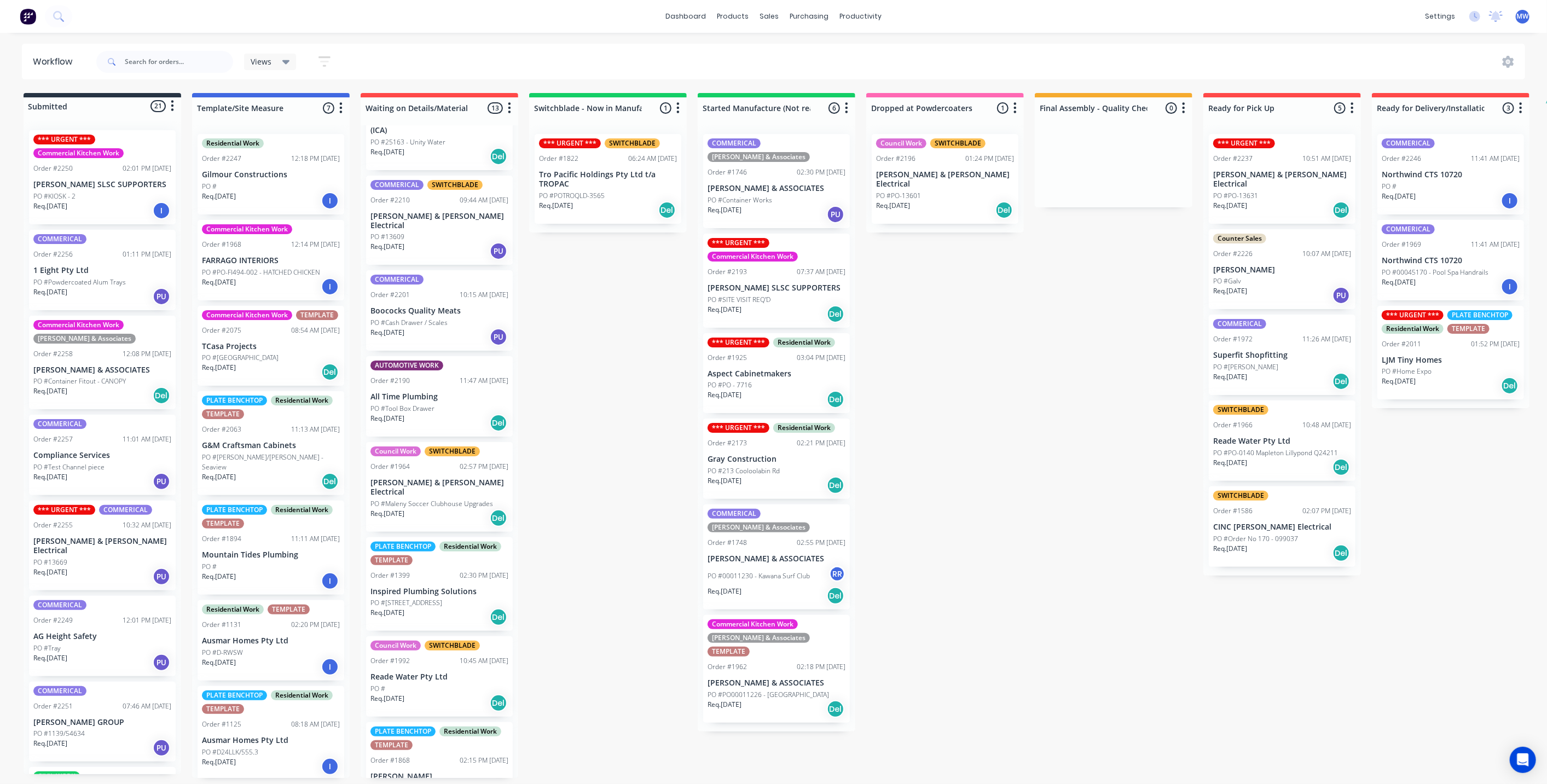
click at [617, 286] on div "Submitted 21 Status colour #273444 hex #273444 Save Cancel Summaries Total orde…" at bounding box center [904, 435] width 1825 height 685
click at [591, 346] on div "Submitted 21 Status colour #273444 hex #273444 Save Cancel Summaries Total orde…" at bounding box center [904, 435] width 1825 height 685
click at [552, 21] on div "dashboard products sales purchasing productivity dashboard products Product Cat…" at bounding box center [774, 16] width 1547 height 33
click at [606, 341] on div "Submitted 21 Status colour #273444 hex #273444 Save Cancel Summaries Total orde…" at bounding box center [904, 435] width 1825 height 685
click at [951, 346] on div "Submitted 21 Status colour #273444 hex #273444 Save Cancel Summaries Total orde…" at bounding box center [904, 435] width 1825 height 685
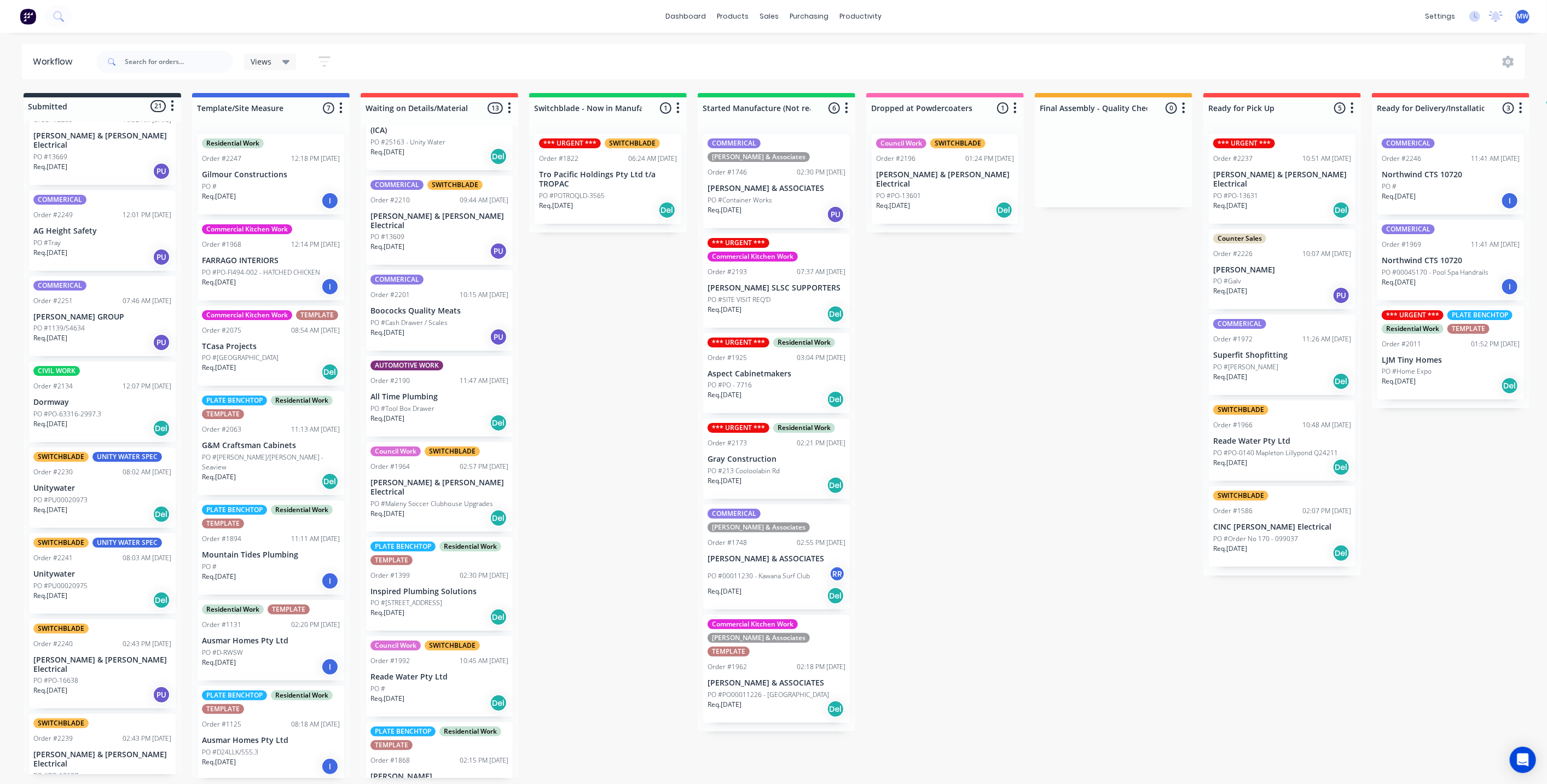
scroll to position [386, 0]
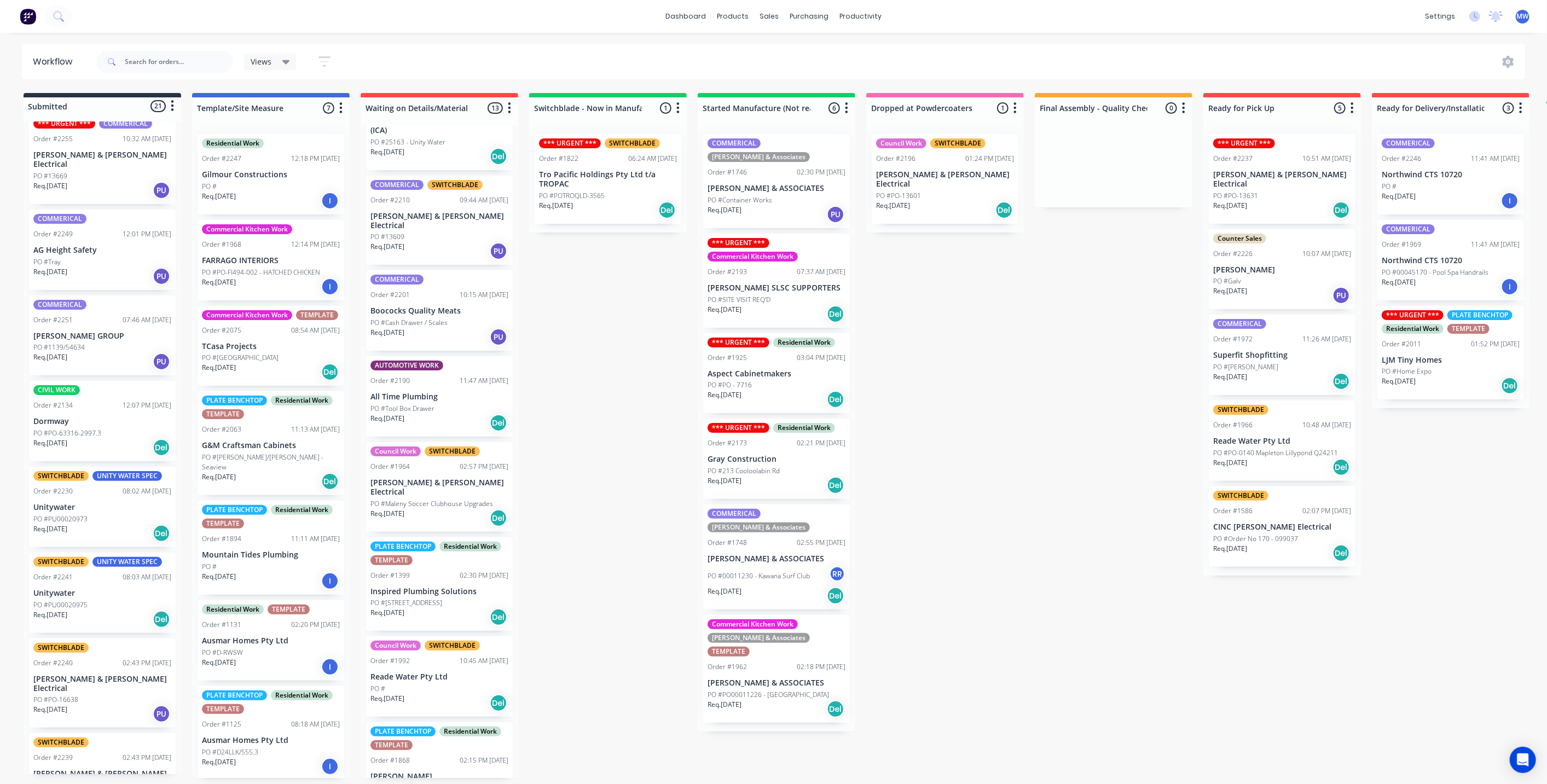
click at [114, 487] on div "SWITCHBLADE UNITY WATER SPEC Order #2230 08:02 AM 28/08/25 Unitywater PO #PU000…" at bounding box center [103, 507] width 147 height 81
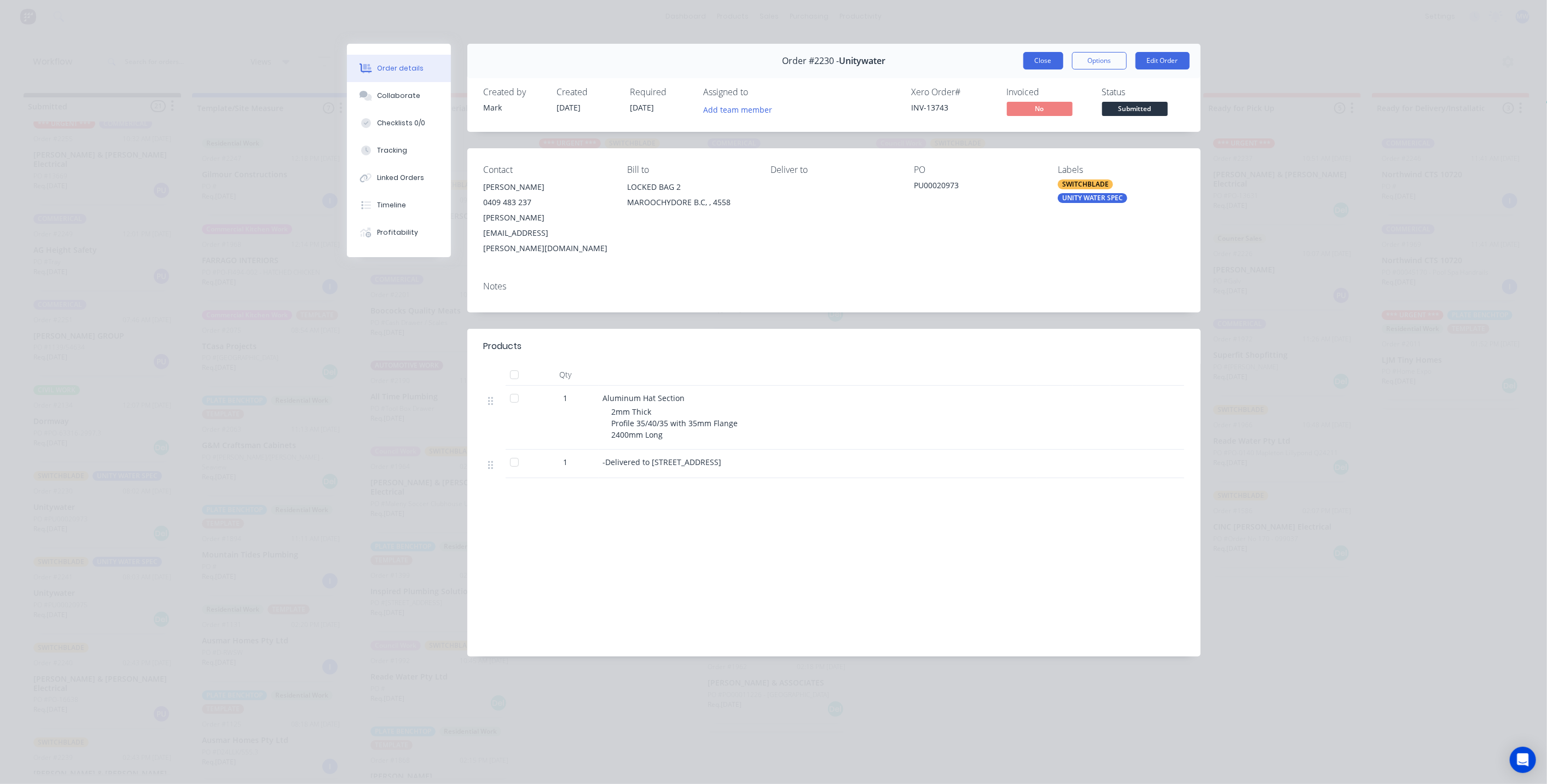
click at [1035, 65] on button "Close" at bounding box center [1043, 60] width 40 height 17
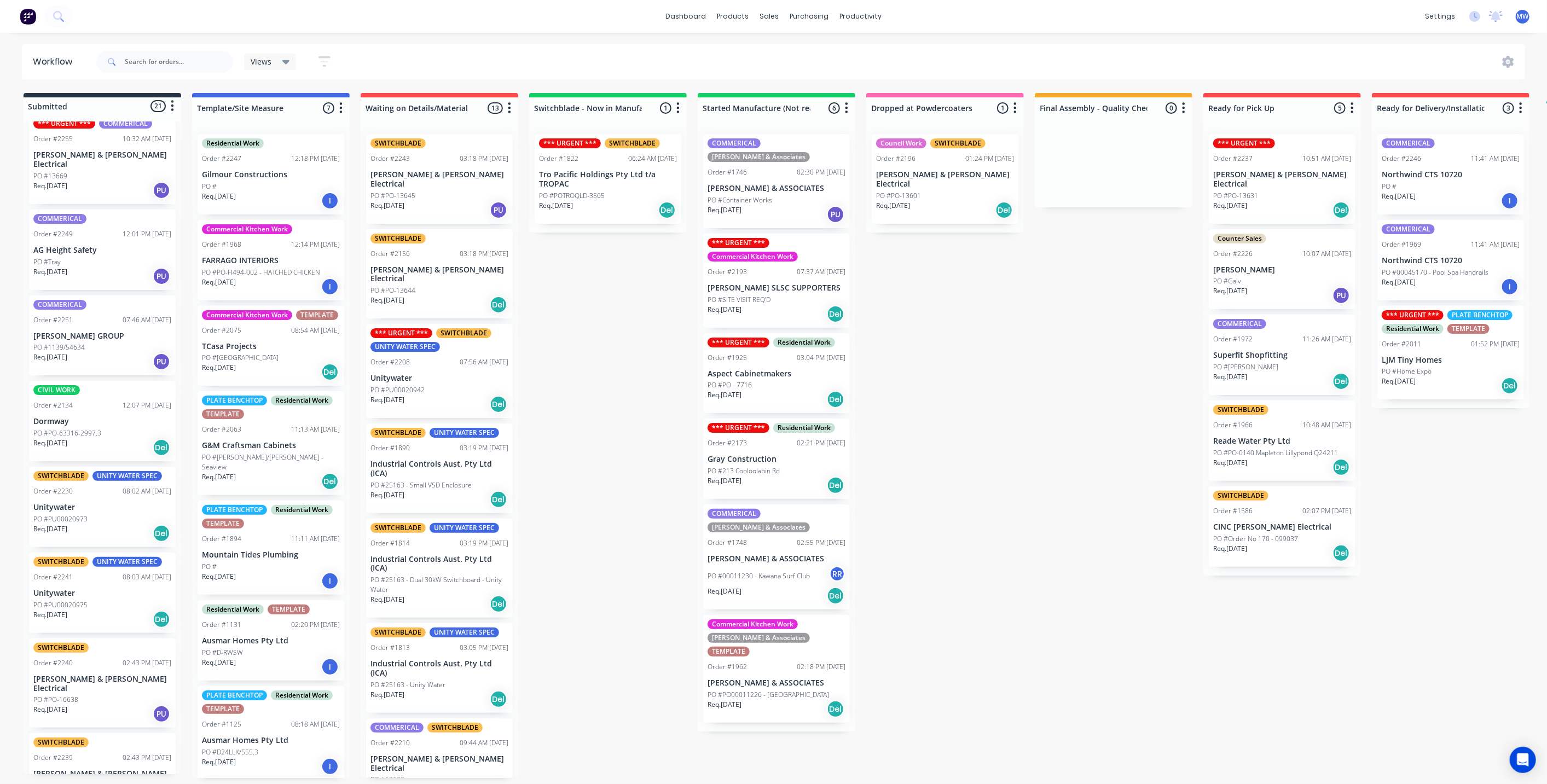
scroll to position [2, 0]
click at [1092, 438] on div "Submitted 21 Status colour #273444 hex #273444 Save Cancel Summaries Total orde…" at bounding box center [904, 435] width 1825 height 685
click at [986, 437] on div "Submitted 21 Status colour #273444 hex #273444 Save Cancel Summaries Total orde…" at bounding box center [904, 435] width 1825 height 685
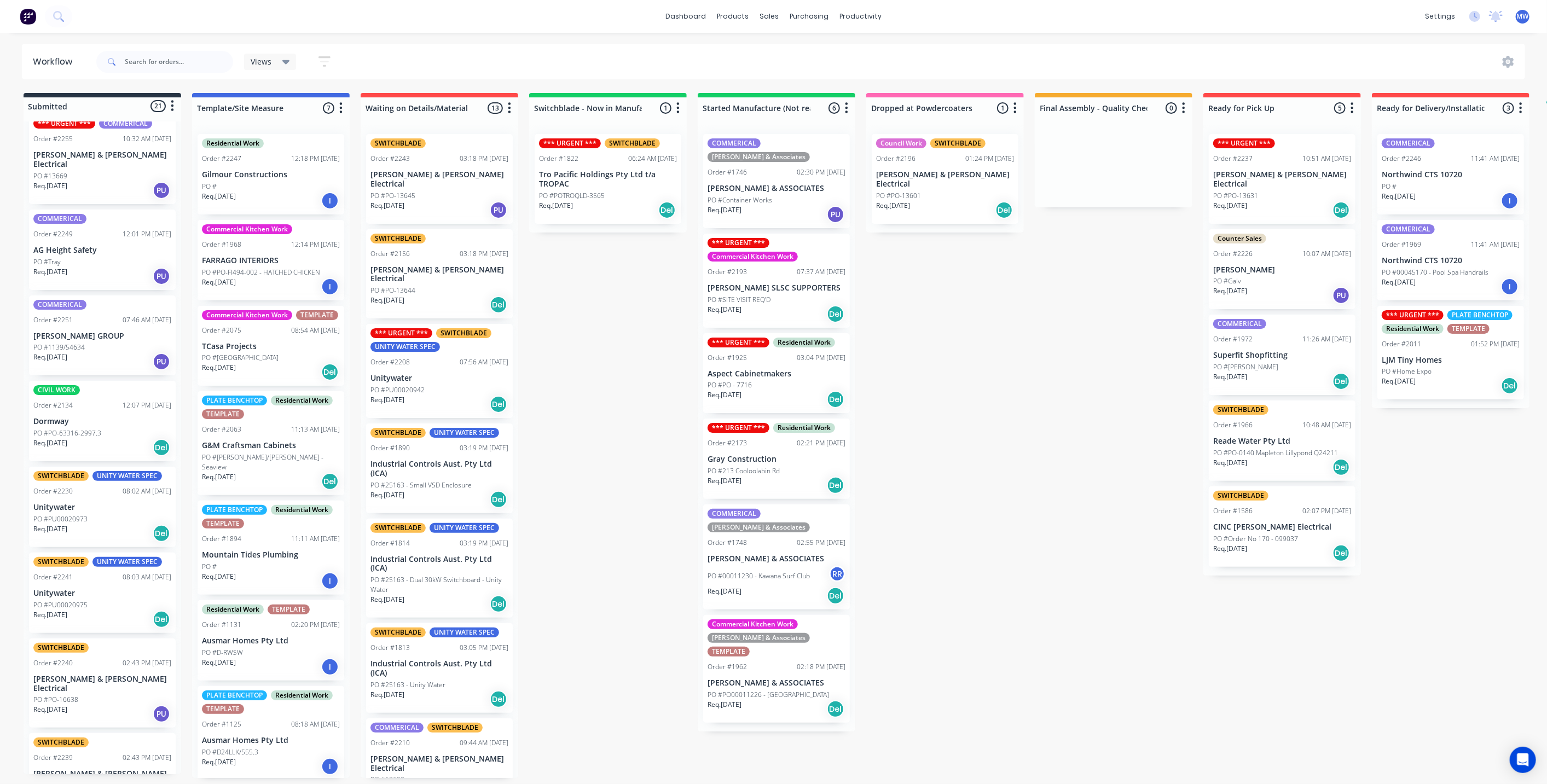
click at [572, 341] on div "Submitted 21 Status colour #273444 hex #273444 Save Cancel Summaries Total orde…" at bounding box center [904, 435] width 1825 height 685
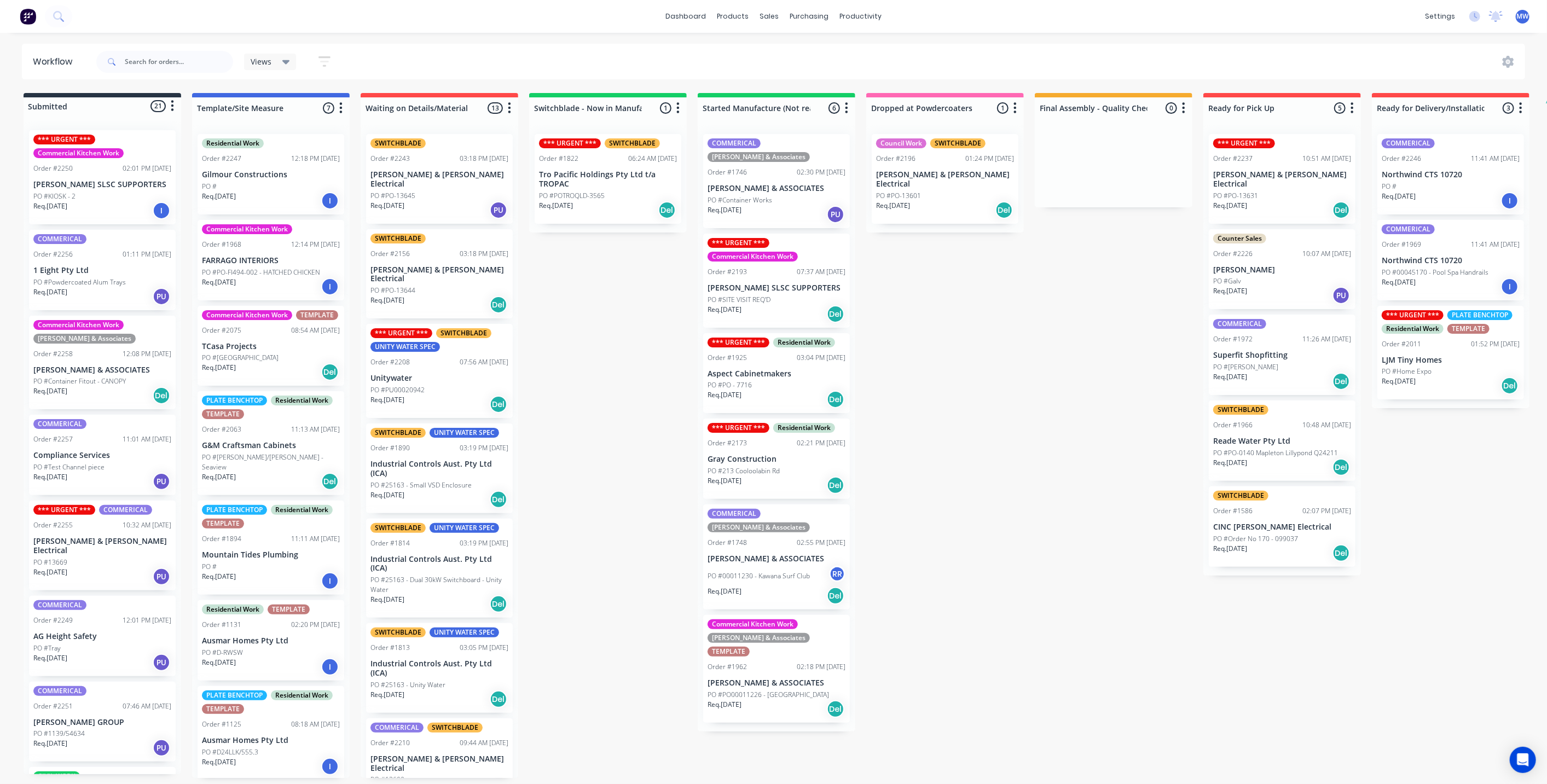
click at [99, 184] on p "[PERSON_NAME] SLSC SUPPORTERS" at bounding box center [102, 184] width 138 height 9
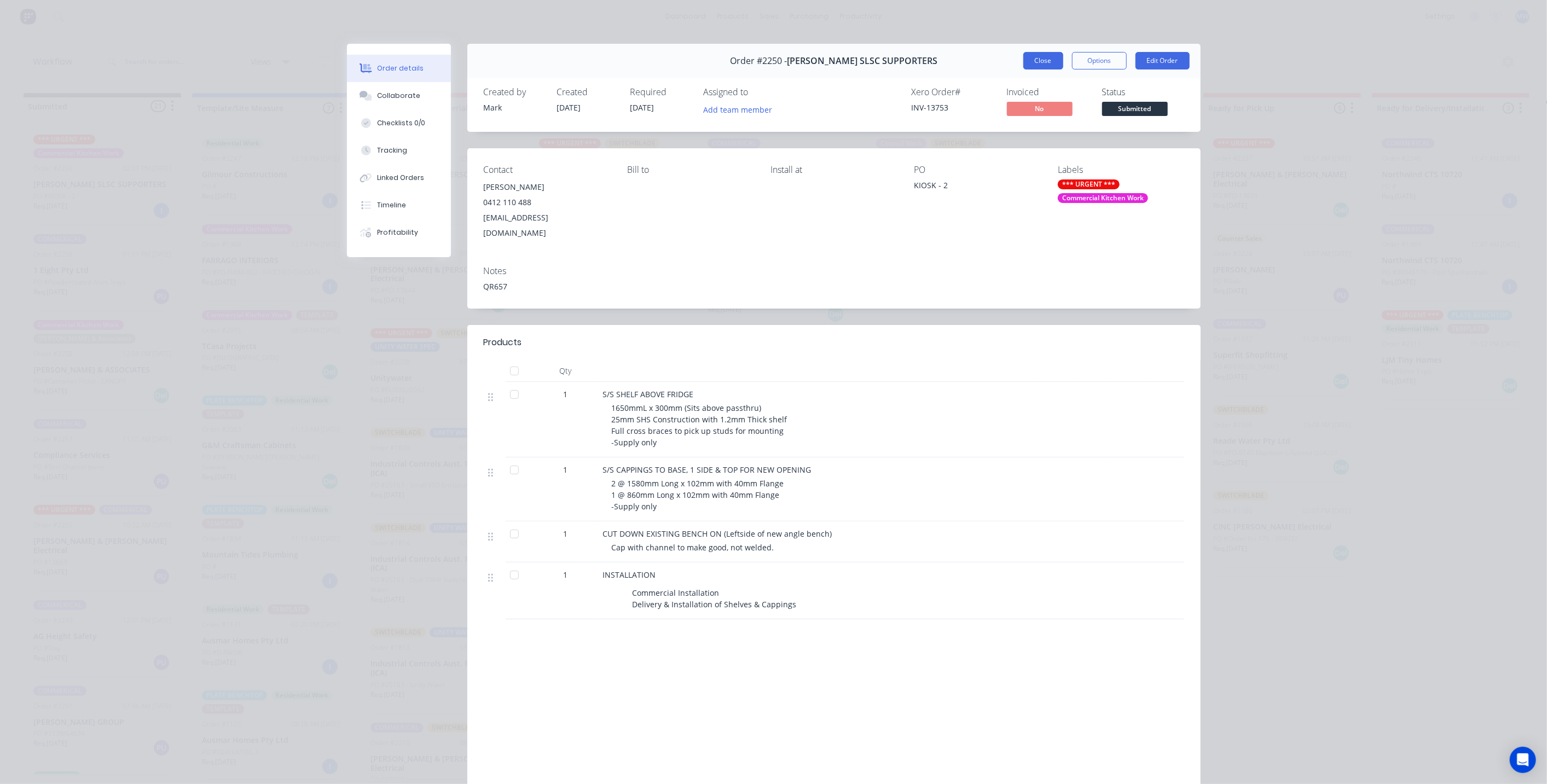
click at [1036, 66] on button "Close" at bounding box center [1043, 60] width 40 height 17
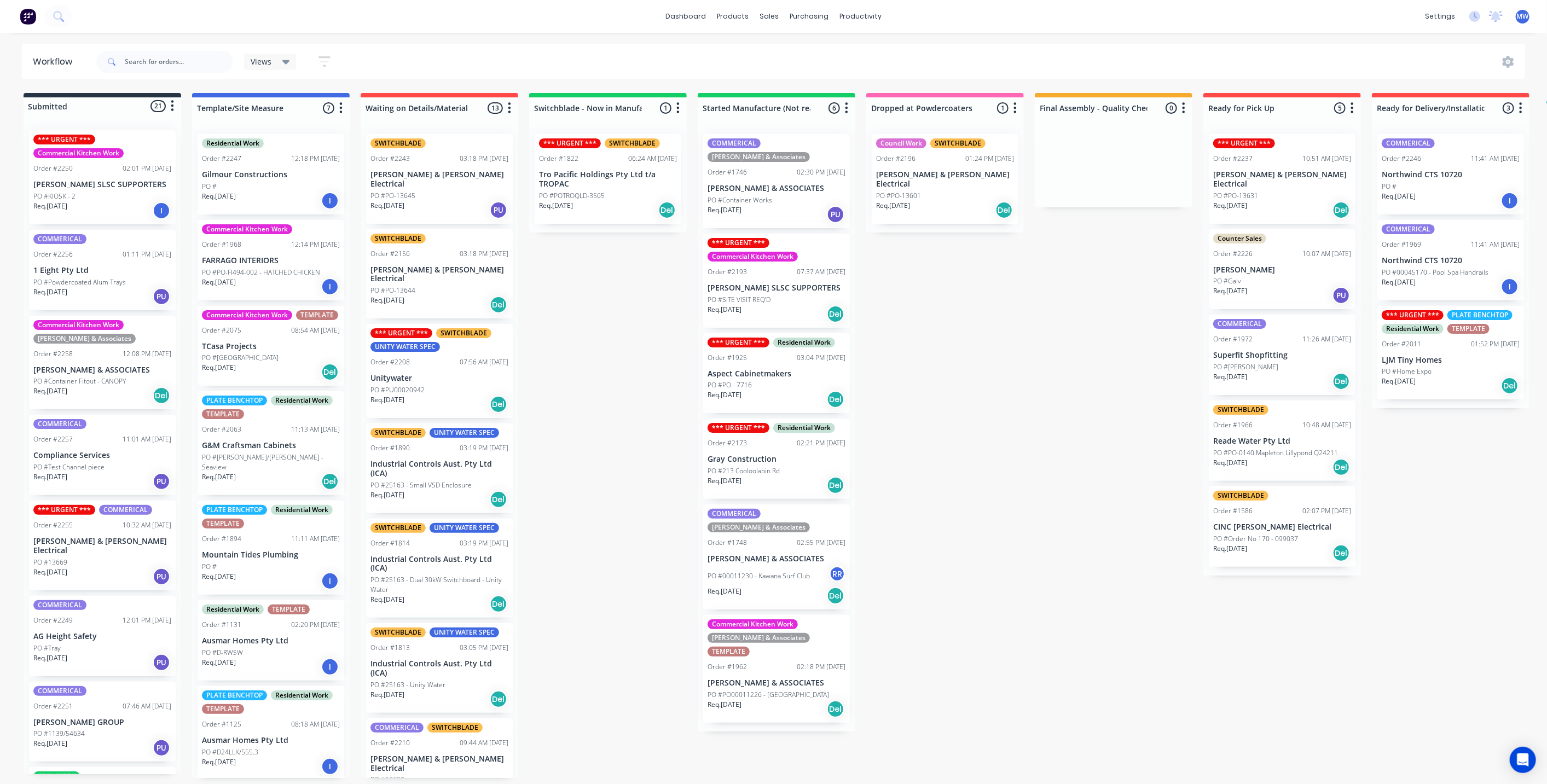
click at [587, 272] on div "Submitted 21 Status colour #273444 hex #273444 Save Cancel Summaries Total orde…" at bounding box center [904, 435] width 1825 height 685
click at [535, 333] on div "Submitted 21 Status colour #273444 hex #273444 Save Cancel Summaries Total orde…" at bounding box center [904, 435] width 1825 height 685
click at [588, 292] on div "Submitted 21 Status colour #273444 hex #273444 Save Cancel Summaries Total orde…" at bounding box center [904, 435] width 1825 height 685
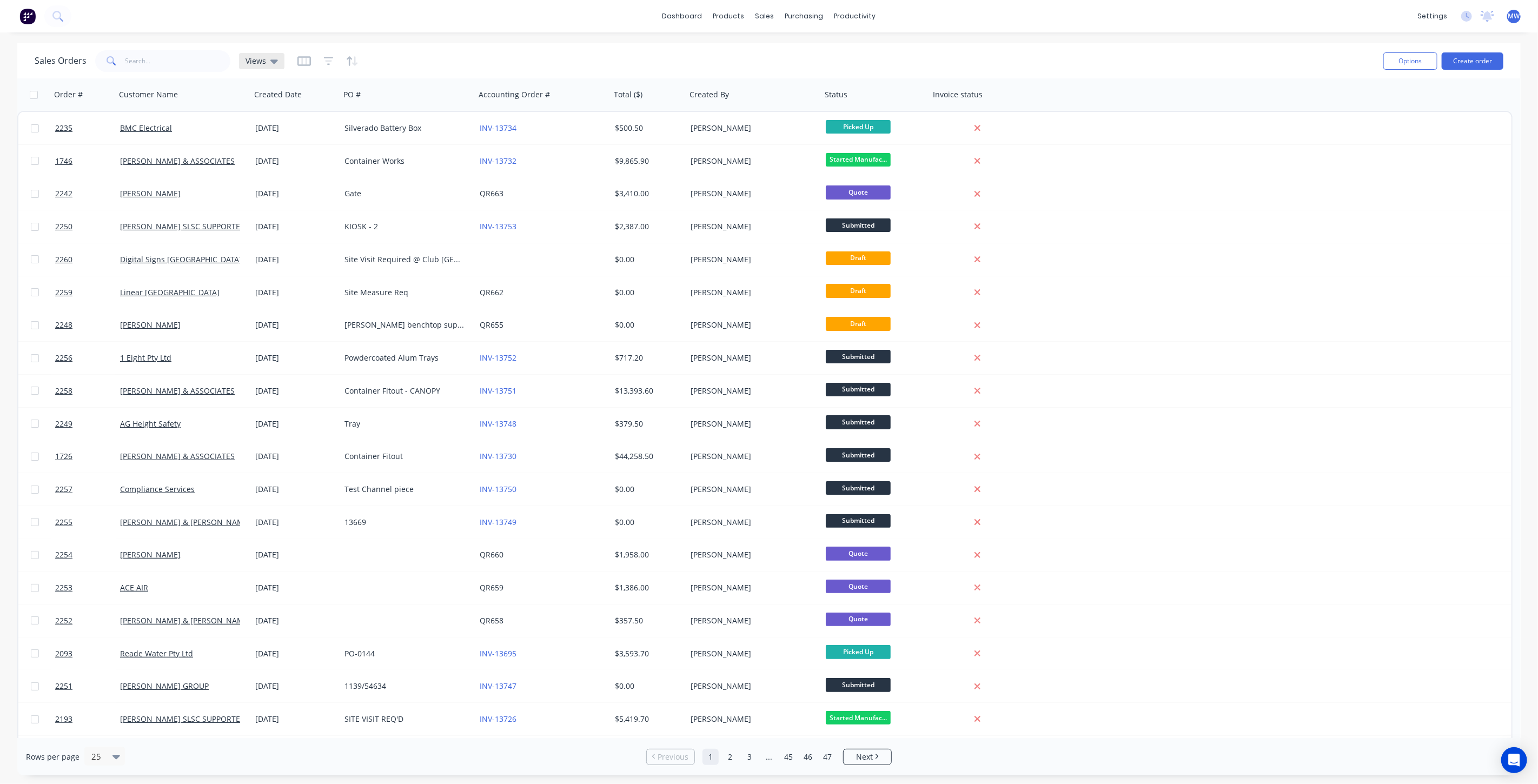
click at [263, 64] on span "Views" at bounding box center [256, 60] width 21 height 11
click at [271, 171] on button "DRAFT QUOTES" at bounding box center [304, 174] width 123 height 12
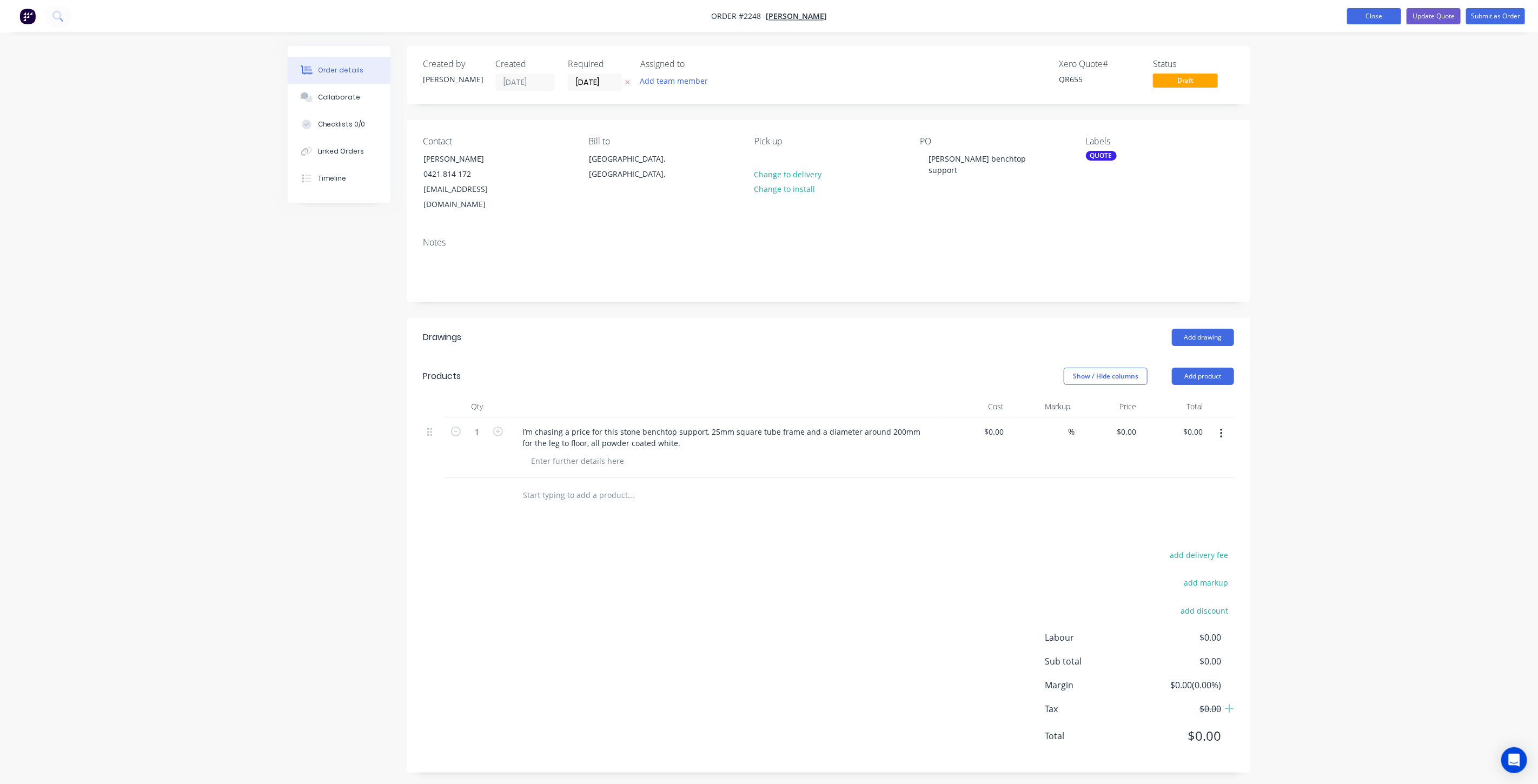
click at [1374, 14] on button "Close" at bounding box center [1374, 16] width 54 height 16
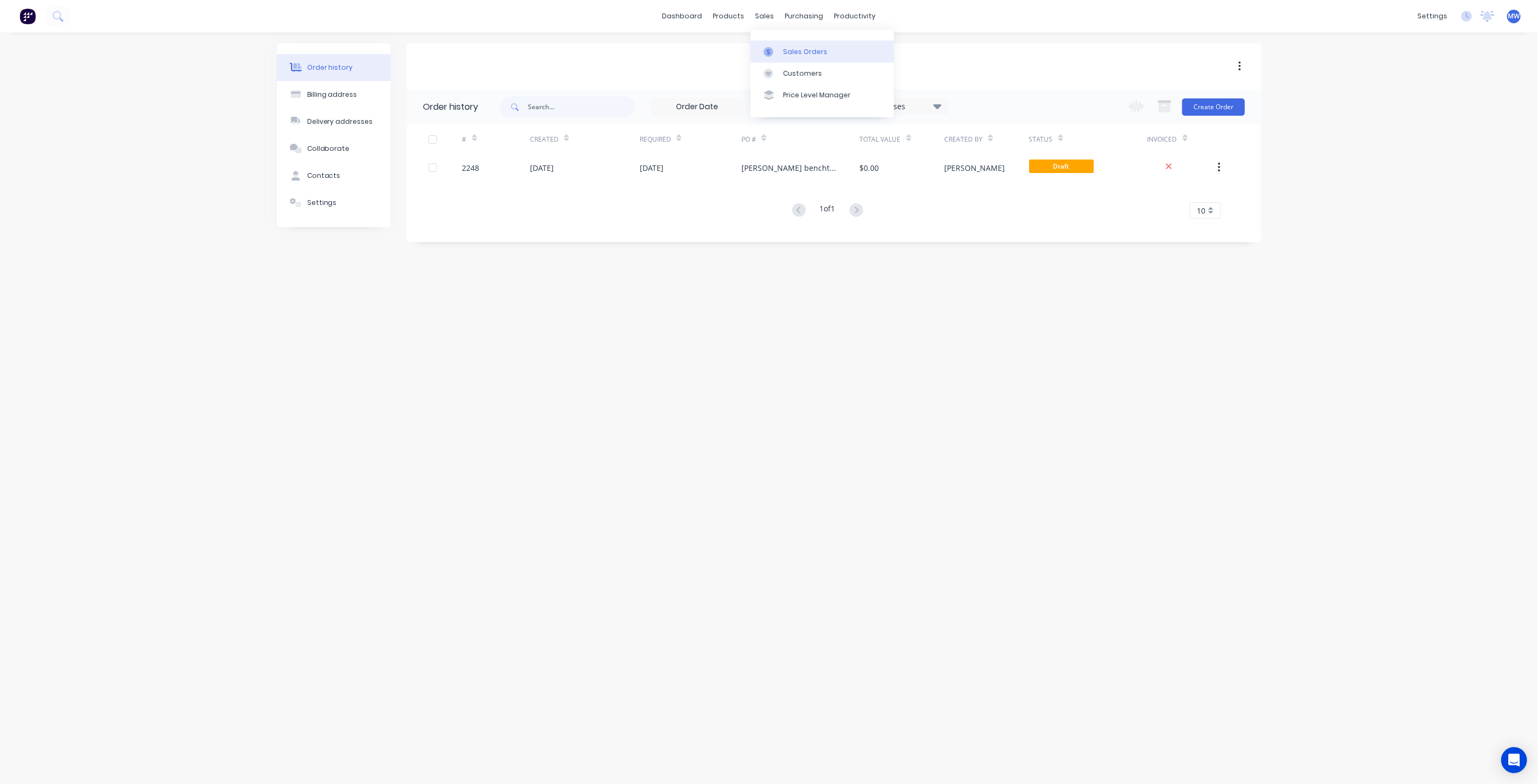
click at [789, 48] on div "Sales Orders" at bounding box center [804, 52] width 44 height 10
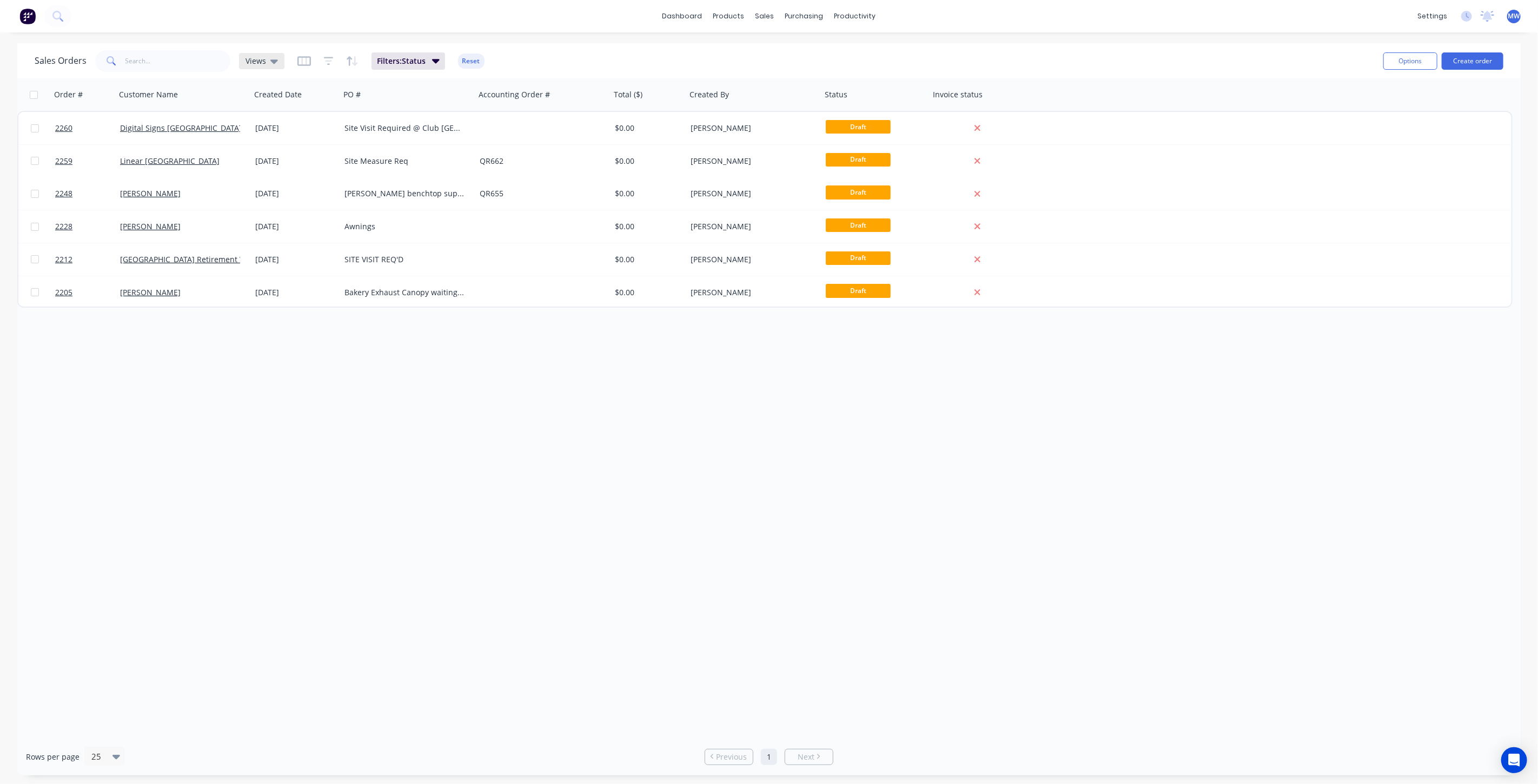
click at [261, 56] on span "Views" at bounding box center [256, 60] width 21 height 11
click at [275, 156] on button "None (Default)" at bounding box center [304, 152] width 123 height 12
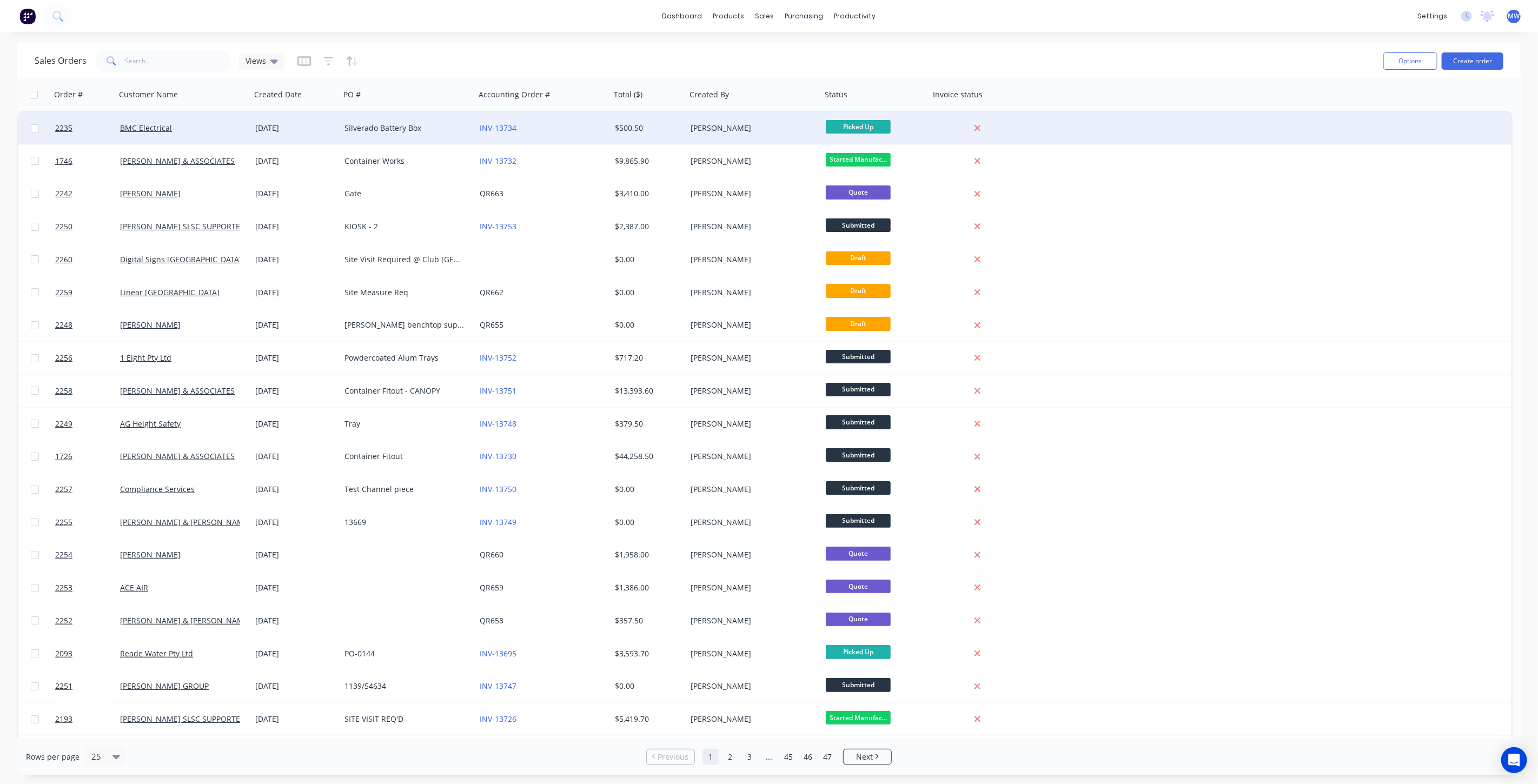
click at [385, 130] on div "Silverado Battery Box" at bounding box center [404, 127] width 120 height 10
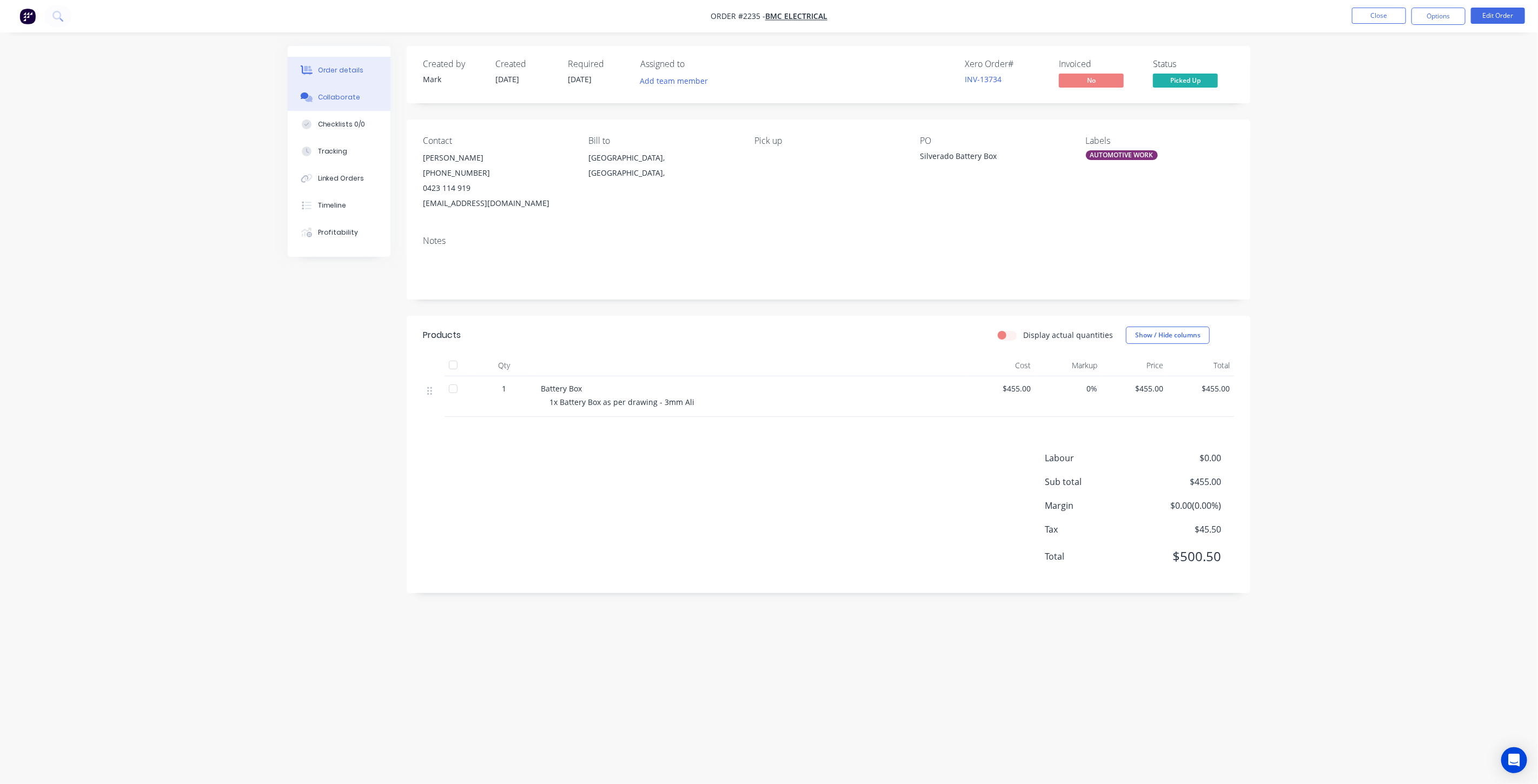
click at [344, 101] on div "Collaborate" at bounding box center [339, 97] width 43 height 10
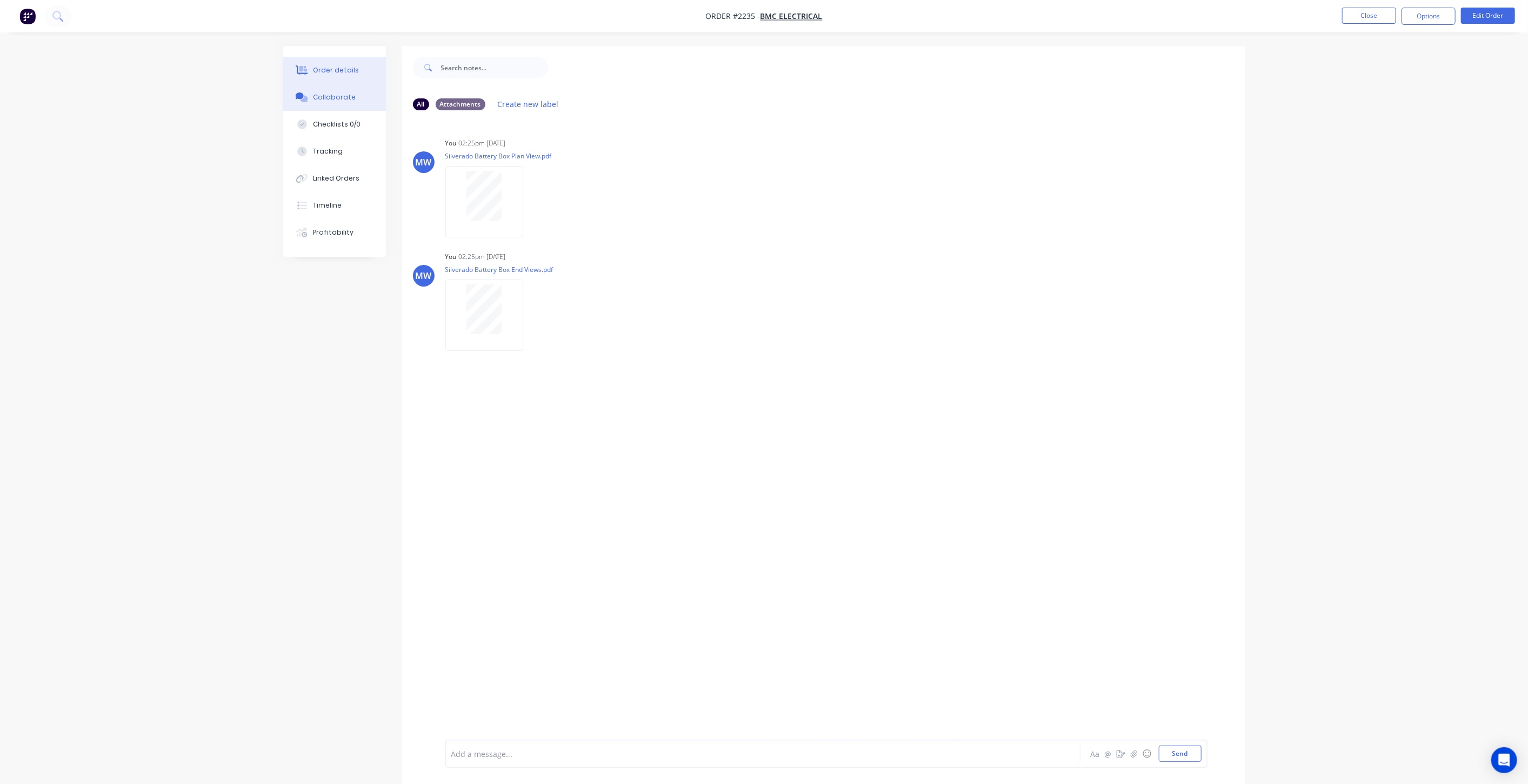
click at [345, 69] on div "Order details" at bounding box center [336, 70] width 46 height 10
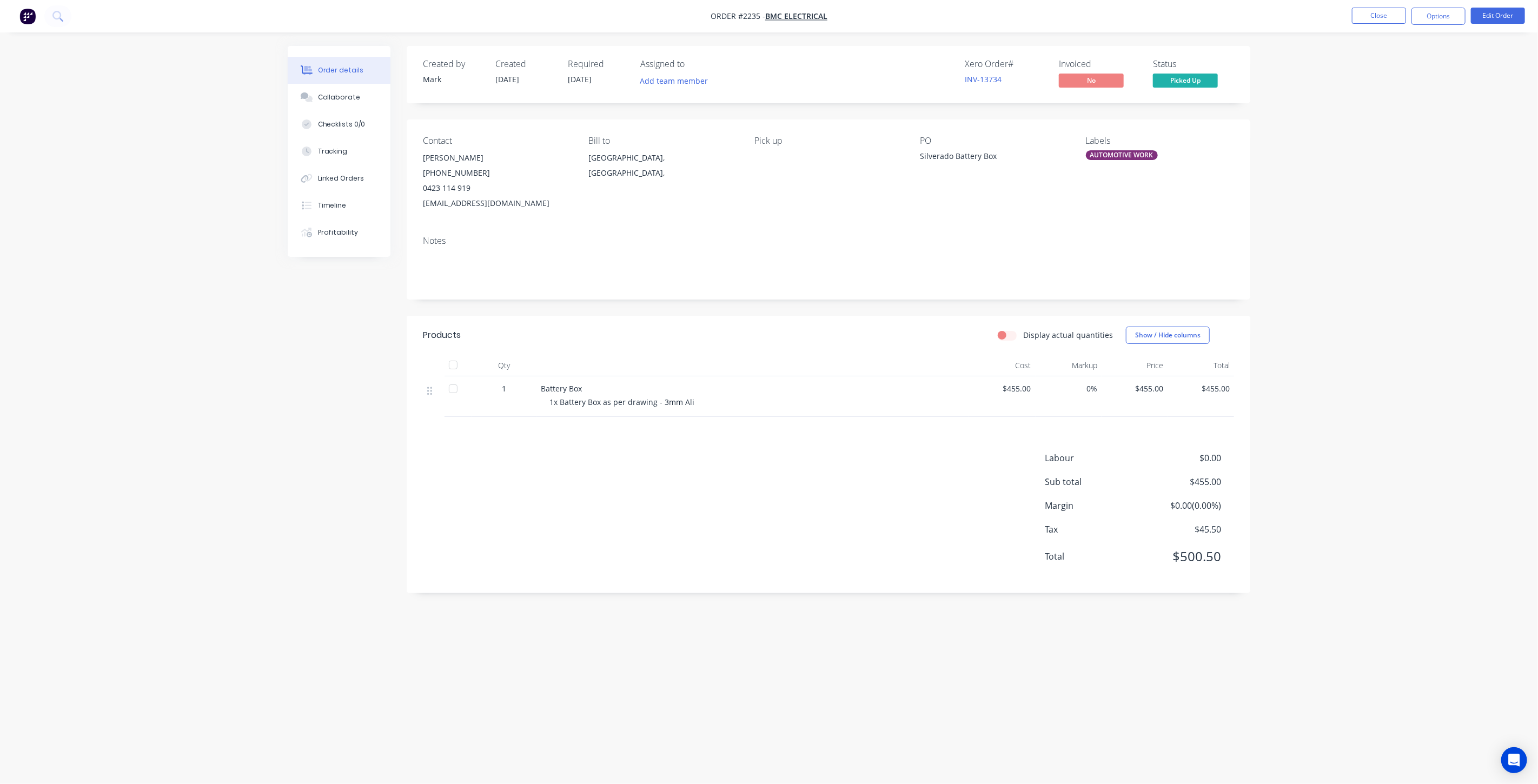
click at [1401, 266] on div "Order details Collaborate Checklists 0/0 Tracking Linked Orders Timeline Profit…" at bounding box center [769, 392] width 1538 height 784
click at [1378, 21] on button "Close" at bounding box center [1379, 15] width 54 height 16
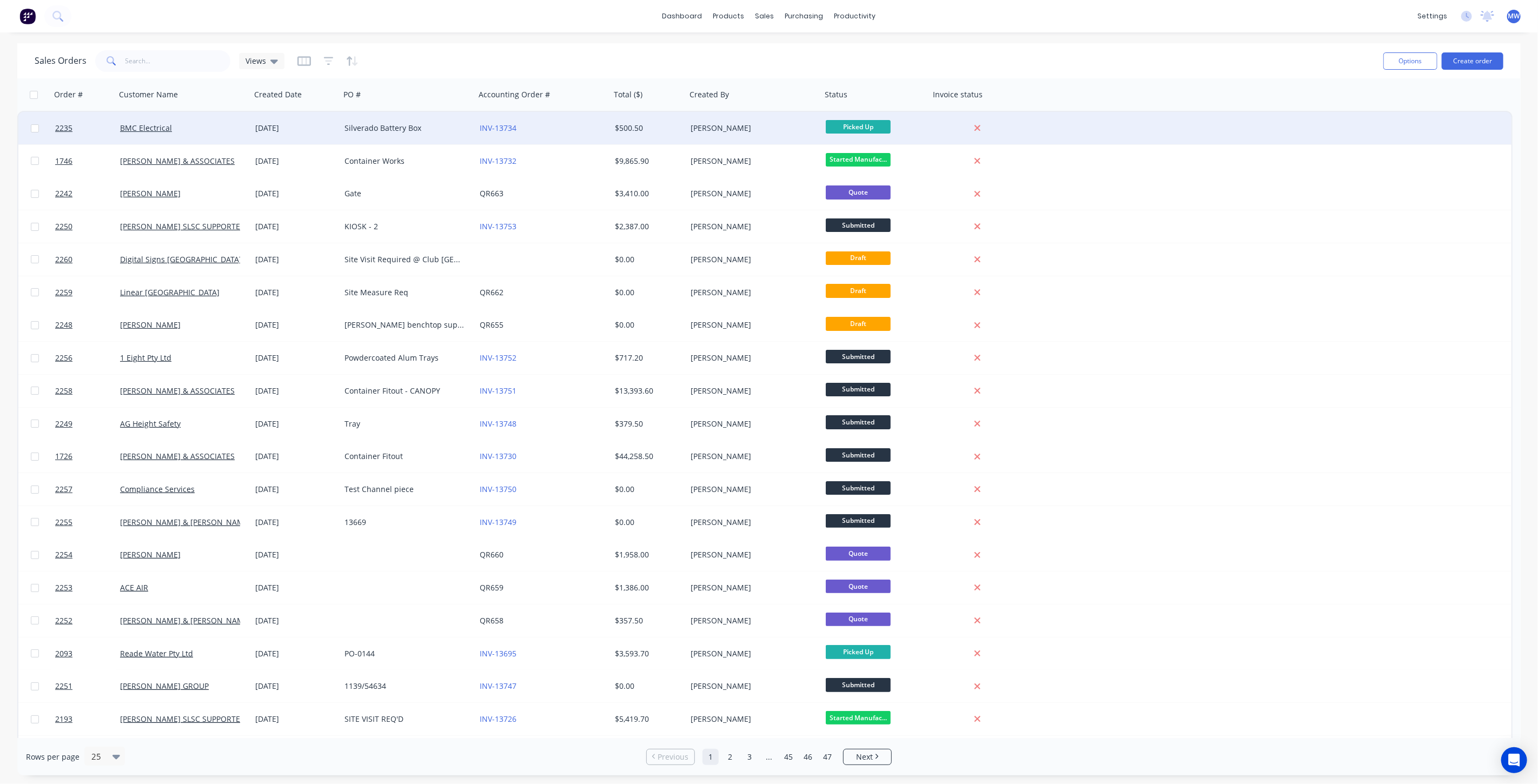
click at [172, 127] on div "BMC Electrical" at bounding box center [180, 127] width 120 height 10
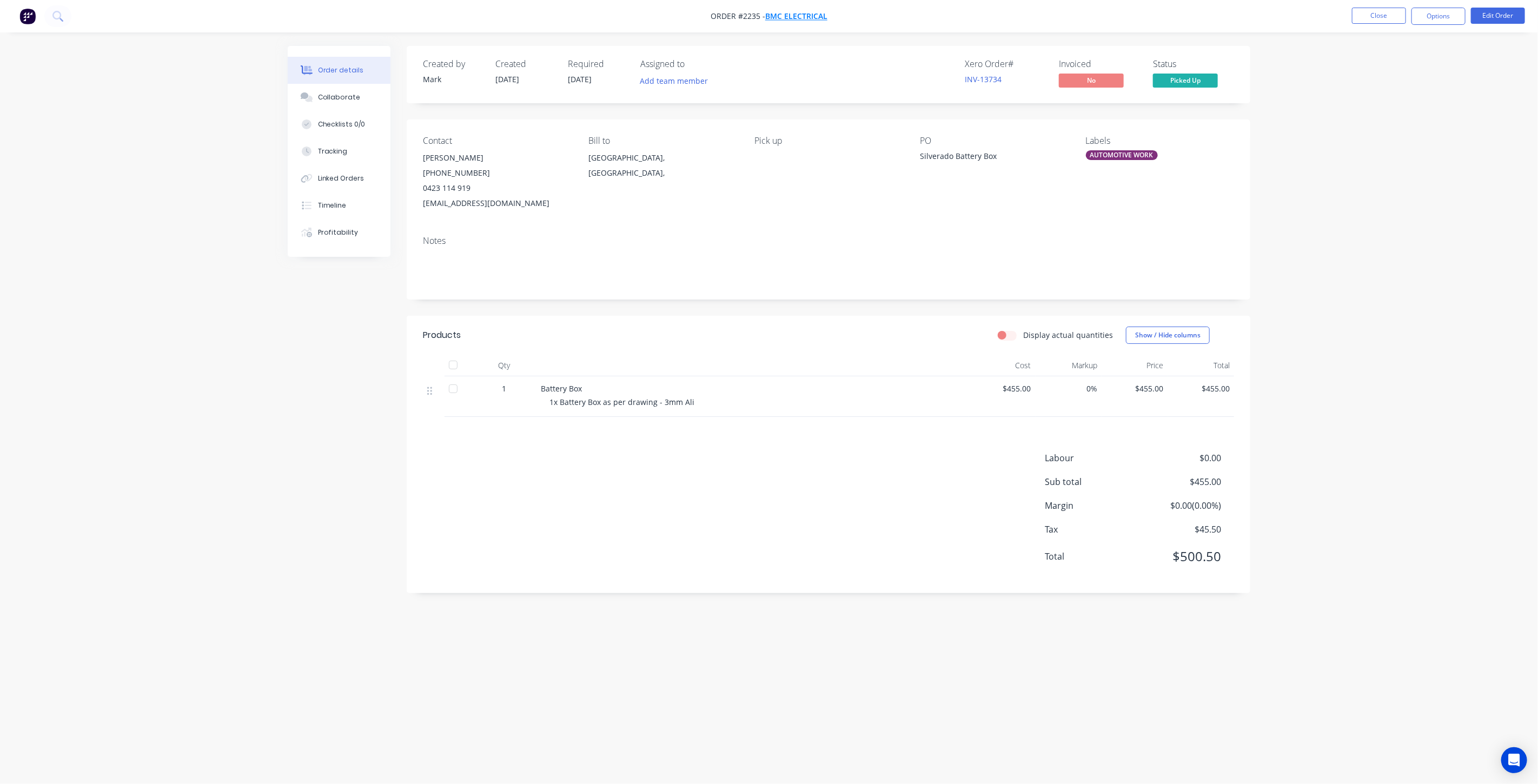
click at [793, 18] on span "BMC Electrical" at bounding box center [796, 16] width 62 height 10
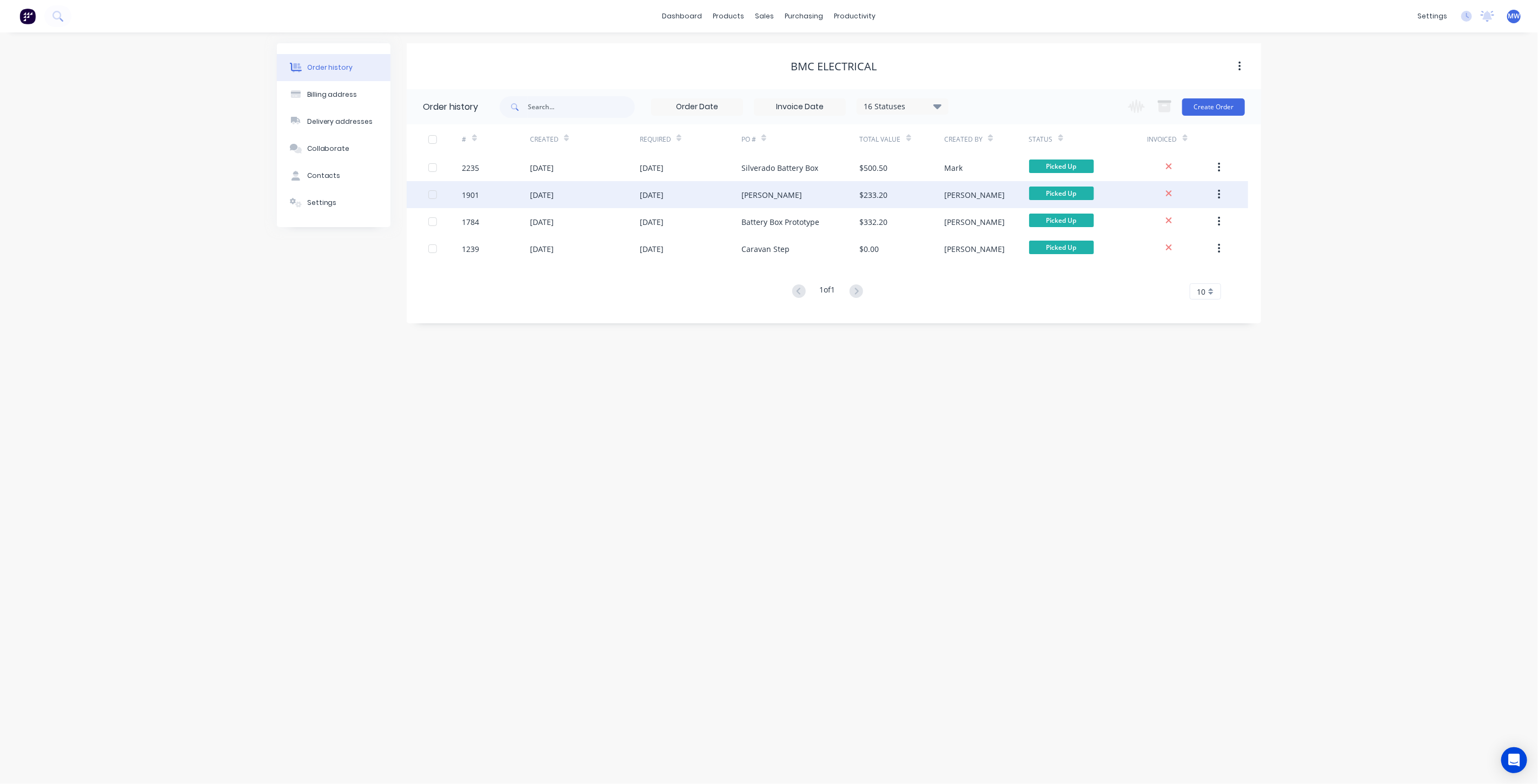
click at [572, 196] on div "[DATE]" at bounding box center [585, 195] width 110 height 27
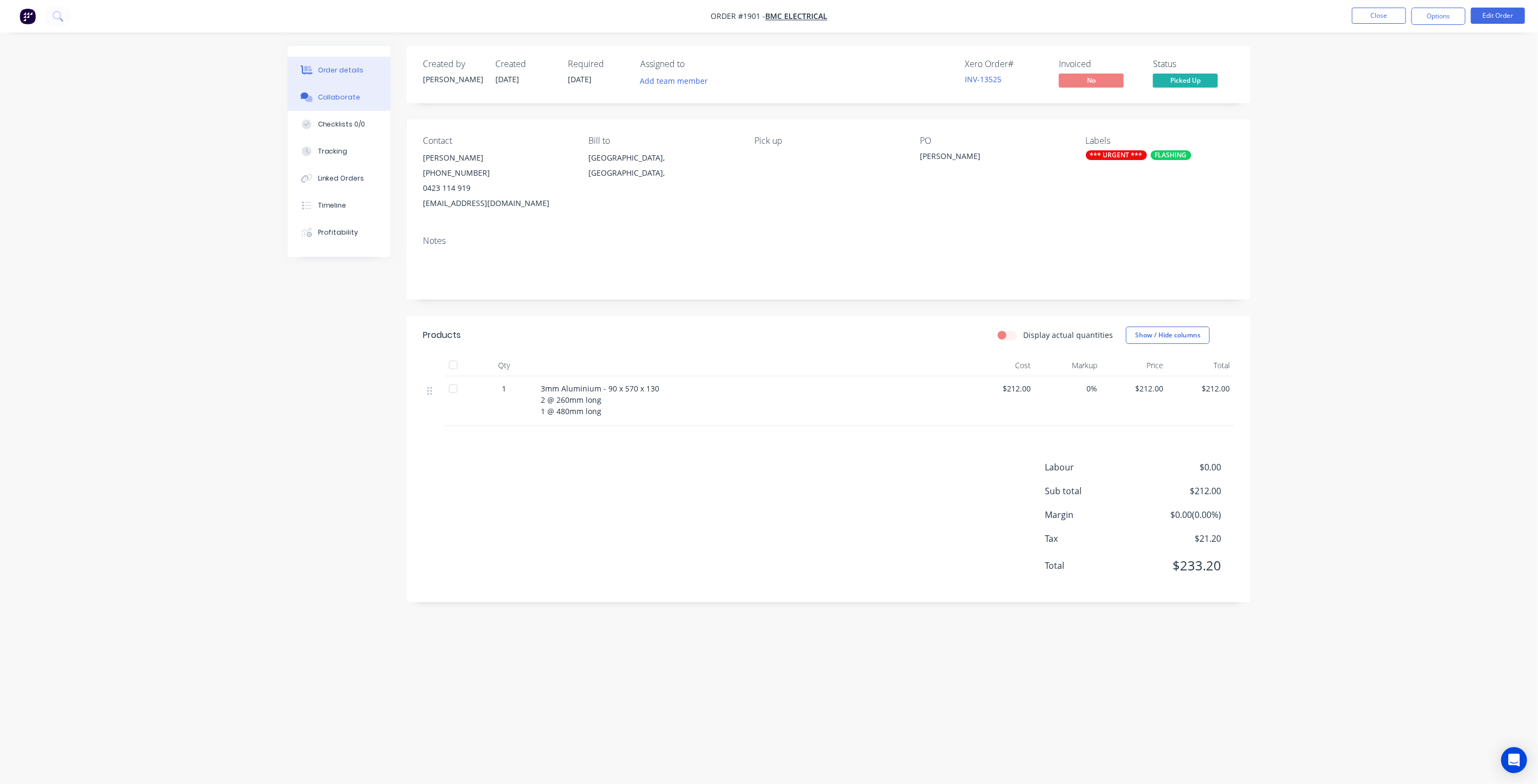
click at [349, 109] on button "Collaborate" at bounding box center [339, 97] width 103 height 27
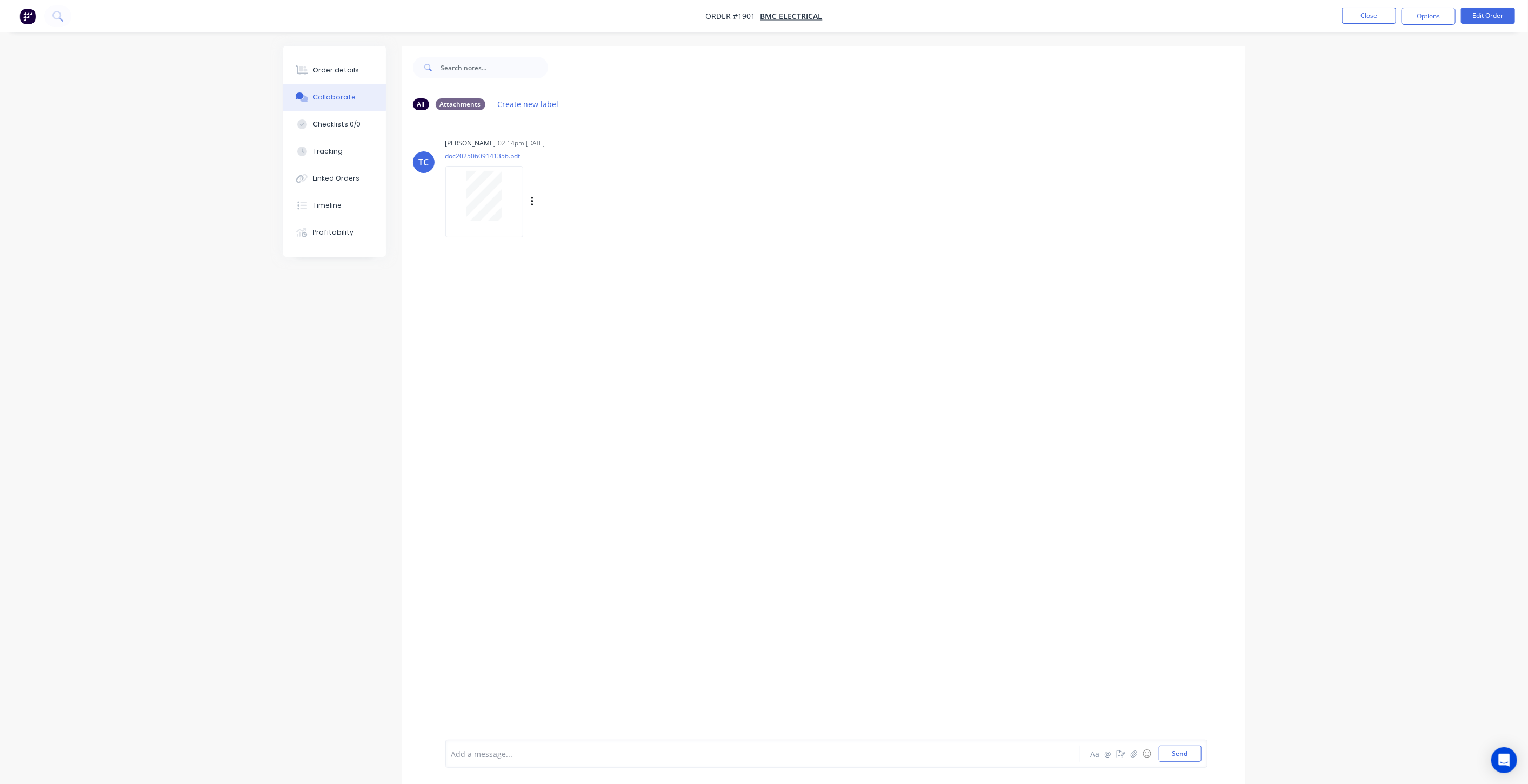
click at [516, 198] on div at bounding box center [484, 196] width 68 height 50
click at [1374, 13] on button "Close" at bounding box center [1369, 15] width 54 height 16
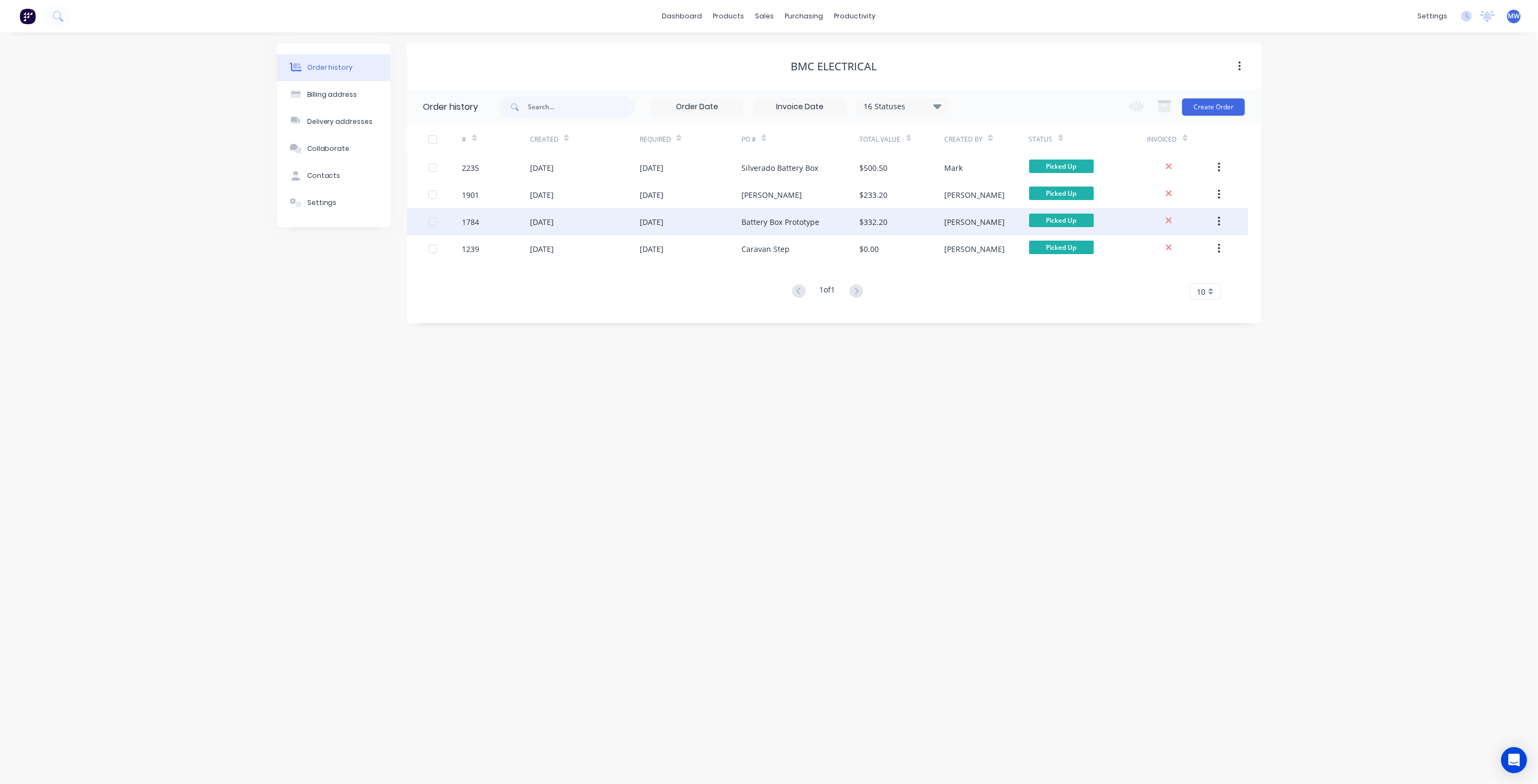
click at [664, 225] on div "[DATE]" at bounding box center [651, 222] width 24 height 11
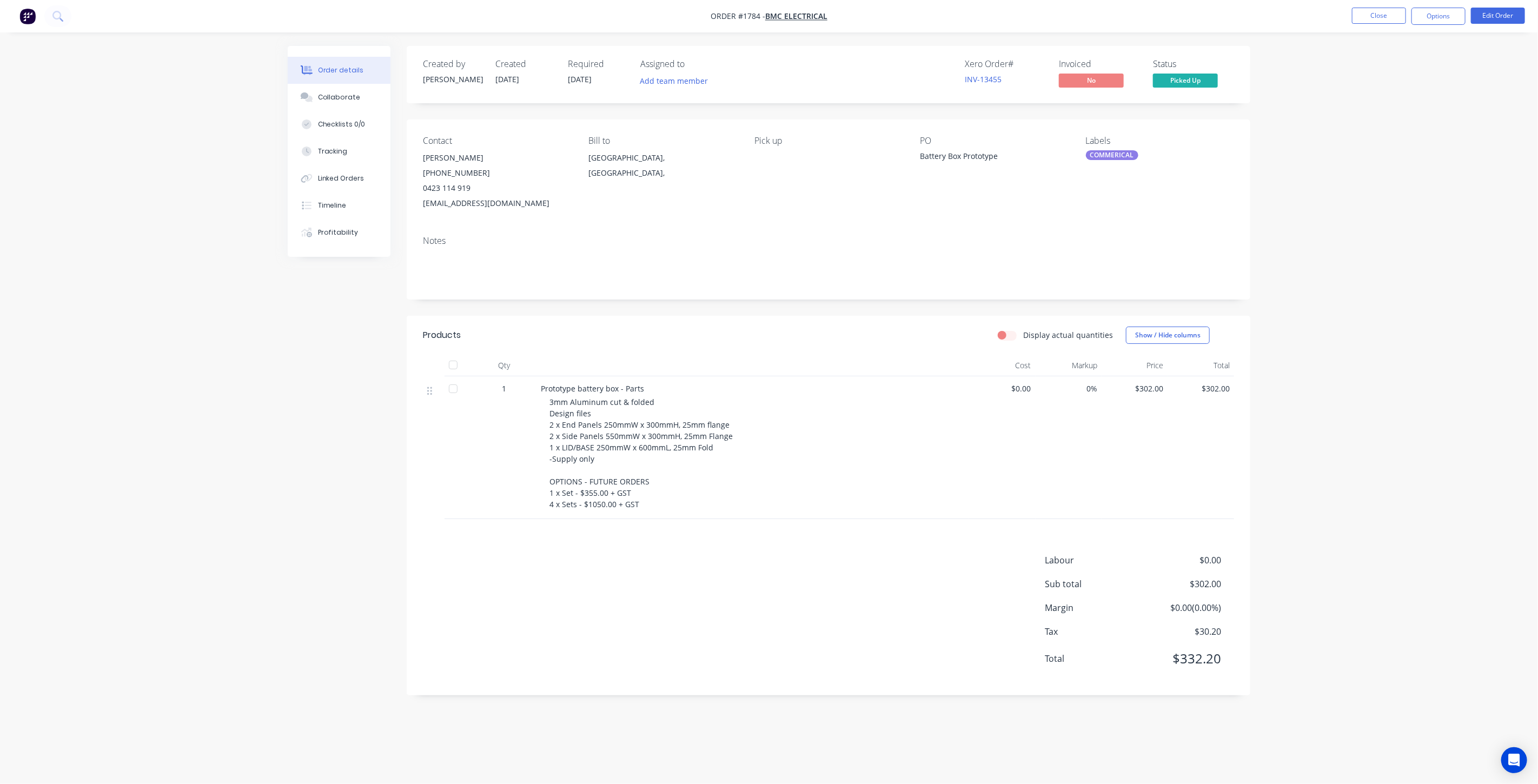
click at [1349, 183] on div "Order details Collaborate Checklists 0/0 Tracking Linked Orders Timeline Profit…" at bounding box center [769, 392] width 1538 height 784
click at [1384, 18] on button "Close" at bounding box center [1379, 15] width 54 height 16
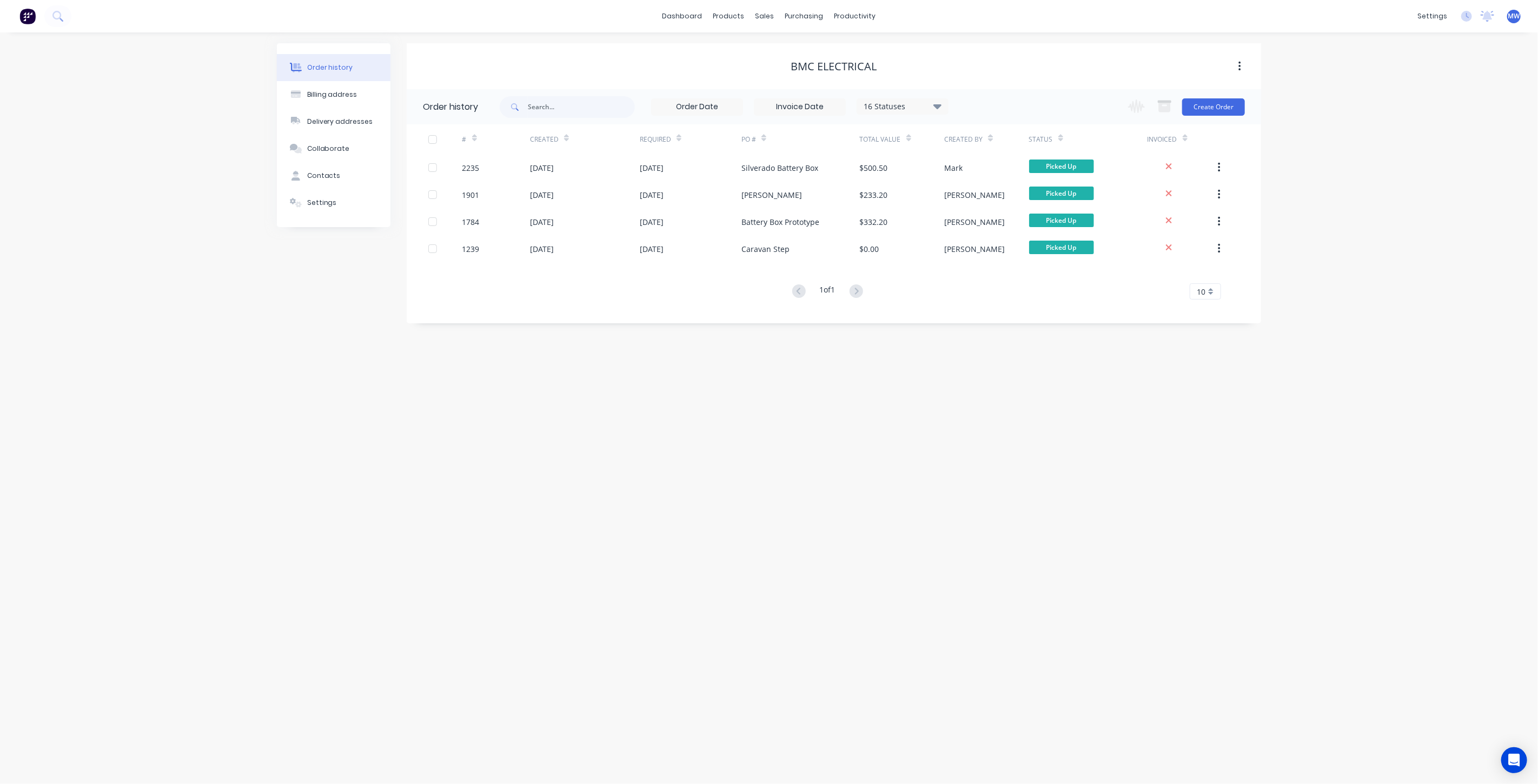
click at [688, 434] on div "Order history Billing address Delivery addresses Collaborate Contacts Settings …" at bounding box center [769, 407] width 1538 height 751
click at [804, 52] on div "Sales Orders" at bounding box center [804, 52] width 44 height 10
